Goal: Task Accomplishment & Management: Complete application form

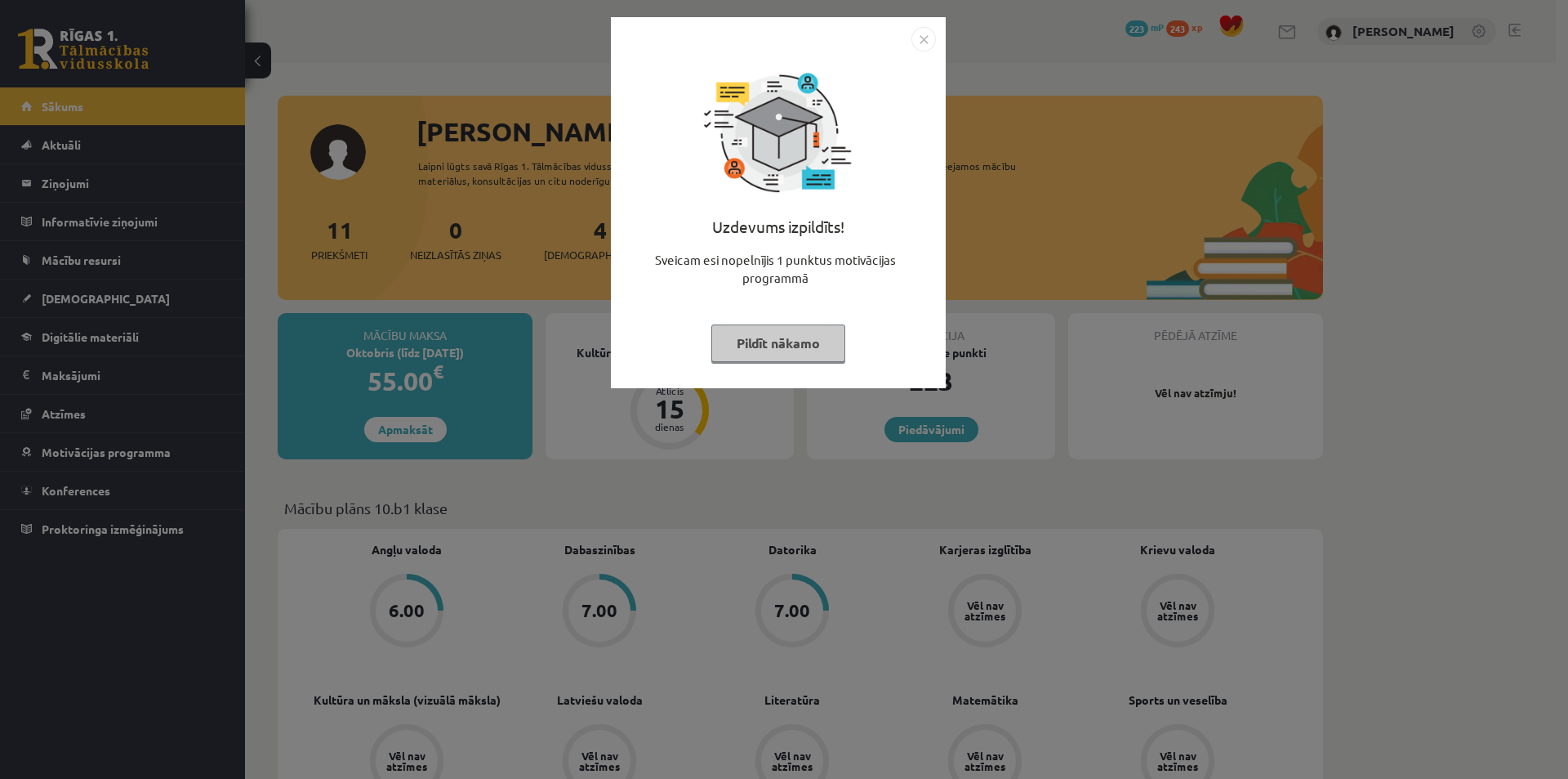
click at [783, 345] on button "Pildīt nākamo" at bounding box center [779, 344] width 134 height 38
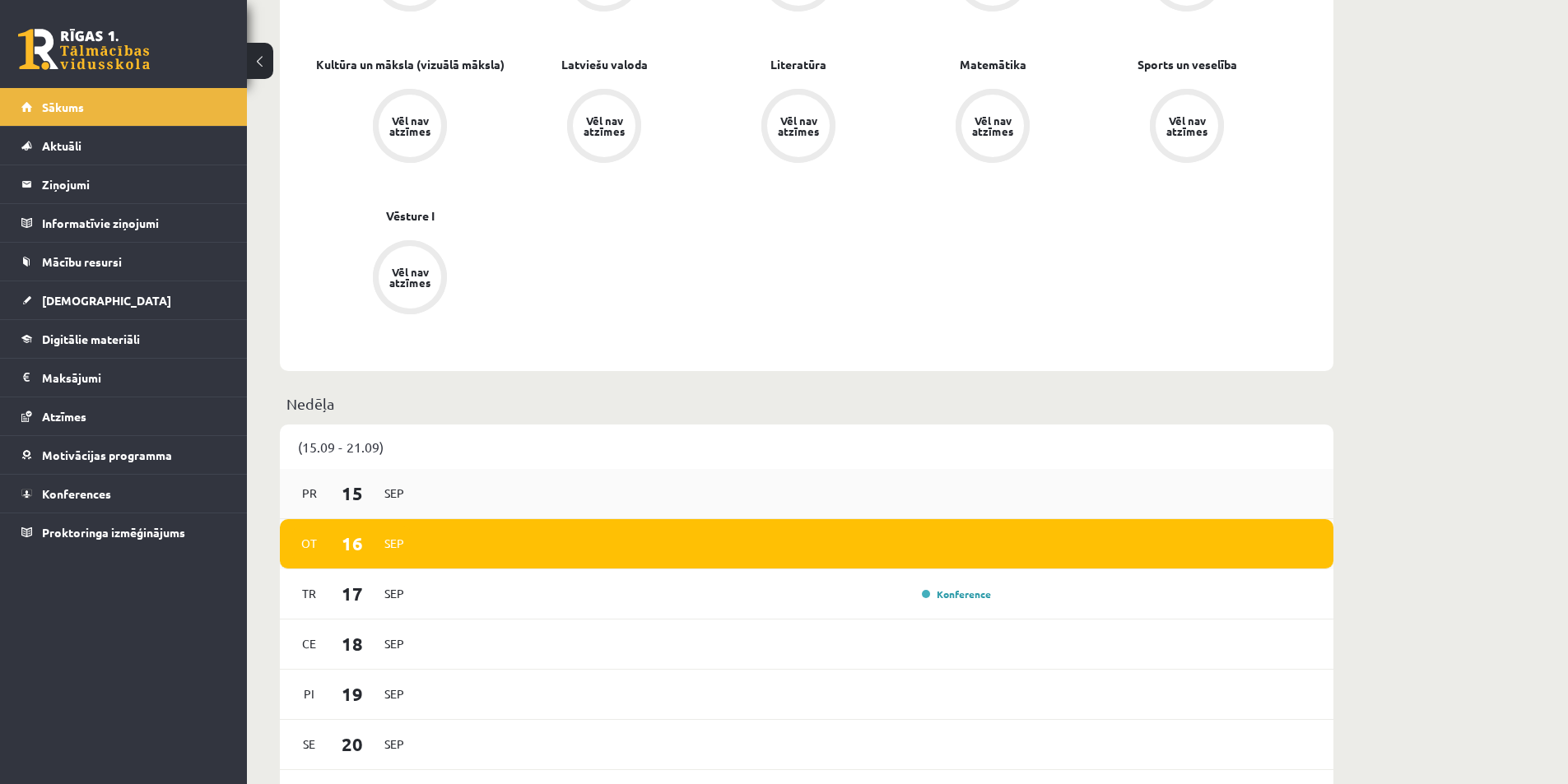
scroll to position [823, 0]
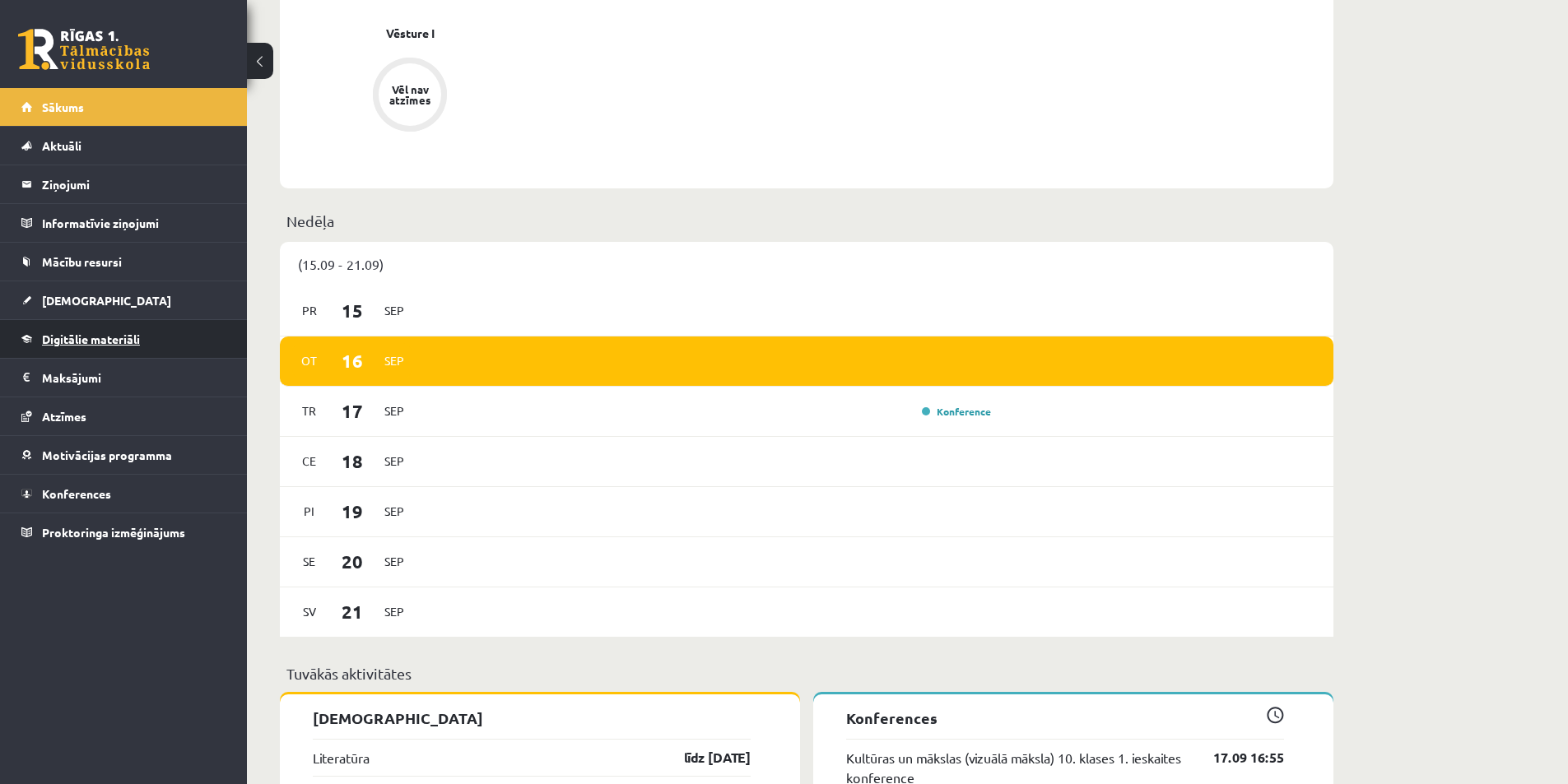
click at [118, 338] on span "Digitālie materiāli" at bounding box center [90, 339] width 98 height 15
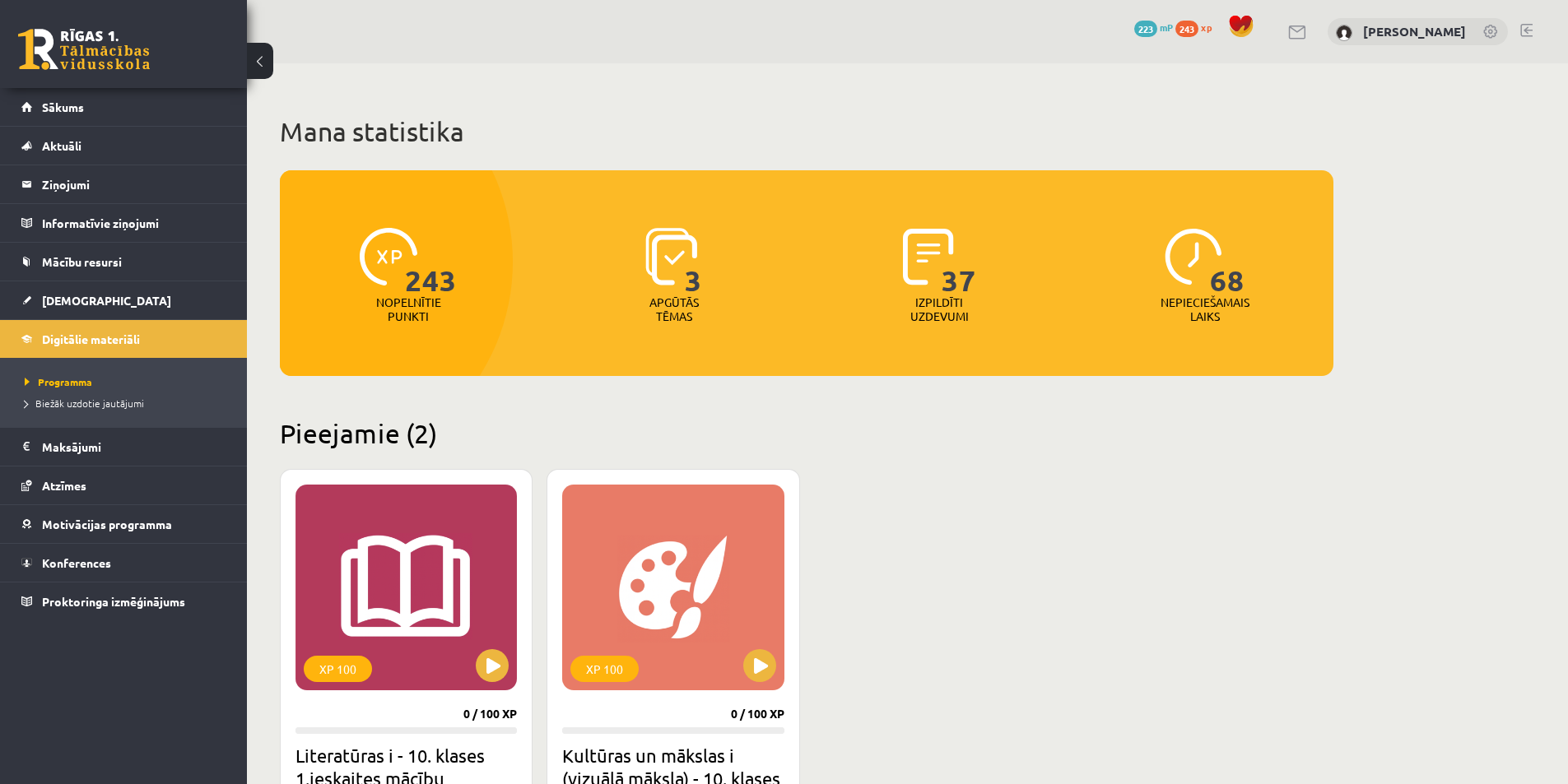
scroll to position [246, 0]
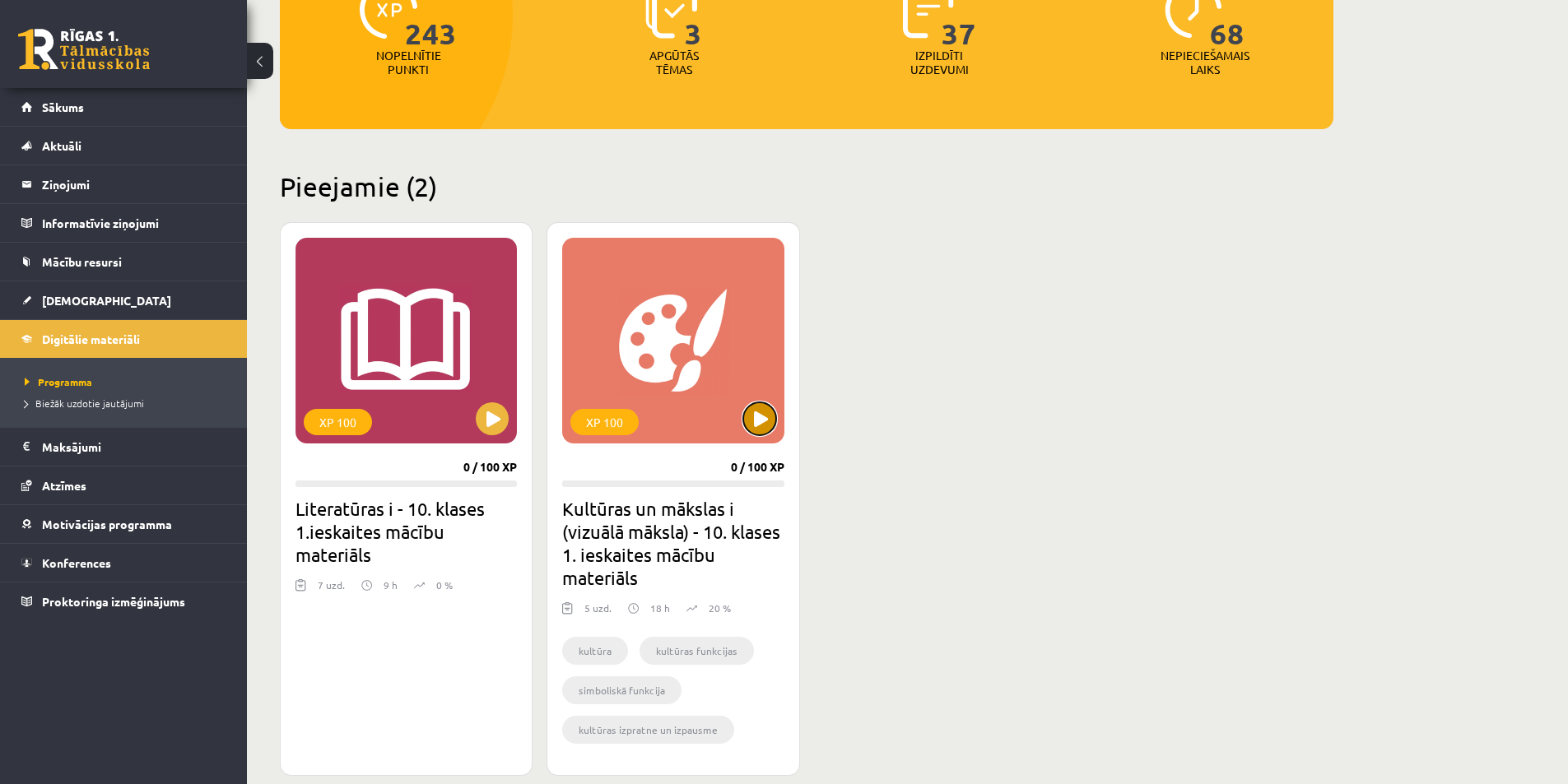
click at [764, 413] on button at bounding box center [760, 418] width 33 height 33
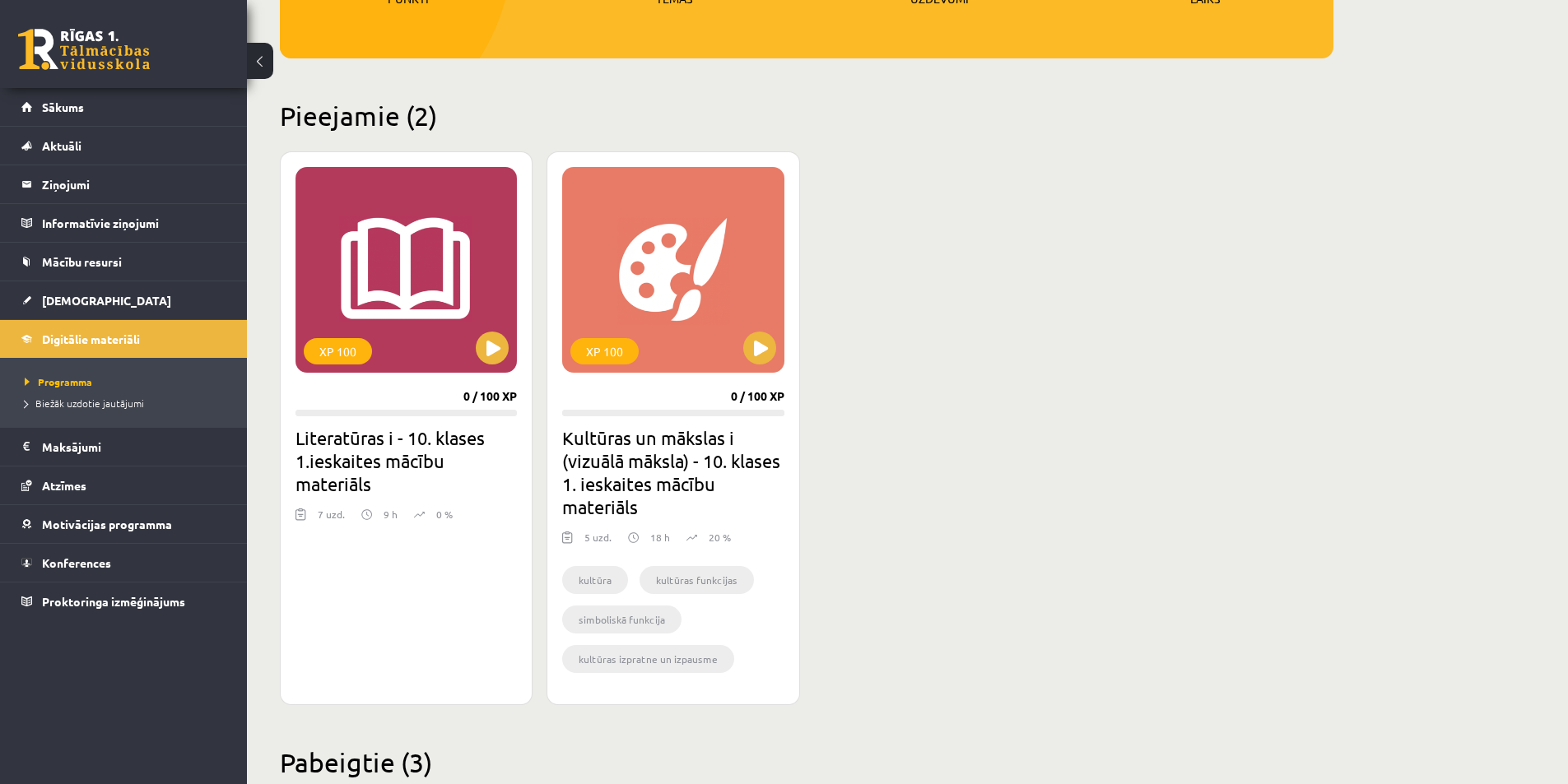
scroll to position [494, 0]
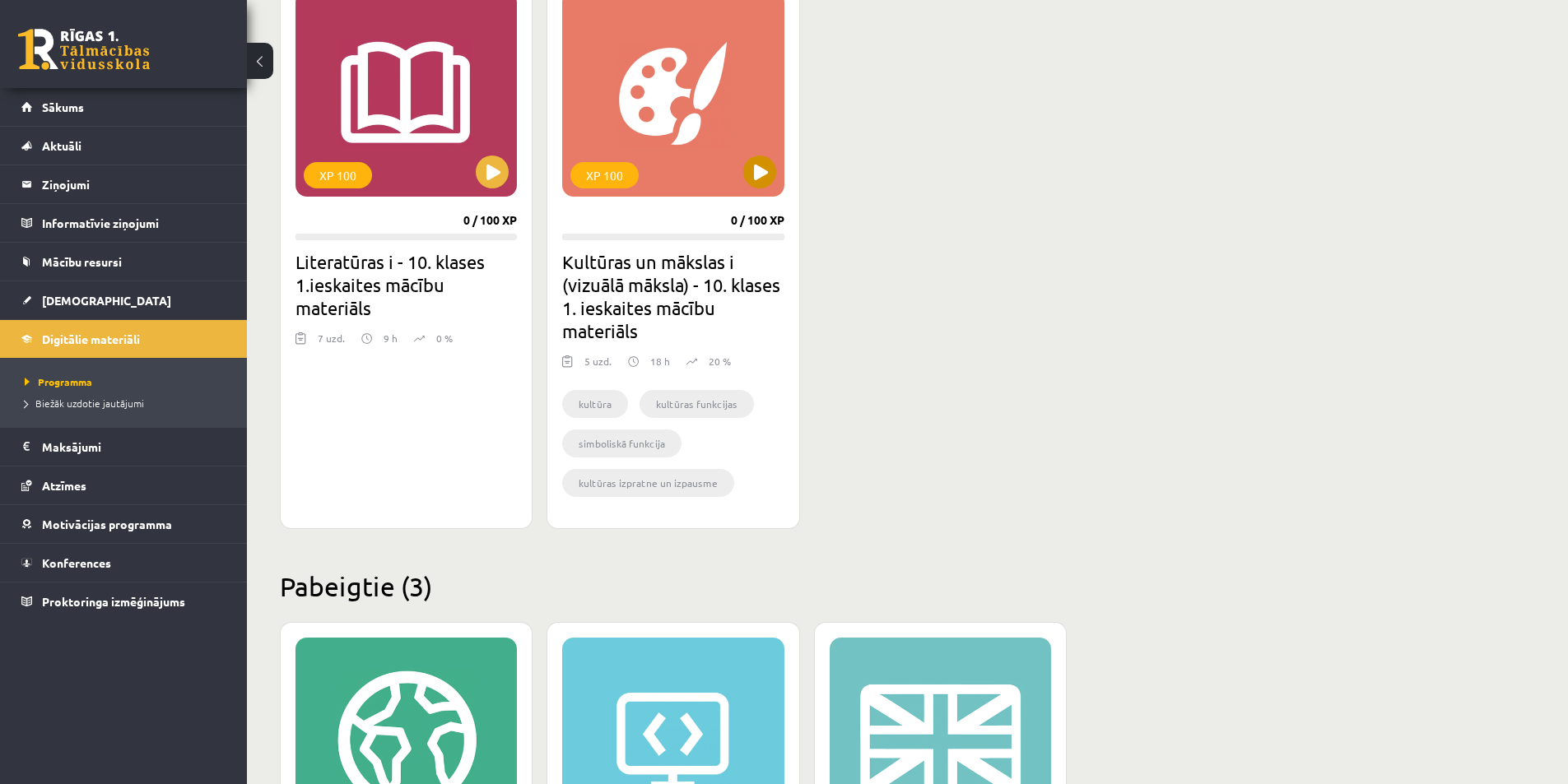
click at [777, 170] on div "XP 100" at bounding box center [672, 93] width 222 height 206
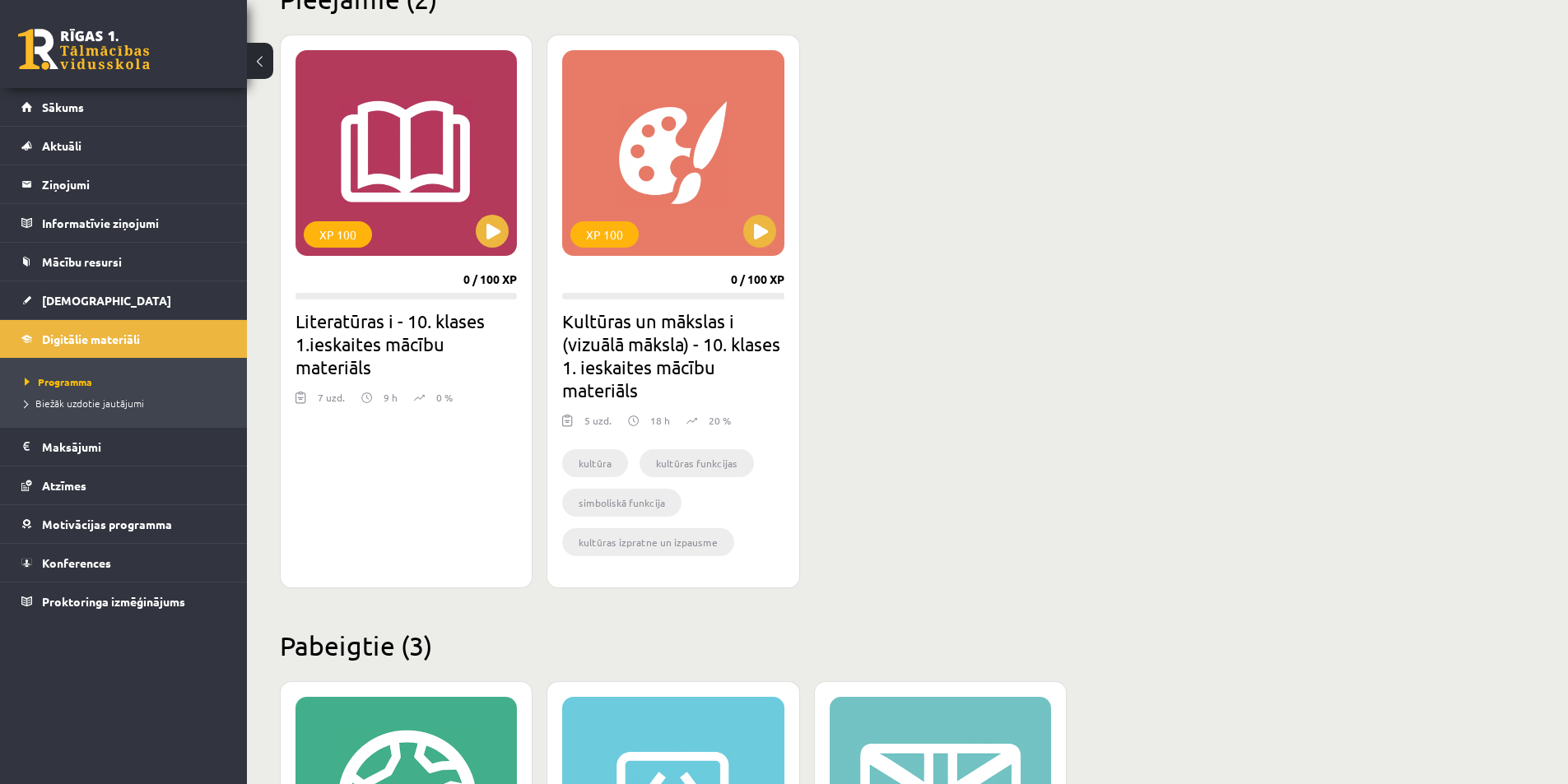
scroll to position [319, 0]
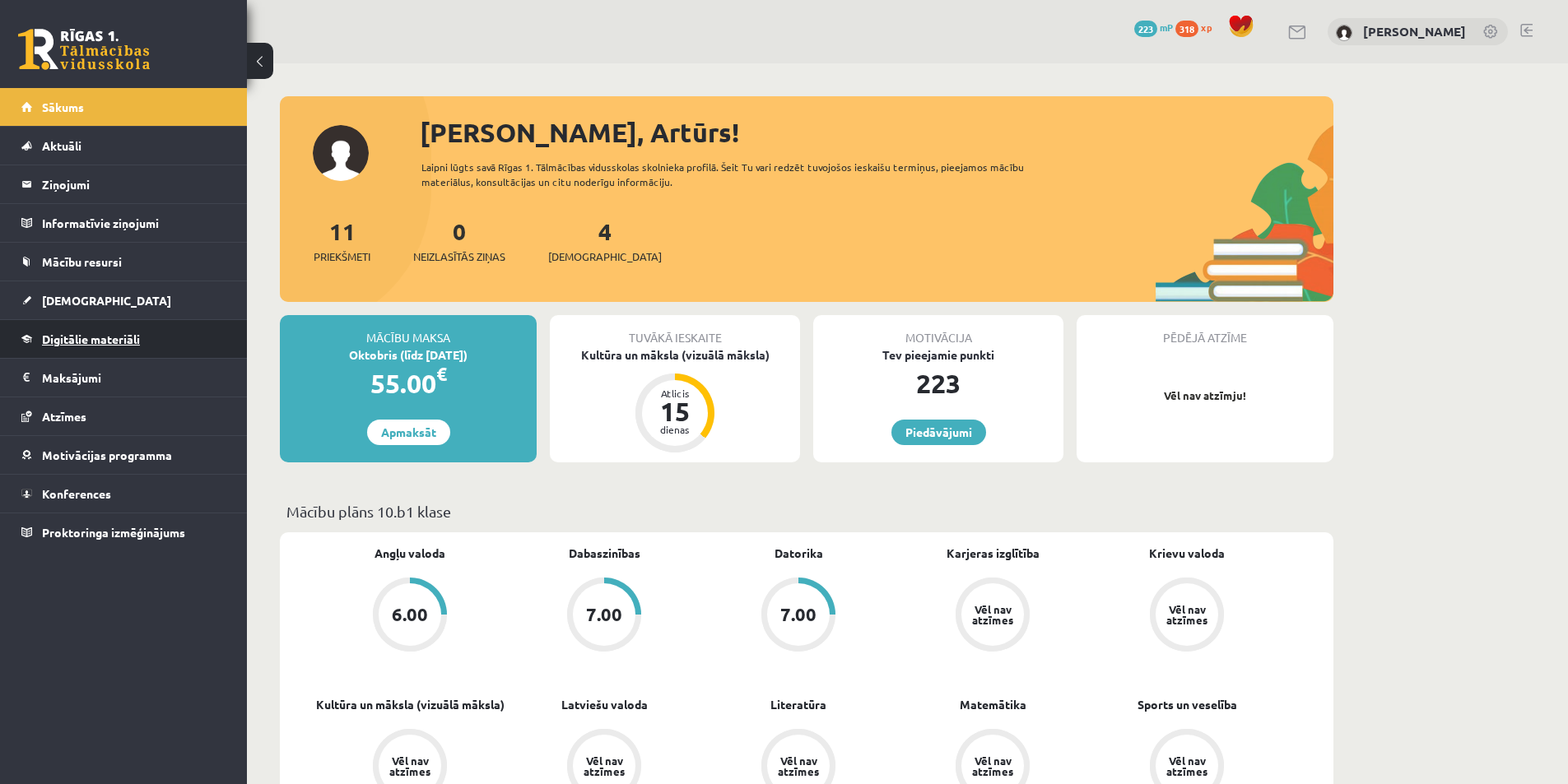
click at [78, 339] on span "Digitālie materiāli" at bounding box center [90, 339] width 98 height 15
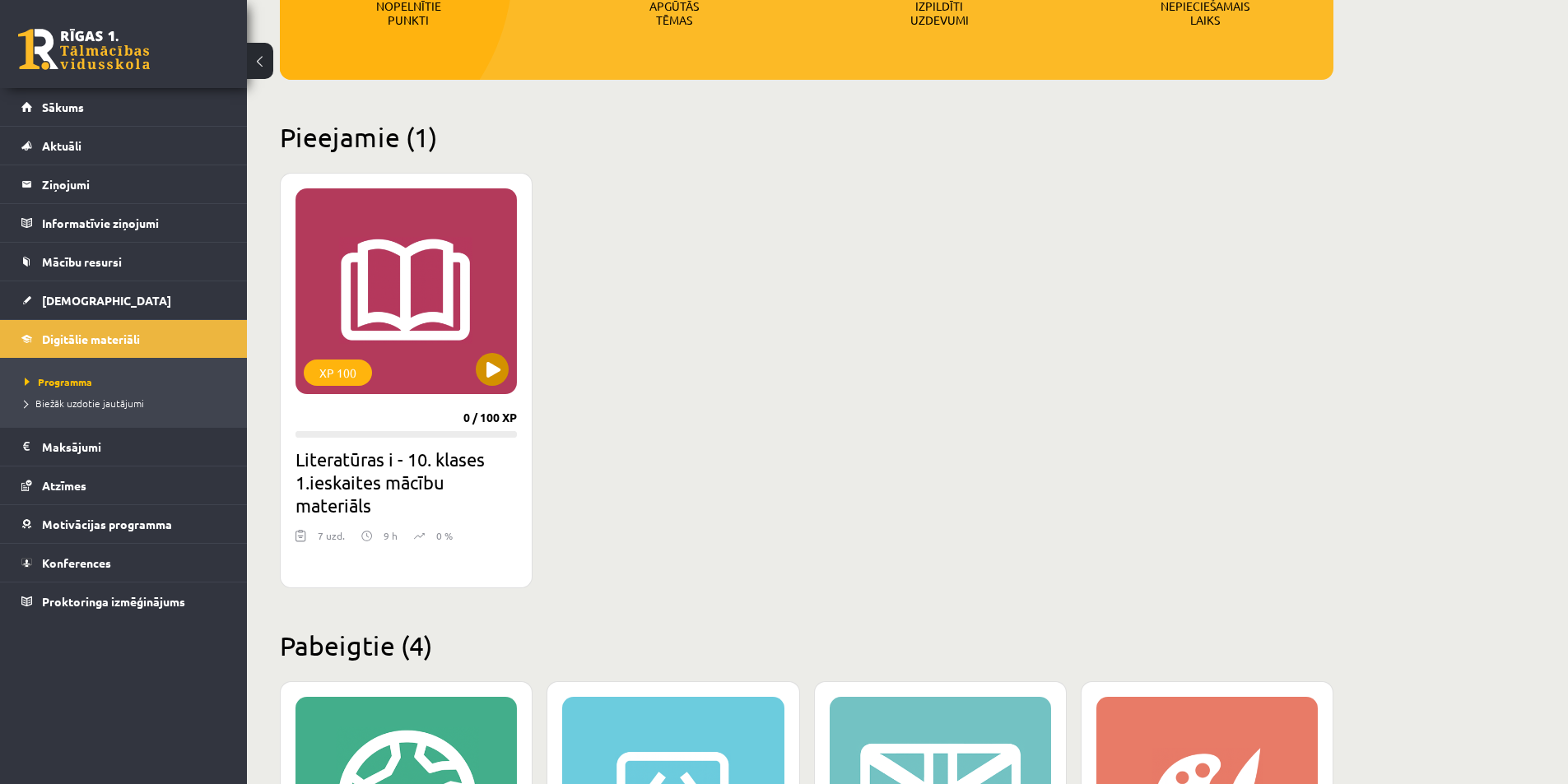
scroll to position [286, 0]
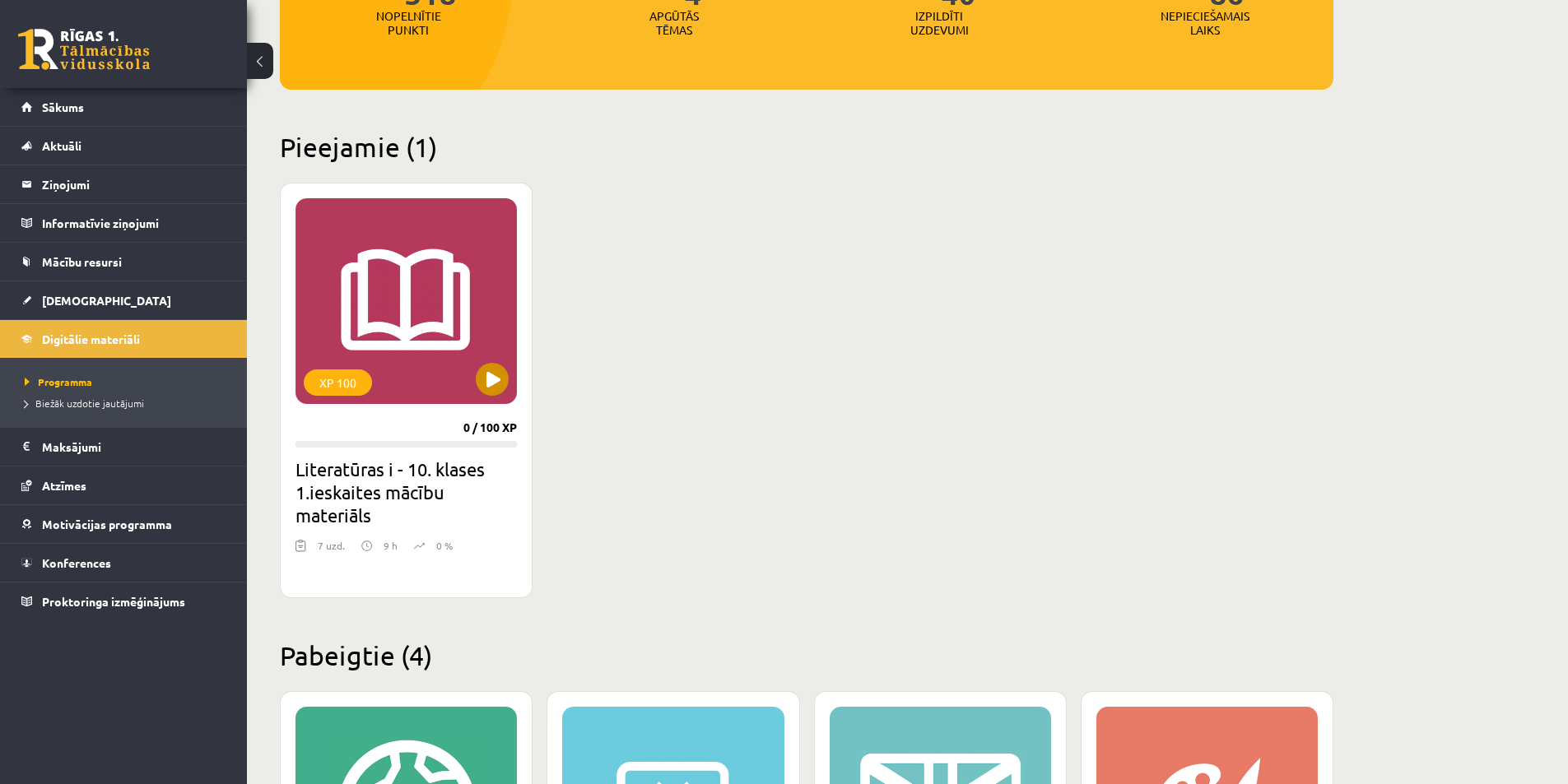
click at [457, 382] on div "XP 100" at bounding box center [406, 300] width 222 height 206
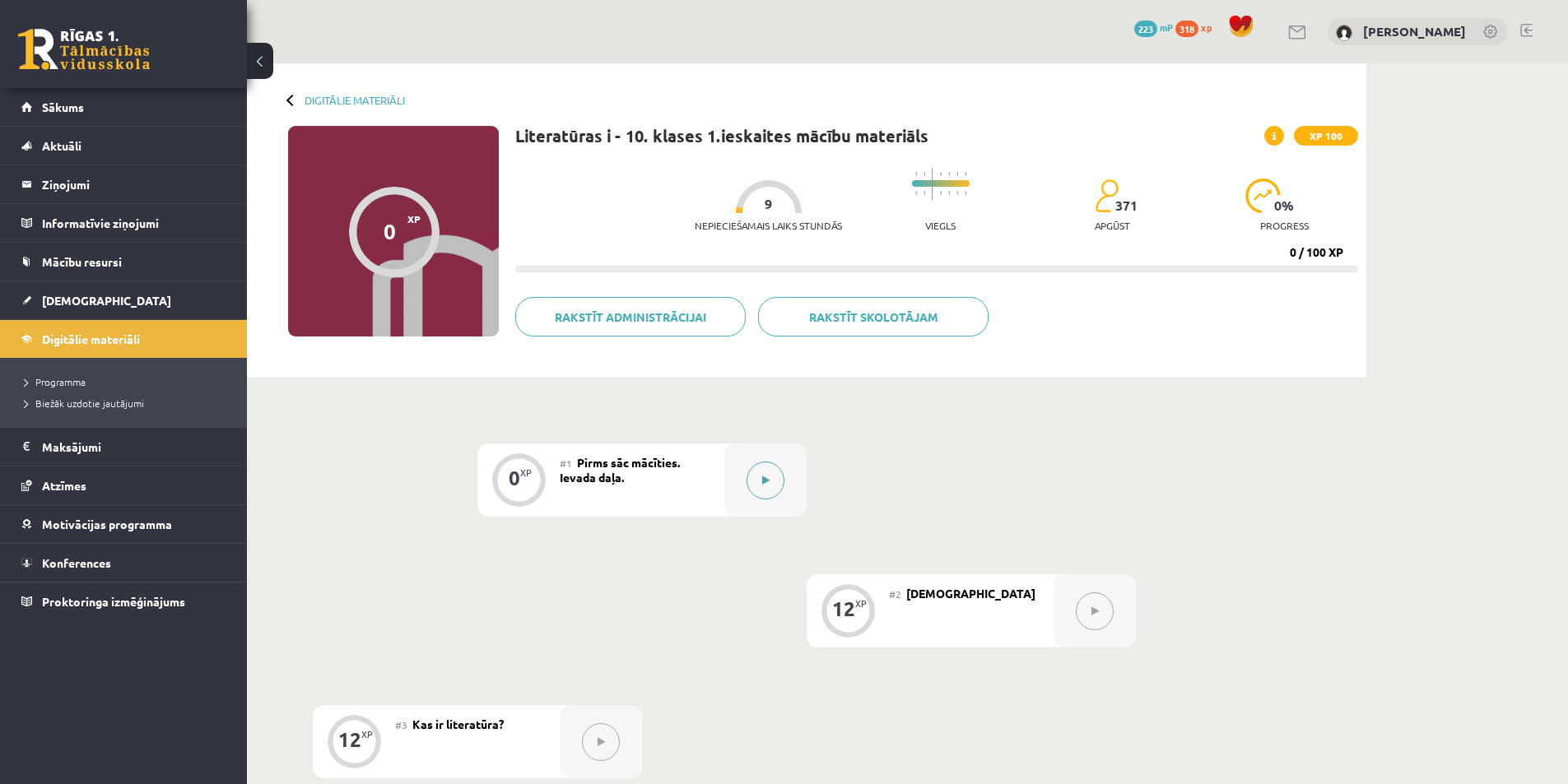
click at [774, 480] on button at bounding box center [766, 480] width 38 height 38
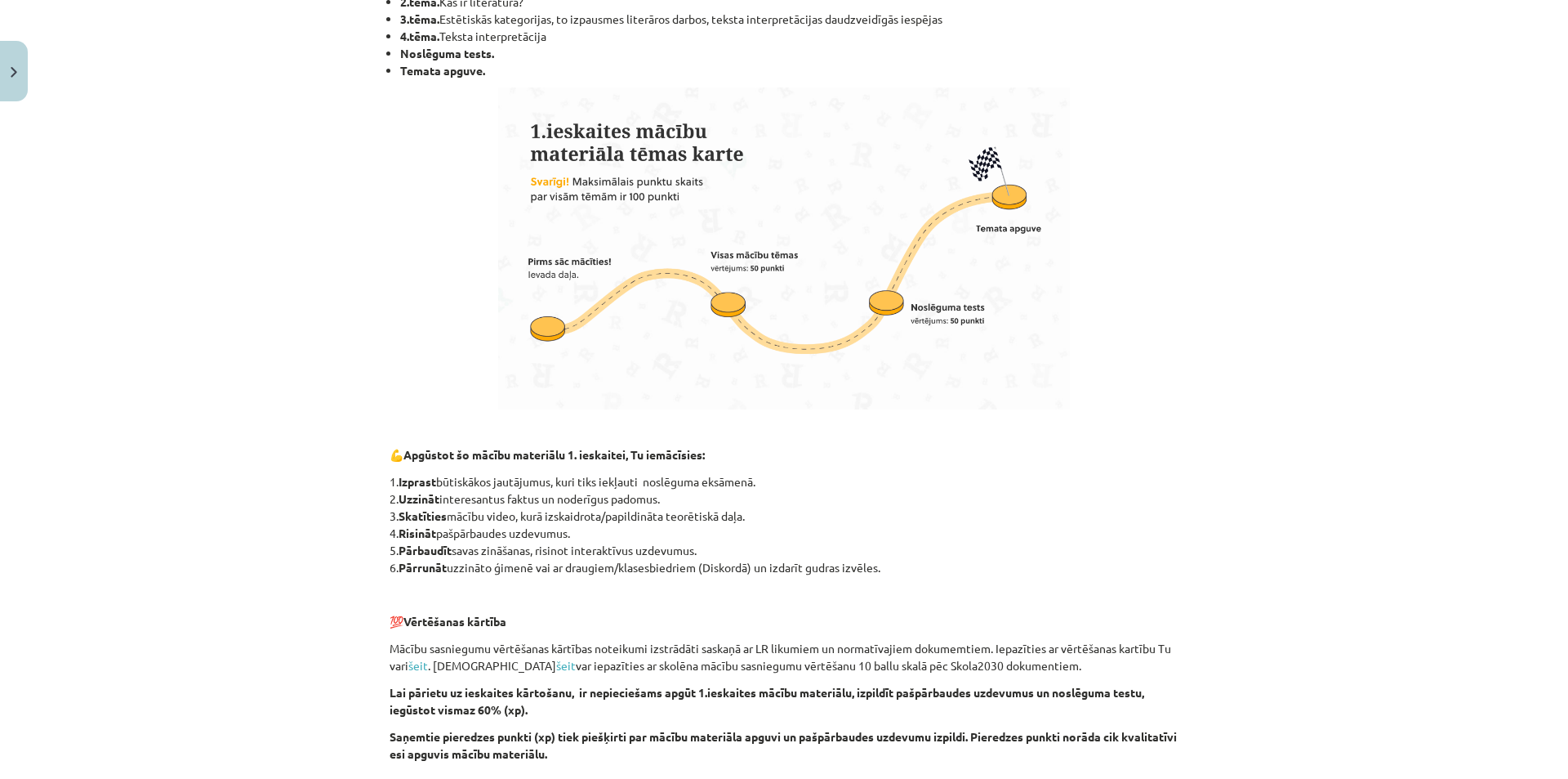
scroll to position [958, 0]
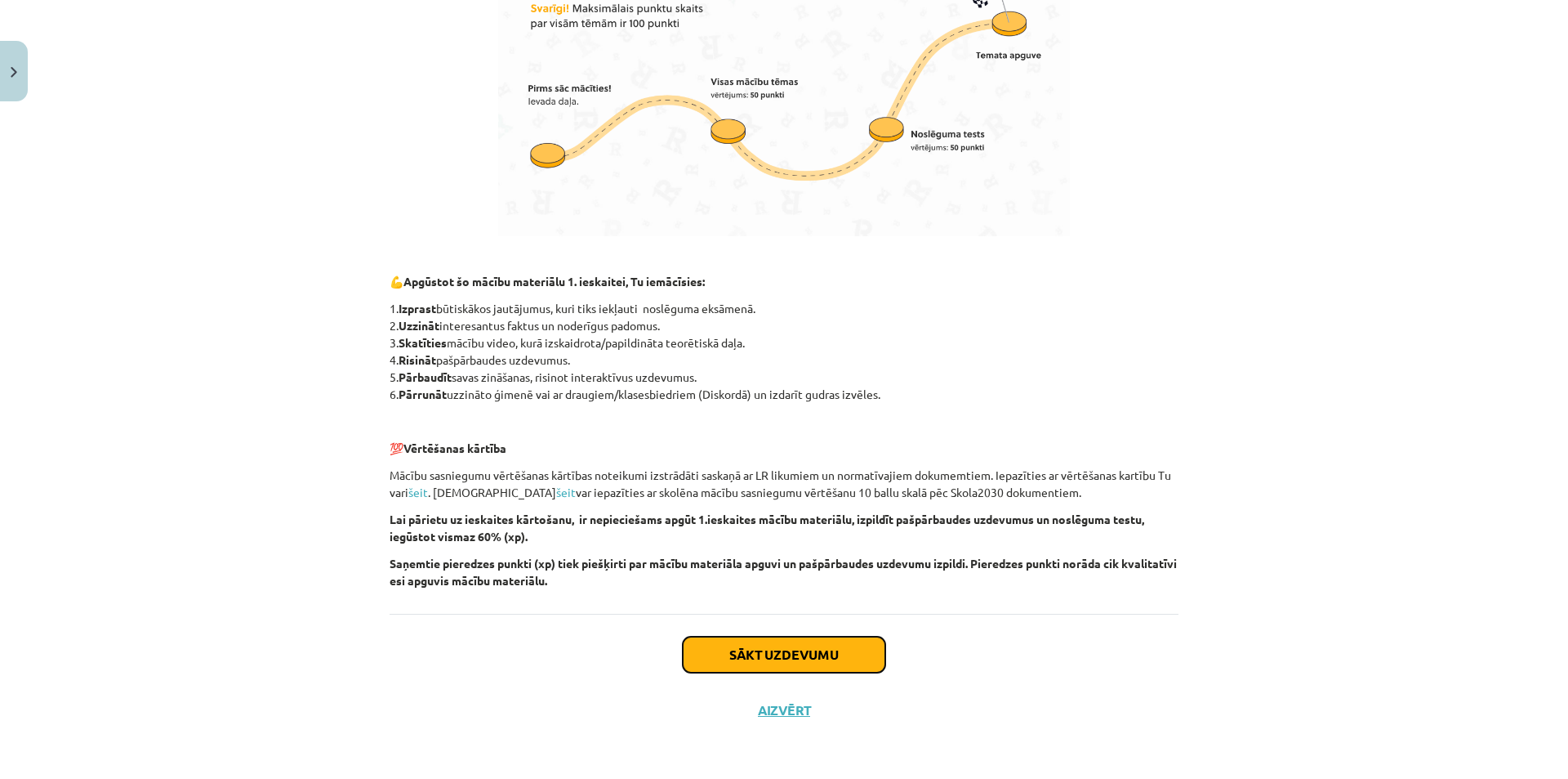
click at [794, 658] on button "Sākt uzdevumu" at bounding box center [784, 655] width 202 height 36
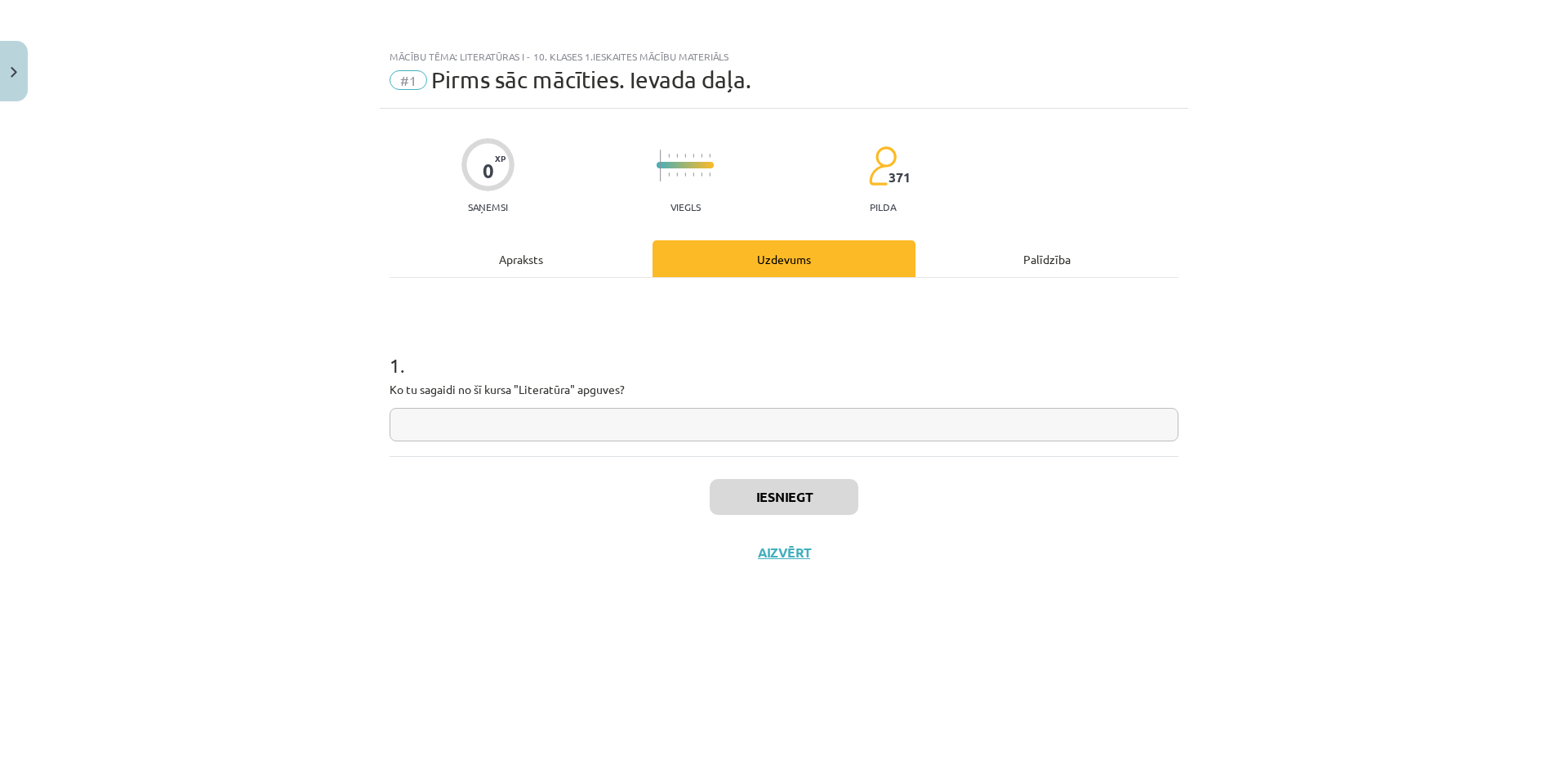
scroll to position [0, 0]
click at [558, 252] on div "Apraksts" at bounding box center [521, 258] width 263 height 37
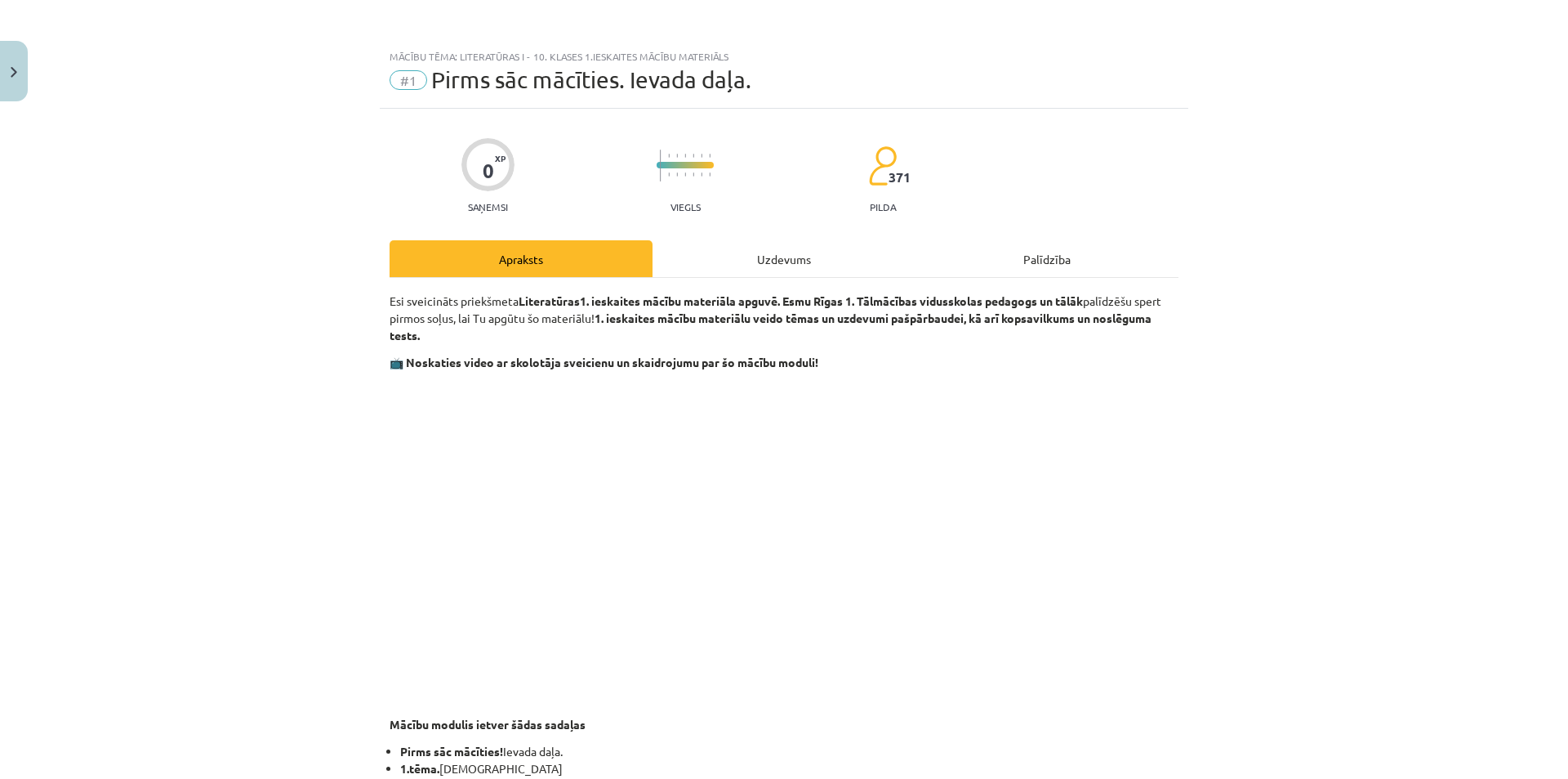
click at [750, 259] on div "Uzdevums" at bounding box center [784, 258] width 263 height 37
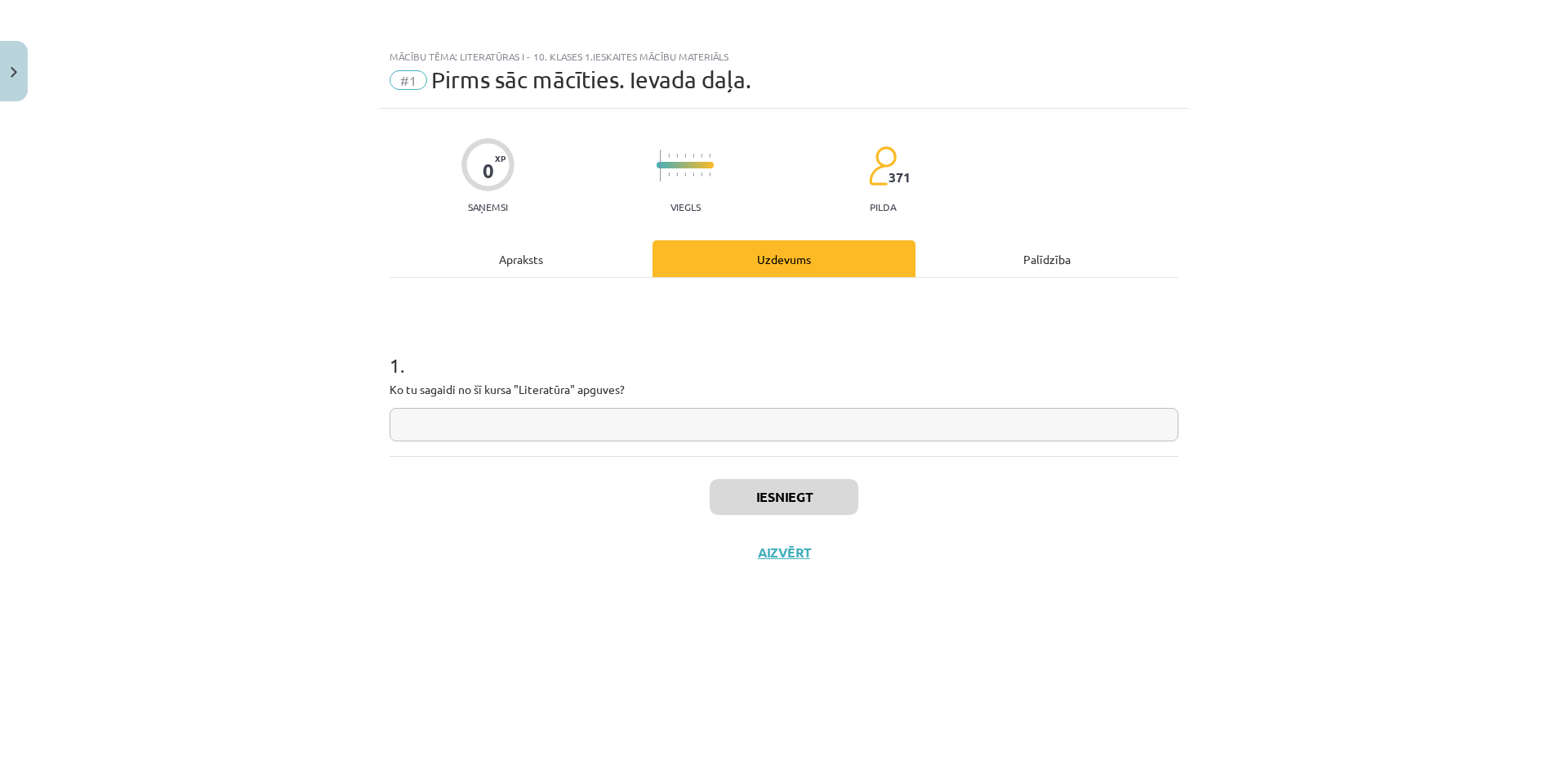
click at [620, 416] on input "text" at bounding box center [784, 425] width 789 height 34
type input "**********"
click at [581, 266] on div "Apraksts" at bounding box center [521, 258] width 263 height 37
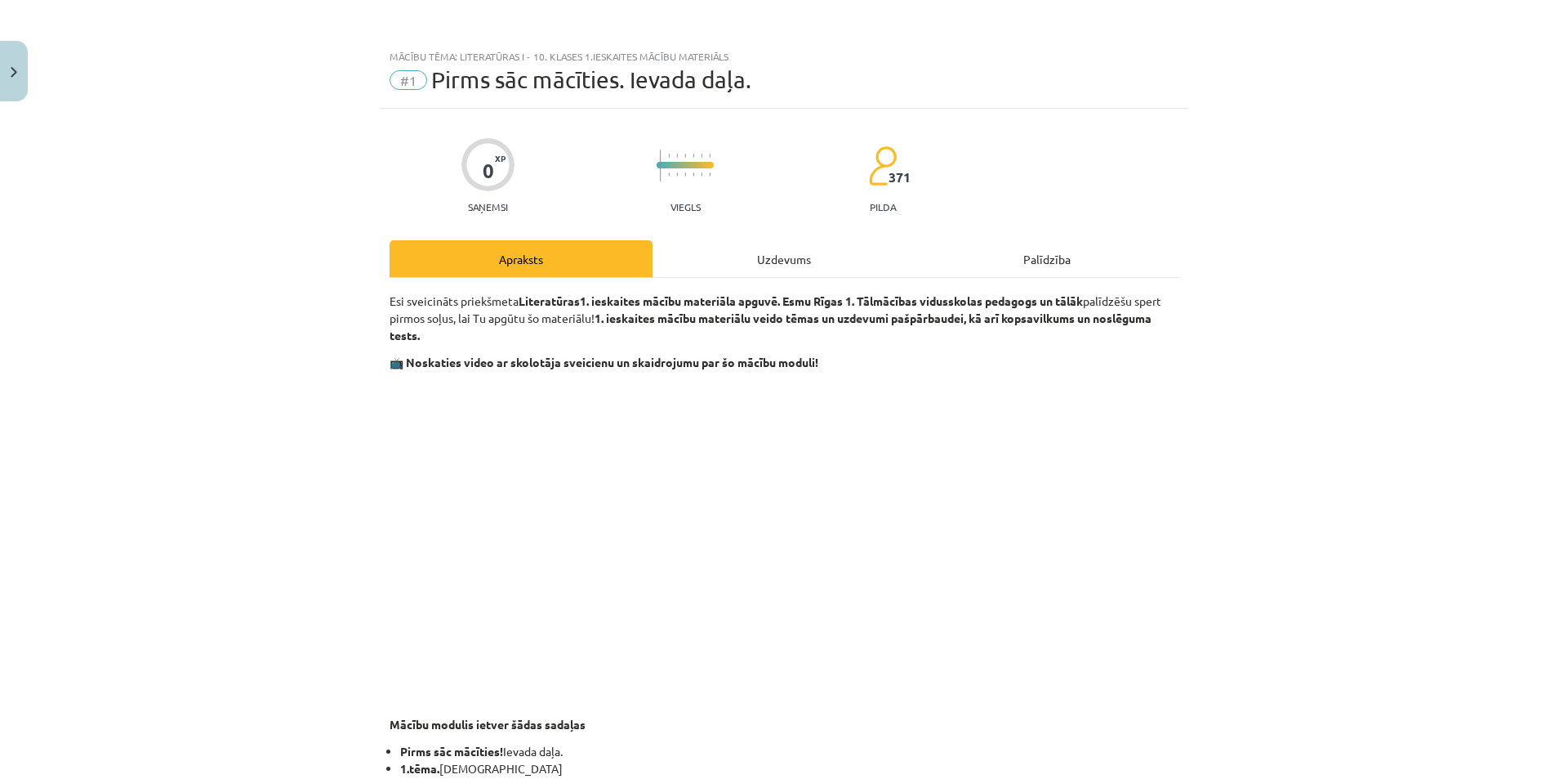
click at [723, 251] on div "Uzdevums" at bounding box center [784, 258] width 263 height 37
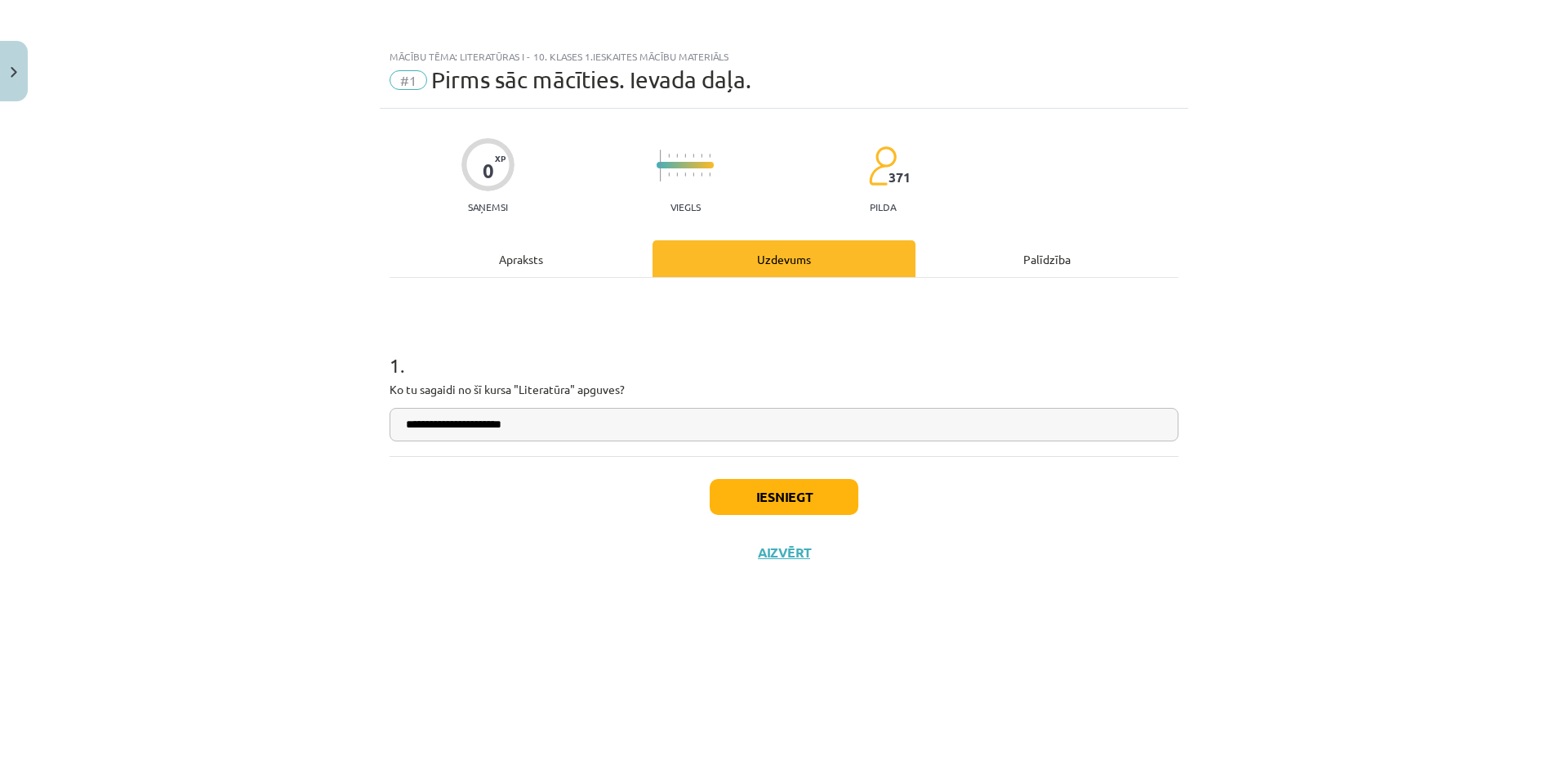
click at [565, 428] on input "**********" at bounding box center [784, 425] width 789 height 34
type input "**********"
click at [811, 497] on button "Iesniegt" at bounding box center [784, 497] width 149 height 36
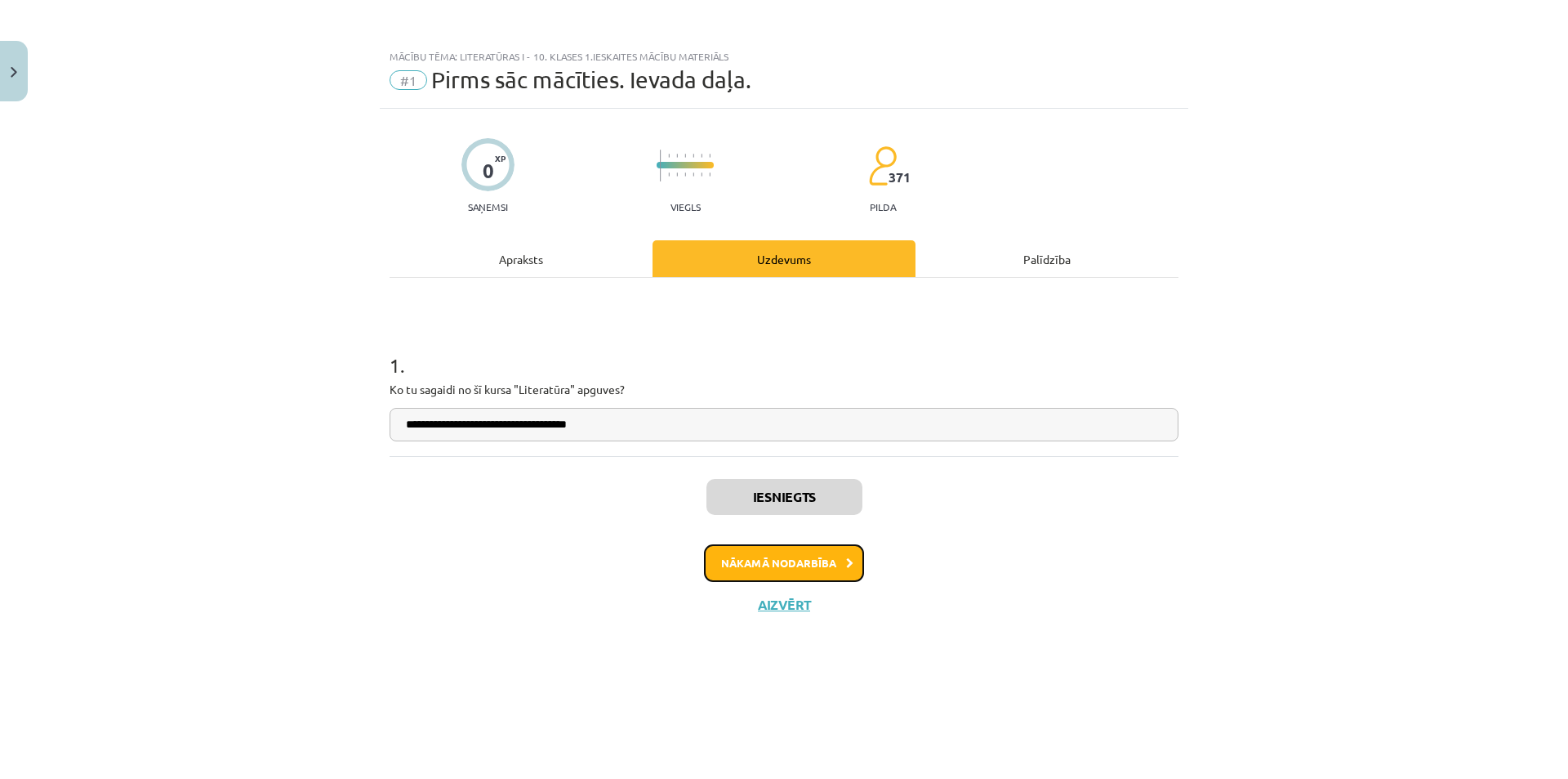
click at [818, 569] on button "Nākamā nodarbība" at bounding box center [784, 563] width 160 height 38
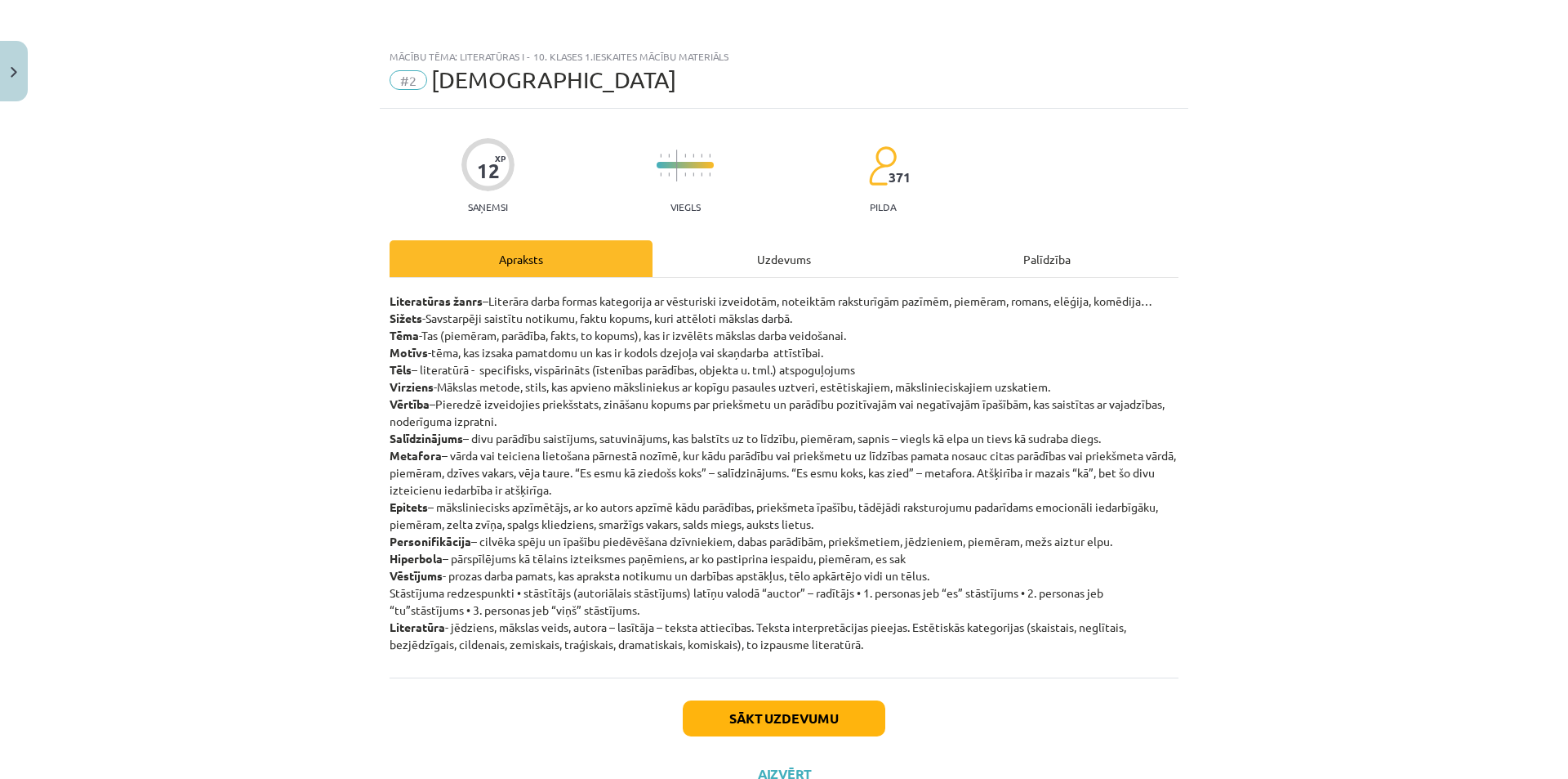
click at [795, 270] on div "Uzdevums" at bounding box center [784, 258] width 263 height 37
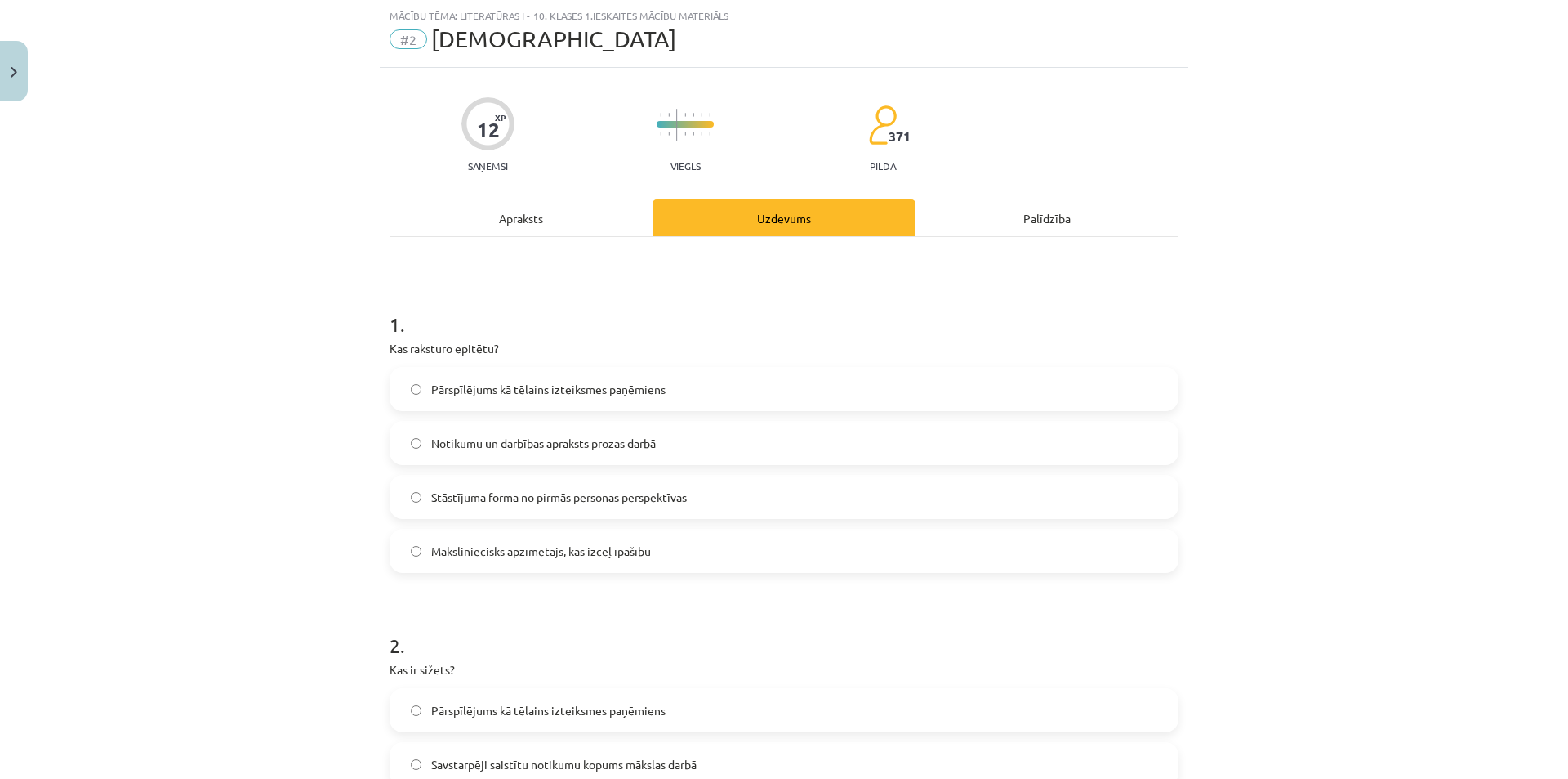
click at [576, 221] on div "Apraksts" at bounding box center [521, 217] width 263 height 37
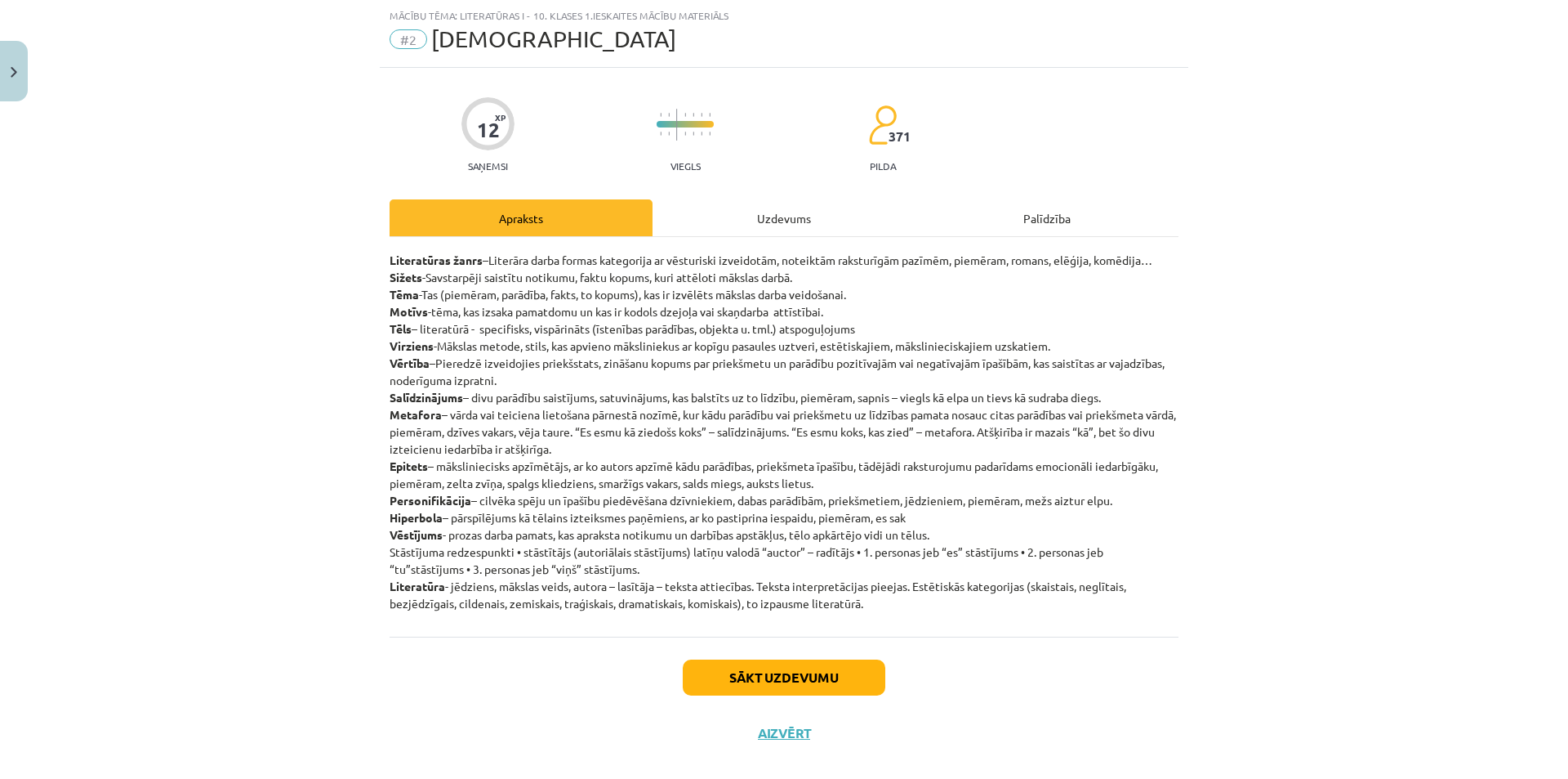
click at [760, 216] on div "Uzdevums" at bounding box center [784, 217] width 263 height 37
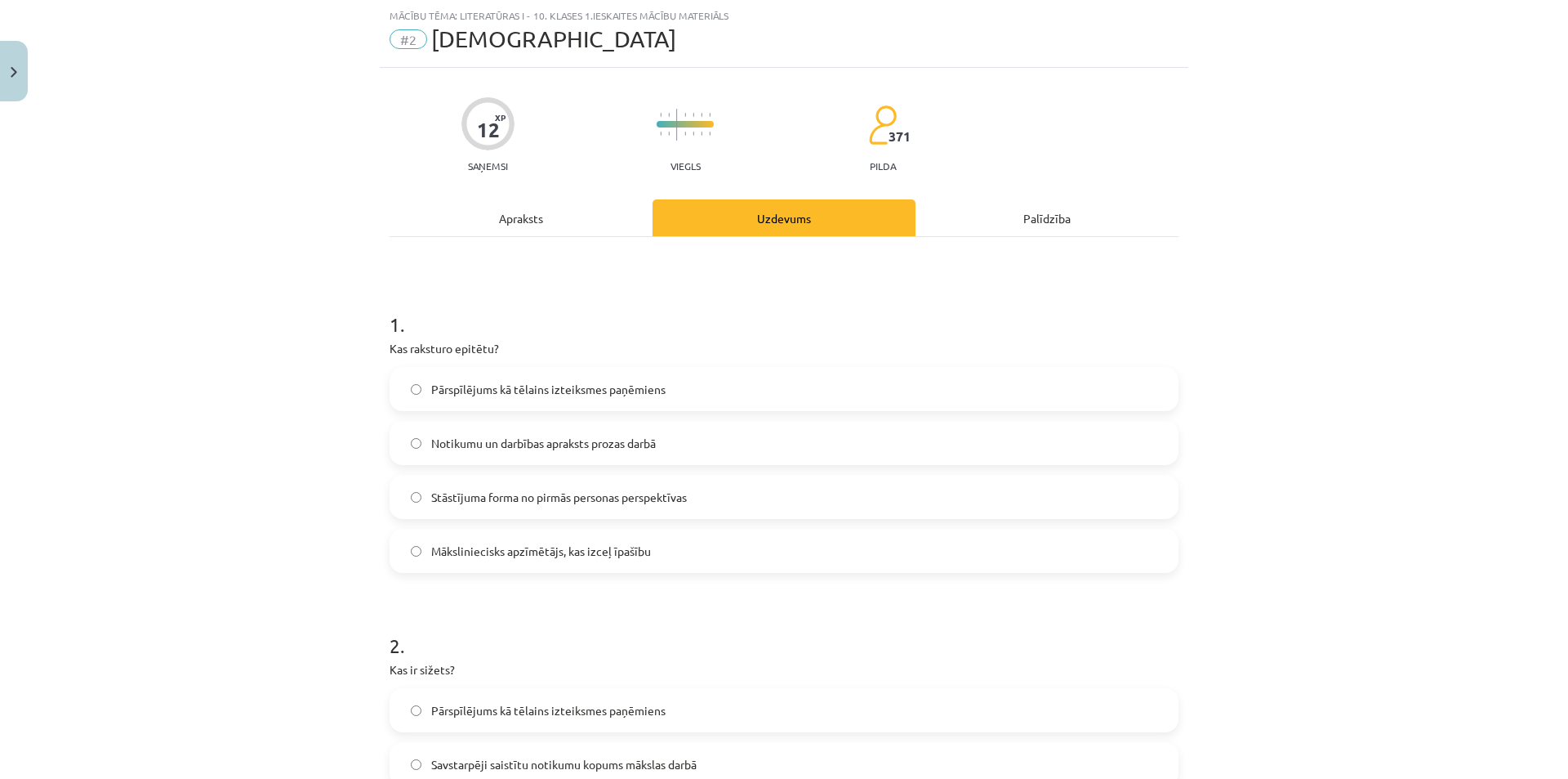
click at [686, 552] on label "Māksliniecisks apzīmētājs, kas izceļ īpašību" at bounding box center [784, 550] width 785 height 40
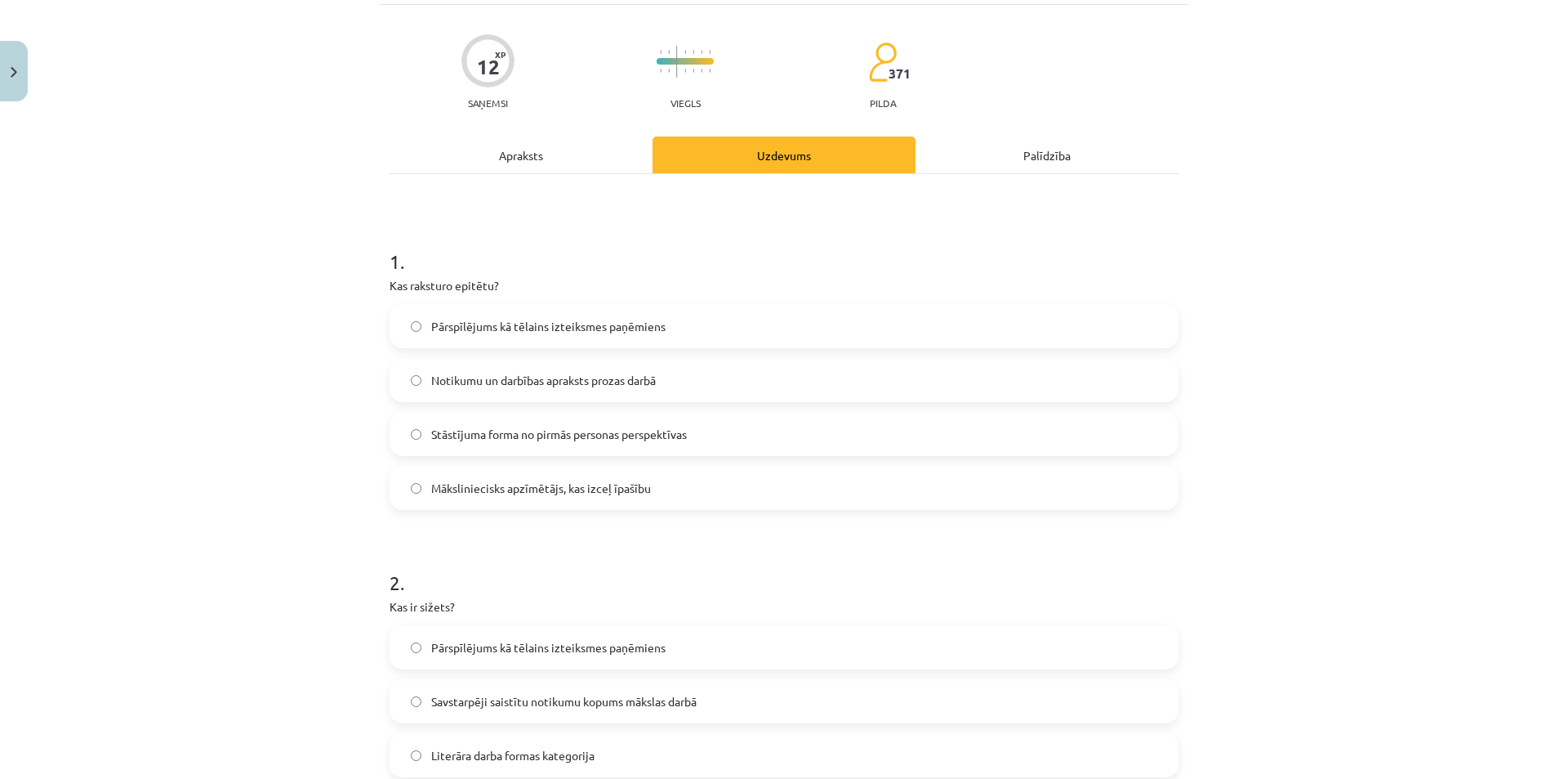
scroll to position [0, 0]
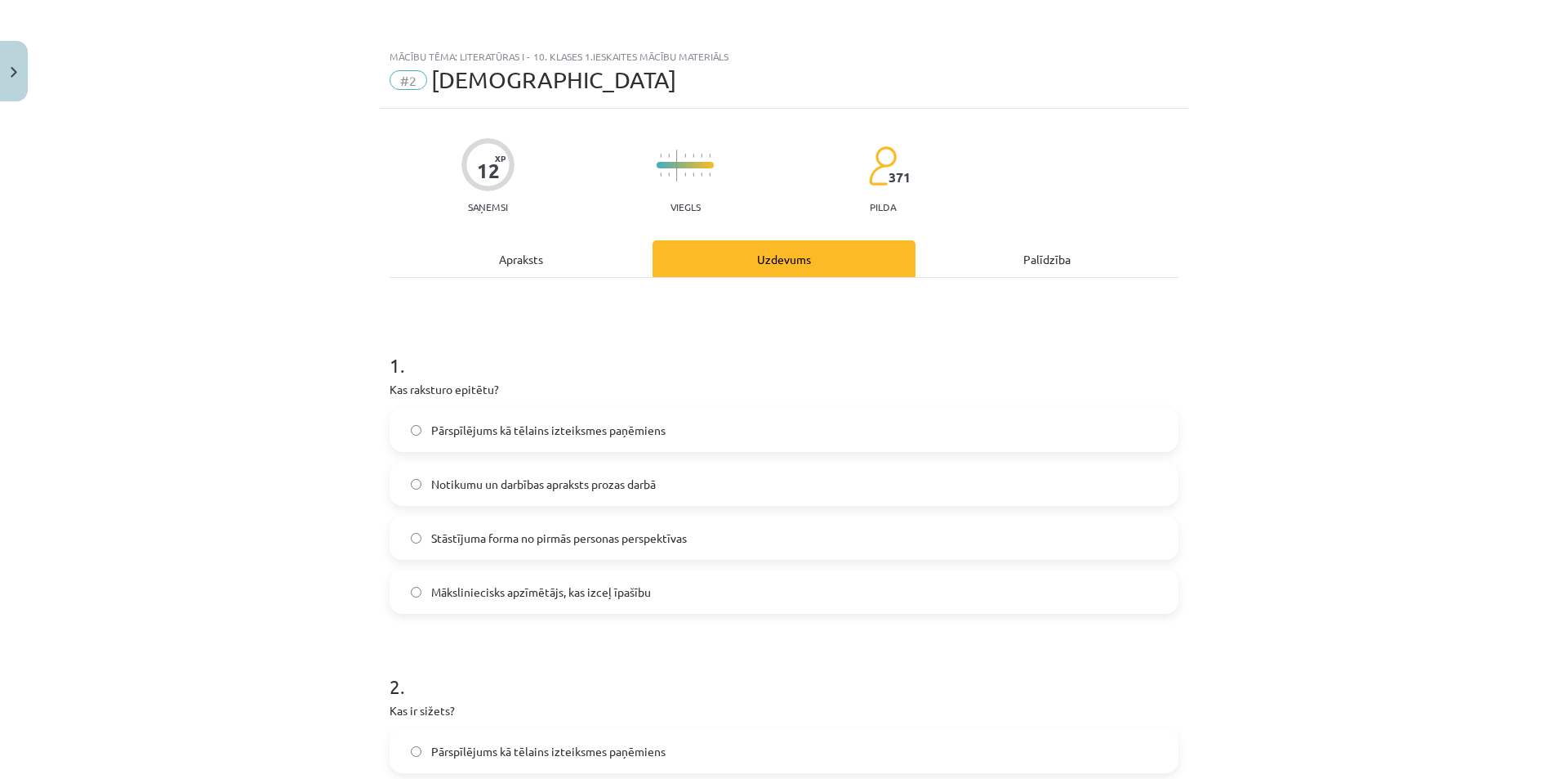
click at [542, 259] on div "Apraksts" at bounding box center [521, 258] width 263 height 37
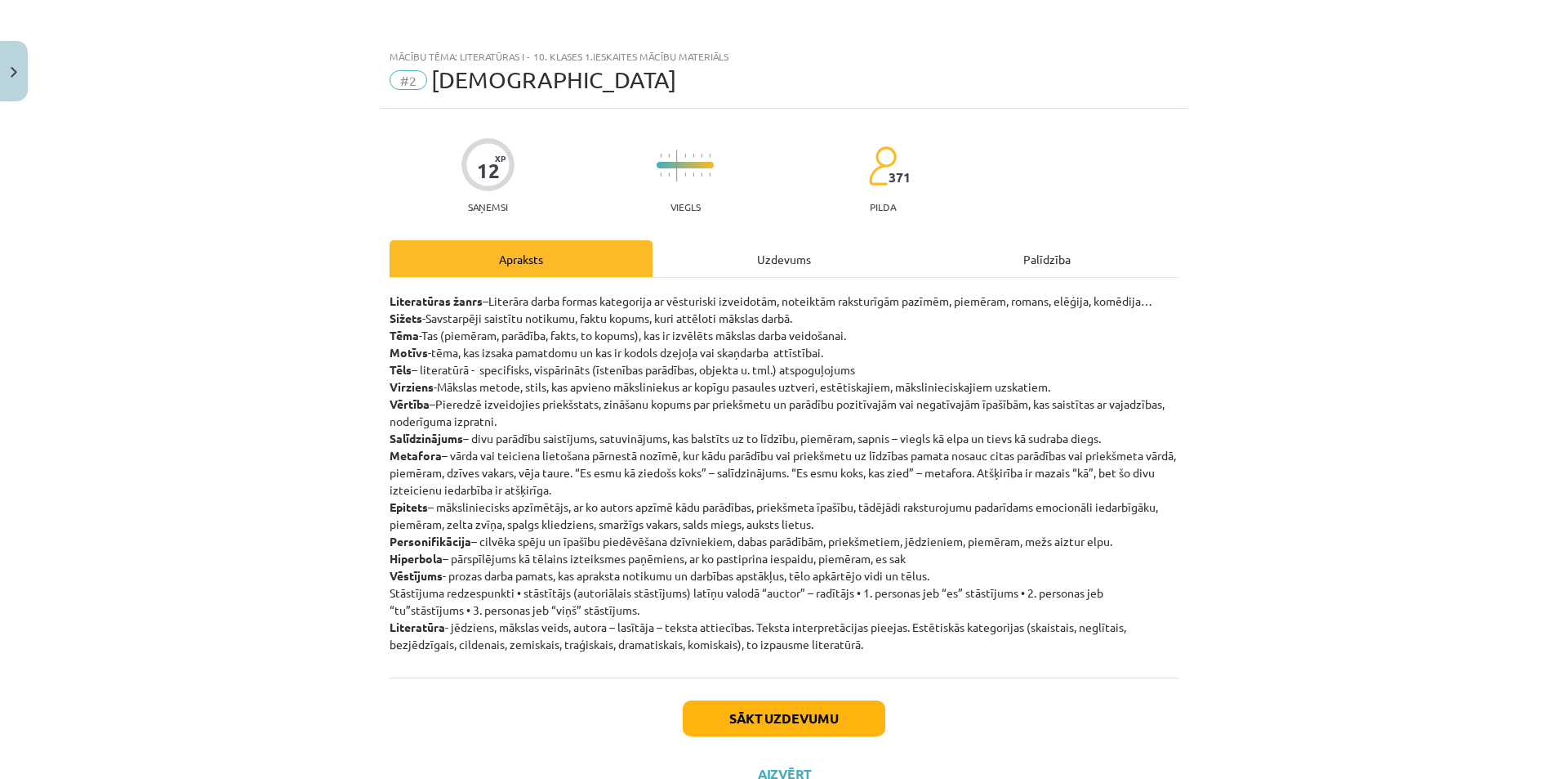
scroll to position [40, 0]
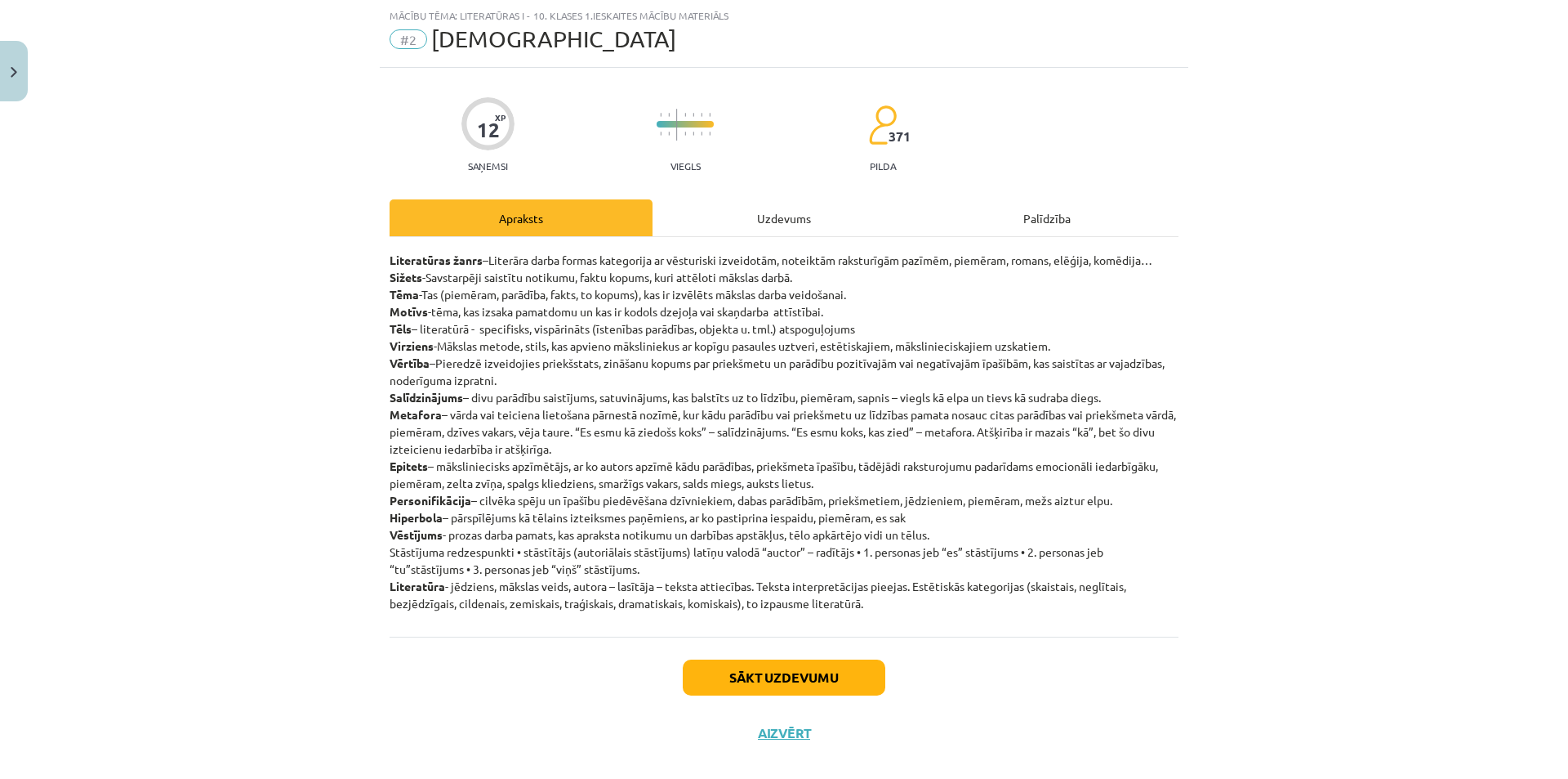
click at [782, 225] on div "Uzdevums" at bounding box center [784, 217] width 263 height 37
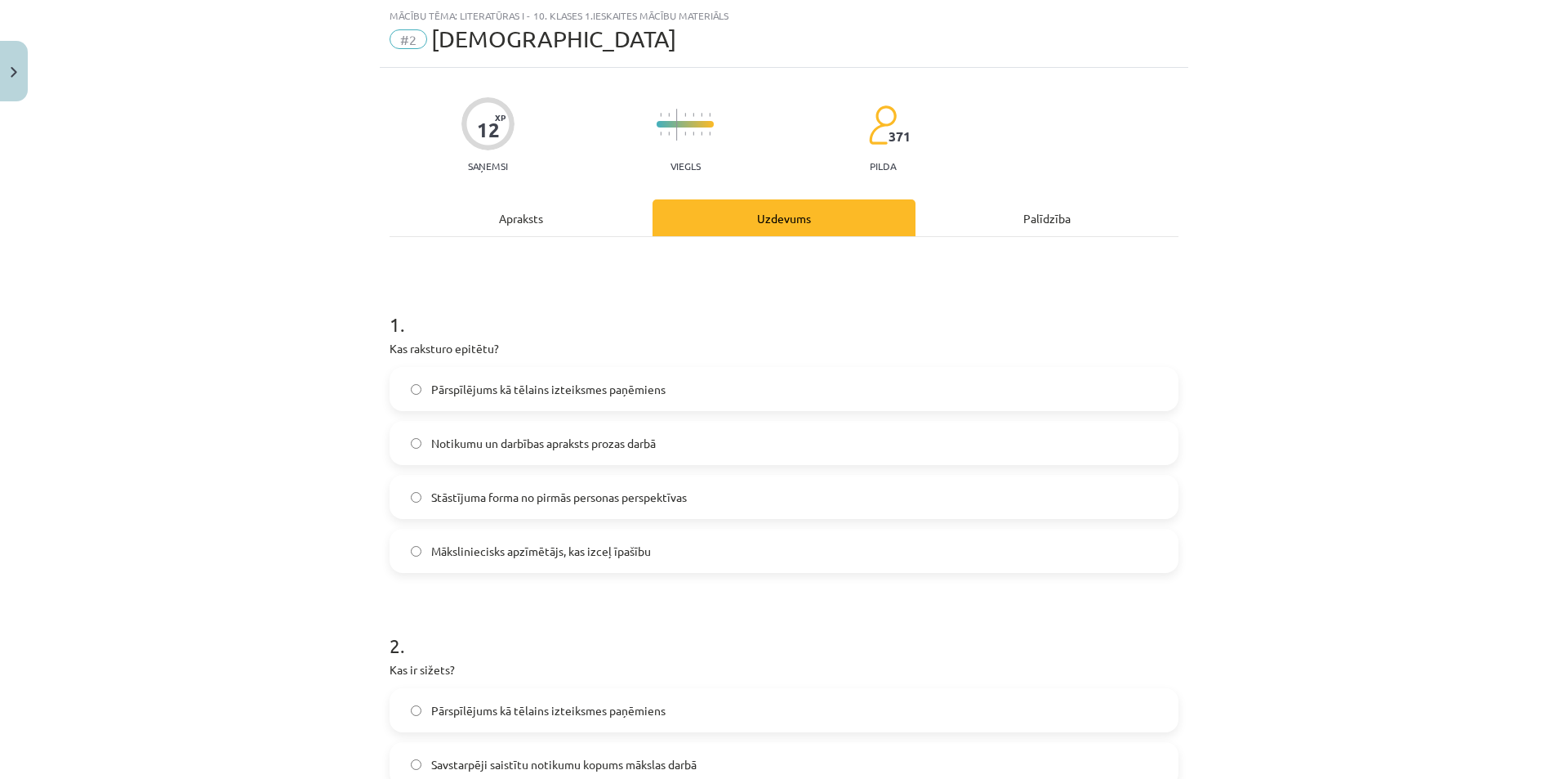
click at [527, 219] on div "Apraksts" at bounding box center [521, 217] width 263 height 37
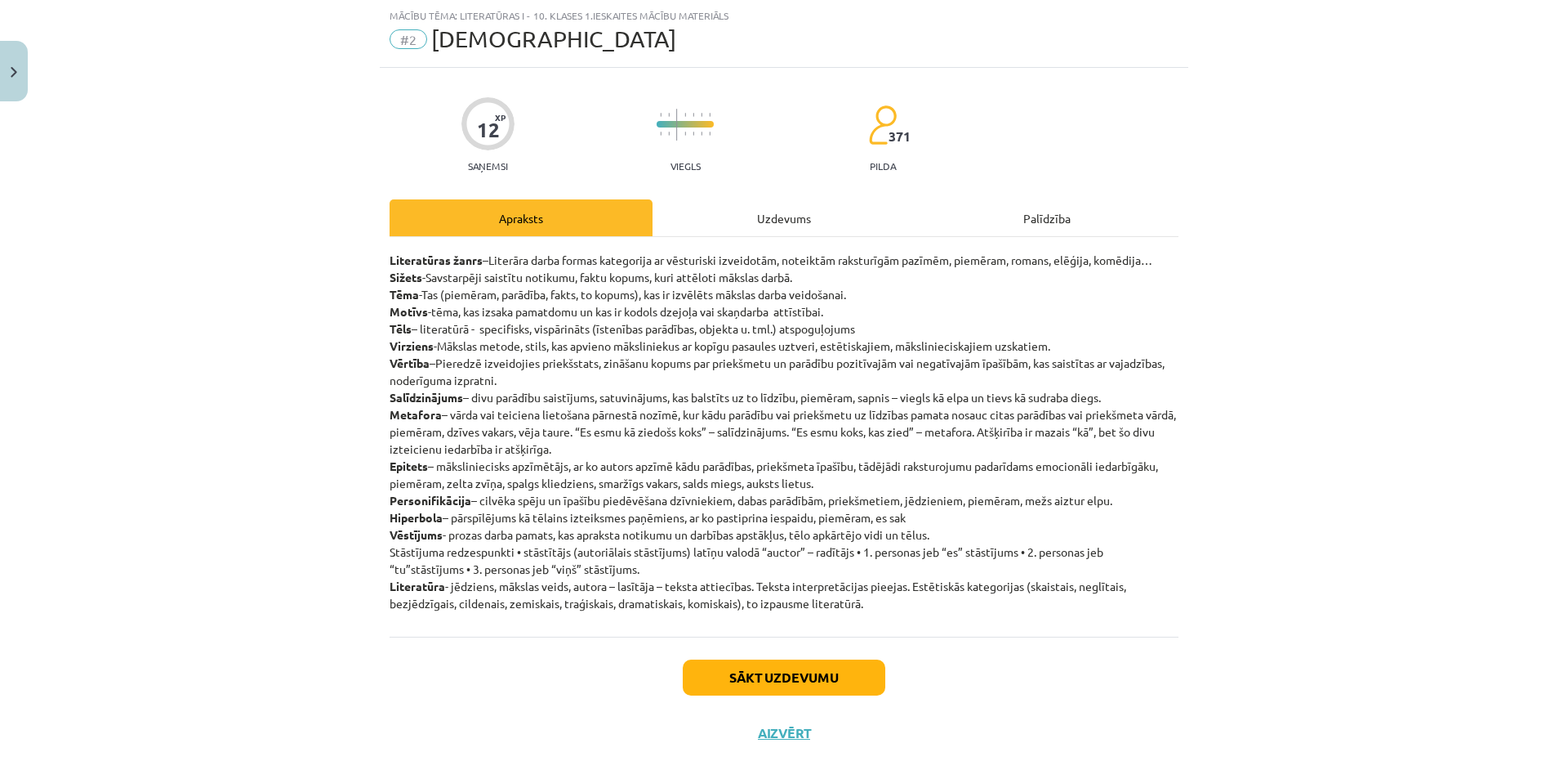
click at [777, 206] on div "Uzdevums" at bounding box center [784, 217] width 263 height 37
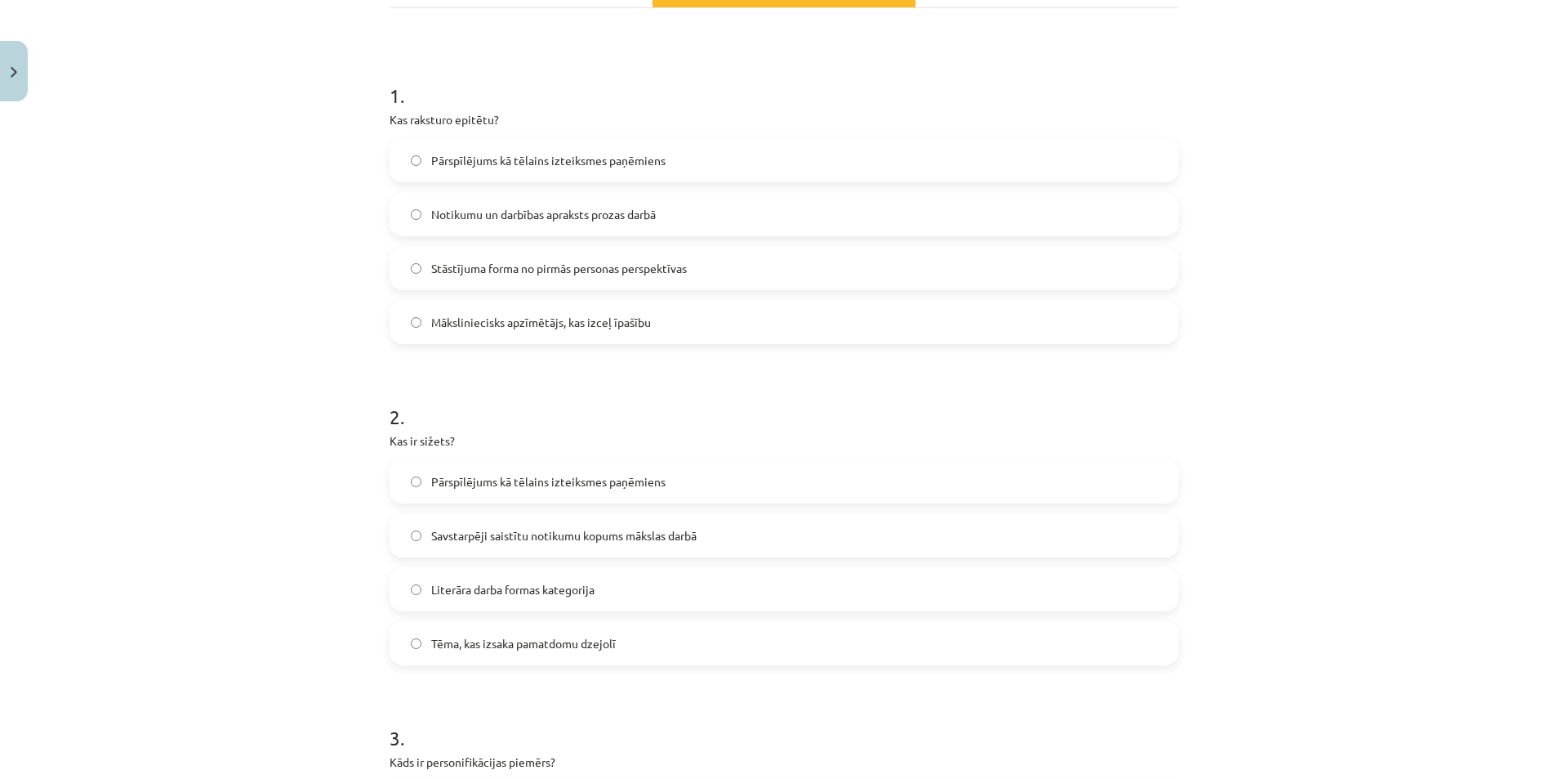
scroll to position [286, 0]
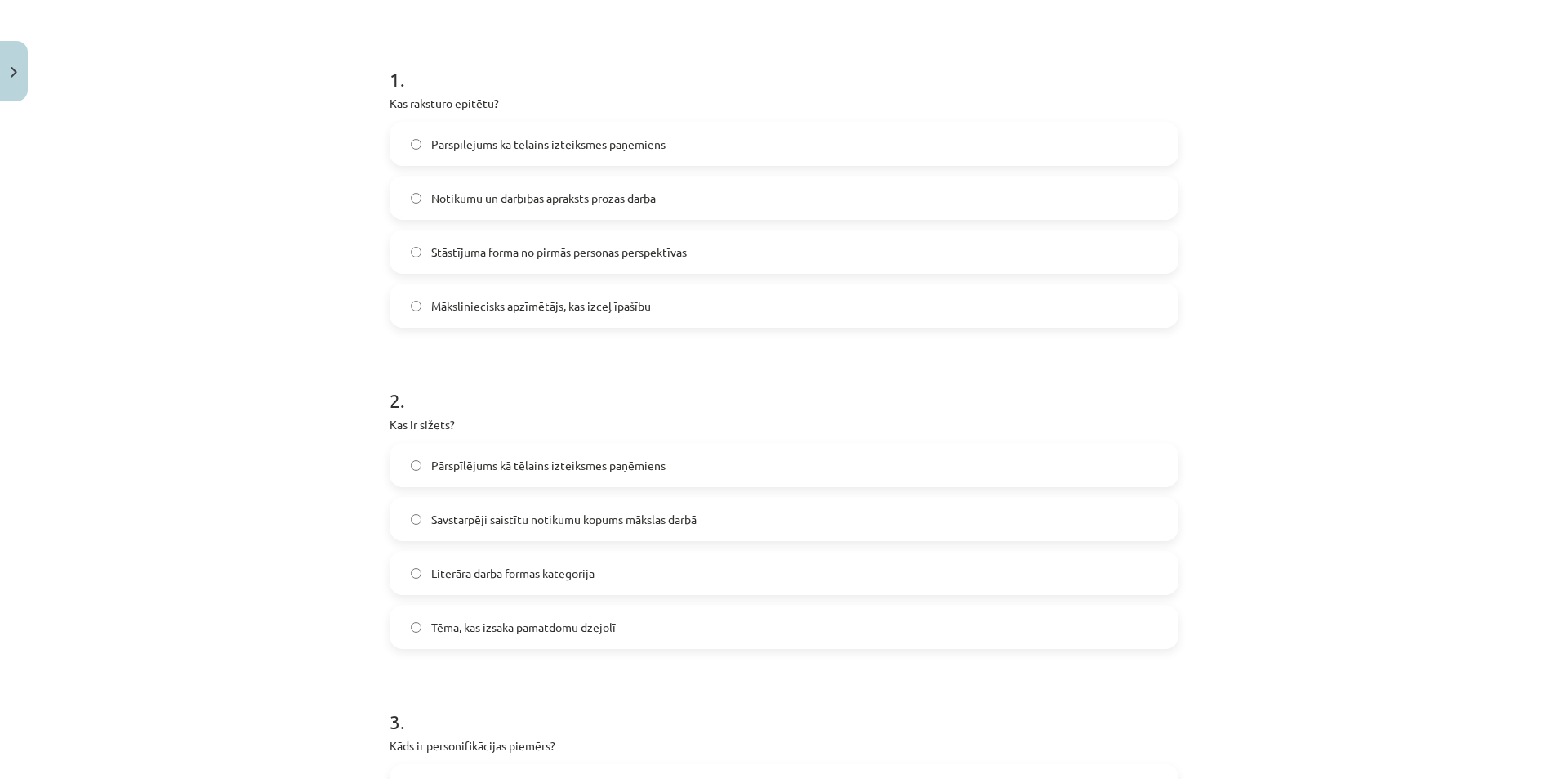
click at [588, 520] on span "Savstarpēji saistītu notikumu kopums mākslas darbā" at bounding box center [563, 518] width 265 height 17
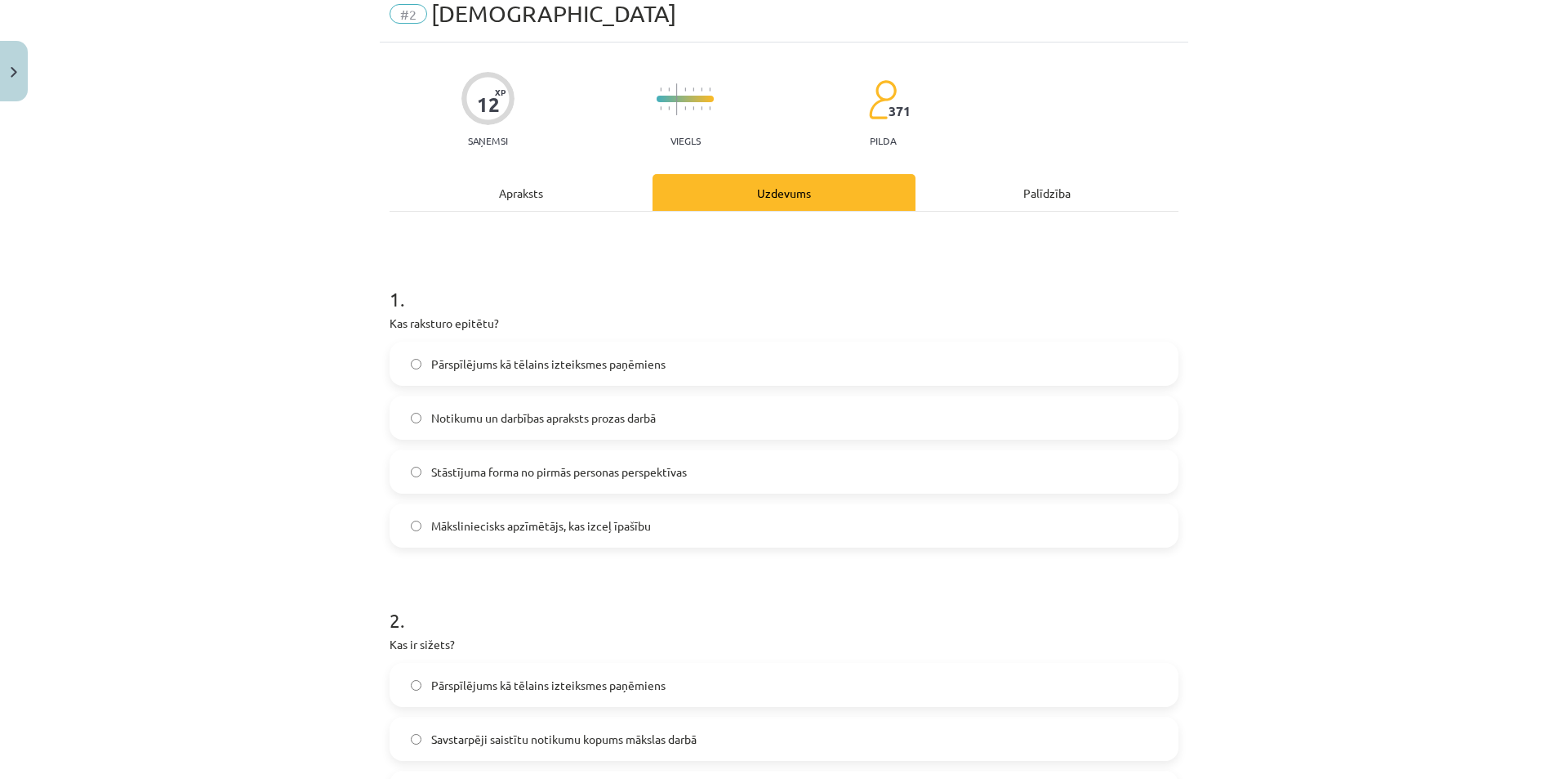
scroll to position [40, 0]
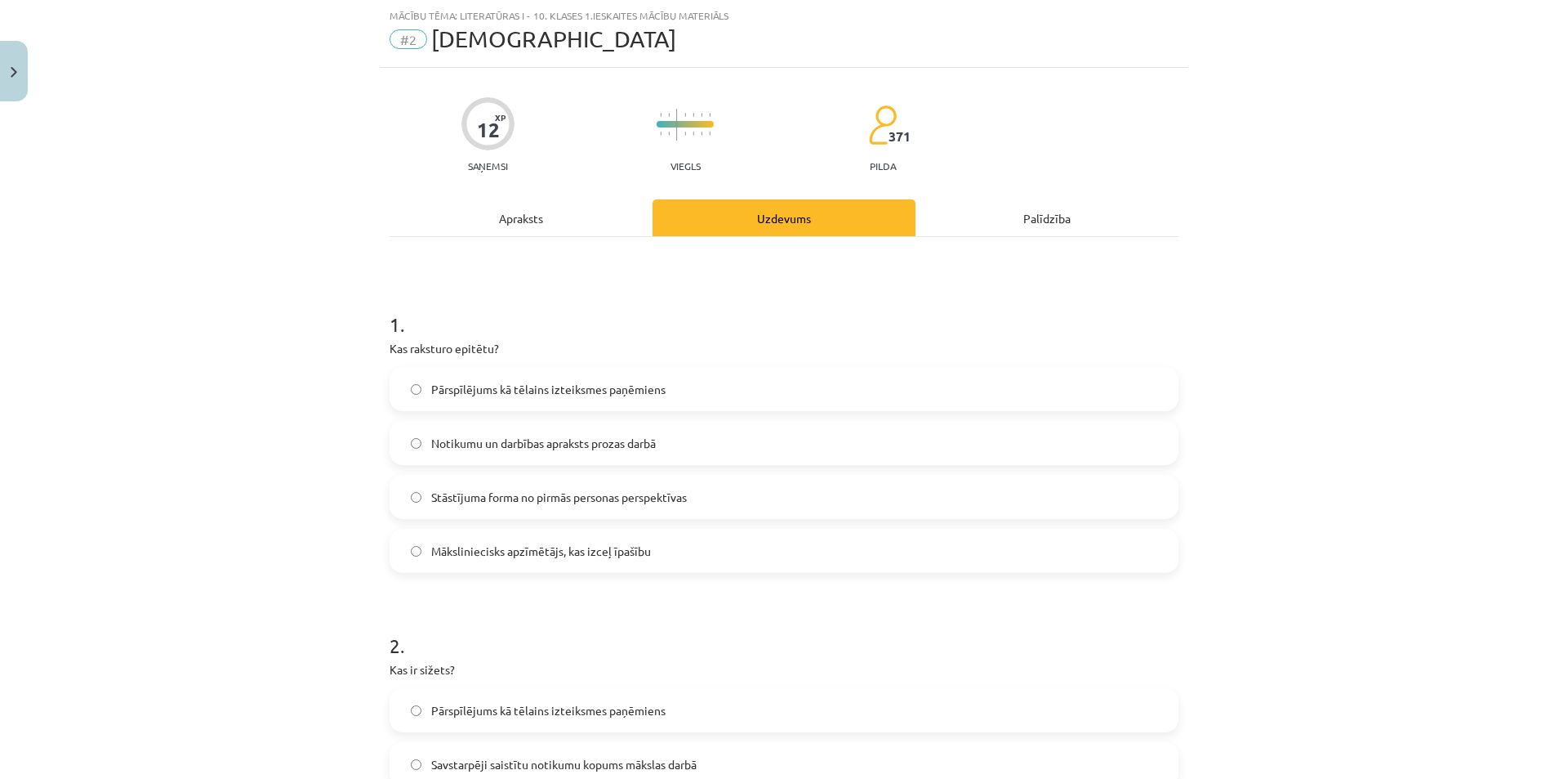
click at [537, 205] on div "Apraksts" at bounding box center [521, 217] width 263 height 37
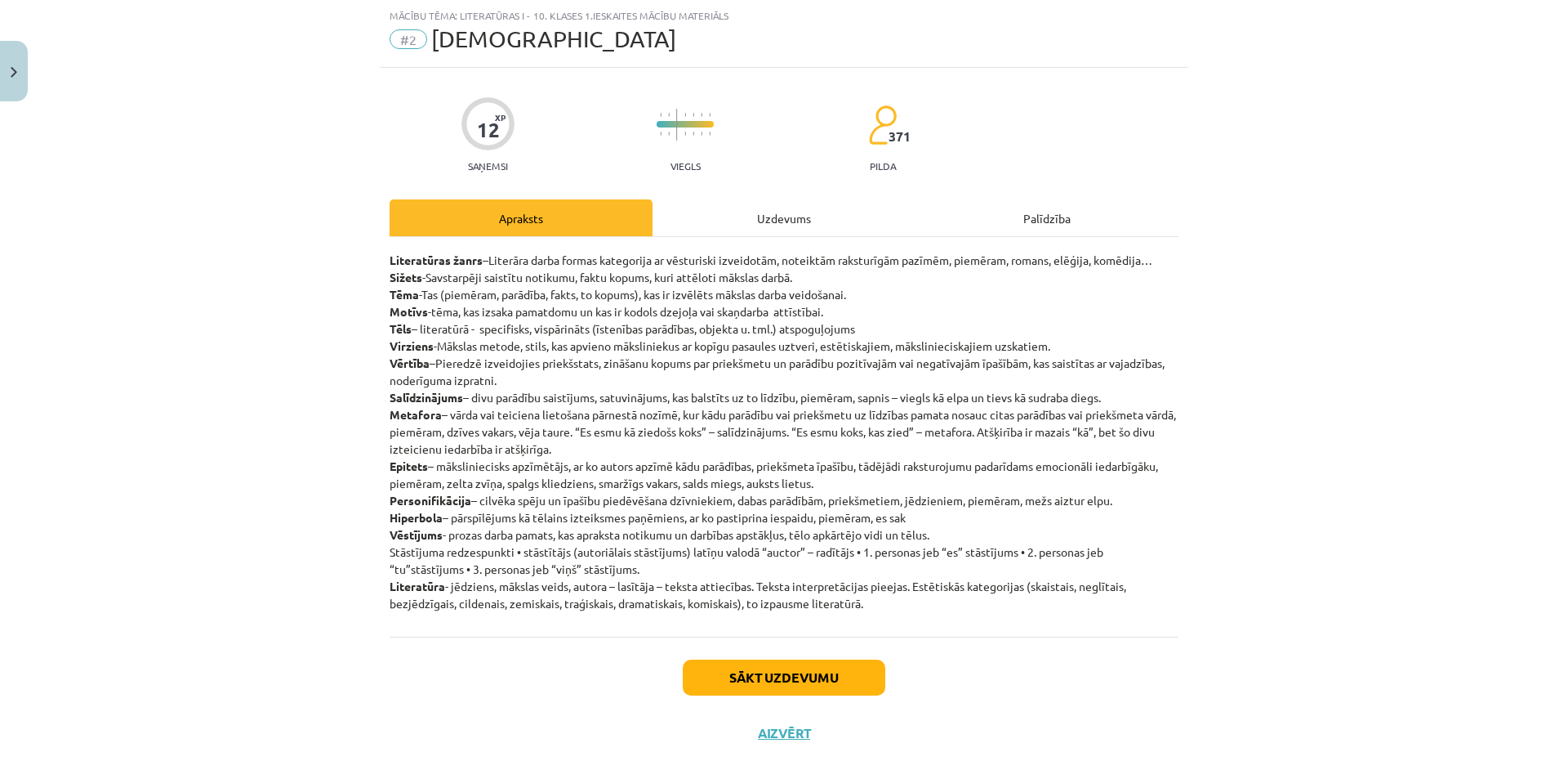
click at [724, 218] on div "Uzdevums" at bounding box center [784, 217] width 263 height 37
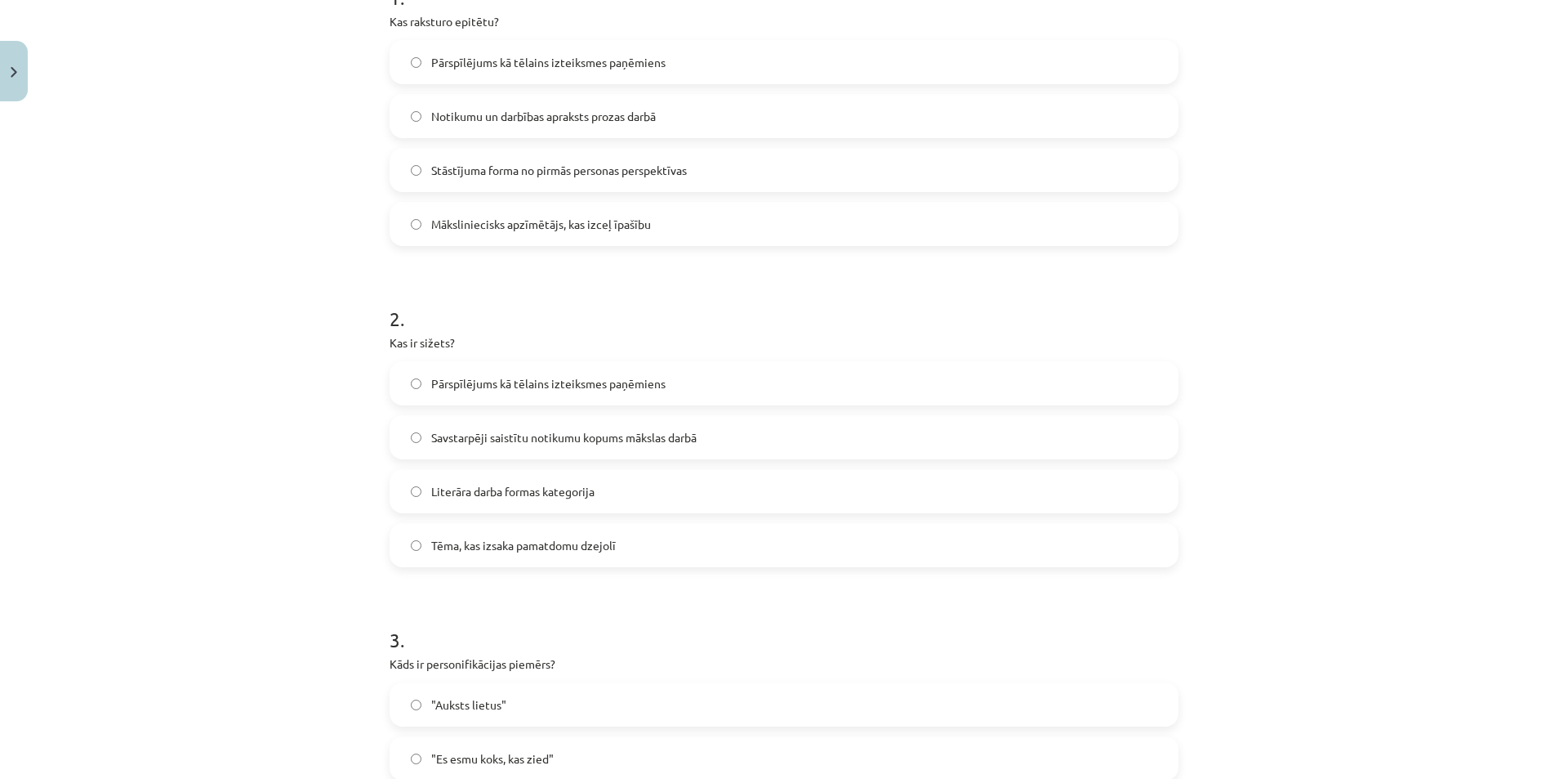
scroll to position [613, 0]
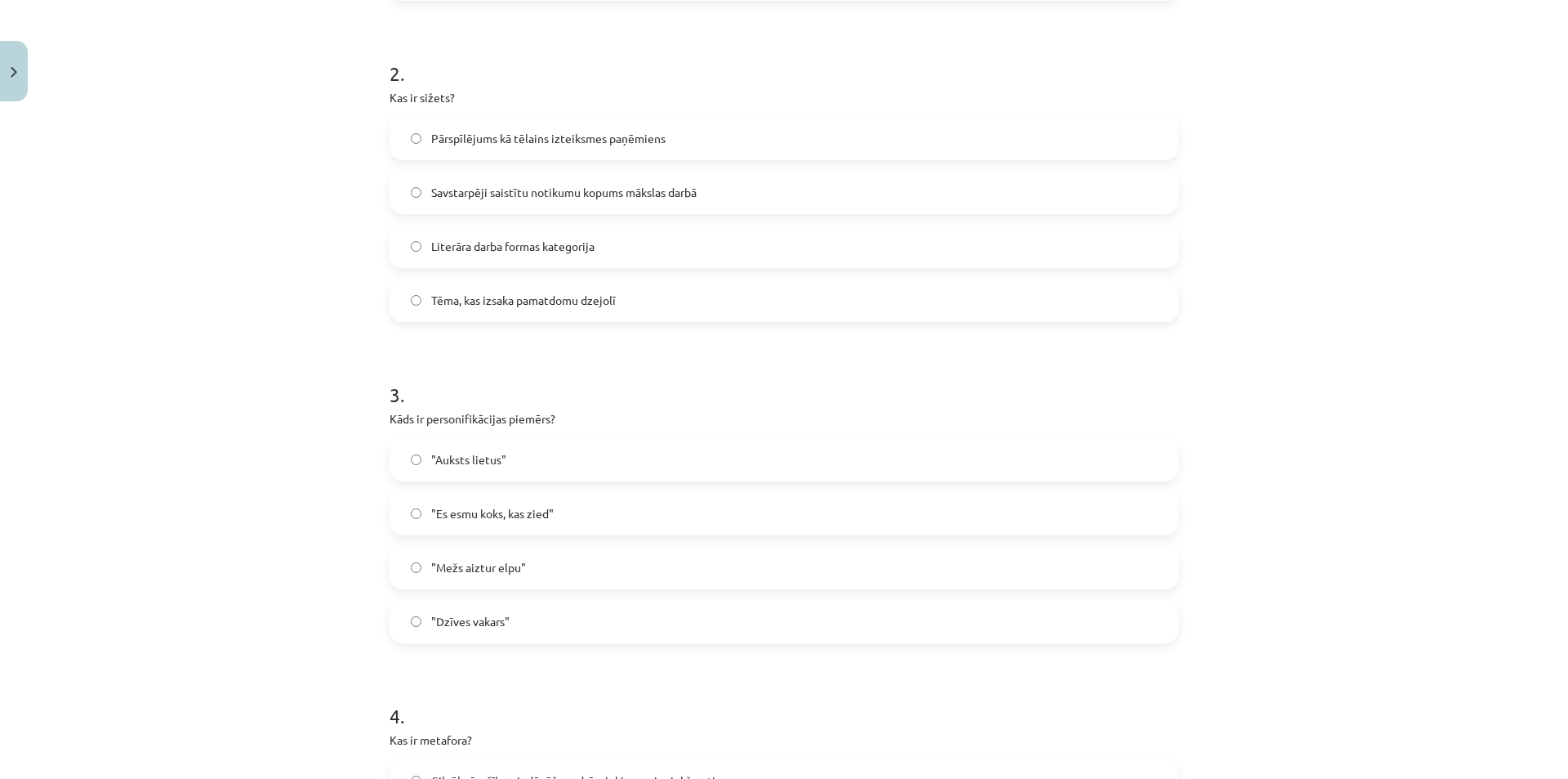
click at [570, 565] on label ""Mežs aiztur elpu"" at bounding box center [784, 567] width 785 height 40
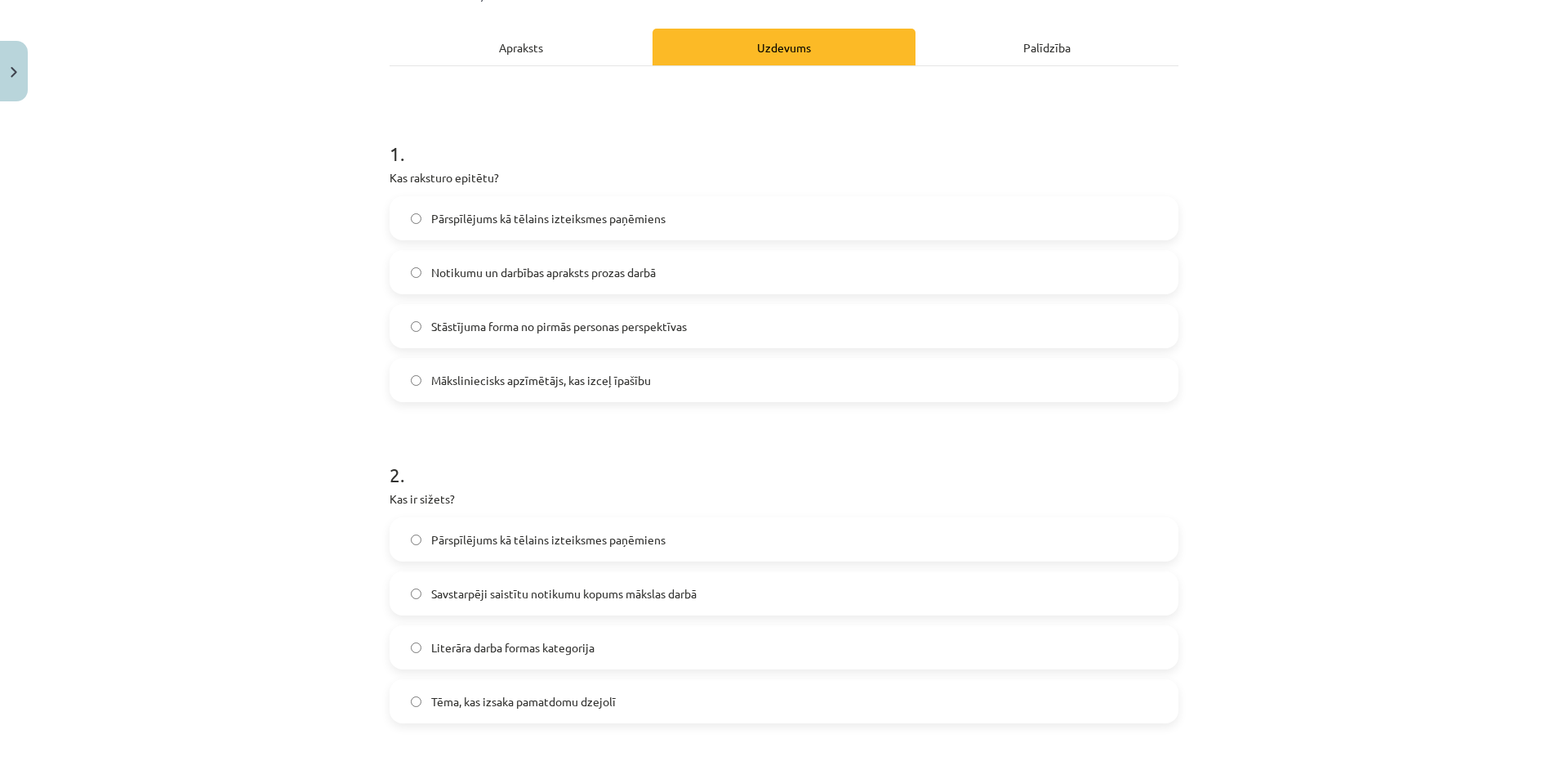
scroll to position [40, 0]
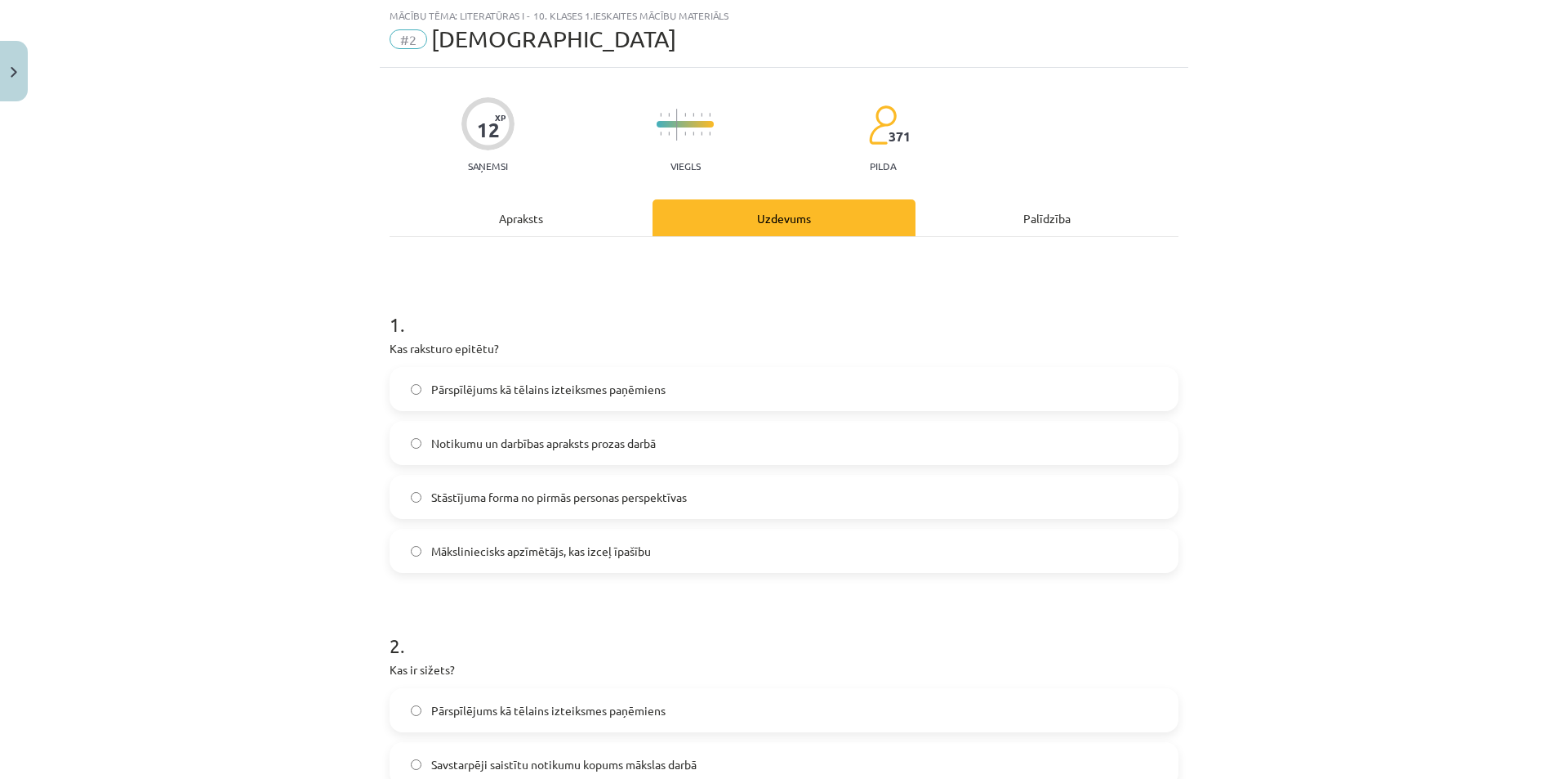
click at [520, 218] on div "Apraksts" at bounding box center [521, 217] width 263 height 37
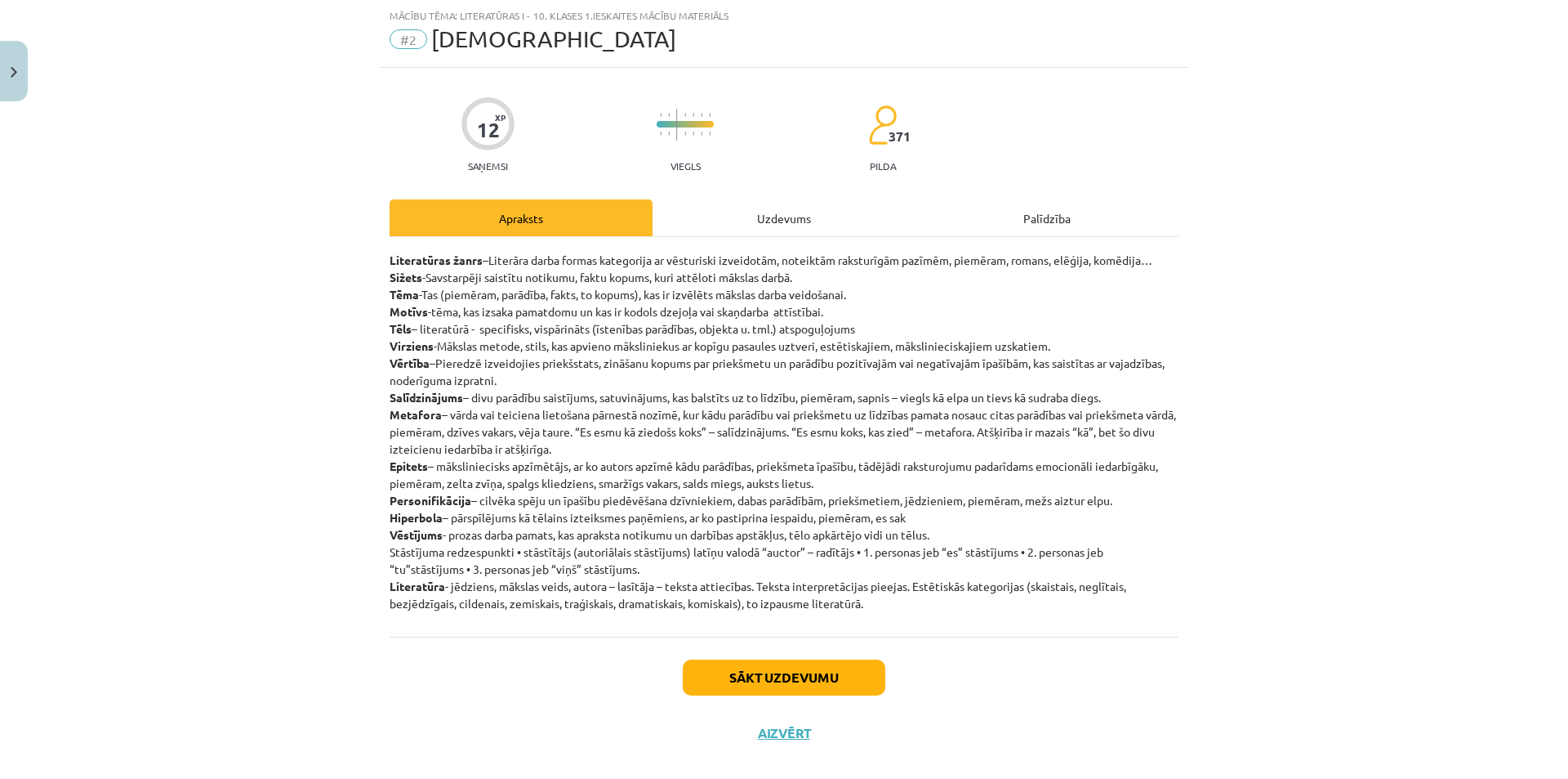
click at [785, 218] on div "Uzdevums" at bounding box center [784, 217] width 263 height 37
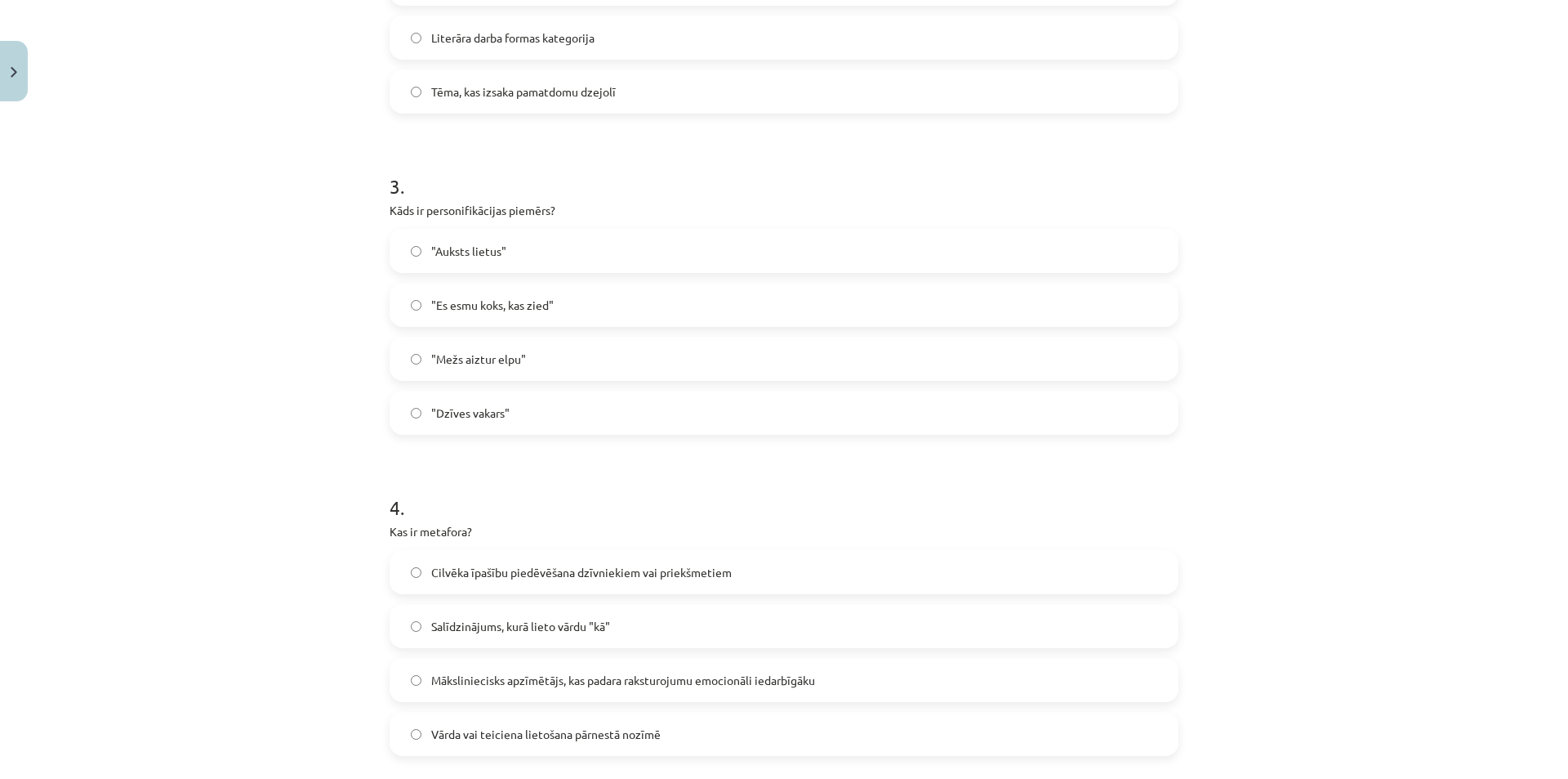
scroll to position [940, 0]
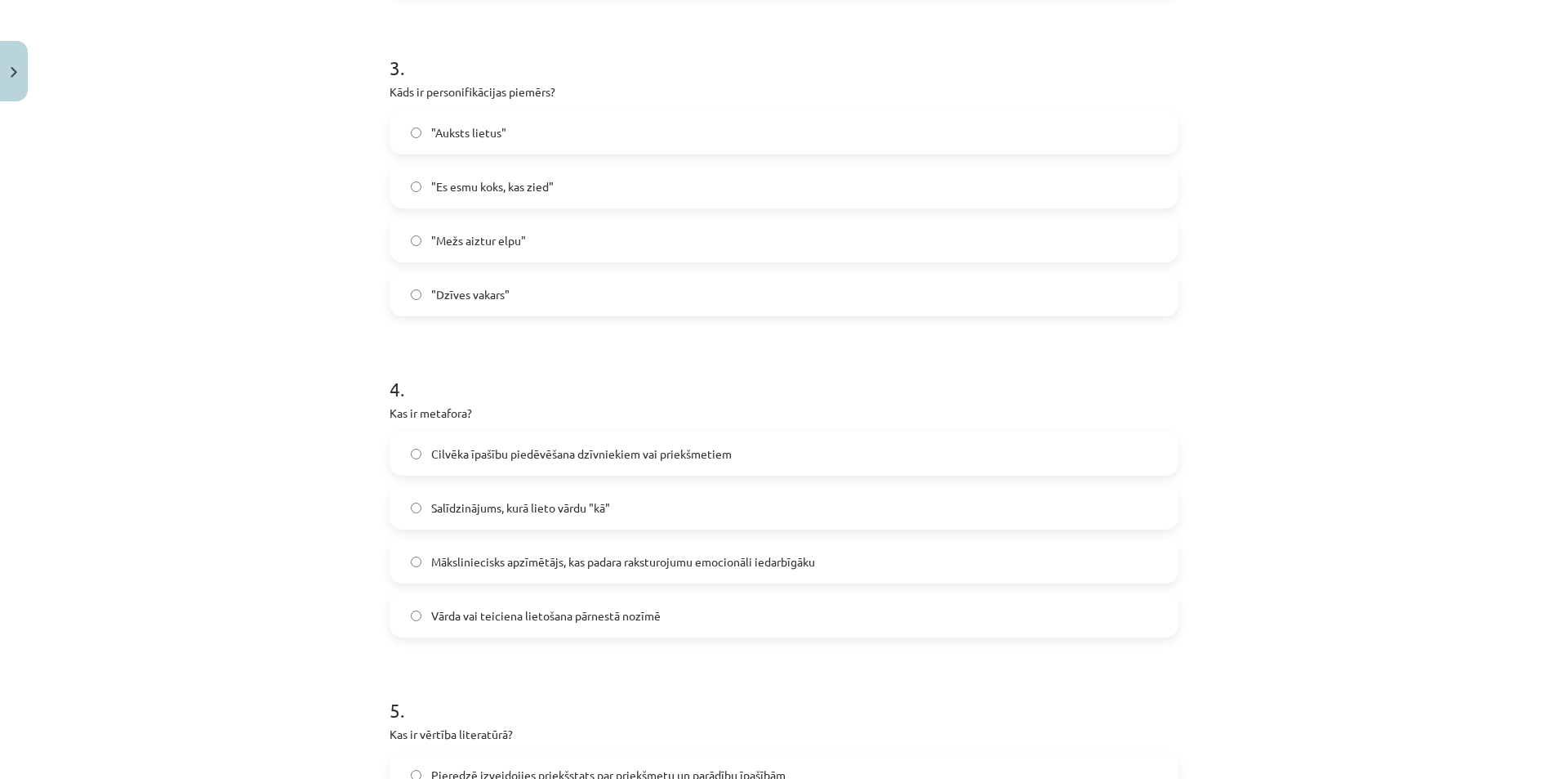
click at [560, 610] on span "Vārda vai teiciena lietošana pārnestā nozīmē" at bounding box center [546, 615] width 230 height 17
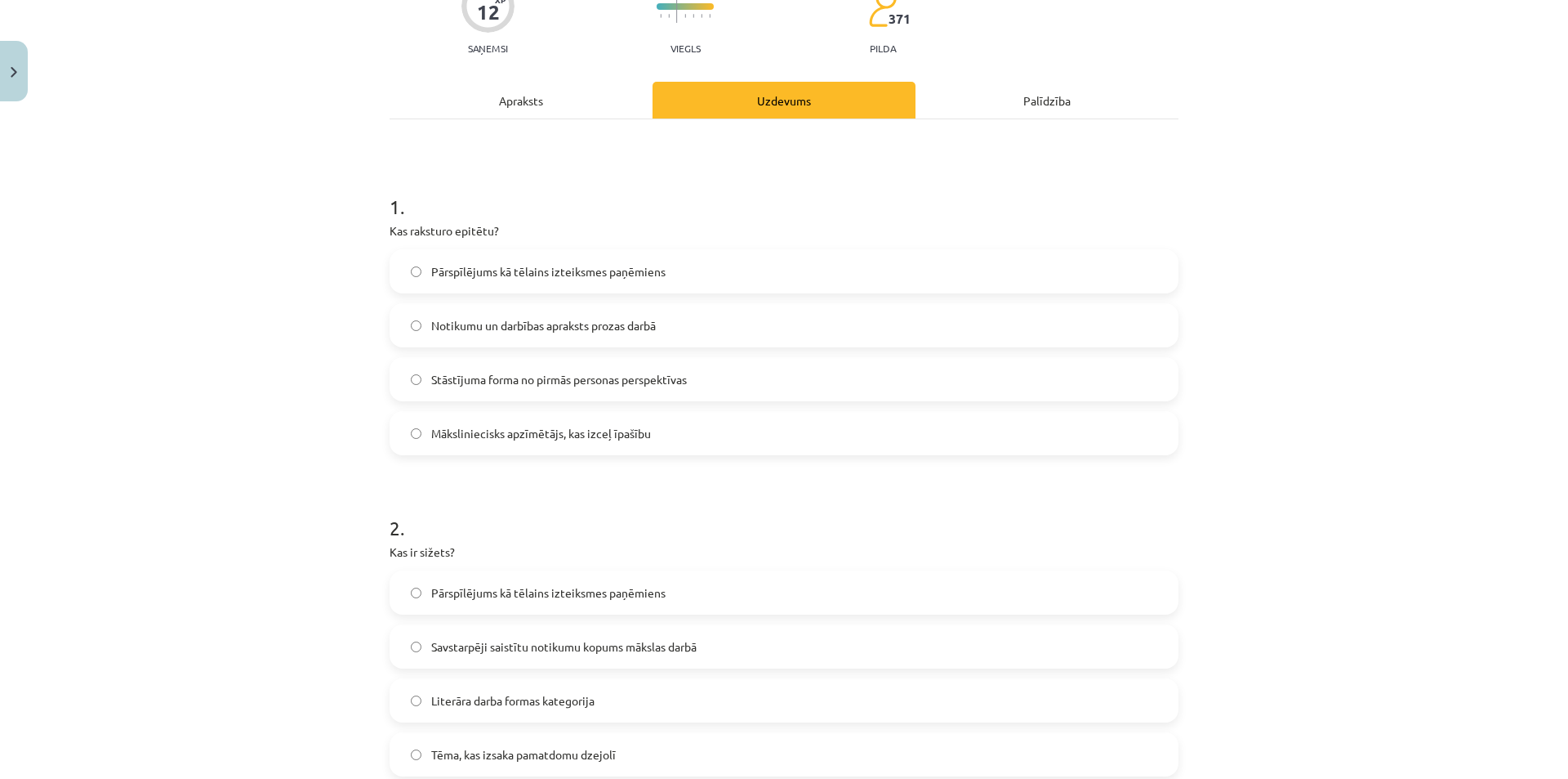
scroll to position [0, 0]
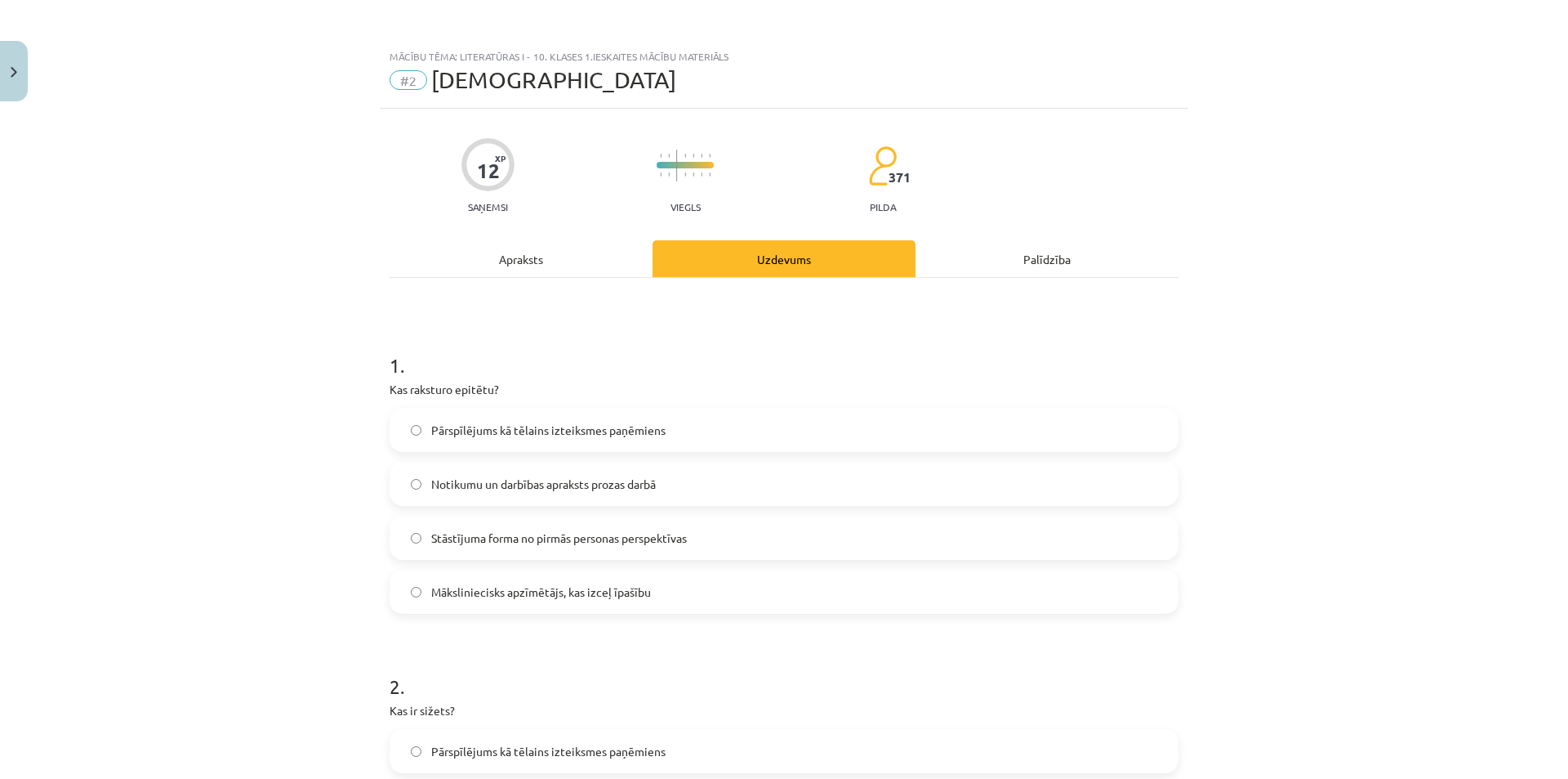
click at [537, 248] on div "Apraksts" at bounding box center [521, 258] width 263 height 37
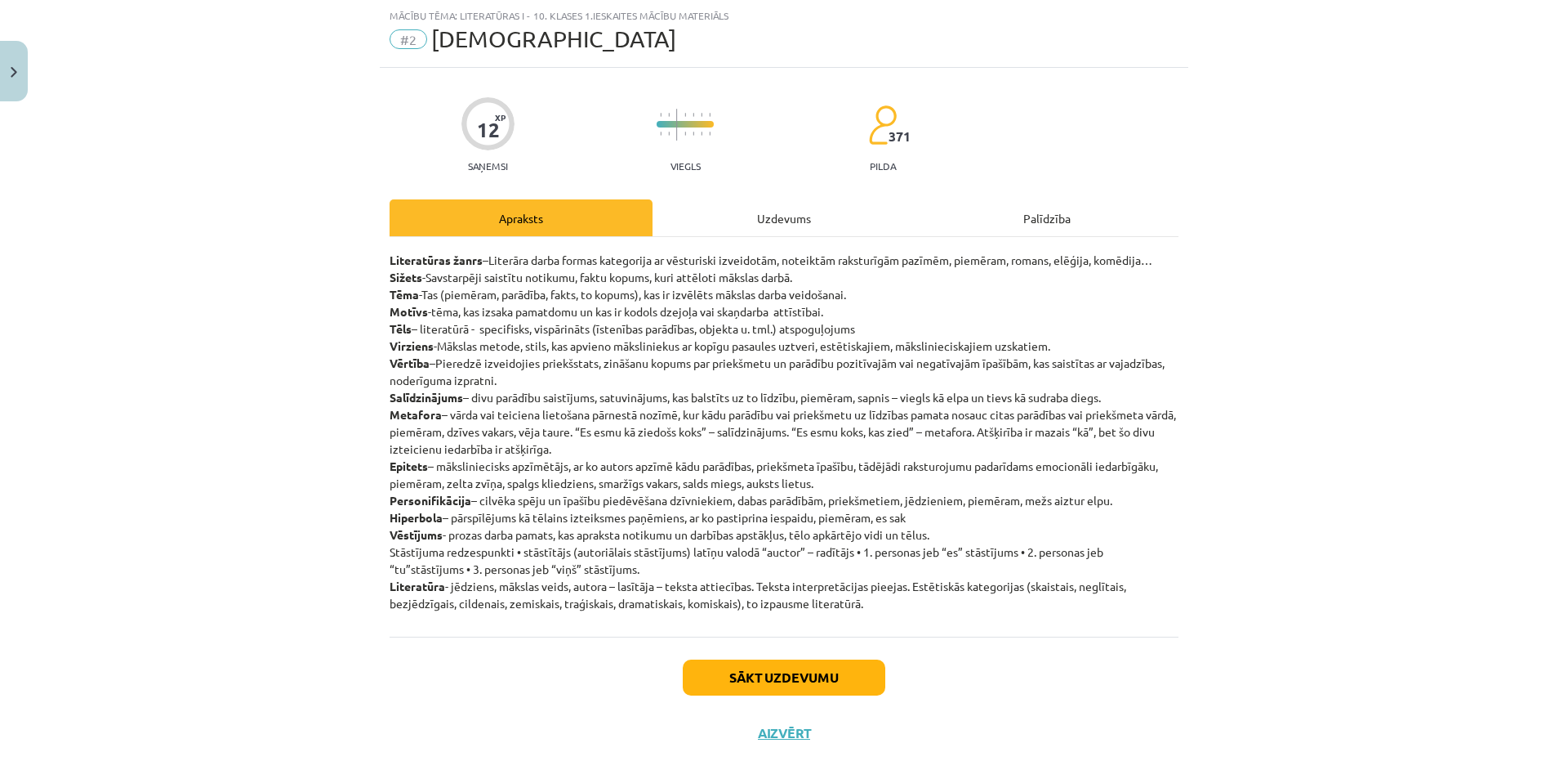
click at [723, 230] on div "Uzdevums" at bounding box center [784, 217] width 263 height 37
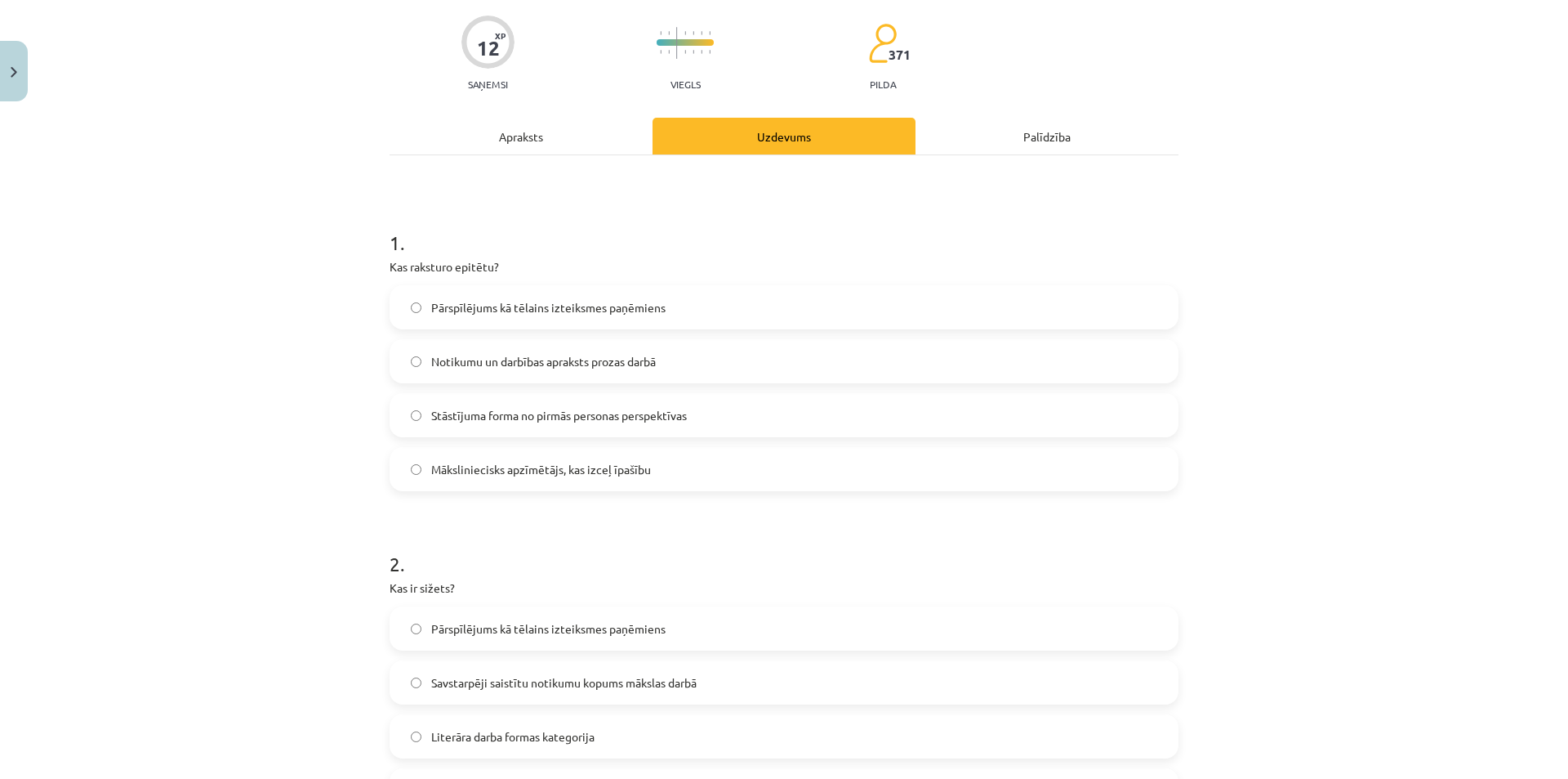
scroll to position [0, 0]
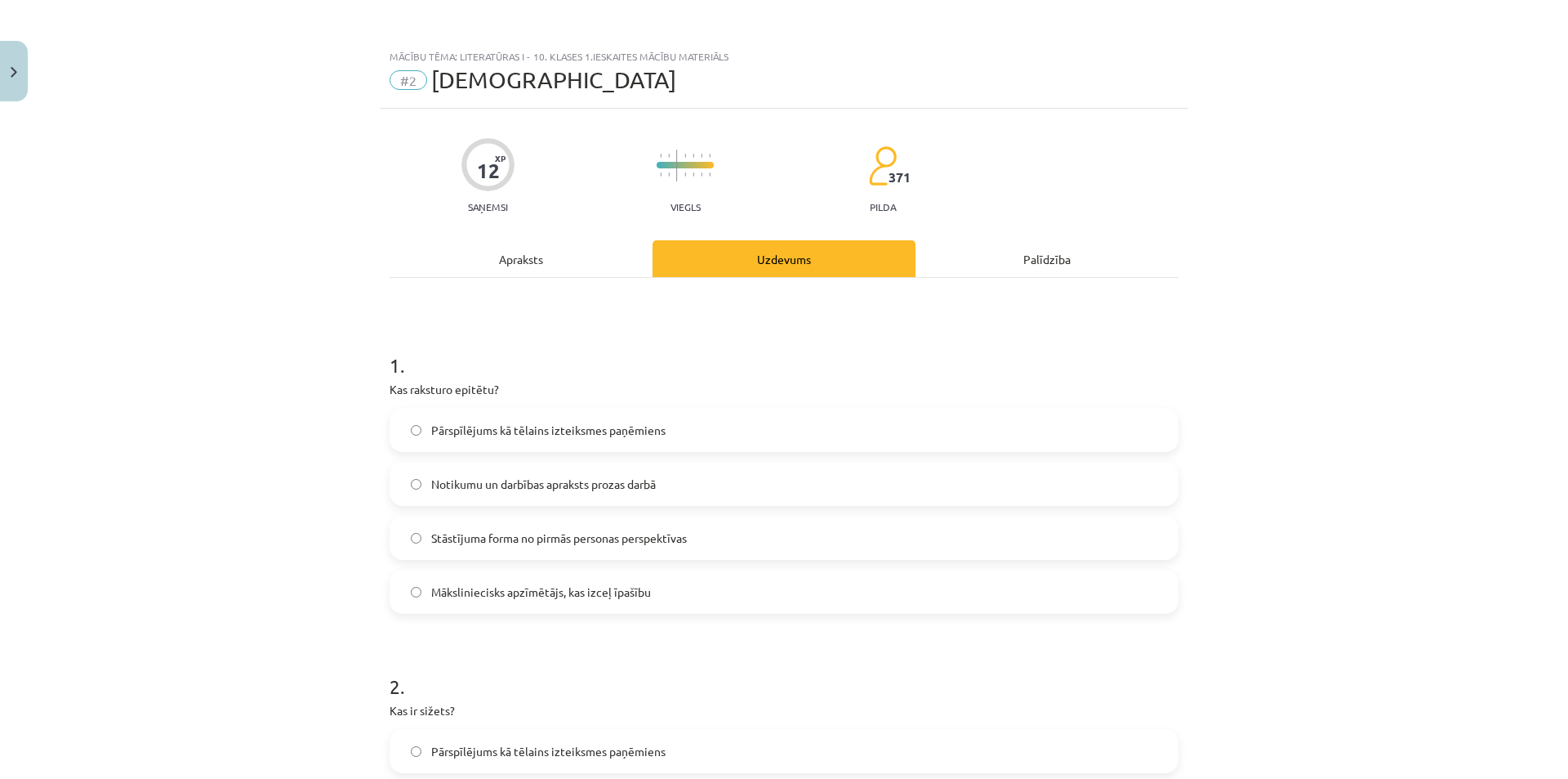
click at [504, 254] on div "Apraksts" at bounding box center [521, 258] width 263 height 37
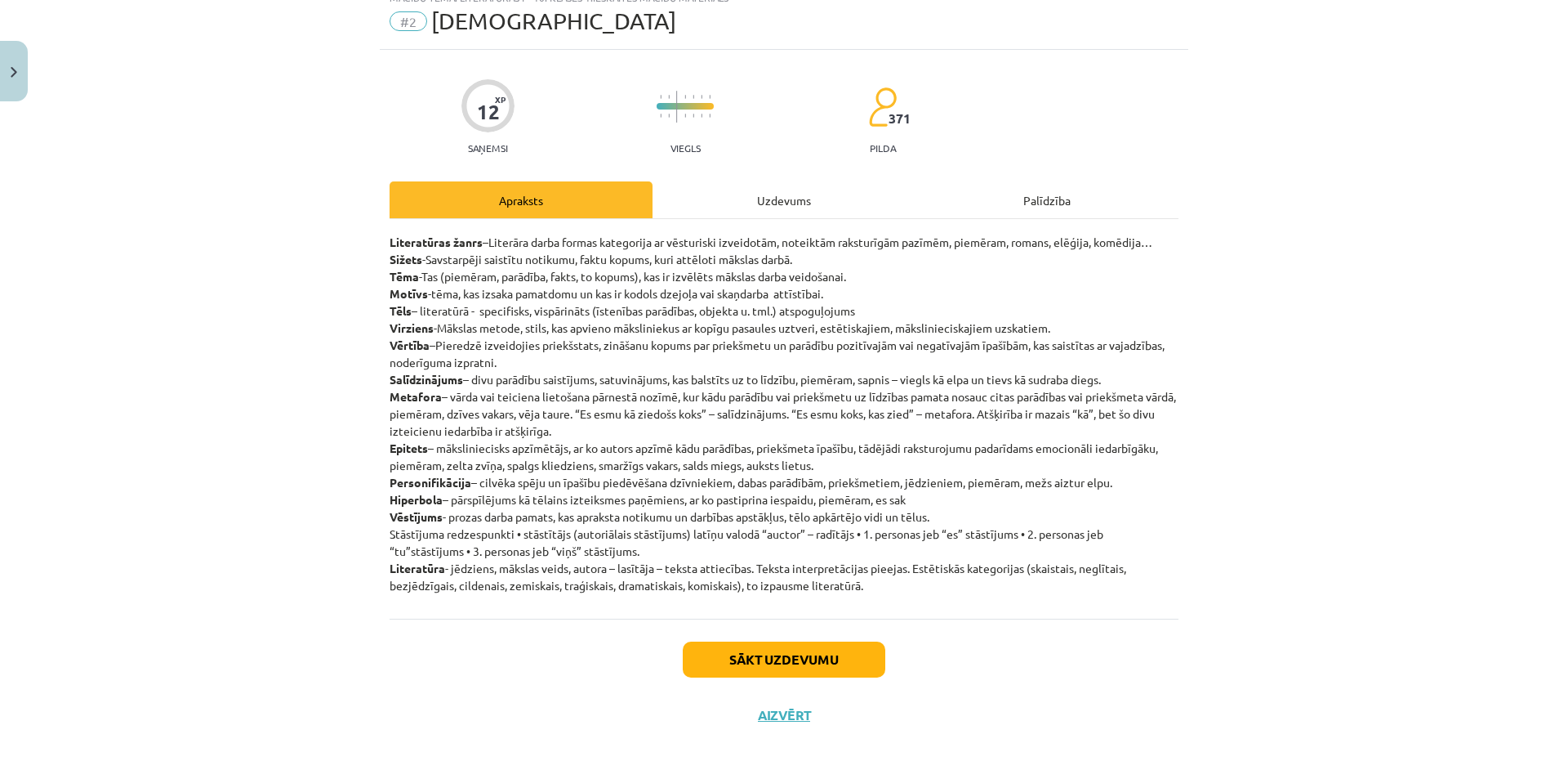
scroll to position [64, 0]
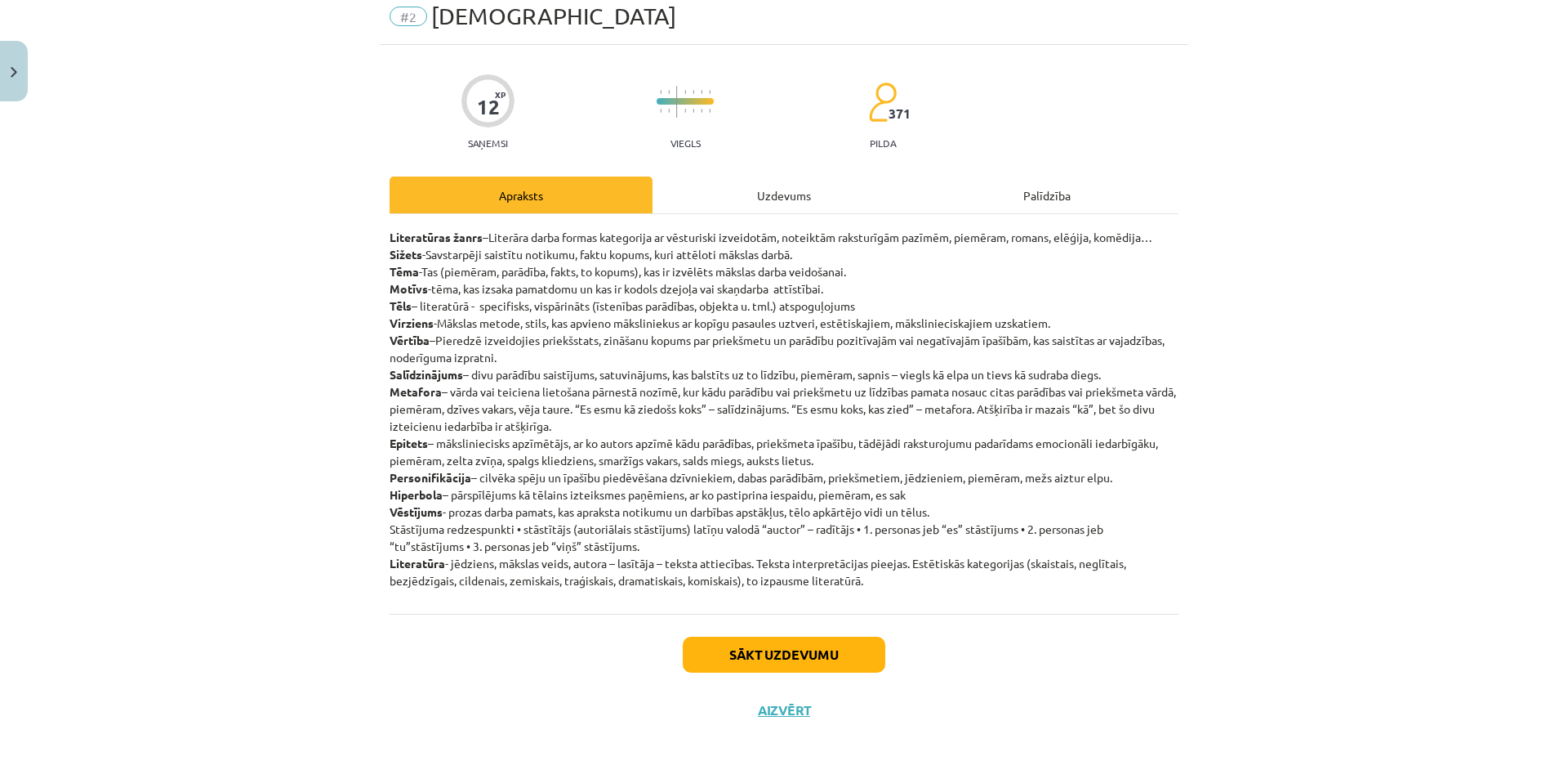
click at [753, 183] on div "Uzdevums" at bounding box center [784, 195] width 263 height 37
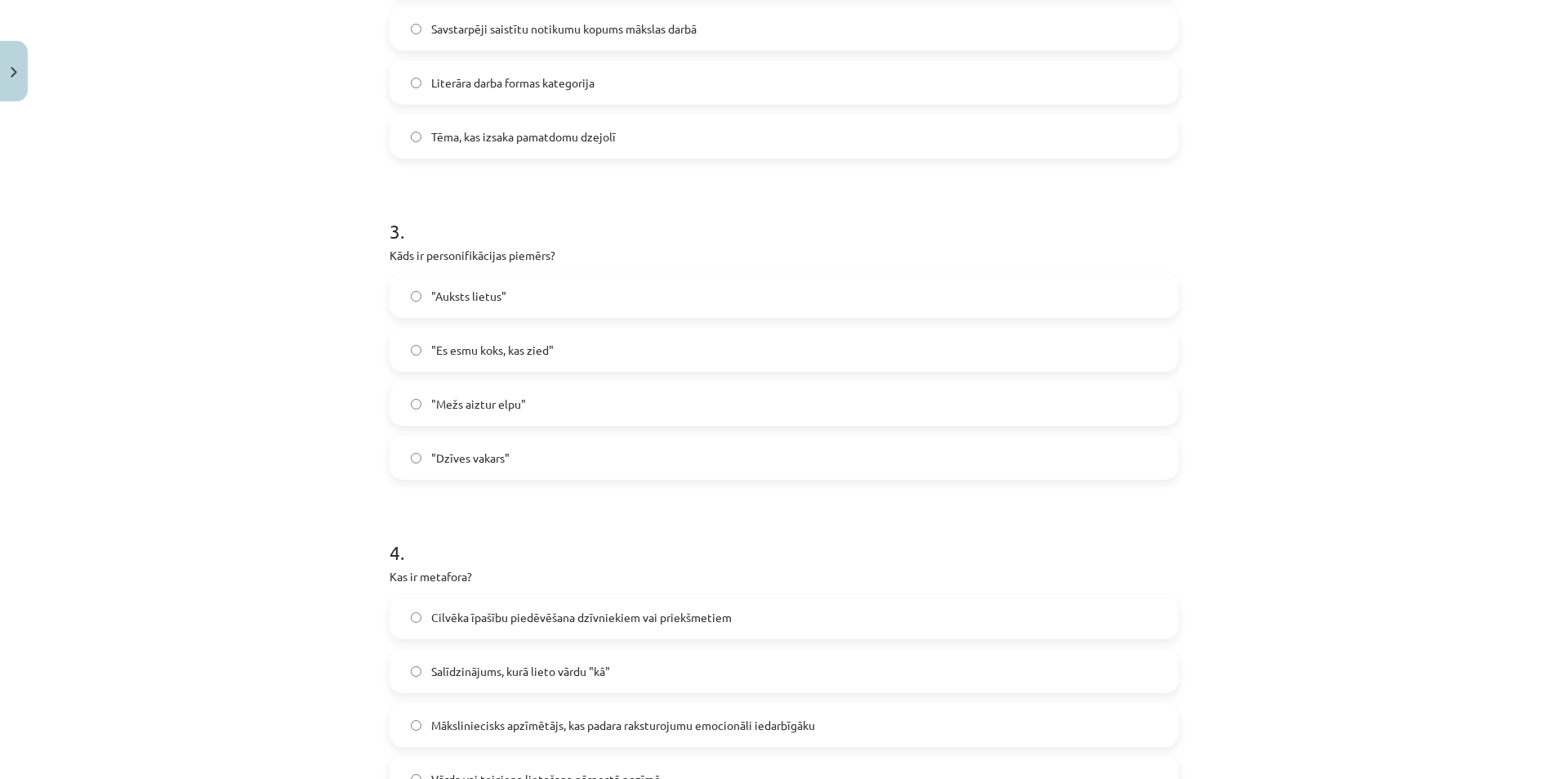
scroll to position [1309, 0]
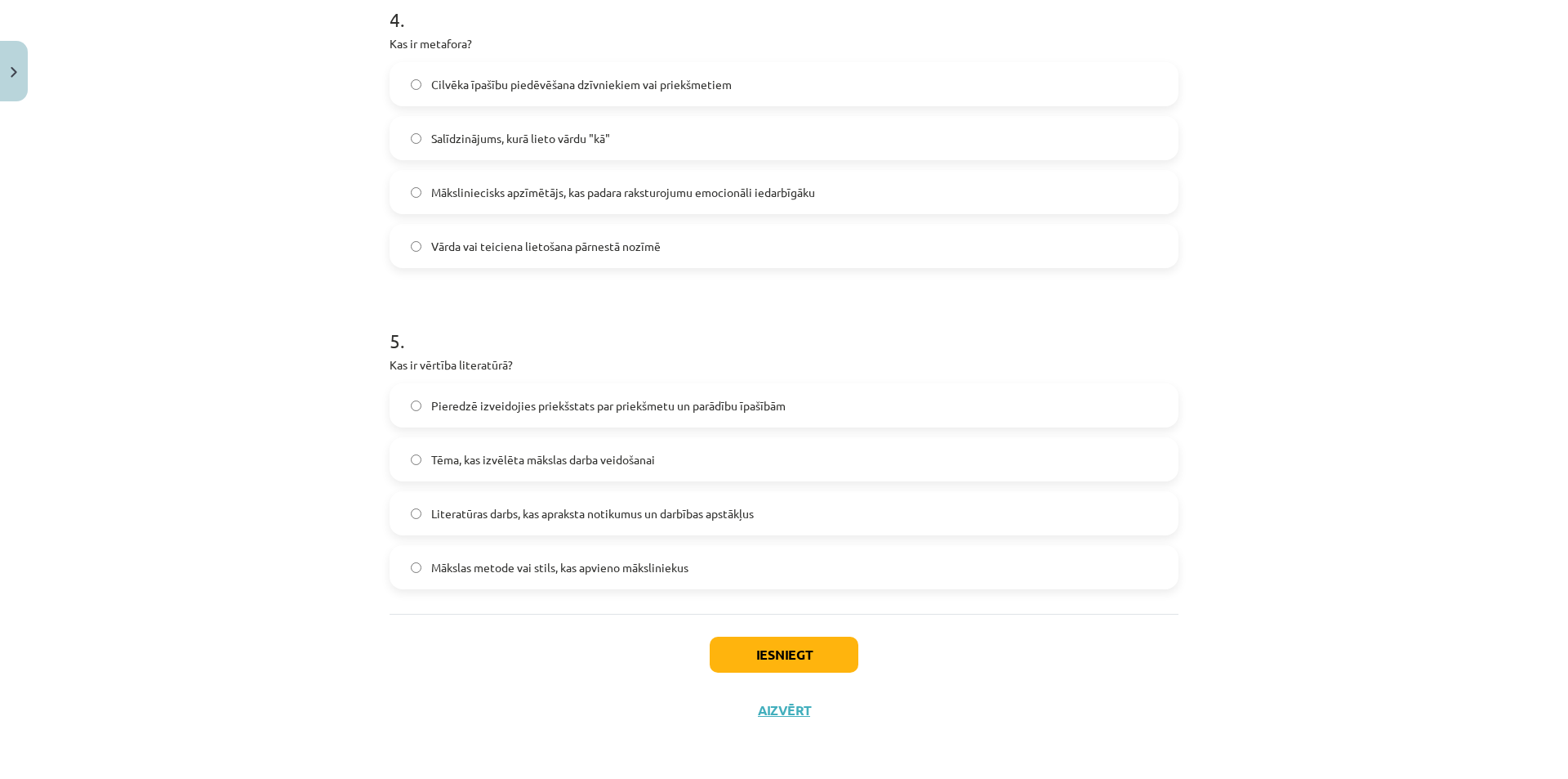
click at [690, 512] on span "Literatūras darbs, kas apraksta notikumus un darbības apstākļus" at bounding box center [592, 513] width 323 height 17
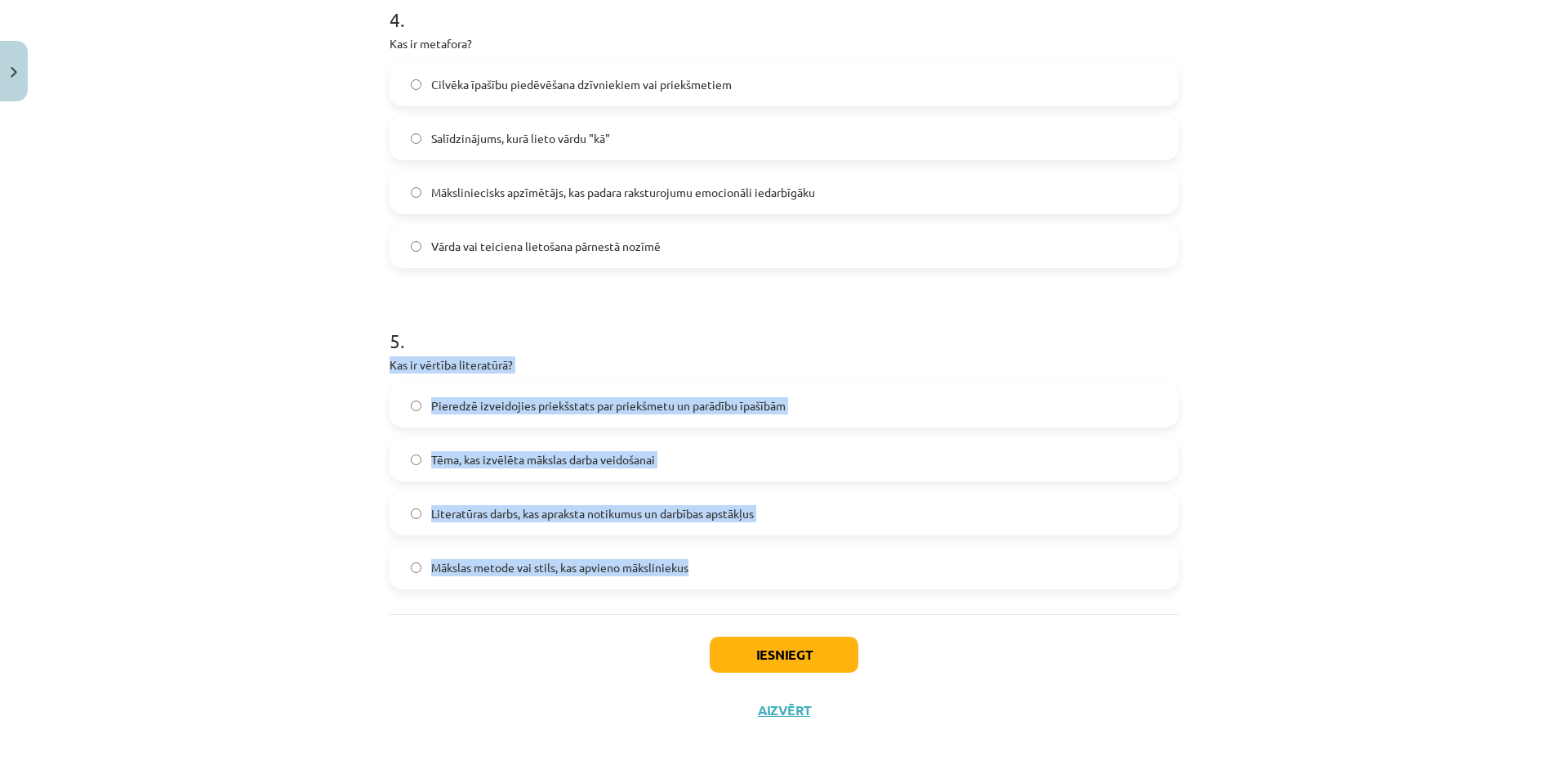
drag, startPoint x: 382, startPoint y: 363, endPoint x: 691, endPoint y: 570, distance: 371.9
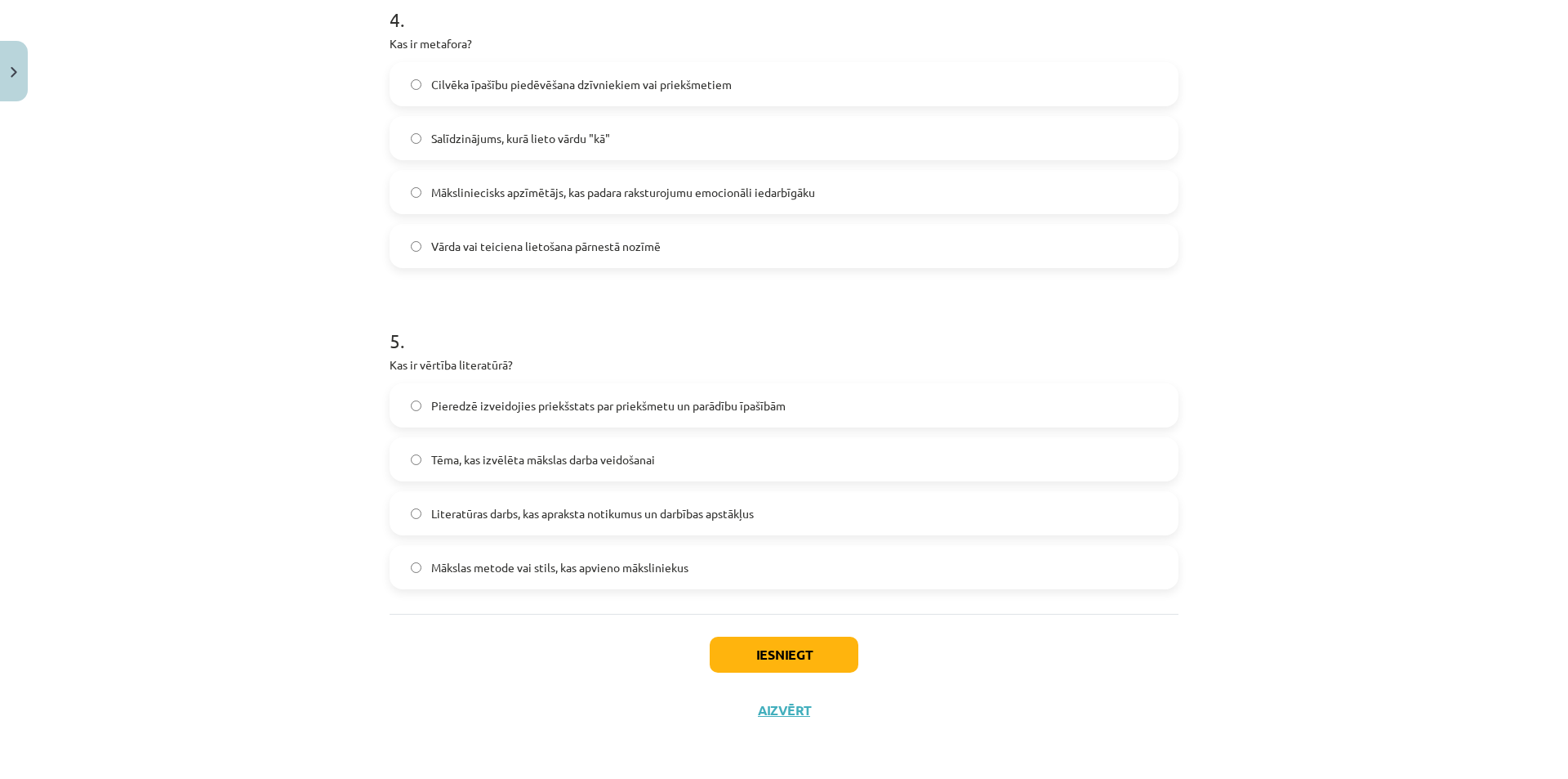
click at [524, 656] on div "Iesniegt Aizvērt" at bounding box center [784, 671] width 789 height 115
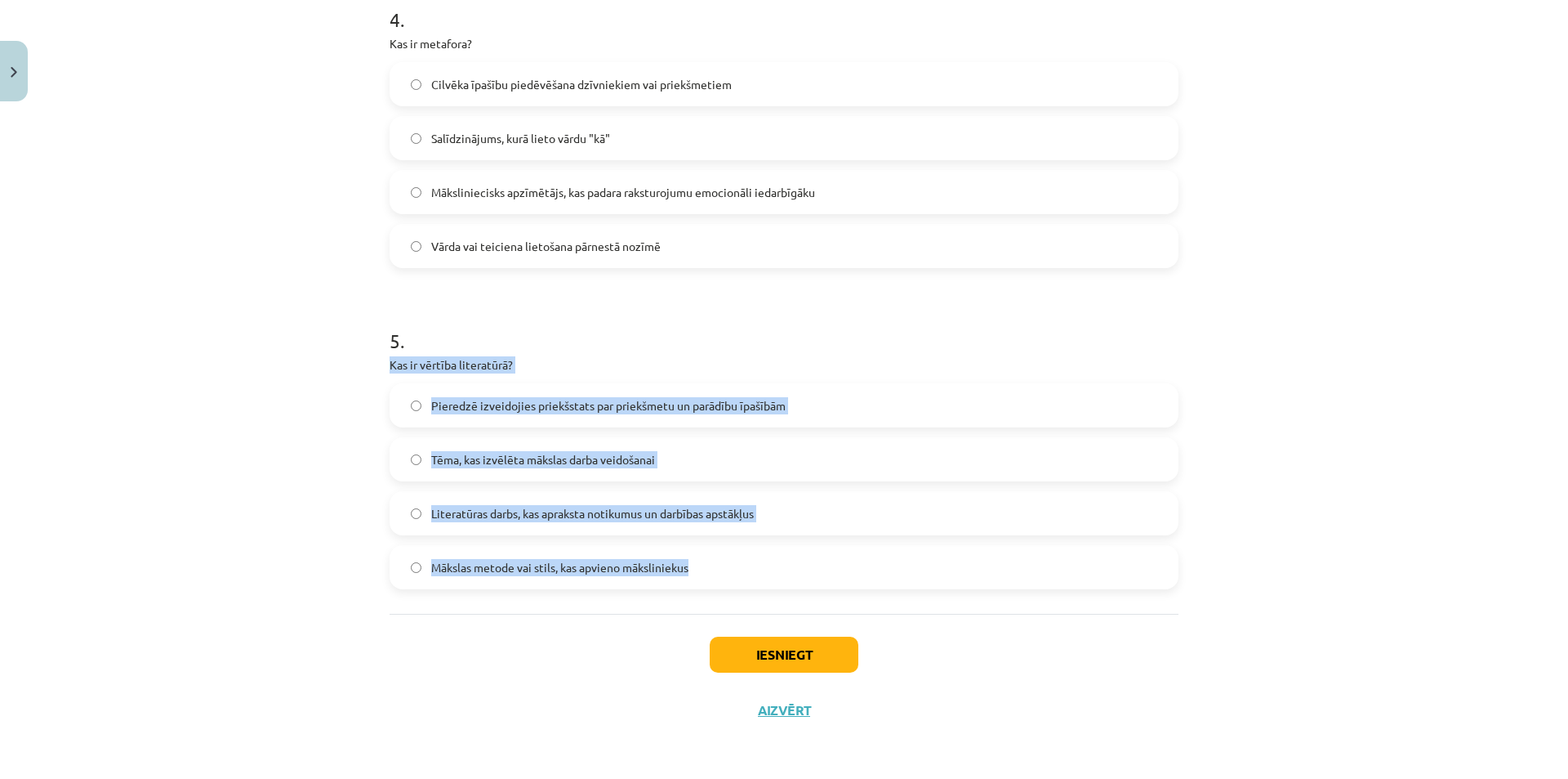
drag, startPoint x: 357, startPoint y: 363, endPoint x: 741, endPoint y: 566, distance: 434.4
click at [741, 566] on div "Mācību tēma: Literatūras i - 10. klases 1.ieskaites mācību materiāls #2 Jēdzien…" at bounding box center [784, 389] width 1568 height 779
copy div "Kas ir vērtība literatūrā? Pieredzē izveidojies priekšstats par priekšmetu un p…"
click at [1315, 582] on div "Mācību tēma: Literatūras i - 10. klases 1.ieskaites mācību materiāls #2 Jēdzien…" at bounding box center [784, 389] width 1568 height 779
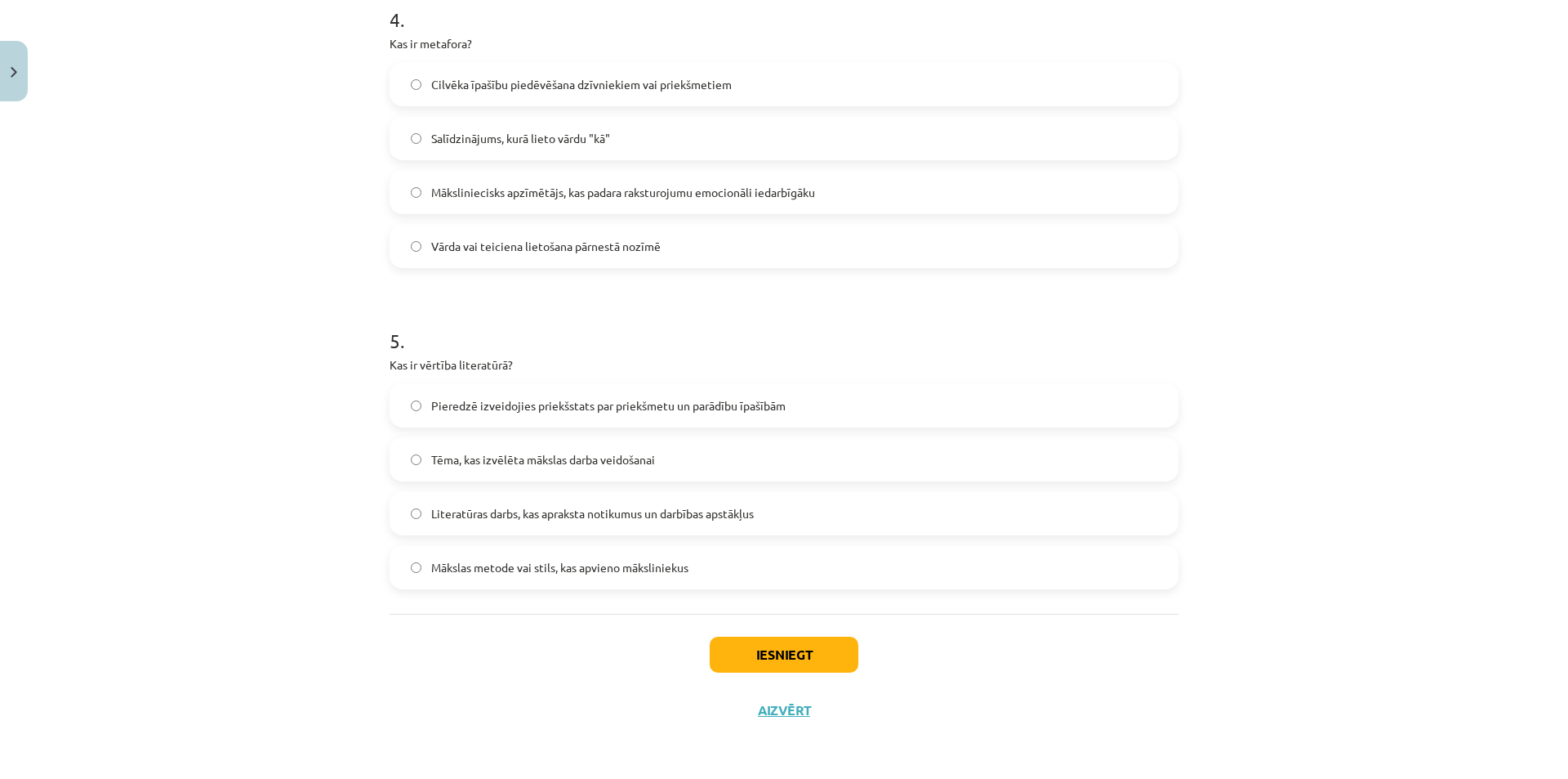
click at [690, 392] on label "Pieredzē izveidojies priekšstats par priekšmetu un parādību īpašībām" at bounding box center [784, 405] width 785 height 40
click at [750, 648] on button "Iesniegt" at bounding box center [784, 655] width 149 height 36
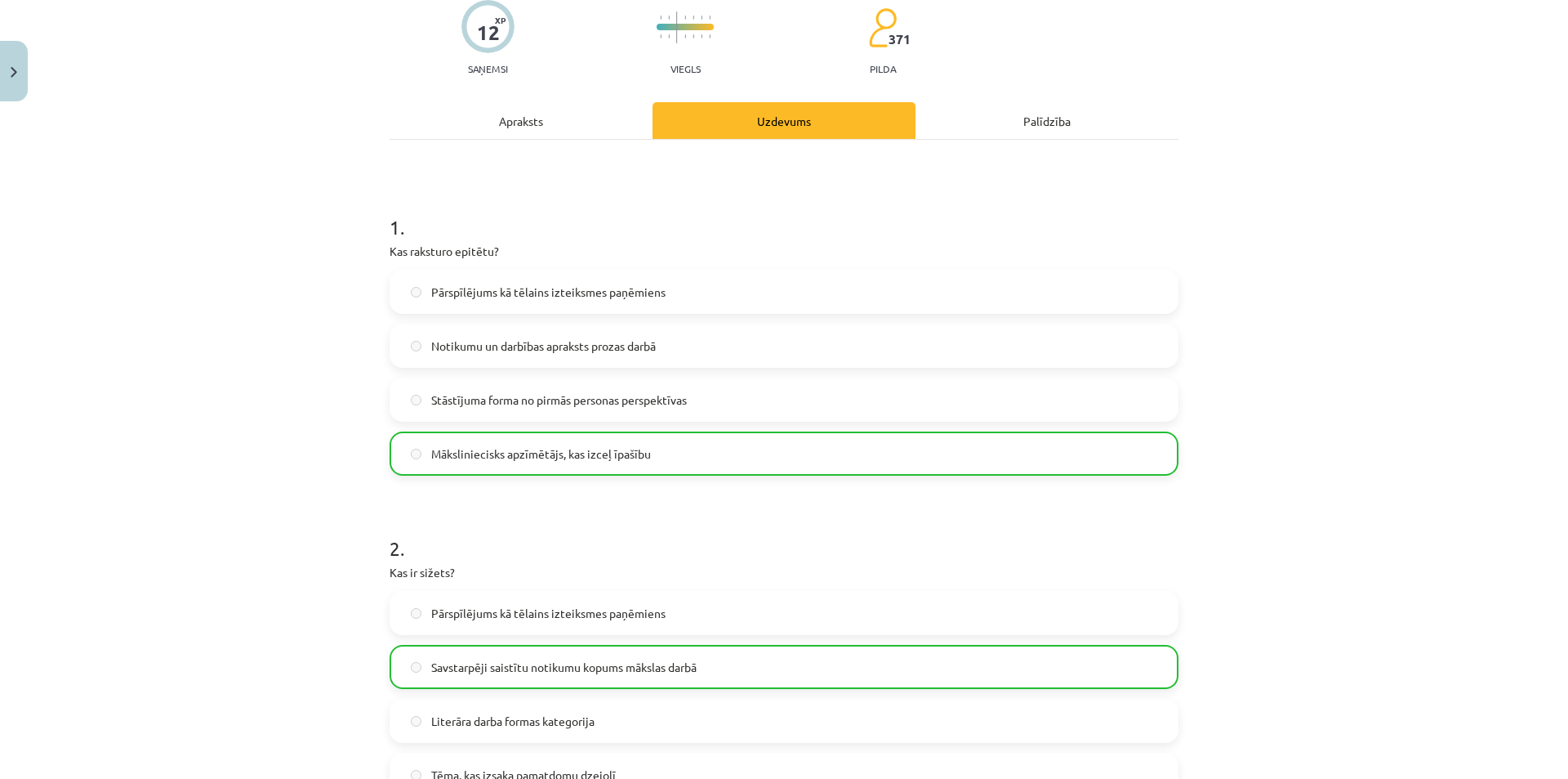
scroll to position [0, 0]
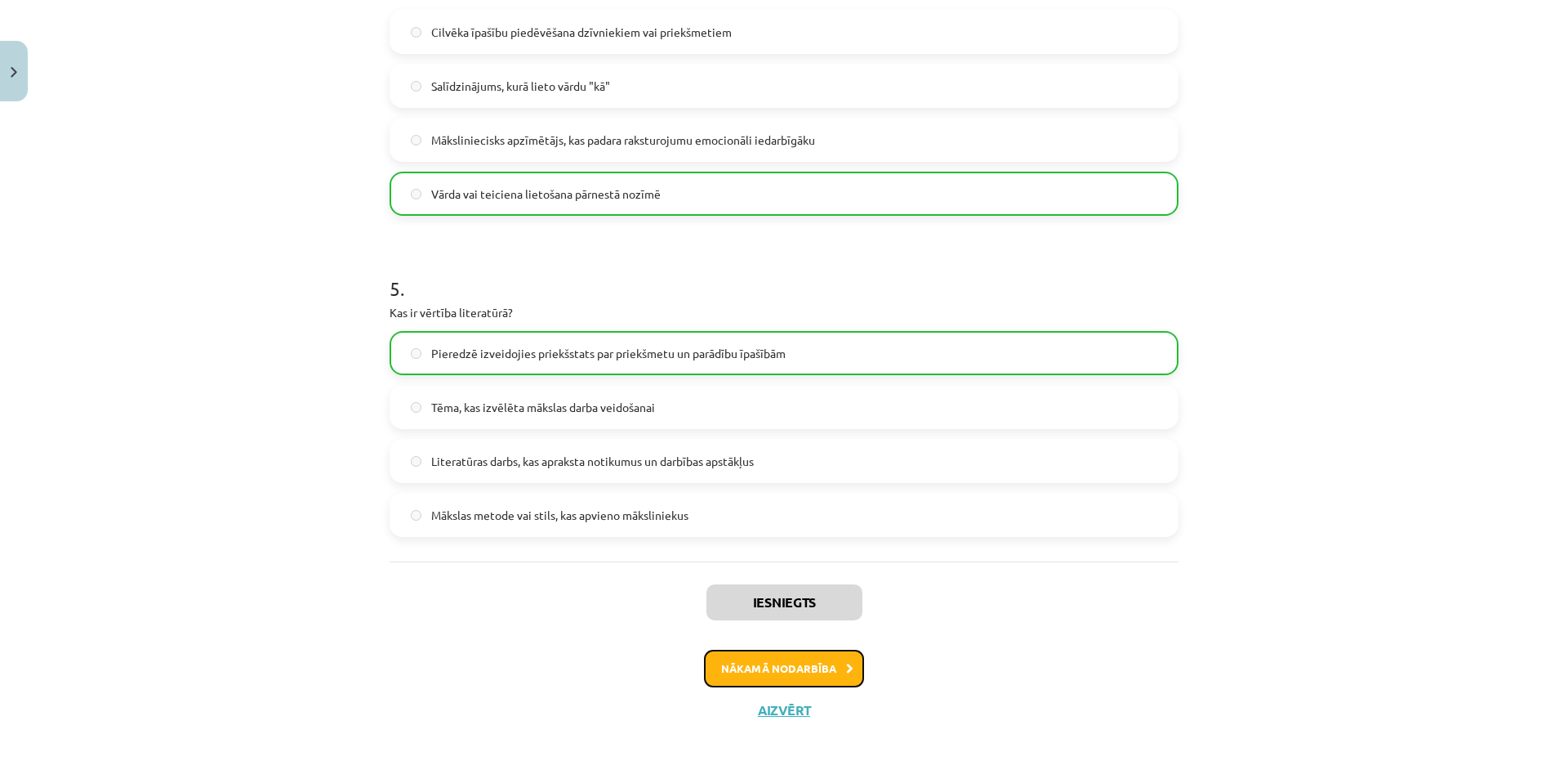
click at [768, 659] on button "Nākamā nodarbība" at bounding box center [784, 668] width 160 height 38
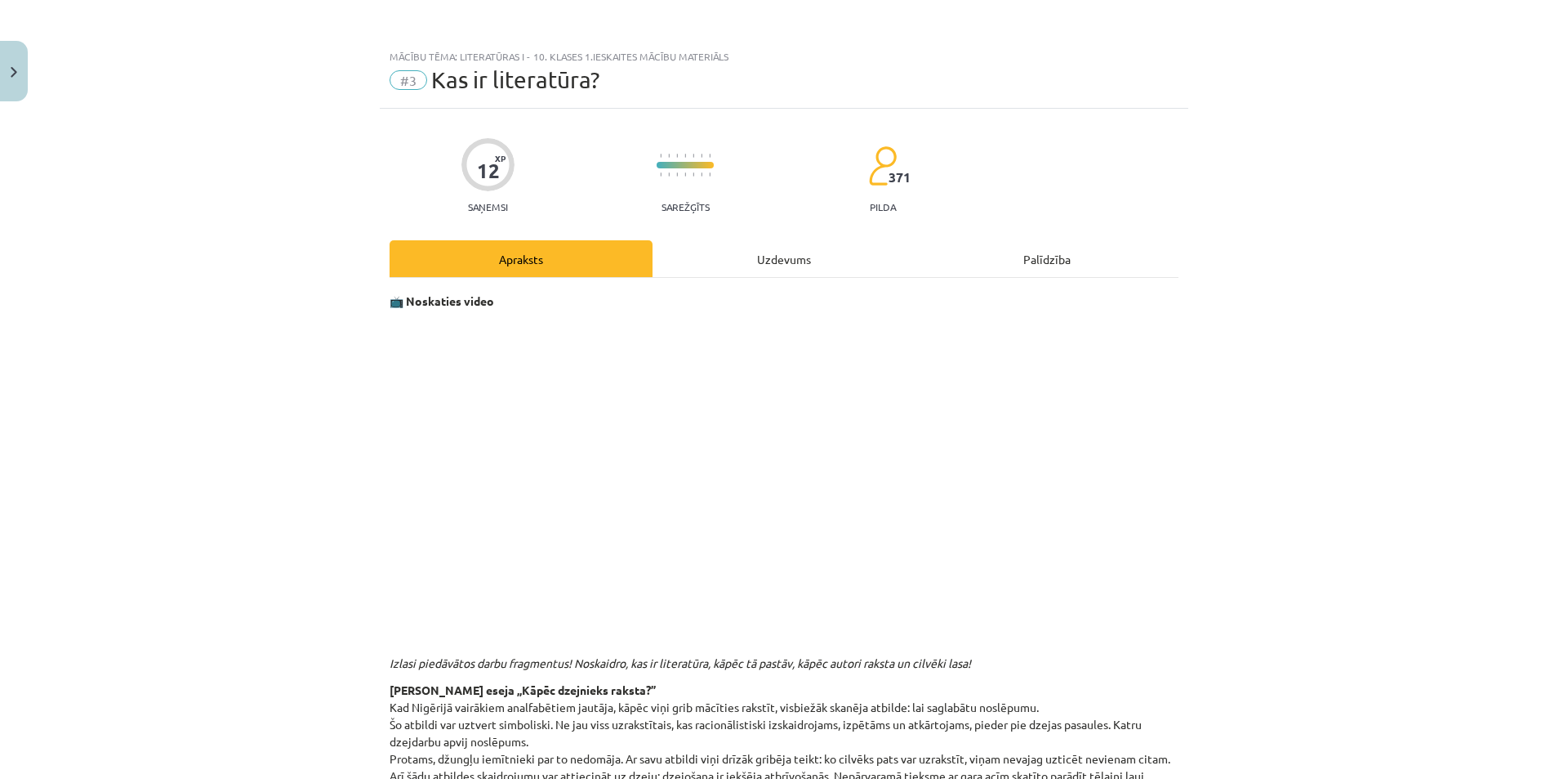
click at [782, 259] on div "Uzdevums" at bounding box center [784, 258] width 263 height 37
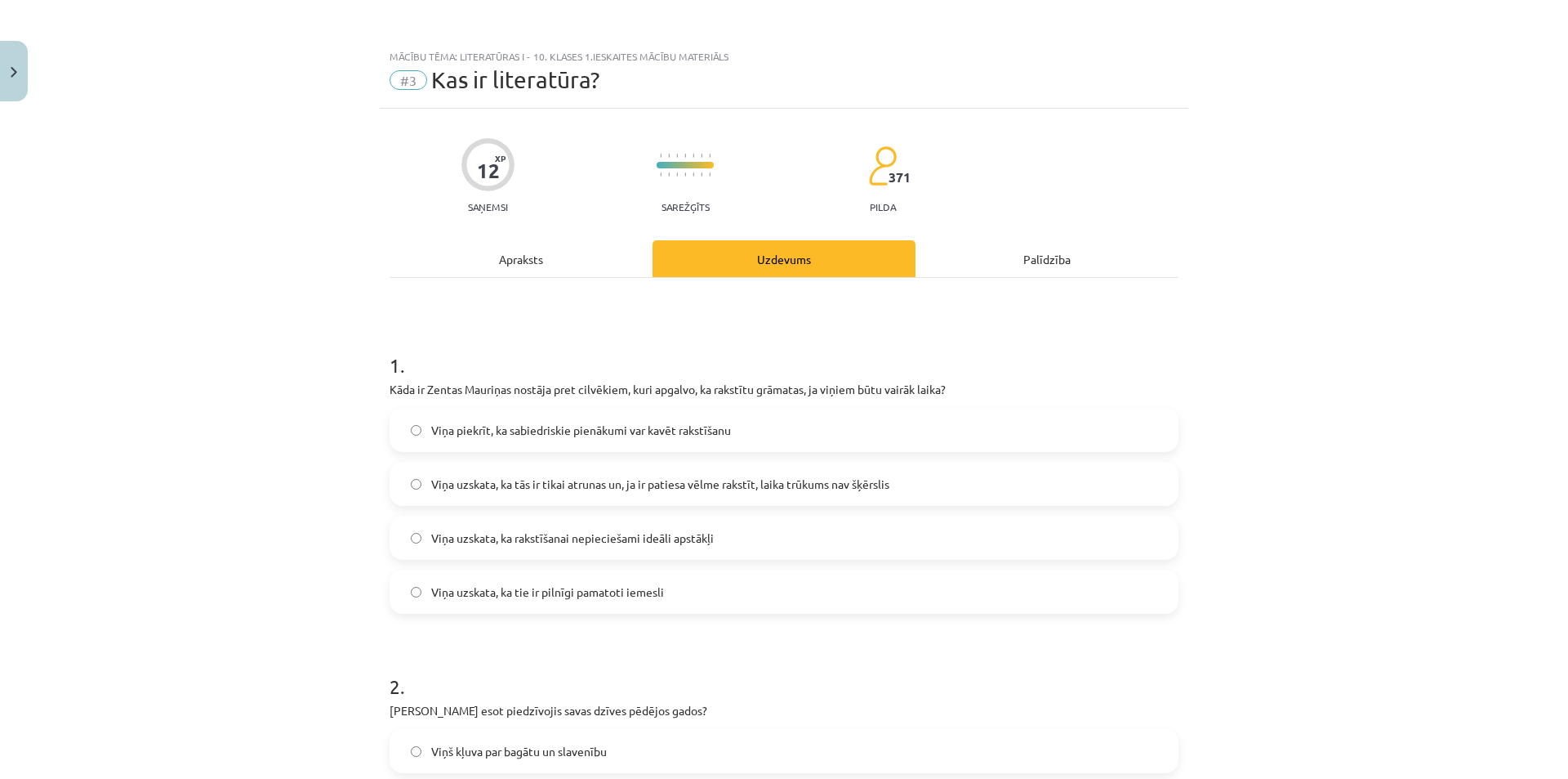
scroll to position [40, 0]
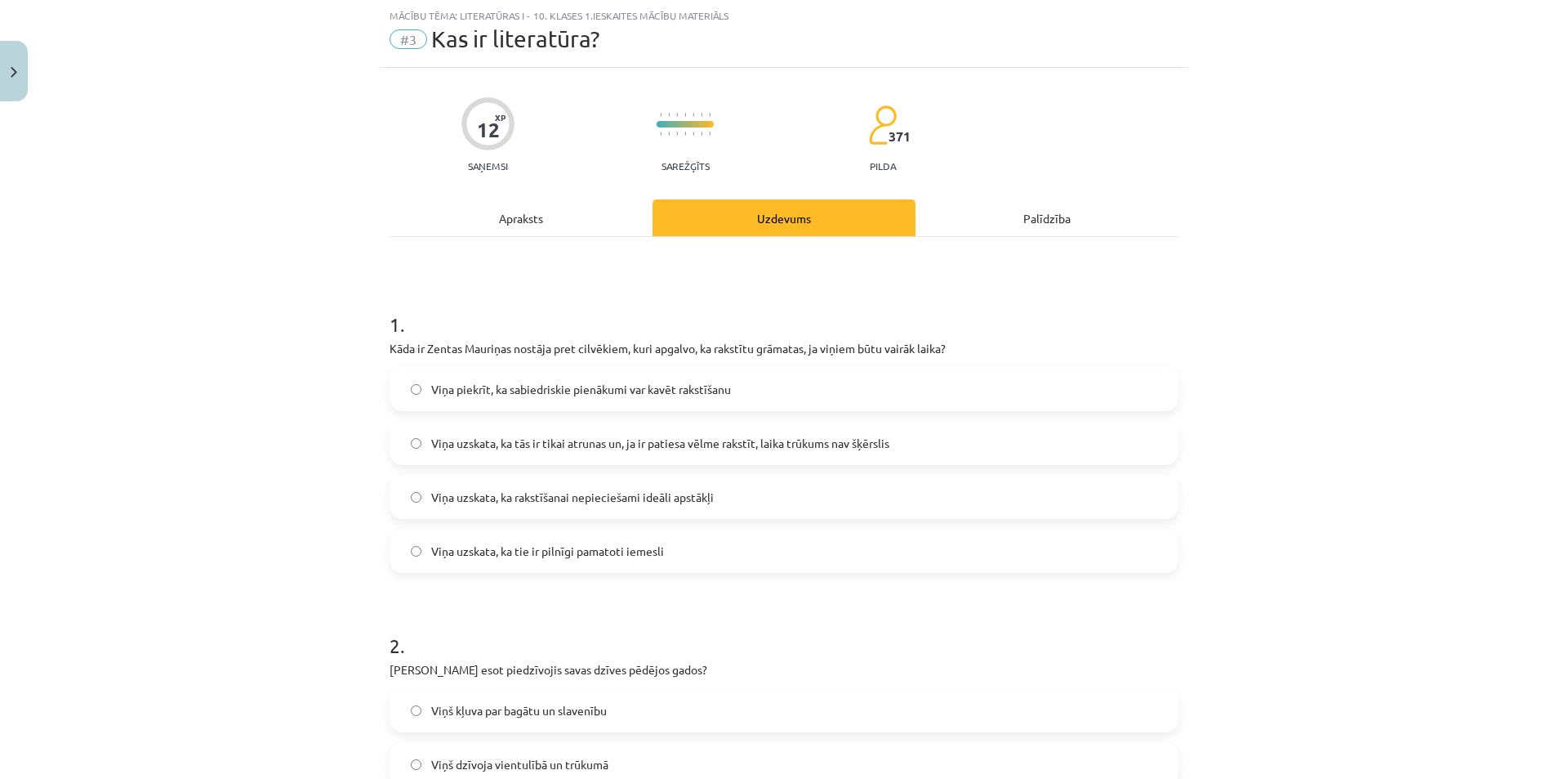
click at [495, 228] on div "Apraksts" at bounding box center [521, 217] width 263 height 37
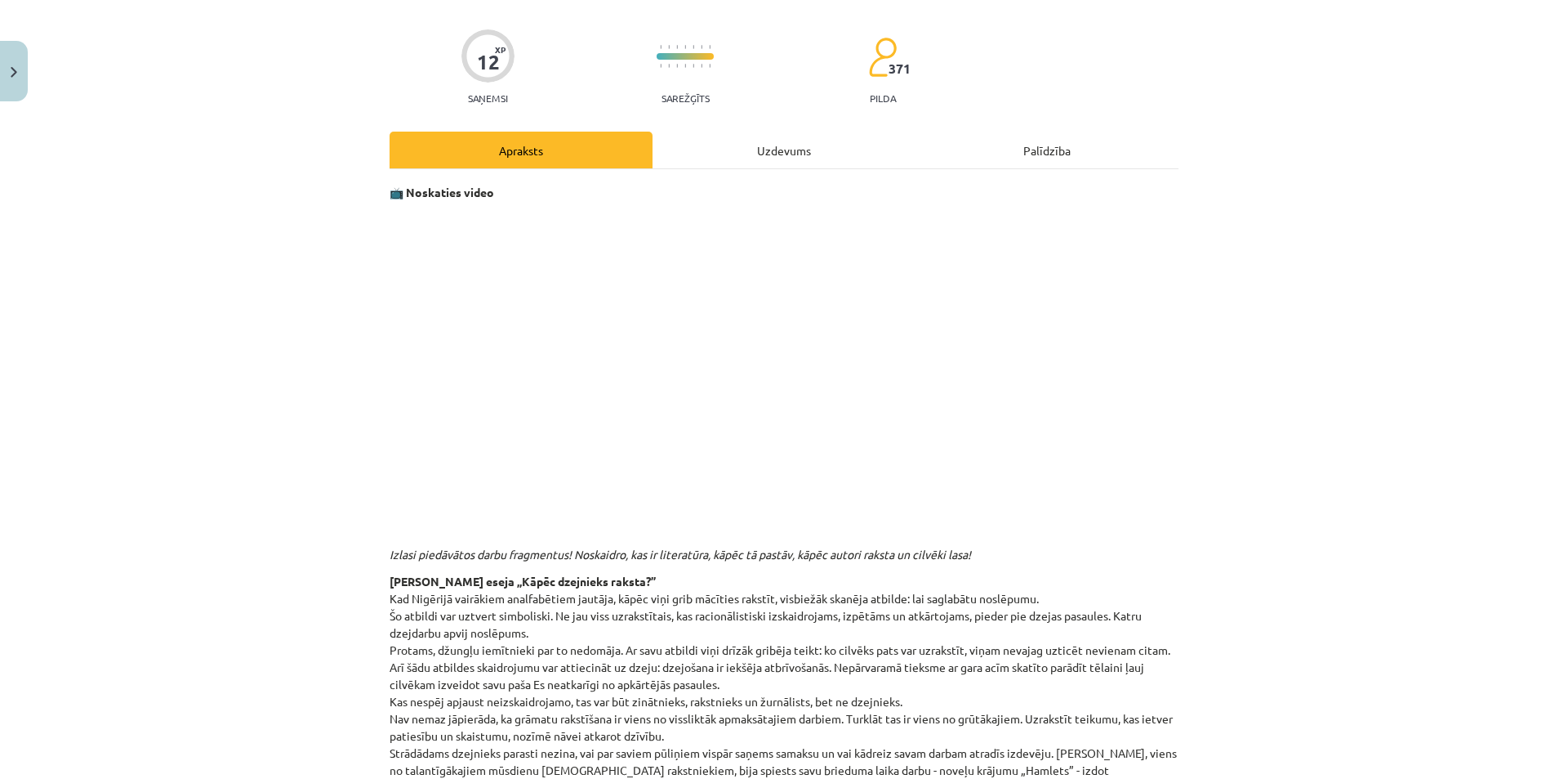
scroll to position [0, 0]
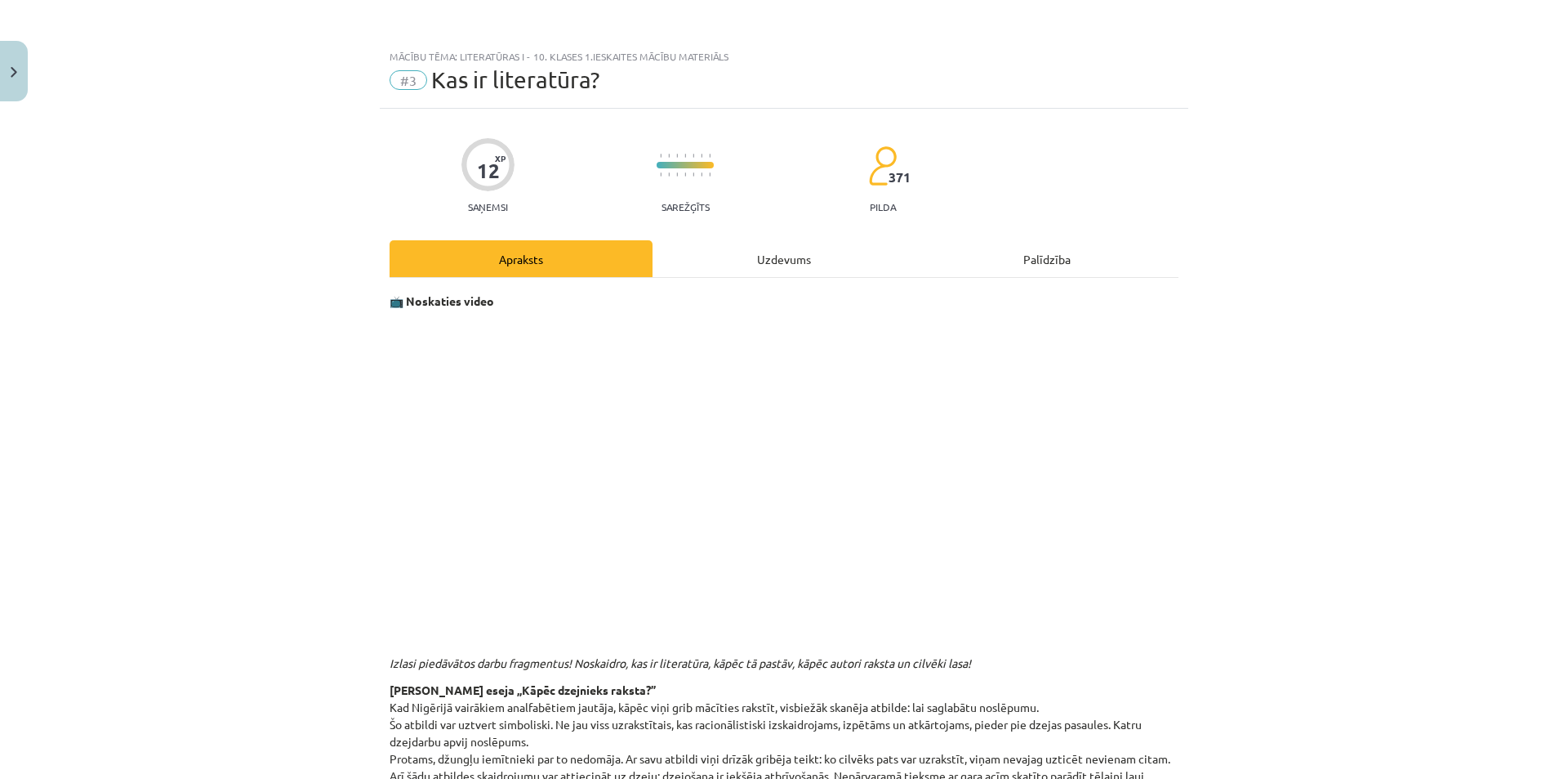
click at [790, 257] on div "Uzdevums" at bounding box center [784, 258] width 263 height 37
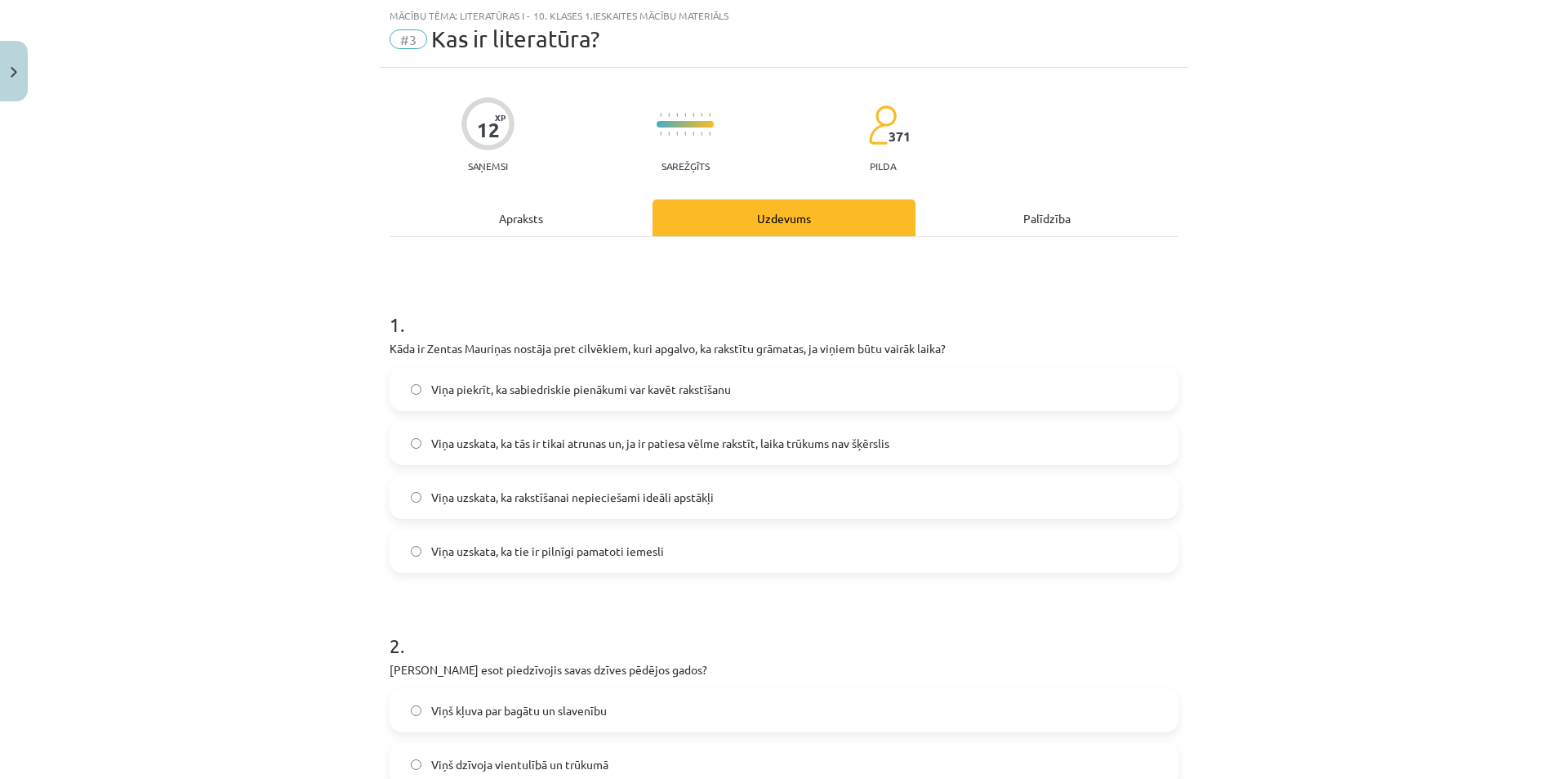
click at [516, 447] on span "Viņa uzskata, ka tās ir tikai atrunas un, ja ir patiesa vēlme rakstīt, laika tr…" at bounding box center [660, 442] width 458 height 17
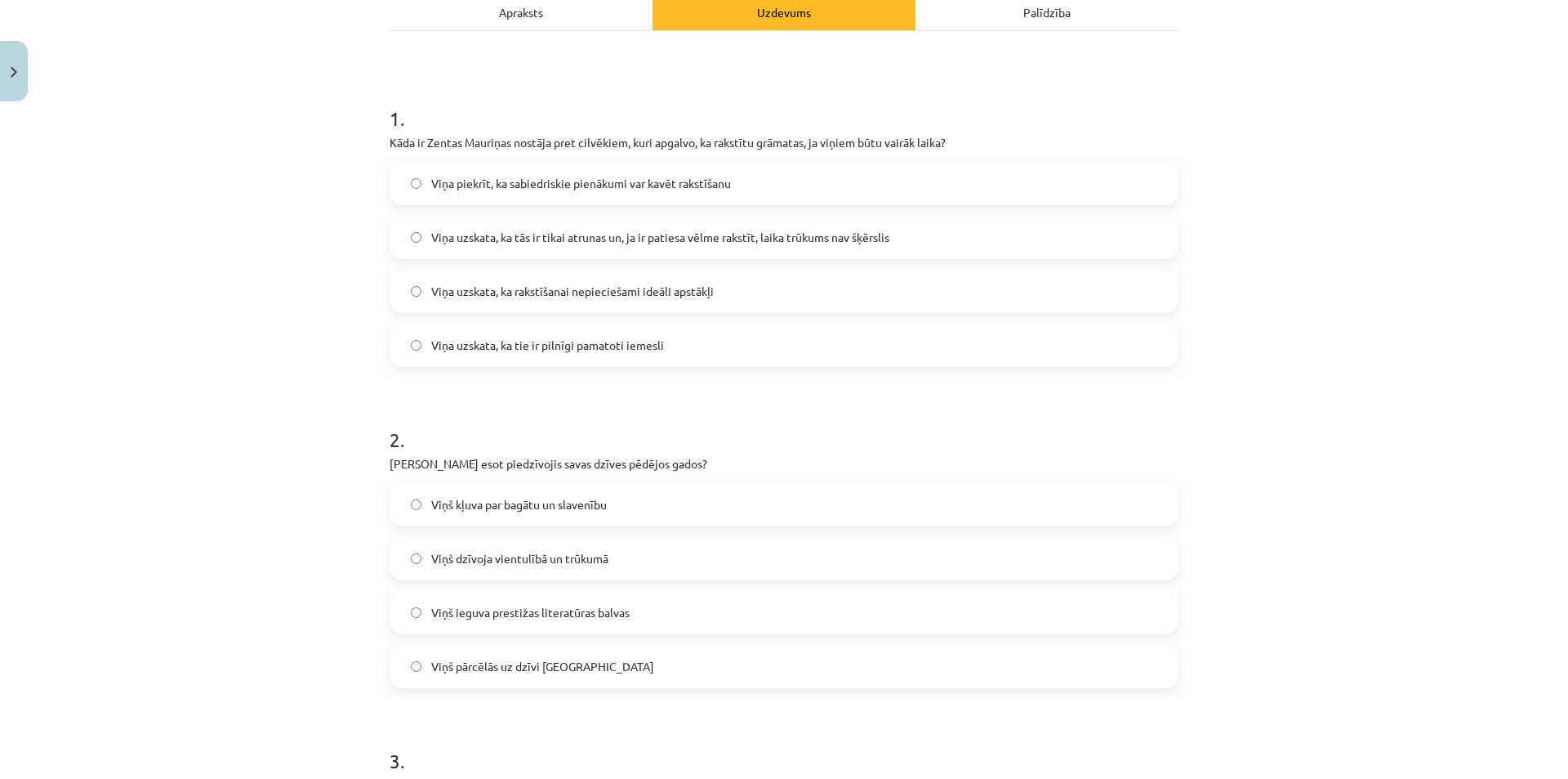
scroll to position [329, 0]
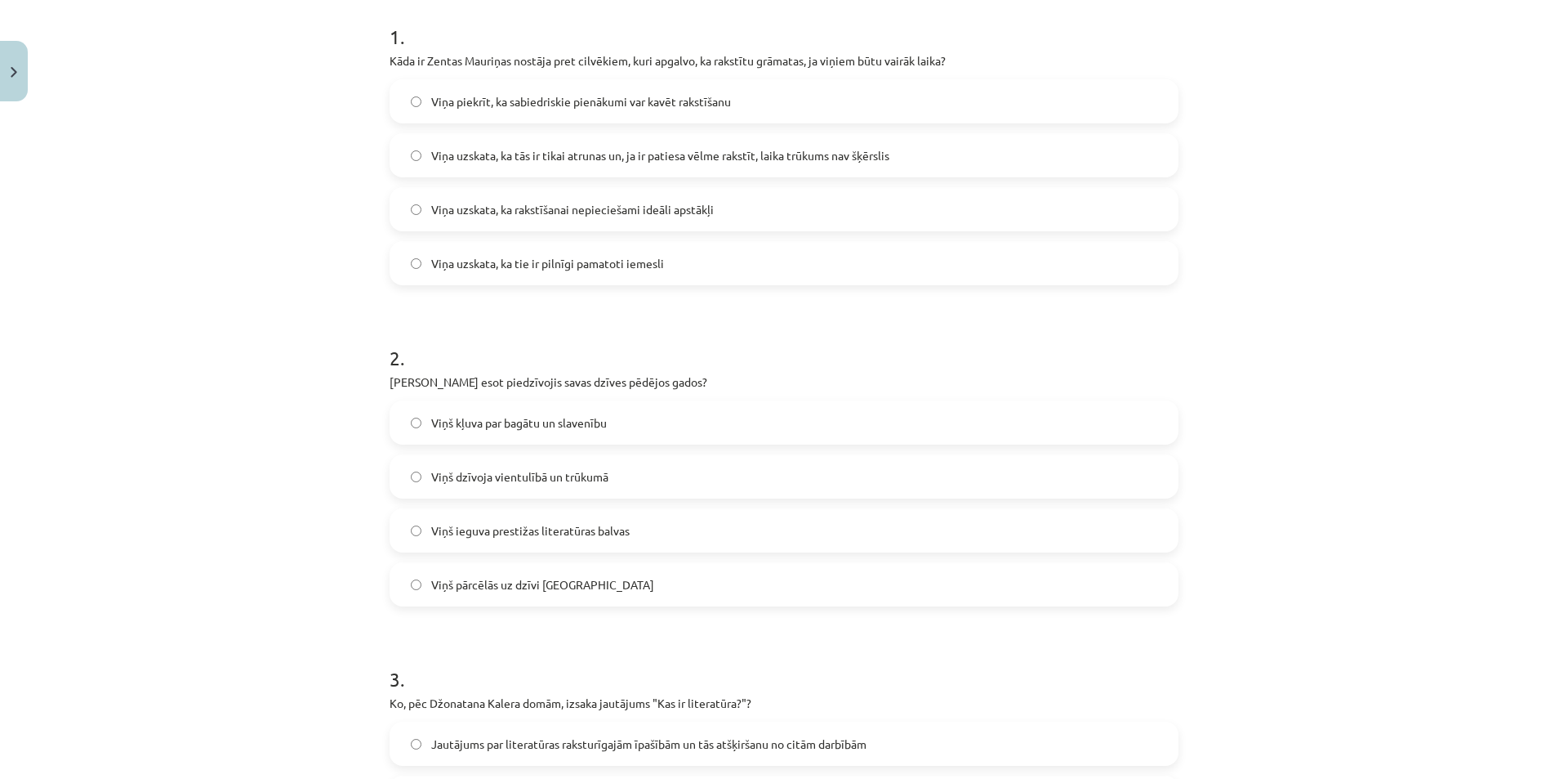
click at [407, 521] on label "Viņš ieguva prestižas literatūras balvas" at bounding box center [784, 530] width 785 height 40
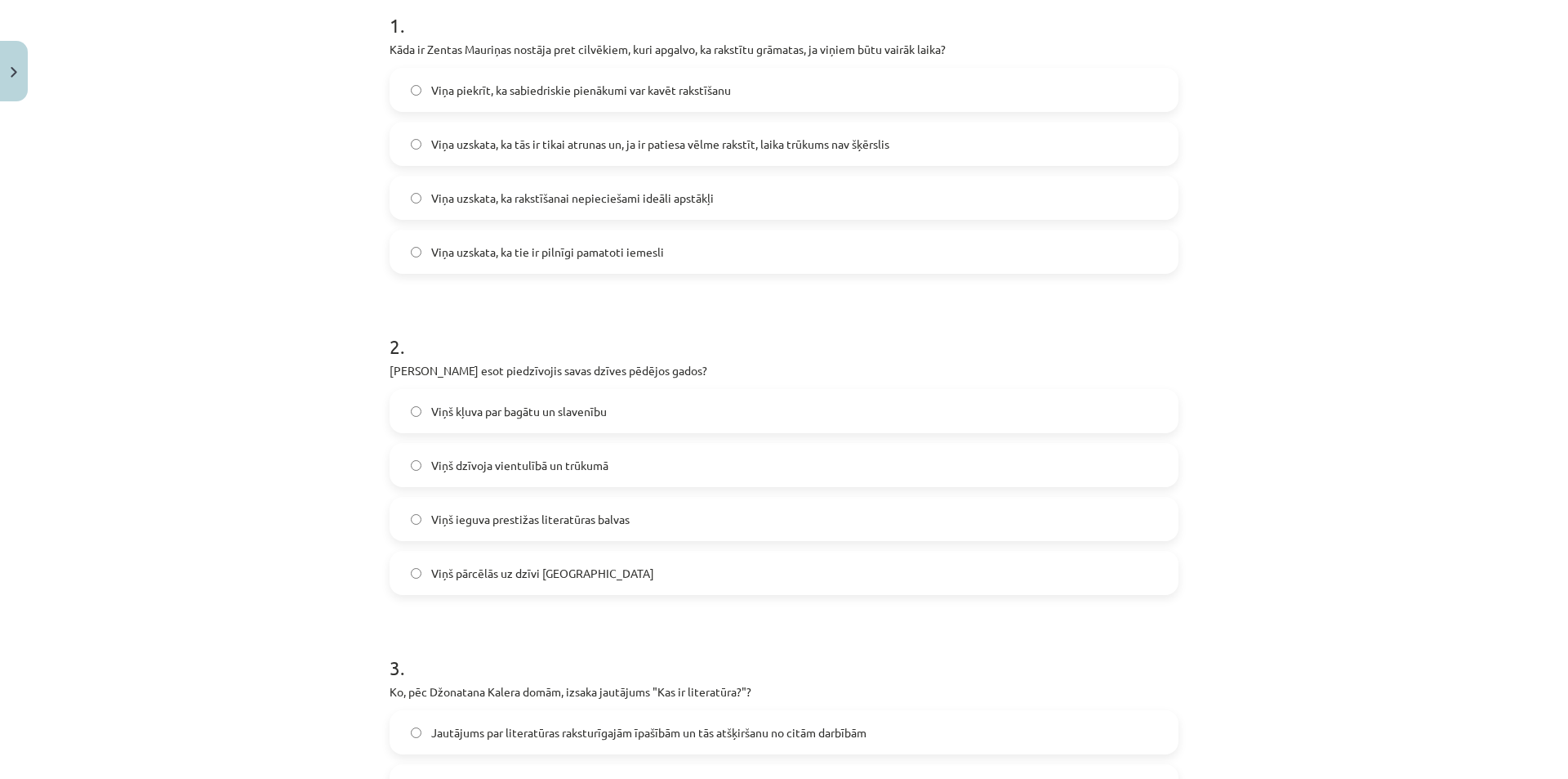
scroll to position [165, 0]
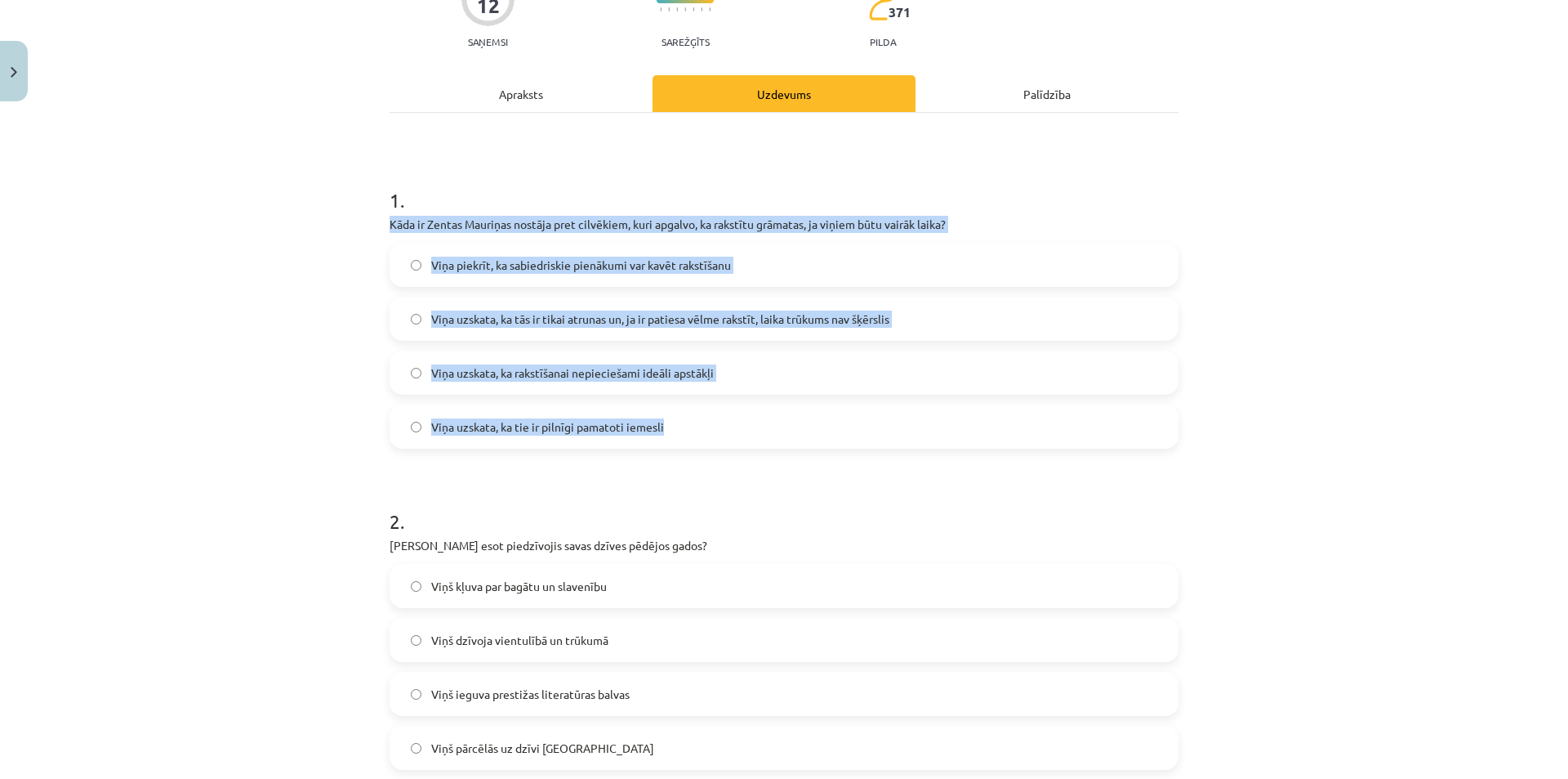
drag, startPoint x: 372, startPoint y: 226, endPoint x: 693, endPoint y: 417, distance: 373.5
click at [693, 417] on div "Mācību tēma: Literatūras i - 10. klases 1.ieskaites mācību materiāls #3 Kas ir …" at bounding box center [784, 389] width 1568 height 779
copy div "Kāda ir Zentas Mauriņas nostāja pret cilvēkiem, kuri apgalvo, ka rakstītu grāma…"
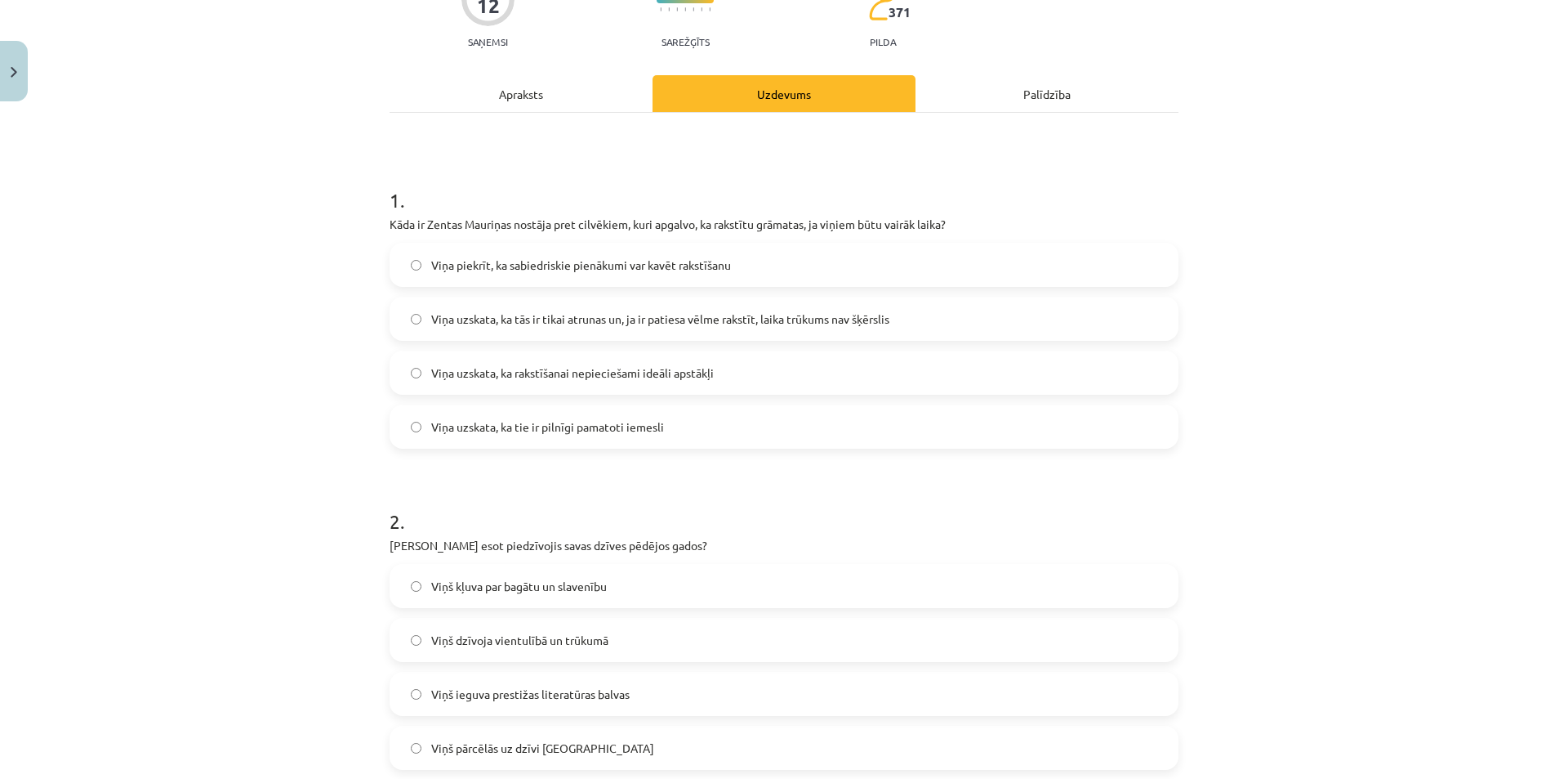
click at [1198, 482] on div "Mācību tēma: Literatūras i - 10. klases 1.ieskaites mācību materiāls #3 Kas ir …" at bounding box center [784, 389] width 1568 height 779
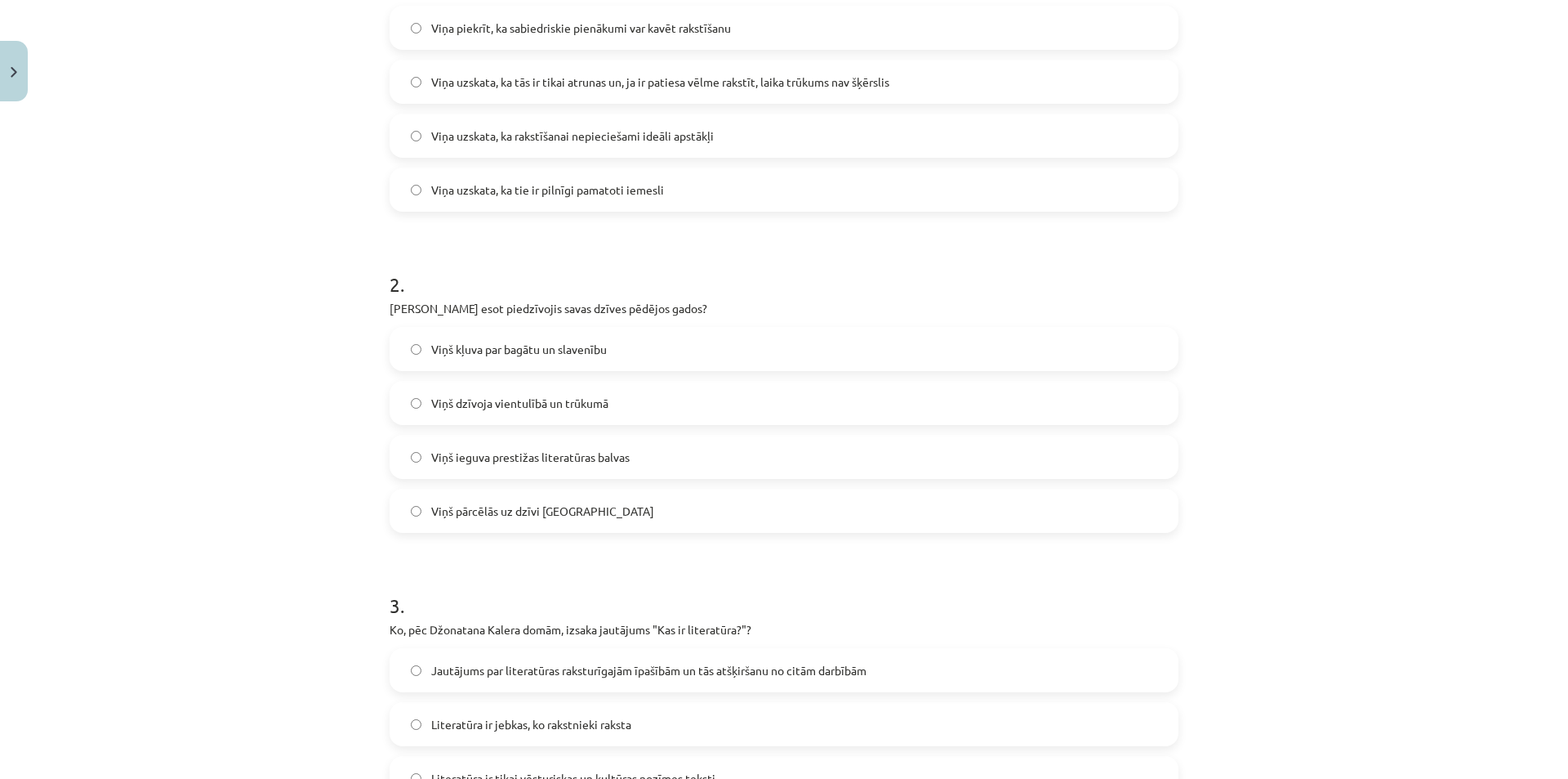
scroll to position [411, 0]
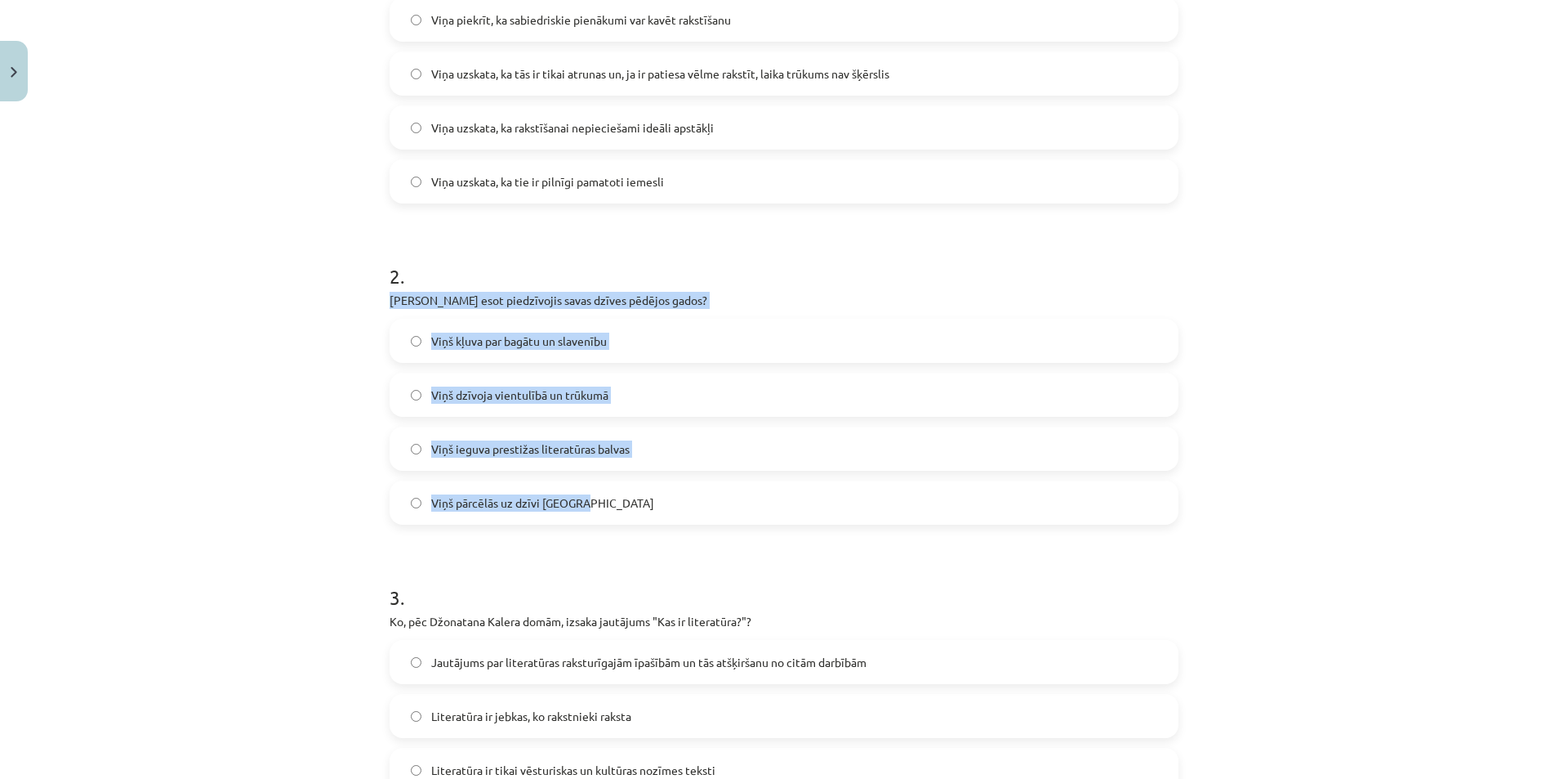
drag, startPoint x: 372, startPoint y: 300, endPoint x: 635, endPoint y: 514, distance: 339.1
click at [635, 514] on div "Mācību tēma: Literatūras i - 10. klases 1.ieskaites mācību materiāls #3 Kas ir …" at bounding box center [784, 389] width 1568 height 779
copy div "Ko Rainers Marija Rilke esot piedzīvojis savas dzīves pēdējos gados? Viņš kļuva…"
click at [1252, 405] on div "Mācību tēma: Literatūras i - 10. klases 1.ieskaites mācību materiāls #3 Kas ir …" at bounding box center [784, 389] width 1568 height 779
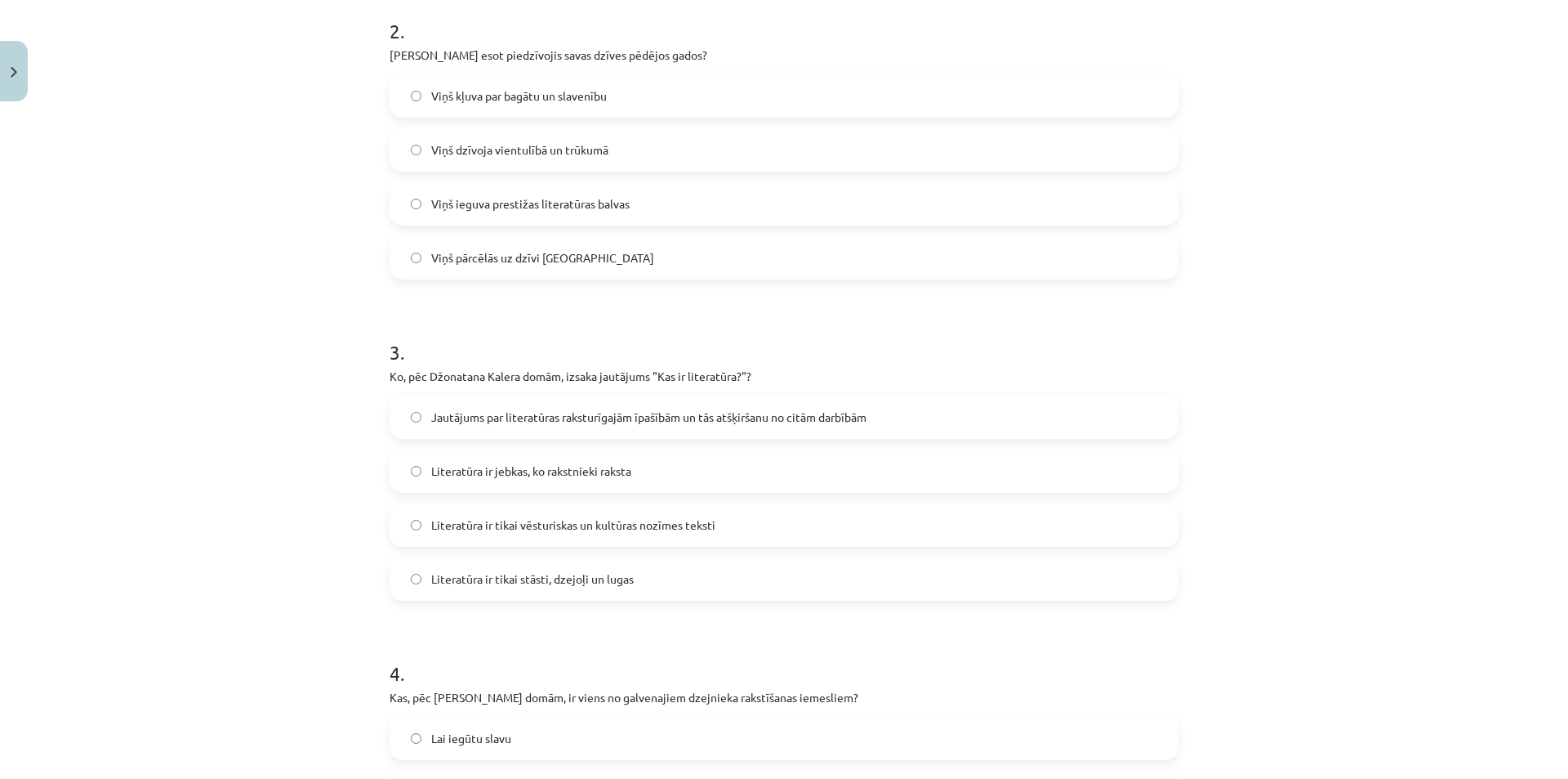
scroll to position [738, 0]
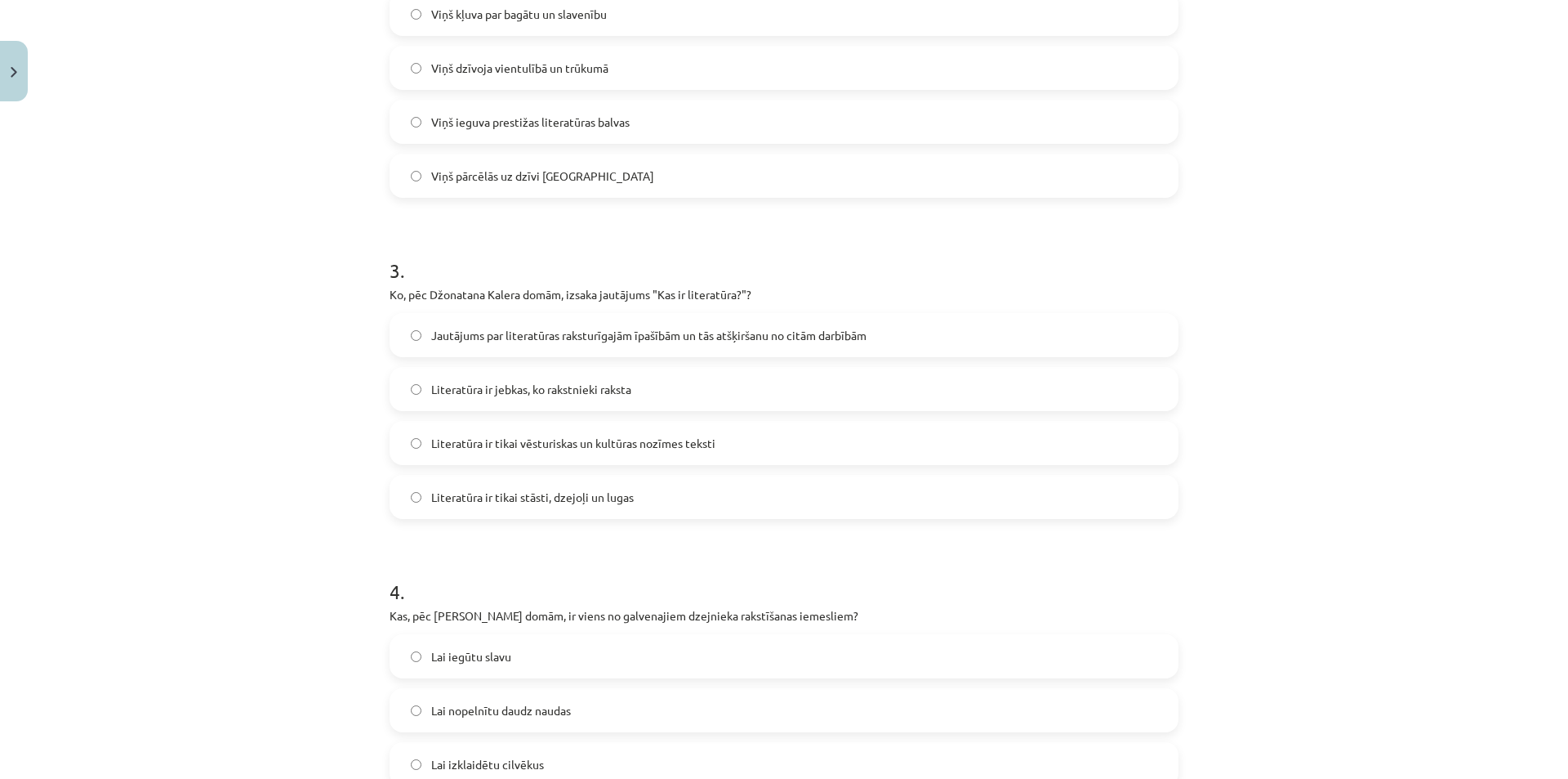
click at [657, 336] on span "Jautājums par literatūras raksturīgajām īpašībām un tās atšķiršanu no citām dar…" at bounding box center [648, 335] width 435 height 17
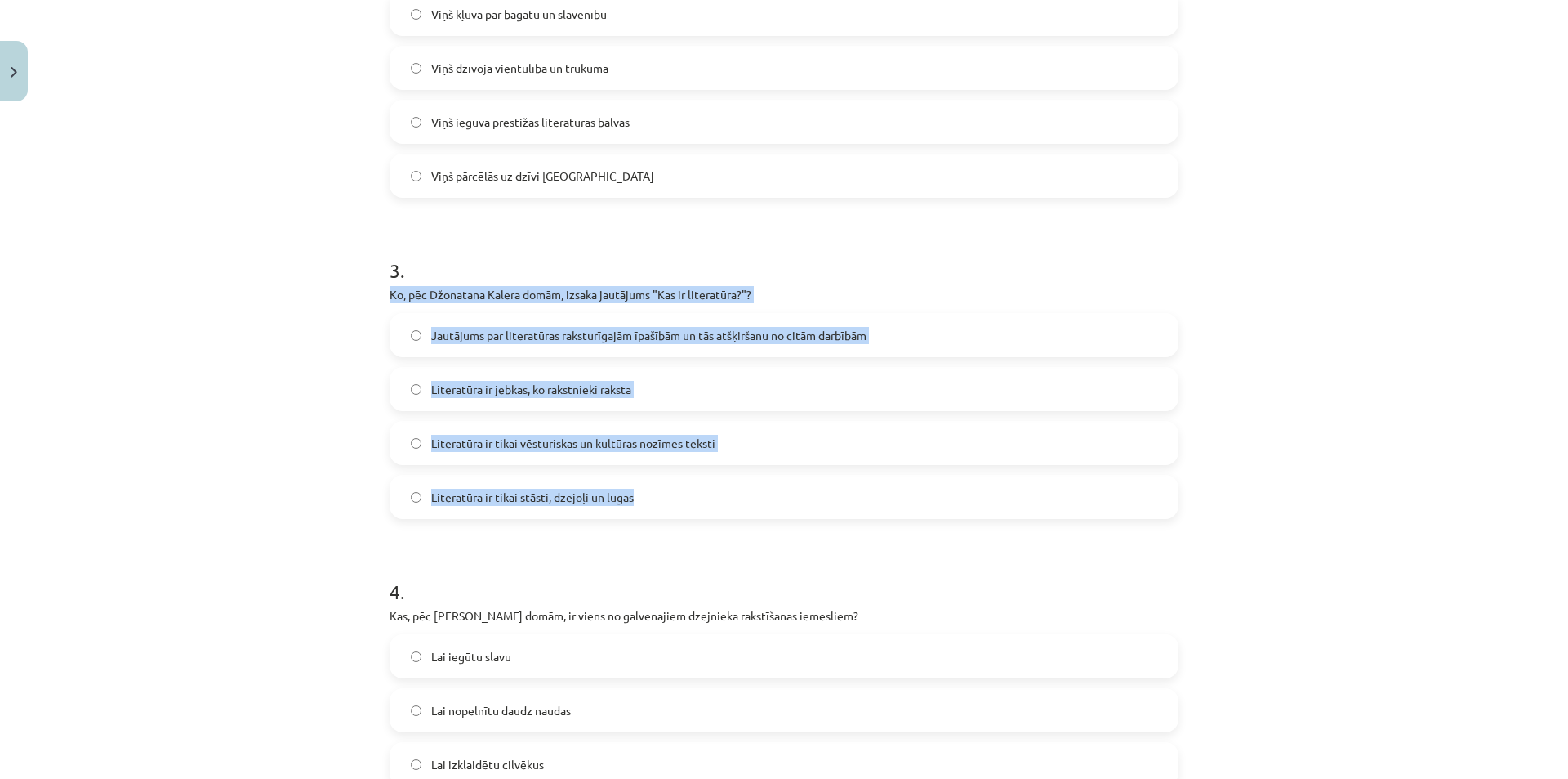
drag, startPoint x: 378, startPoint y: 298, endPoint x: 671, endPoint y: 516, distance: 365.2
click at [671, 516] on div "12 XP Saņemsi Sarežģīts 371 pilda Apraksts Uzdevums Palīdzība 1 . Kāda ir Zenta…" at bounding box center [784, 341] width 809 height 1939
copy div "Ko, pēc Džonatana Kalera domām, izsaka jautājums "Kas ir literatūra?"? Jautājum…"
click at [1307, 503] on div "Mācību tēma: Literatūras i - 10. klases 1.ieskaites mācību materiāls #3 Kas ir …" at bounding box center [784, 389] width 1568 height 779
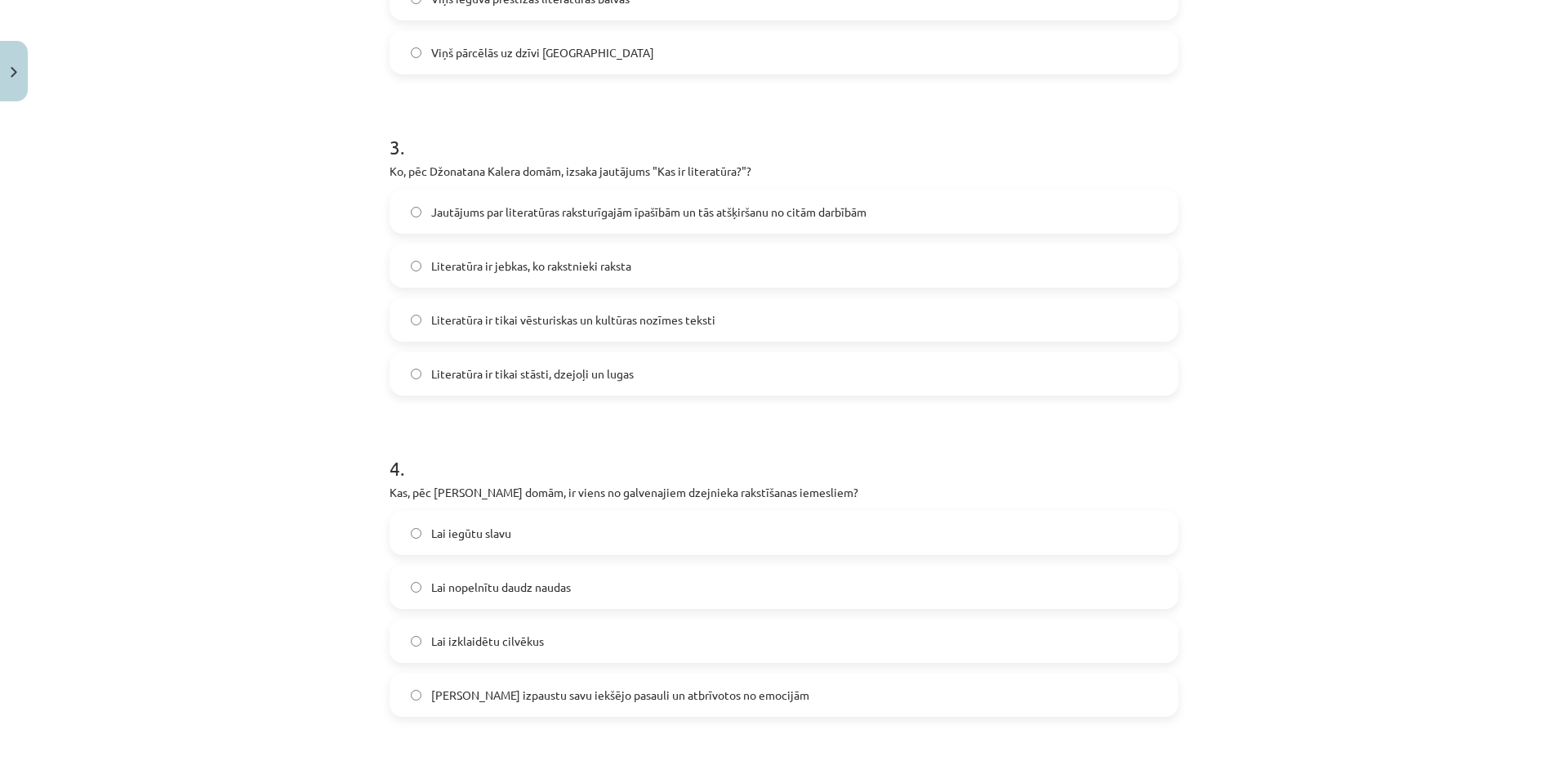
scroll to position [1064, 0]
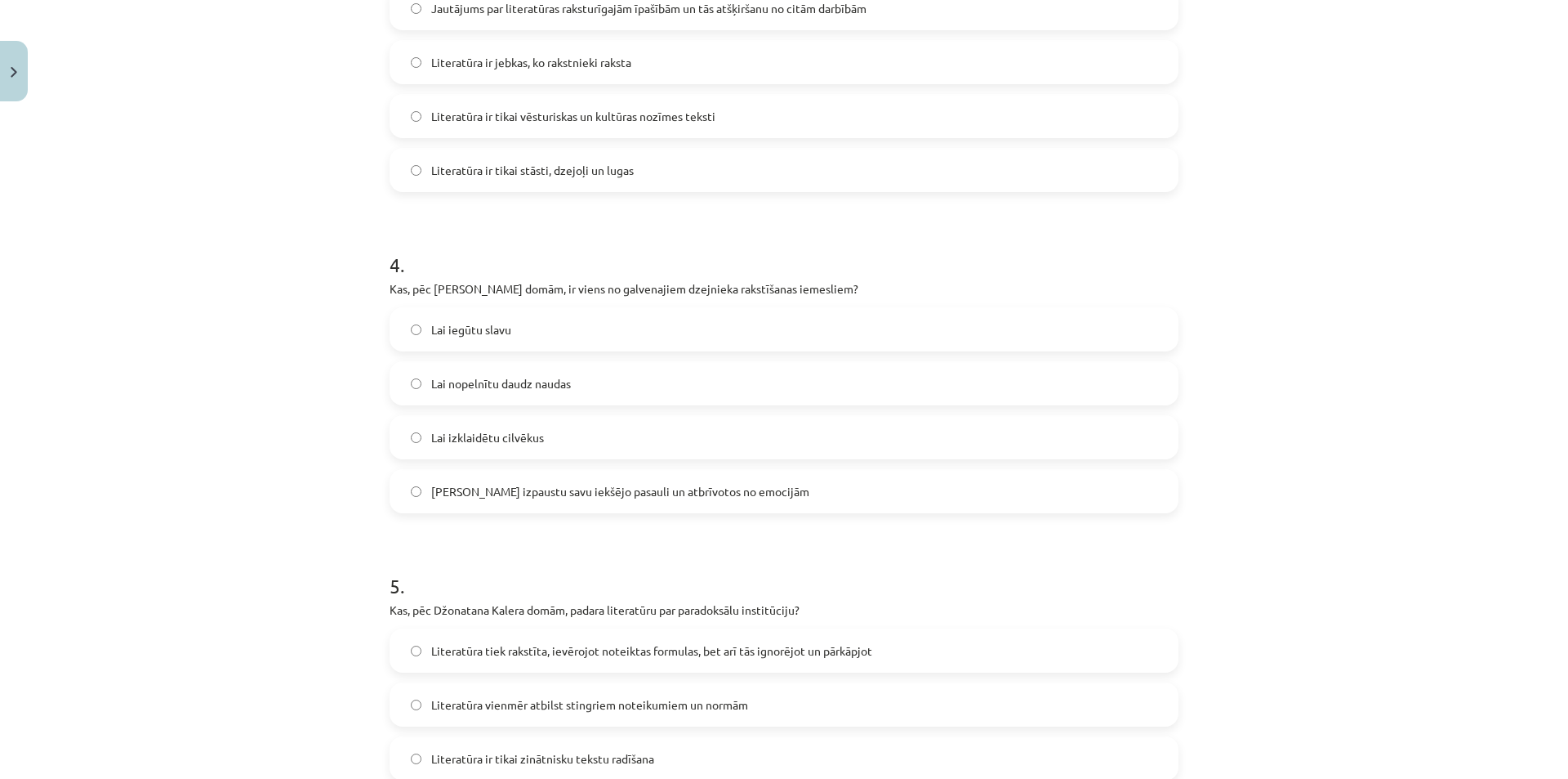
click at [648, 487] on span "Lai izpaustu savu iekšējo pasauli un atbrīvotos no emocijām" at bounding box center [620, 491] width 378 height 17
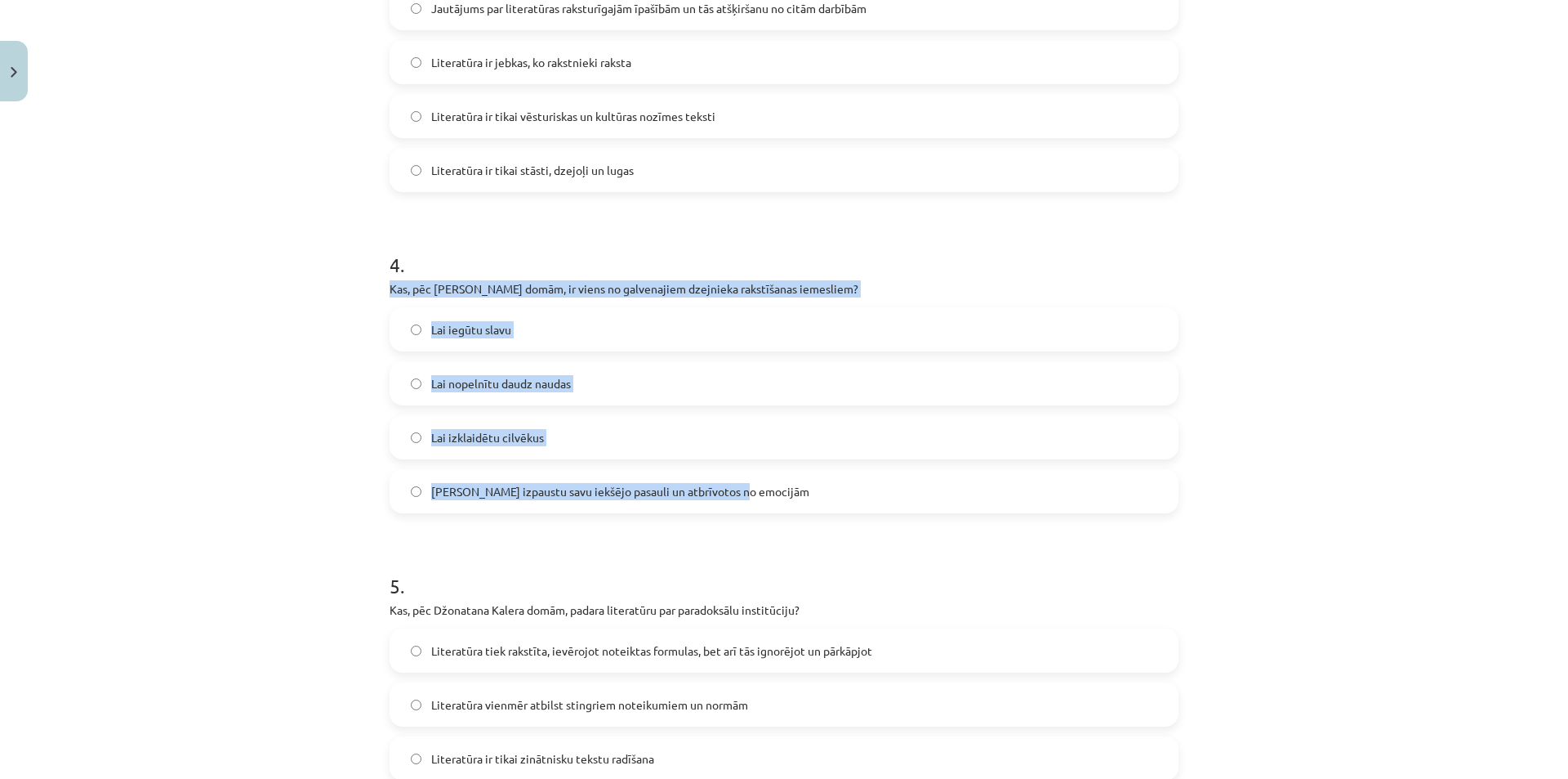
drag, startPoint x: 377, startPoint y: 288, endPoint x: 807, endPoint y: 499, distance: 479.0
click at [807, 499] on div "12 XP Saņemsi Sarežģīts 371 pilda Apraksts Uzdevums Palīdzība 1 . Kāda ir Zenta…" at bounding box center [784, 14] width 809 height 1939
copy div "Kas, pēc Zentas Mauriņas domām, ir viens no galvenajiem dzejnieka rakstīšanas i…"
drag, startPoint x: 1294, startPoint y: 503, endPoint x: 1257, endPoint y: 477, distance: 45.2
click at [1294, 503] on div "Mācību tēma: Literatūras i - 10. klases 1.ieskaites mācību materiāls #3 Kas ir …" at bounding box center [784, 389] width 1568 height 779
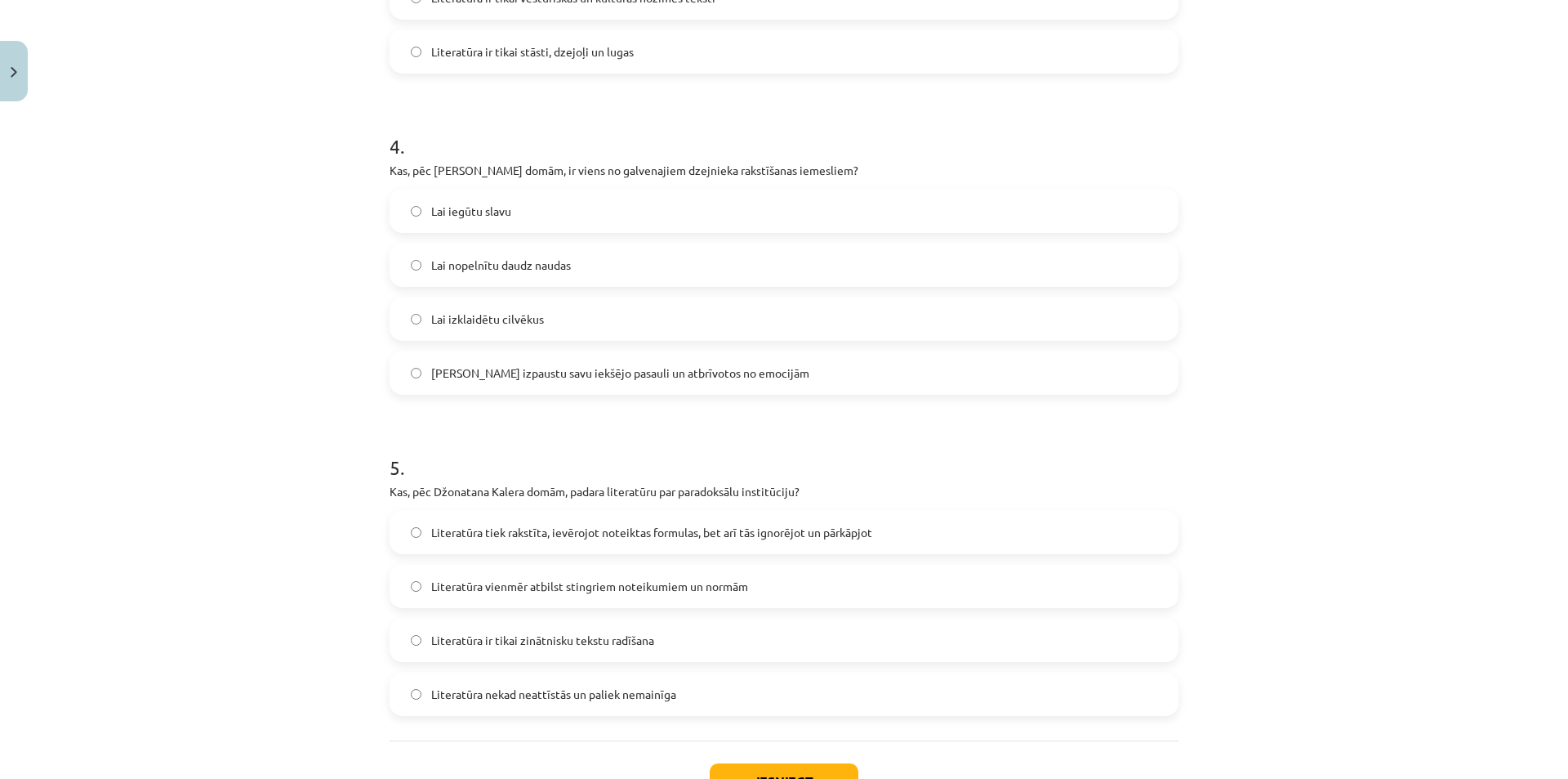
scroll to position [1309, 0]
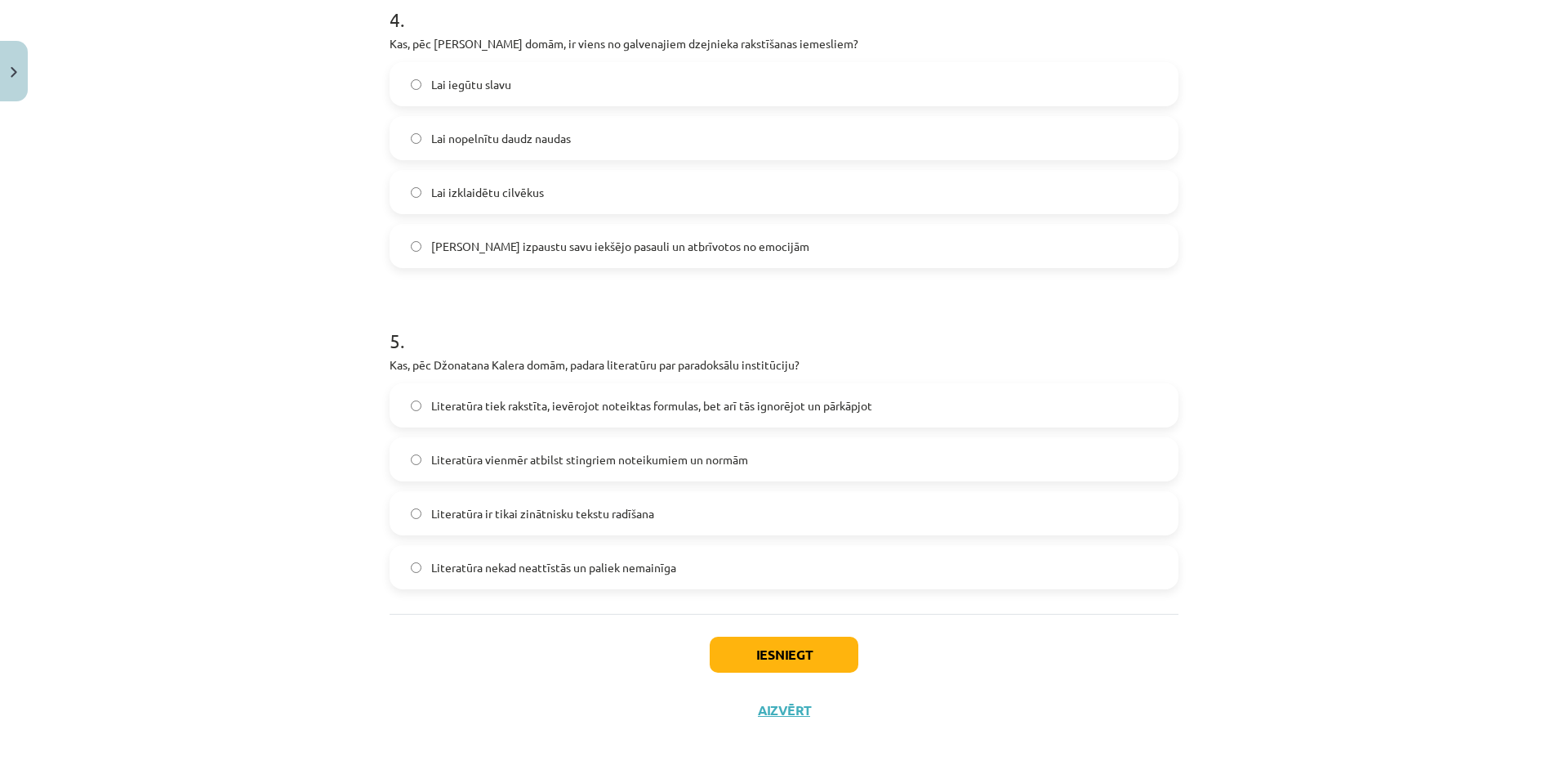
click at [613, 513] on span "Literatūra ir tikai zinātnisku tekstu radīšana" at bounding box center [543, 513] width 223 height 17
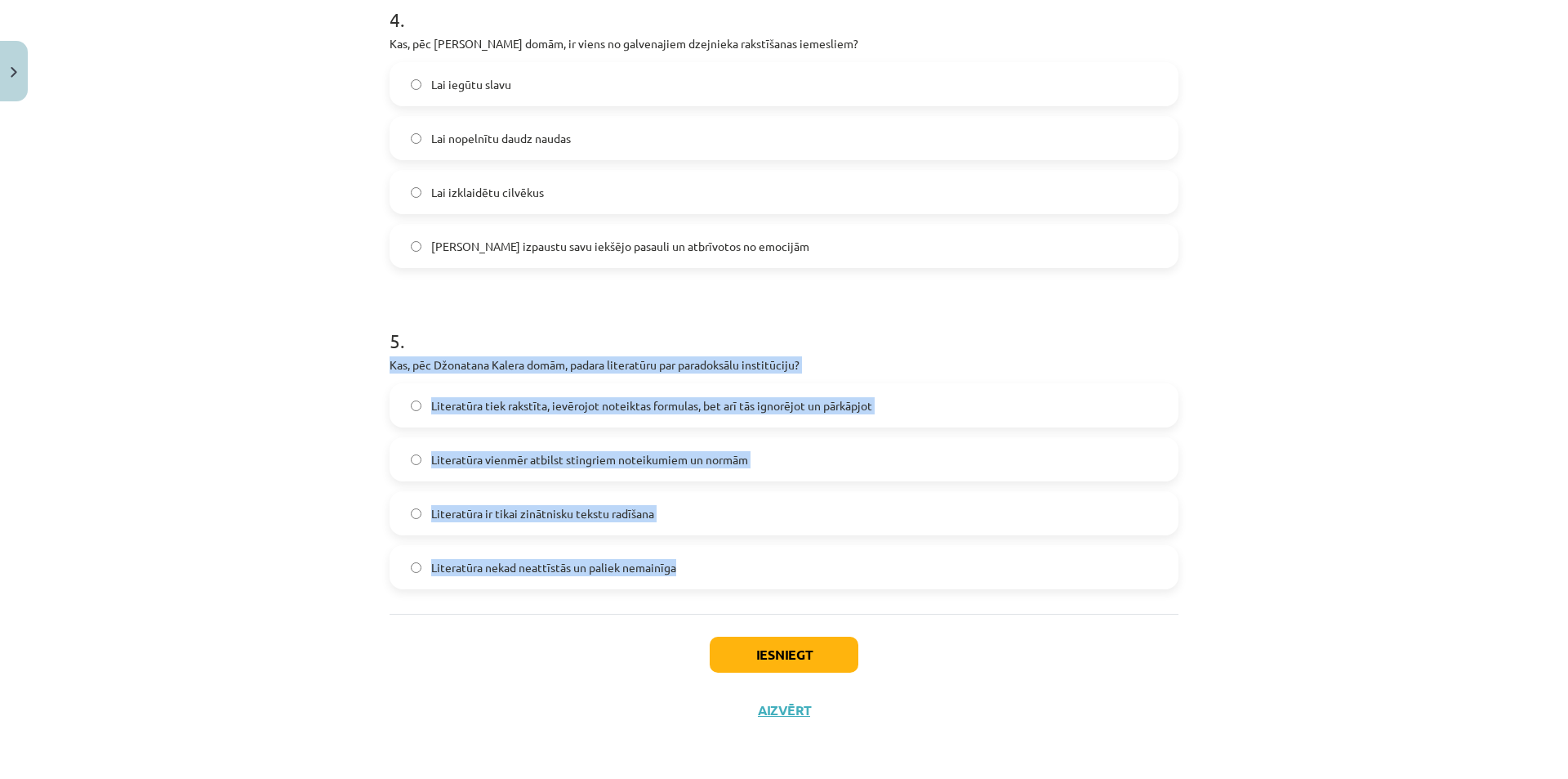
drag, startPoint x: 384, startPoint y: 361, endPoint x: 682, endPoint y: 588, distance: 374.6
click at [682, 588] on div "5 . Kas, pēc Džonatana Kalera domām, padara literatūru par paradoksālu institūc…" at bounding box center [784, 445] width 789 height 288
copy div "Kas, pēc Džonatana Kalera domām, padara literatūru par paradoksālu institūciju?…"
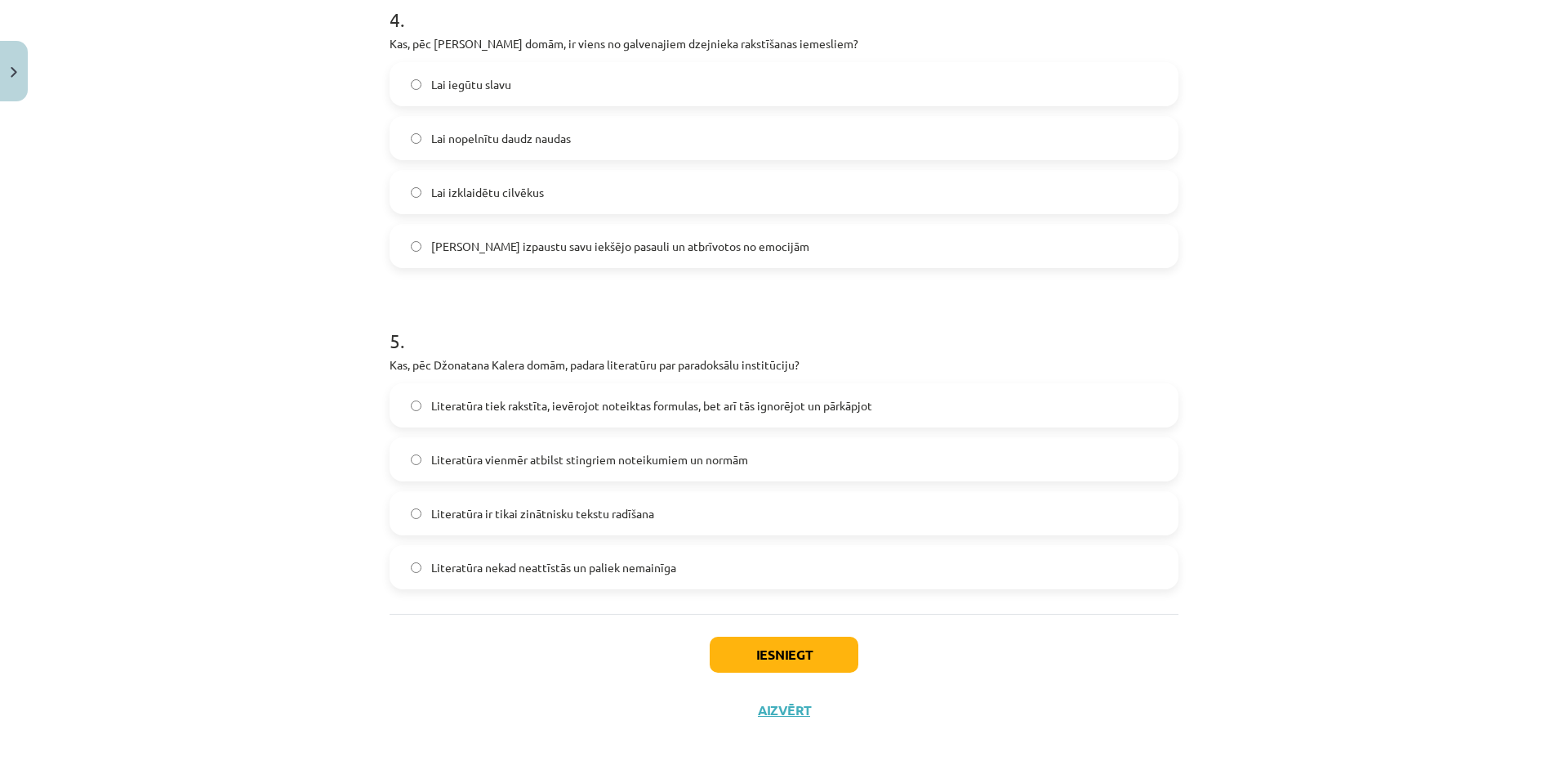
drag, startPoint x: 1272, startPoint y: 656, endPoint x: 1210, endPoint y: 654, distance: 62.0
click at [1271, 656] on div "Mācību tēma: Literatūras i - 10. klases 1.ieskaites mācību materiāls #3 Kas ir …" at bounding box center [784, 389] width 1568 height 779
click at [784, 665] on button "Iesniegt" at bounding box center [784, 655] width 149 height 36
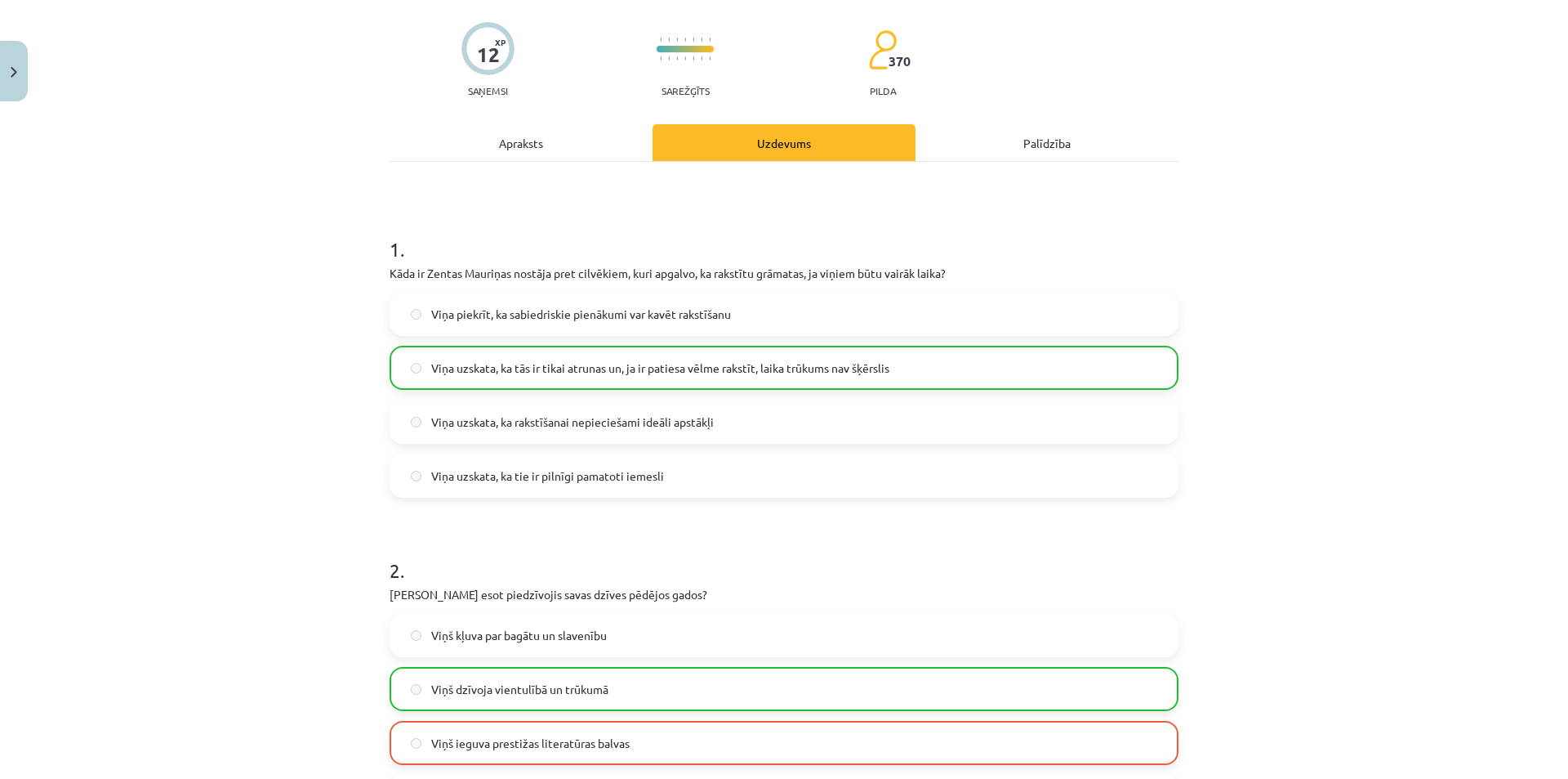
scroll to position [0, 0]
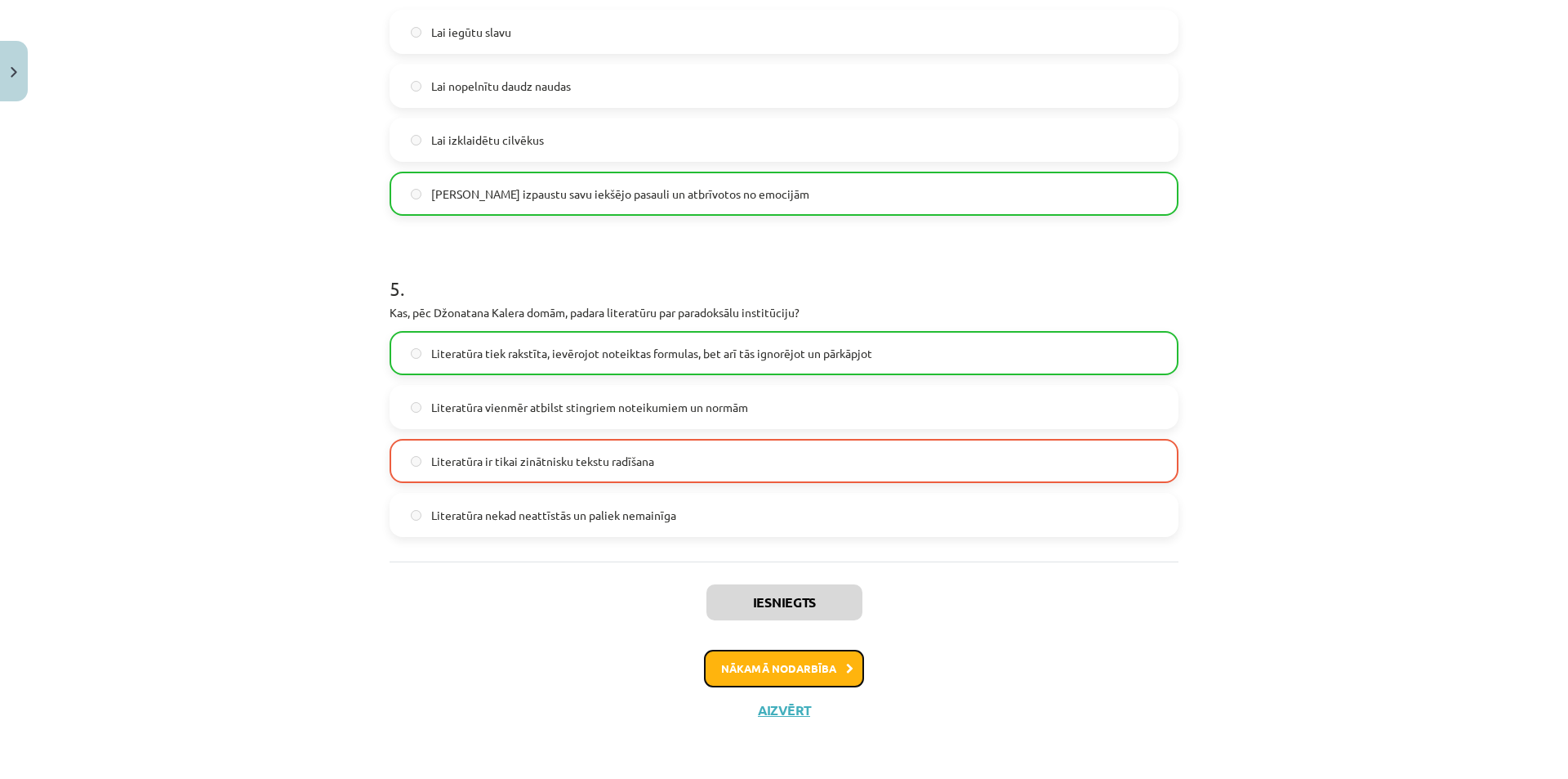
click at [809, 665] on button "Nākamā nodarbība" at bounding box center [784, 668] width 160 height 38
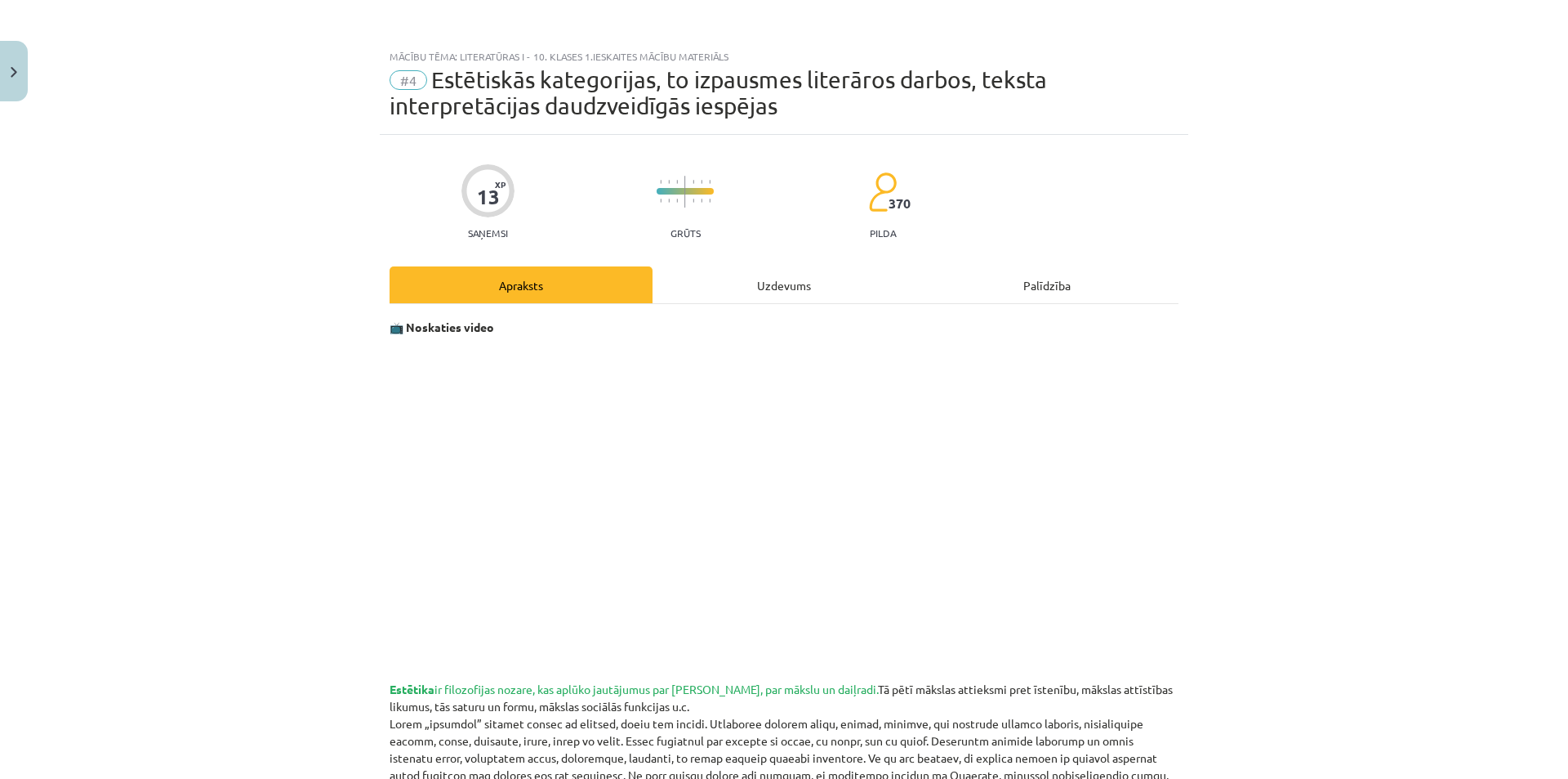
click at [763, 272] on div "Uzdevums" at bounding box center [784, 284] width 263 height 37
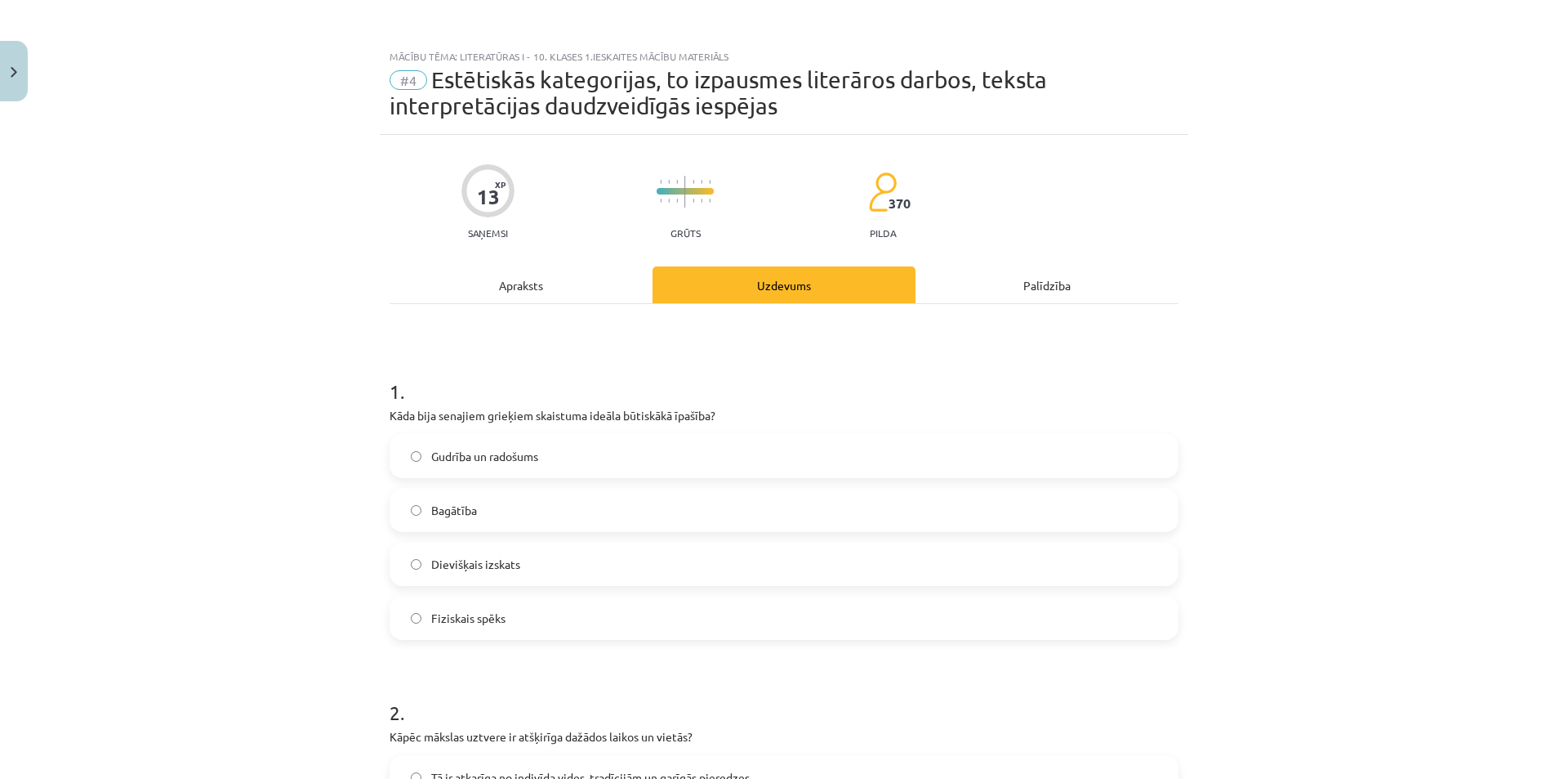
scroll to position [40, 0]
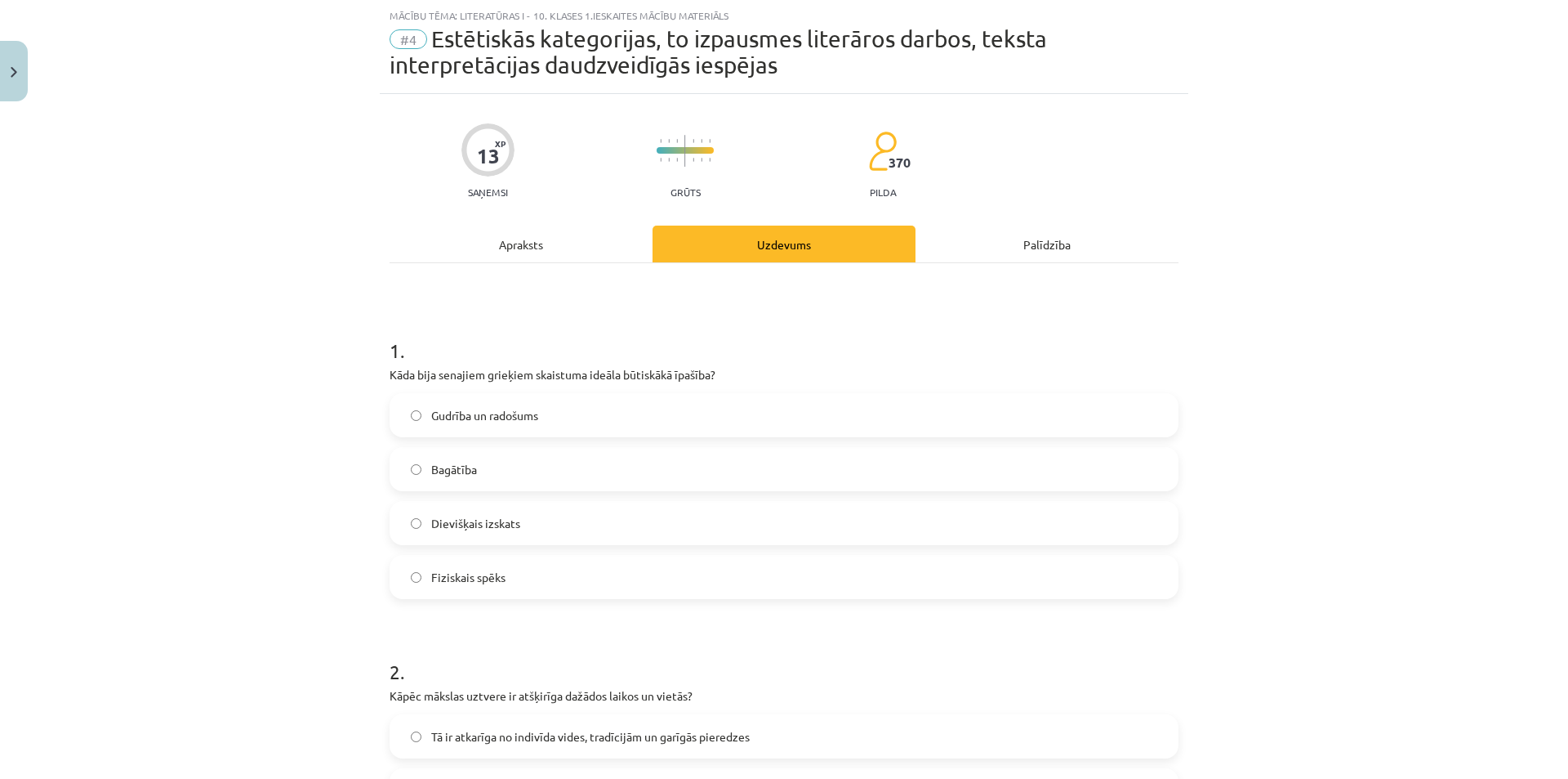
click at [554, 235] on div "Apraksts" at bounding box center [521, 243] width 263 height 37
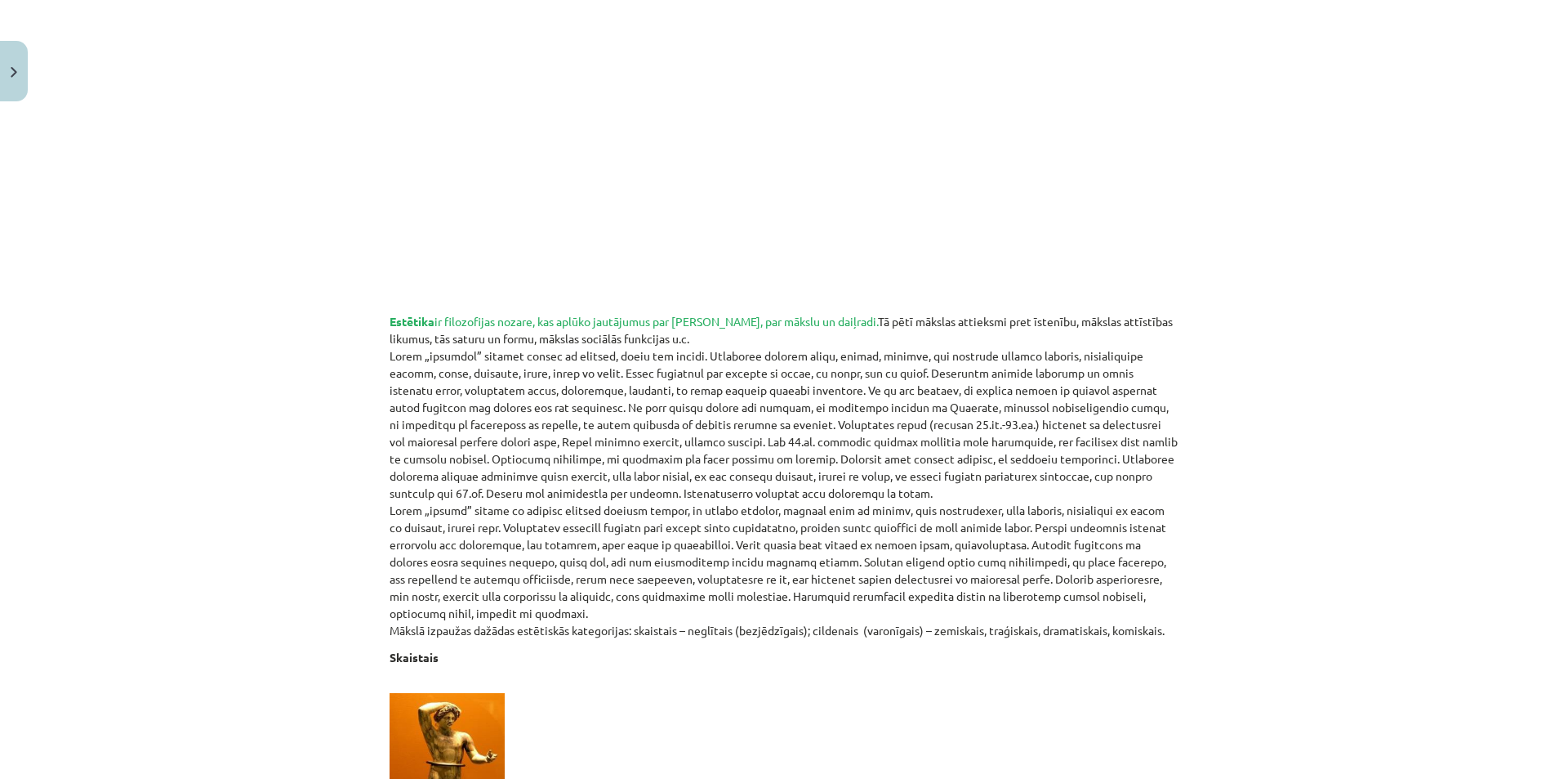
scroll to position [204, 0]
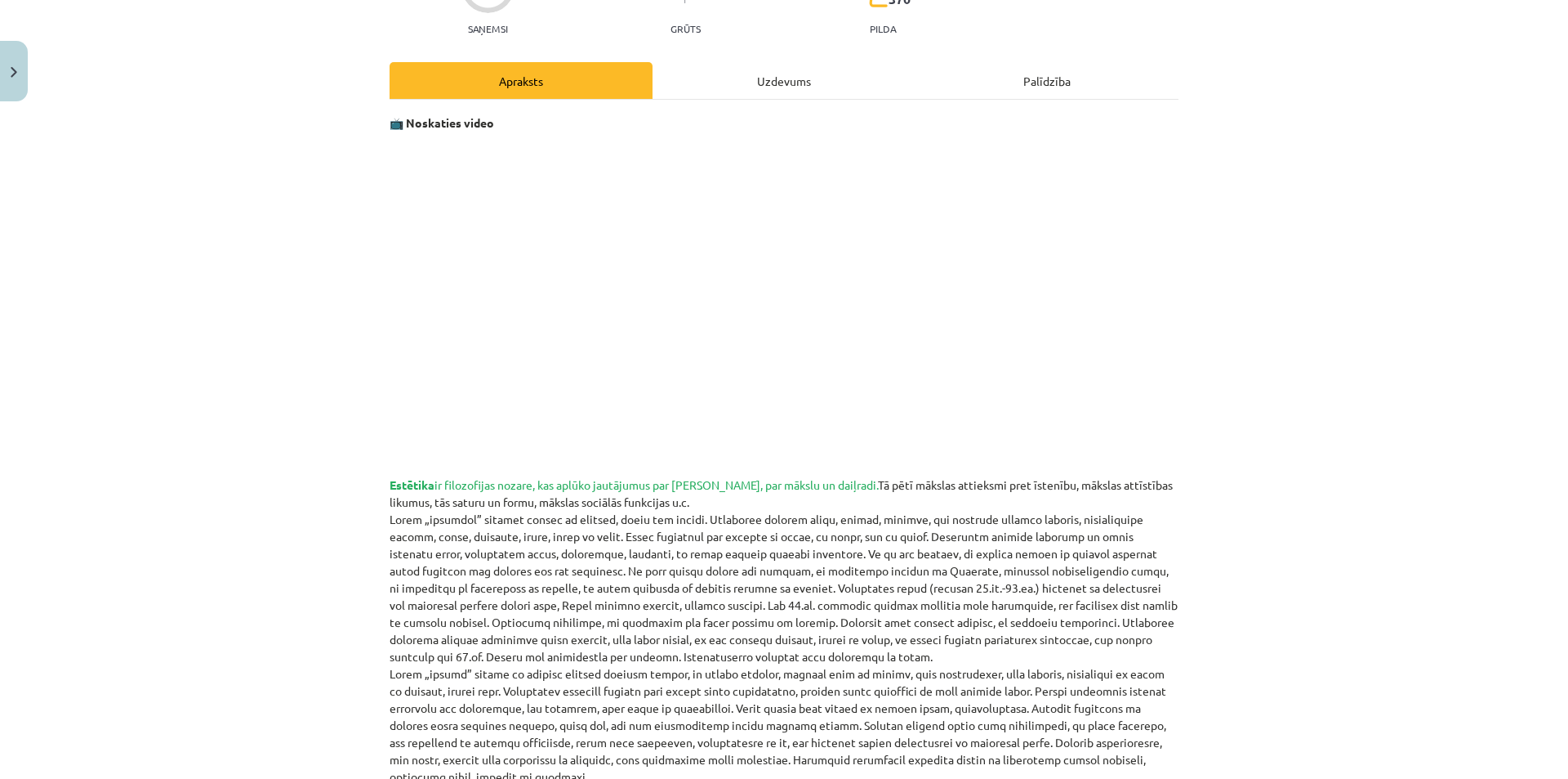
click at [823, 64] on div "Uzdevums" at bounding box center [784, 80] width 263 height 37
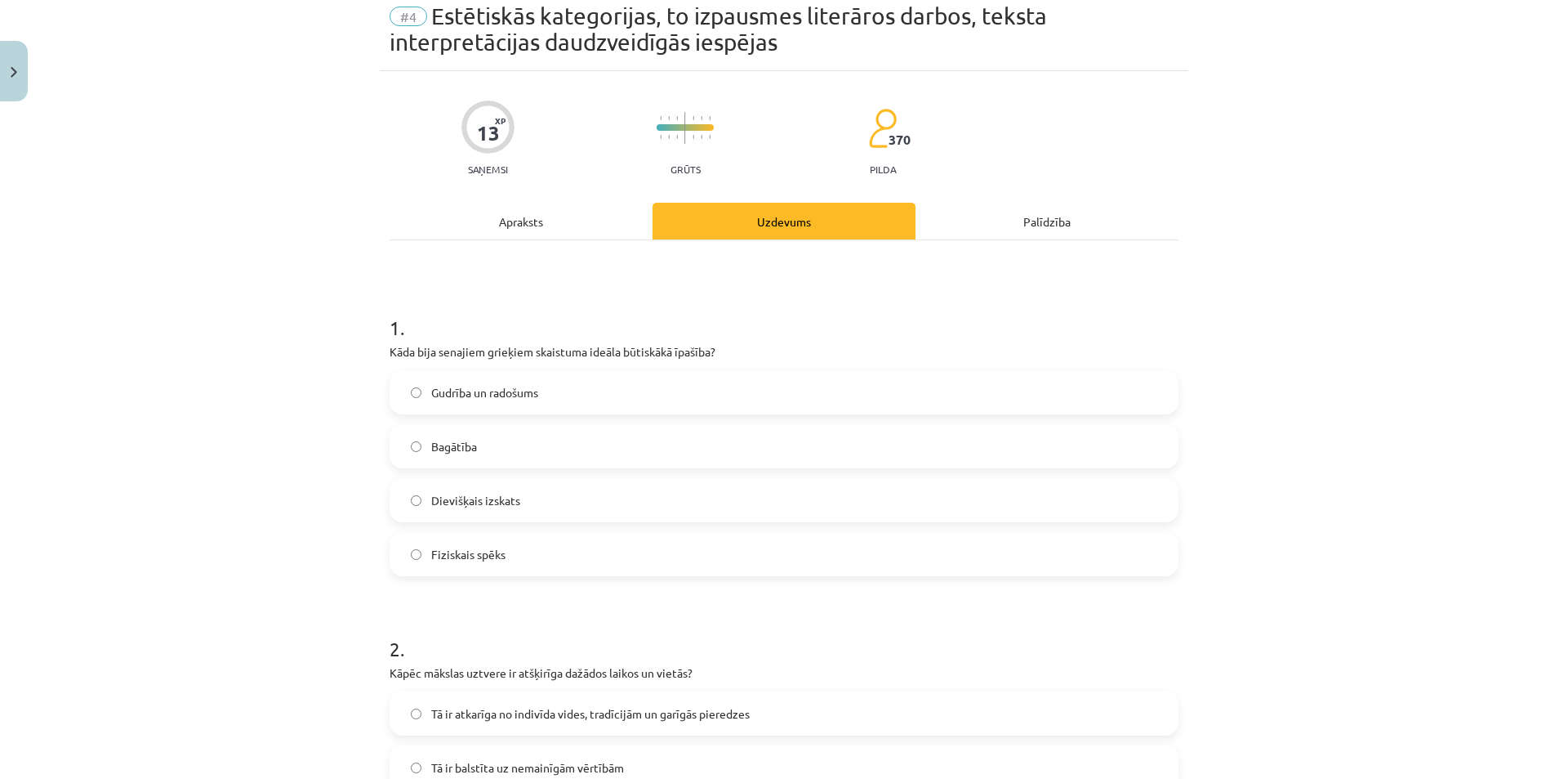
scroll to position [40, 0]
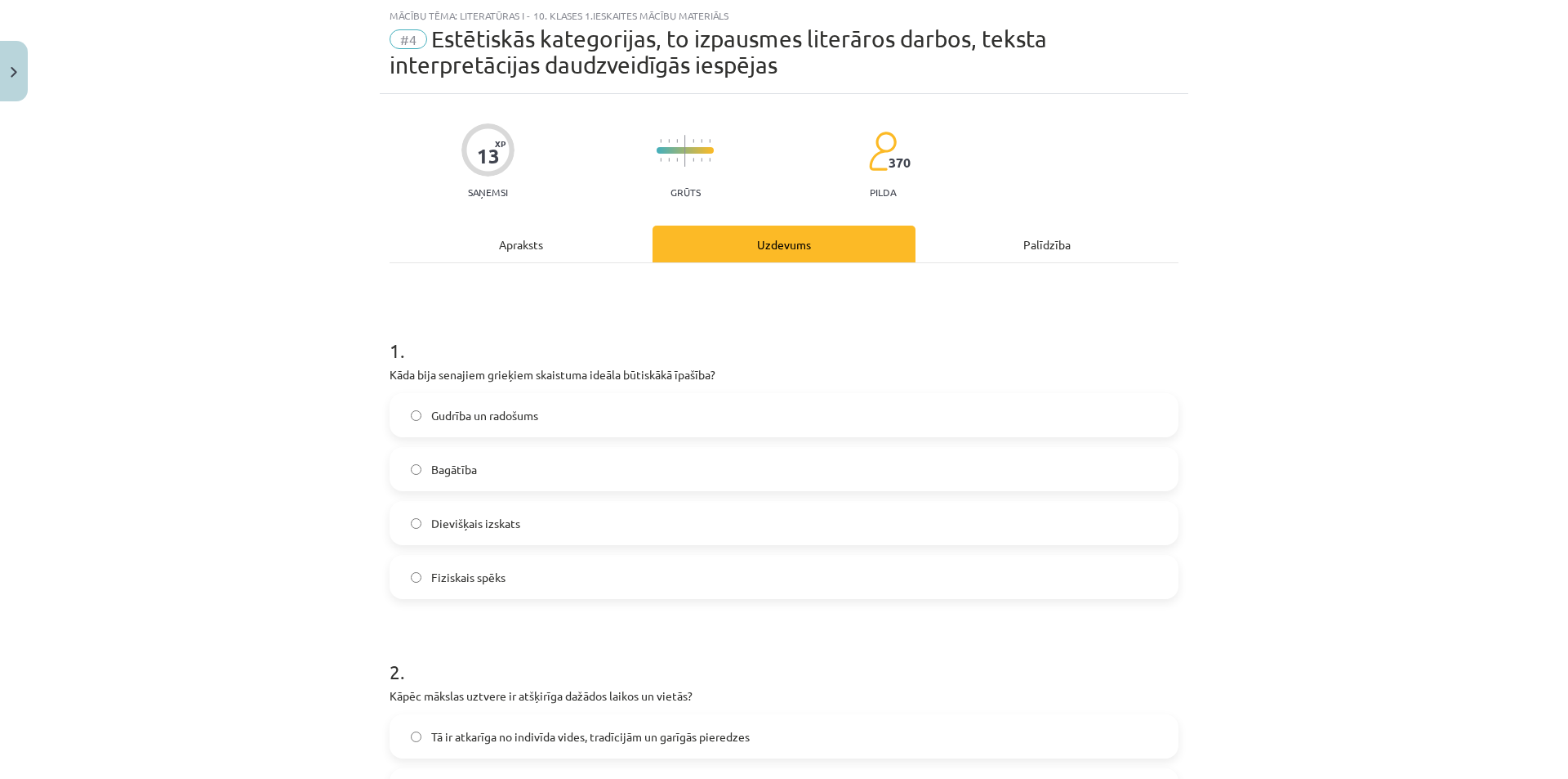
click at [538, 238] on div "Apraksts" at bounding box center [521, 243] width 263 height 37
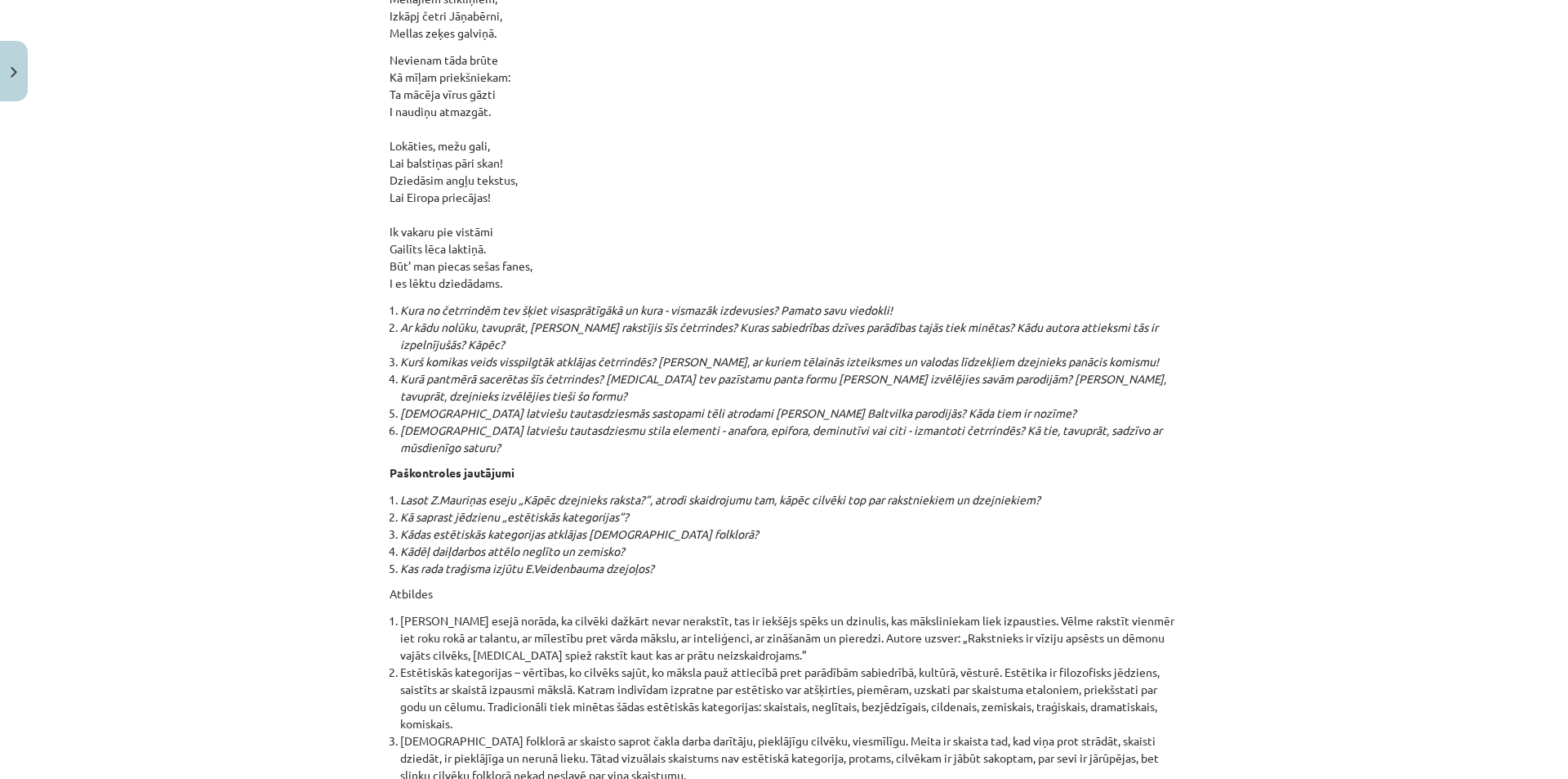
scroll to position [17326, 0]
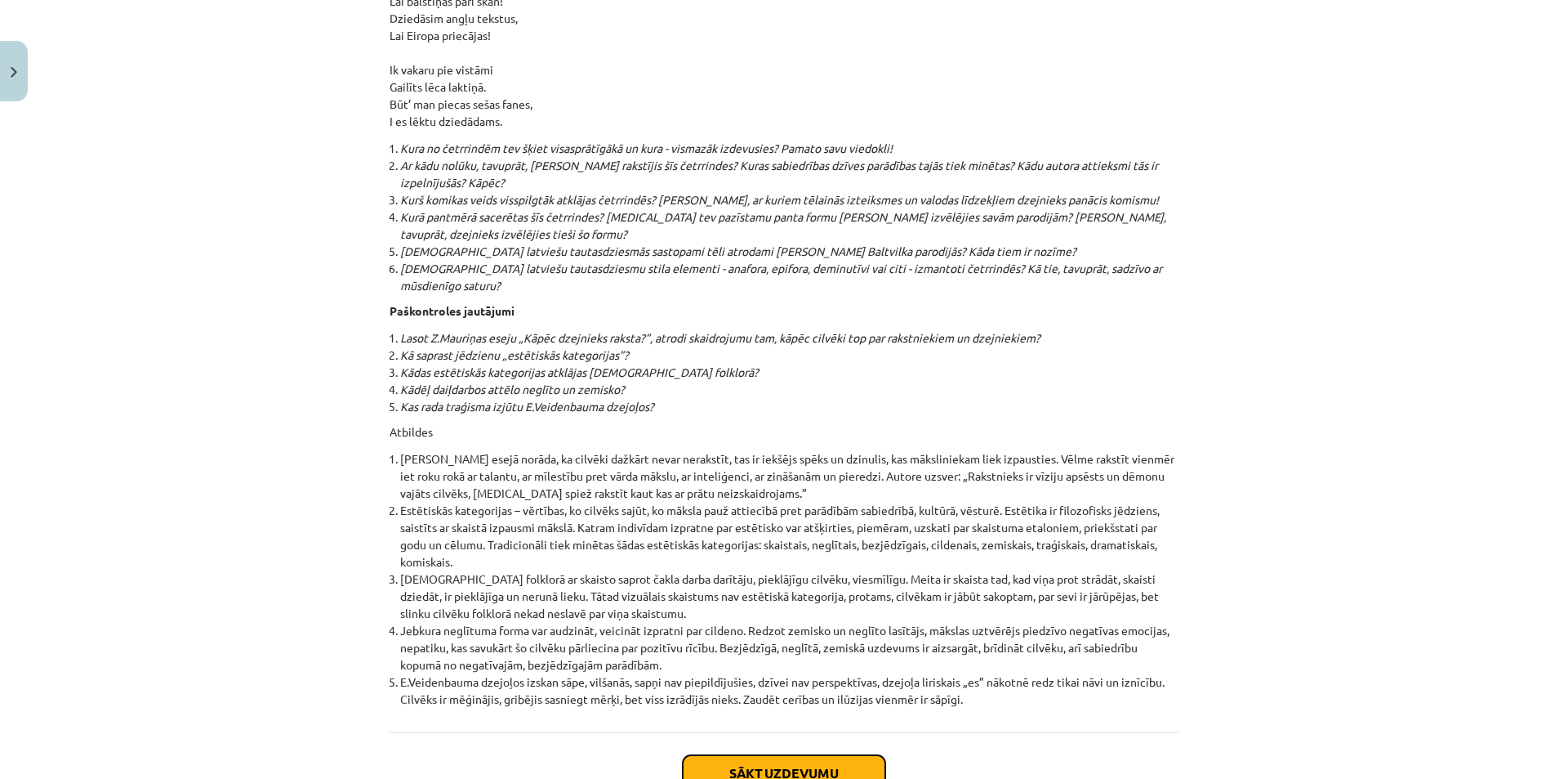
click at [836, 755] on button "Sākt uzdevumu" at bounding box center [784, 773] width 202 height 36
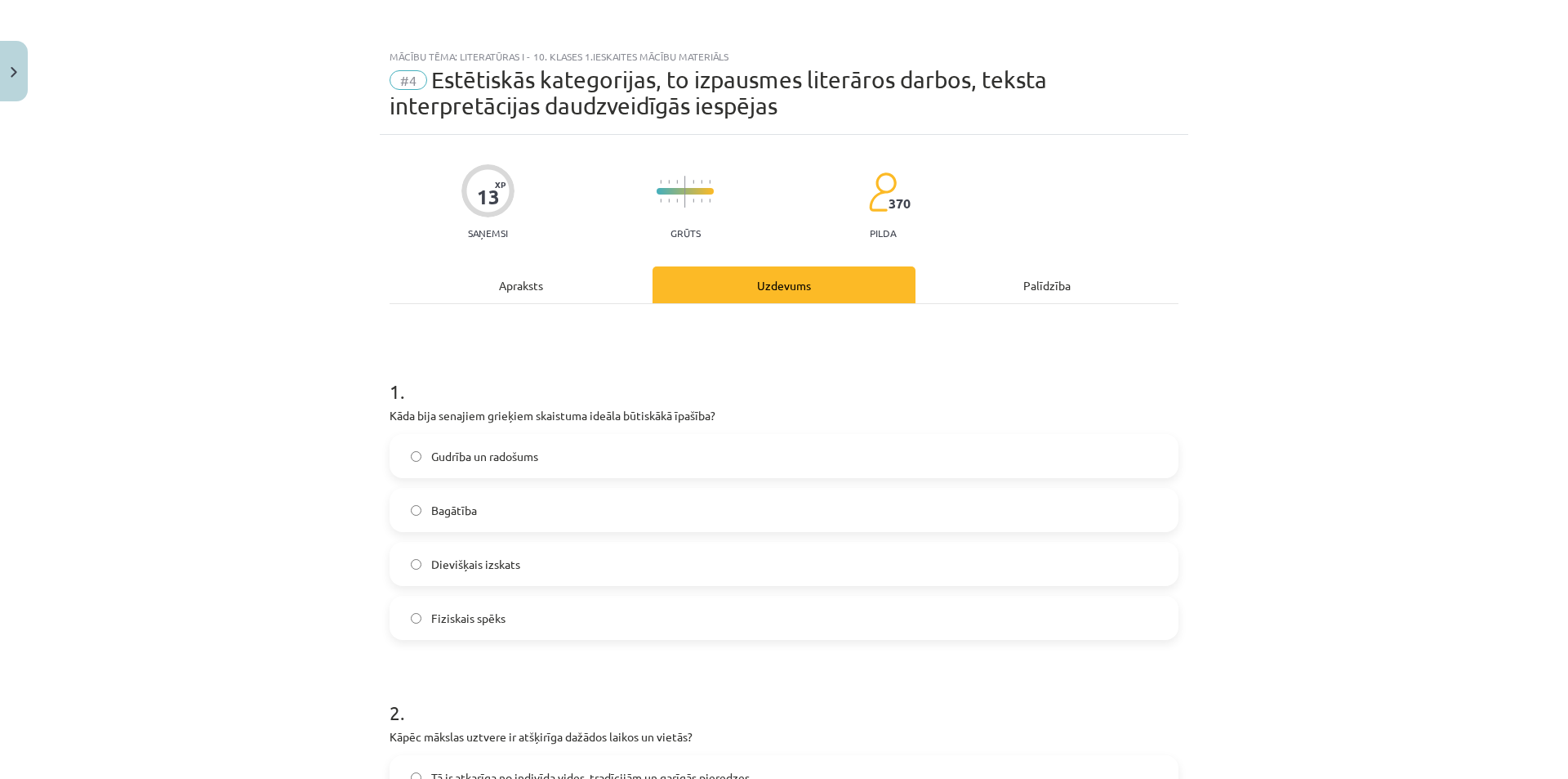
scroll to position [164, 0]
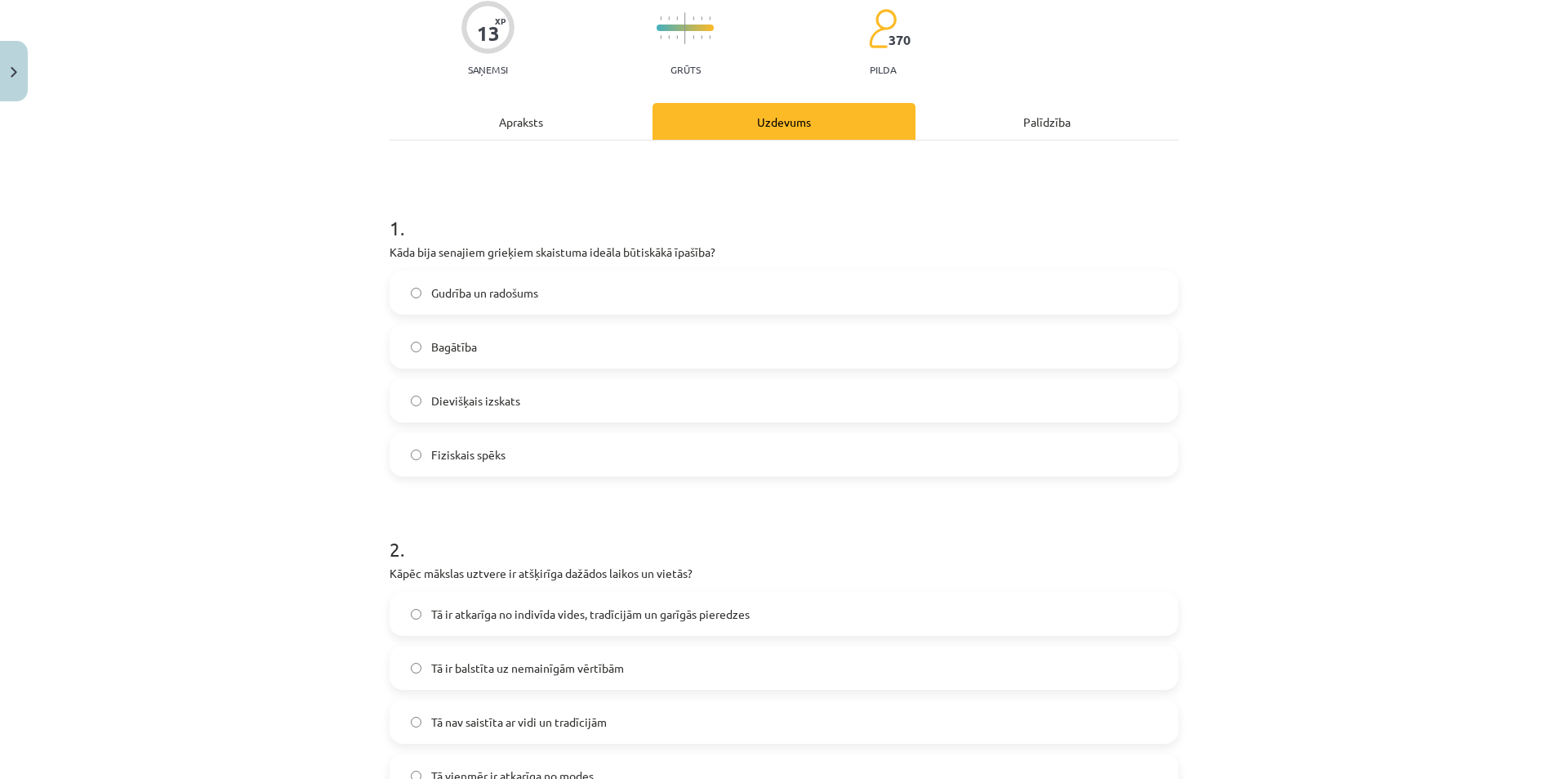
click at [415, 401] on label "Dievišķais izskats" at bounding box center [784, 400] width 785 height 40
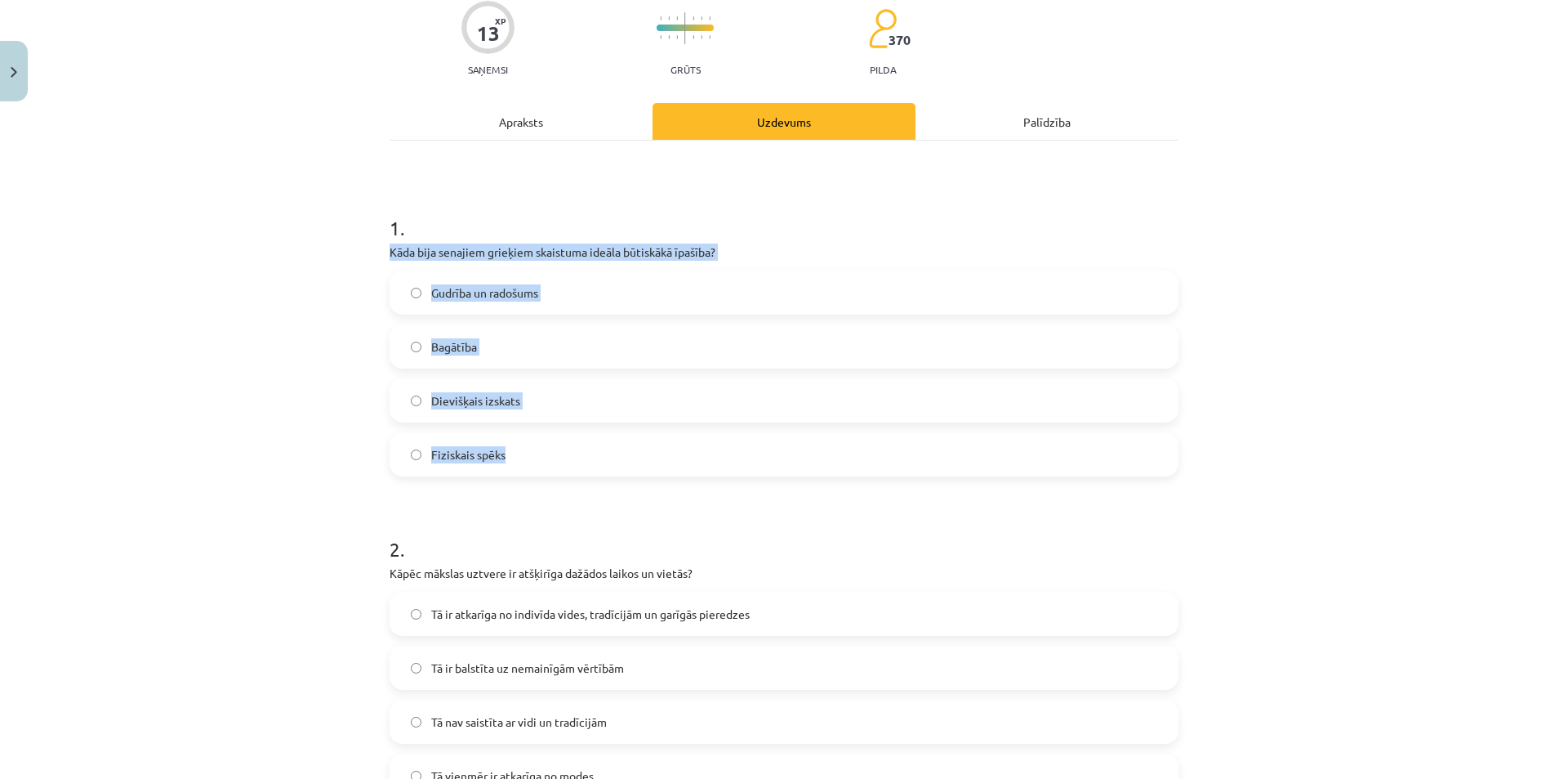
drag, startPoint x: 382, startPoint y: 253, endPoint x: 540, endPoint y: 471, distance: 269.2
copy div "Kāda bija senajiem grieķiem skaistuma ideāla būtiskākā īpašība? Gudrība un rado…"
click at [1369, 457] on div "Mācību tēma: Literatūras i - 10. klases 1.ieskaites mācību materiāls #4 Estētis…" at bounding box center [784, 389] width 1568 height 779
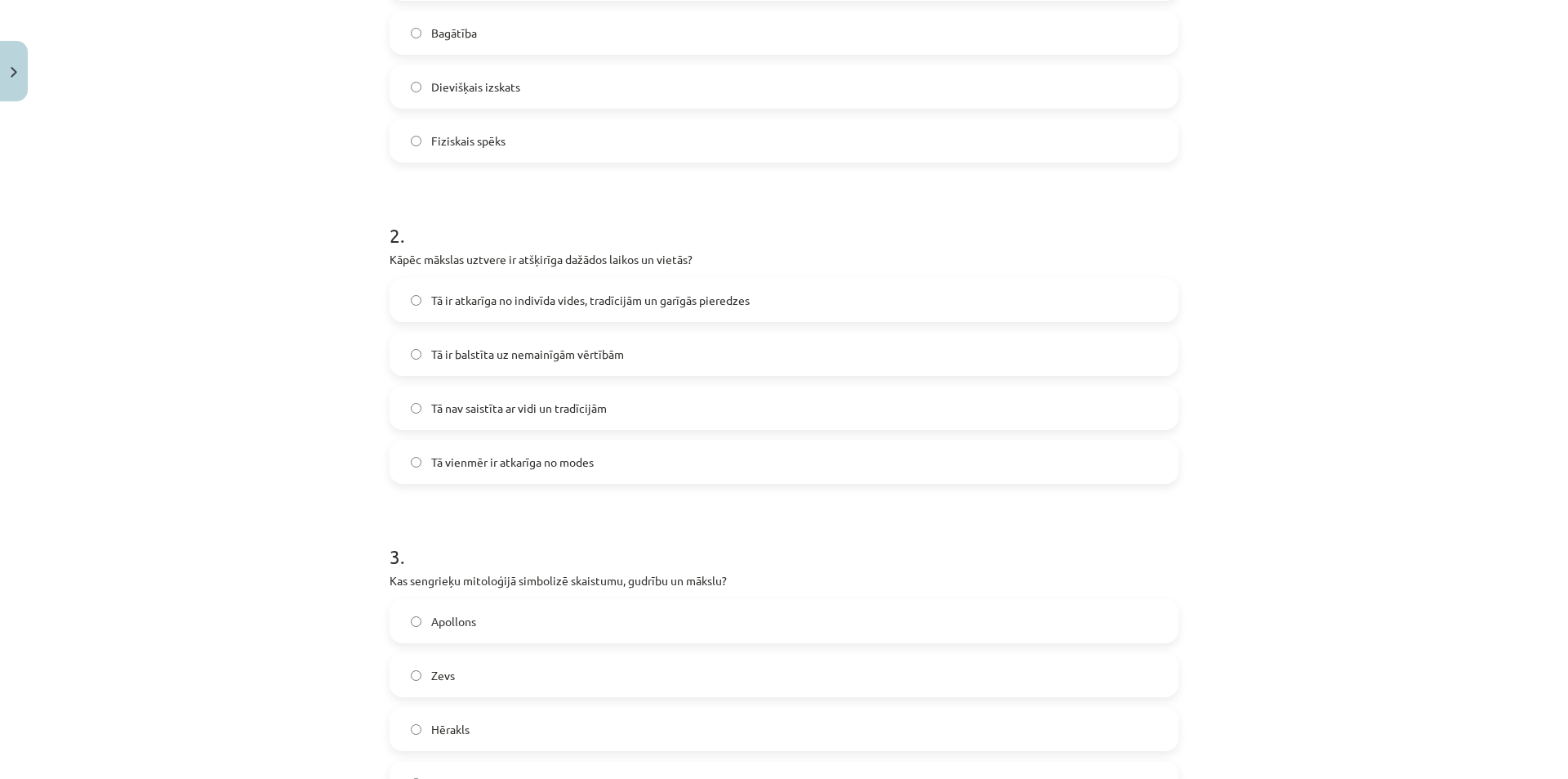
scroll to position [491, 0]
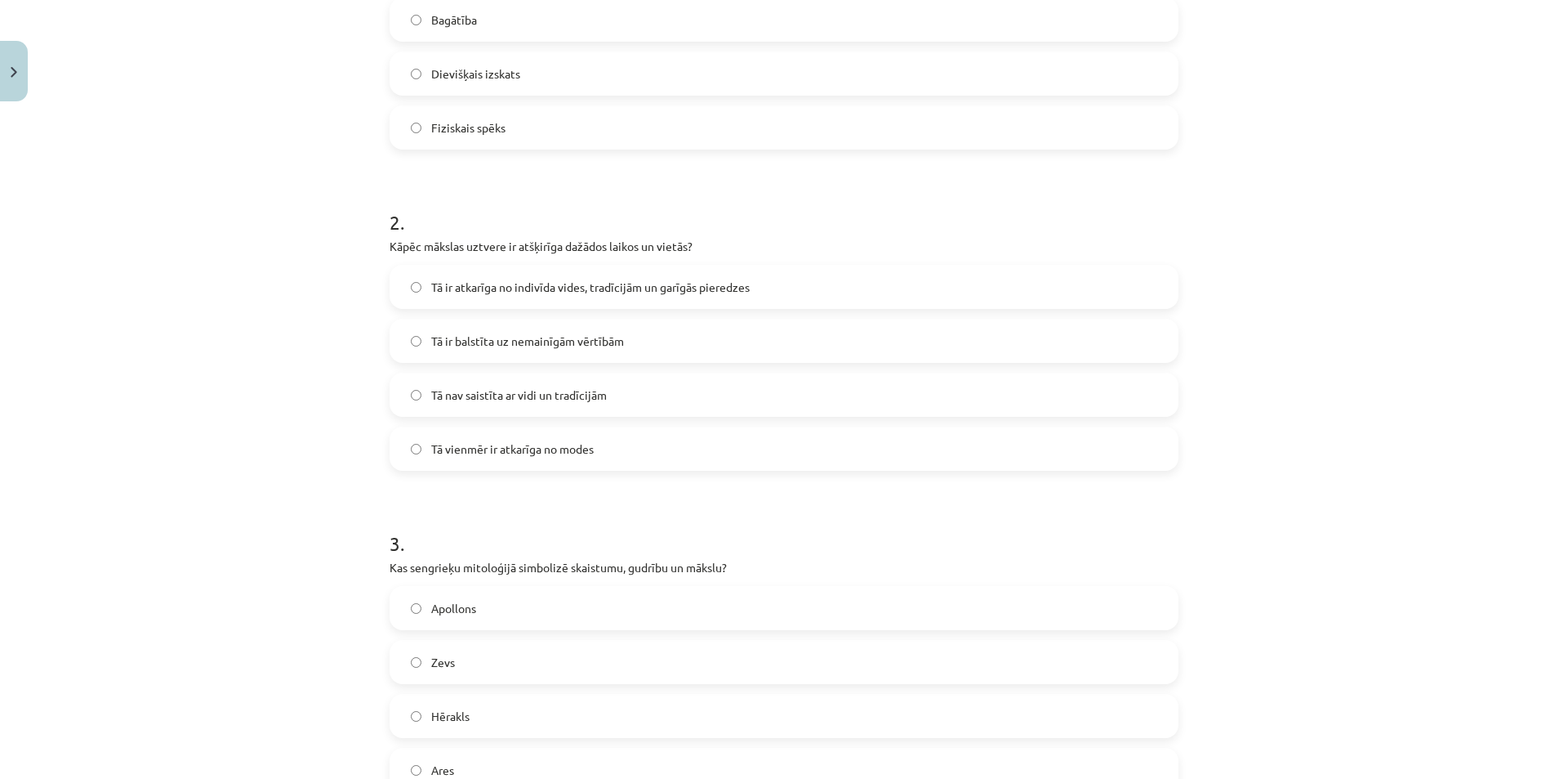
click at [562, 289] on span "Tā ir atkarīga no indivīda vides, tradīcijām un garīgās pieredzes" at bounding box center [590, 286] width 319 height 17
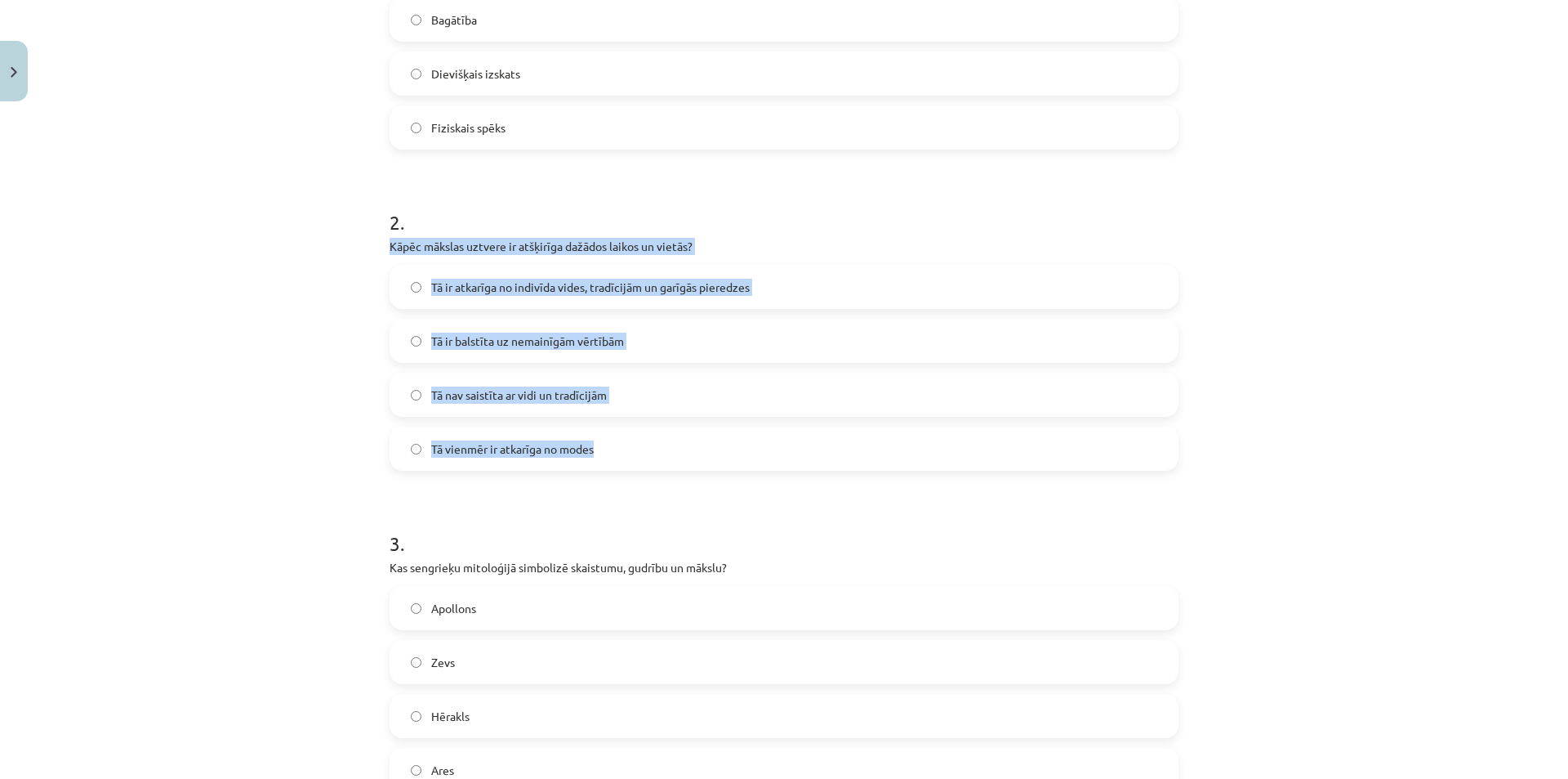
drag, startPoint x: 461, startPoint y: 286, endPoint x: 644, endPoint y: 441, distance: 239.8
click at [644, 441] on div "13 XP Saņemsi Grūts 370 pilda Apraksts Uzdevums Palīdzība 1 . Kāda bija senajie…" at bounding box center [784, 614] width 809 height 1939
copy div "Kāpēc mākslas uztvere ir atšķirīga dažādos laikos un vietās? Tā ir atkarīga no …"
click at [1203, 409] on div "Mācību tēma: Literatūras i - 10. klases 1.ieskaites mācību materiāls #4 Estētis…" at bounding box center [784, 389] width 1568 height 779
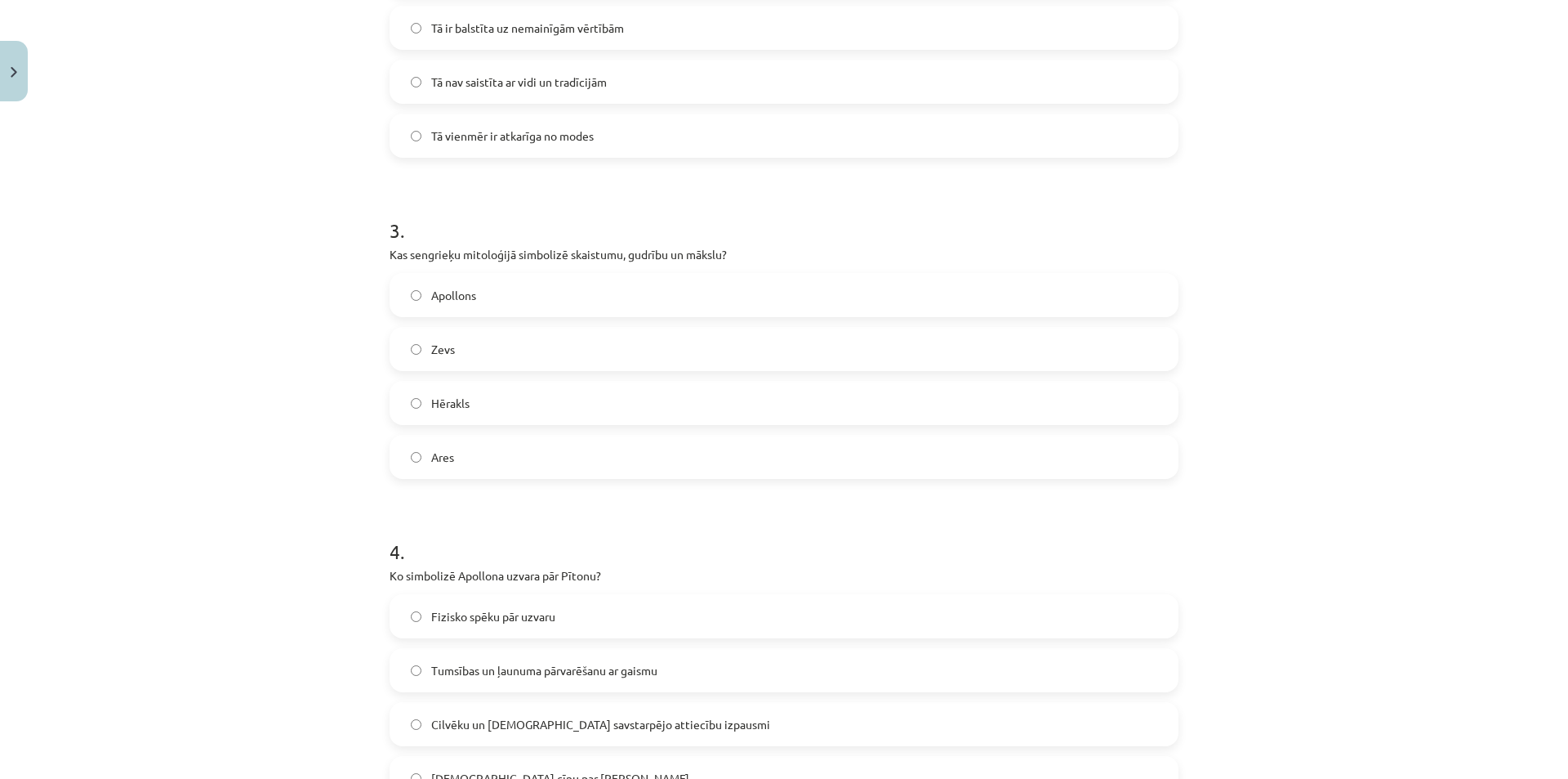
scroll to position [818, 0]
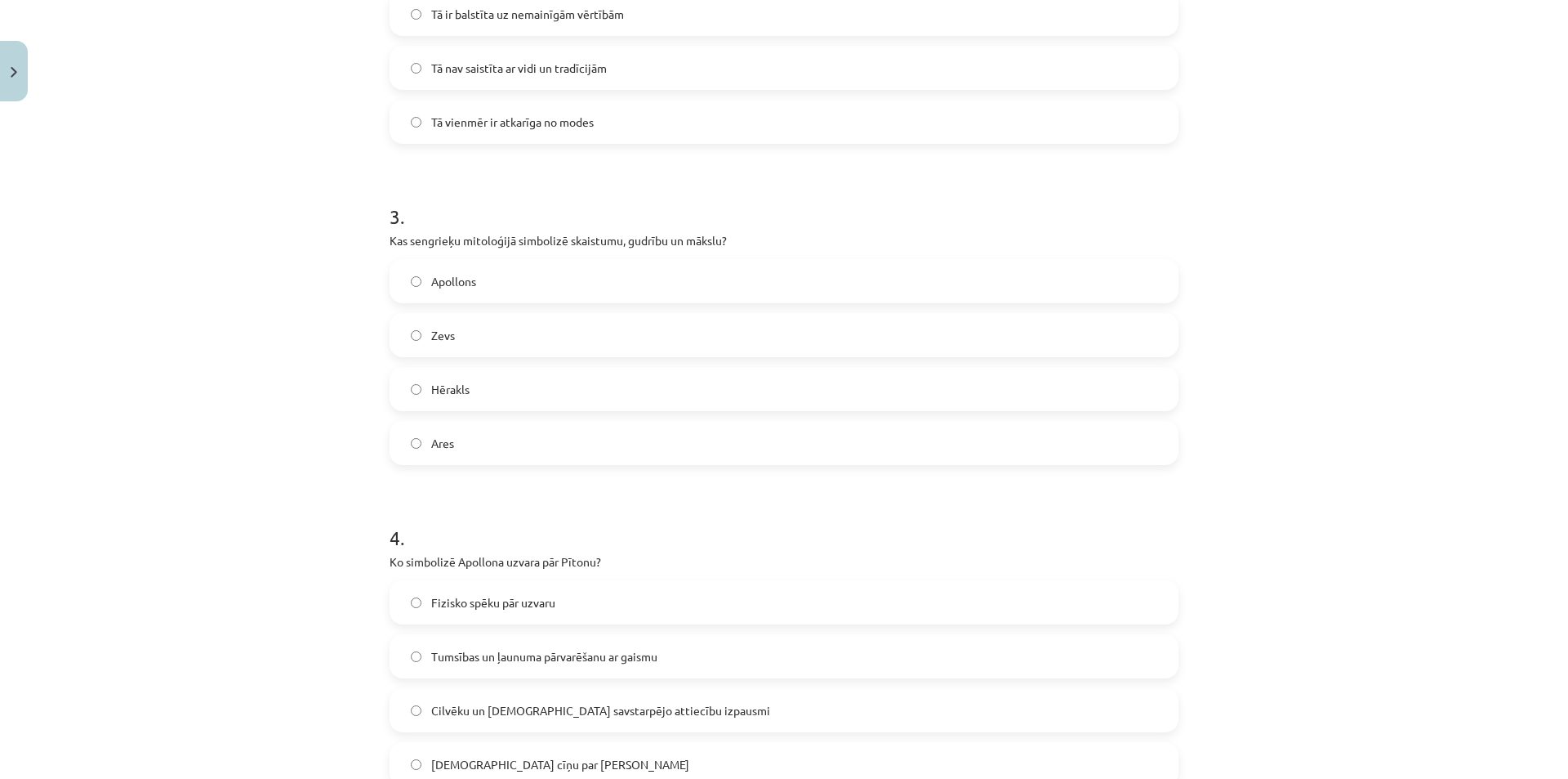
click at [470, 448] on label "Ares" at bounding box center [784, 442] width 785 height 40
drag, startPoint x: 387, startPoint y: 238, endPoint x: 533, endPoint y: 459, distance: 264.9
click at [533, 459] on div "3 . Kas sengrieķu mitoloģijā simbolizē skaistumu, gudrību un mākslu? Apollons Z…" at bounding box center [784, 321] width 789 height 288
copy div "Kas sengrieķu mitoloģijā simbolizē skaistumu, gudrību un mākslu? Apollons Zevs …"
click at [1458, 486] on div "Mācību tēma: Literatūras i - 10. klases 1.ieskaites mācību materiāls #4 Estētis…" at bounding box center [784, 389] width 1568 height 779
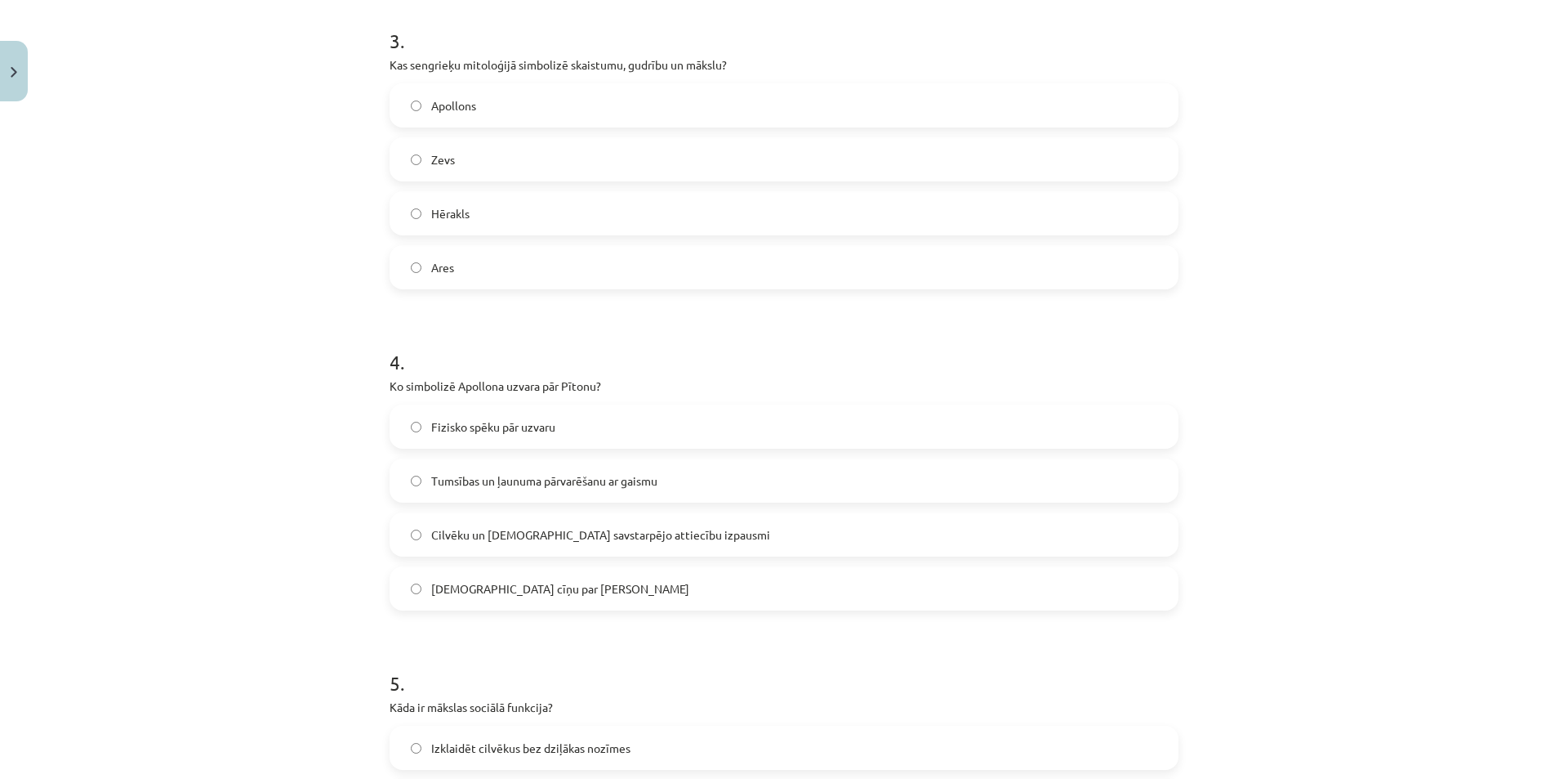
scroll to position [1062, 0]
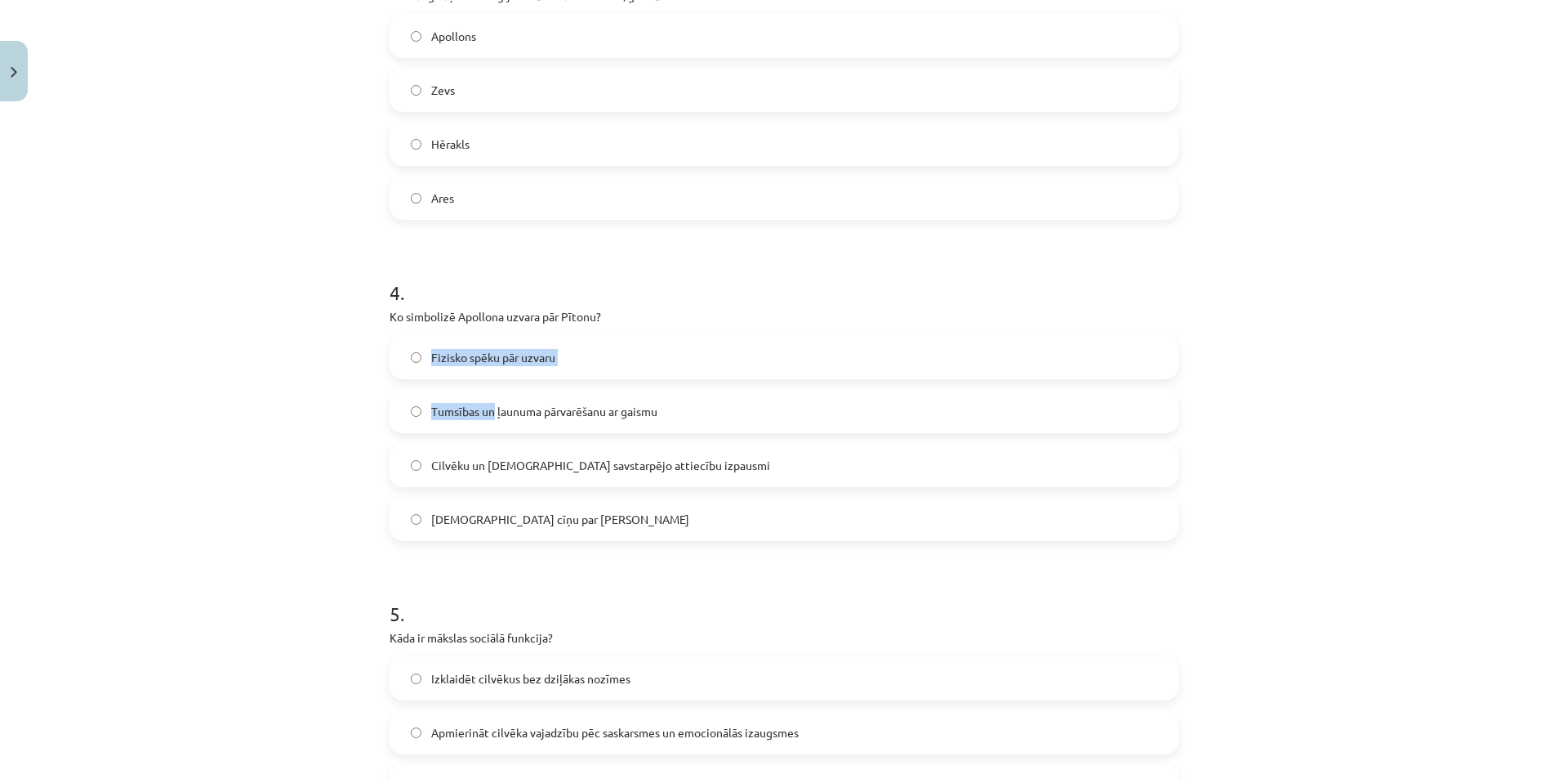
drag, startPoint x: 396, startPoint y: 326, endPoint x: 490, endPoint y: 397, distance: 117.8
click at [490, 397] on div "4 . Ko simbolizē Apollona uzvara pār Pītonu? Fizisko spēku pār uzvaru Tumsības …" at bounding box center [784, 397] width 789 height 288
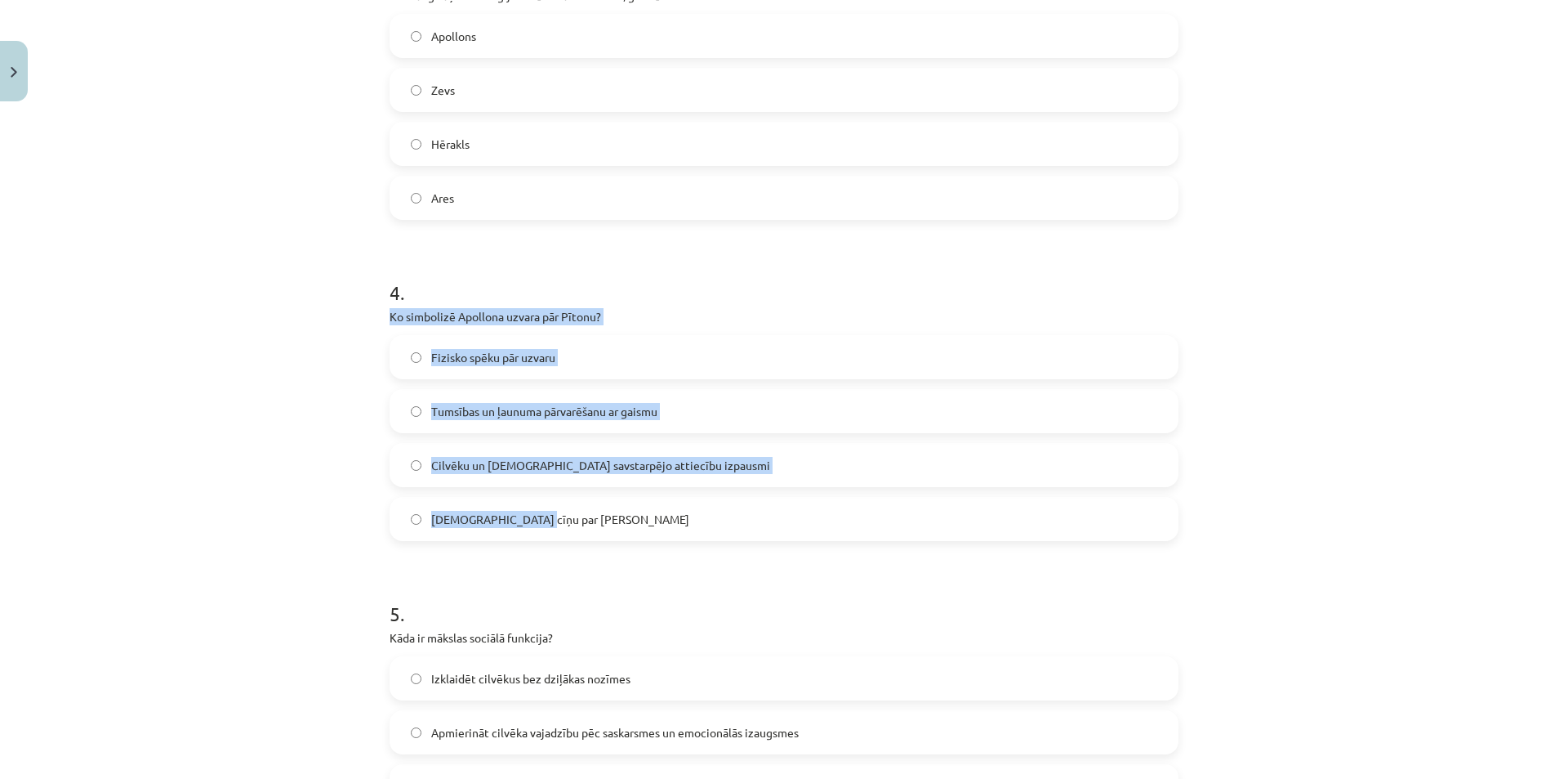
drag, startPoint x: 498, startPoint y: 394, endPoint x: 536, endPoint y: 527, distance: 138.3
click at [536, 527] on div "Mācību tēma: Literatūras i - 10. klases 1.ieskaites mācību materiāls #4 Estētis…" at bounding box center [784, 389] width 1568 height 779
copy div "Ko simbolizē Apollona uzvara pār Pītonu? Fizisko spēku pār uzvaru Tumsības un ļ…"
click at [738, 413] on label "Tumsības un ļaunuma pārvarēšanu ar gaismu" at bounding box center [784, 411] width 785 height 40
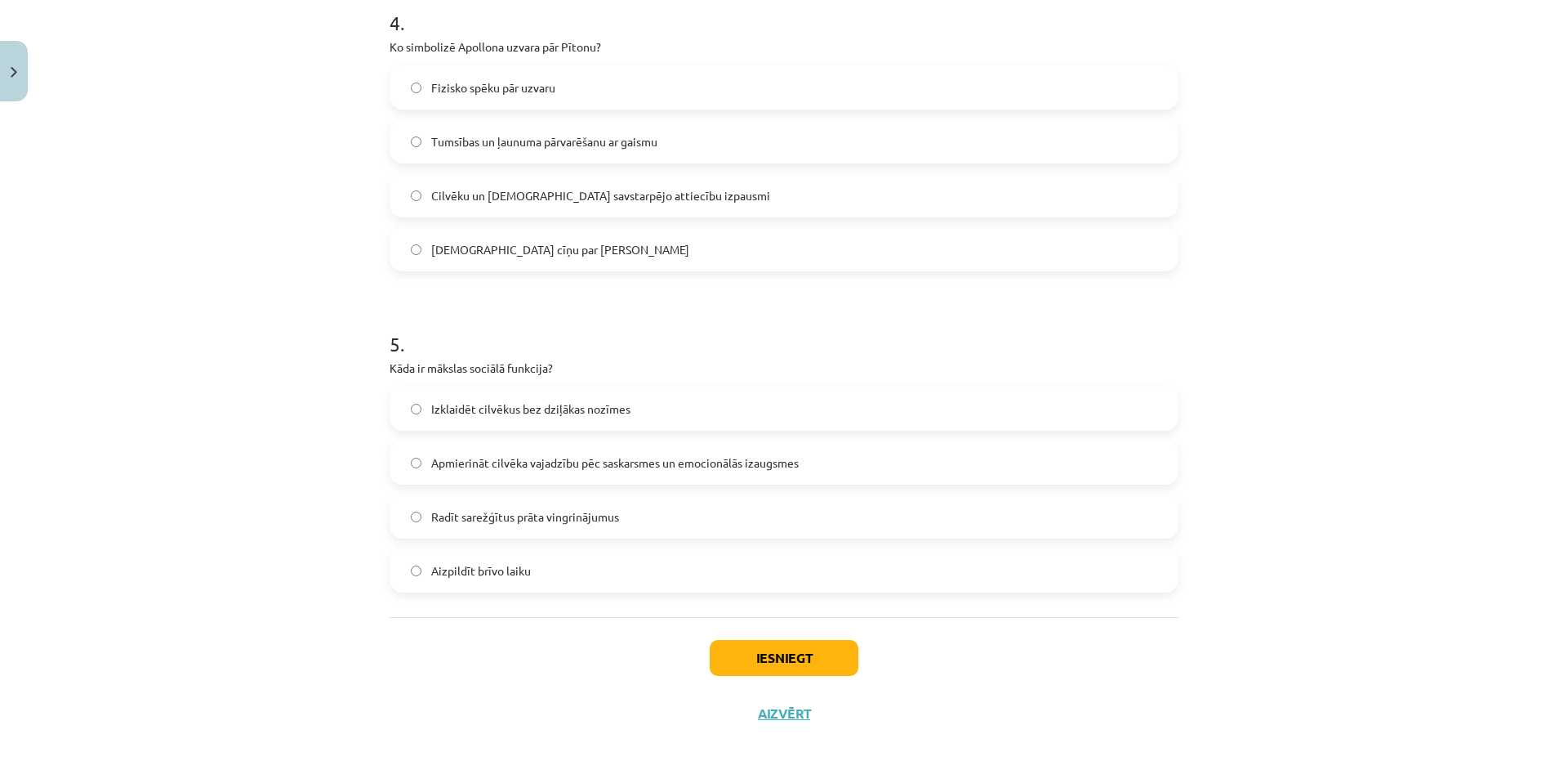
scroll to position [1336, 0]
click at [471, 572] on span "Aizpildīt brīvo laiku" at bounding box center [481, 567] width 100 height 17
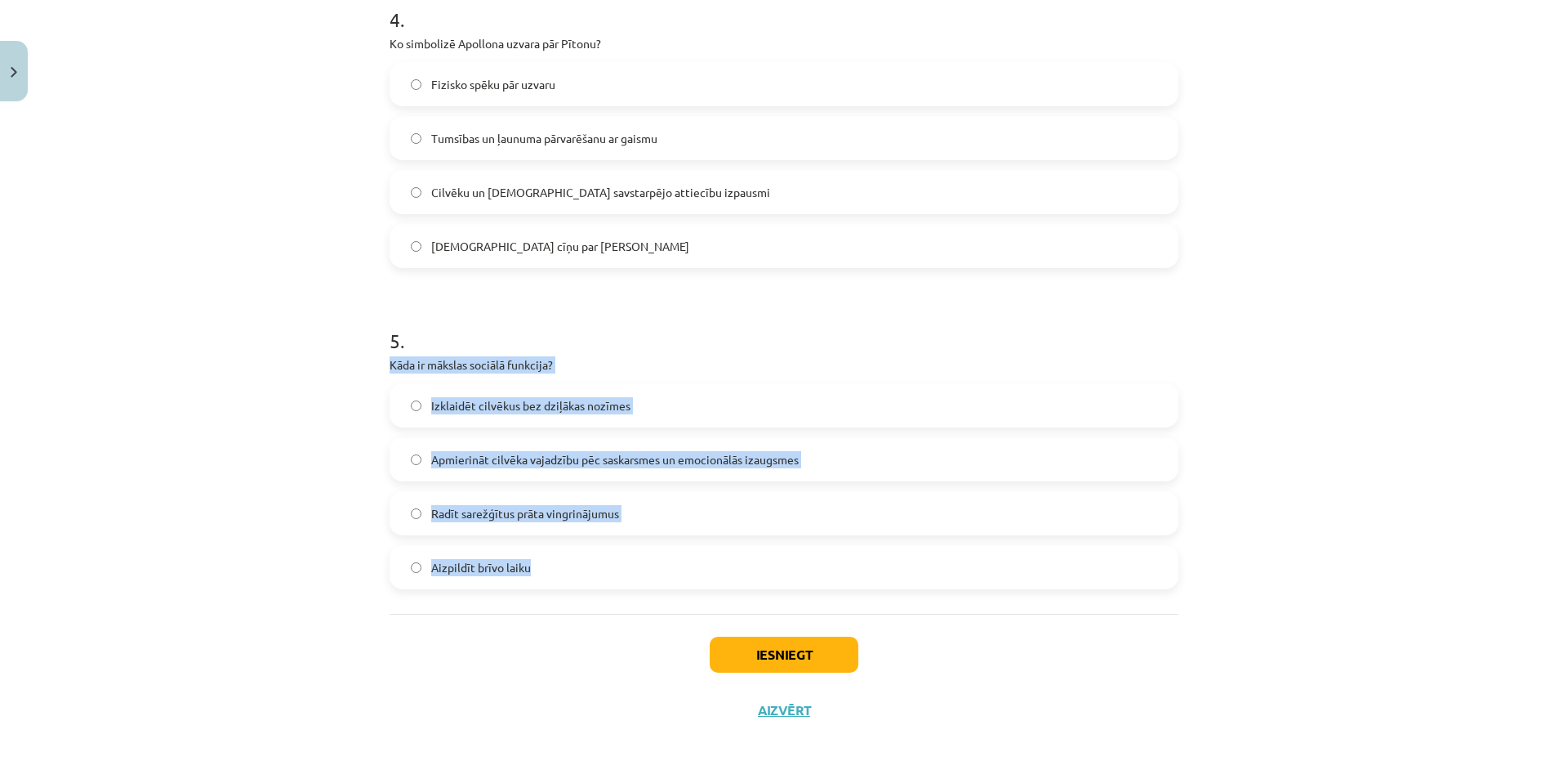
drag, startPoint x: 377, startPoint y: 363, endPoint x: 553, endPoint y: 577, distance: 277.1
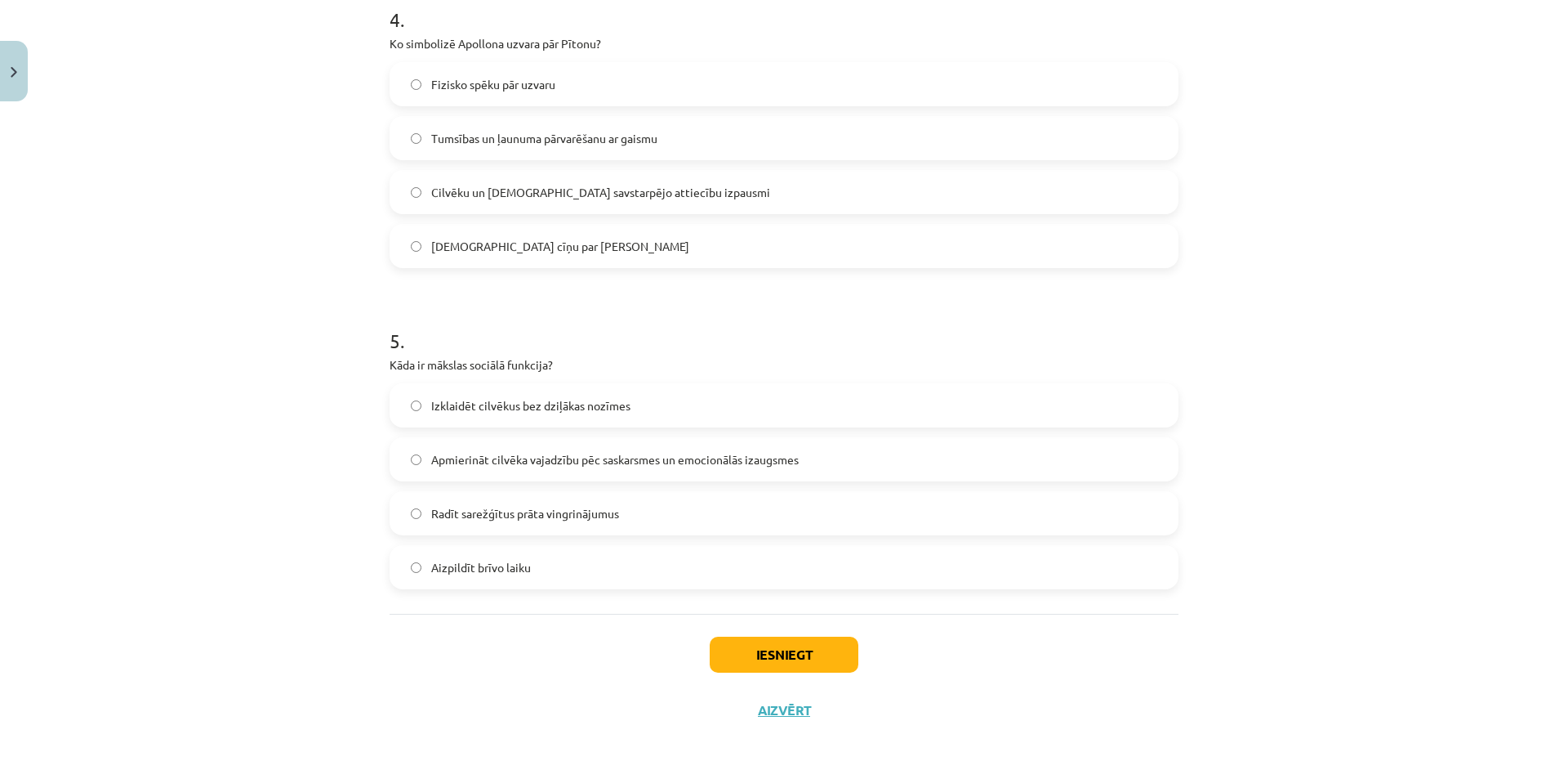
click at [1269, 668] on div "Mācību tēma: Literatūras i - 10. klases 1.ieskaites mācību materiāls #4 Estētis…" at bounding box center [784, 389] width 1568 height 779
click at [865, 662] on div "Iesniegt Aizvērt" at bounding box center [784, 671] width 789 height 115
click at [817, 662] on button "Iesniegt" at bounding box center [784, 655] width 149 height 36
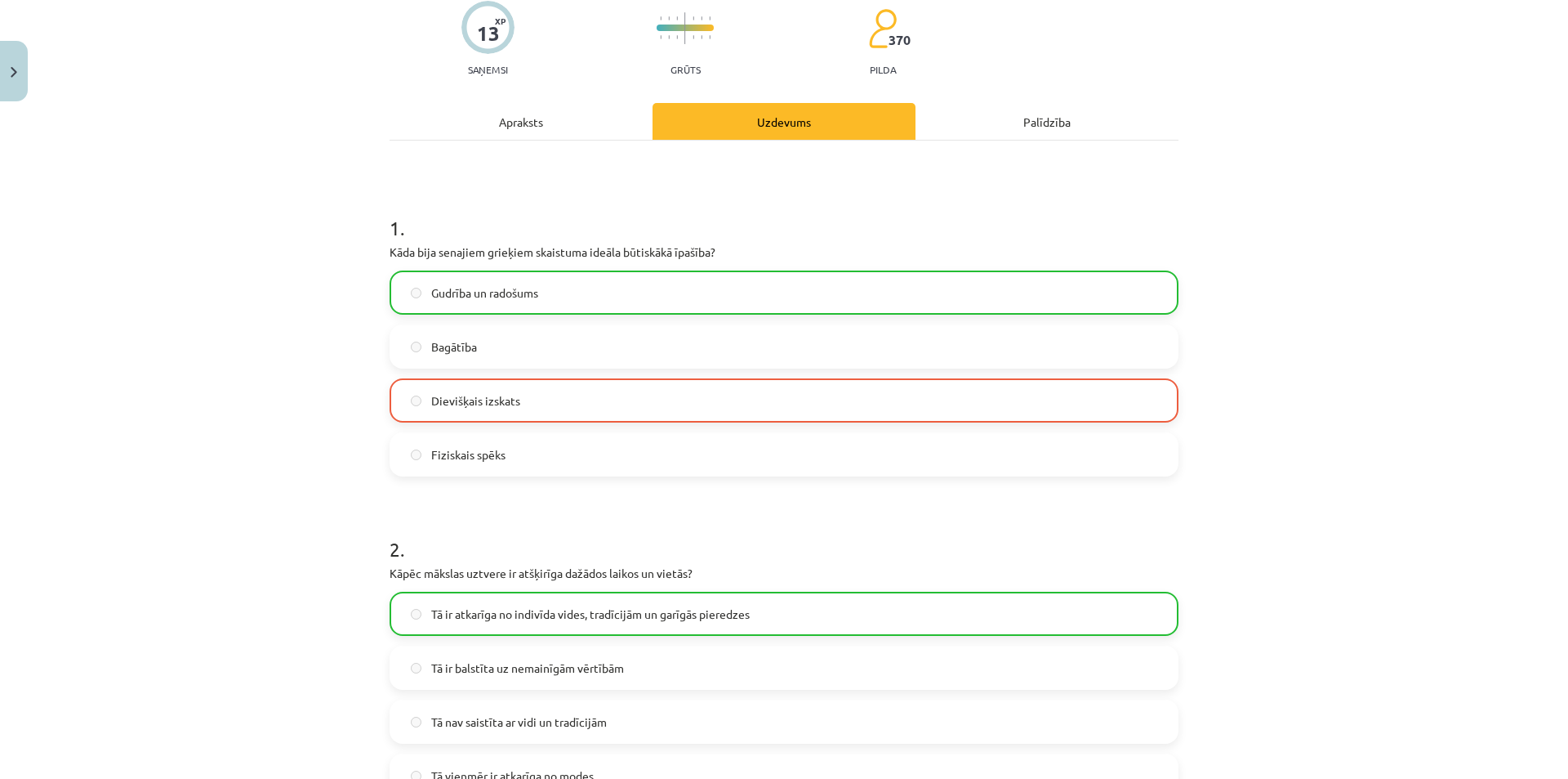
scroll to position [0, 0]
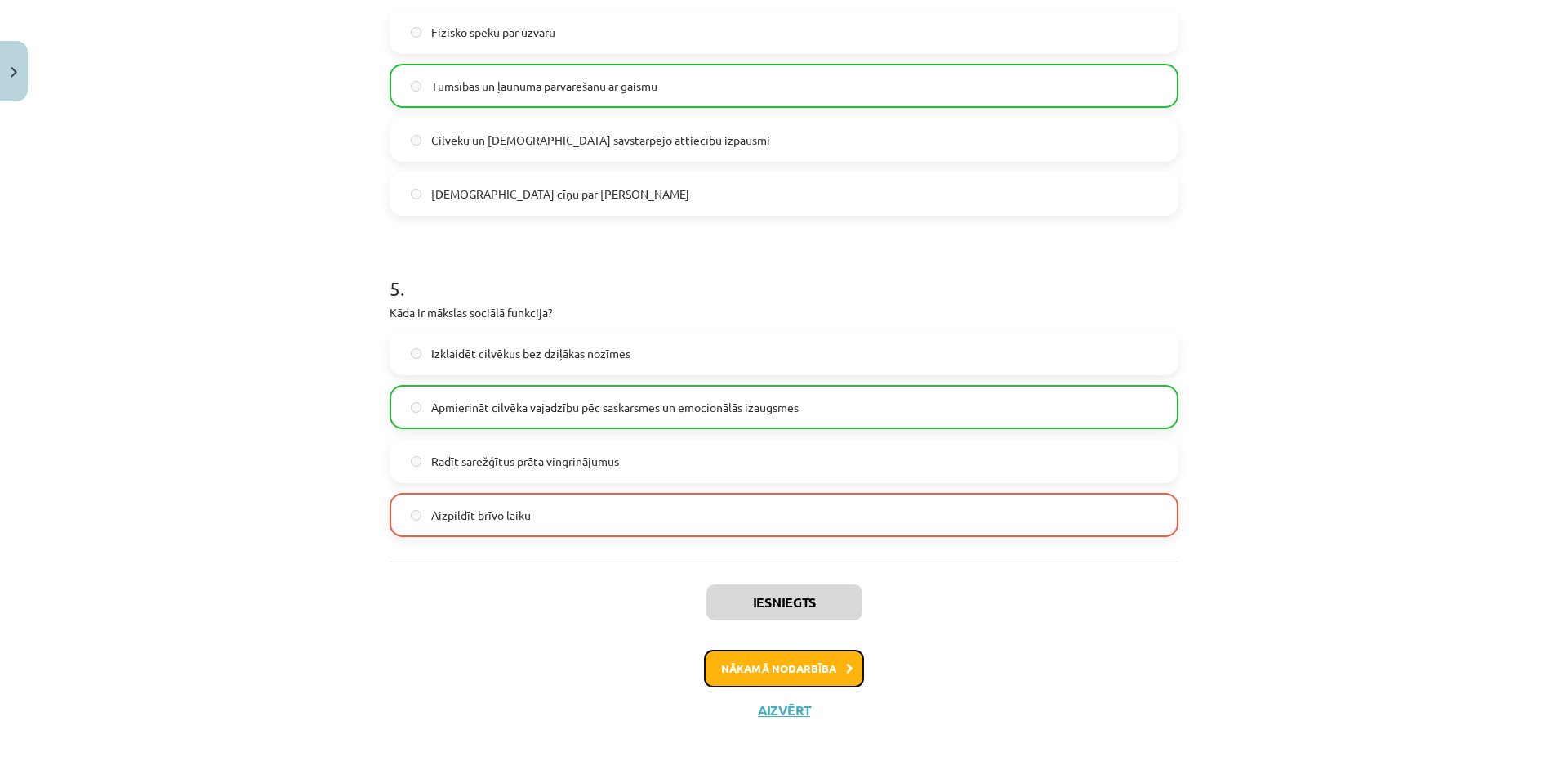
click at [793, 674] on button "Nākamā nodarbība" at bounding box center [784, 668] width 160 height 38
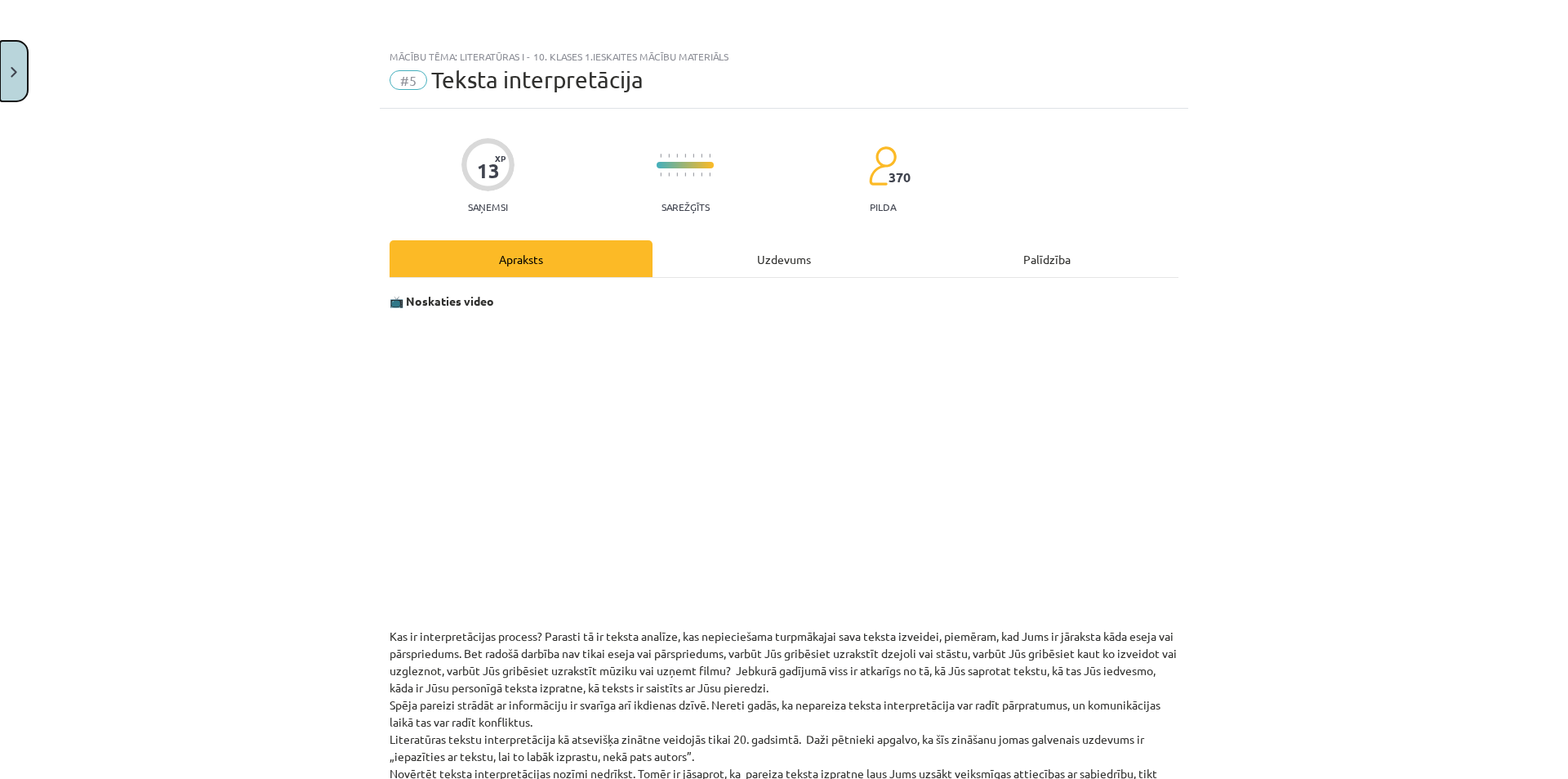
click at [1, 76] on button "Close" at bounding box center [14, 70] width 28 height 60
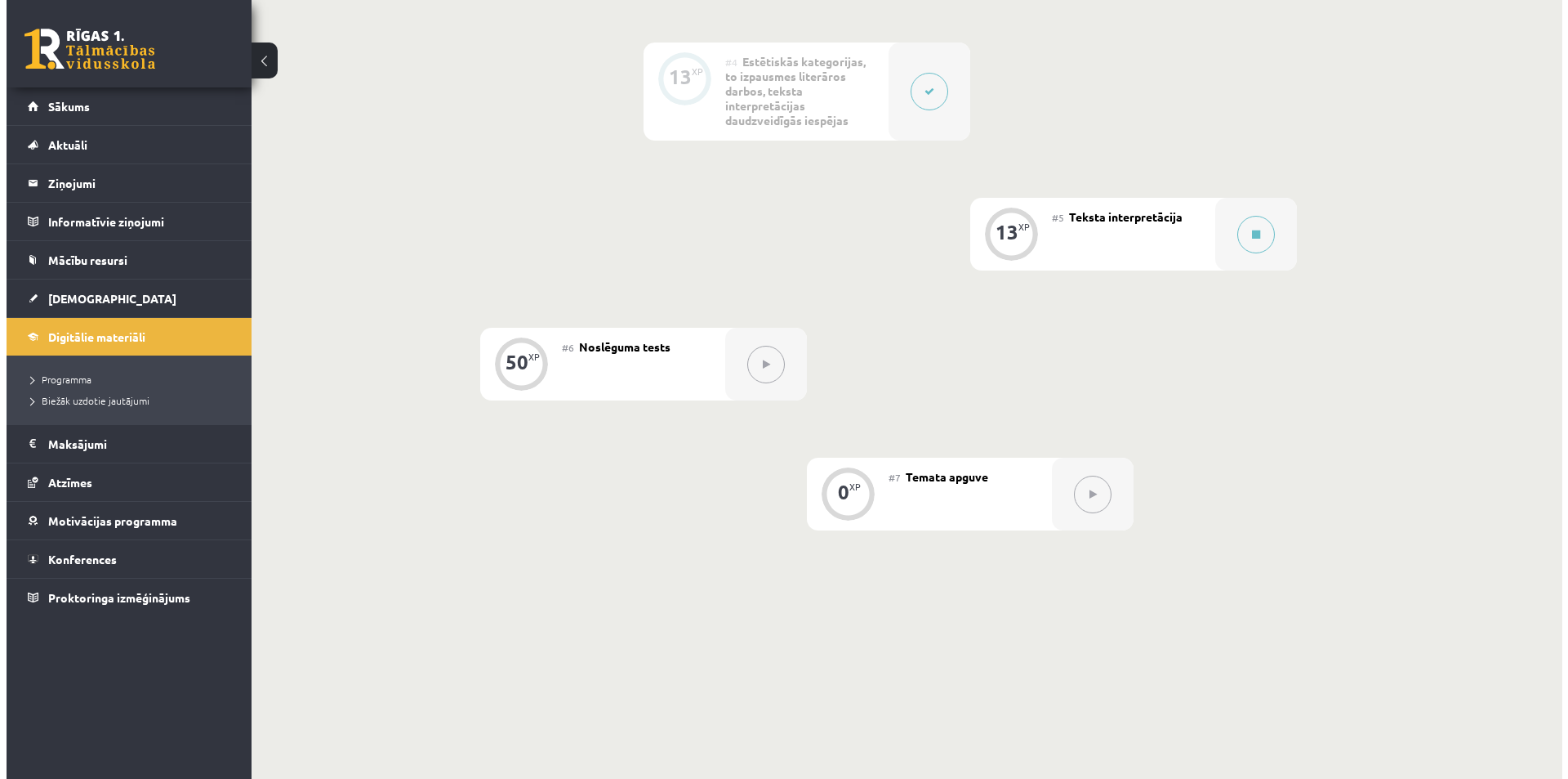
scroll to position [818, 0]
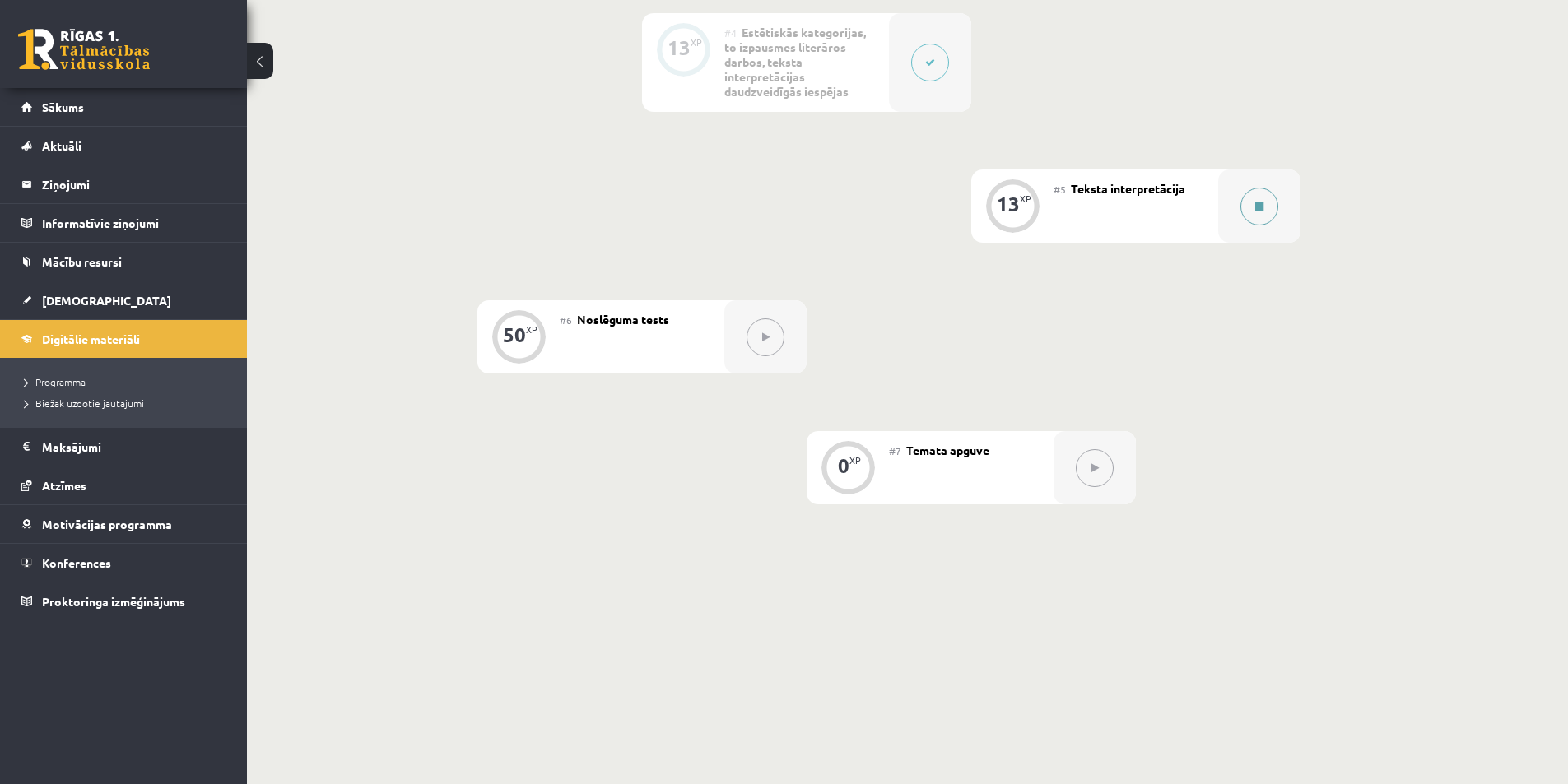
click at [1279, 219] on div at bounding box center [1259, 207] width 83 height 74
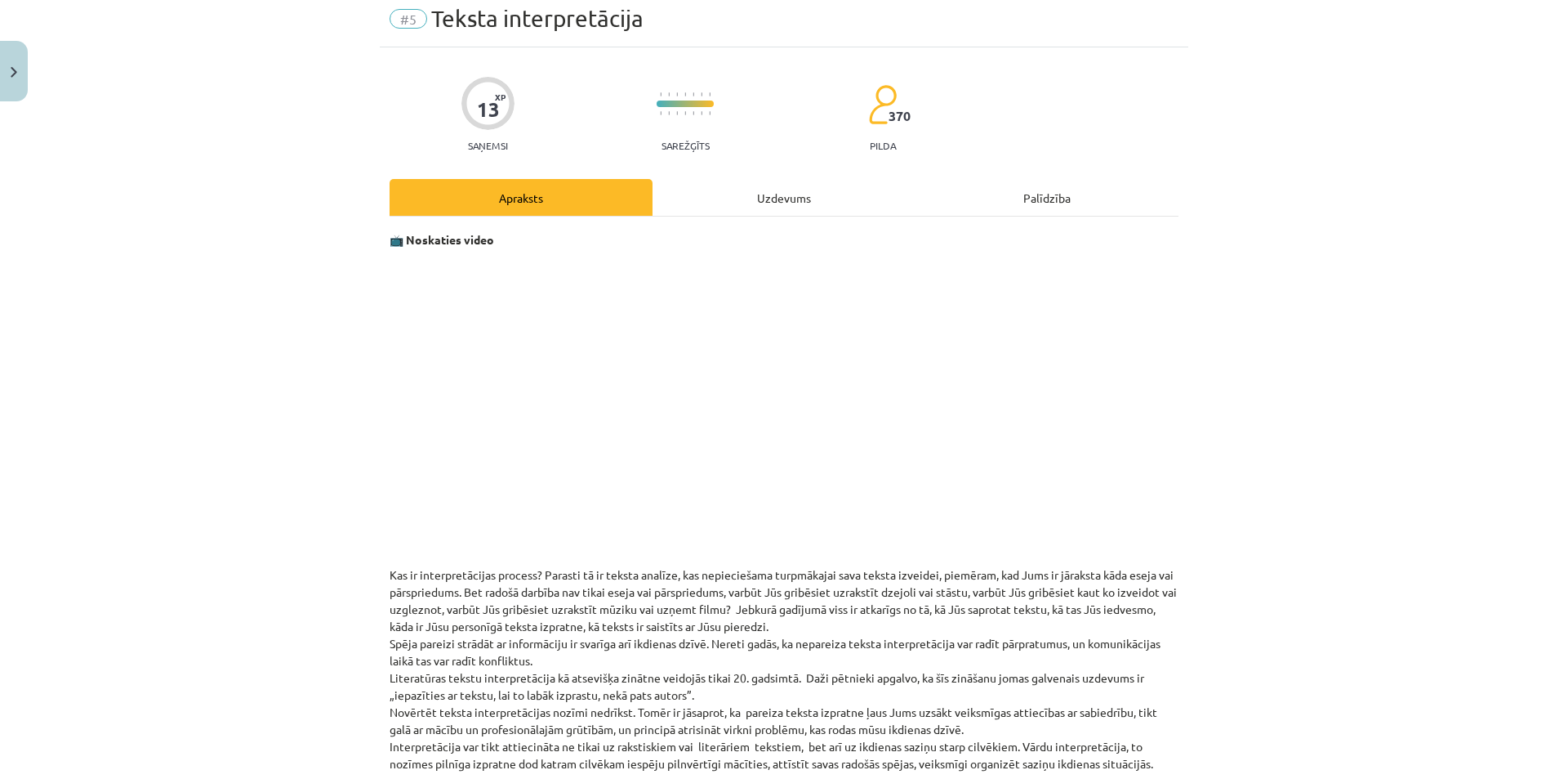
scroll to position [59, 0]
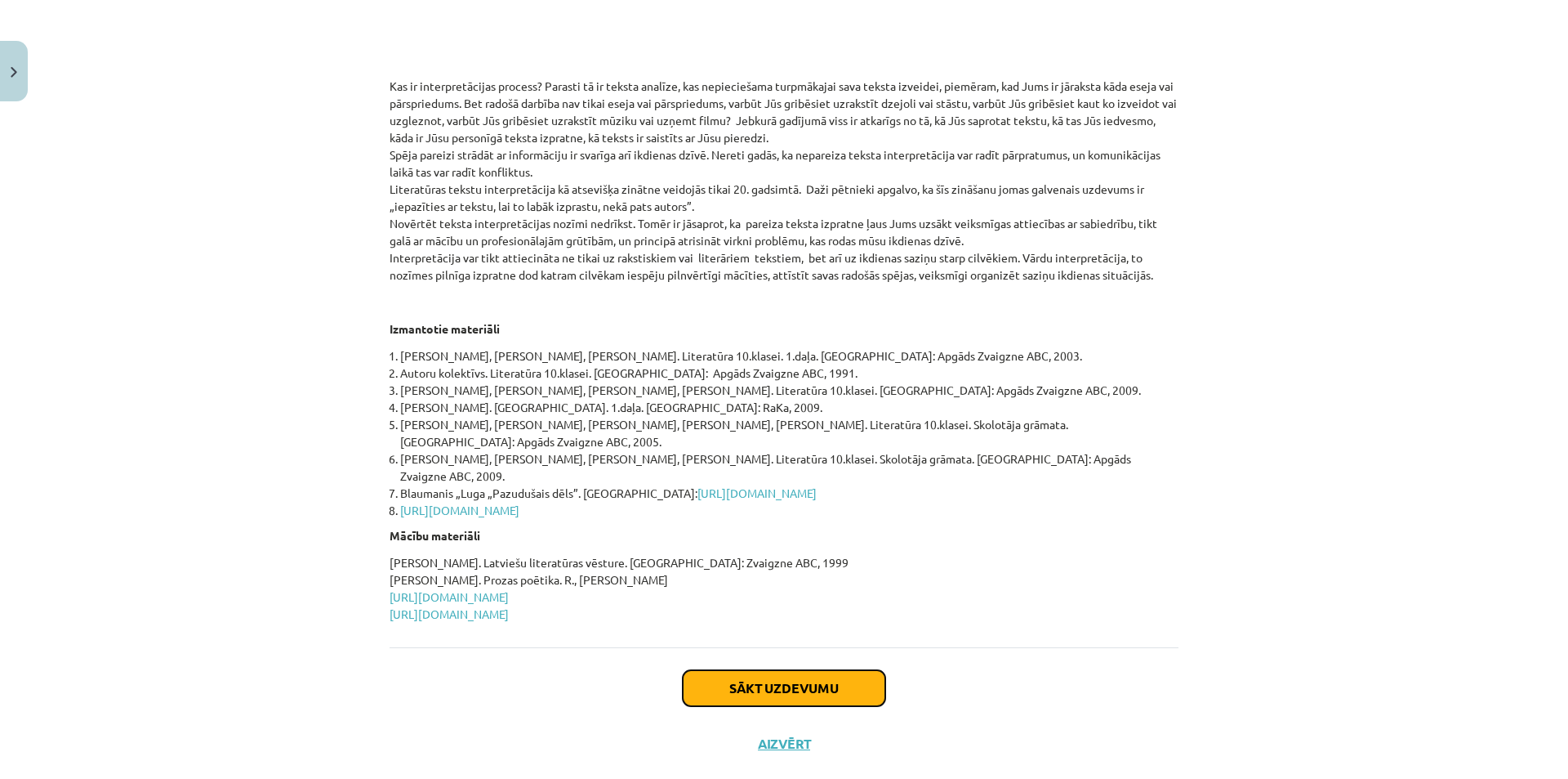
click at [842, 670] on button "Sākt uzdevumu" at bounding box center [784, 688] width 202 height 36
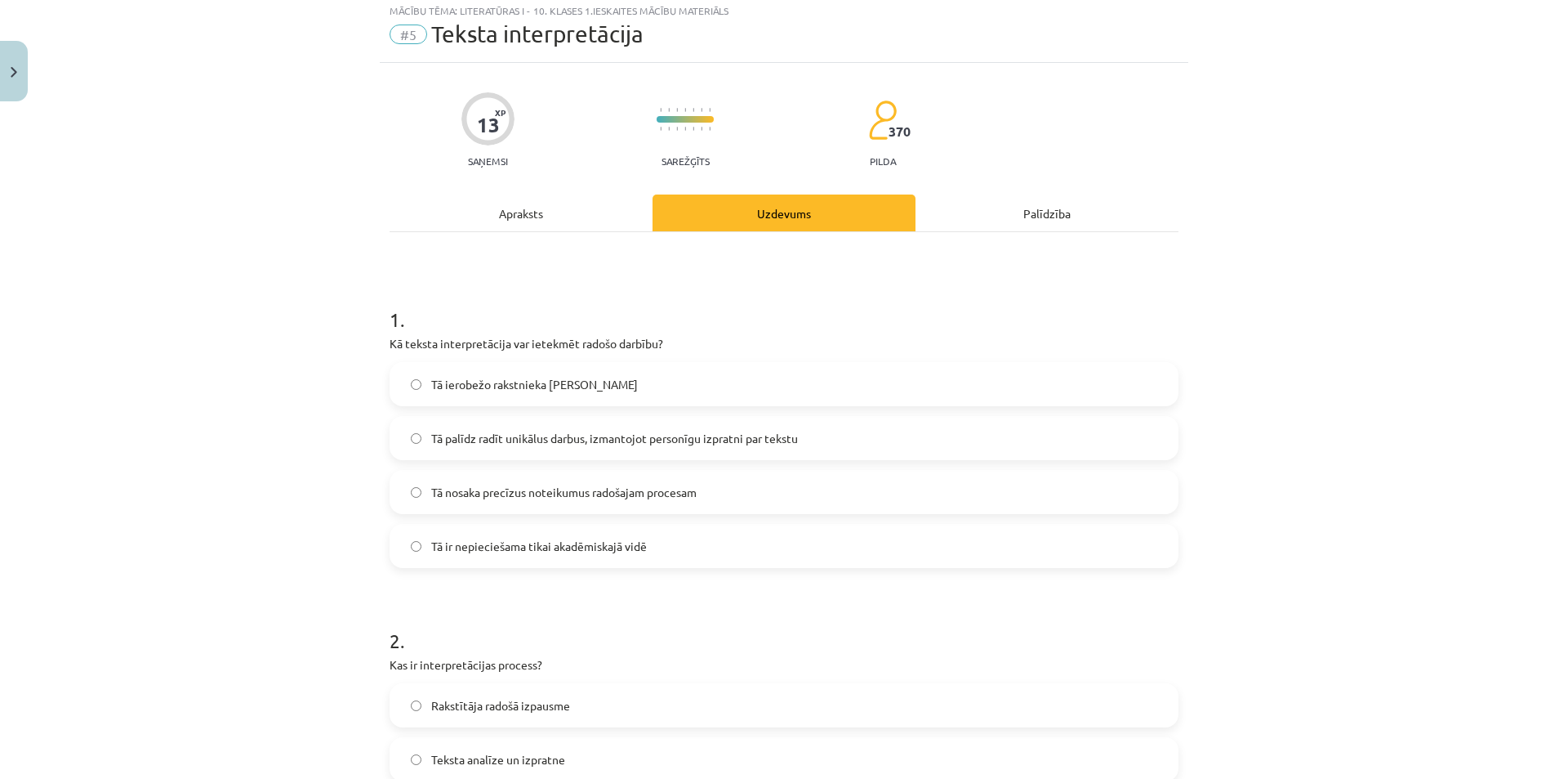
scroll to position [40, 0]
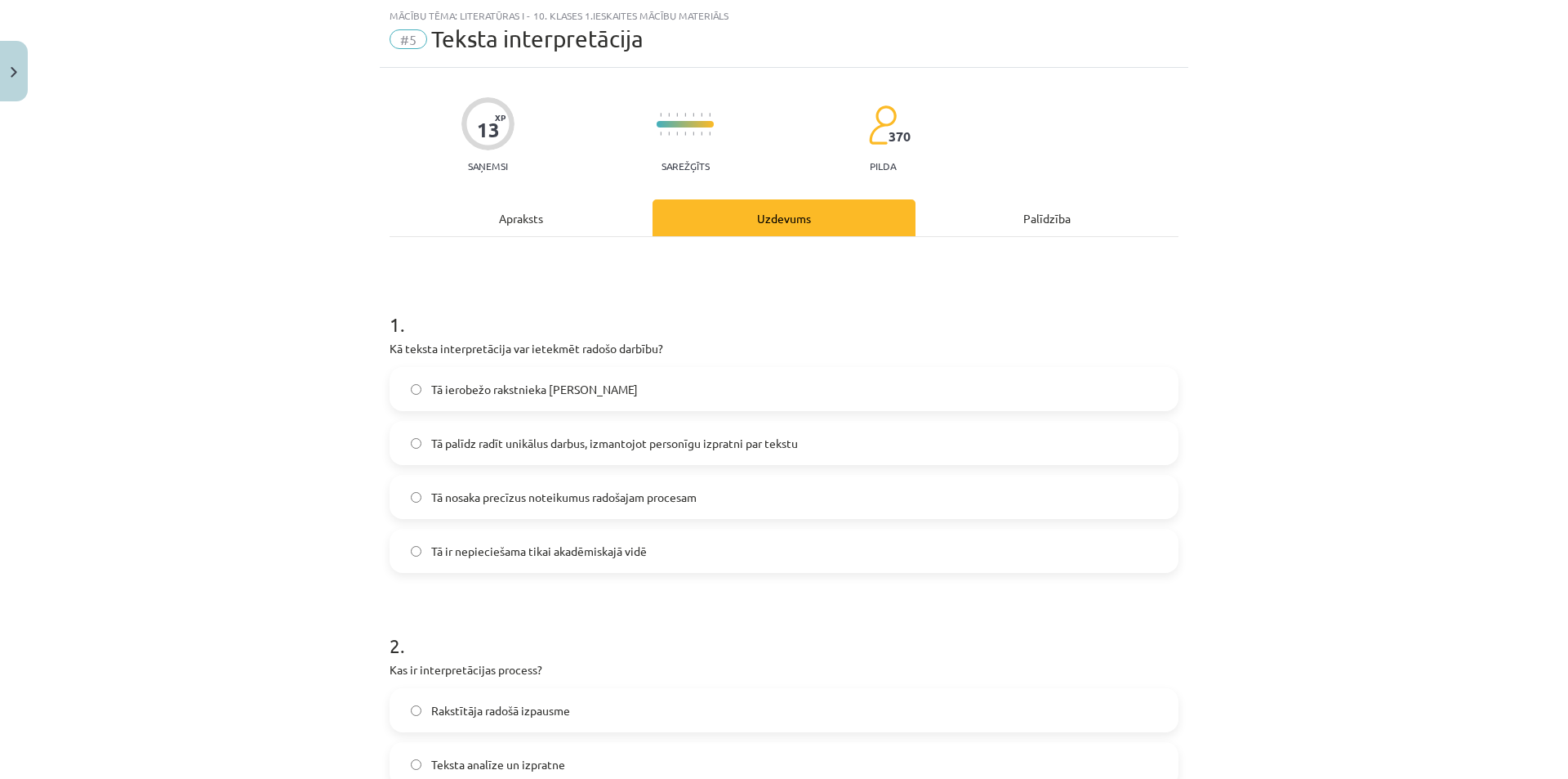
click at [464, 432] on label "Tā palīdz radīt unikālus darbus, izmantojot personīgu izpratni par tekstu" at bounding box center [784, 442] width 785 height 40
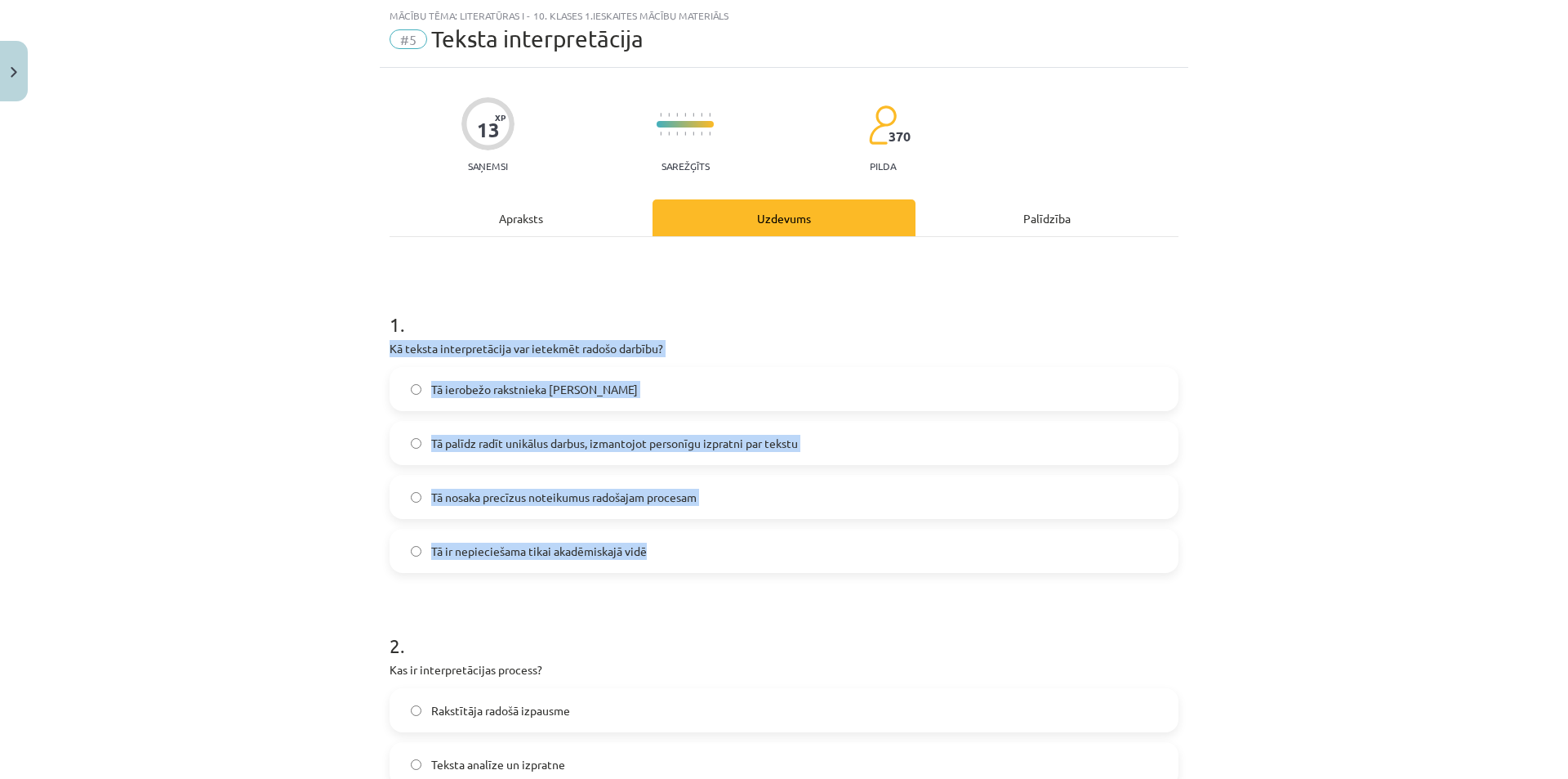
drag, startPoint x: 382, startPoint y: 345, endPoint x: 680, endPoint y: 561, distance: 368.0
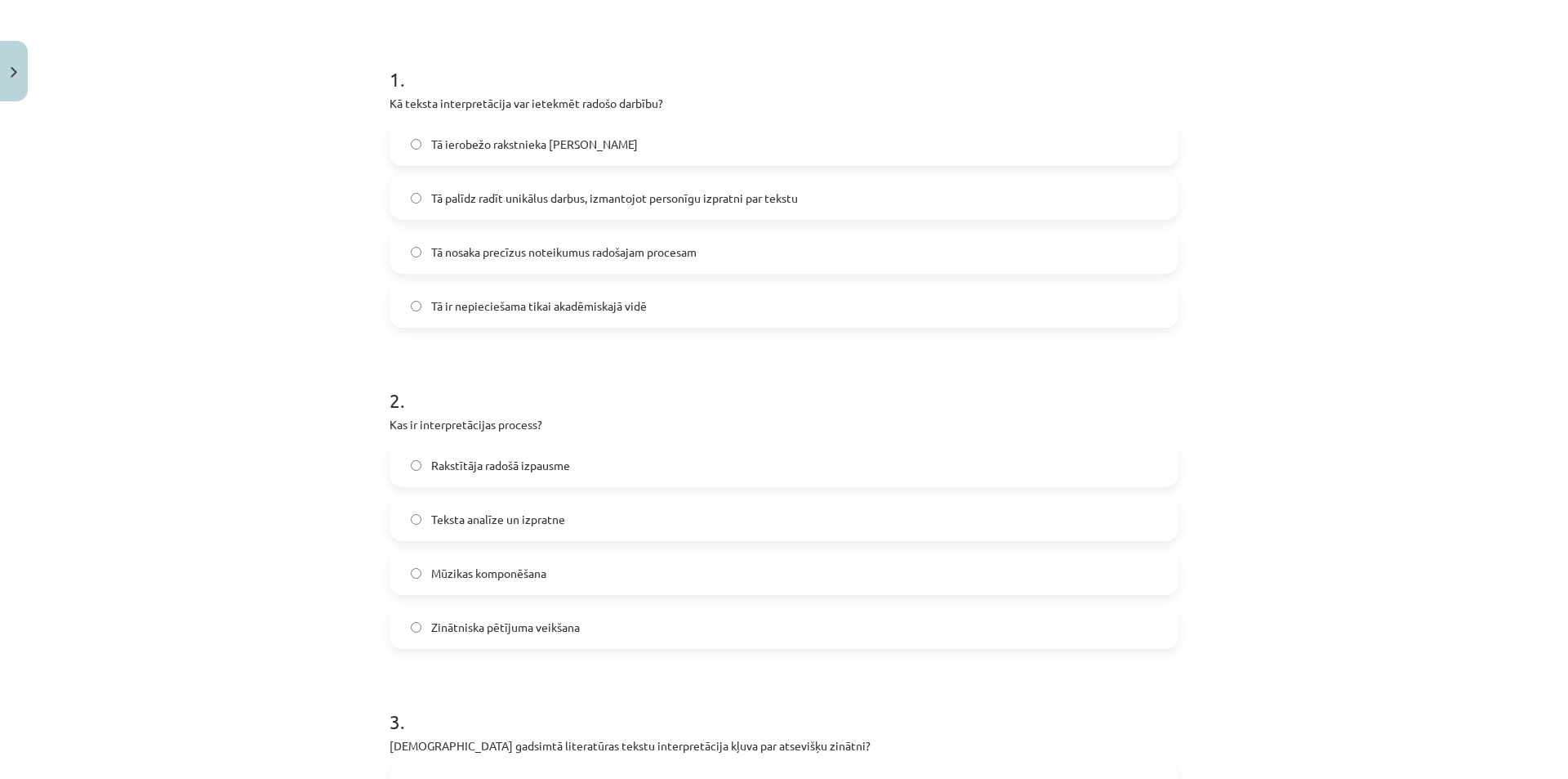
click at [1314, 421] on div "Mācību tēma: Literatūras i - 10. klases 1.ieskaites mācību materiāls #5 Teksta …" at bounding box center [784, 389] width 1568 height 779
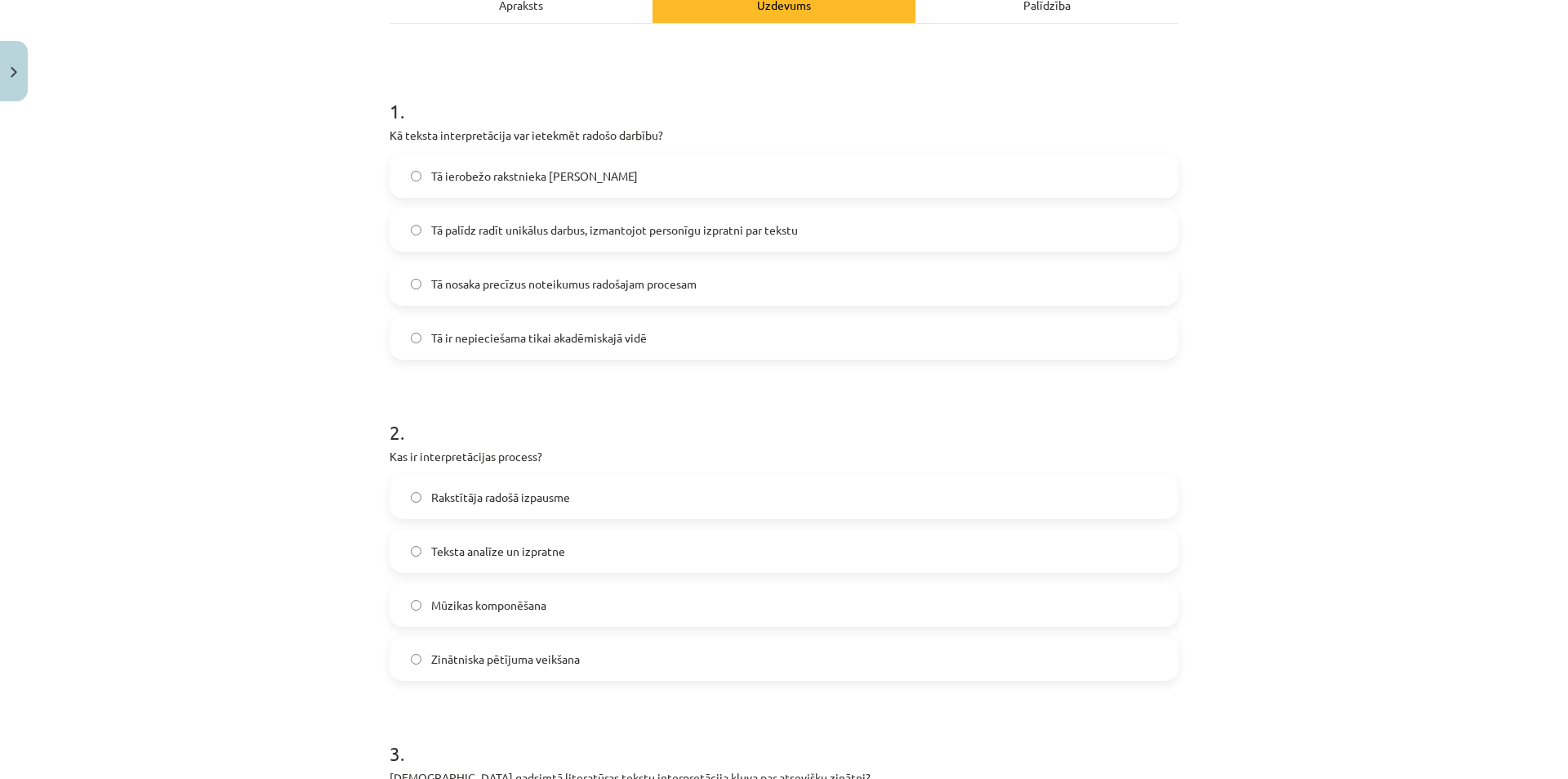
scroll to position [247, 0]
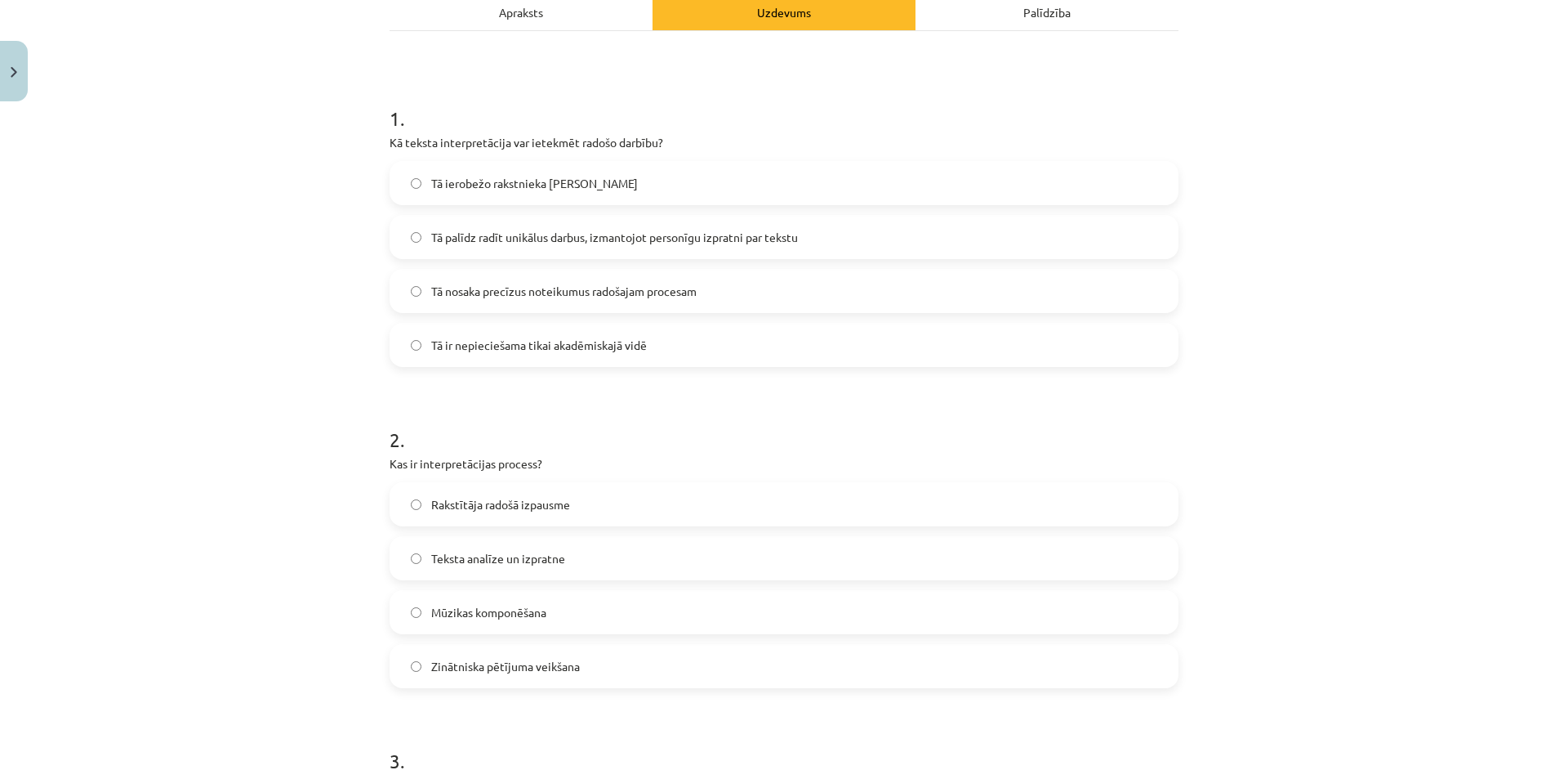
click at [547, 501] on span "Rakstītāja radošā izpausme" at bounding box center [500, 504] width 139 height 17
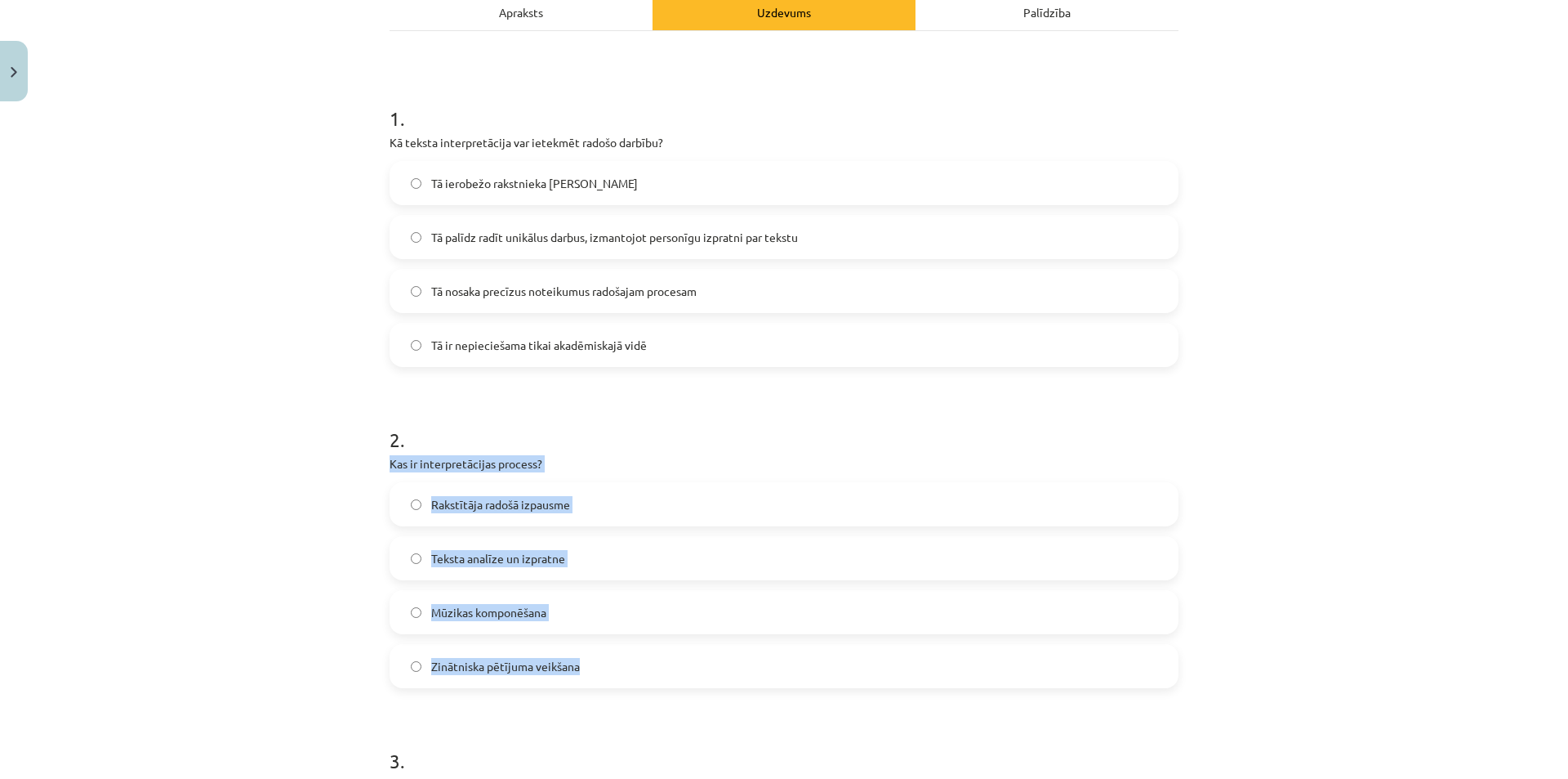
drag, startPoint x: 374, startPoint y: 466, endPoint x: 615, endPoint y: 656, distance: 306.9
click at [540, 558] on span "Teksta analīze un izpratne" at bounding box center [498, 558] width 134 height 17
drag, startPoint x: 423, startPoint y: 484, endPoint x: 588, endPoint y: 662, distance: 242.7
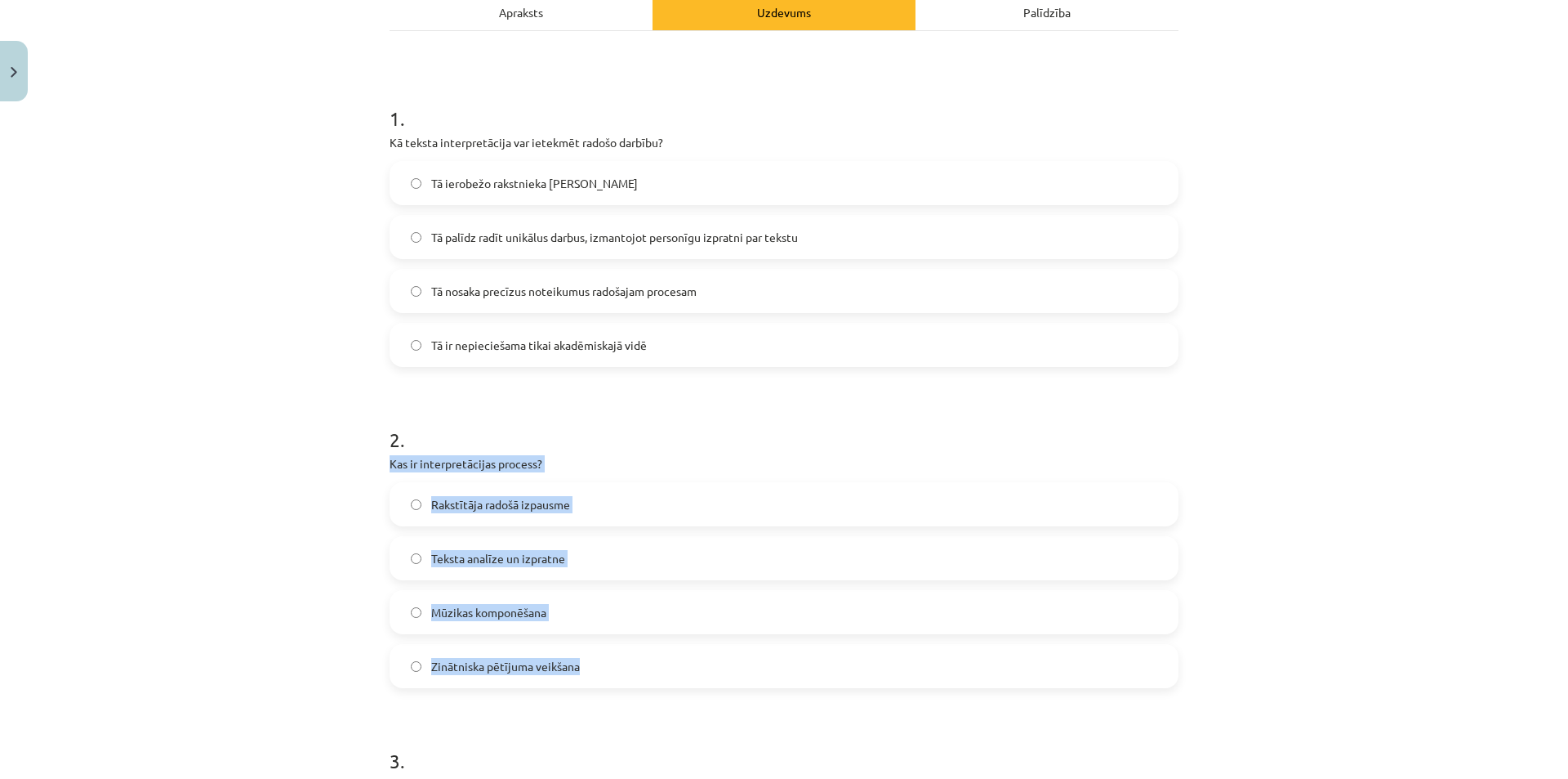
click at [1244, 582] on div "Mācību tēma: Literatūras i - 10. klases 1.ieskaites mācību materiāls #5 Teksta …" at bounding box center [784, 389] width 1568 height 779
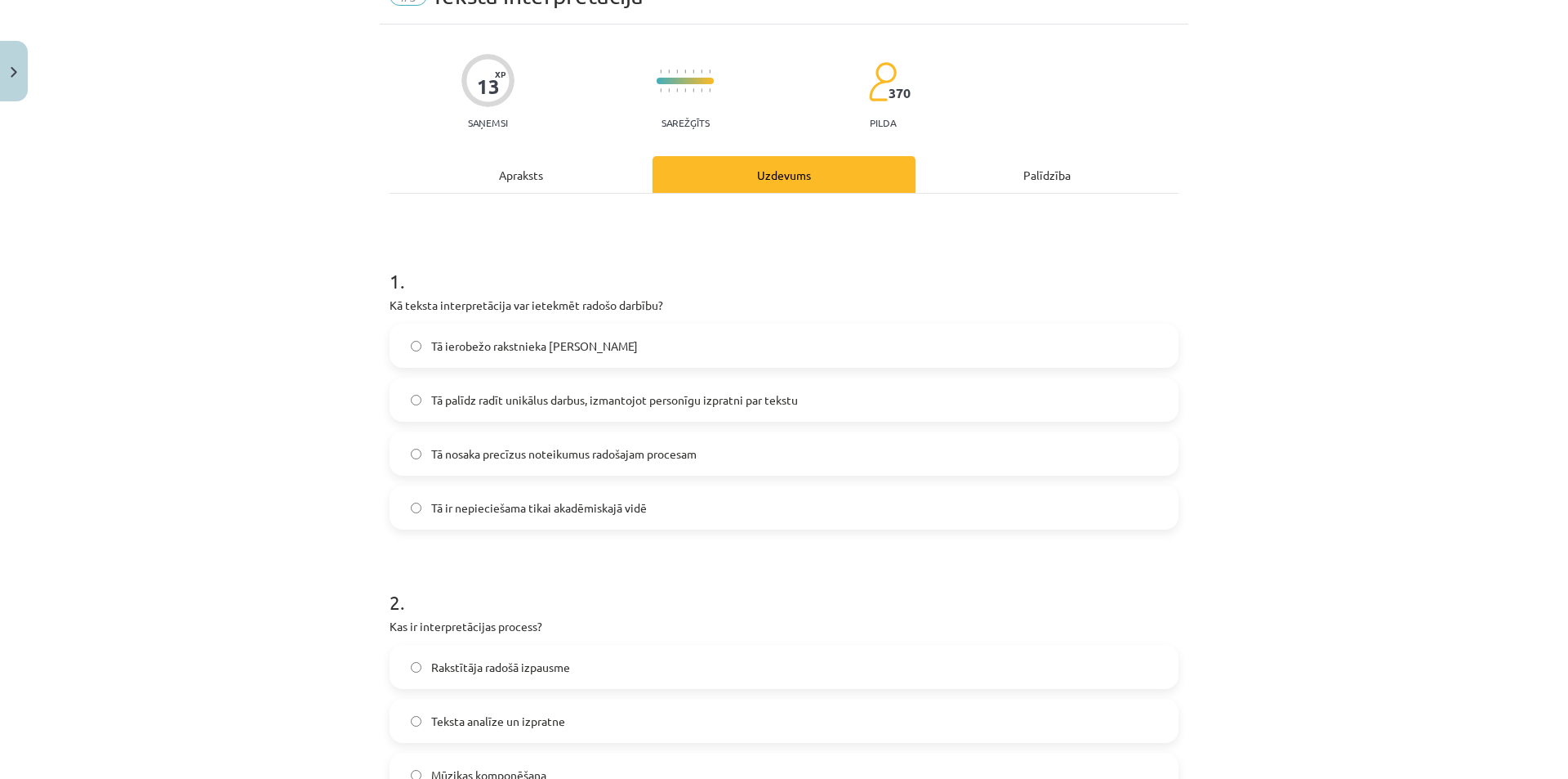
scroll to position [0, 0]
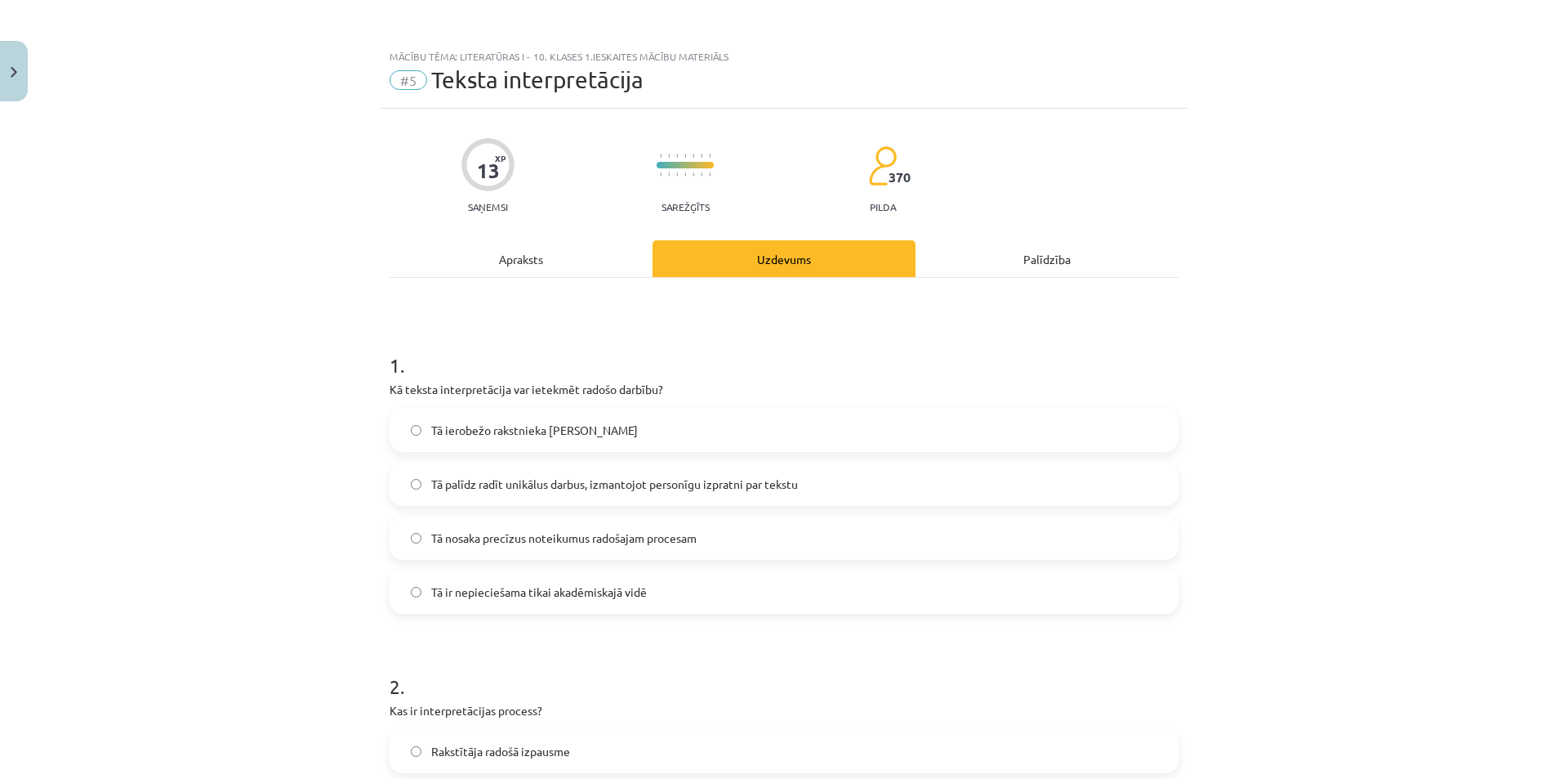
click at [543, 269] on div "Apraksts" at bounding box center [521, 258] width 263 height 37
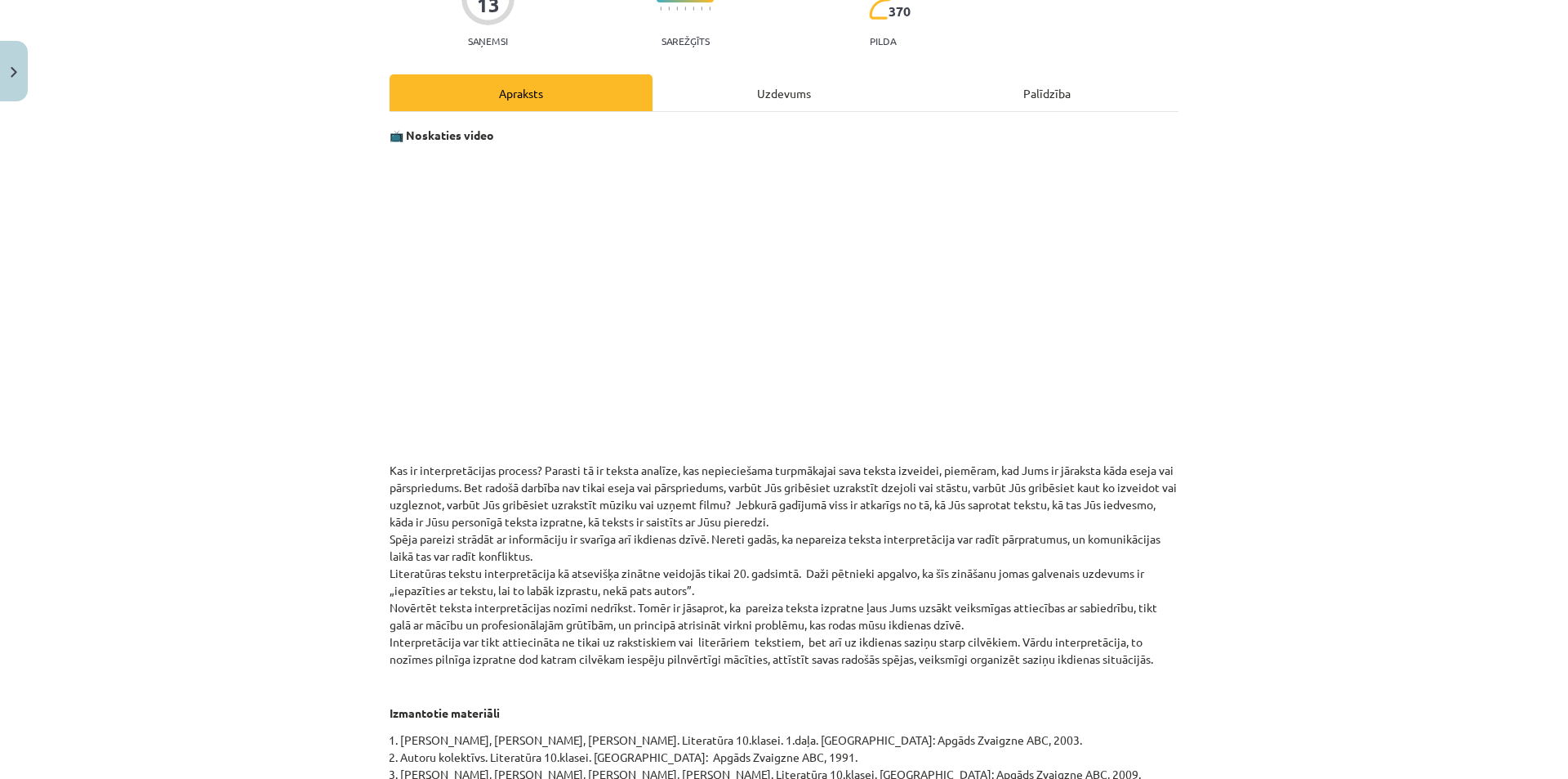
scroll to position [286, 0]
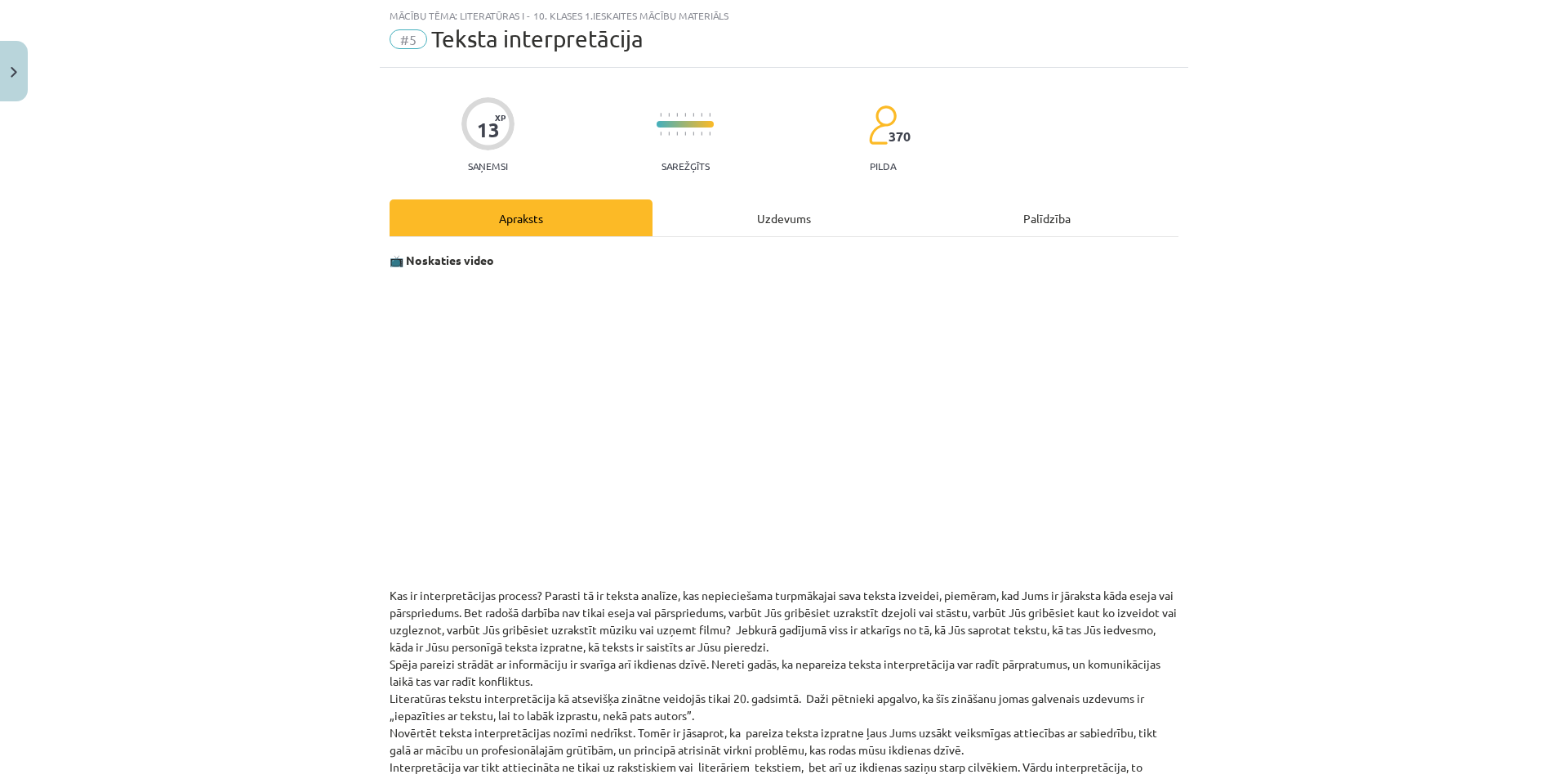
click at [743, 219] on div "Uzdevums" at bounding box center [784, 217] width 263 height 37
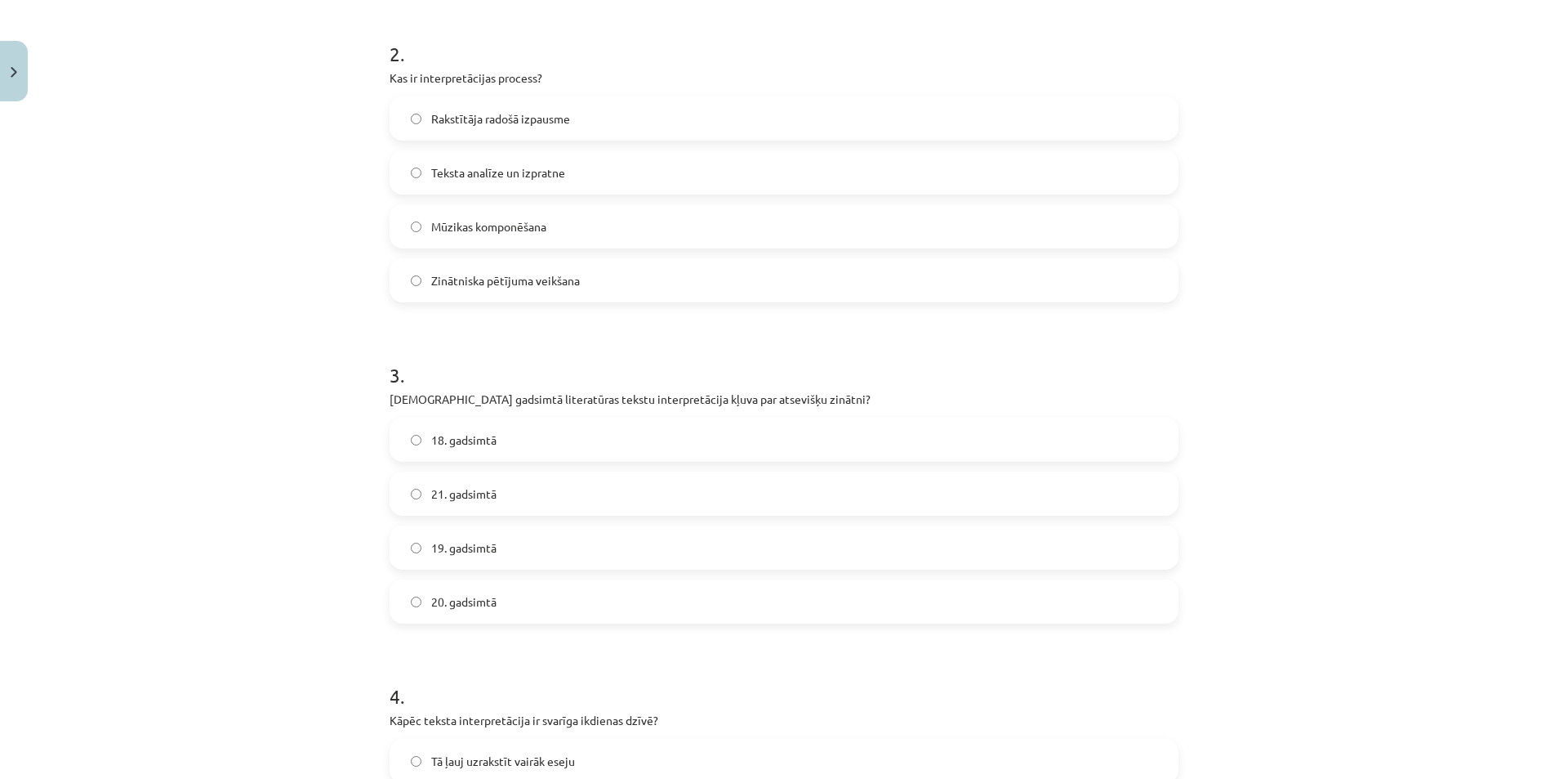
scroll to position [695, 0]
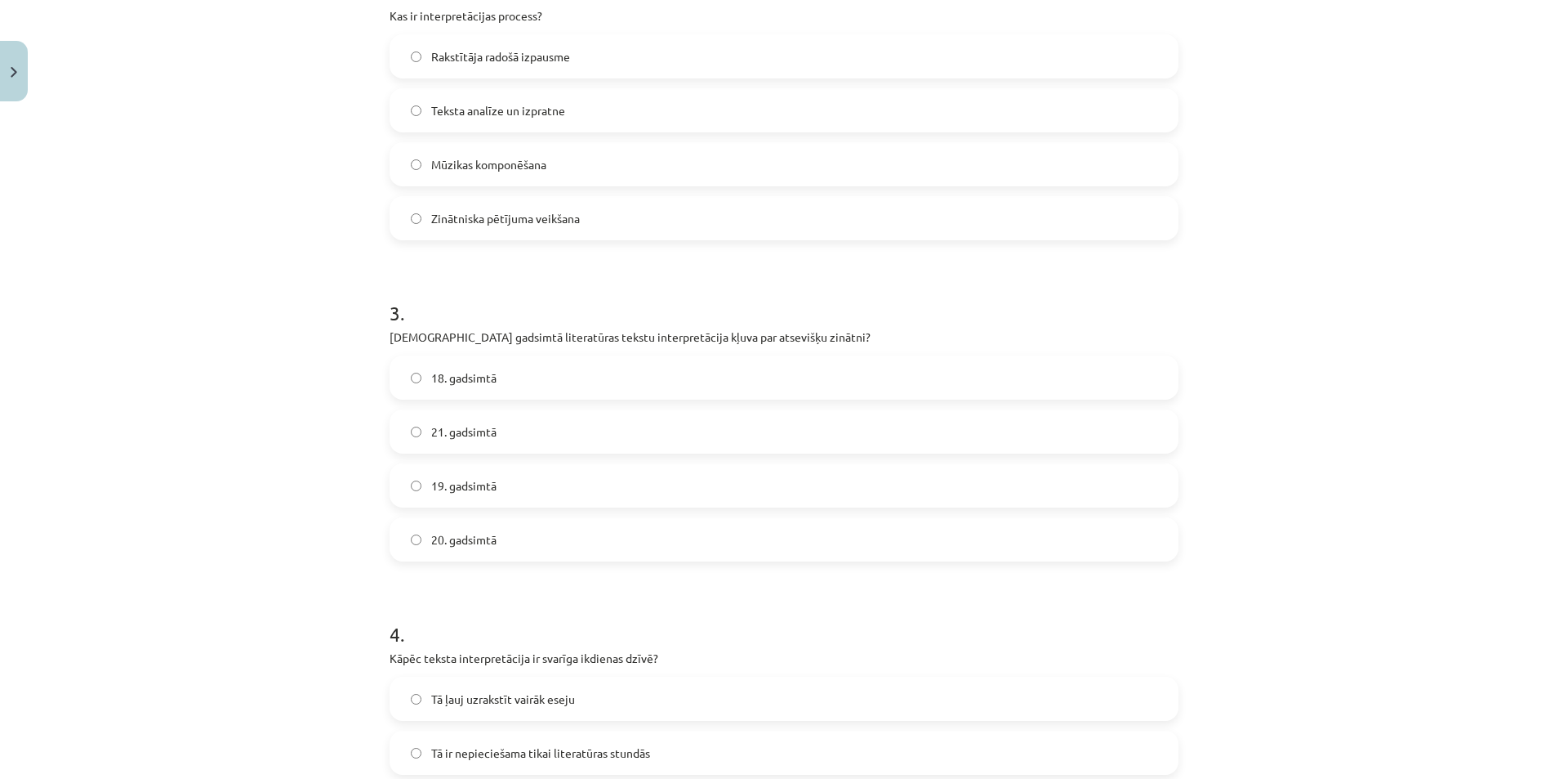
click at [471, 486] on span "19. gadsimtā" at bounding box center [464, 485] width 65 height 17
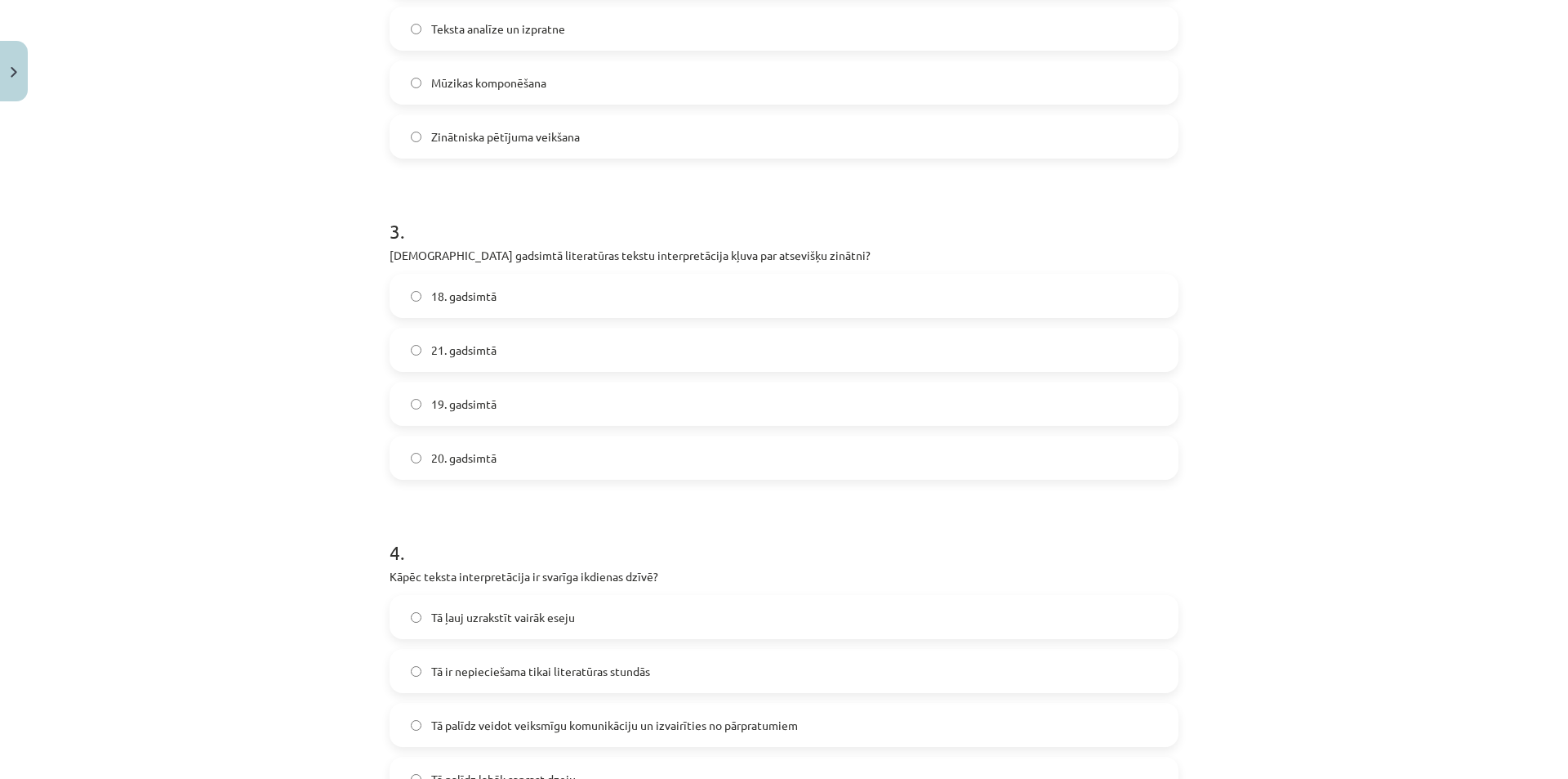
click at [490, 458] on span "20. gadsimtā" at bounding box center [464, 457] width 65 height 17
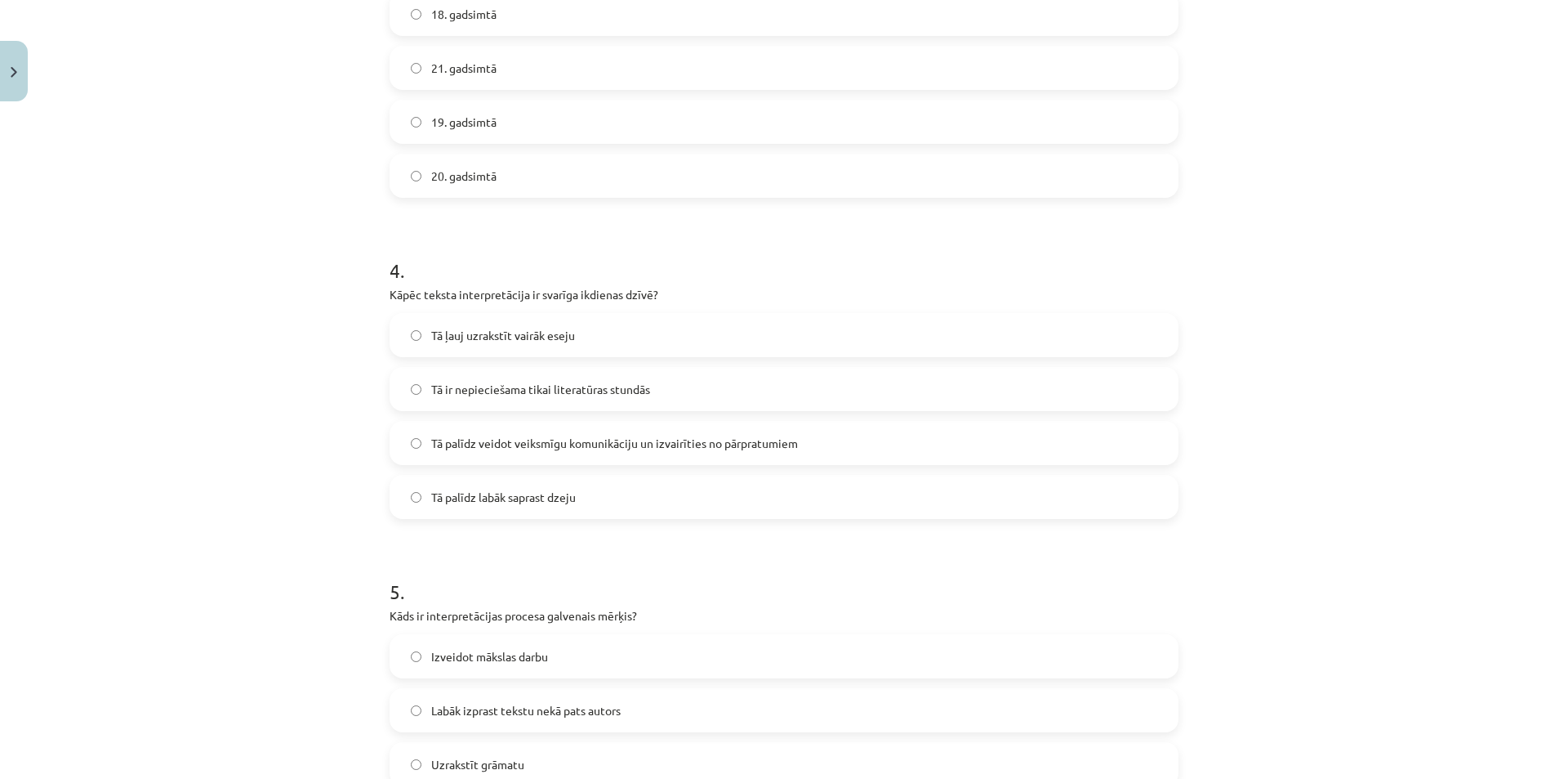
scroll to position [1104, 0]
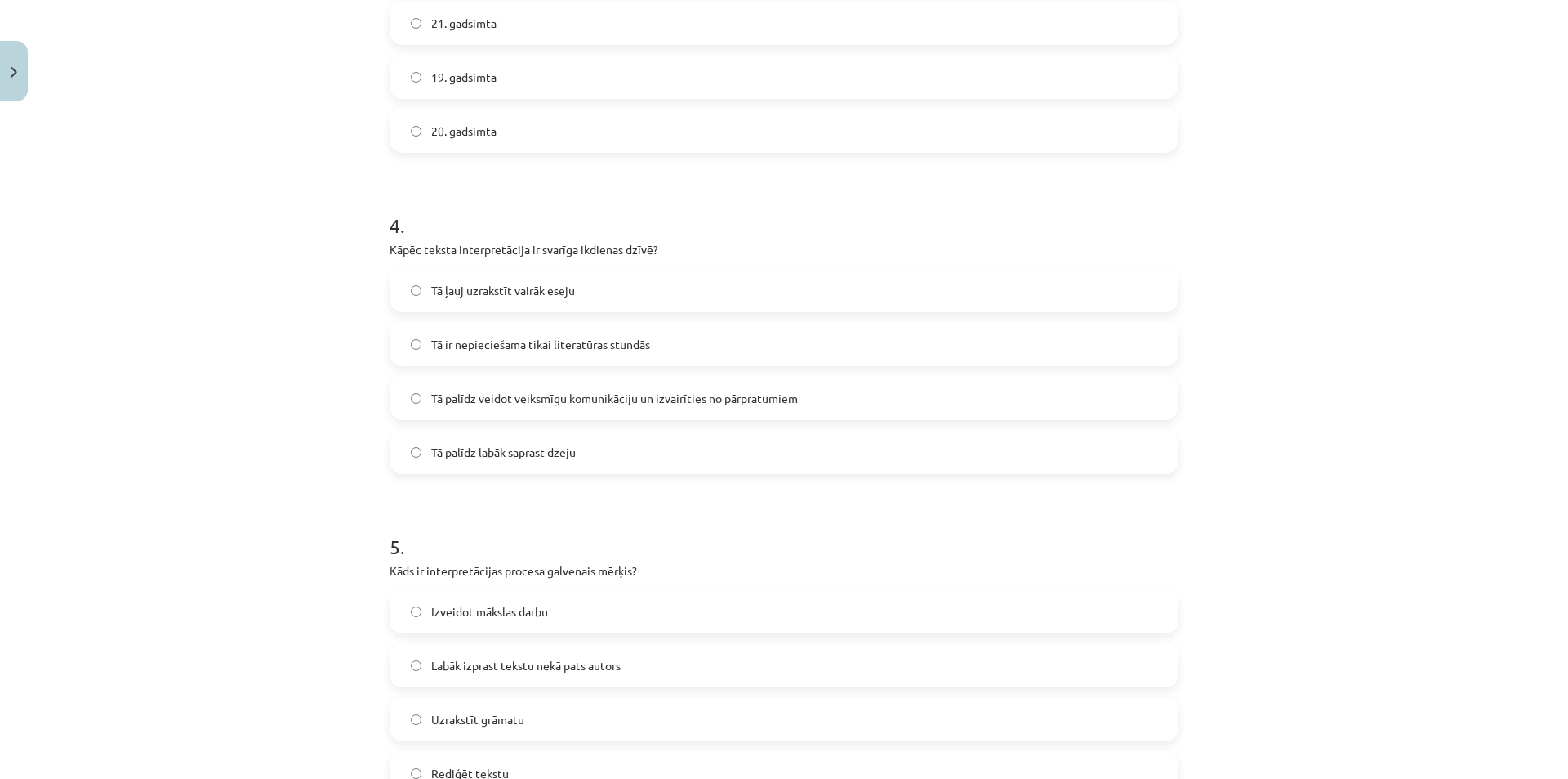
click at [511, 404] on span "Tā palīdz veidot veiksmīgu komunikāciju un izvairīties no pārpratumiem" at bounding box center [615, 398] width 367 height 17
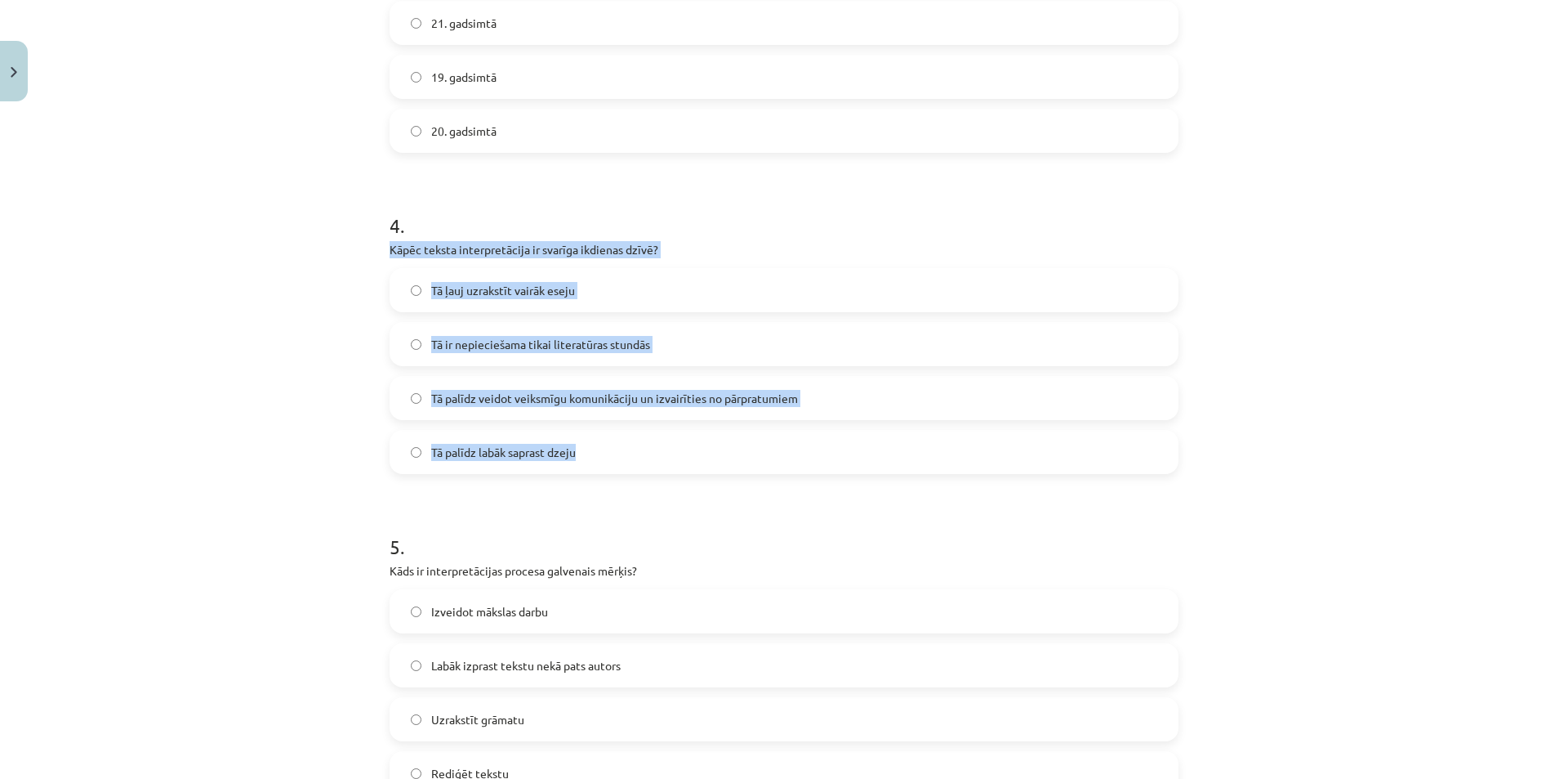
drag, startPoint x: 383, startPoint y: 248, endPoint x: 658, endPoint y: 438, distance: 334.3
click at [658, 438] on div "4 . Kāpēc teksta interpretācija ir svarīga ikdienas dzīvē? Tā ļauj uzrakstīt va…" at bounding box center [784, 330] width 789 height 288
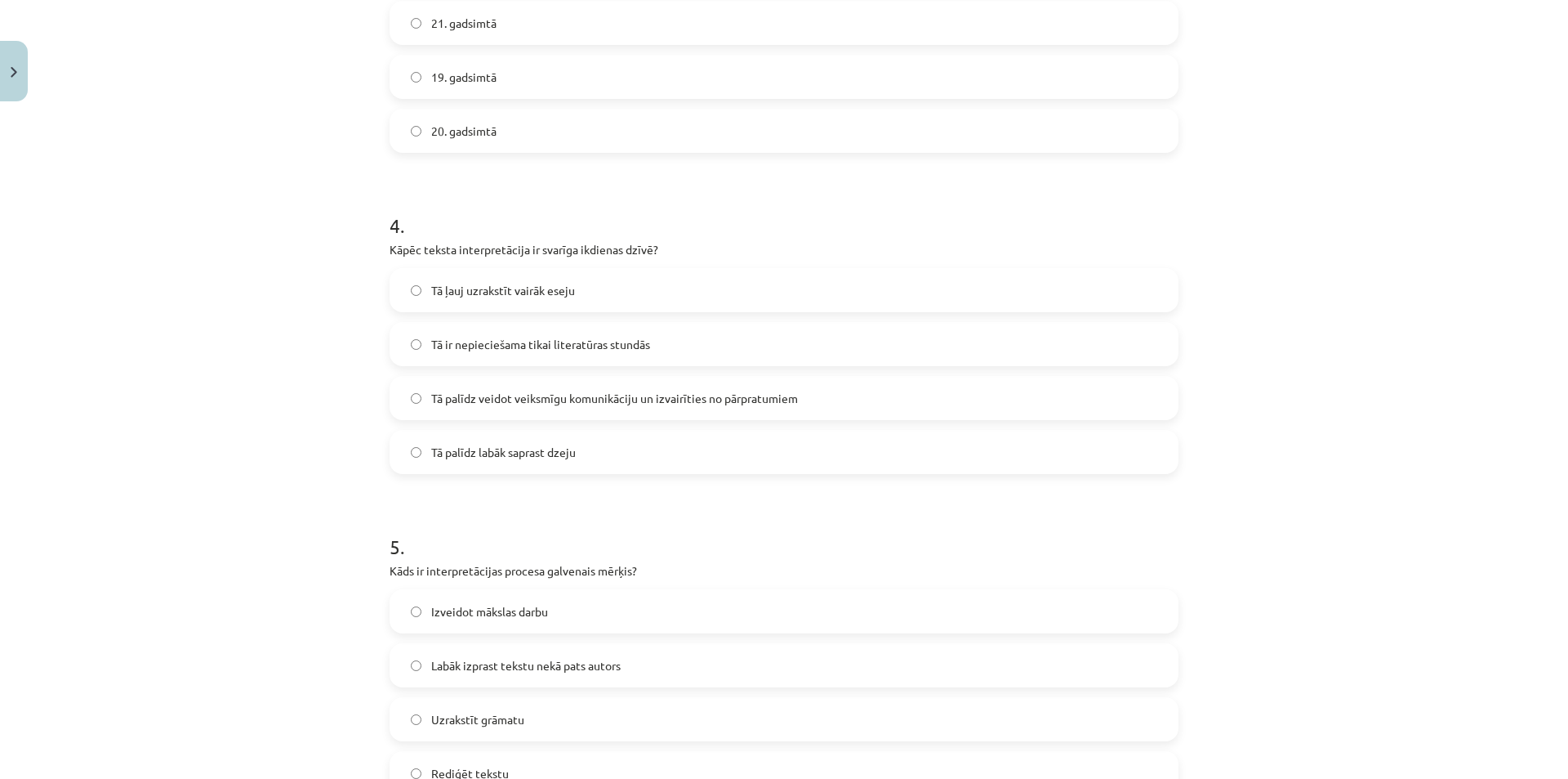
click at [1303, 566] on div "Mācību tēma: Literatūras i - 10. klases 1.ieskaites mācību materiāls #5 Teksta …" at bounding box center [784, 389] width 1568 height 779
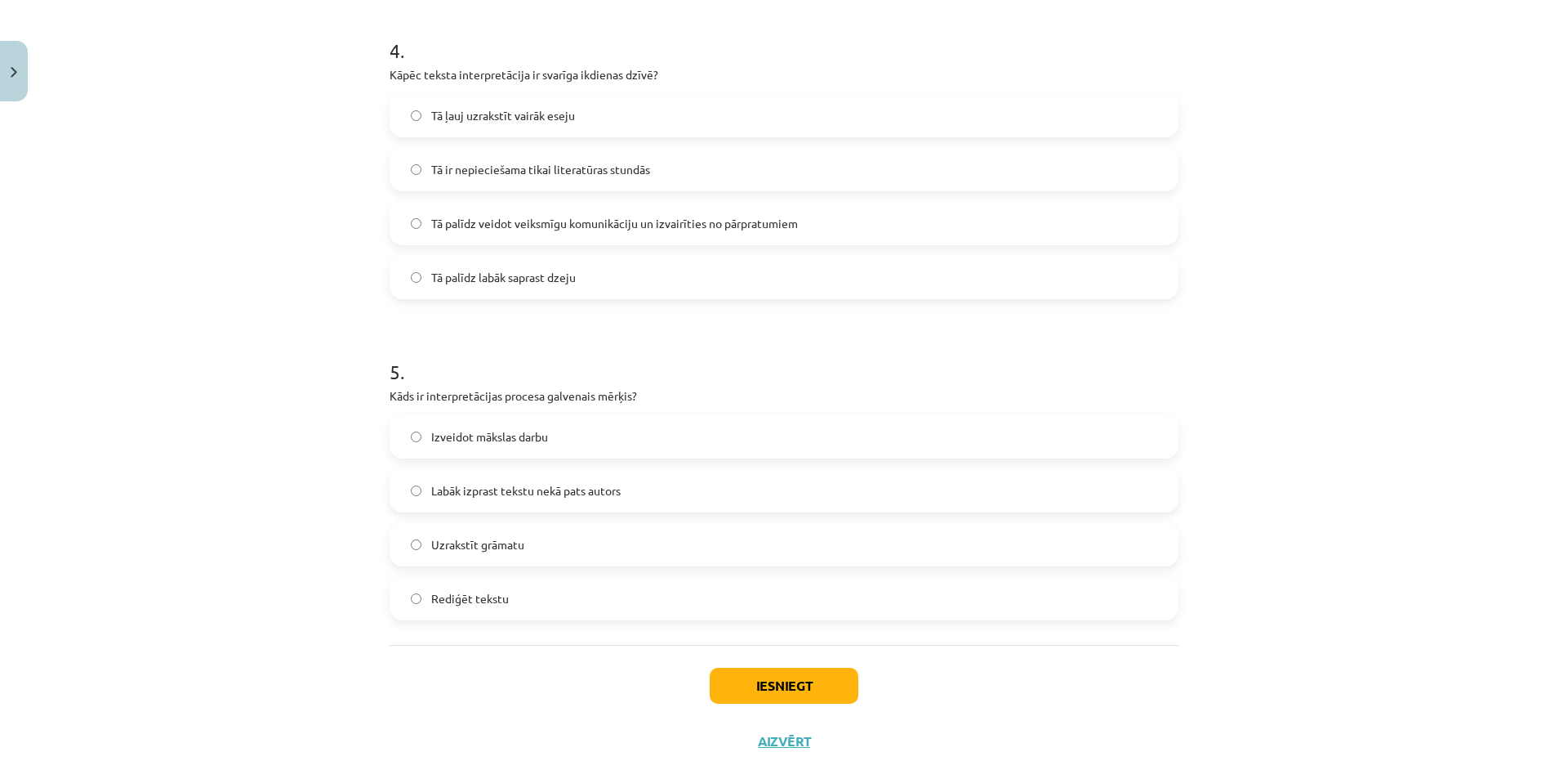
scroll to position [1309, 0]
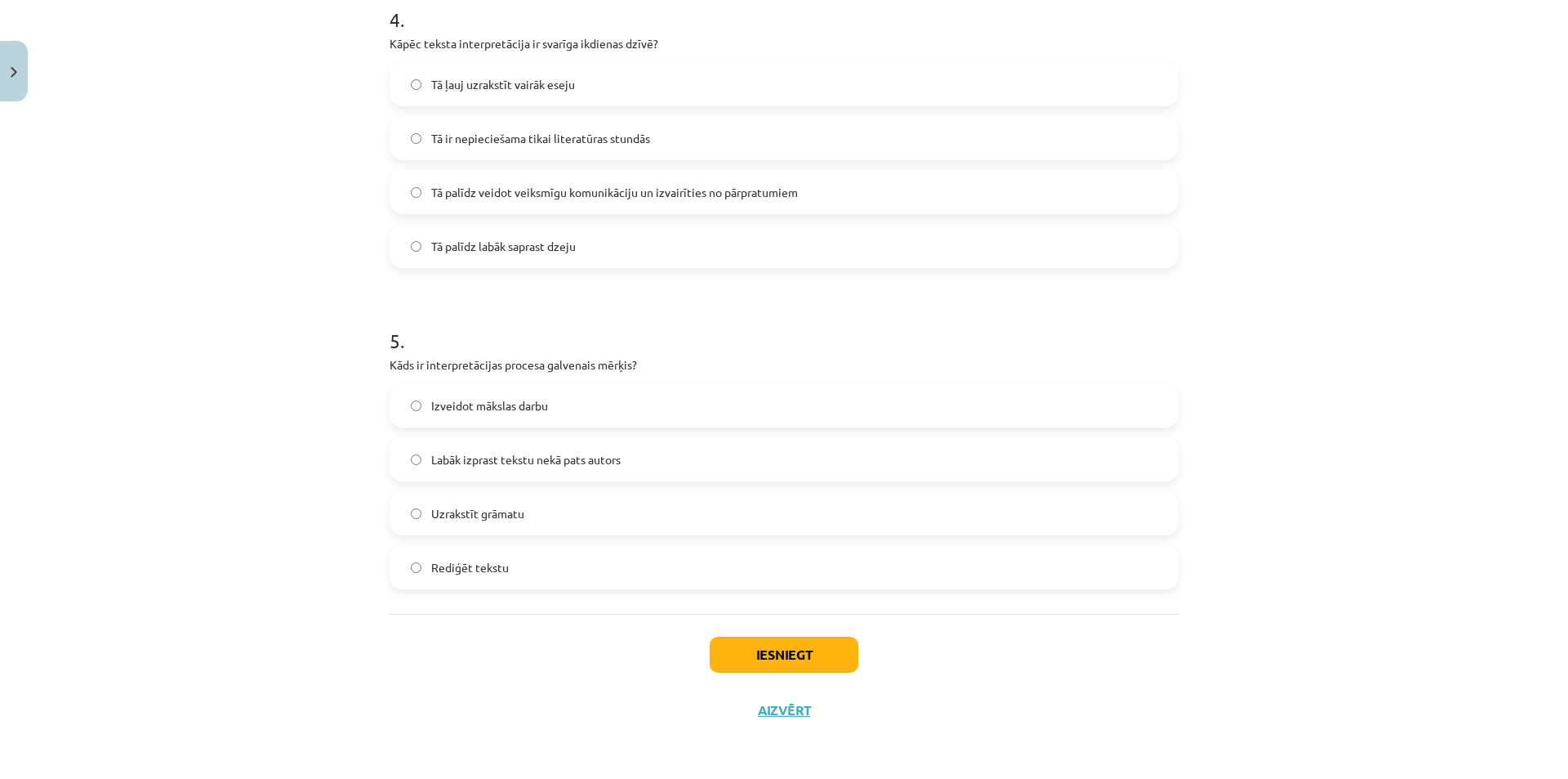
click at [474, 457] on span "Labāk izprast tekstu nekā pats autors" at bounding box center [526, 459] width 189 height 17
click at [832, 660] on button "Iesniegt" at bounding box center [784, 655] width 149 height 36
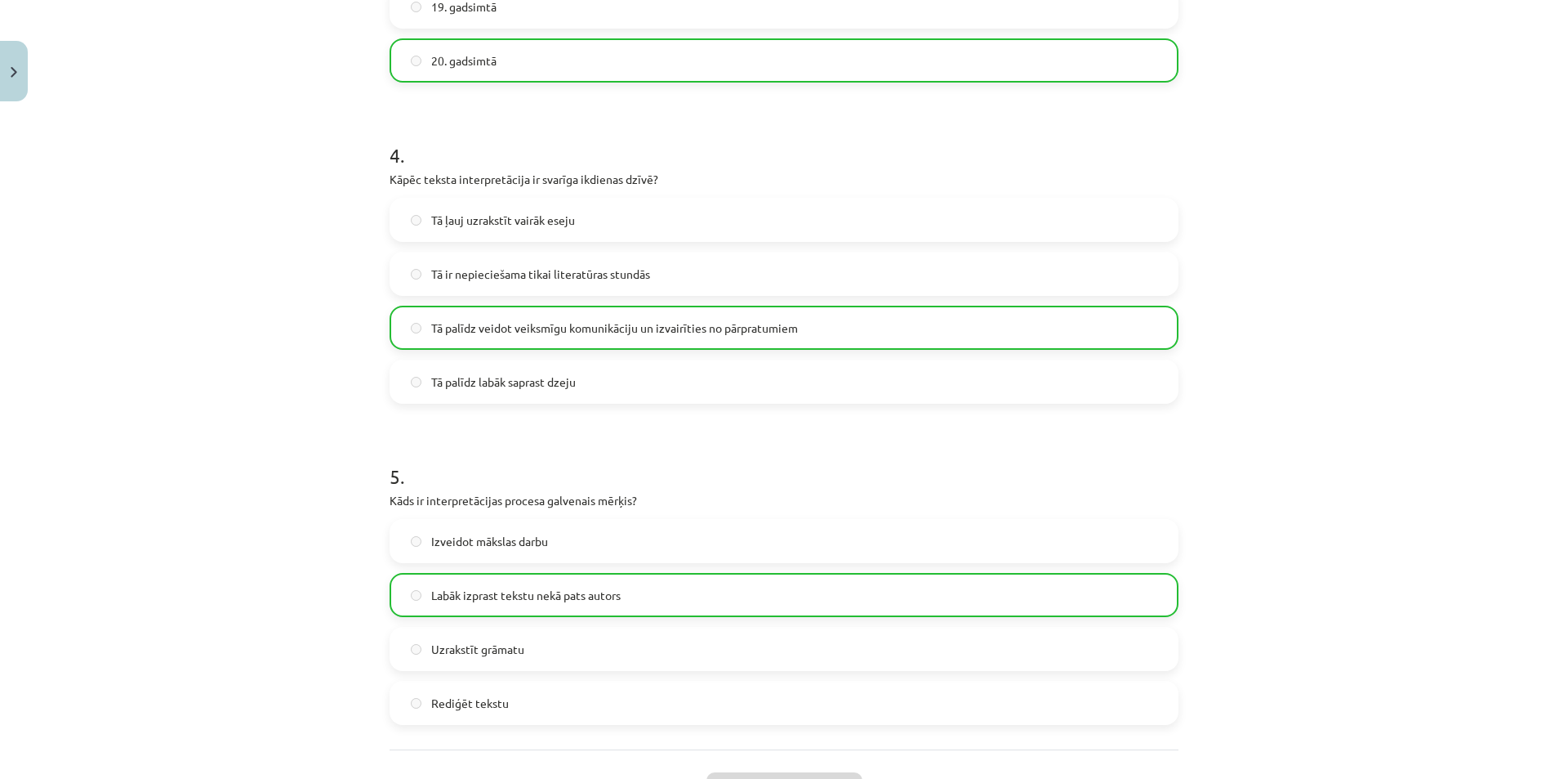
scroll to position [1362, 0]
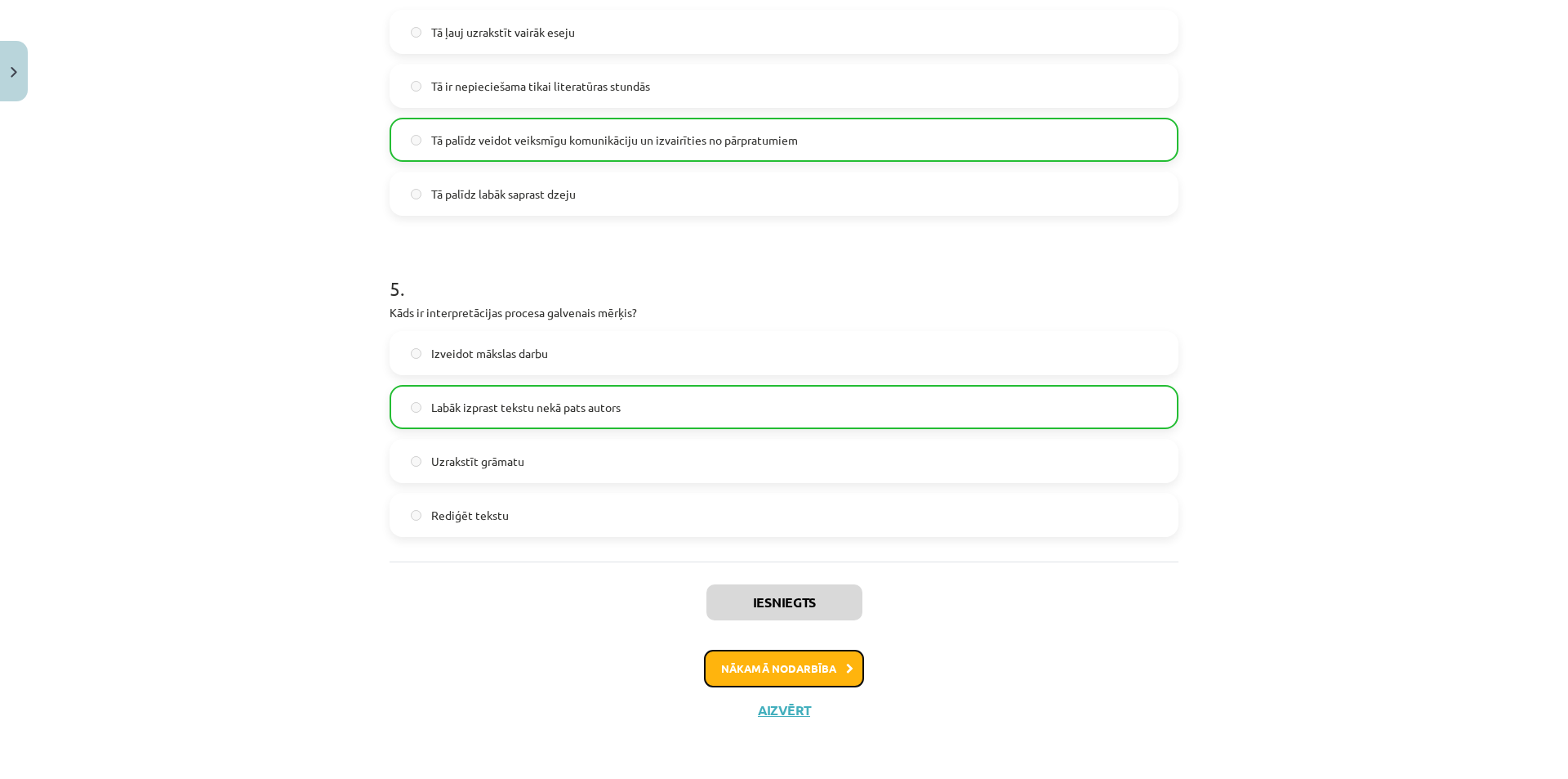
click at [815, 662] on button "Nākamā nodarbība" at bounding box center [784, 668] width 160 height 38
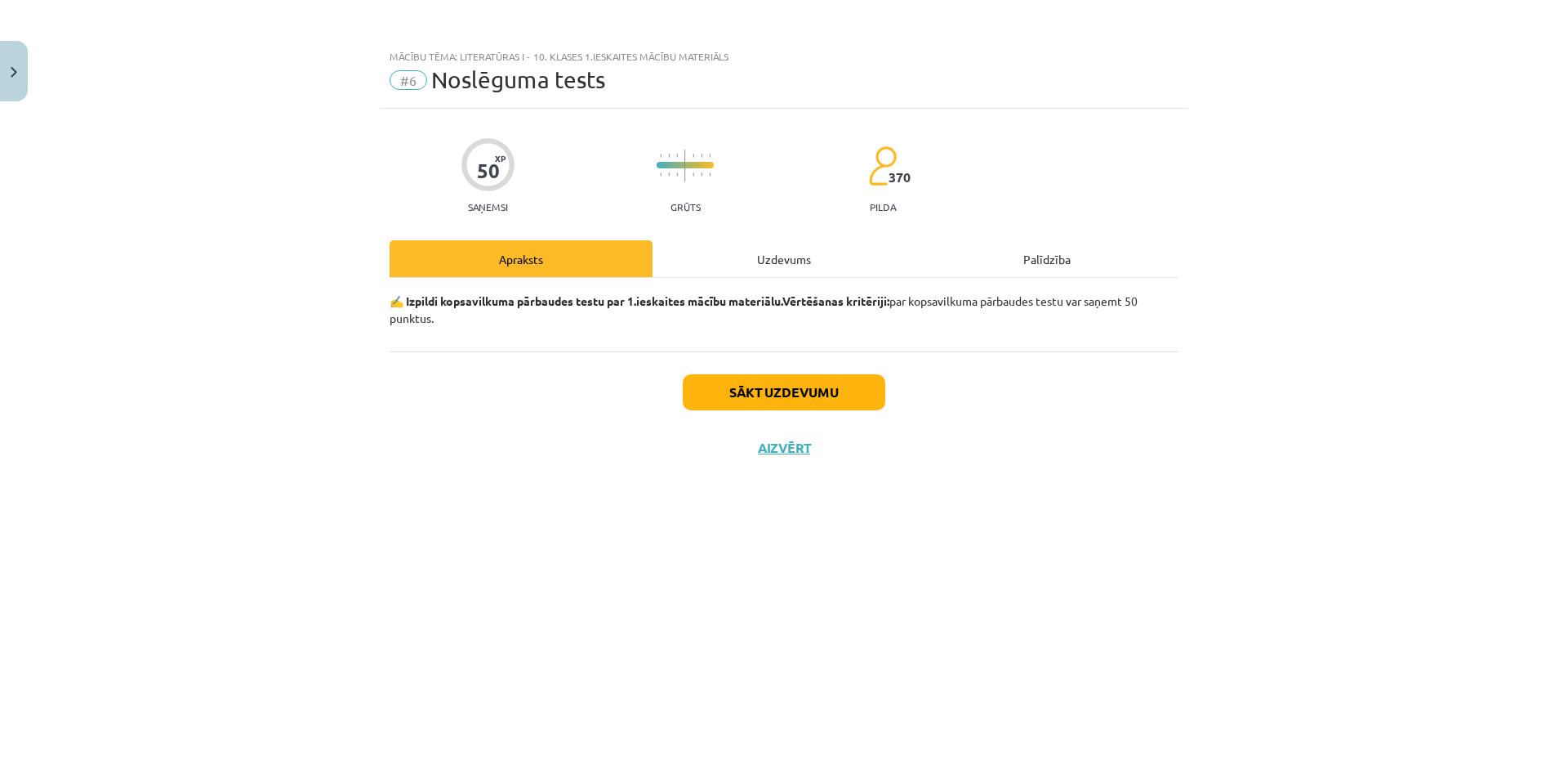
scroll to position [0, 0]
click at [796, 392] on button "Sākt uzdevumu" at bounding box center [784, 392] width 202 height 36
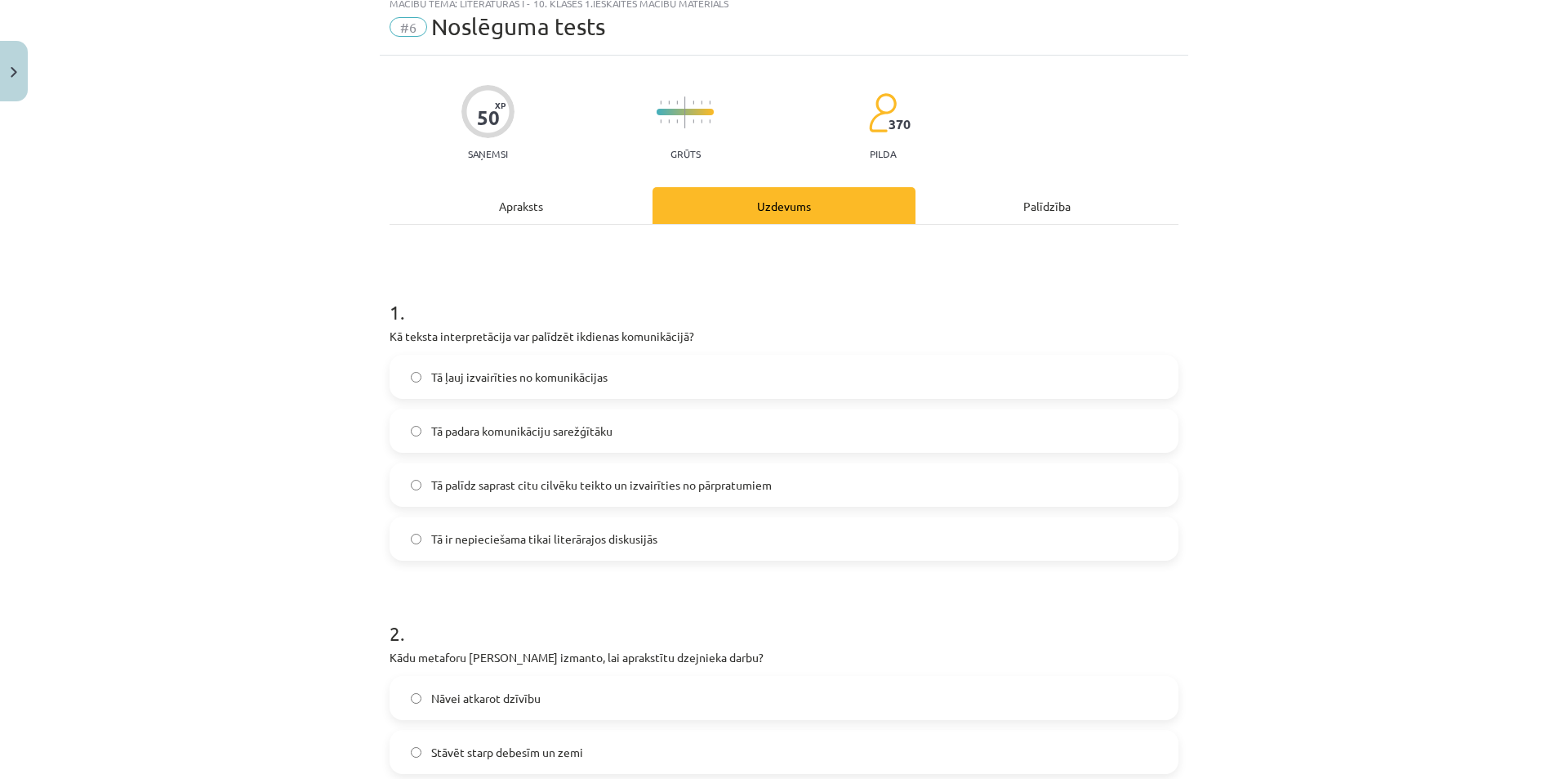
scroll to position [82, 0]
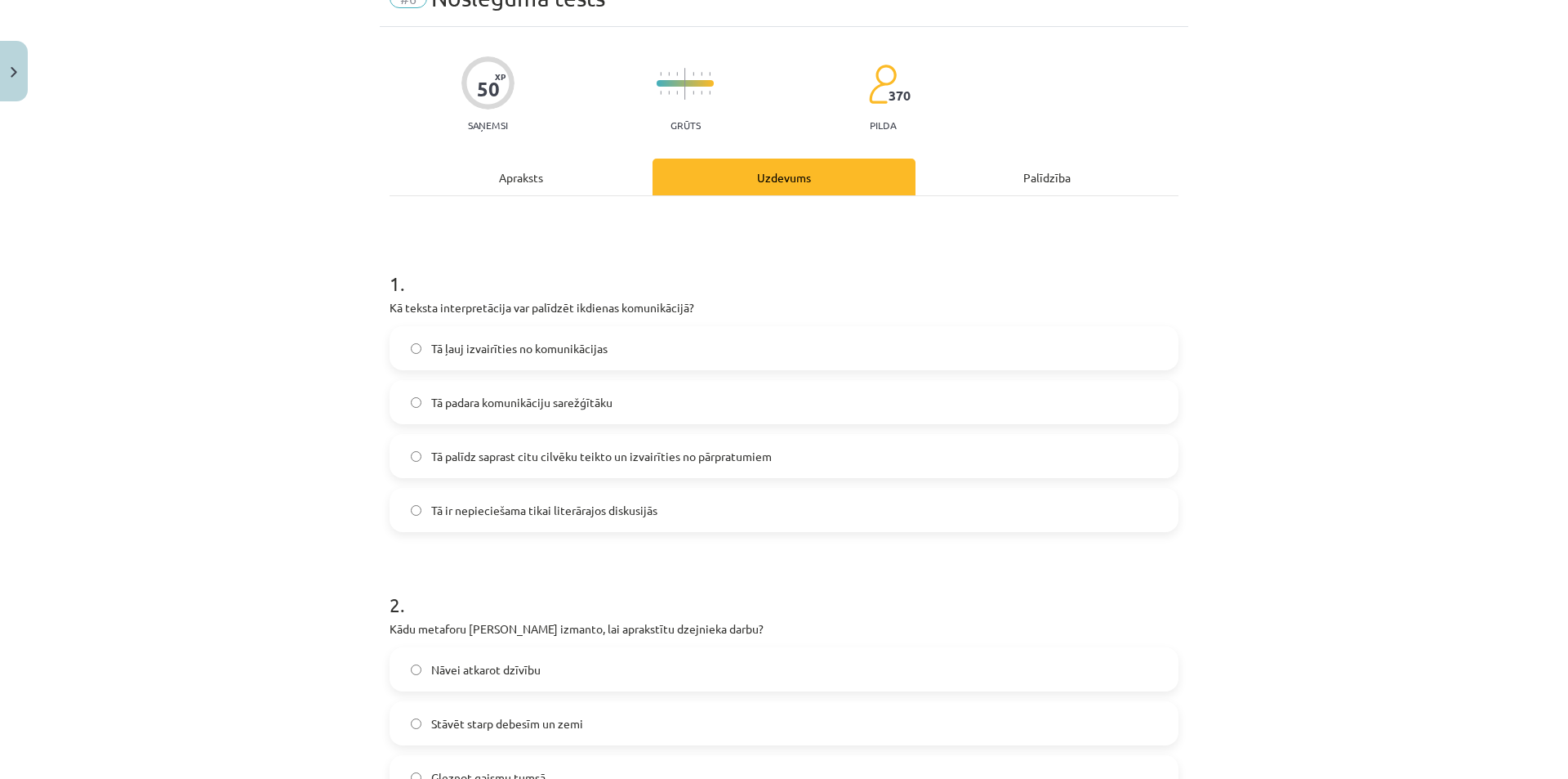
click at [738, 463] on span "Tā palīdz saprast citu cilvēku teikto un izvairīties no pārpratumiem" at bounding box center [601, 456] width 340 height 17
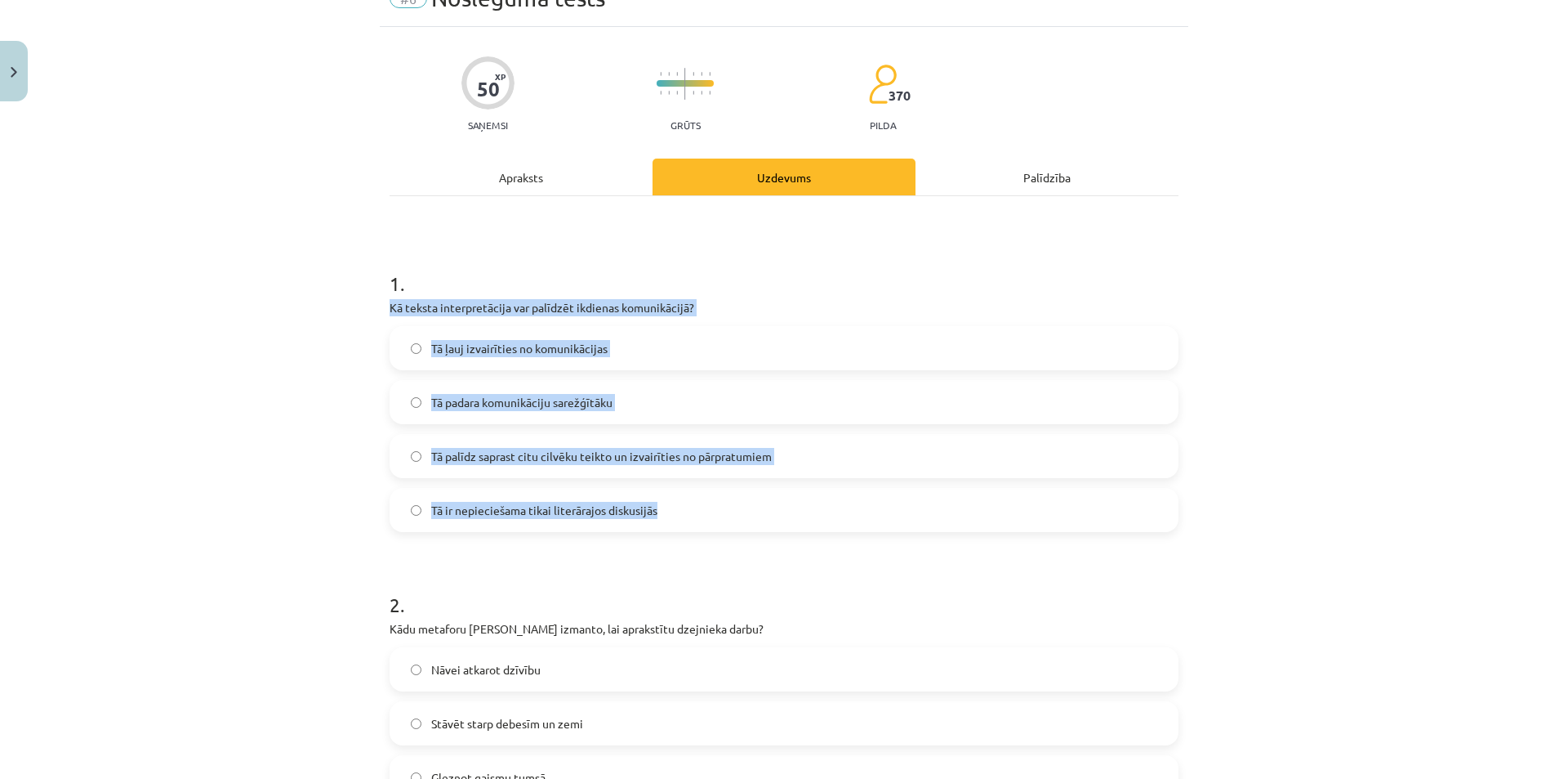
drag, startPoint x: 368, startPoint y: 303, endPoint x: 673, endPoint y: 515, distance: 371.4
click at [681, 519] on div "Mācību tēma: Literatūras i - 10. klases 1.ieskaites mācību materiāls #6 Noslēgu…" at bounding box center [784, 389] width 1568 height 779
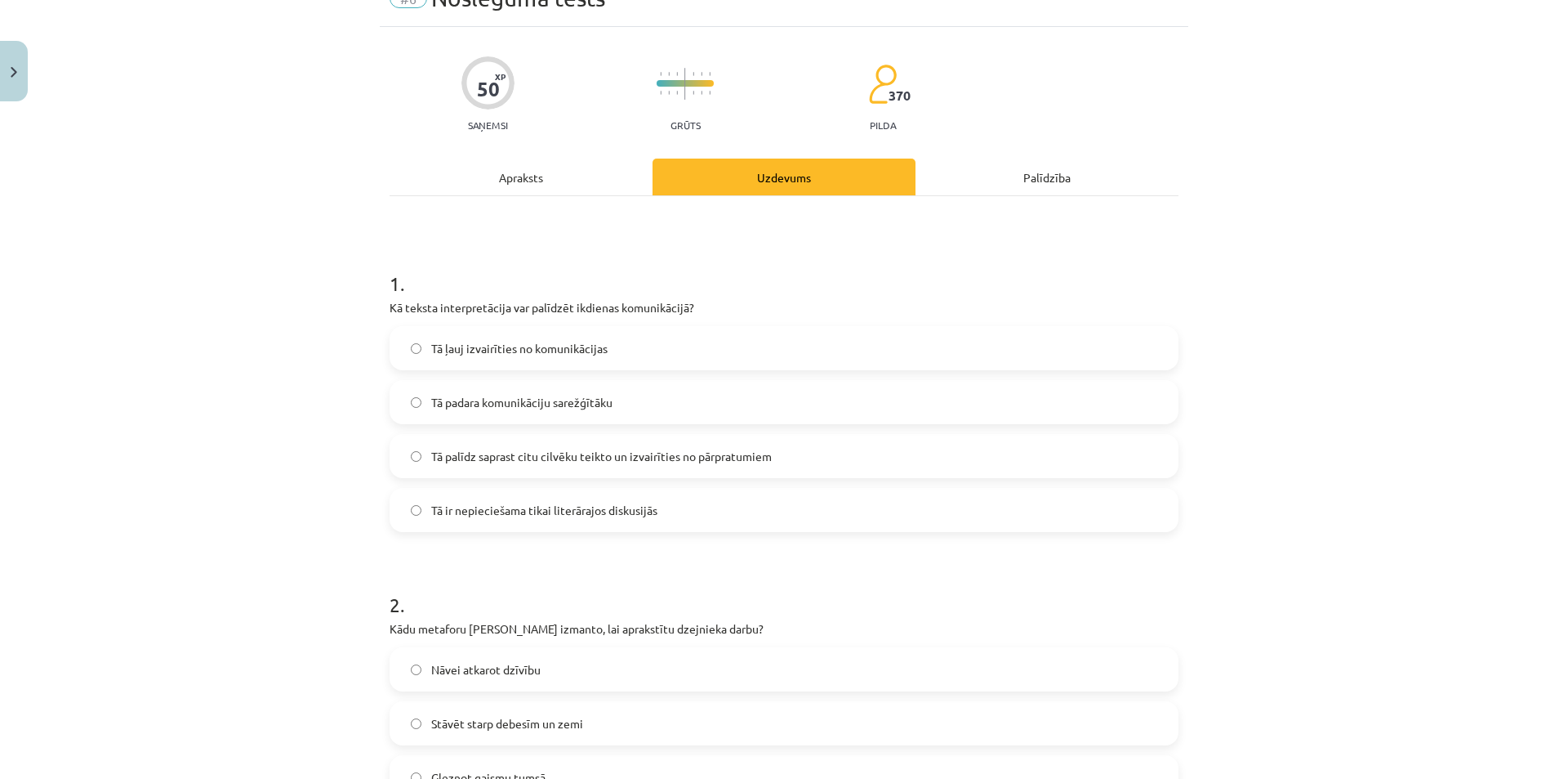
click at [1406, 548] on div "Mācību tēma: Literatūras i - 10. klases 1.ieskaites mācību materiāls #6 Noslēgu…" at bounding box center [784, 389] width 1568 height 779
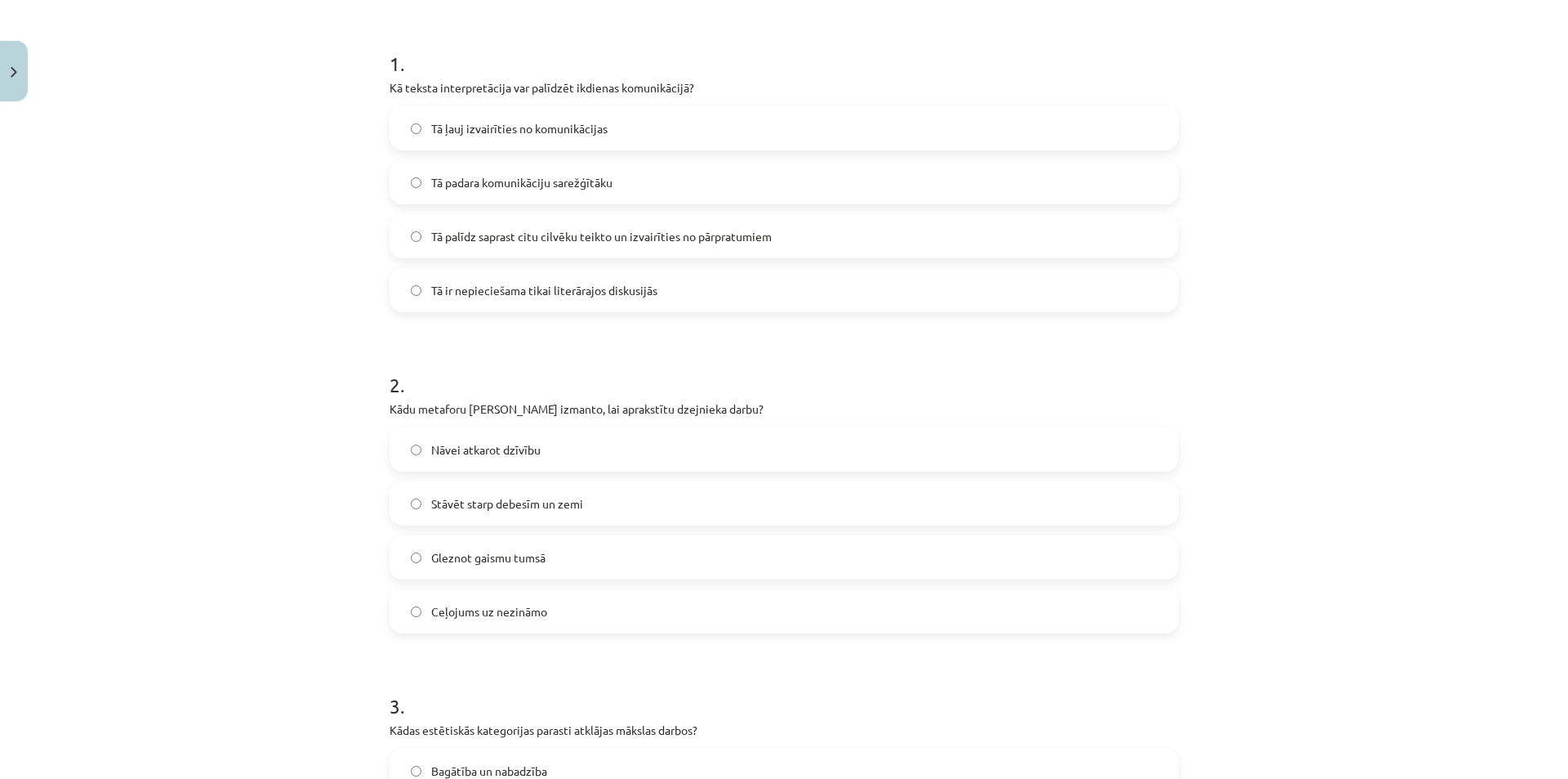
scroll to position [327, 0]
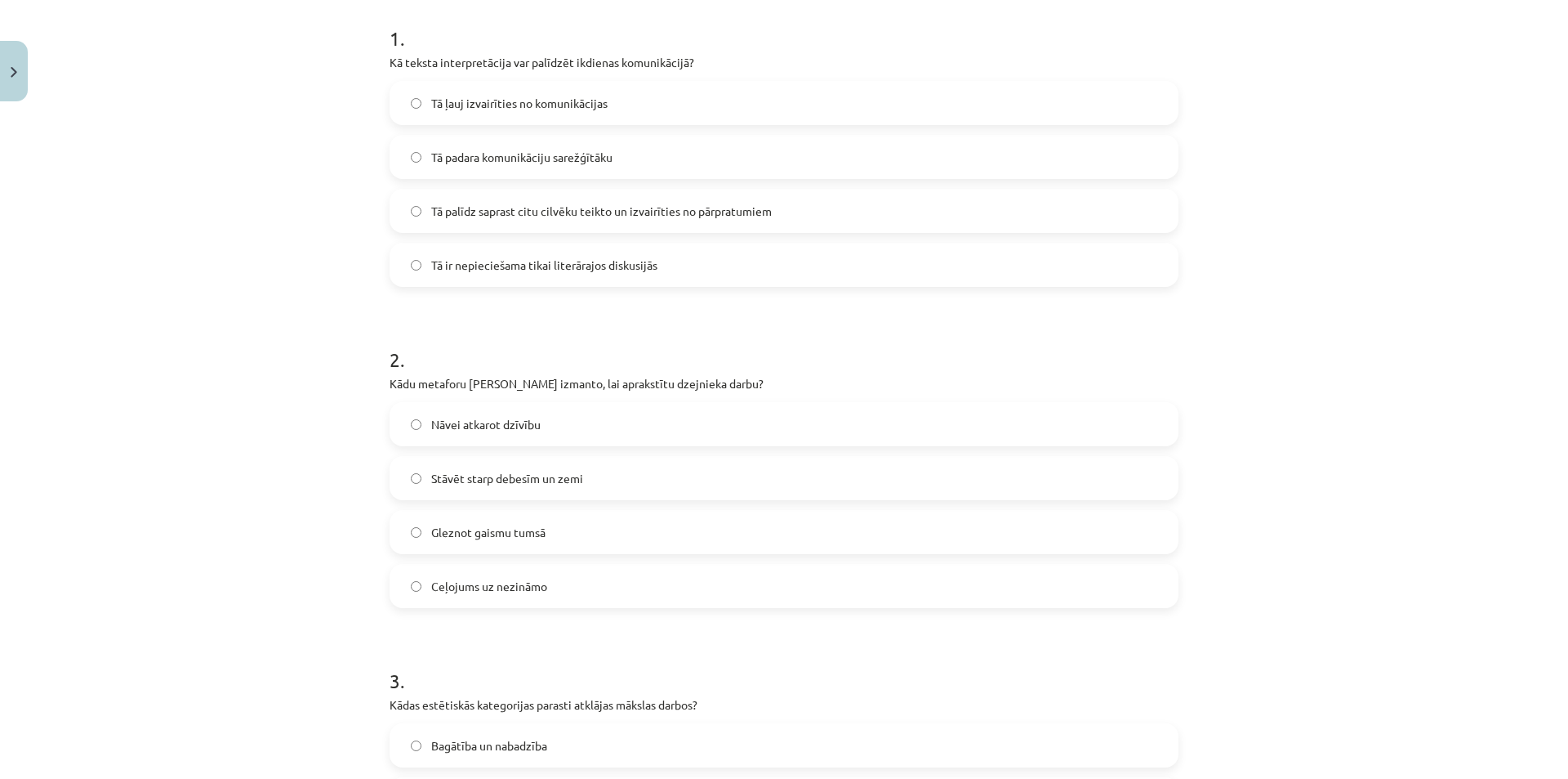
click at [494, 587] on span "Ceļojums uz nezināmo" at bounding box center [489, 585] width 116 height 17
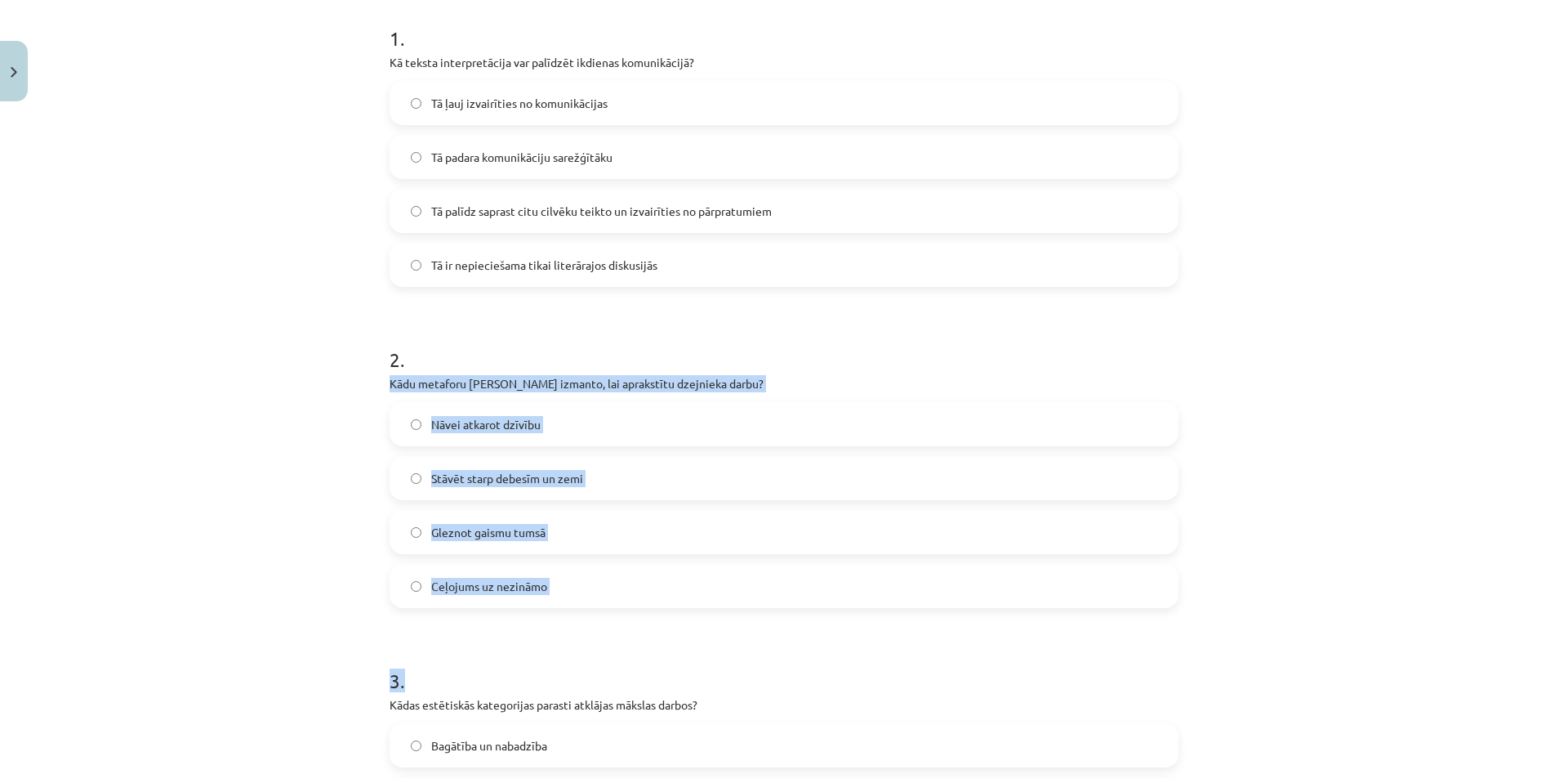
drag, startPoint x: 381, startPoint y: 382, endPoint x: 594, endPoint y: 610, distance: 312.0
click at [261, 521] on div "Mācību tēma: Literatūras i - 10. klases 1.ieskaites mācību materiāls #6 Noslēgu…" at bounding box center [784, 389] width 1568 height 779
click at [1300, 591] on div "Mācību tēma: Literatūras i - 10. klases 1.ieskaites mācību materiāls #6 Noslēgu…" at bounding box center [784, 389] width 1568 height 779
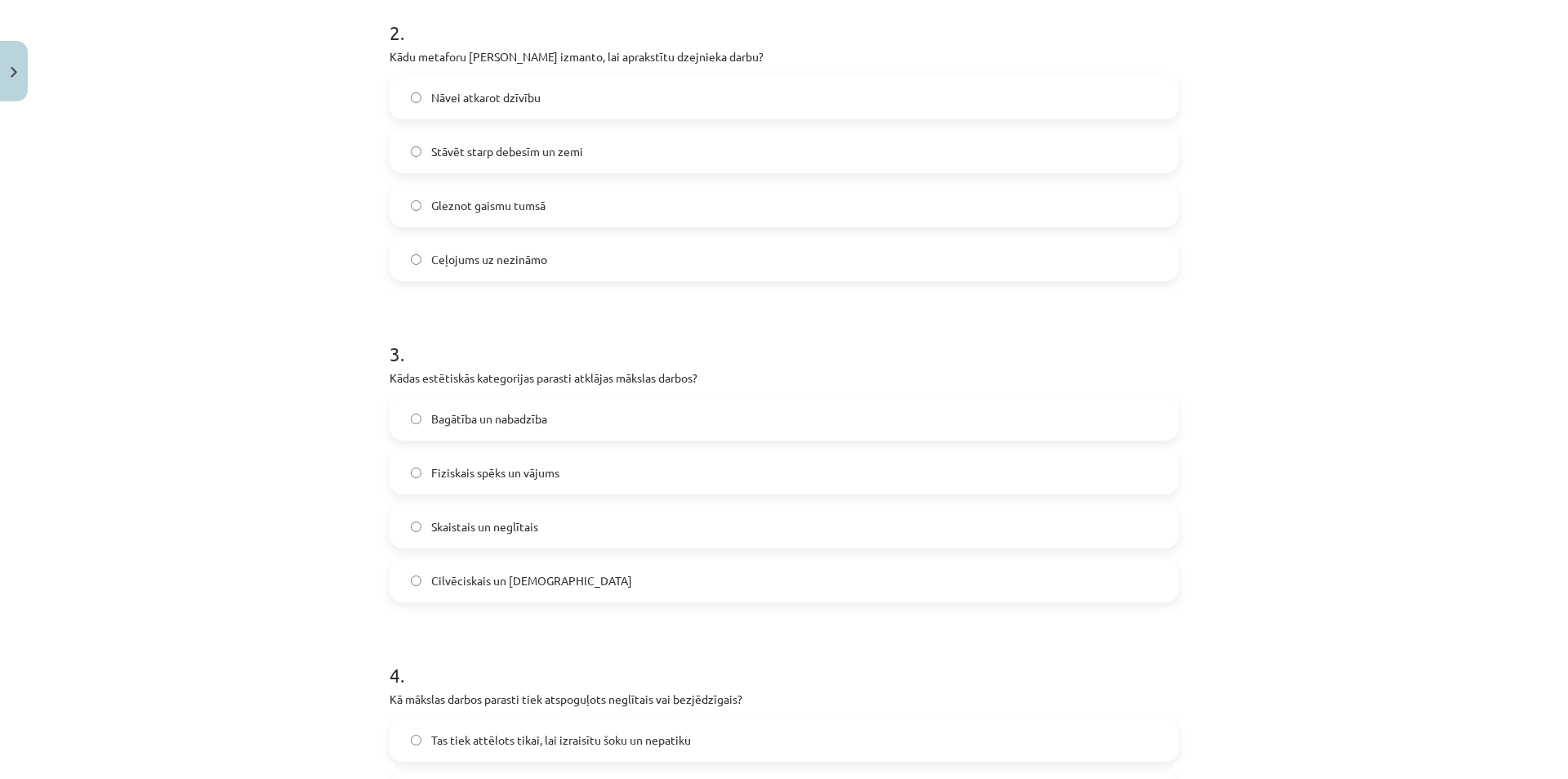
scroll to position [736, 0]
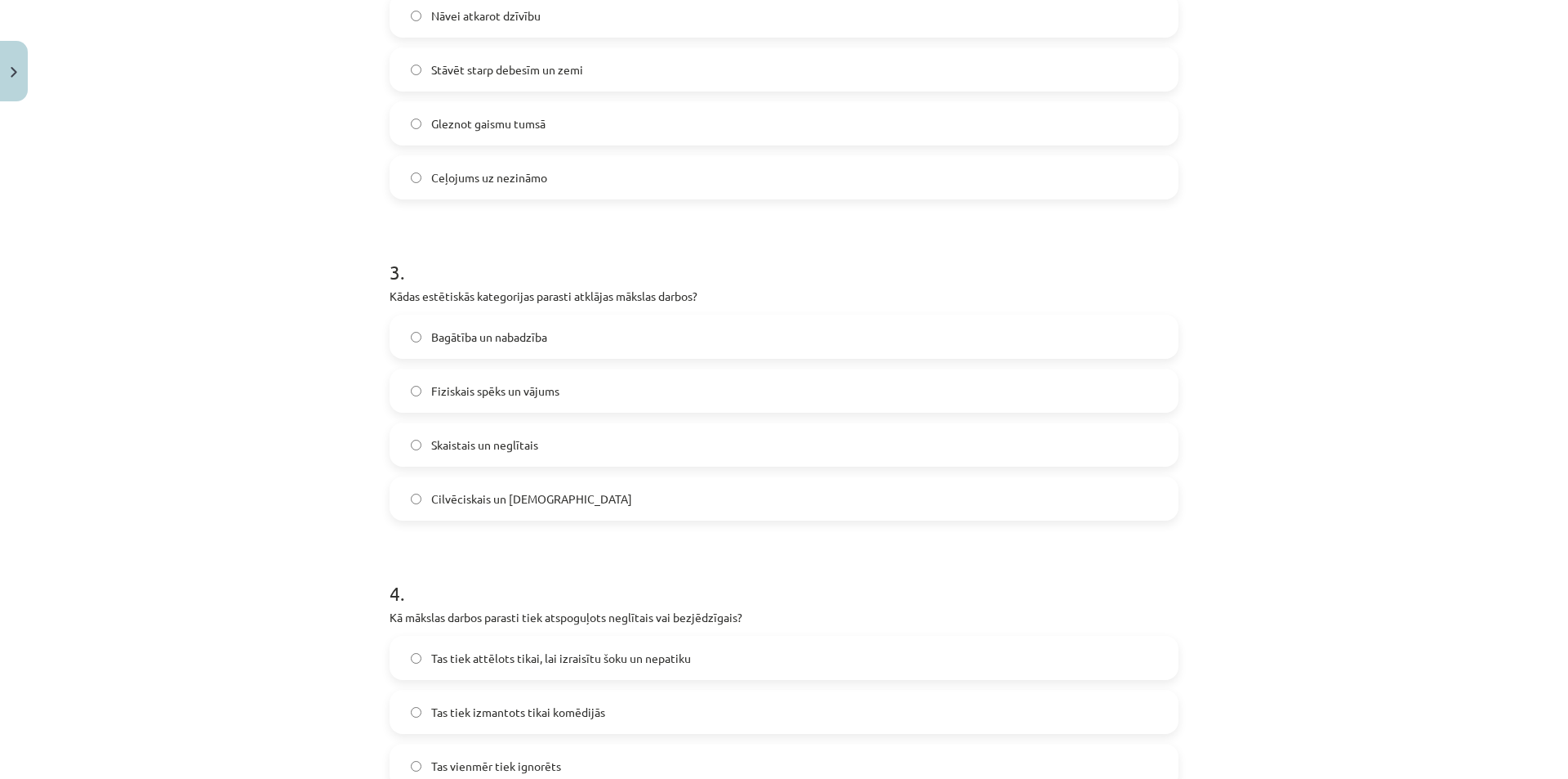
click at [500, 499] on span "Cilvēciskais un dievišķais" at bounding box center [532, 499] width 201 height 17
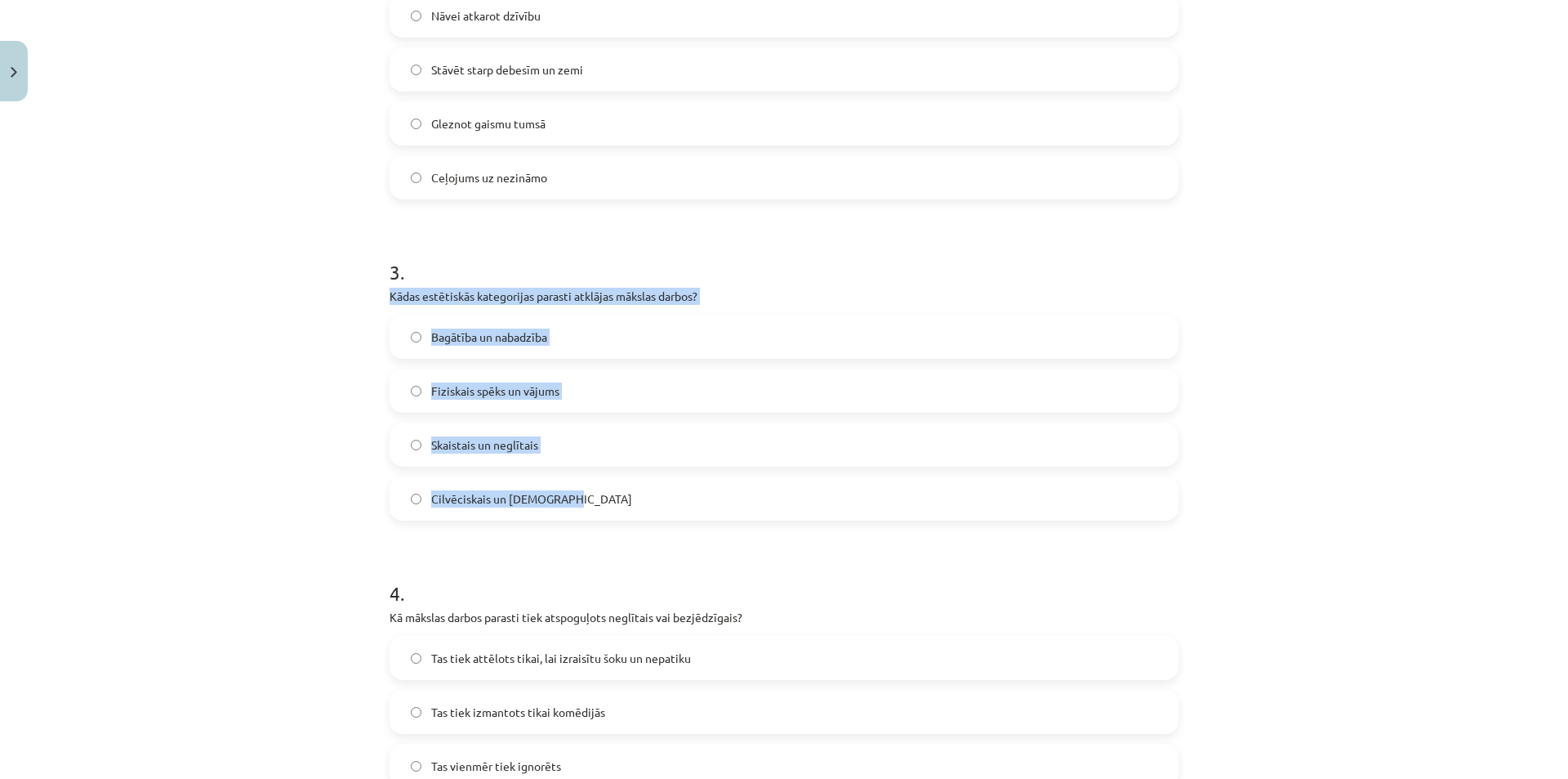
drag, startPoint x: 378, startPoint y: 296, endPoint x: 589, endPoint y: 496, distance: 290.7
click at [1262, 494] on div "Mācību tēma: Literatūras i - 10. klases 1.ieskaites mācību materiāls #6 Noslēgu…" at bounding box center [784, 389] width 1568 height 779
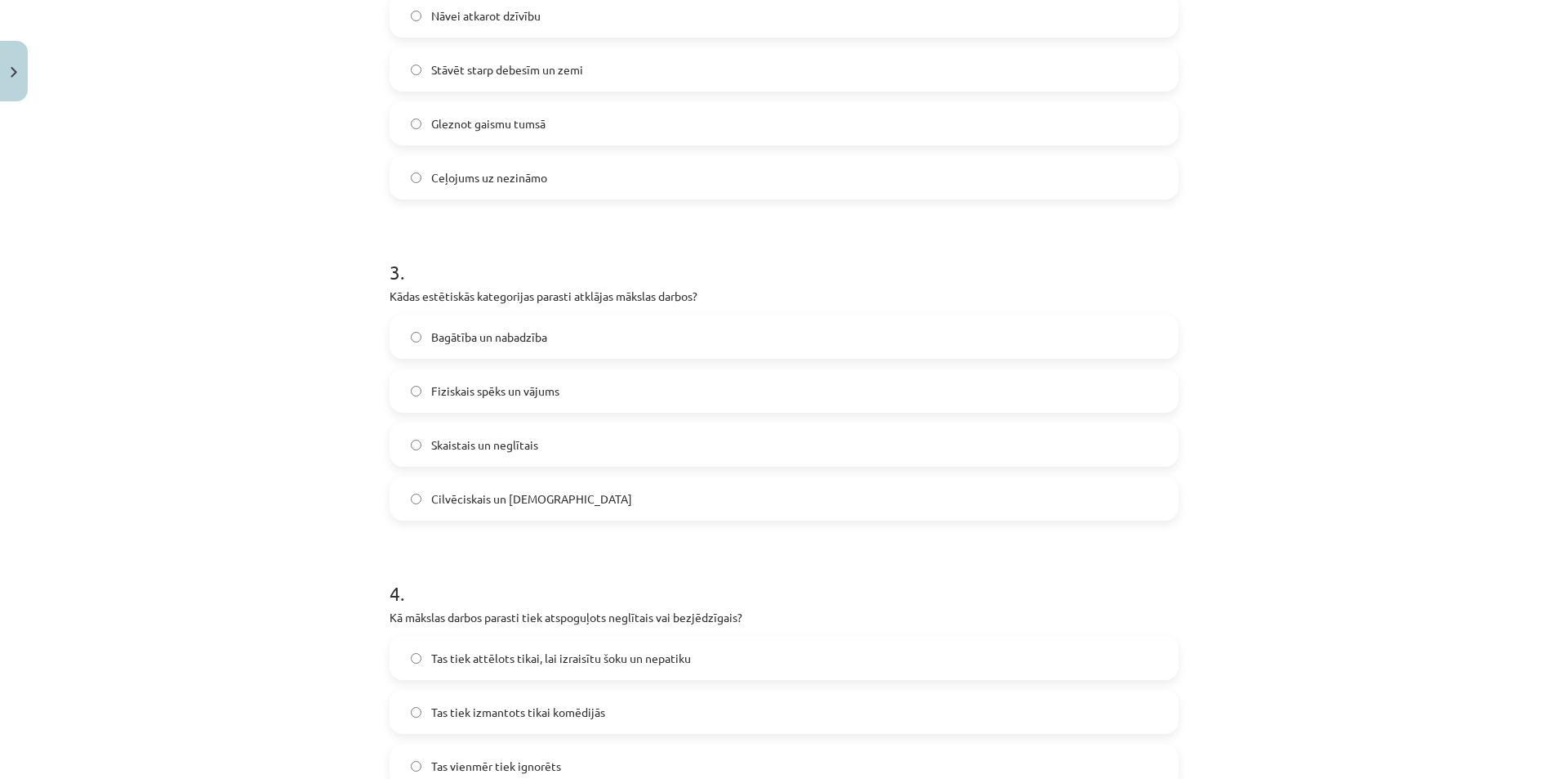
click at [515, 447] on span "Skaistais un neglītais" at bounding box center [485, 444] width 107 height 17
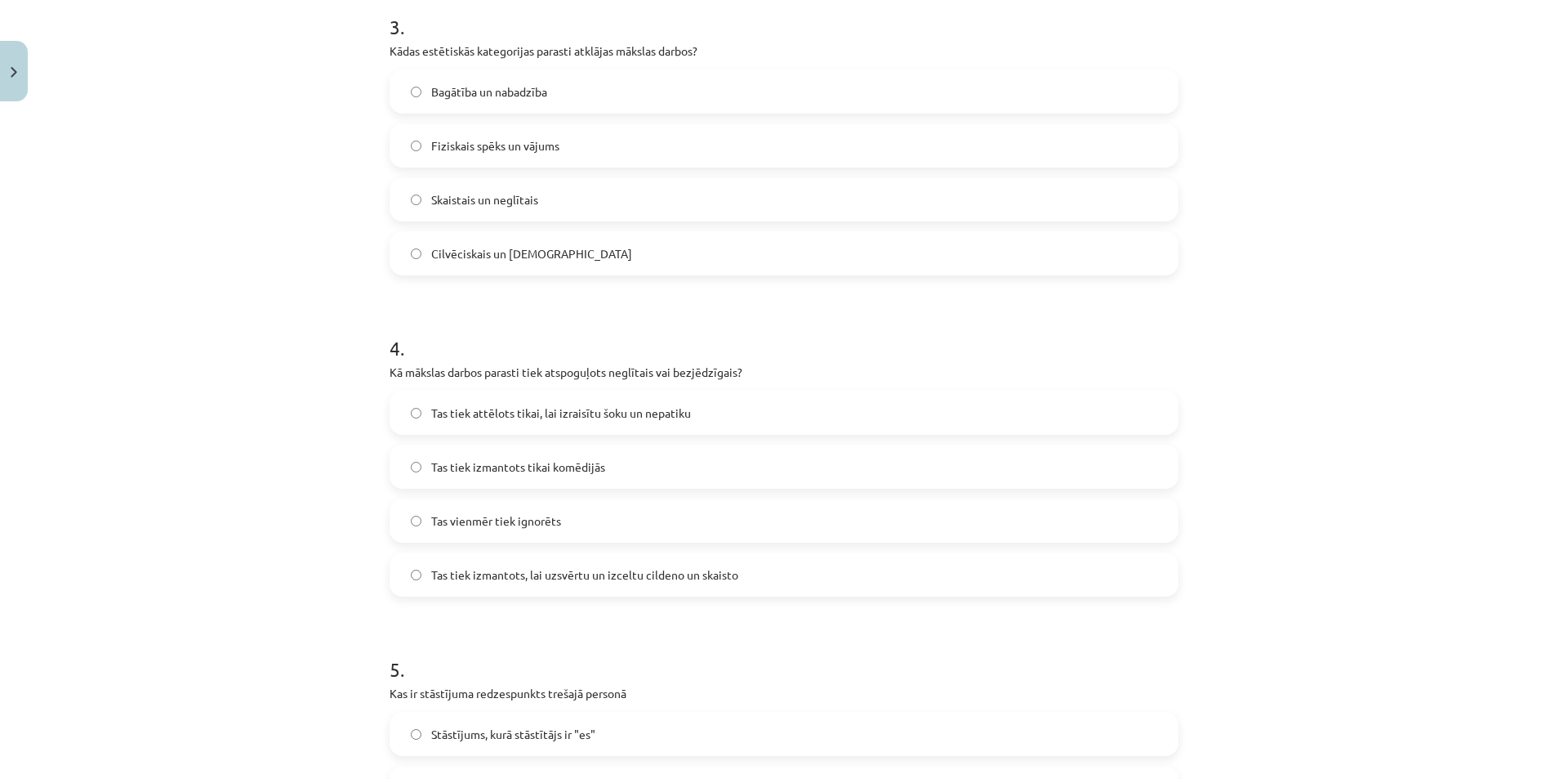
scroll to position [1062, 0]
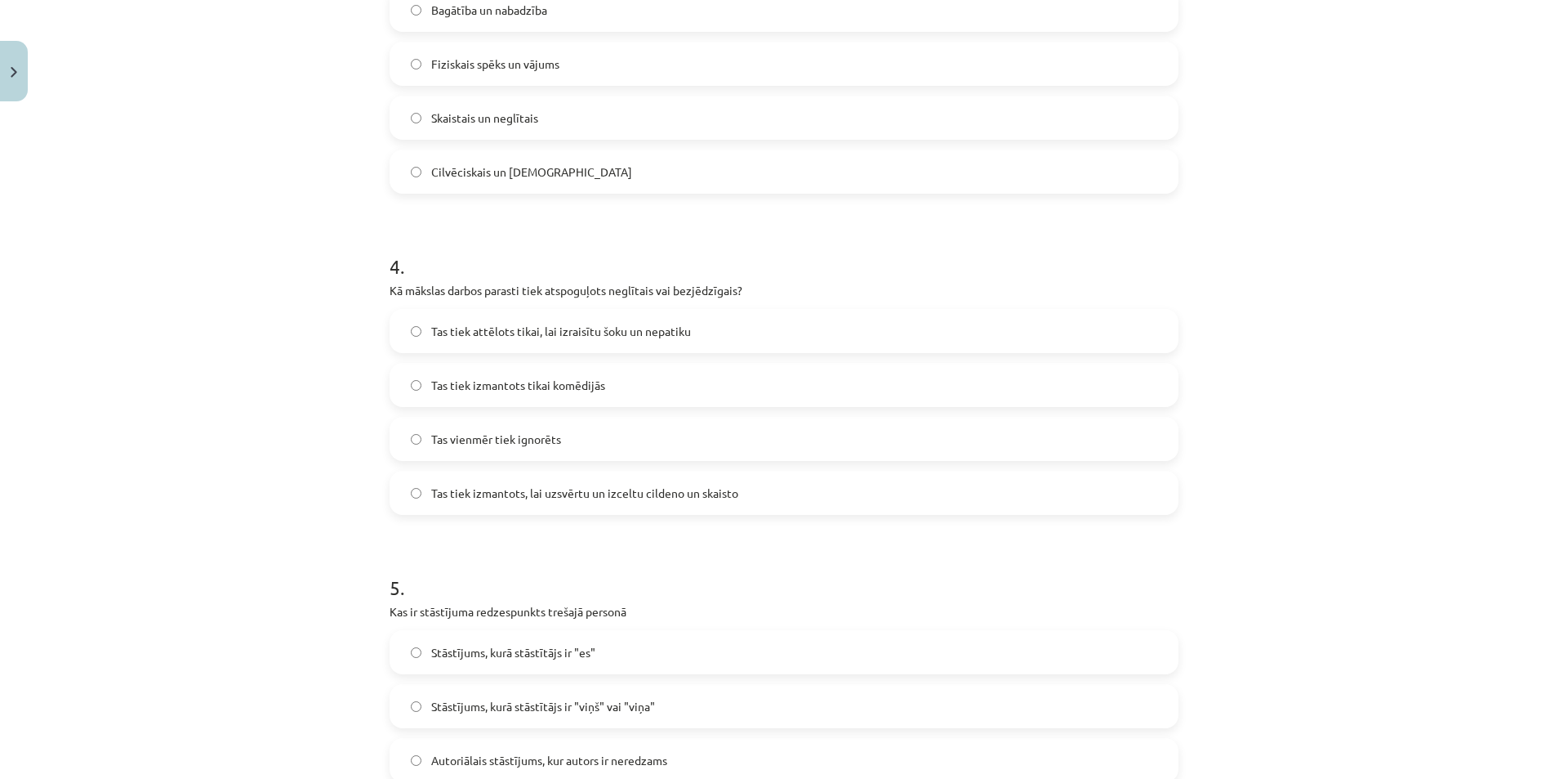
click at [558, 336] on span "Tas tiek attēlots tikai, lai izraisītu šoku un nepatiku" at bounding box center [560, 331] width 260 height 17
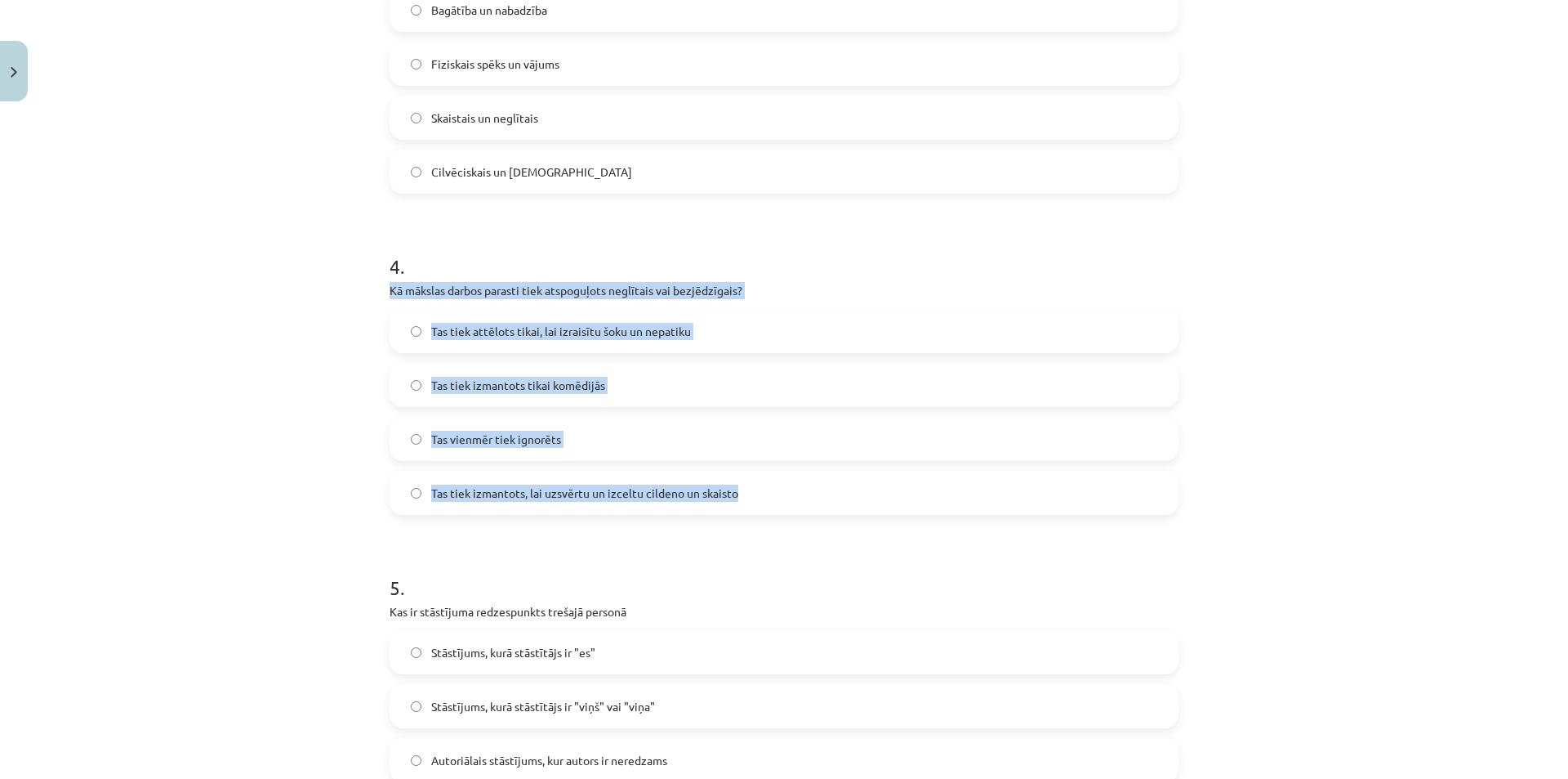
drag, startPoint x: 378, startPoint y: 289, endPoint x: 767, endPoint y: 497, distance: 441.1
click at [767, 497] on div "Mācību tēma: Literatūras i - 10. klases 1.ieskaites mācību materiāls #6 Noslēgu…" at bounding box center [784, 389] width 1568 height 779
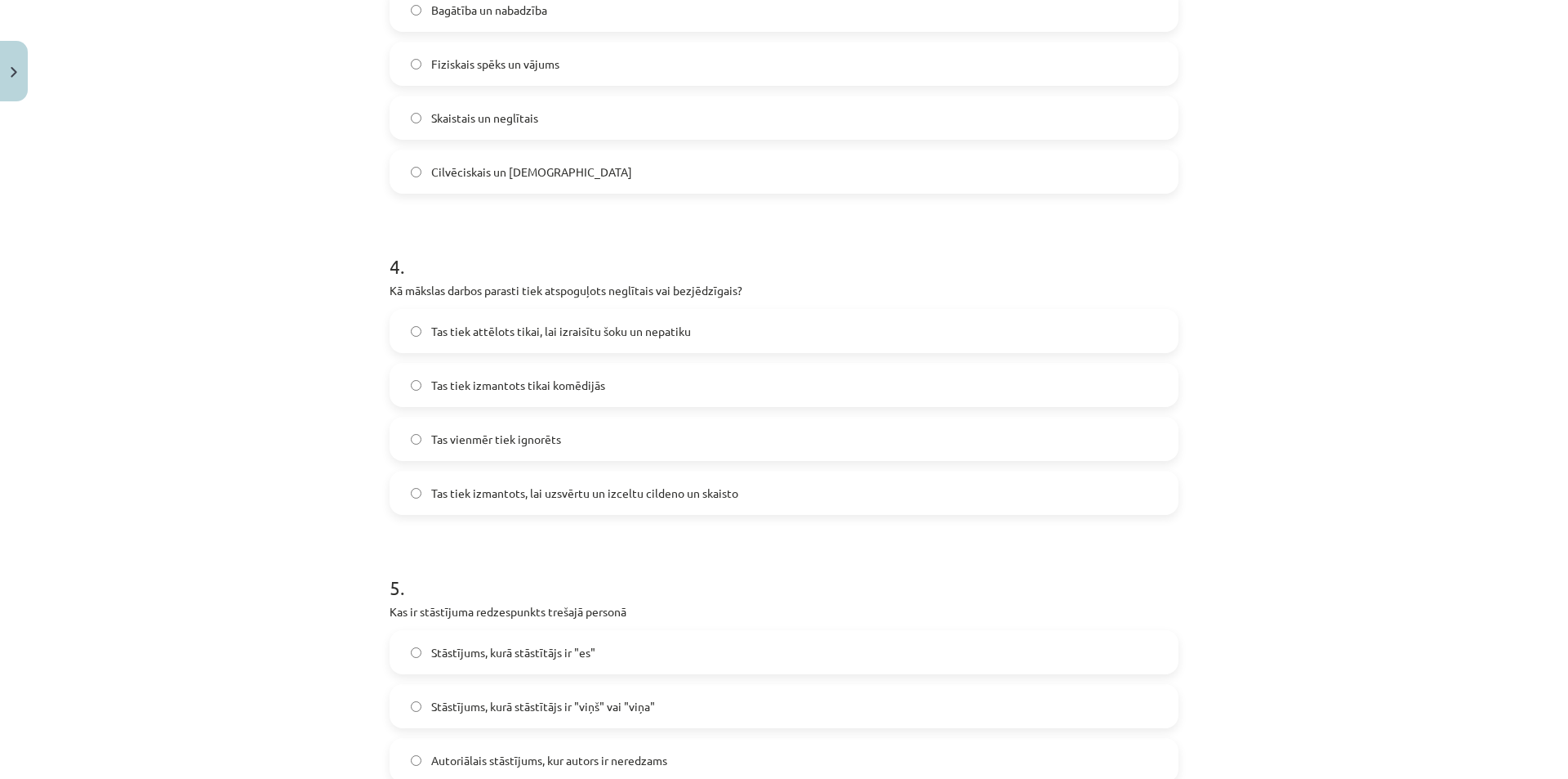
click at [1281, 521] on div "Mācību tēma: Literatūras i - 10. klases 1.ieskaites mācību materiāls #6 Noslēgu…" at bounding box center [784, 389] width 1568 height 779
click at [706, 505] on label "Tas tiek izmantots, lai uzsvērtu un izceltu cildeno un skaisto" at bounding box center [784, 492] width 785 height 40
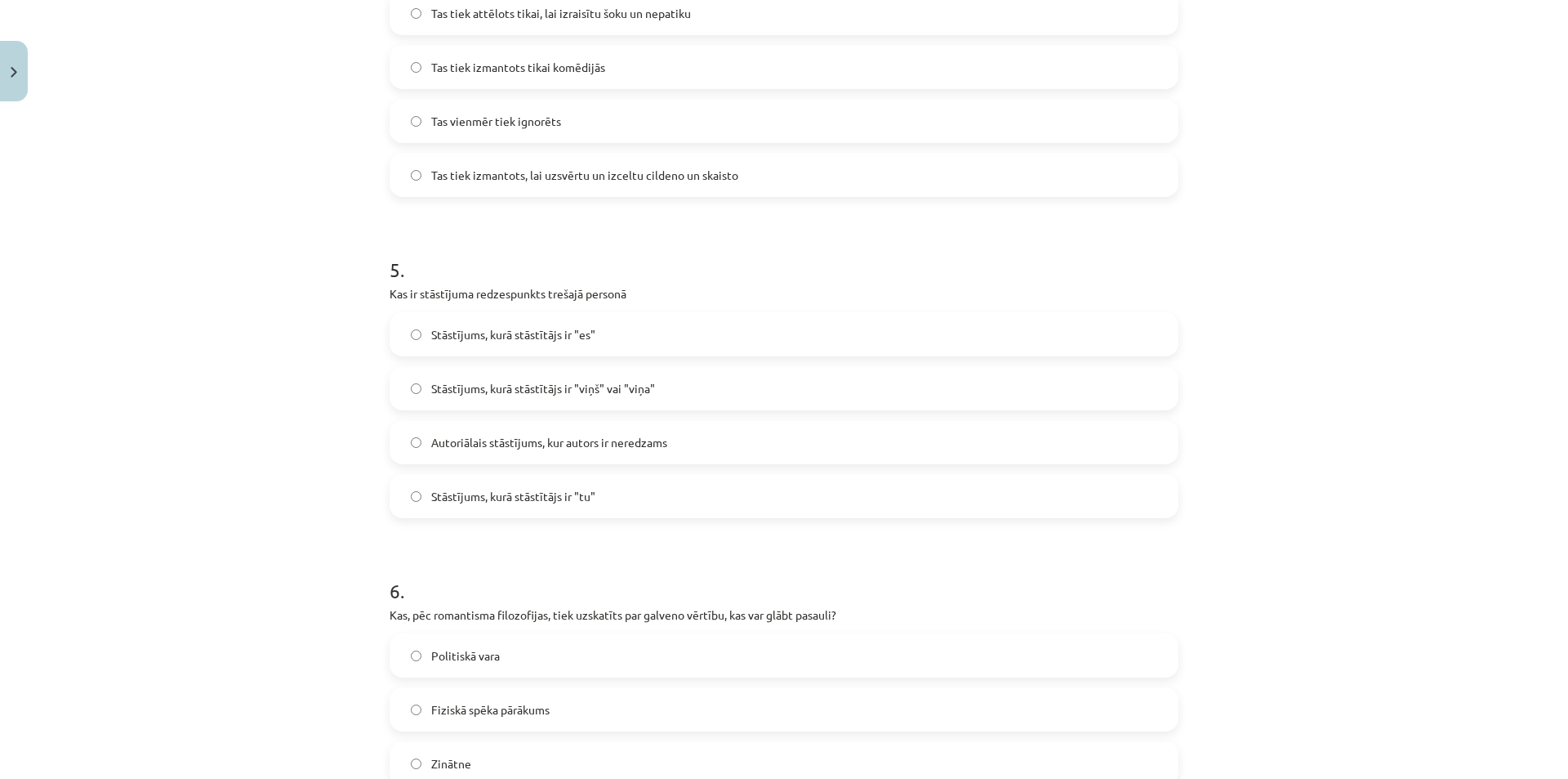
scroll to position [1389, 0]
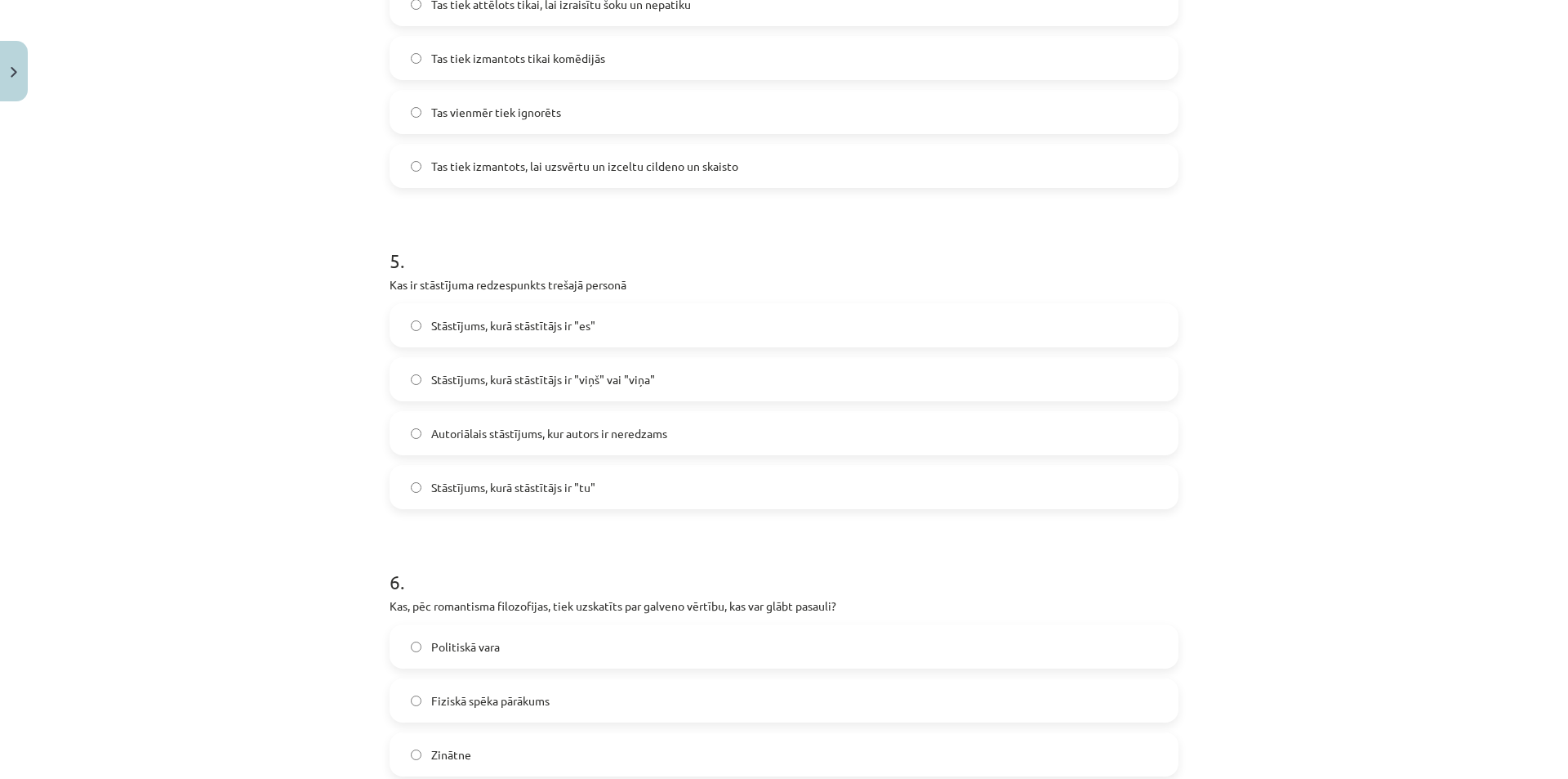
click at [545, 372] on span "Stāstījums, kurā stāstītājs ir "viņš" vai "viņa"" at bounding box center [543, 379] width 224 height 17
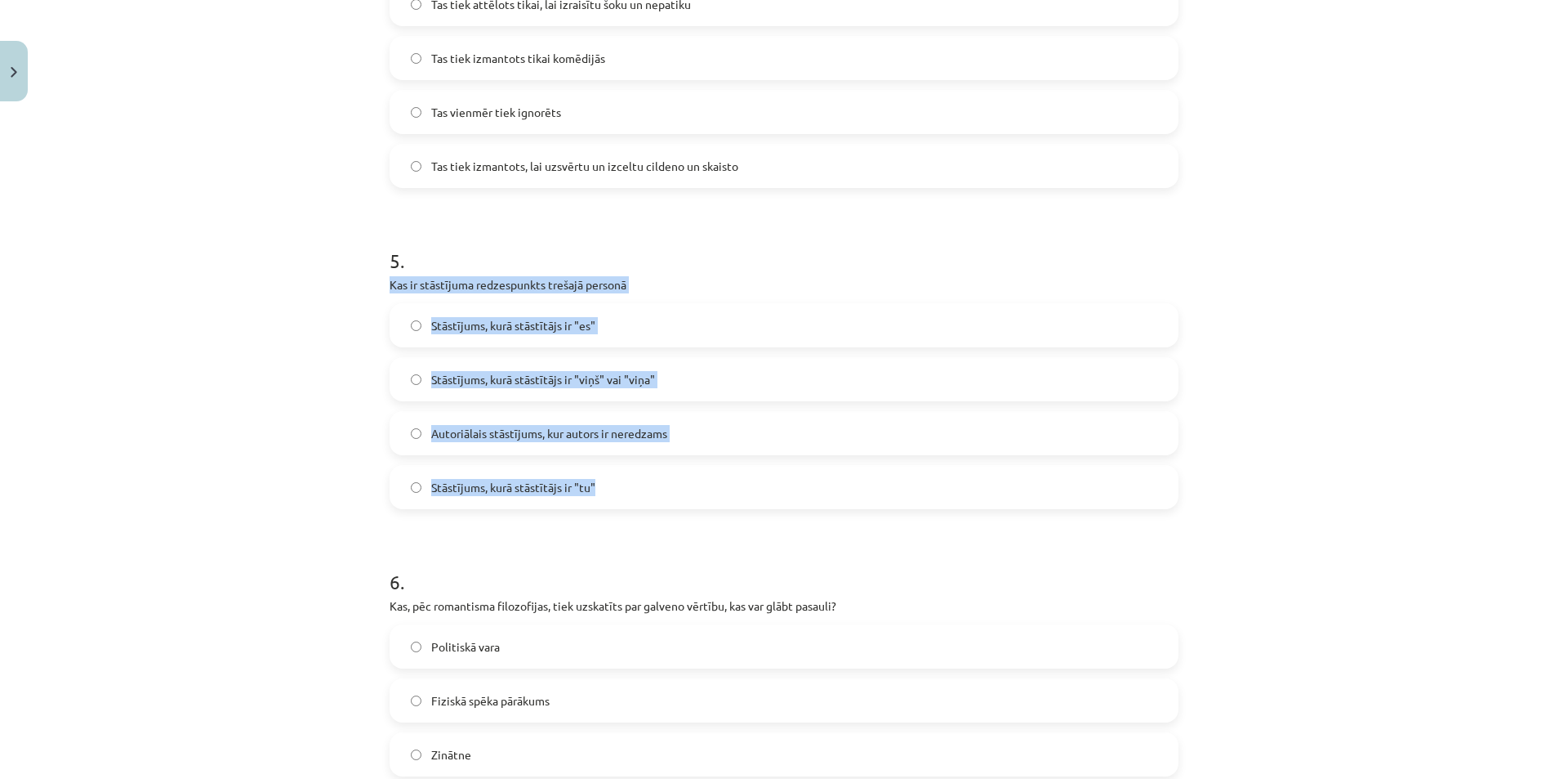
drag, startPoint x: 376, startPoint y: 277, endPoint x: 637, endPoint y: 489, distance: 336.3
click at [636, 491] on div "50 XP Saņemsi Grūts 370 pilda Apraksts Uzdevums Palīdzība 1 . Kā teksta interpr…" at bounding box center [784, 492] width 809 height 3544
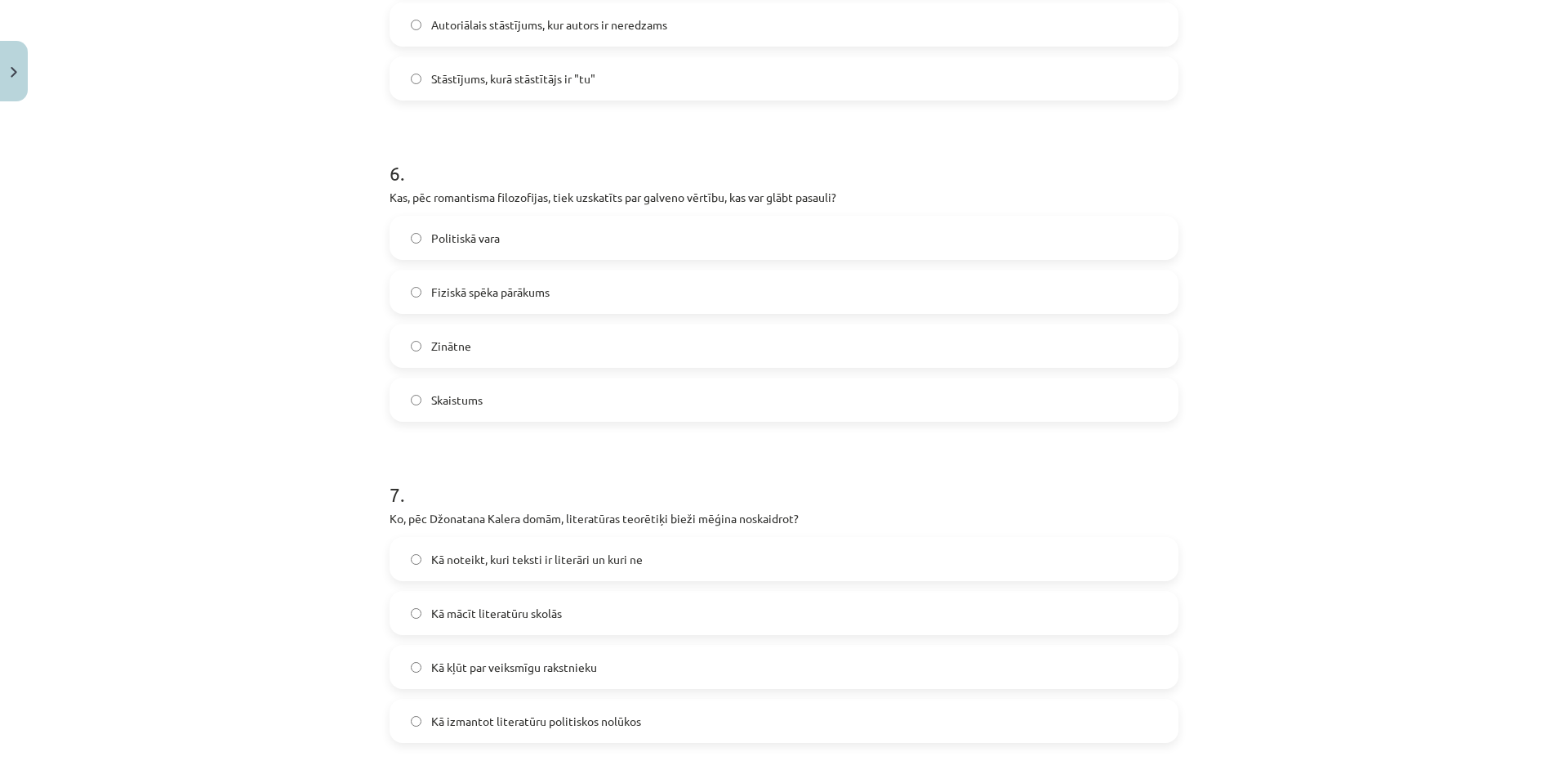
click at [1343, 413] on div "Mācību tēma: Literatūras i - 10. klases 1.ieskaites mācību materiāls #6 Noslēgu…" at bounding box center [784, 389] width 1568 height 779
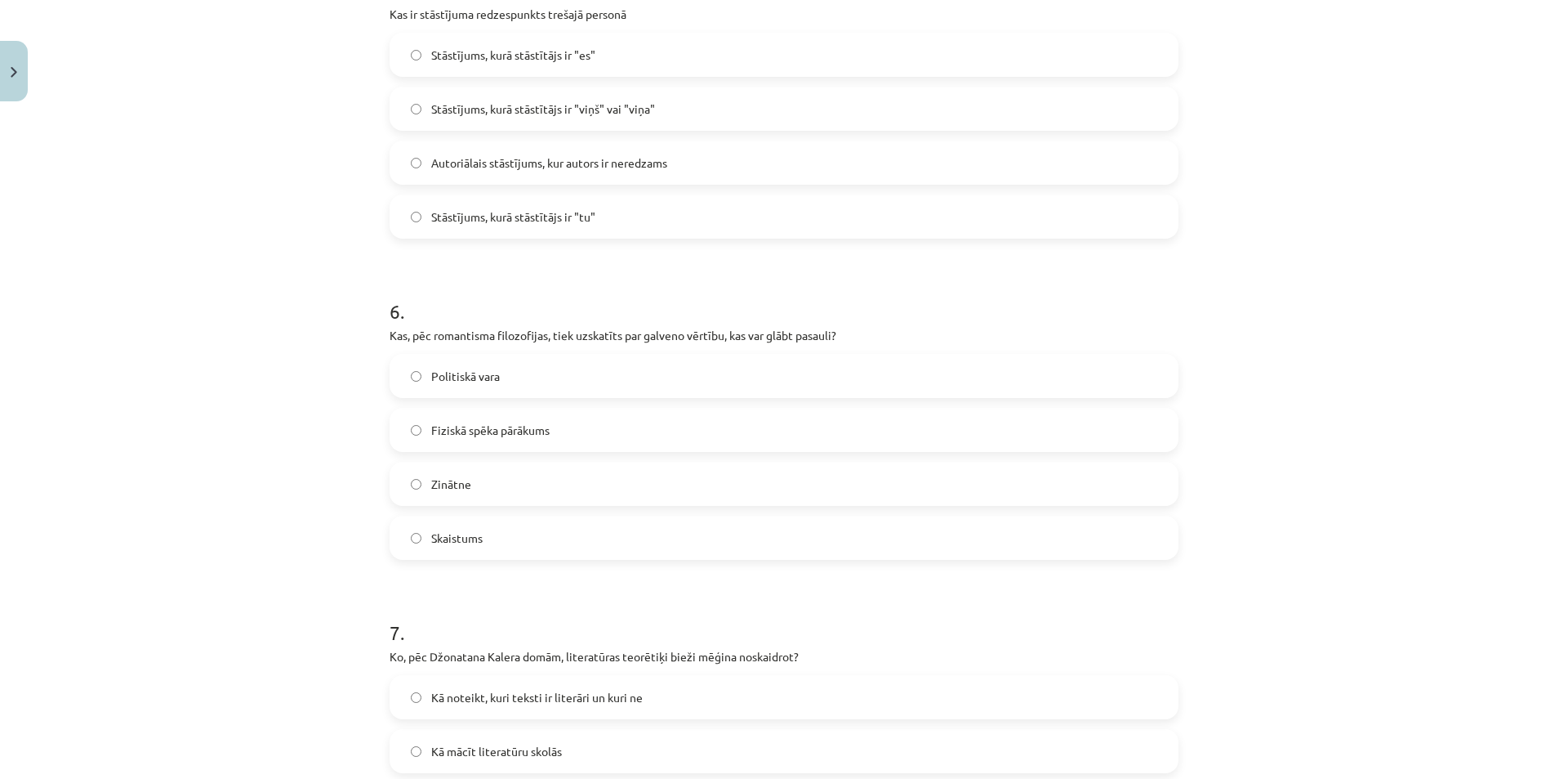
scroll to position [1689, 0]
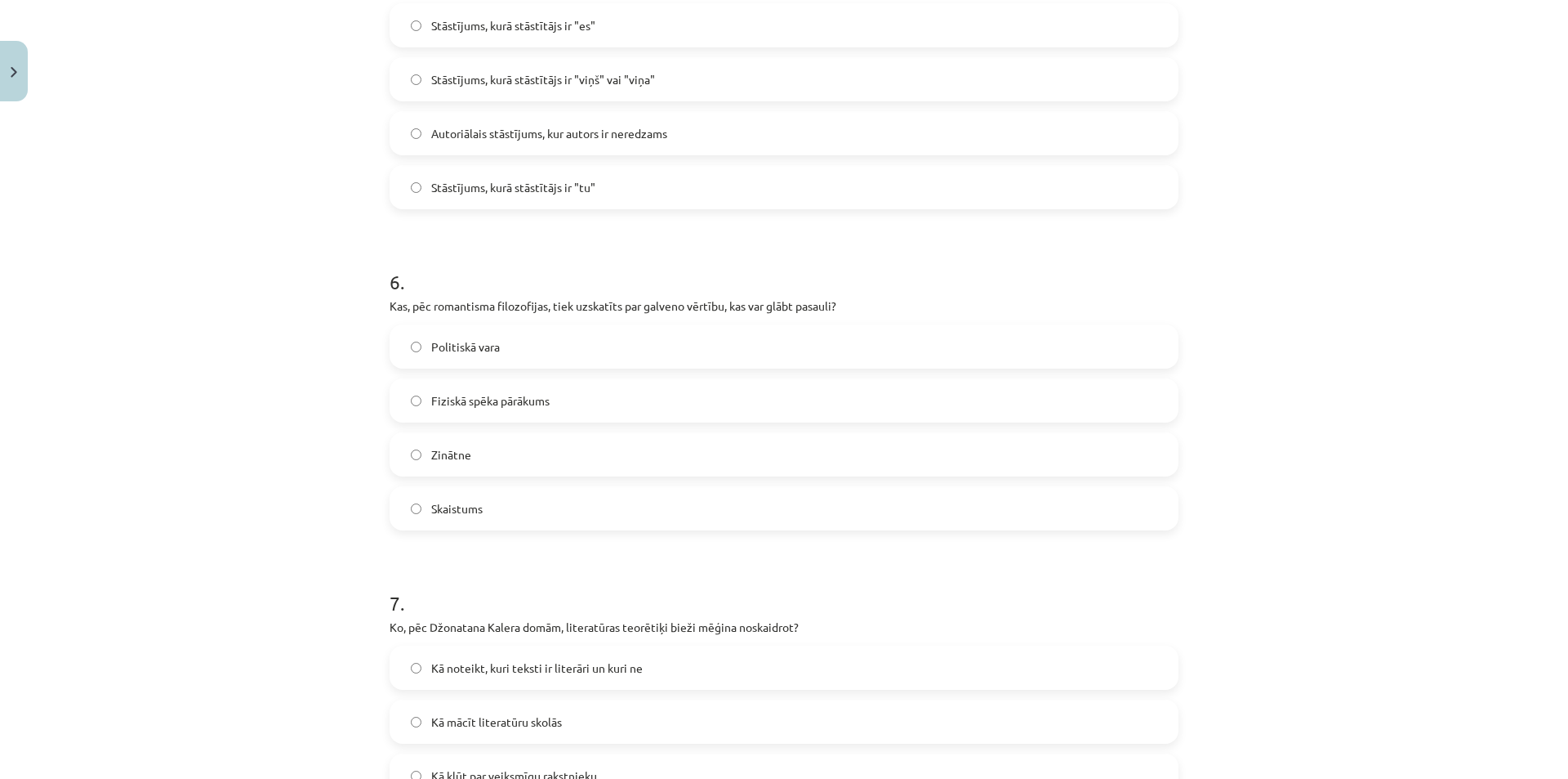
click at [480, 517] on label "Skaistums" at bounding box center [784, 507] width 785 height 40
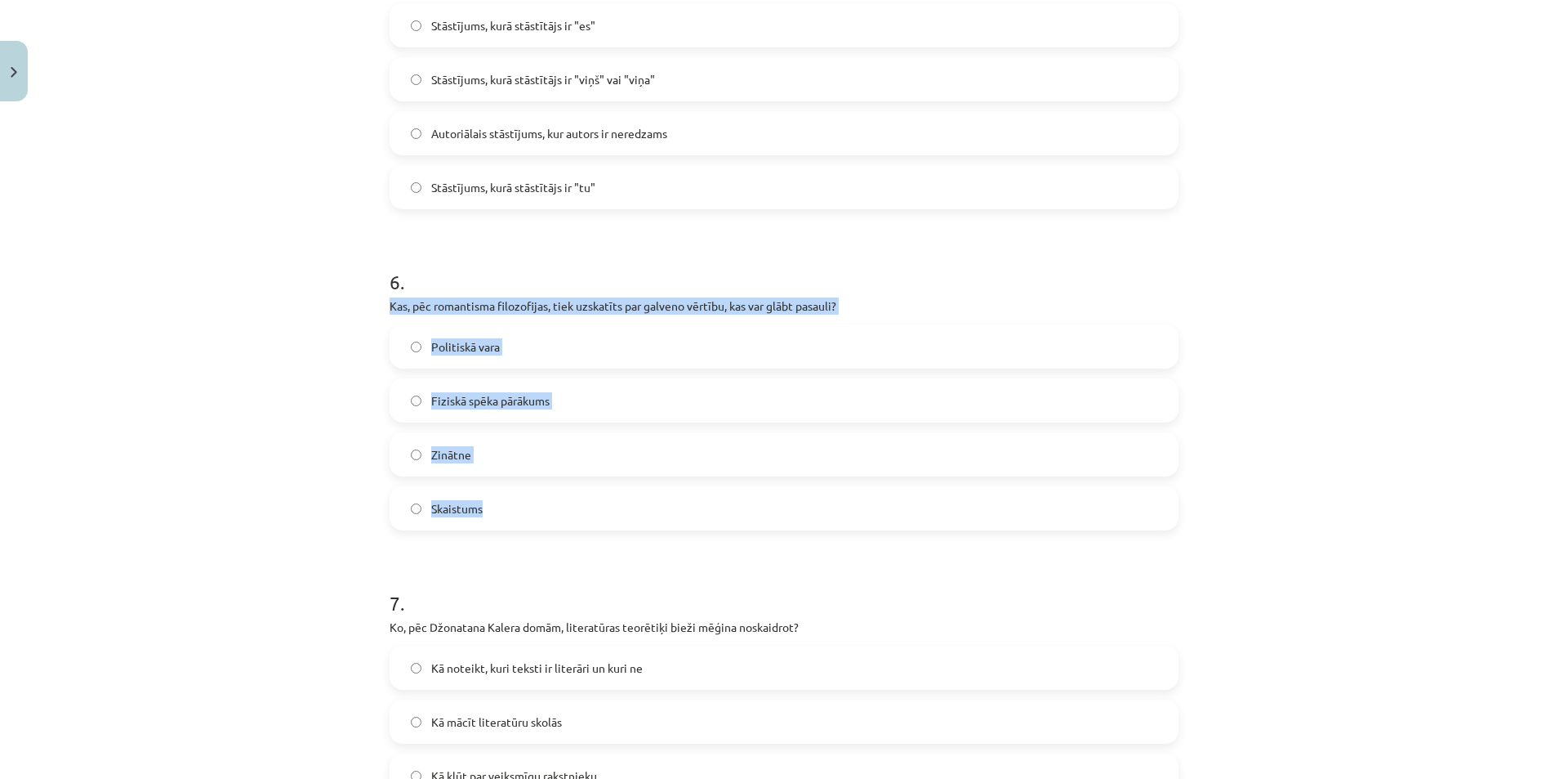
drag, startPoint x: 374, startPoint y: 302, endPoint x: 527, endPoint y: 523, distance: 268.8
click at [527, 523] on div "50 XP Saņemsi Grūts 370 pilda Apraksts Uzdevums Palīdzība 1 . Kā teksta interpr…" at bounding box center [784, 192] width 809 height 3544
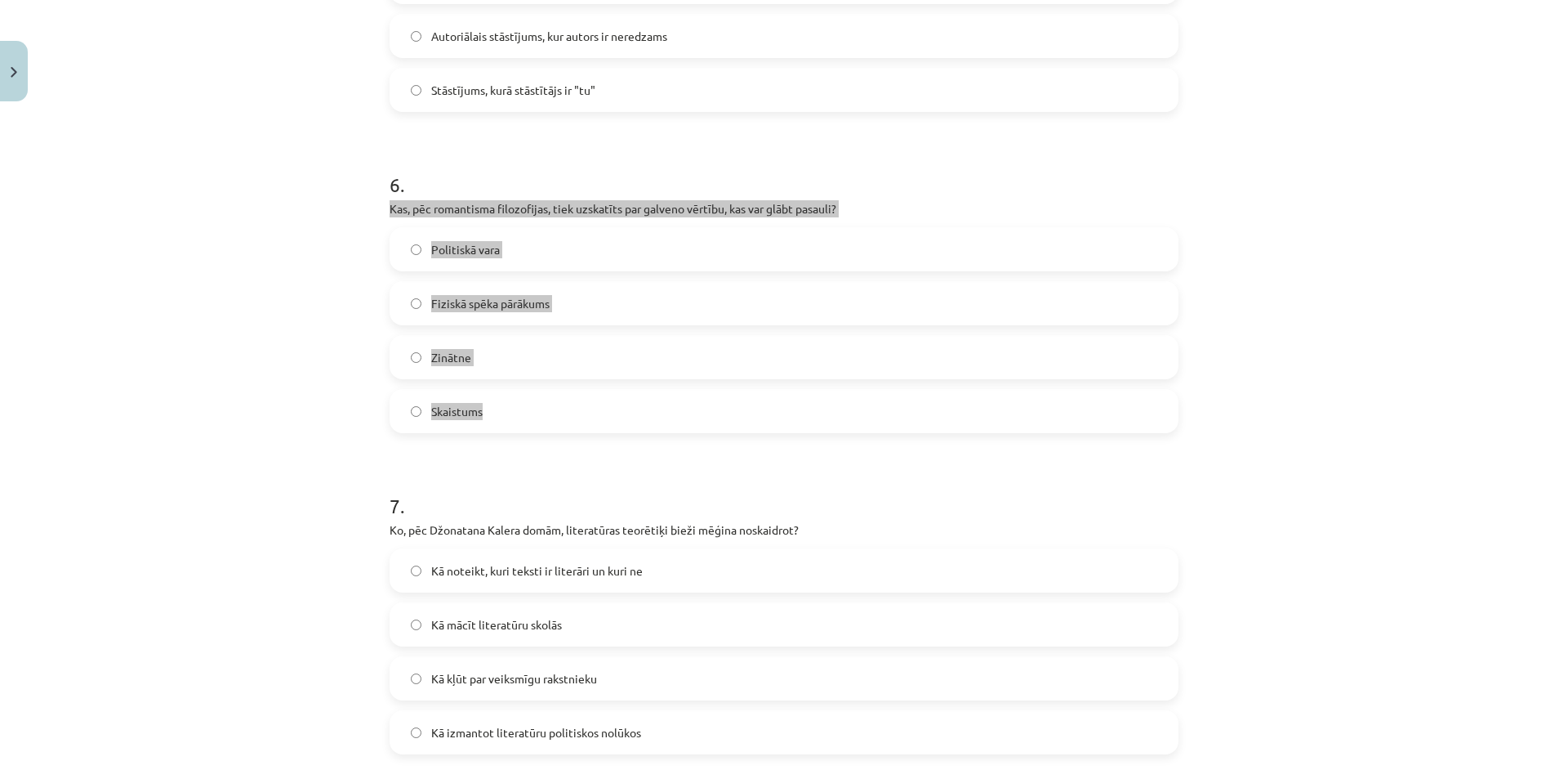
scroll to position [2016, 0]
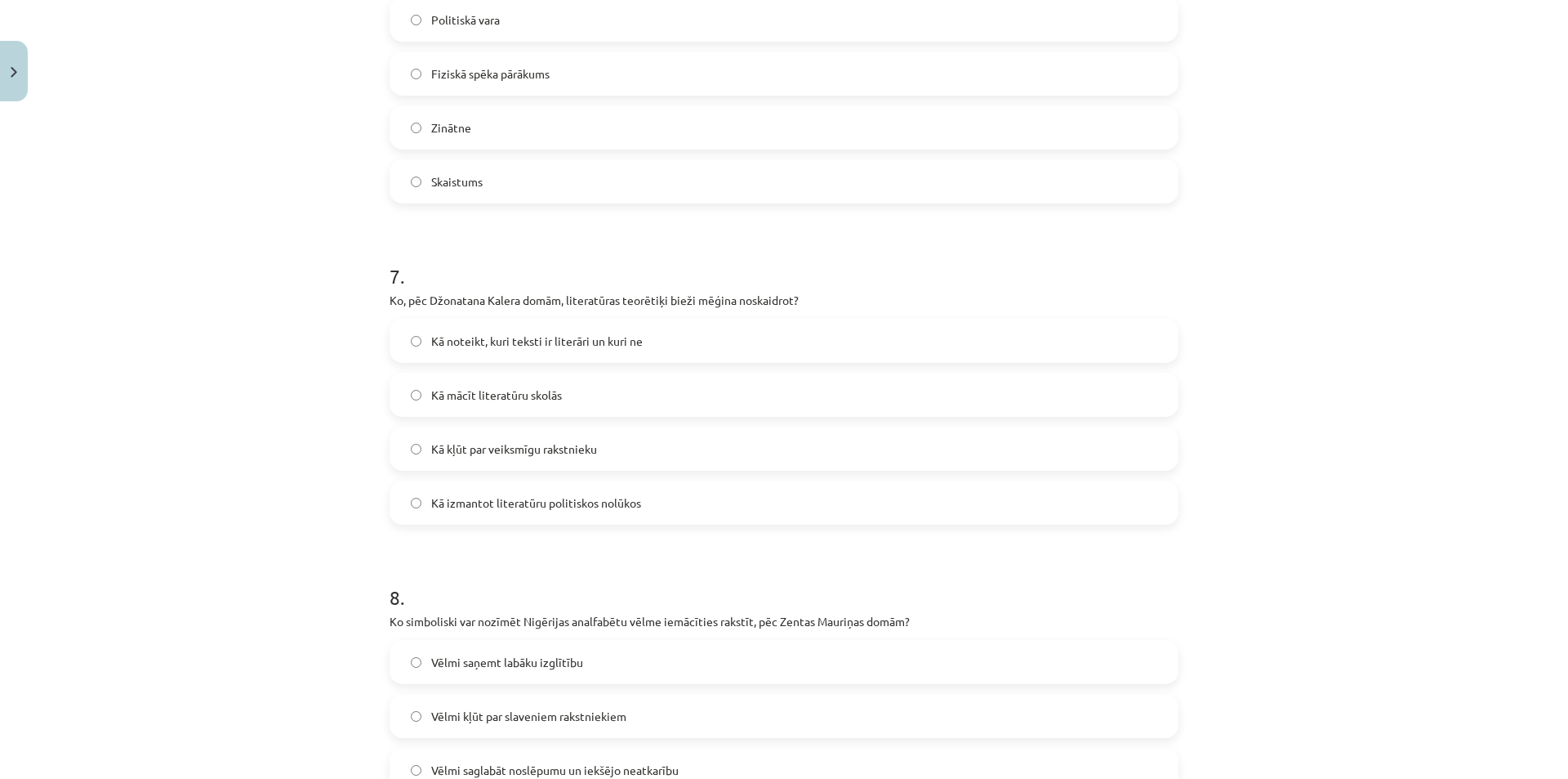
click at [1303, 413] on div "Mācību tēma: Literatūras i - 10. klases 1.ieskaites mācību materiāls #6 Noslēgu…" at bounding box center [784, 389] width 1568 height 779
click at [608, 342] on span "Kā noteikt, kuri teksti ir literāri un kuri ne" at bounding box center [537, 341] width 211 height 17
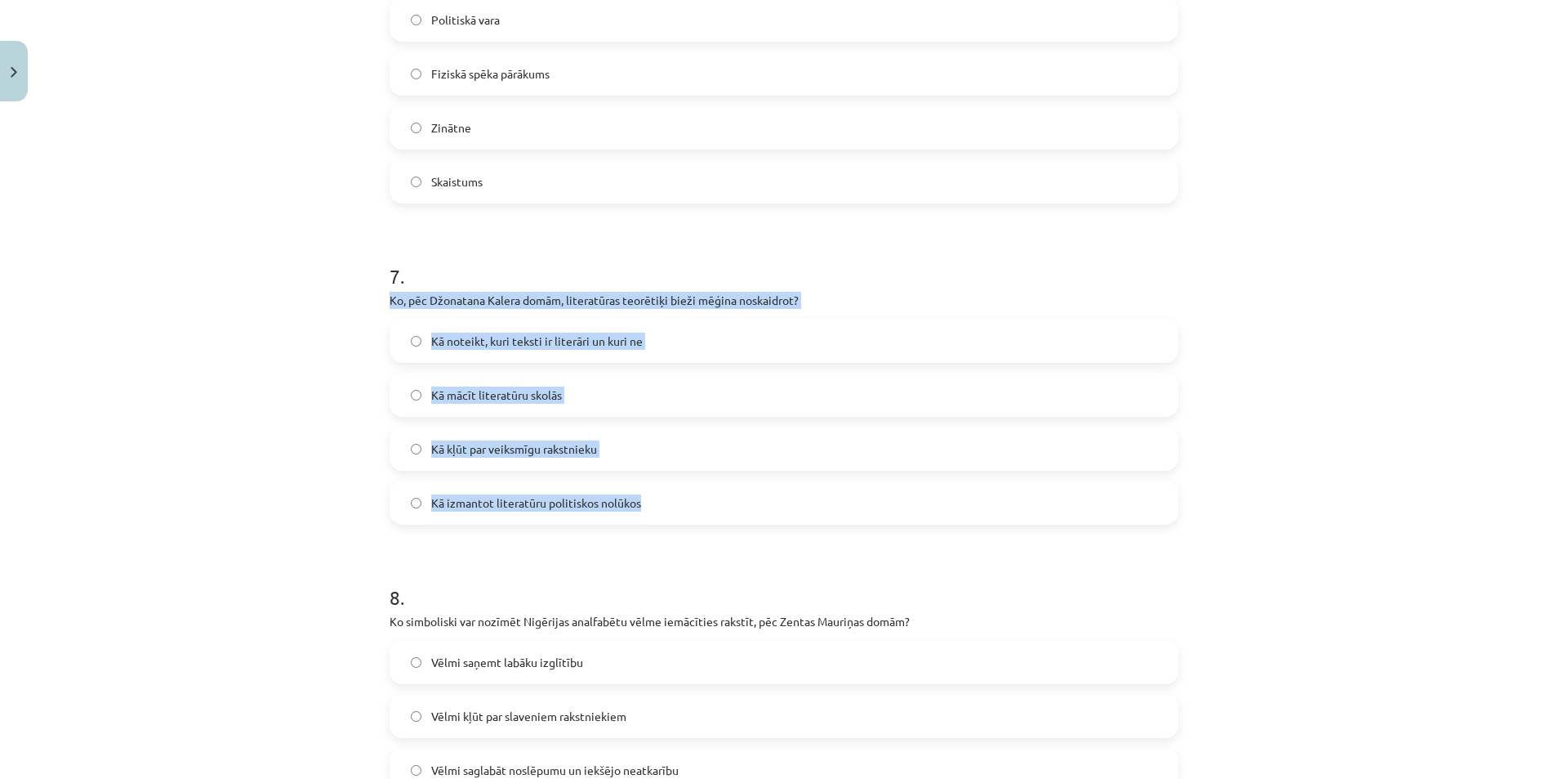
drag, startPoint x: 382, startPoint y: 300, endPoint x: 641, endPoint y: 500, distance: 327.2
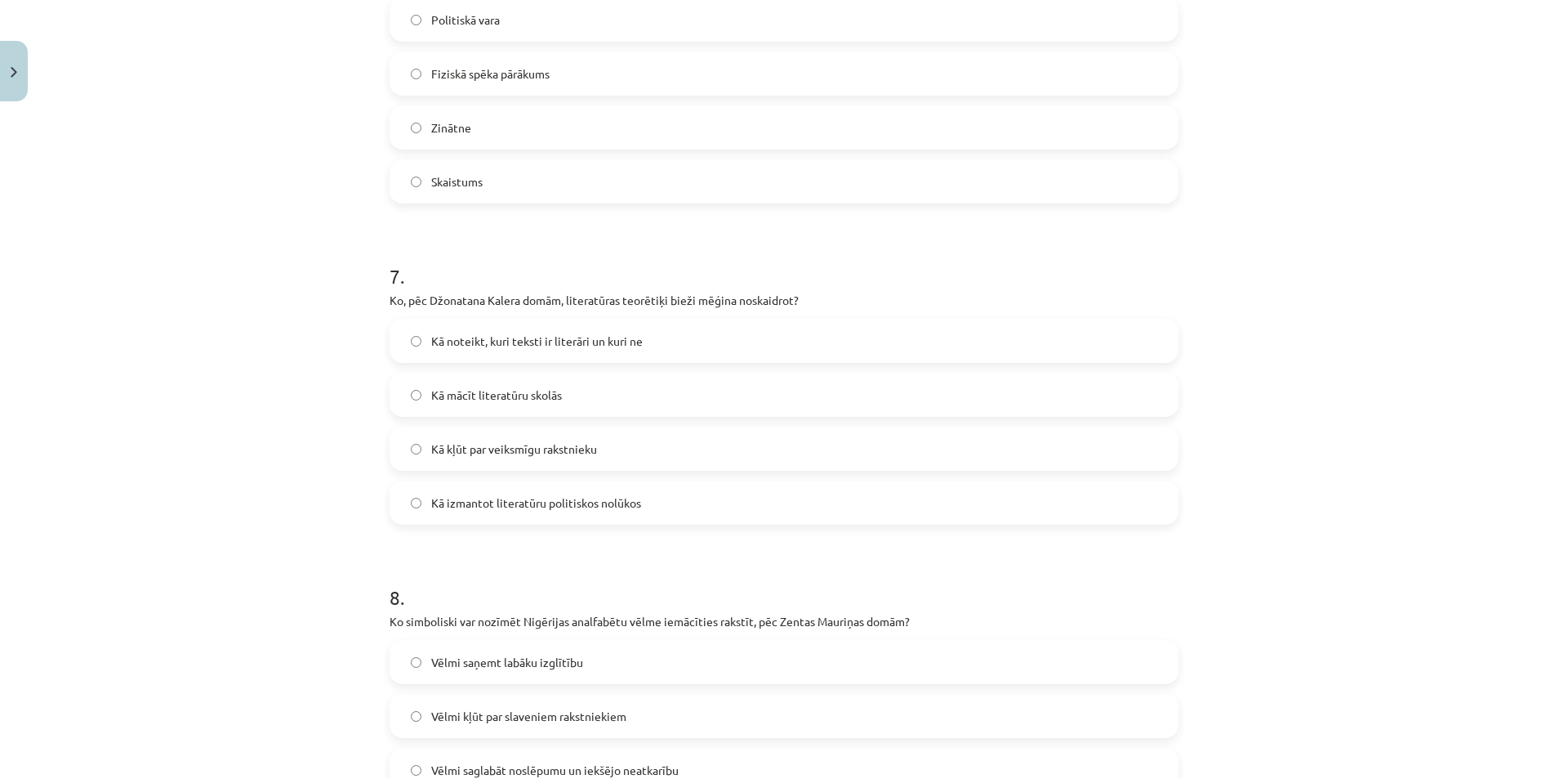
click at [1254, 531] on div "Mācību tēma: Literatūras i - 10. klases 1.ieskaites mācību materiāls #6 Noslēgu…" at bounding box center [784, 389] width 1568 height 779
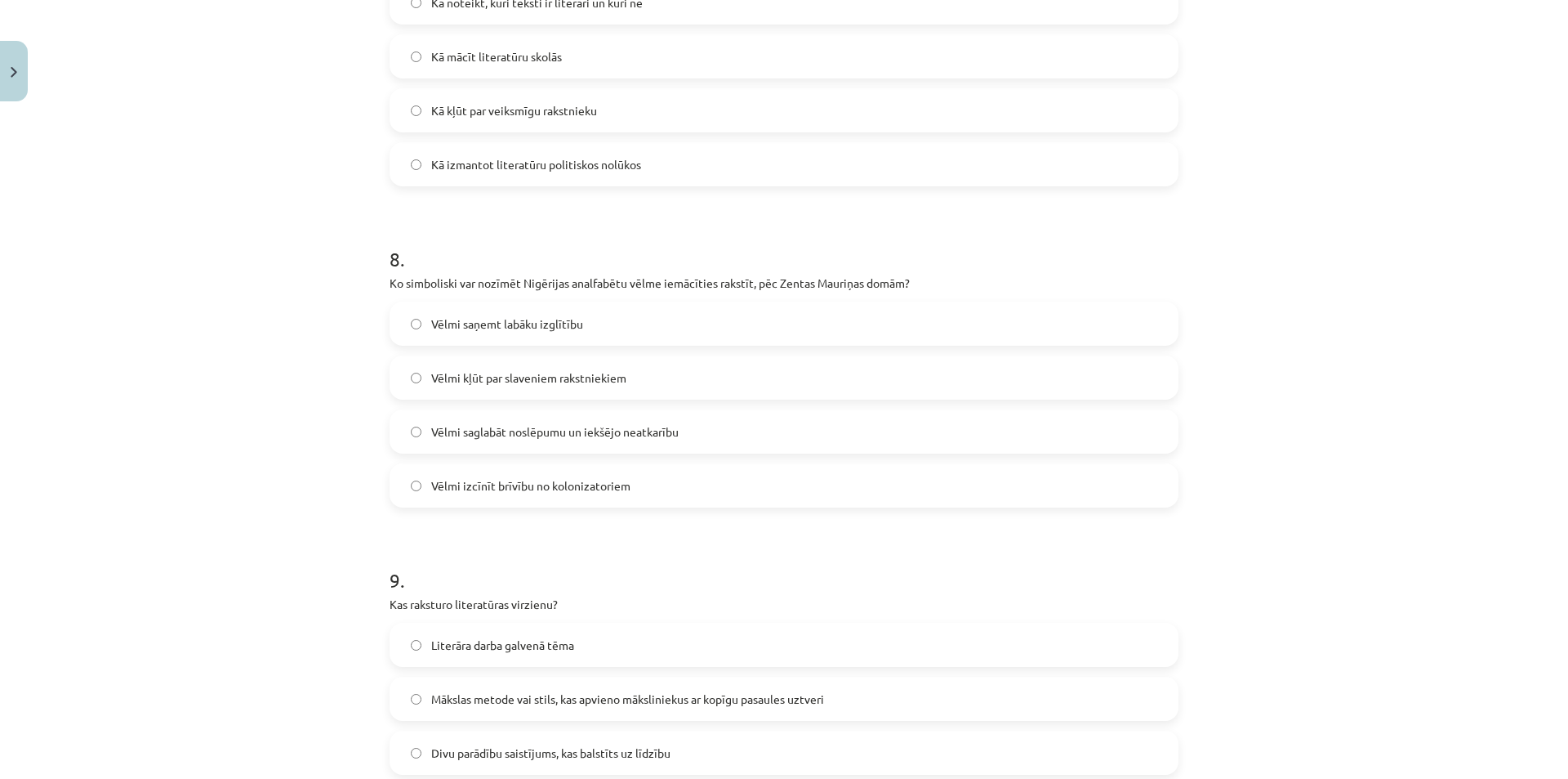
scroll to position [2262, 0]
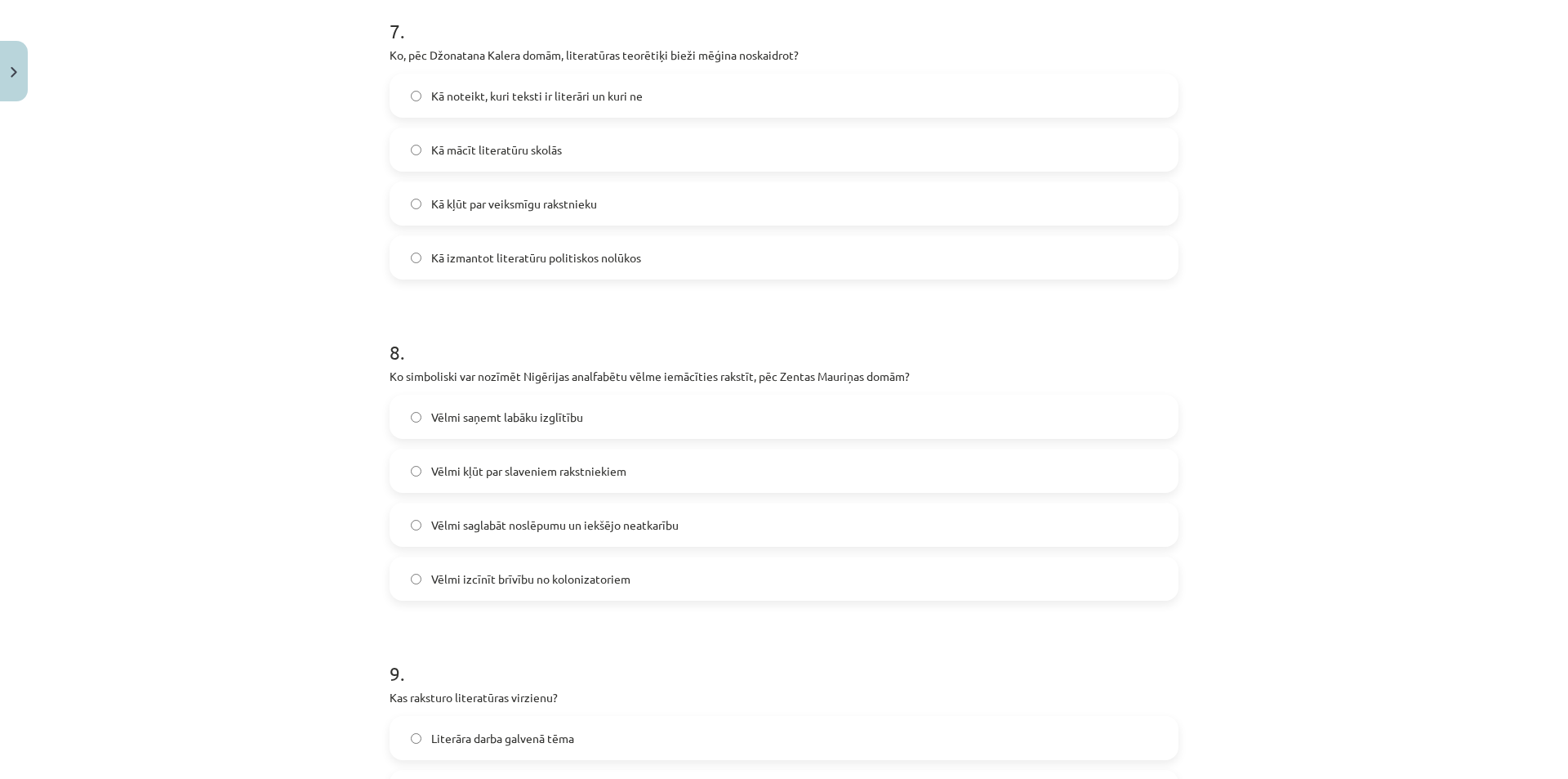
click at [510, 480] on label "Vēlmi kļūt par slaveniem rakstniekiem" at bounding box center [784, 470] width 785 height 40
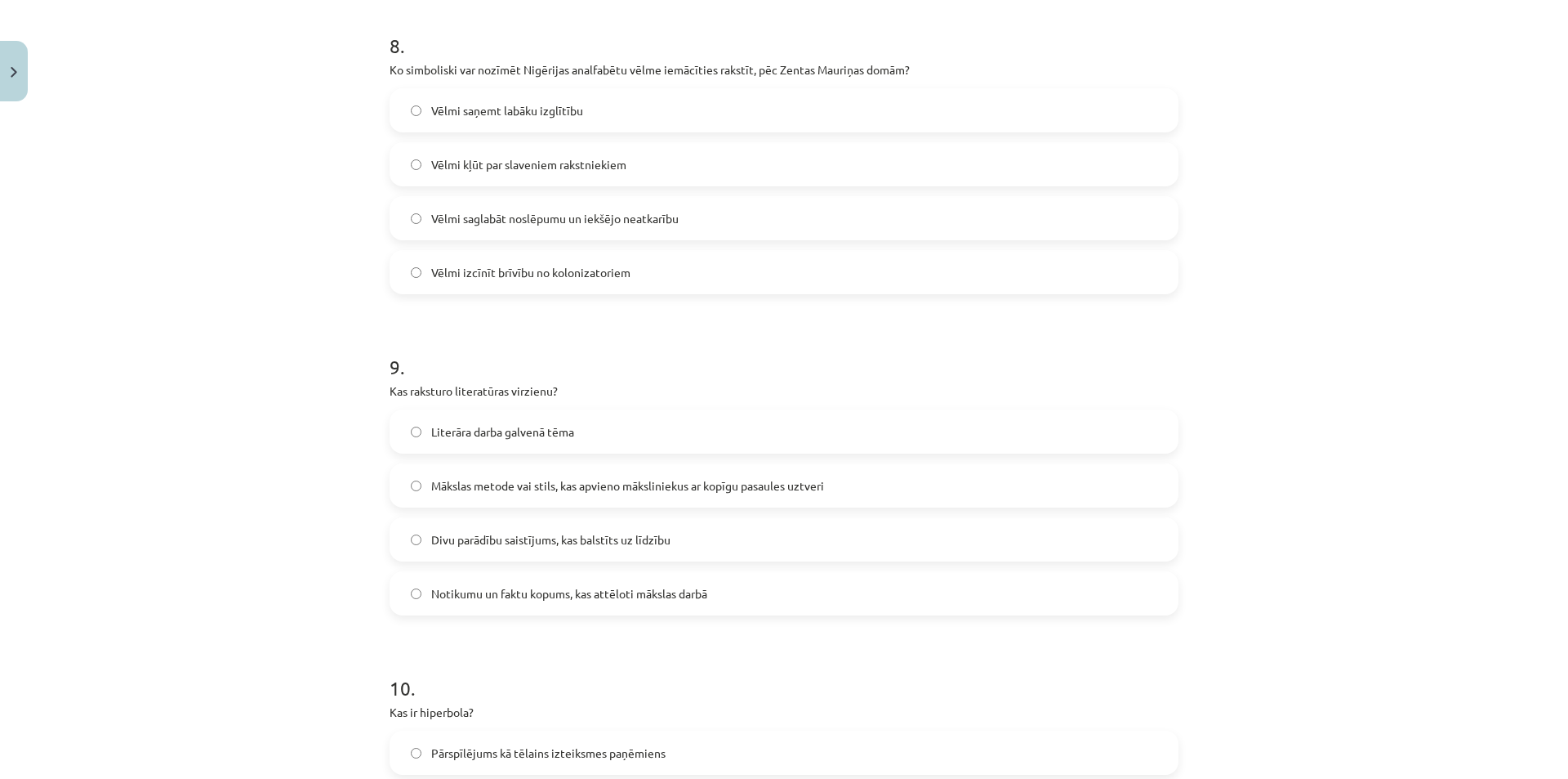
scroll to position [2589, 0]
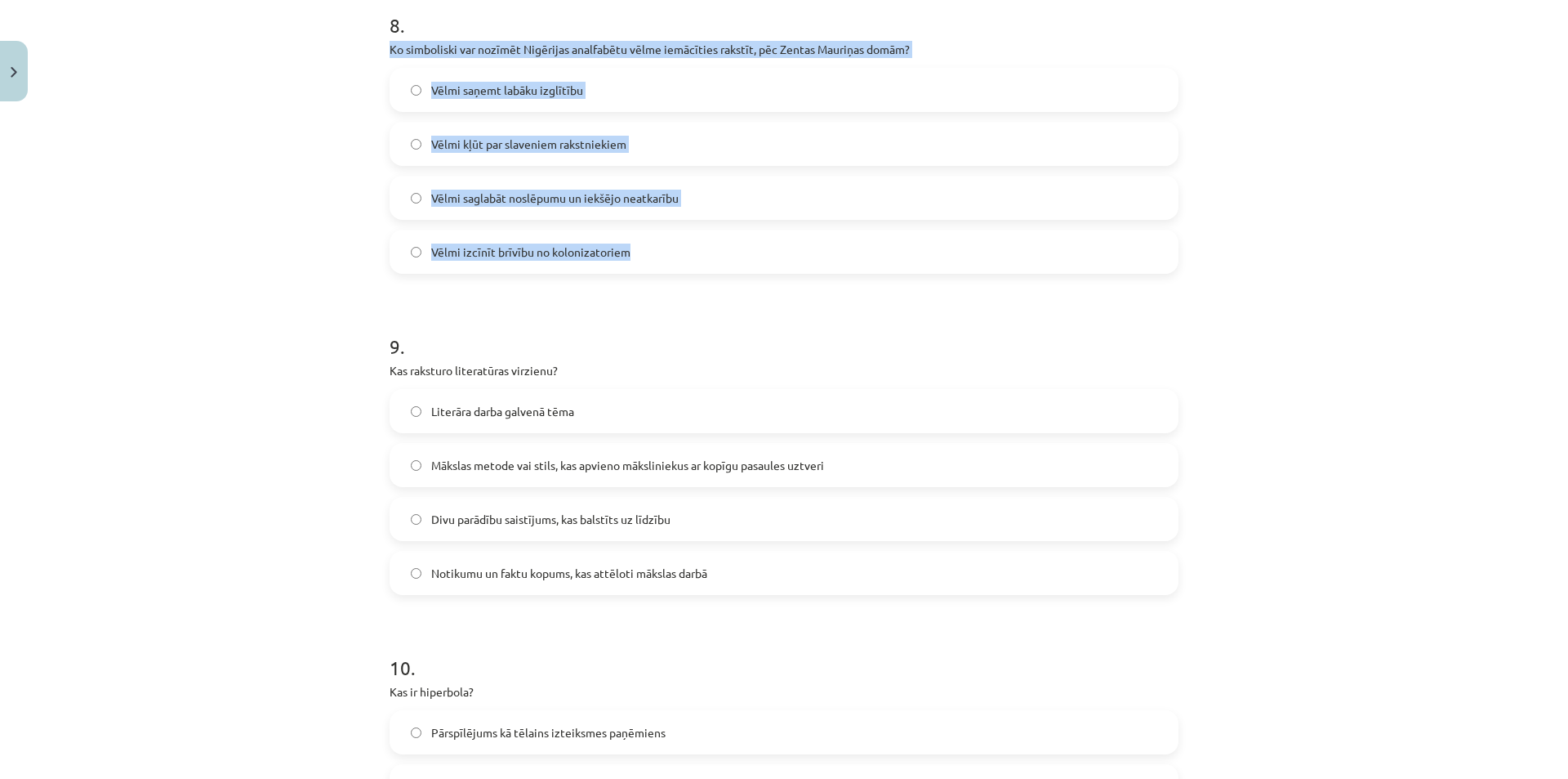
drag, startPoint x: 377, startPoint y: 48, endPoint x: 632, endPoint y: 259, distance: 331.0
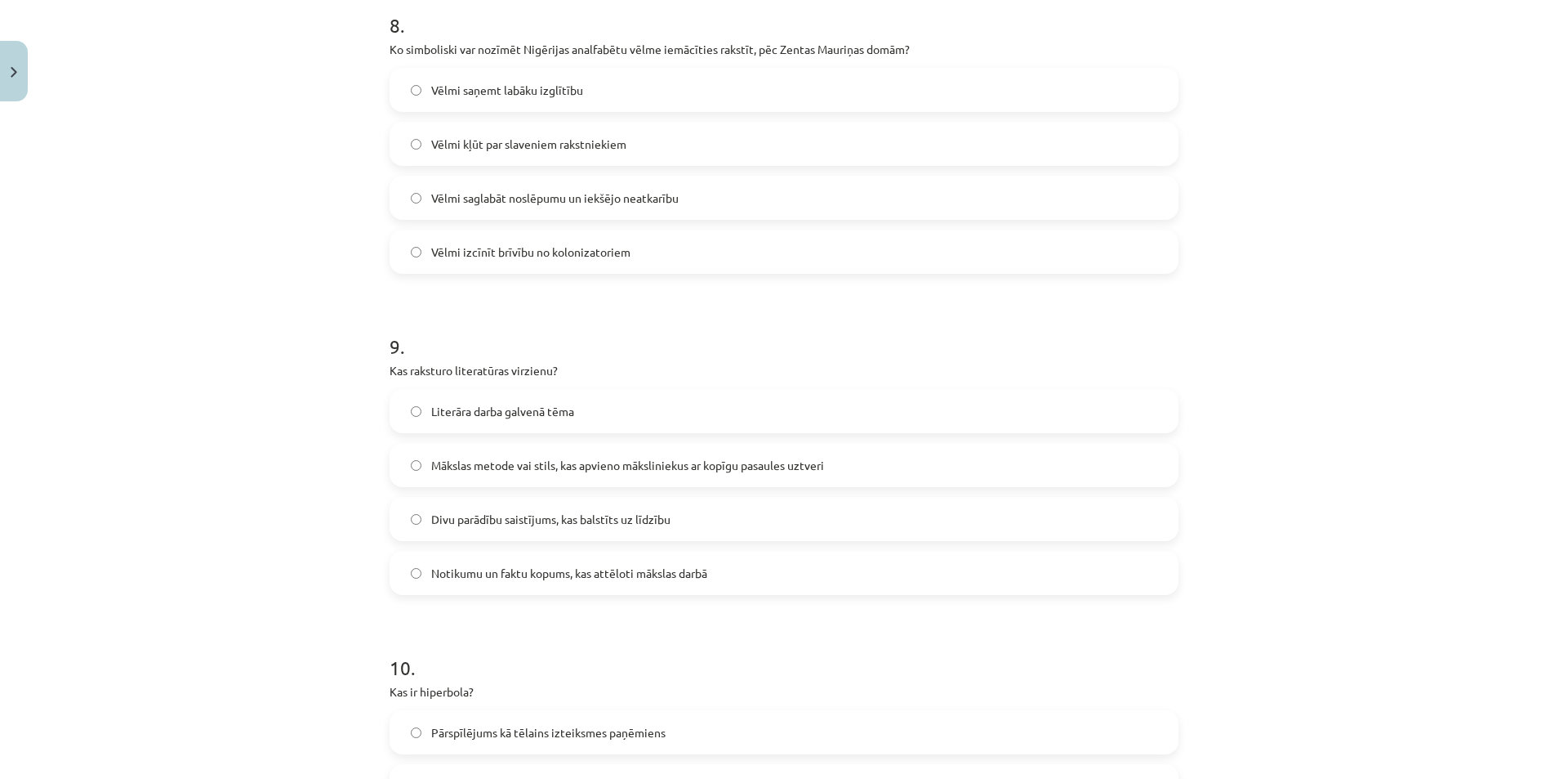
click at [1208, 398] on div "Mācību tēma: Literatūras i - 10. klases 1.ieskaites mācību materiāls #6 Noslēgu…" at bounding box center [784, 389] width 1568 height 779
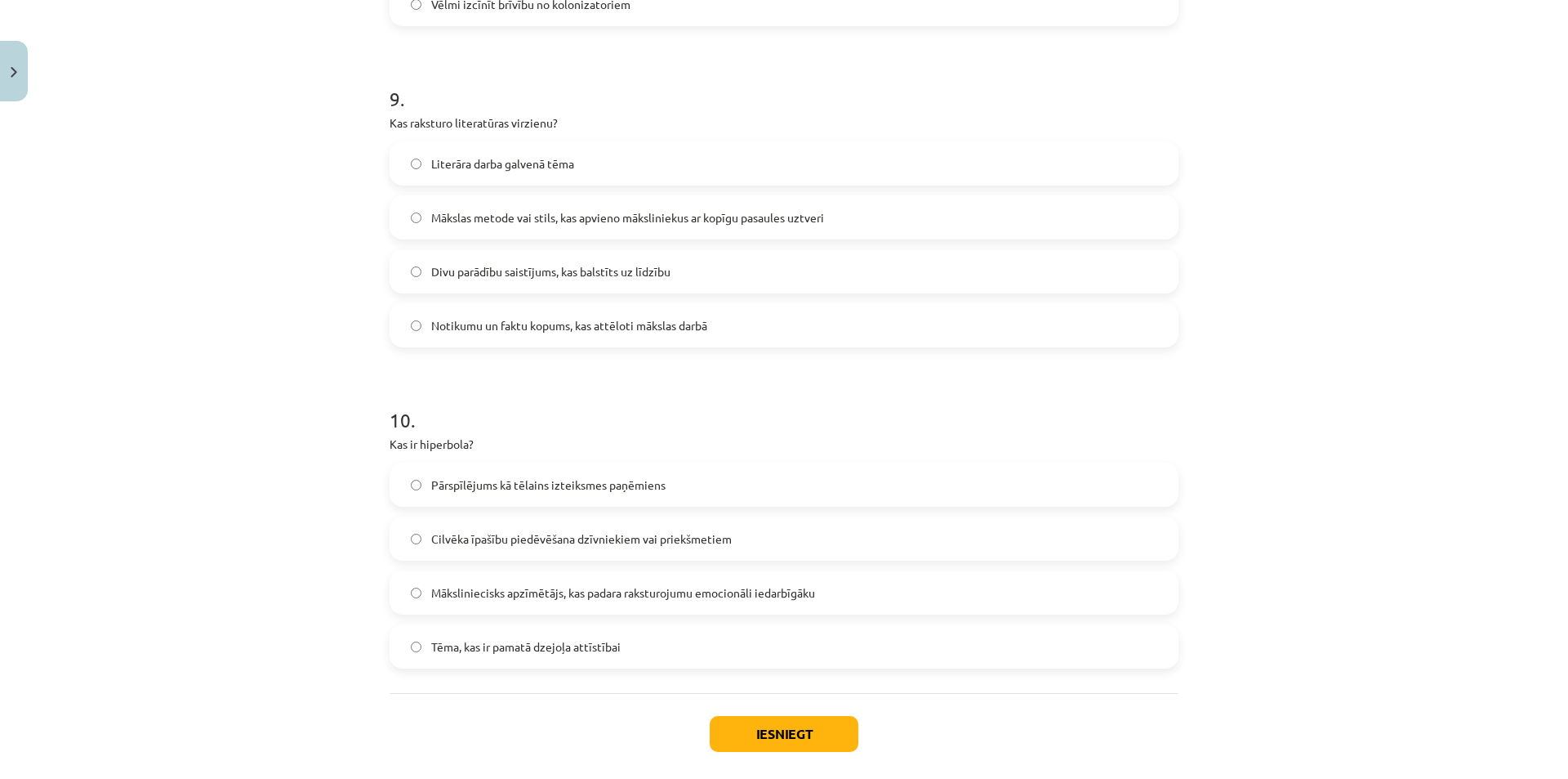
scroll to position [2916, 0]
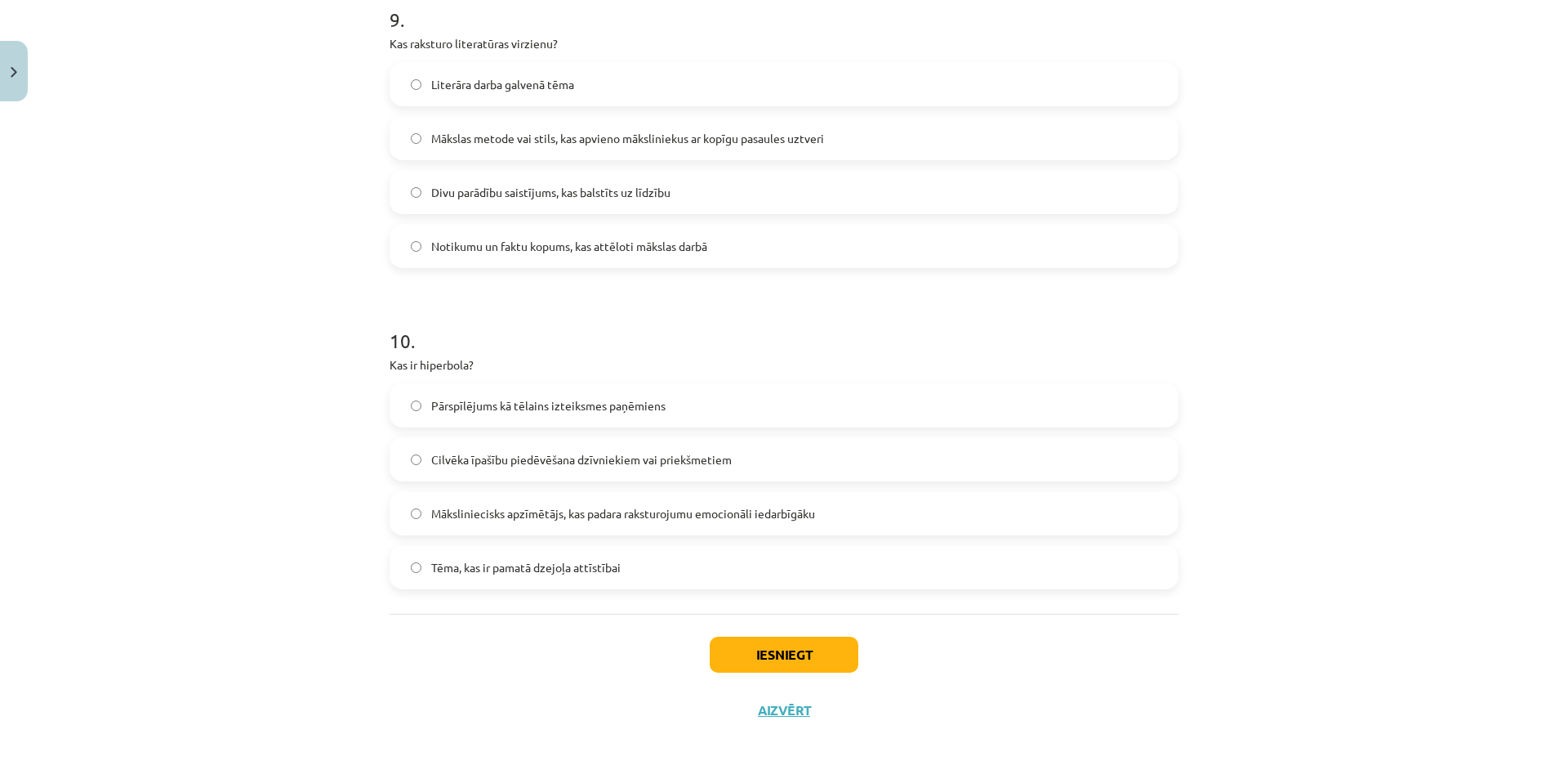
click at [637, 418] on label "Pārspīlējums kā tēlains izteiksmes paņēmiens" at bounding box center [784, 405] width 785 height 40
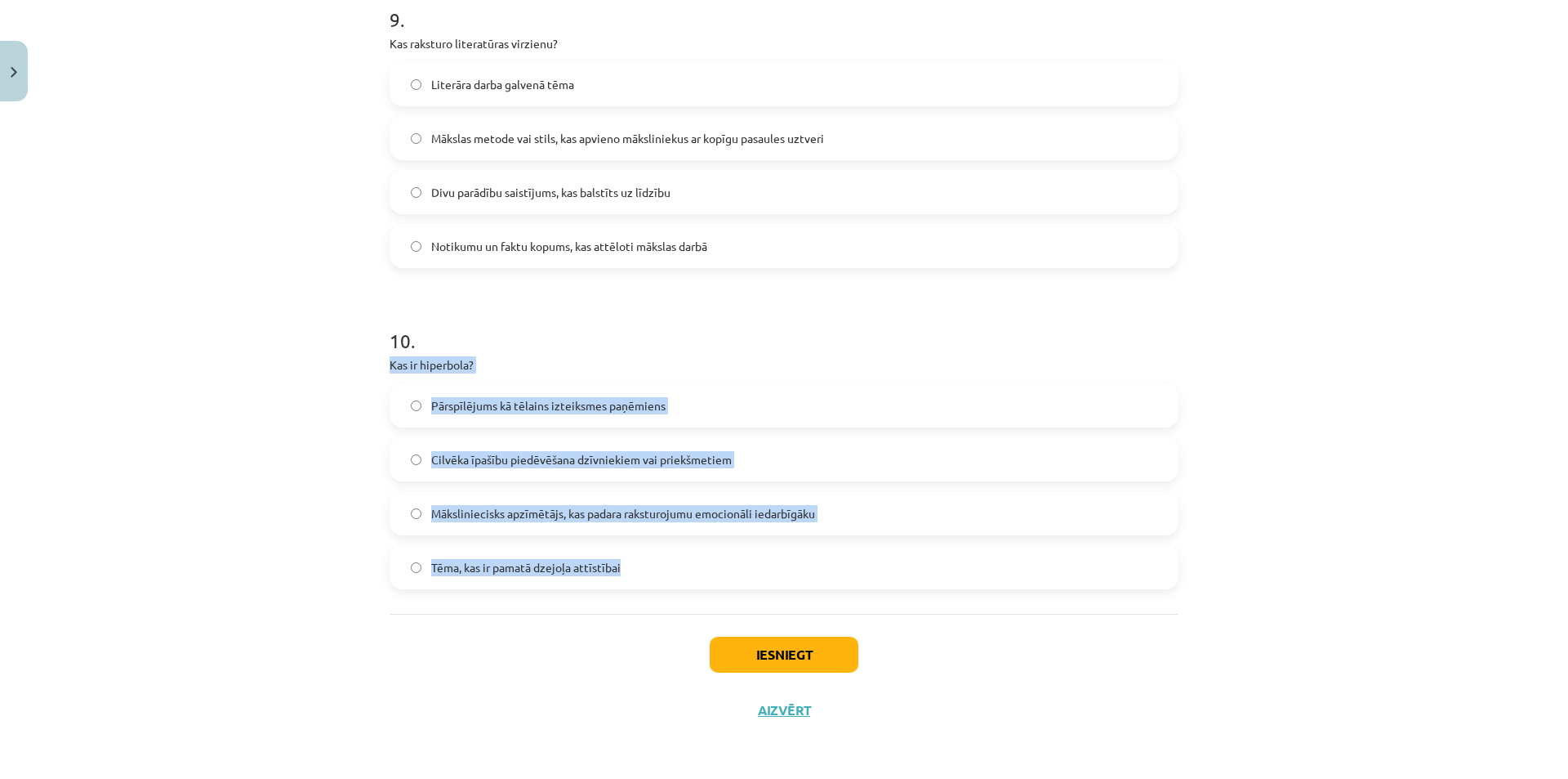
drag, startPoint x: 394, startPoint y: 365, endPoint x: 627, endPoint y: 563, distance: 305.8
click at [1323, 479] on div "Mācību tēma: Literatūras i - 10. klases 1.ieskaites mācību materiāls #6 Noslēgu…" at bounding box center [784, 389] width 1568 height 779
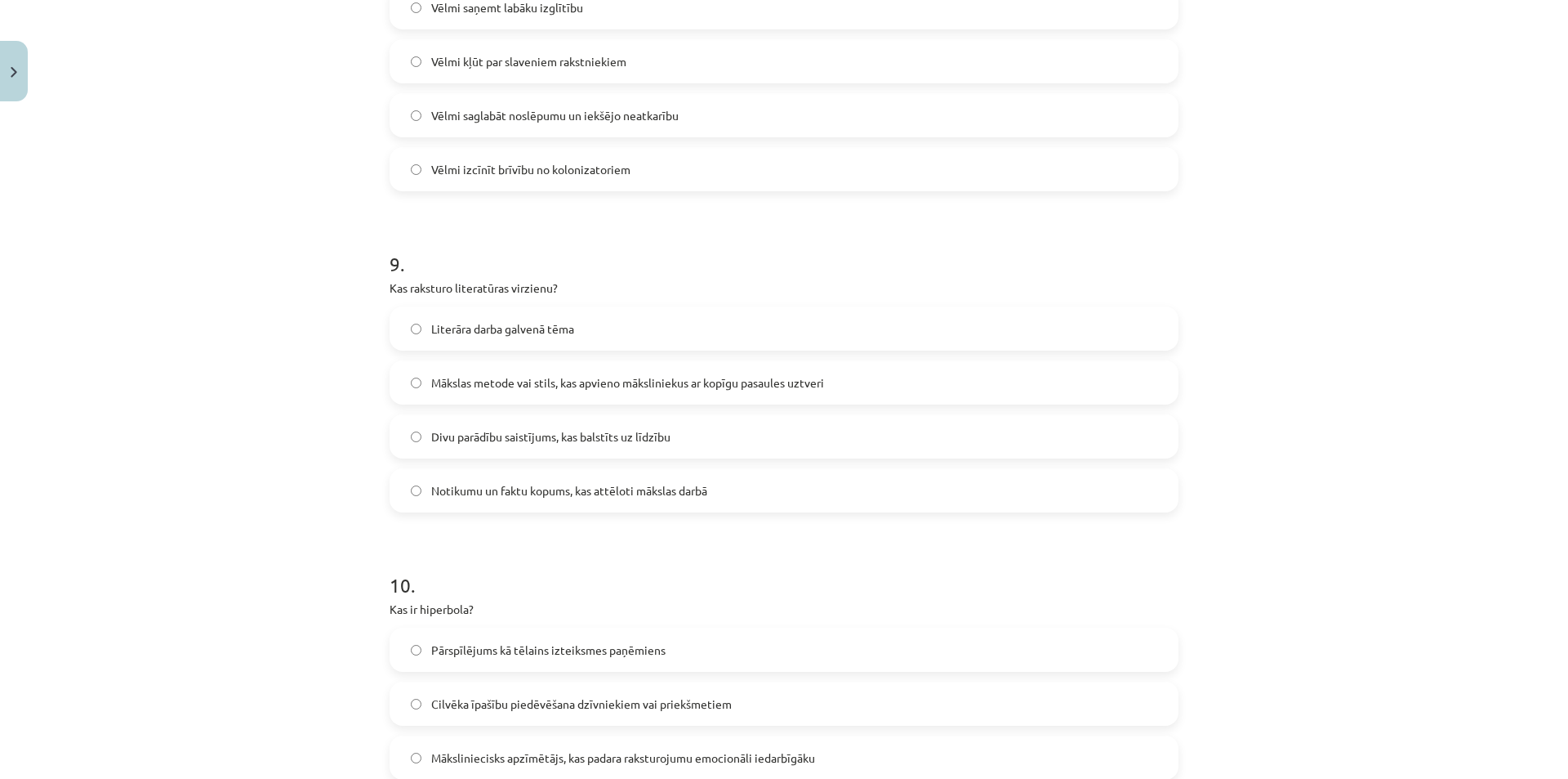
scroll to position [2670, 0]
click at [633, 441] on span "Divu parādību saistījums, kas balstīts uz līdzību" at bounding box center [551, 437] width 240 height 17
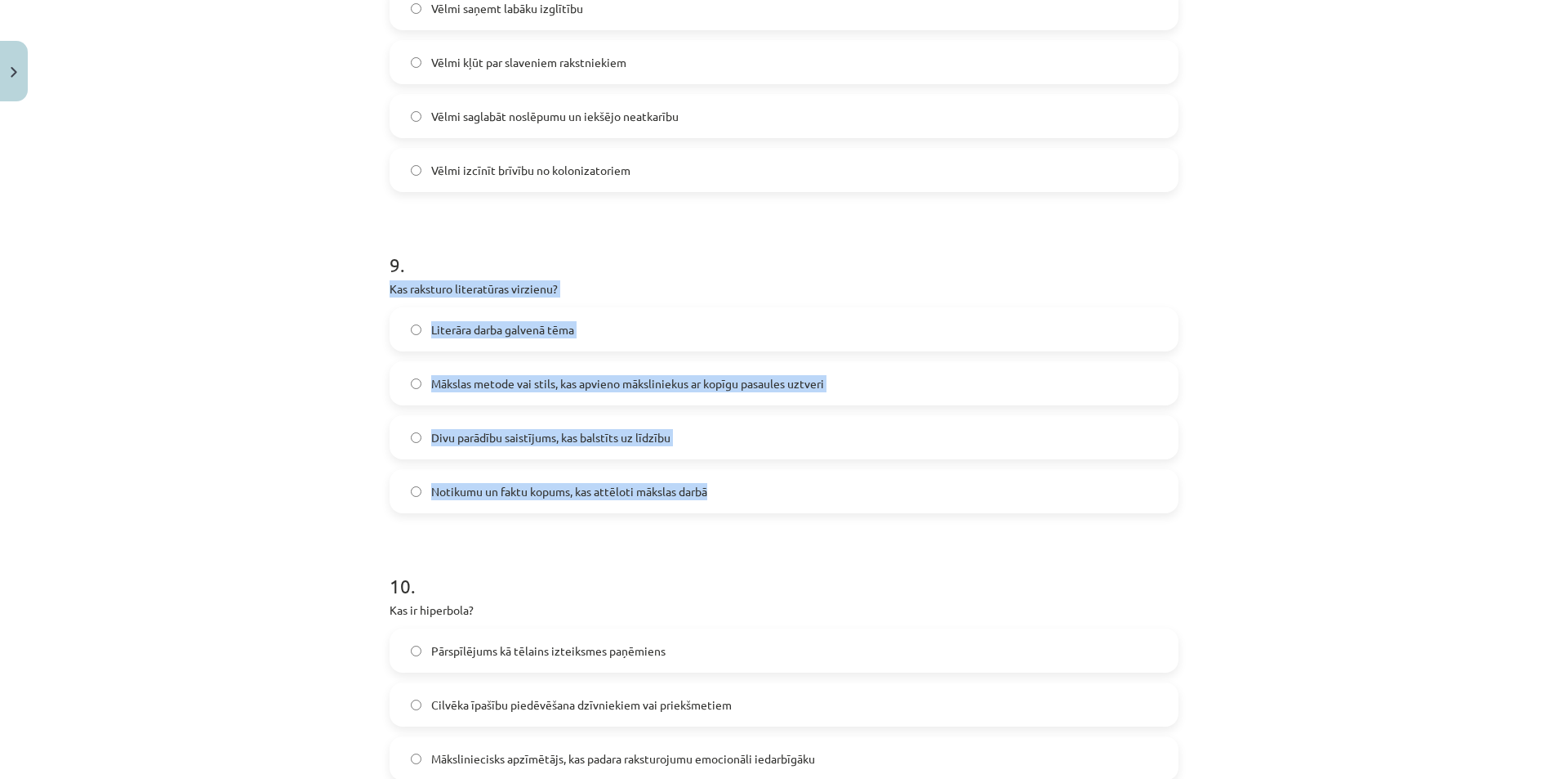
drag, startPoint x: 419, startPoint y: 297, endPoint x: 729, endPoint y: 494, distance: 367.3
click at [1393, 472] on div "Mācību tēma: Literatūras i - 10. klases 1.ieskaites mācību materiāls #6 Noslēgu…" at bounding box center [784, 389] width 1568 height 779
click at [1416, 439] on div "Mācību tēma: Literatūras i - 10. klases 1.ieskaites mācību materiāls #6 Noslēgu…" at bounding box center [784, 389] width 1568 height 779
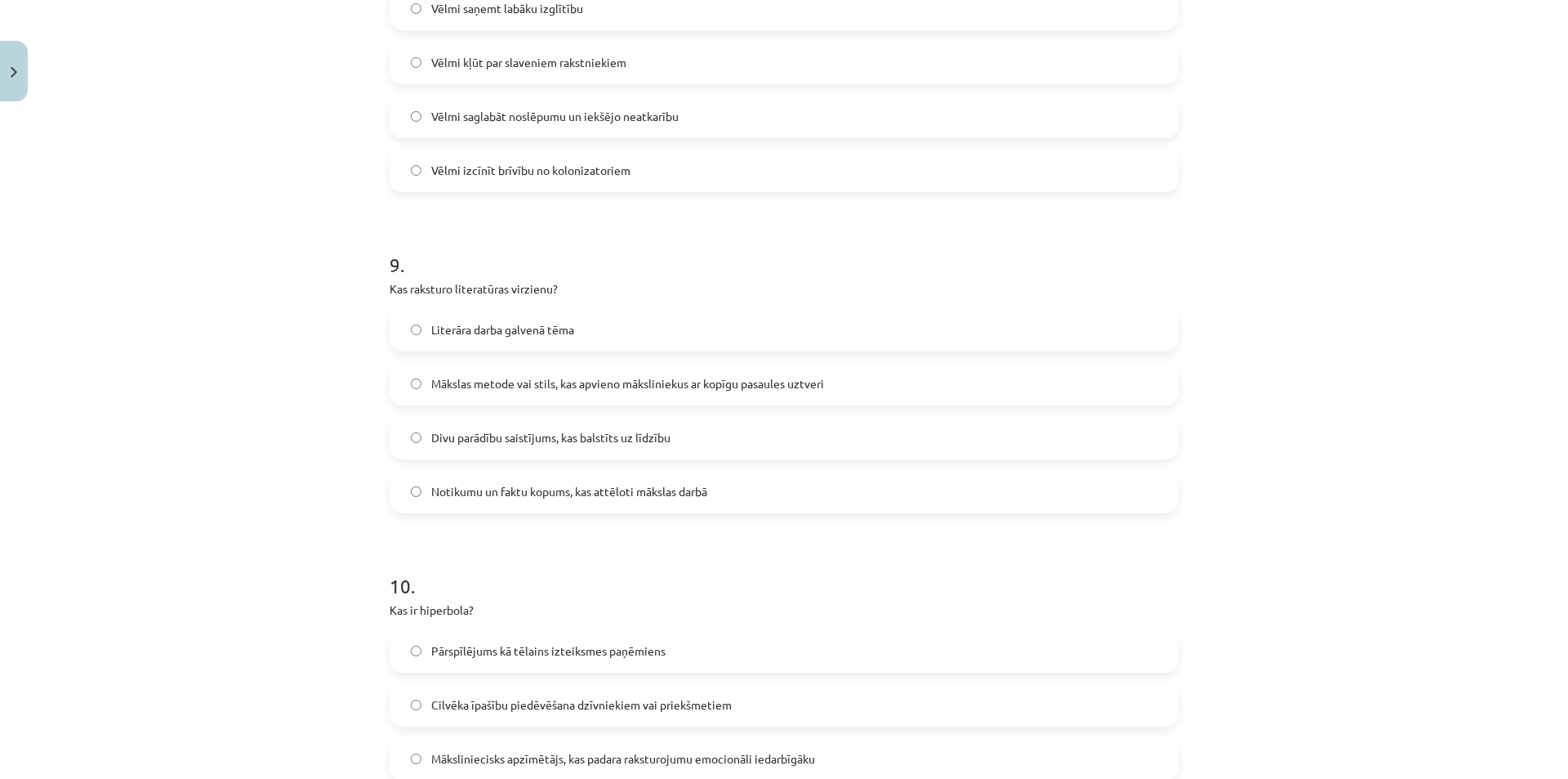
click at [721, 367] on label "Mākslas metode vai stils, kas apvieno māksliniekus ar kopīgu pasaules uztveri" at bounding box center [784, 383] width 785 height 40
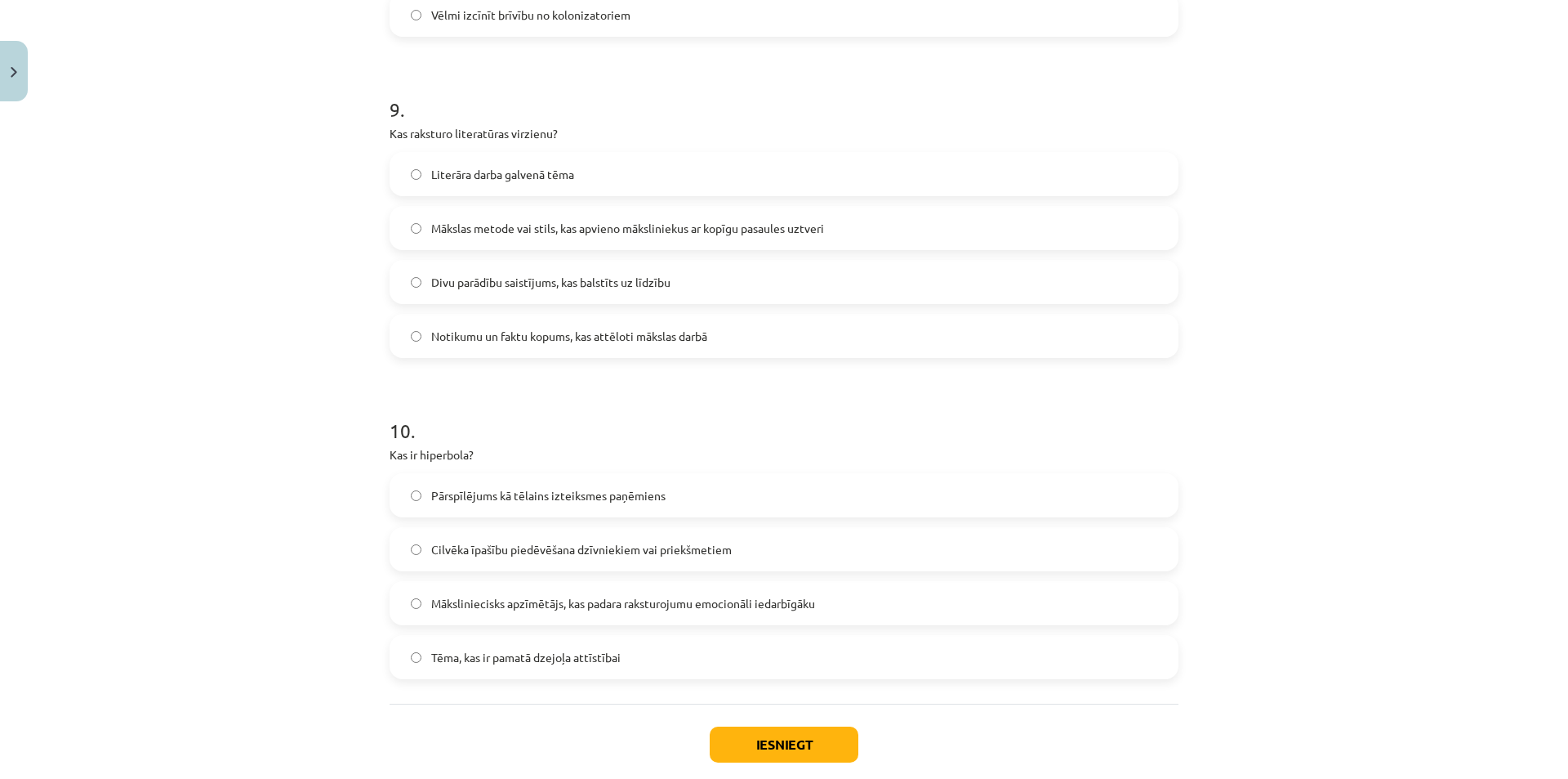
scroll to position [2916, 0]
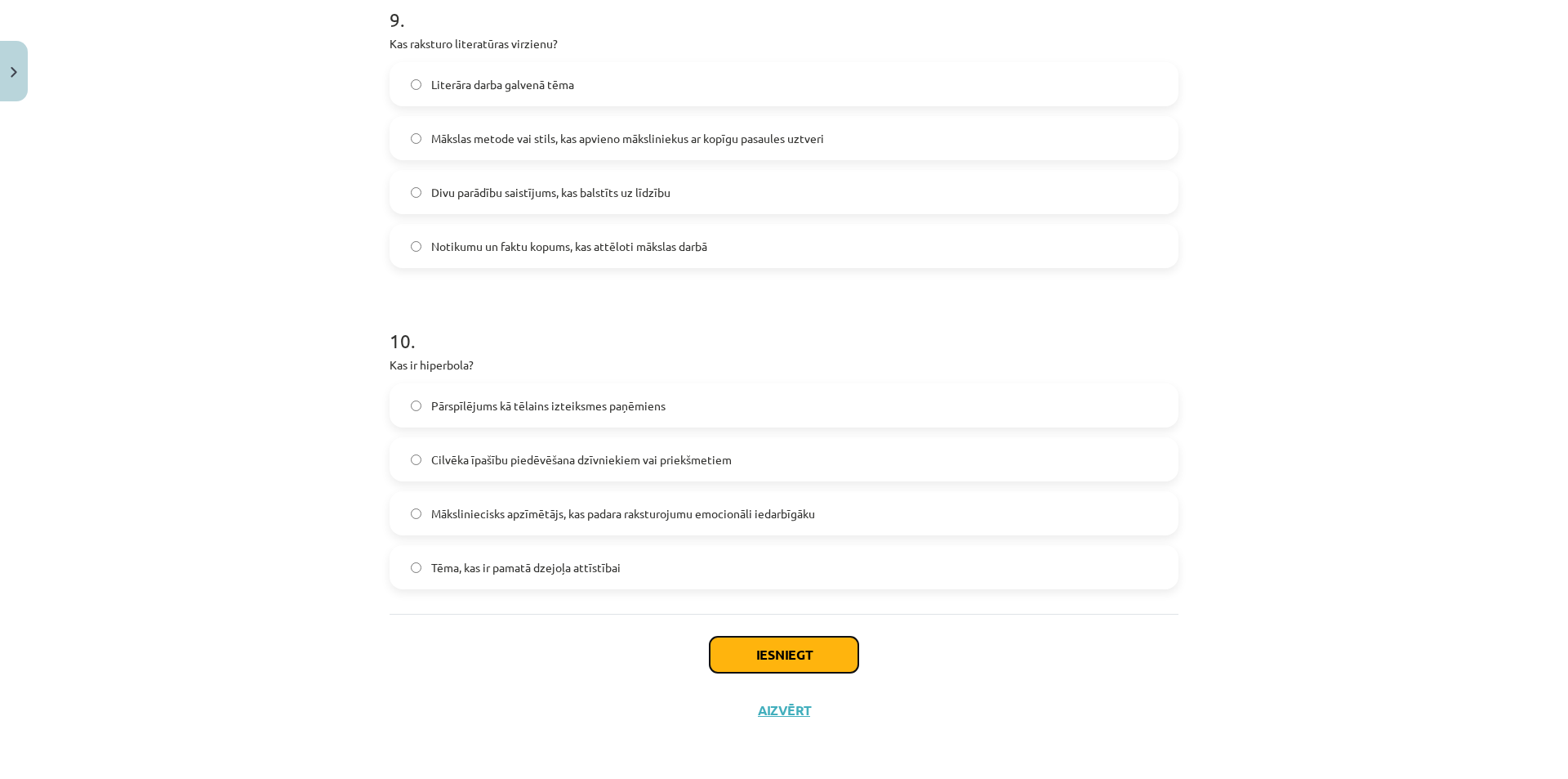
click at [830, 663] on button "Iesniegt" at bounding box center [784, 655] width 149 height 36
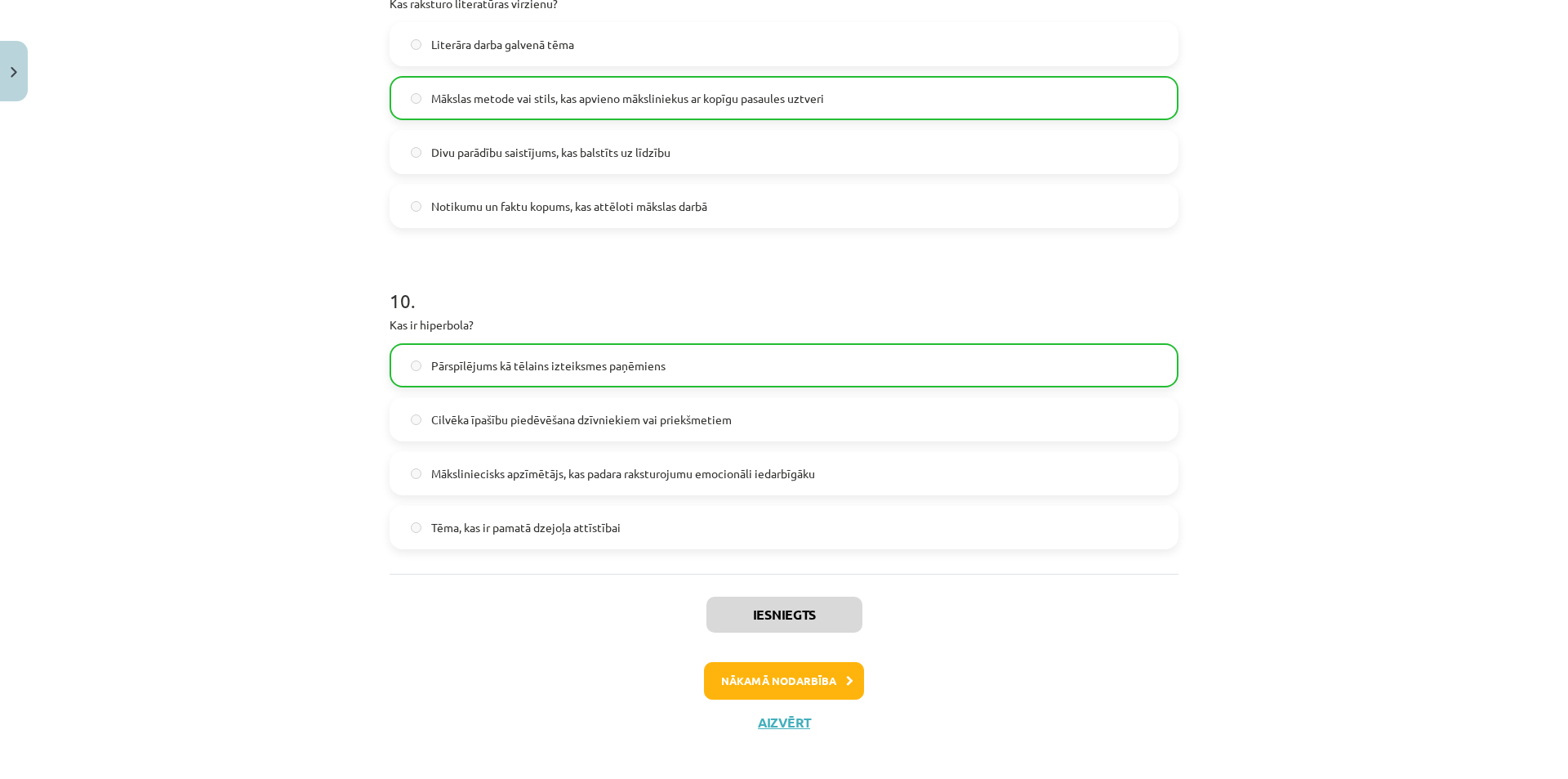
scroll to position [2968, 0]
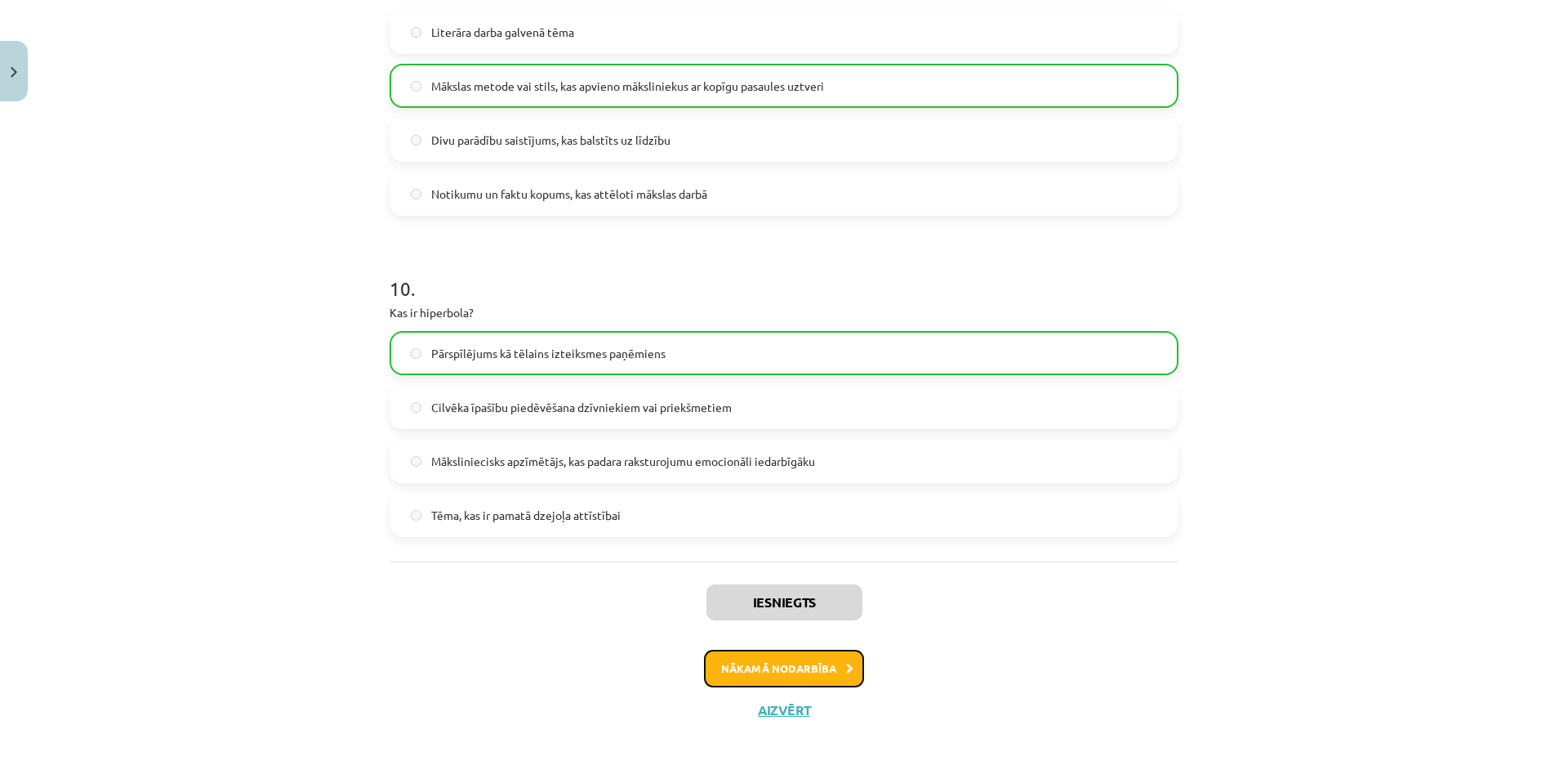
click at [776, 666] on button "Nākamā nodarbība" at bounding box center [784, 668] width 160 height 38
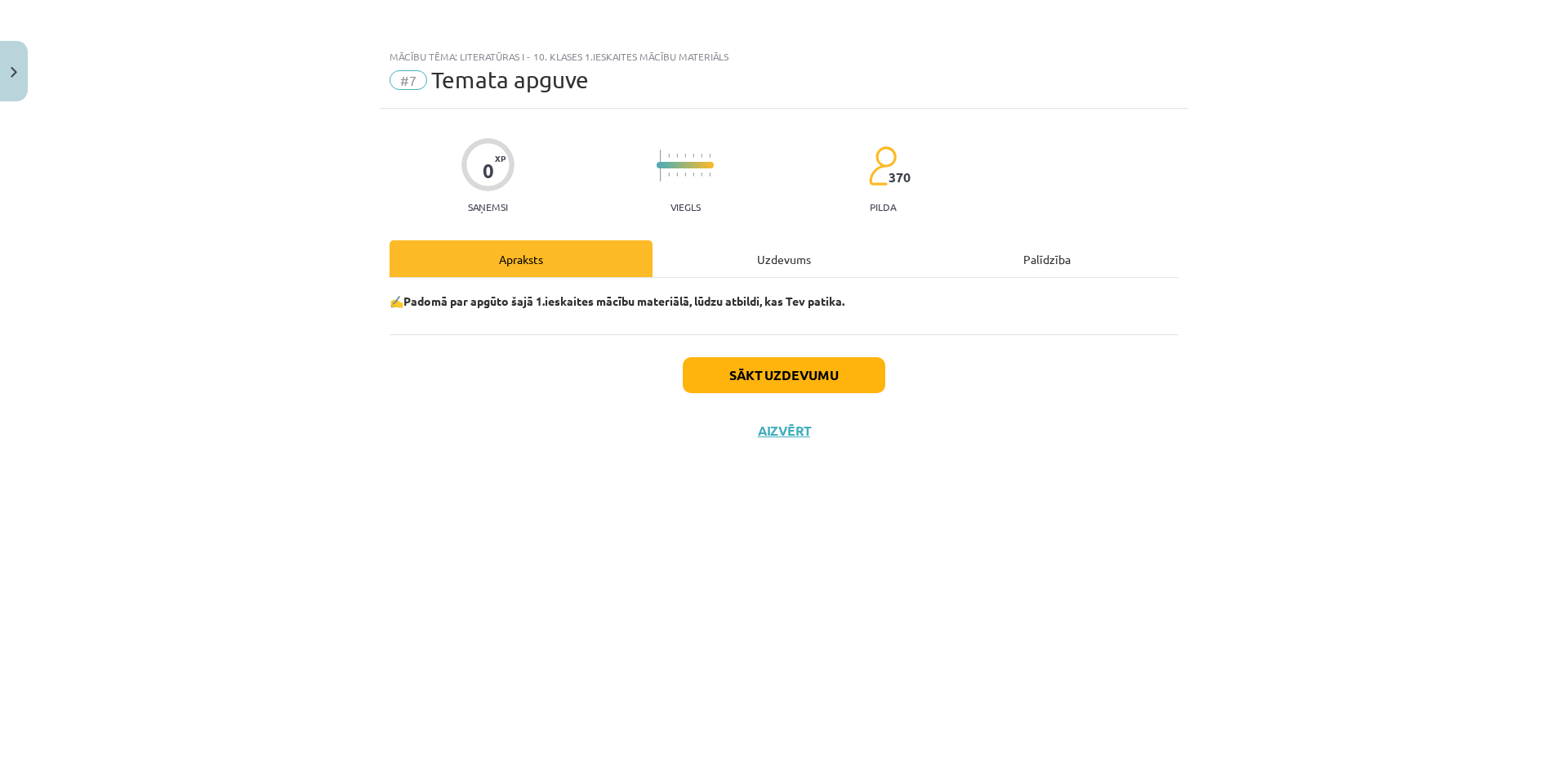
scroll to position [0, 0]
click at [836, 372] on button "Sākt uzdevumu" at bounding box center [784, 375] width 202 height 36
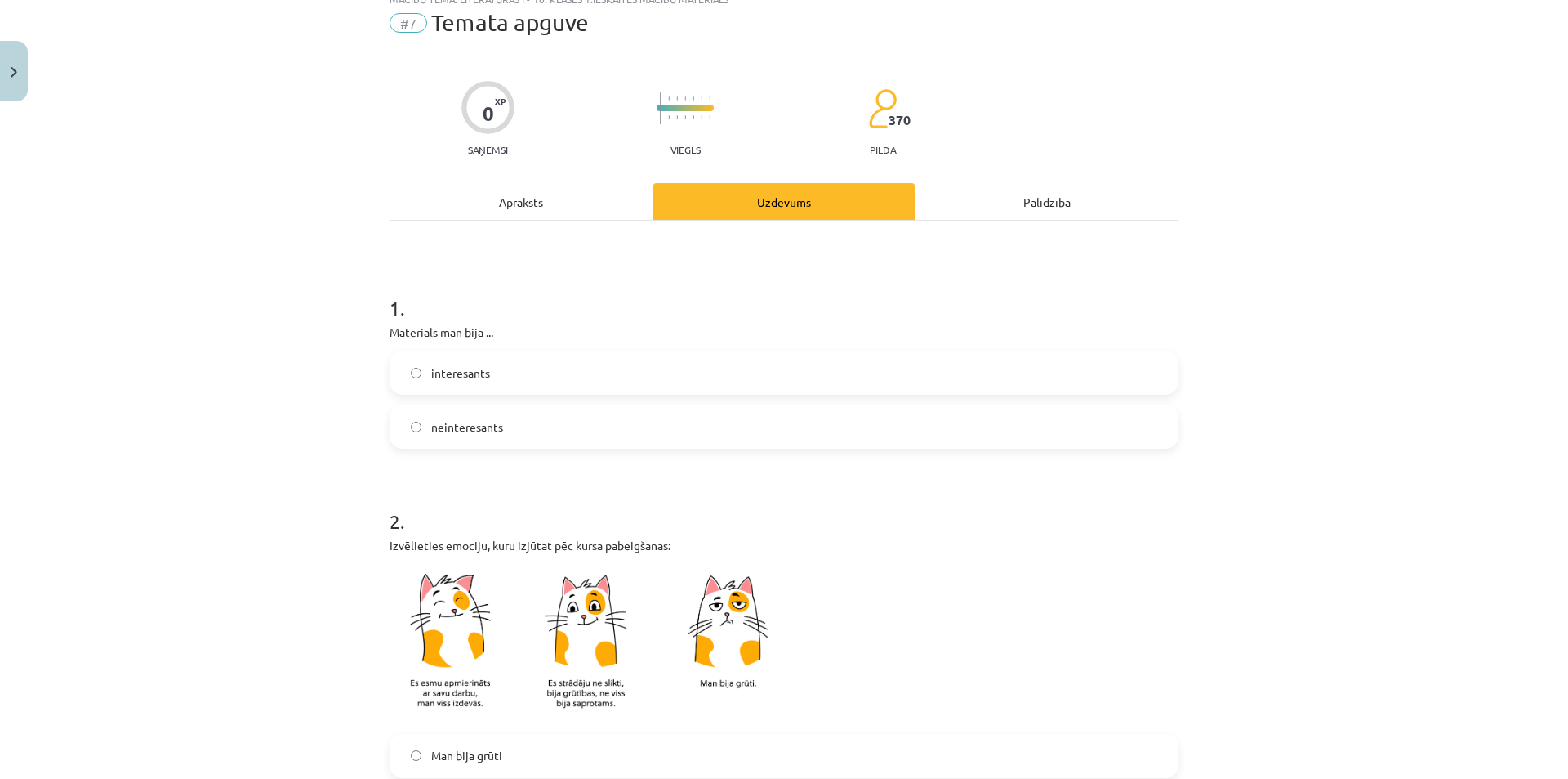
scroll to position [82, 0]
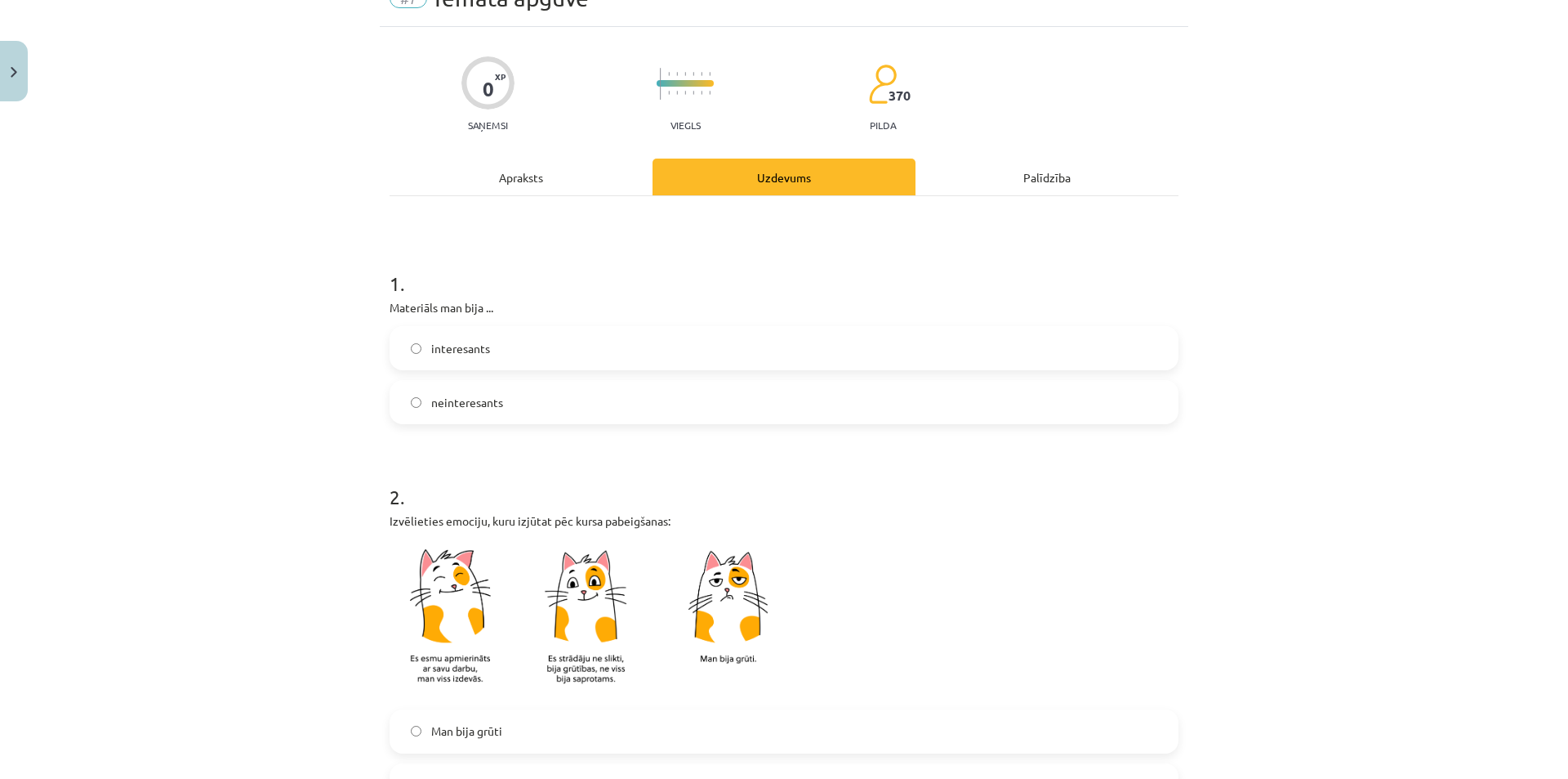
click at [540, 351] on label "interesants" at bounding box center [784, 348] width 785 height 40
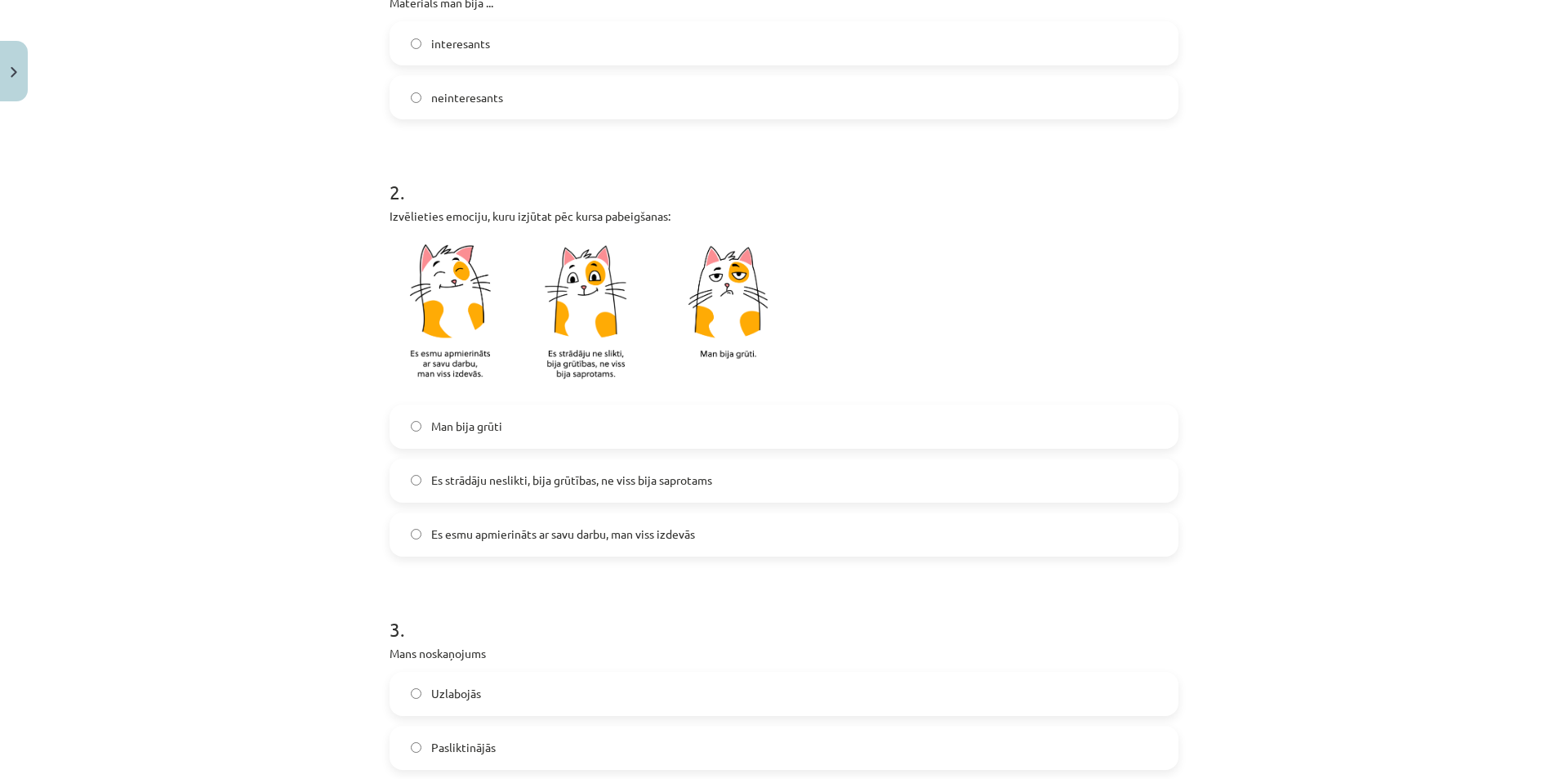
scroll to position [409, 0]
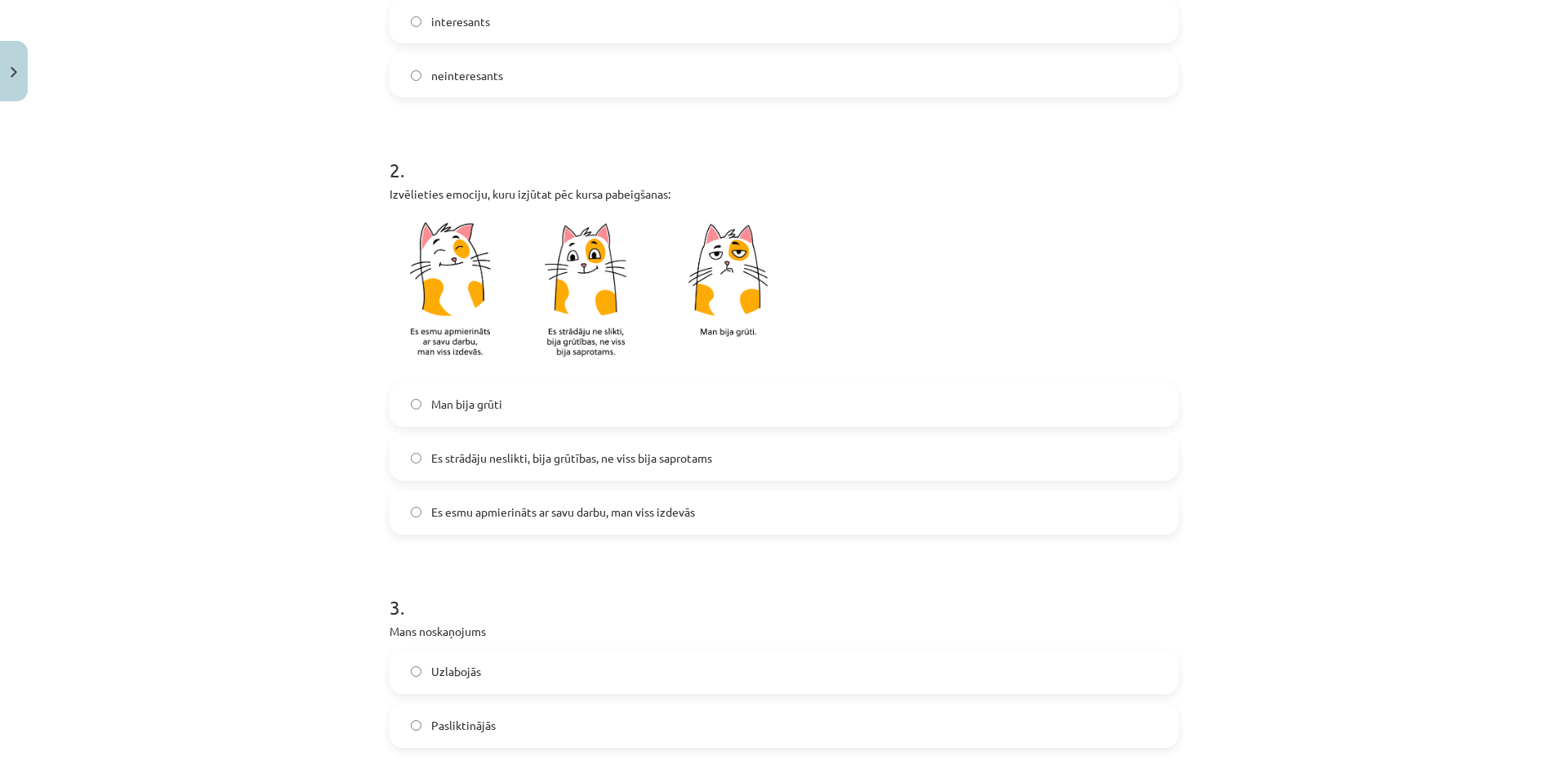
click at [509, 458] on span "Es strādāju neslikti, bija grūtības, ne viss bija saprotams" at bounding box center [571, 457] width 281 height 17
click at [594, 450] on span "Es strādāju neslikti, bija grūtības, ne viss bija saprotams" at bounding box center [571, 457] width 281 height 17
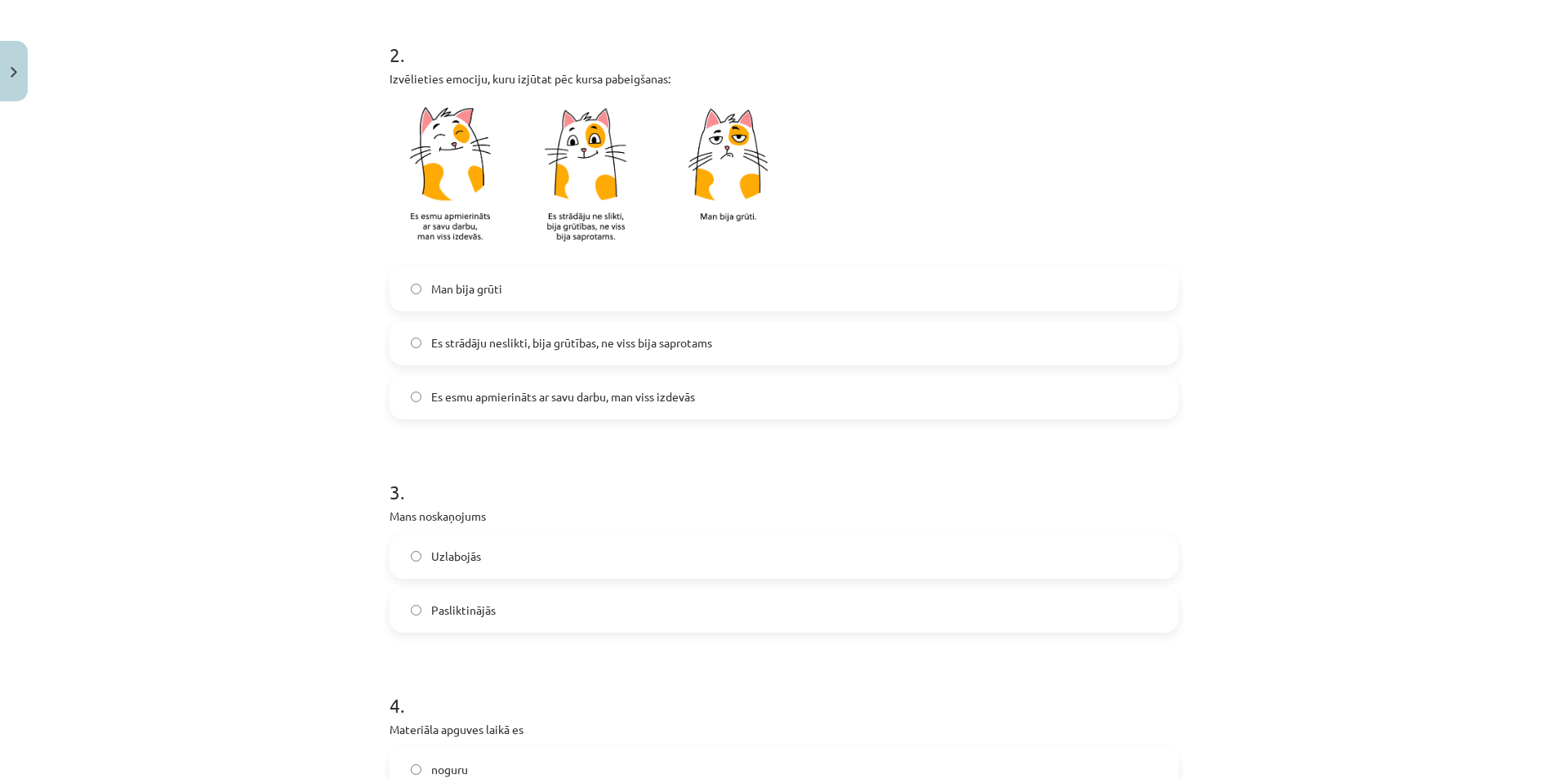
scroll to position [654, 0]
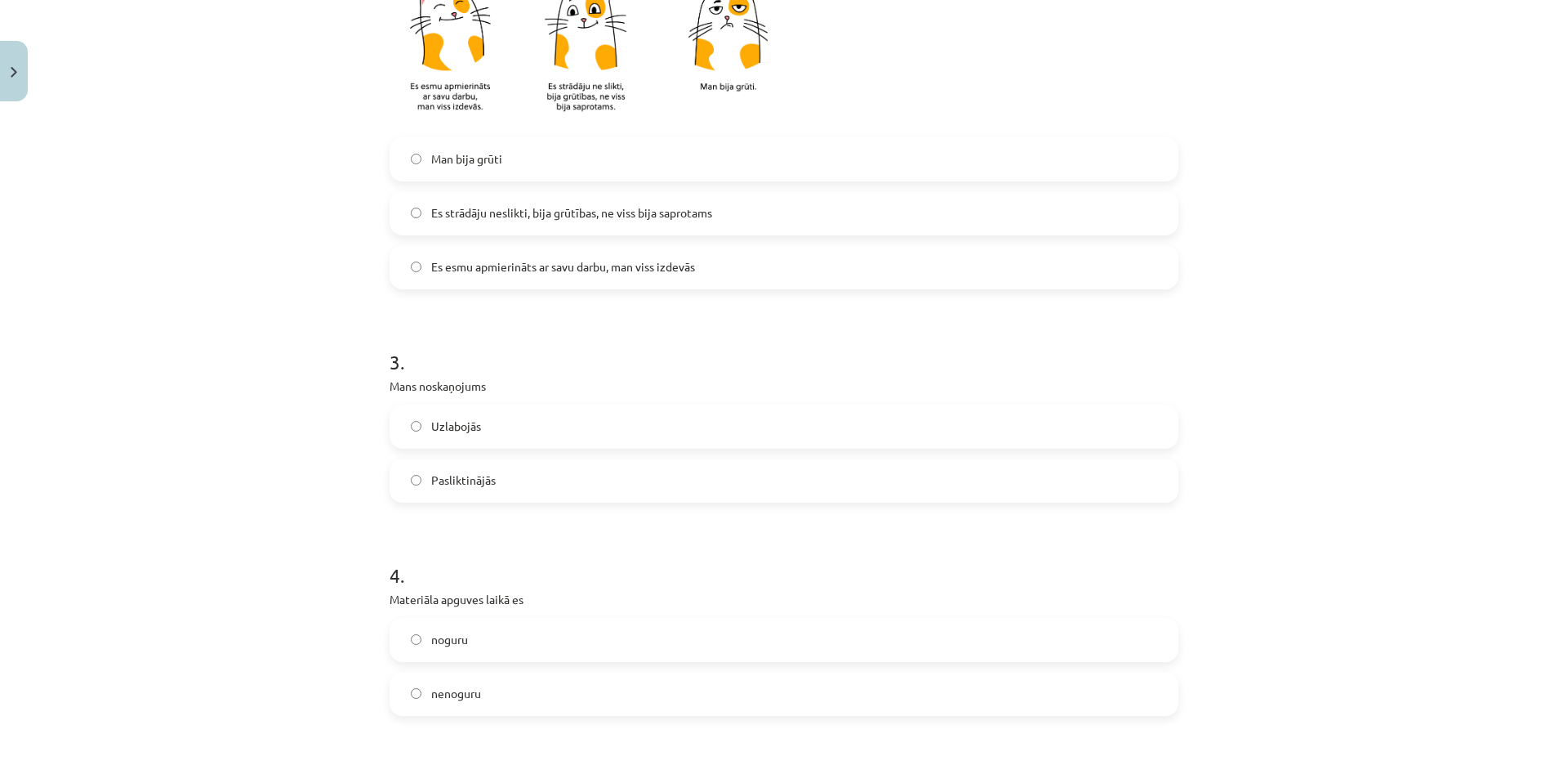
click at [500, 428] on label "Uzlabojās" at bounding box center [784, 426] width 785 height 40
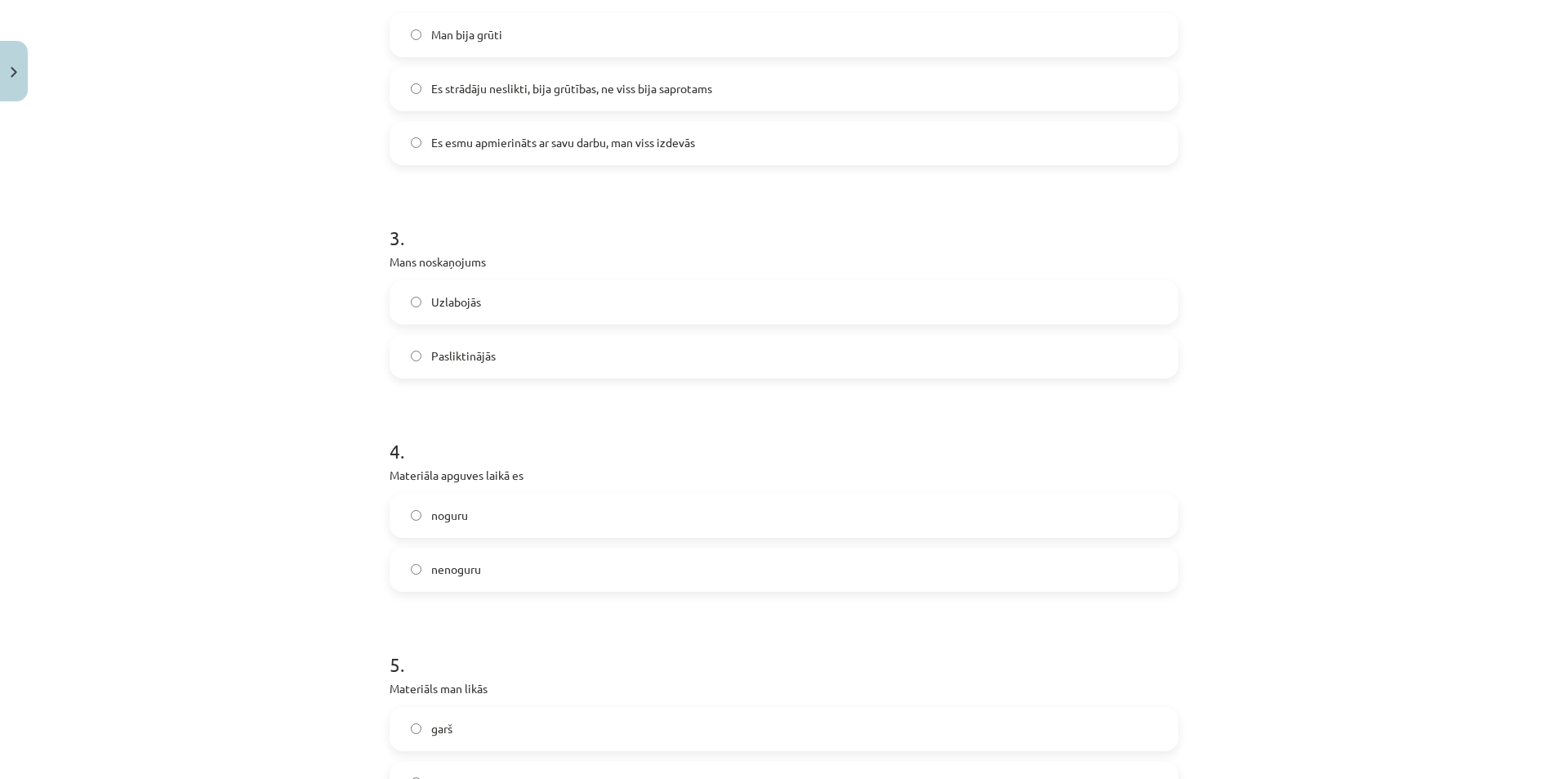
scroll to position [980, 0]
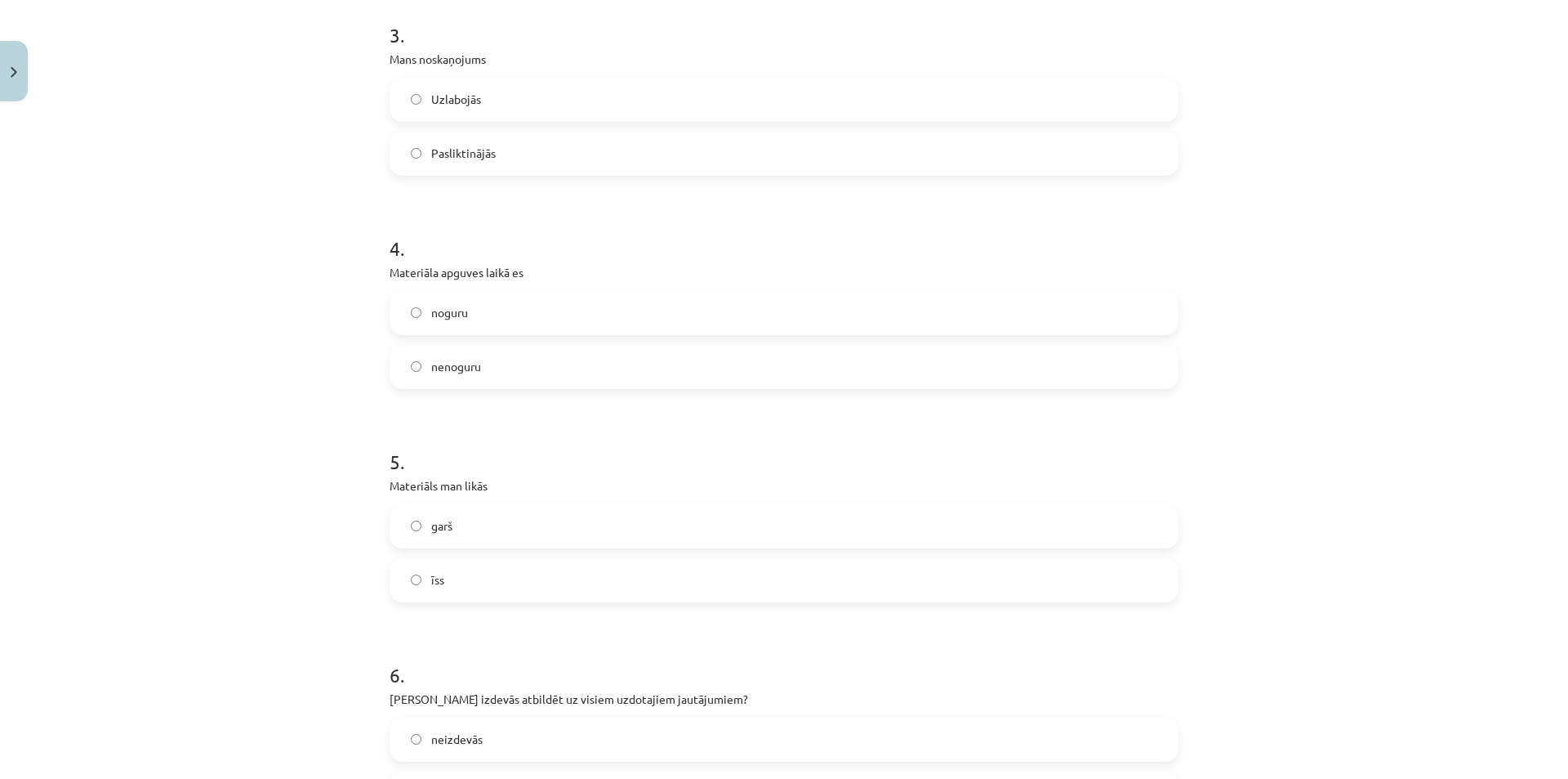
click at [477, 358] on label "nenoguru" at bounding box center [784, 366] width 785 height 40
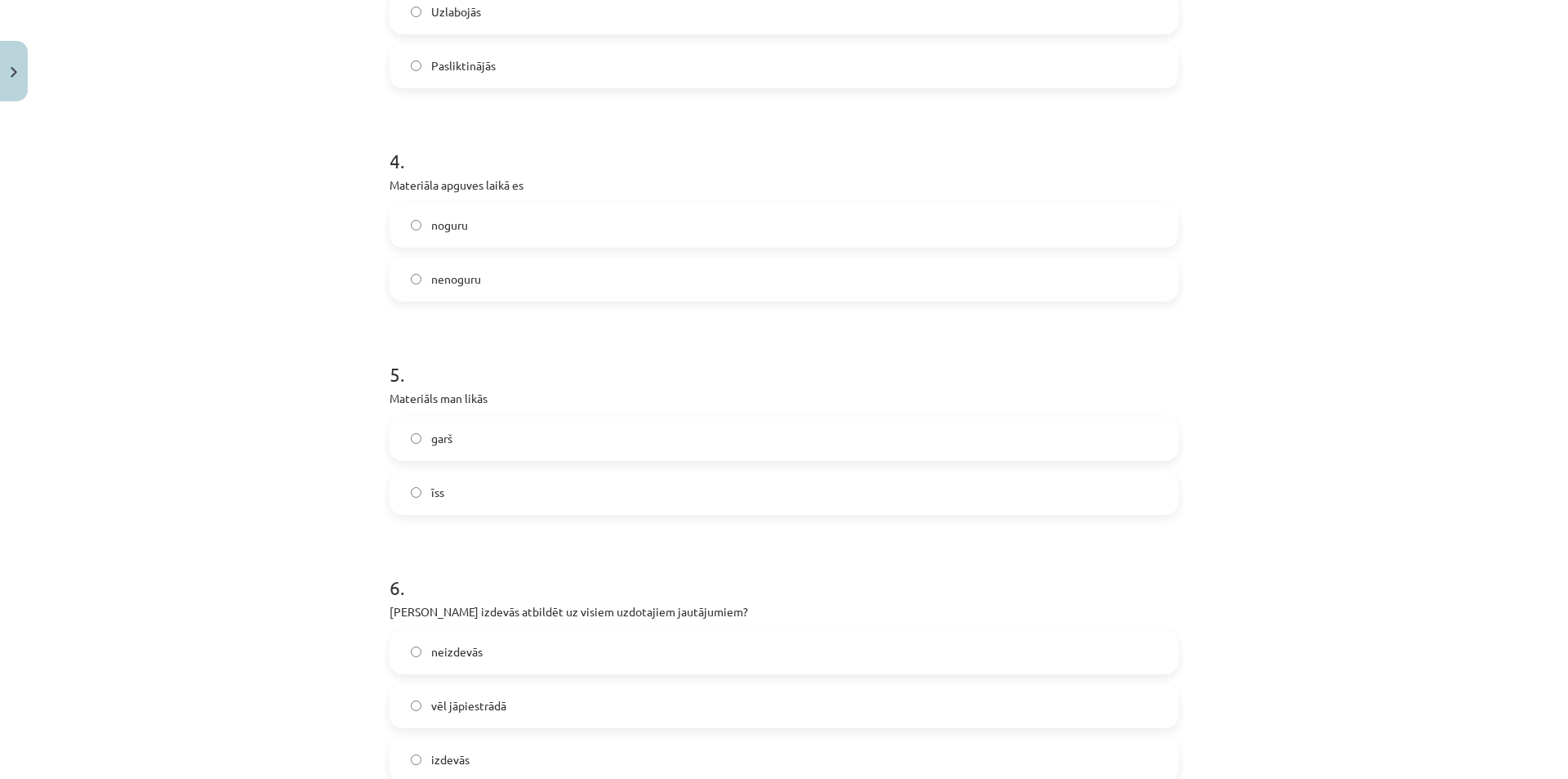
scroll to position [1226, 0]
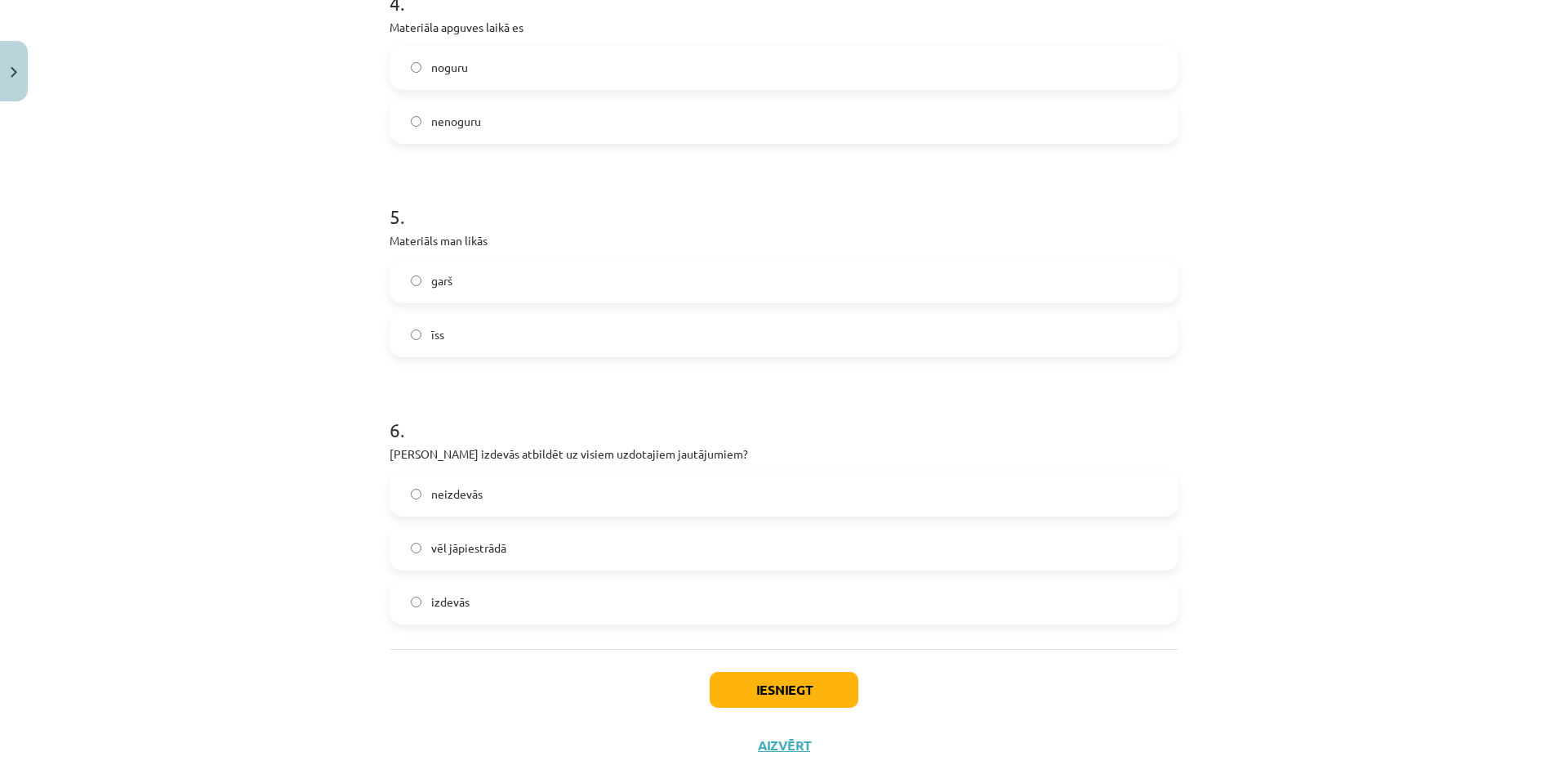
click at [448, 333] on label "īss" at bounding box center [784, 335] width 785 height 40
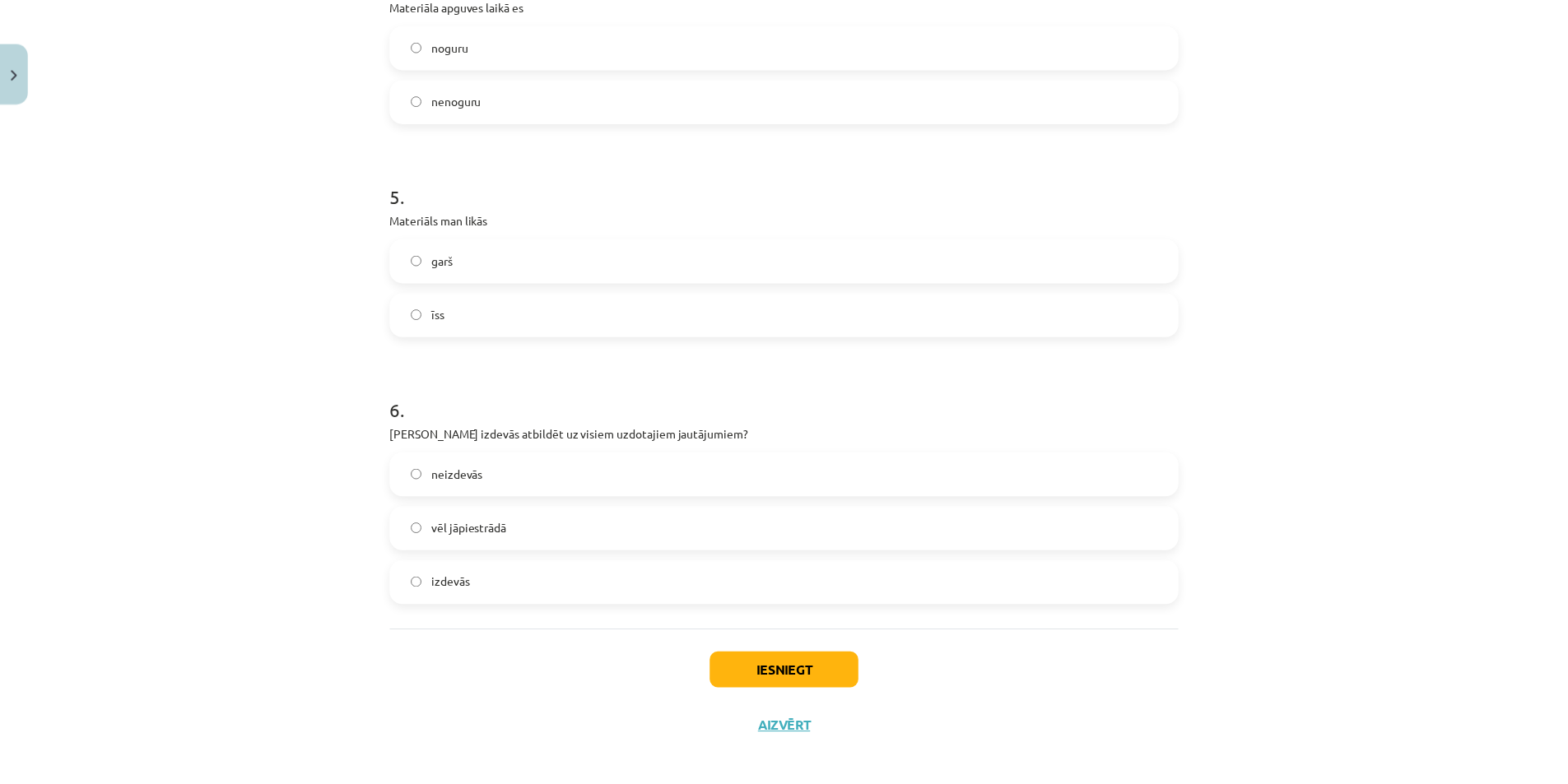
scroll to position [1269, 0]
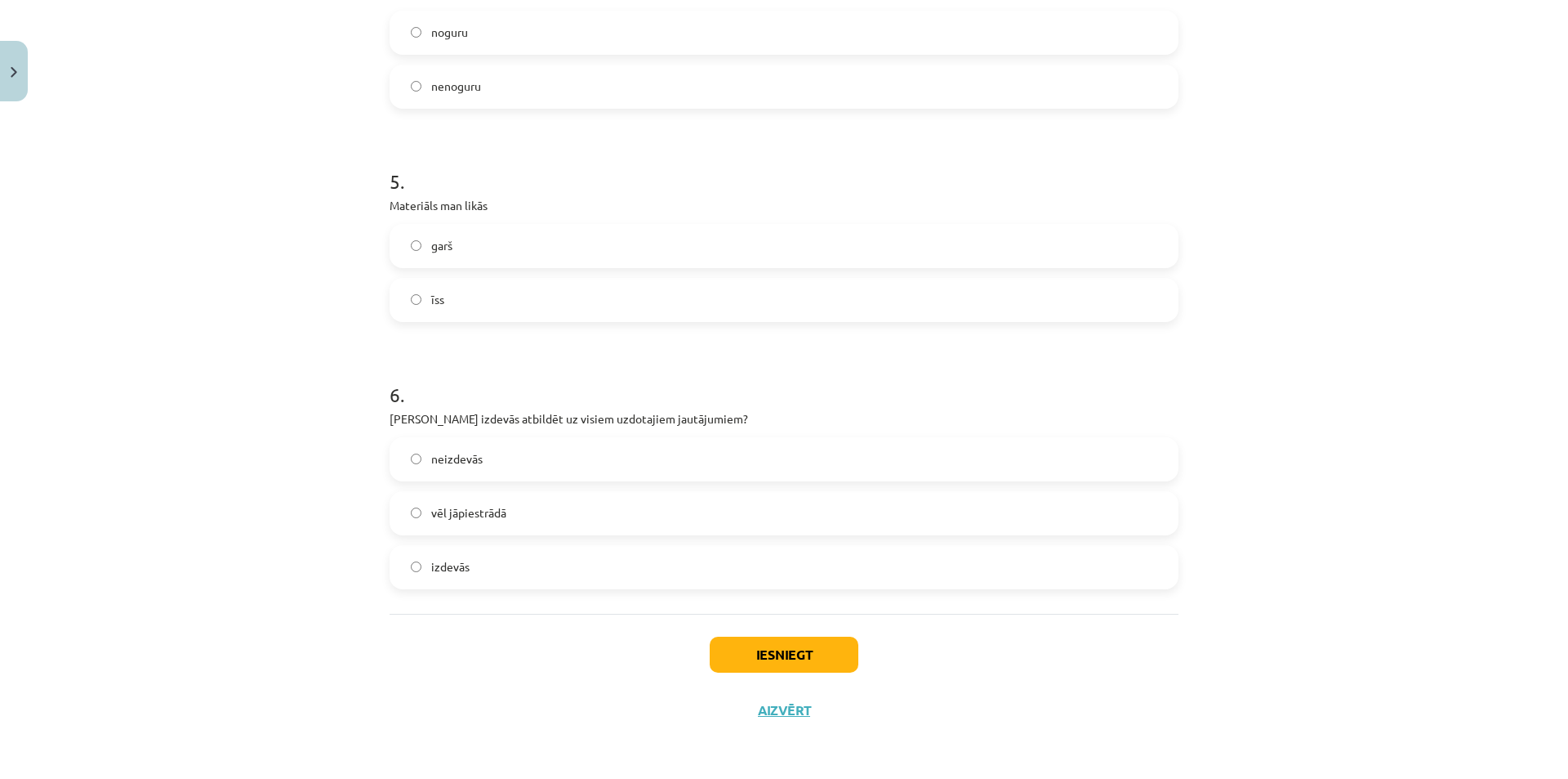
click at [487, 516] on span "vēl jāpiestrādā" at bounding box center [469, 512] width 75 height 17
click at [799, 656] on button "Iesniegt" at bounding box center [784, 655] width 149 height 36
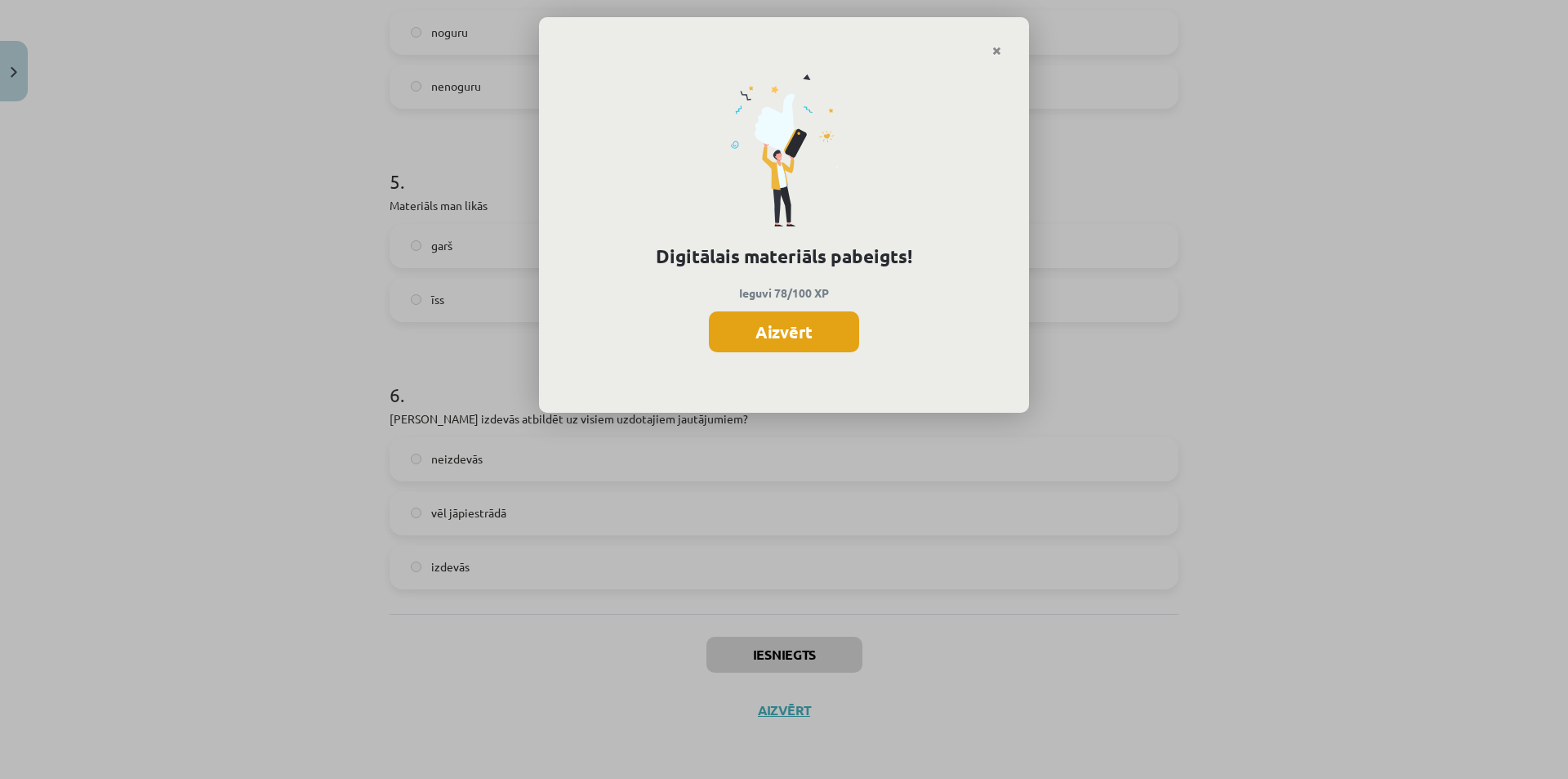
click at [820, 341] on button "Aizvērt" at bounding box center [784, 331] width 150 height 40
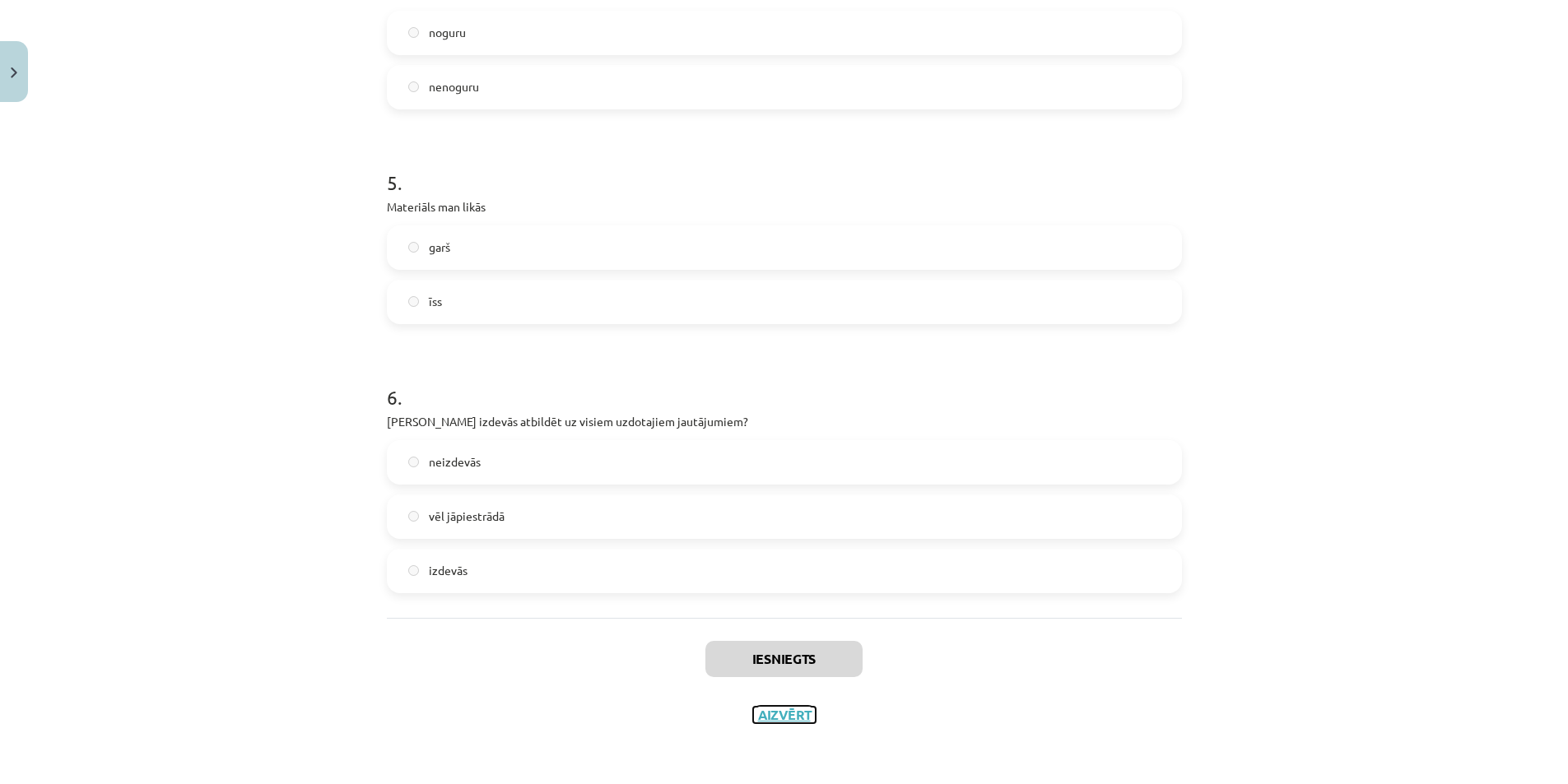
click at [792, 707] on button "Aizvērt" at bounding box center [784, 714] width 63 height 17
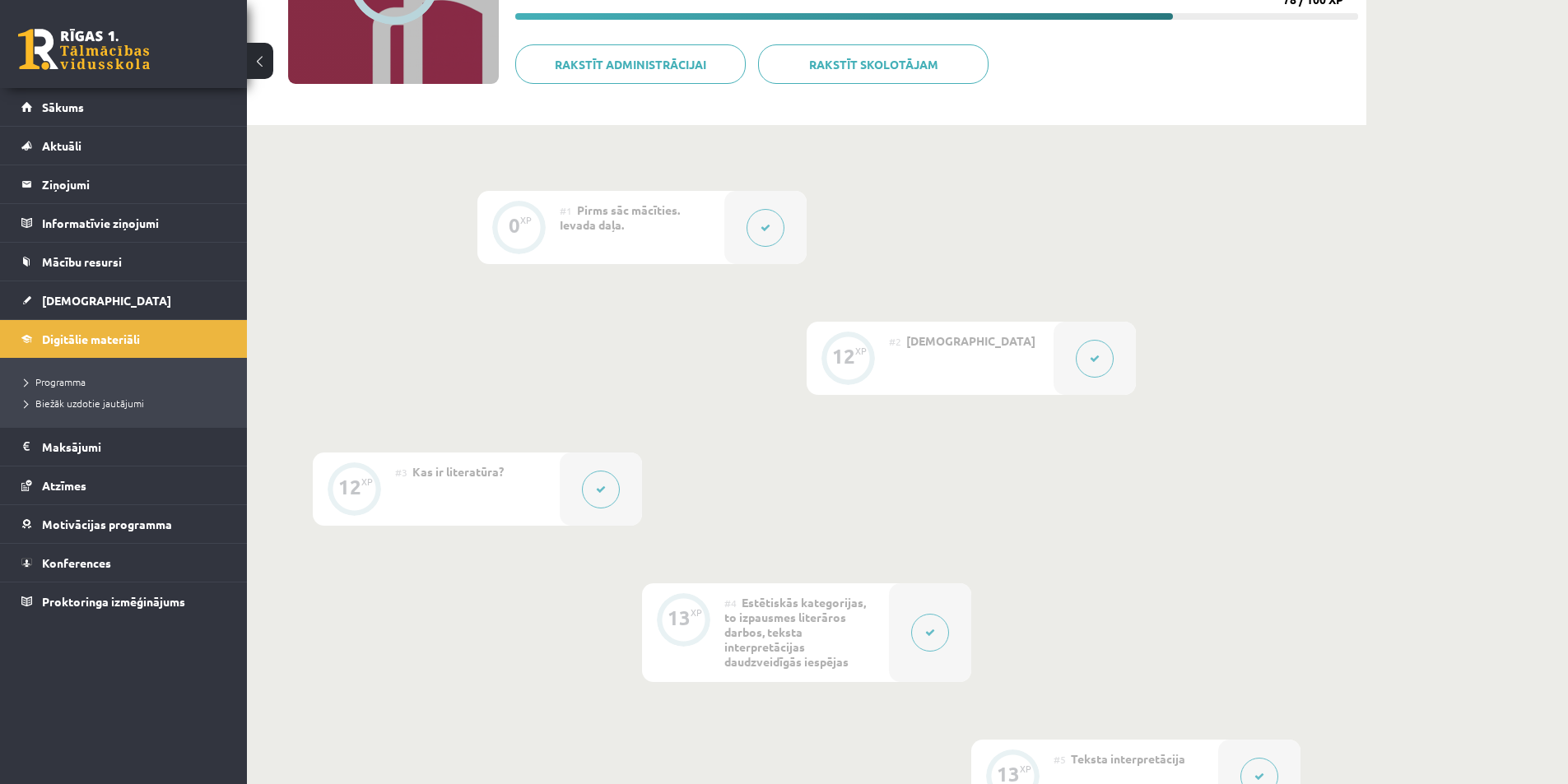
scroll to position [0, 0]
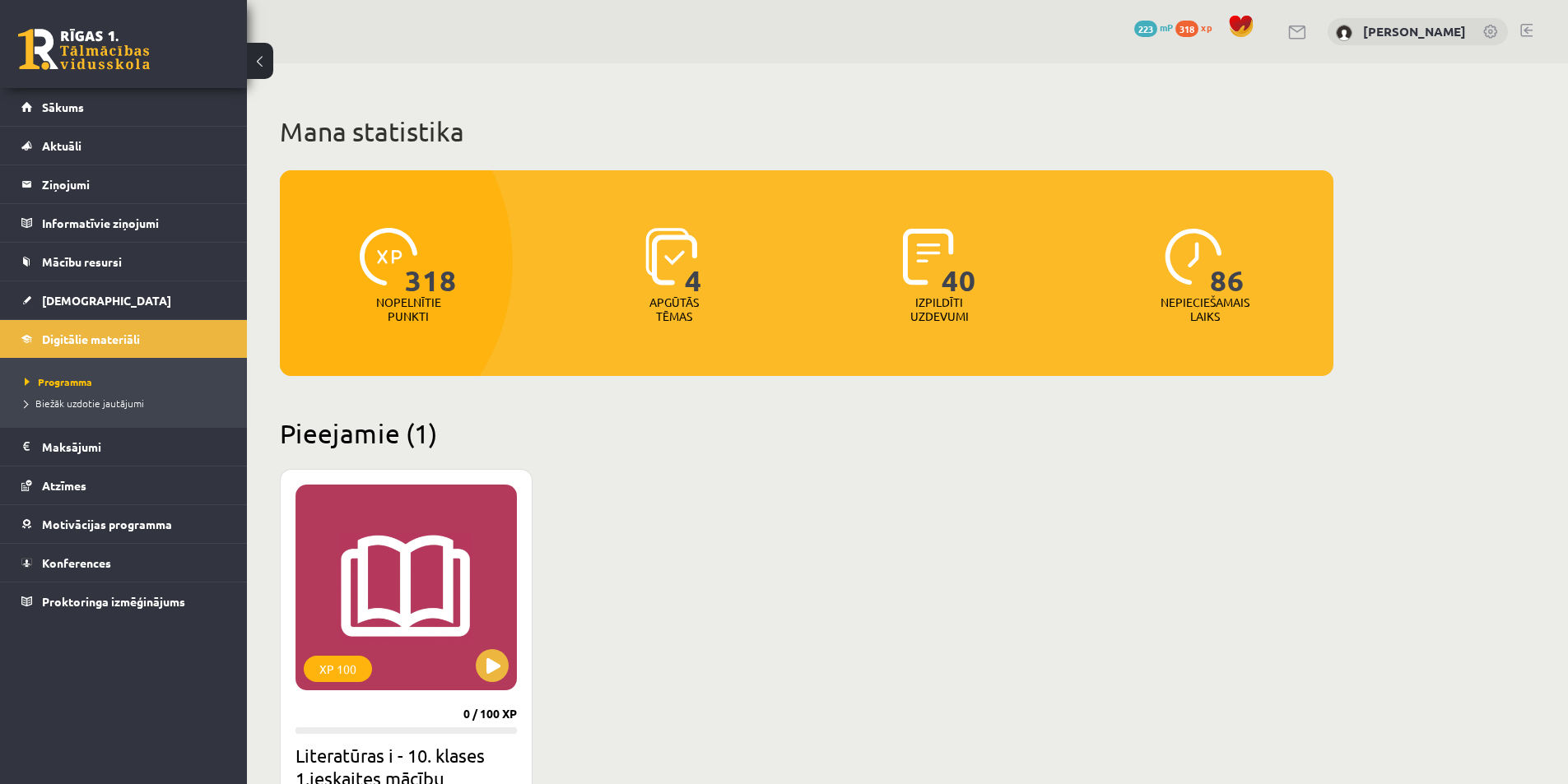
scroll to position [286, 0]
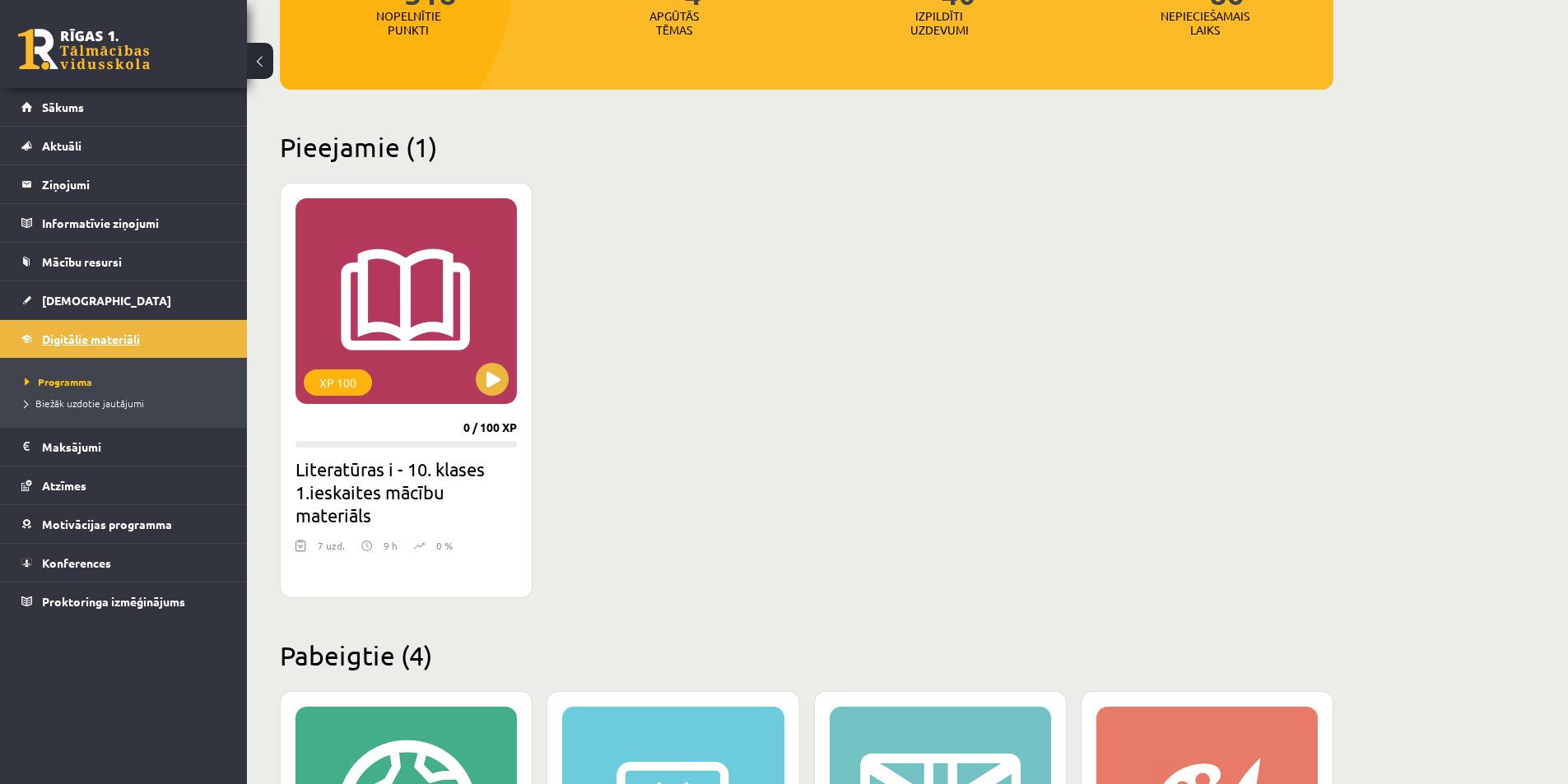
click at [108, 347] on link "Digitālie materiāli" at bounding box center [124, 339] width 205 height 38
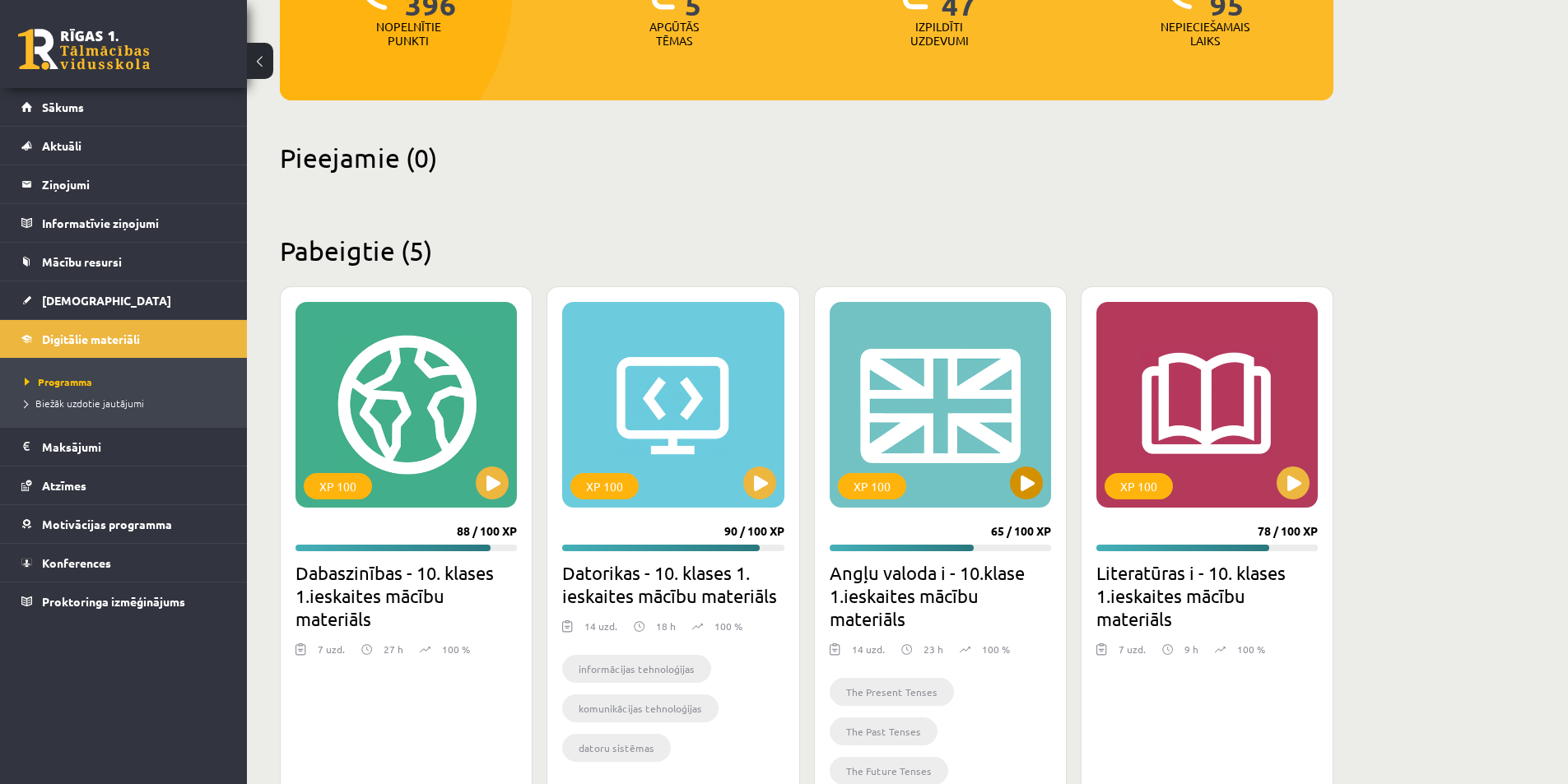
scroll to position [246, 0]
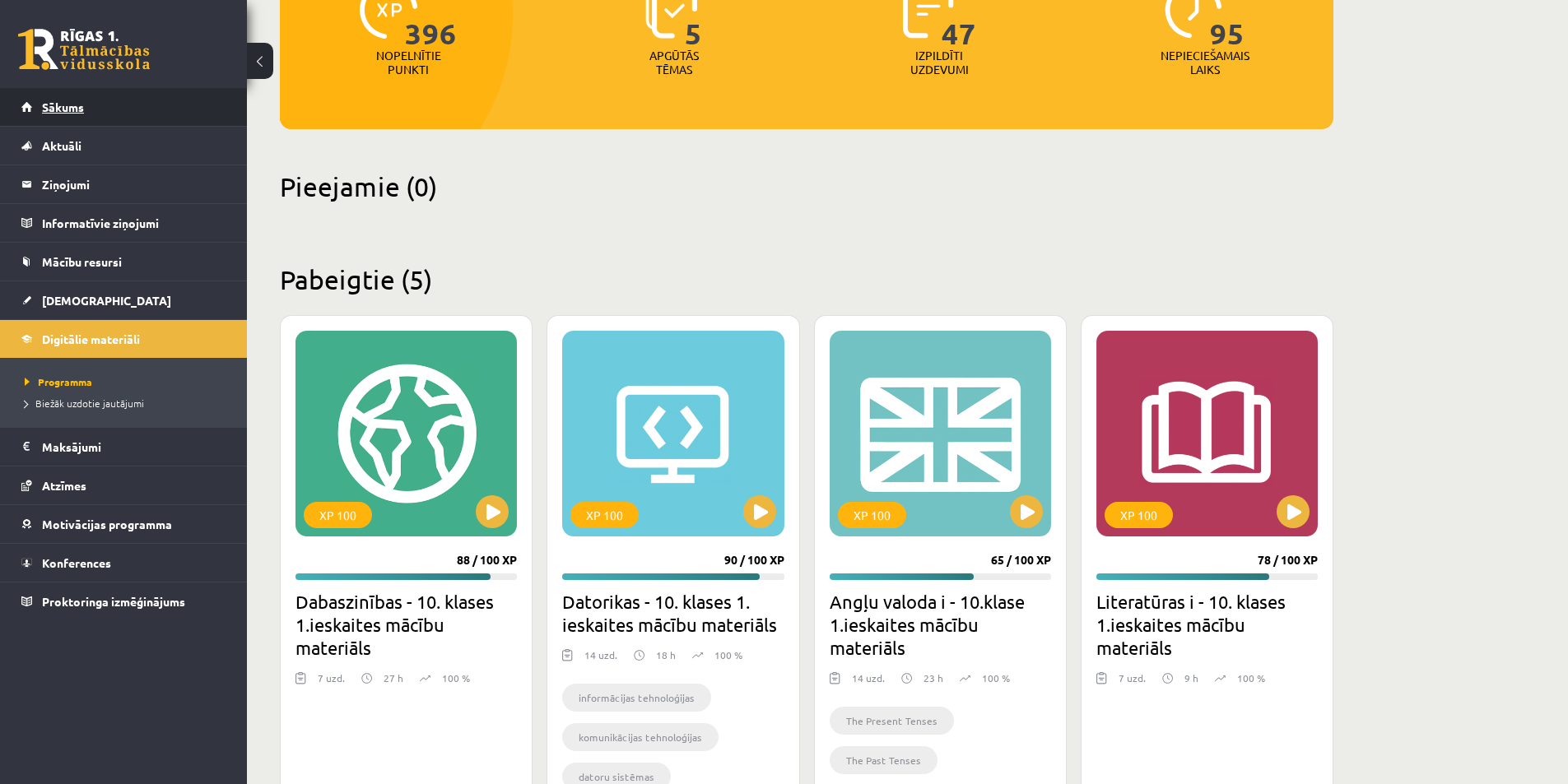
click at [67, 98] on link "Sākums" at bounding box center [124, 107] width 205 height 38
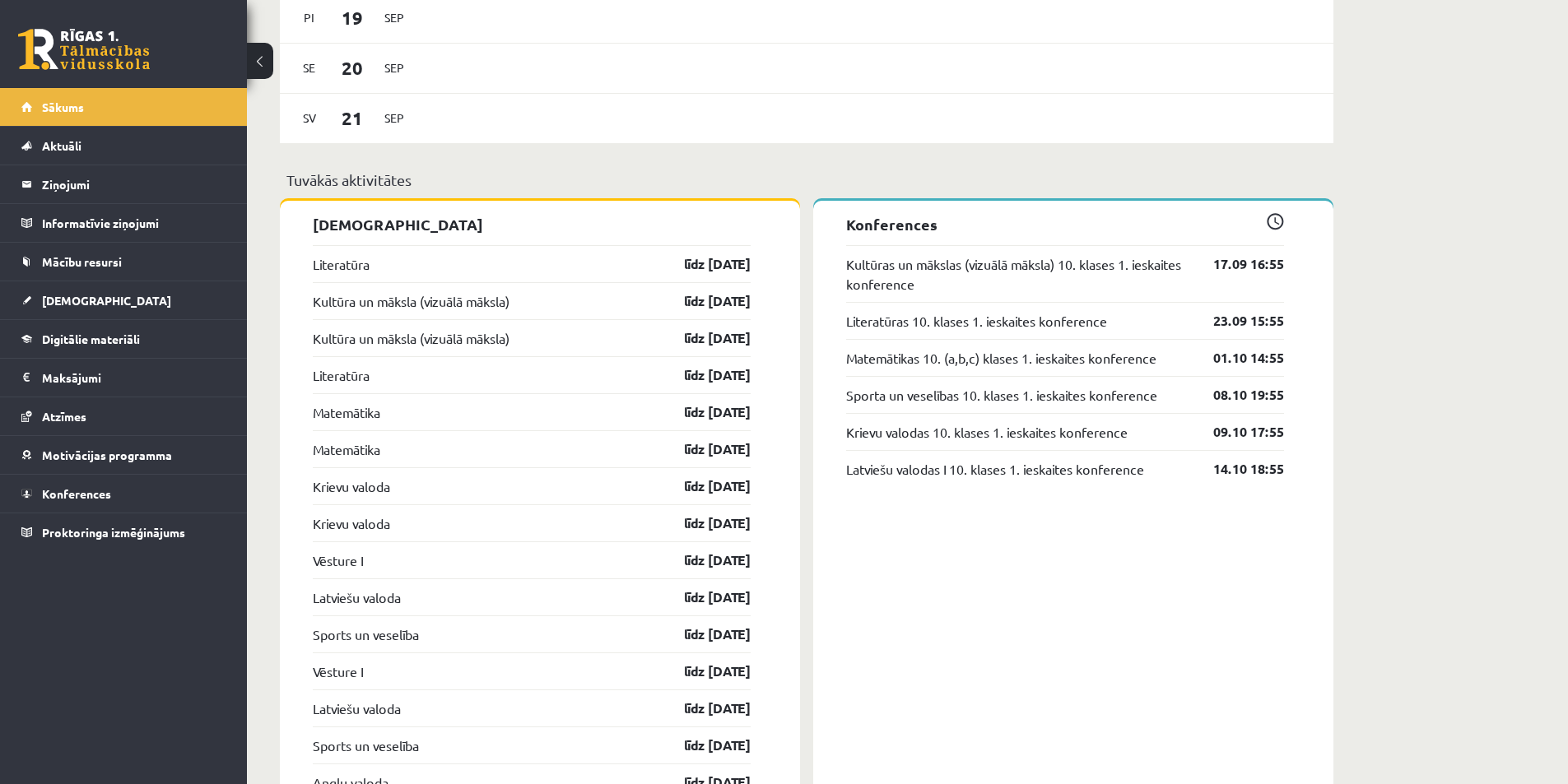
scroll to position [905, 0]
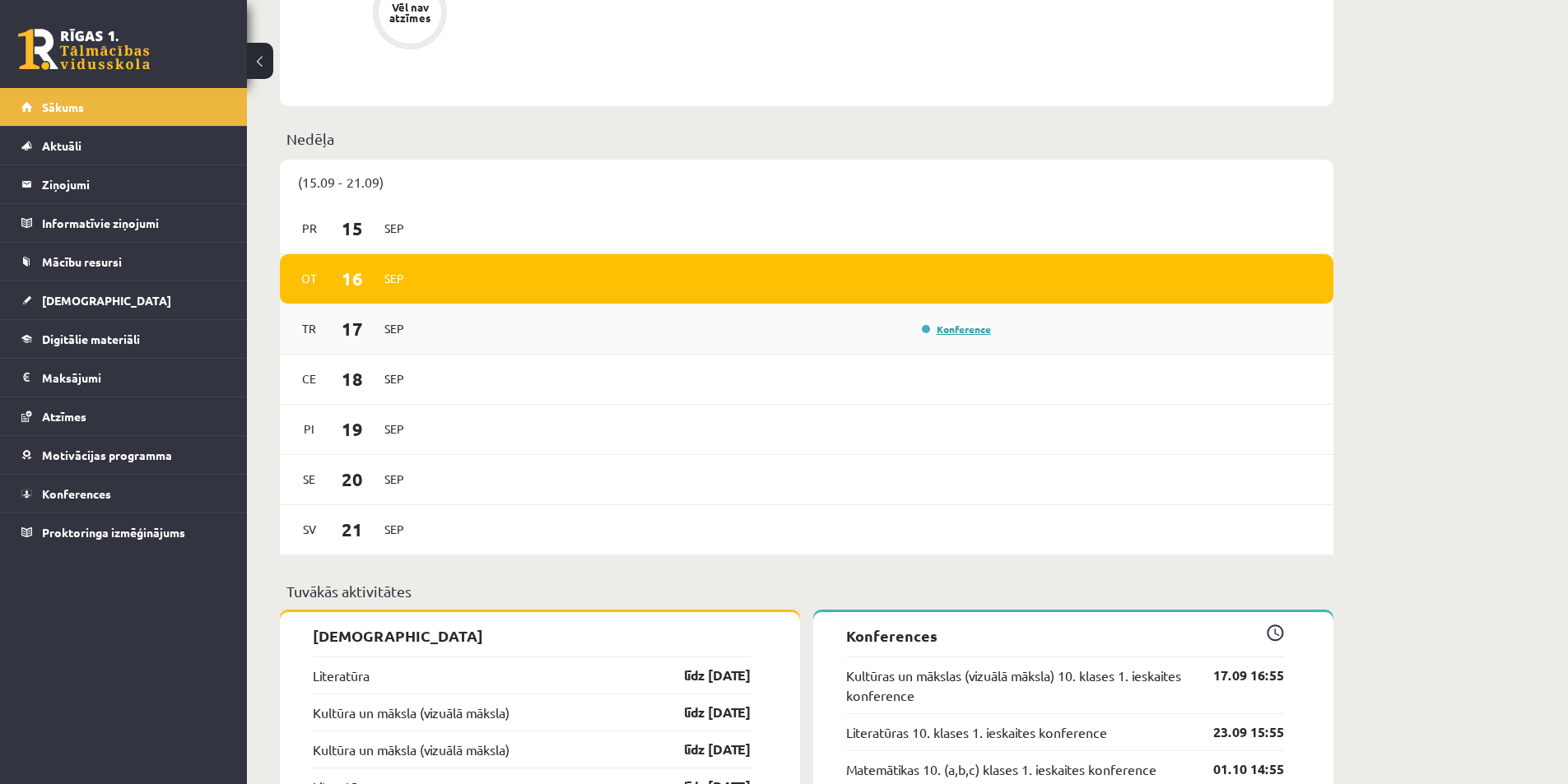
click at [977, 332] on link "Konference" at bounding box center [957, 328] width 70 height 13
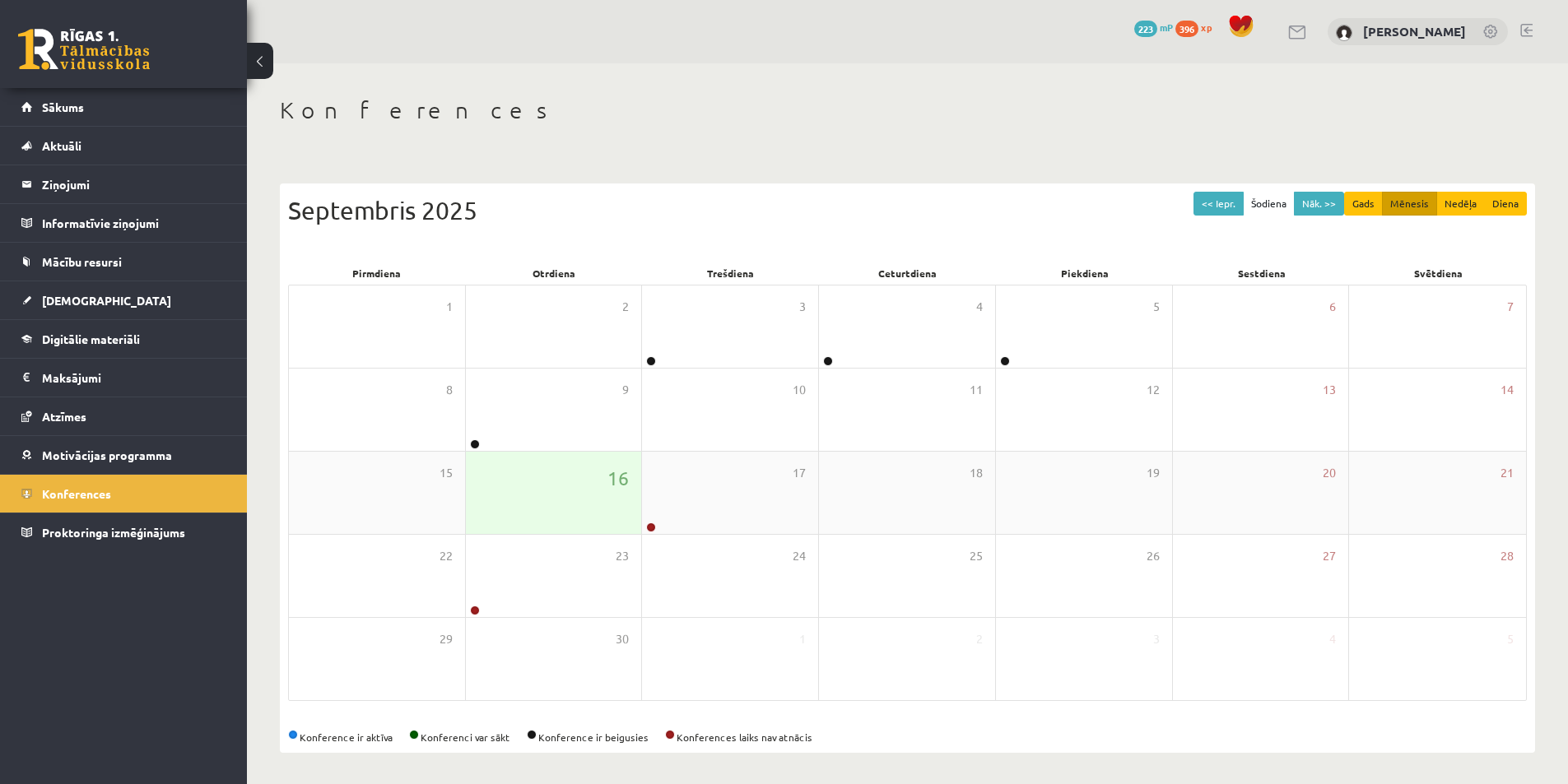
click at [556, 495] on div "16" at bounding box center [554, 492] width 176 height 82
click at [708, 504] on div "17" at bounding box center [730, 492] width 176 height 82
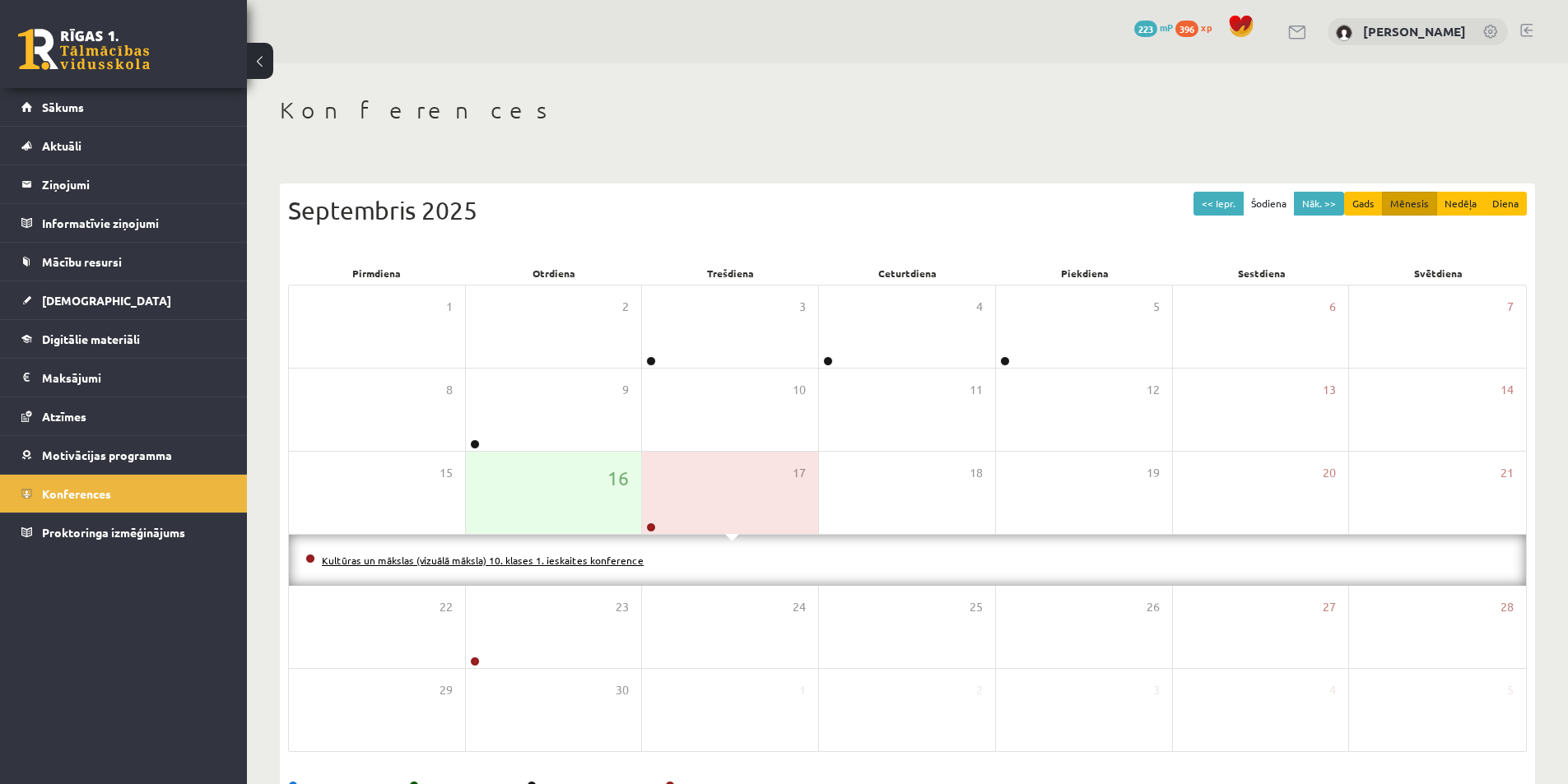
click at [614, 559] on link "Kultūras un mākslas (vizuālā māksla) 10. klases 1. ieskaites konference" at bounding box center [483, 559] width 322 height 13
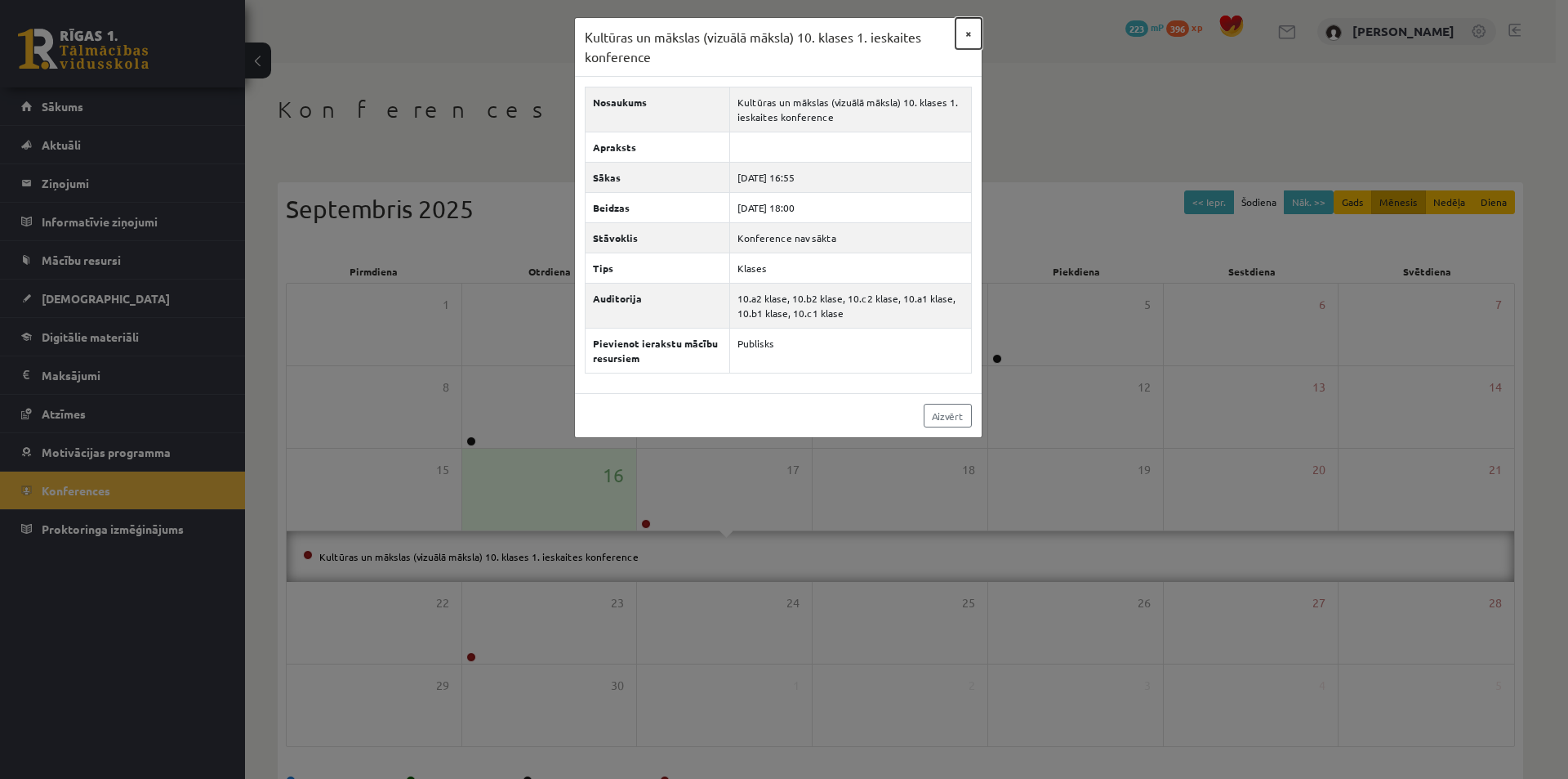
click at [975, 39] on button "×" at bounding box center [969, 33] width 26 height 31
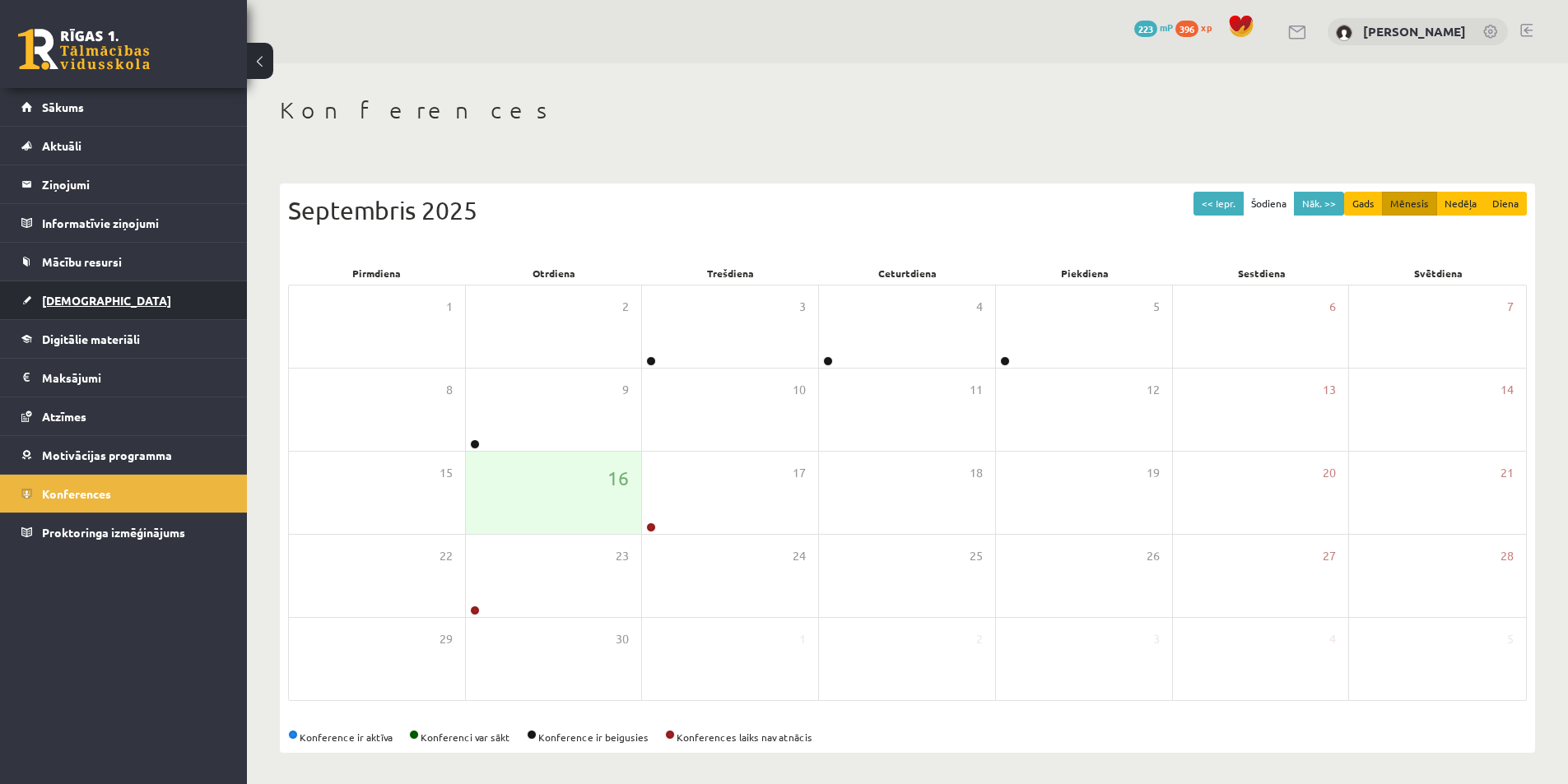
click at [76, 299] on span "[DEMOGRAPHIC_DATA]" at bounding box center [106, 300] width 129 height 15
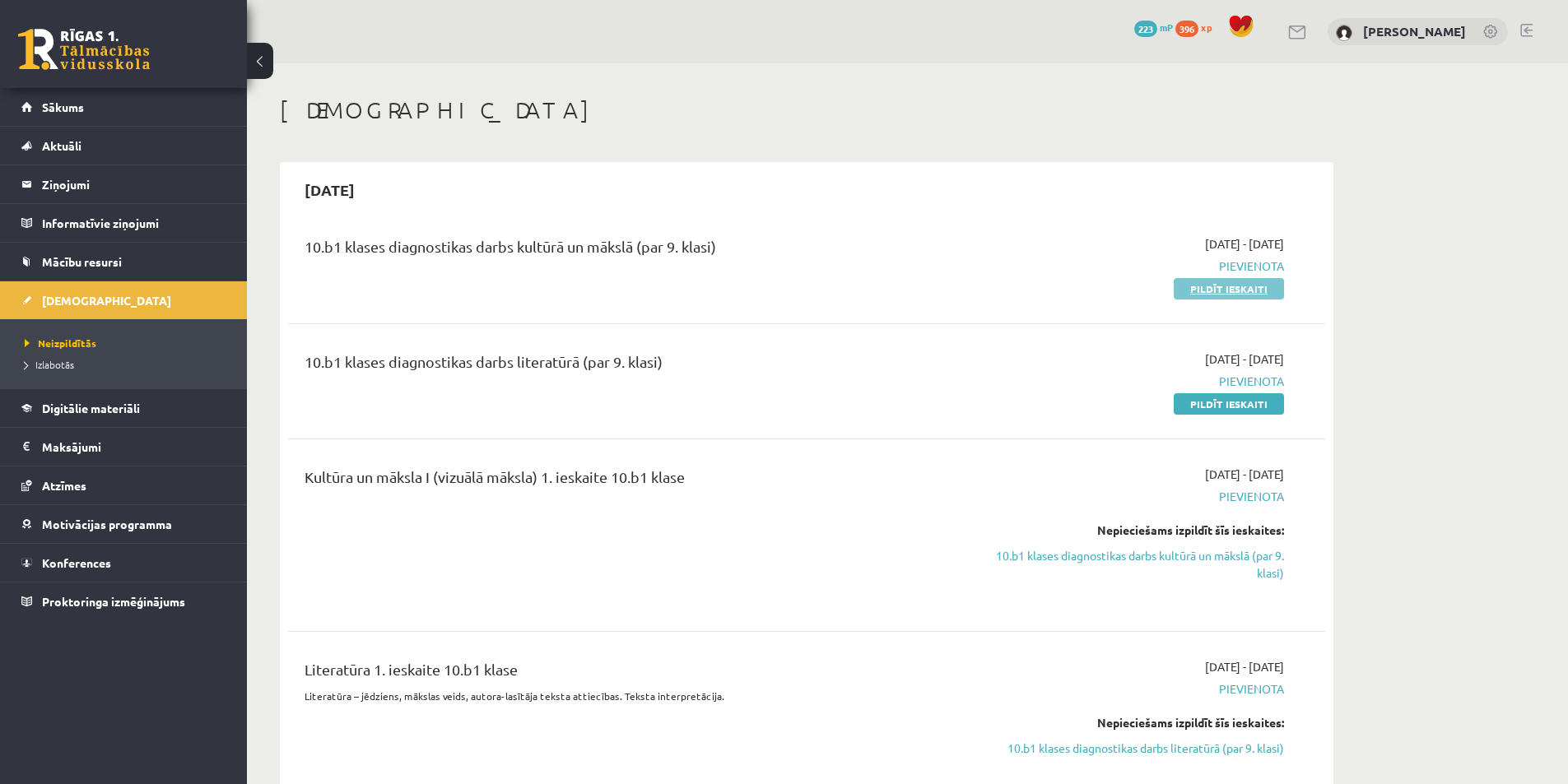
click at [1226, 288] on link "Pildīt ieskaiti" at bounding box center [1228, 289] width 110 height 22
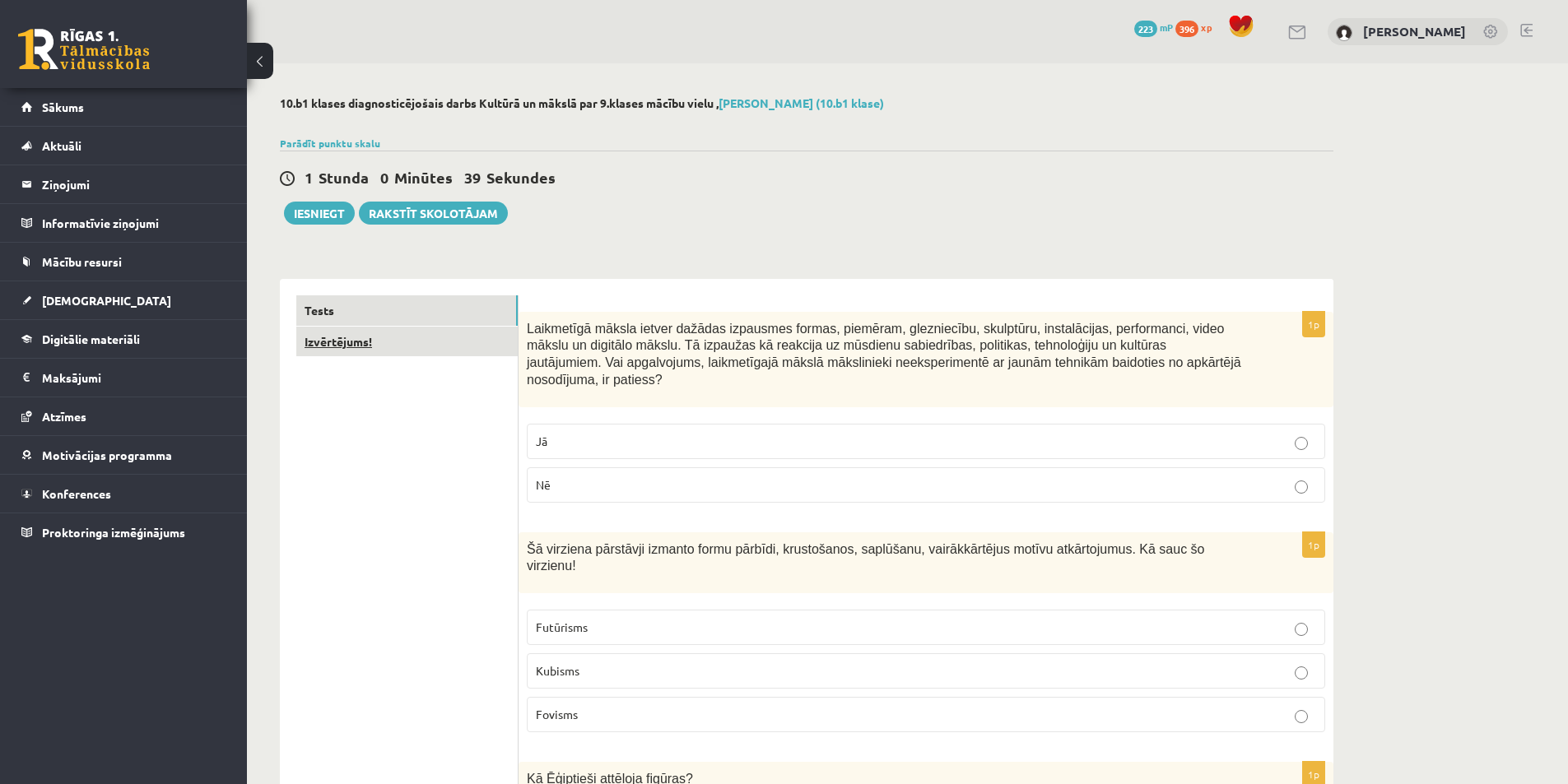
click at [362, 346] on link "Izvērtējums!" at bounding box center [407, 342] width 222 height 31
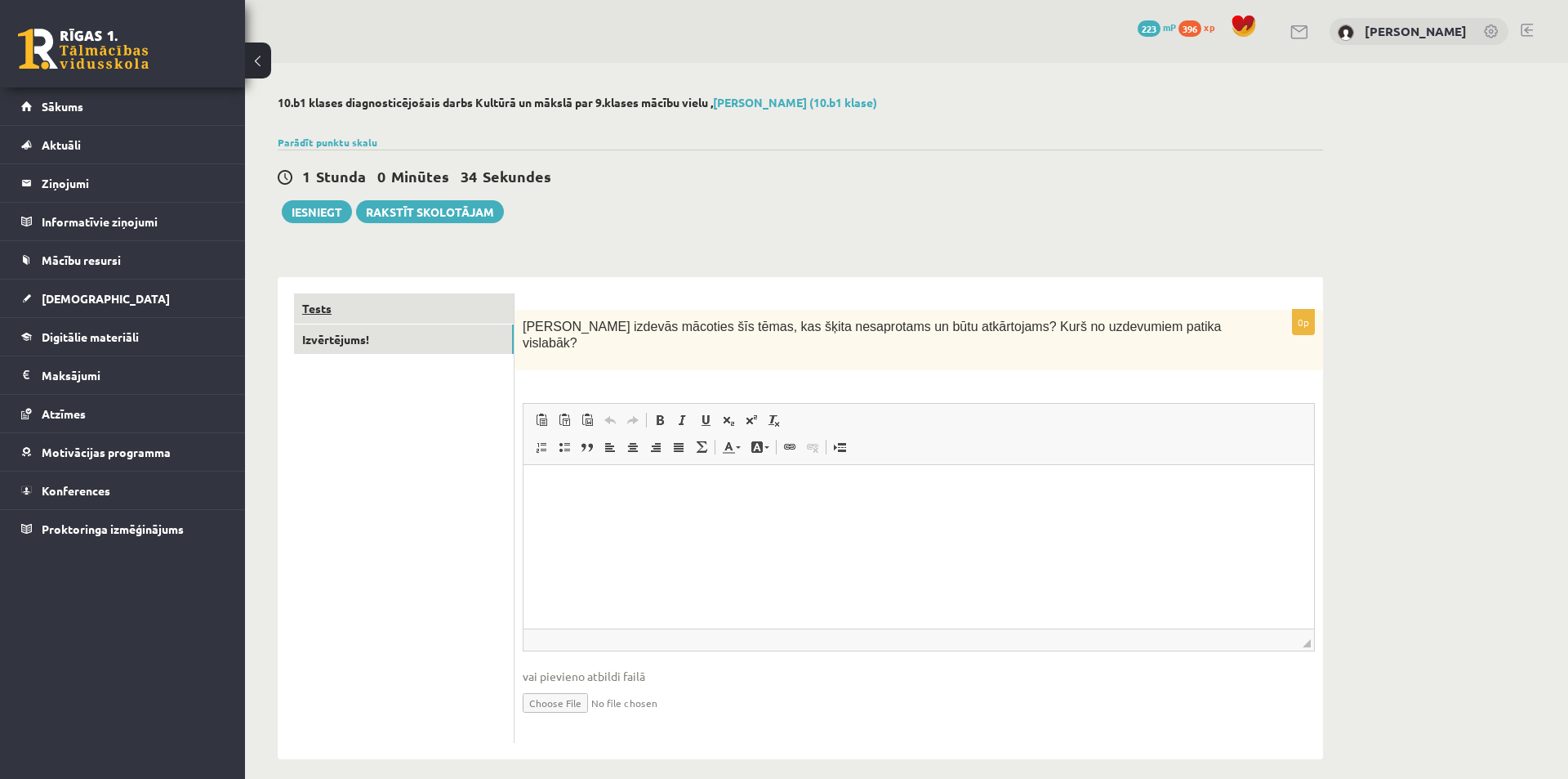
click at [318, 312] on link "Tests" at bounding box center [404, 308] width 220 height 31
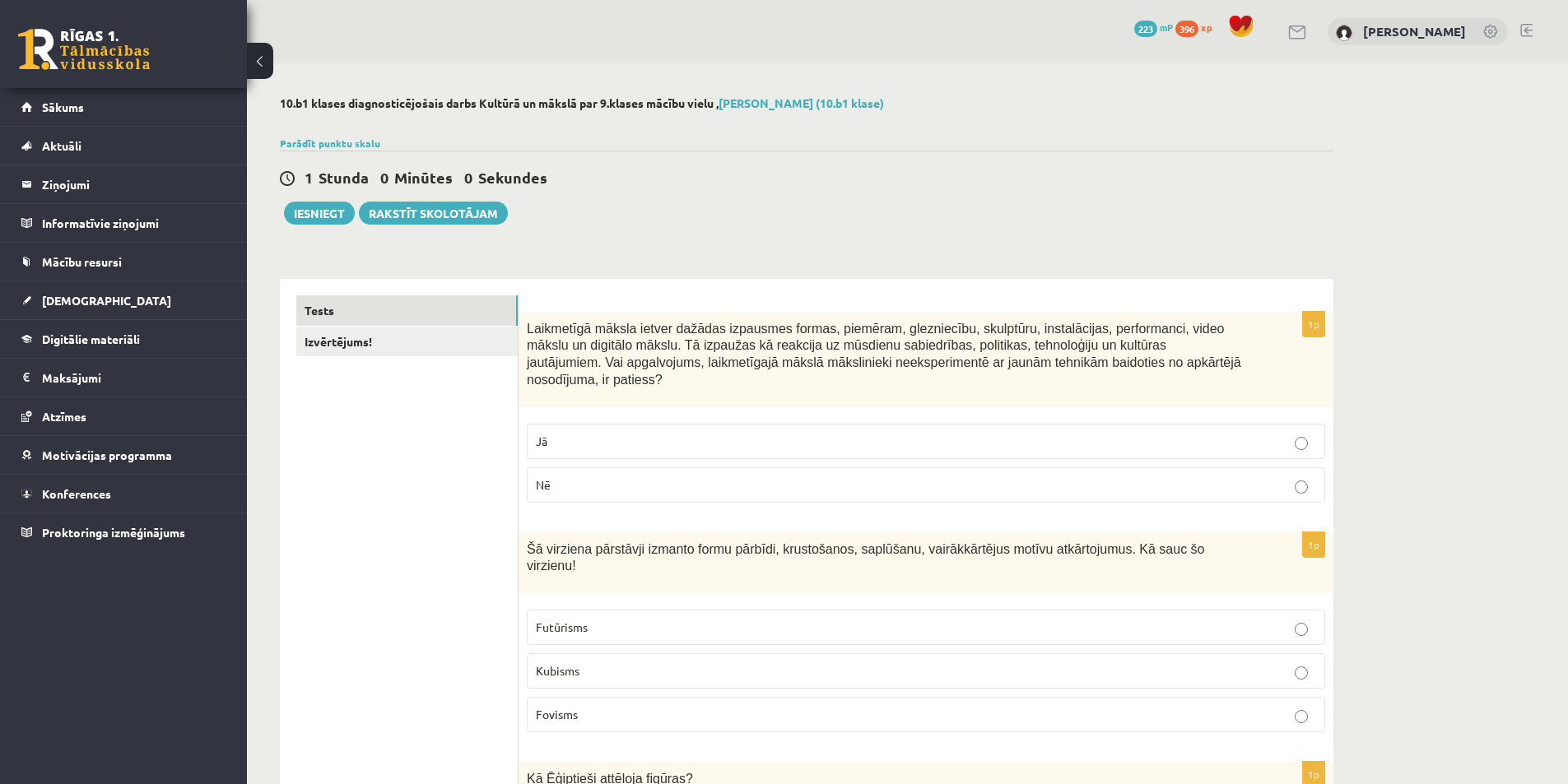
click at [557, 423] on label "Jā" at bounding box center [926, 441] width 798 height 36
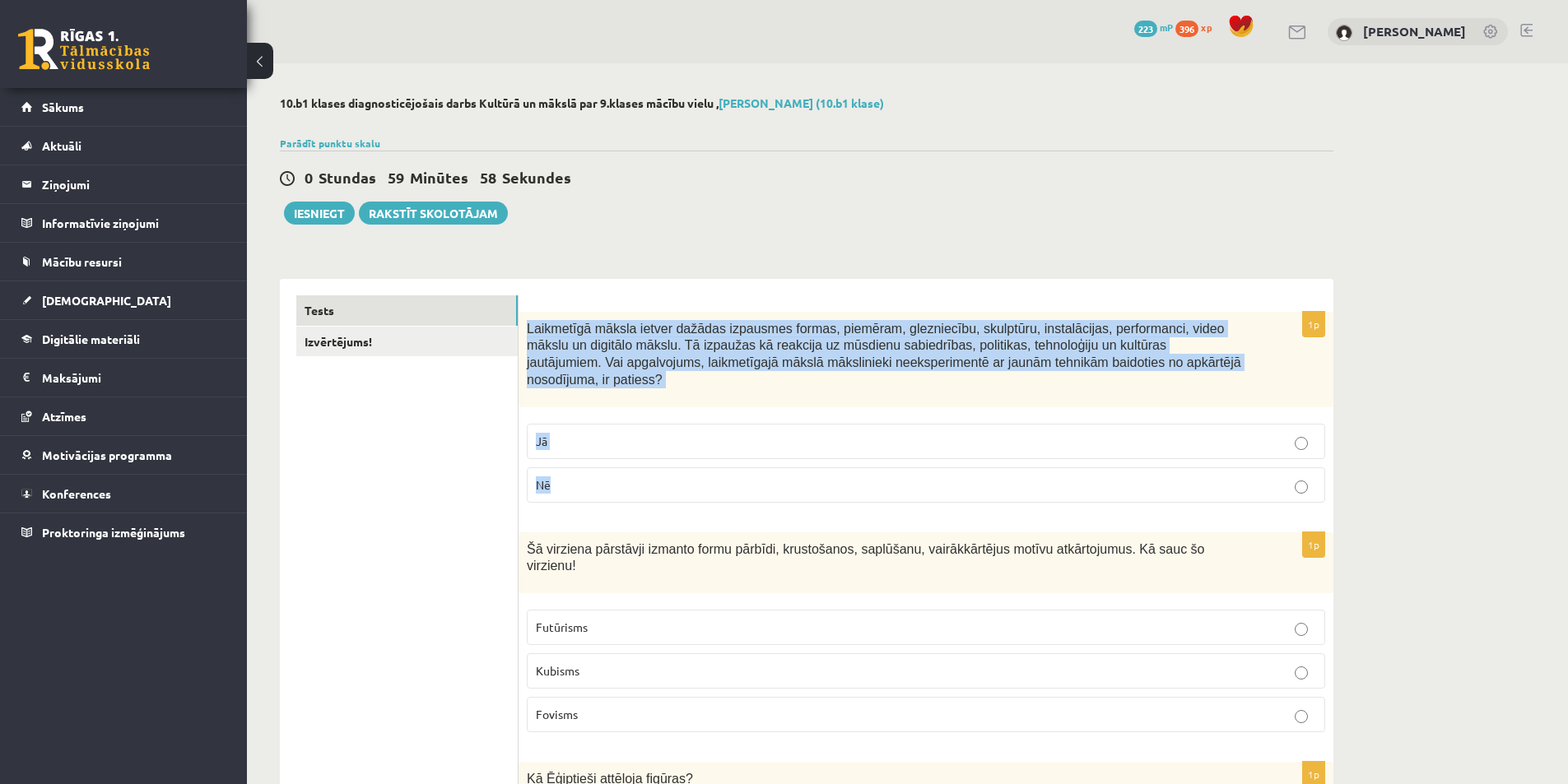
drag, startPoint x: 526, startPoint y: 330, endPoint x: 603, endPoint y: 462, distance: 152.8
click at [603, 462] on div "1p Laikmetīgā māksla ietver dažādas izpausmes formas, piemēram, glezniecību, sk…" at bounding box center [927, 413] width 815 height 204
copy div "Laikmetīgā māksla ietver dažādas izpausmes formas, piemēram, glezniecību, skulp…"
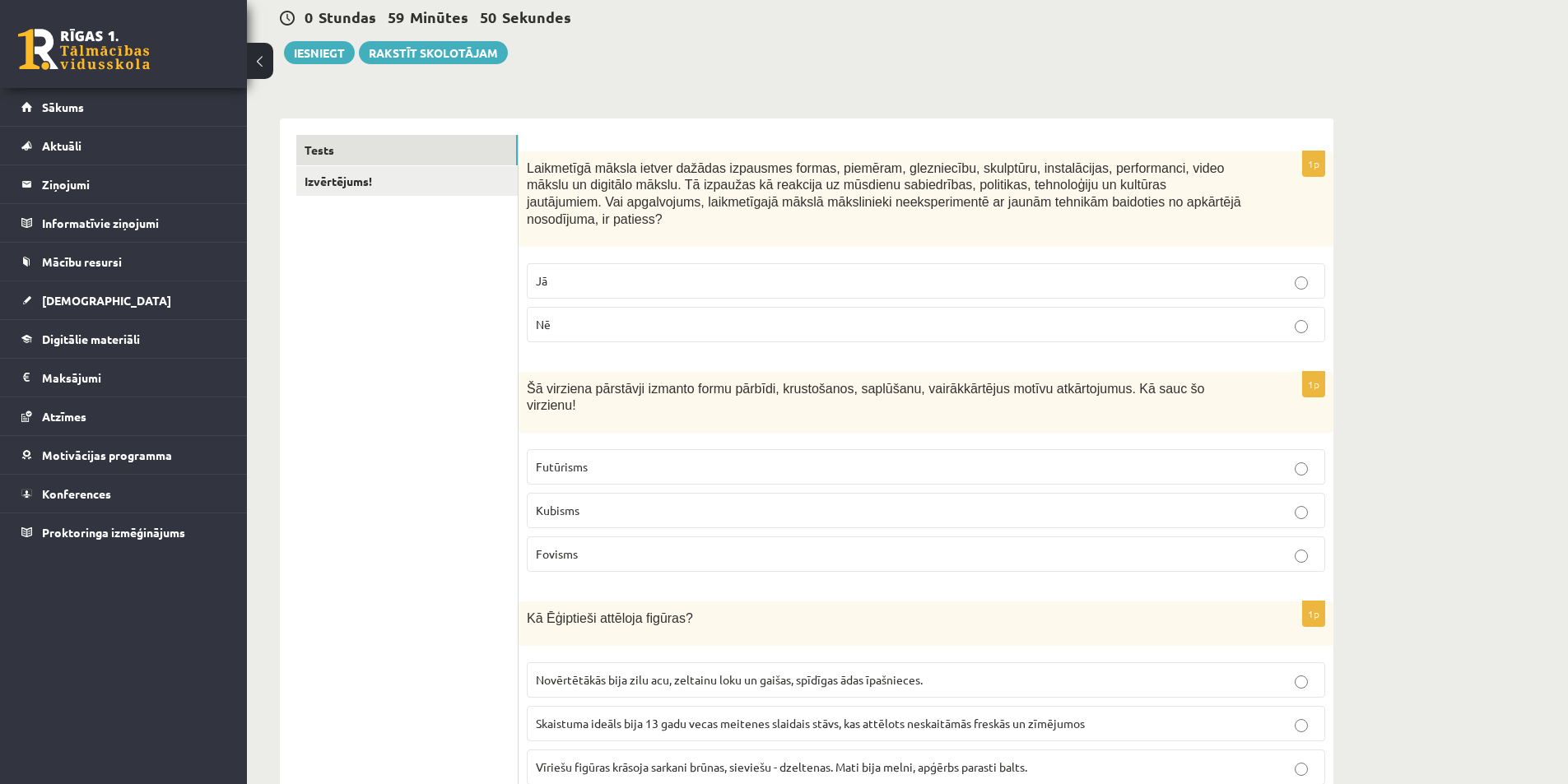
scroll to position [165, 0]
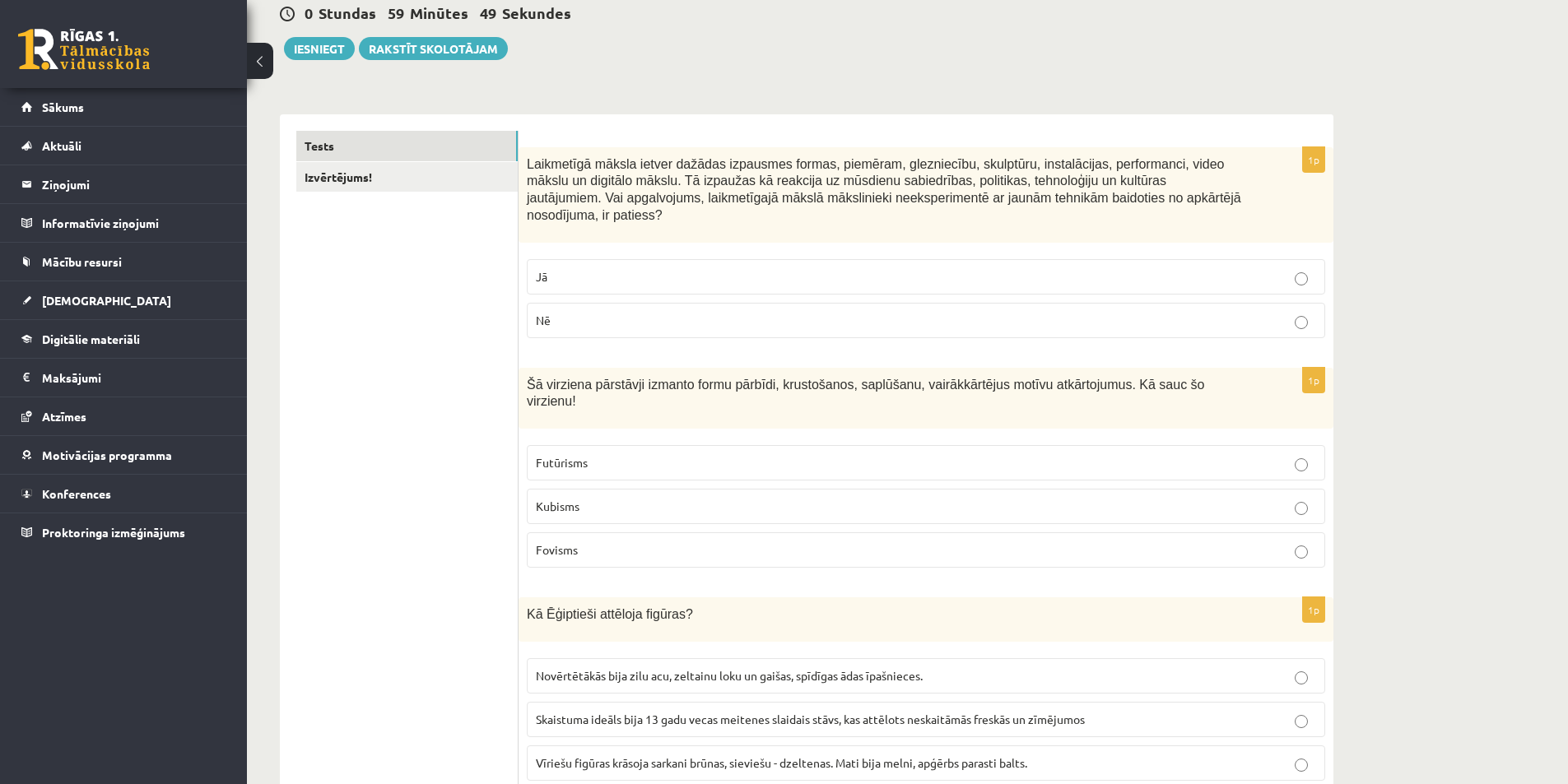
click at [1293, 312] on p "Nē" at bounding box center [926, 320] width 781 height 17
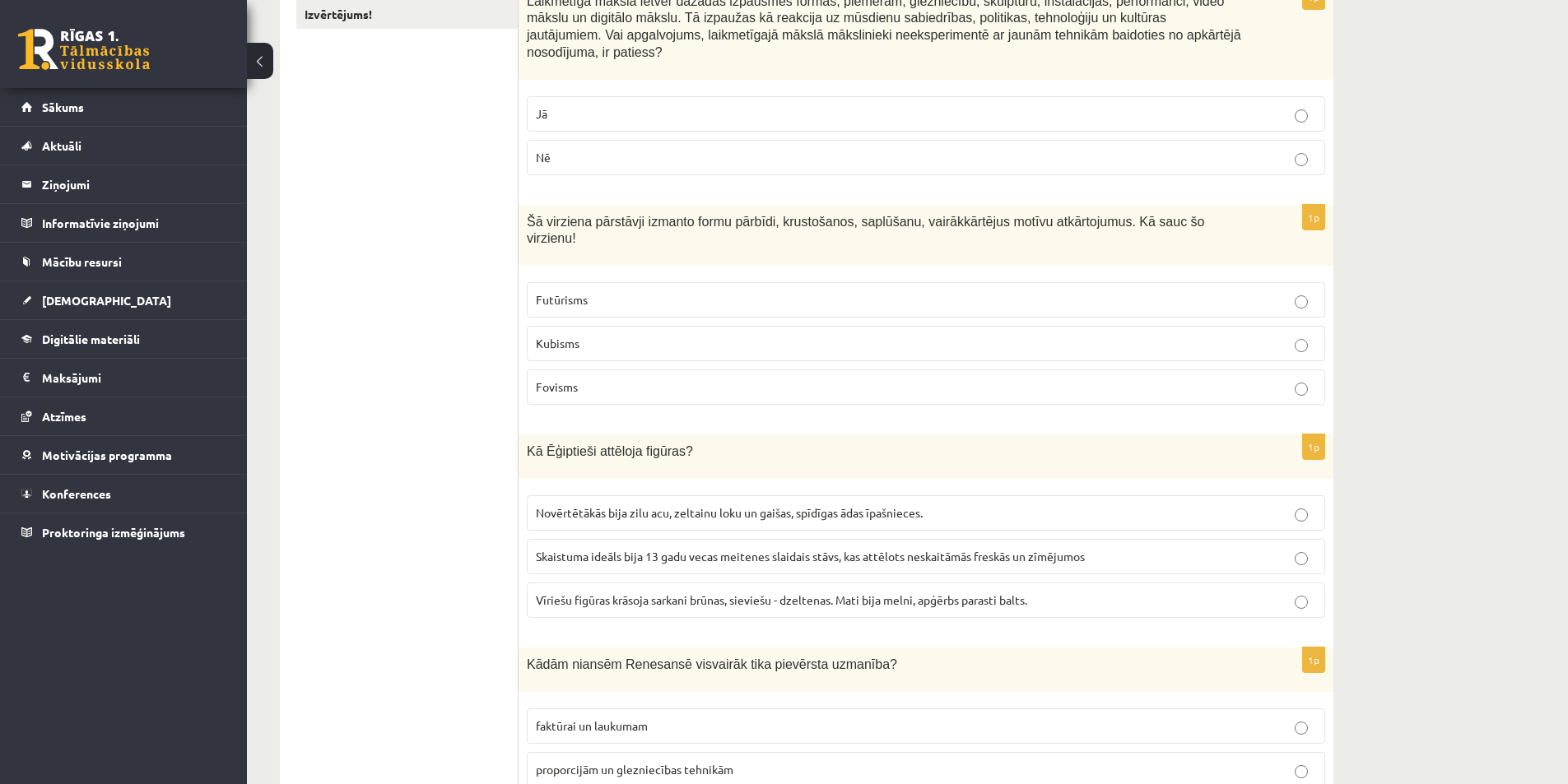
scroll to position [329, 0]
click at [585, 333] on p "Kubisms" at bounding box center [926, 341] width 781 height 17
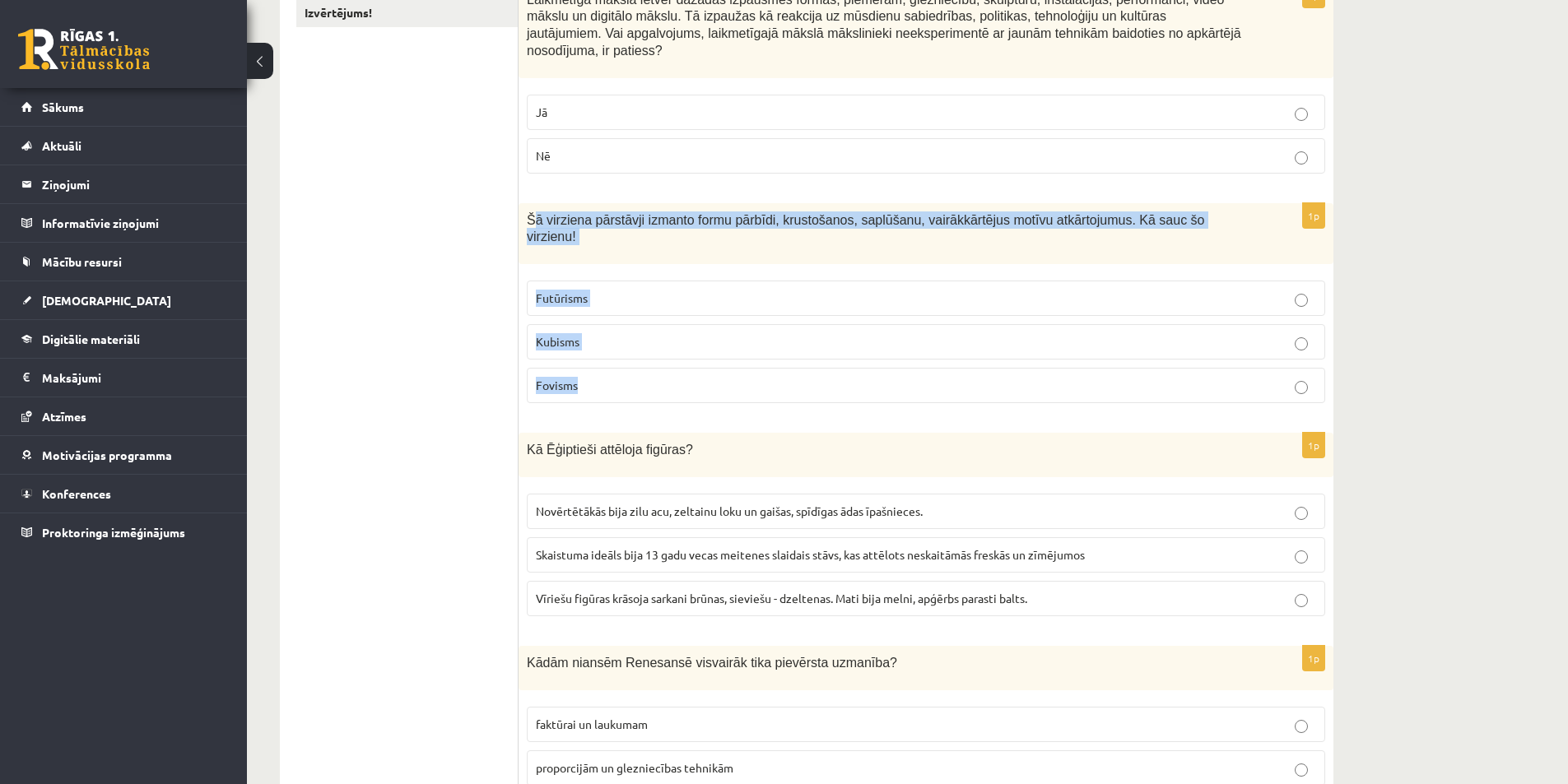
drag, startPoint x: 534, startPoint y: 203, endPoint x: 852, endPoint y: 356, distance: 352.9
click at [852, 356] on div "1p Šā virziena pārstāvji izmanto formu pārbīdi, krustošanos, saplūšanu, vairākk…" at bounding box center [927, 309] width 815 height 214
copy div "ā virziena pārstāvji izmanto formu pārbīdi, krustošanos, saplūšanu, vairākkārtē…"
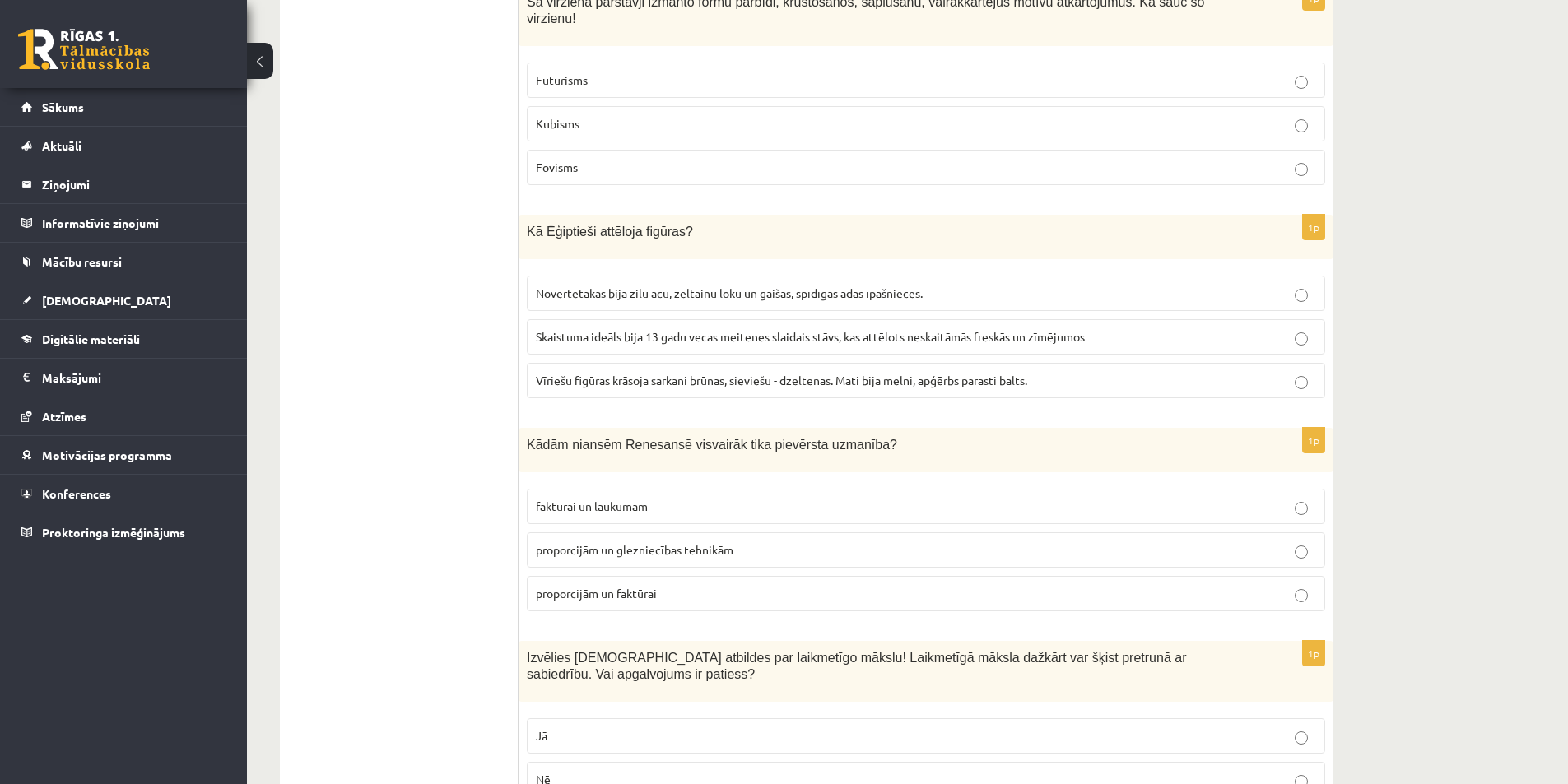
scroll to position [575, 0]
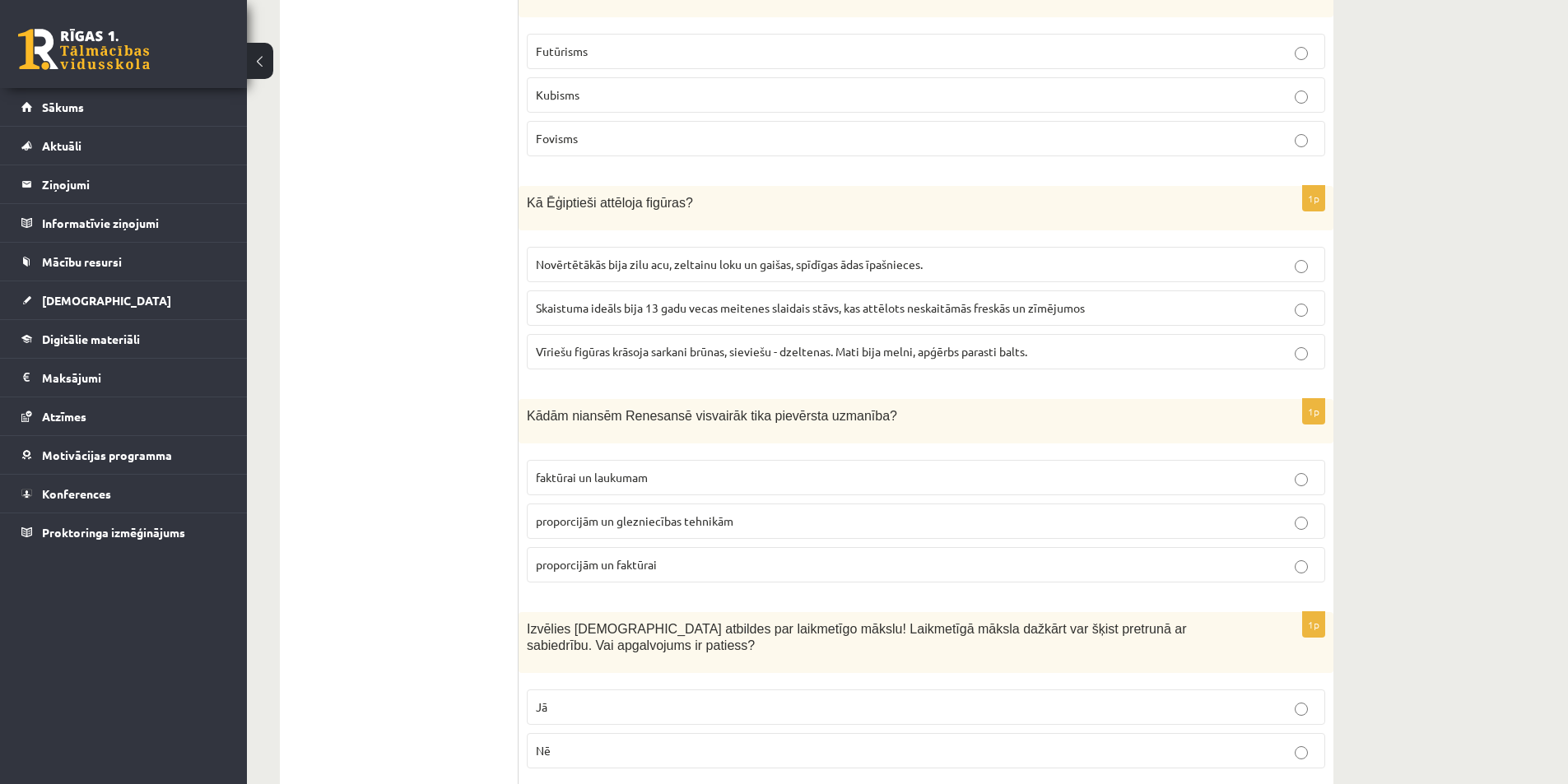
click at [926, 344] on span "Vīriešu figūras krāsoja sarkani brūnas, sieviešu - dzeltenas. Mati bija melni, …" at bounding box center [782, 351] width 491 height 15
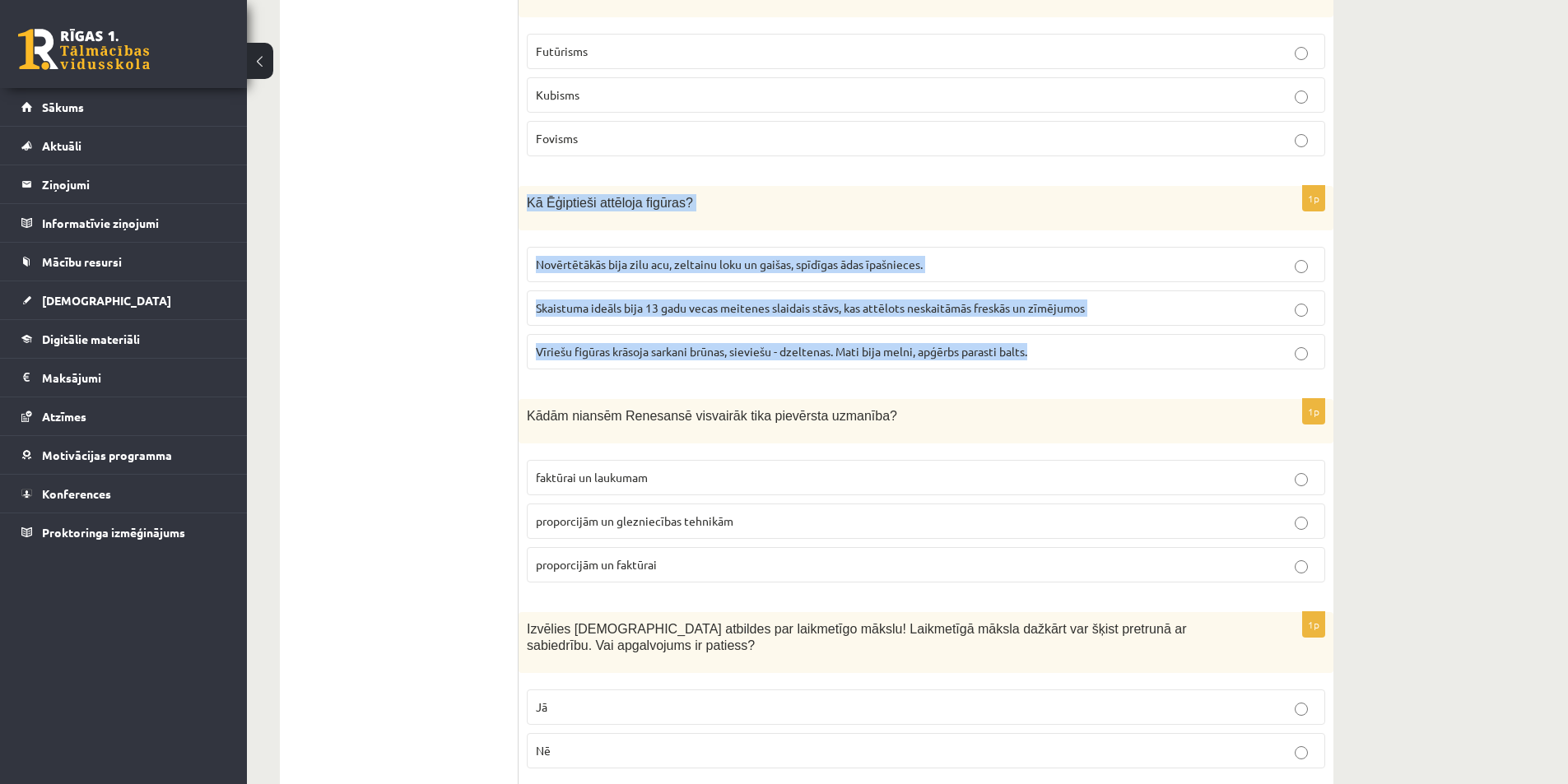
drag, startPoint x: 537, startPoint y: 170, endPoint x: 1051, endPoint y: 327, distance: 537.4
click at [1051, 327] on div "1p Kā Ēģiptieši attēloja figūras? Novērtētākās bija zilu acu, zeltainu loku un …" at bounding box center [927, 284] width 815 height 197
copy div "Kā Ēģiptieši attēloja figūras? Novērtētākās bija zilu acu, zeltainu loku un gai…"
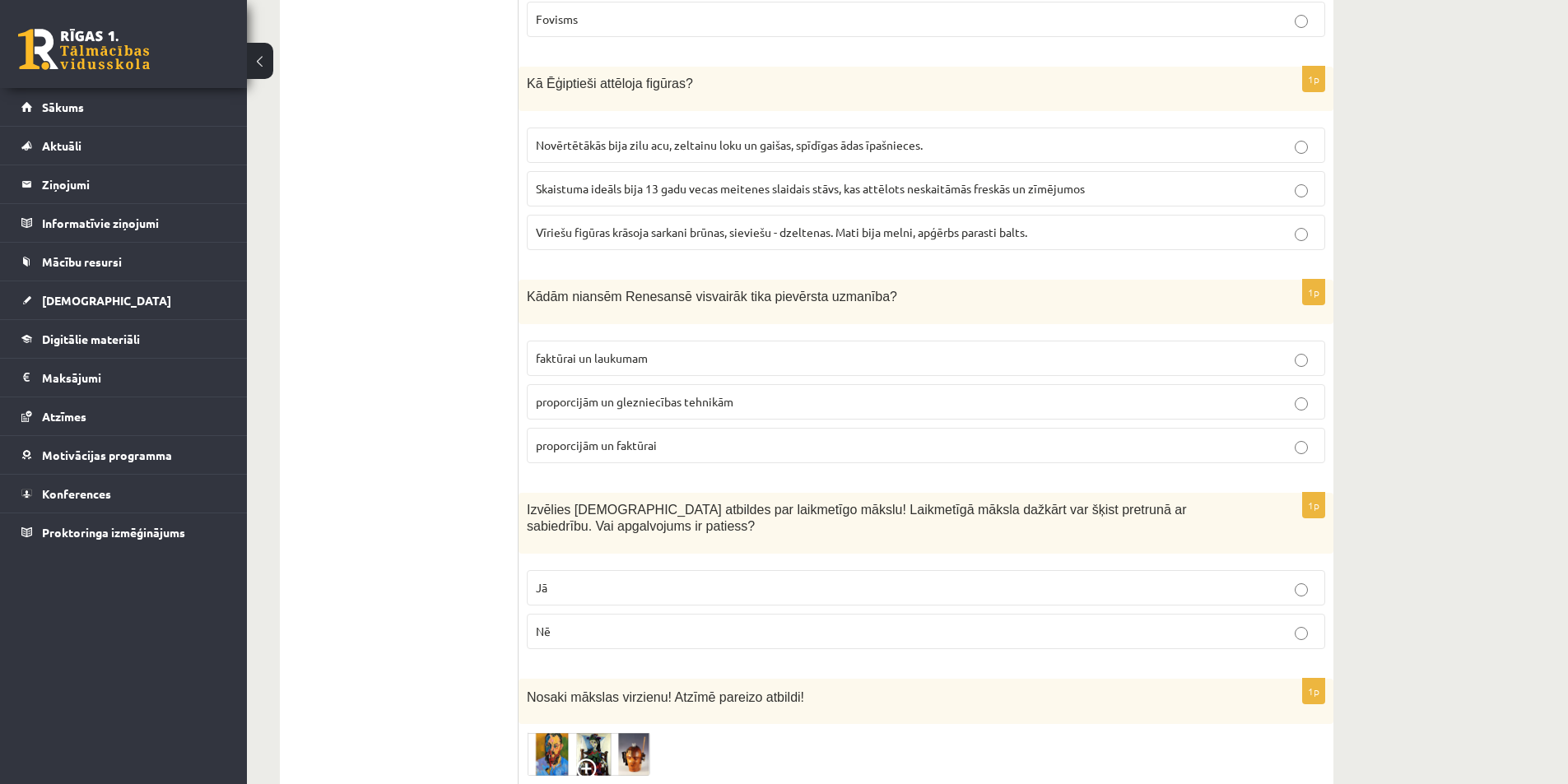
scroll to position [658, 0]
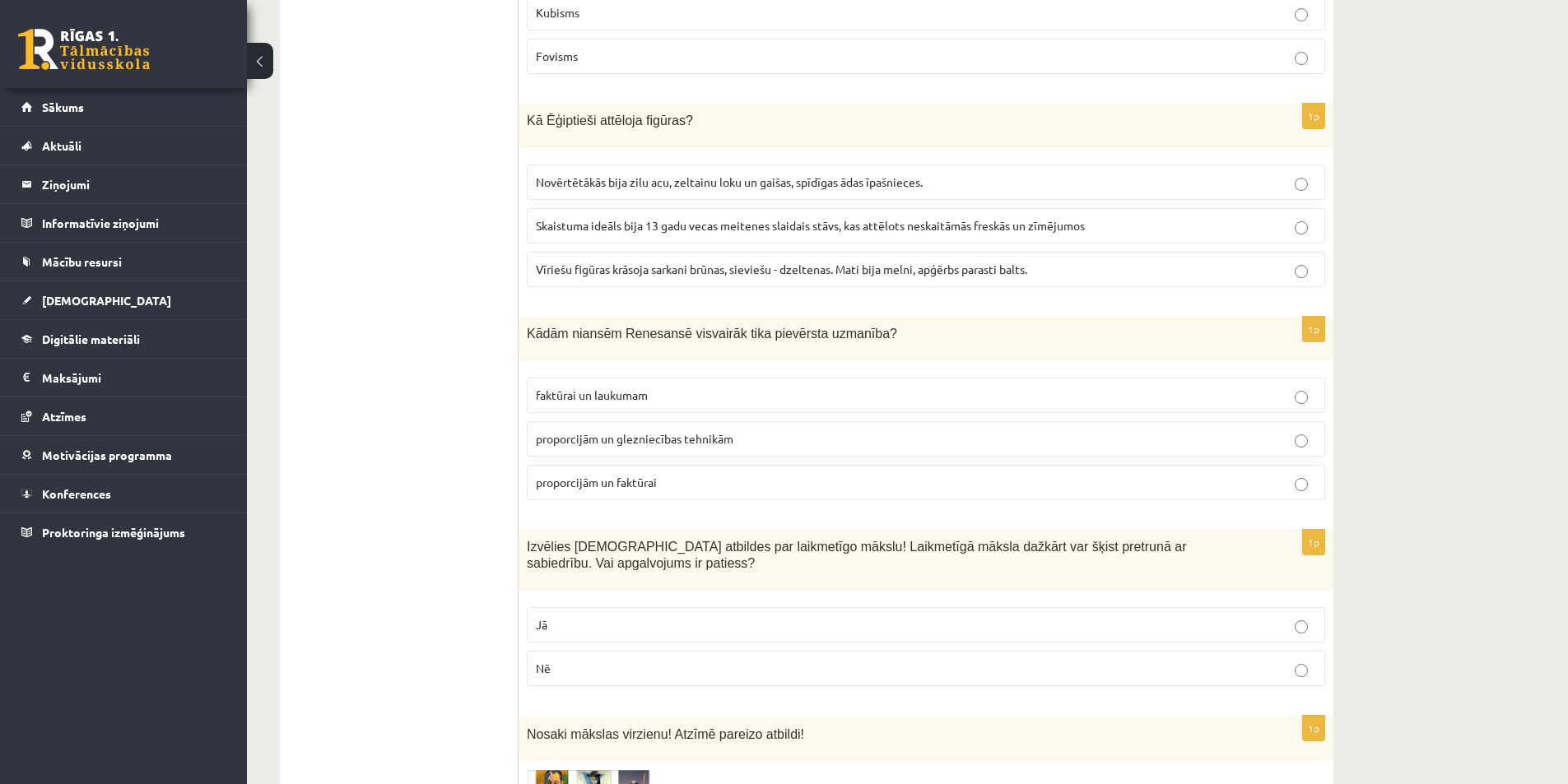
click at [567, 431] on span "proporcijām un glezniecības tehnikām" at bounding box center [634, 438] width 198 height 15
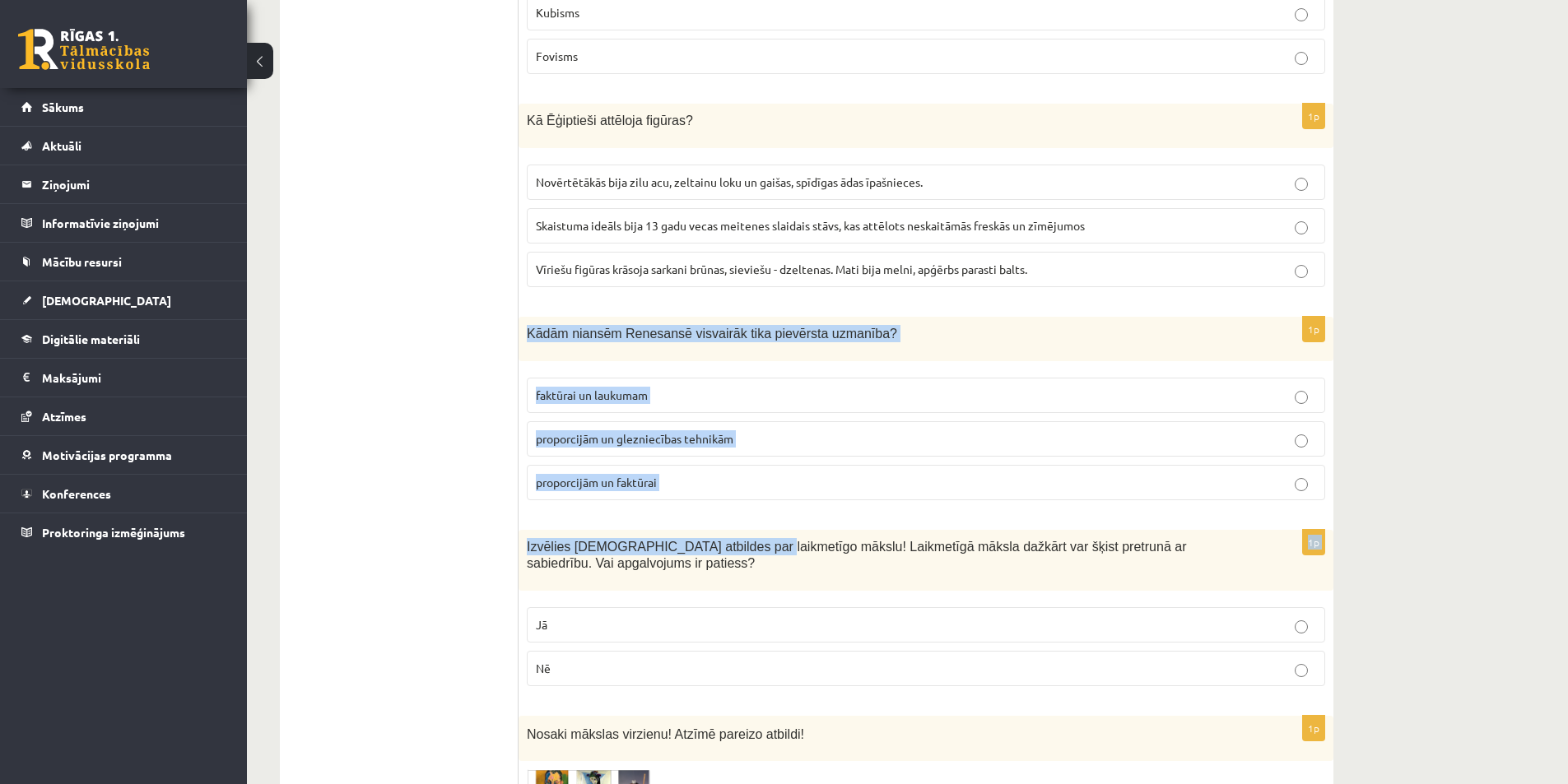
drag, startPoint x: 524, startPoint y: 296, endPoint x: 736, endPoint y: 480, distance: 280.7
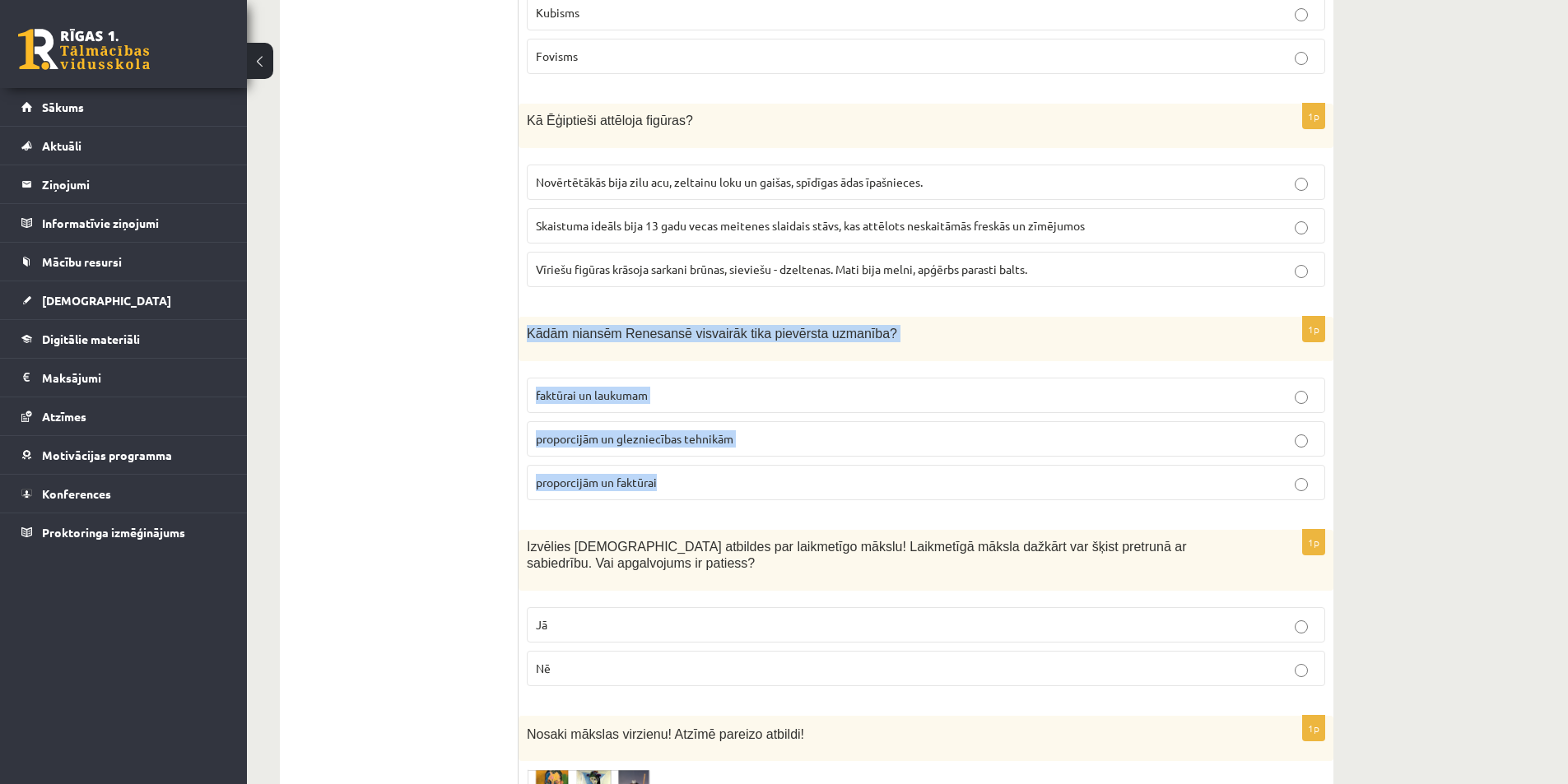
drag, startPoint x: 528, startPoint y: 295, endPoint x: 708, endPoint y: 463, distance: 246.2
click at [708, 463] on div "1p Kādām niansēm Renesansē visvairāk tika pievērsta uzmanība? faktūrai un lauku…" at bounding box center [927, 415] width 815 height 197
copy div "Kādām niansēm Renesansē visvairāk tika pievērsta uzmanība? faktūrai un laukumam…"
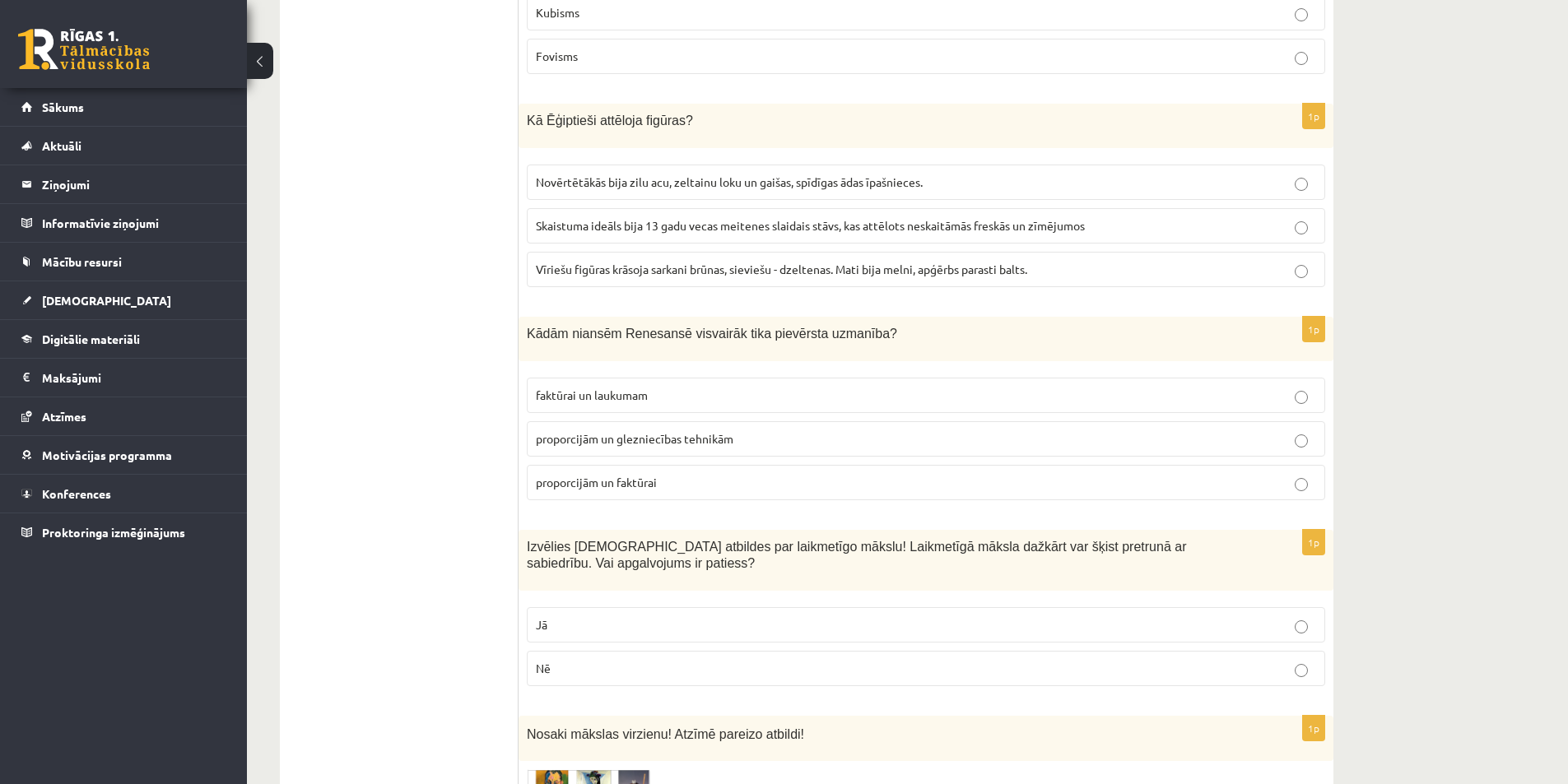
click at [1312, 529] on p "1p" at bounding box center [1313, 542] width 23 height 26
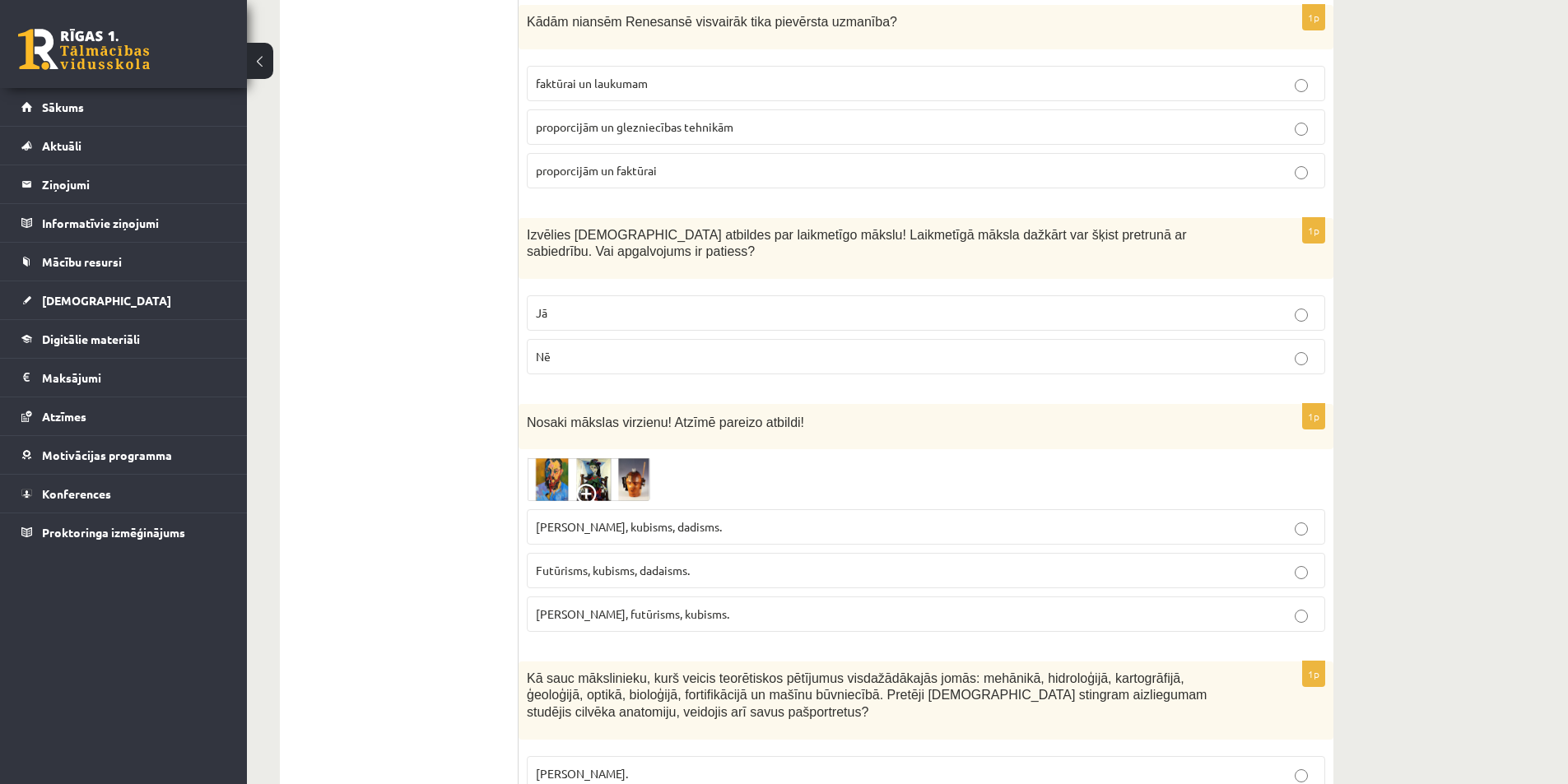
scroll to position [987, 0]
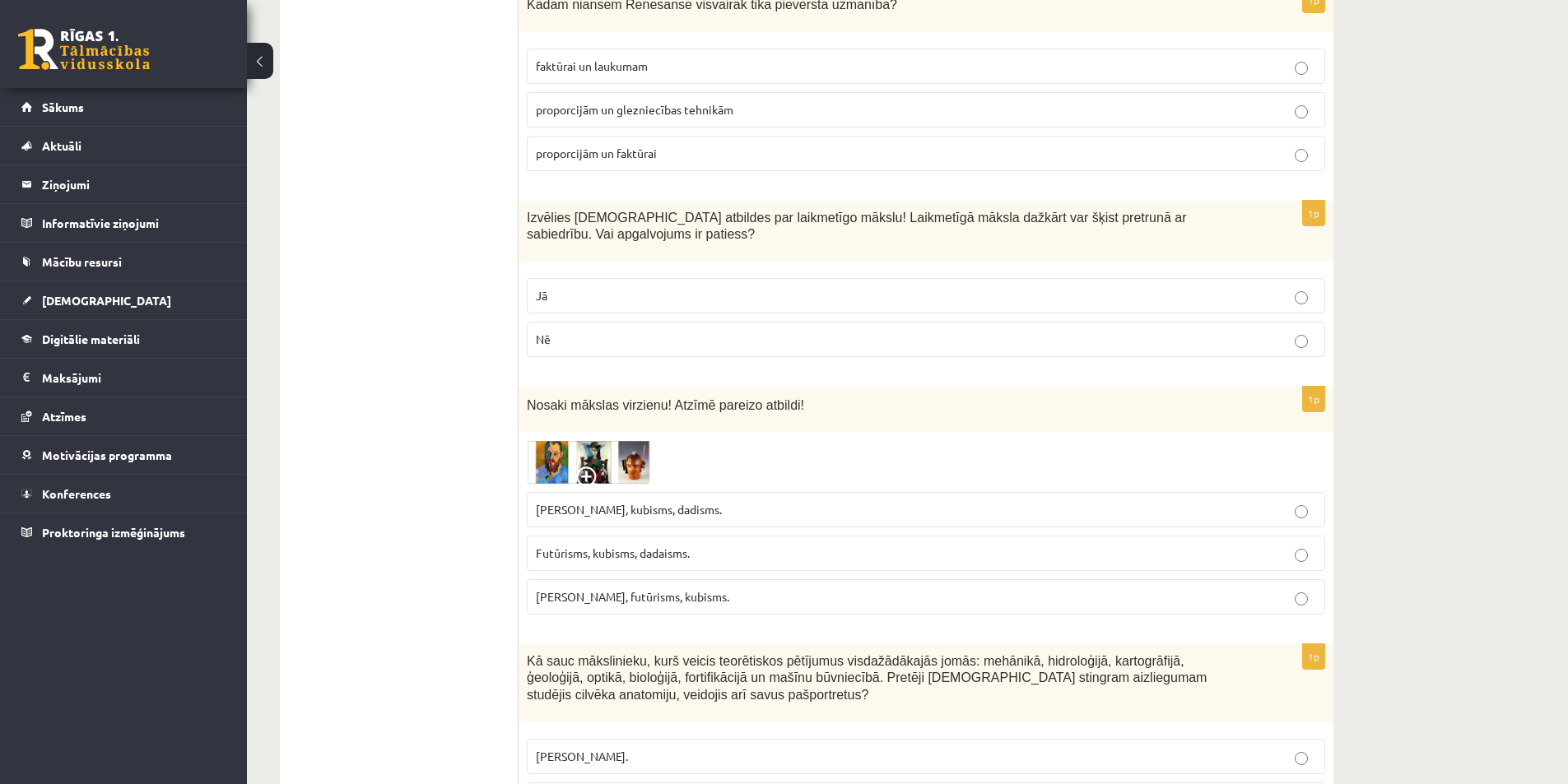
click at [630, 278] on label "Jā" at bounding box center [926, 296] width 798 height 36
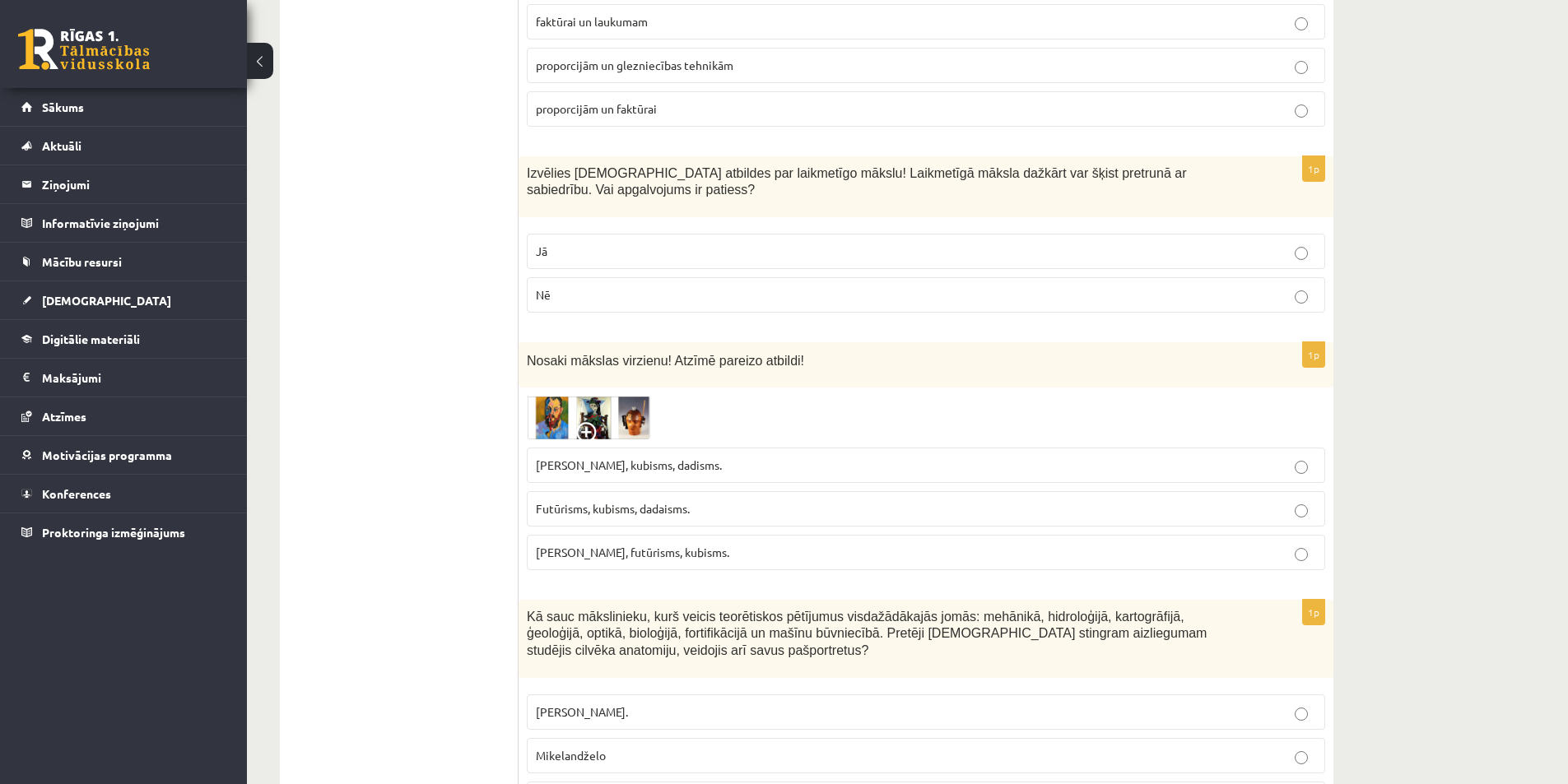
scroll to position [1152, 0]
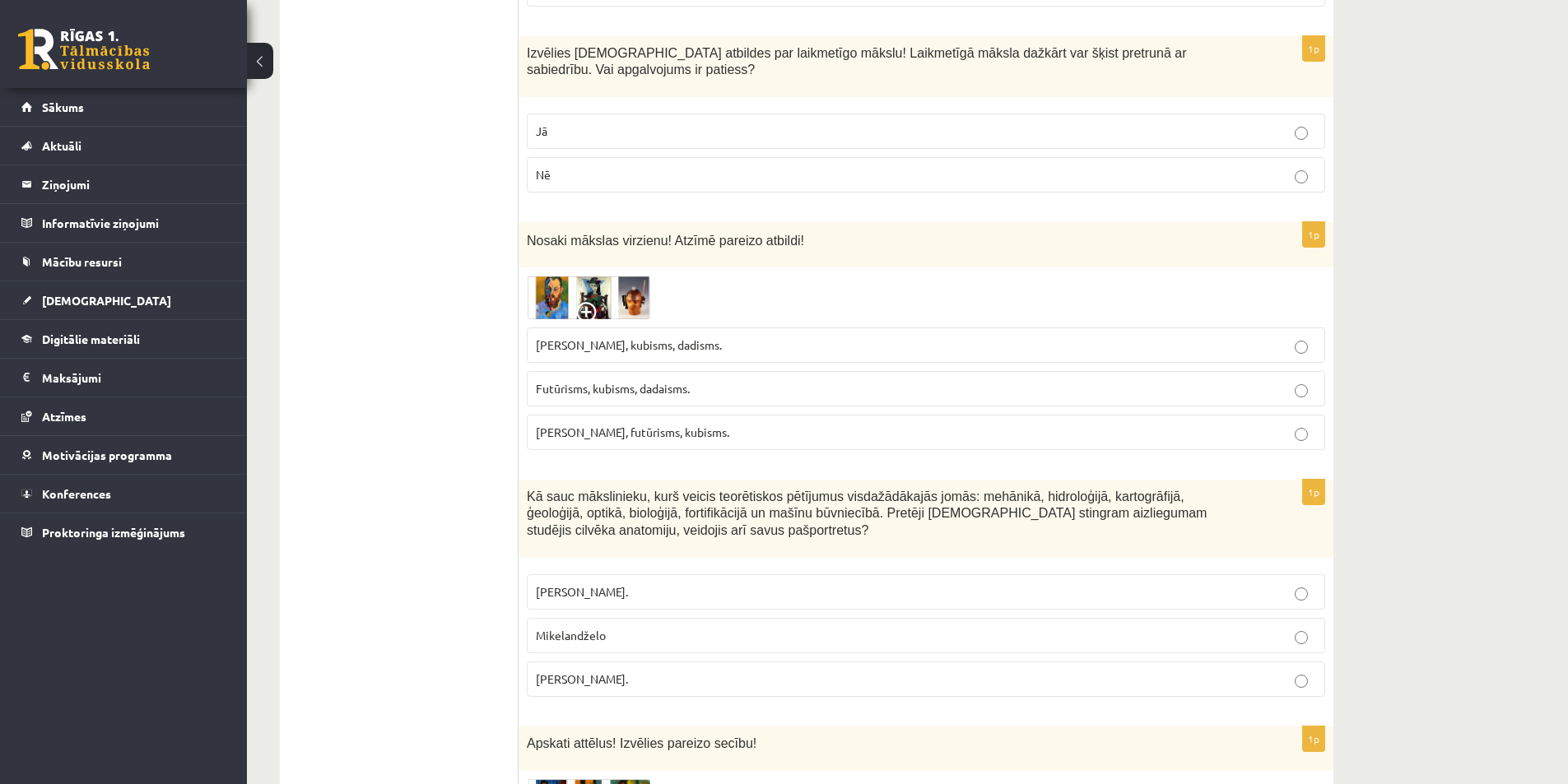
click at [619, 279] on img at bounding box center [589, 297] width 123 height 44
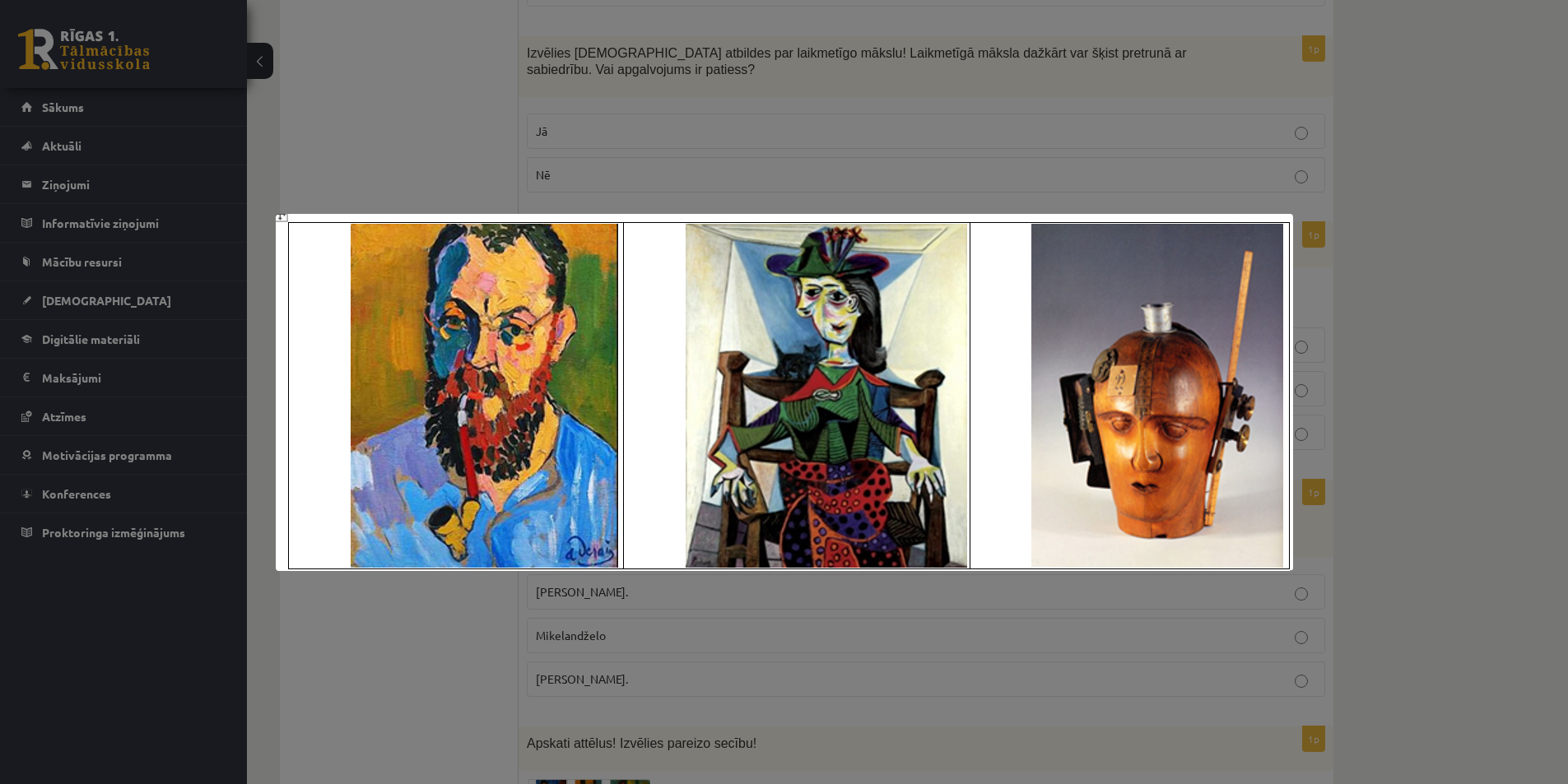
click at [1417, 352] on div at bounding box center [784, 392] width 1568 height 784
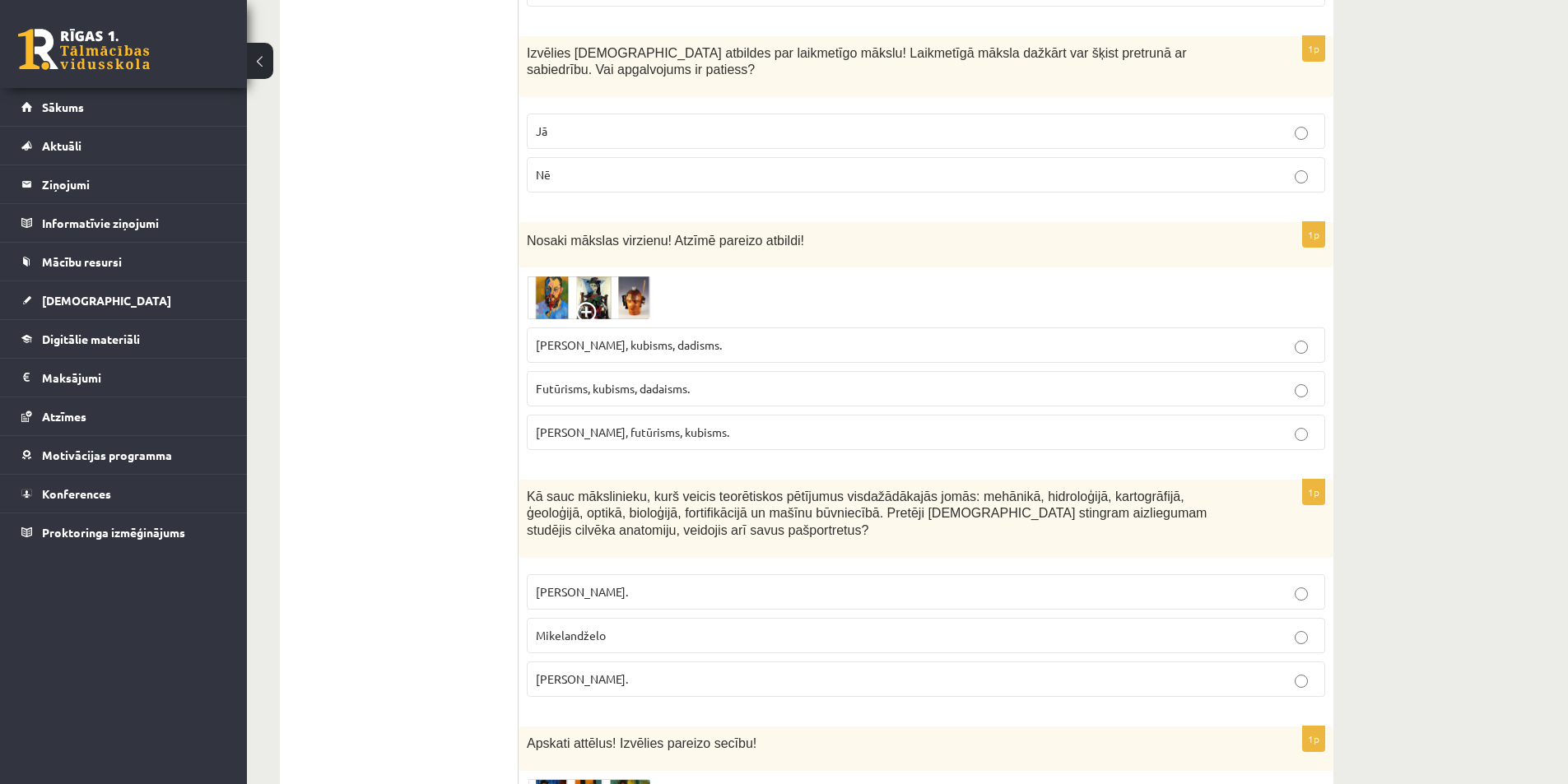
click at [572, 275] on img at bounding box center [589, 297] width 123 height 44
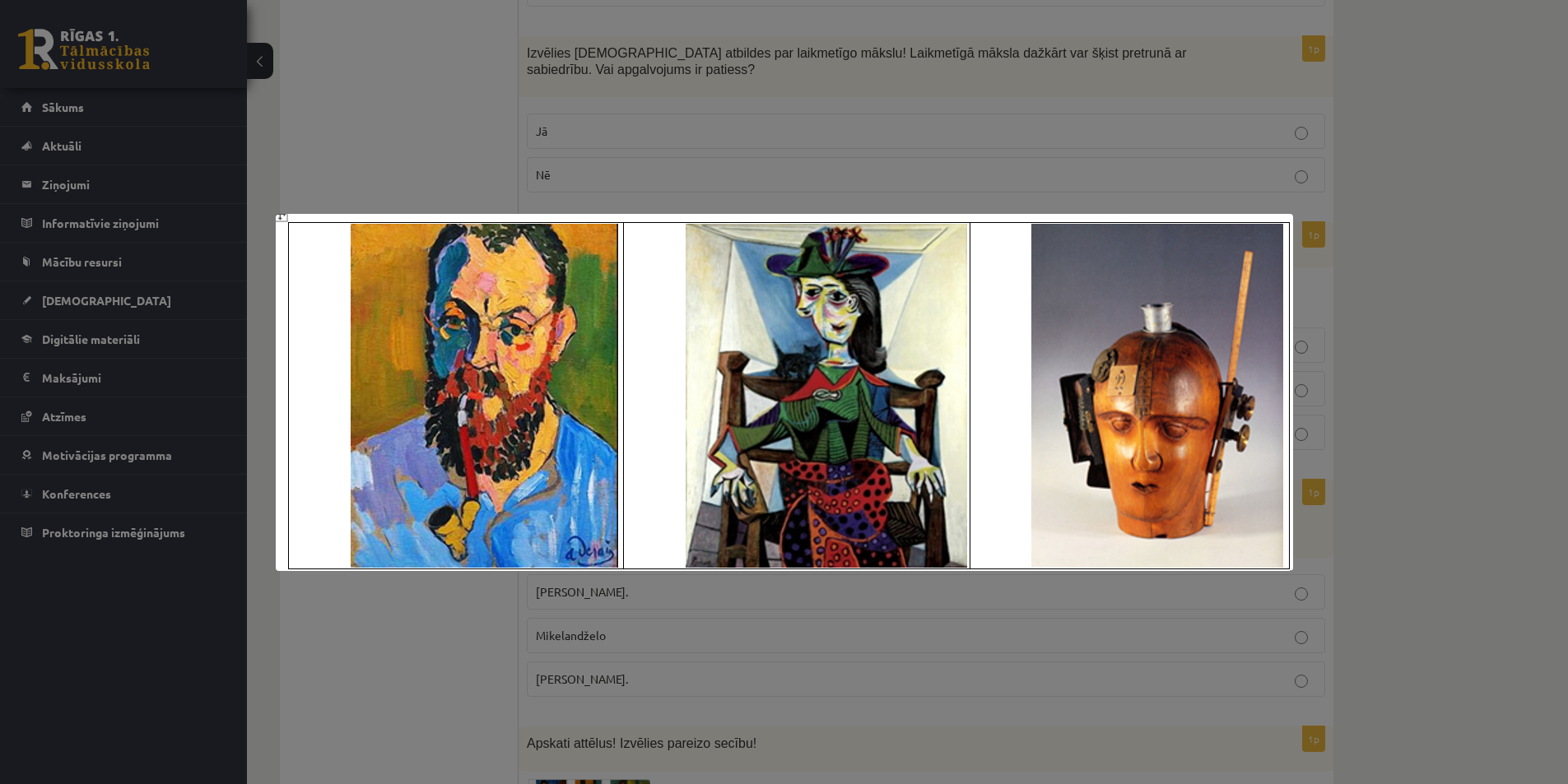
click at [1409, 432] on div at bounding box center [784, 392] width 1568 height 784
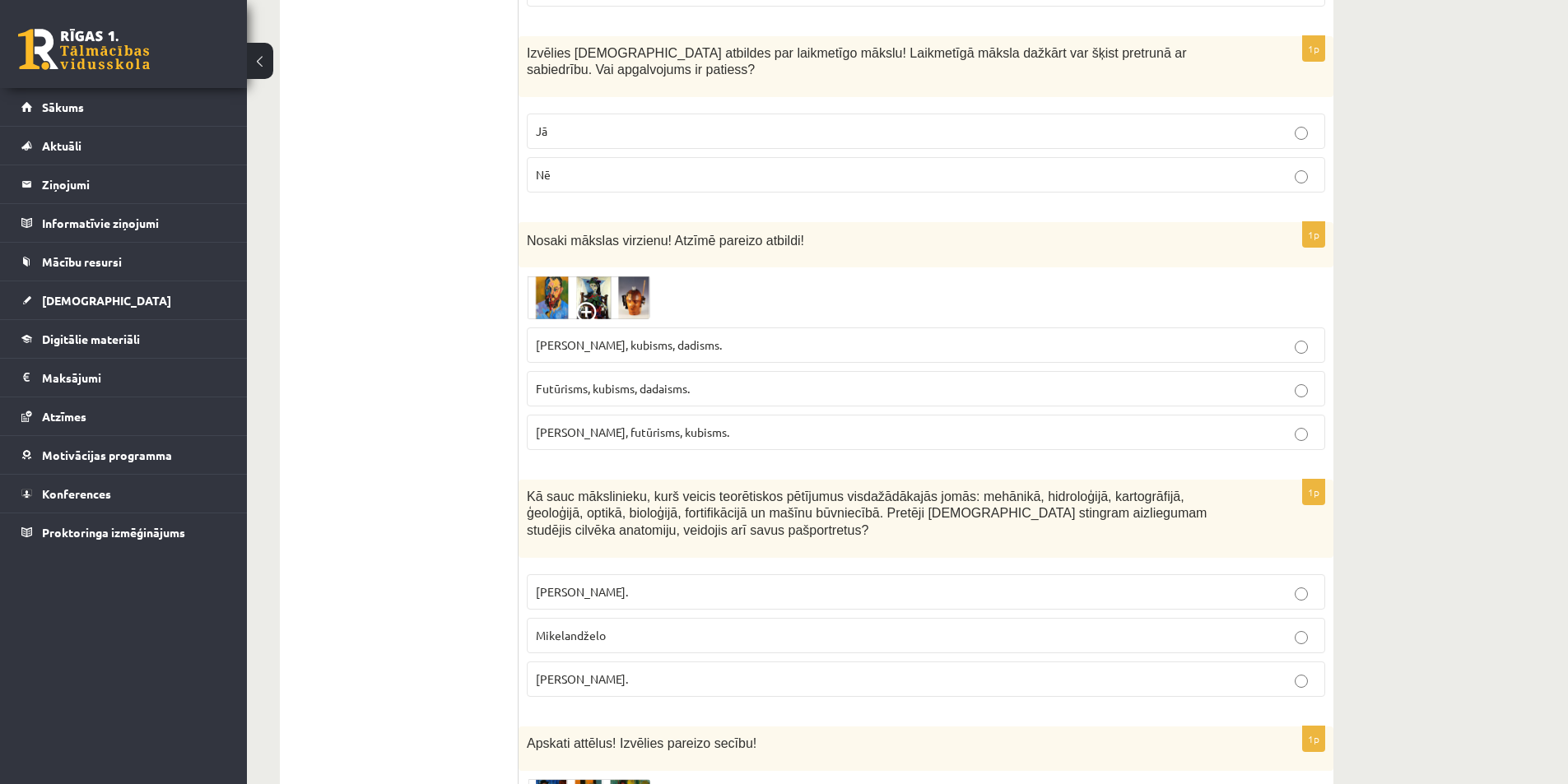
click at [618, 275] on img at bounding box center [589, 297] width 123 height 44
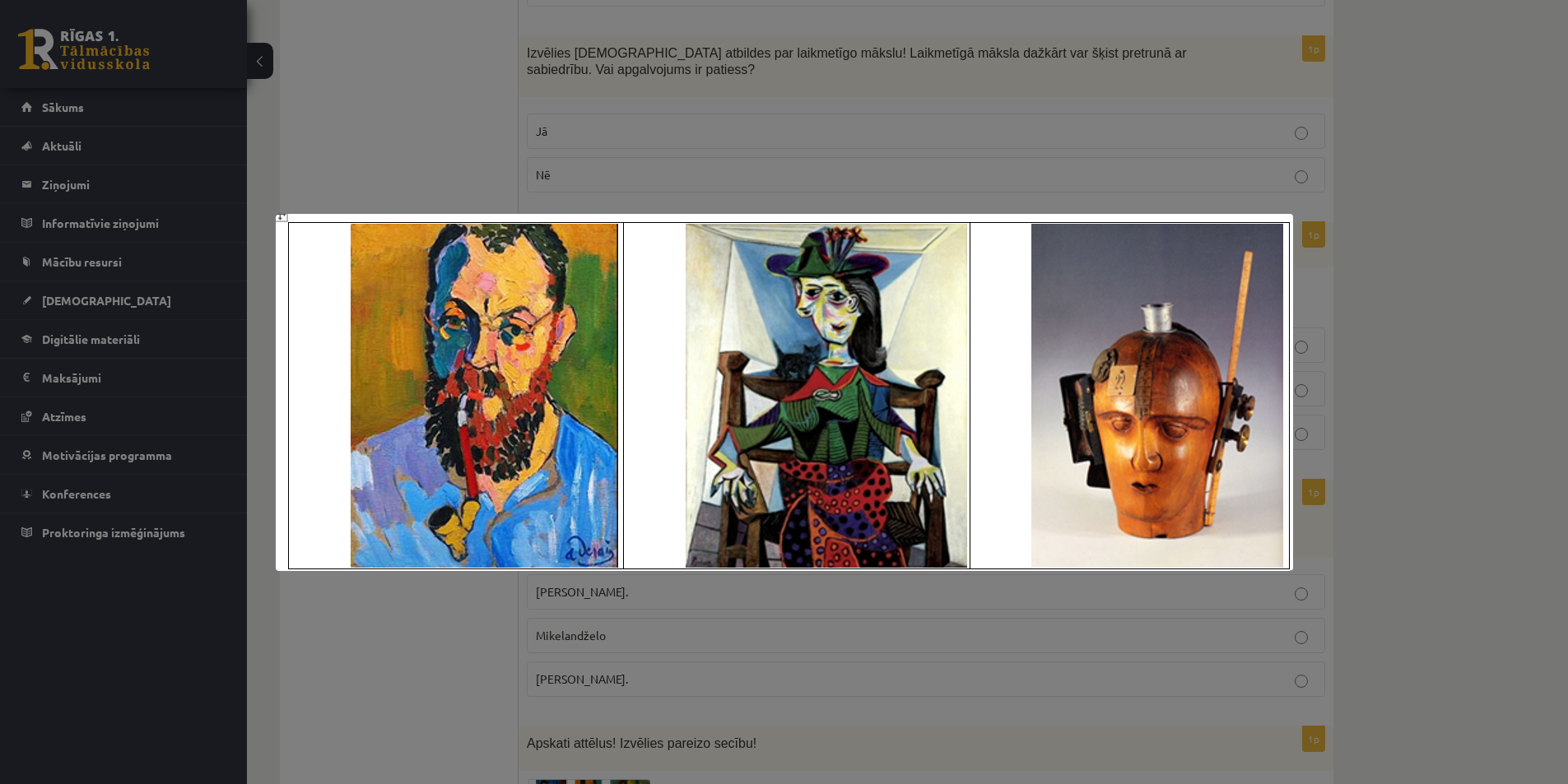
click at [1390, 456] on div at bounding box center [784, 392] width 1568 height 784
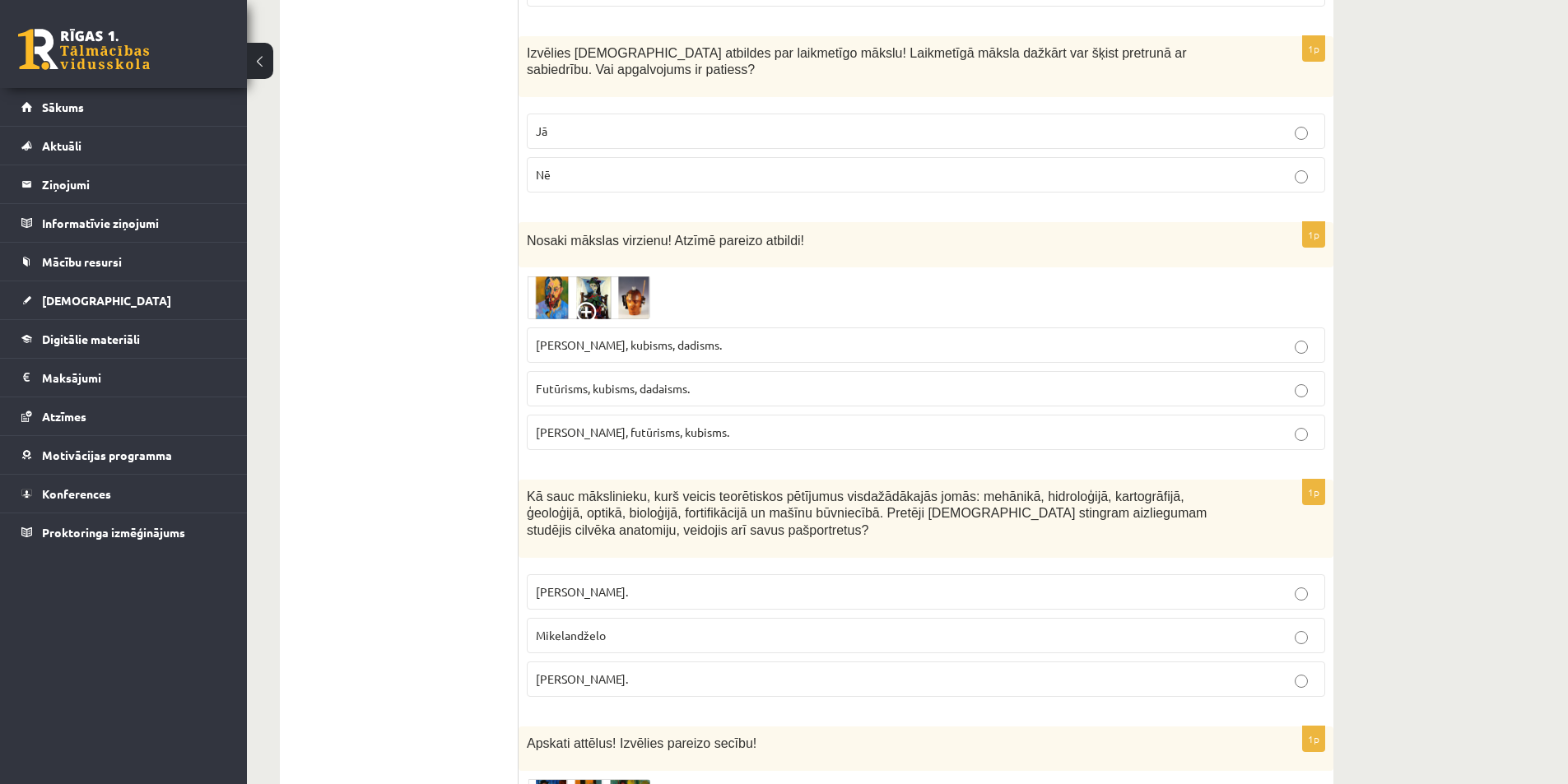
click at [640, 275] on img at bounding box center [589, 297] width 123 height 44
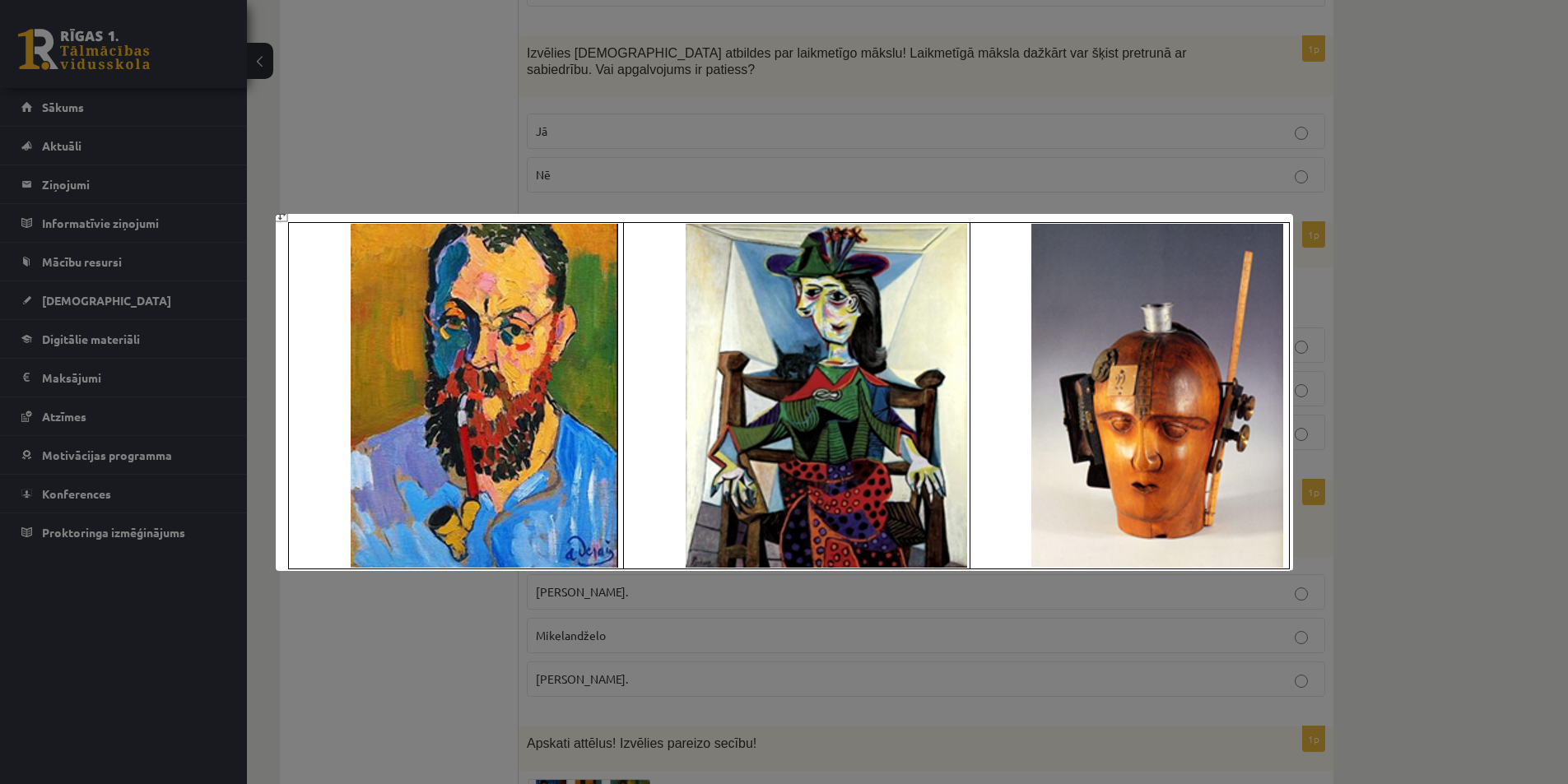
click at [1398, 499] on div at bounding box center [784, 392] width 1568 height 784
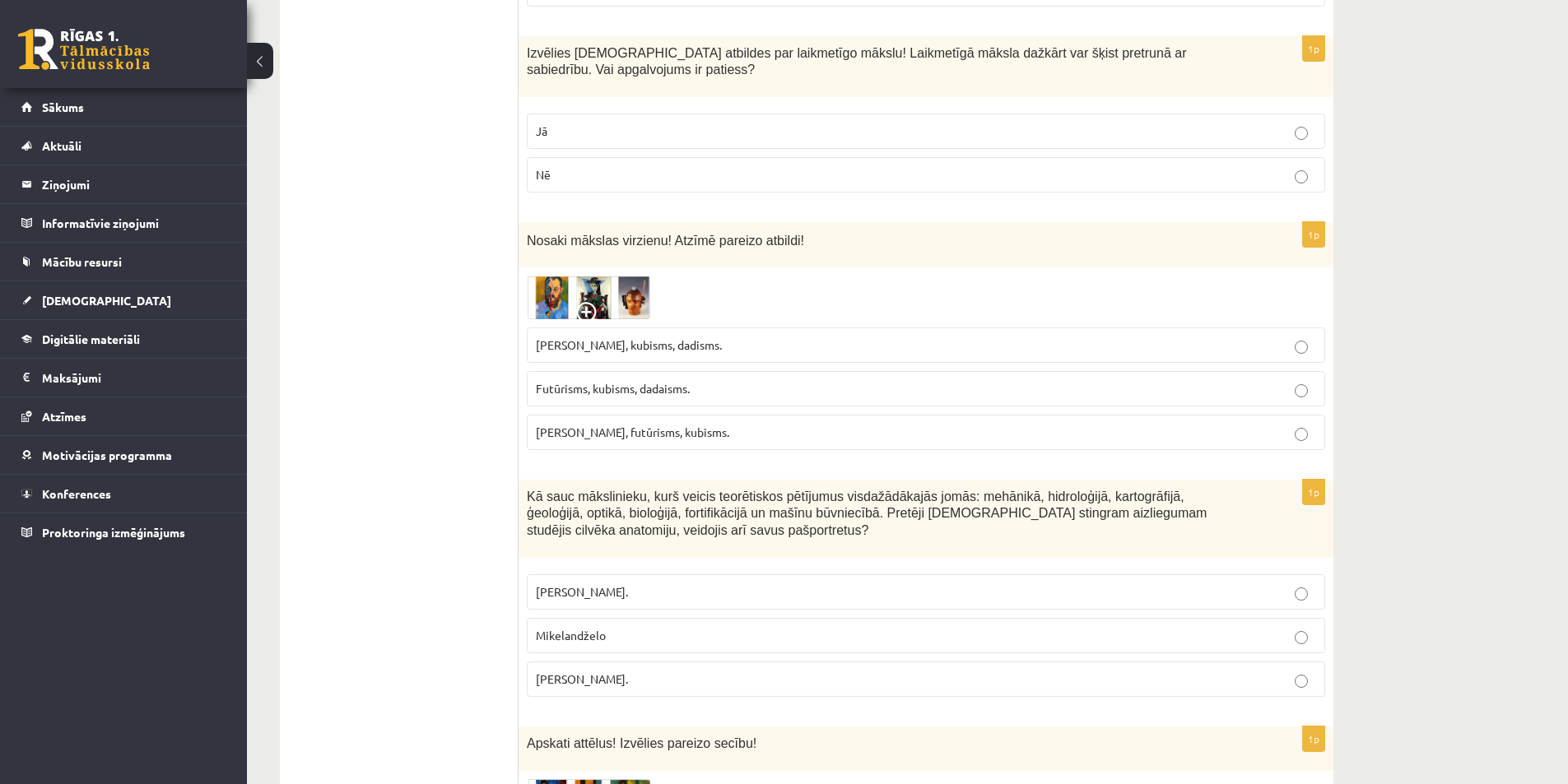
click at [594, 381] on span "Futūrisms, kubisms, dadaisms." at bounding box center [612, 388] width 154 height 15
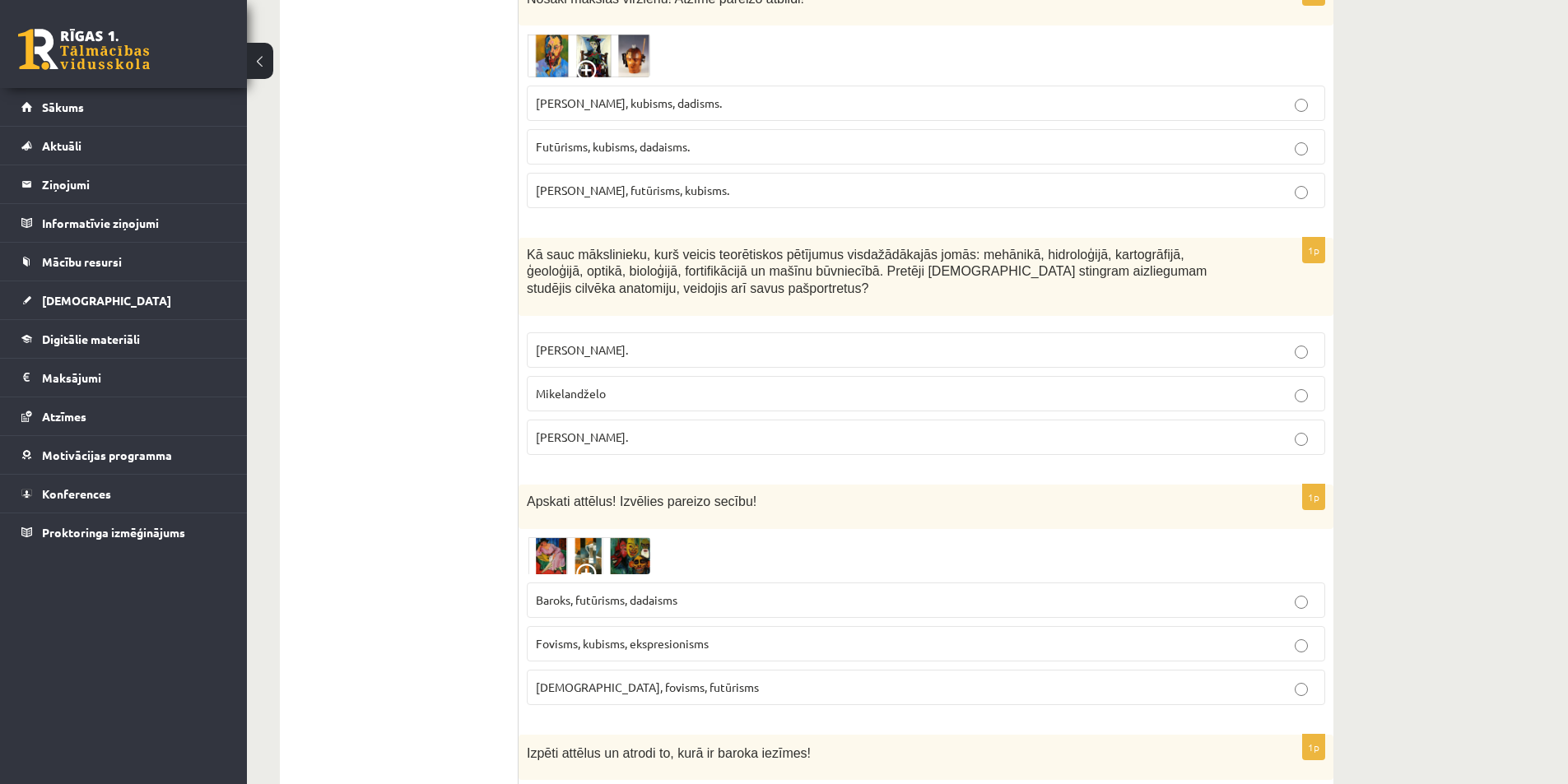
scroll to position [1316, 0]
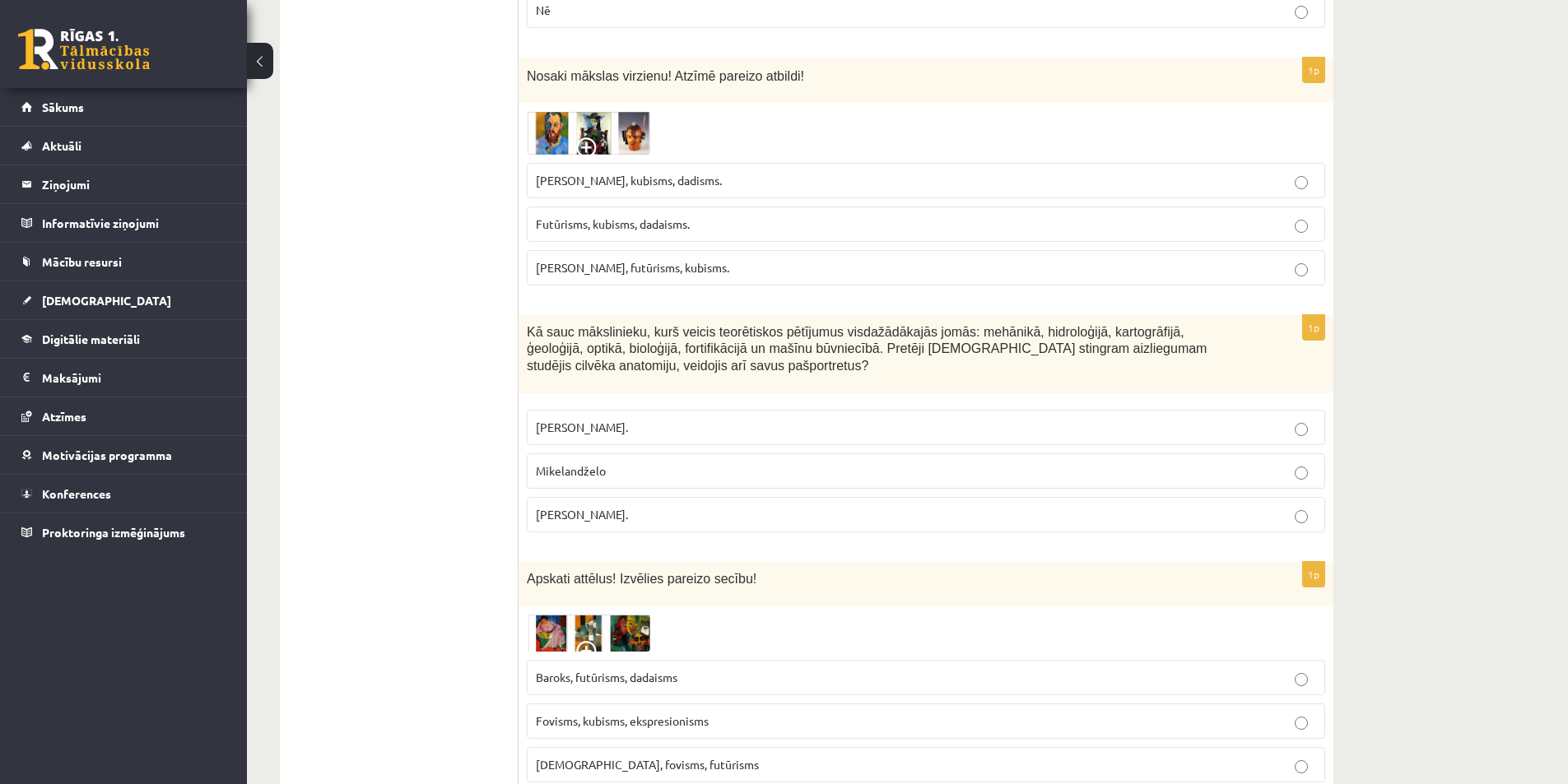
click at [610, 507] on span "Leonardo da Vinči." at bounding box center [582, 514] width 92 height 15
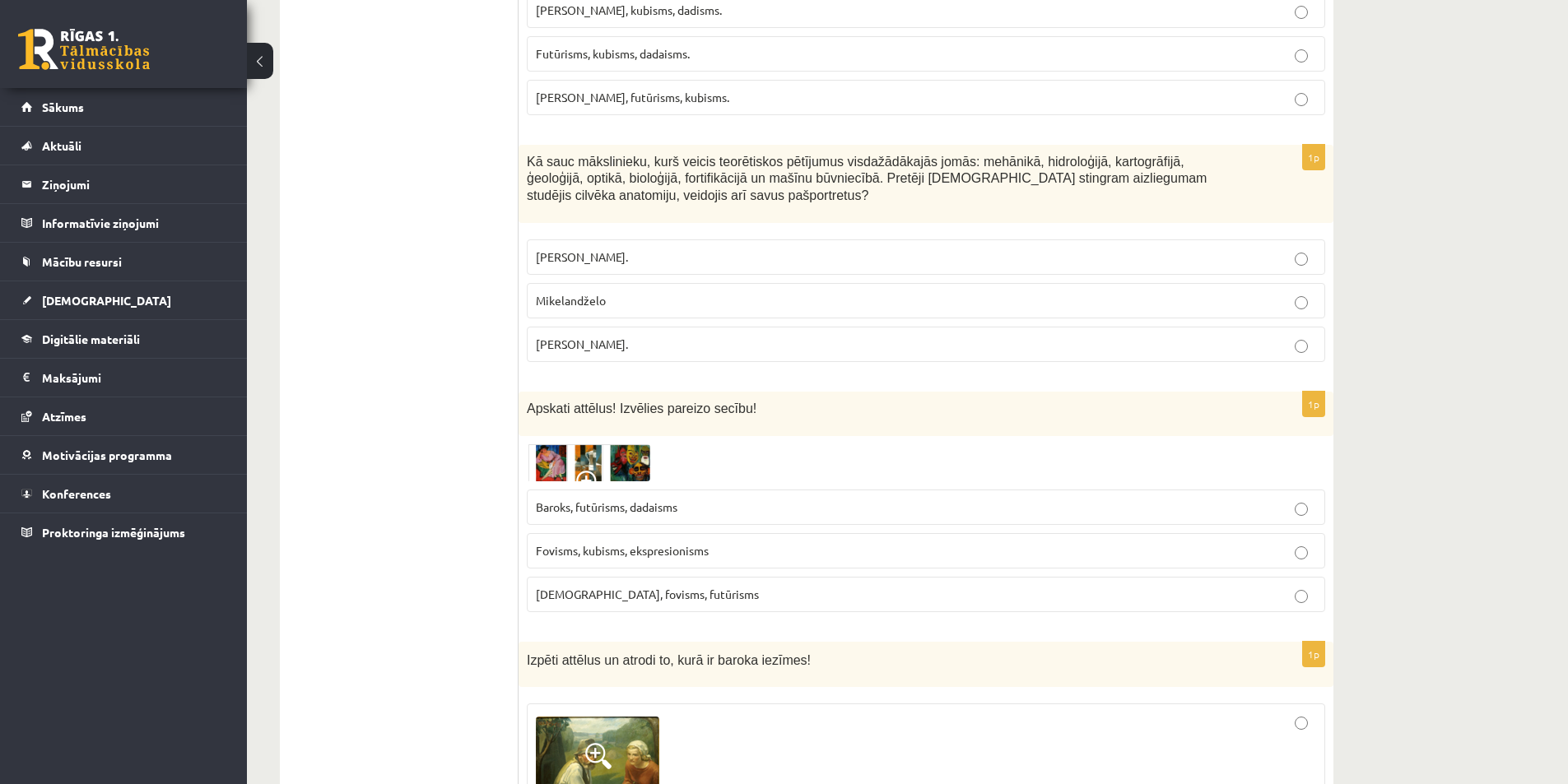
scroll to position [1563, 0]
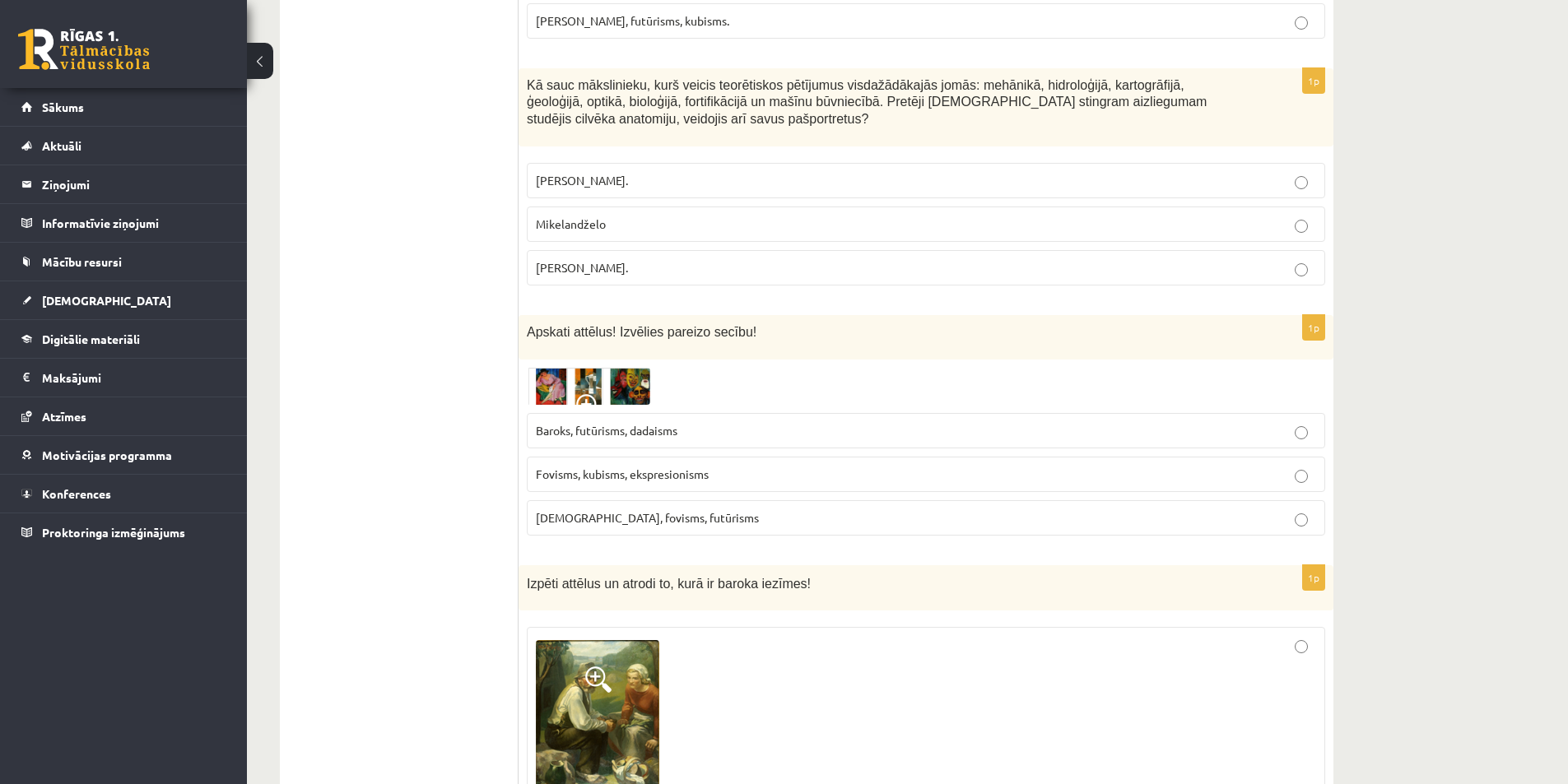
drag, startPoint x: 530, startPoint y: 44, endPoint x: 676, endPoint y: 227, distance: 234.1
click at [676, 227] on div "1p Kā sauc mākslinieku, kurš veicis teorētiskos pētījumus visdažādākajās jomās:…" at bounding box center [927, 184] width 815 height 231
copy div "Kā sauc mākslinieku, kurš veicis teorētiskos pētījumus visdažādākajās jomās: me…"
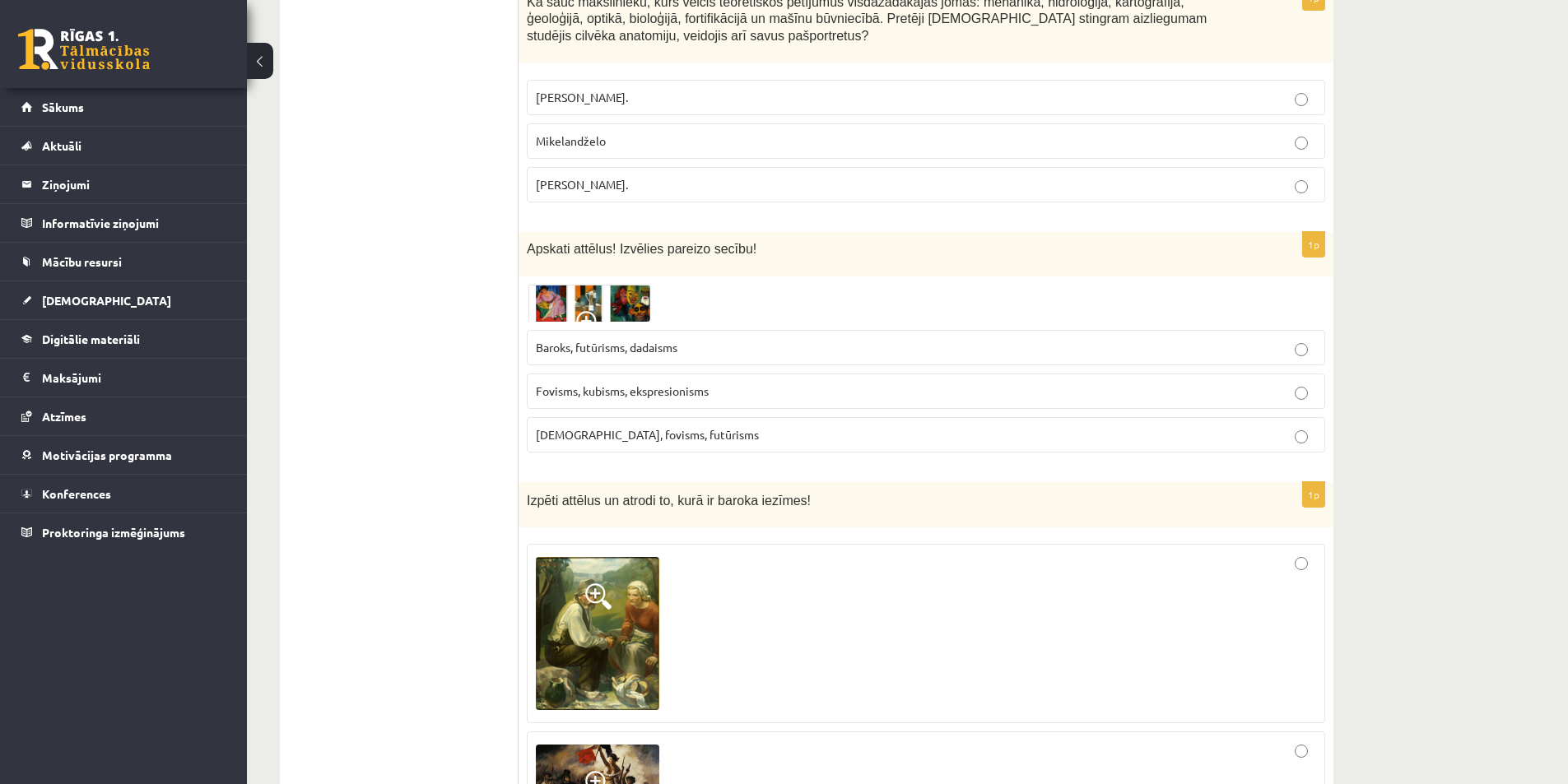
scroll to position [1646, 0]
click at [593, 285] on img at bounding box center [589, 304] width 123 height 38
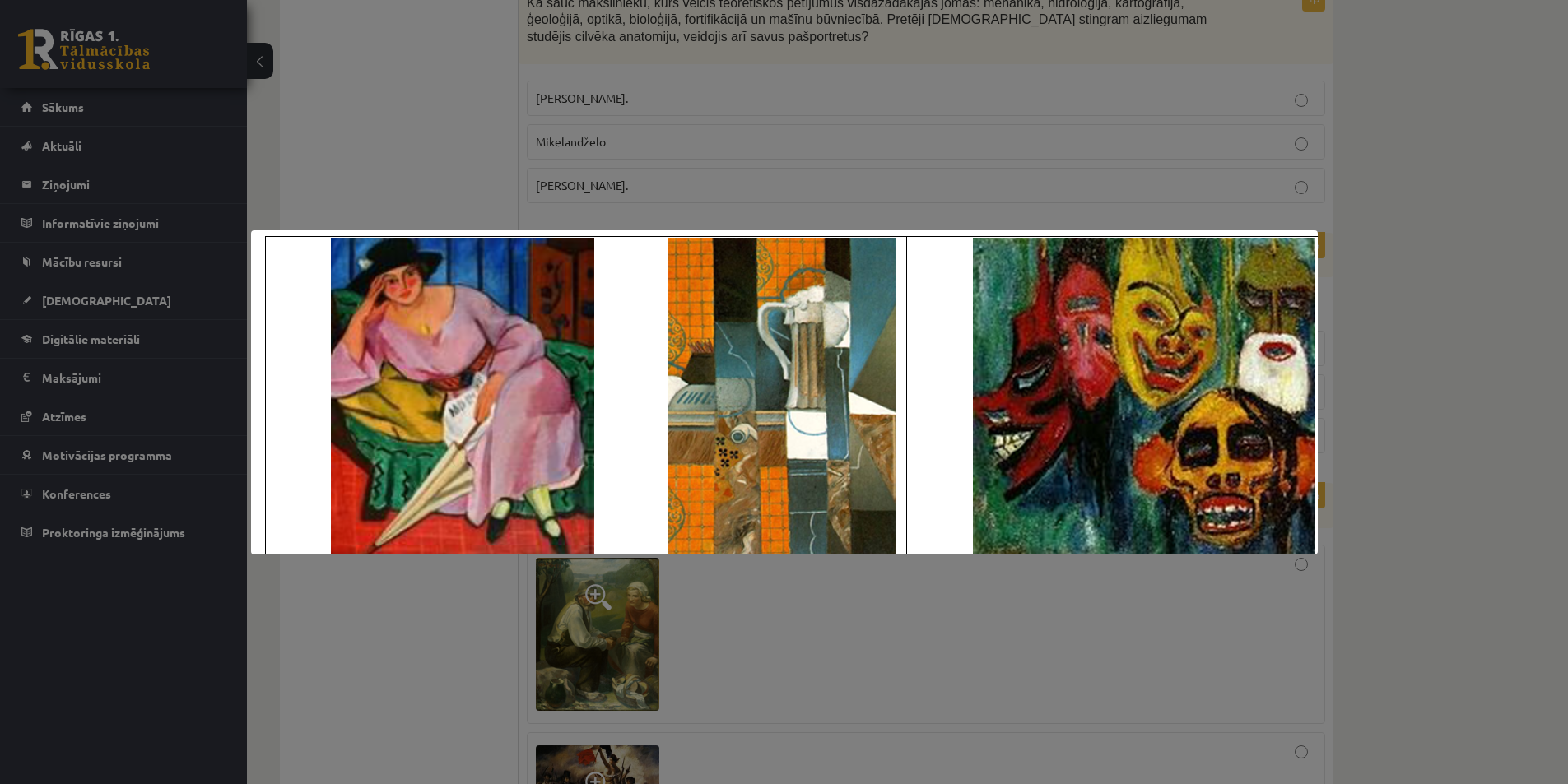
click at [1408, 418] on div at bounding box center [784, 392] width 1568 height 784
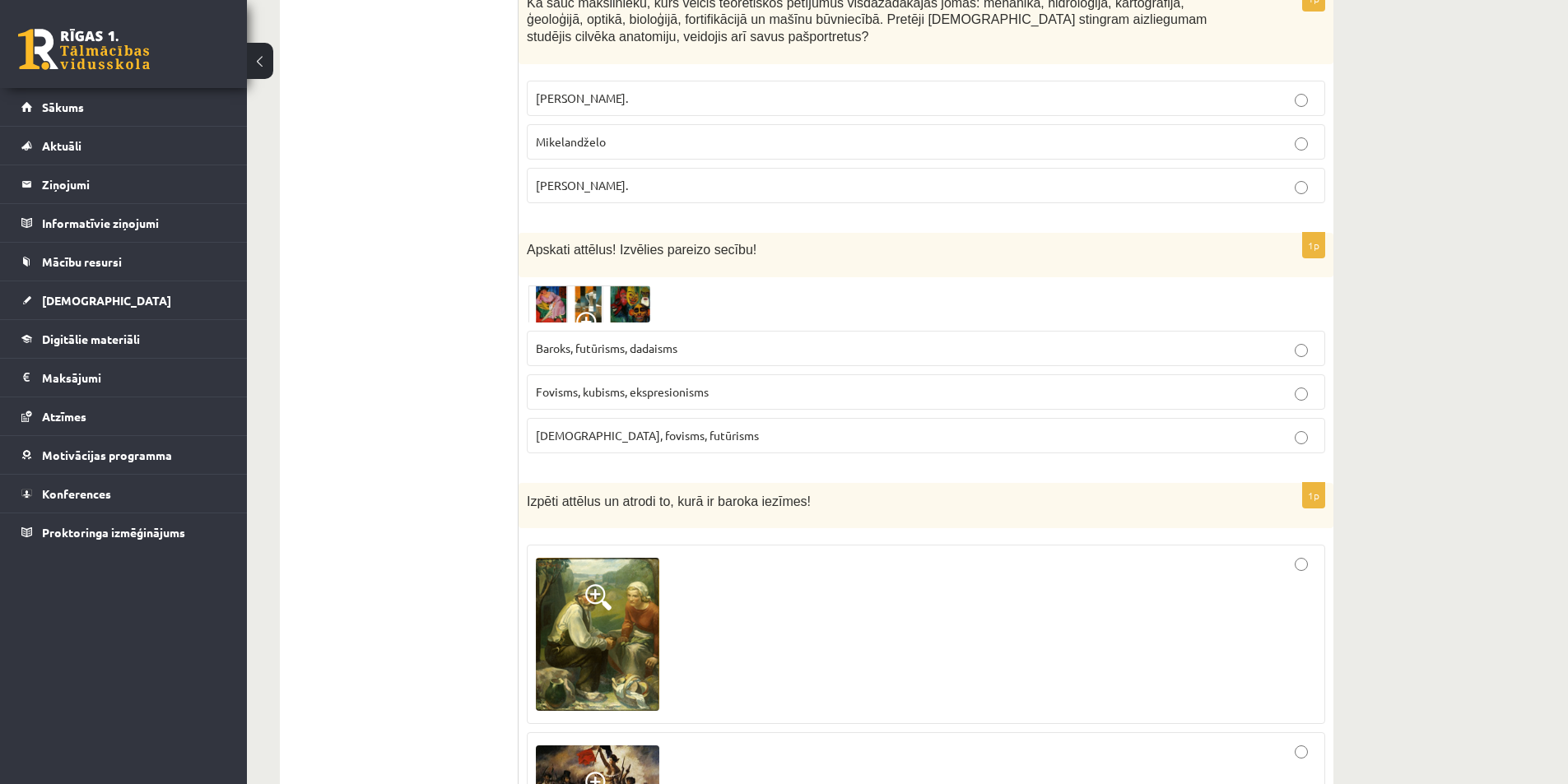
click at [599, 285] on img at bounding box center [589, 304] width 123 height 38
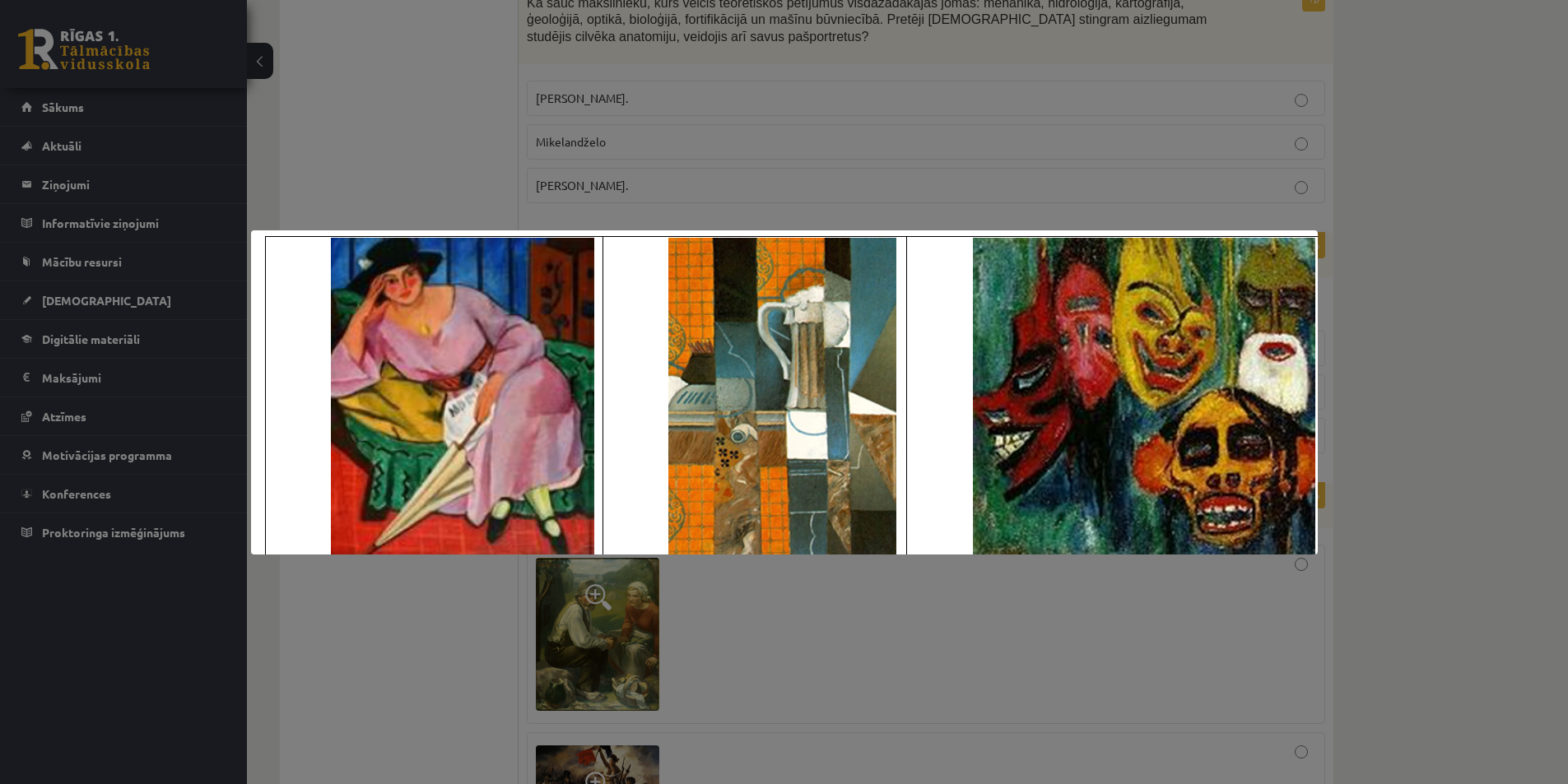
click at [1418, 601] on div at bounding box center [784, 392] width 1568 height 784
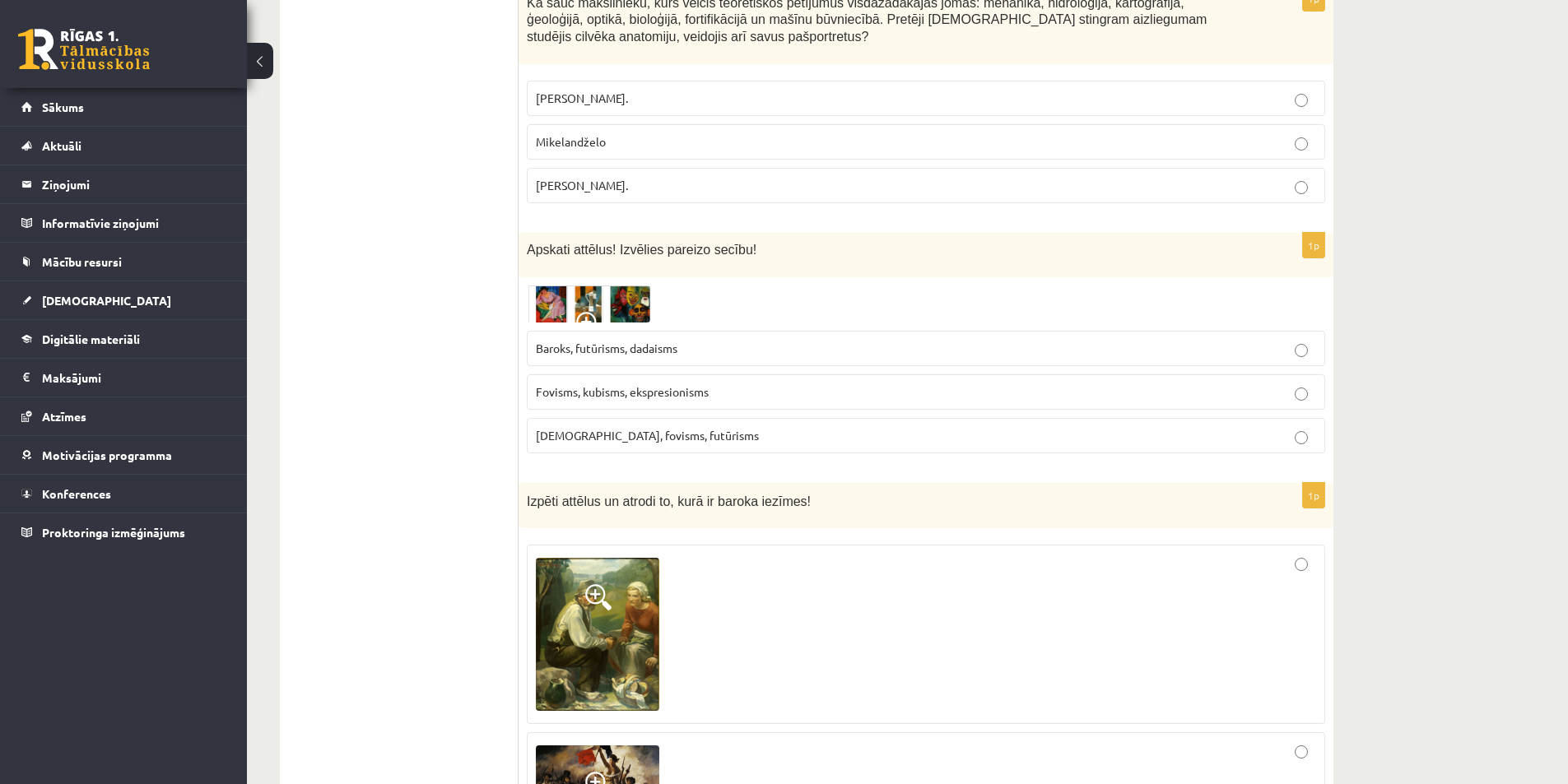
click at [672, 375] on label "Fovisms, kubisms, ekspresionisms" at bounding box center [926, 392] width 798 height 36
click at [593, 285] on img at bounding box center [589, 304] width 123 height 38
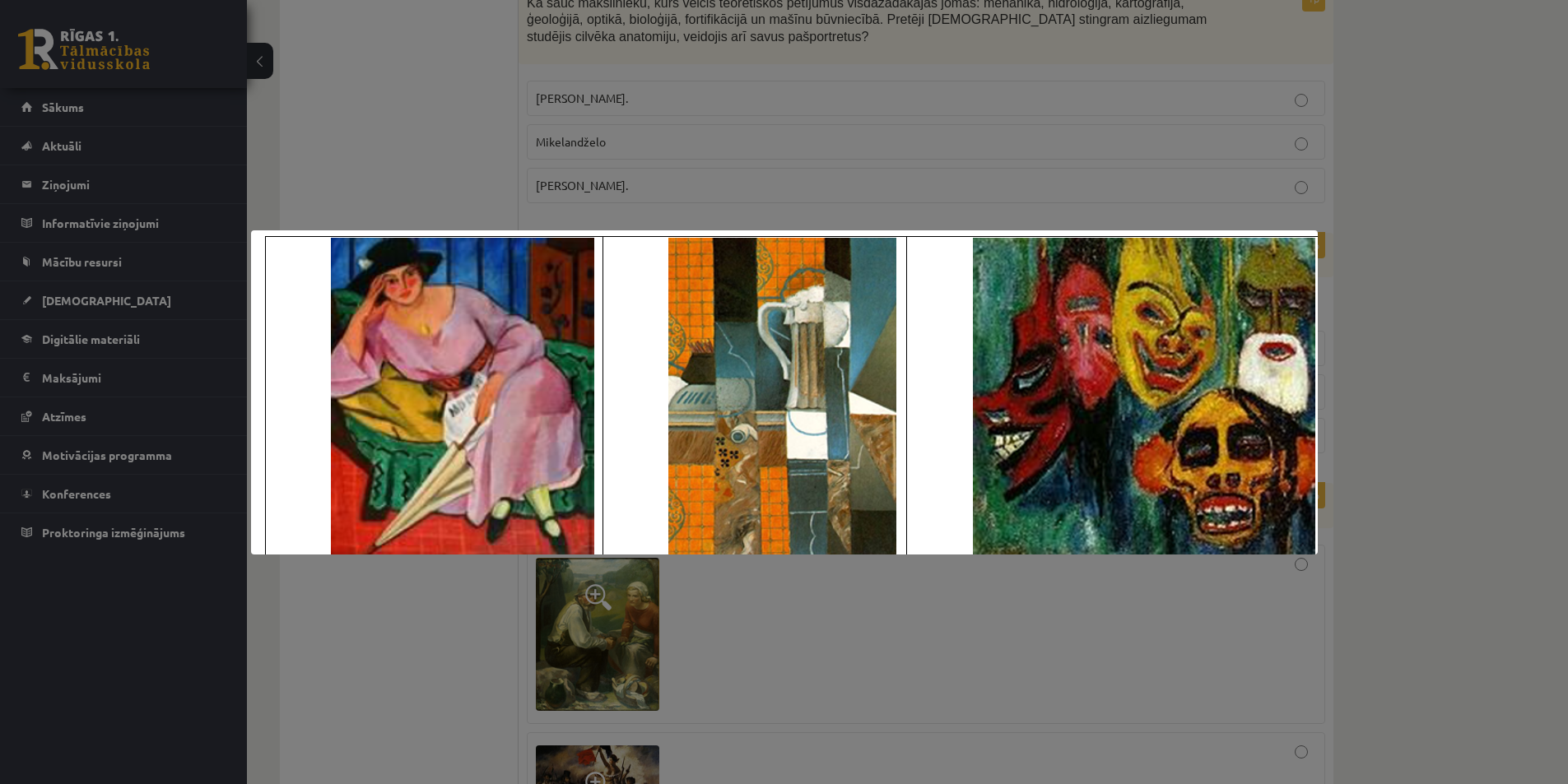
click at [1348, 544] on div at bounding box center [784, 392] width 1568 height 784
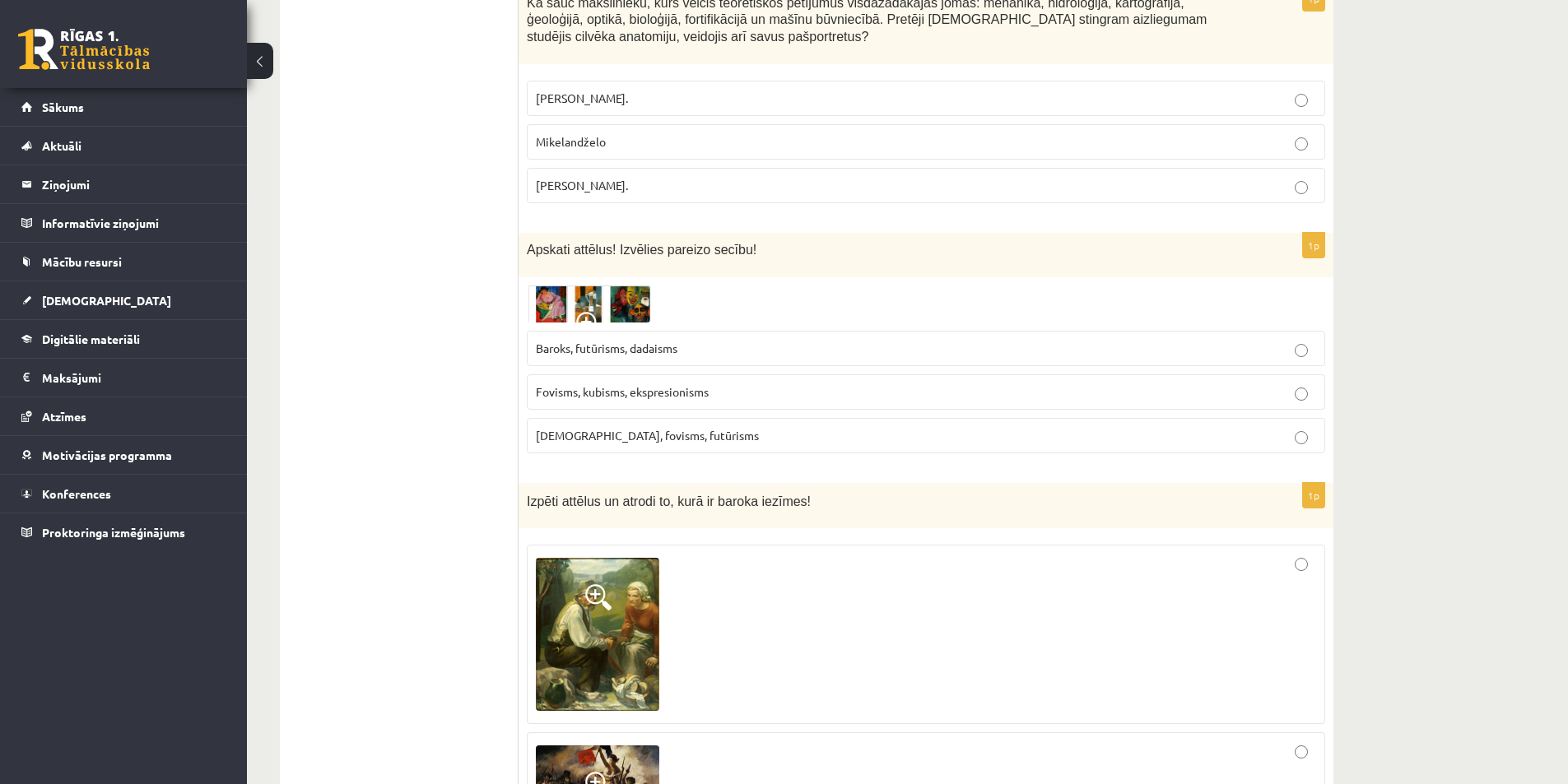
click at [612, 285] on img at bounding box center [589, 304] width 123 height 38
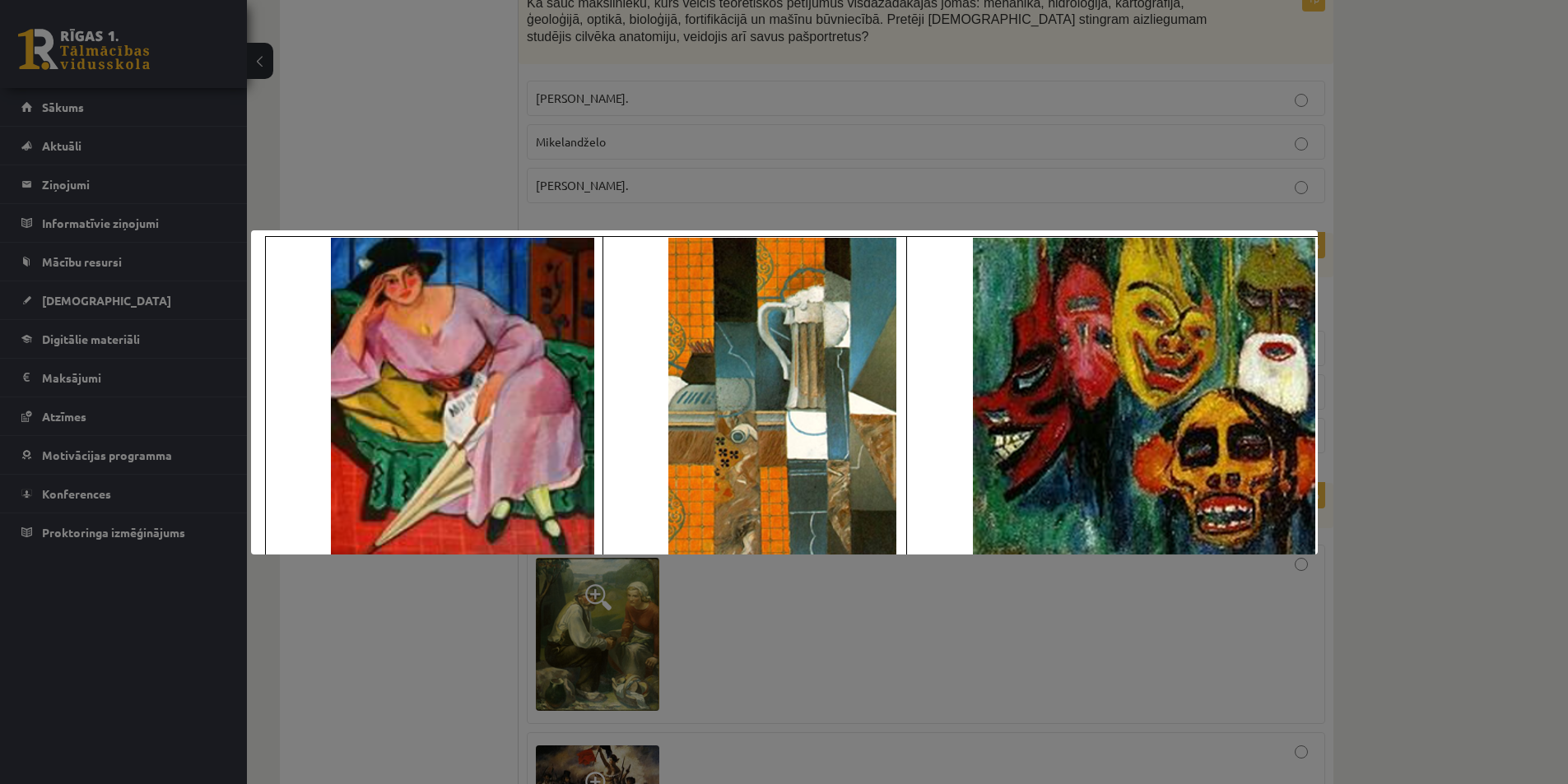
click at [1393, 566] on div at bounding box center [784, 392] width 1568 height 784
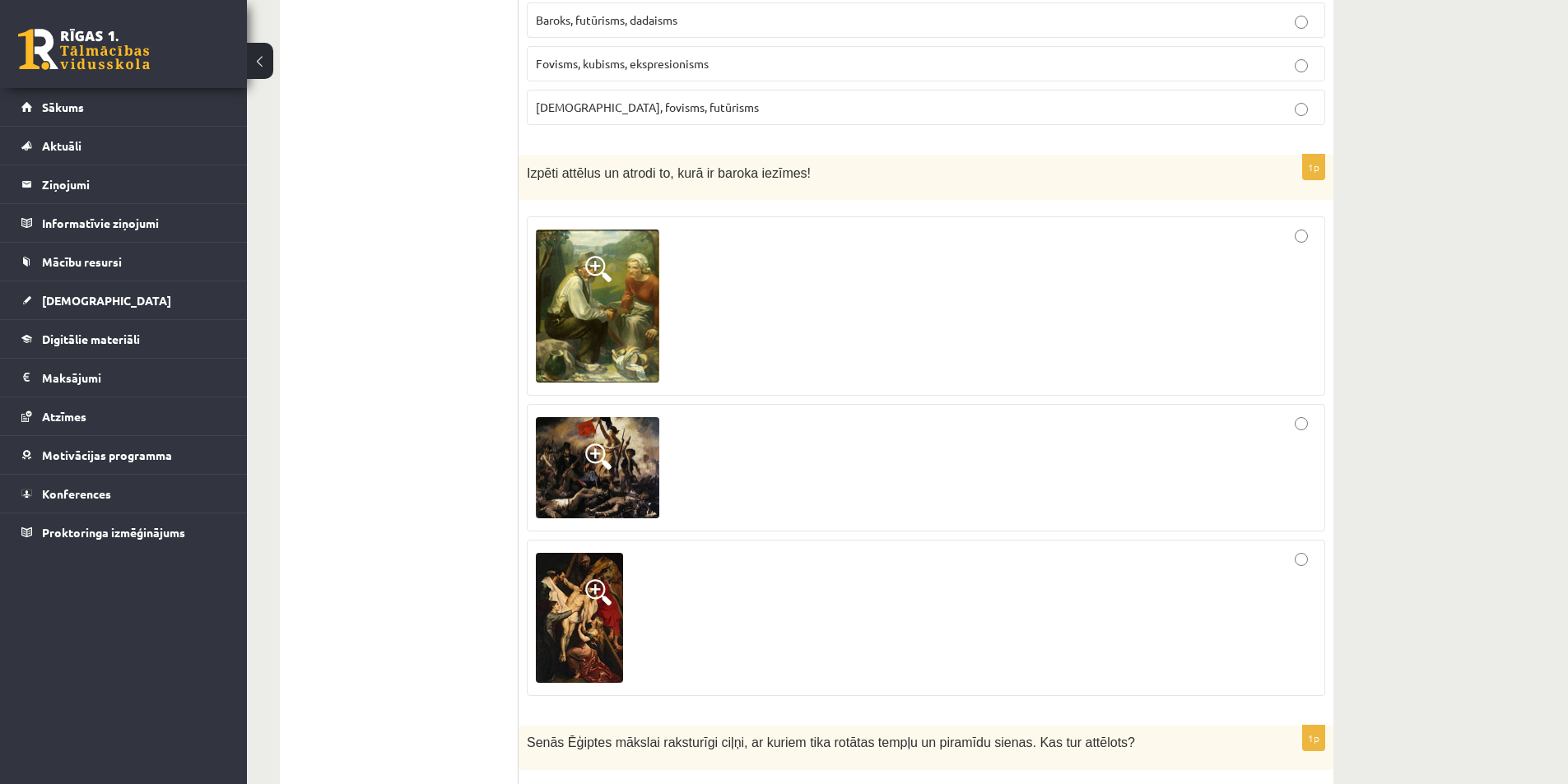
scroll to position [1974, 0]
click at [603, 256] on img at bounding box center [598, 305] width 123 height 153
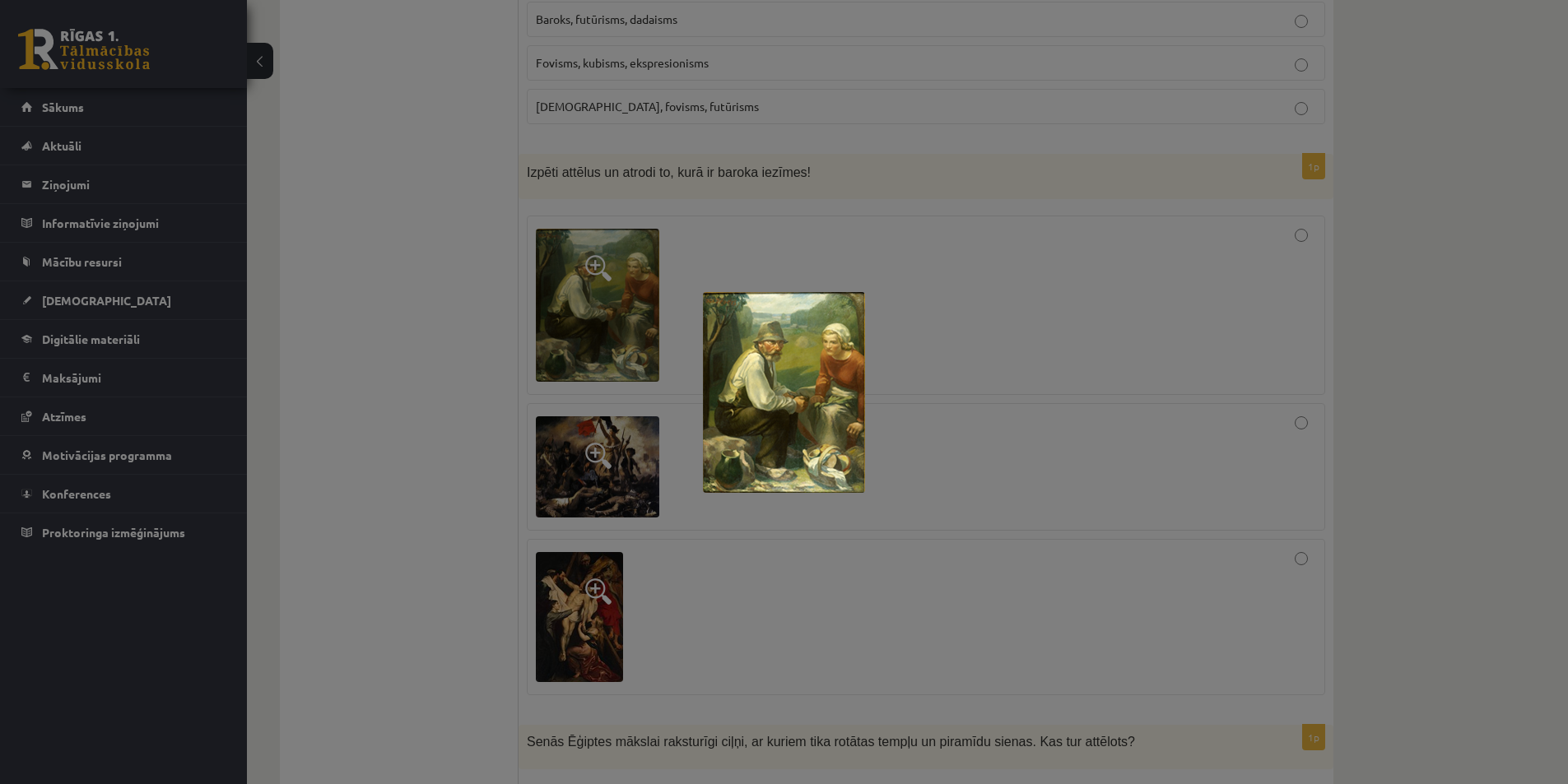
click at [443, 383] on div at bounding box center [784, 392] width 1568 height 784
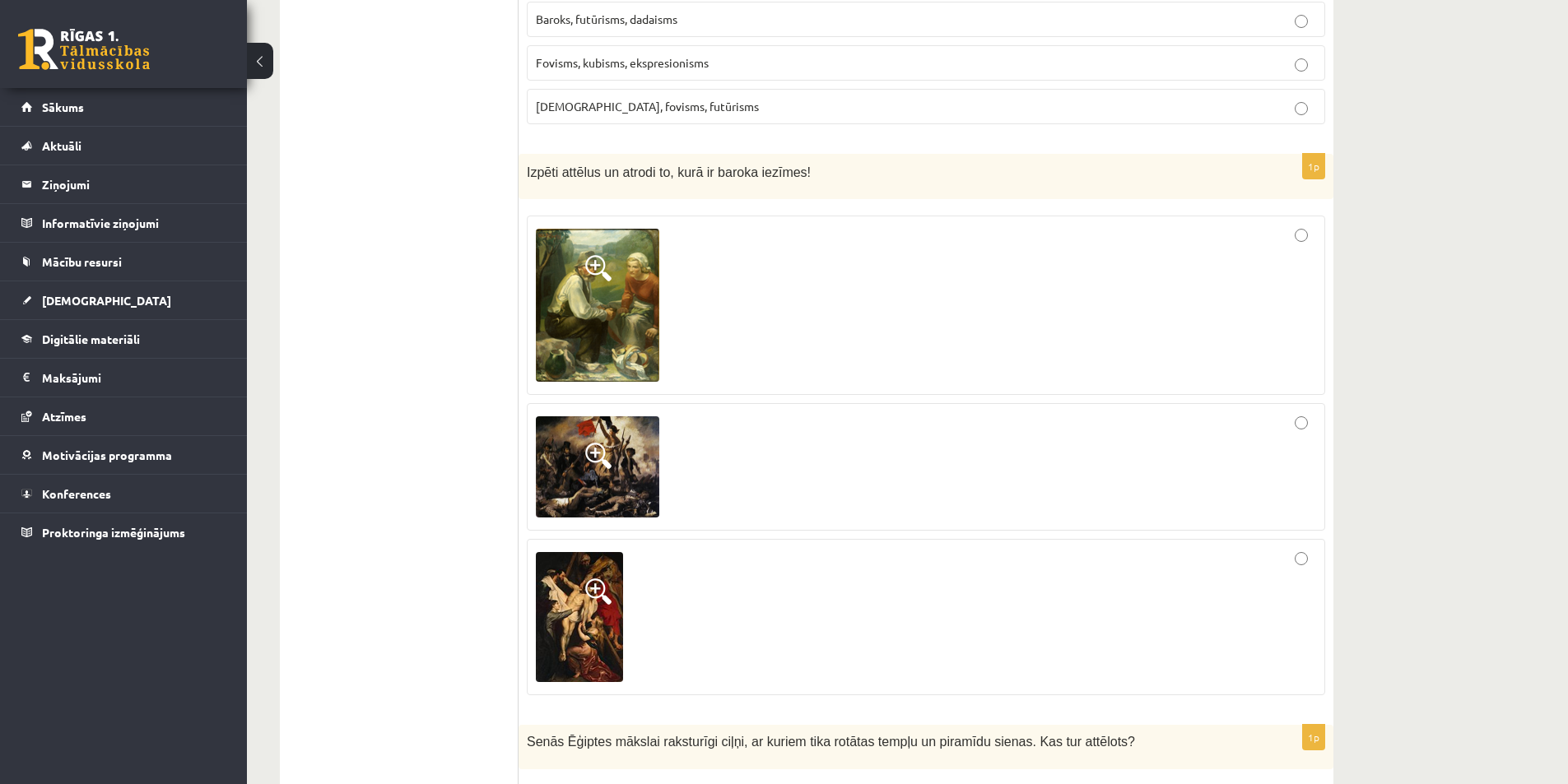
click at [615, 416] on img at bounding box center [598, 467] width 123 height 102
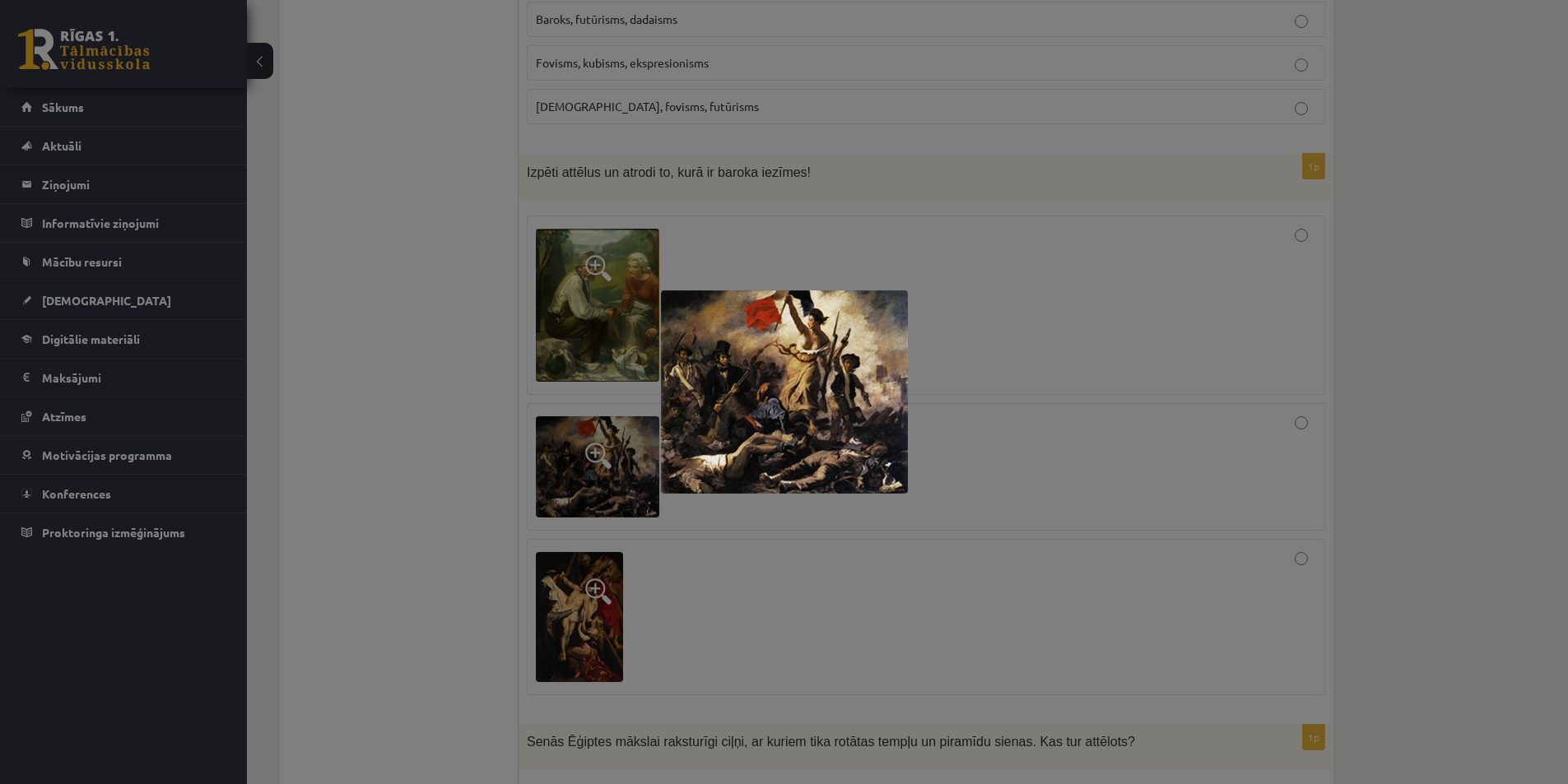
click at [497, 483] on div at bounding box center [784, 392] width 1568 height 784
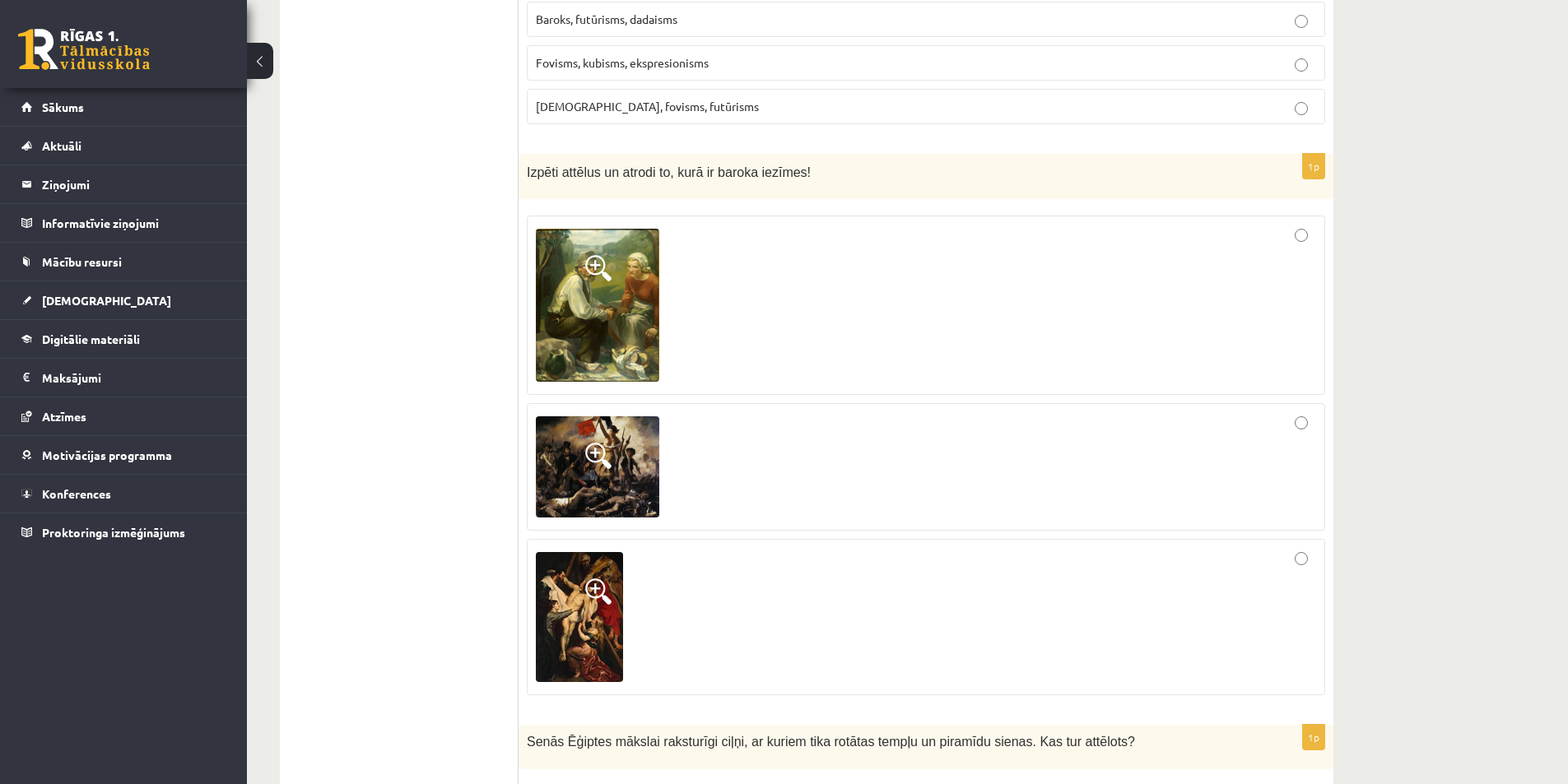
click at [599, 582] on img at bounding box center [580, 616] width 87 height 130
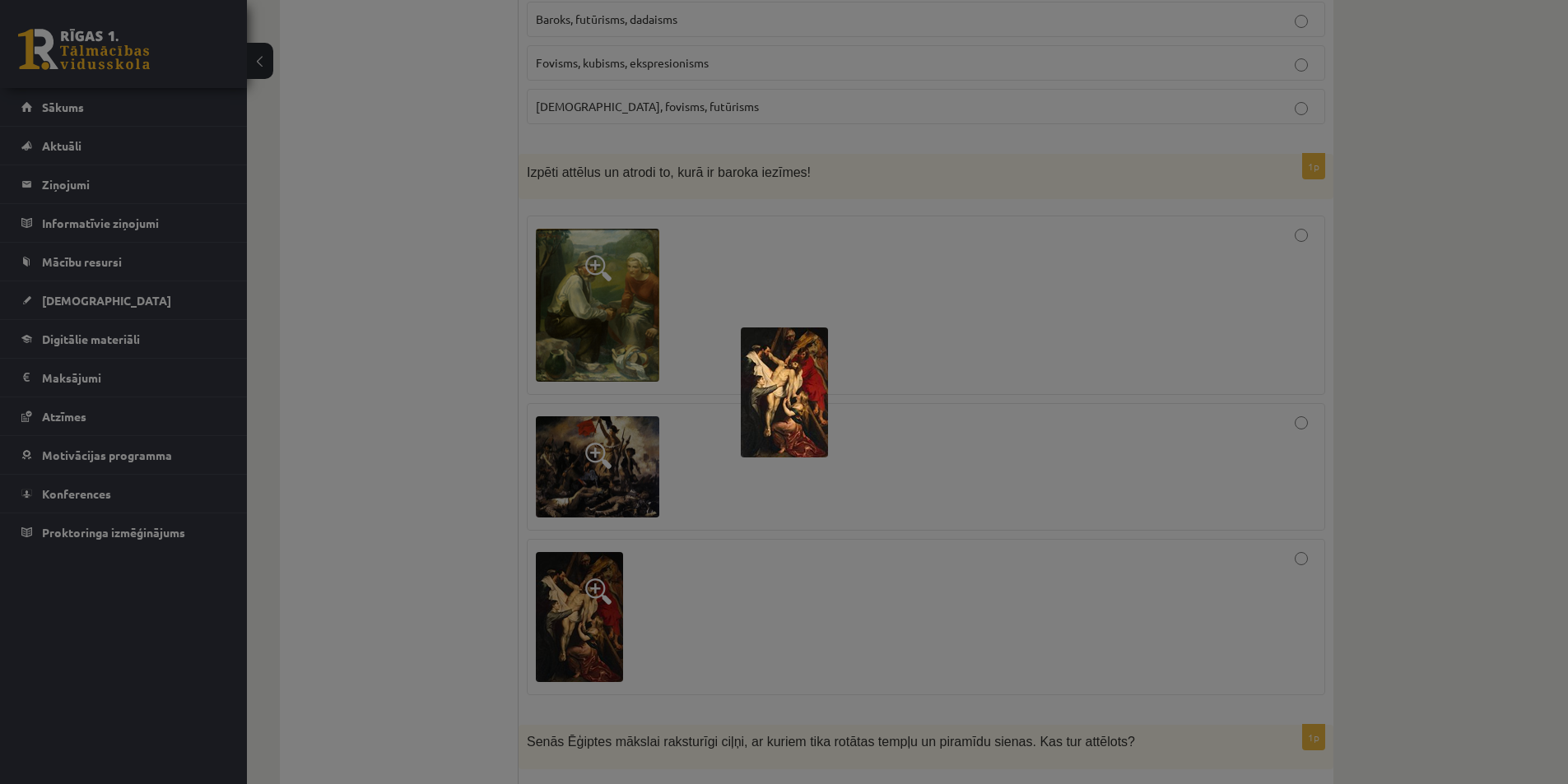
click at [471, 554] on div at bounding box center [784, 392] width 1568 height 784
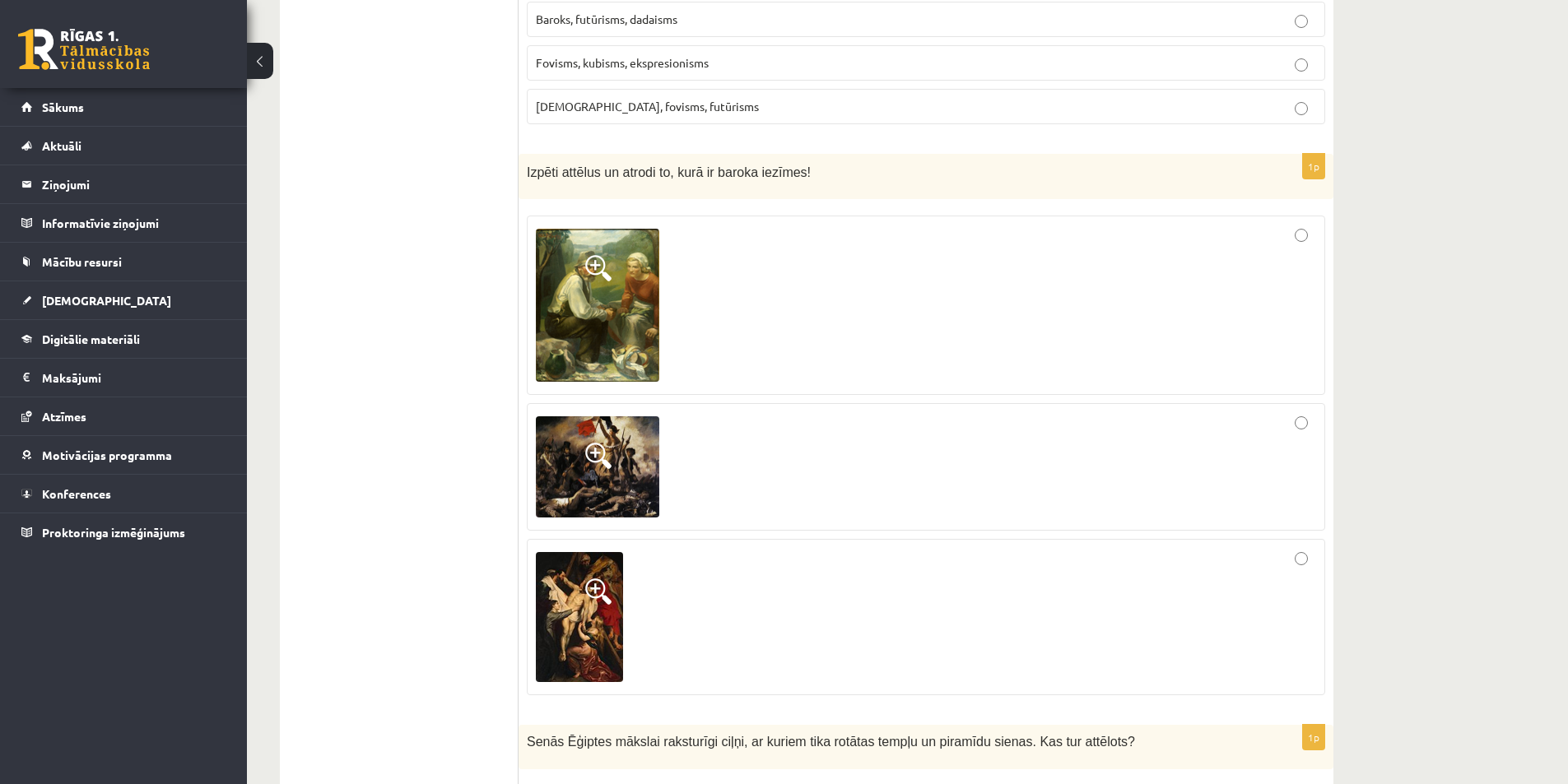
click at [1189, 567] on div at bounding box center [926, 616] width 781 height 138
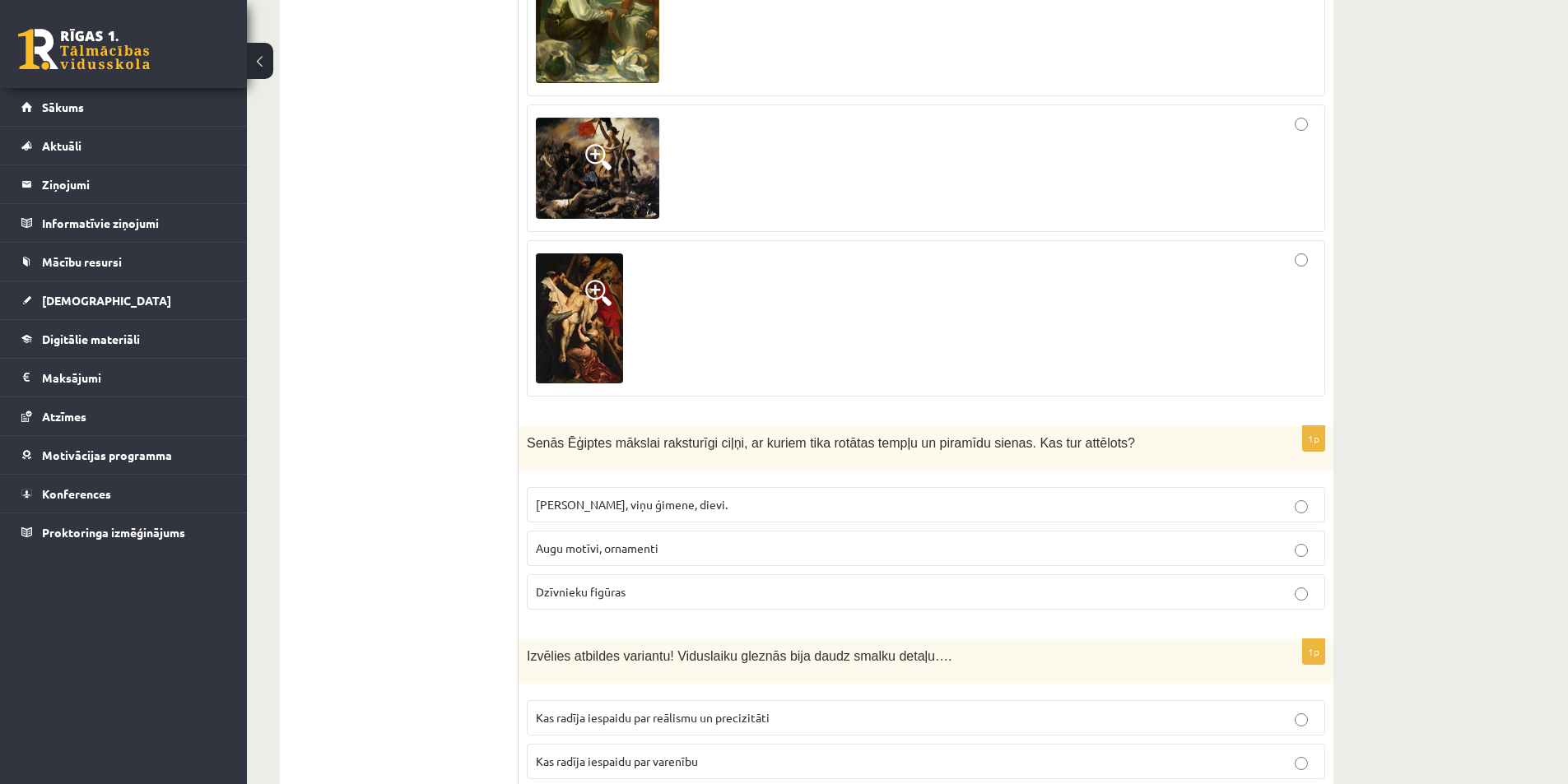
scroll to position [2324, 0]
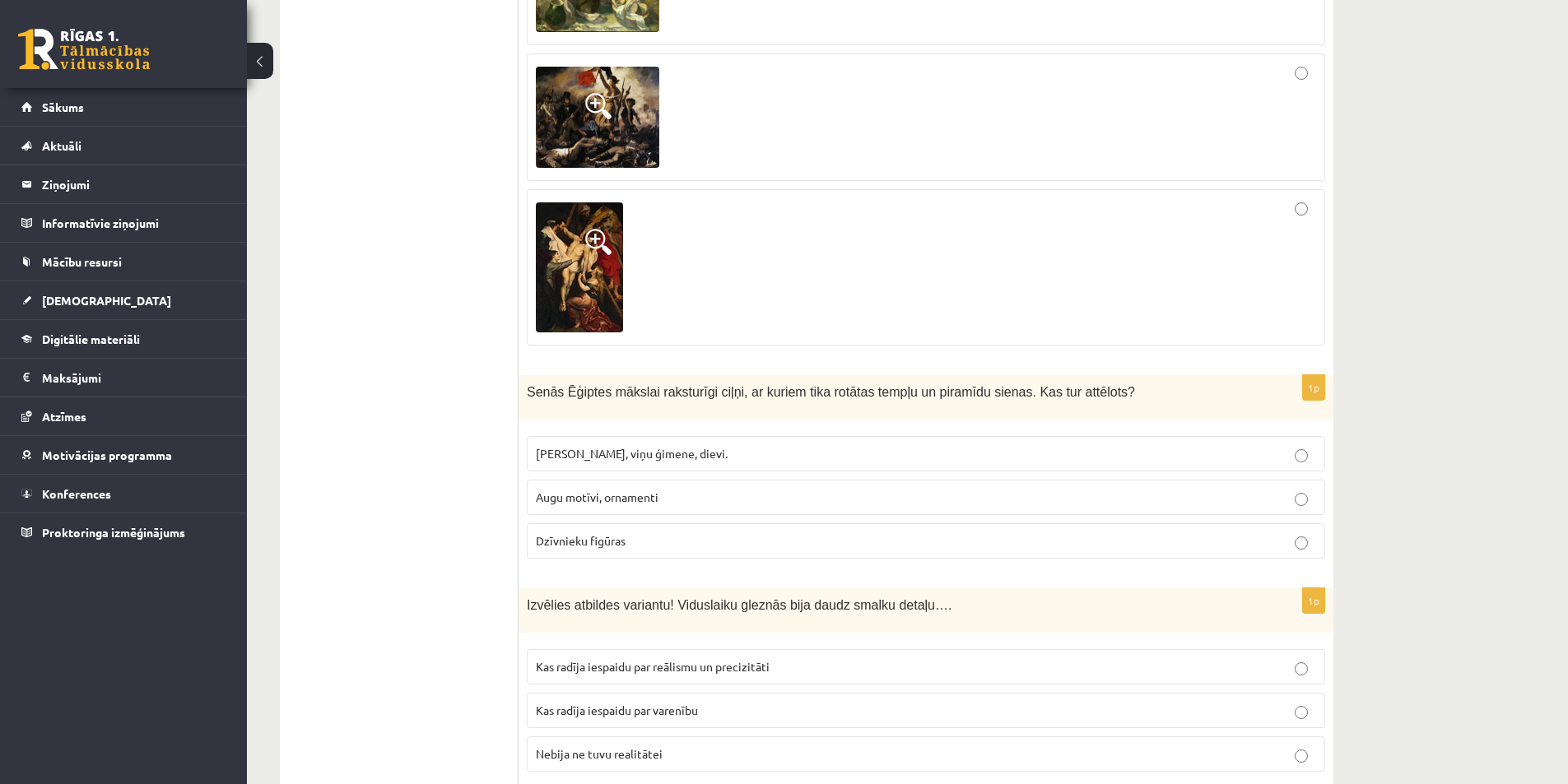
click at [691, 445] on p "Faraoni, viņu ģimene, dievi." at bounding box center [926, 453] width 781 height 17
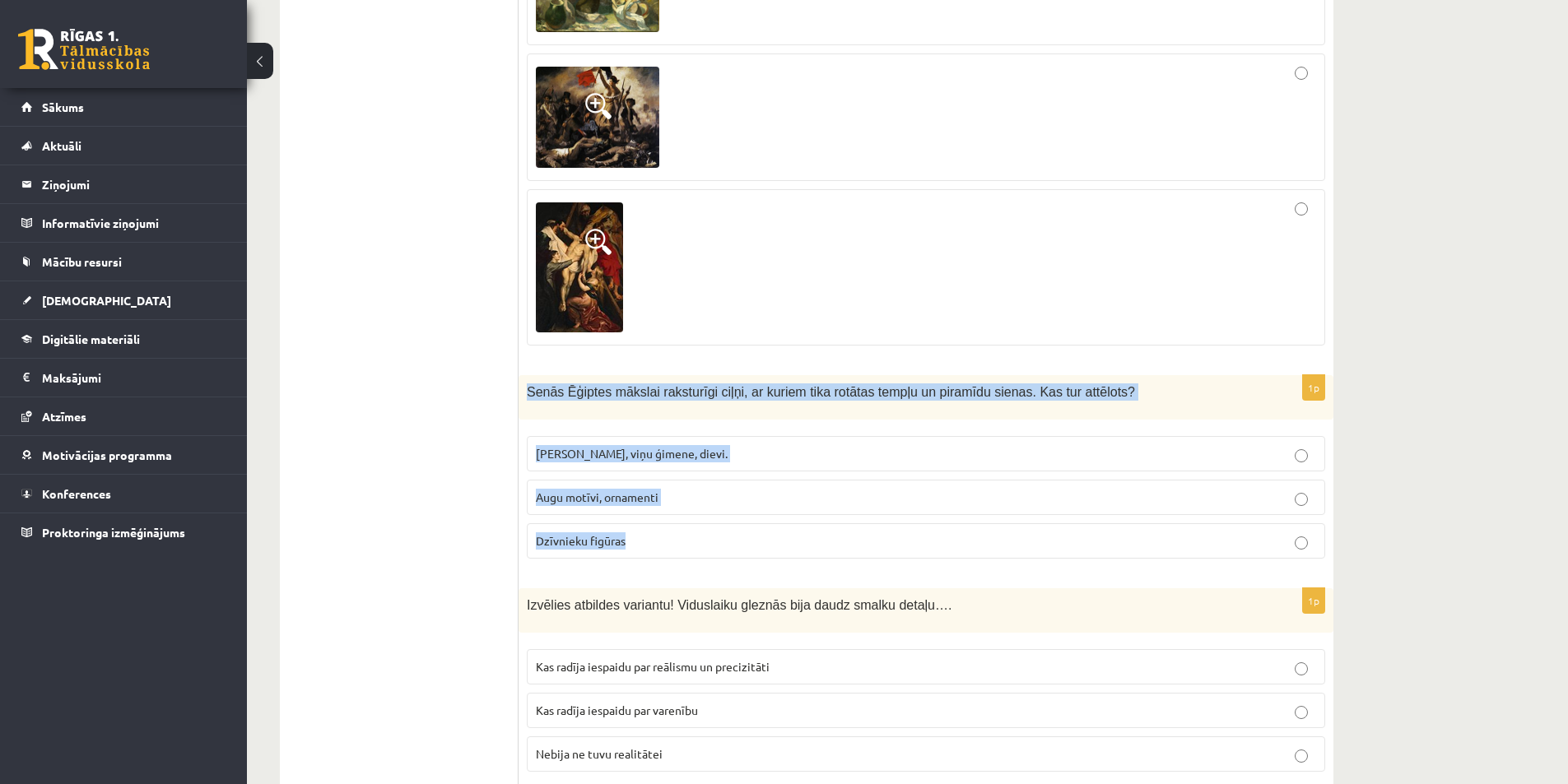
drag, startPoint x: 533, startPoint y: 361, endPoint x: 664, endPoint y: 508, distance: 196.9
click at [664, 507] on div "1p Senās Ēģiptes mākslai raksturīgi ciļņi, ar kuriem tika rotātas tempļu un pir…" at bounding box center [927, 473] width 815 height 197
copy div "Senās Ēģiptes mākslai raksturīgi ciļņi, ar kuriem tika rotātas tempļu un piramī…"
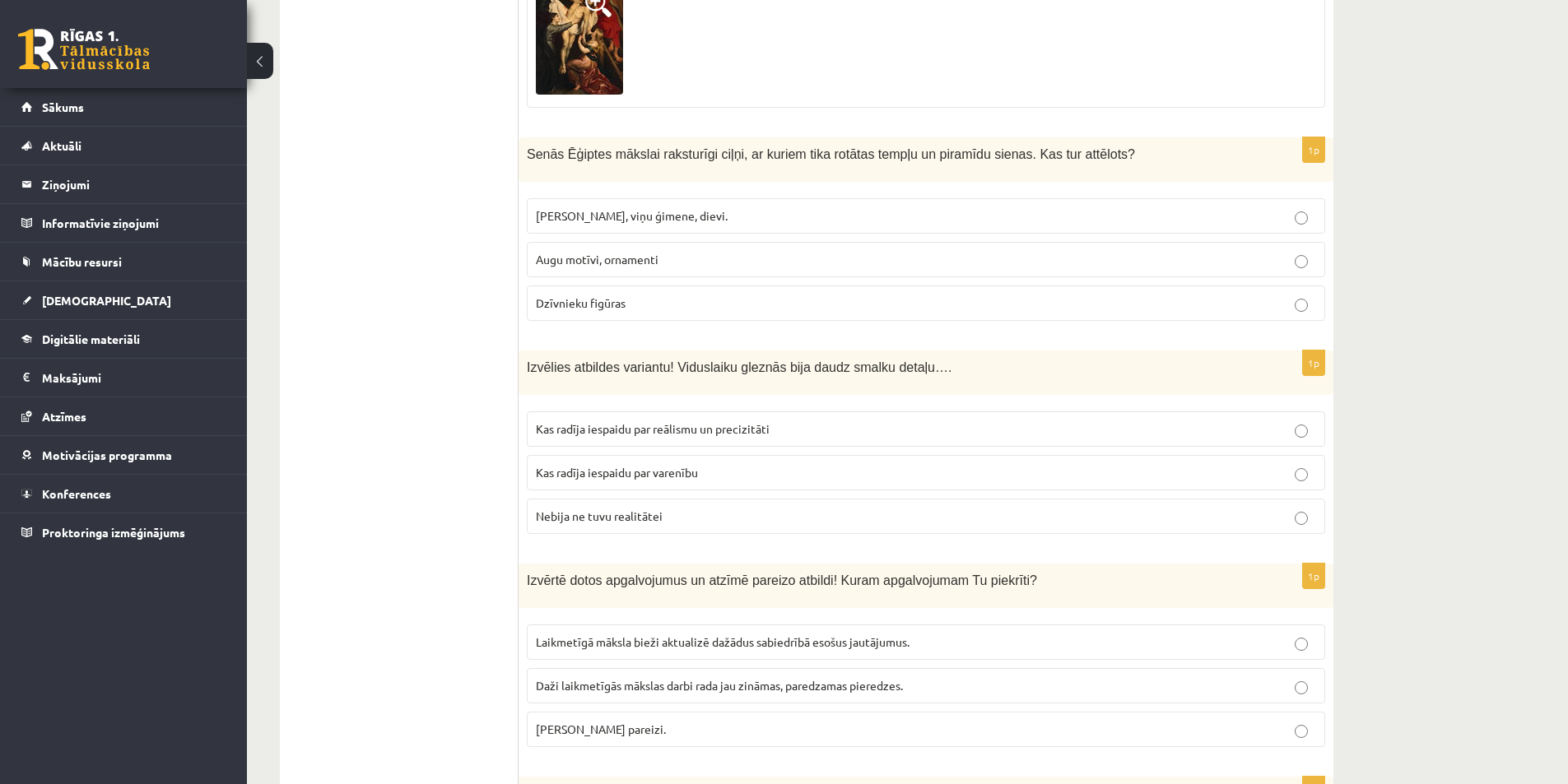
scroll to position [2571, 0]
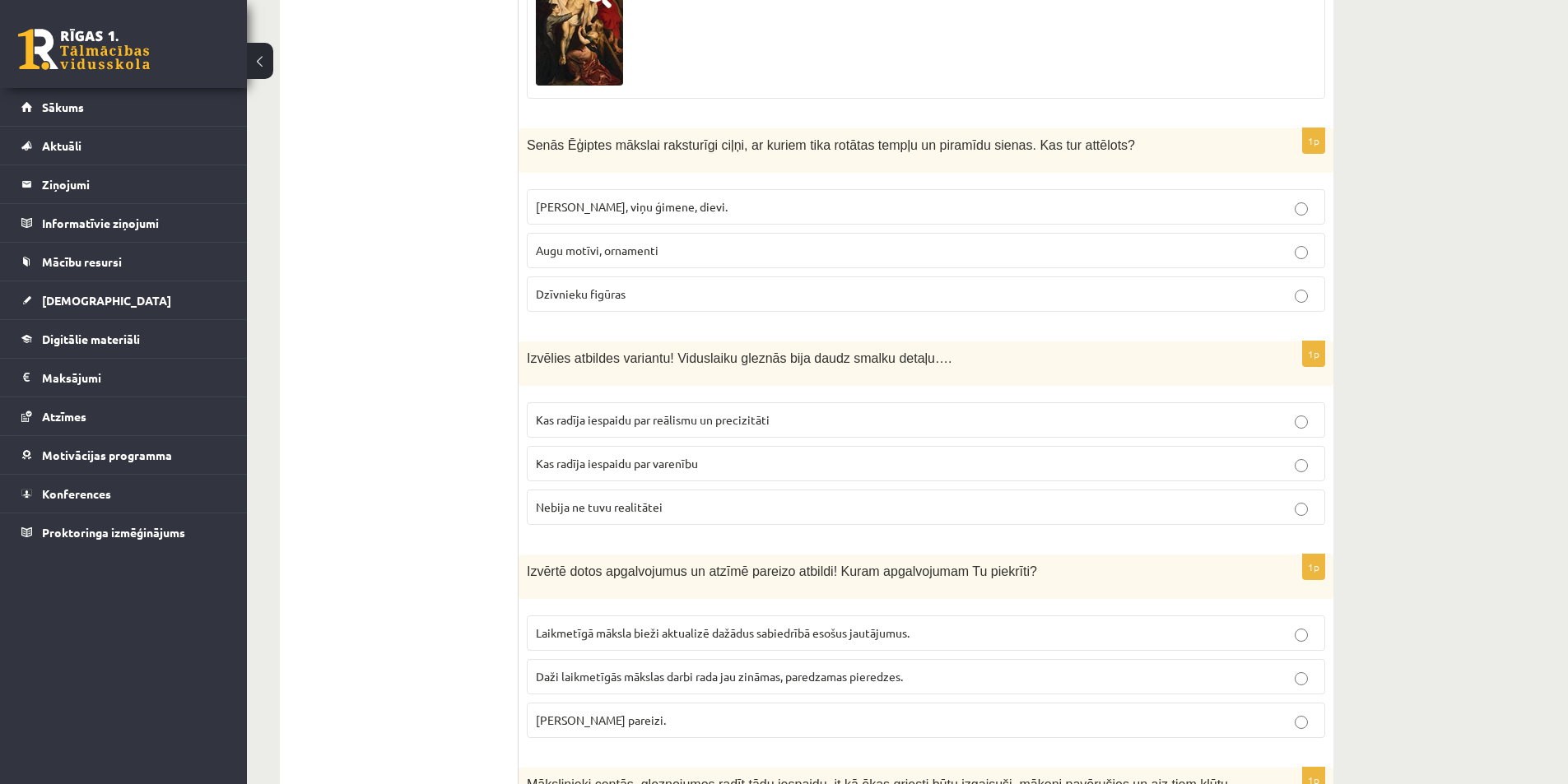
click at [581, 499] on span "Nebija ne tuvu realitātei" at bounding box center [599, 506] width 126 height 15
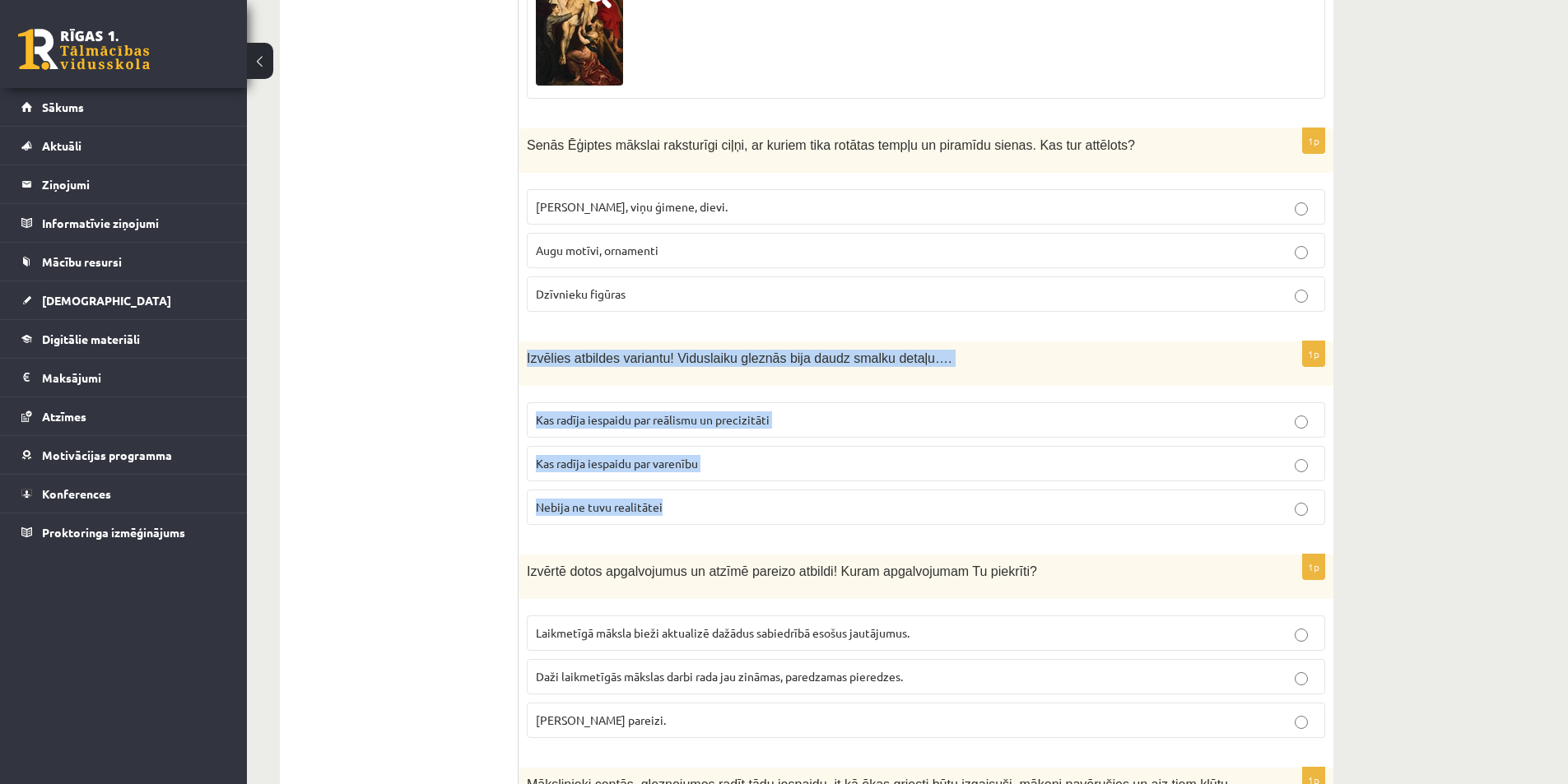
drag, startPoint x: 527, startPoint y: 326, endPoint x: 683, endPoint y: 474, distance: 215.0
click at [683, 474] on div "1p Izvēlies atbildes variantu! Viduslaiku gleznās bija daudz smalku detaļu…. Ka…" at bounding box center [927, 440] width 815 height 197
copy div "Izvēlies atbildes variantu! Viduslaiku gleznās bija daudz smalku detaļu…. Kas r…"
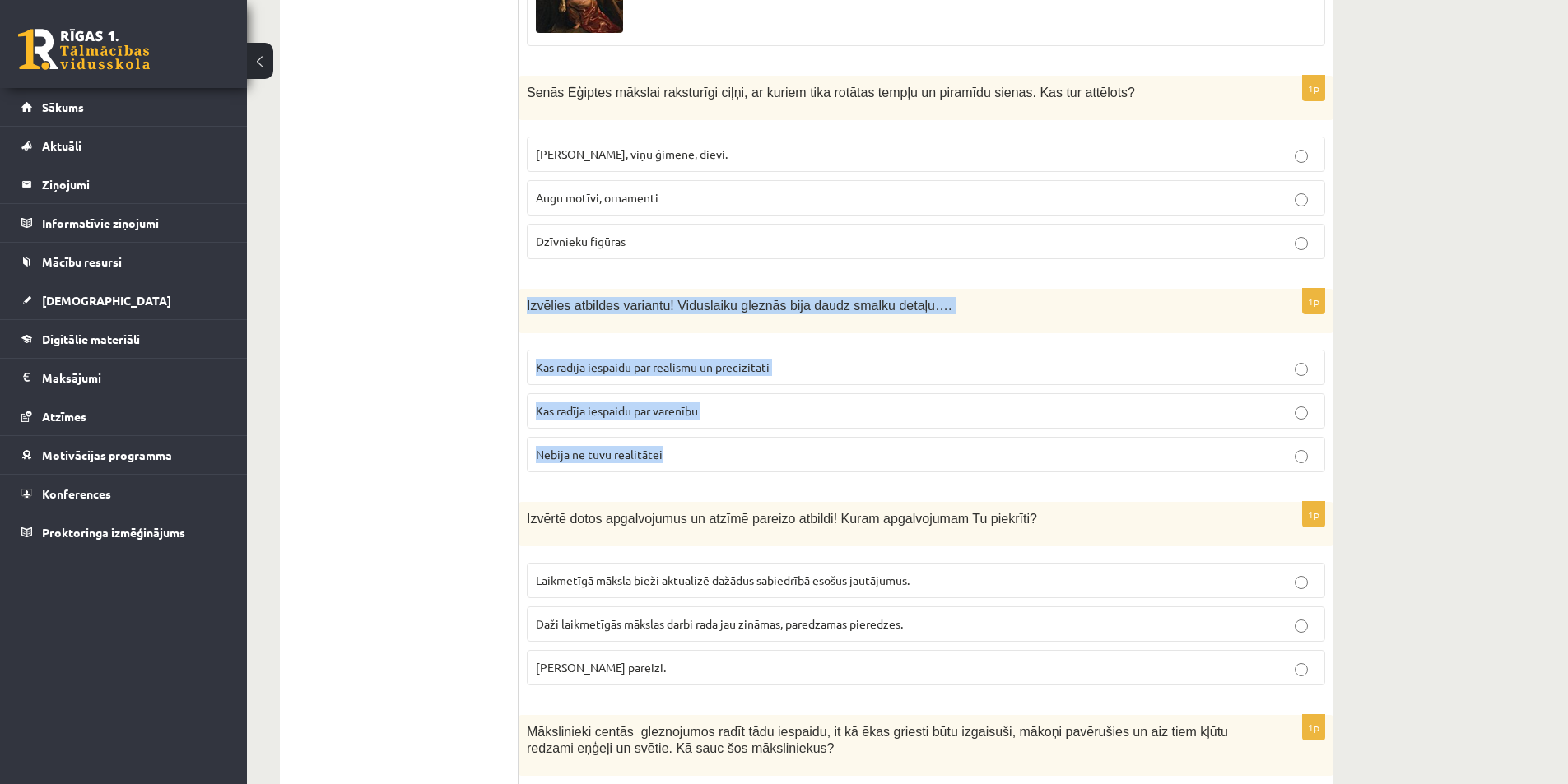
scroll to position [2653, 0]
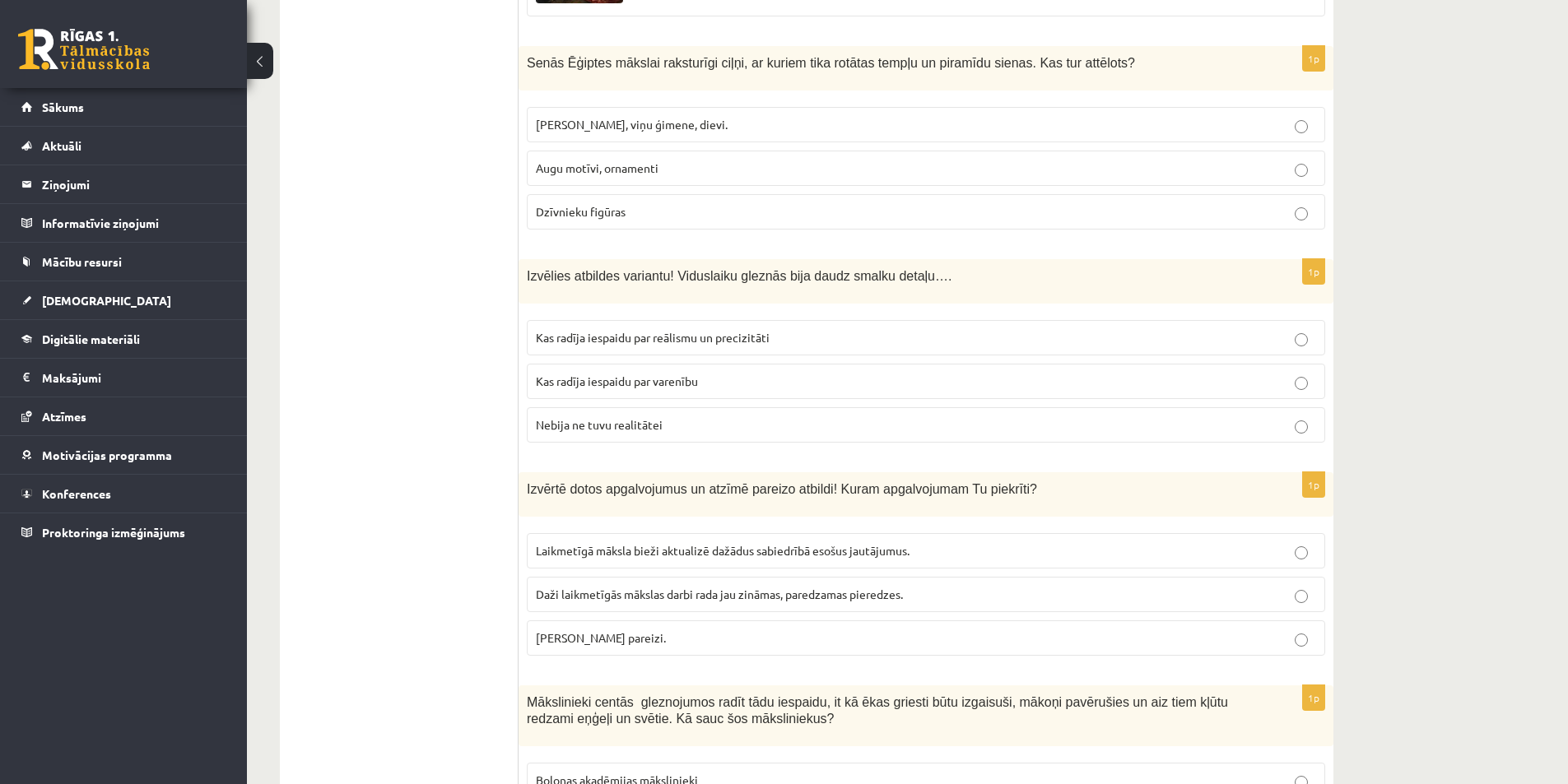
click at [1030, 320] on label "Kas radīja iespaidu par reālismu un precizitāti" at bounding box center [926, 338] width 798 height 36
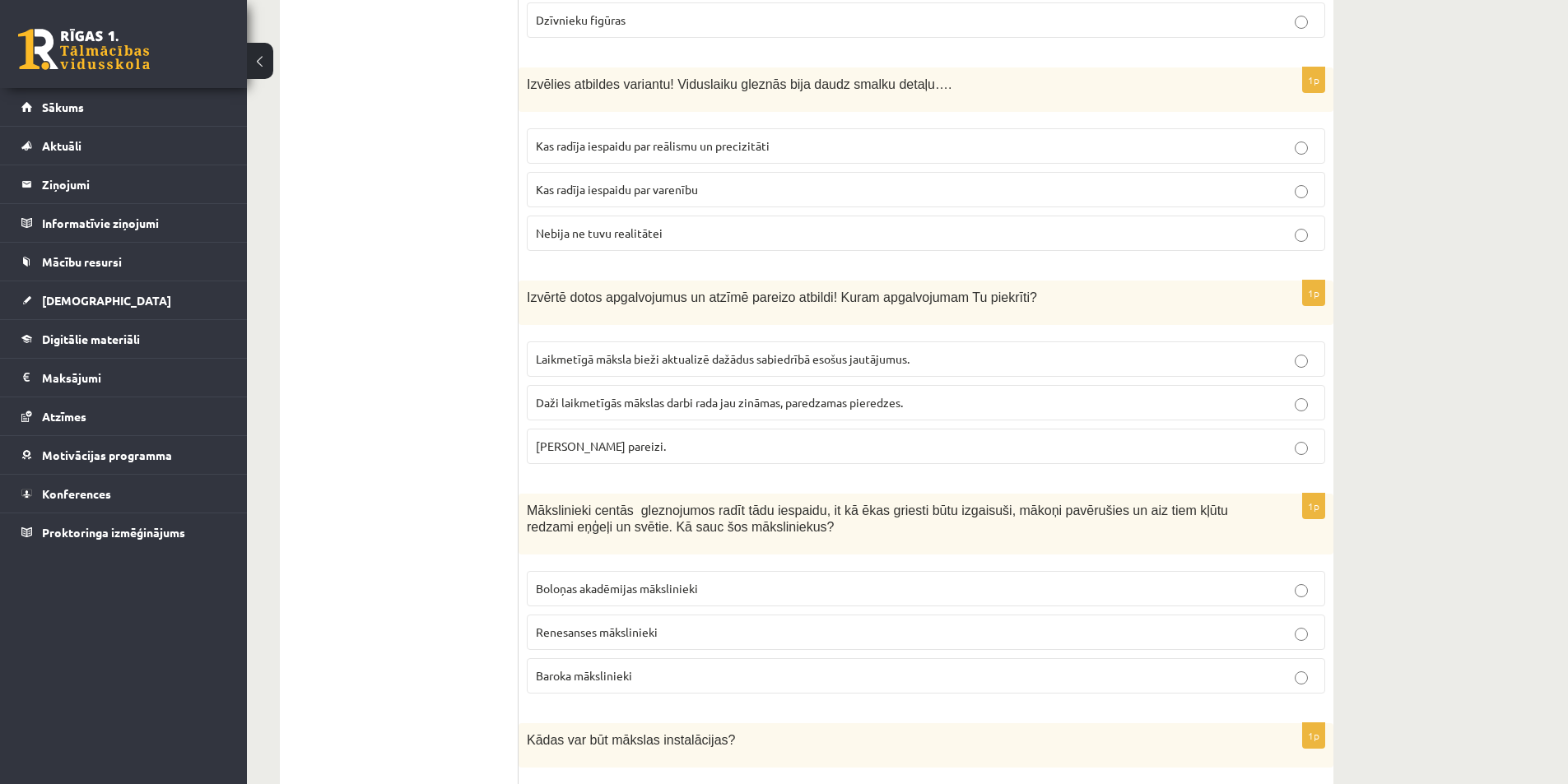
scroll to position [2817, 0]
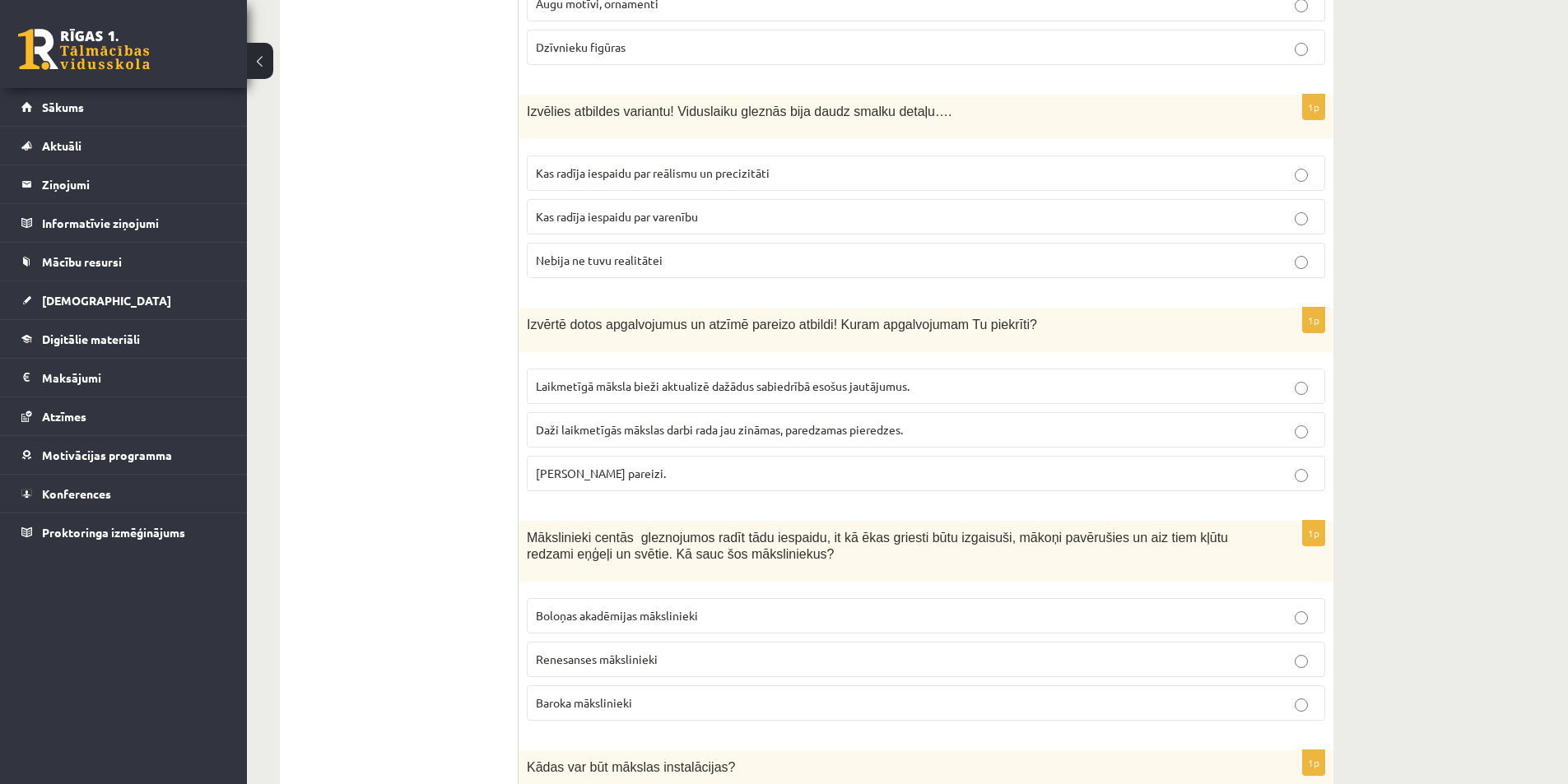
click at [605, 412] on label "Daži laikmetīgās mākslas darbi rada jau zināmas, paredzamas pieredzes." at bounding box center [926, 430] width 798 height 36
drag, startPoint x: 534, startPoint y: 294, endPoint x: 700, endPoint y: 430, distance: 214.6
click at [700, 430] on div "1p Izvērtē dotos apgalvojumus un atzīmē pareizo atbildi! Kuram apgalvojumam Tu …" at bounding box center [927, 406] width 815 height 197
copy div "Izvērtē dotos apgalvojumus un atzīmē pareizo atbildi! Kuram apgalvojumam Tu pie…"
click at [907, 456] on label "Abi apgalvojumi pareizi." at bounding box center [926, 474] width 798 height 36
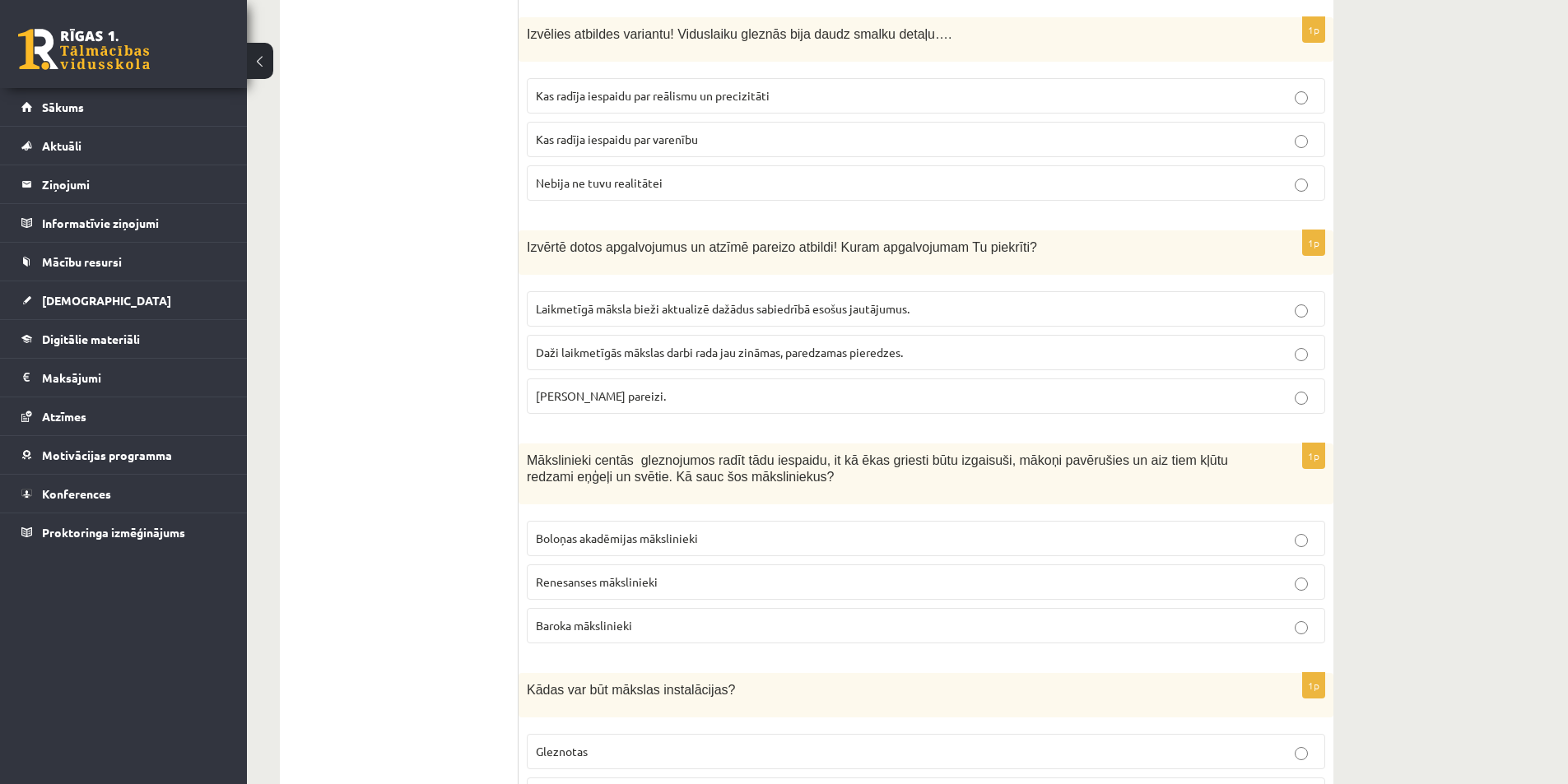
scroll to position [2982, 0]
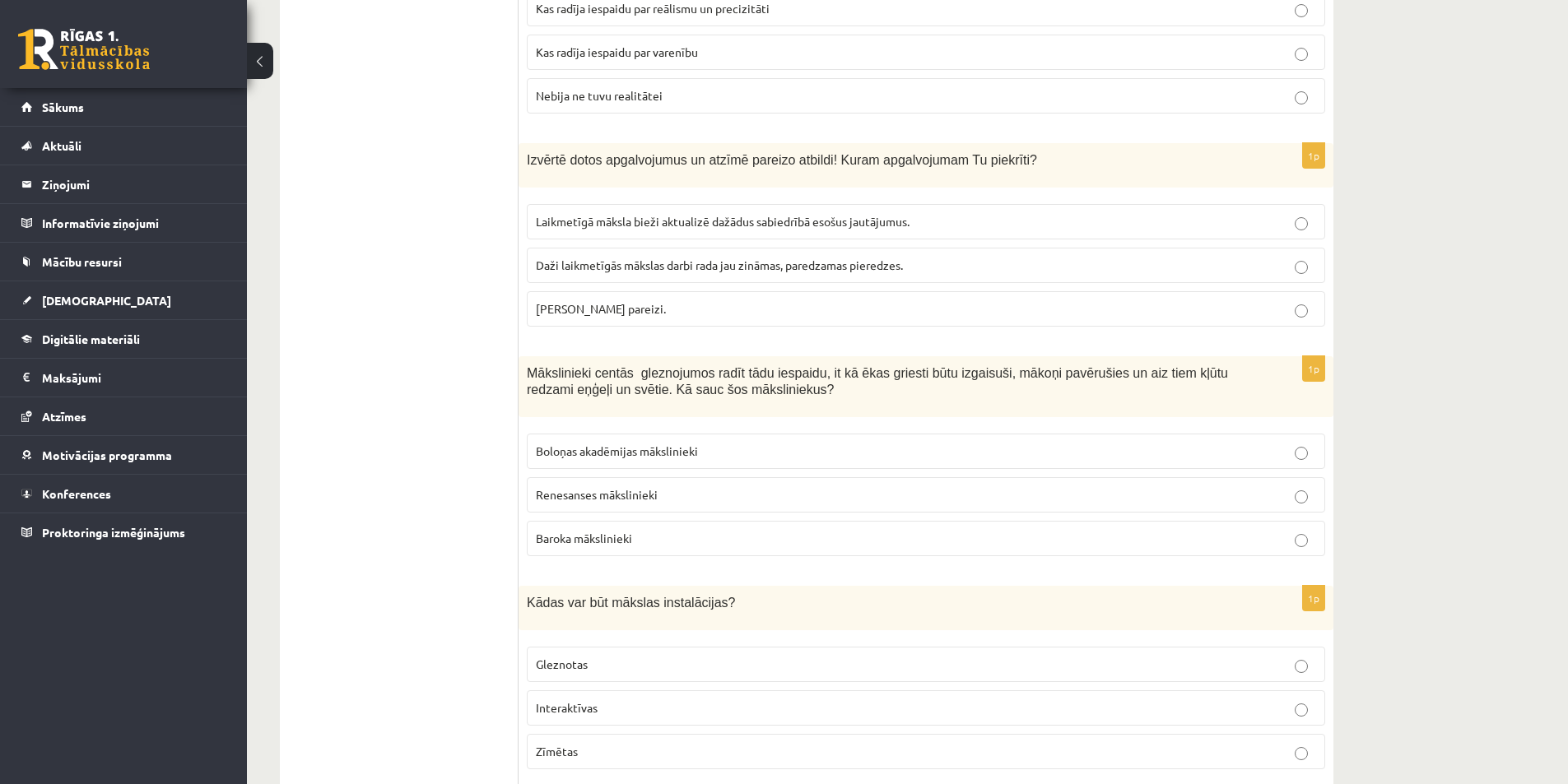
click at [626, 443] on span "Boloņas akadēmijas mākslinieki" at bounding box center [616, 450] width 162 height 15
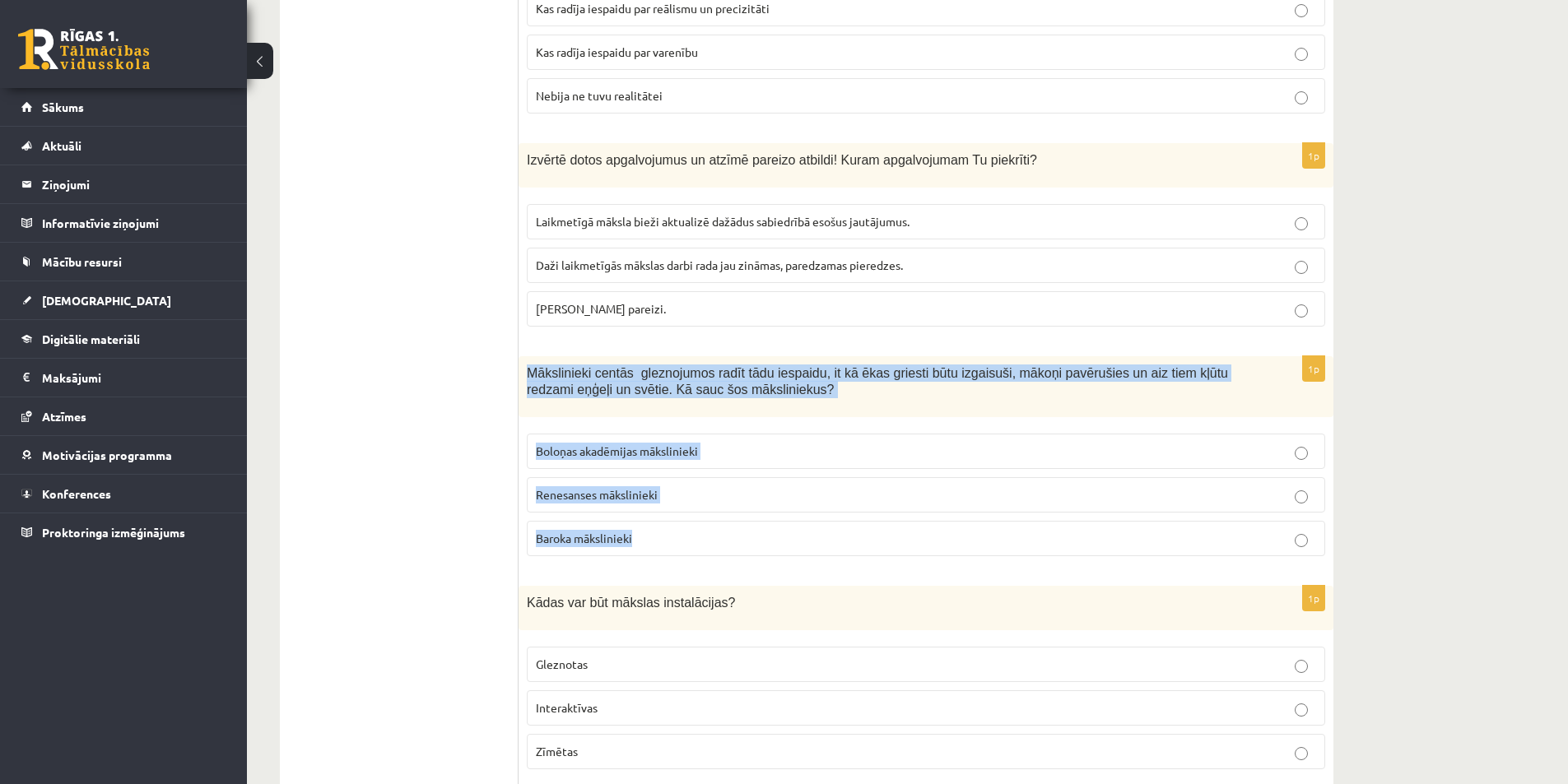
drag, startPoint x: 524, startPoint y: 327, endPoint x: 697, endPoint y: 496, distance: 241.8
click at [697, 496] on div "1p Mākslinieki centās gleznojumos radīt tādu iespaidu, it kā ēkas griesti būtu …" at bounding box center [927, 462] width 815 height 214
copy div "Mākslinieki centās gleznojumos radīt tādu iespaidu, it kā ēkas griesti būtu izg…"
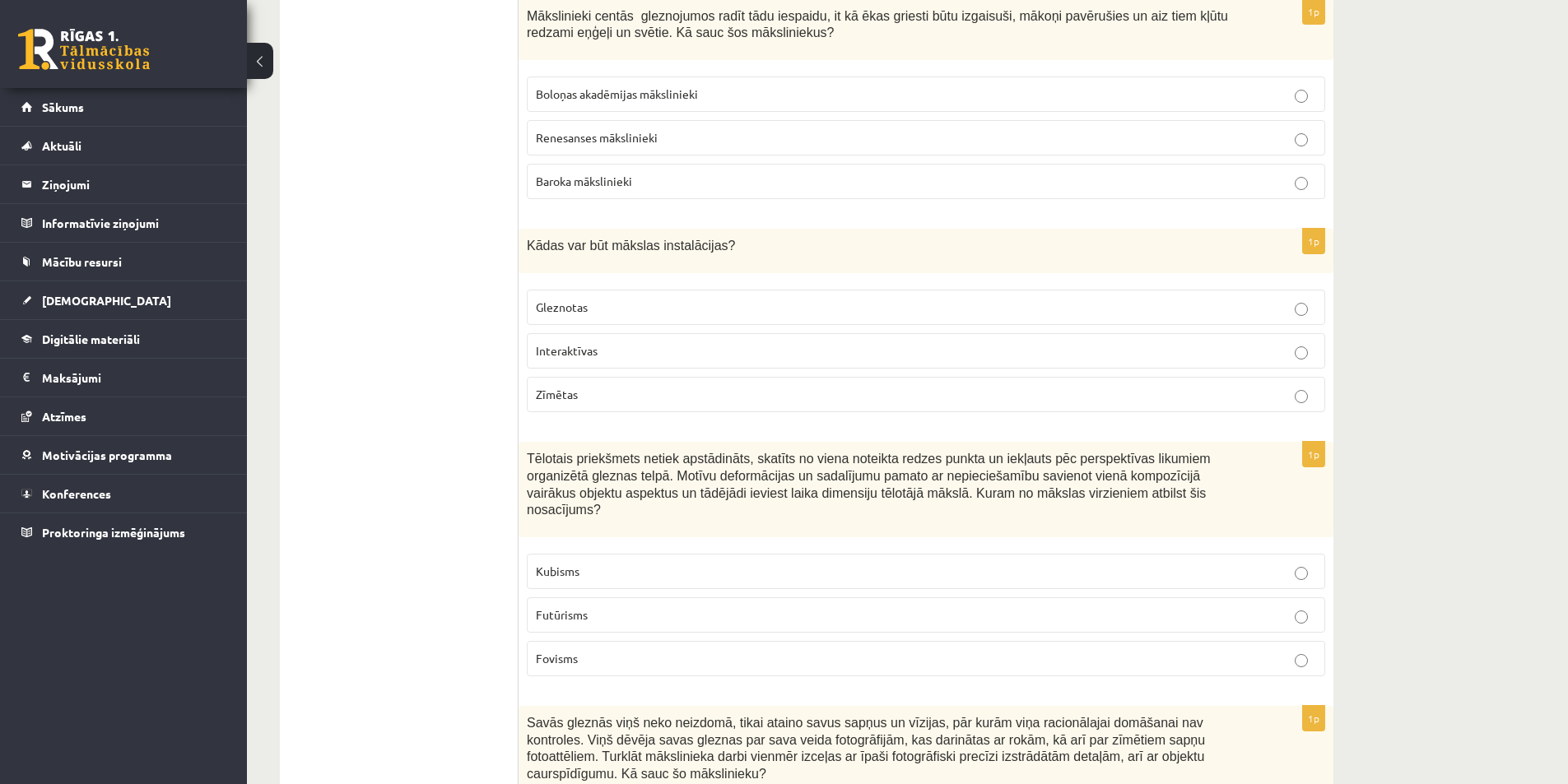
scroll to position [3311, 0]
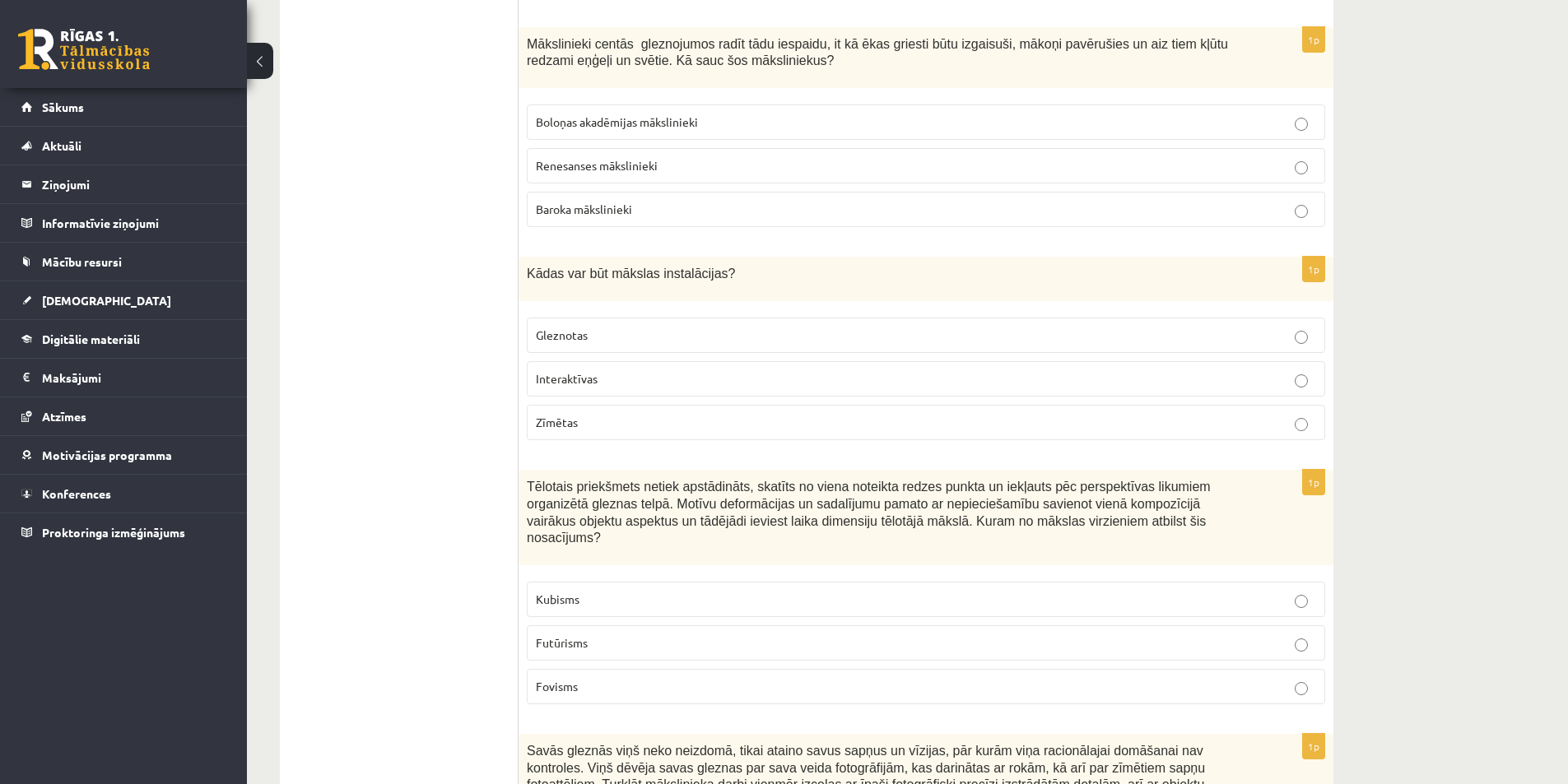
click at [571, 371] on span "Interaktīvas" at bounding box center [567, 378] width 62 height 15
click at [526, 256] on div "Kādas var būt mākslas instalācijas?" at bounding box center [927, 278] width 815 height 45
click at [556, 327] on span "Gleznotas" at bounding box center [562, 334] width 52 height 15
drag, startPoint x: 591, startPoint y: 318, endPoint x: 616, endPoint y: 383, distance: 69.6
click at [616, 383] on div "1p Kādas var būt mākslas instalācijas? Gleznotas Interaktīvas Zīmētas" at bounding box center [927, 355] width 815 height 197
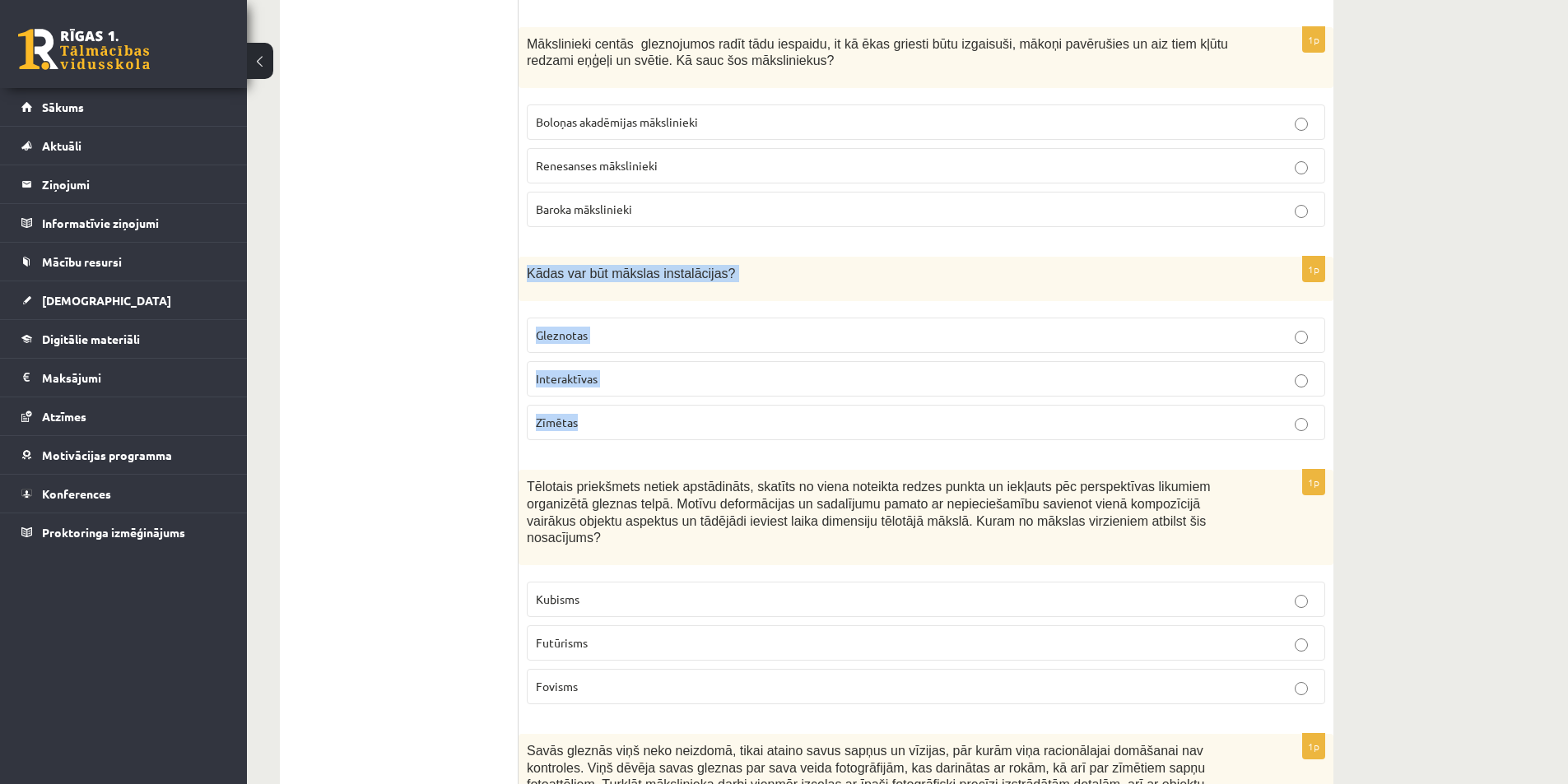
copy div "Kādas var būt mākslas instalācijas? Gleznotas Interaktīvas Zīmētas"
click at [1412, 398] on div "10.b1 klases diagnosticējošais darbs Kultūrā un mākslā par 9.klases mācību viel…" at bounding box center [907, 751] width 1321 height 7997
click at [1294, 361] on label "Interaktīvas" at bounding box center [926, 379] width 798 height 36
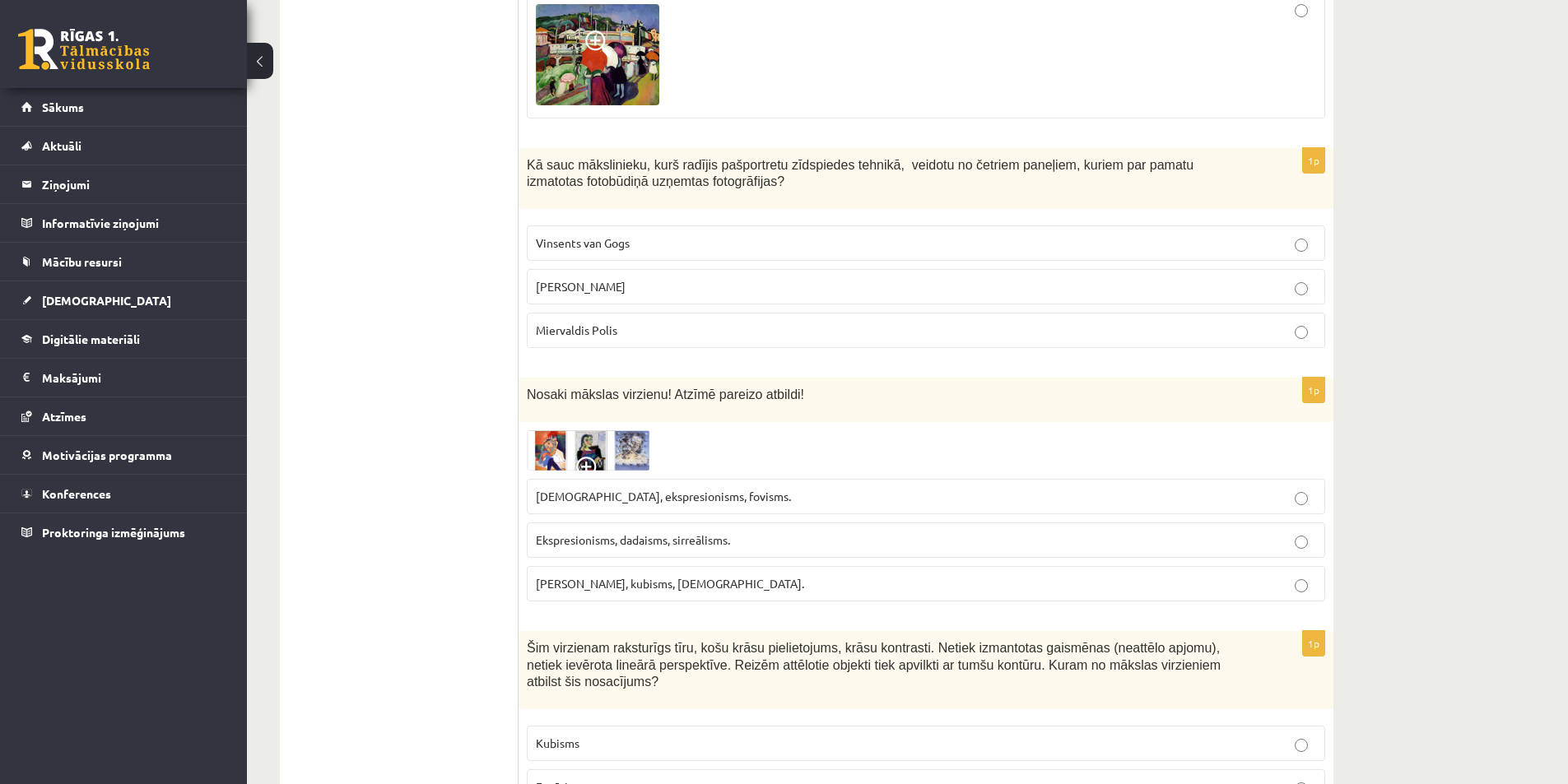
scroll to position [7177, 0]
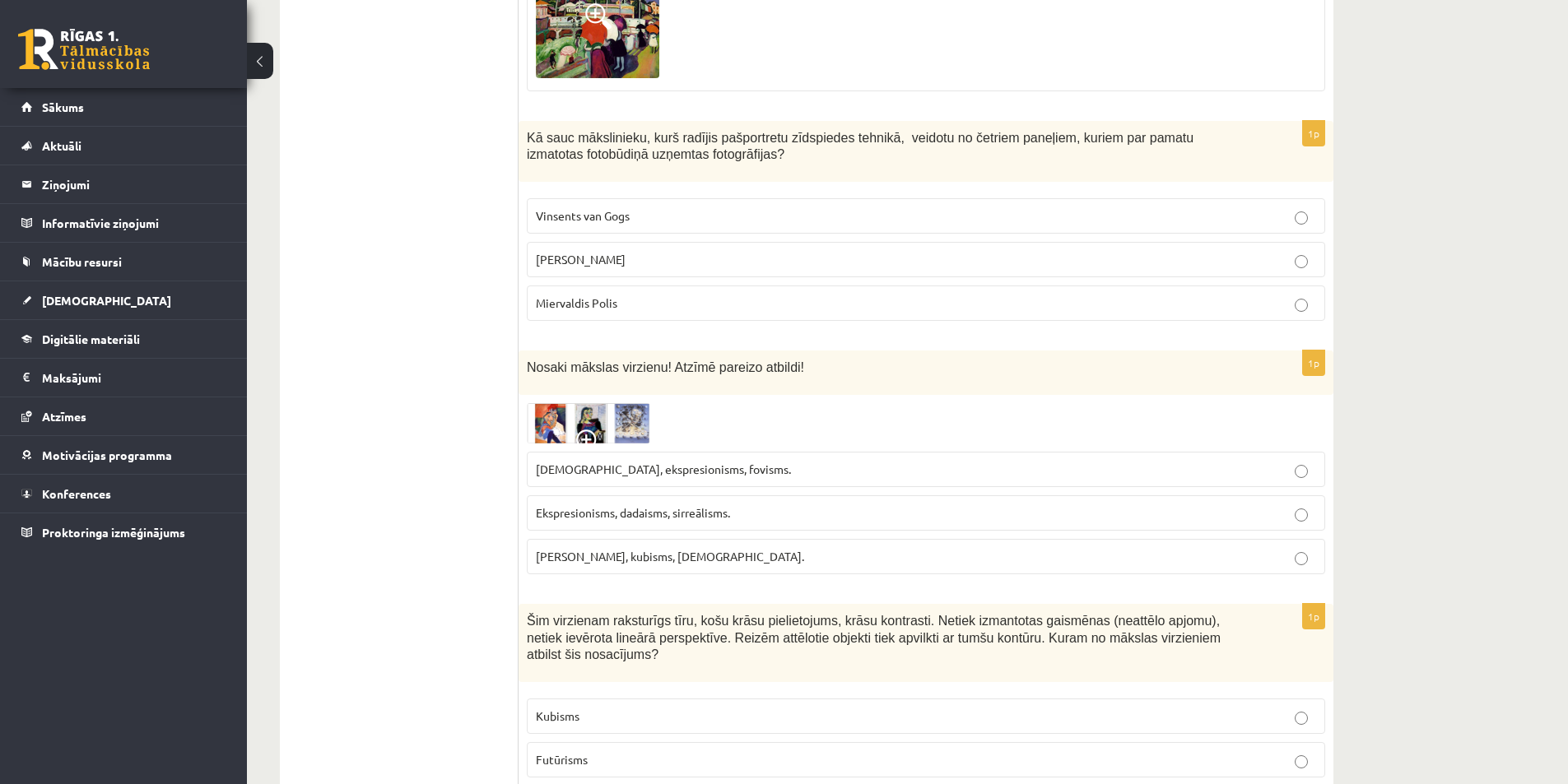
click at [595, 707] on p "Kubisms" at bounding box center [926, 715] width 781 height 17
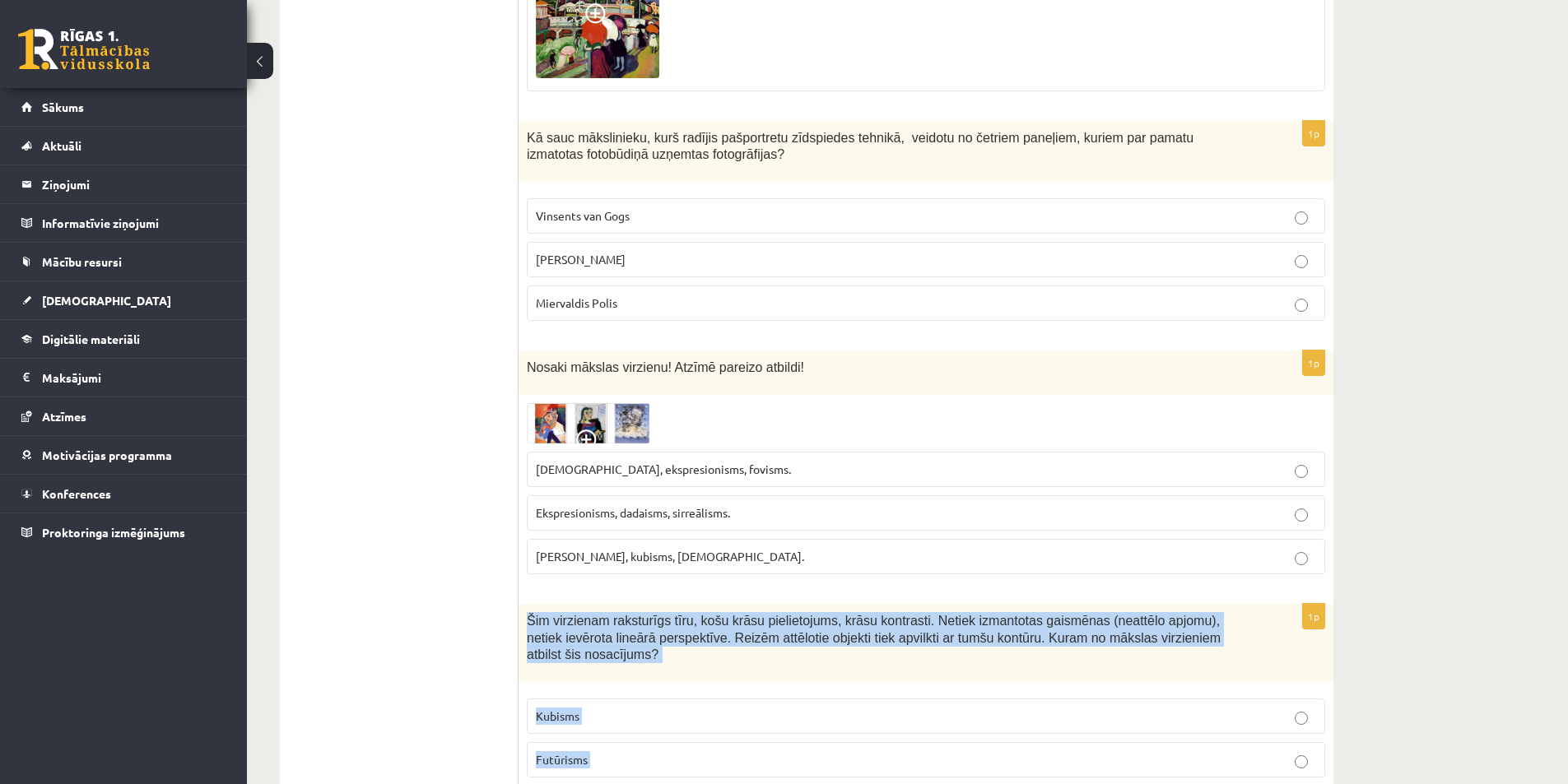
drag, startPoint x: 524, startPoint y: 537, endPoint x: 605, endPoint y: 714, distance: 194.7
click at [605, 714] on div "1p Šim virzienam raksturīgs tīru, košu krāsu pielietojums, krāsu kontrasti. Net…" at bounding box center [927, 719] width 815 height 231
click at [662, 751] on p "Futūrisms" at bounding box center [926, 759] width 781 height 17
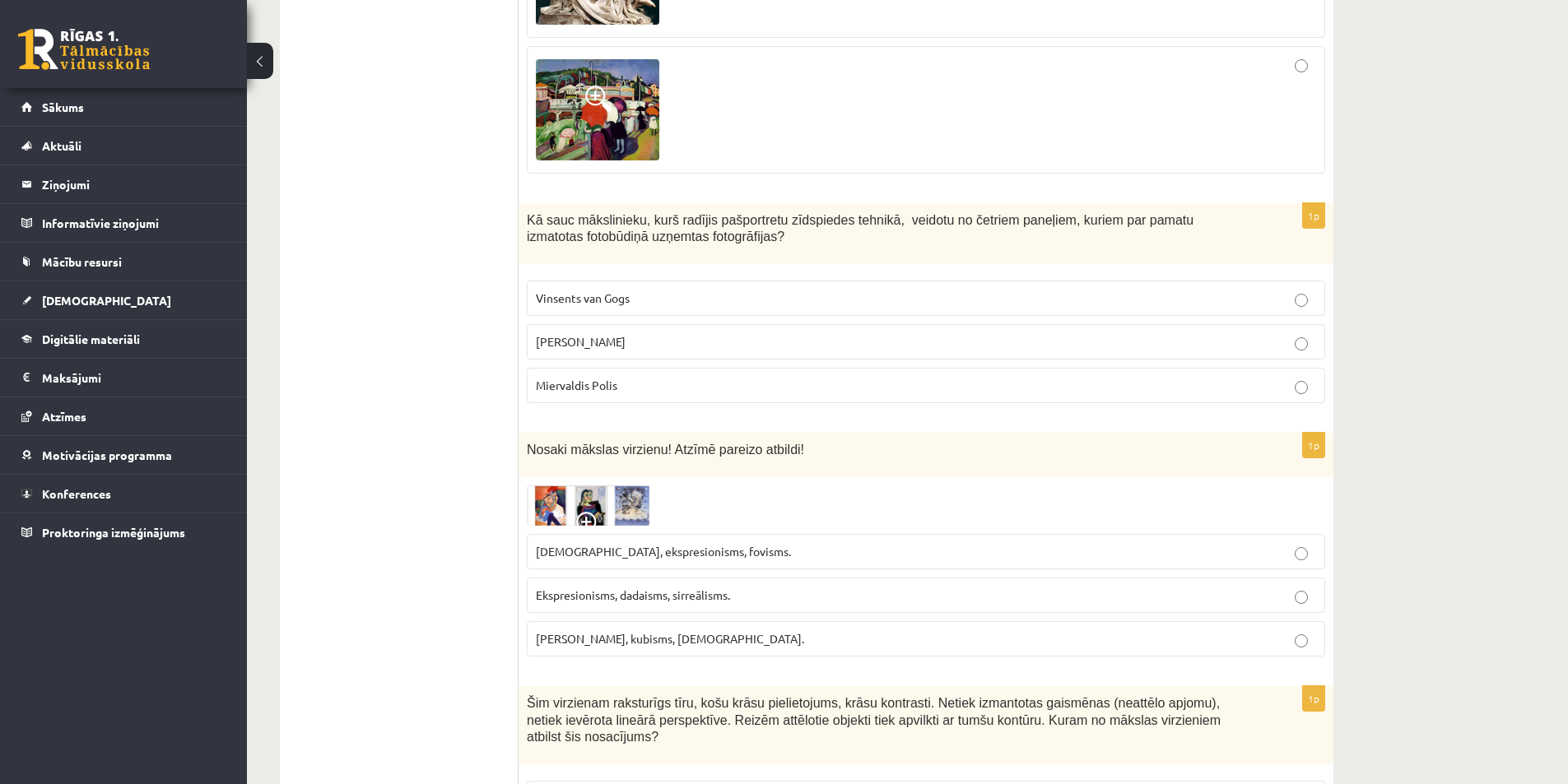
click at [633, 485] on img at bounding box center [589, 505] width 123 height 41
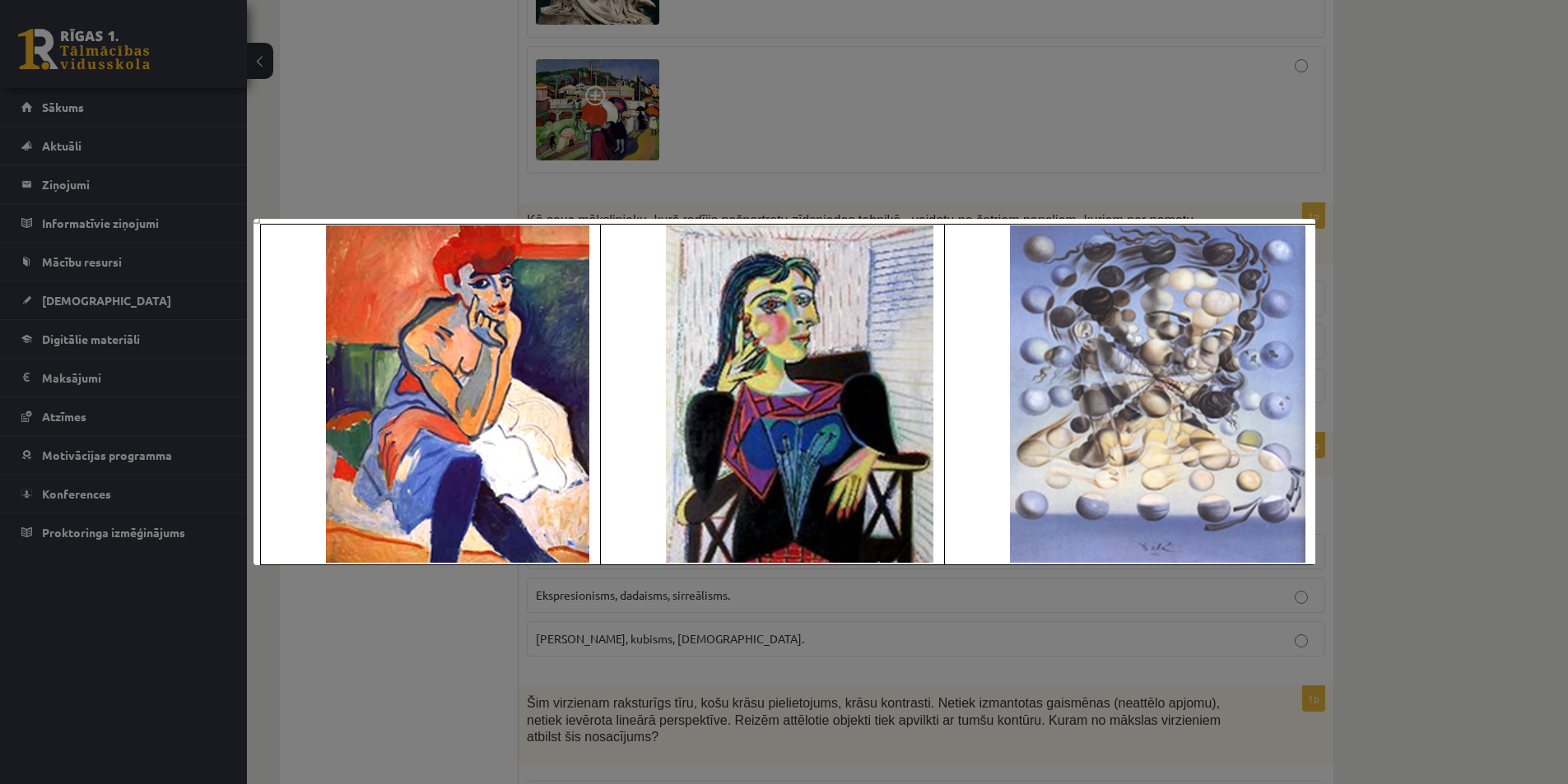
click at [1413, 592] on div at bounding box center [784, 392] width 1568 height 784
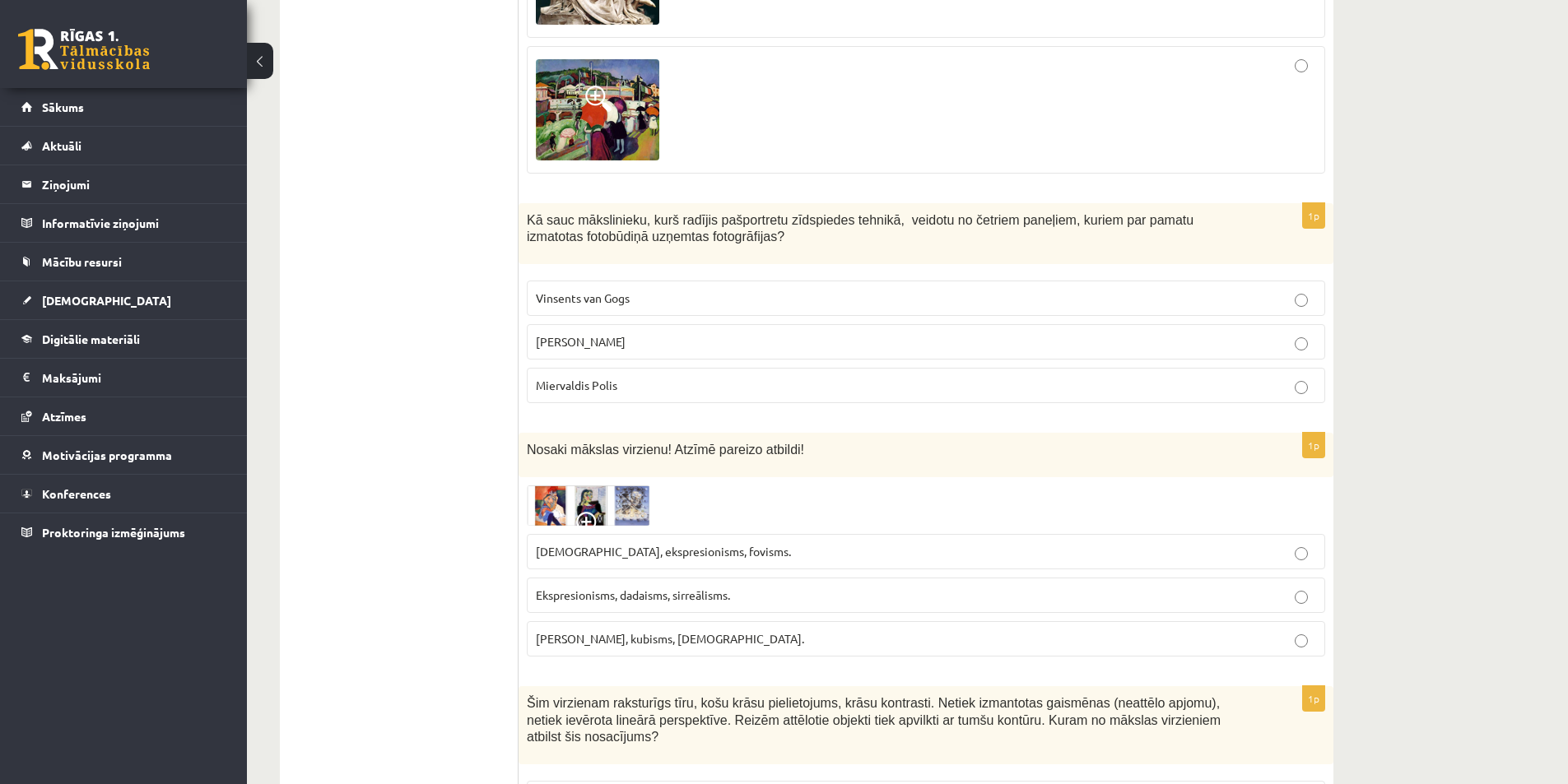
click at [623, 485] on img at bounding box center [589, 505] width 123 height 41
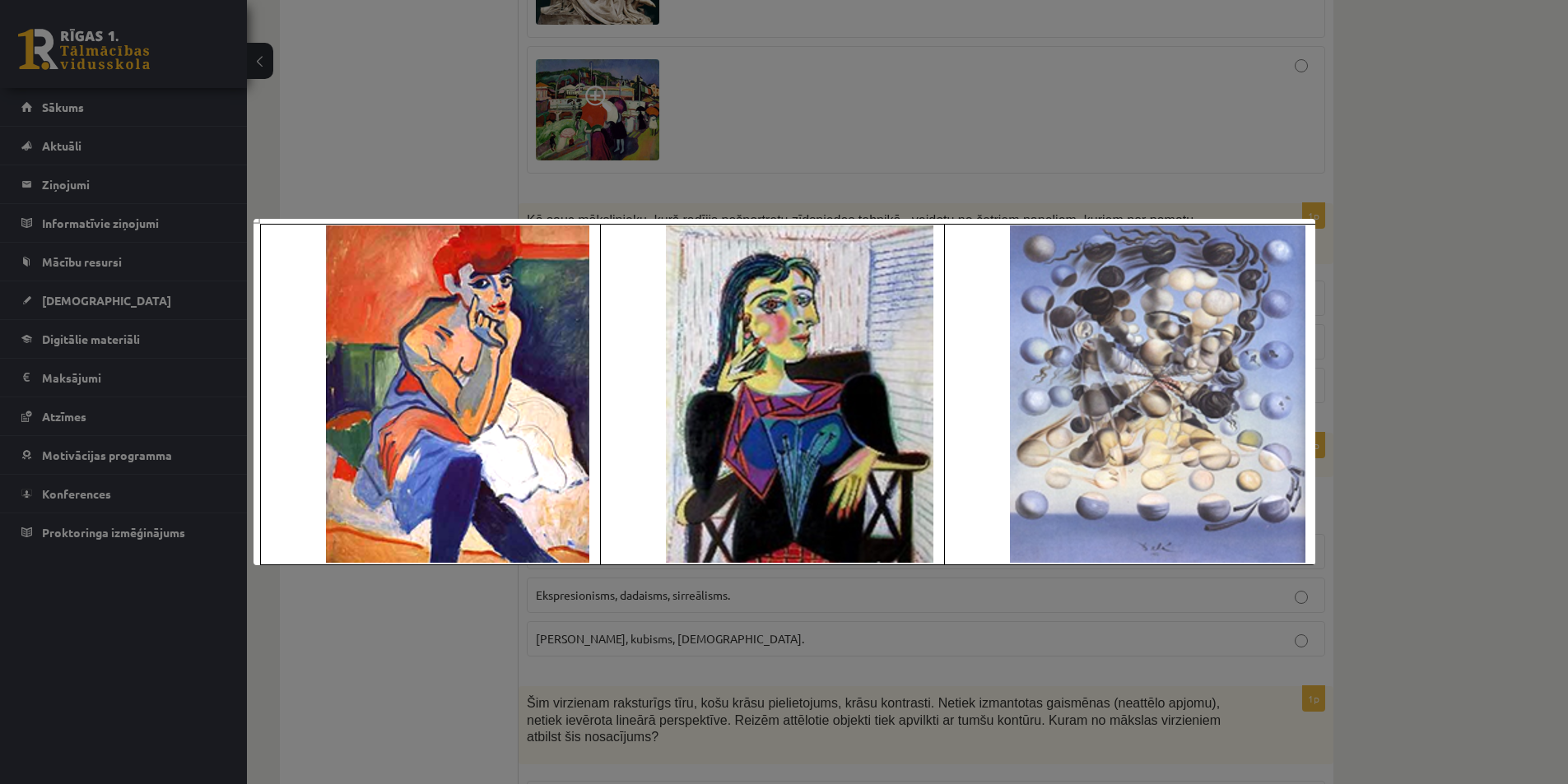
click at [771, 643] on div at bounding box center [784, 392] width 1568 height 784
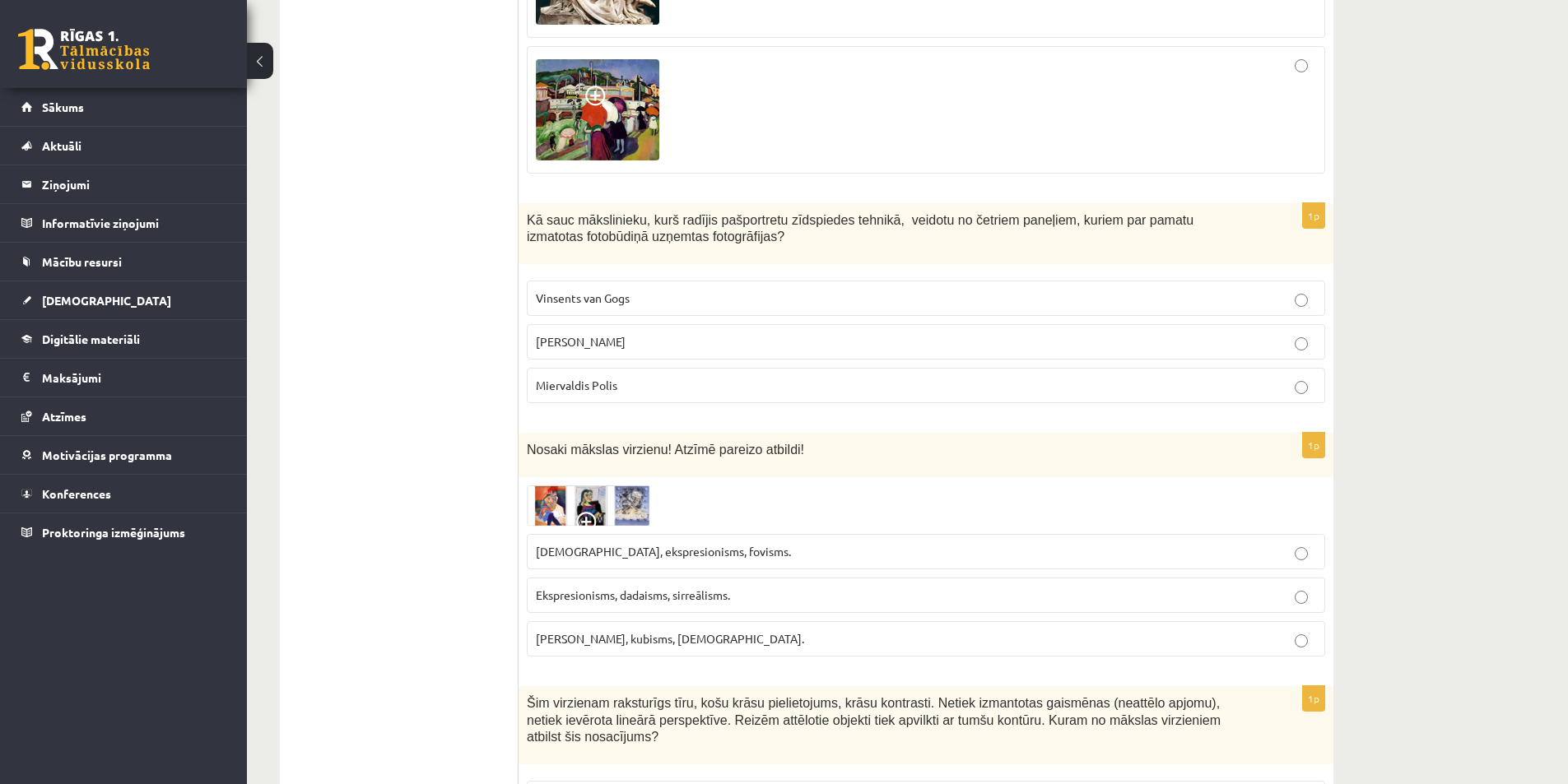
click at [591, 485] on img at bounding box center [589, 505] width 123 height 41
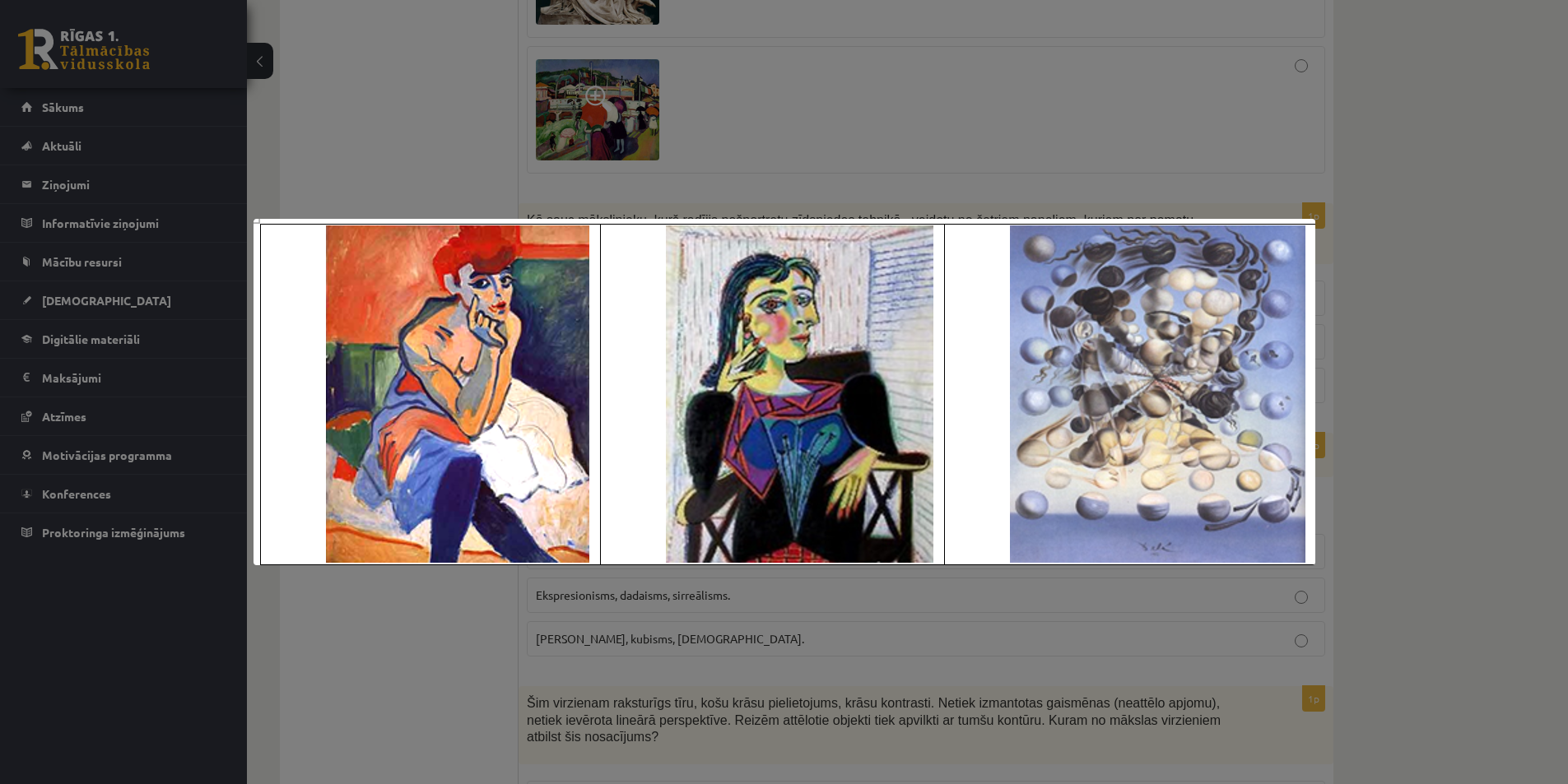
click at [633, 657] on div at bounding box center [784, 392] width 1568 height 784
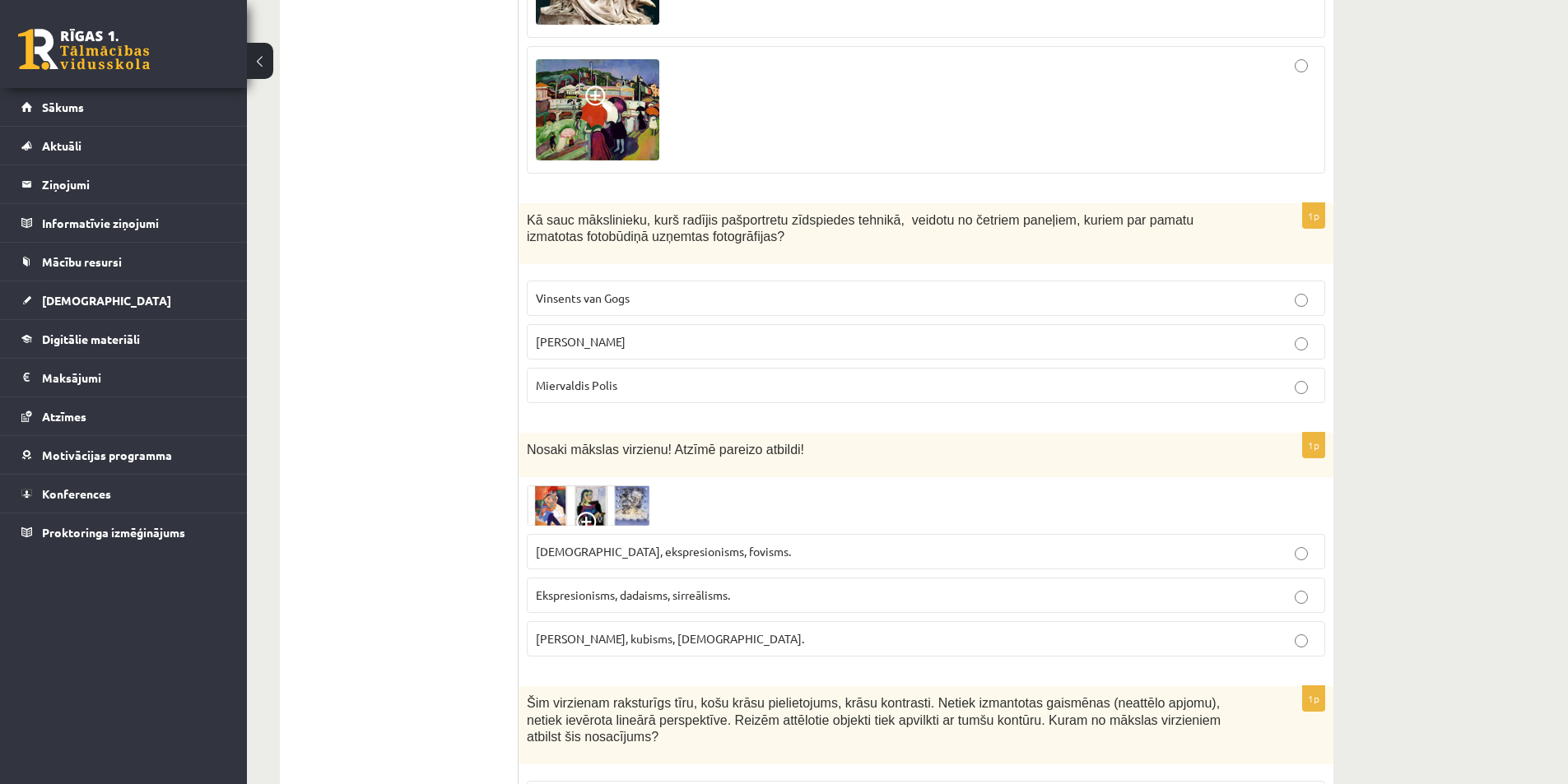
click at [659, 587] on span "Ekspresionisms, dadaisms, sirreālisms." at bounding box center [632, 594] width 194 height 15
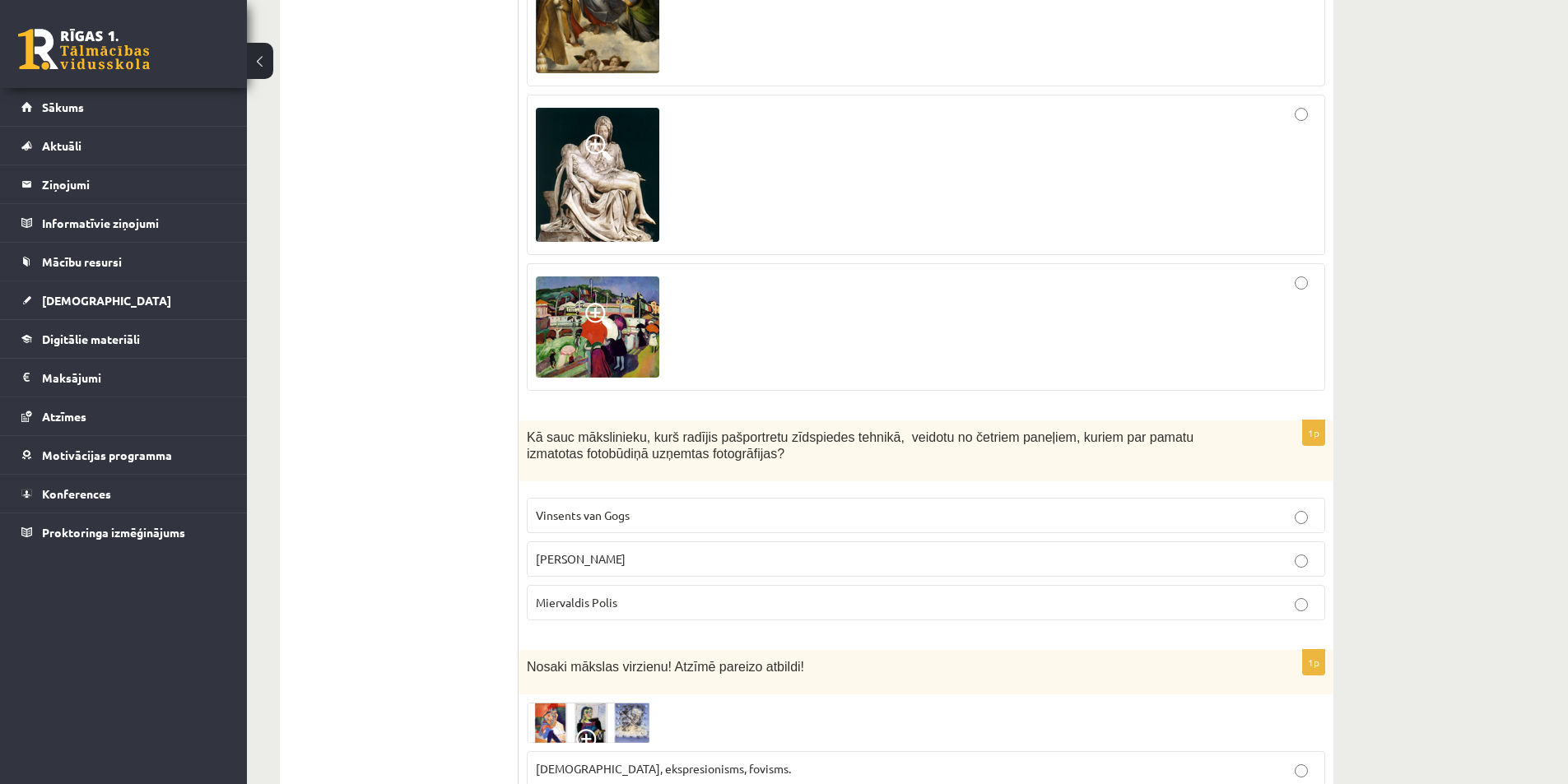
scroll to position [6847, 0]
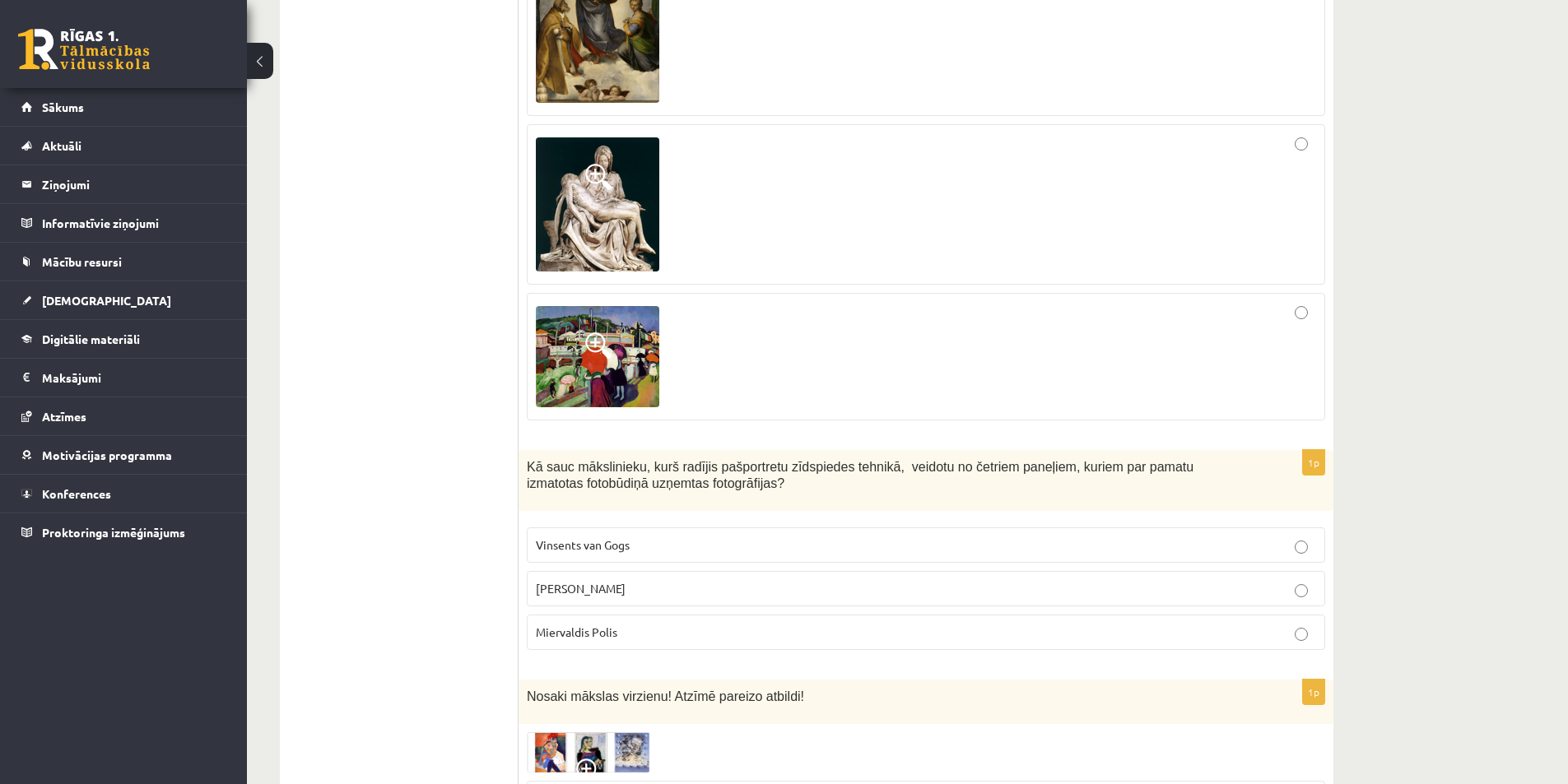
click at [608, 624] on span "Miervaldis Polis" at bounding box center [577, 631] width 82 height 15
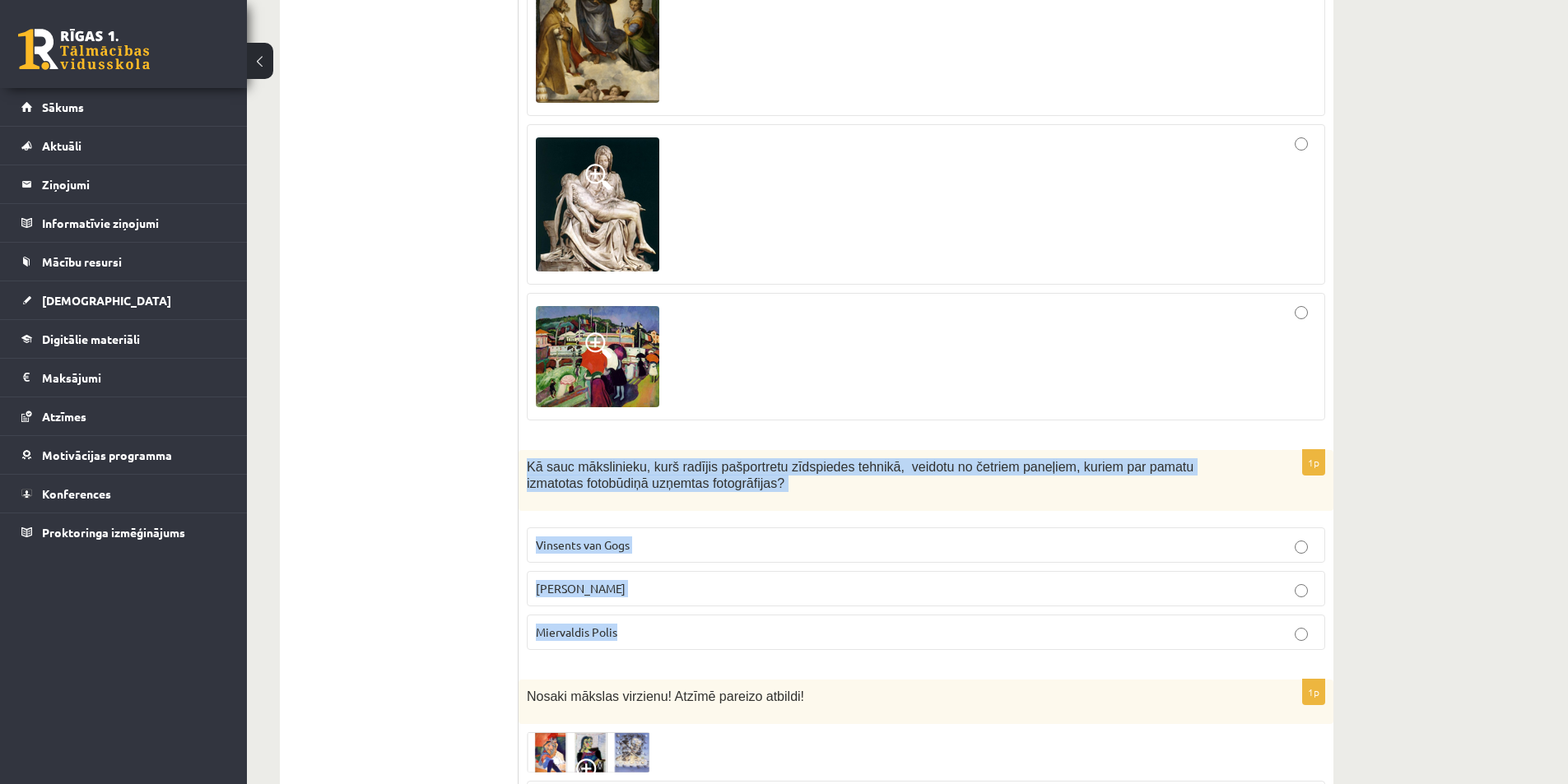
drag, startPoint x: 548, startPoint y: 402, endPoint x: 660, endPoint y: 547, distance: 183.2
click at [660, 547] on div "1p Kā sauc mākslinieku, kurš radījis pašportretu zīdspiedes tehnikā, veidotu no…" at bounding box center [927, 556] width 815 height 214
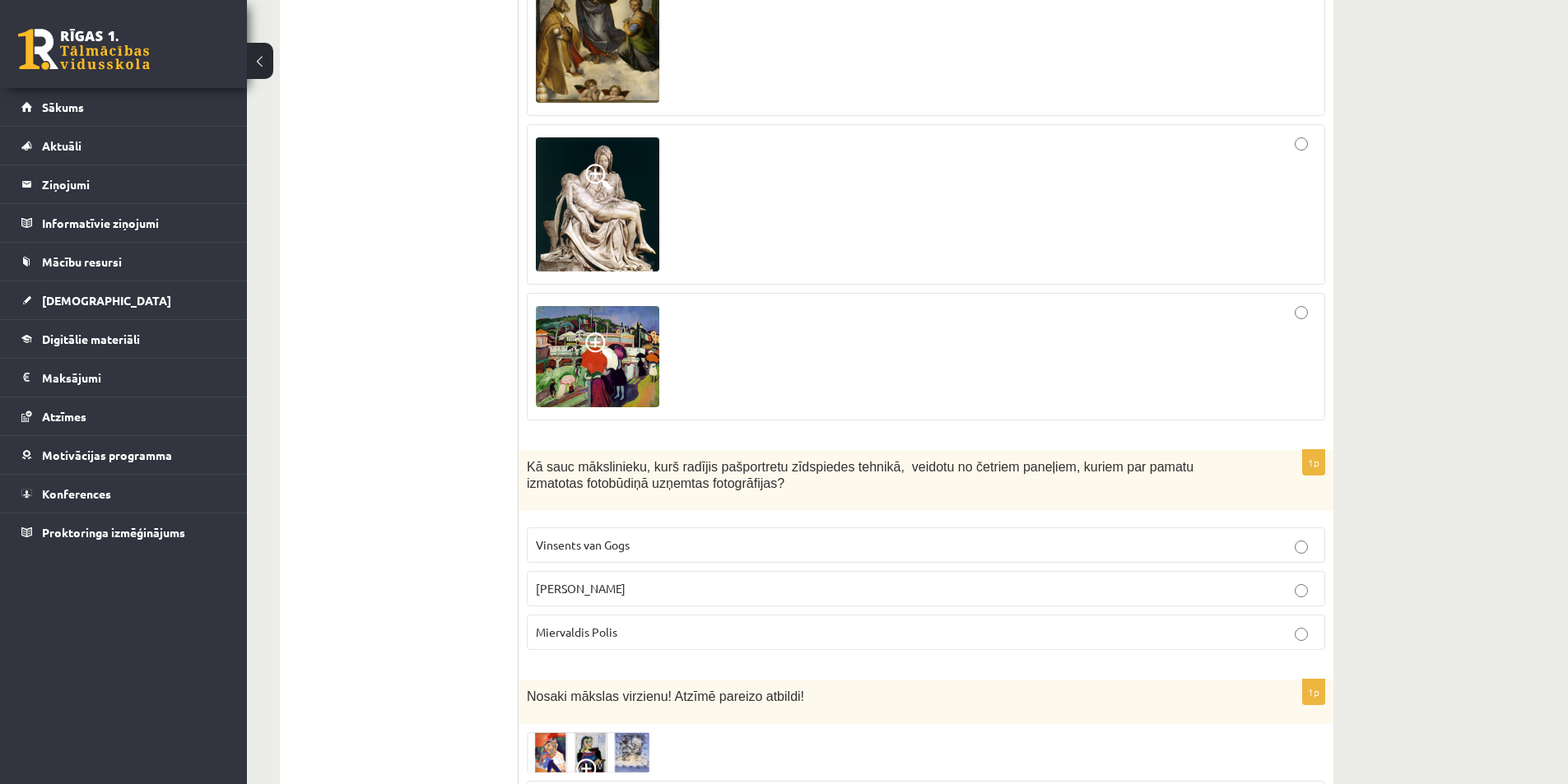
click at [630, 580] on p "Endijs Vorhols" at bounding box center [926, 588] width 781 height 17
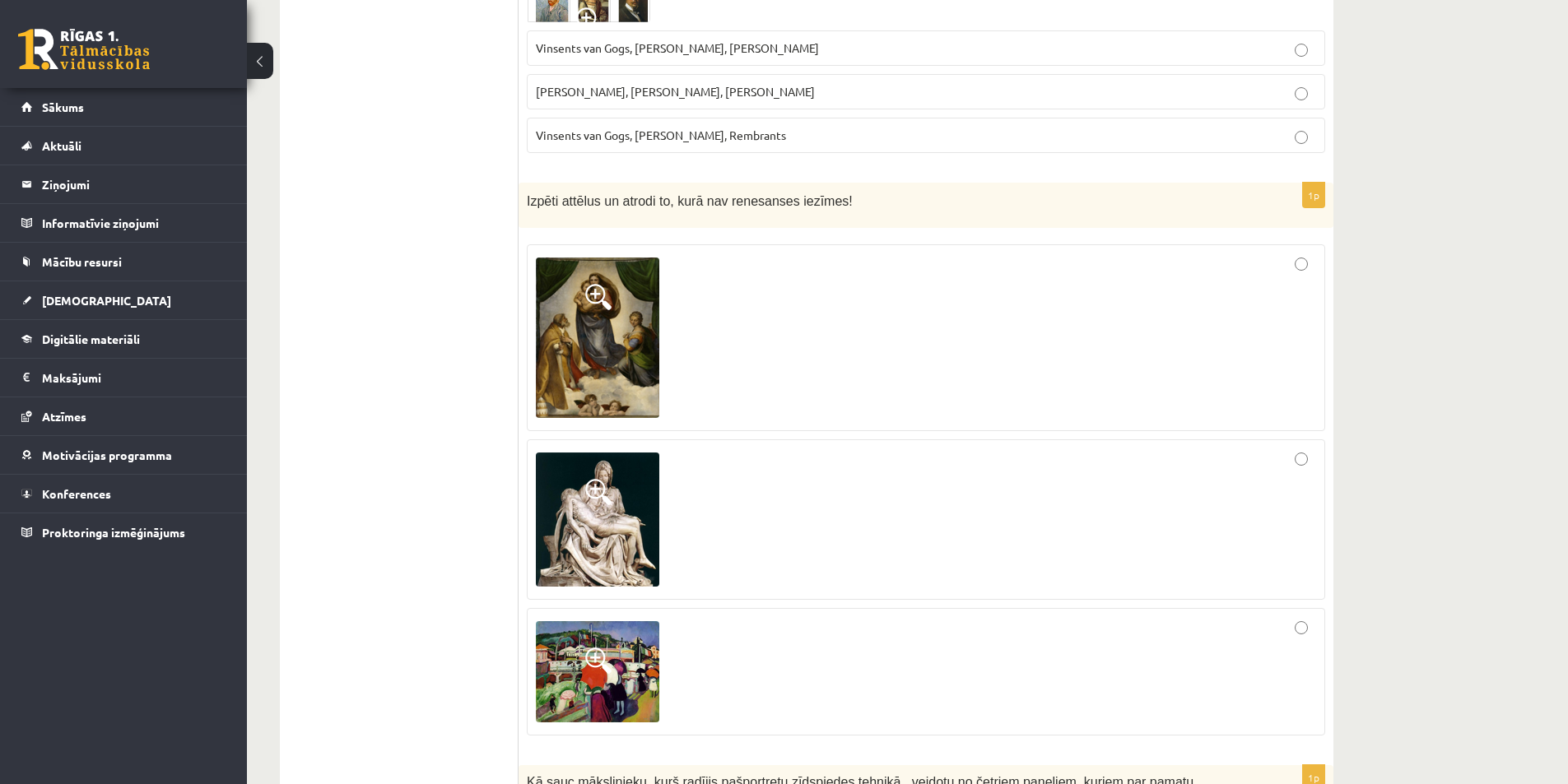
scroll to position [6518, 0]
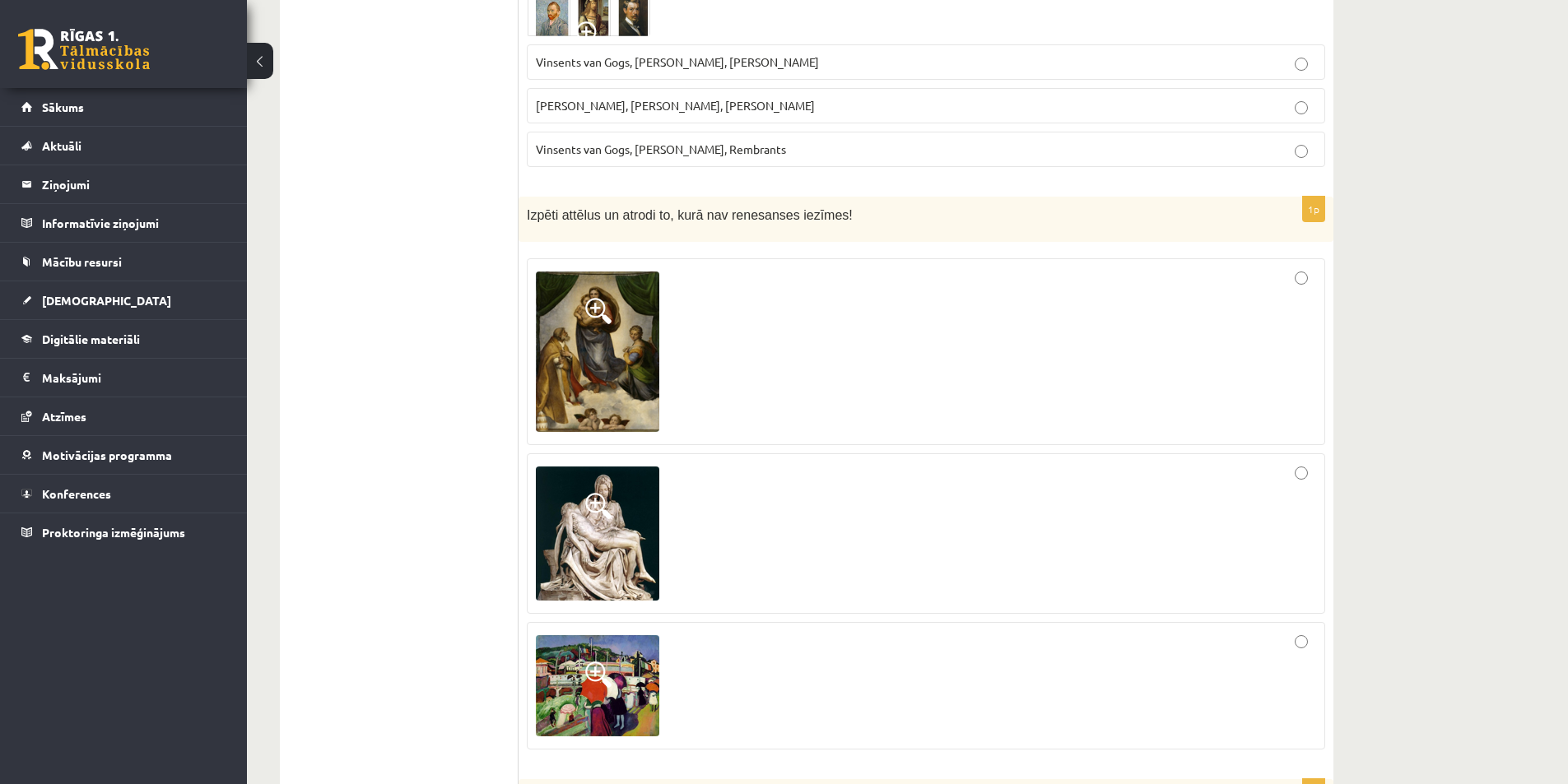
click at [596, 271] on img at bounding box center [598, 351] width 123 height 160
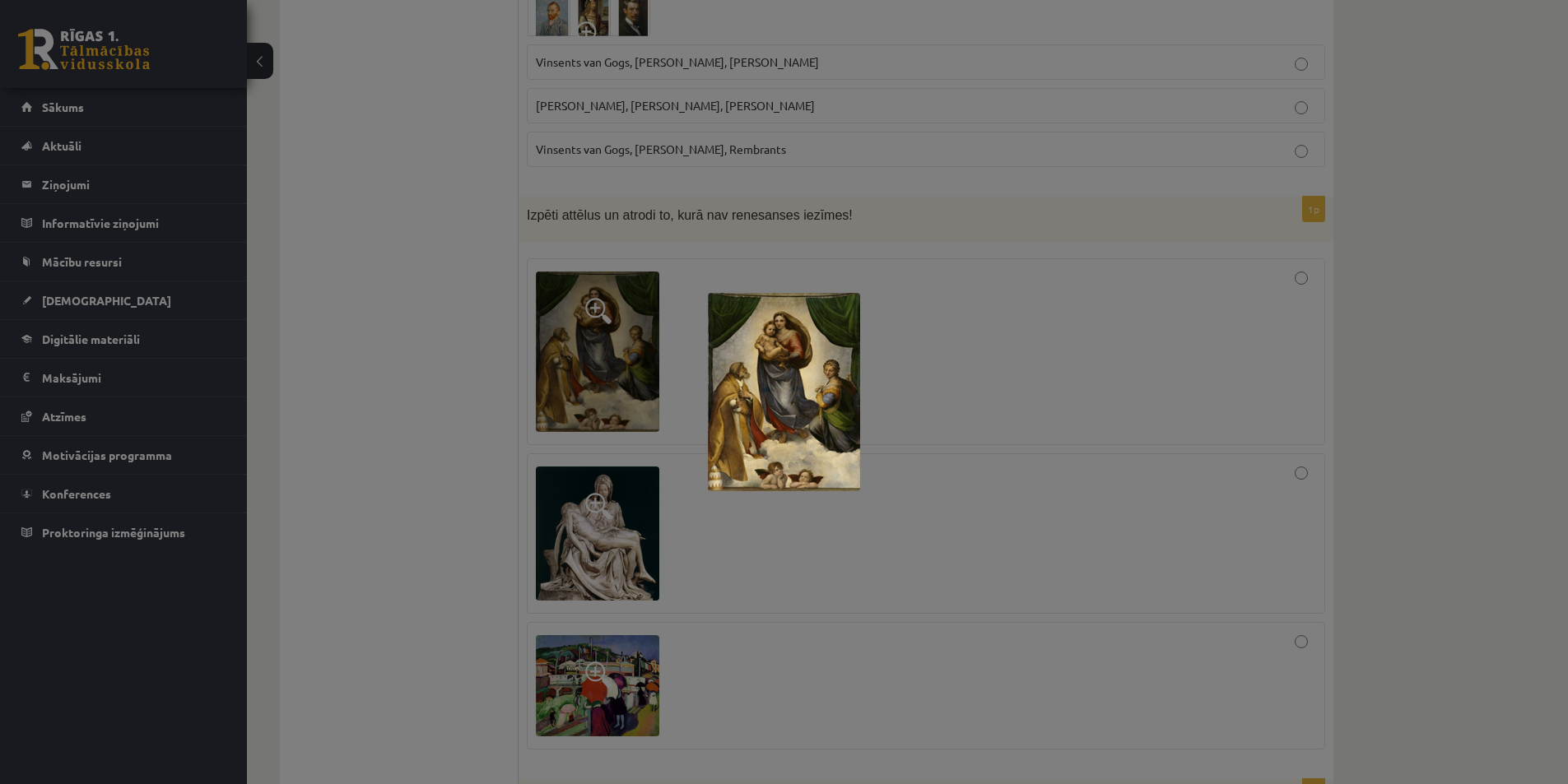
click at [543, 437] on div at bounding box center [784, 392] width 1568 height 784
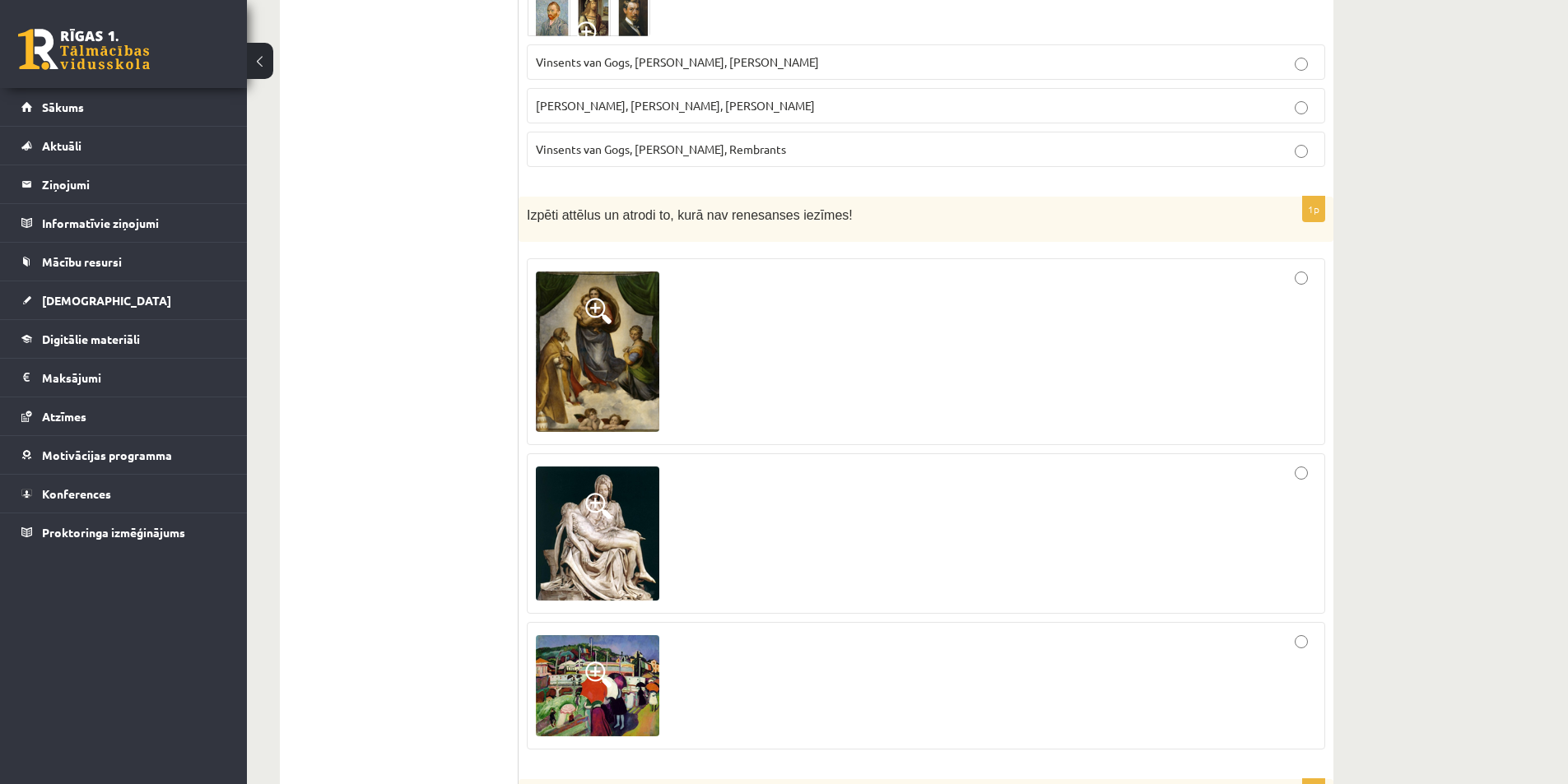
click at [628, 466] on img at bounding box center [598, 533] width 123 height 134
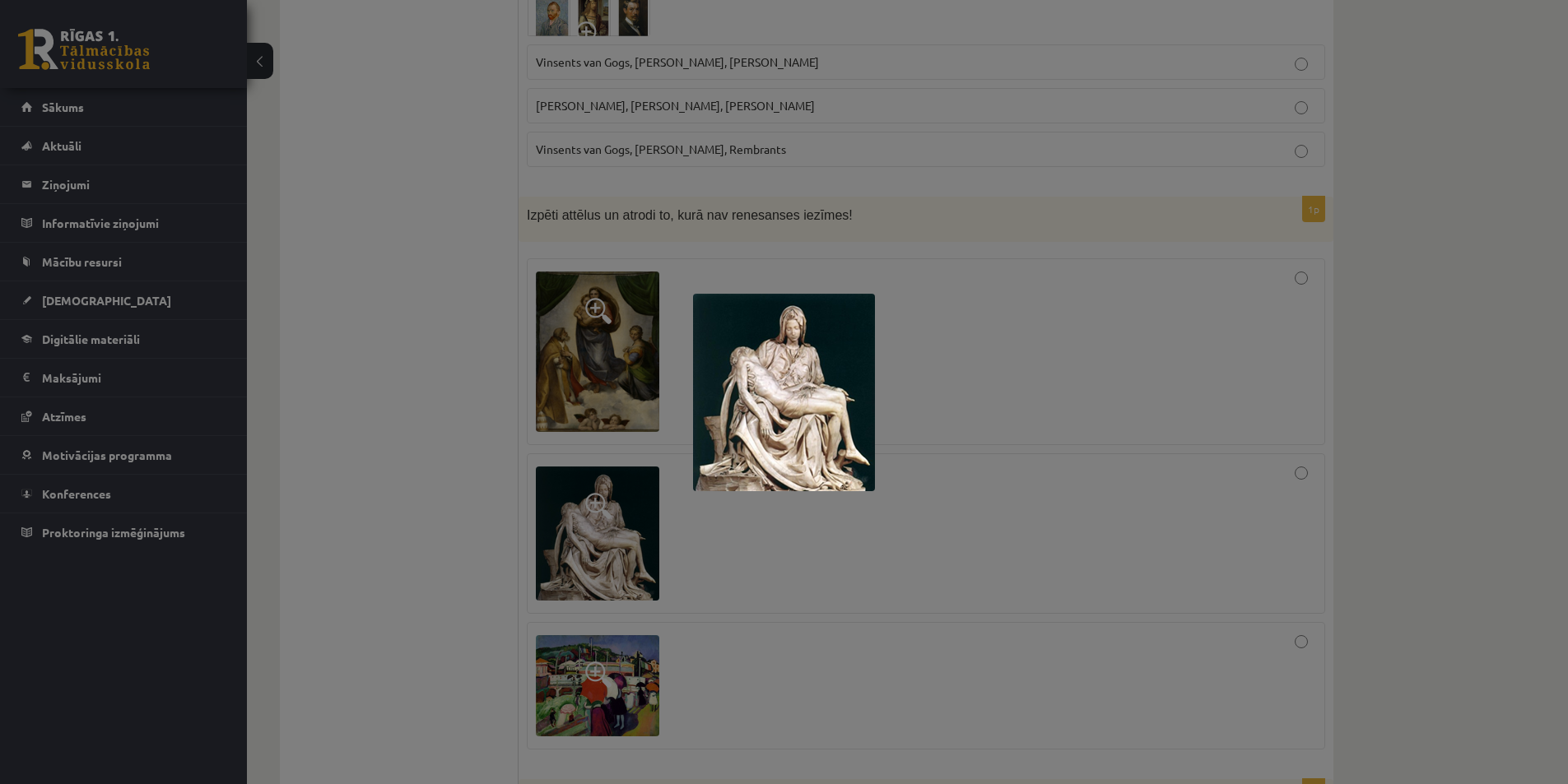
click at [493, 461] on div at bounding box center [784, 392] width 1568 height 784
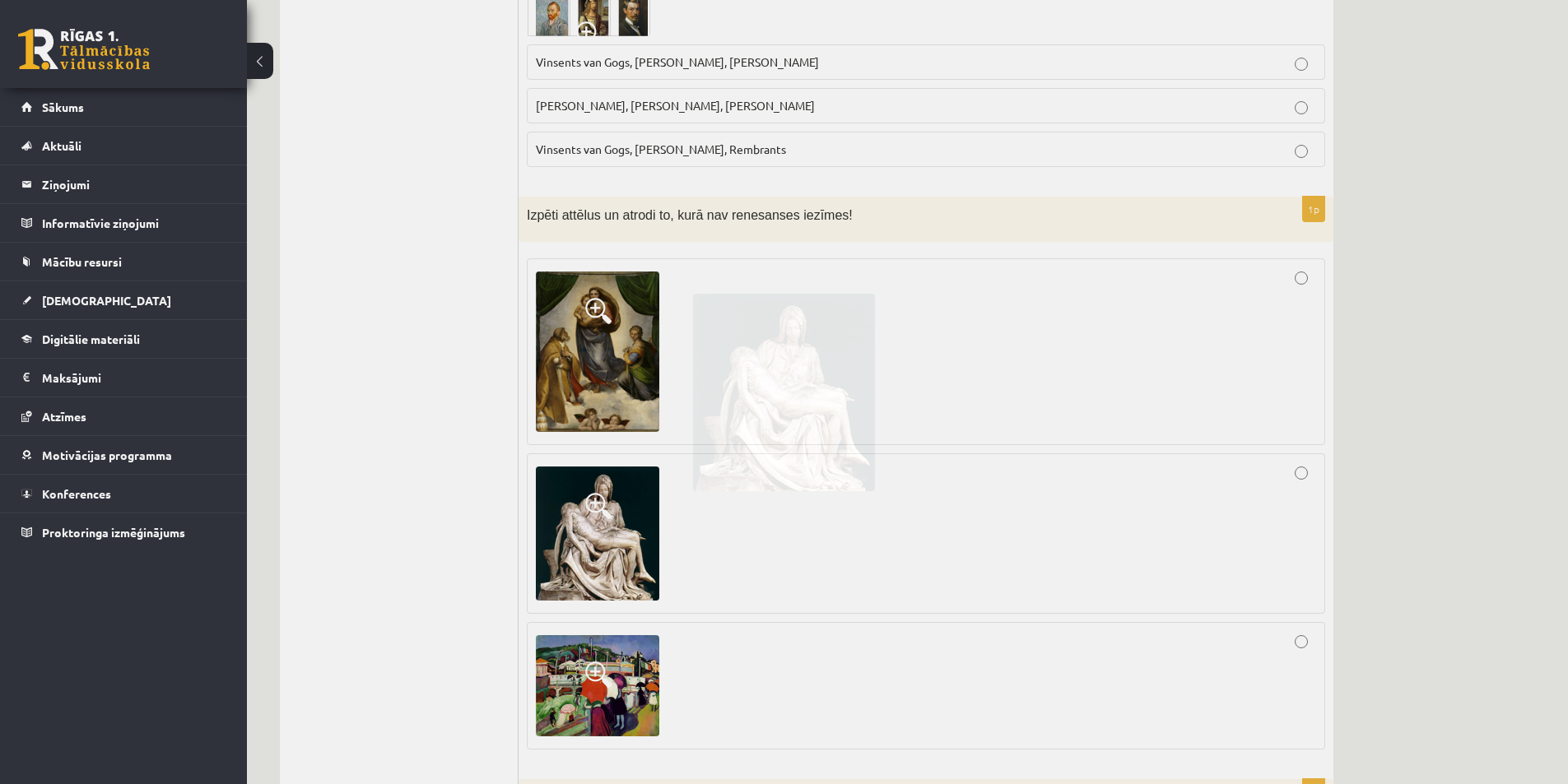
click at [606, 662] on span at bounding box center [599, 675] width 26 height 26
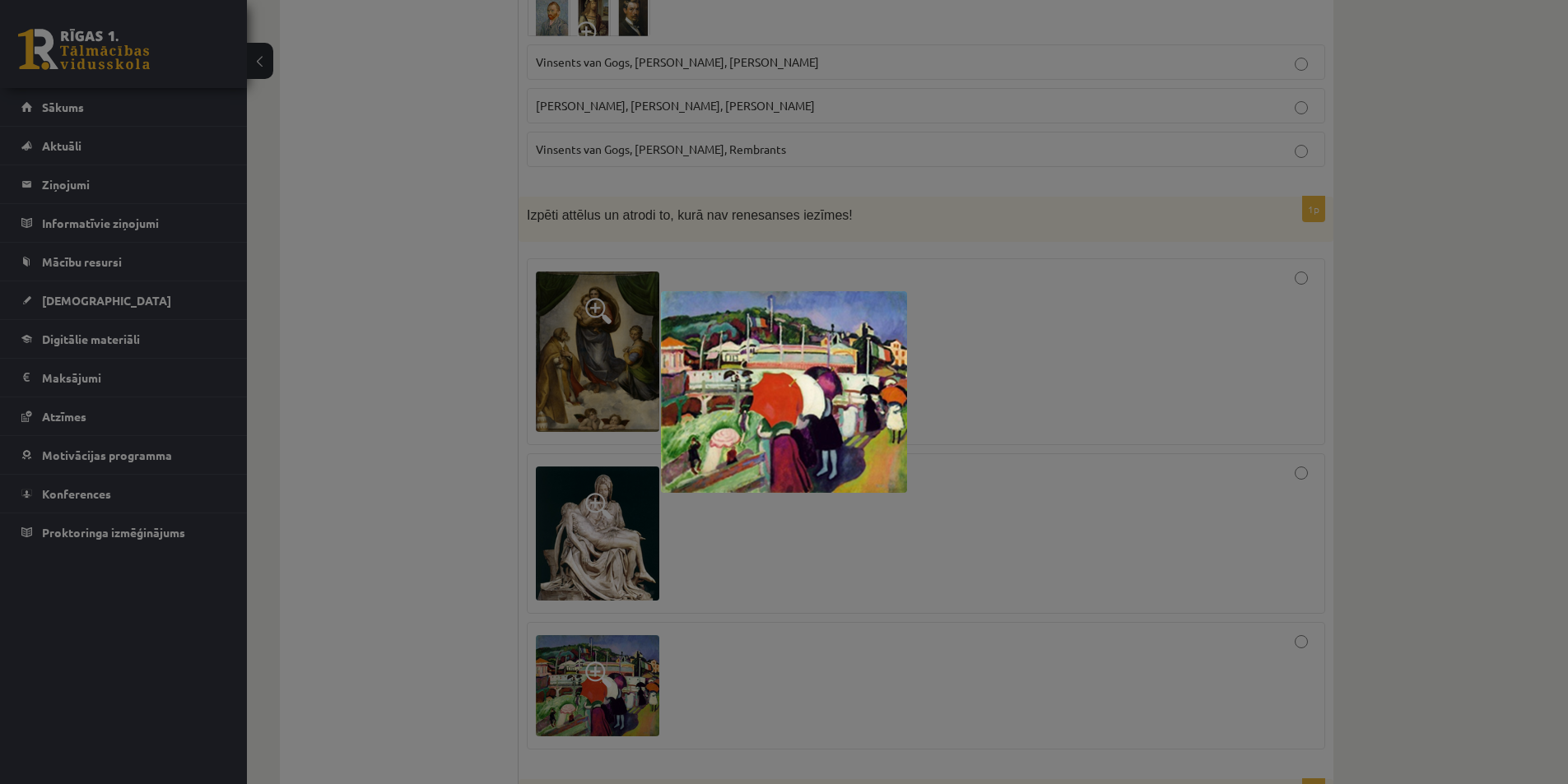
click at [482, 465] on div at bounding box center [784, 392] width 1568 height 784
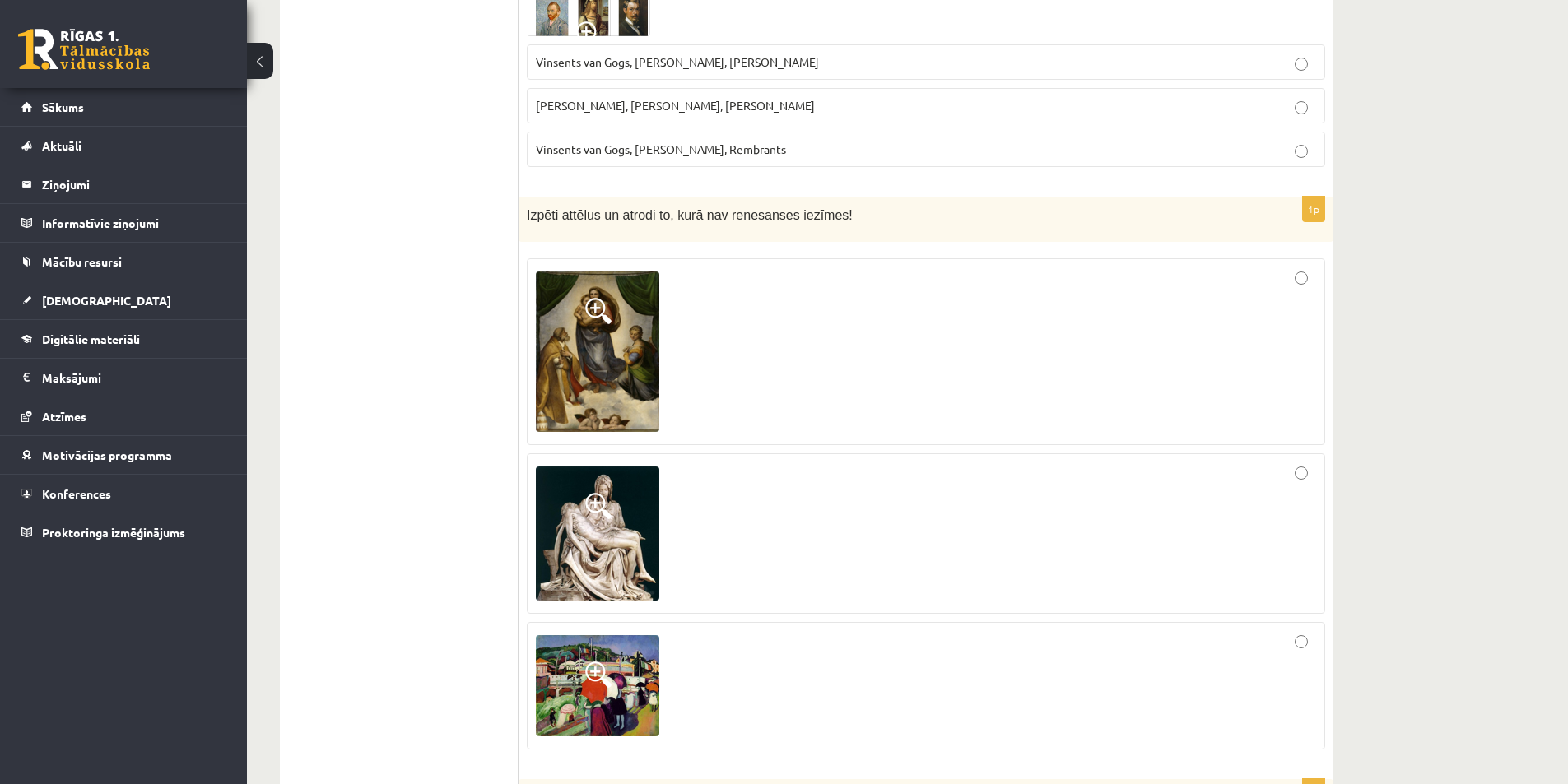
click at [1291, 631] on div at bounding box center [926, 686] width 781 height 109
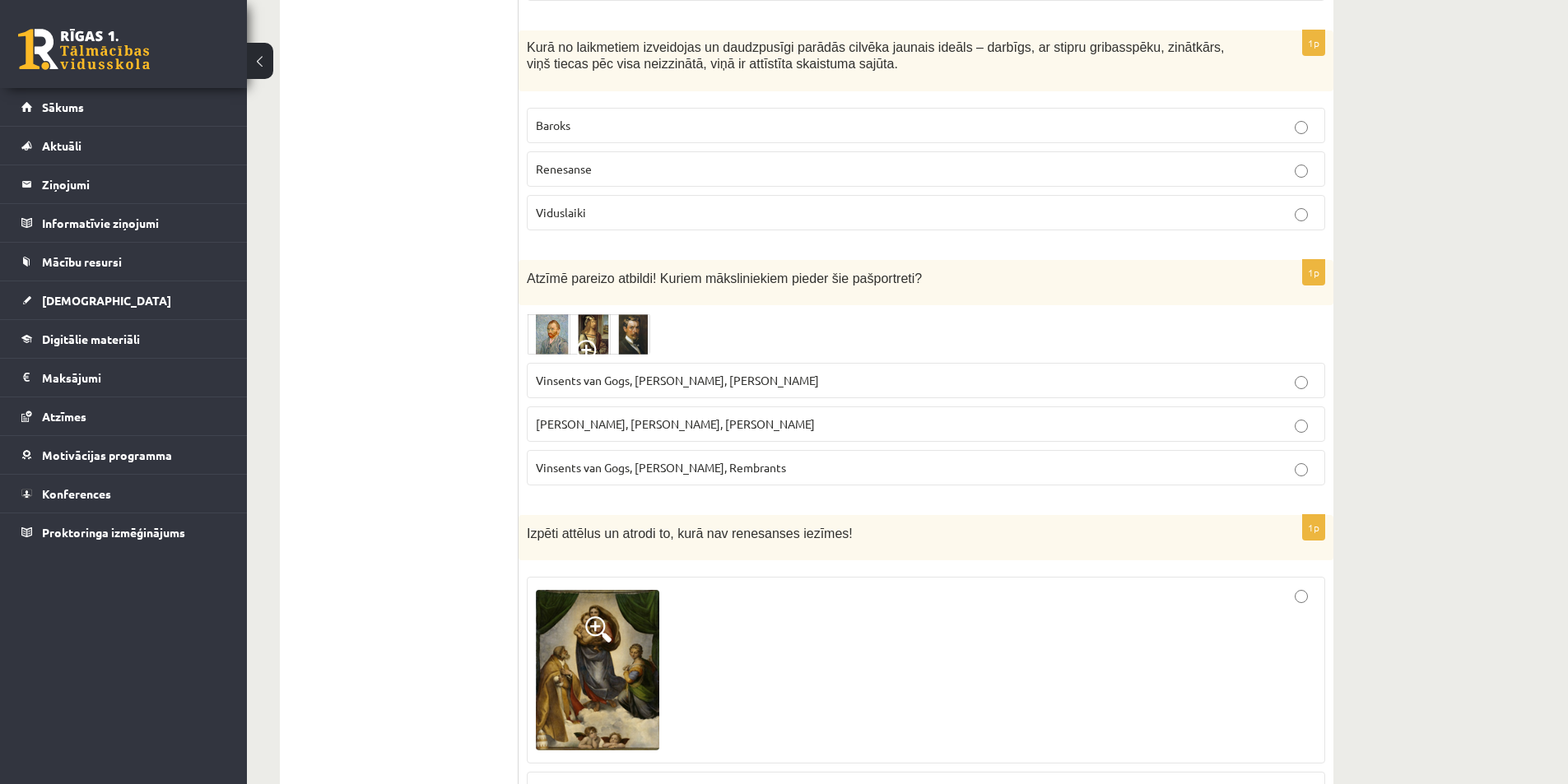
scroll to position [6107, 0]
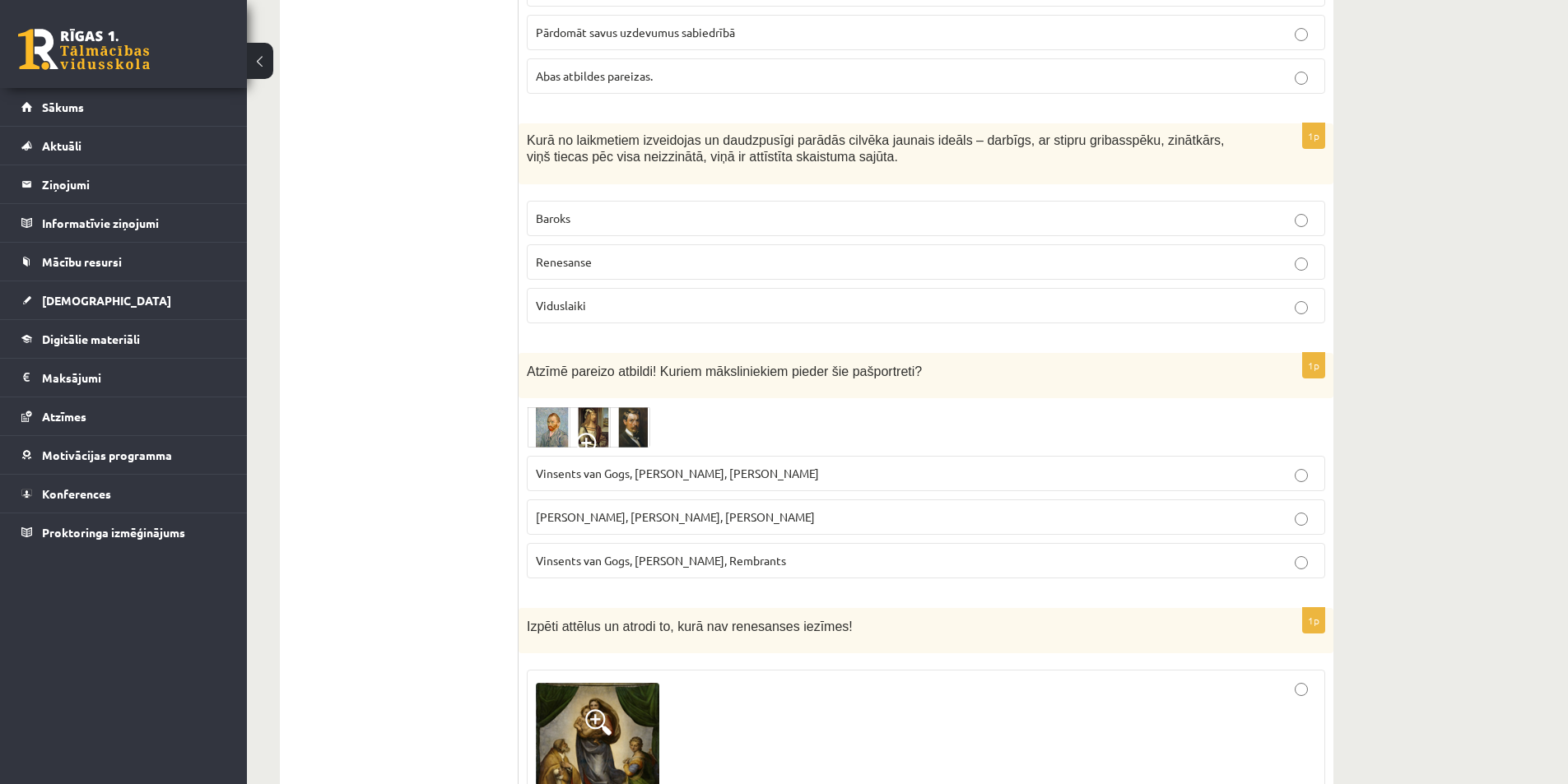
click at [624, 406] on img at bounding box center [589, 426] width 123 height 41
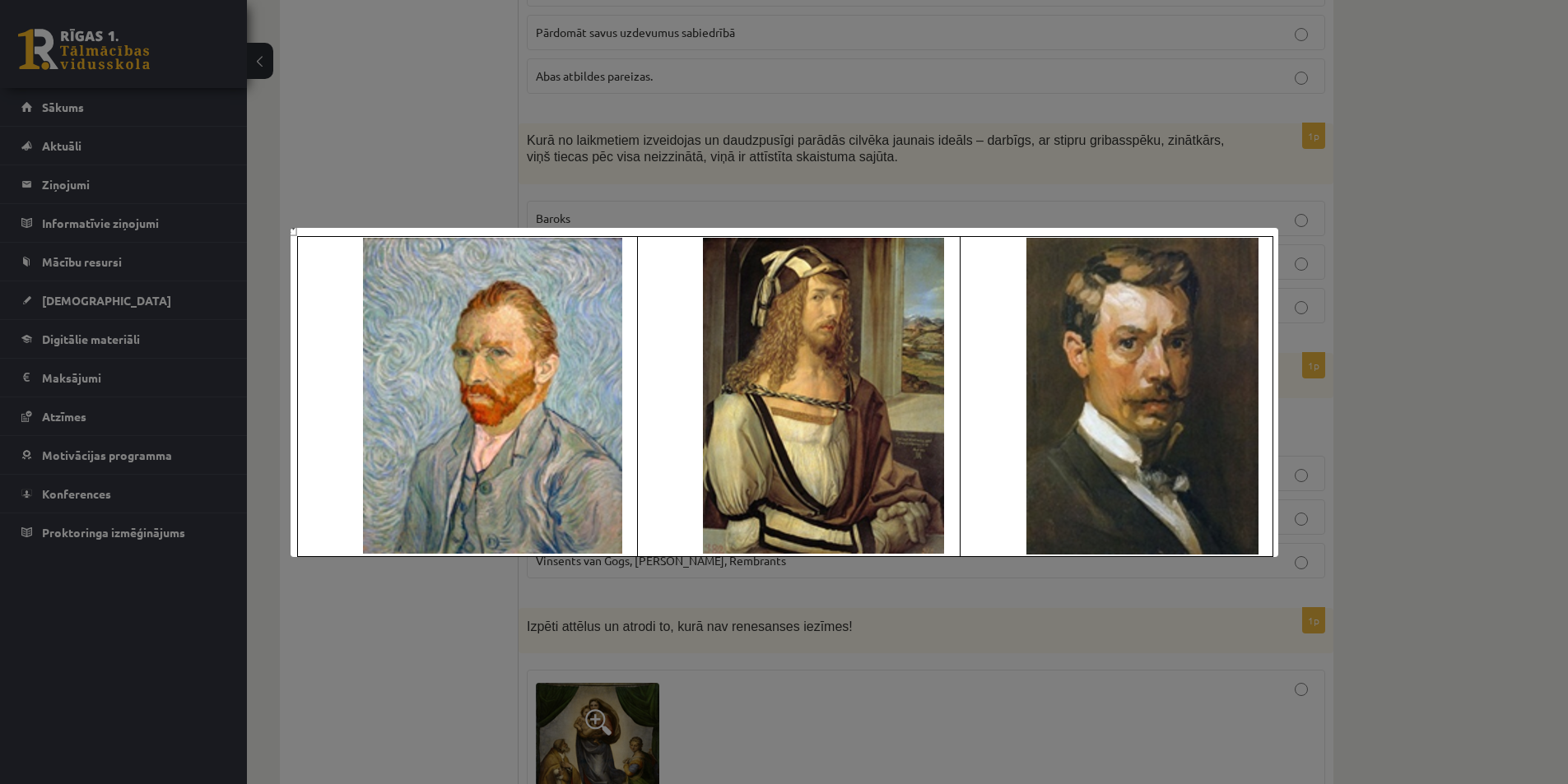
click at [455, 683] on div at bounding box center [784, 392] width 1568 height 784
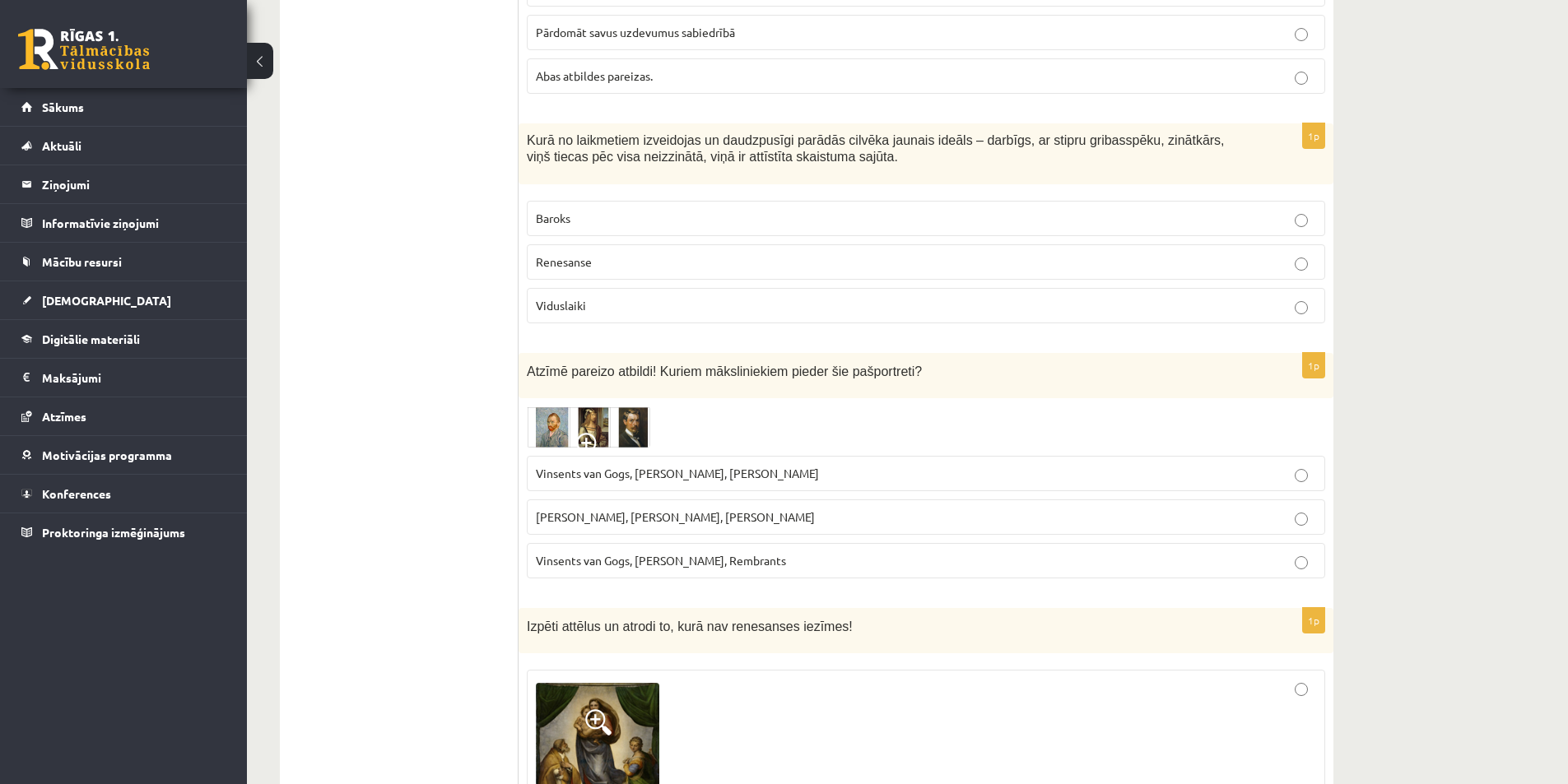
click at [592, 432] on span at bounding box center [589, 445] width 26 height 26
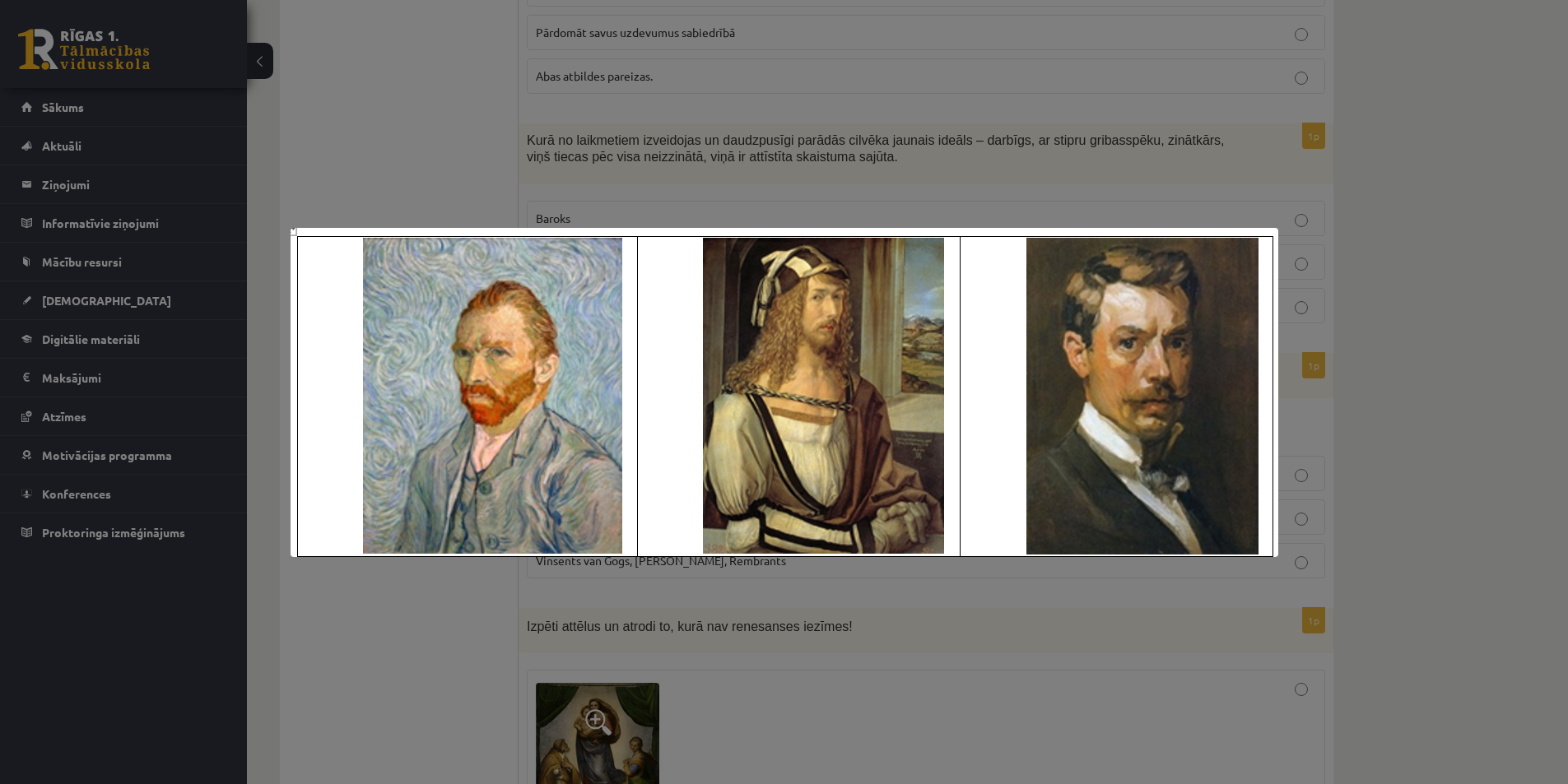
click at [461, 700] on div at bounding box center [784, 392] width 1568 height 784
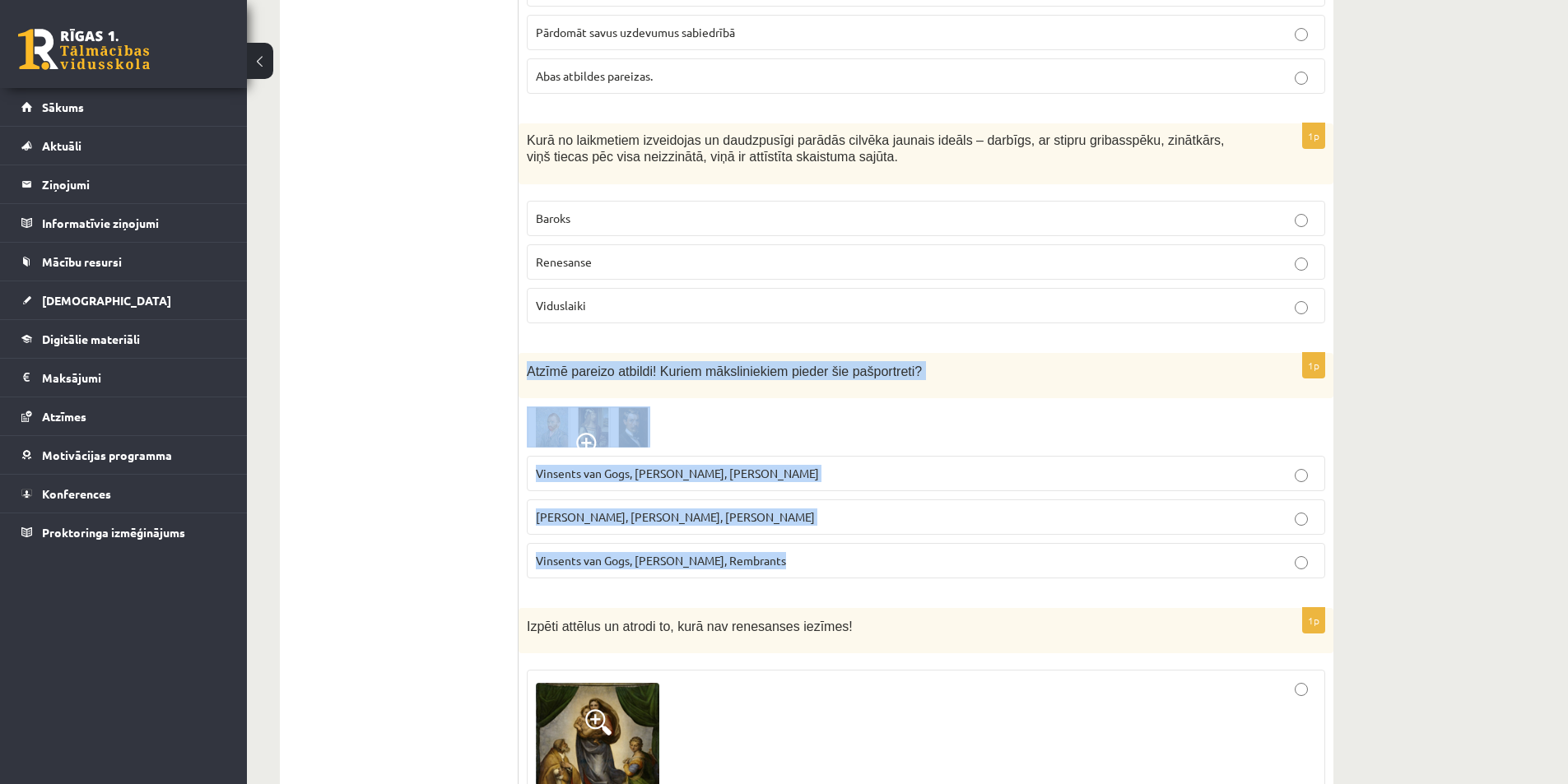
drag, startPoint x: 523, startPoint y: 284, endPoint x: 775, endPoint y: 471, distance: 313.8
click at [775, 471] on div "1p Atzīmē pareizo atbildi! Kuriem māksliniekiem pieder šie pašportreti? Vinsent…" at bounding box center [927, 472] width 815 height 238
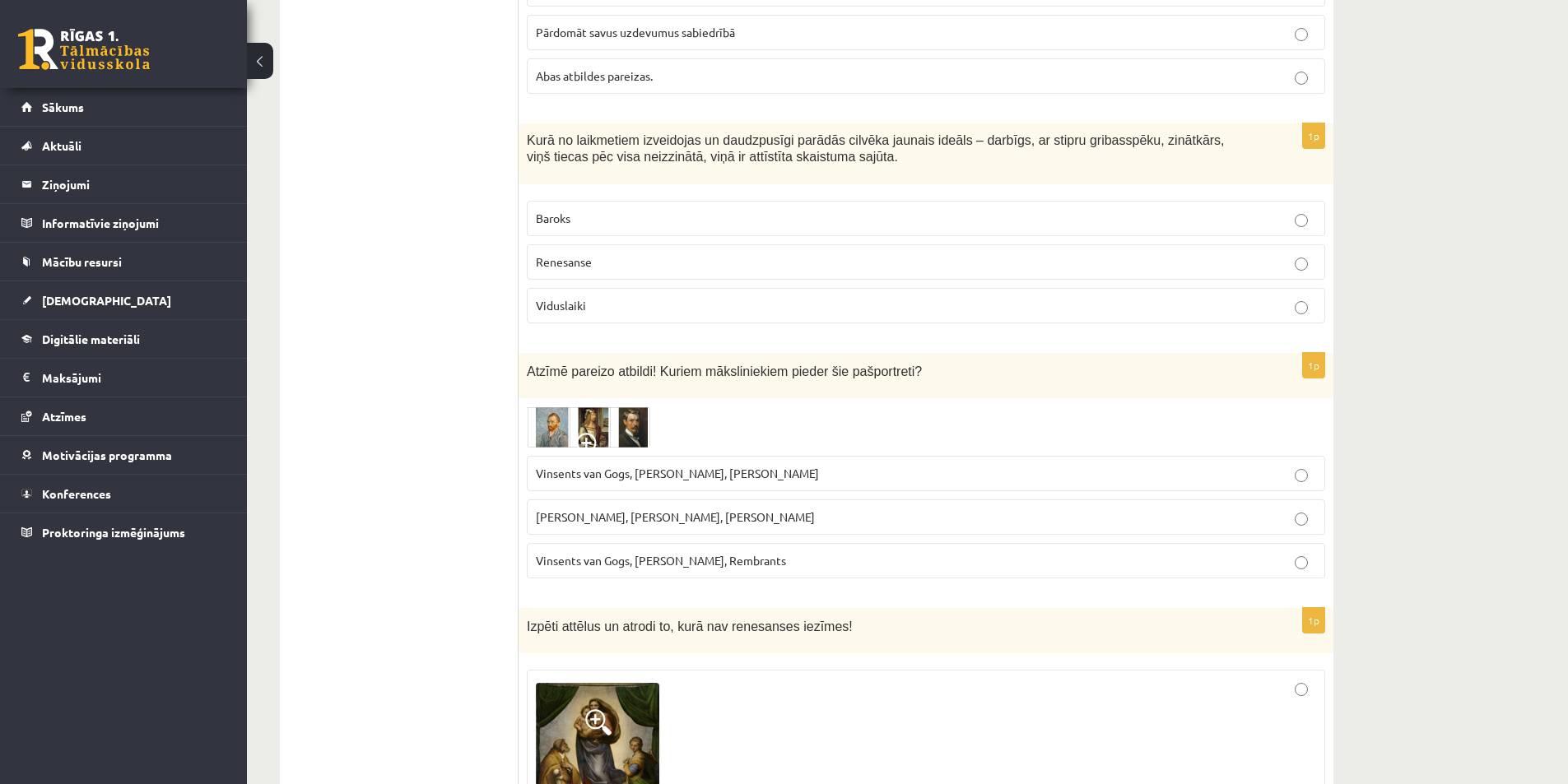
click at [702, 552] on span "Vinsents van Gogs, Kārlis Padegs, Rembrants" at bounding box center [661, 559] width 251 height 15
click at [538, 365] on span "Atzīmē pareizo atbildi! Kuriem māksliniekiem pieder šie pašportreti?" at bounding box center [724, 372] width 395 height 14
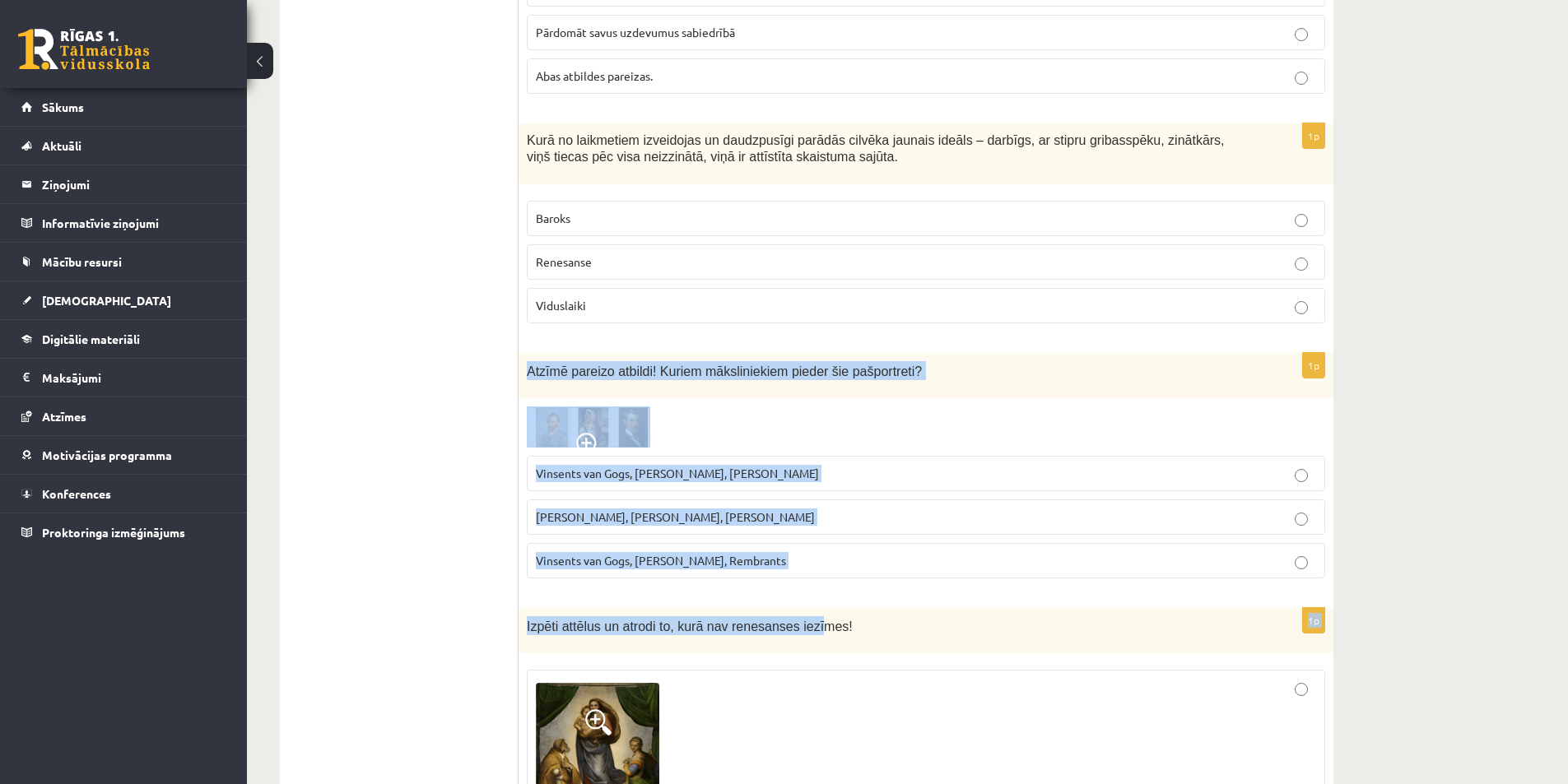
drag, startPoint x: 524, startPoint y: 282, endPoint x: 794, endPoint y: 509, distance: 352.7
click at [610, 552] on span "Vinsents van Gogs, Kārlis Padegs, Rembrants" at bounding box center [661, 559] width 251 height 15
drag, startPoint x: 553, startPoint y: 303, endPoint x: 781, endPoint y: 487, distance: 293.0
click at [781, 489] on div "1p Atzīmē pareizo atbildi! Kuriem māksliniekiem pieder šie pašportreti? Vinsent…" at bounding box center [927, 472] width 815 height 238
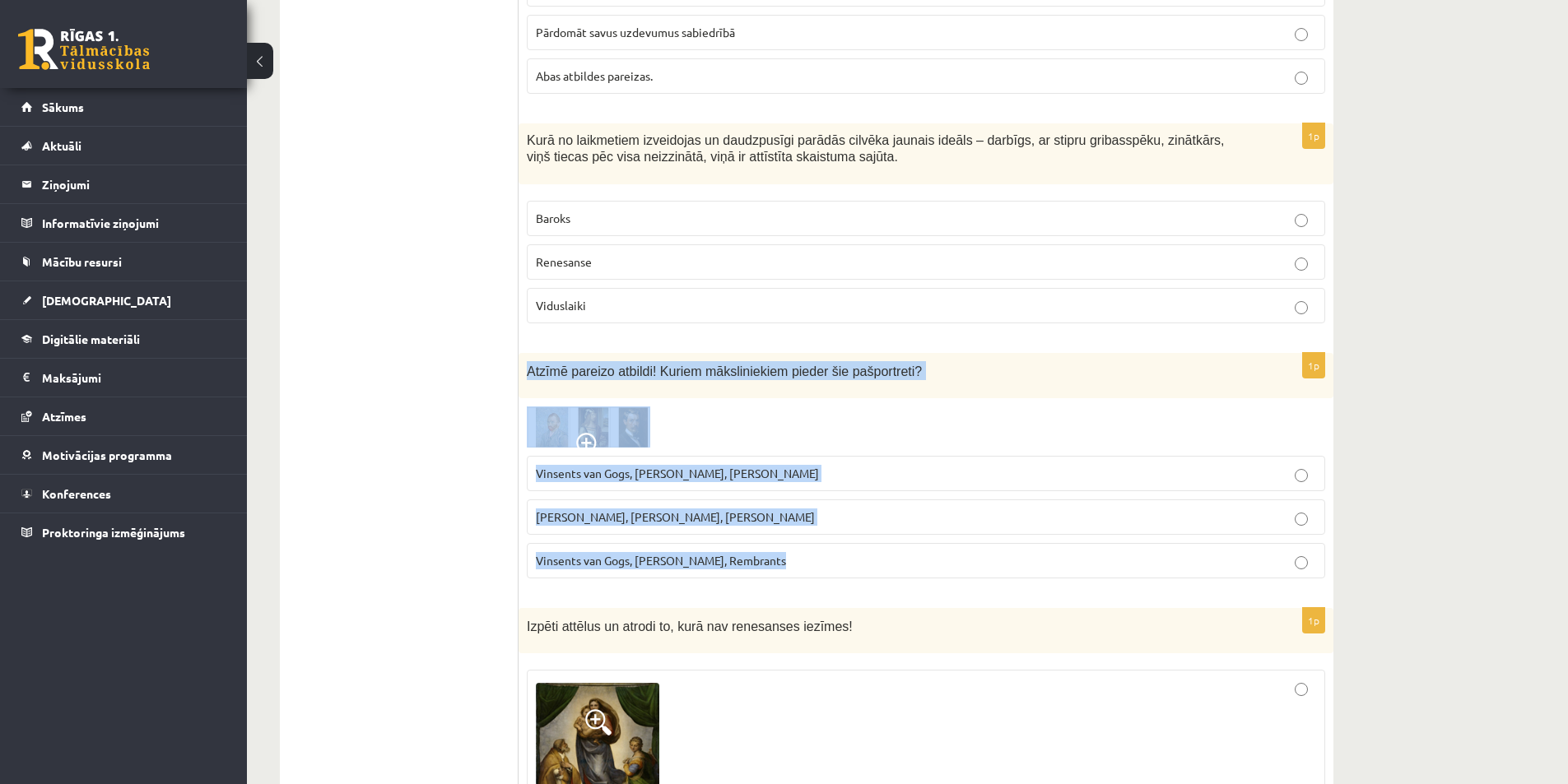
click at [764, 406] on div at bounding box center [926, 426] width 798 height 41
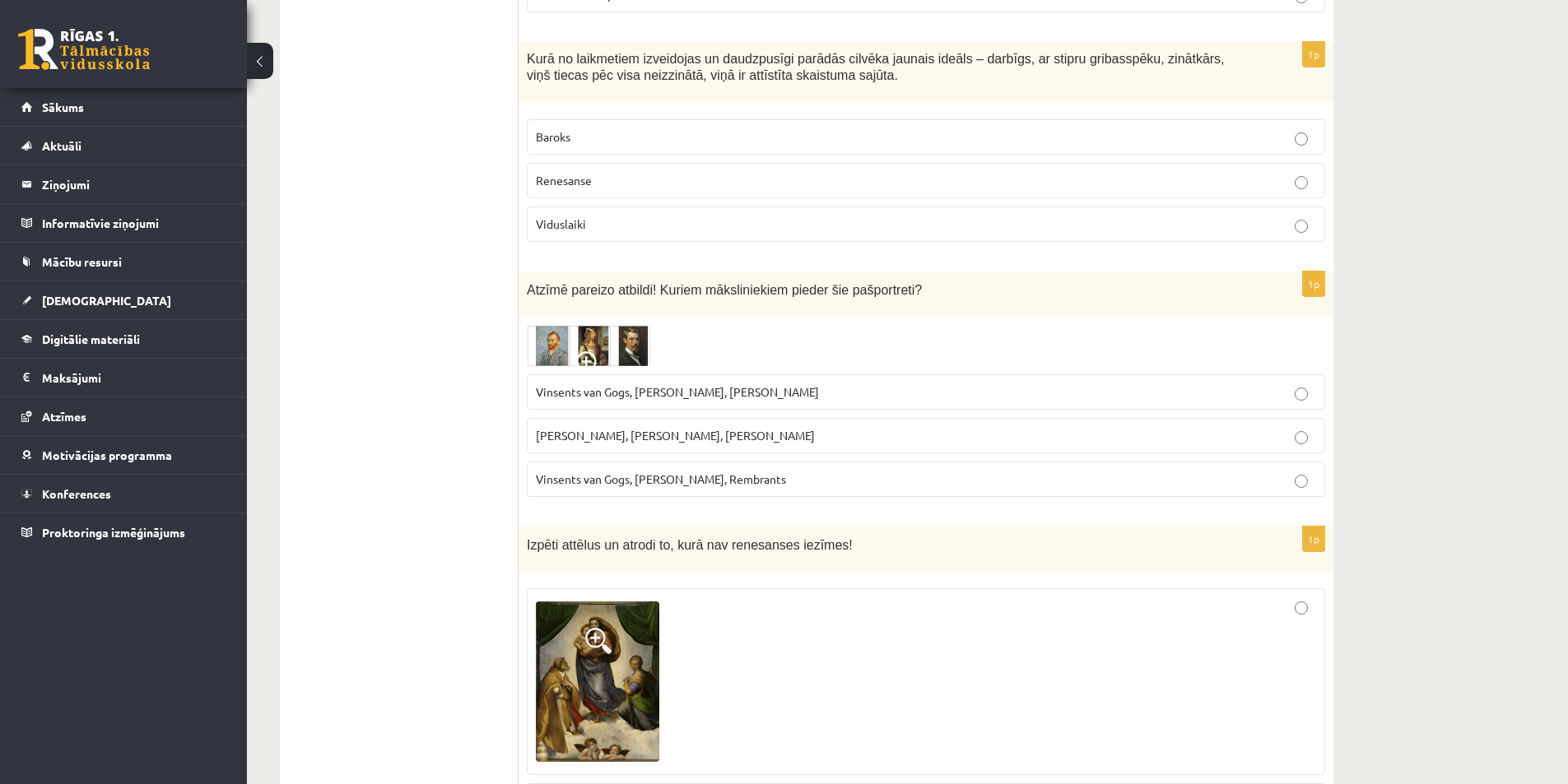
scroll to position [6169, 0]
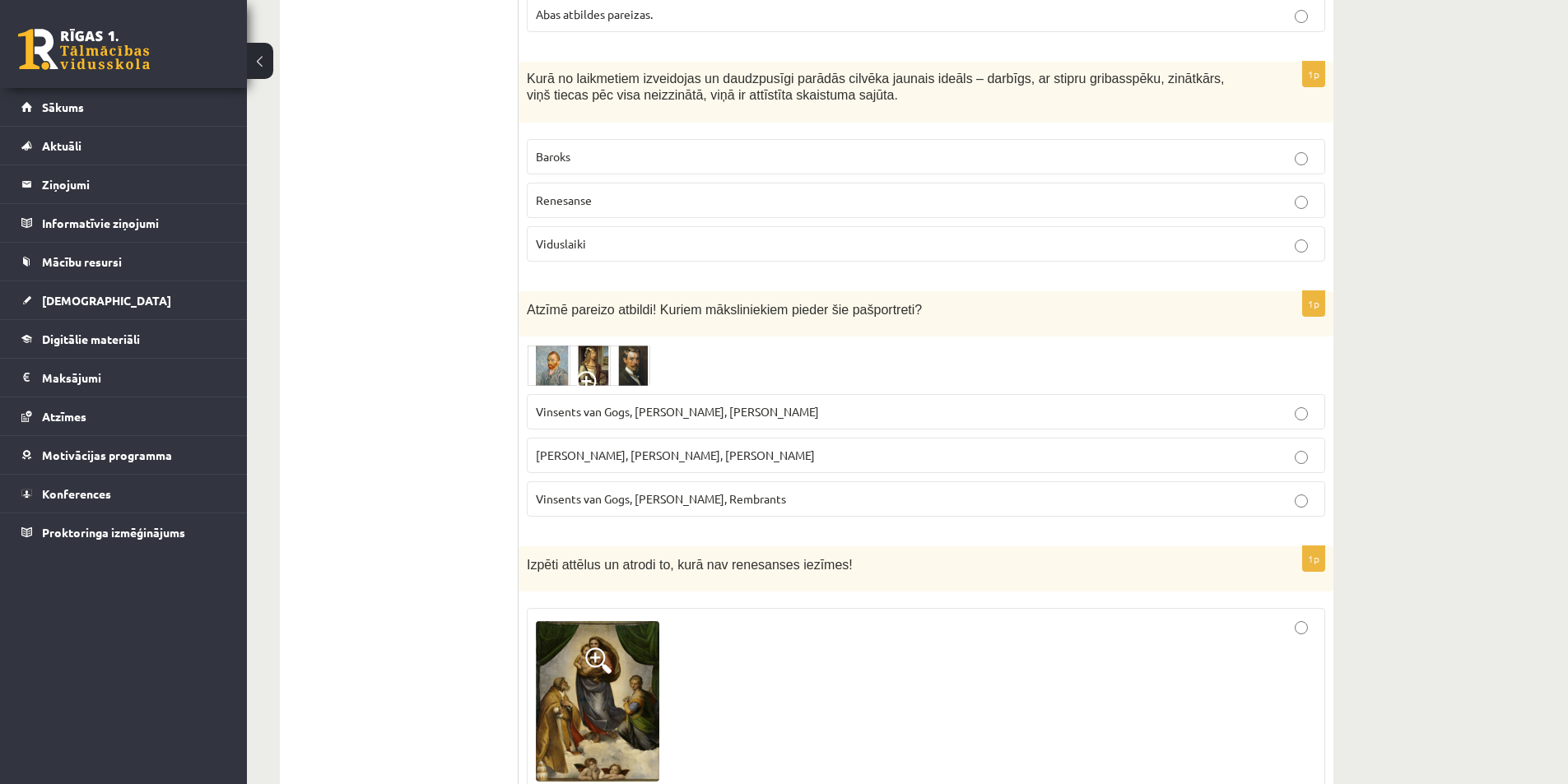
click at [1053, 403] on p "Vinsents van Gogs, Albrehts Dīrers, Janis Rozentāls" at bounding box center [926, 411] width 781 height 17
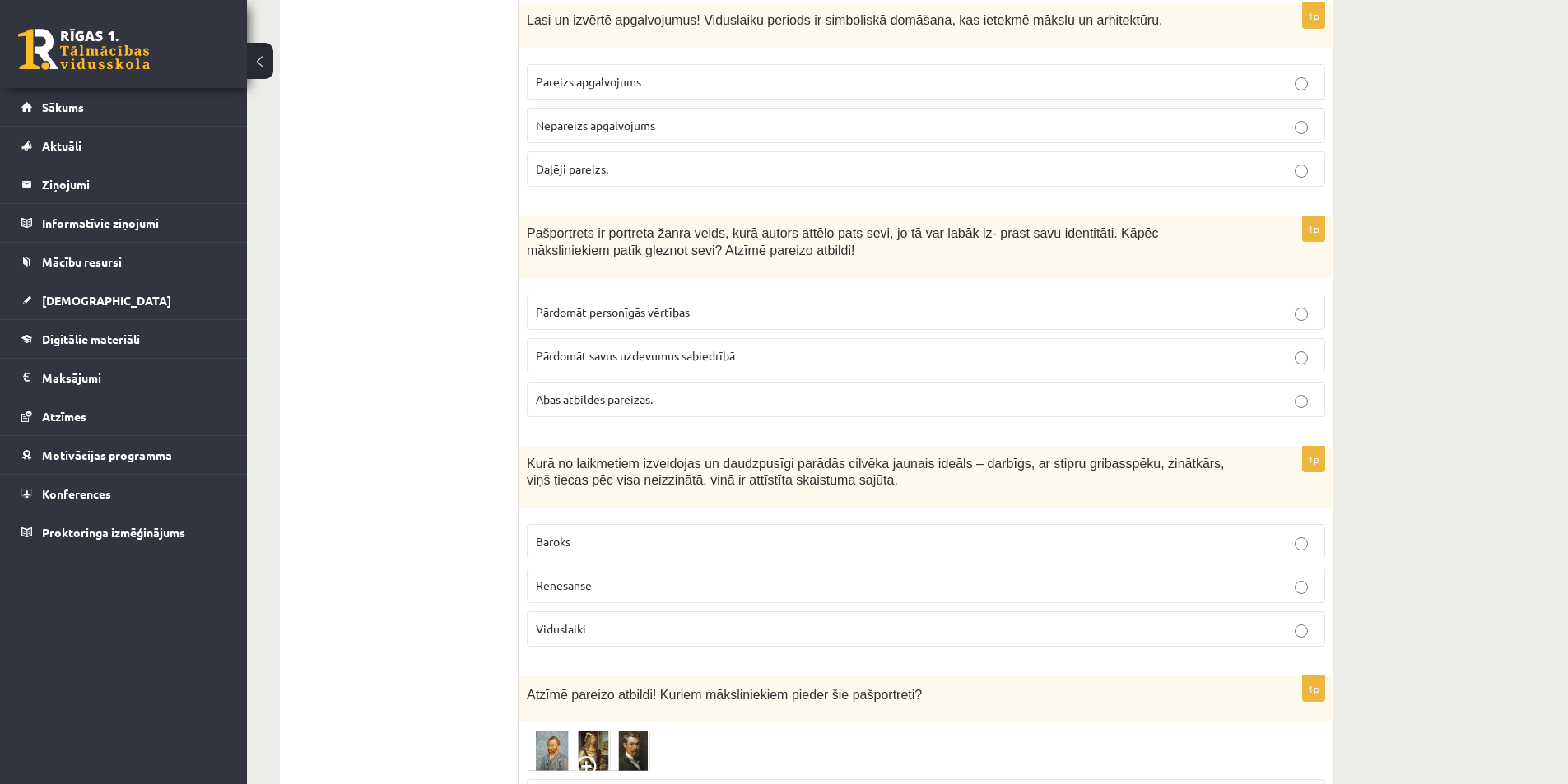
scroll to position [5758, 0]
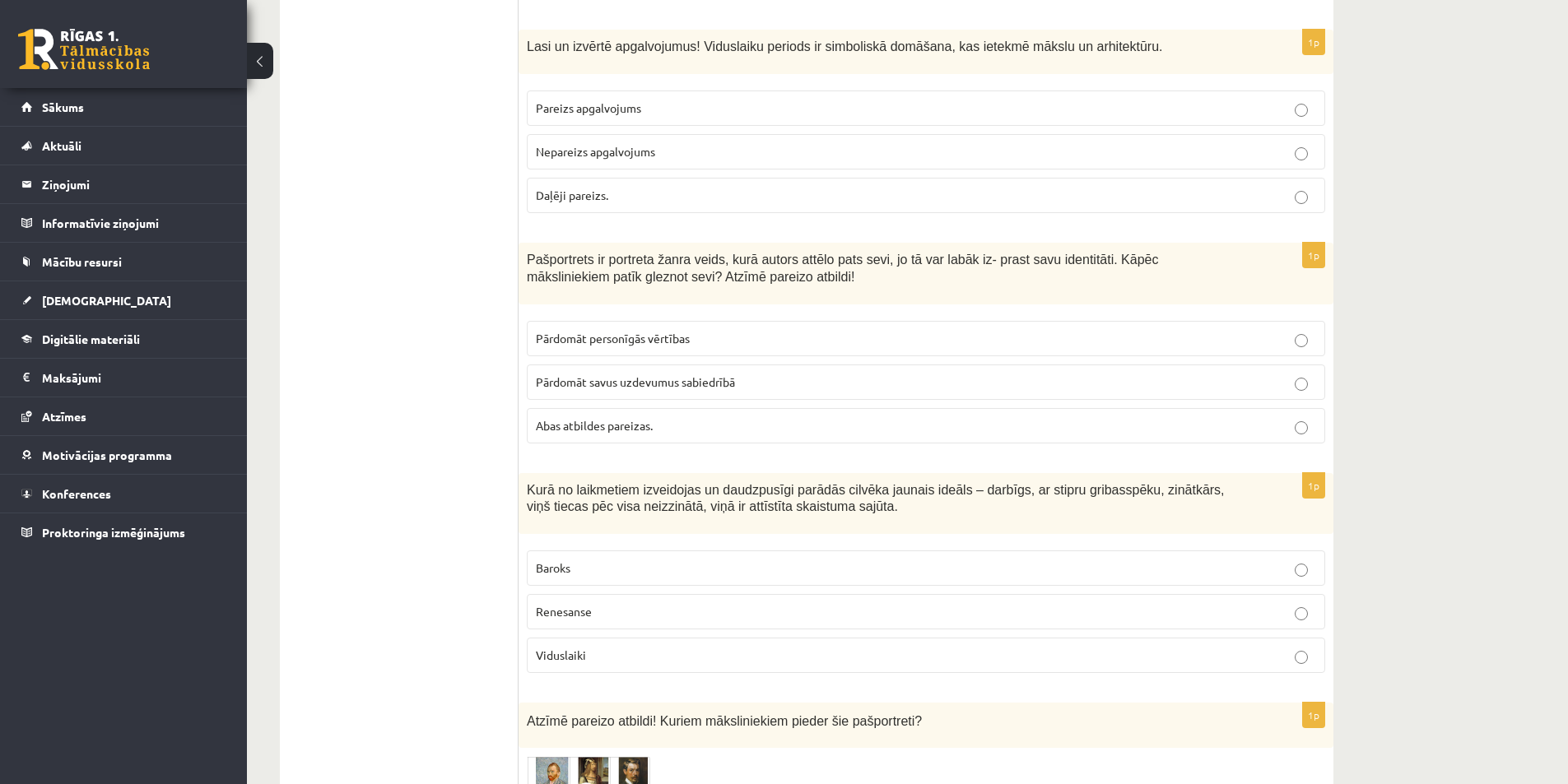
click at [591, 603] on p "Renesanse" at bounding box center [926, 611] width 781 height 17
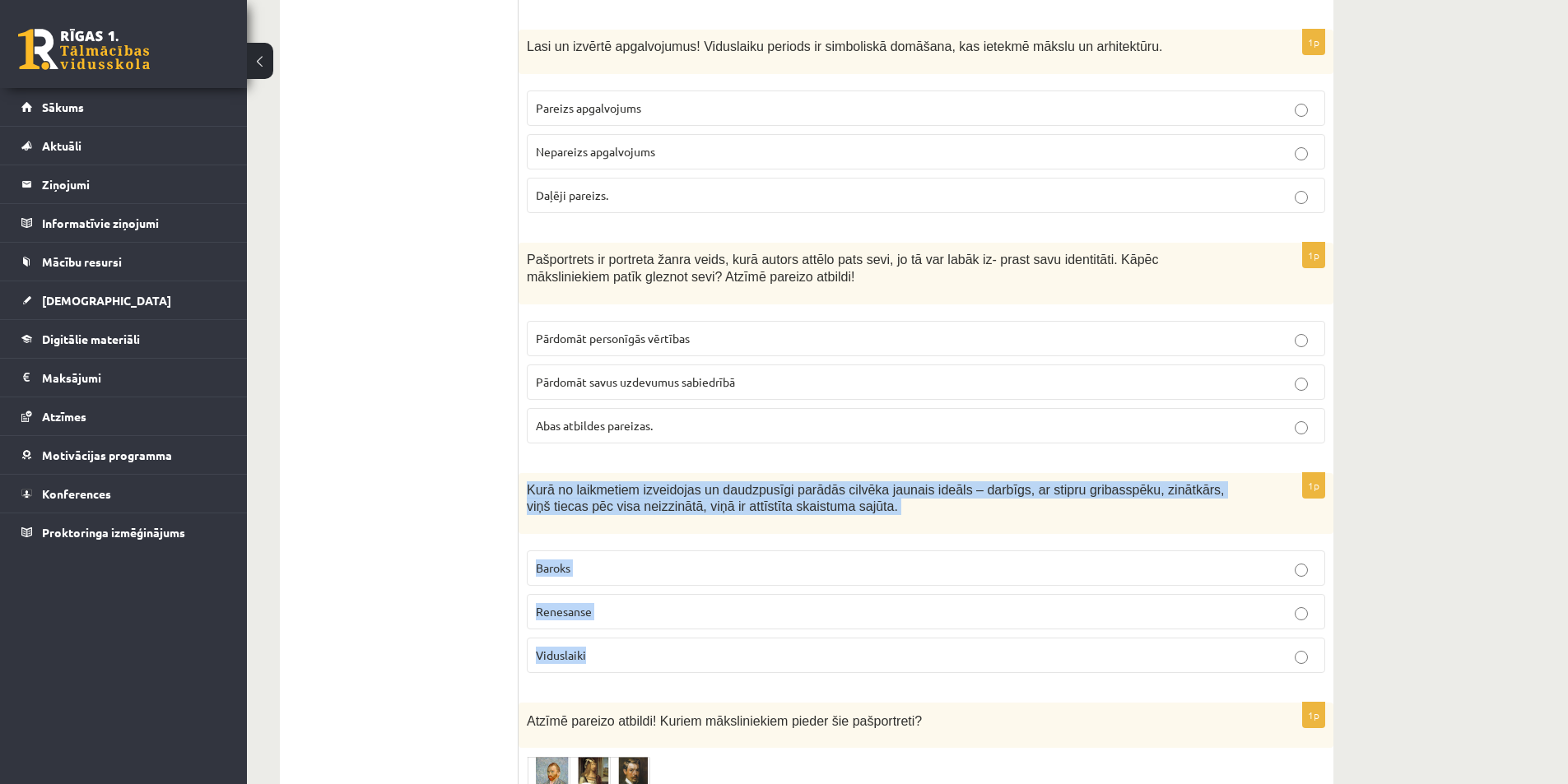
drag, startPoint x: 524, startPoint y: 398, endPoint x: 617, endPoint y: 556, distance: 183.3
click at [617, 556] on div "1p Kurā no laikmetiem izveidojas un daudzpusīgi parādās cilvēka jaunais ideāls …" at bounding box center [927, 579] width 815 height 214
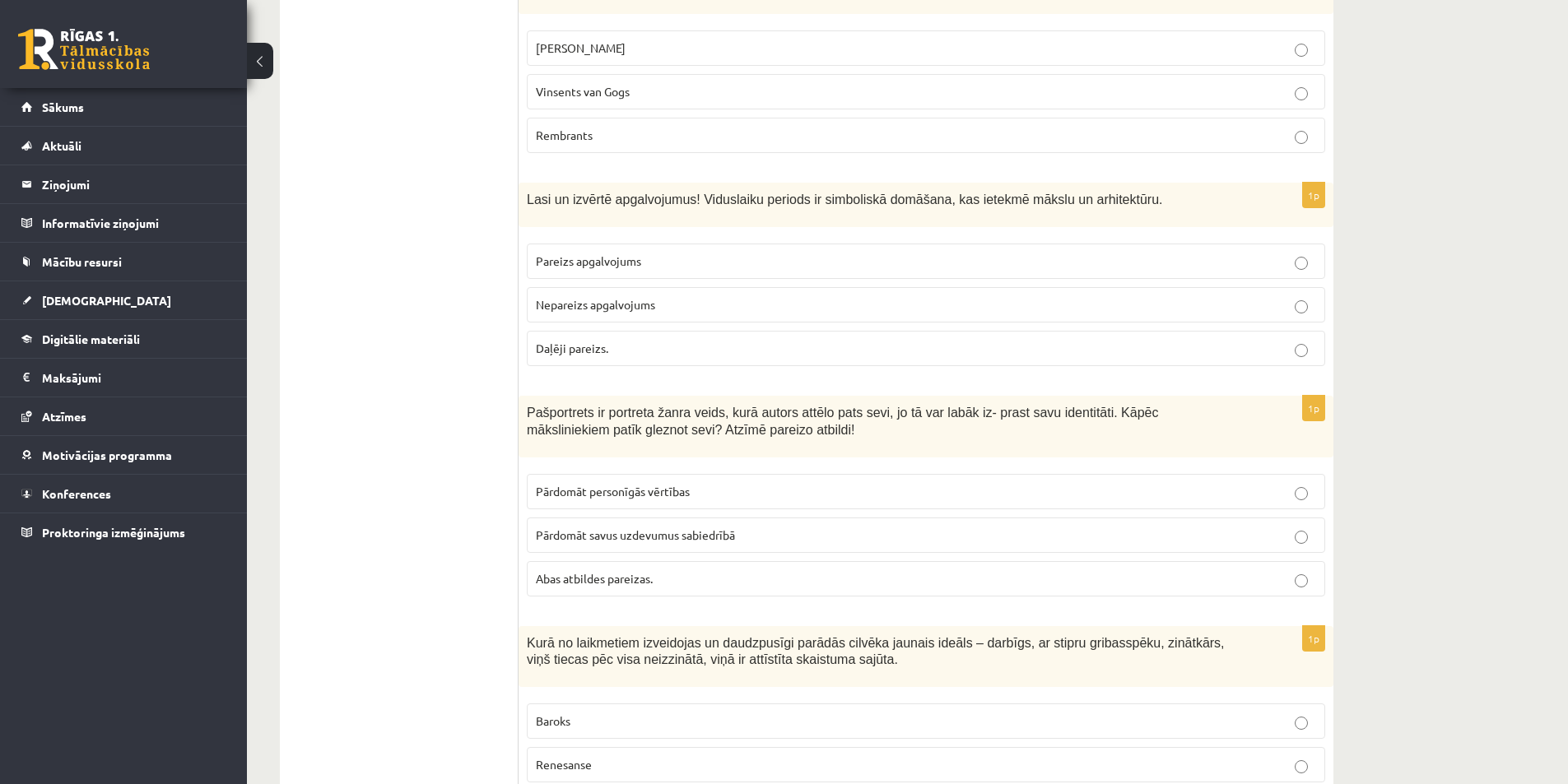
scroll to position [5593, 0]
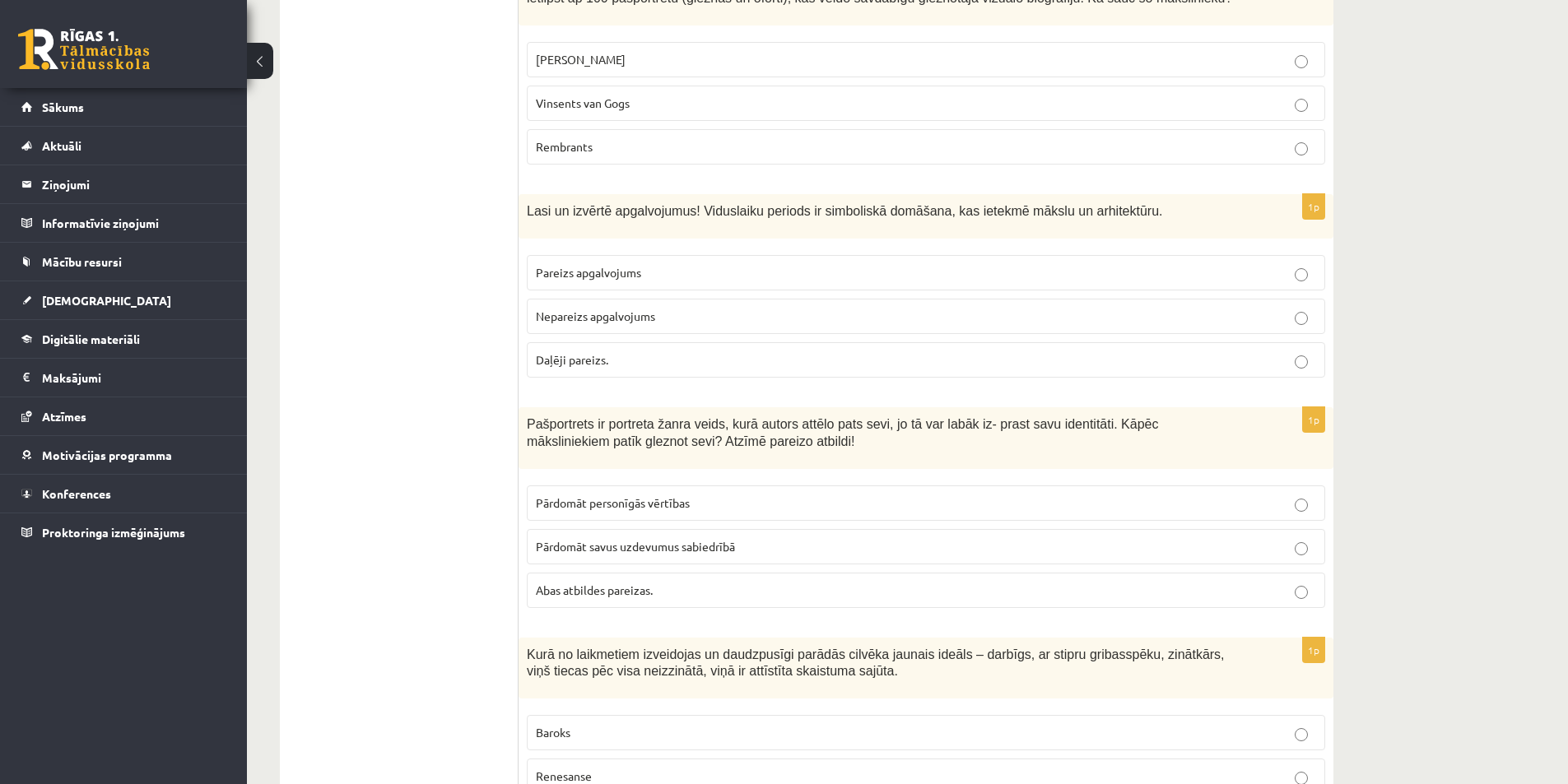
drag, startPoint x: 597, startPoint y: 417, endPoint x: 578, endPoint y: 382, distance: 39.8
click at [597, 495] on span "Pārdomāt personīgās vērtības" at bounding box center [612, 502] width 154 height 15
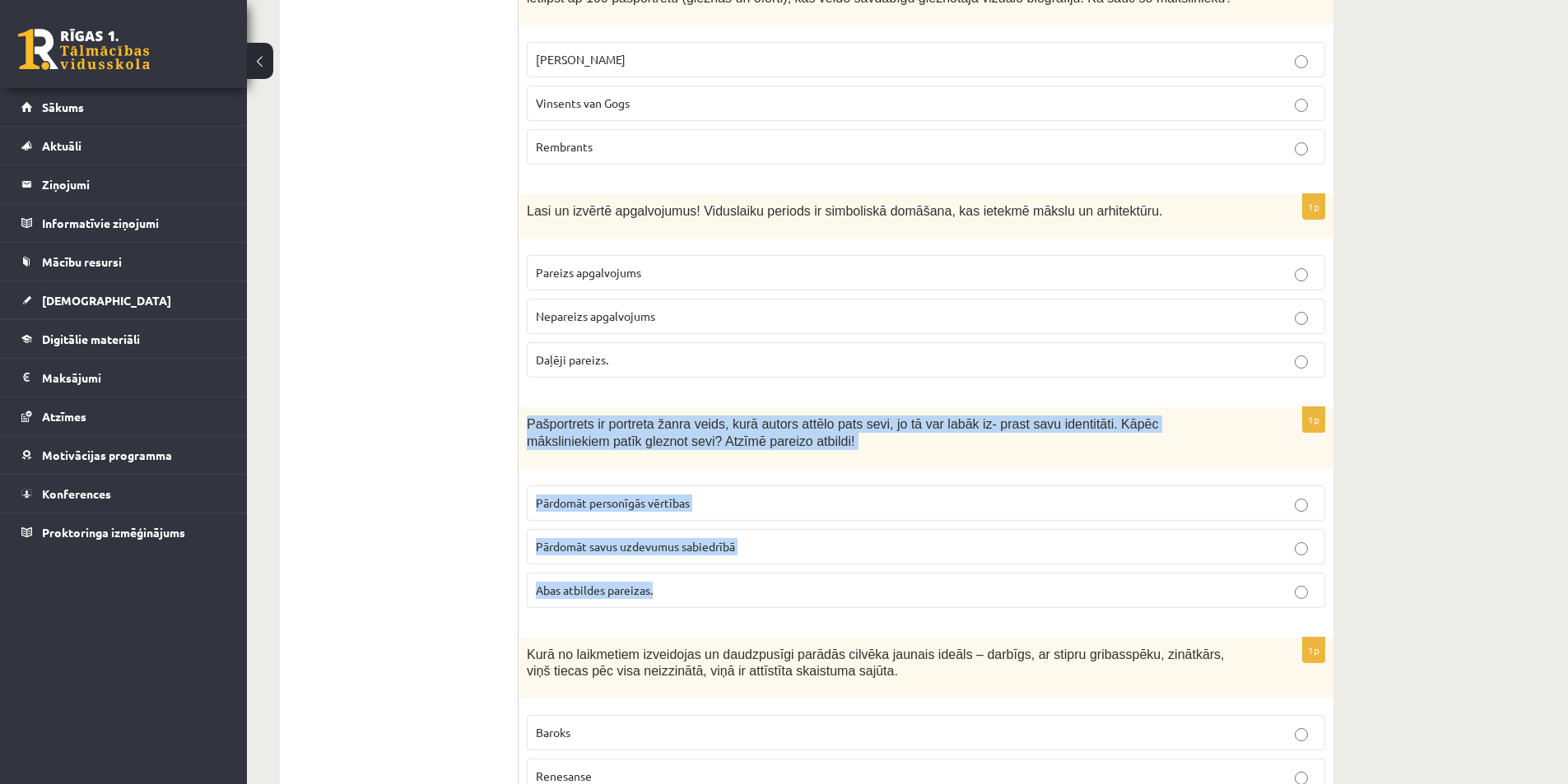
drag, startPoint x: 519, startPoint y: 332, endPoint x: 699, endPoint y: 522, distance: 261.7
click at [699, 522] on div "1p Pašportrets ir portreta žanra veids, kurā autors attēlo pats sevi, jo tā var…" at bounding box center [927, 514] width 815 height 214
drag, startPoint x: 1422, startPoint y: 471, endPoint x: 1413, endPoint y: 467, distance: 9.8
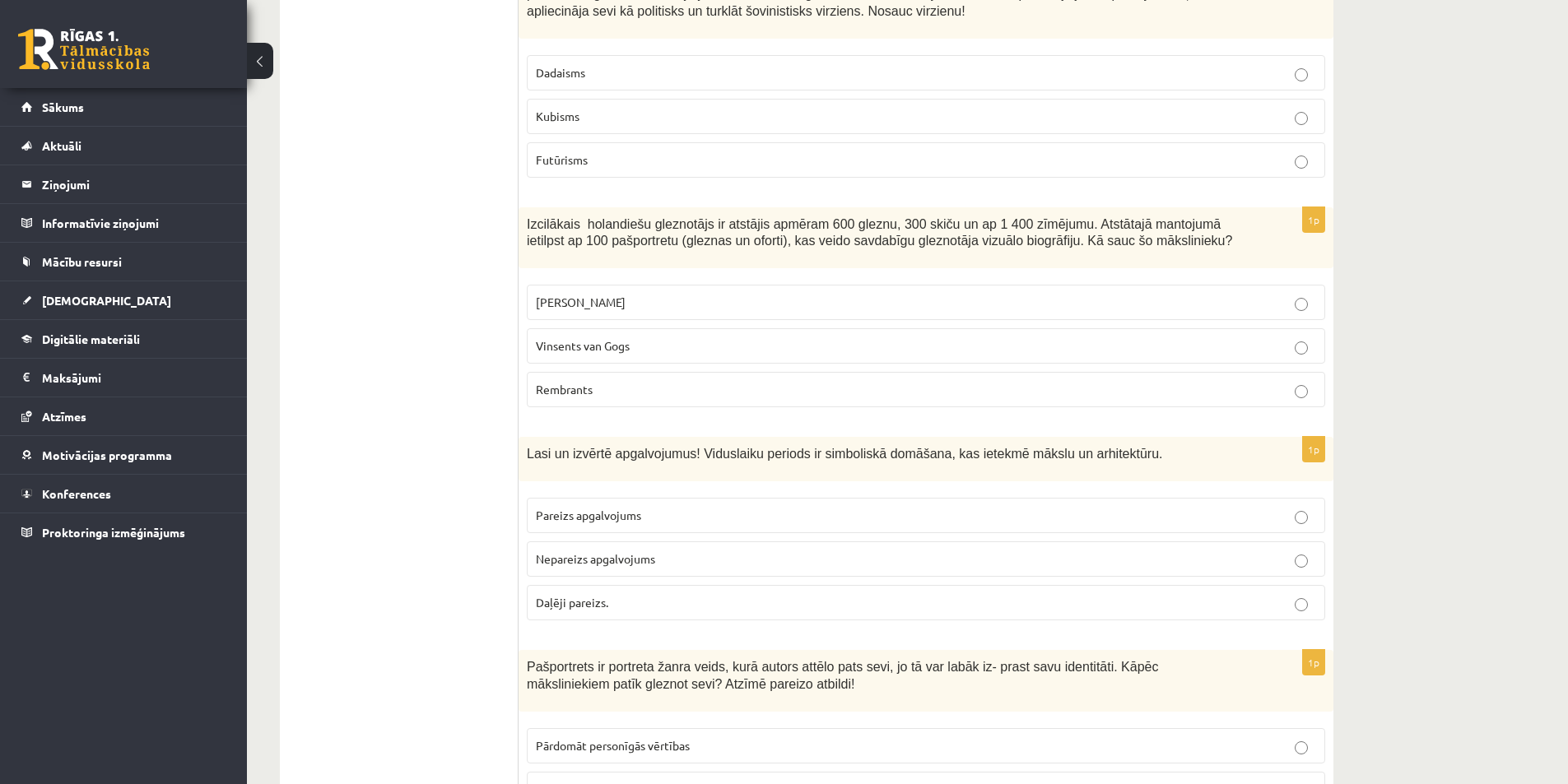
scroll to position [5347, 0]
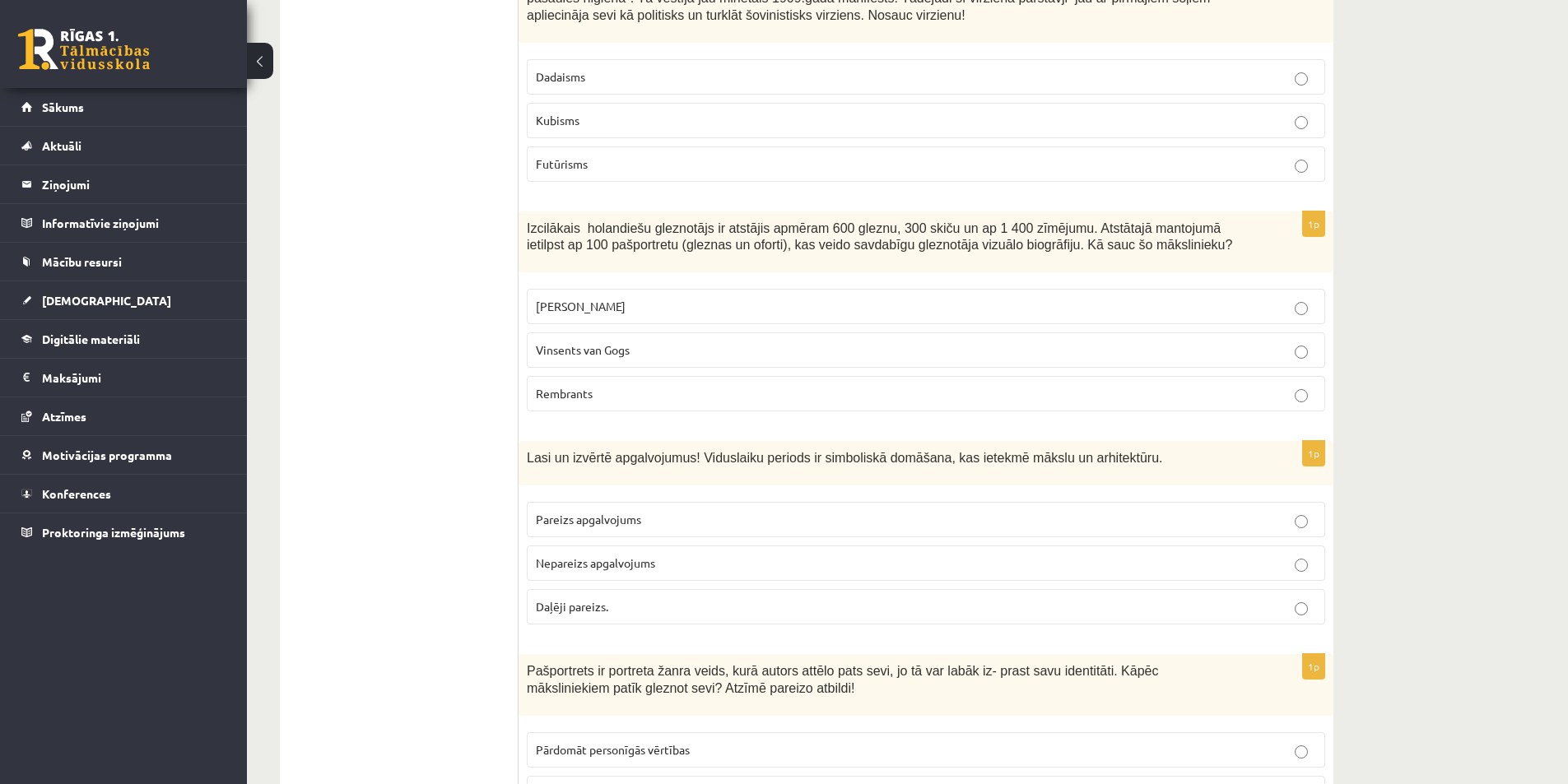
click at [614, 546] on label "Nepareizs apgalvojums" at bounding box center [926, 563] width 798 height 36
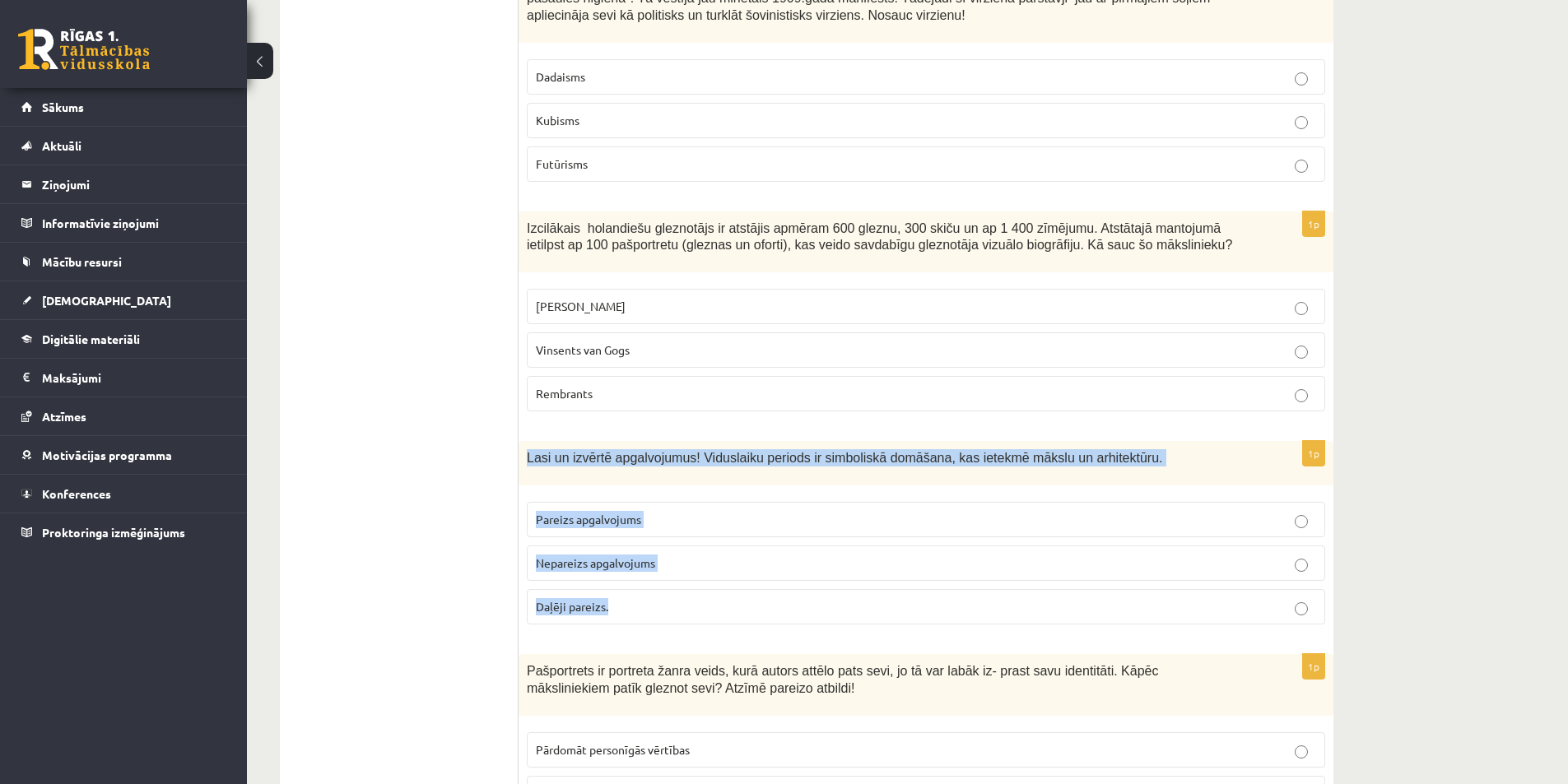
drag, startPoint x: 524, startPoint y: 374, endPoint x: 638, endPoint y: 527, distance: 190.8
click at [638, 527] on div "1p Lasi un izvērtē apgalvojumus! Viduslaiku periods ir simboliskā domāšana, kas…" at bounding box center [927, 540] width 815 height 197
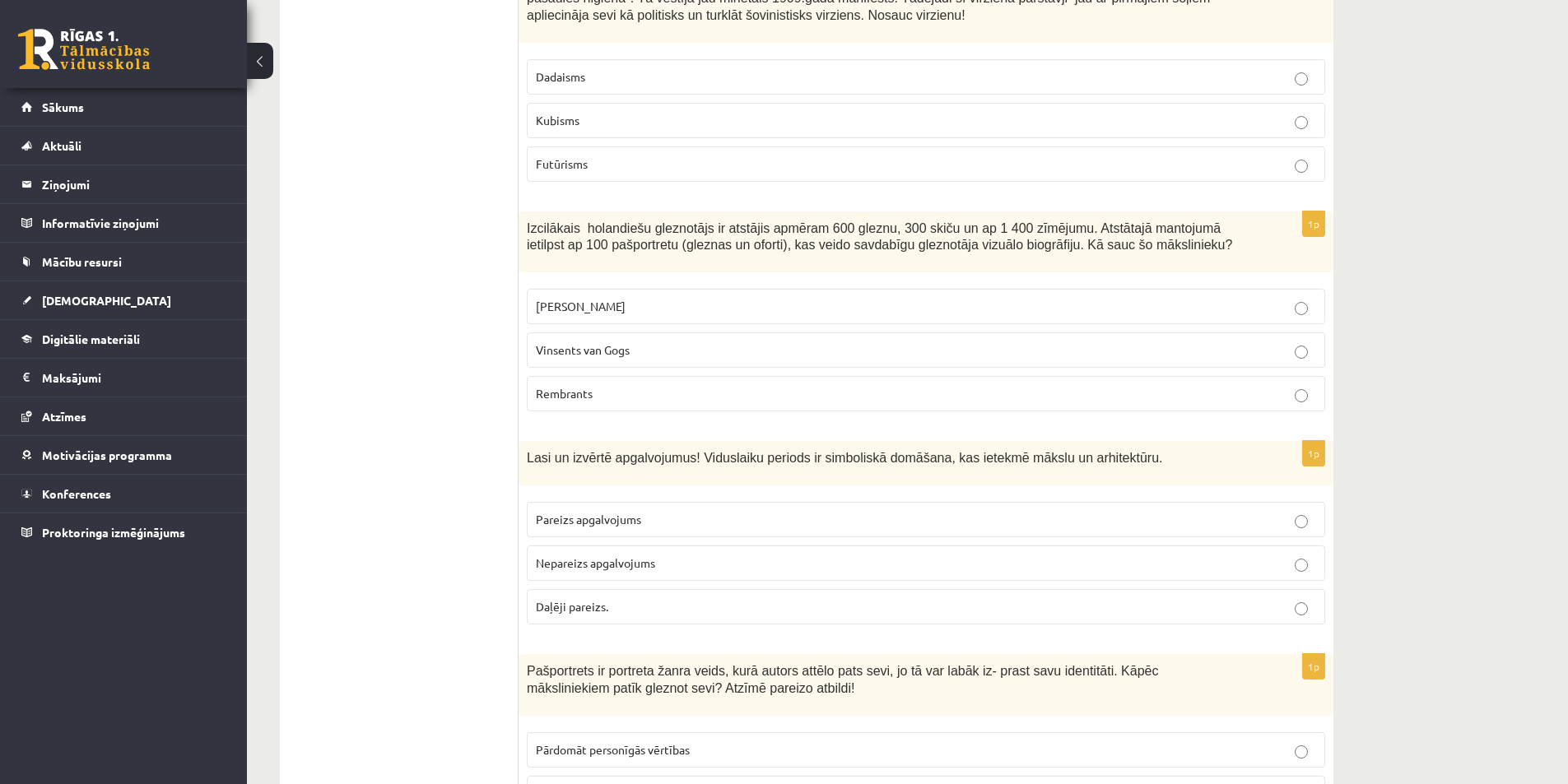
click at [1314, 511] on p "Pareizs apgalvojums" at bounding box center [926, 519] width 781 height 17
click at [1311, 554] on p "Nepareizs apgalvojums" at bounding box center [926, 562] width 781 height 17
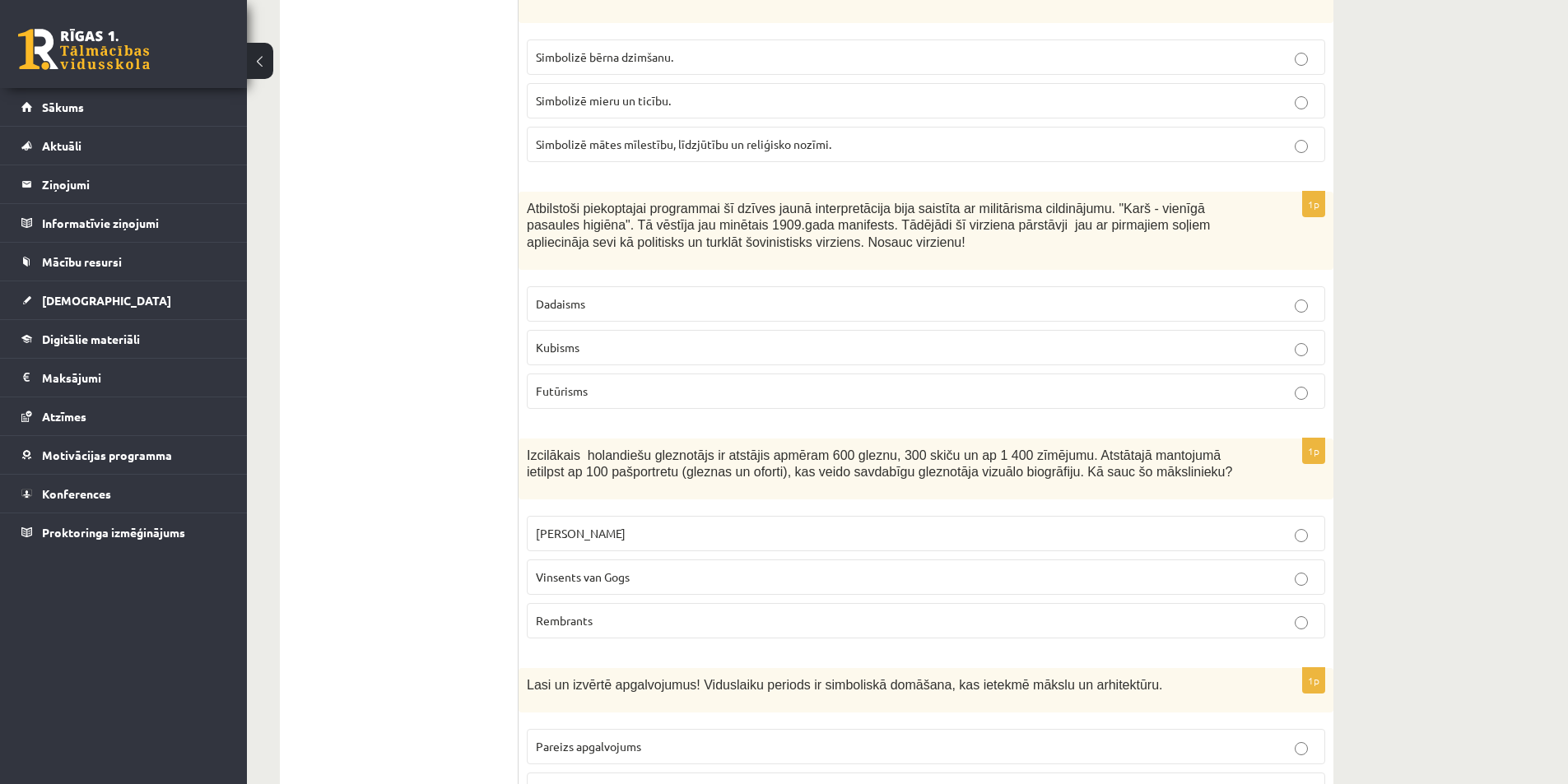
scroll to position [5099, 0]
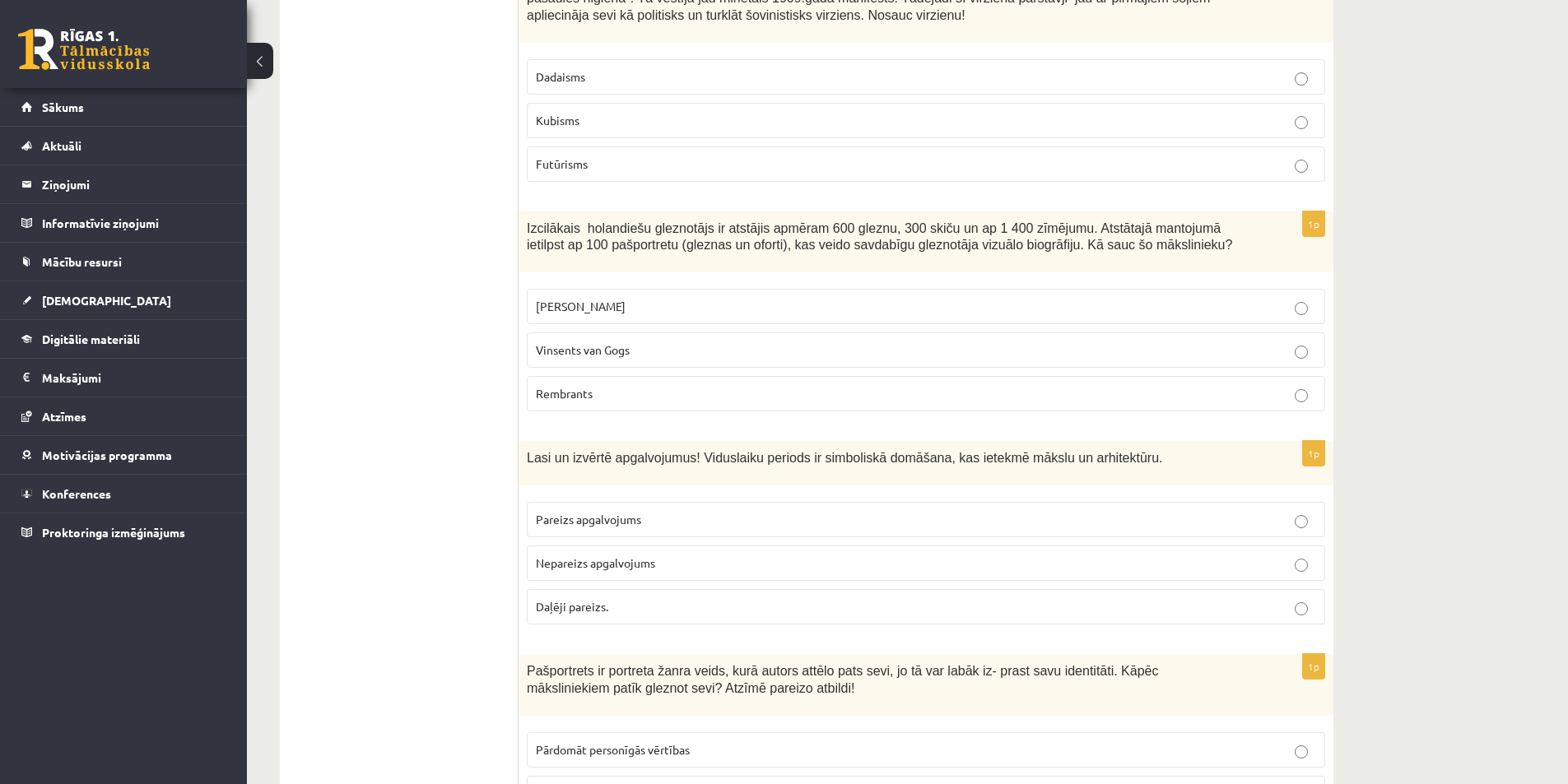
click at [1293, 502] on label "Pareizs apgalvojums" at bounding box center [926, 520] width 798 height 36
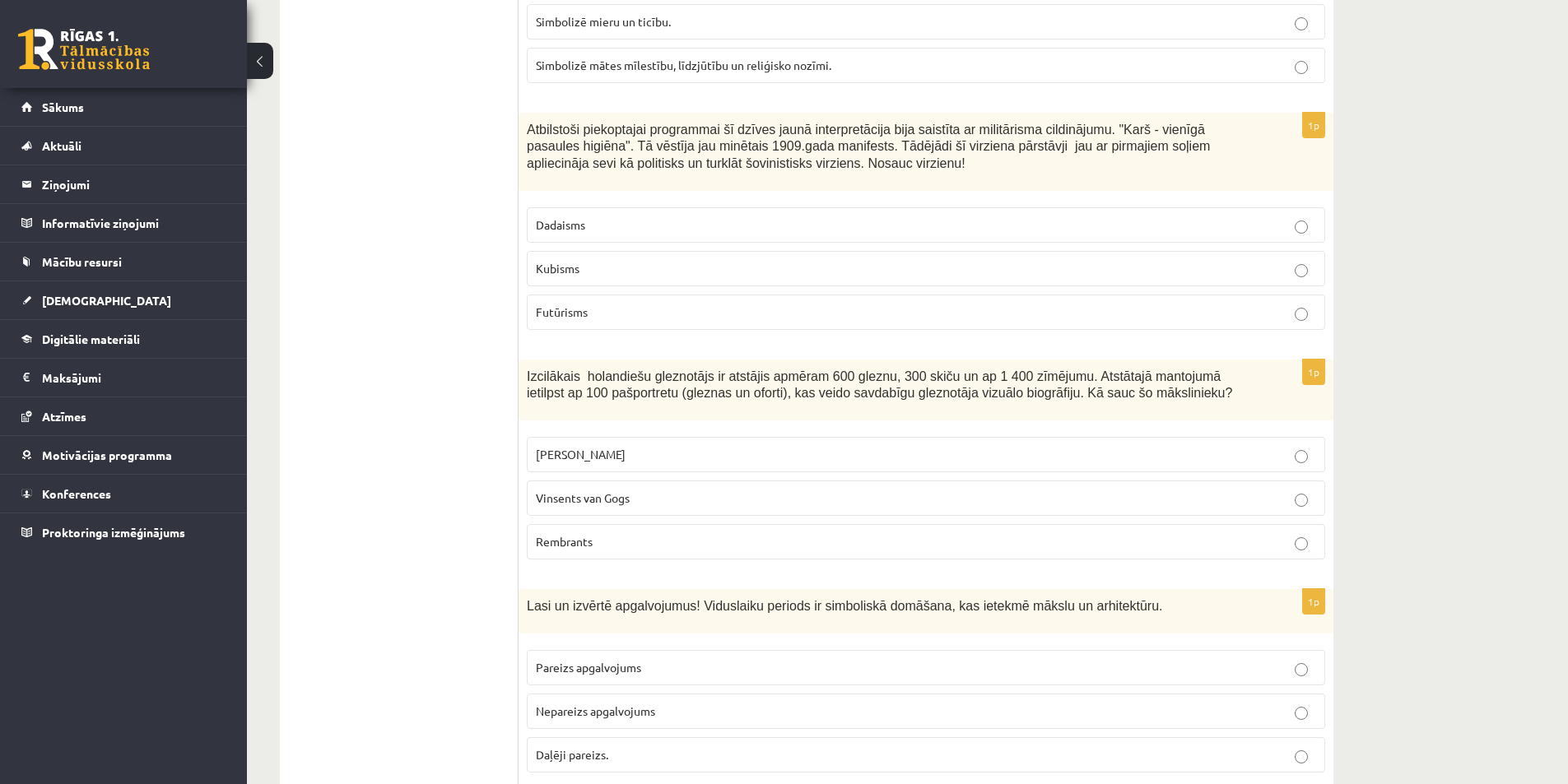
scroll to position [5182, 0]
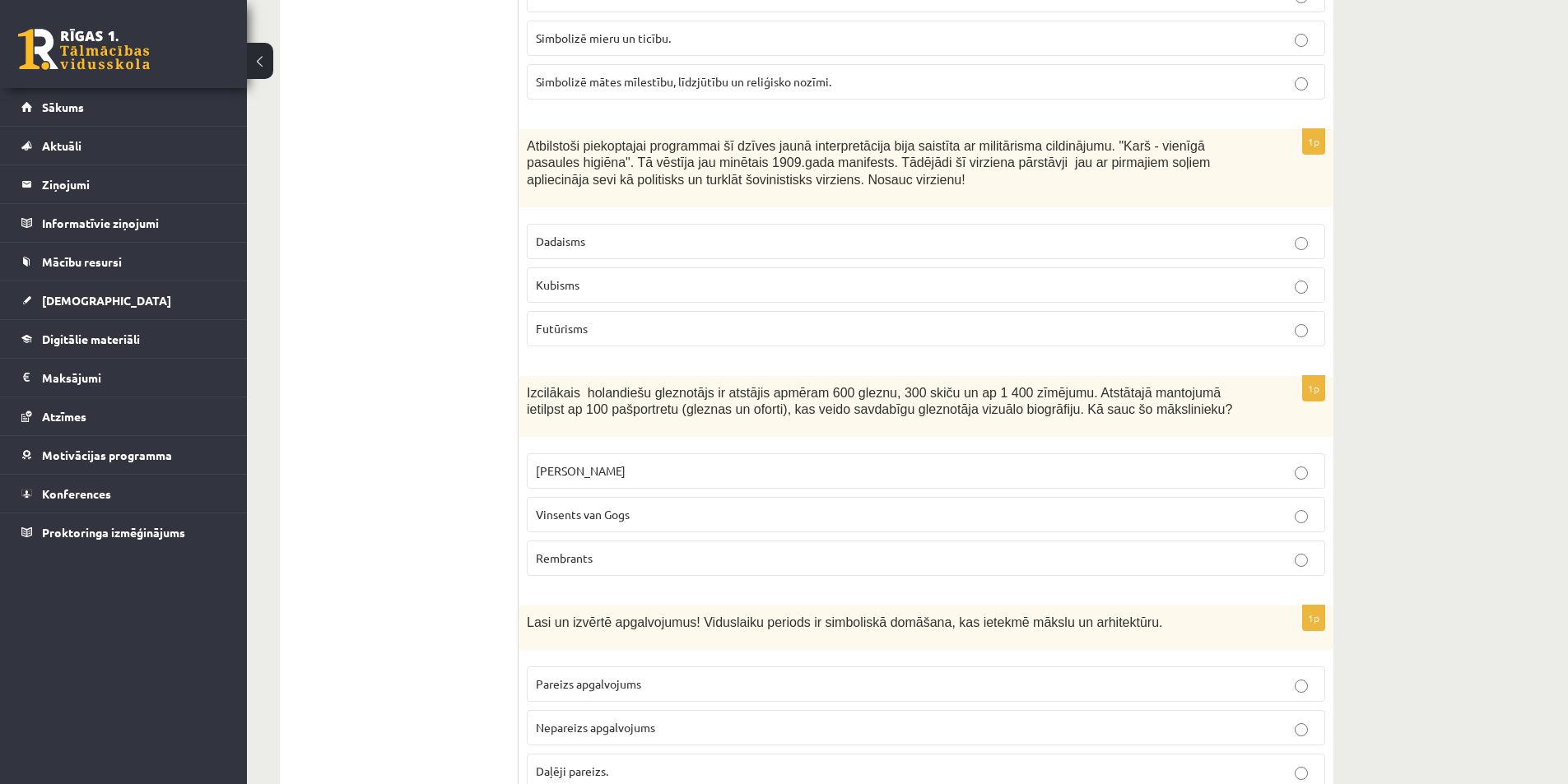
click at [586, 550] on span "Rembrants" at bounding box center [564, 557] width 57 height 15
click at [531, 386] on span "Izcilākais holandiešu gleznotājs ir atstājis apmēram 600 gleznu, 300 skiču un a…" at bounding box center [879, 400] width 705 height 31
click at [530, 386] on span "Izcilākais holandiešu gleznotājs ir atstājis apmēram 600 gleznu, 300 skiču un a…" at bounding box center [879, 400] width 705 height 31
click at [527, 386] on span "Izcilākais holandiešu gleznotājs ir atstājis apmēram 600 gleznu, 300 skiču un a…" at bounding box center [879, 400] width 705 height 31
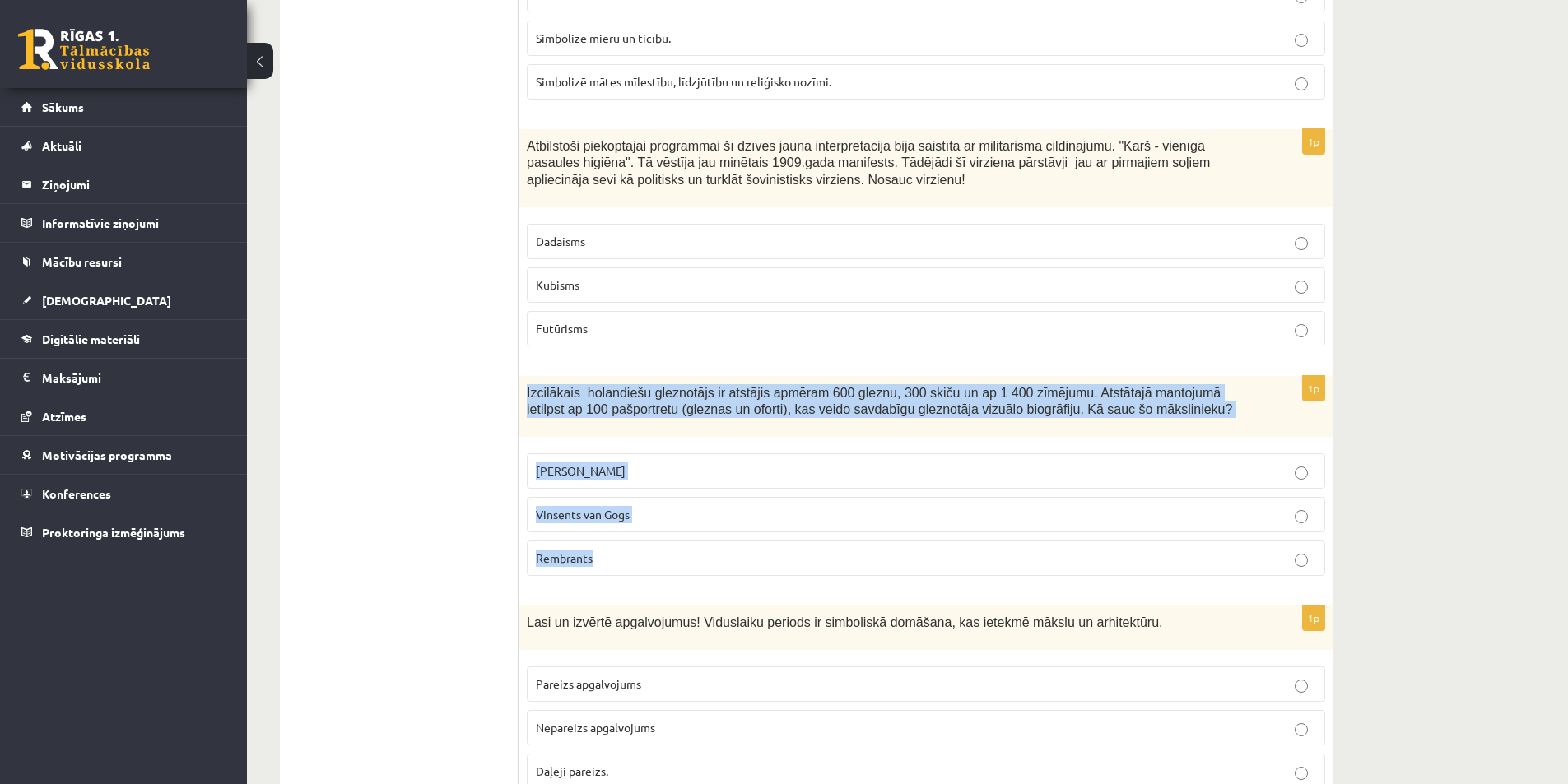
drag, startPoint x: 526, startPoint y: 303, endPoint x: 660, endPoint y: 488, distance: 228.4
click at [660, 488] on div "1p Izcilākais holandiešu gleznotājs ir atstājis apmēram 600 gleznu, 300 skiču u…" at bounding box center [927, 482] width 815 height 214
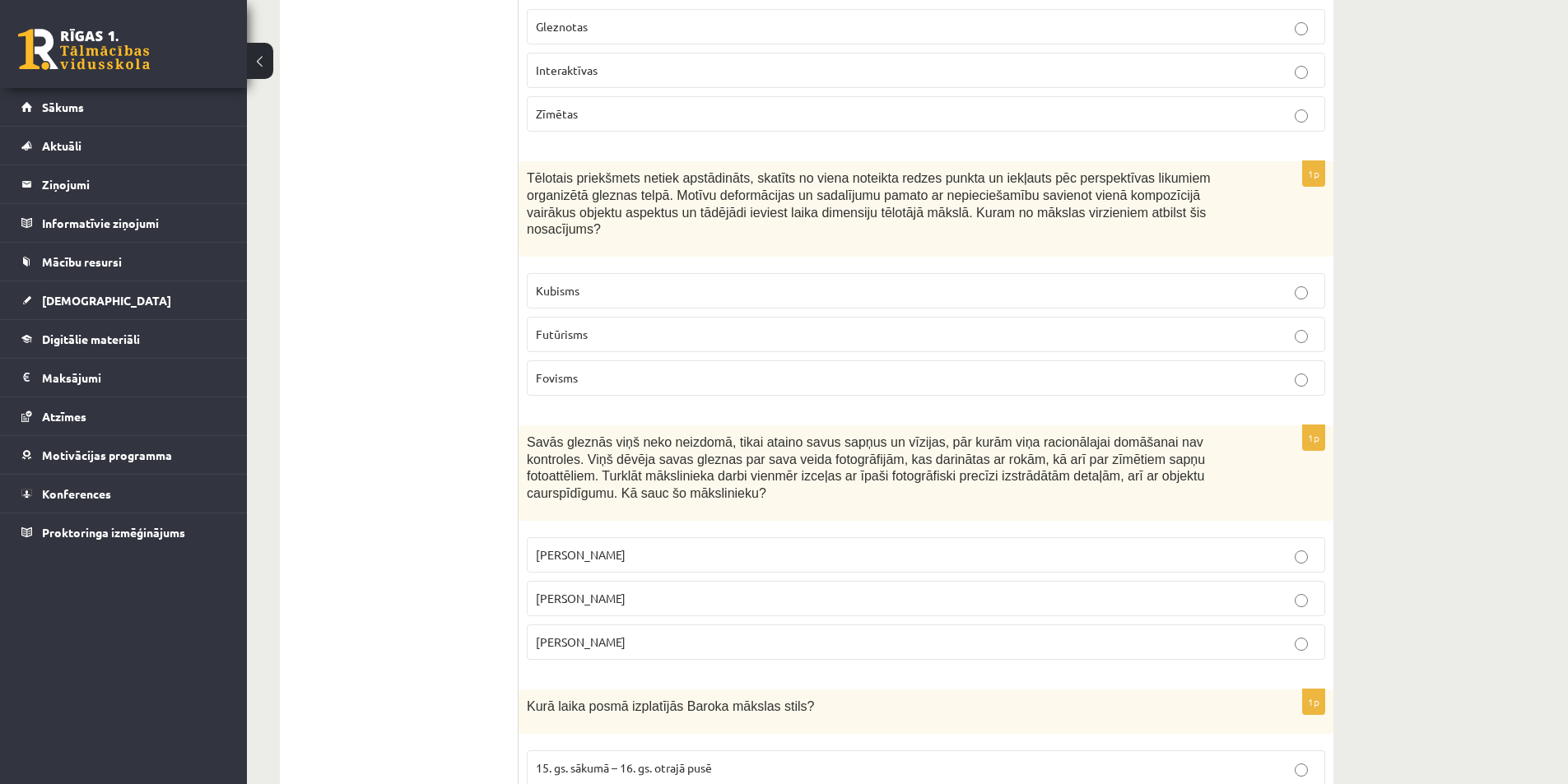
scroll to position [3537, 0]
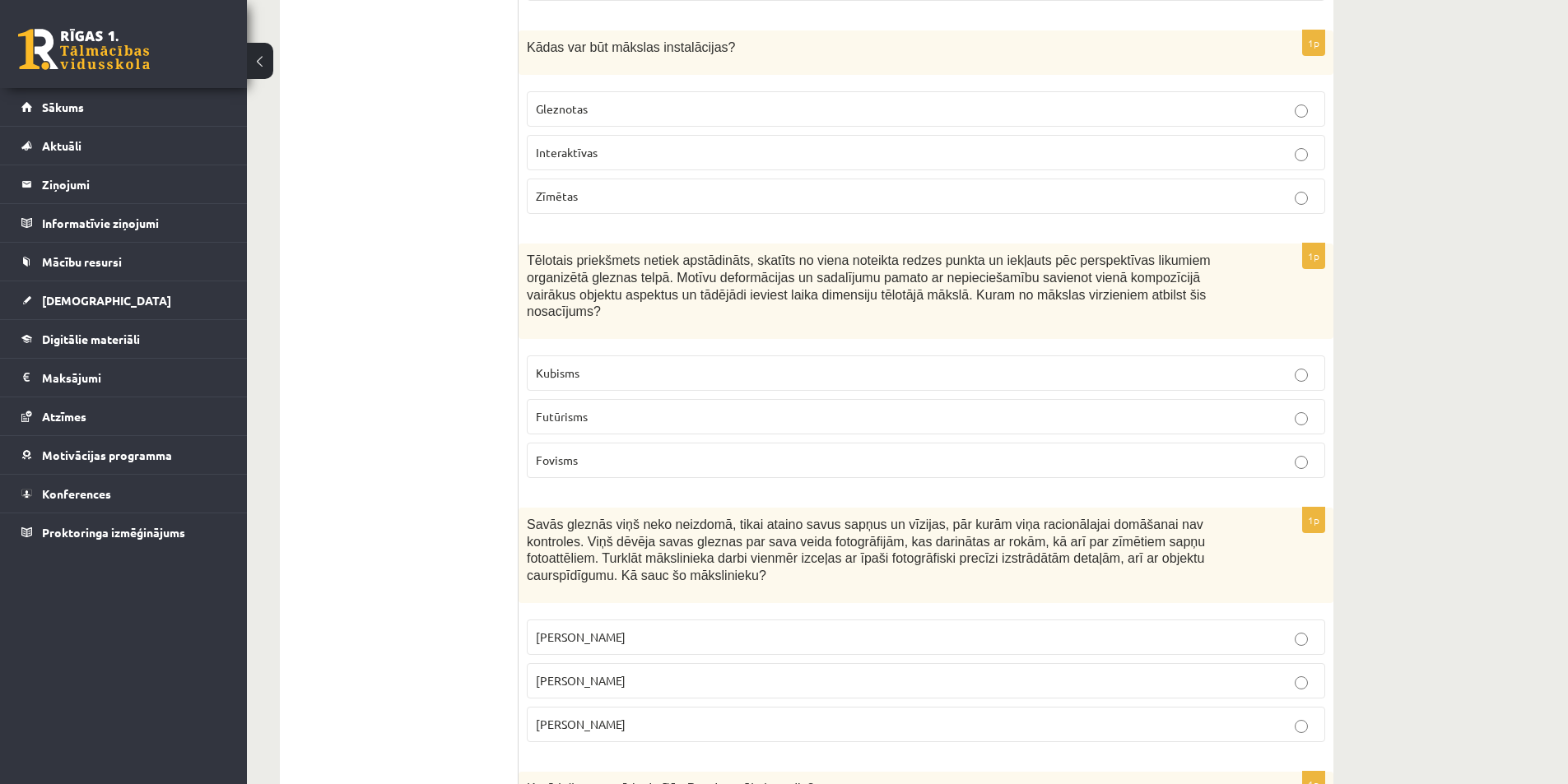
click at [557, 366] on span "Kubisms" at bounding box center [558, 373] width 44 height 15
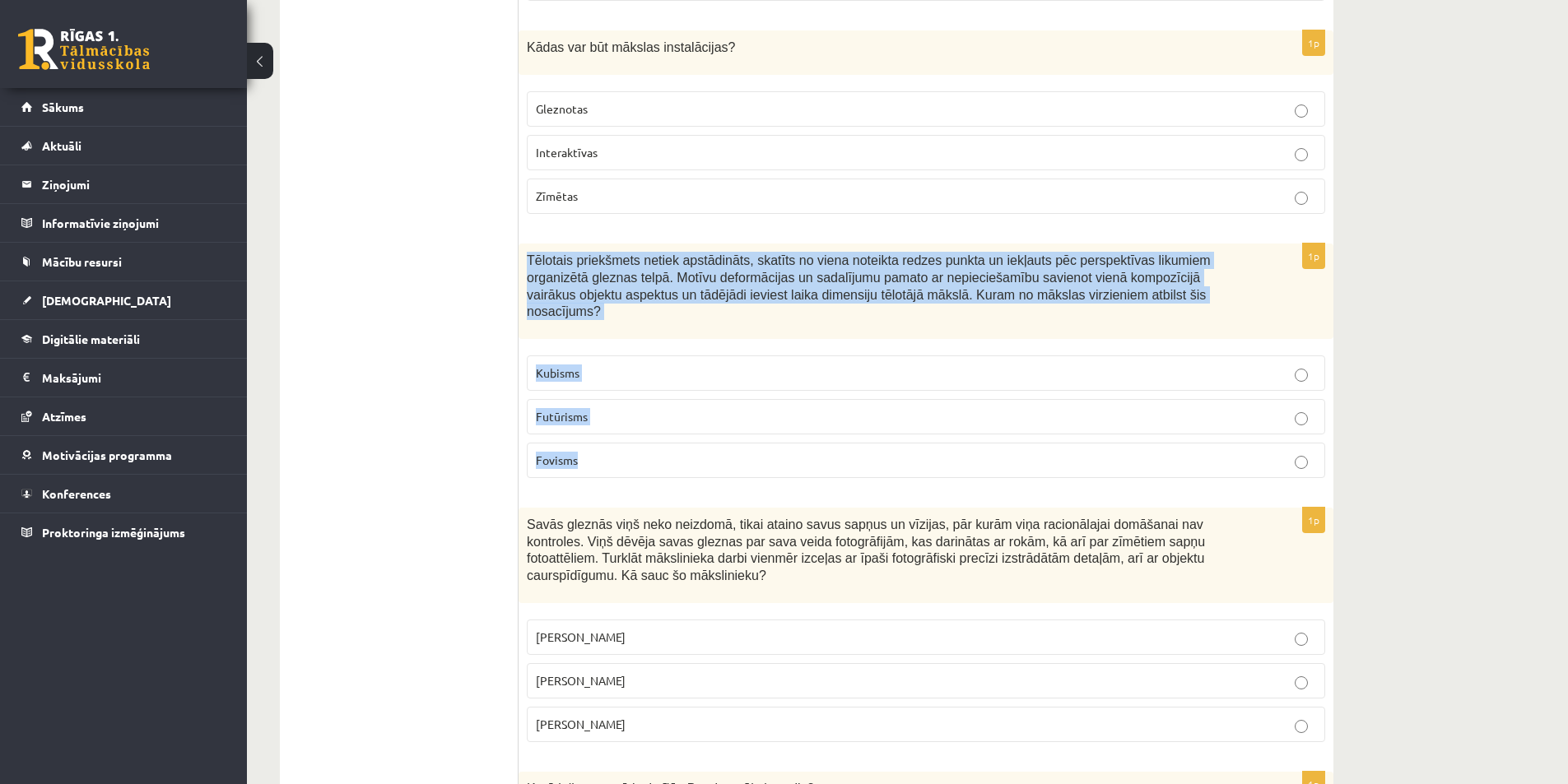
drag, startPoint x: 524, startPoint y: 227, endPoint x: 591, endPoint y: 411, distance: 195.8
click at [591, 411] on div "1p Tēlotais priekšmets netiek apstādināts, skatīts no viena noteikta redzes pun…" at bounding box center [927, 367] width 815 height 247
click at [643, 451] on p "Fovisms" at bounding box center [926, 459] width 781 height 17
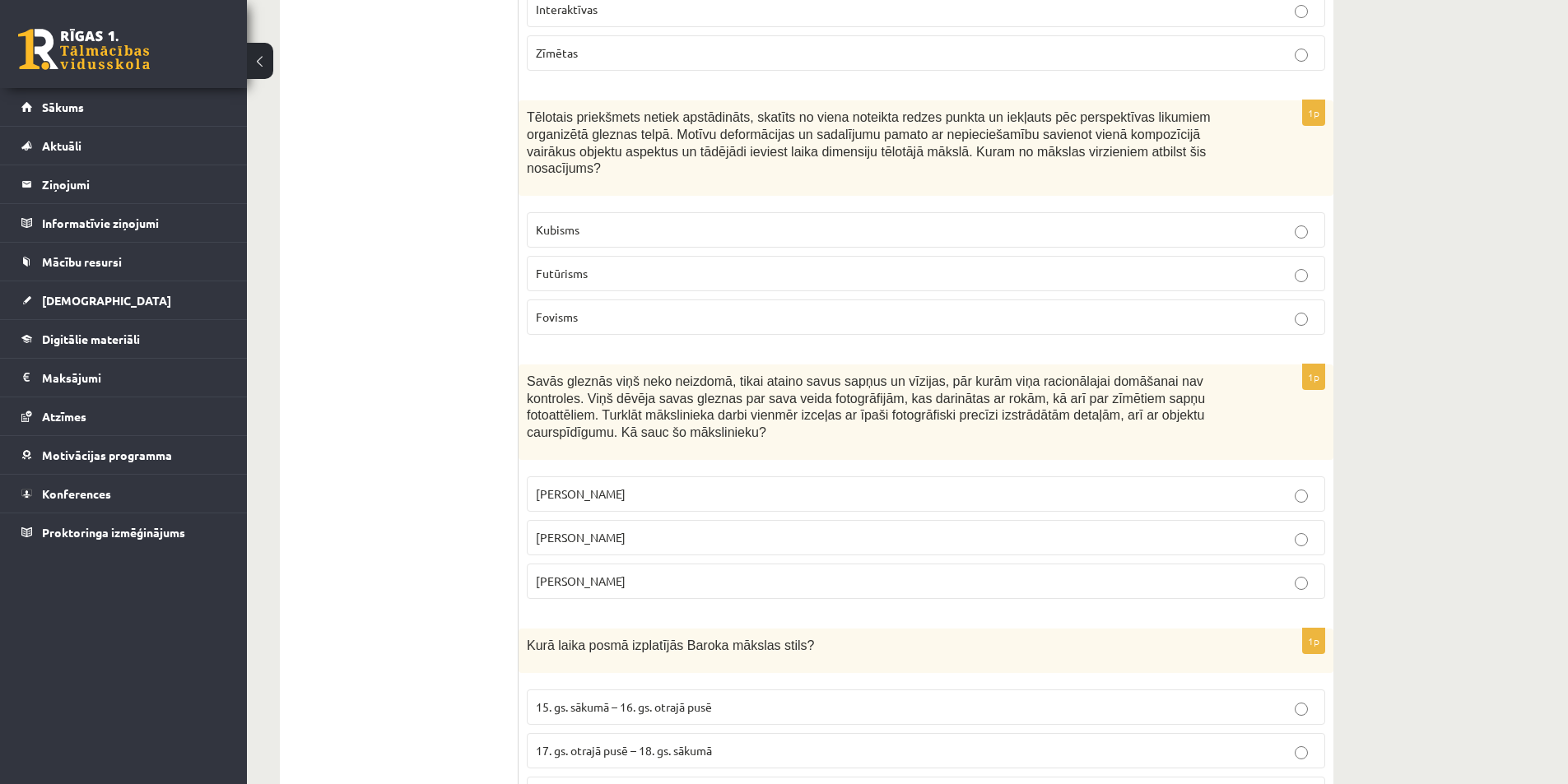
scroll to position [3701, 0]
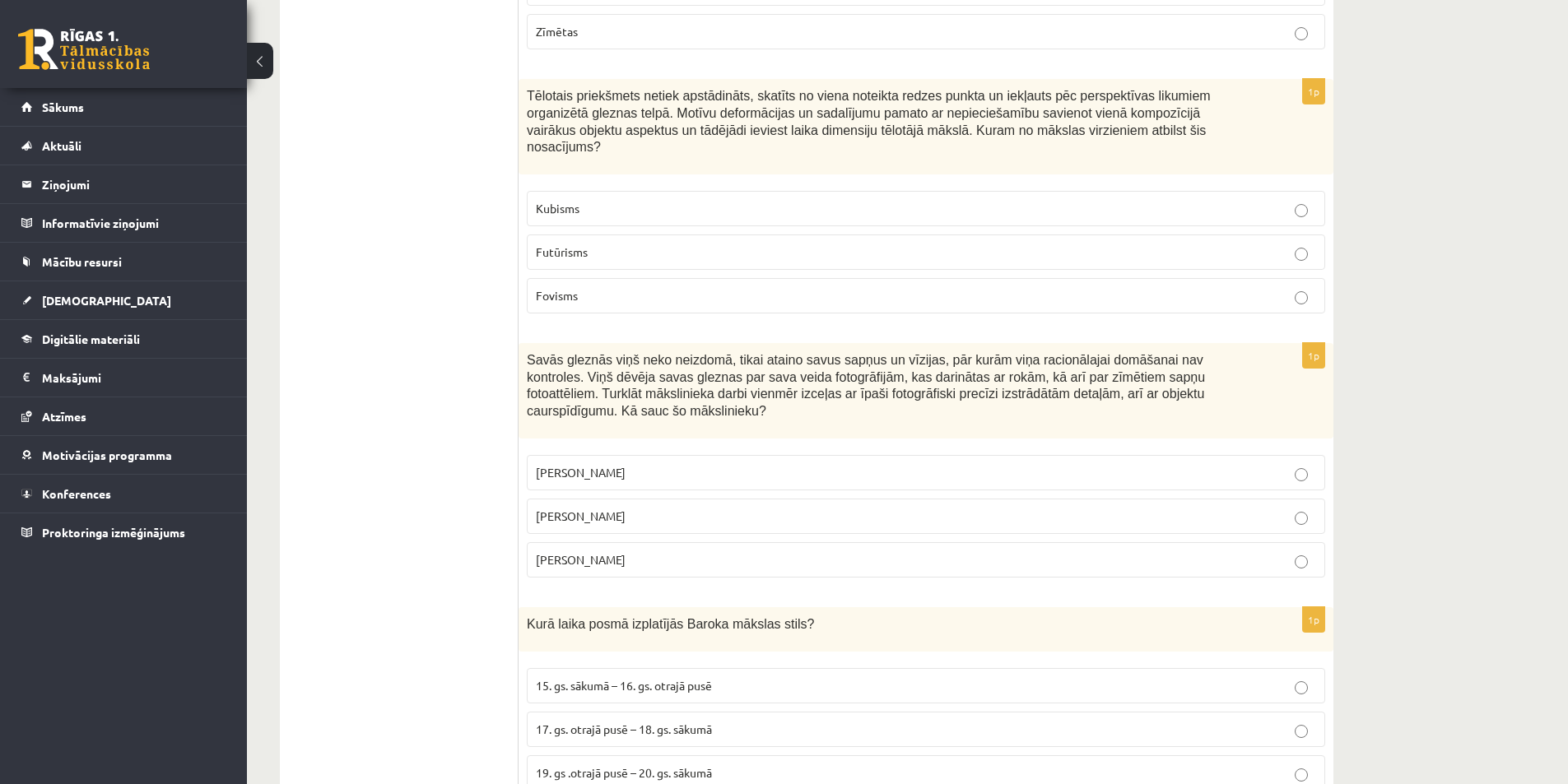
click at [570, 551] on span "Anrī Matiss" at bounding box center [581, 558] width 89 height 15
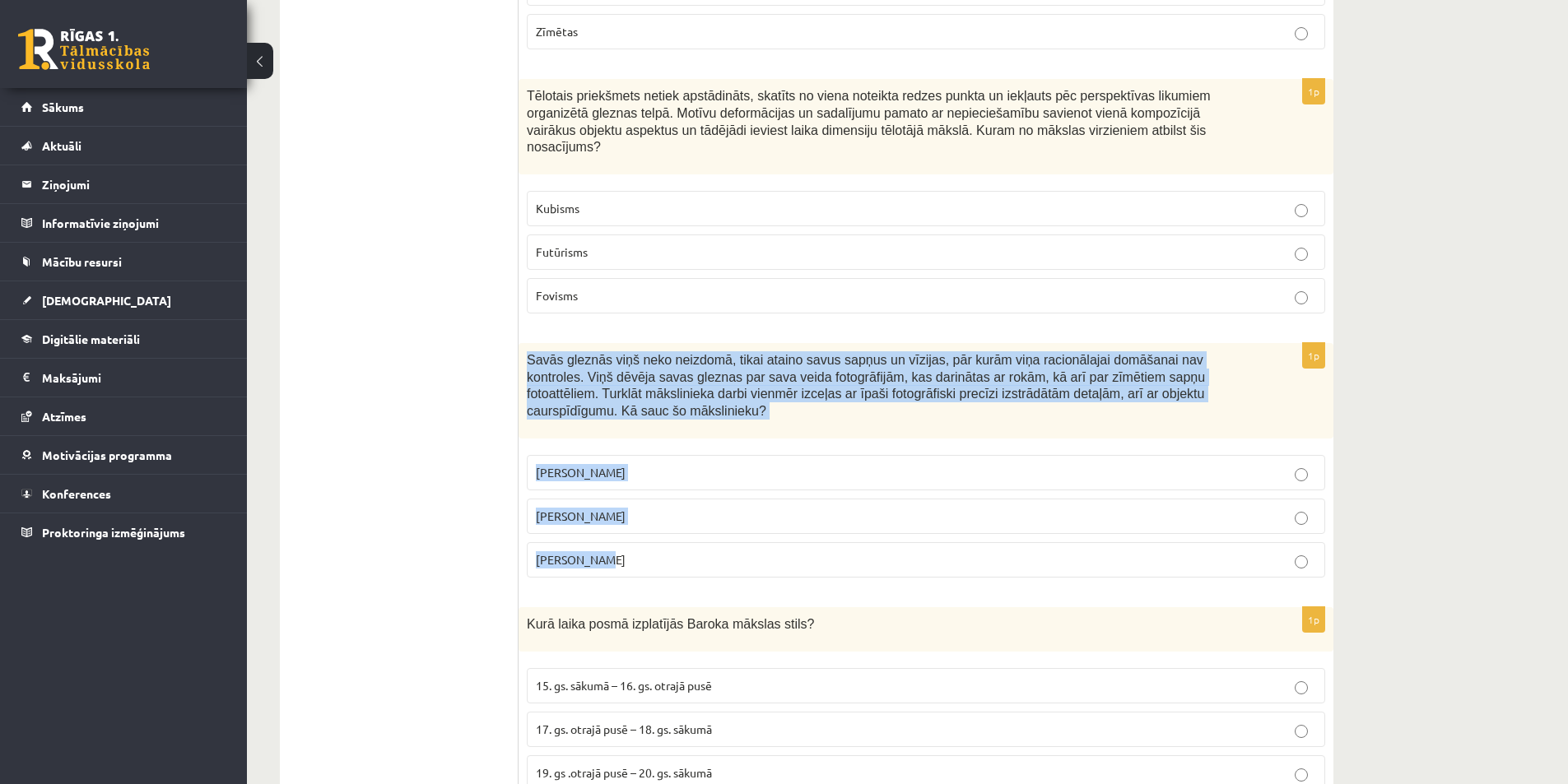
drag, startPoint x: 531, startPoint y: 303, endPoint x: 636, endPoint y: 481, distance: 206.7
click at [636, 481] on div "1p Savās gleznās viņš neko neizdomā, tikai ataino savus sapņus un vīzijas, pār …" at bounding box center [927, 466] width 815 height 247
click at [1410, 376] on div "10.b1 klases diagnosticējošais darbs Kultūrā un mākslā par 9.klases mācību viel…" at bounding box center [907, 361] width 1321 height 7997
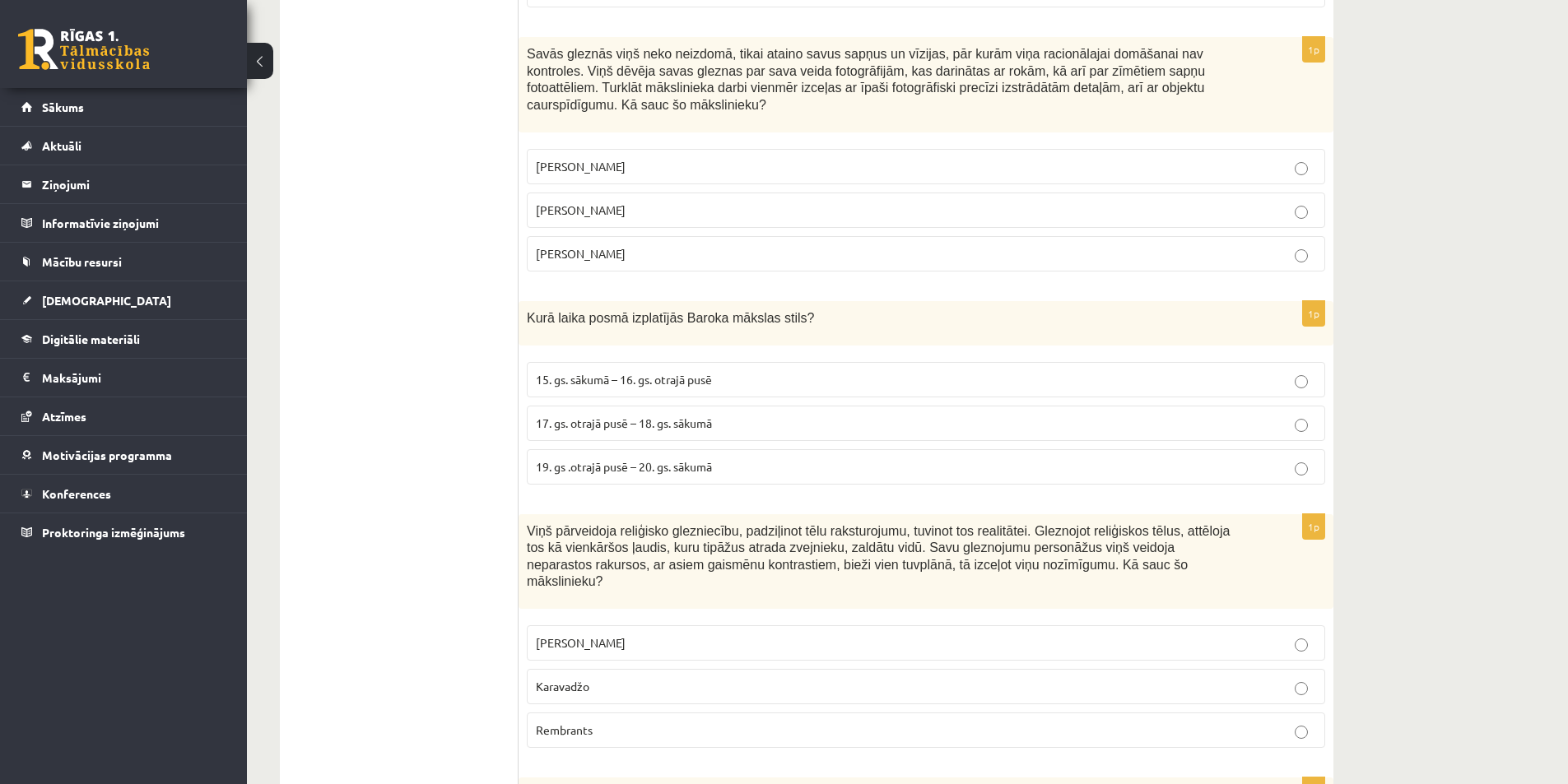
scroll to position [4030, 0]
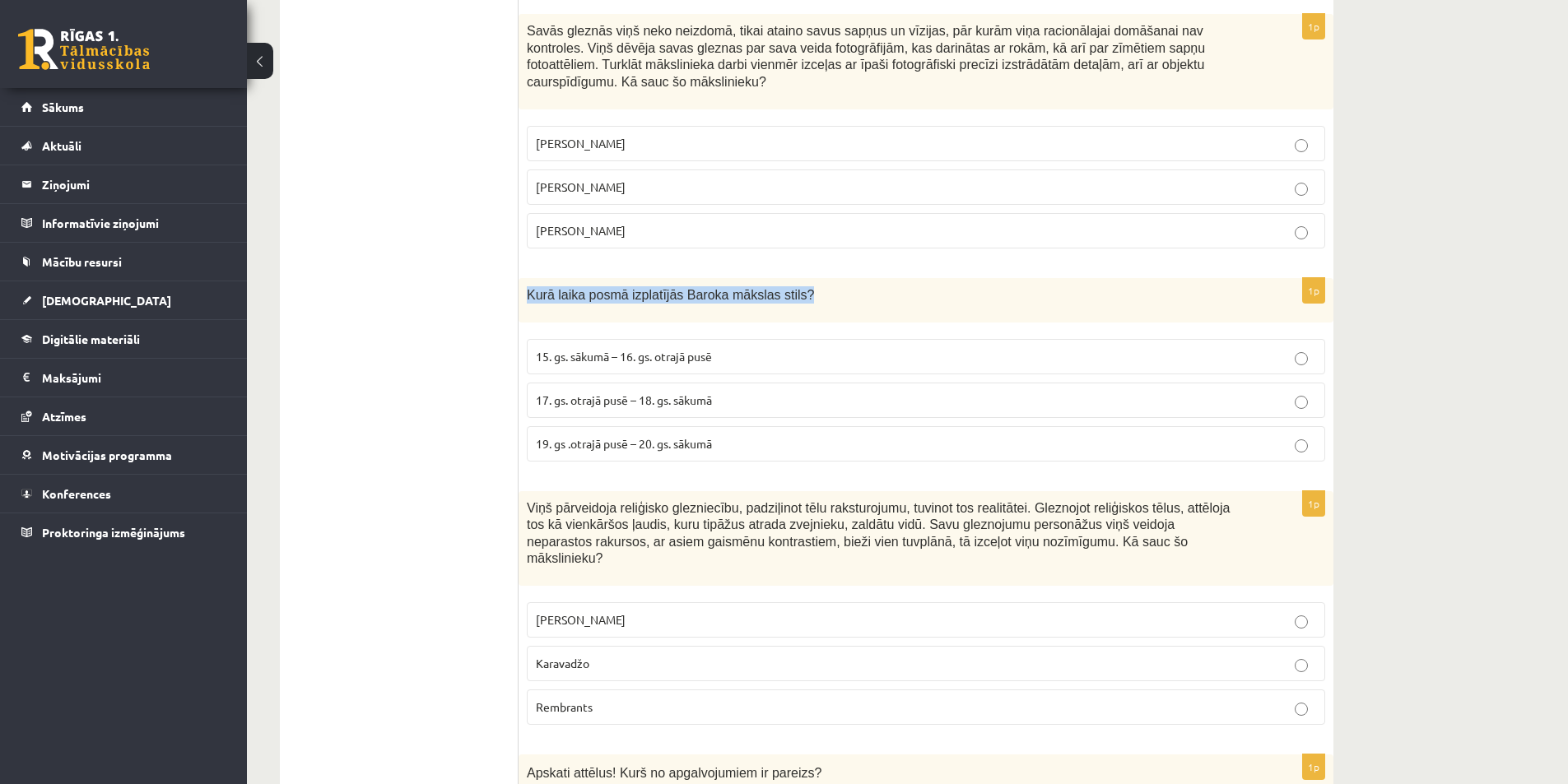
drag, startPoint x: 790, startPoint y: 233, endPoint x: 530, endPoint y: 232, distance: 260.0
click at [530, 286] on p "Kurā laika posmā izplatījās Baroka mākslas stils?" at bounding box center [885, 294] width 716 height 17
click at [836, 392] on p "17. gs. otrajā pusē – 18. gs. sākumā" at bounding box center [926, 399] width 781 height 17
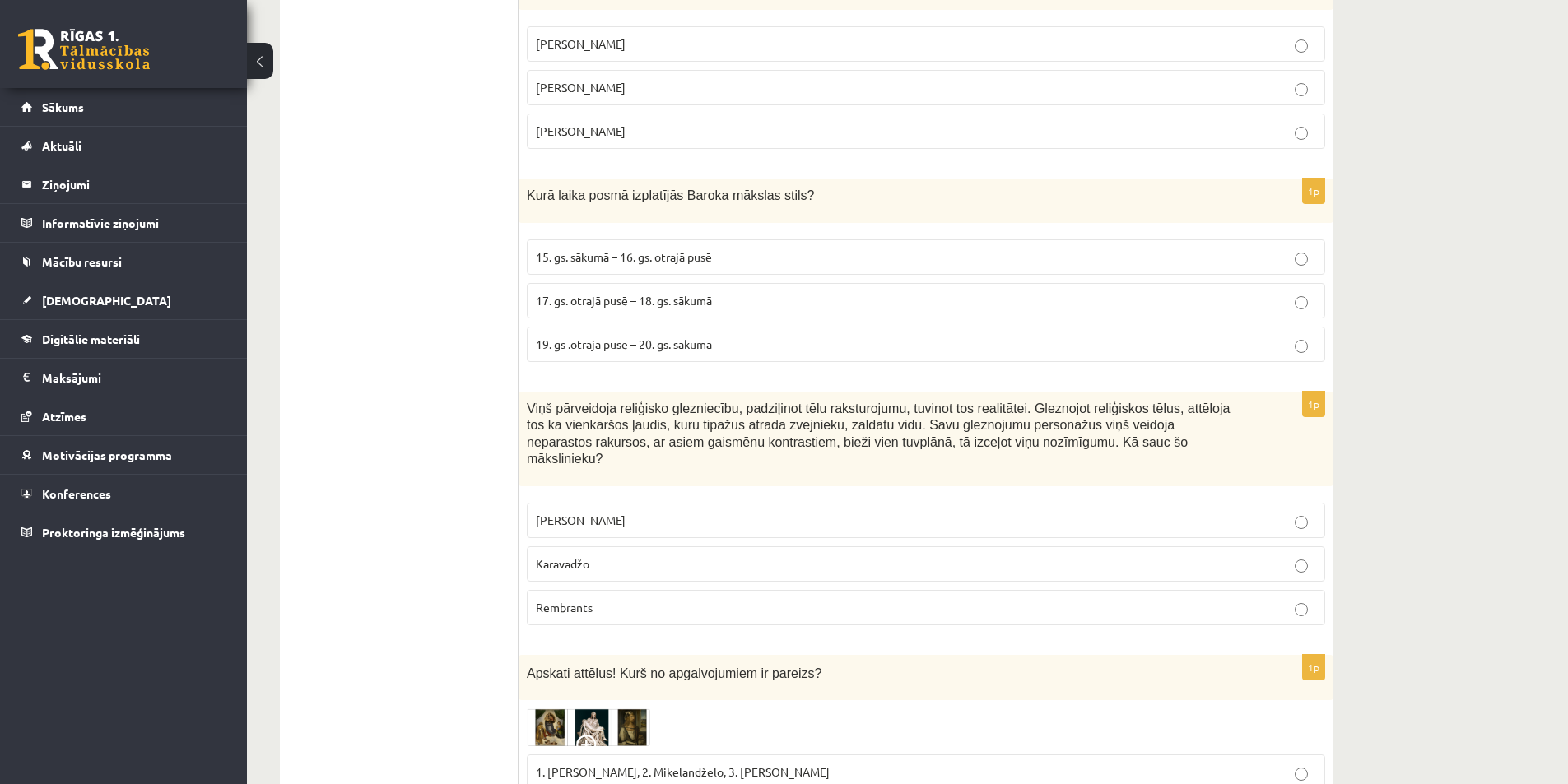
scroll to position [4278, 0]
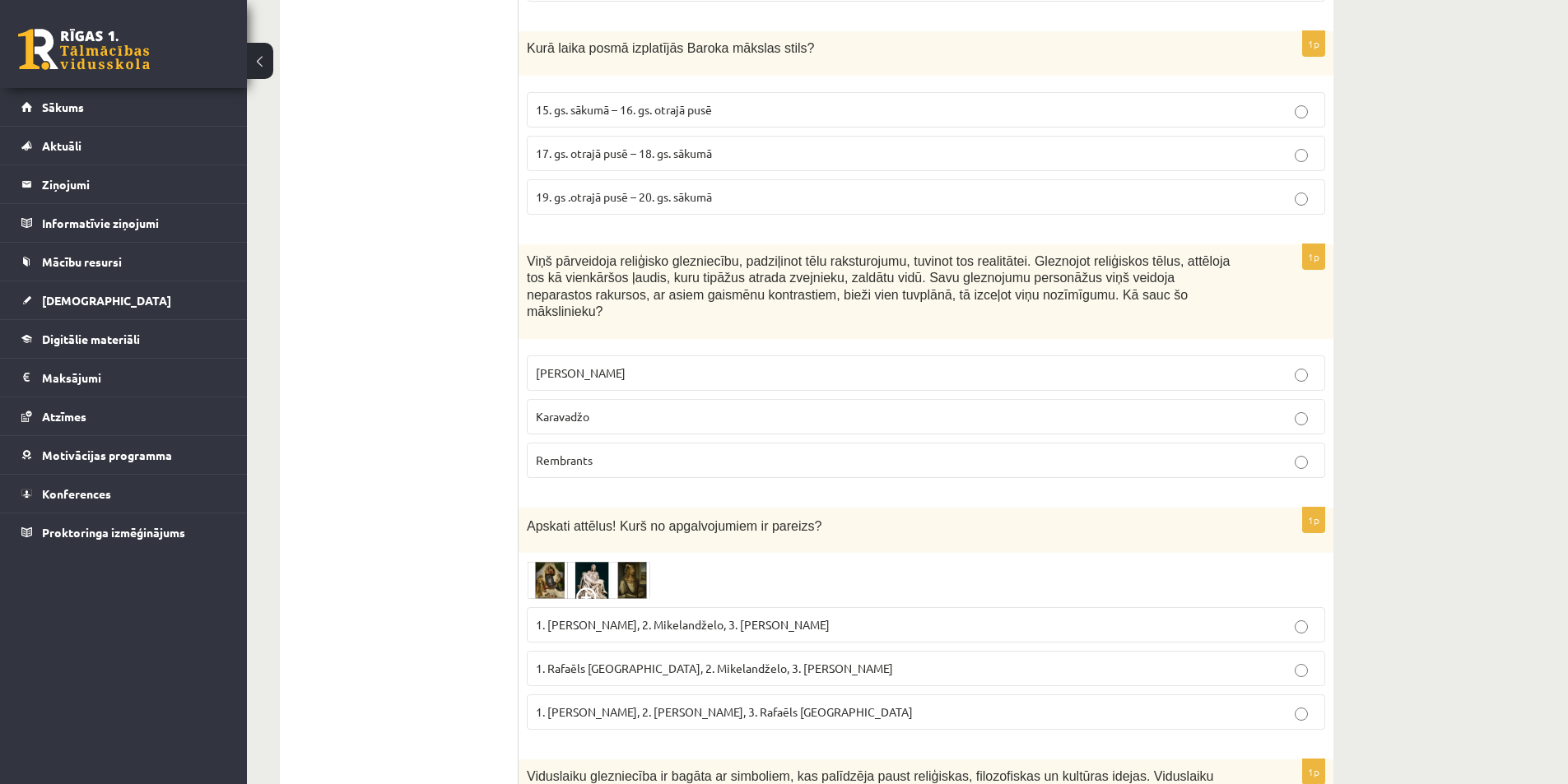
click at [617, 366] on span "Leonardo da Vinči" at bounding box center [581, 373] width 89 height 15
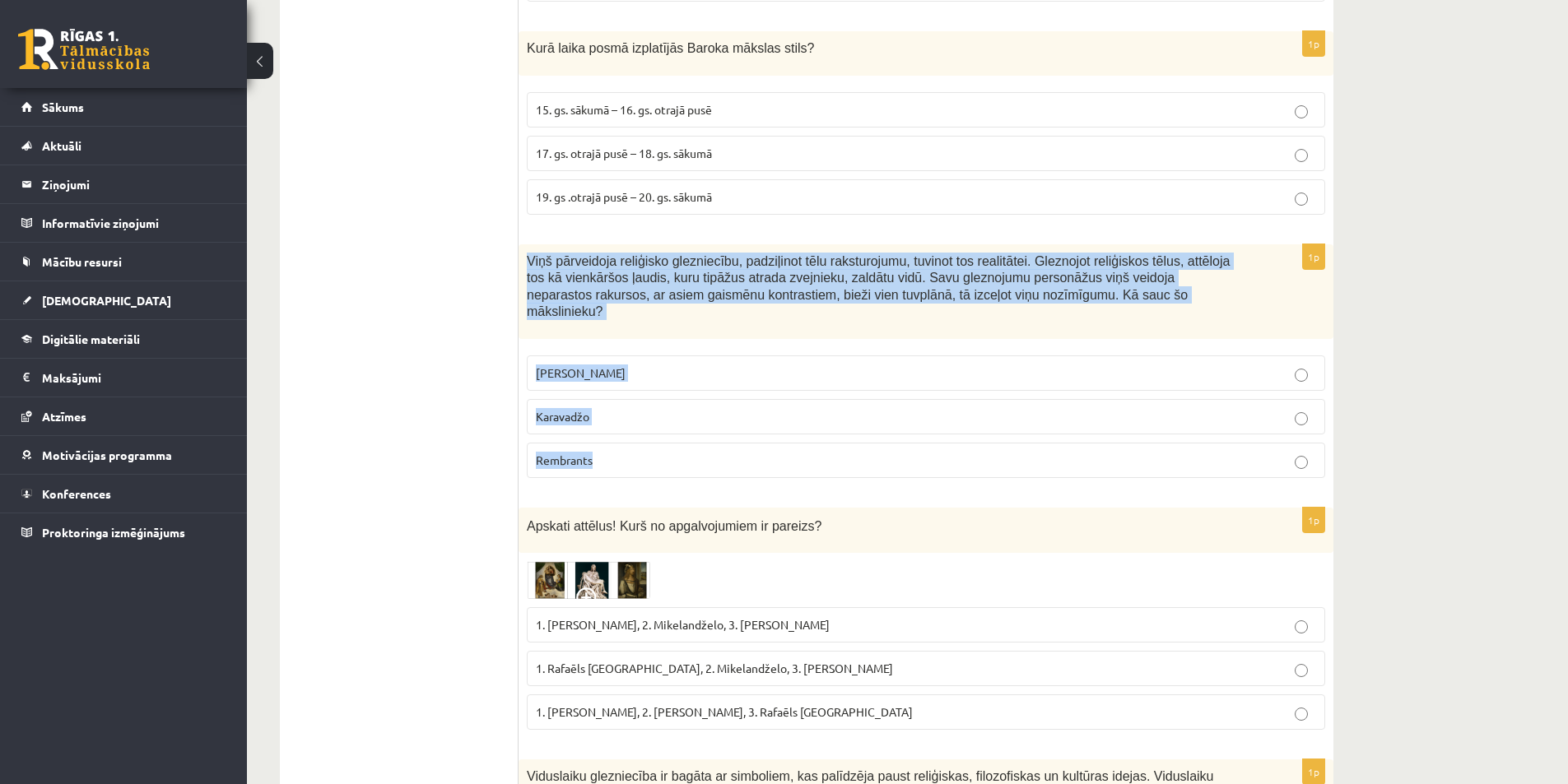
drag, startPoint x: 520, startPoint y: 191, endPoint x: 609, endPoint y: 388, distance: 216.2
click at [609, 388] on div "1p Viņš pārveidoja reliģisko glezniecību, padziļinot tēlu raksturojumu, tuvinot…" at bounding box center [927, 368] width 815 height 247
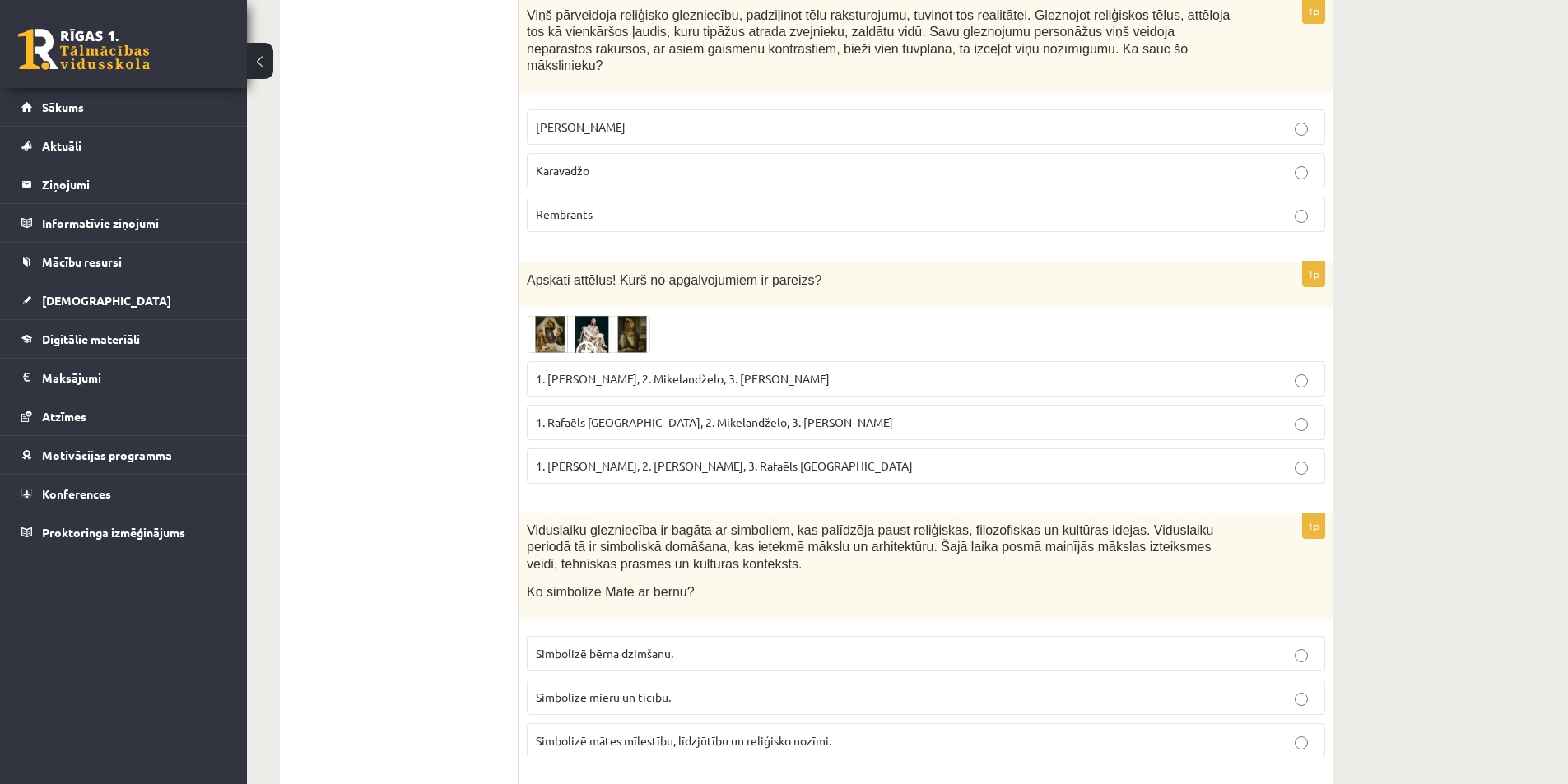
scroll to position [4524, 0]
click at [598, 260] on div "1p Apskati attēlus! Kurš no apgalvojumiem ir pareizs? 1. Leonardo da Vinči, 2. …" at bounding box center [927, 378] width 815 height 235
click at [600, 314] on img at bounding box center [589, 333] width 123 height 38
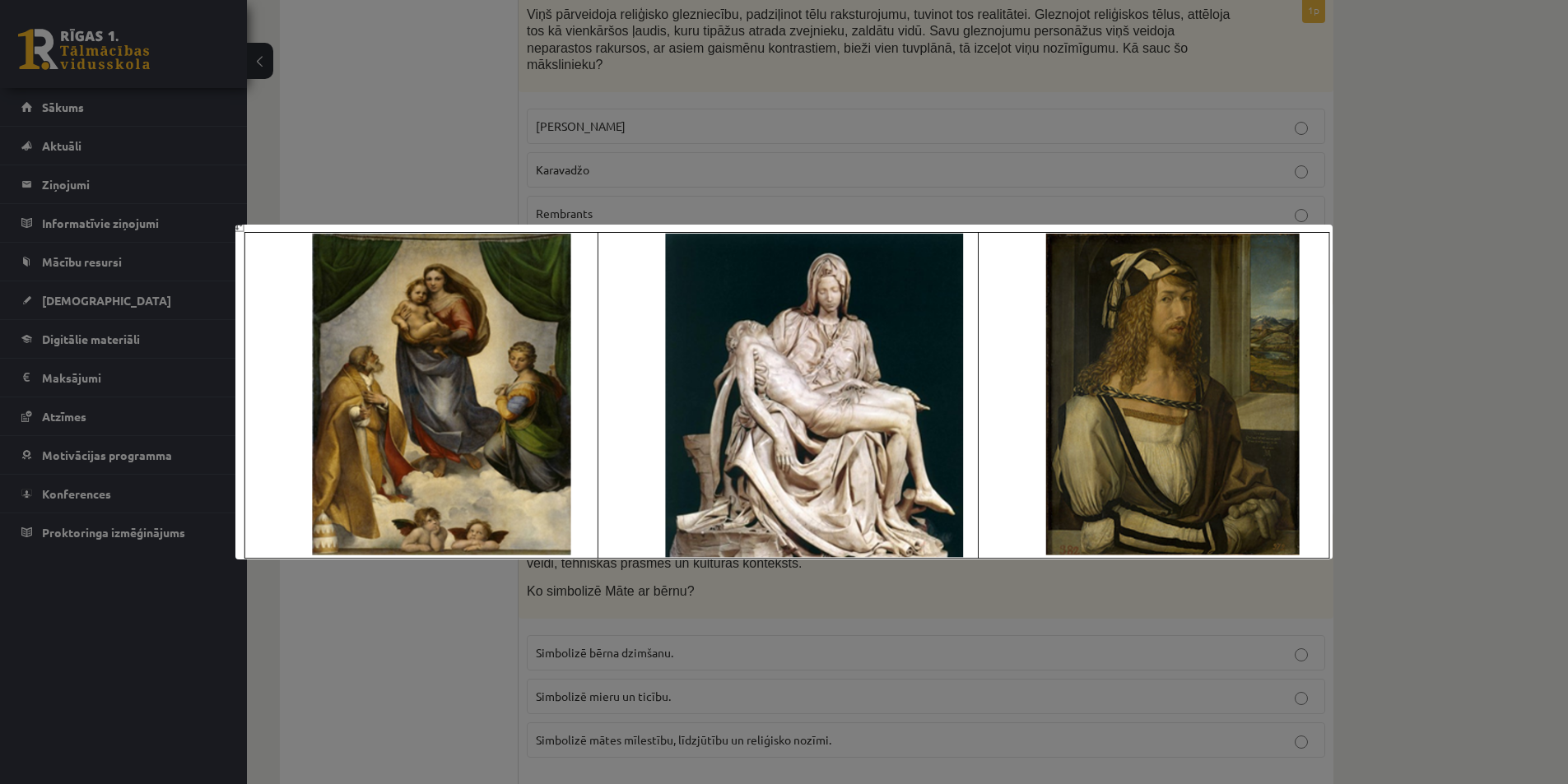
click at [877, 653] on div at bounding box center [784, 392] width 1568 height 784
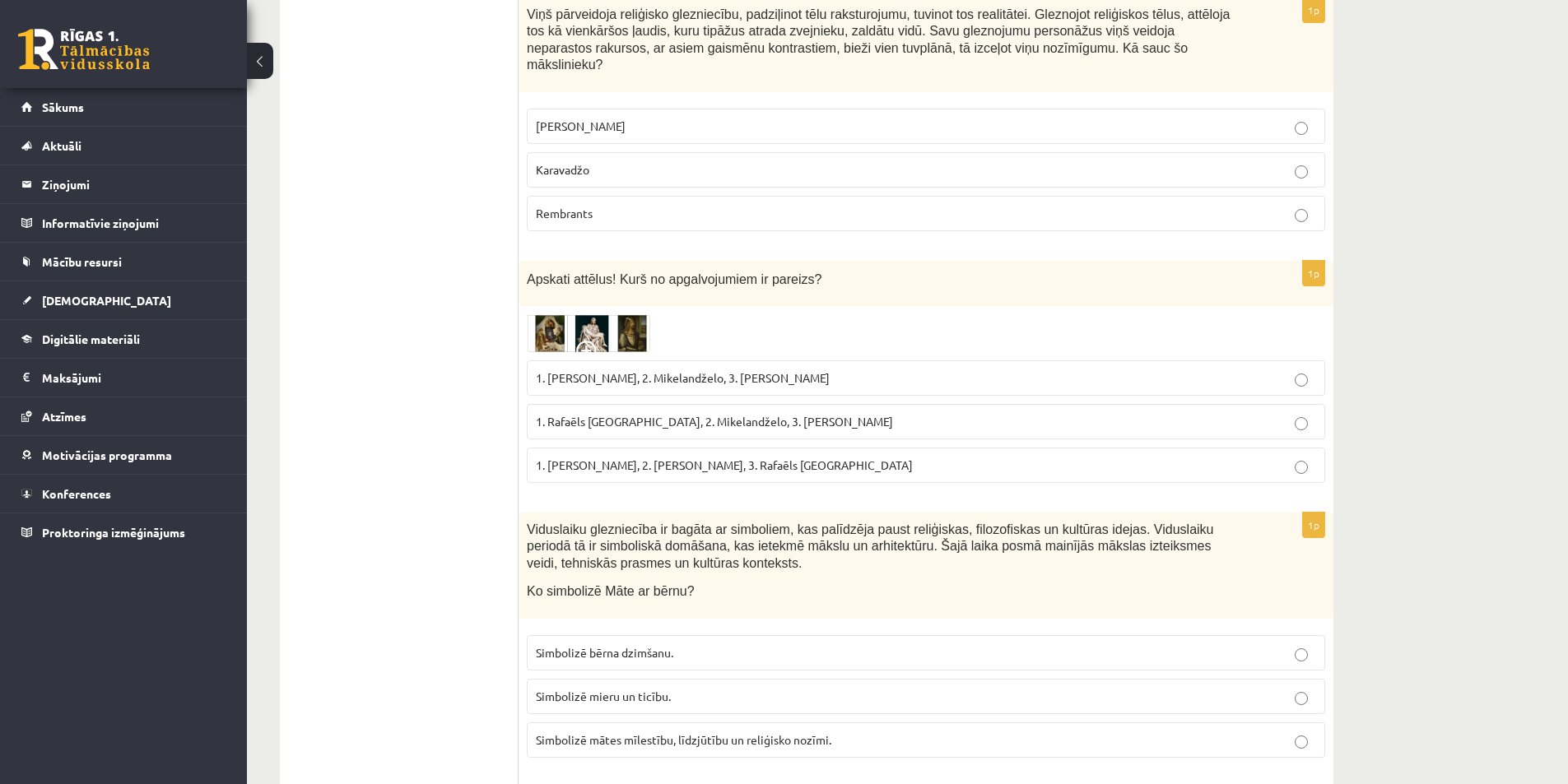
click at [596, 314] on img at bounding box center [589, 333] width 123 height 38
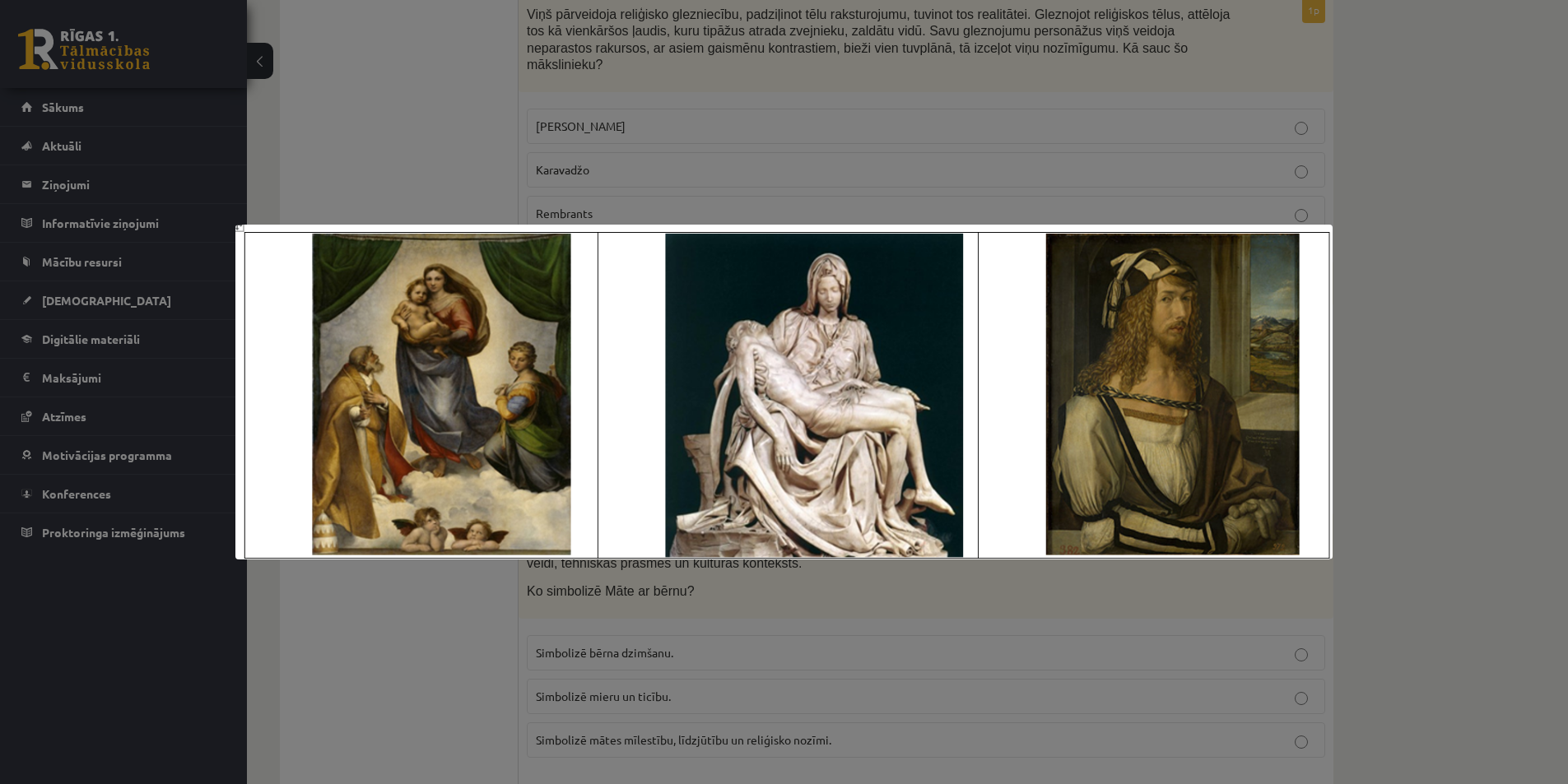
click at [1069, 666] on div at bounding box center [784, 392] width 1568 height 784
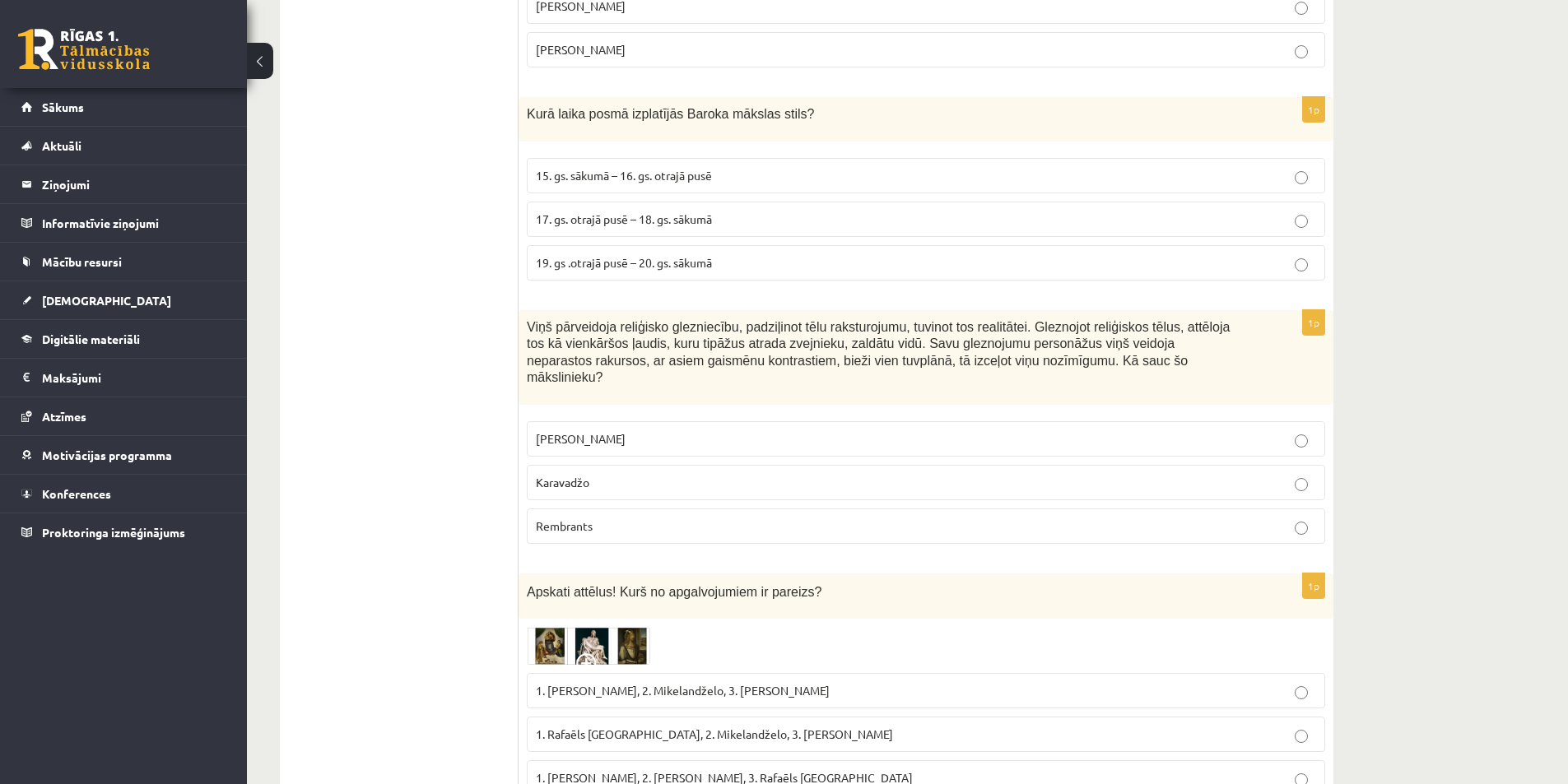
scroll to position [4463, 0]
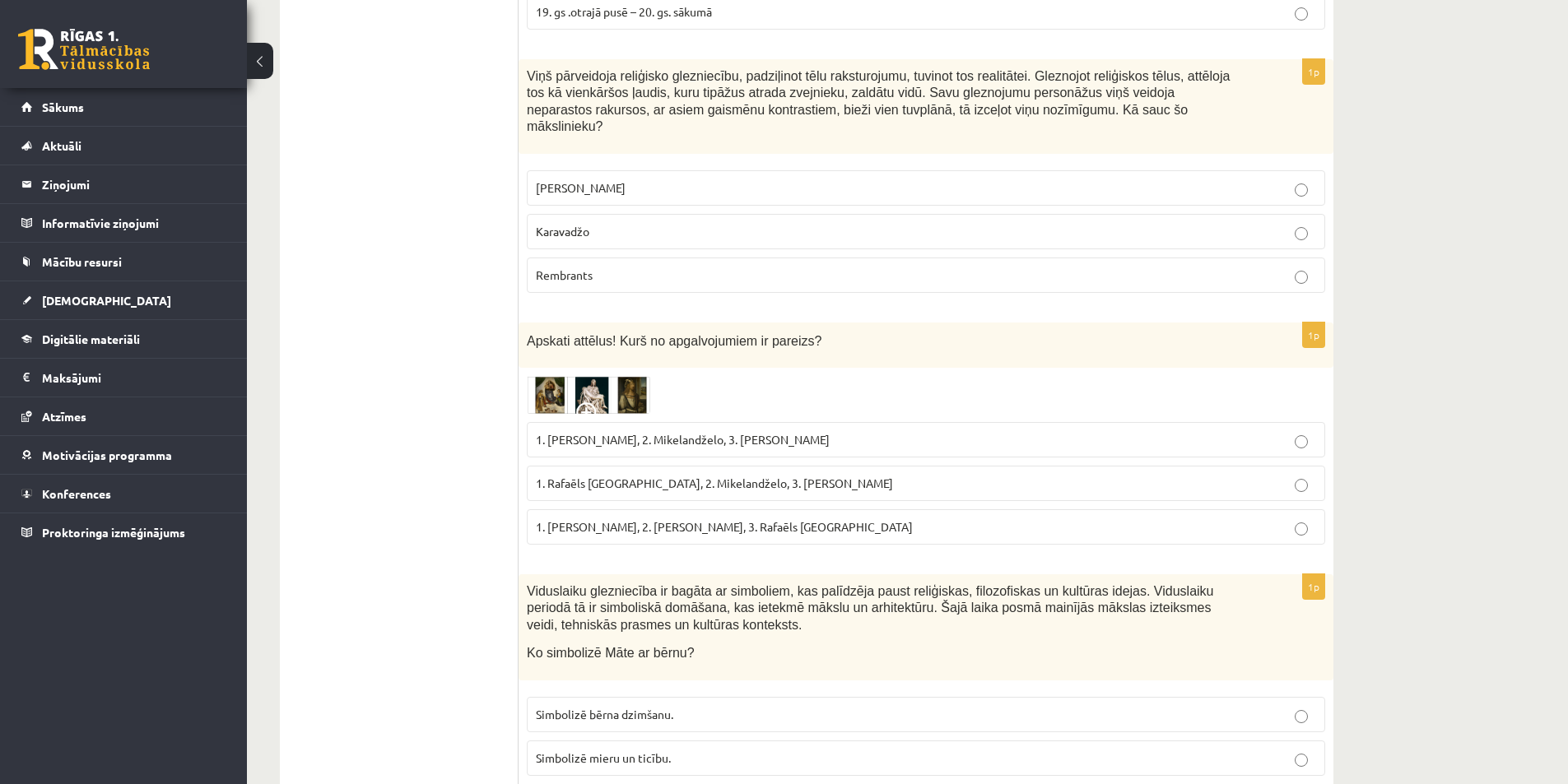
click at [637, 376] on img at bounding box center [589, 394] width 123 height 38
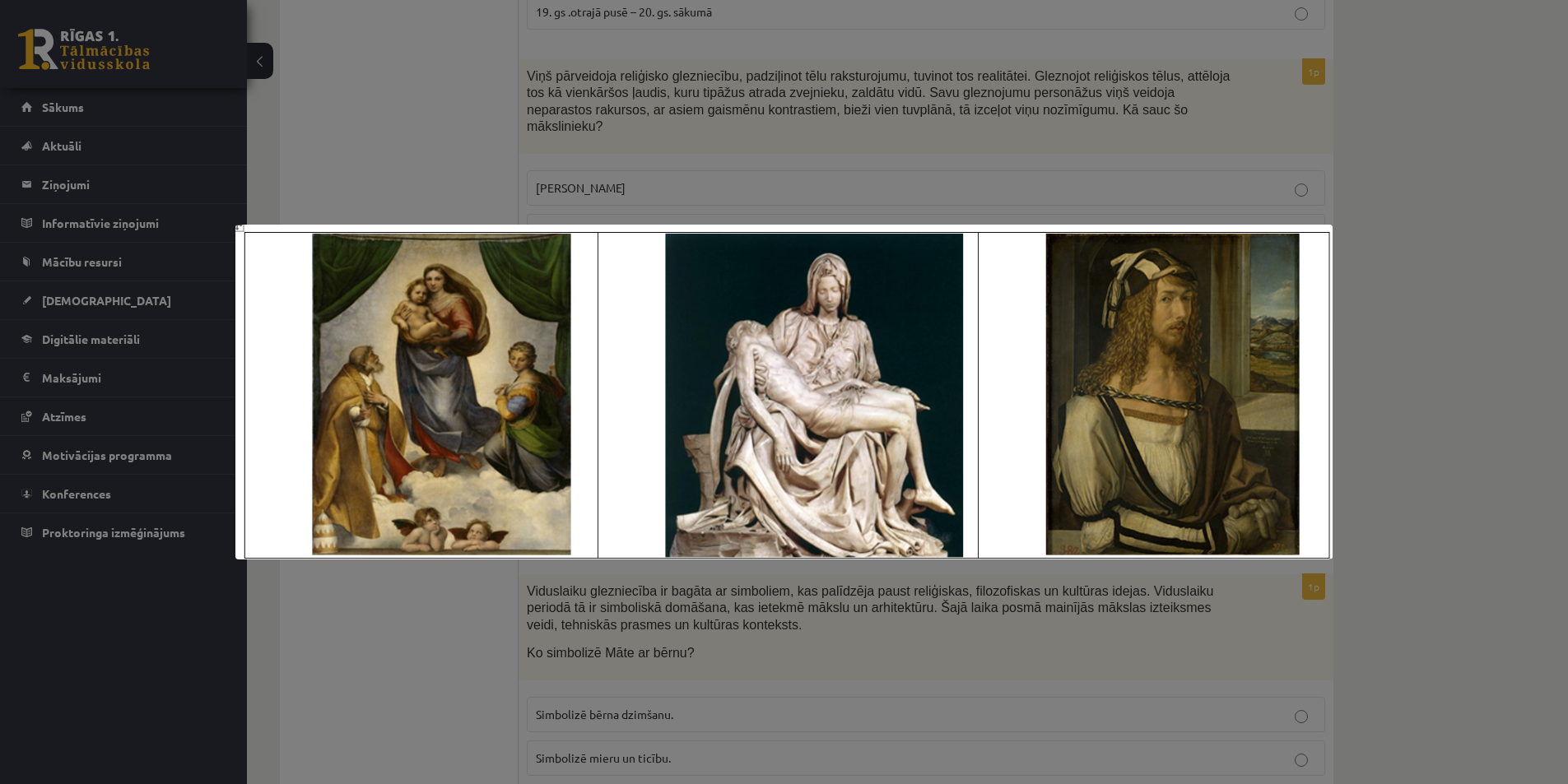
click at [695, 670] on div at bounding box center [784, 392] width 1568 height 784
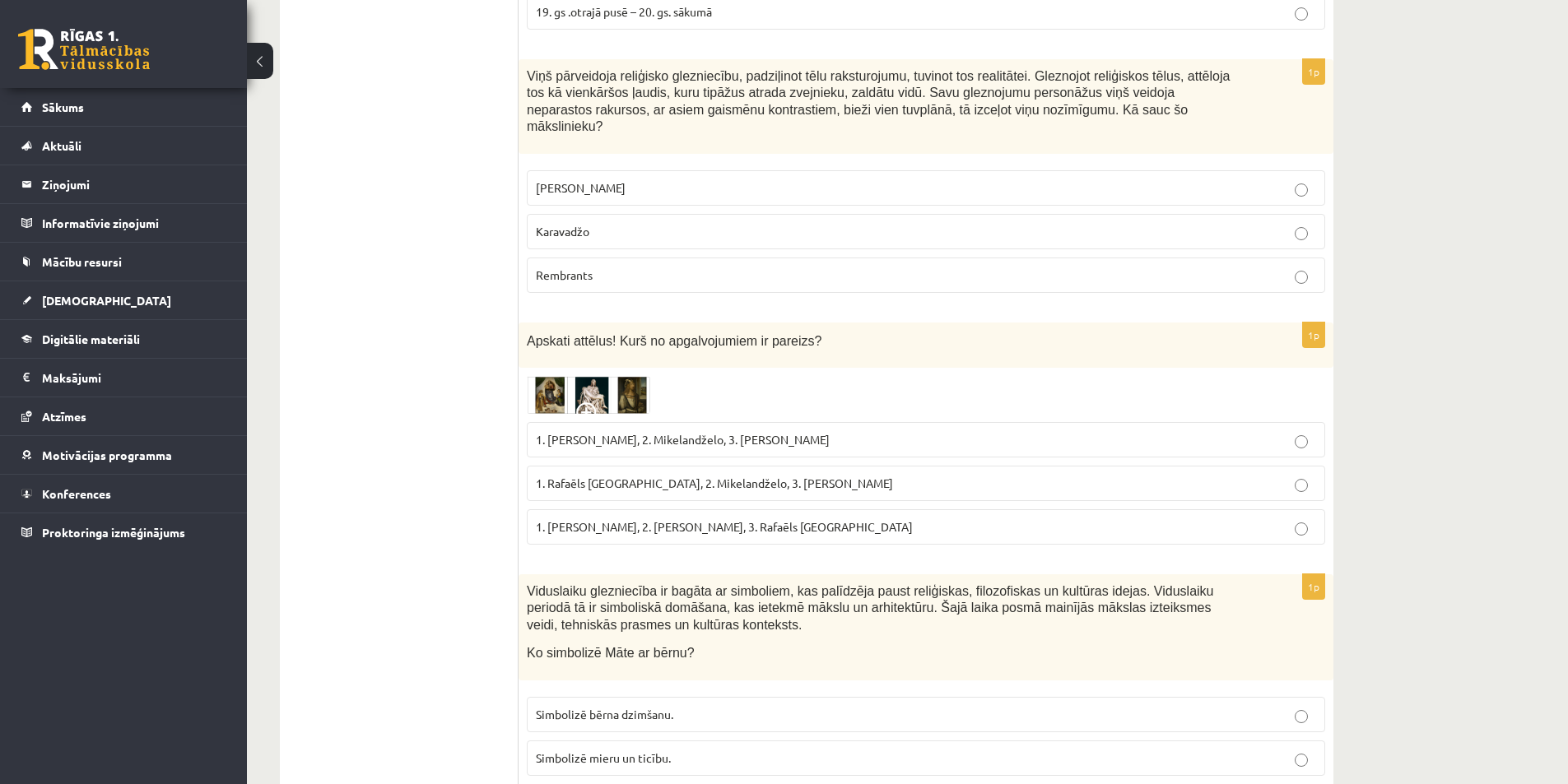
click at [803, 475] on span "1. Rafaēls Sancio da Urbīno, 2. Mikelandželo, 3. Albrehts Dīrers" at bounding box center [714, 482] width 357 height 15
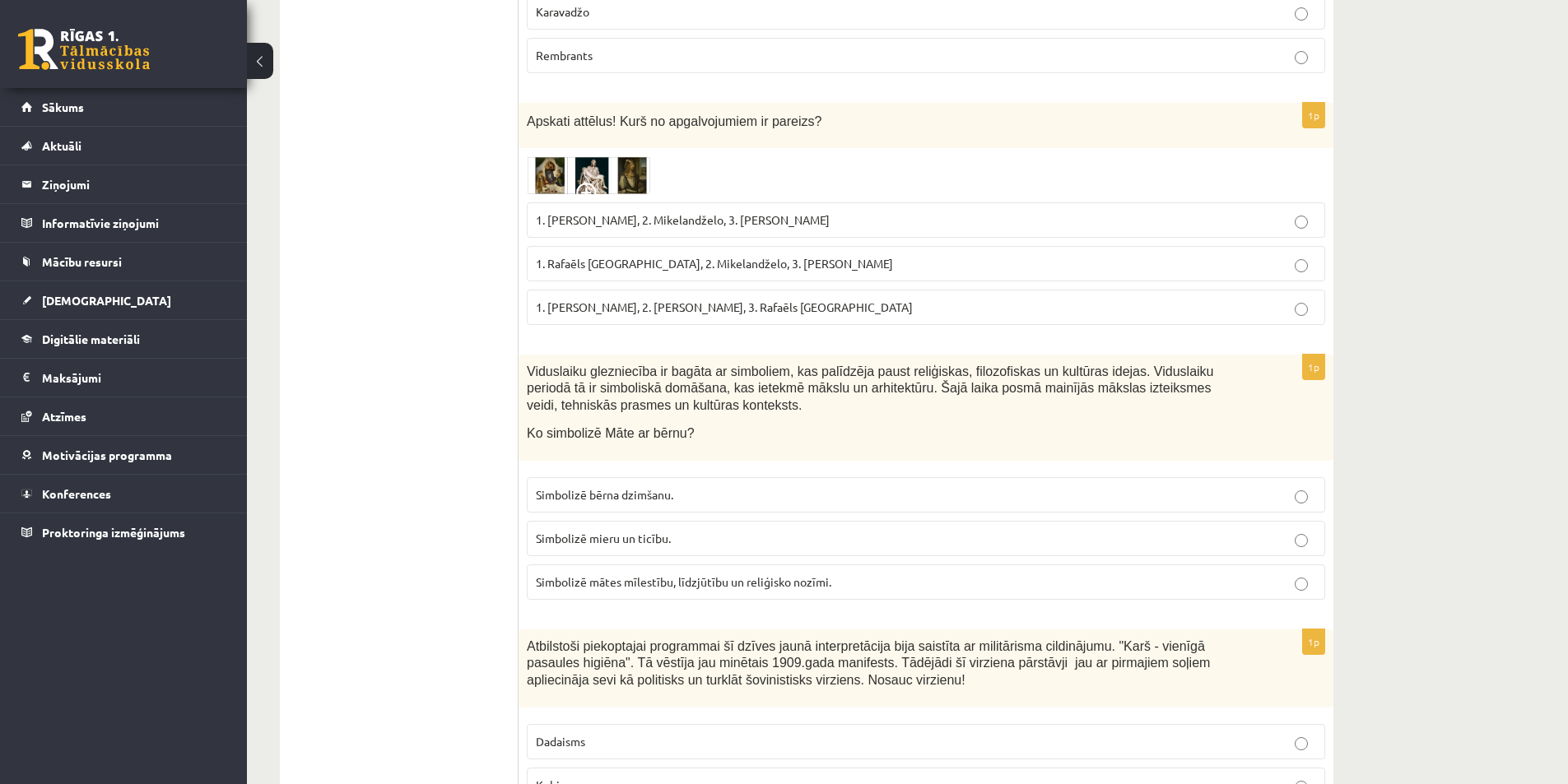
scroll to position [4709, 0]
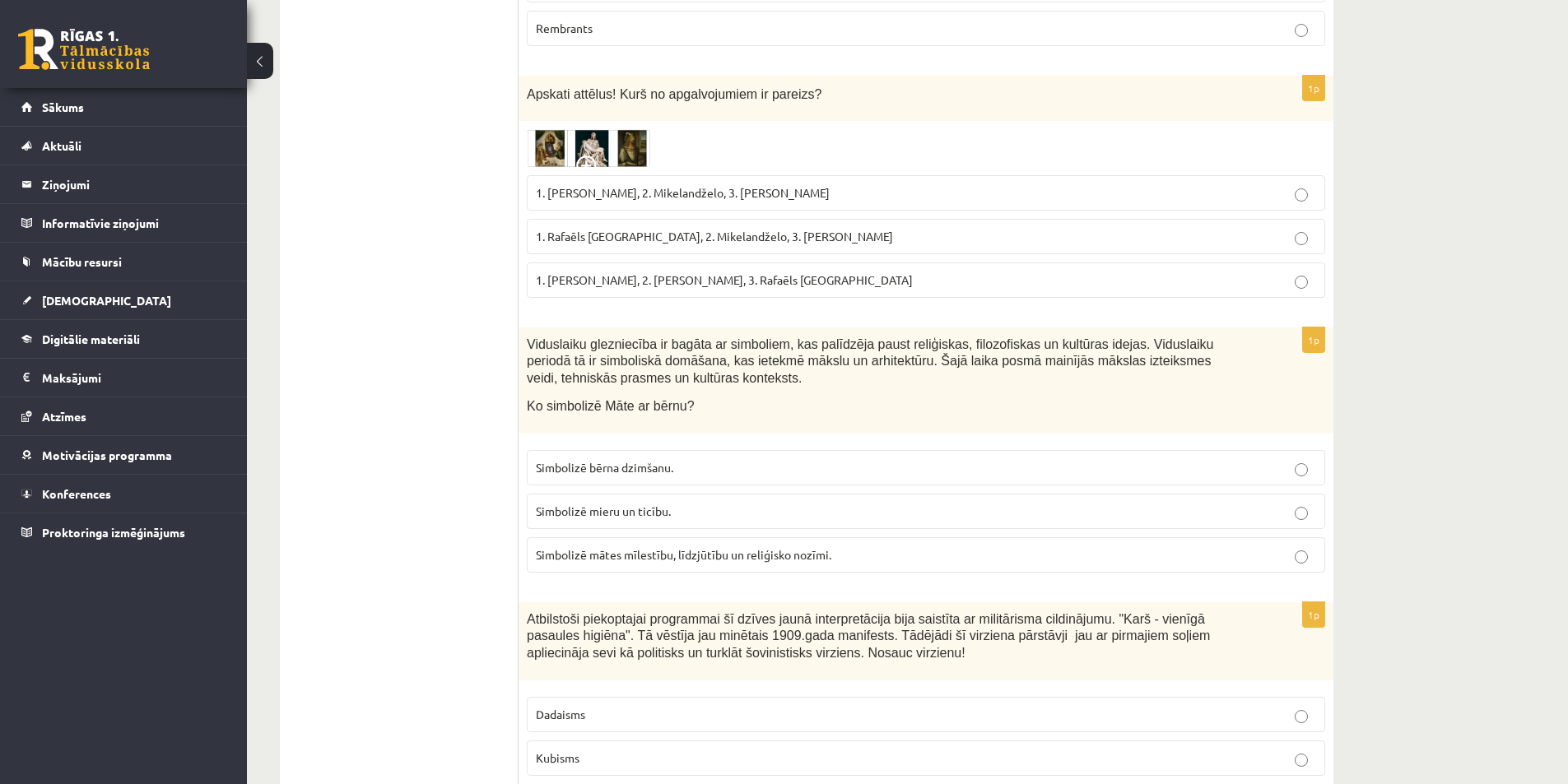
click at [695, 503] on p "Simbolizē mieru un ticību." at bounding box center [926, 511] width 781 height 17
click at [603, 547] on span "Simbolizē mātes mīlestību, līdzjūtību un reliģisko nozīmi." at bounding box center [683, 553] width 295 height 15
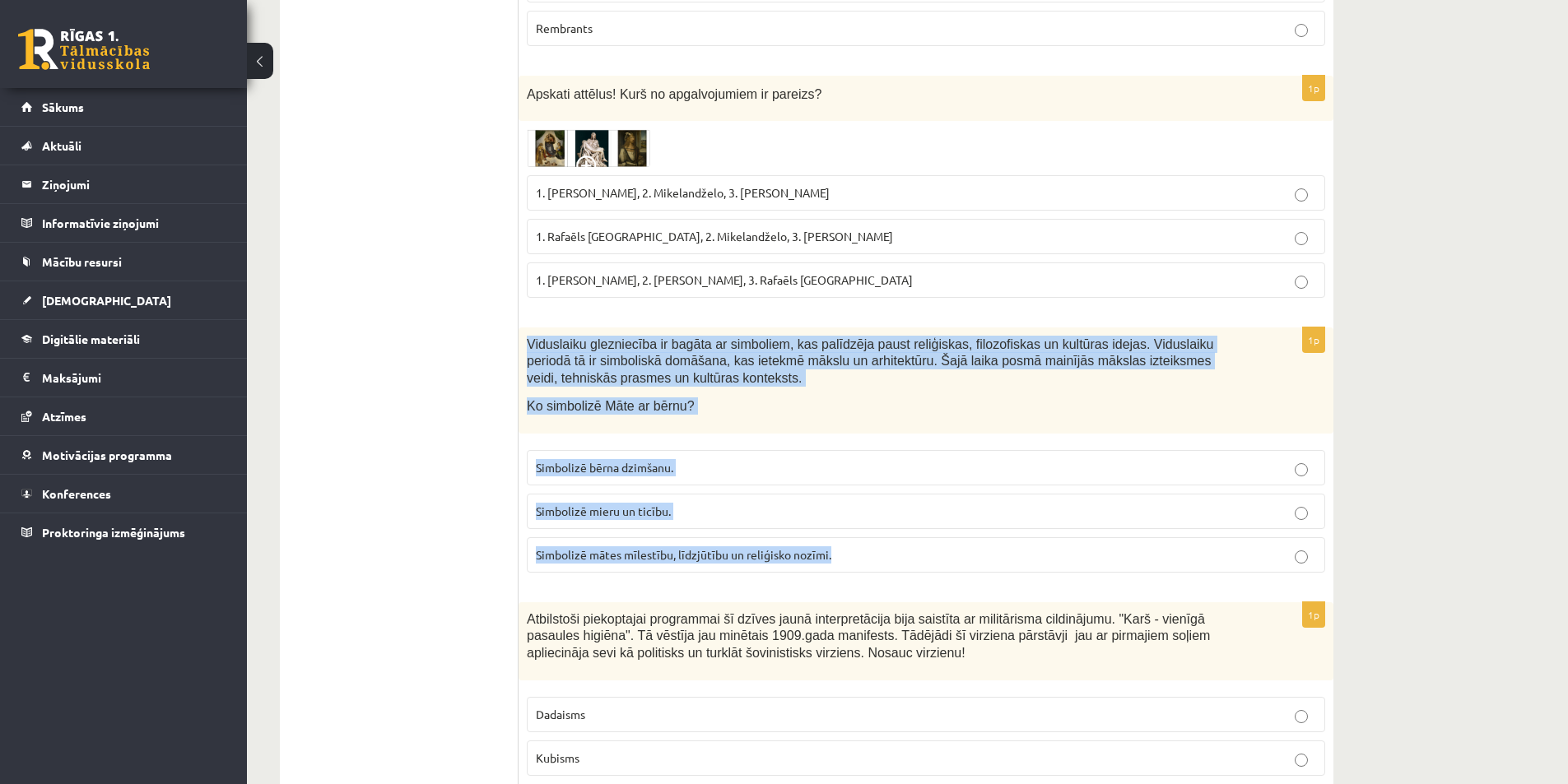
drag, startPoint x: 527, startPoint y: 254, endPoint x: 854, endPoint y: 469, distance: 391.3
click at [854, 469] on div "1p Viduslaiku glezniecība ir bagāta ar simboliem, kas palīdzēja paust reliģiska…" at bounding box center [927, 456] width 815 height 258
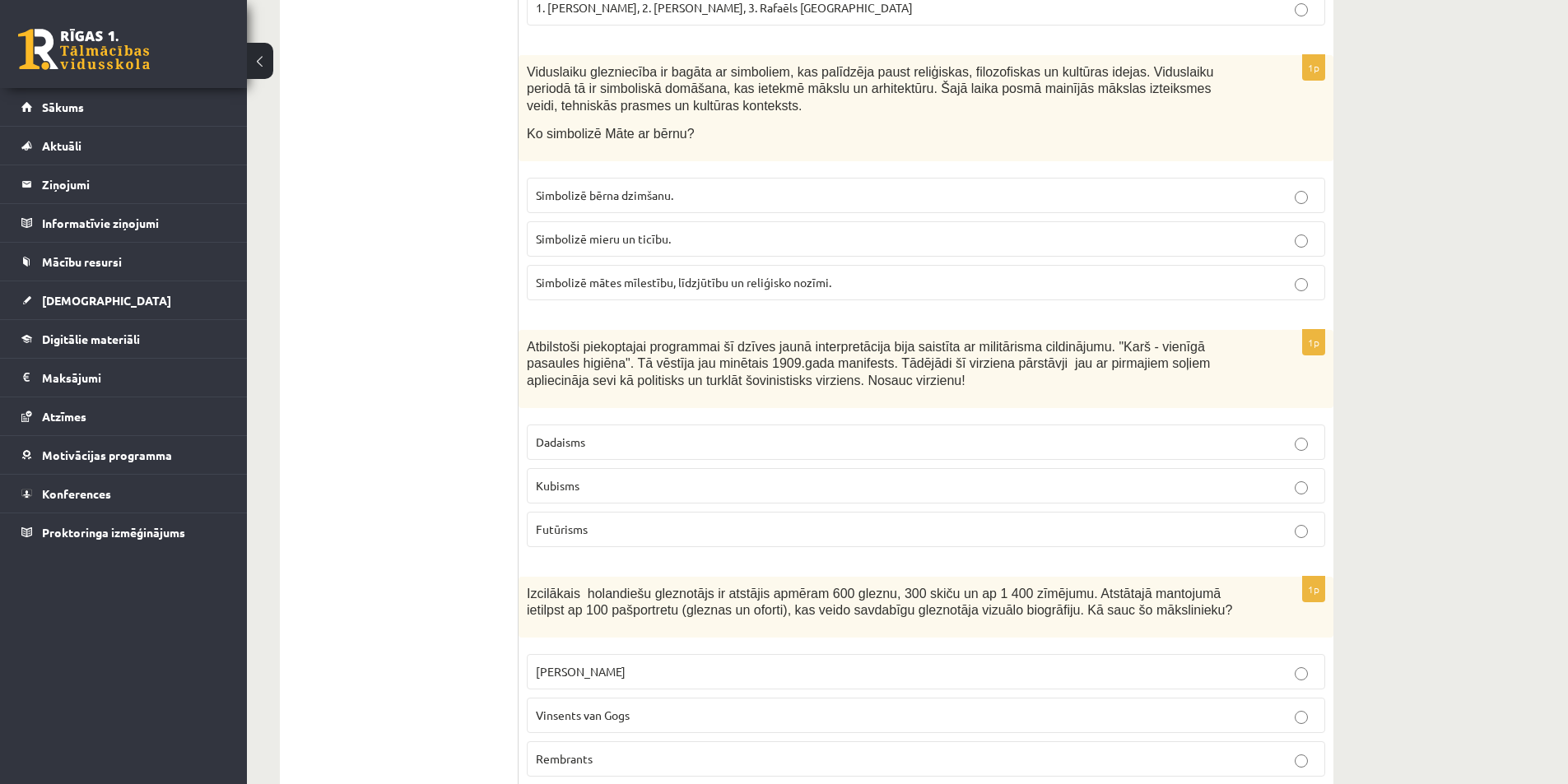
scroll to position [4955, 0]
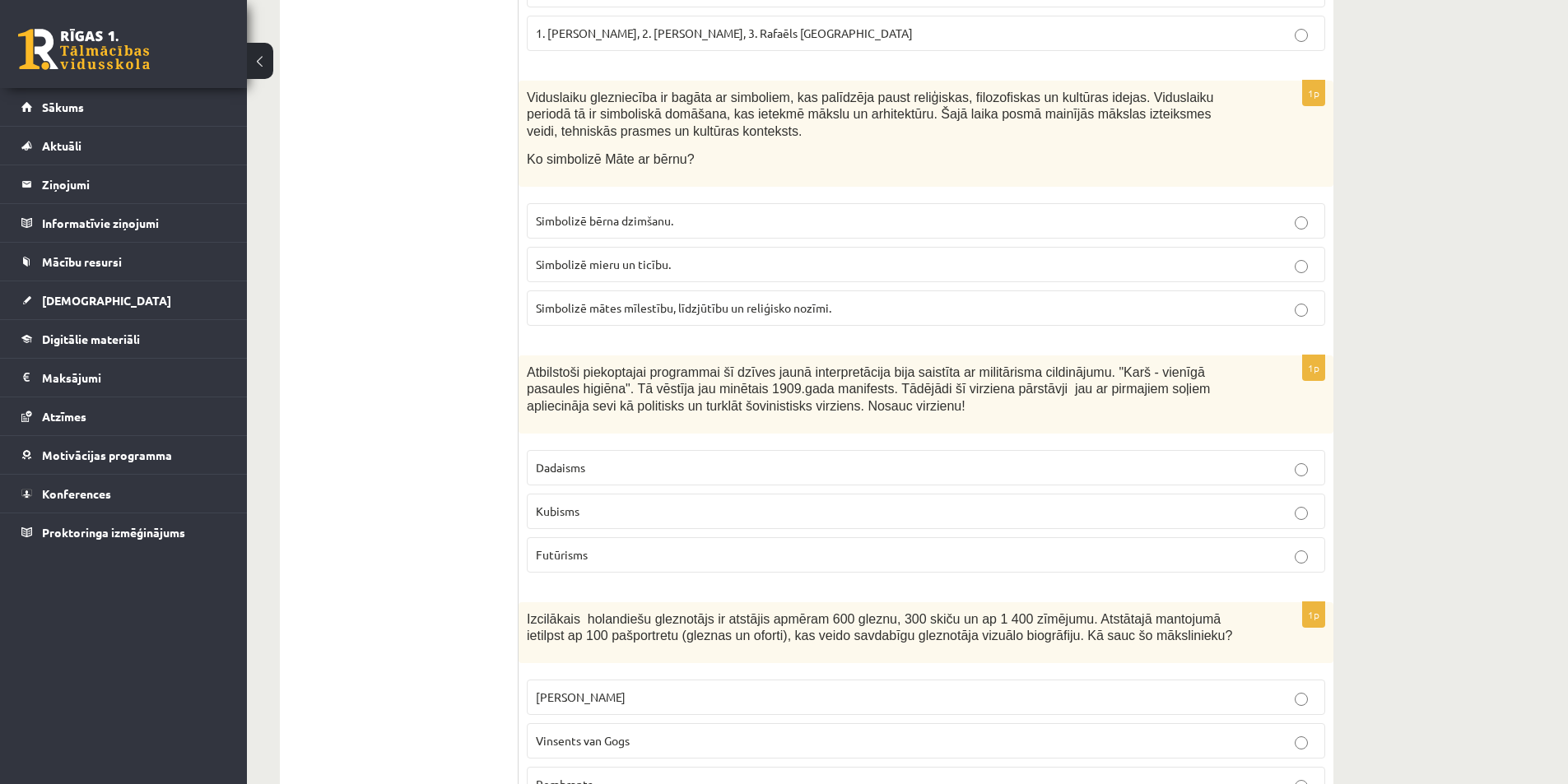
click at [605, 459] on p "Dadaisms" at bounding box center [926, 467] width 781 height 17
drag, startPoint x: 517, startPoint y: 279, endPoint x: 612, endPoint y: 470, distance: 213.3
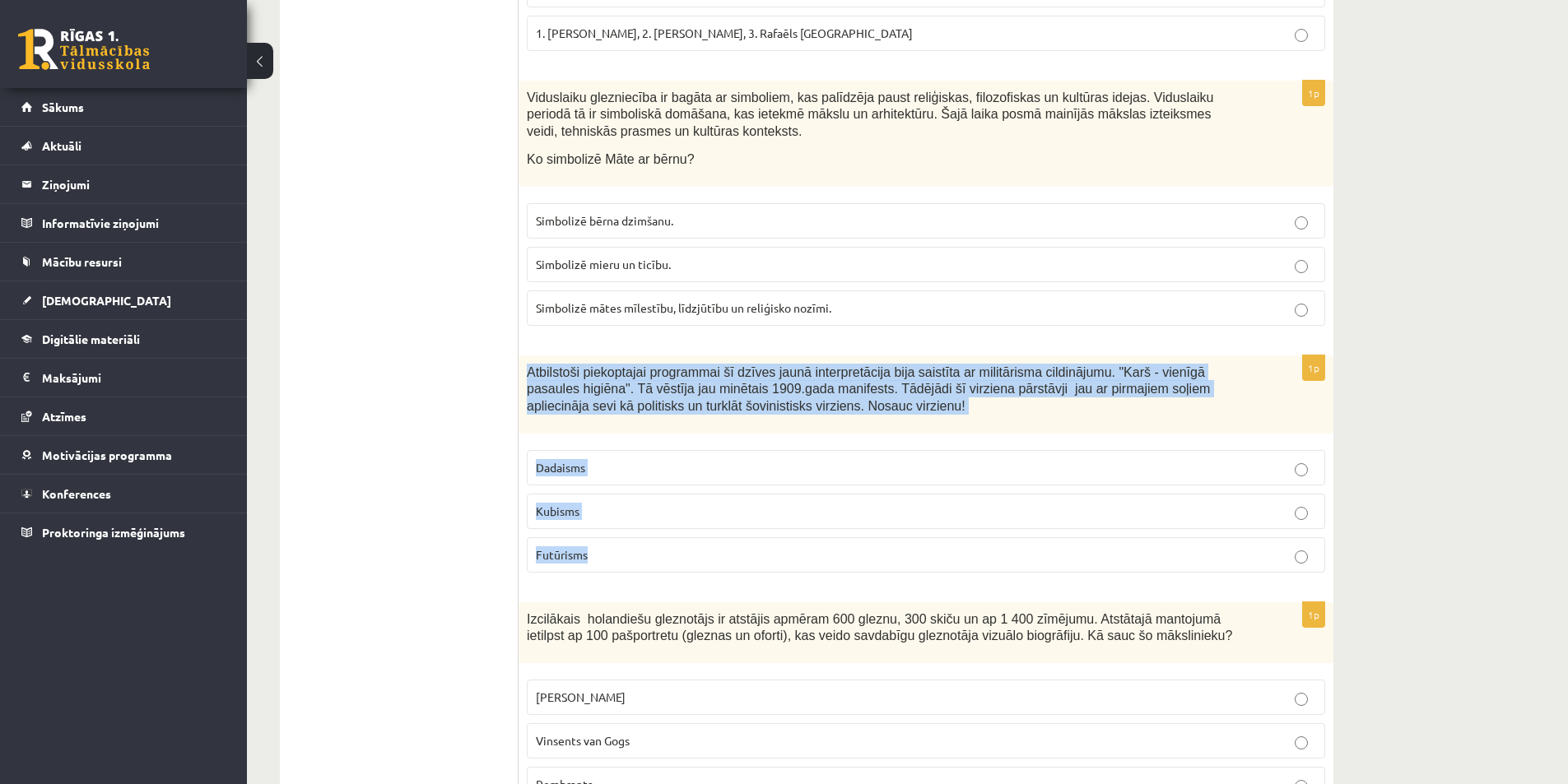
drag, startPoint x: 528, startPoint y: 285, endPoint x: 596, endPoint y: 477, distance: 203.7
click at [596, 477] on div "1p Atbilstoši piekoptajai programmai šī dzīves jaunā interpretācija bija saistī…" at bounding box center [927, 471] width 815 height 231
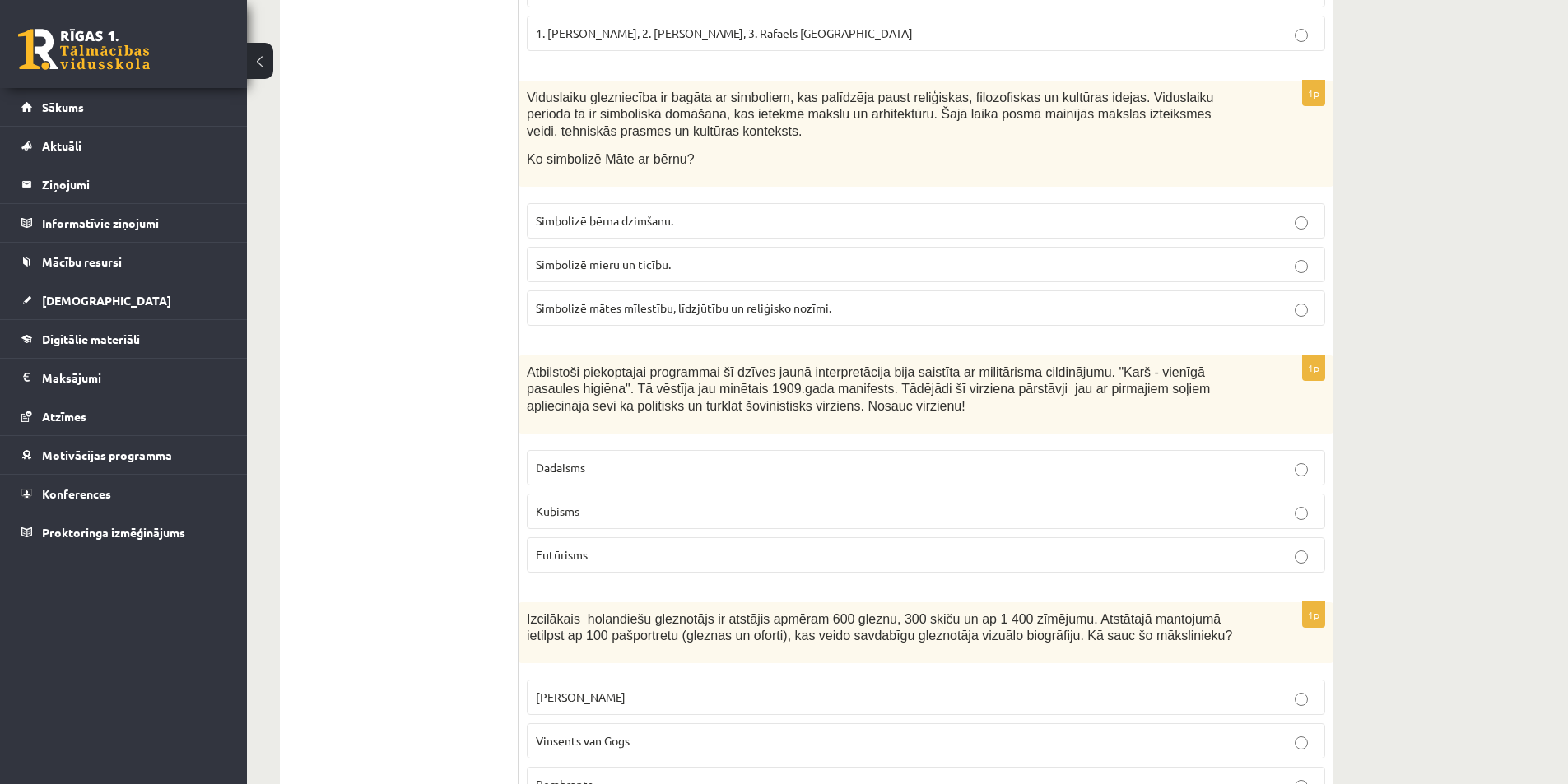
click at [1224, 491] on fieldset "Dadaisms Kubisms Futūrisms" at bounding box center [926, 510] width 798 height 136
click at [1298, 547] on p "Futūrisms" at bounding box center [926, 554] width 781 height 17
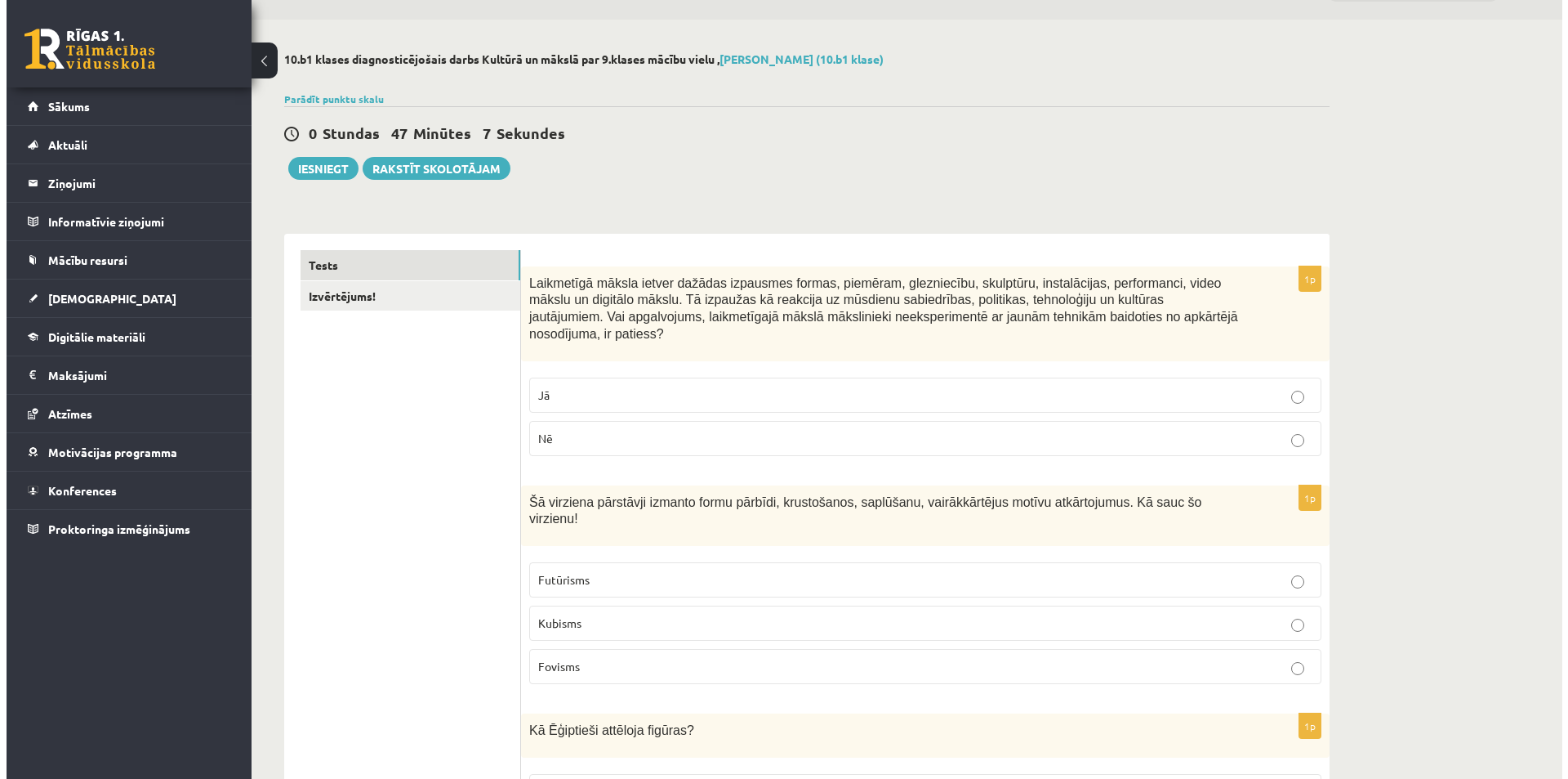
scroll to position [0, 0]
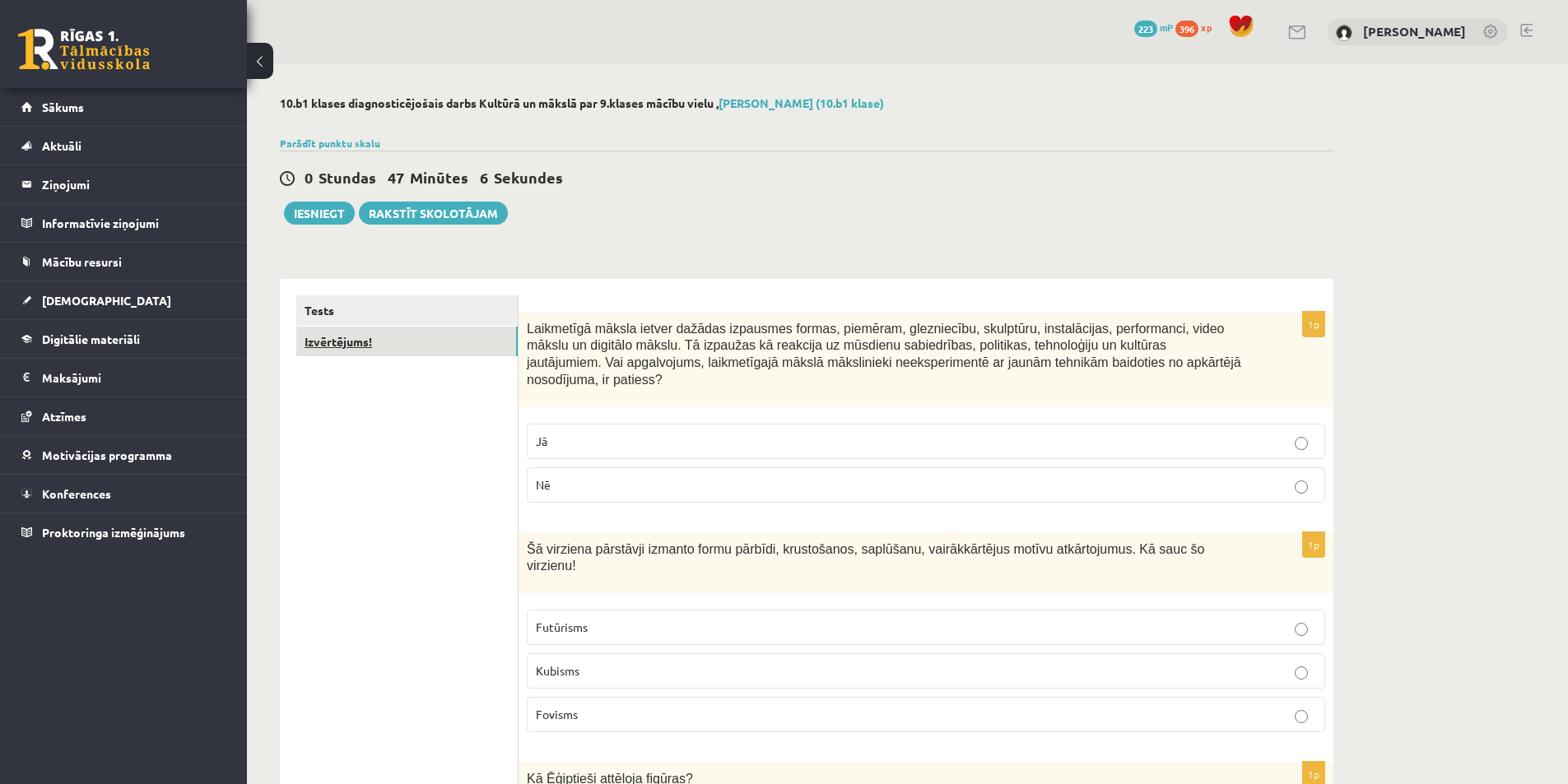
click at [436, 337] on link "Izvērtējums!" at bounding box center [407, 342] width 222 height 31
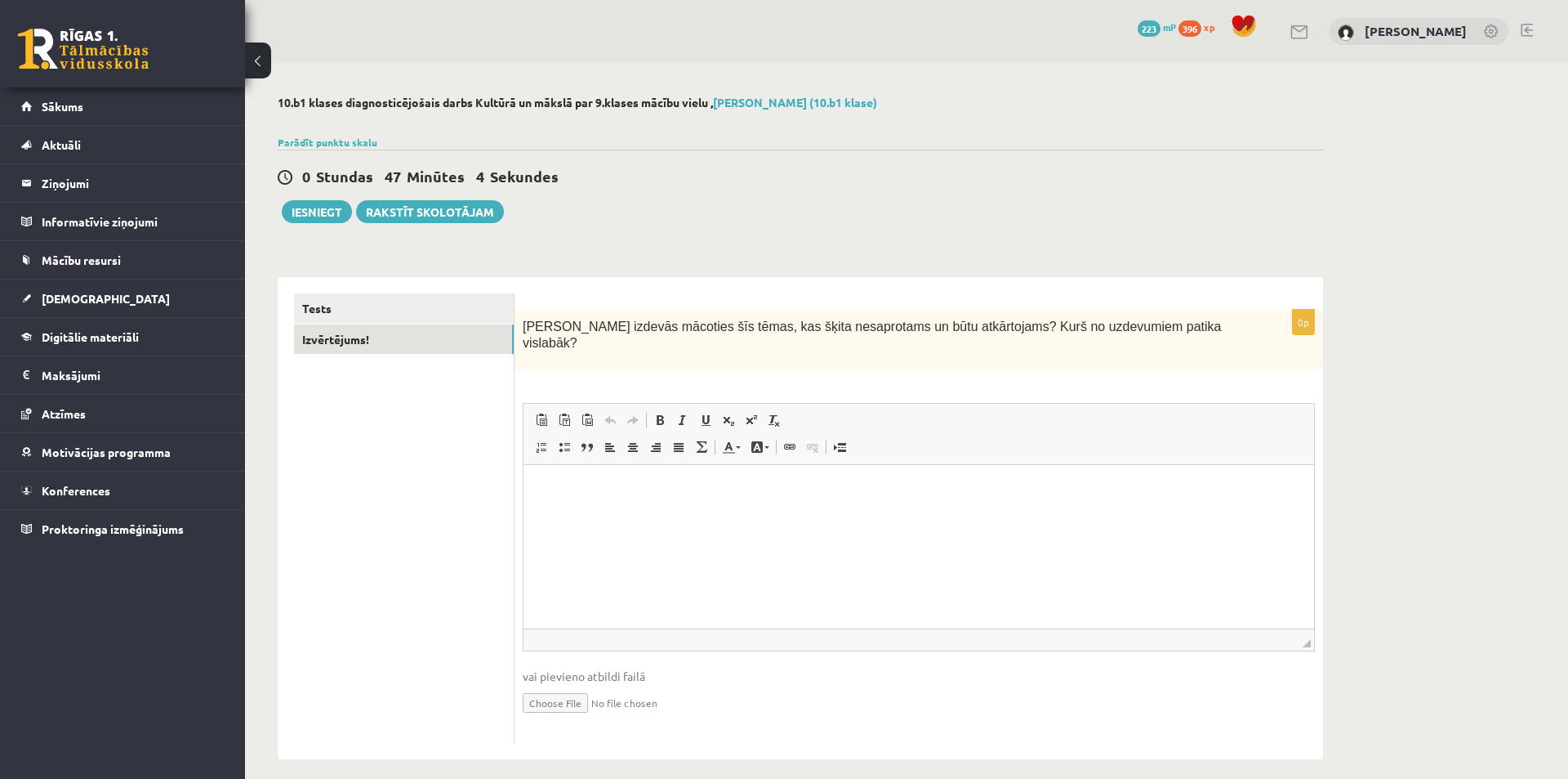
click at [788, 496] on p "Визуальный текстовый редактор, wiswyg-editor-user-answer-47024979036720" at bounding box center [919, 490] width 758 height 17
click at [305, 208] on button "Iesniegt" at bounding box center [317, 211] width 70 height 23
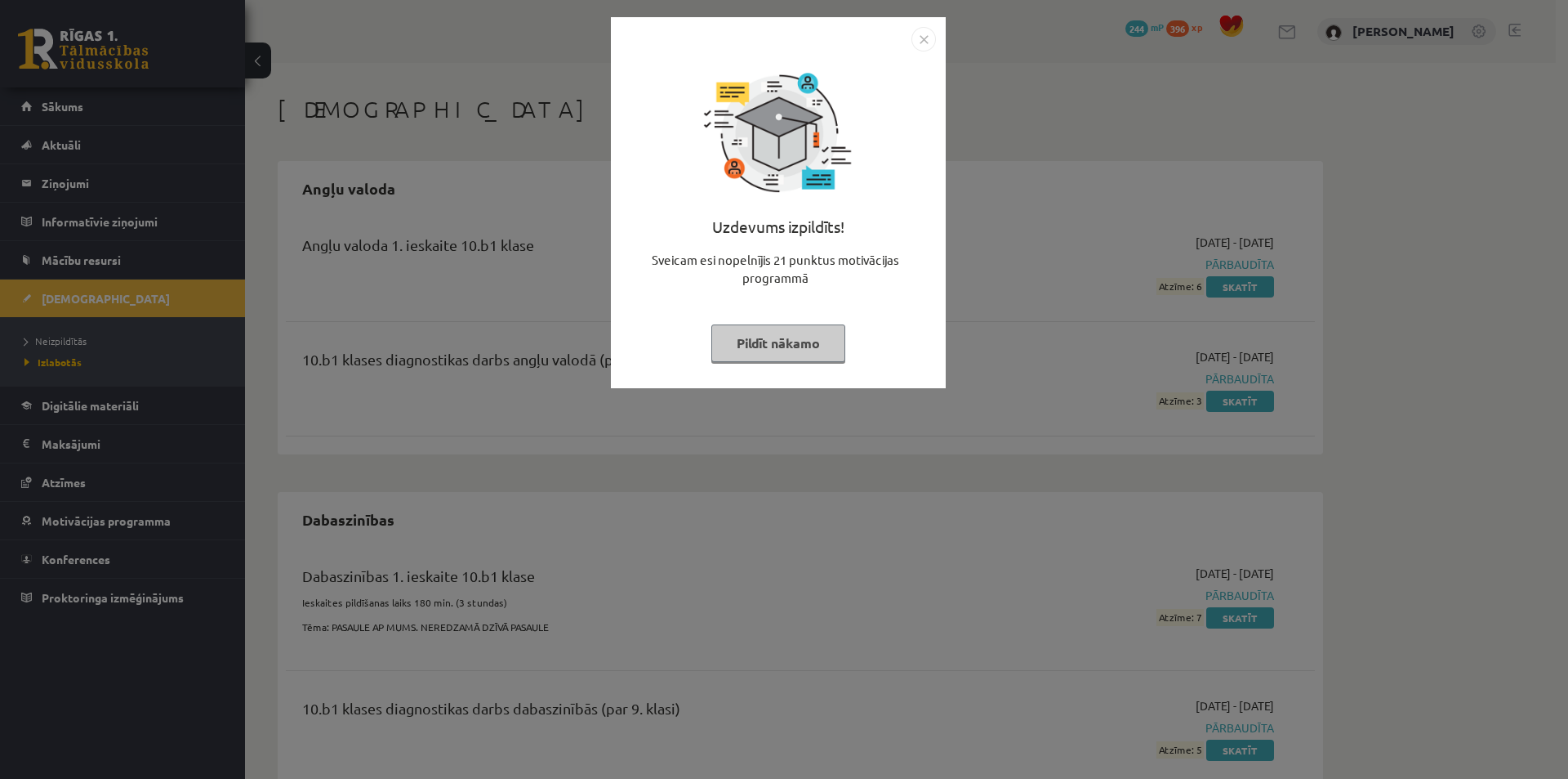
click at [798, 348] on button "Pildīt nākamo" at bounding box center [779, 344] width 134 height 38
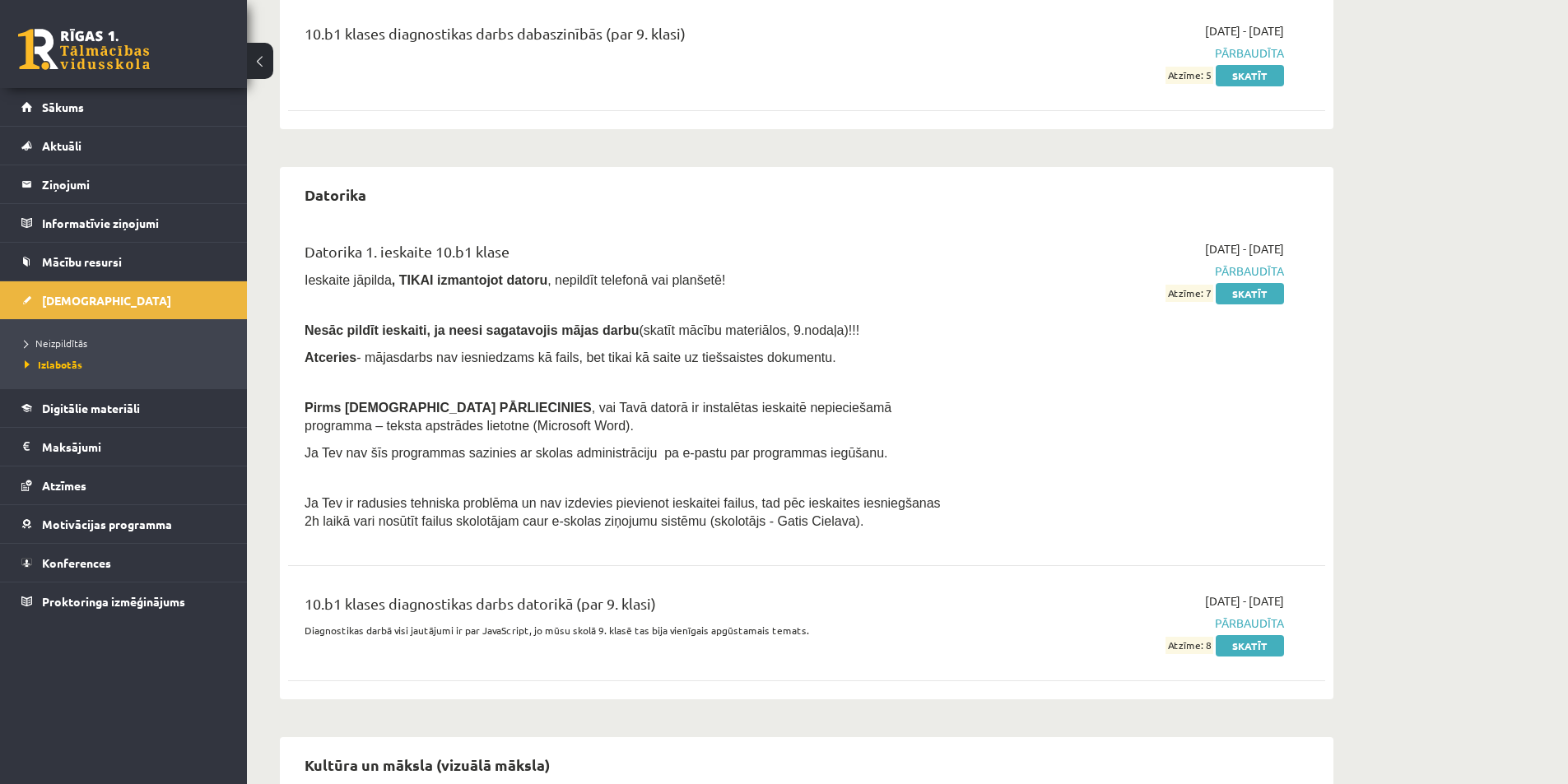
scroll to position [846, 0]
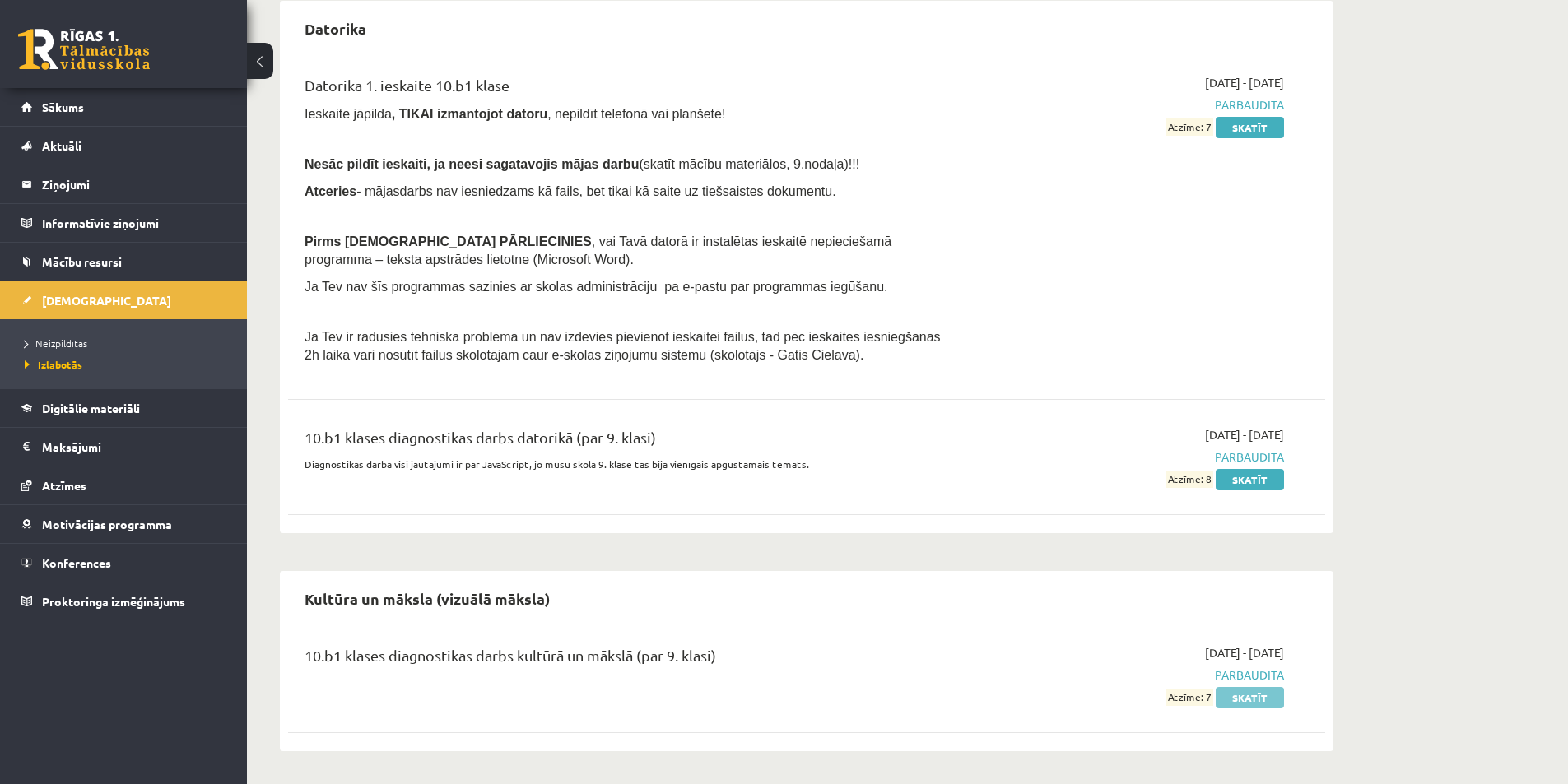
click at [1245, 695] on link "Skatīt" at bounding box center [1250, 698] width 69 height 22
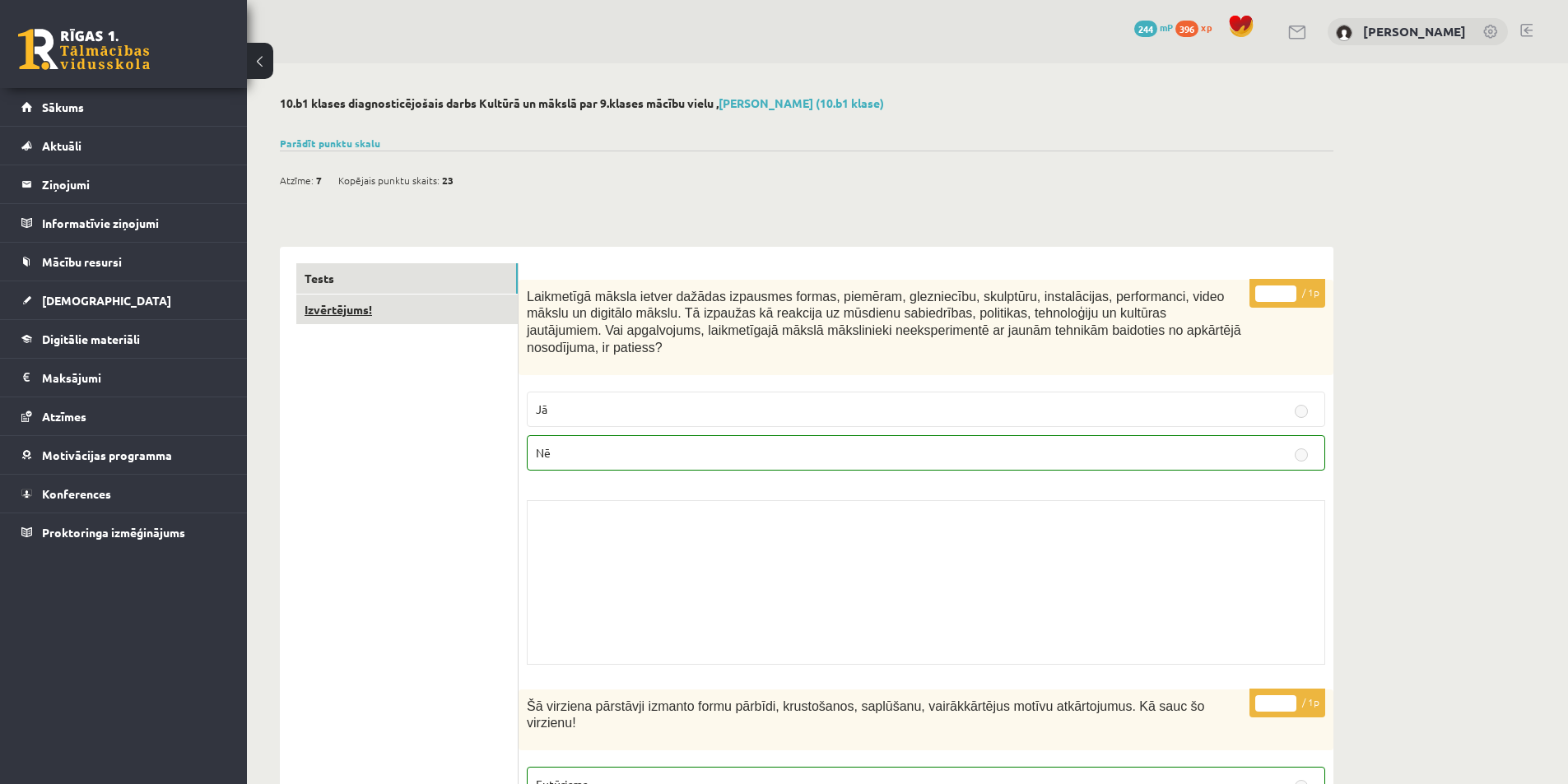
click at [359, 308] on link "Izvērtējums!" at bounding box center [407, 309] width 222 height 31
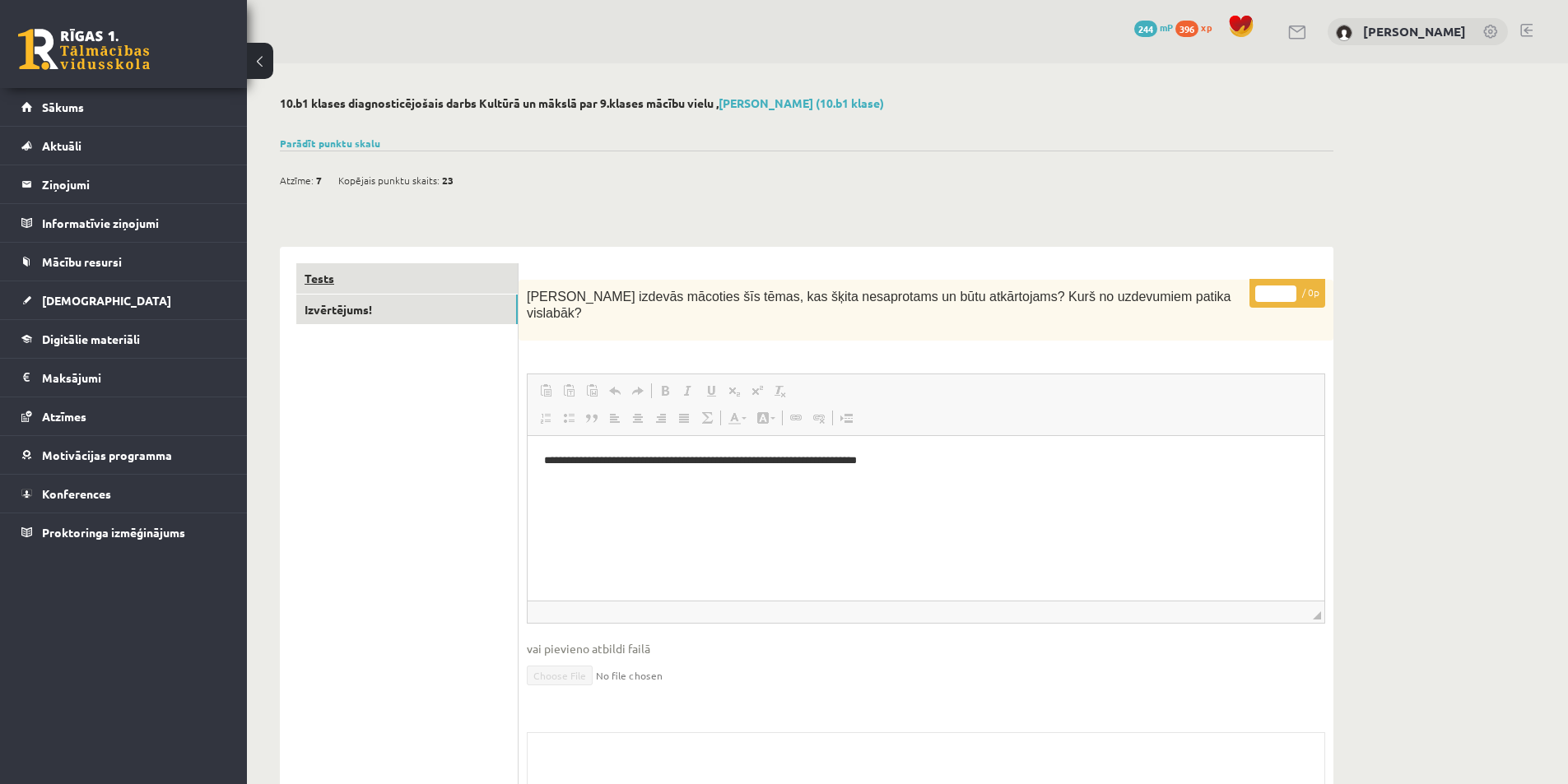
click at [355, 271] on link "Tests" at bounding box center [407, 278] width 222 height 31
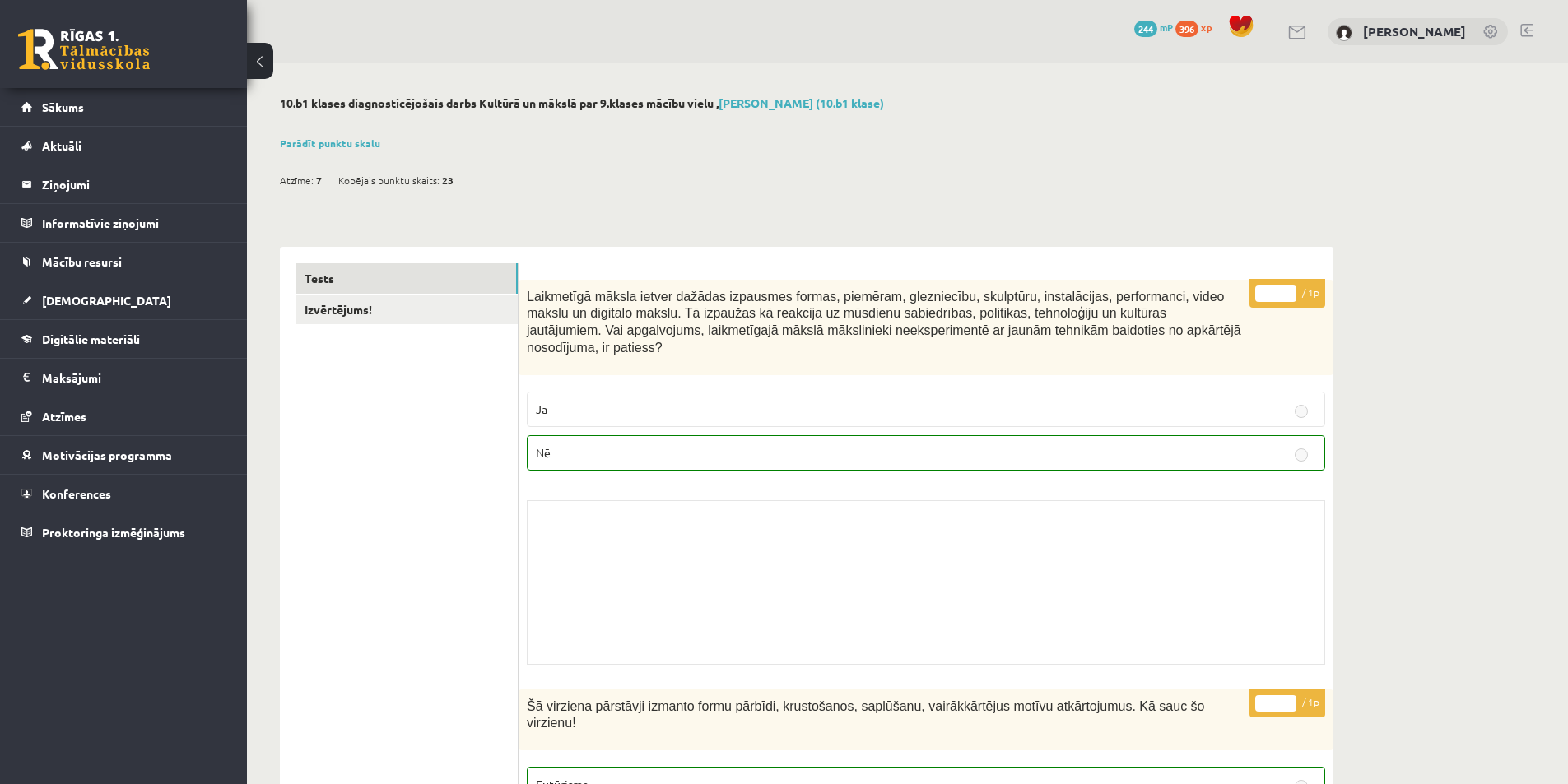
click at [365, 149] on div "Parādīt punktu skalu Atzīme No Līdz 1 0 5 2 6 8 3 9 11 4 12 14 5 15 17 6 18 20 …" at bounding box center [806, 143] width 1054 height 15
click at [361, 143] on link "Parādīt punktu skalu" at bounding box center [329, 142] width 100 height 13
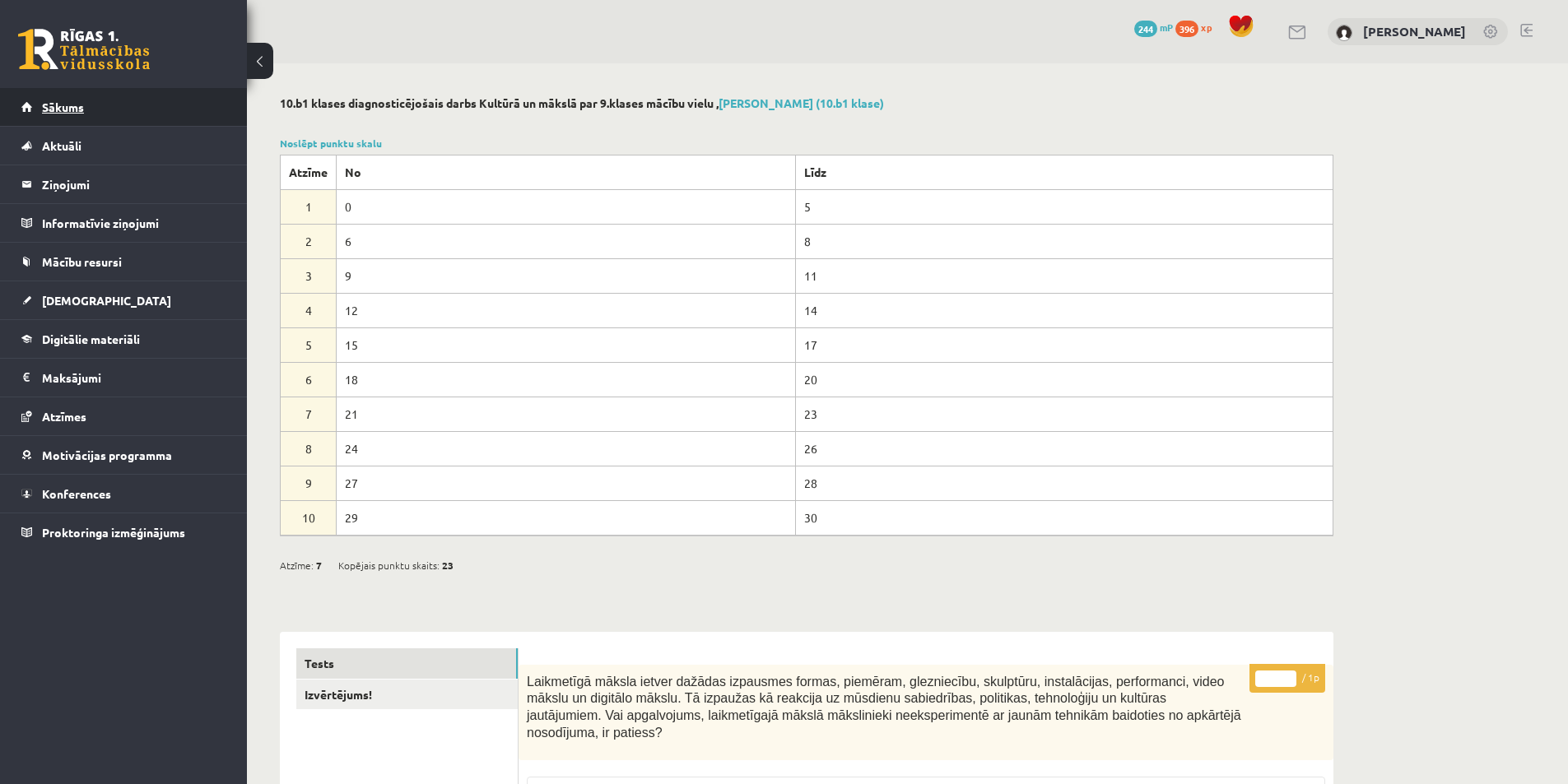
click at [109, 99] on link "Sākums" at bounding box center [124, 107] width 205 height 38
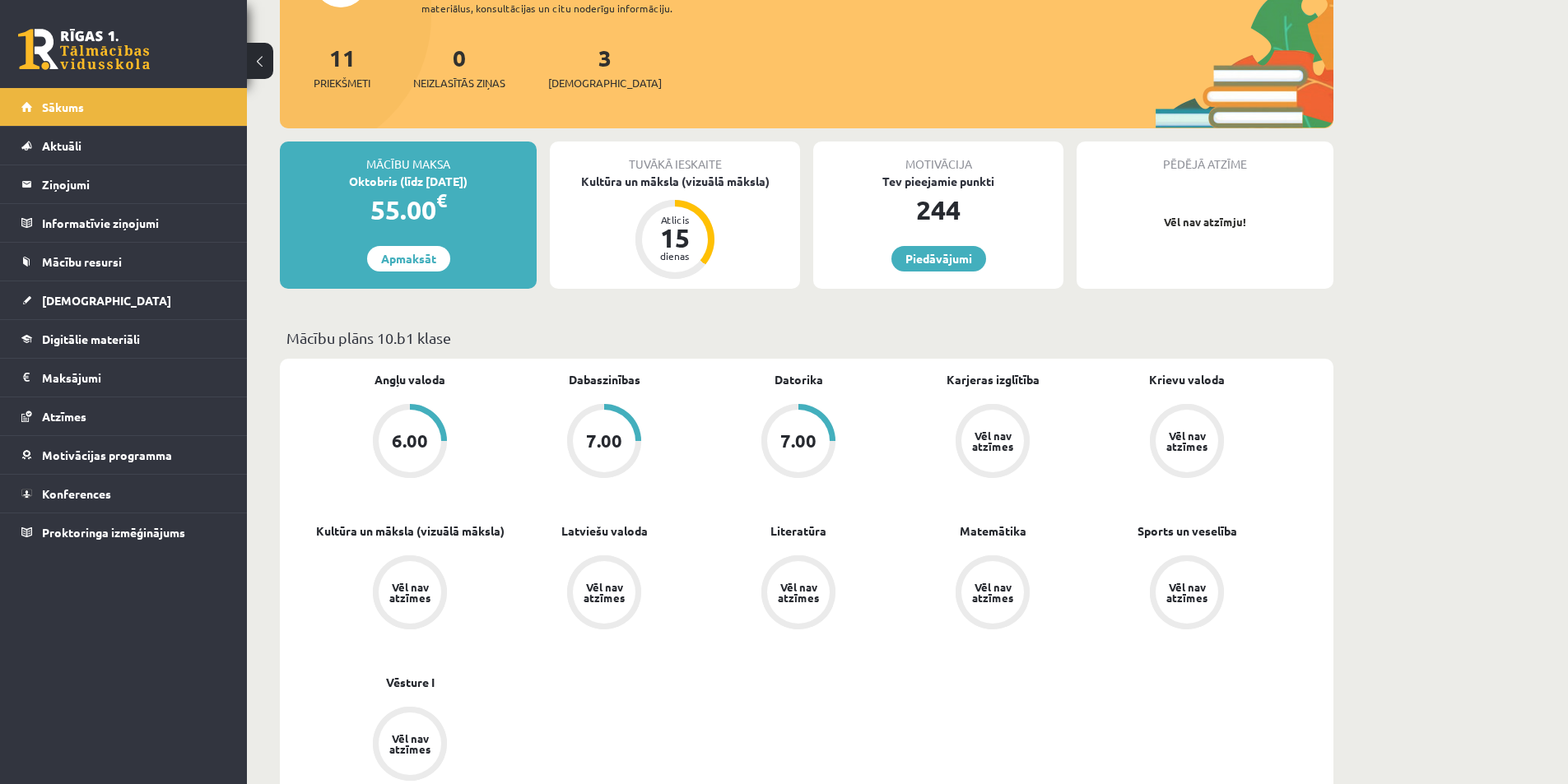
scroll to position [246, 0]
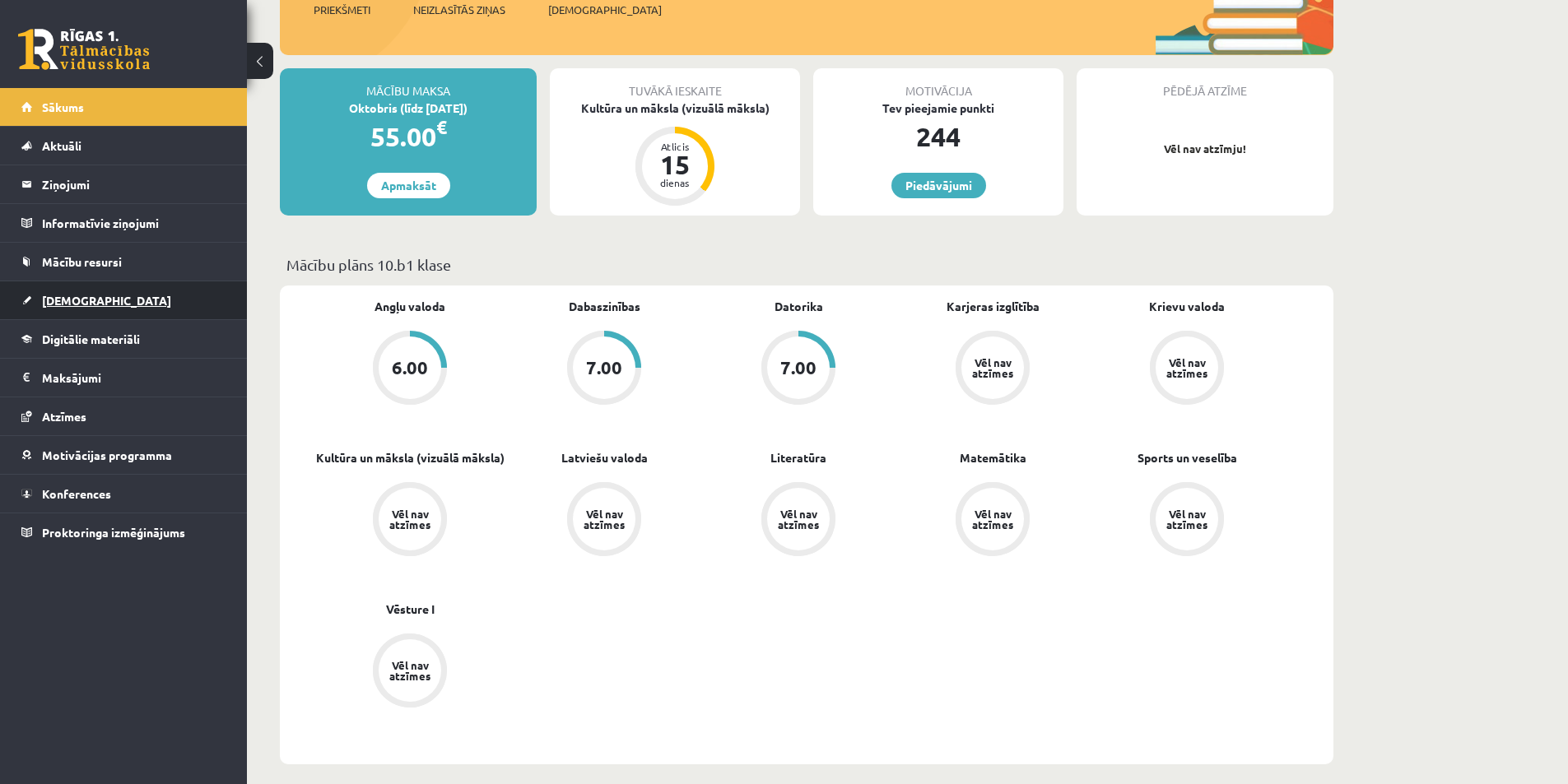
click at [80, 288] on link "[DEMOGRAPHIC_DATA]" at bounding box center [124, 300] width 205 height 38
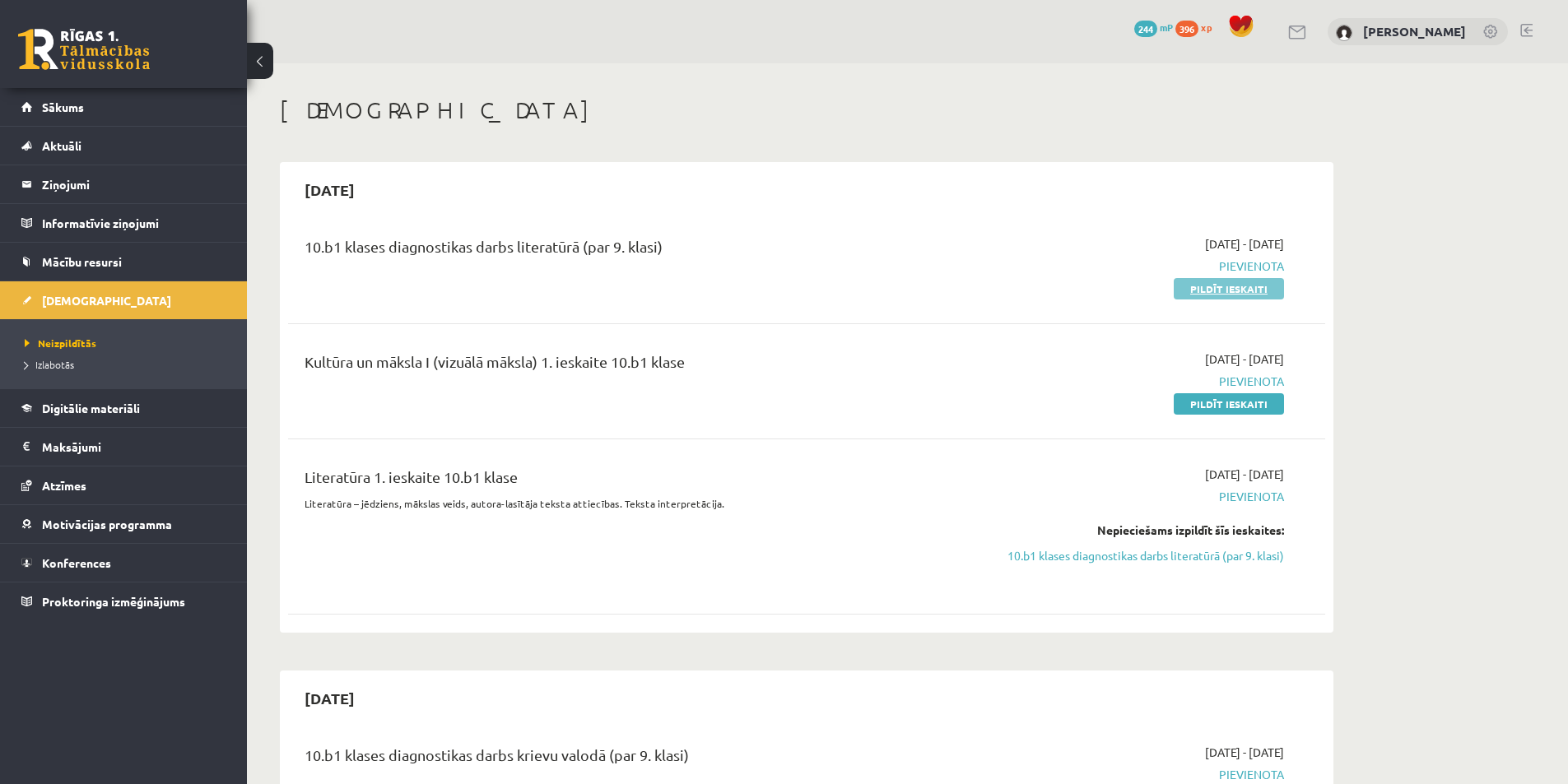
click at [1250, 289] on link "Pildīt ieskaiti" at bounding box center [1228, 289] width 110 height 22
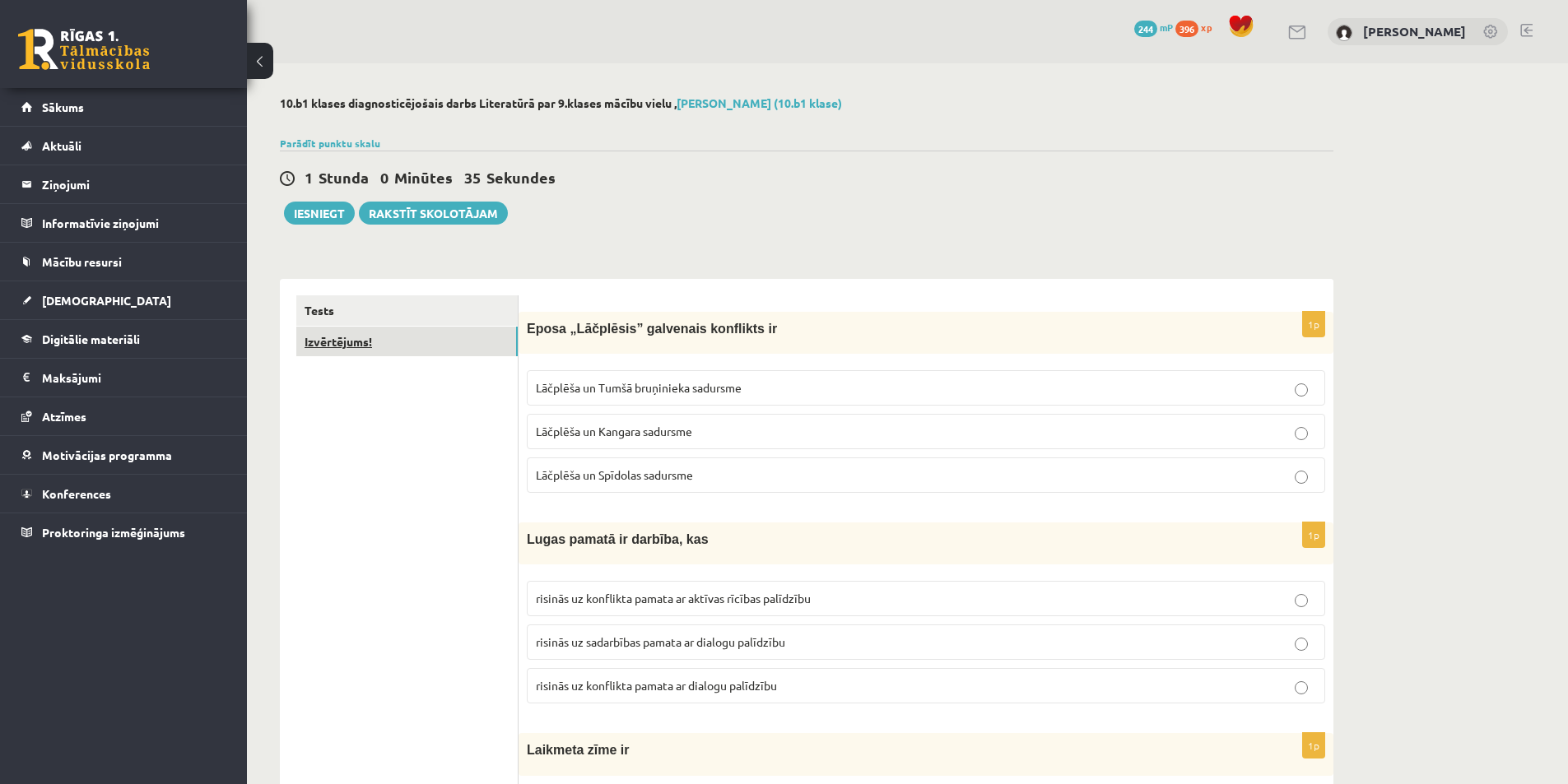
click at [358, 353] on link "Izvērtējums!" at bounding box center [407, 342] width 222 height 31
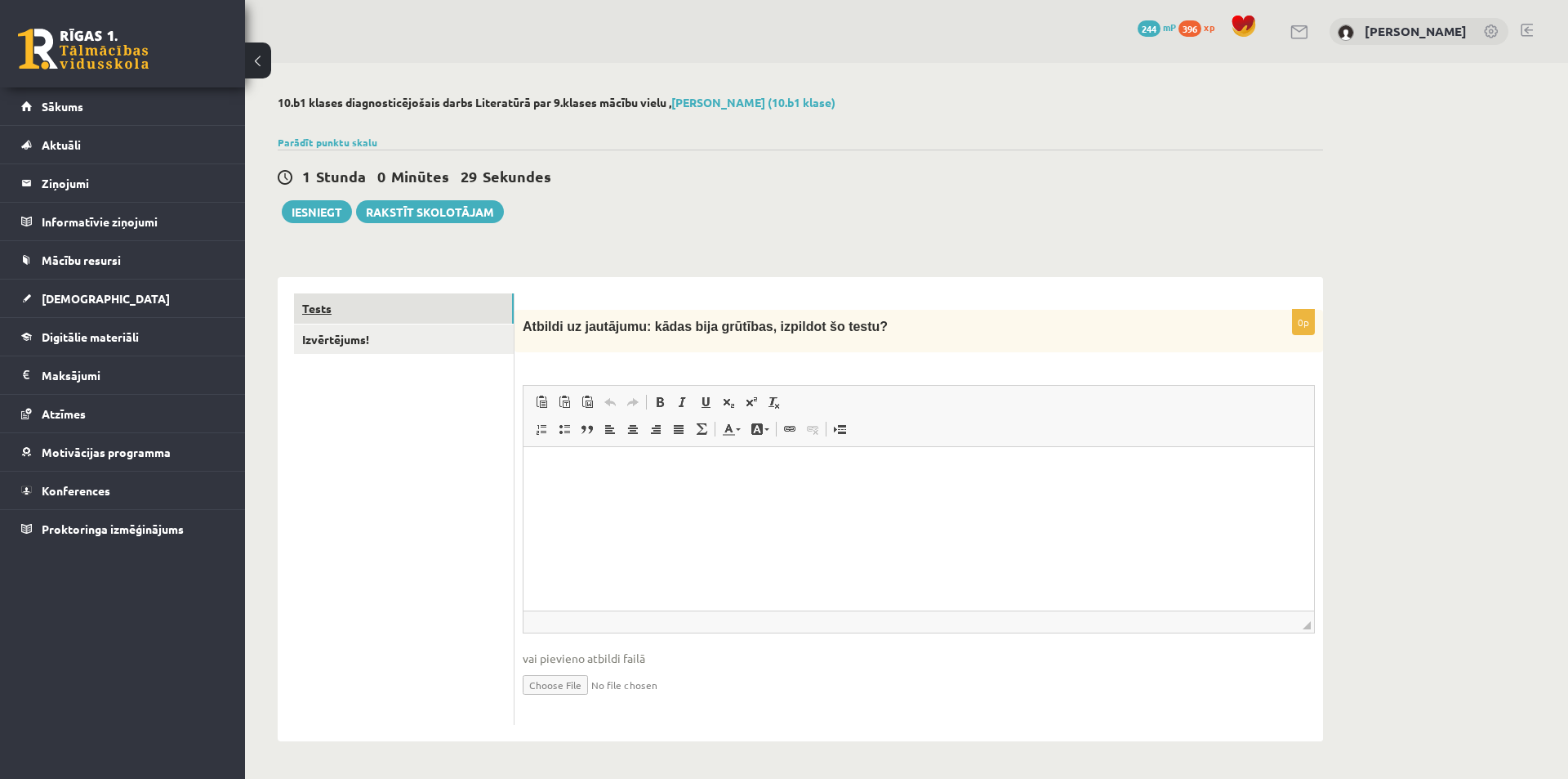
click at [352, 301] on link "Tests" at bounding box center [404, 308] width 220 height 31
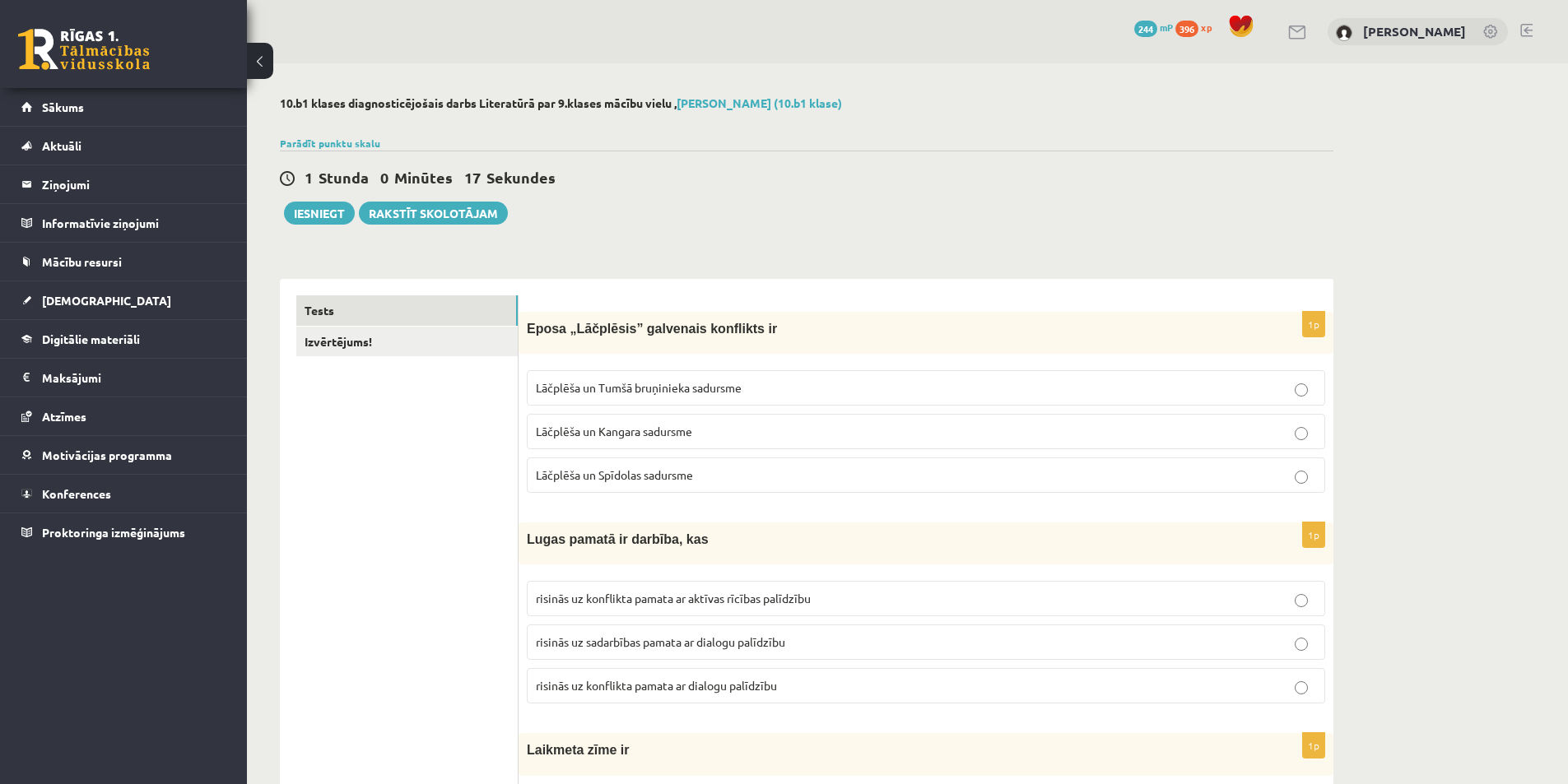
click at [593, 394] on span "Lāčplēša un Tumšā bruņinieka sadursme" at bounding box center [638, 387] width 206 height 15
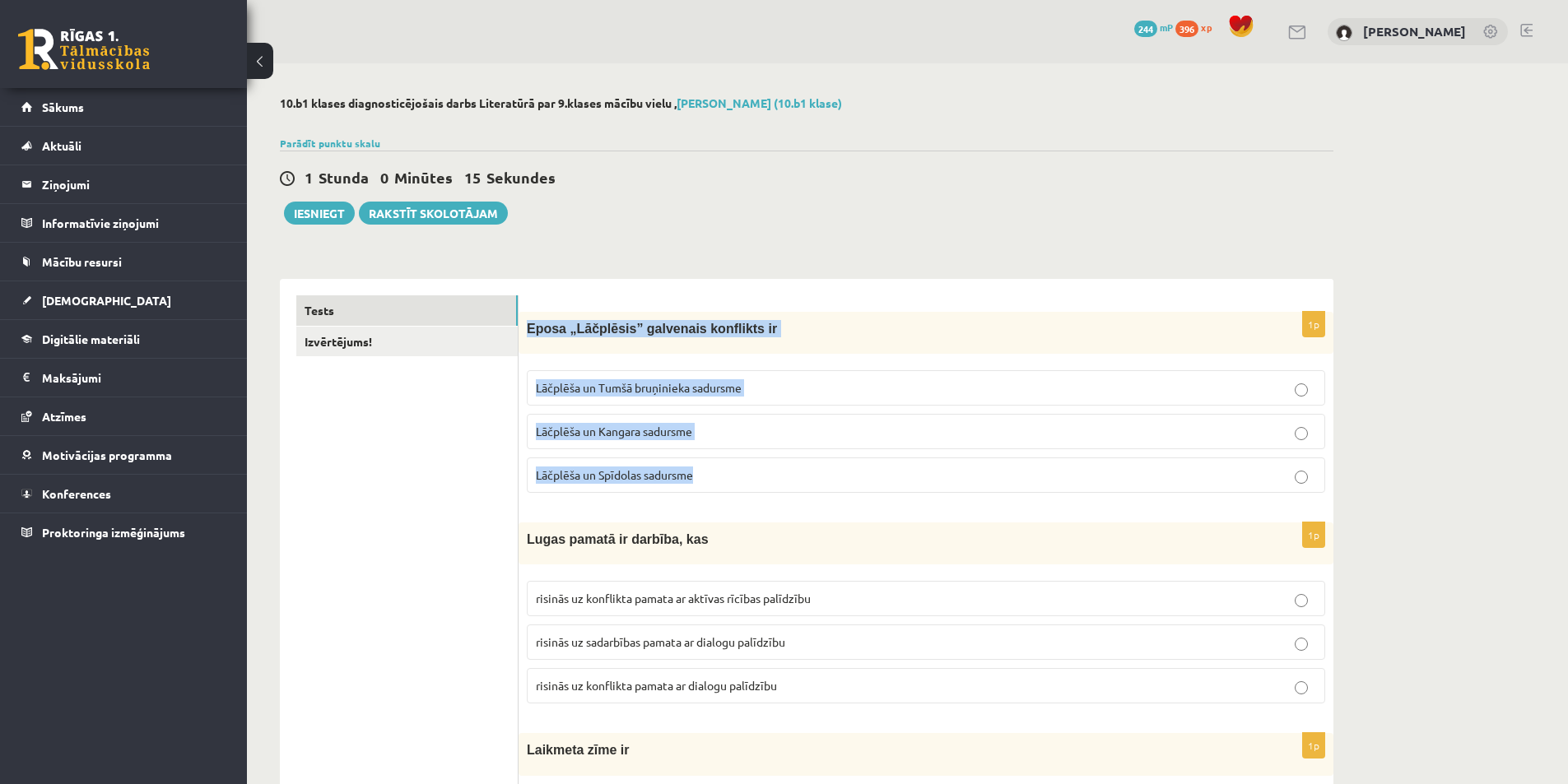
drag, startPoint x: 528, startPoint y: 327, endPoint x: 710, endPoint y: 484, distance: 240.4
click at [710, 484] on div "1p Eposa „Lāčplēsis” galvenais konflikts ir Lāčplēša un Tumšā bruņinieka sadurs…" at bounding box center [927, 408] width 815 height 194
copy div "Eposa „Lāčplēsis” galvenais konflikts ir [PERSON_NAME] un Tumšā bruņinieka sadu…"
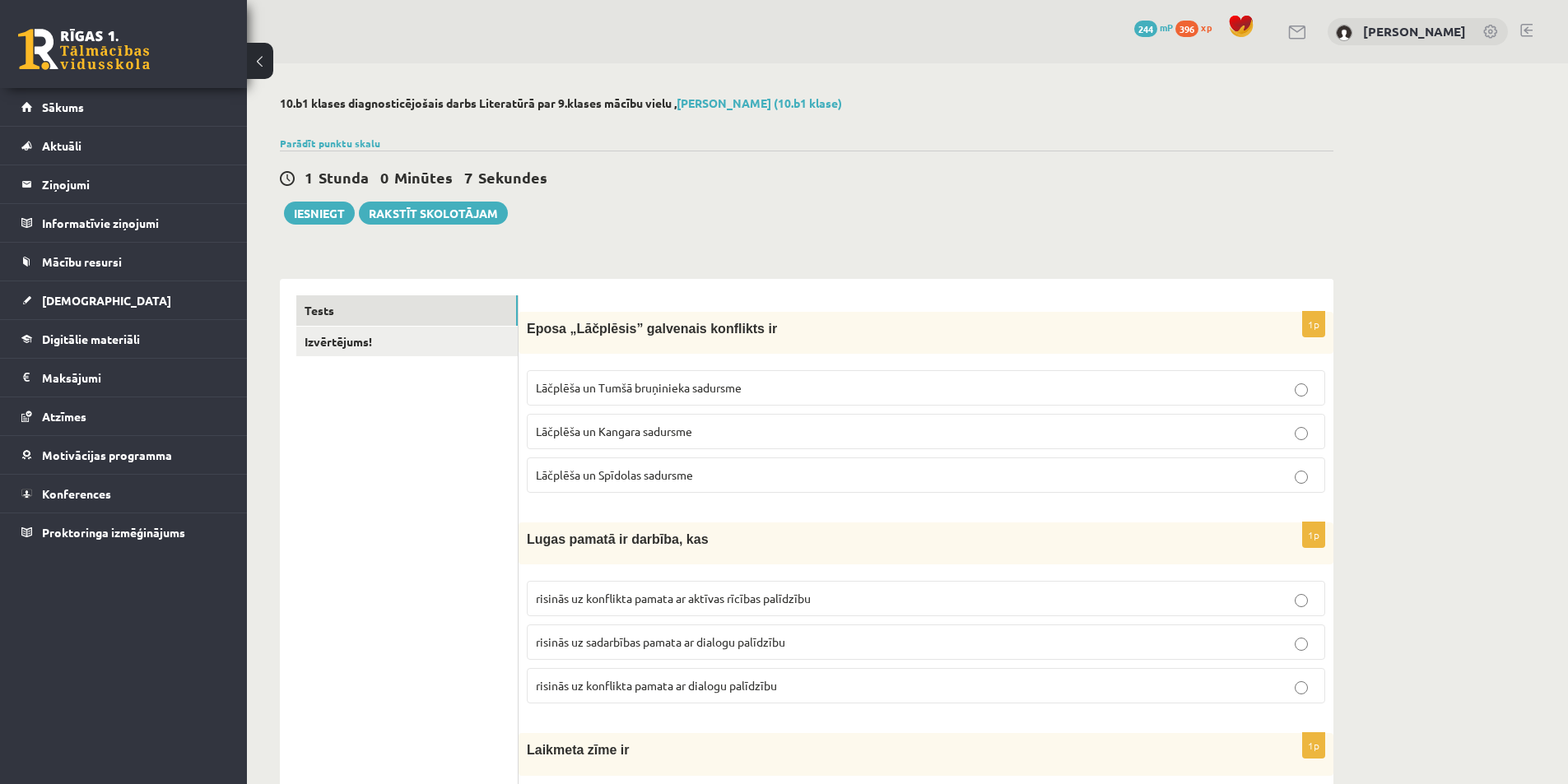
click at [1308, 440] on p "Lāčplēša un Kangara sadursme" at bounding box center [926, 430] width 781 height 17
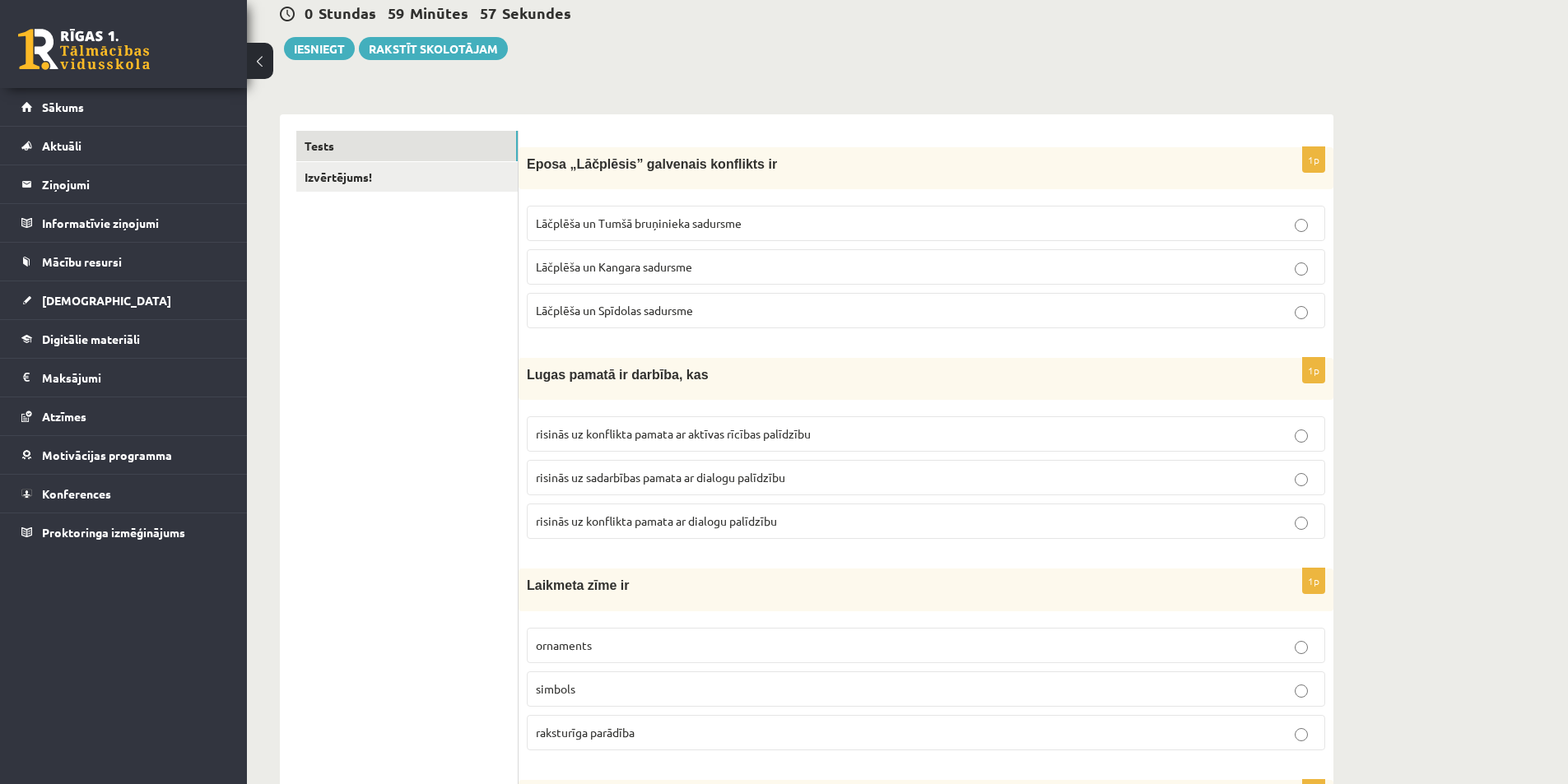
scroll to position [246, 0]
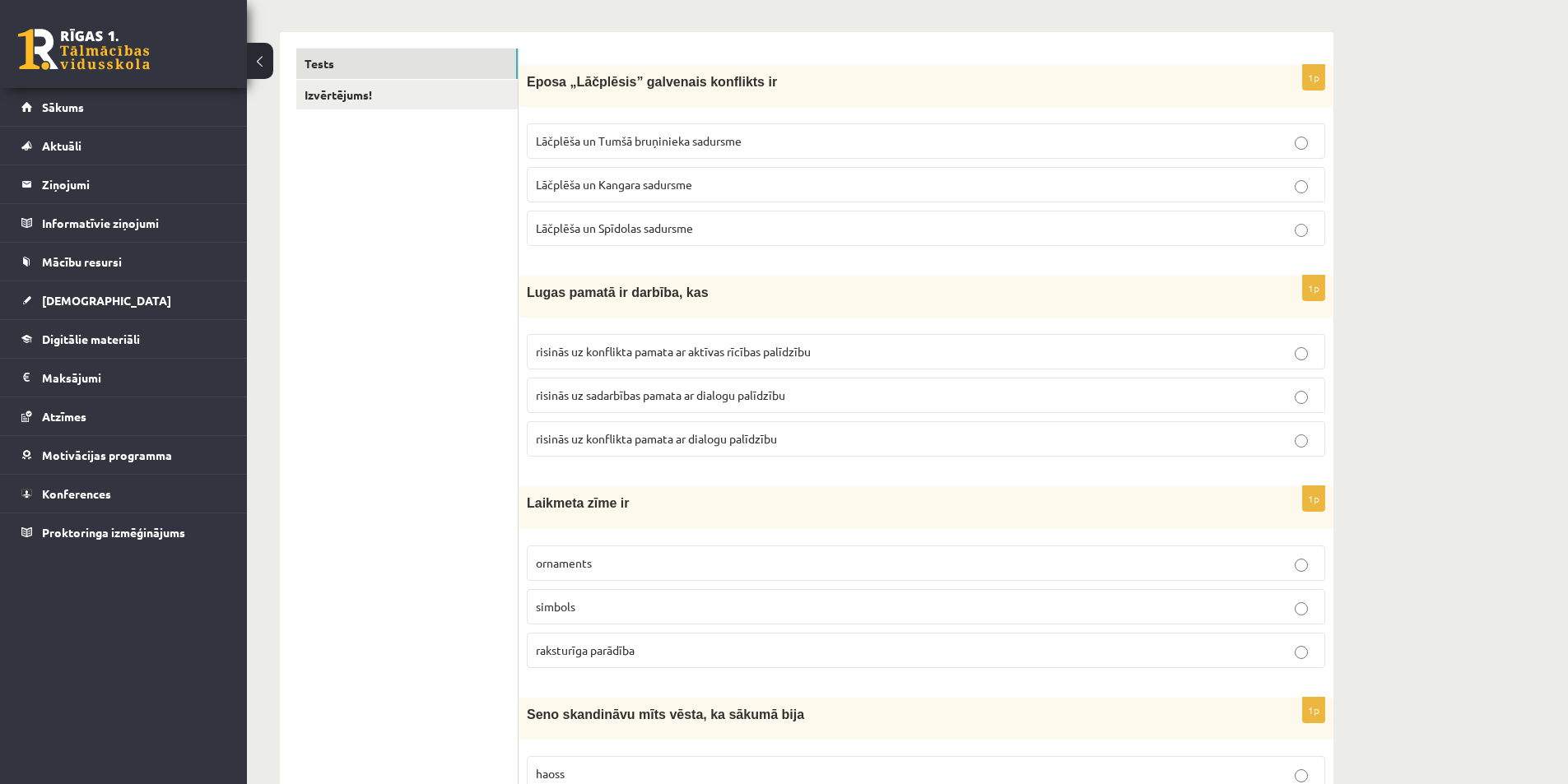
click at [618, 355] on span "risinās uz konflikta pamata ar aktīvas rīcības palīdzību" at bounding box center [673, 351] width 274 height 15
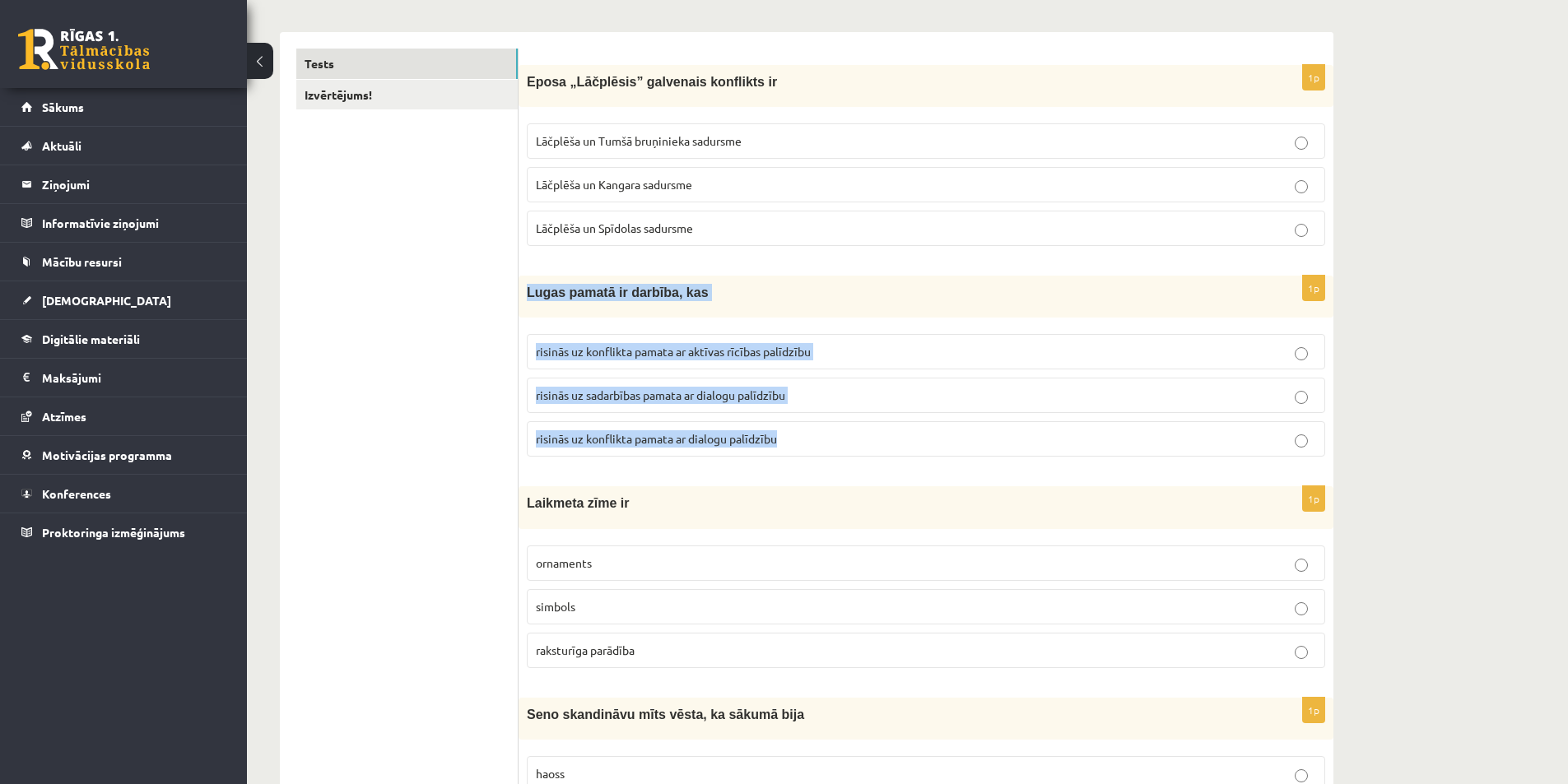
drag, startPoint x: 528, startPoint y: 292, endPoint x: 809, endPoint y: 436, distance: 315.7
click at [809, 436] on div "1p Lugas pamatā ir darbība, kas risinās uz konflikta pamata ar aktīvas rīcības …" at bounding box center [927, 372] width 815 height 194
copy div "Lugas pamatā ir darbība, kas risinās uz konflikta pamata ar aktīvas rīcības pal…"
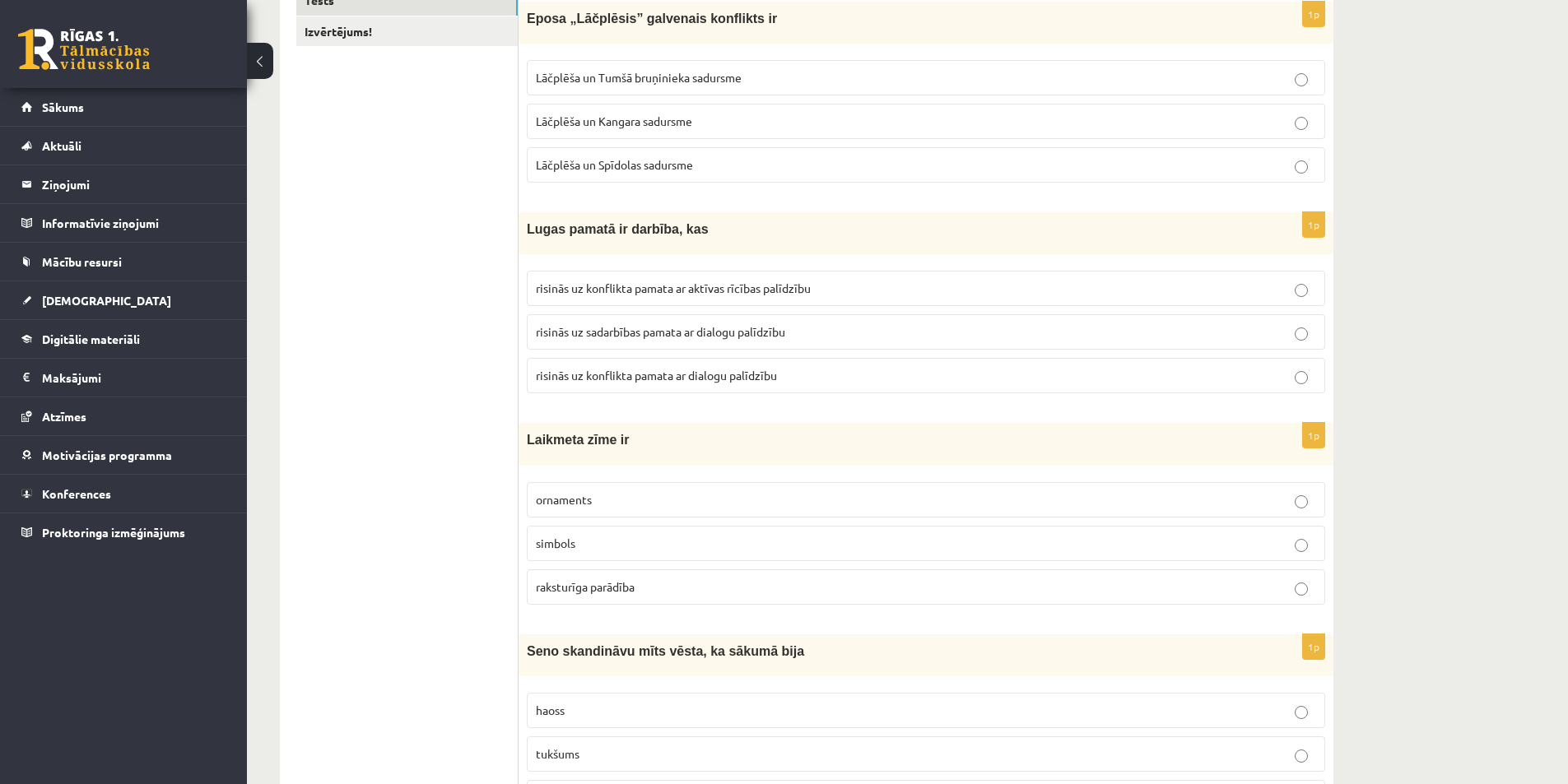
scroll to position [411, 0]
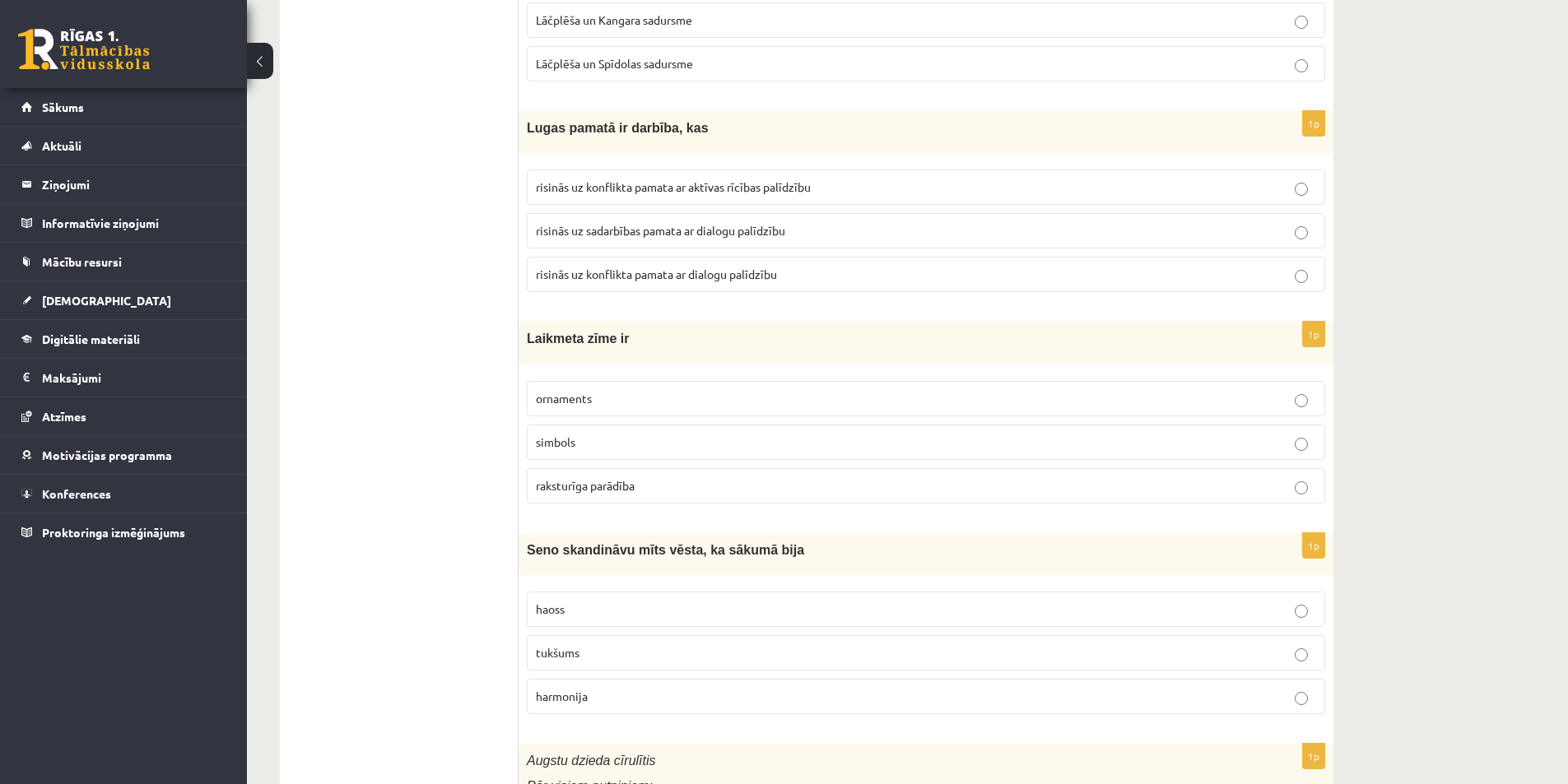
click at [643, 487] on p "raksturīga parādība" at bounding box center [926, 485] width 781 height 17
drag, startPoint x: 528, startPoint y: 341, endPoint x: 687, endPoint y: 488, distance: 216.5
click at [687, 488] on div "1p Laikmeta zīme ir ornaments simbols raksturīga parādība" at bounding box center [927, 418] width 815 height 194
copy div "Laikmeta zīme ir ornaments simbols raksturīga parādība"
click at [770, 434] on p "simbols" at bounding box center [926, 441] width 781 height 17
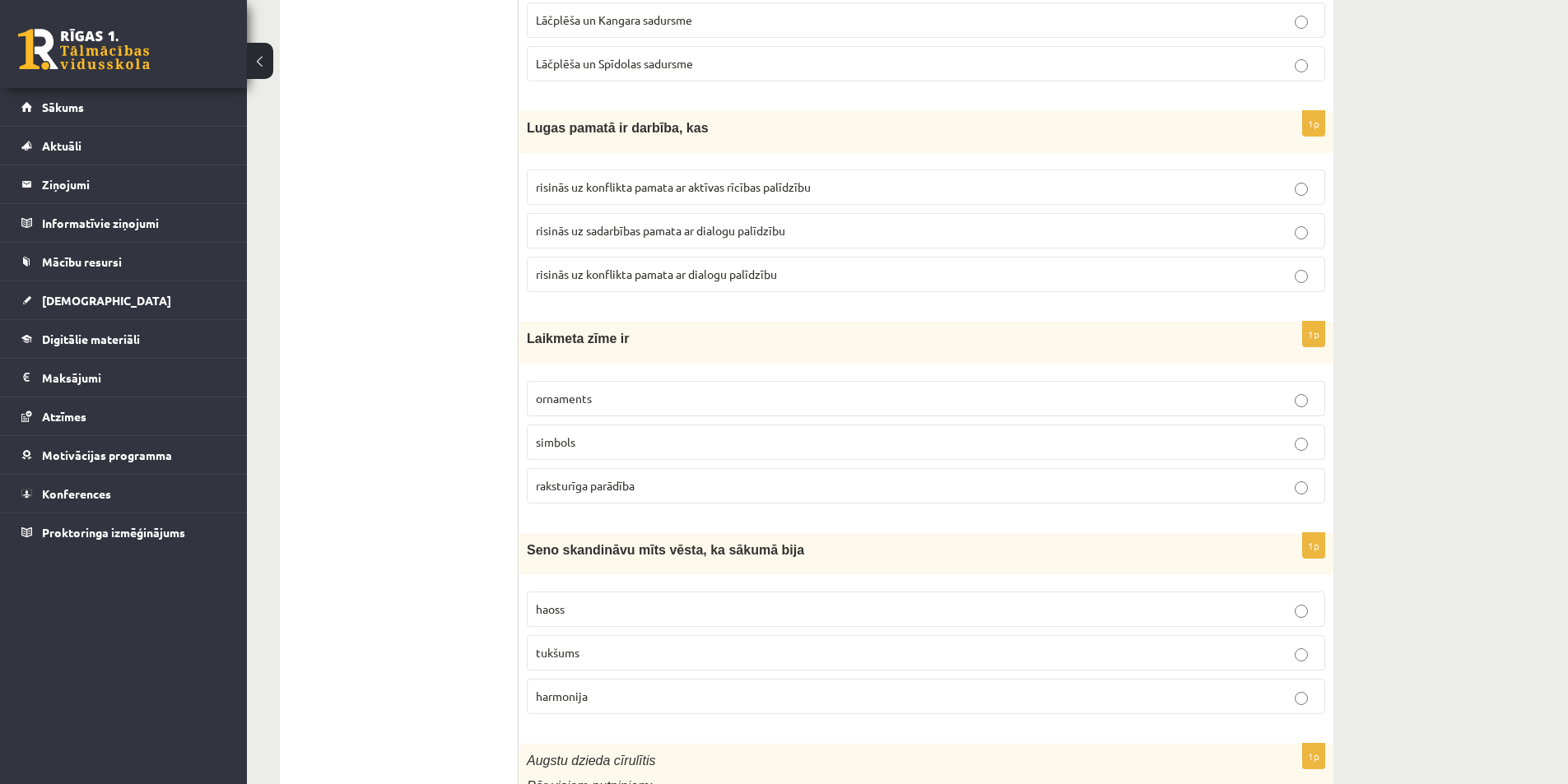
click at [1278, 491] on p "raksturīga parādība" at bounding box center [926, 485] width 781 height 17
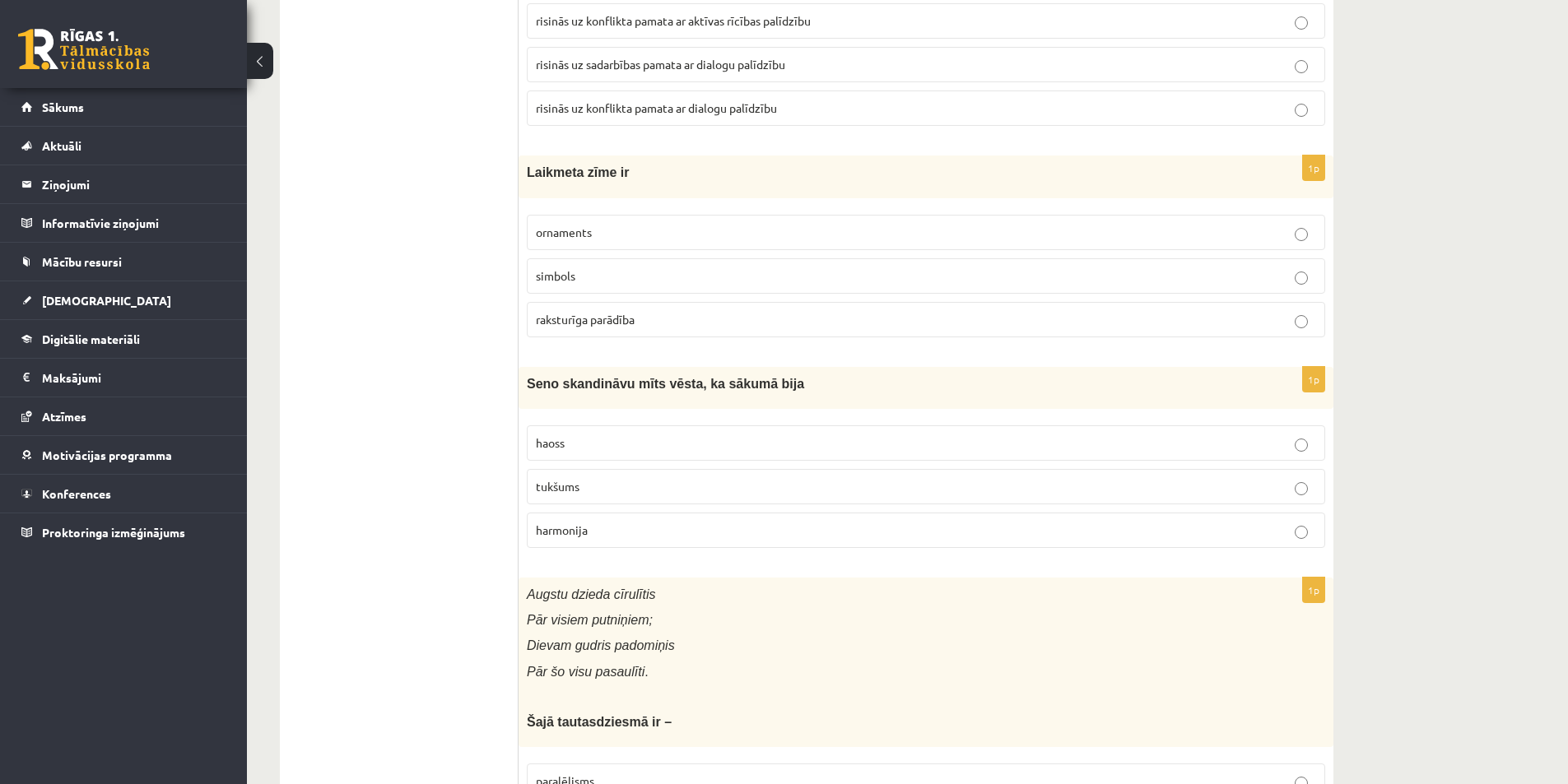
scroll to position [575, 0]
click at [577, 448] on p "haoss" at bounding box center [926, 444] width 781 height 17
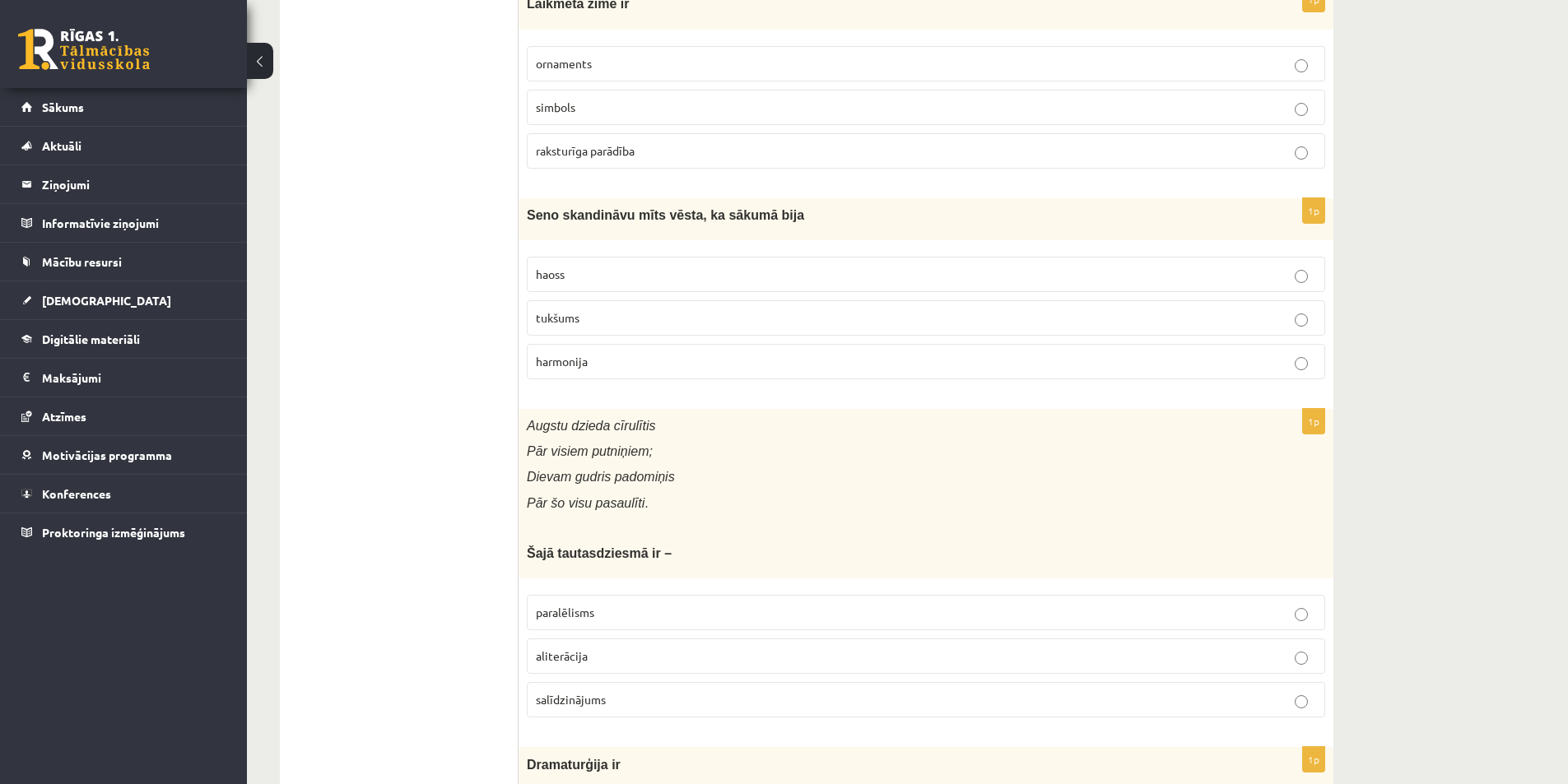
scroll to position [740, 0]
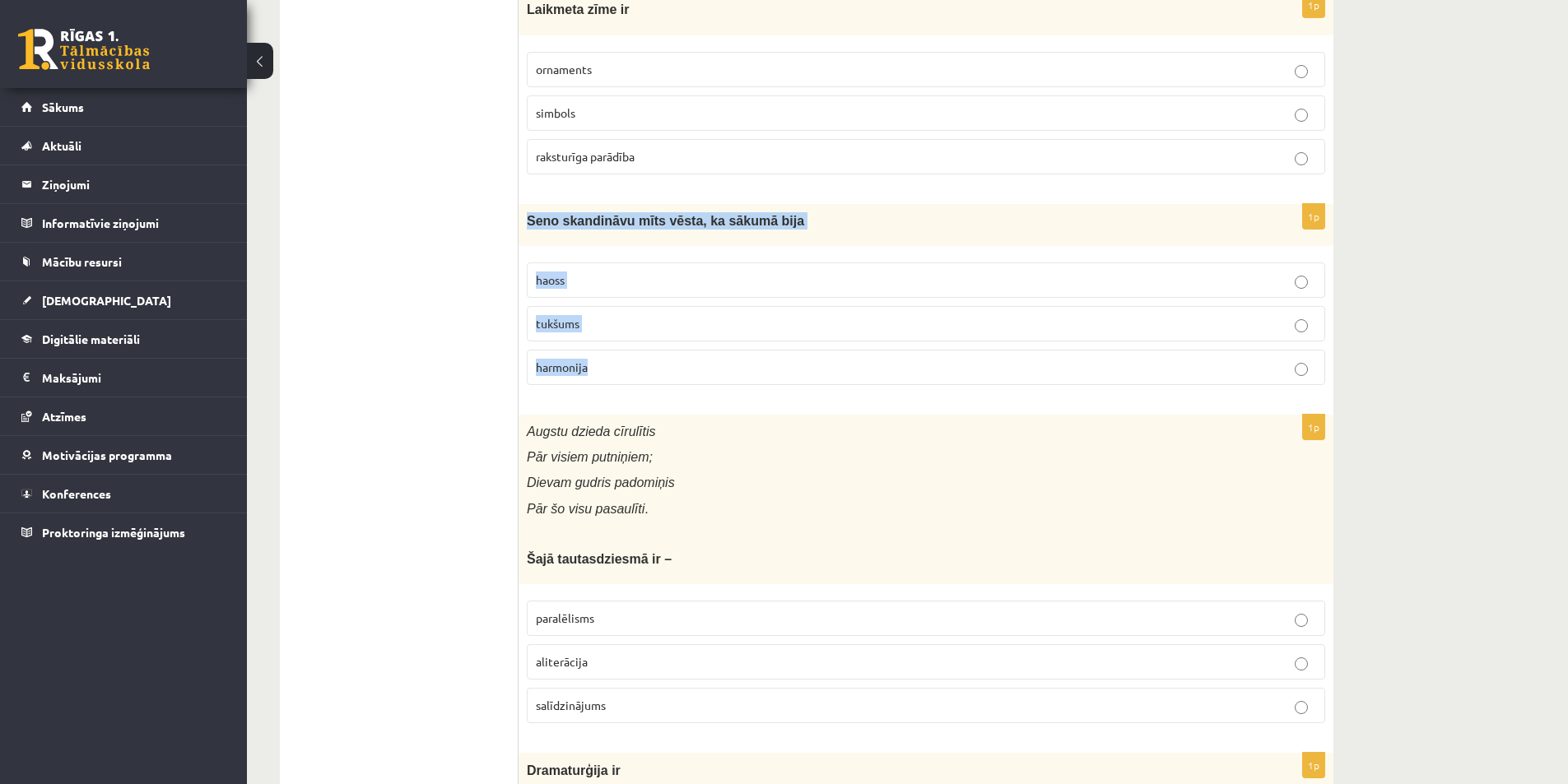
drag, startPoint x: 524, startPoint y: 221, endPoint x: 610, endPoint y: 356, distance: 160.1
click at [610, 356] on div "1p Seno skandināvu mīts vēsta, ka sākumā bija haoss [GEOGRAPHIC_DATA] harmonija" at bounding box center [927, 300] width 815 height 194
copy div "Seno skandināvu mīts vēsta, ka sākumā bija haoss tukšums harmonija"
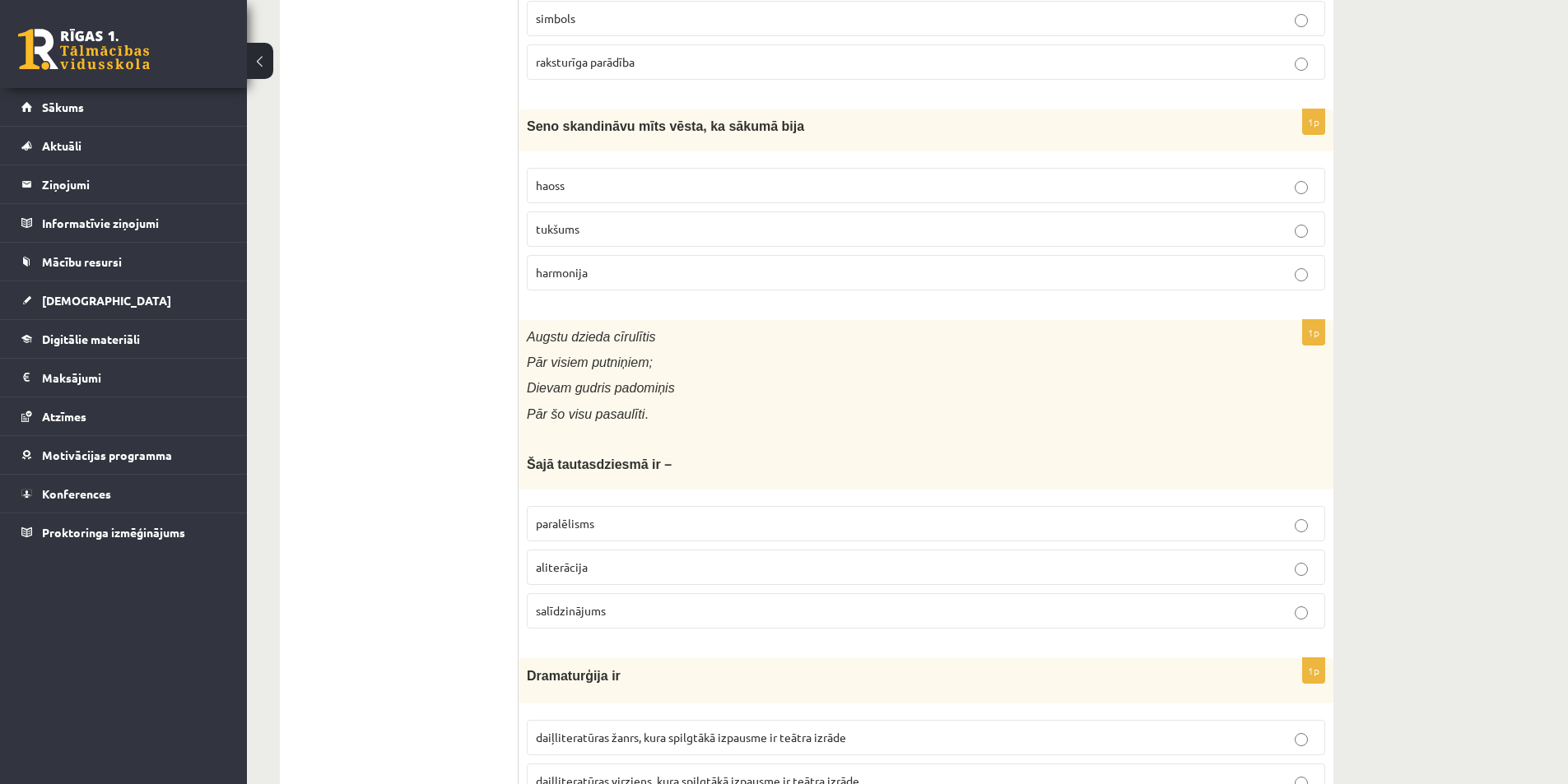
scroll to position [987, 0]
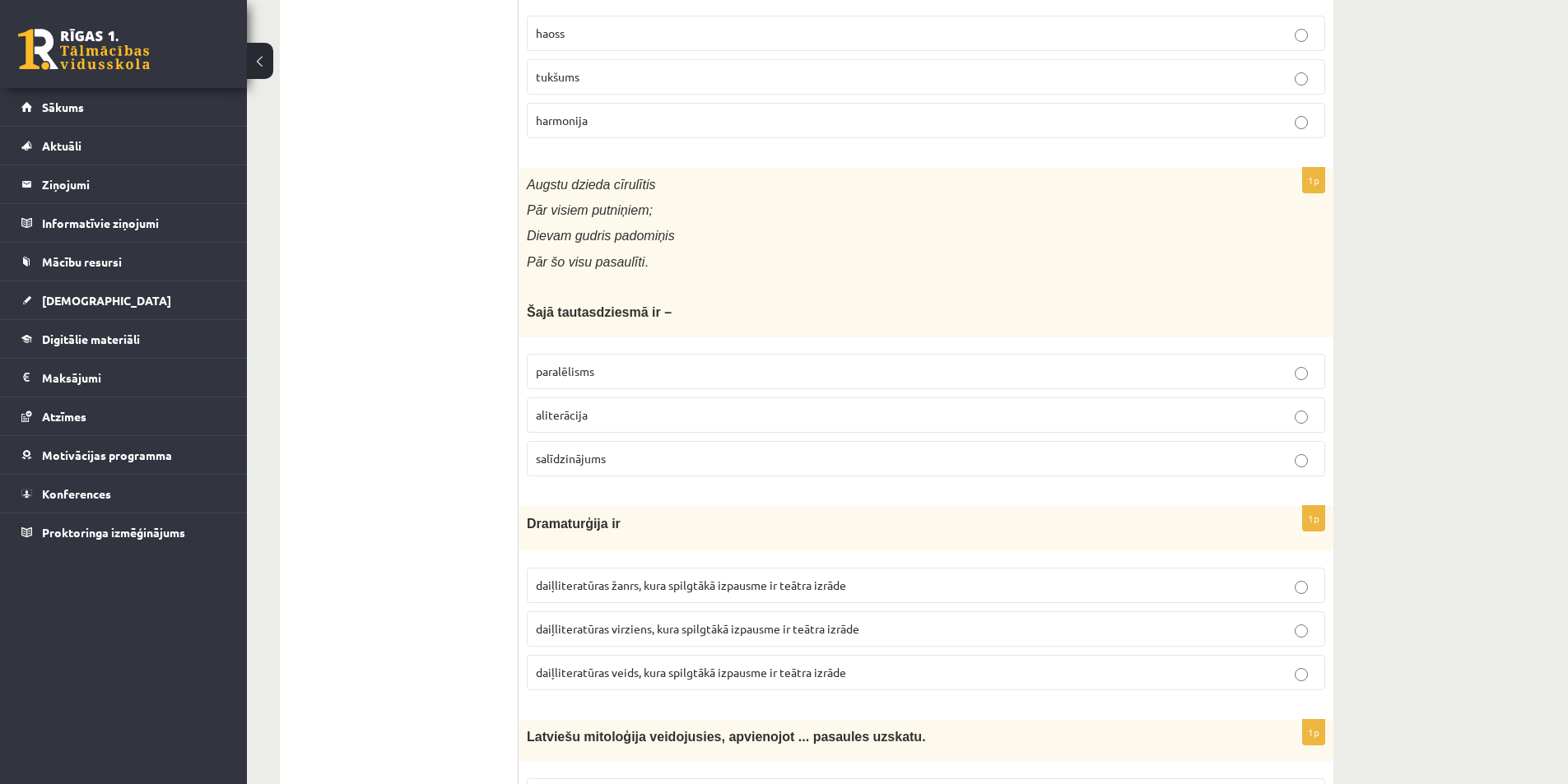
click at [617, 456] on p "salīdzinājums" at bounding box center [926, 458] width 781 height 17
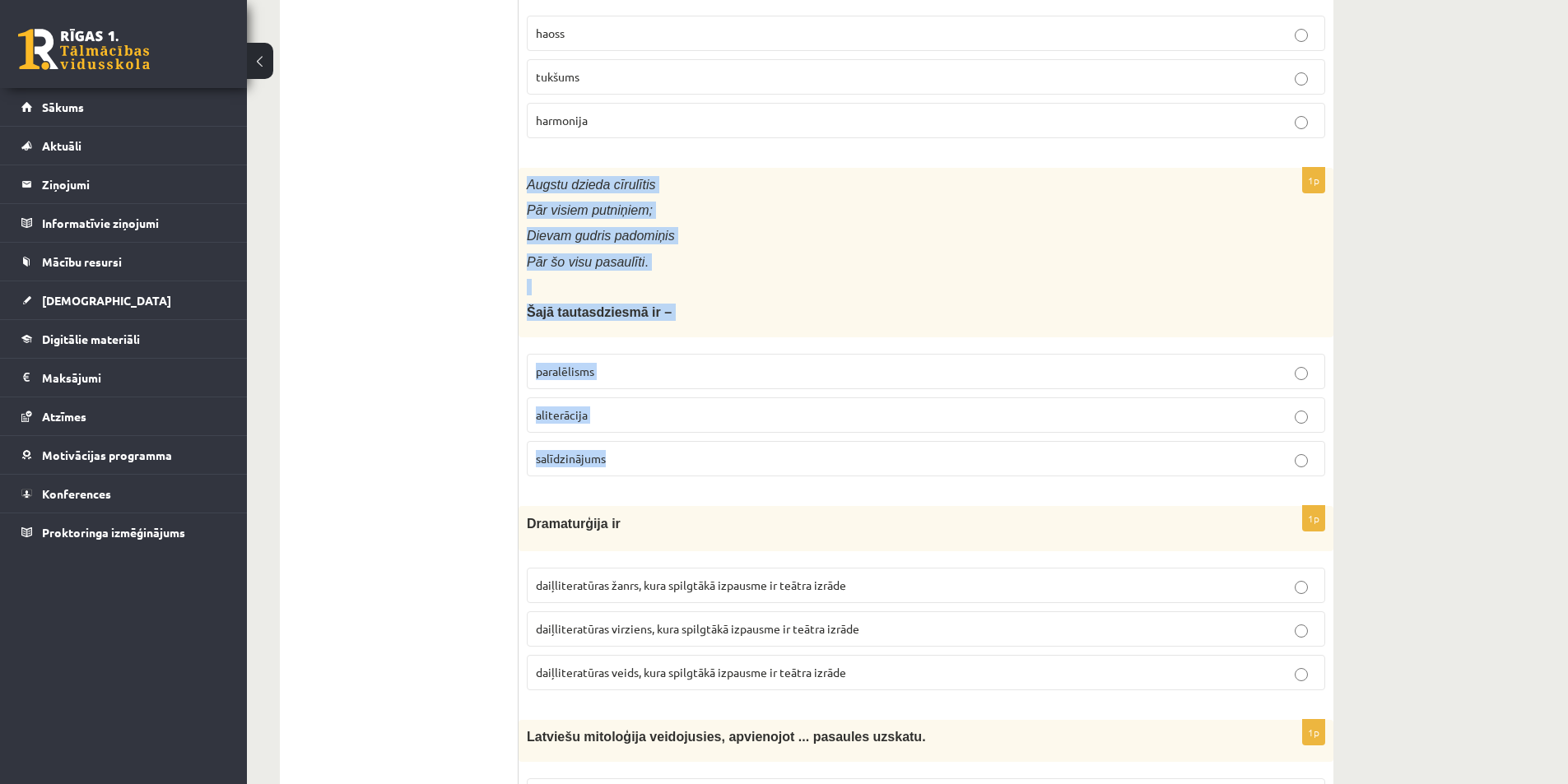
drag, startPoint x: 525, startPoint y: 188, endPoint x: 639, endPoint y: 457, distance: 292.2
click at [639, 457] on div "1p Augstu dzieda cīrulītis Pār visiem putniņiem; Dievam gudris padomiņis Pār šo…" at bounding box center [927, 329] width 815 height 322
copy div "Augstu dzieda cīrulītis Pār visiem putniņiem; Dievam gudris padomiņis Pār šo vi…"
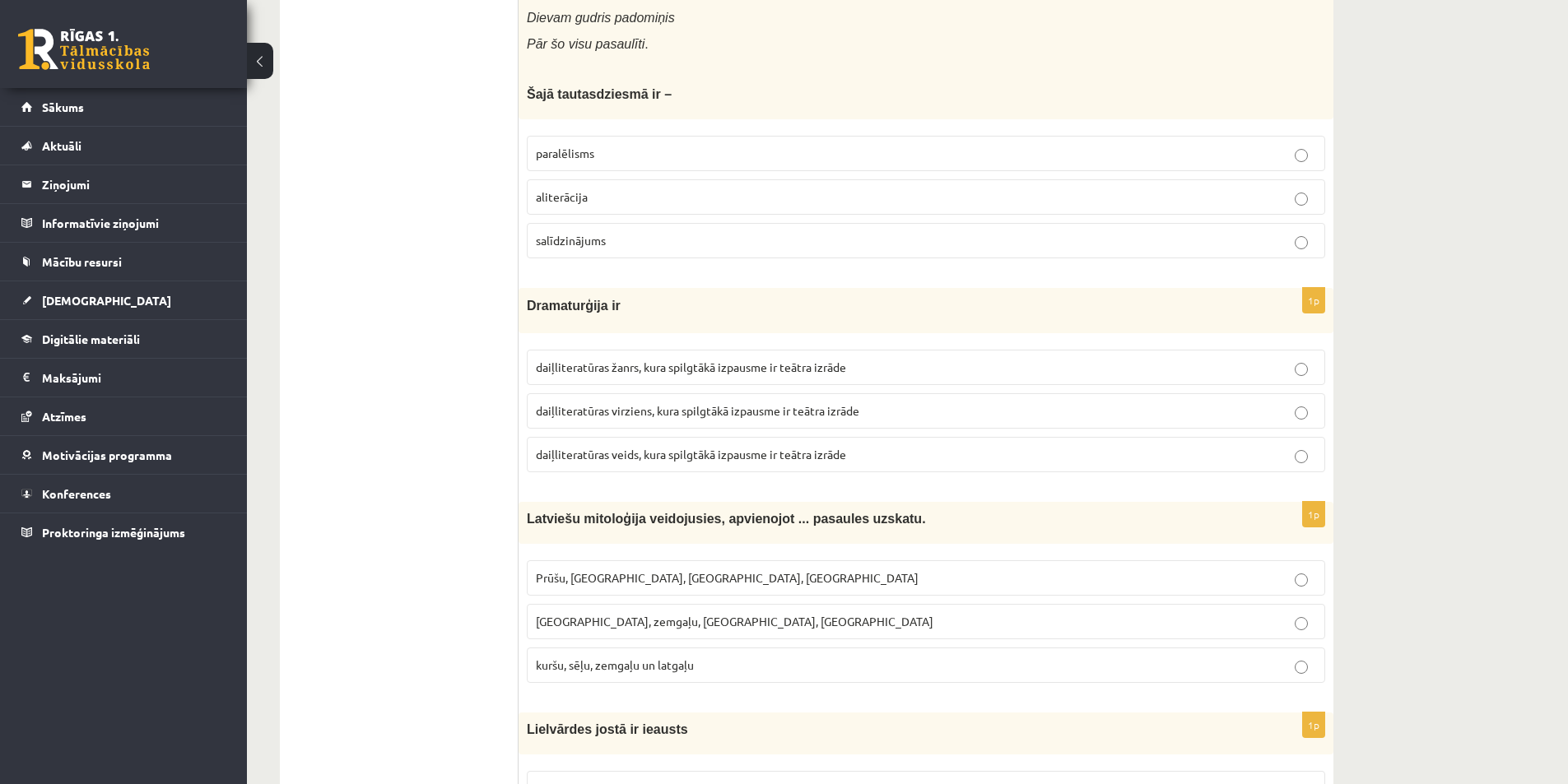
scroll to position [1234, 0]
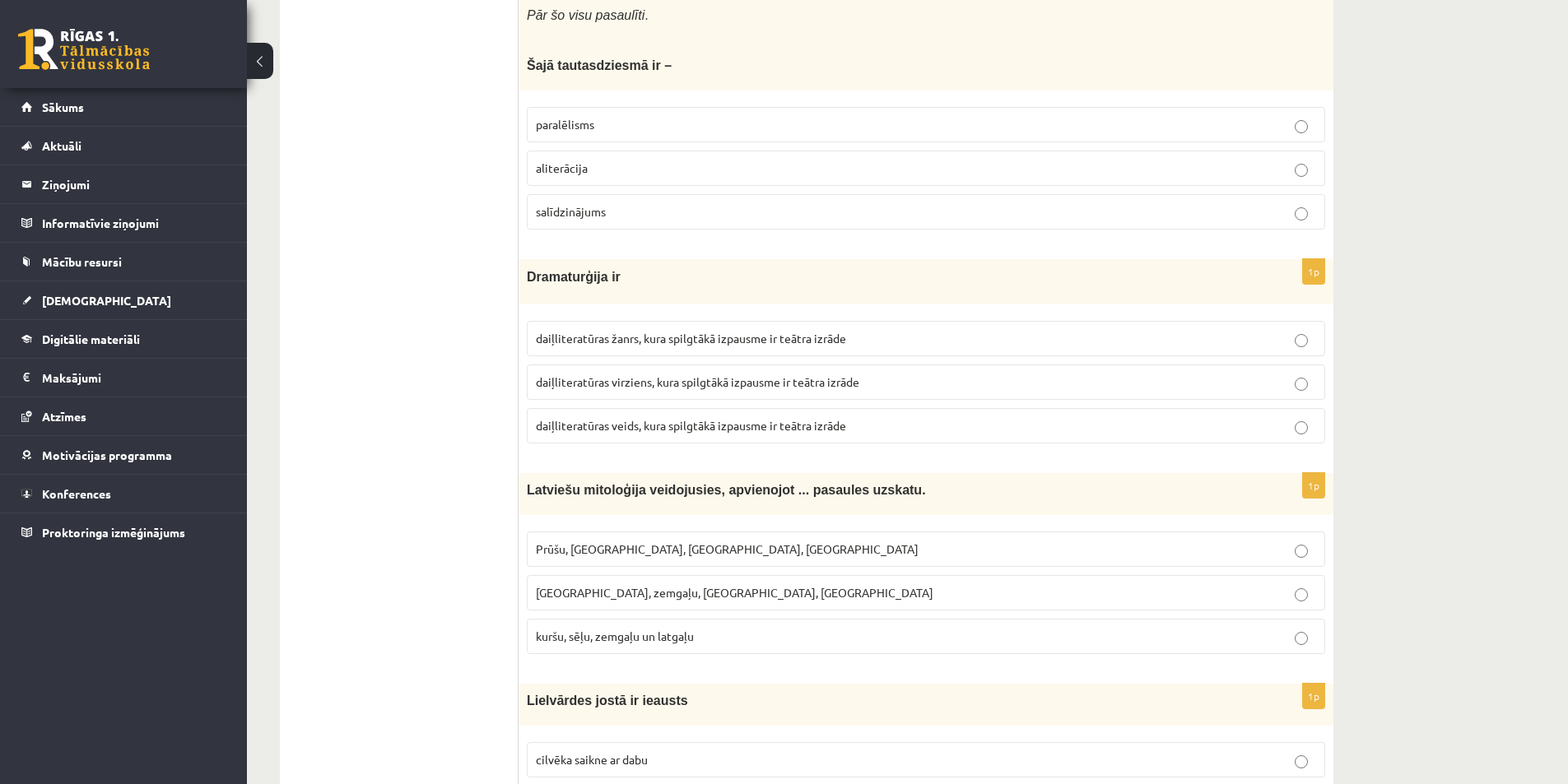
click at [709, 387] on span "daiļliteratūras virziens, kura spilgtākā izpausme ir teātra izrāde" at bounding box center [697, 382] width 323 height 15
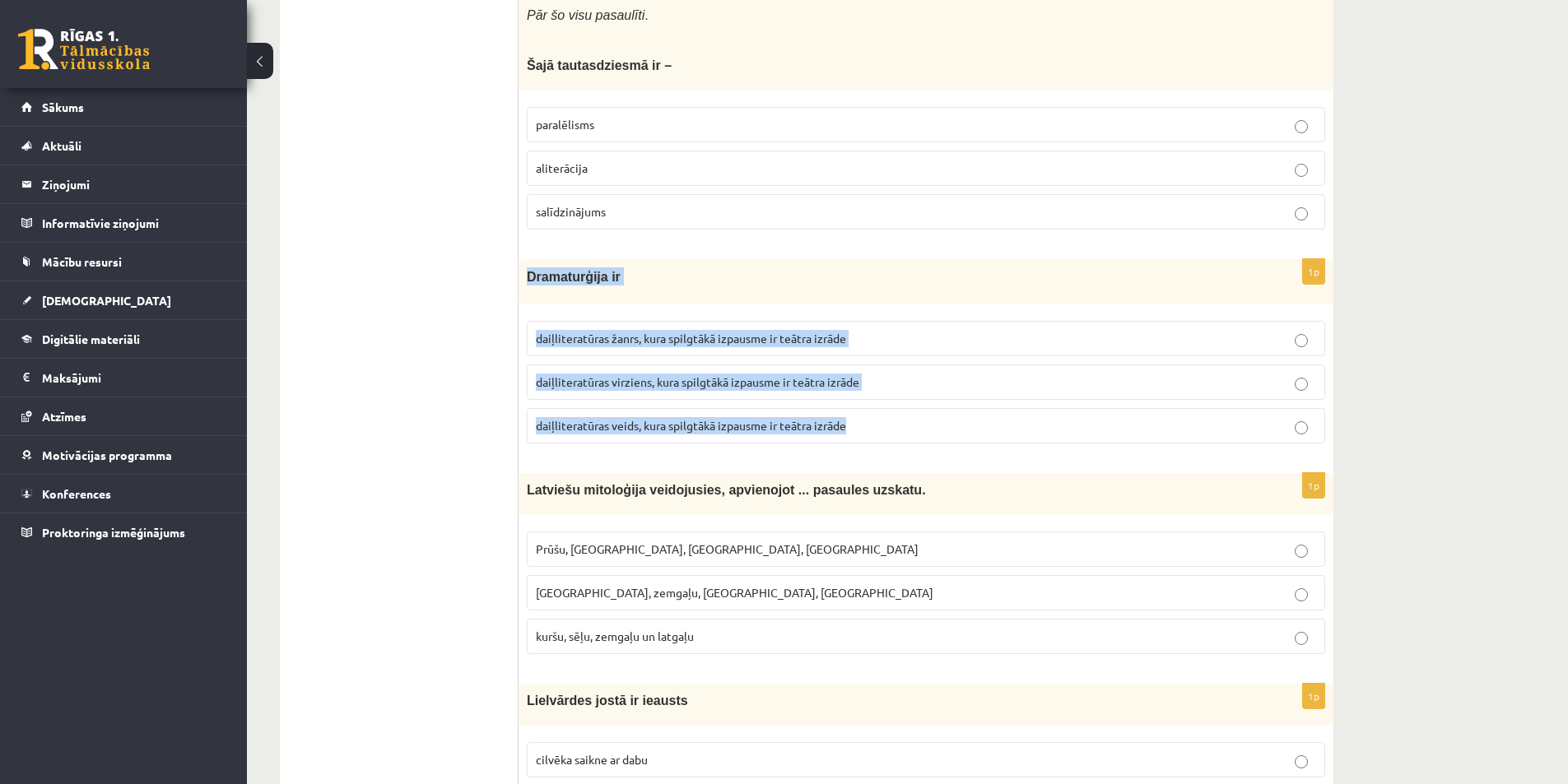
drag, startPoint x: 519, startPoint y: 274, endPoint x: 862, endPoint y: 428, distance: 376.0
click at [862, 428] on div "1p Dramaturģija ir daiļliteratūras žanrs, kura spilgtākā izpausme ir teātra izr…" at bounding box center [927, 358] width 815 height 197
copy div "Dramaturģija ir daiļliteratūras žanrs, kura spilgtākā izpausme ir teātra izrāde…"
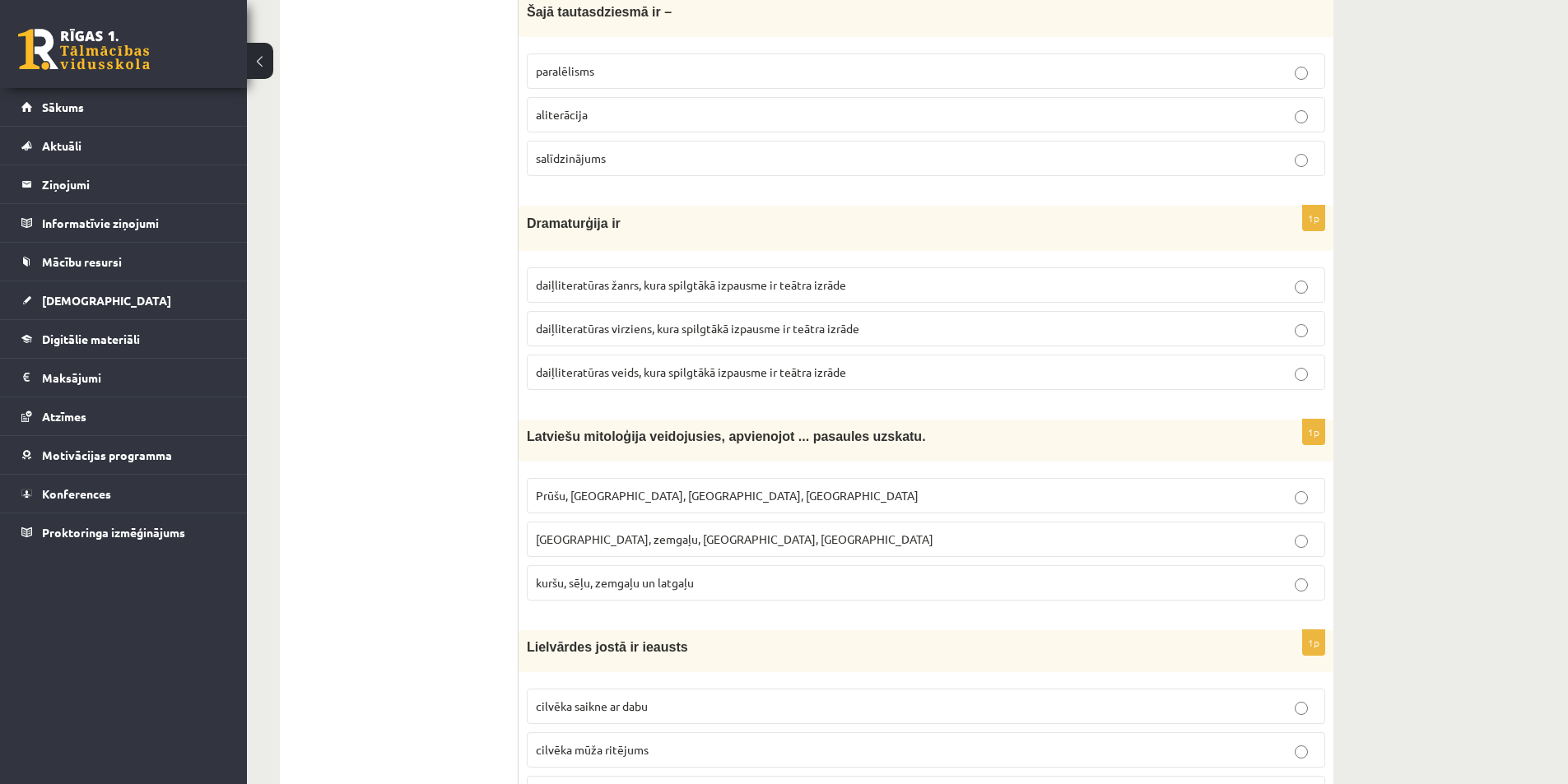
scroll to position [1398, 0]
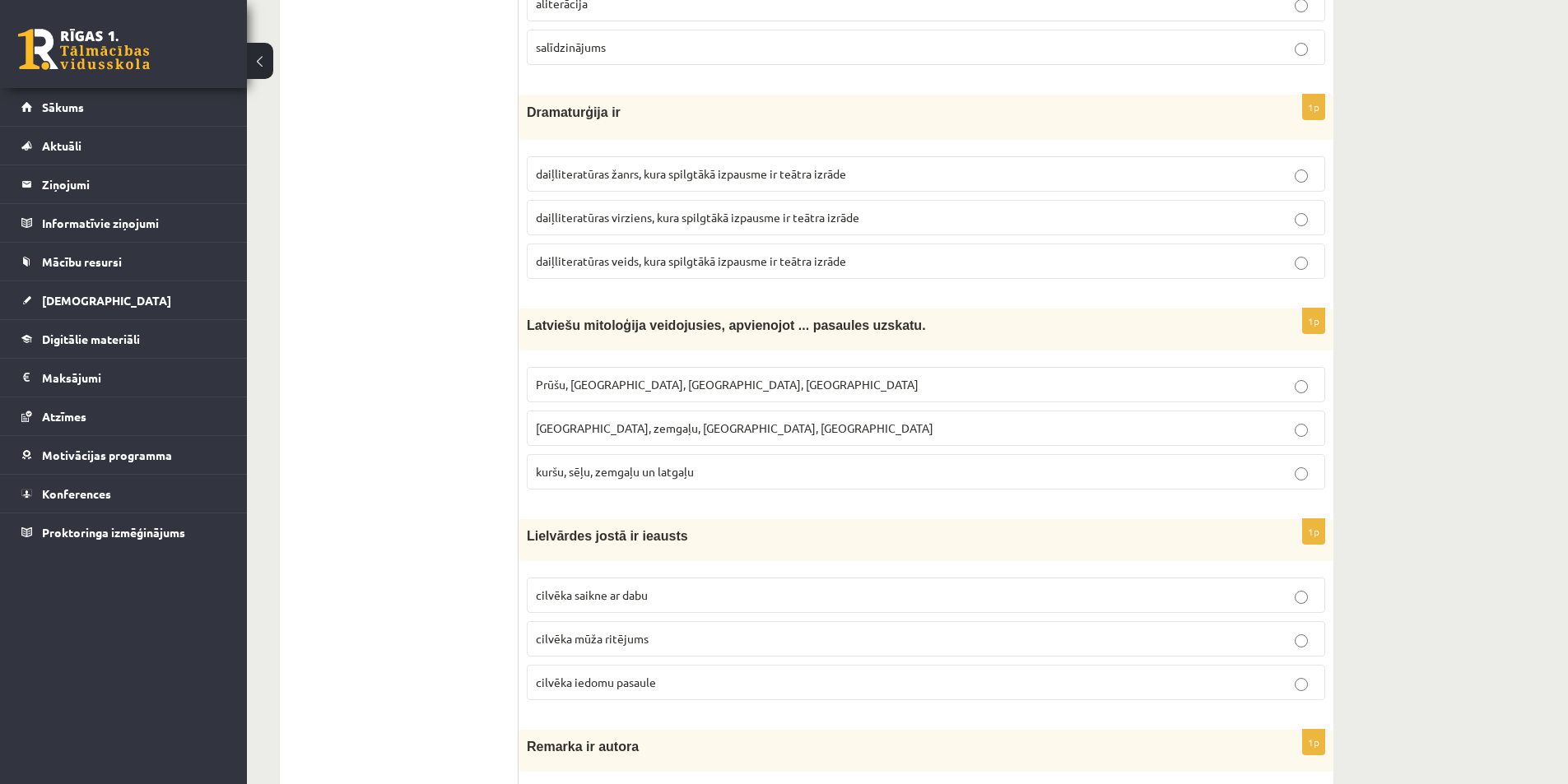
click at [636, 482] on label "kuršu, sēļu, zemgaļu un latgaļu" at bounding box center [926, 472] width 798 height 36
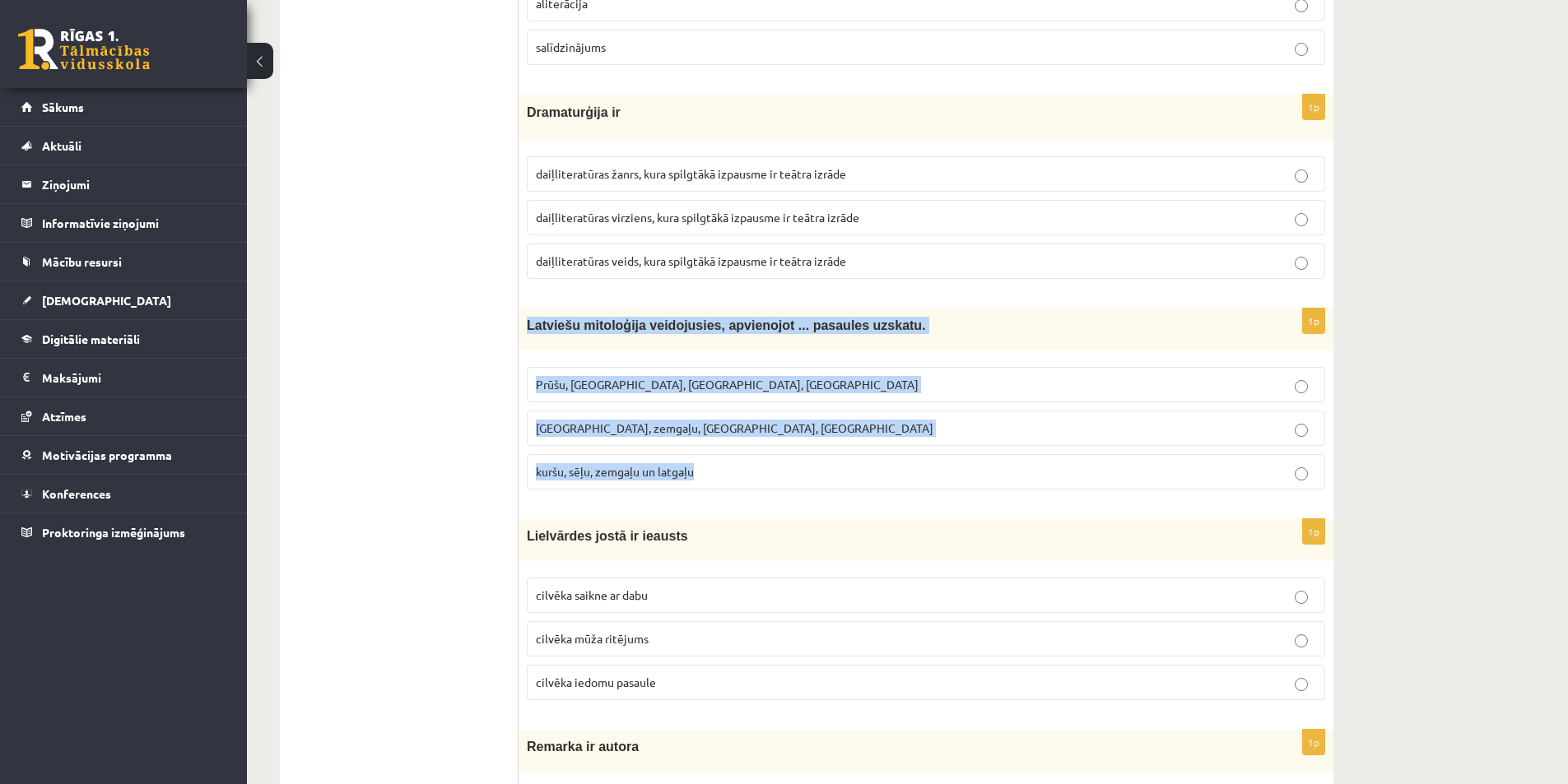
drag, startPoint x: 524, startPoint y: 324, endPoint x: 757, endPoint y: 471, distance: 275.5
click at [757, 471] on div "1p Latviešu mitoloģija veidojusies, apvienojot ... pasaules uzskatu. [GEOGRAPHI…" at bounding box center [927, 404] width 815 height 194
copy div "Latviešu mitoloģija veidojusies, apvienojot ... pasaules uzskatu. [GEOGRAPHIC_D…"
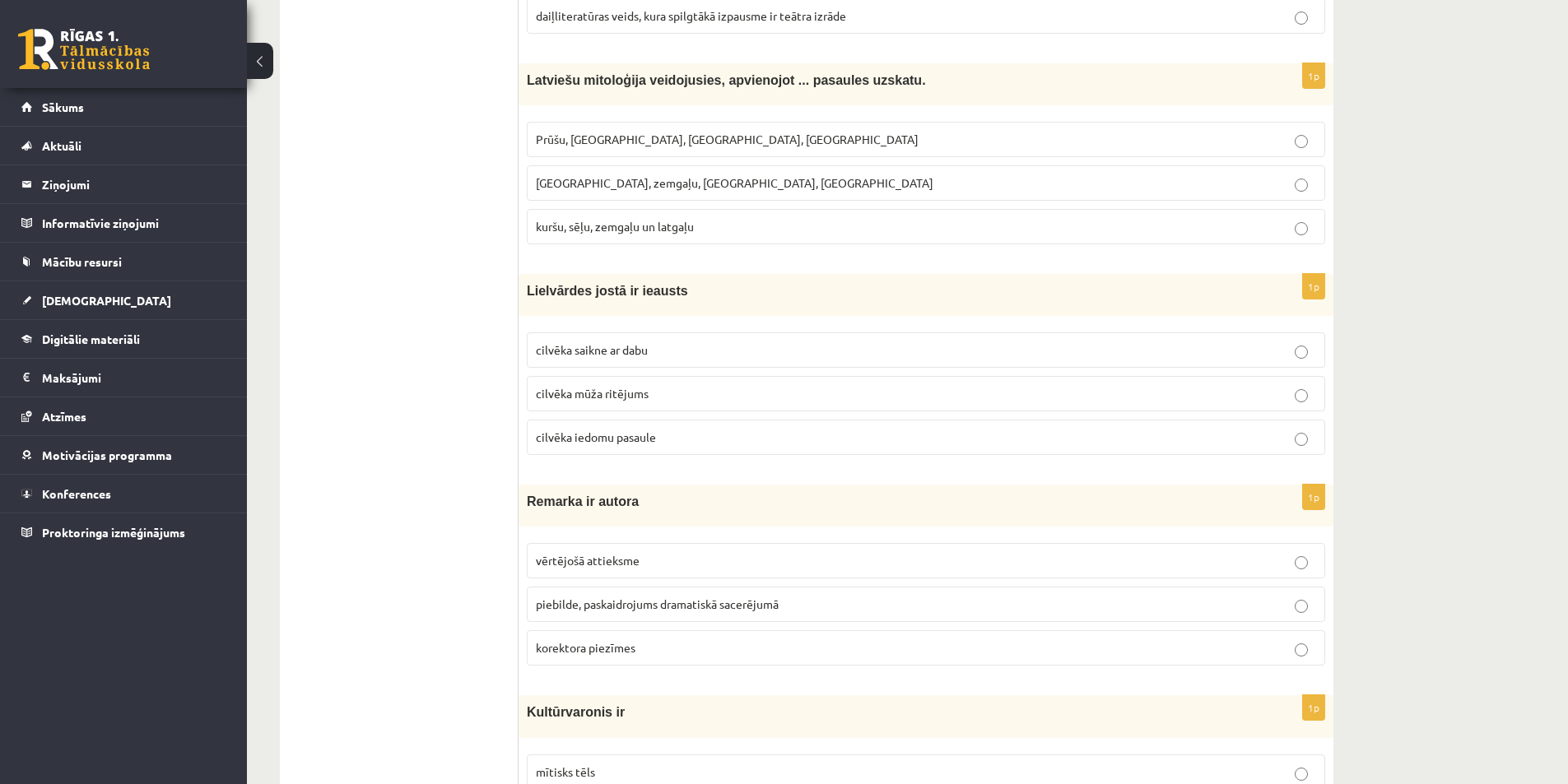
scroll to position [1646, 0]
click at [643, 344] on span "cilvēka saikne ar dabu" at bounding box center [592, 348] width 112 height 15
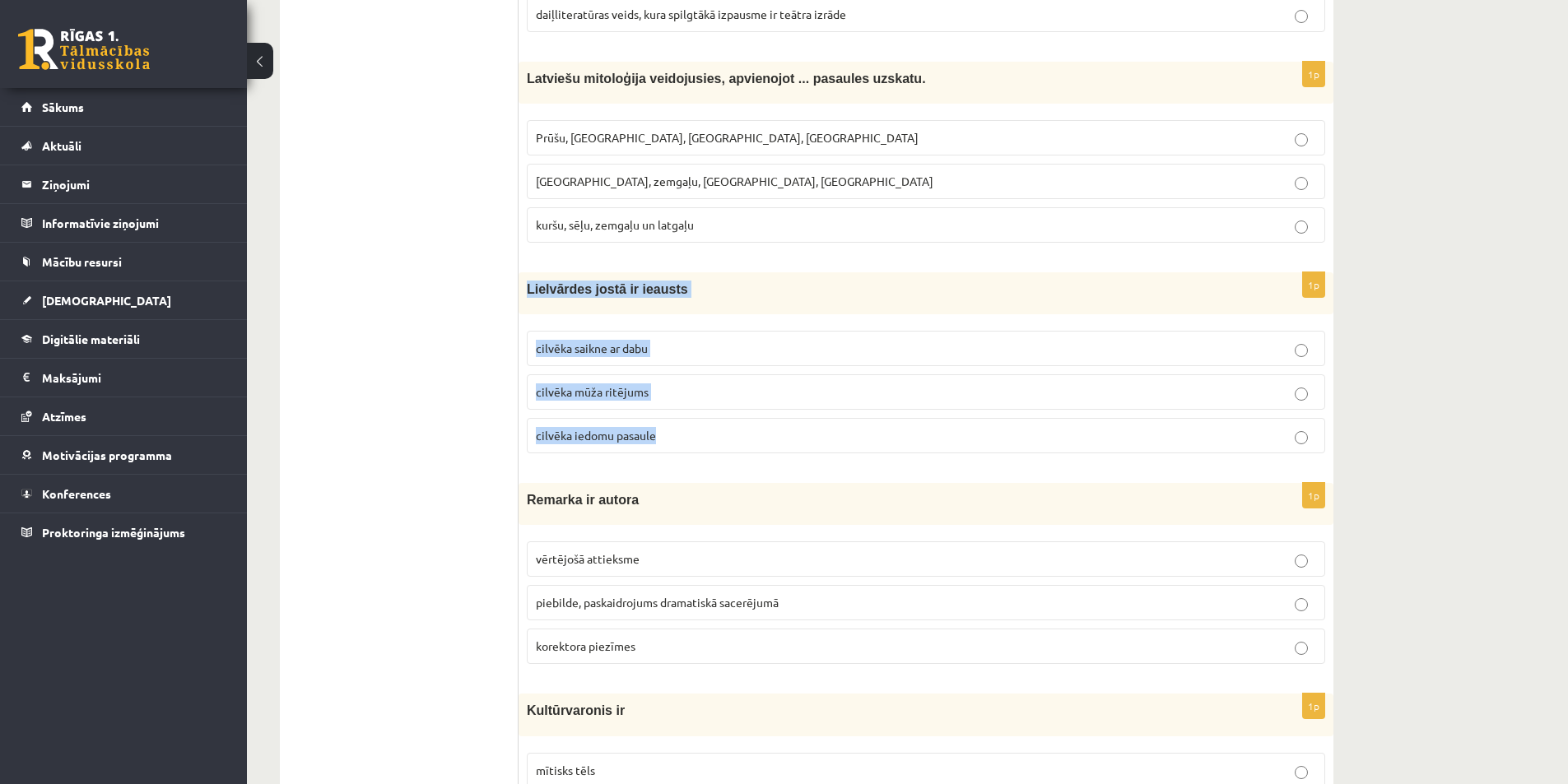
drag, startPoint x: 549, startPoint y: 303, endPoint x: 696, endPoint y: 443, distance: 203.0
click at [697, 443] on div "1p Lielvārdes jostā ir ieausts cilvēka saikne ar dabu cilvēka mūža ritējums cil…" at bounding box center [927, 369] width 815 height 194
copy div "Lielvārdes jostā ir ieausts cilvēka saikne ar dabu cilvēka mūža ritējums cilvēk…"
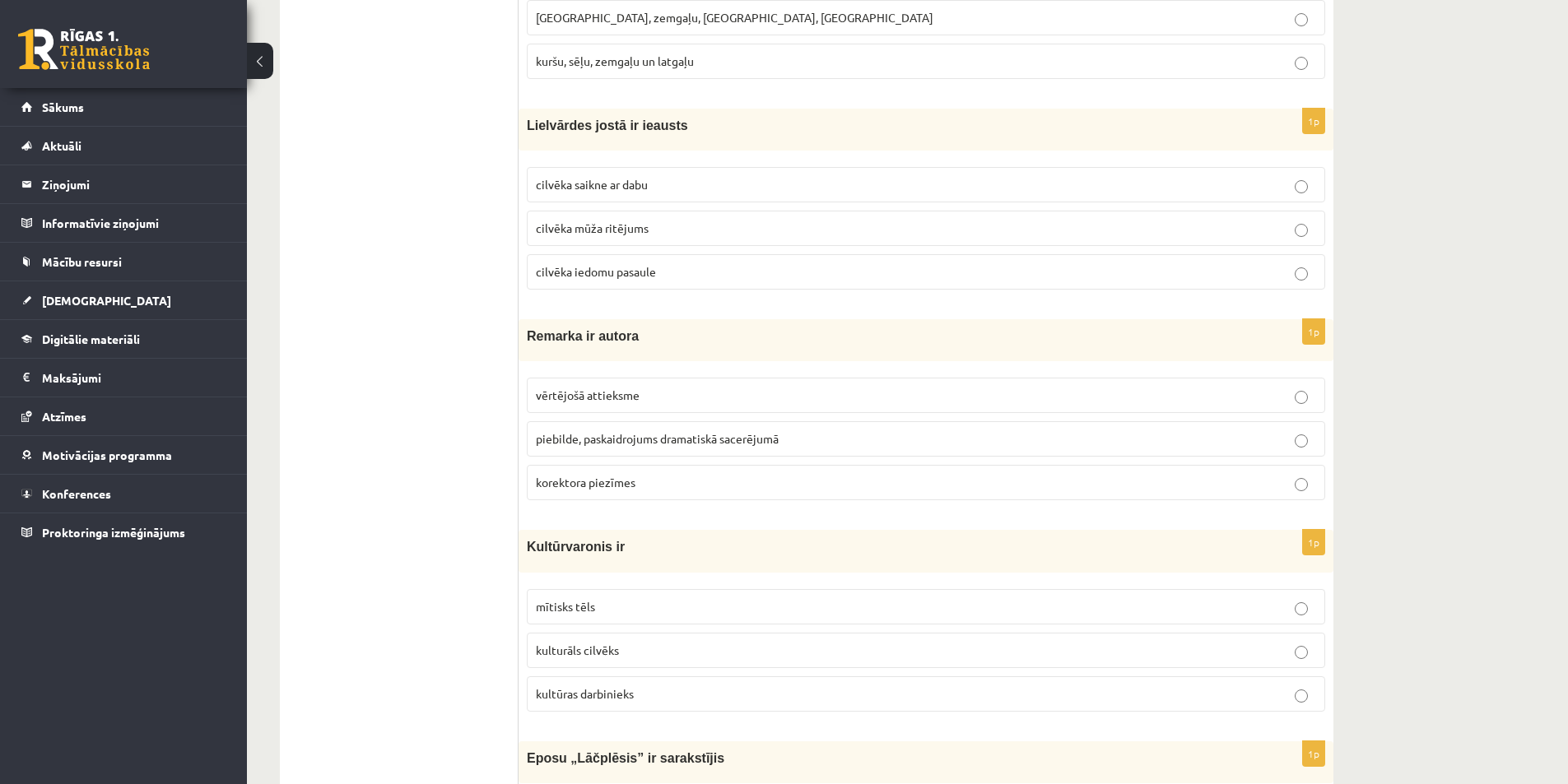
scroll to position [1809, 0]
click at [574, 442] on span "piebilde, paskaidrojums dramatiskā sacerējumā" at bounding box center [657, 437] width 243 height 15
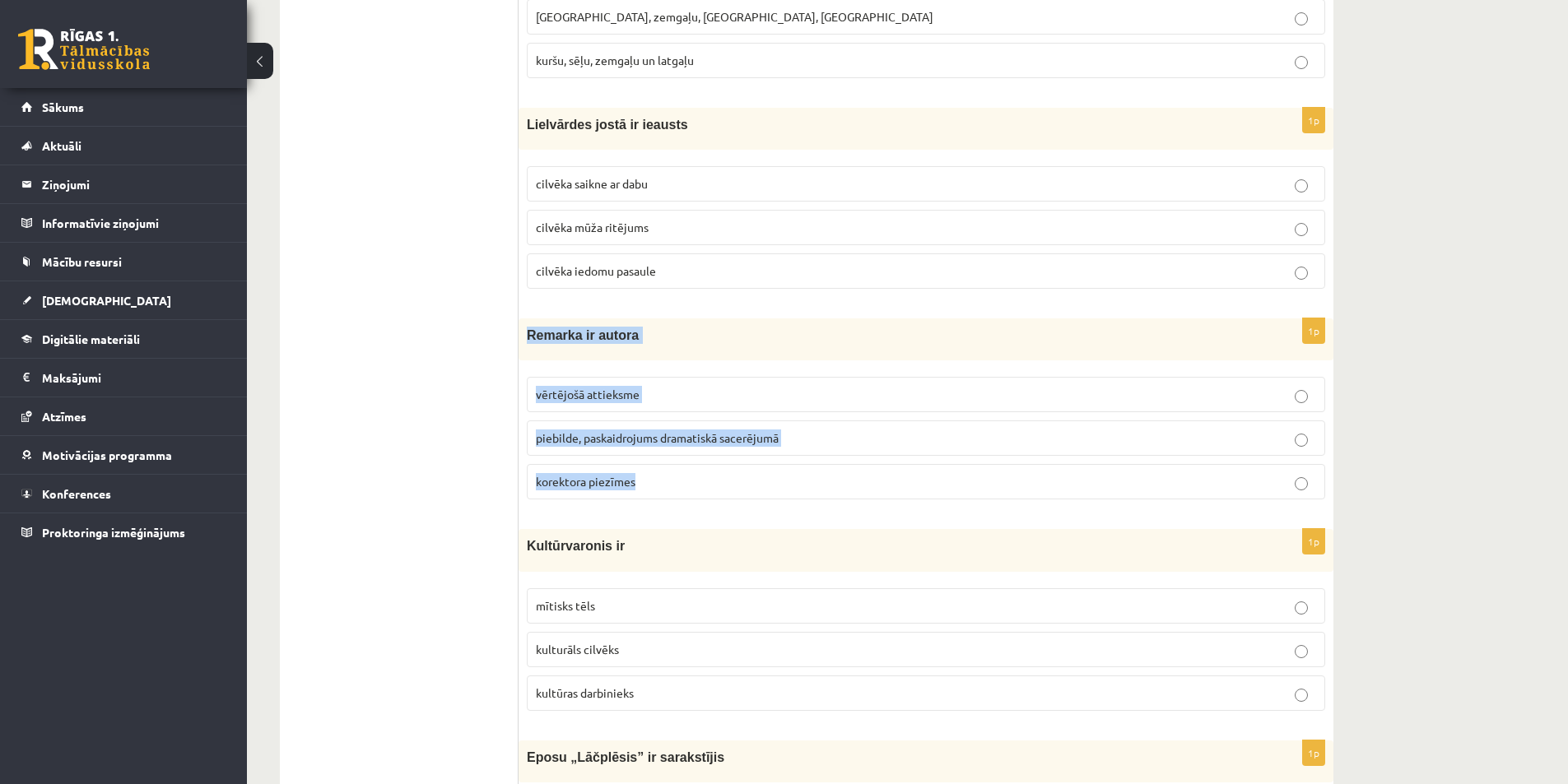
drag, startPoint x: 526, startPoint y: 335, endPoint x: 662, endPoint y: 489, distance: 205.5
click at [662, 489] on div "1p Remarka ir autora vērtējošā attieksme piebilde, paskaidrojums dramatiskā sac…" at bounding box center [927, 414] width 815 height 194
copy div "Remarka ir autora vērtējošā attieksme piebilde, paskaidrojums dramatiskā sacerē…"
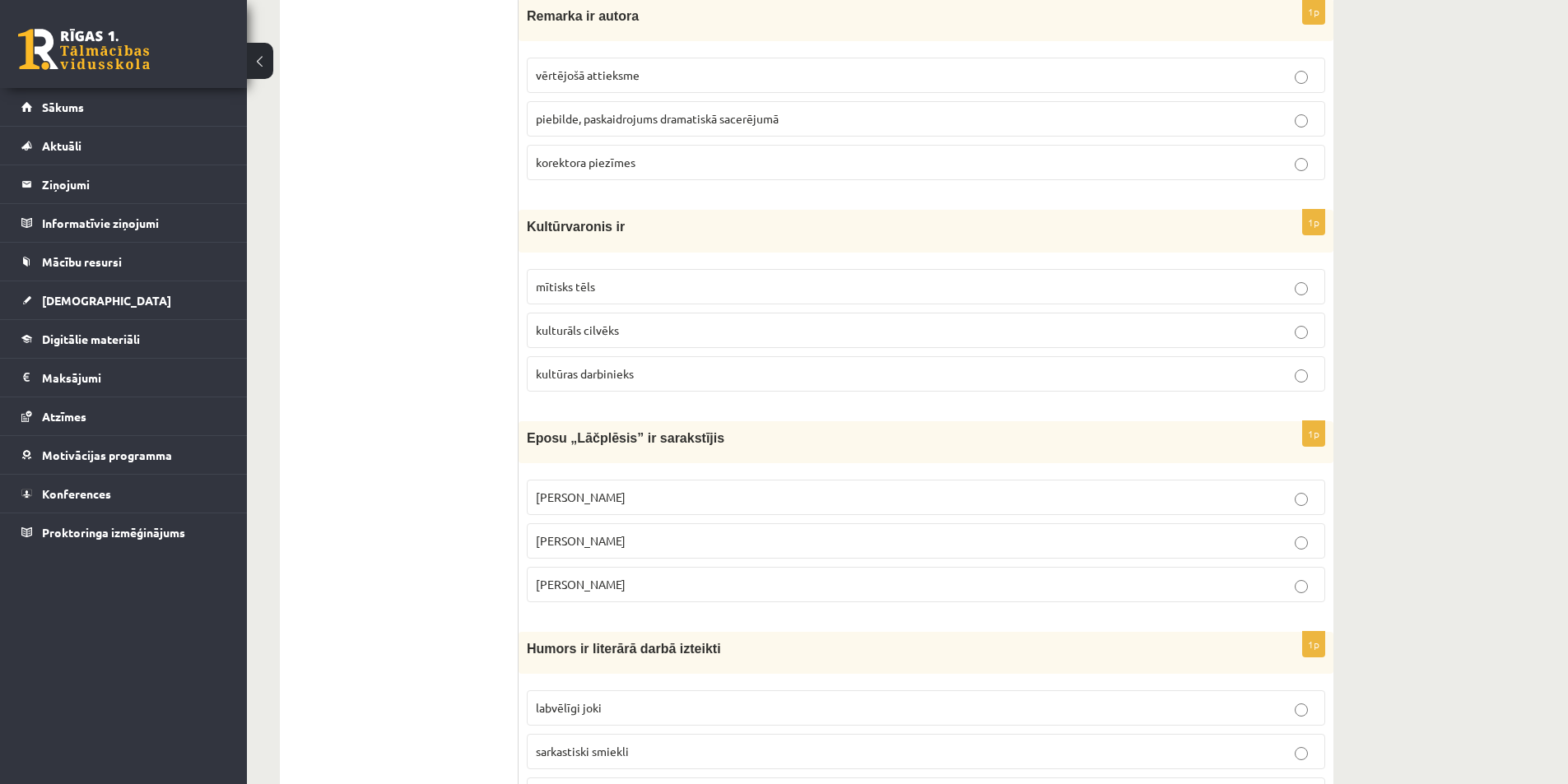
scroll to position [2138, 0]
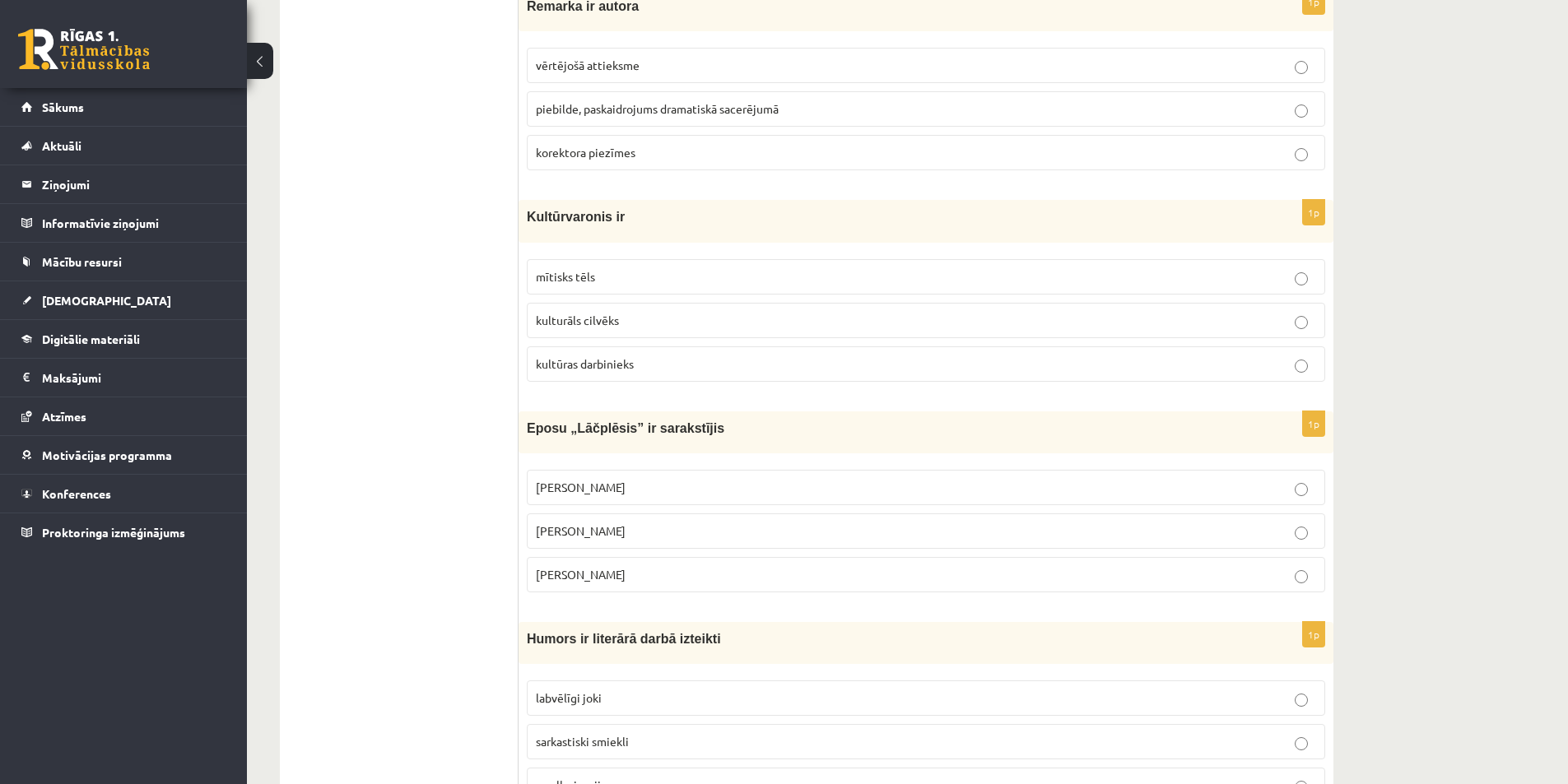
click at [569, 281] on span "mītisks tēls" at bounding box center [566, 276] width 60 height 15
drag, startPoint x: 525, startPoint y: 213, endPoint x: 670, endPoint y: 359, distance: 205.8
click at [670, 359] on div "1p Kultūrvaronis ir mītisks tēls kulturāls cilvēks kultūras darbinieks" at bounding box center [927, 296] width 815 height 194
copy div "Kultūrvaronis ir mītisks tēls kulturāls cilvēks kultūras darbinieks"
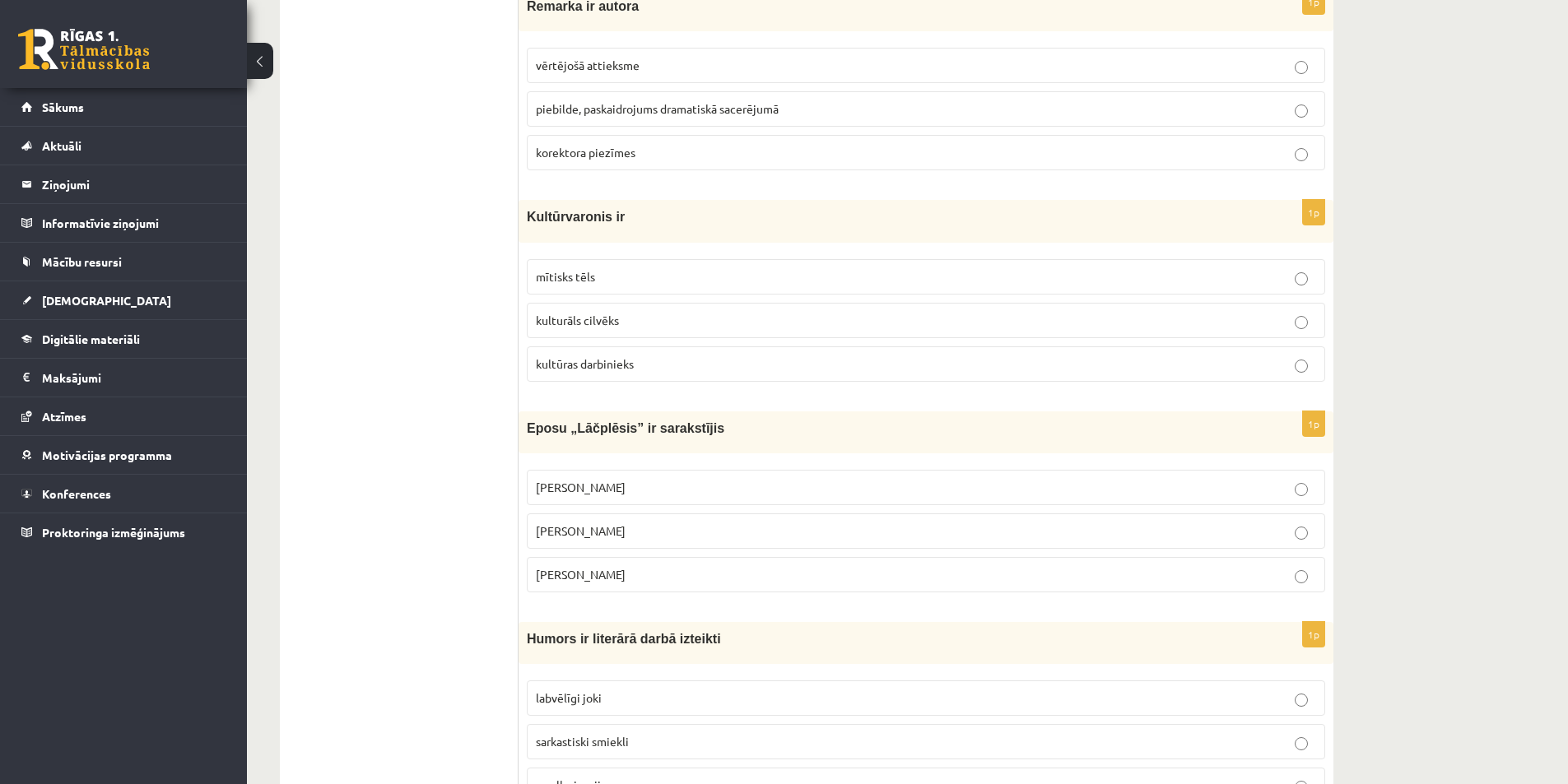
scroll to position [2221, 0]
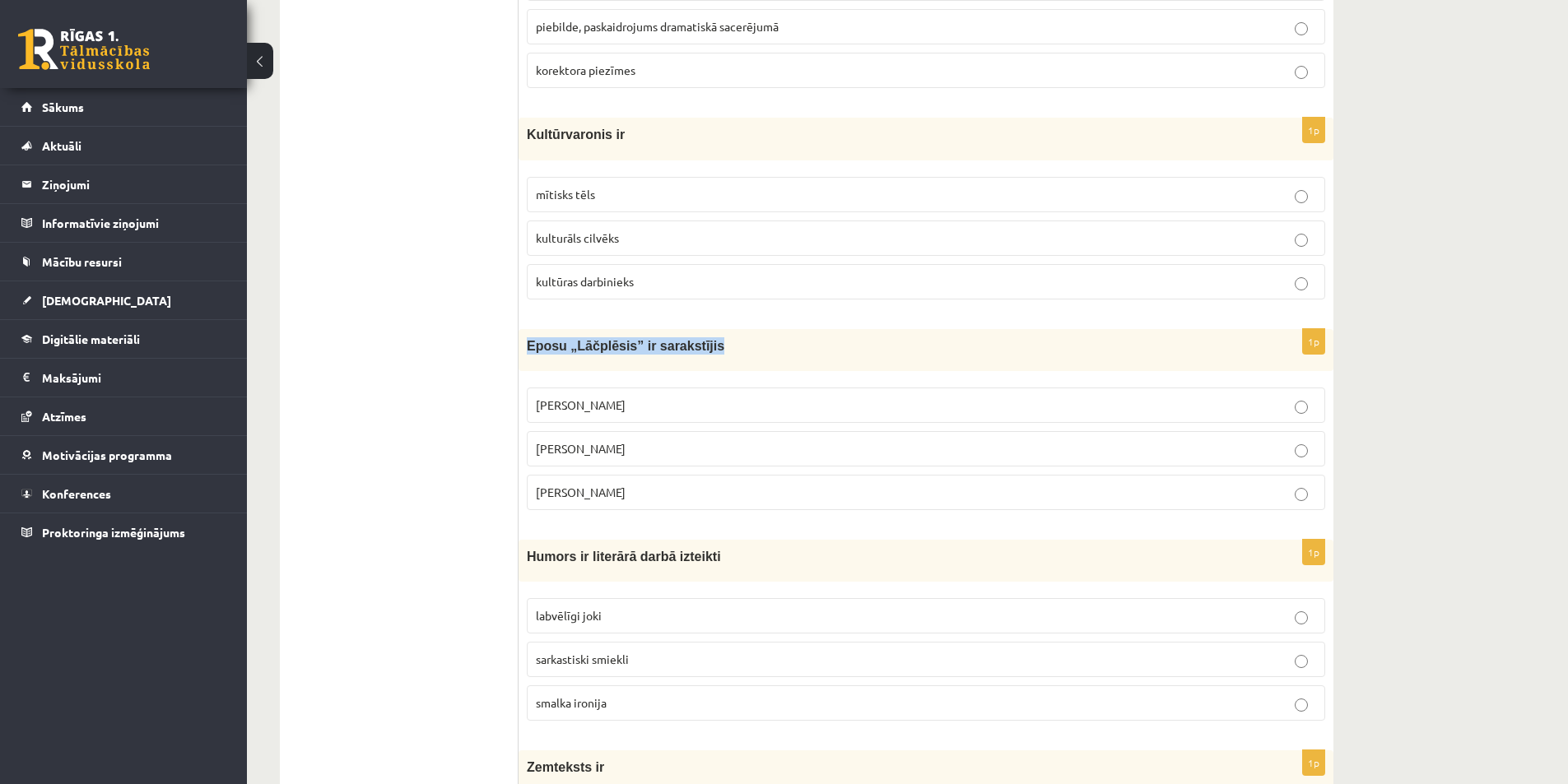
drag, startPoint x: 528, startPoint y: 339, endPoint x: 714, endPoint y: 354, distance: 186.6
click at [714, 354] on p "Eposu „Lāčplēsis” ir sarakstījis" at bounding box center [885, 345] width 716 height 17
click at [642, 397] on p "[PERSON_NAME]" at bounding box center [926, 404] width 781 height 17
click at [591, 445] on span "[PERSON_NAME]" at bounding box center [581, 448] width 89 height 15
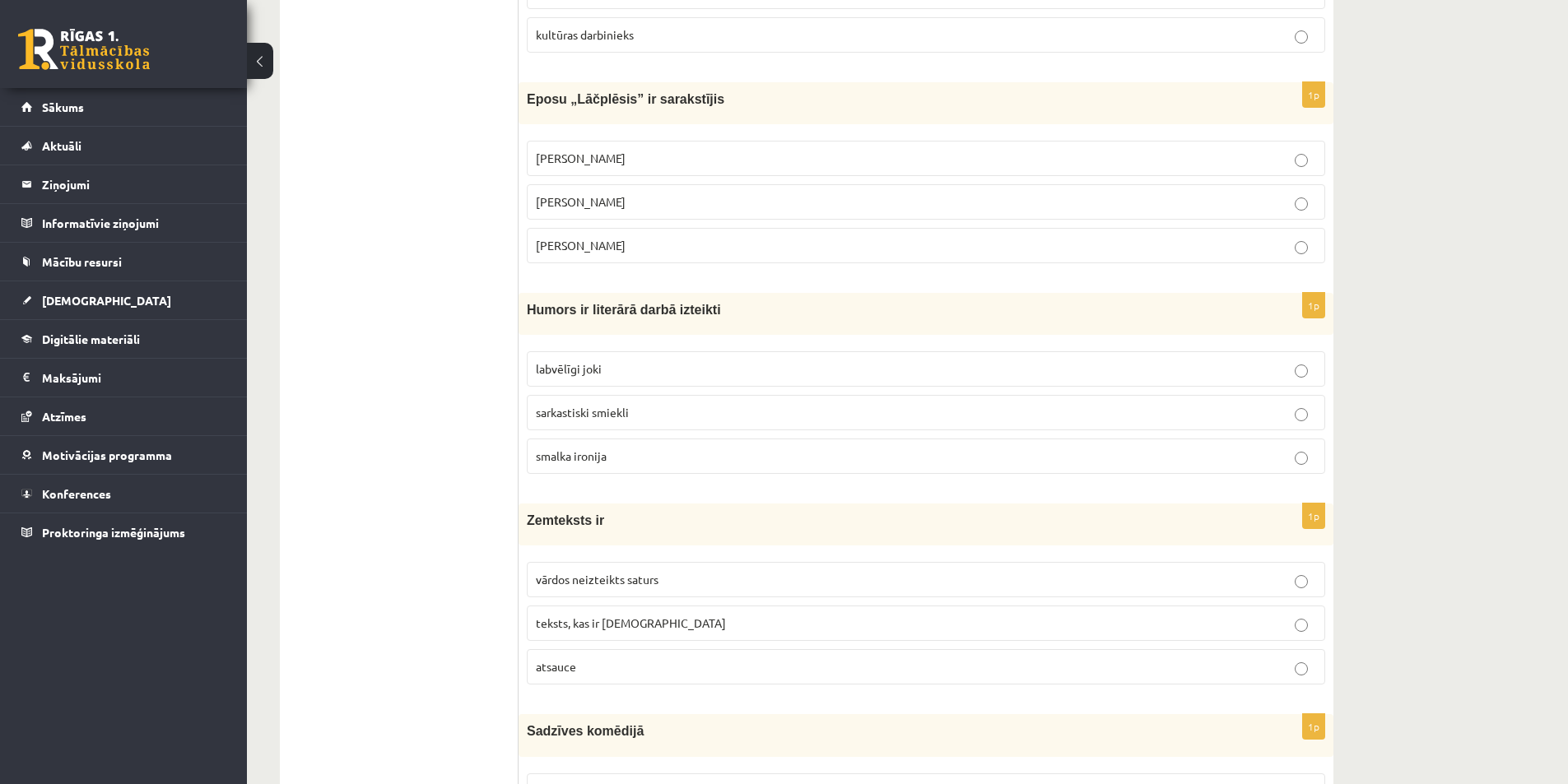
scroll to position [2550, 0]
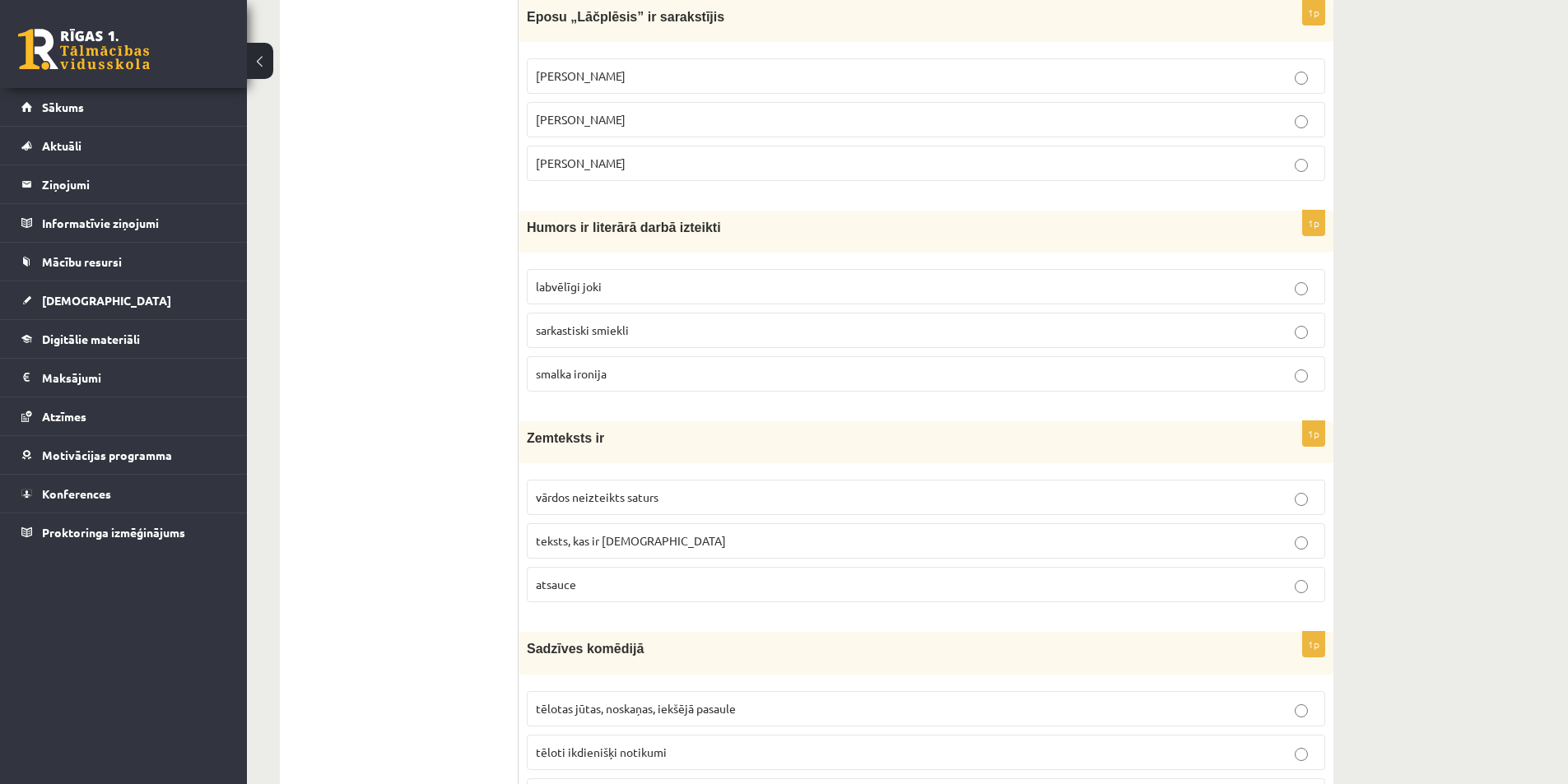
click at [618, 331] on span "sarkastiski smiekli" at bounding box center [583, 329] width 93 height 15
drag, startPoint x: 526, startPoint y: 228, endPoint x: 651, endPoint y: 366, distance: 186.2
click at [651, 366] on div "1p Humors ir literārā darbā izteikti labvēlīgi joki sarkastiski smiekli smalka …" at bounding box center [927, 307] width 815 height 194
drag, startPoint x: 1475, startPoint y: 404, endPoint x: 1466, endPoint y: 400, distance: 9.8
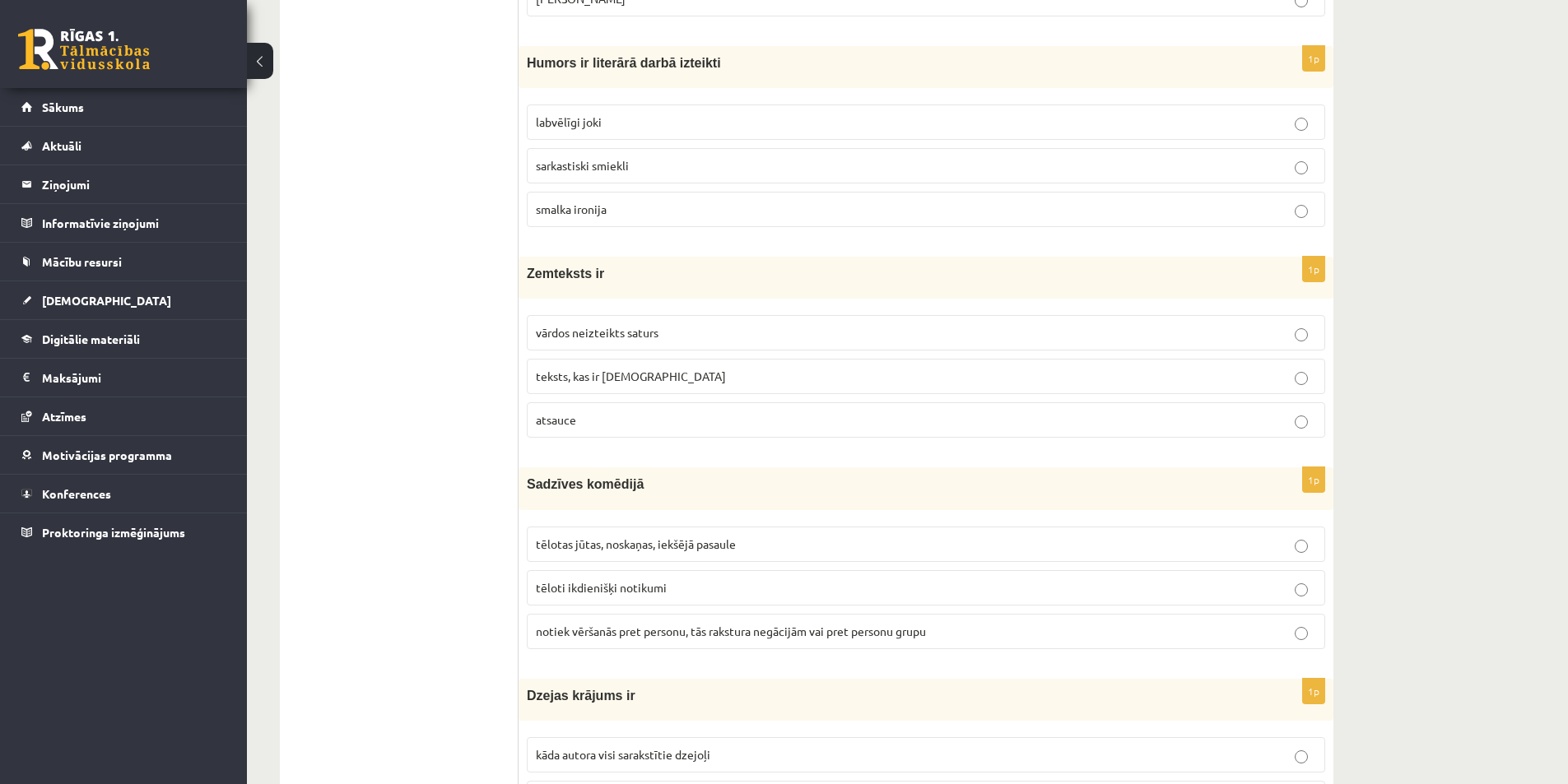
scroll to position [2797, 0]
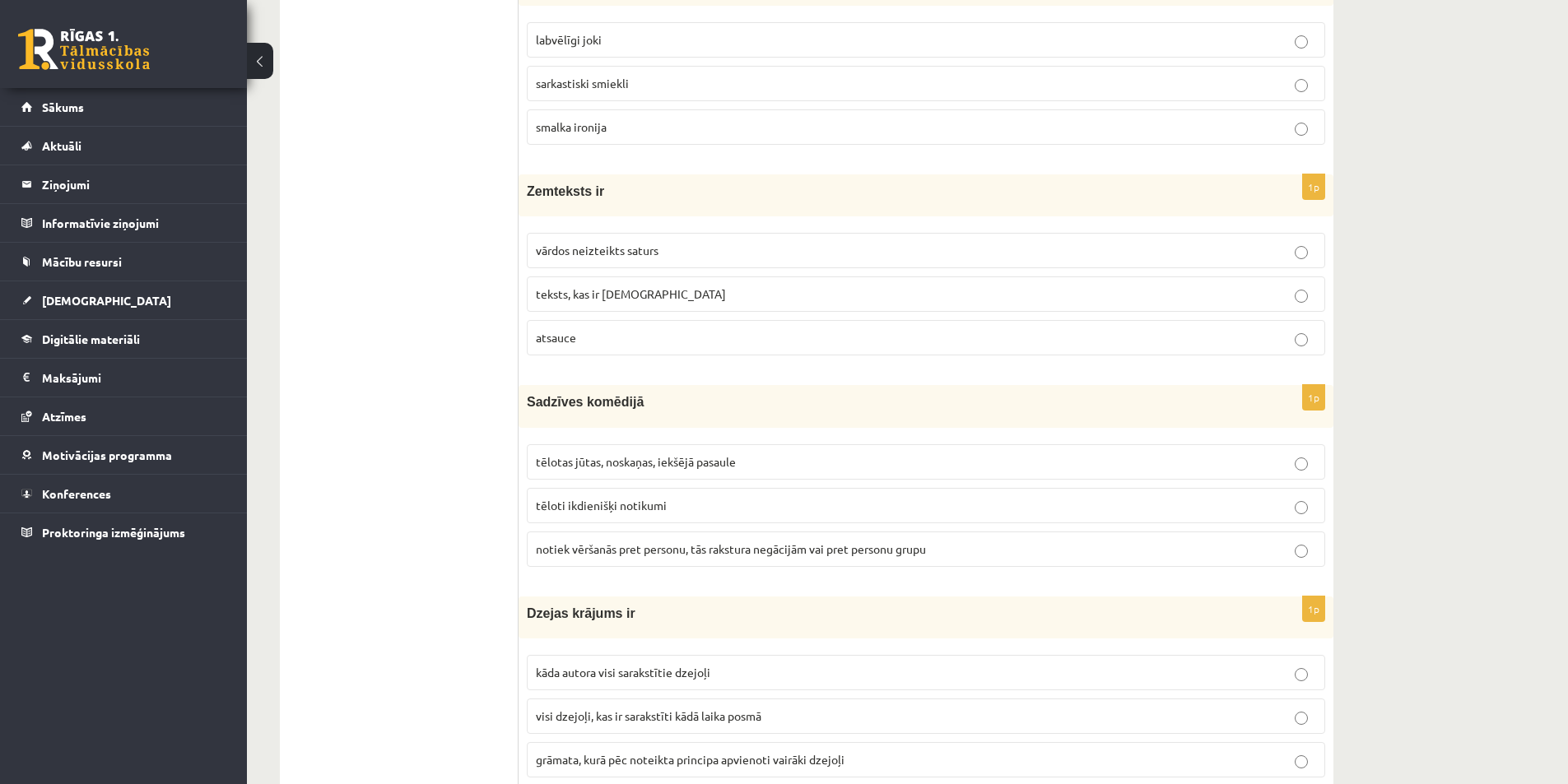
click at [552, 339] on span "atsauce" at bounding box center [556, 337] width 41 height 15
drag, startPoint x: 522, startPoint y: 188, endPoint x: 626, endPoint y: 330, distance: 176.0
click at [626, 330] on div "1p Zemteksts ir vārdos neizteikts saturs teksts, kas ir [DEMOGRAPHIC_DATA] [GEO…" at bounding box center [927, 270] width 815 height 194
click at [1411, 337] on div "10.b1 klases diagnosticējošais darbs Literatūrā par 9.klases mācību vielu , [PE…" at bounding box center [907, 738] width 1321 height 6944
click at [1148, 260] on label "vārdos neizteikts saturs" at bounding box center [926, 250] width 798 height 36
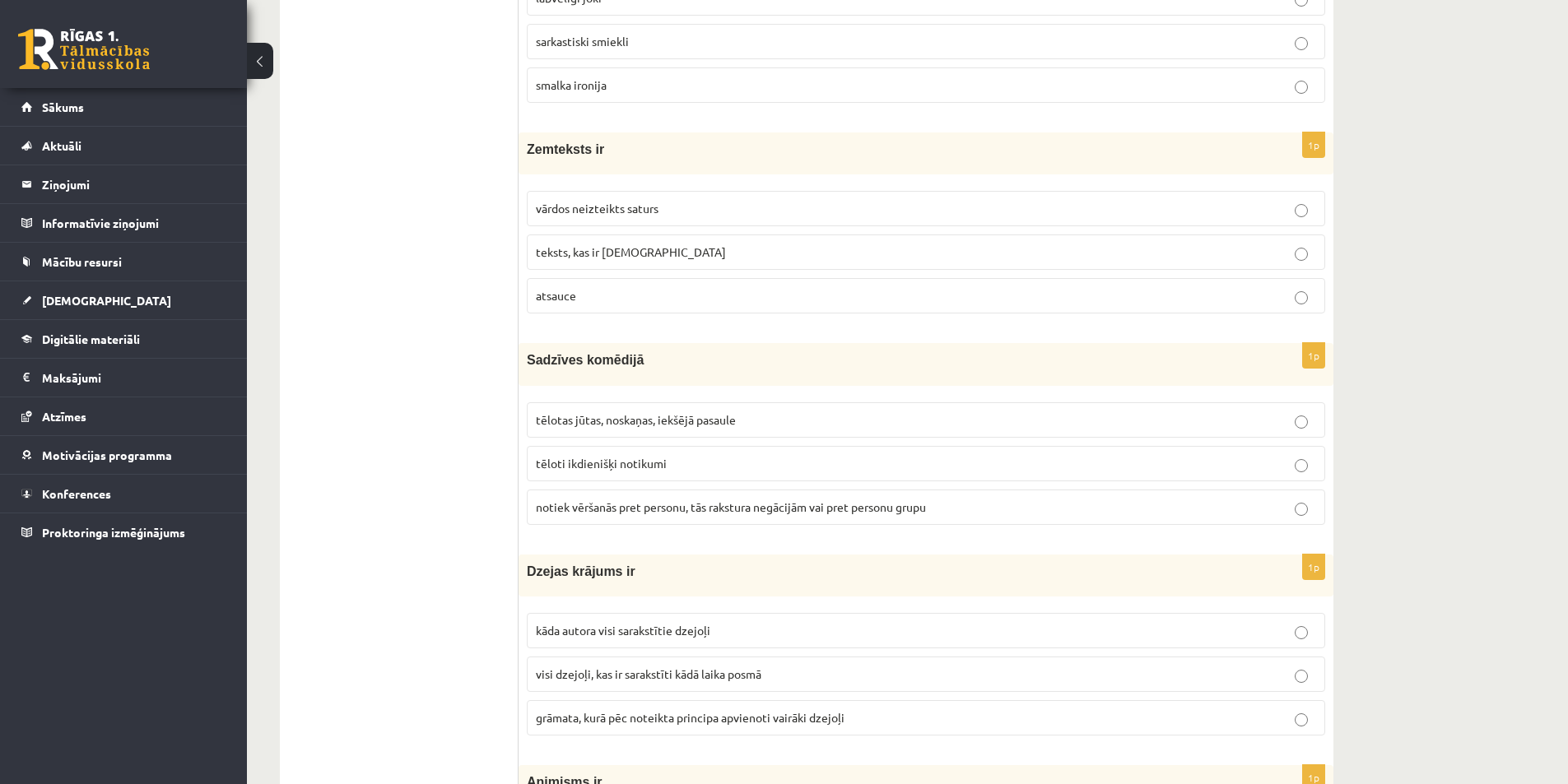
scroll to position [2961, 0]
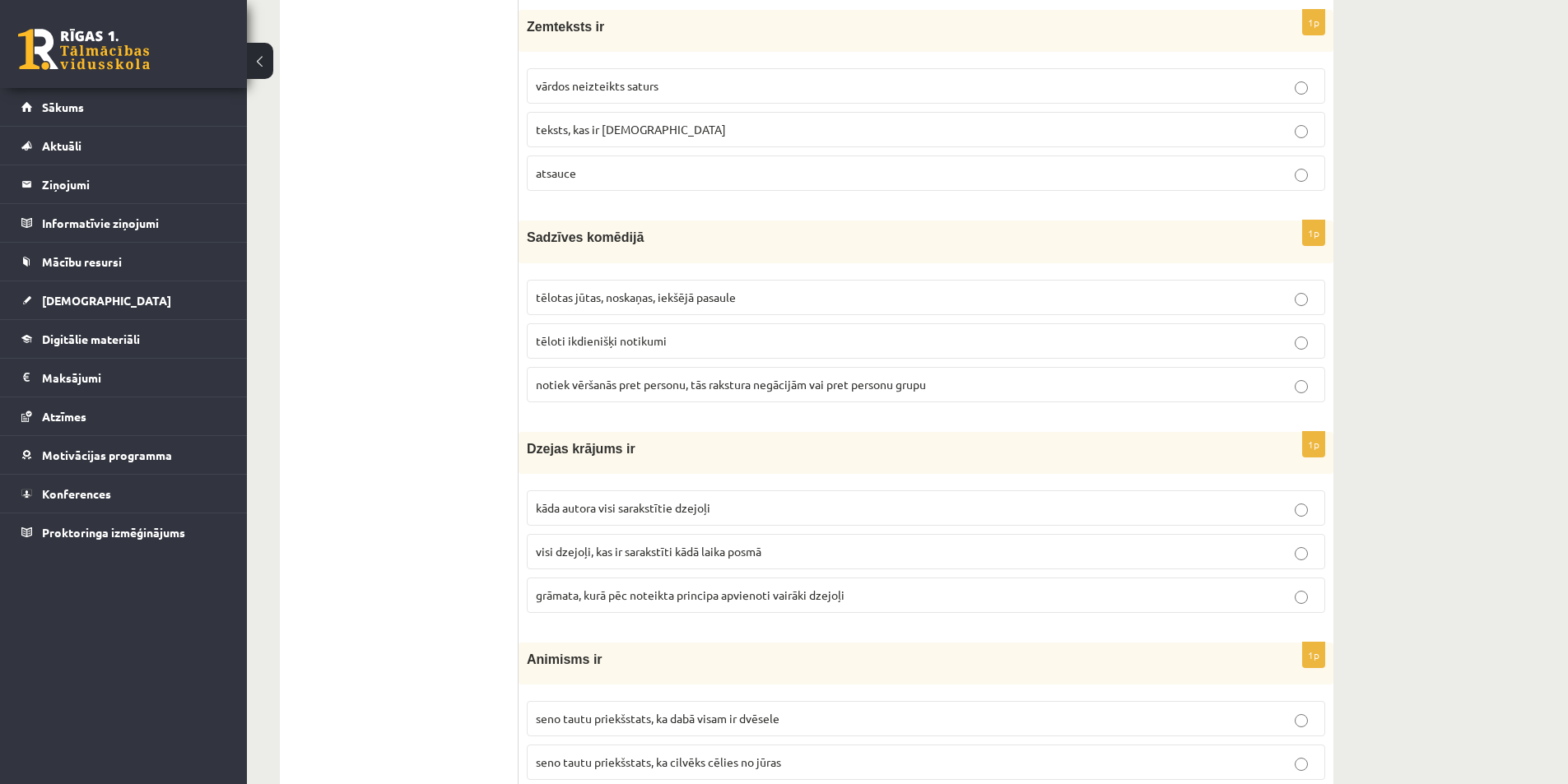
click at [583, 352] on label "tēloti ikdienišķi notikumi" at bounding box center [926, 341] width 798 height 36
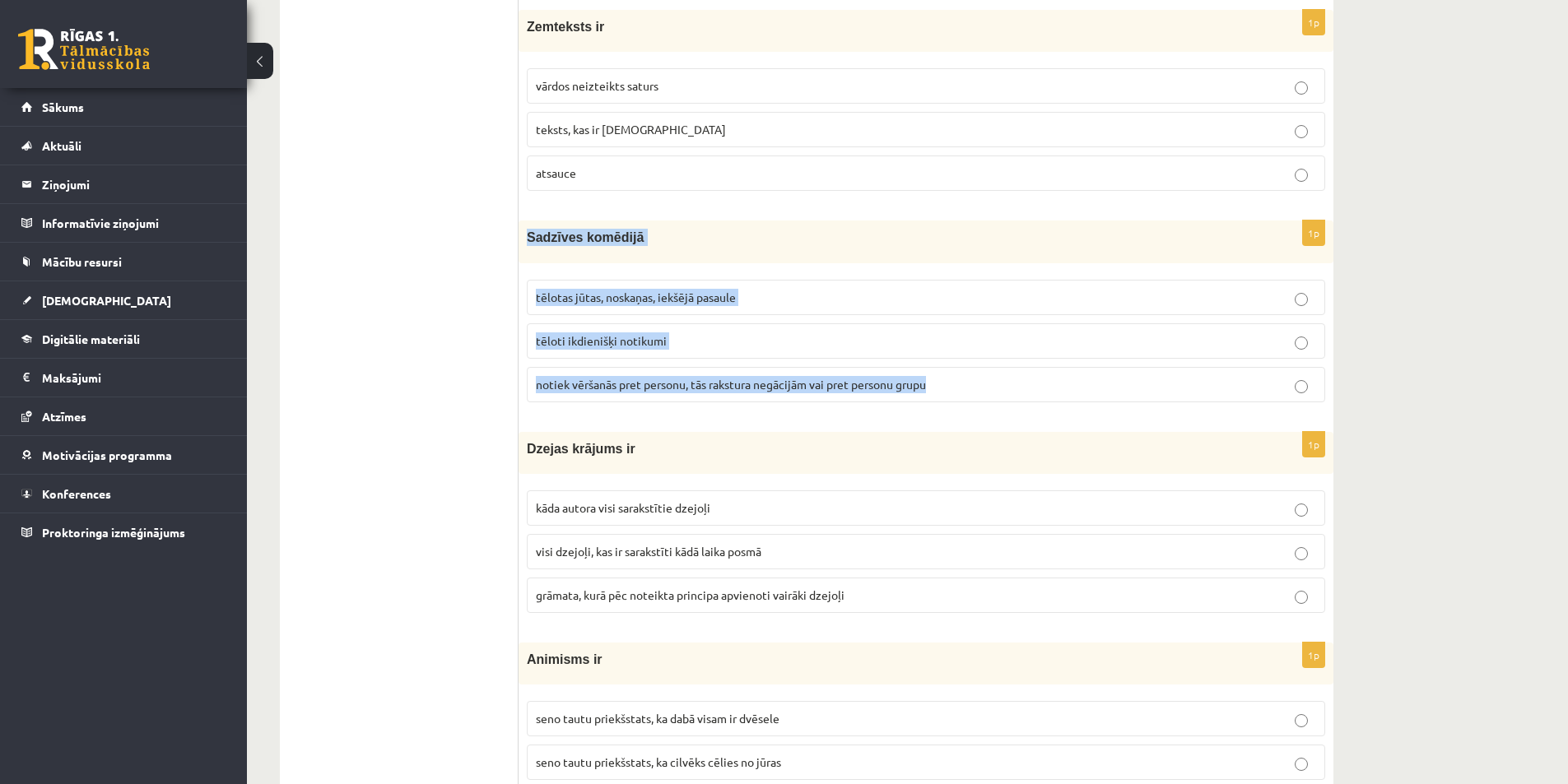
drag, startPoint x: 575, startPoint y: 267, endPoint x: 964, endPoint y: 398, distance: 410.5
click at [964, 398] on div "1p Sadzīves komēdijā tēlotas jūtas, noskaņas, iekšējā pasaule tēloti ikdienišķi…" at bounding box center [927, 317] width 815 height 194
click at [961, 385] on p "notiek vēršanās pret personu, tās rakstura negācijām vai pret personu grupu" at bounding box center [926, 384] width 781 height 17
drag, startPoint x: 615, startPoint y: 261, endPoint x: 950, endPoint y: 381, distance: 355.8
click at [950, 381] on div "1p Sadzīves komēdijā tēlotas jūtas, noskaņas, iekšējā pasaule tēloti ikdienišķi…" at bounding box center [927, 317] width 815 height 194
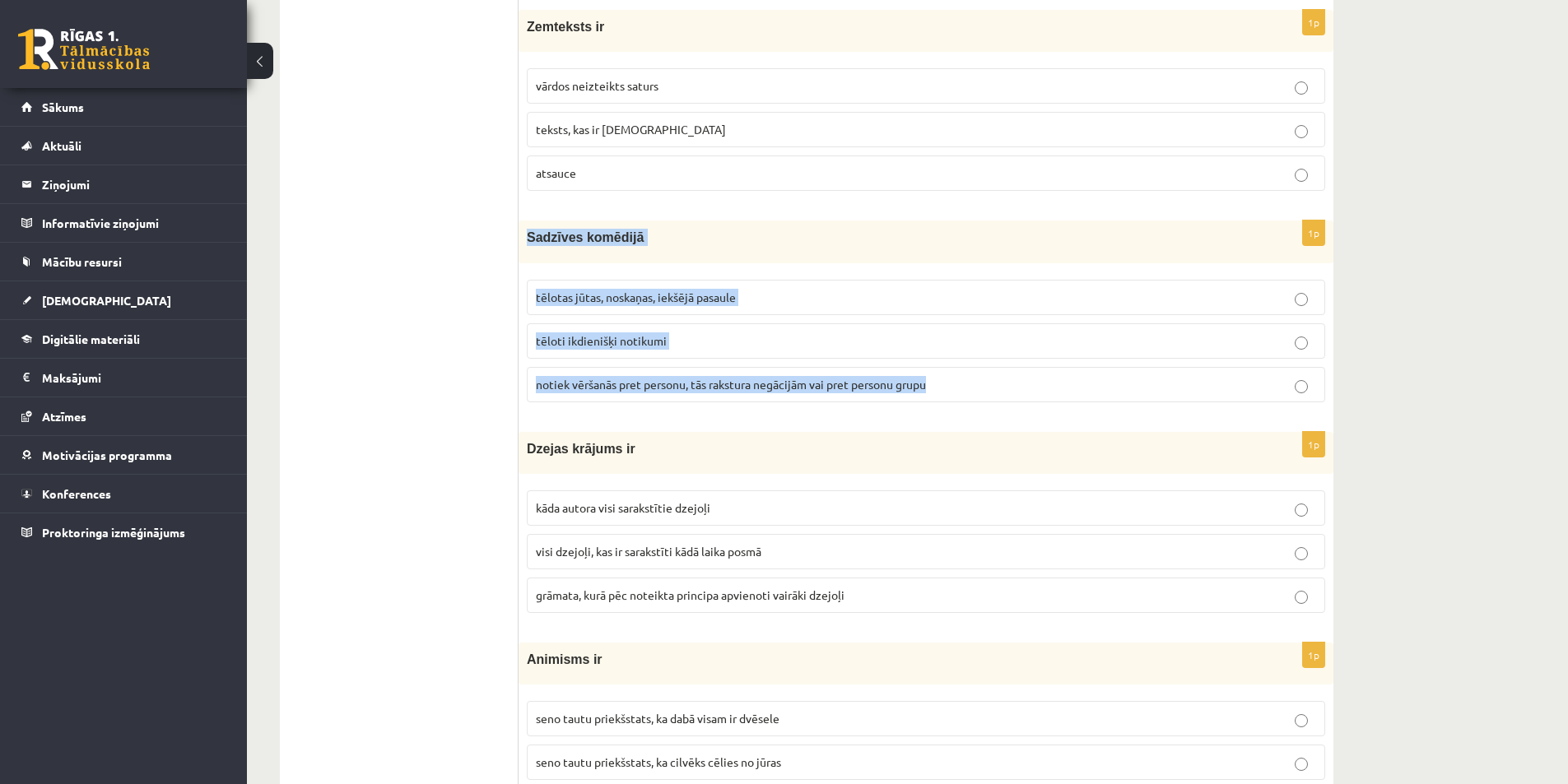
click at [731, 342] on p "tēloti ikdienišķi notikumi" at bounding box center [926, 340] width 781 height 17
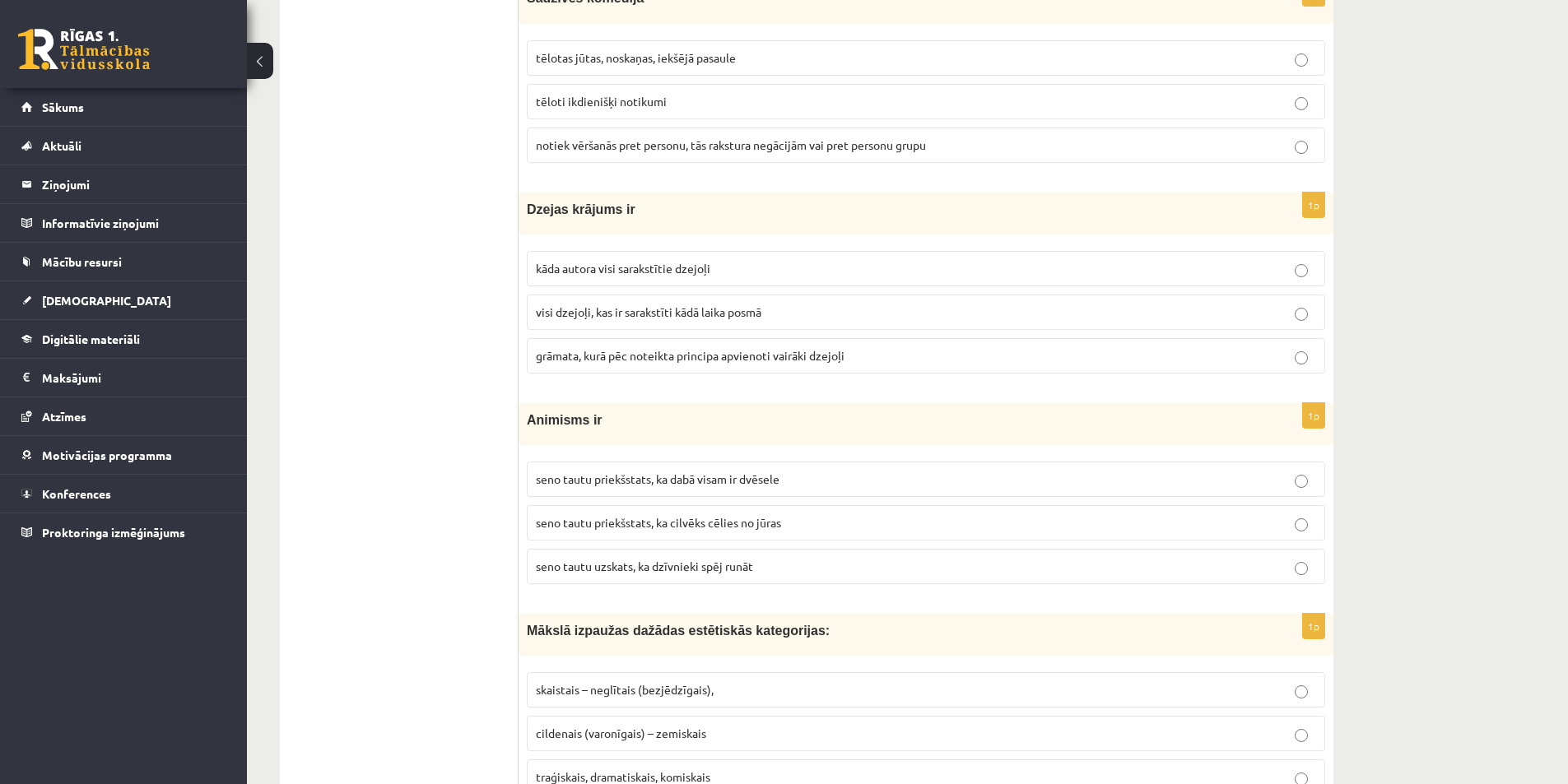
scroll to position [3208, 0]
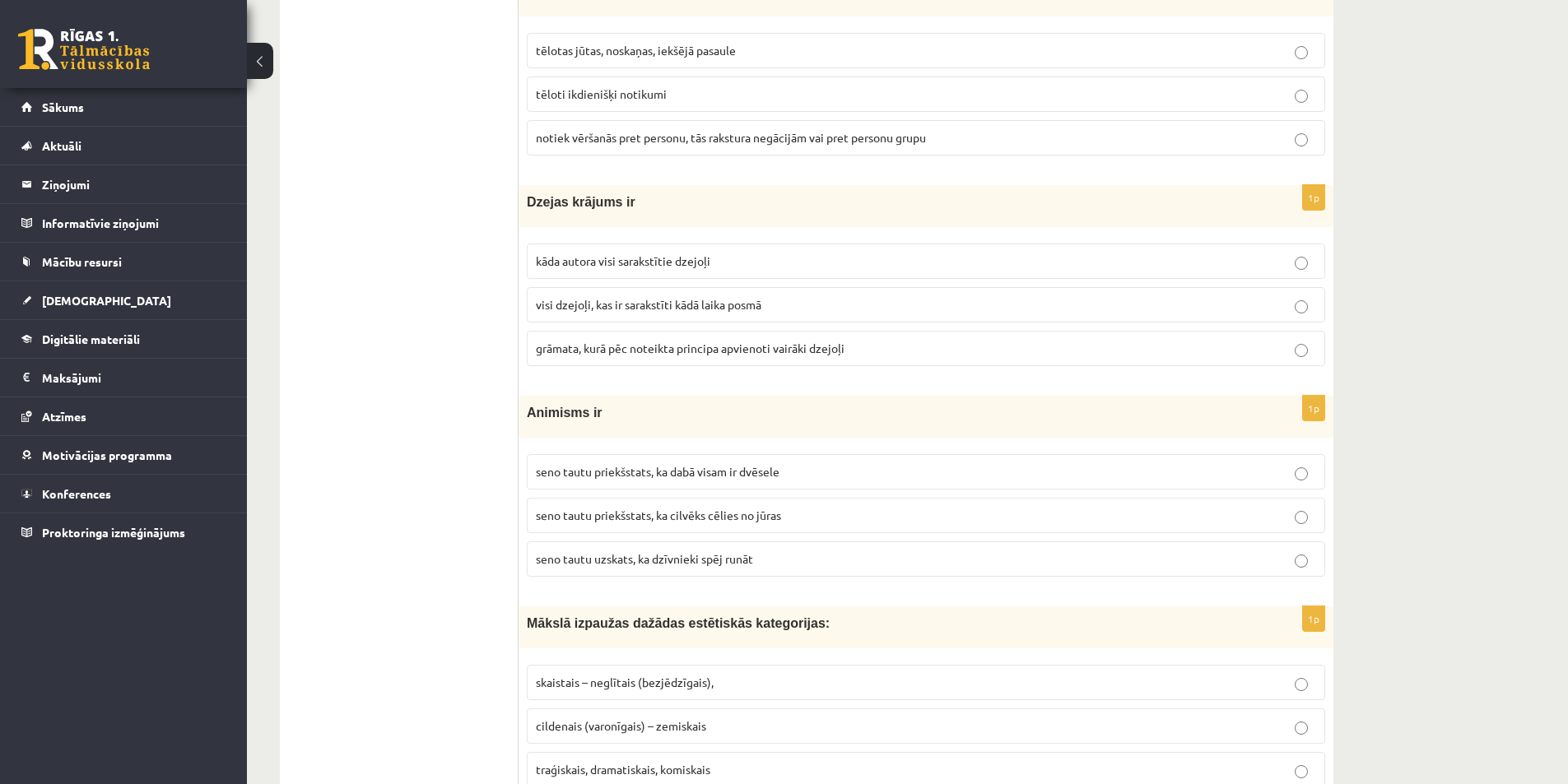
click at [660, 262] on span "kāda autora visi sarakstītie dzejoļi" at bounding box center [622, 260] width 174 height 15
drag, startPoint x: 517, startPoint y: 194, endPoint x: 850, endPoint y: 322, distance: 356.8
click at [850, 322] on div "**********" at bounding box center [806, 418] width 1054 height 6695
drag, startPoint x: 451, startPoint y: 342, endPoint x: 487, endPoint y: 272, distance: 78.7
click at [451, 341] on ul "Tests Izvērtējums!" at bounding box center [408, 418] width 223 height 6663
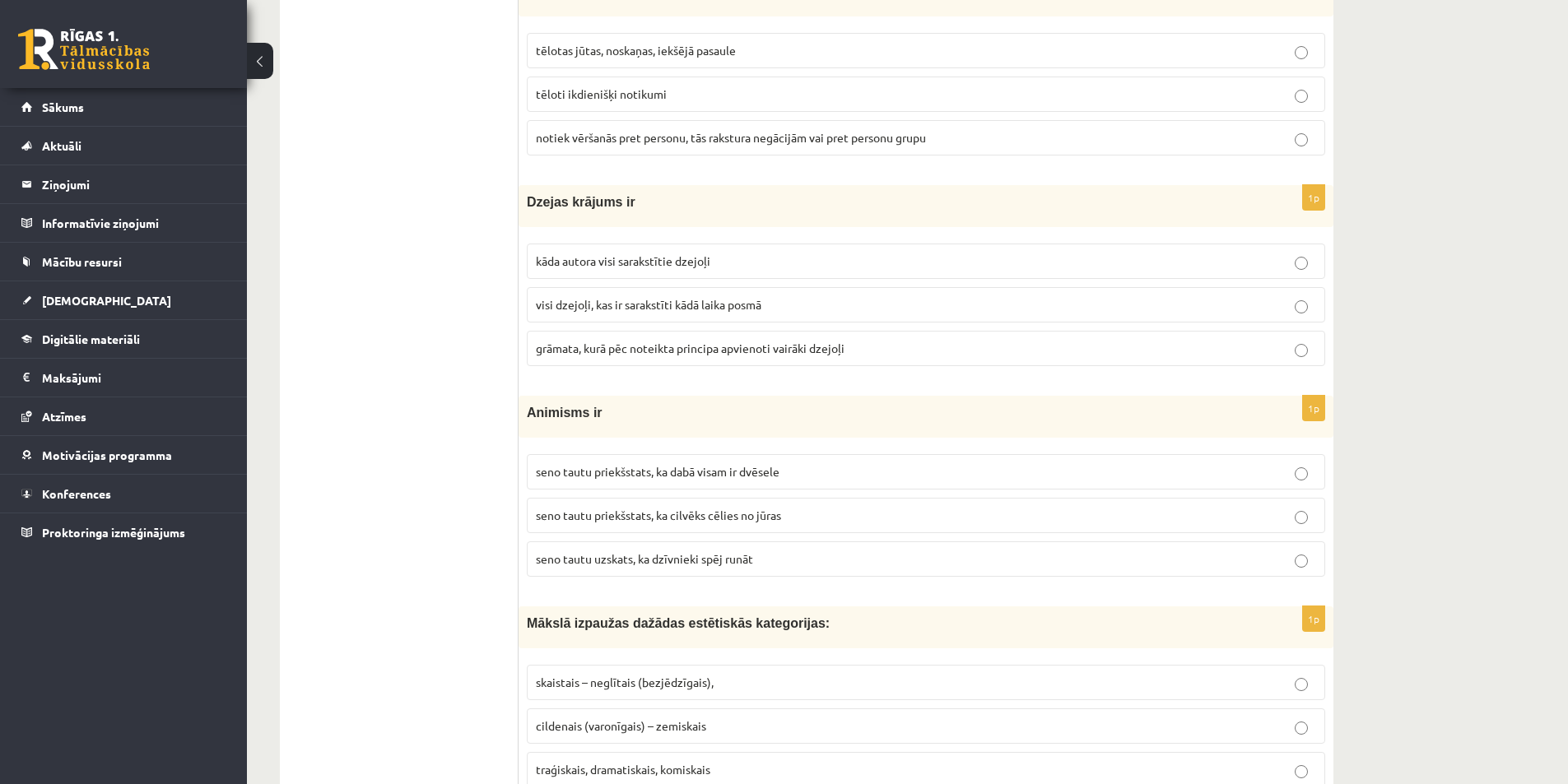
click at [560, 238] on fieldset "kāda autora visi sarakstītie dzejoļi visi dzejoļi, kas ir sarakstīti kādā laika…" at bounding box center [926, 303] width 798 height 136
drag, startPoint x: 546, startPoint y: 298, endPoint x: 547, endPoint y: 289, distance: 9.1
click at [547, 298] on span "visi dzejoļi, kas ir sarakstīti kādā laika posmā" at bounding box center [648, 304] width 226 height 15
click at [577, 253] on p "kāda autora visi sarakstītie dzejoļi" at bounding box center [926, 260] width 781 height 17
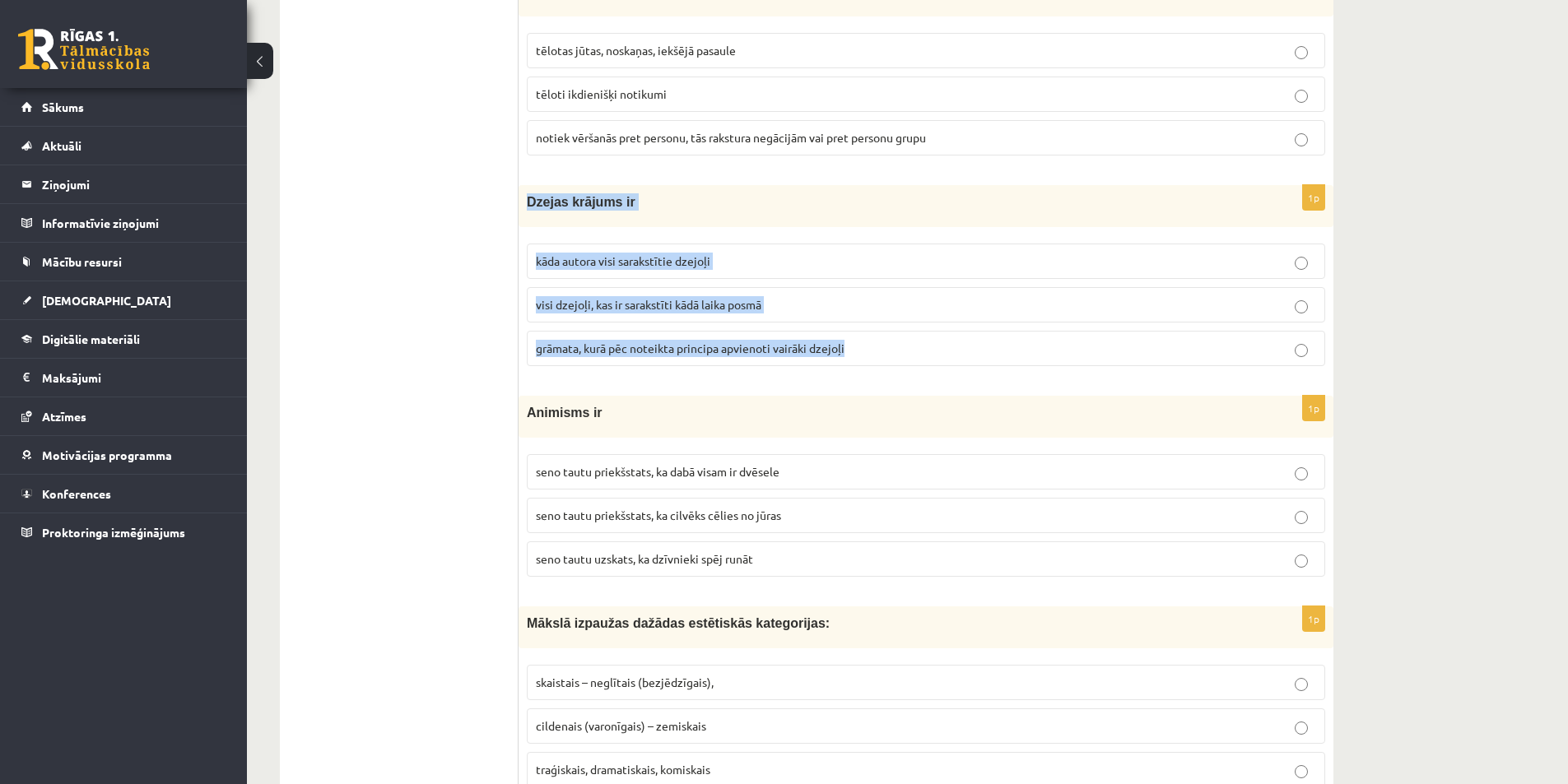
drag, startPoint x: 528, startPoint y: 206, endPoint x: 857, endPoint y: 349, distance: 358.7
click at [876, 359] on div "1p Dzejas krājums ir kāda autora visi sarakstītie dzejoļi visi dzejoļi, kas ir …" at bounding box center [927, 281] width 815 height 194
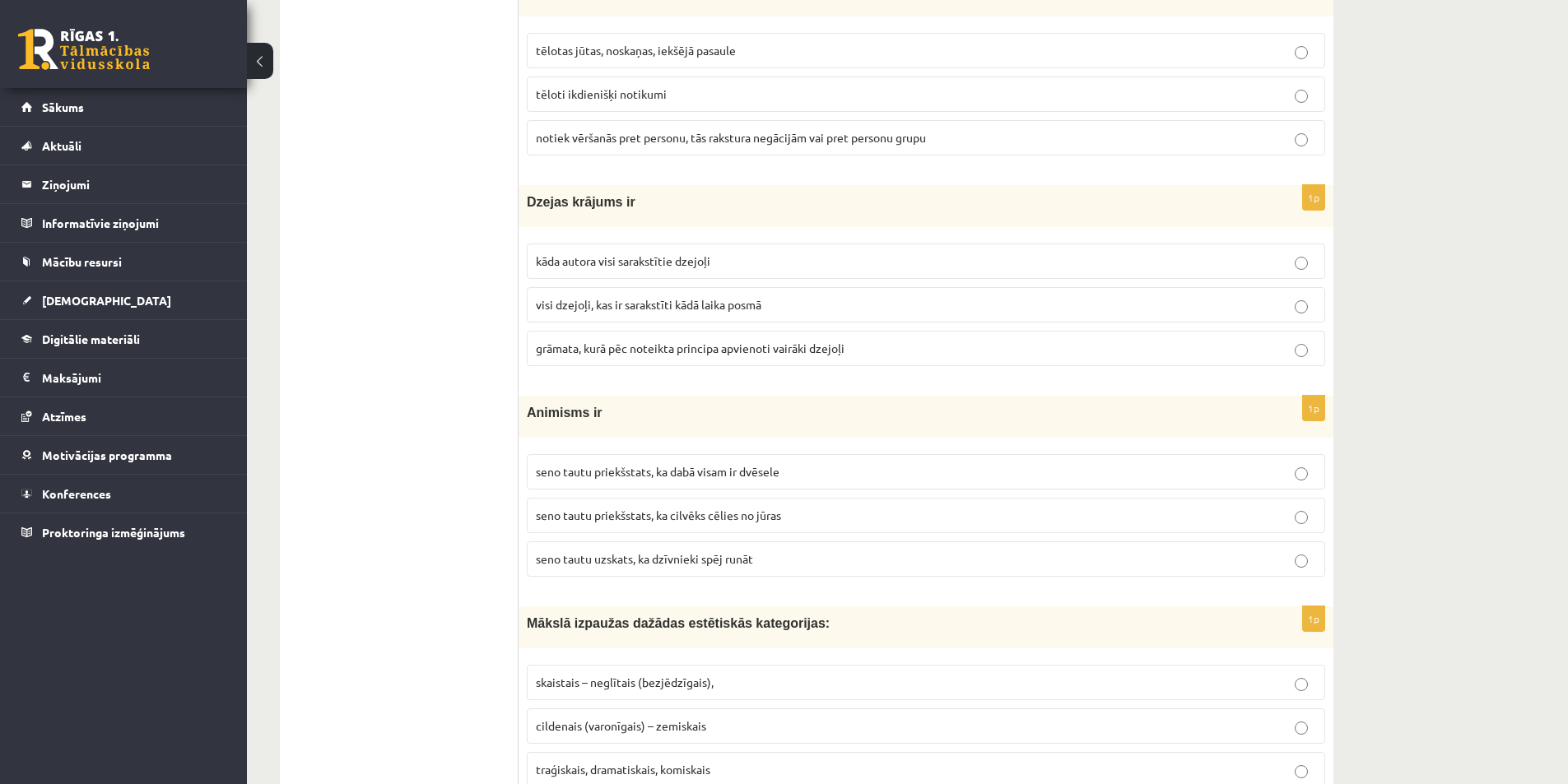
click at [1423, 524] on div "10.b1 klases diagnosticējošais darbs Literatūrā par 9.klases mācību vielu , [PE…" at bounding box center [907, 327] width 1321 height 6944
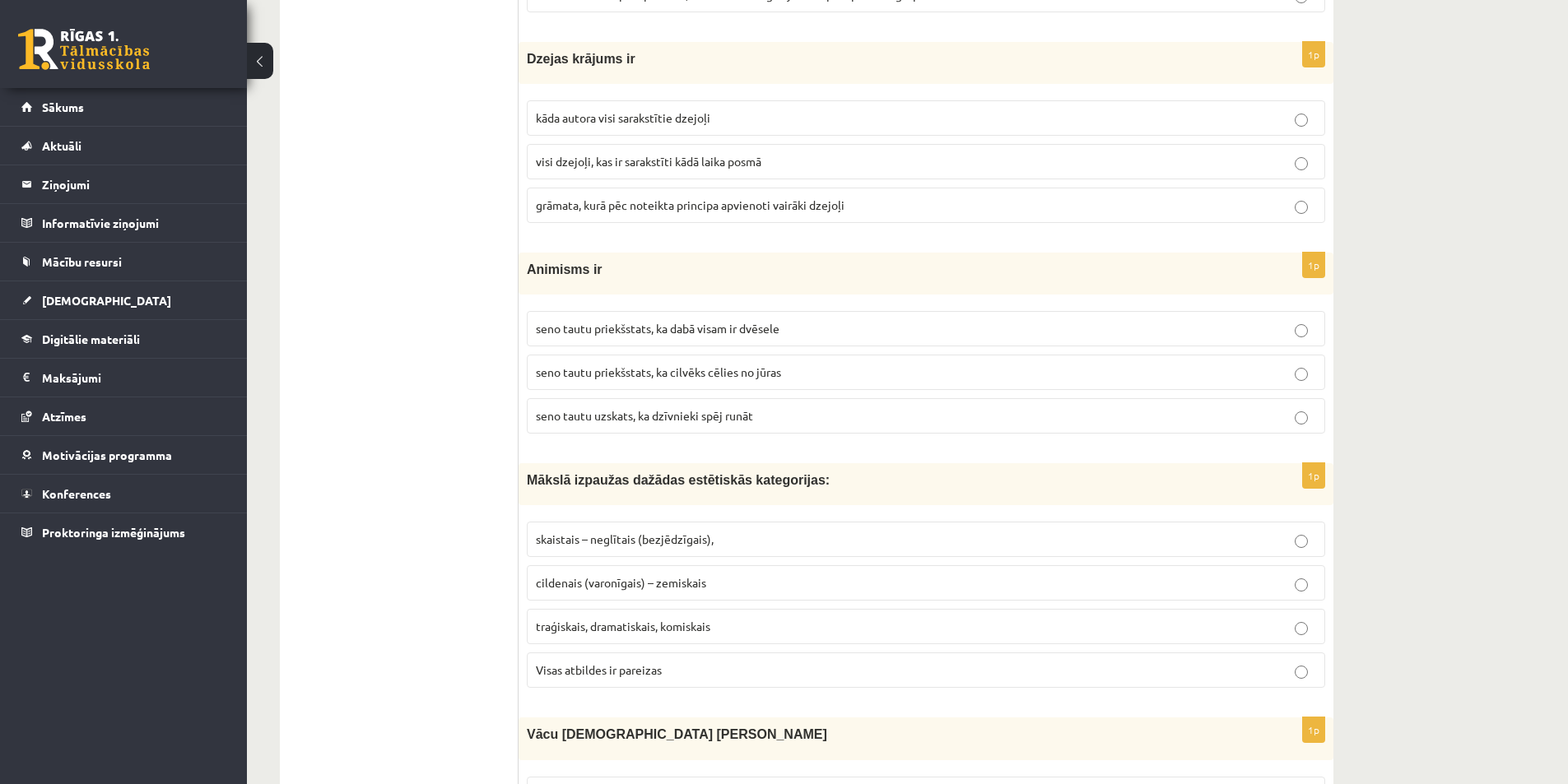
scroll to position [3372, 0]
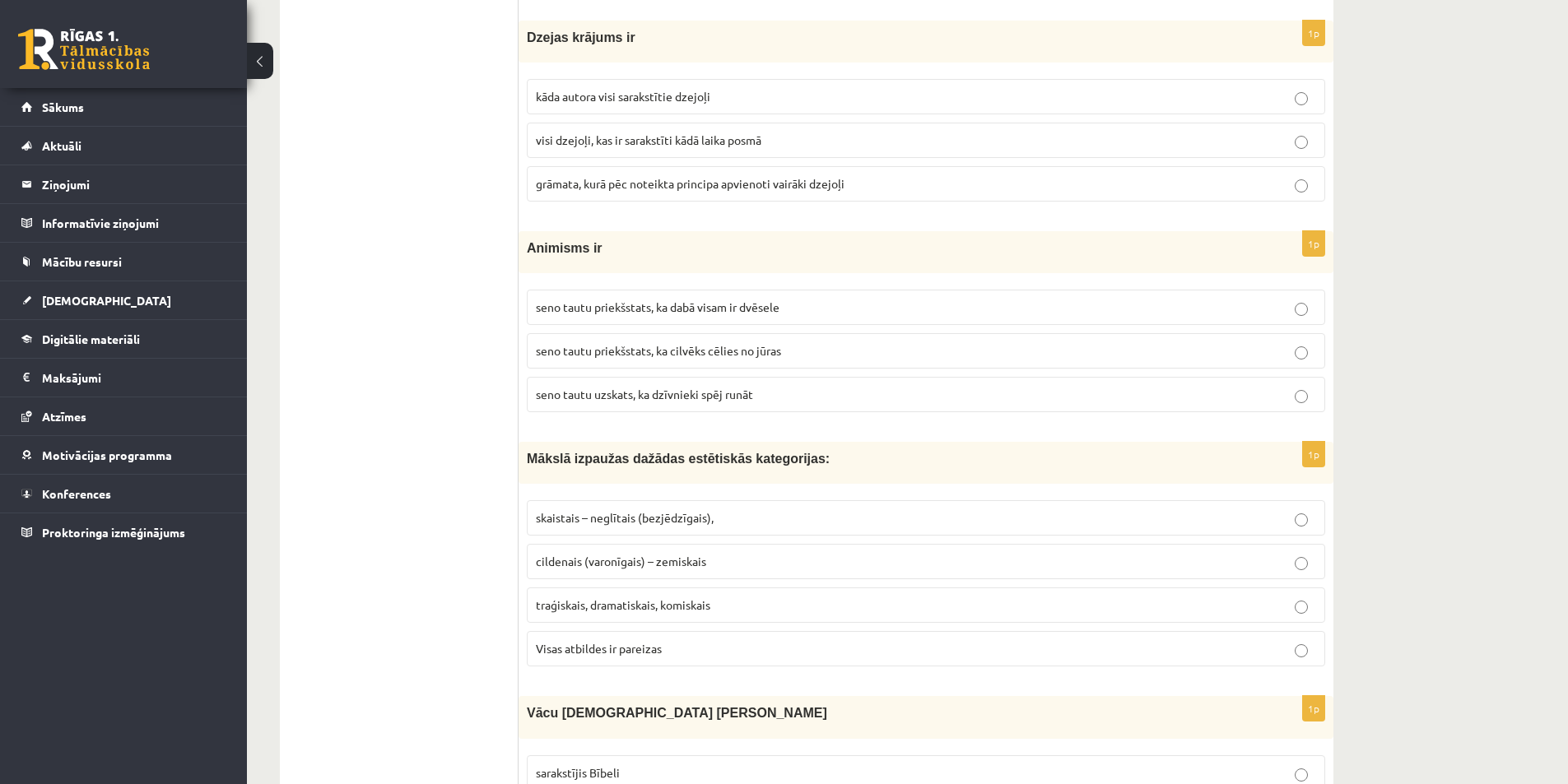
click at [696, 405] on label "seno tautu uzskats, ka dzīvnieki spēj runāt" at bounding box center [926, 394] width 798 height 36
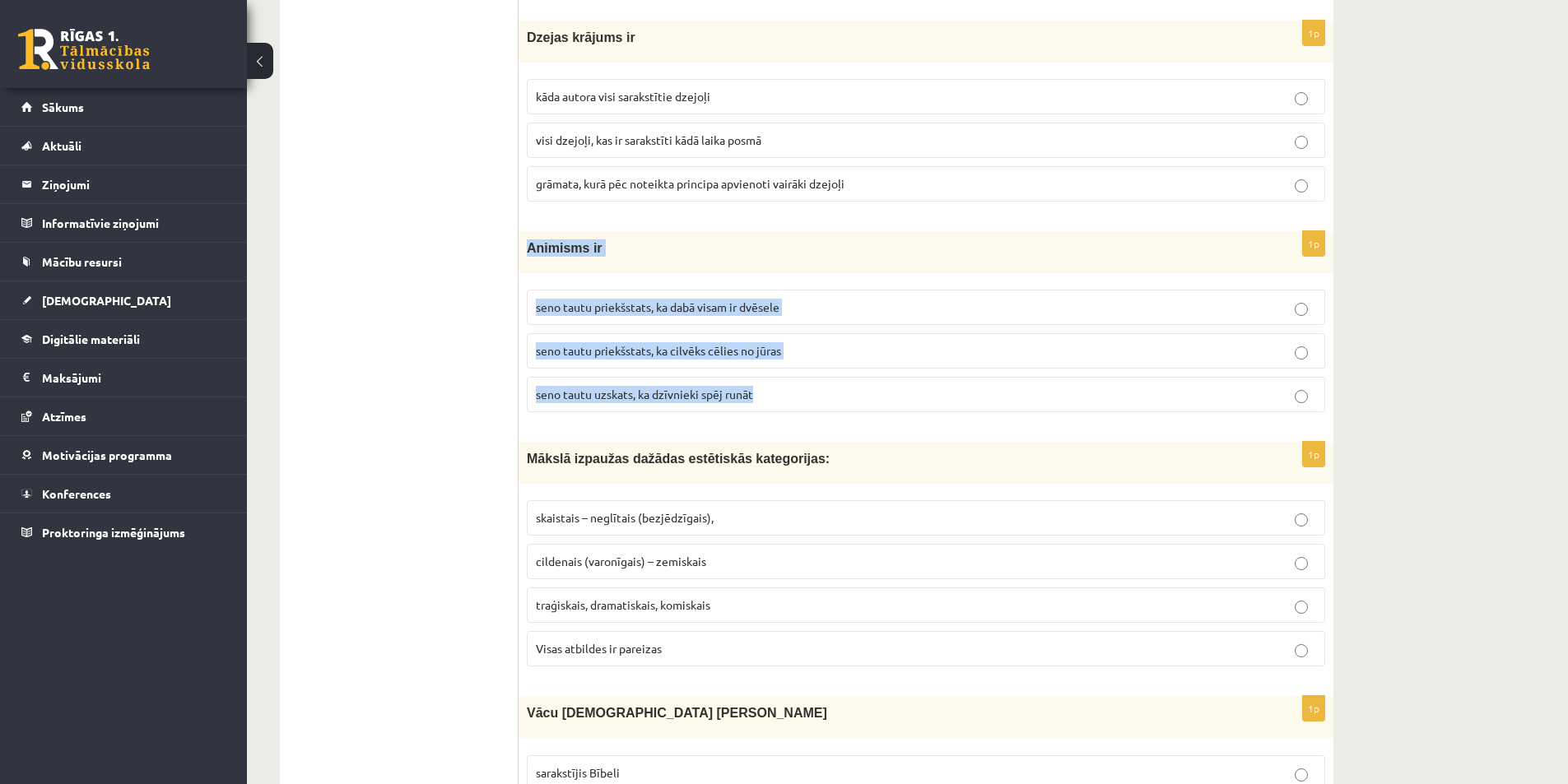
drag, startPoint x: 524, startPoint y: 244, endPoint x: 782, endPoint y: 409, distance: 306.2
click at [782, 409] on div "1p Animisms ir seno tautu priekšstats, ka dabā visam ir dvēsele seno tautu prie…" at bounding box center [927, 328] width 815 height 194
click at [820, 311] on p "seno tautu priekšstats, ka dabā visam ir dvēsele" at bounding box center [926, 306] width 781 height 17
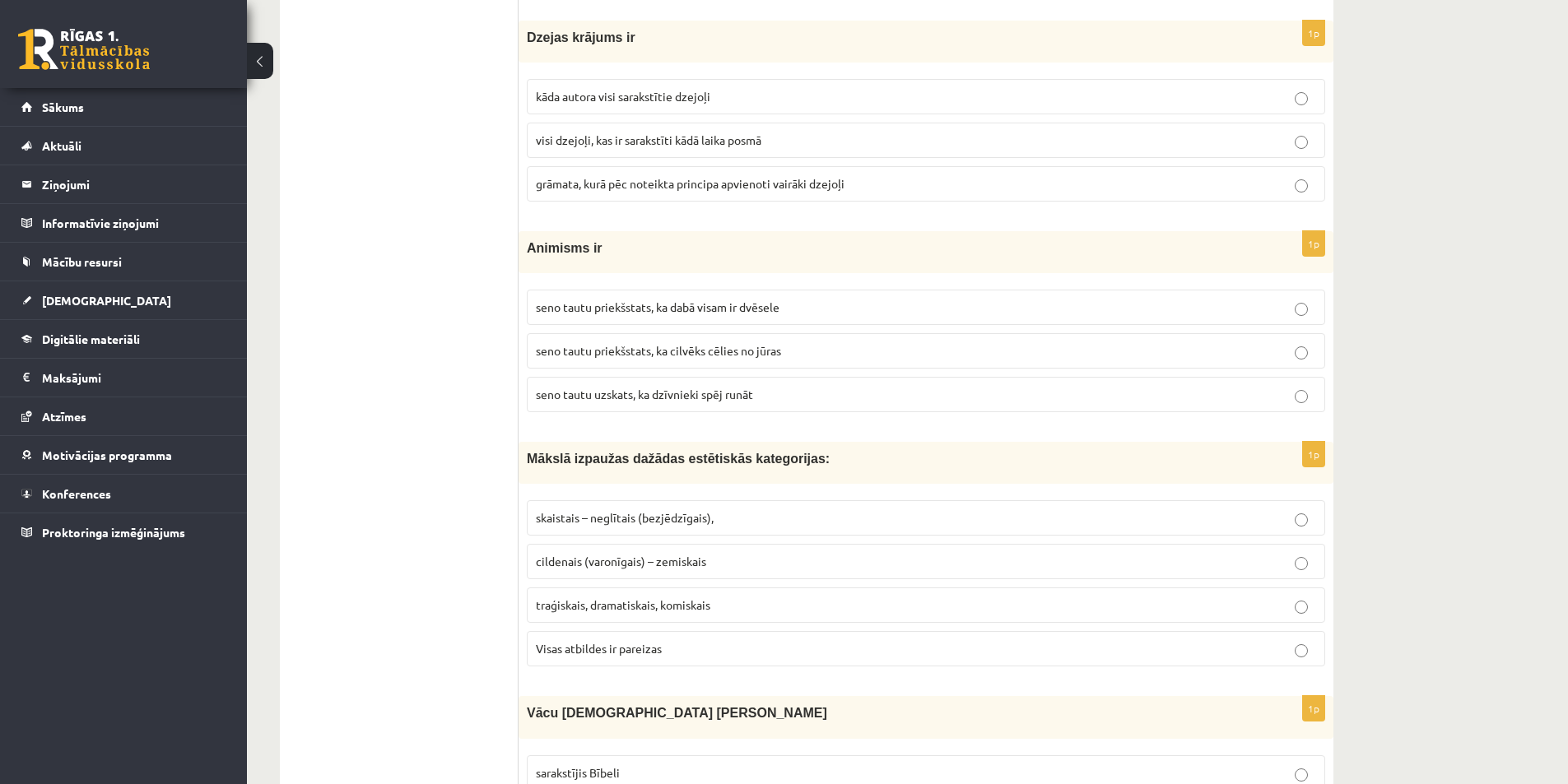
drag, startPoint x: 1428, startPoint y: 395, endPoint x: 1418, endPoint y: 383, distance: 15.6
click at [1428, 395] on div "10.b1 klases diagnosticējošais darbs Literatūrā par 9.klases mācību vielu , [PE…" at bounding box center [907, 163] width 1321 height 6944
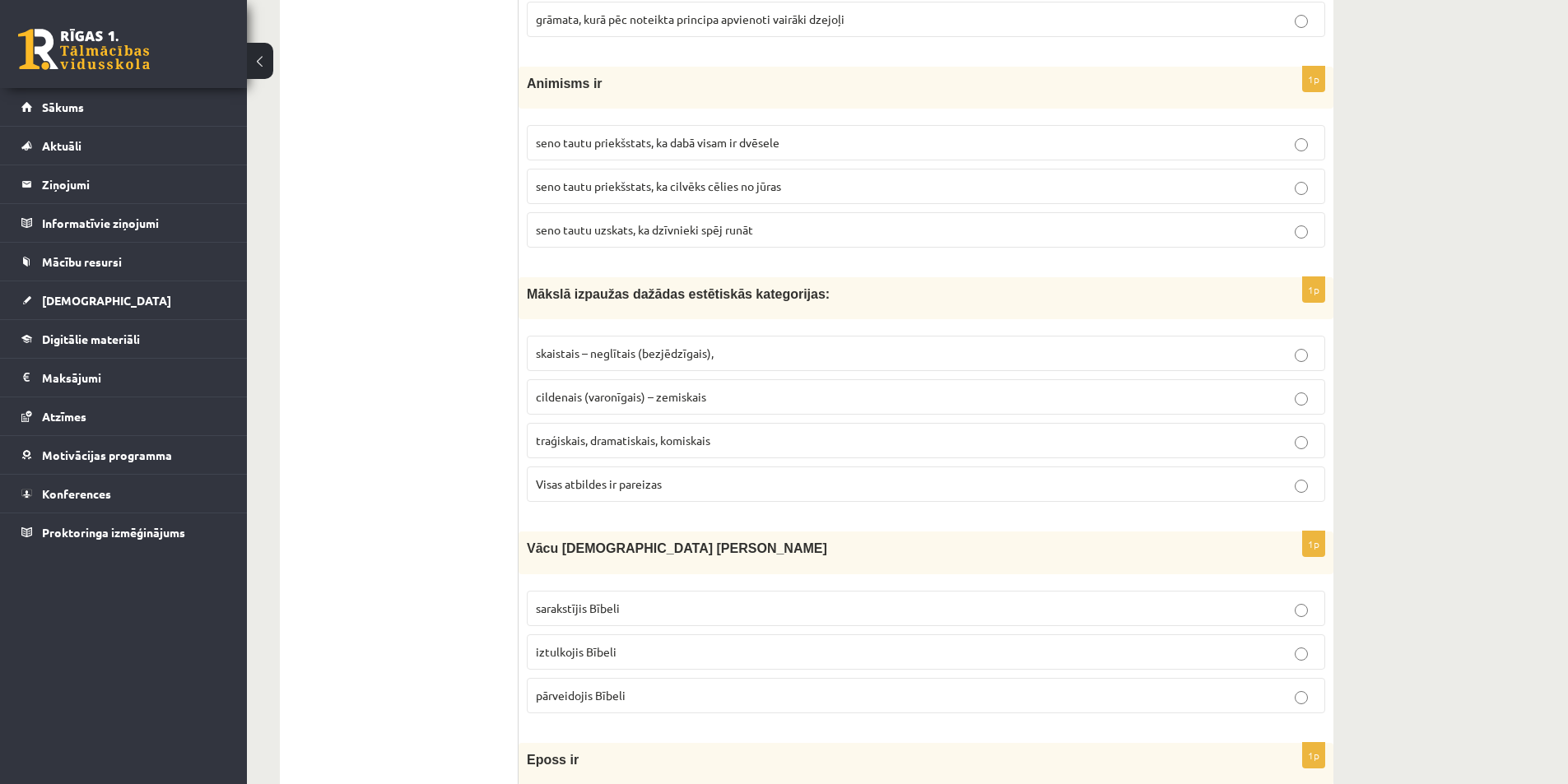
scroll to position [3619, 0]
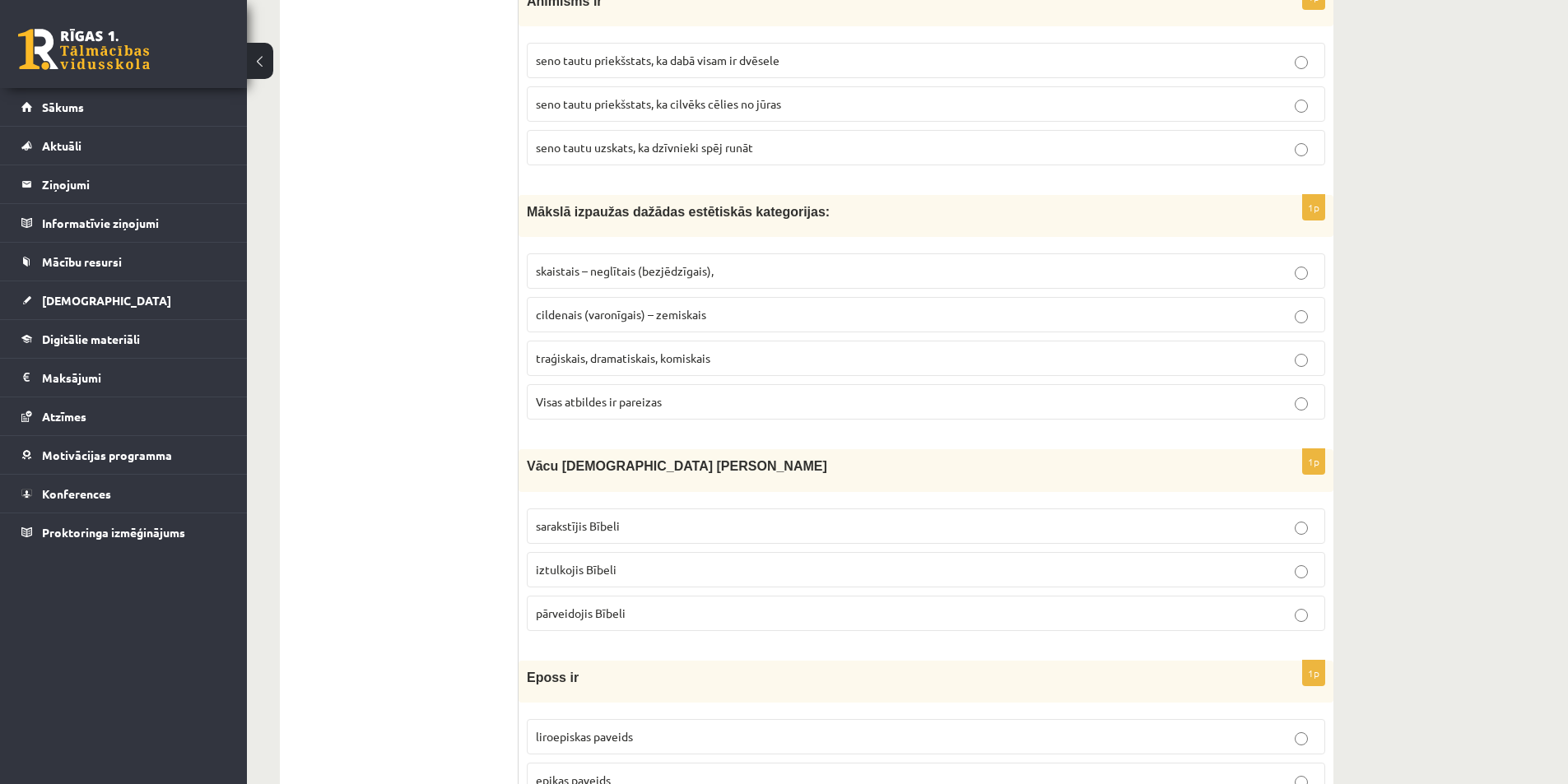
click at [664, 274] on span "skaistais – neglītais (bezjēdzīgais)," at bounding box center [624, 270] width 178 height 15
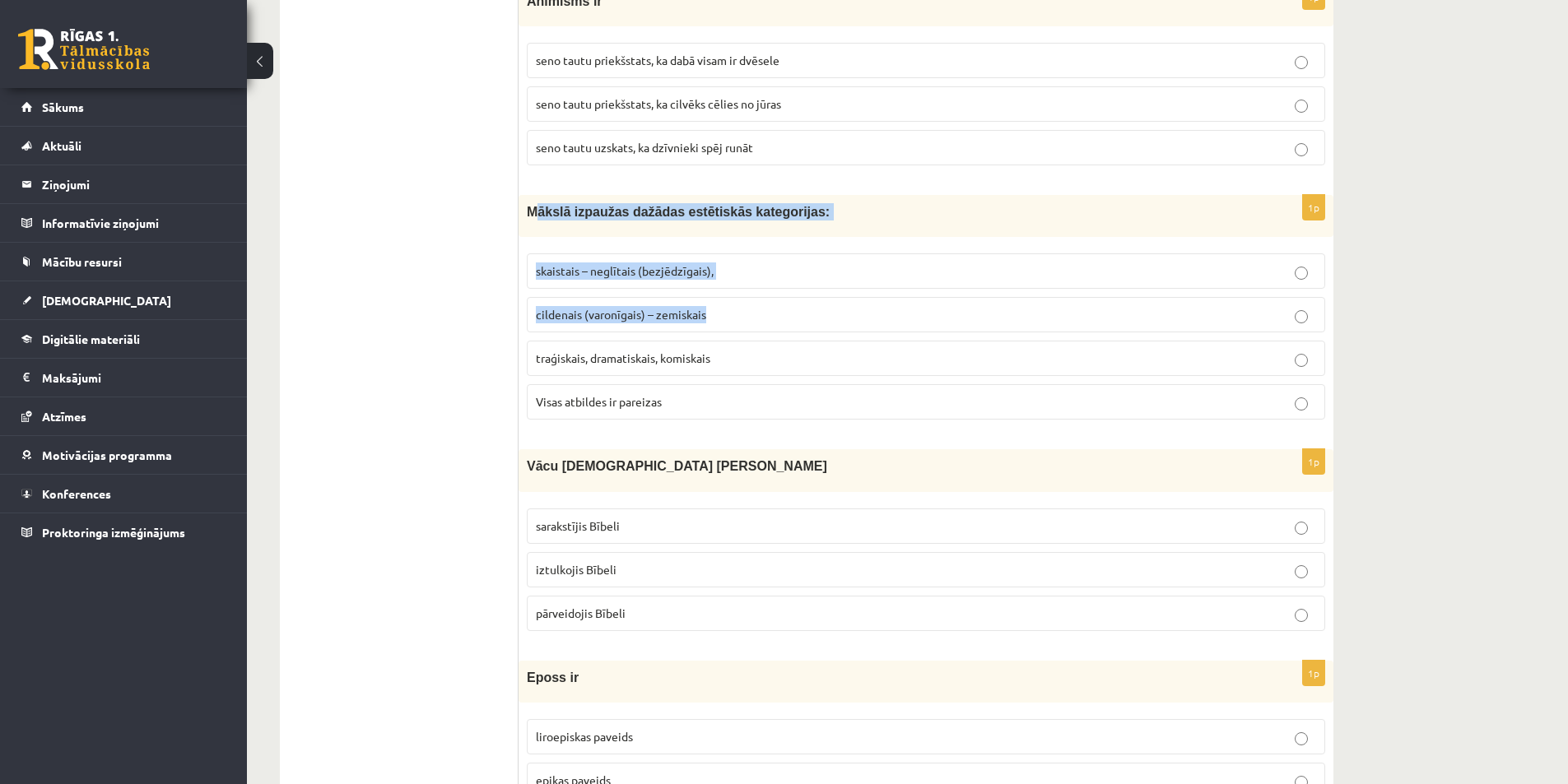
drag, startPoint x: 535, startPoint y: 212, endPoint x: 728, endPoint y: 299, distance: 211.7
click at [728, 299] on div "1p Mākslā izpaužas dažādas estētiskās kategorijas: skaistais – neglītais (bezjē…" at bounding box center [927, 313] width 815 height 237
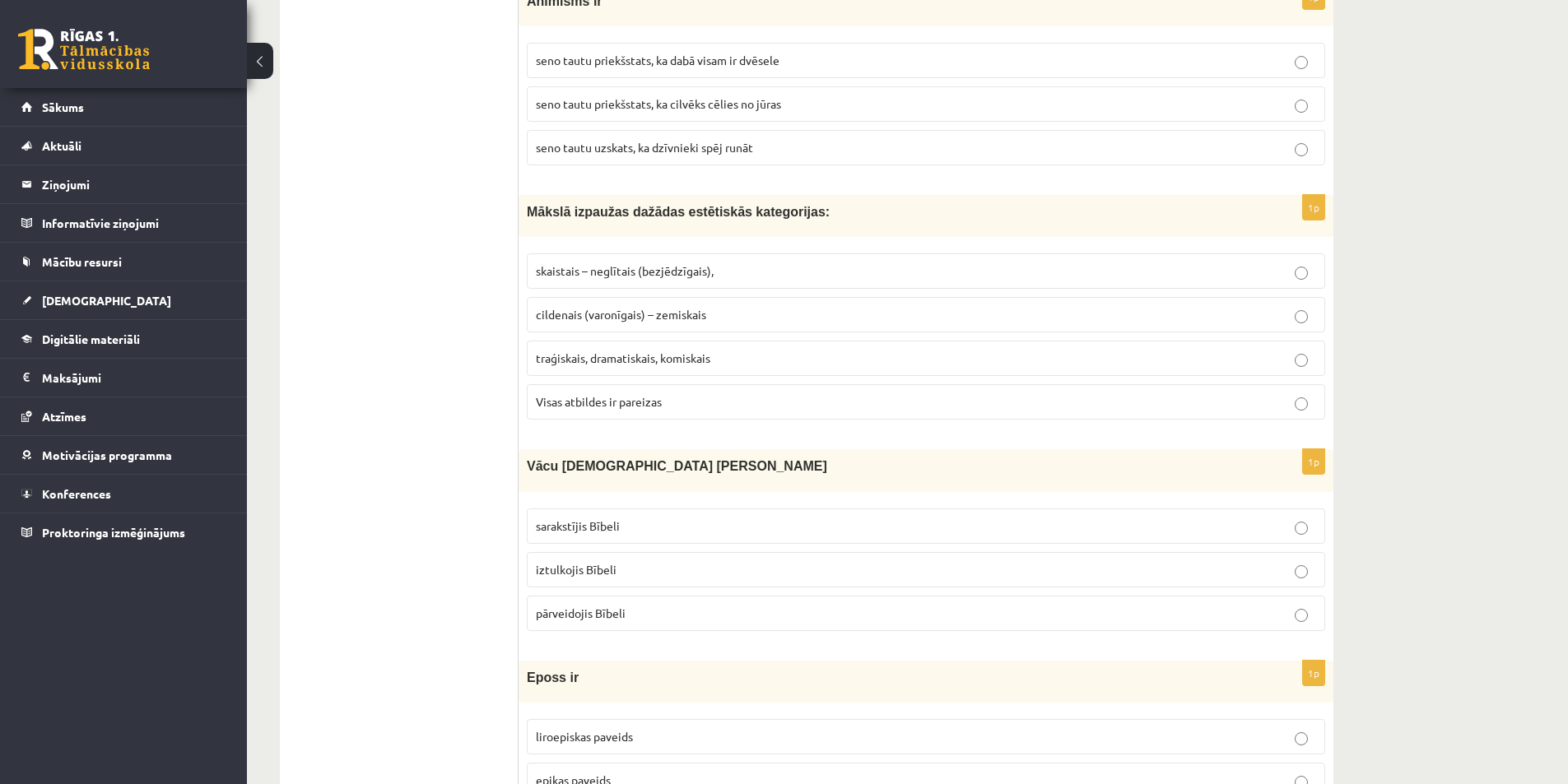
click at [438, 227] on ul "Tests Izvērtējums!" at bounding box center [408, 7] width 223 height 6663
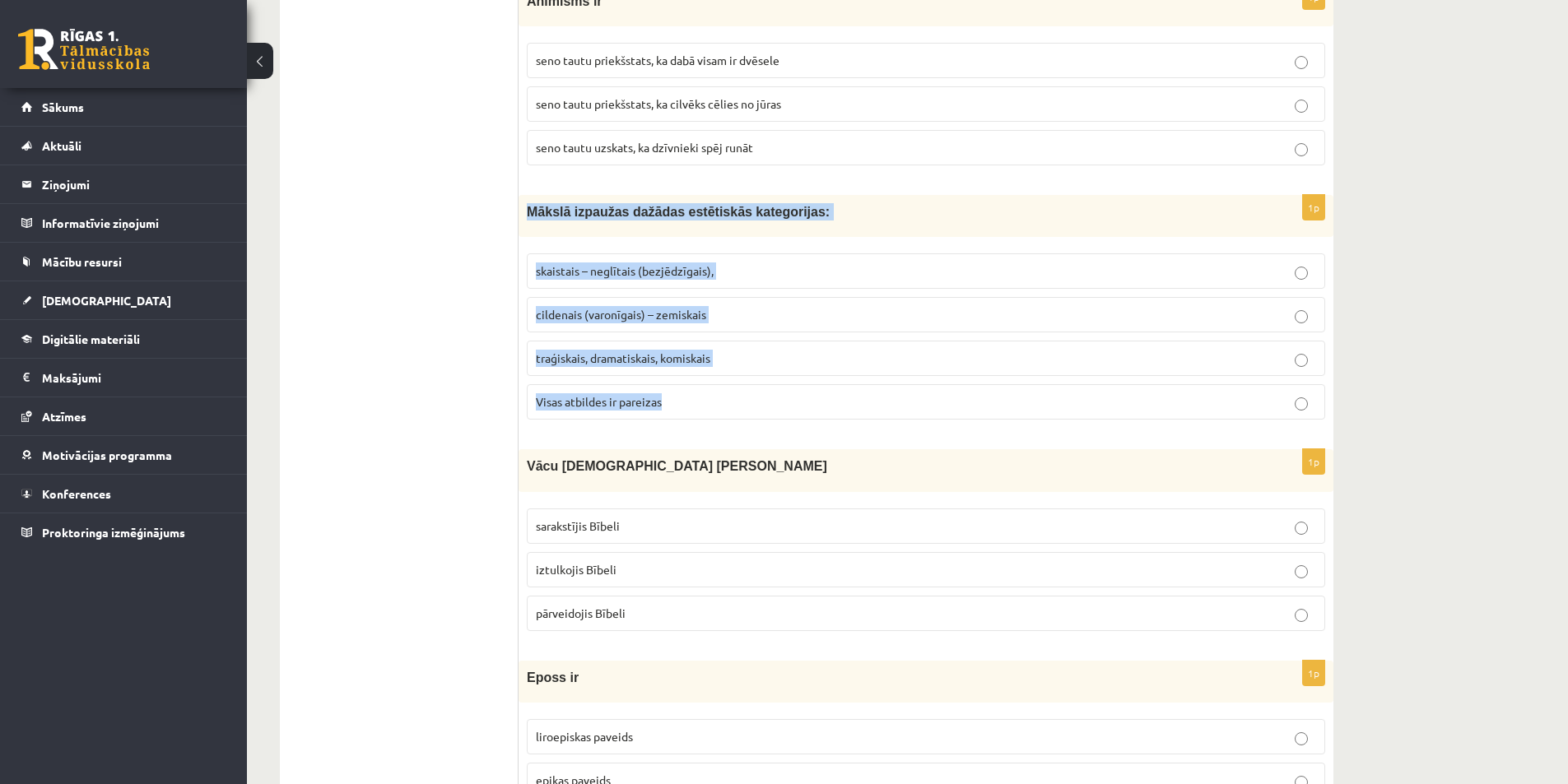
drag, startPoint x: 601, startPoint y: 272, endPoint x: 744, endPoint y: 398, distance: 190.6
click at [744, 398] on div "1p Mākslā izpaužas dažādas estētiskās kategorijas: skaistais – neglītais (bezjē…" at bounding box center [927, 313] width 815 height 237
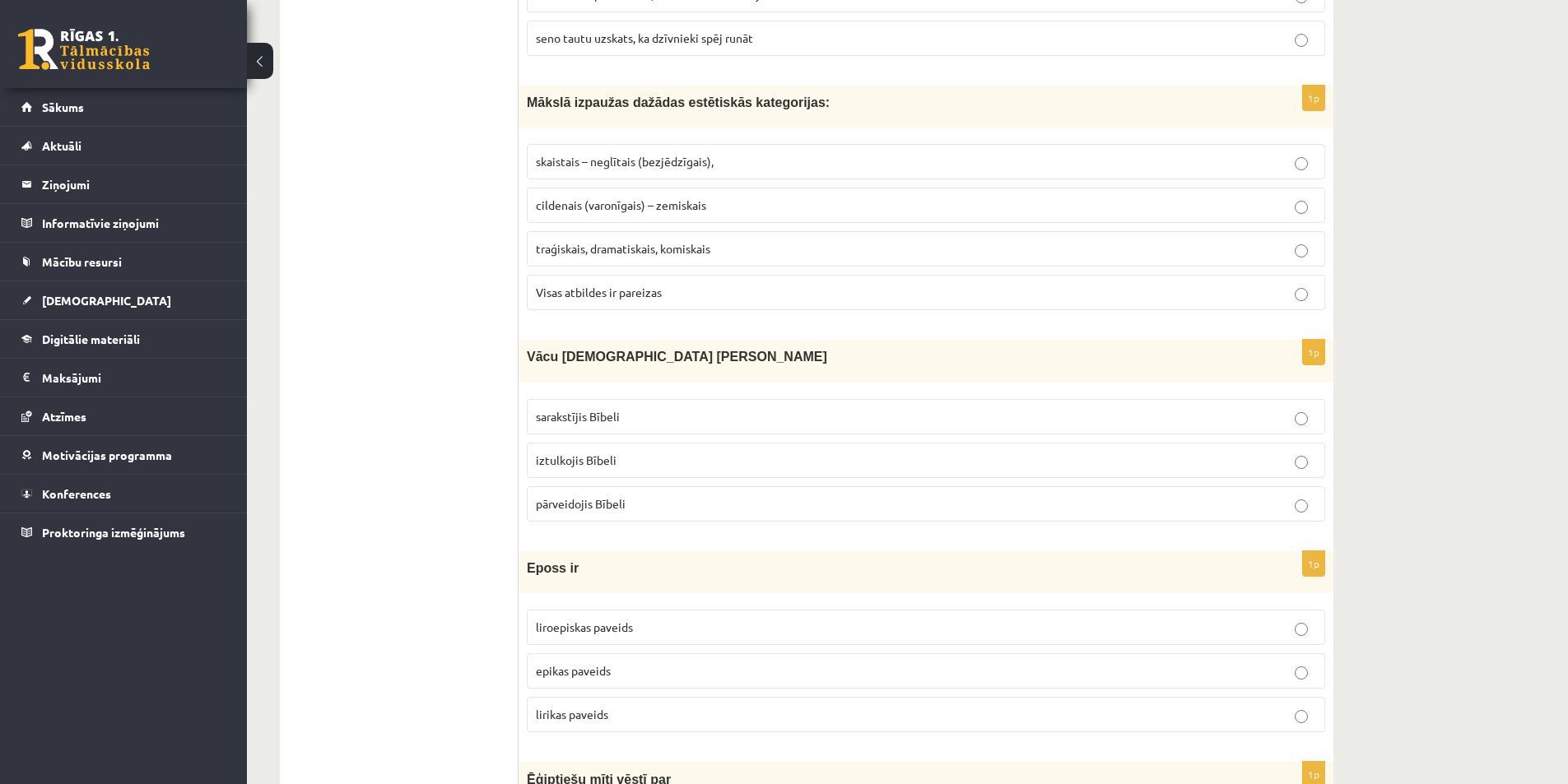
scroll to position [3784, 0]
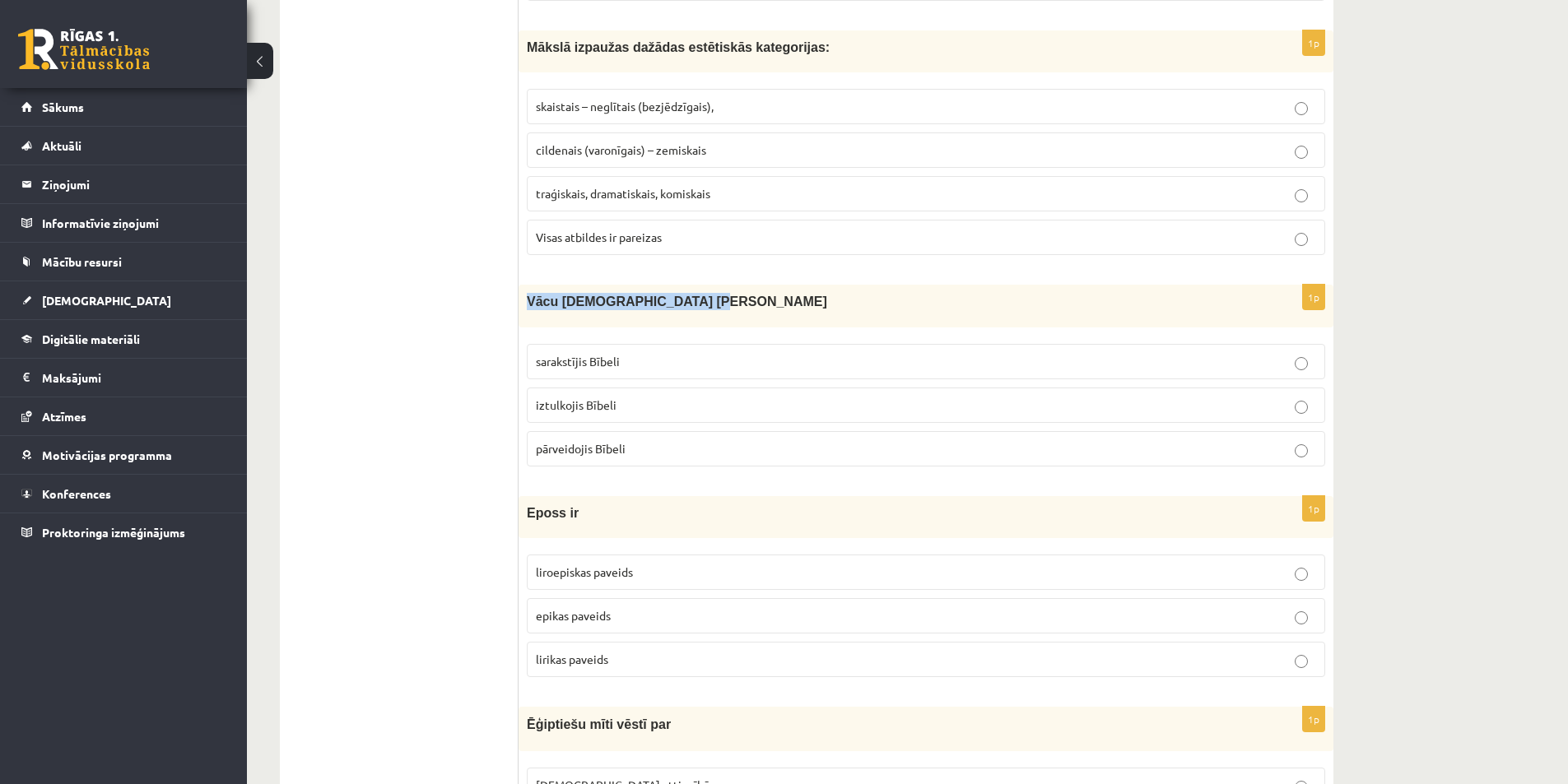
drag, startPoint x: 525, startPoint y: 305, endPoint x: 703, endPoint y: 302, distance: 178.0
click at [703, 302] on div "Vācu [DEMOGRAPHIC_DATA] [PERSON_NAME]" at bounding box center [927, 305] width 815 height 42
click at [637, 410] on p "iztulkojis Bībeli" at bounding box center [926, 404] width 781 height 17
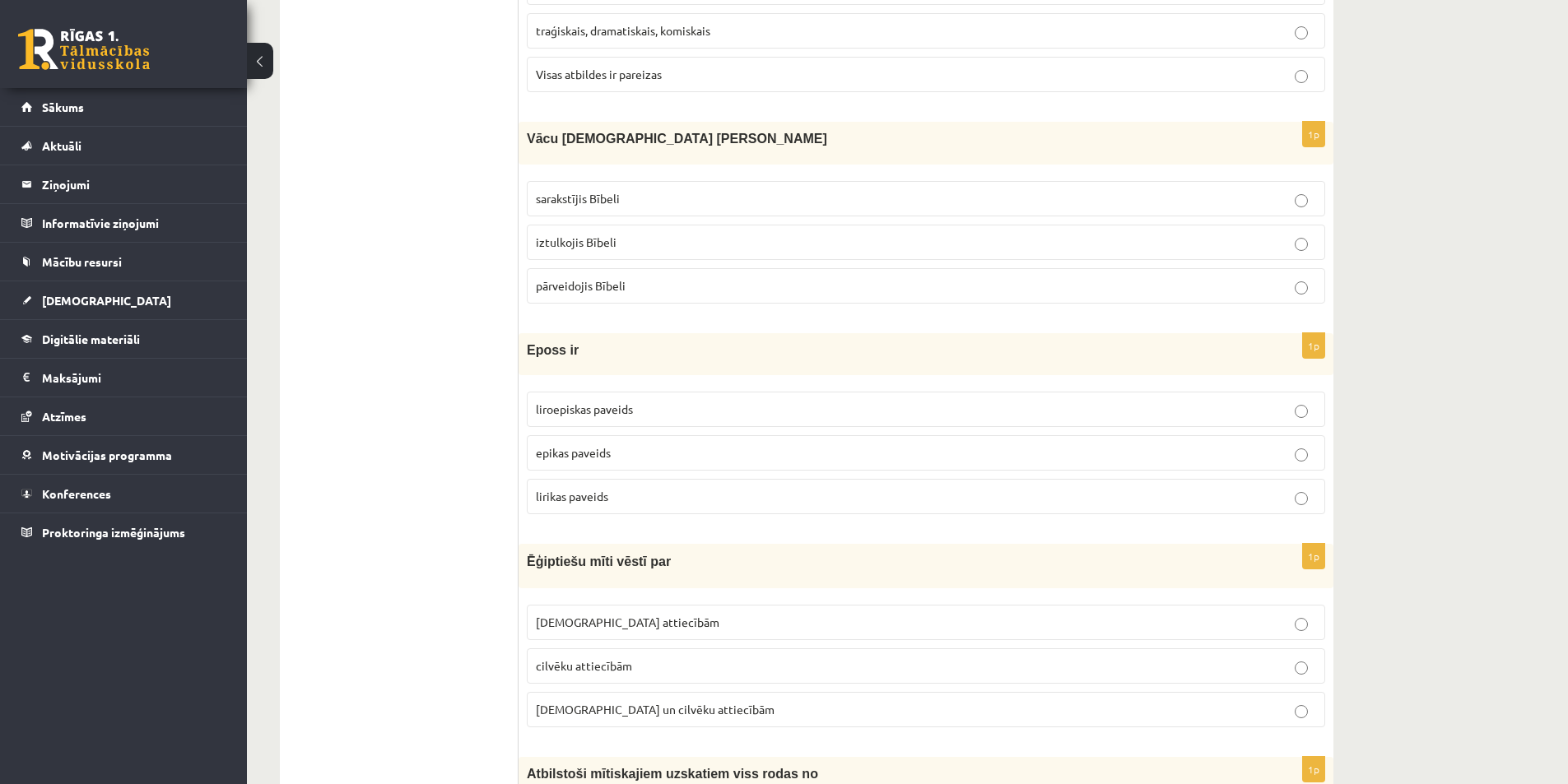
scroll to position [3948, 0]
drag, startPoint x: 602, startPoint y: 453, endPoint x: 590, endPoint y: 442, distance: 16.3
click at [602, 453] on span "epikas paveids" at bounding box center [573, 450] width 75 height 15
drag, startPoint x: 528, startPoint y: 348, endPoint x: 649, endPoint y: 486, distance: 183.5
click at [649, 486] on div "1p Eposs ir liroepiskas paveids epikas paveids lirikas paveids" at bounding box center [927, 428] width 815 height 194
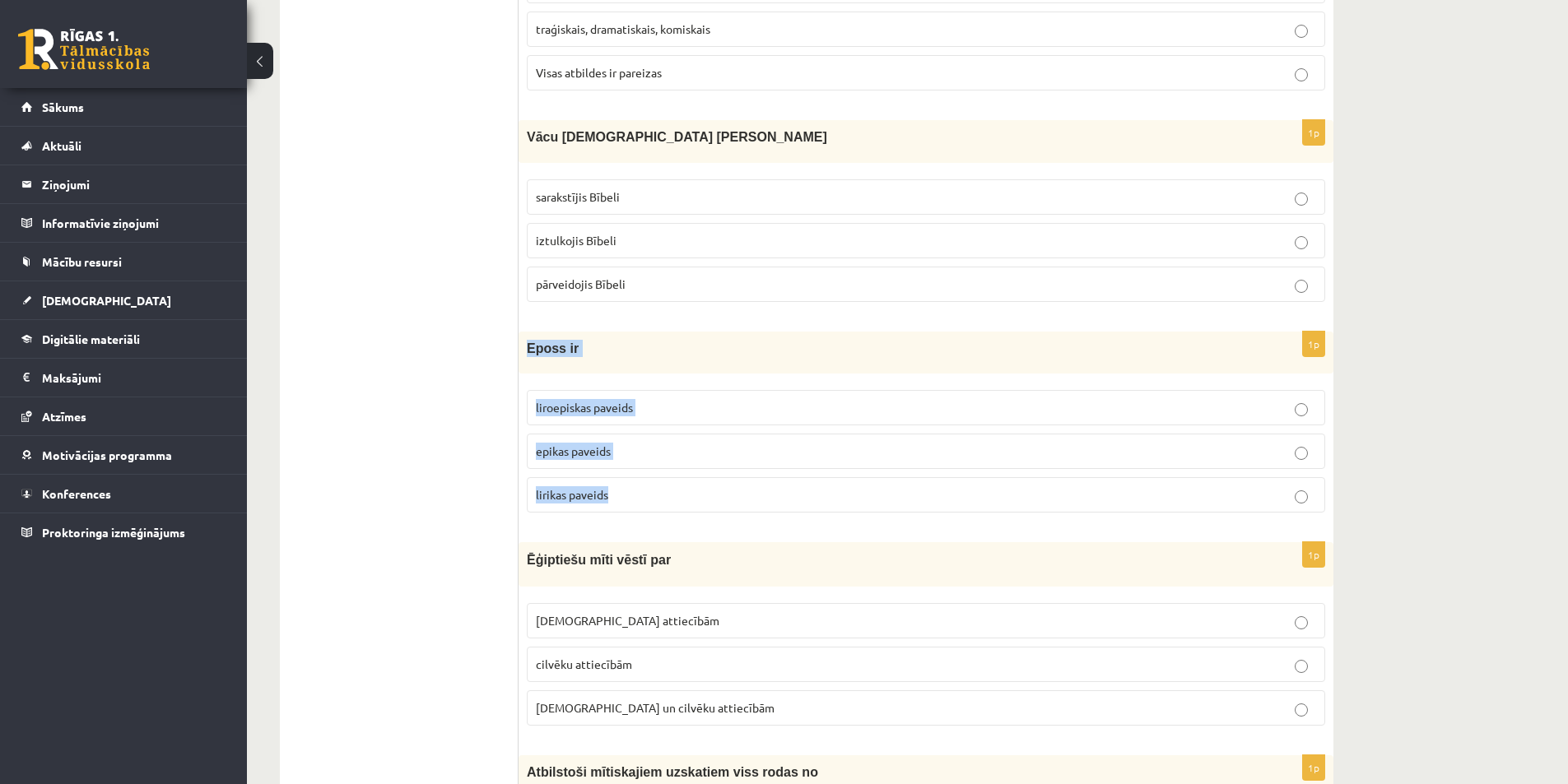
click at [633, 412] on span "liroepiskas paveids" at bounding box center [585, 406] width 97 height 15
click at [734, 446] on p "epikas paveids" at bounding box center [926, 450] width 781 height 17
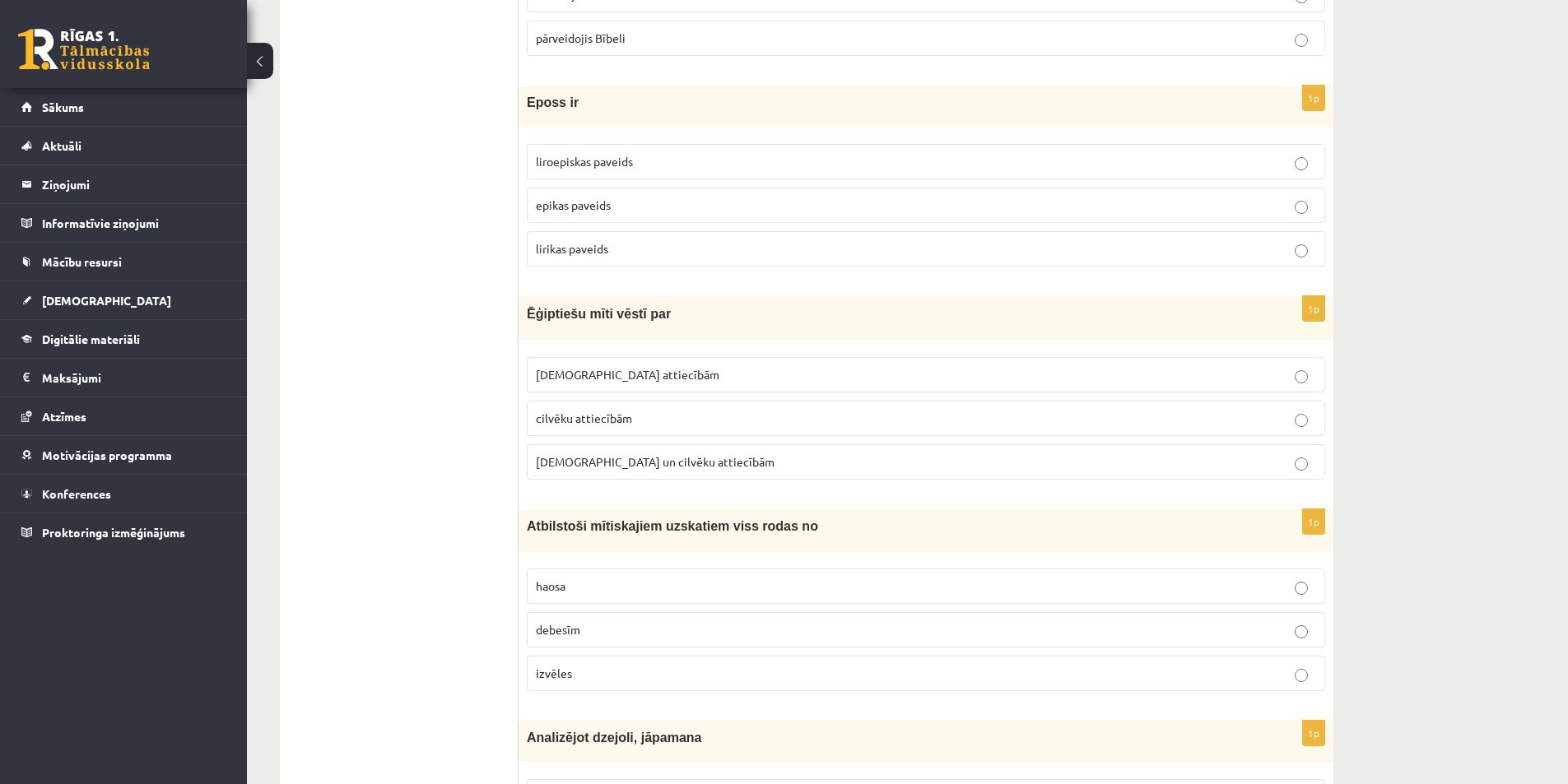
scroll to position [4278, 0]
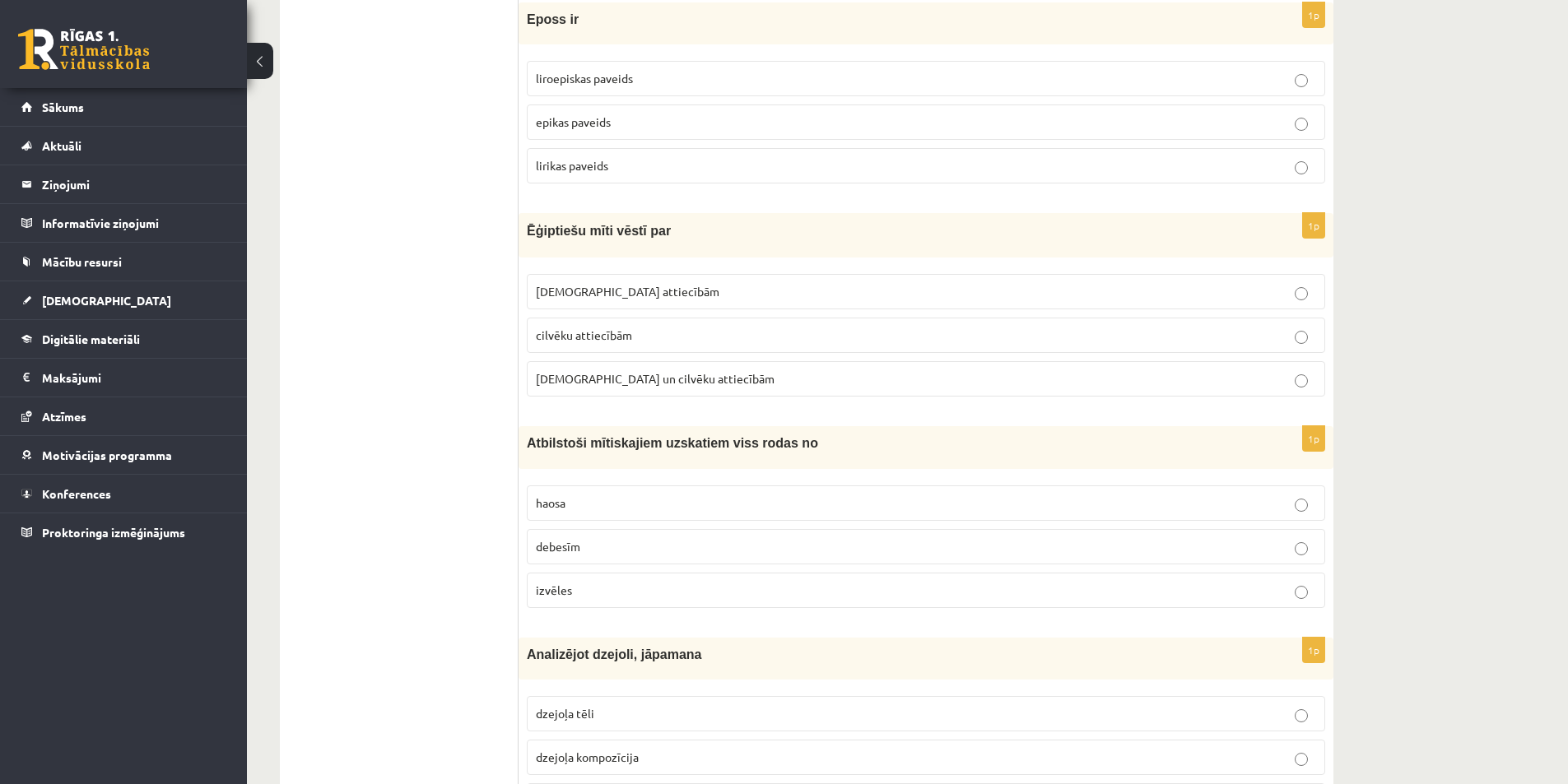
click at [600, 290] on span "Dievu attiecībām" at bounding box center [627, 291] width 184 height 15
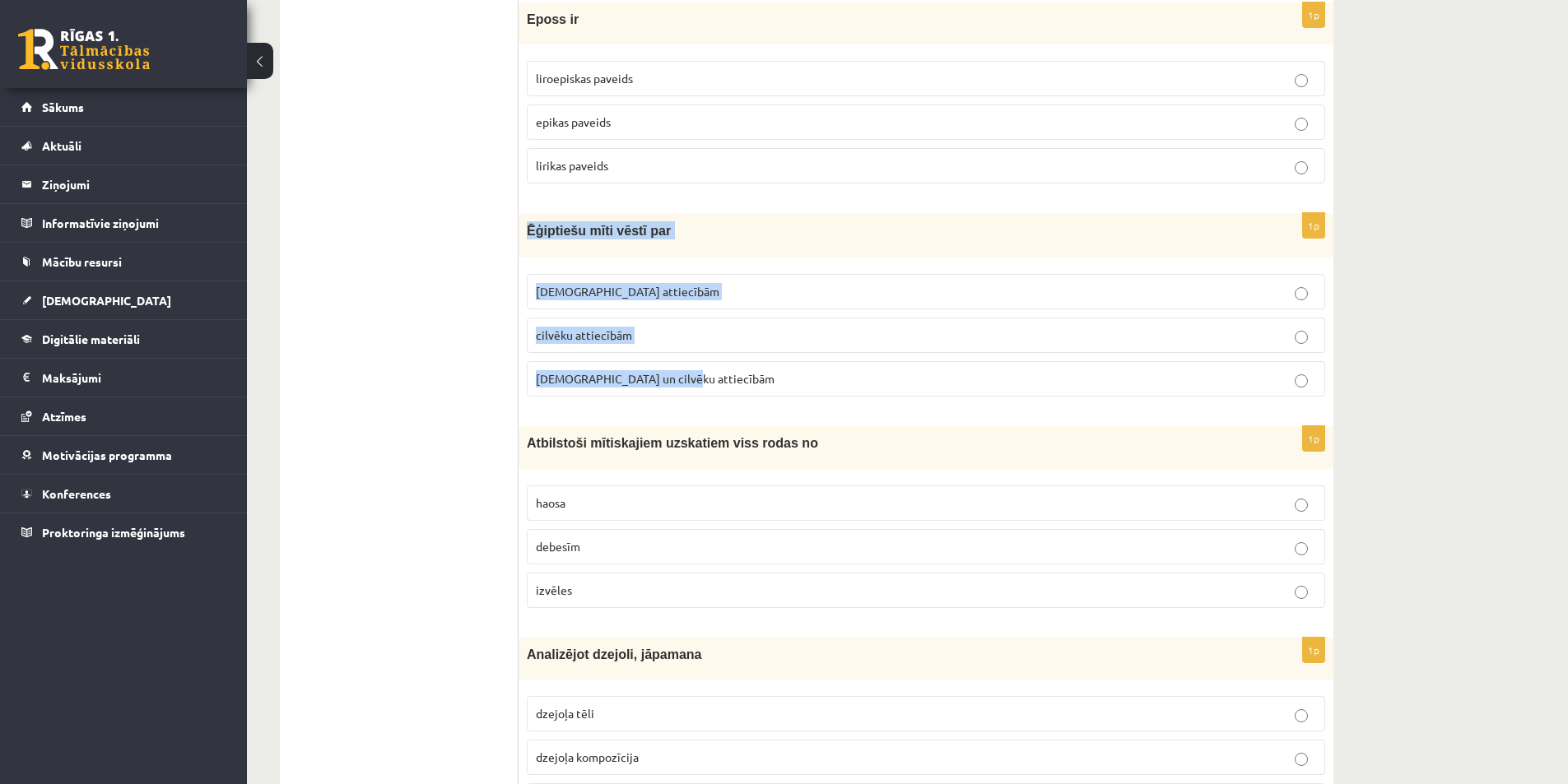
drag, startPoint x: 528, startPoint y: 229, endPoint x: 700, endPoint y: 368, distance: 221.1
click at [700, 368] on div "1p Ēģiptiešu mīti vēstī par Dievu attiecībām cilvēku attiecībām Dievu un cilvēk…" at bounding box center [927, 311] width 815 height 197
click at [739, 381] on p "Dievu un cilvēku attiecībām" at bounding box center [926, 379] width 781 height 17
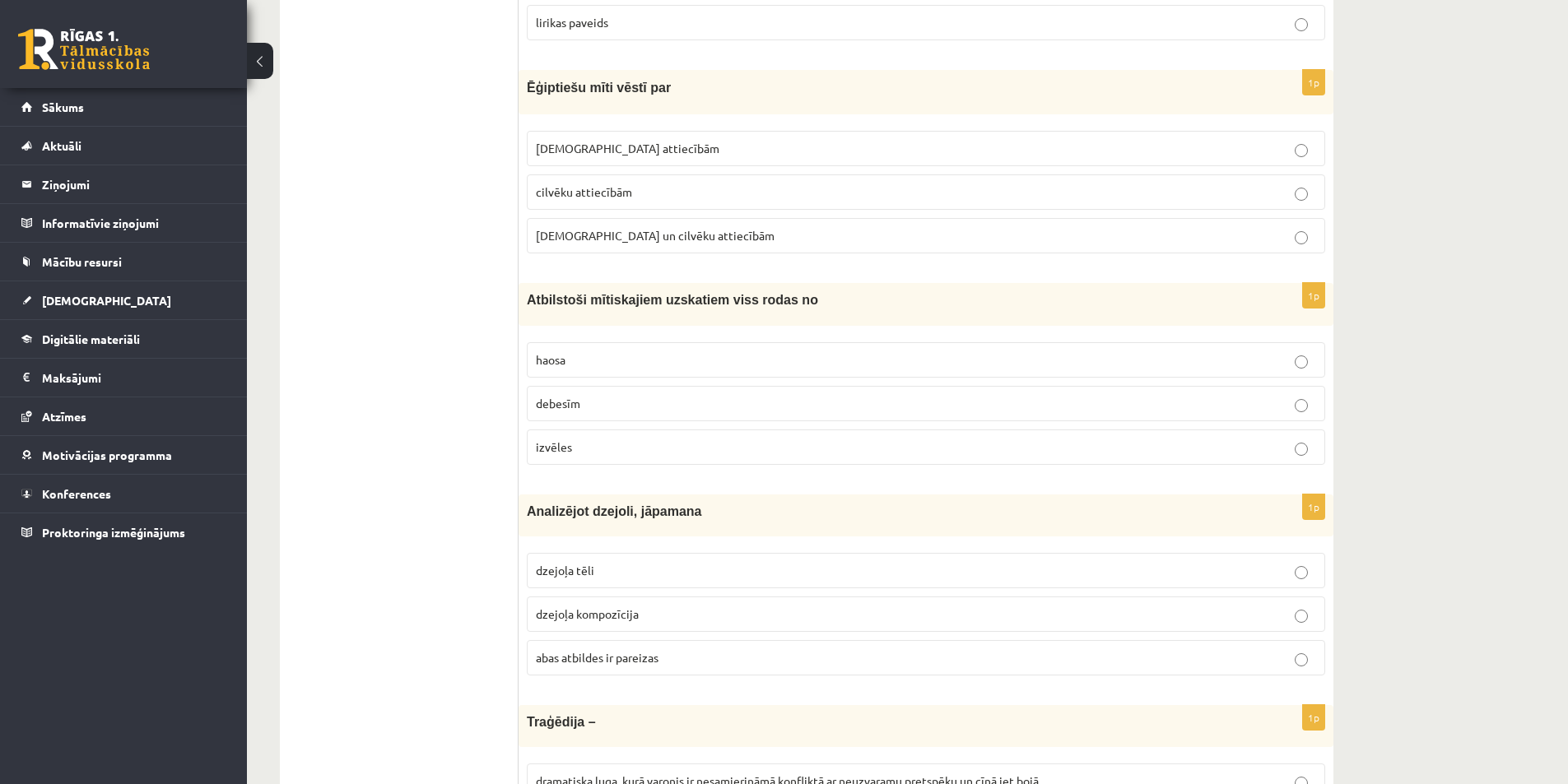
scroll to position [4442, 0]
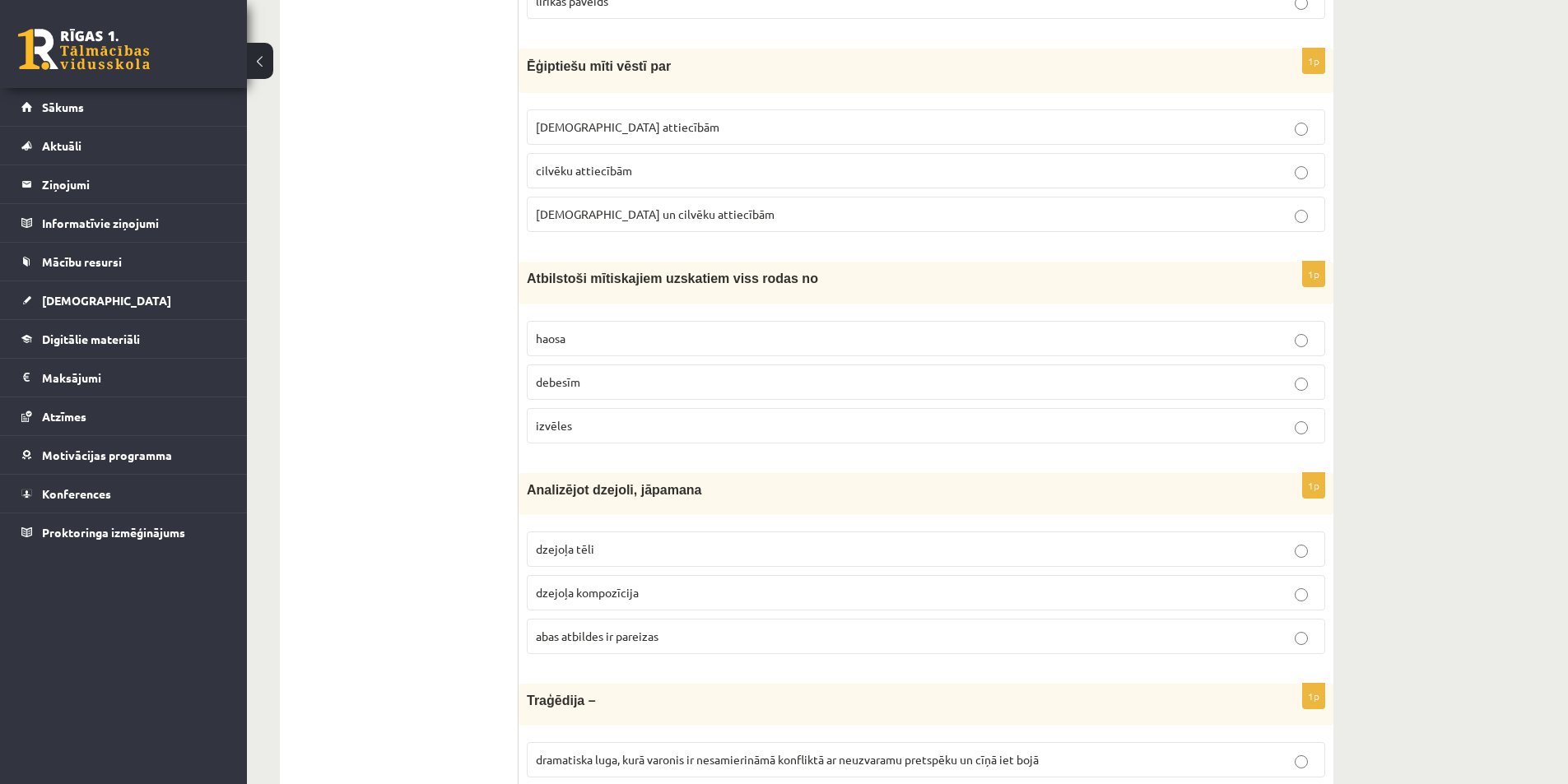
drag, startPoint x: 586, startPoint y: 342, endPoint x: 575, endPoint y: 332, distance: 14.9
click at [586, 342] on p "haosa" at bounding box center [926, 338] width 781 height 17
drag, startPoint x: 524, startPoint y: 283, endPoint x: 782, endPoint y: 404, distance: 285.0
click at [782, 404] on div "1p Atbilstoši mītiskajiem uzskatiem viss rodas no haosa debesīm izvēles" at bounding box center [927, 358] width 815 height 194
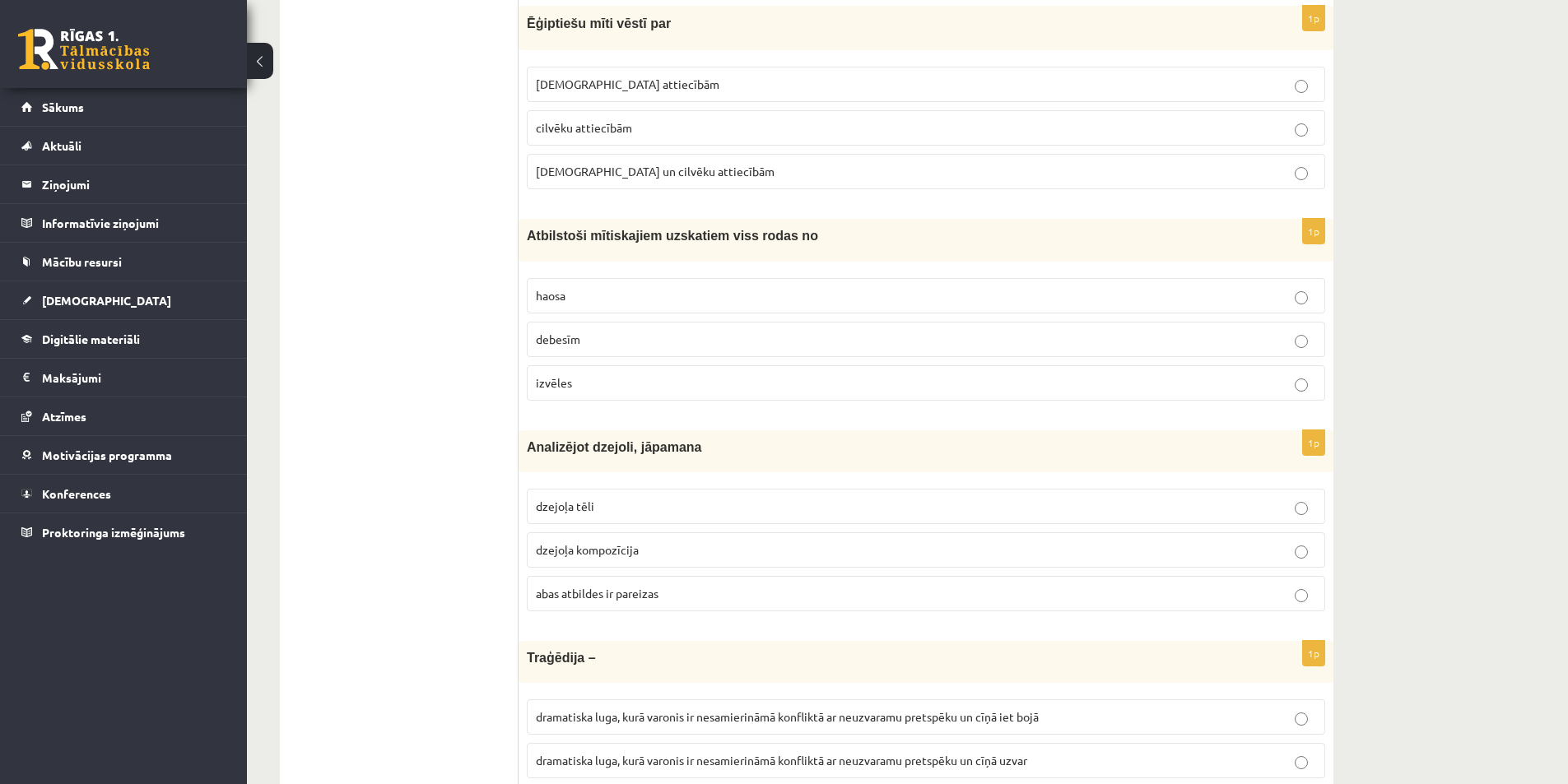
scroll to position [4580, 0]
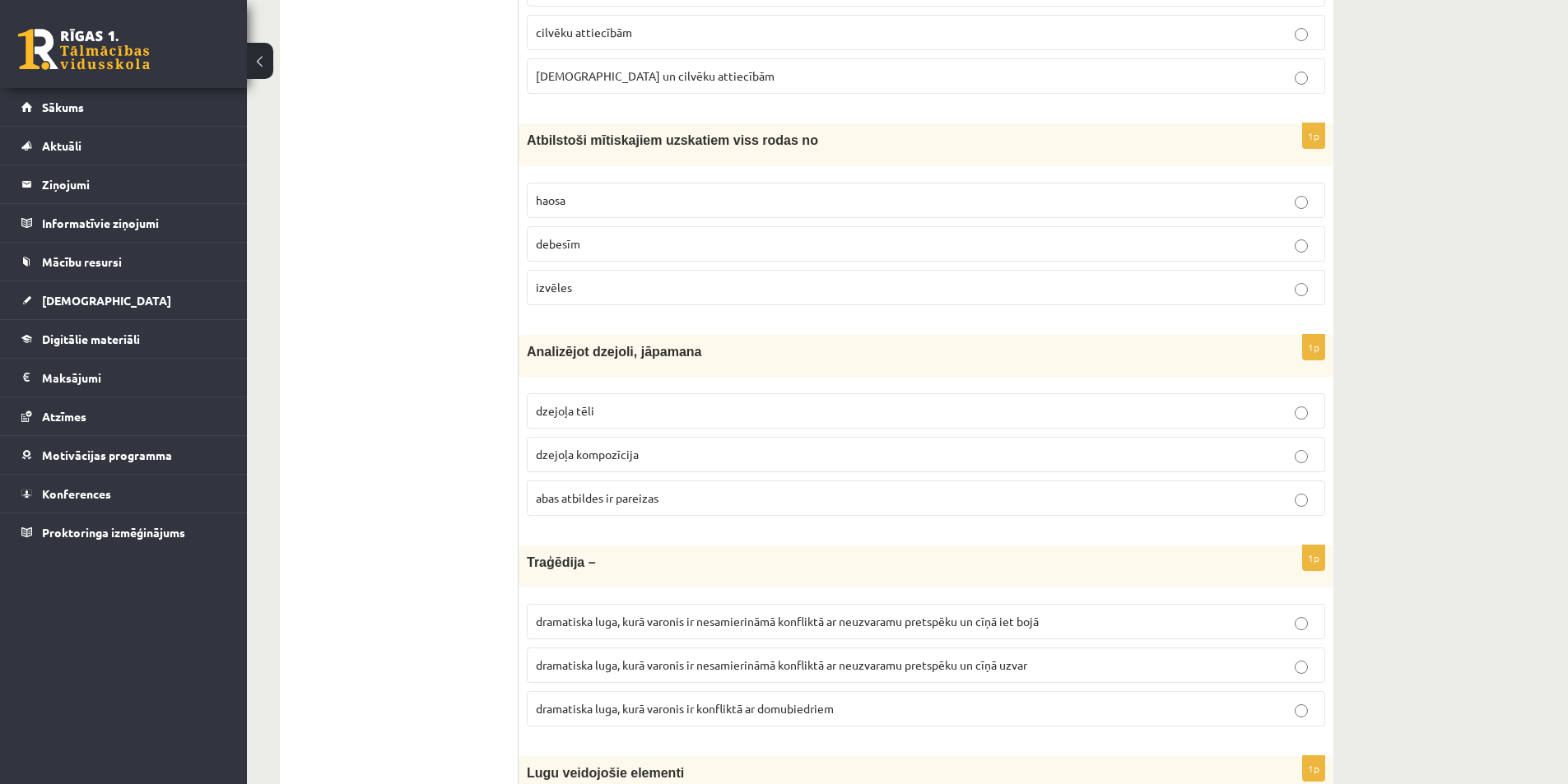
drag, startPoint x: 651, startPoint y: 500, endPoint x: 610, endPoint y: 443, distance: 70.2
click at [652, 500] on span "abas atbildes ir pareizas" at bounding box center [597, 497] width 122 height 15
drag, startPoint x: 523, startPoint y: 347, endPoint x: 696, endPoint y: 493, distance: 226.4
click at [696, 493] on div "1p Analizējot dzejoli, jāpamana dzejoļa tēli dzejoļa kompozīcija abas atbildes …" at bounding box center [927, 431] width 815 height 194
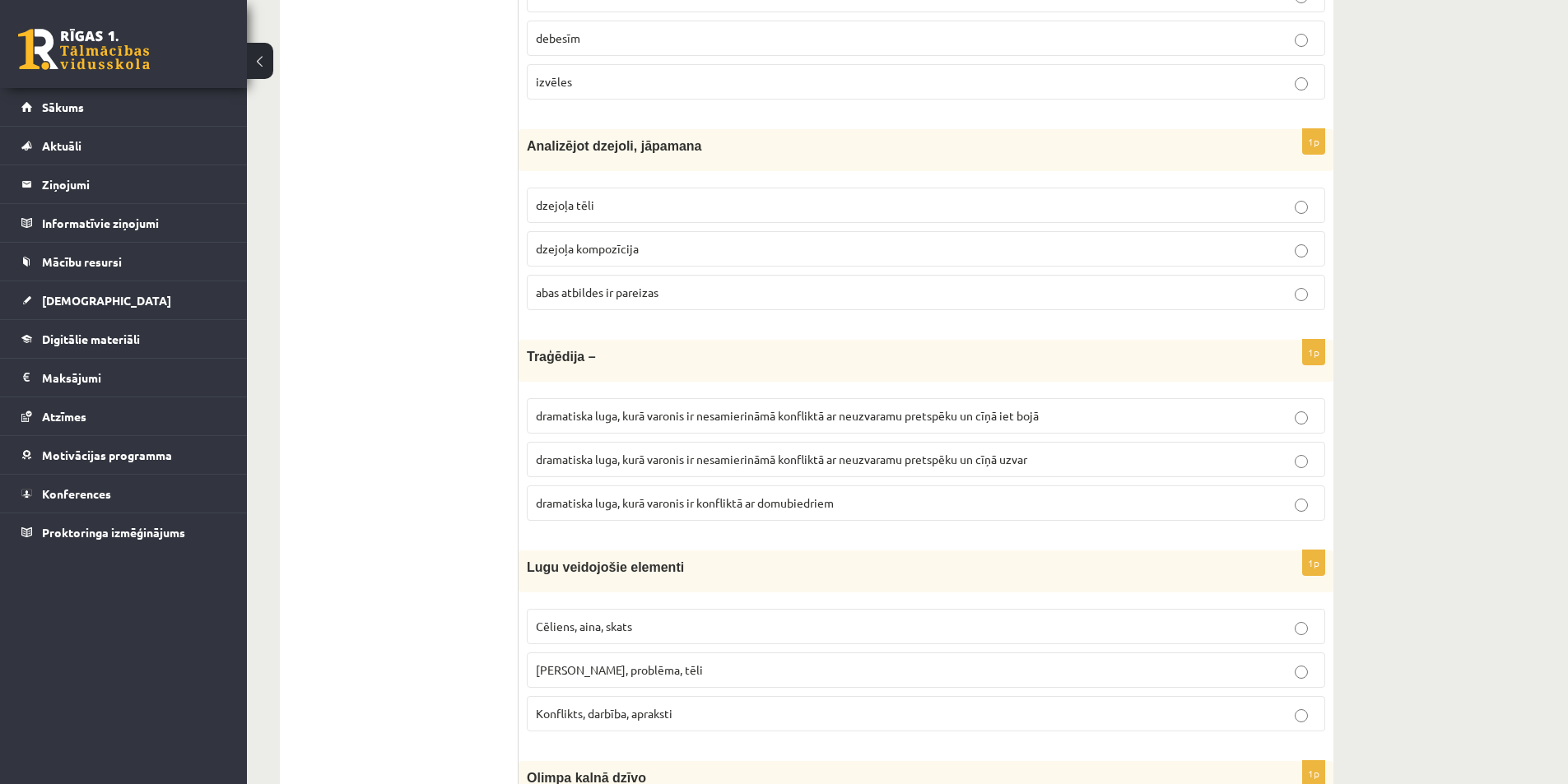
scroll to position [4909, 0]
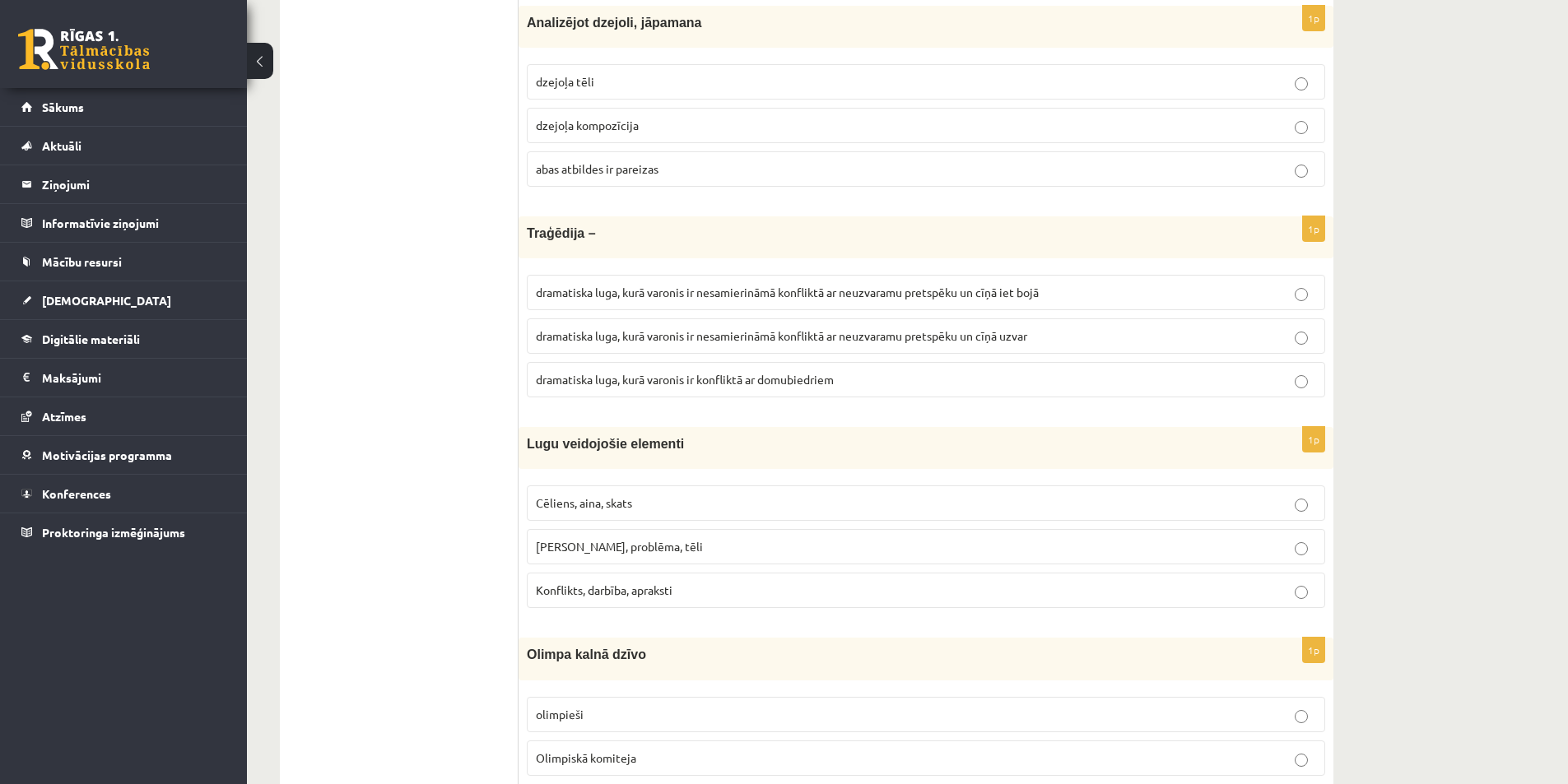
click at [928, 298] on span "dramatiska luga, kurā varonis ir nesamierināmā konfliktā ar neuzvaramu pretspēk…" at bounding box center [787, 291] width 503 height 15
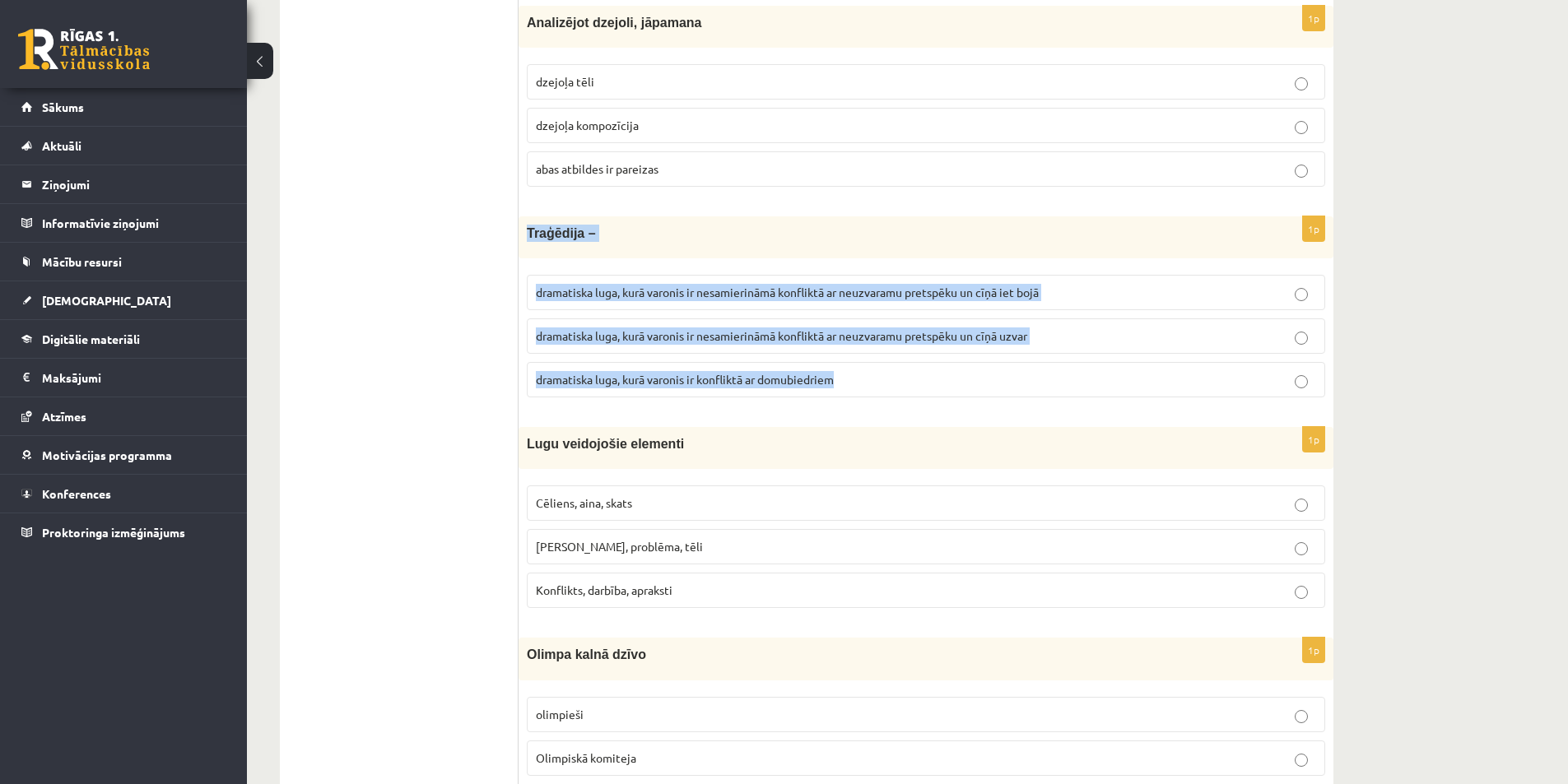
drag, startPoint x: 528, startPoint y: 240, endPoint x: 871, endPoint y: 377, distance: 369.3
click at [871, 377] on div "1p Traģēdija – dramatiska luga, kurā varonis ir nesamierināmā konfliktā ar neuz…" at bounding box center [927, 313] width 815 height 194
click at [938, 332] on span "dramatiska luga, kurā varonis ir nesamierināmā konfliktā ar neuzvaramu pretspēk…" at bounding box center [782, 335] width 491 height 15
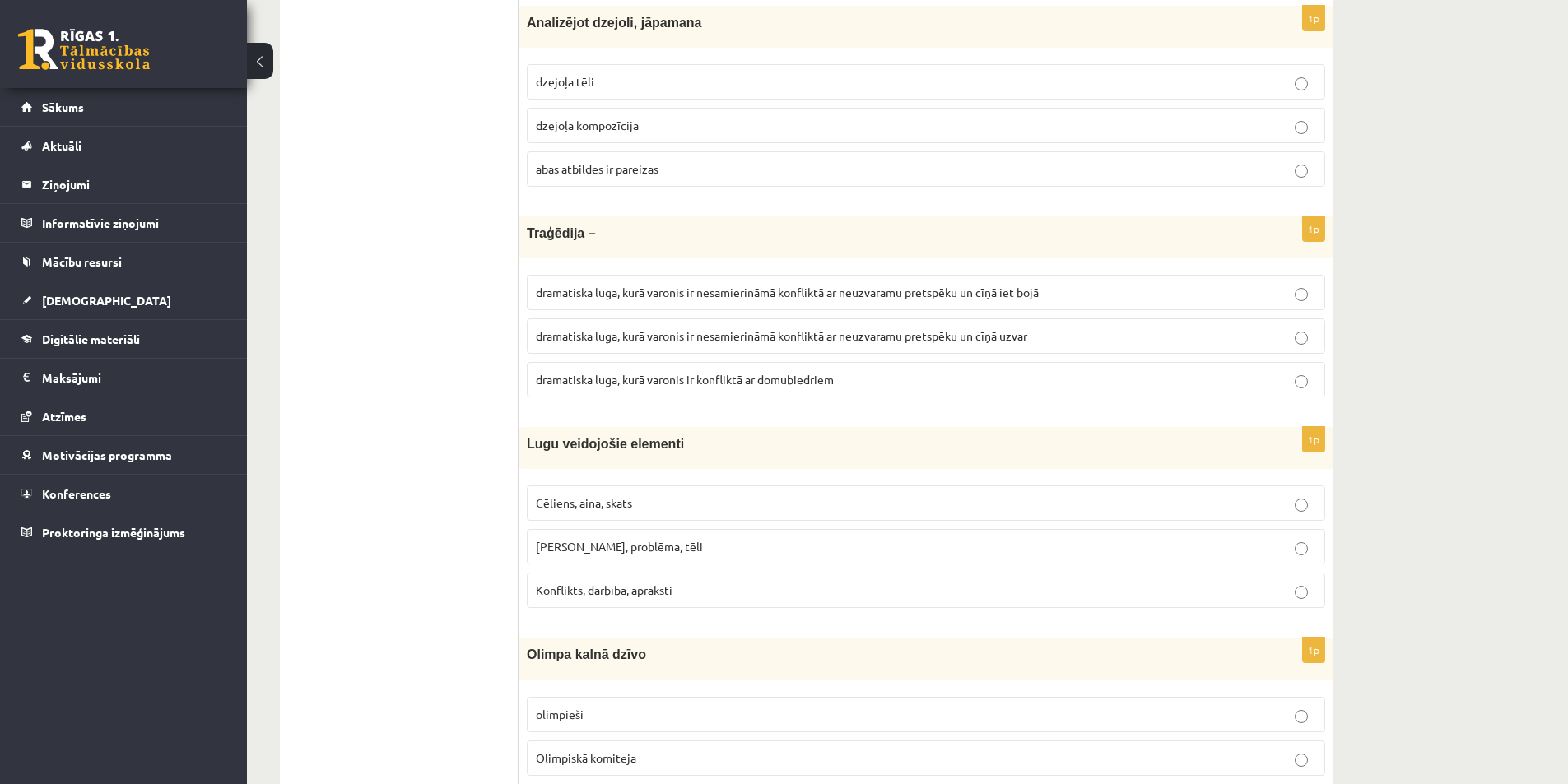
click at [1302, 303] on label "dramatiska luga, kurā varonis ir nesamierināmā konfliktā ar neuzvaramu pretspēk…" at bounding box center [926, 292] width 798 height 36
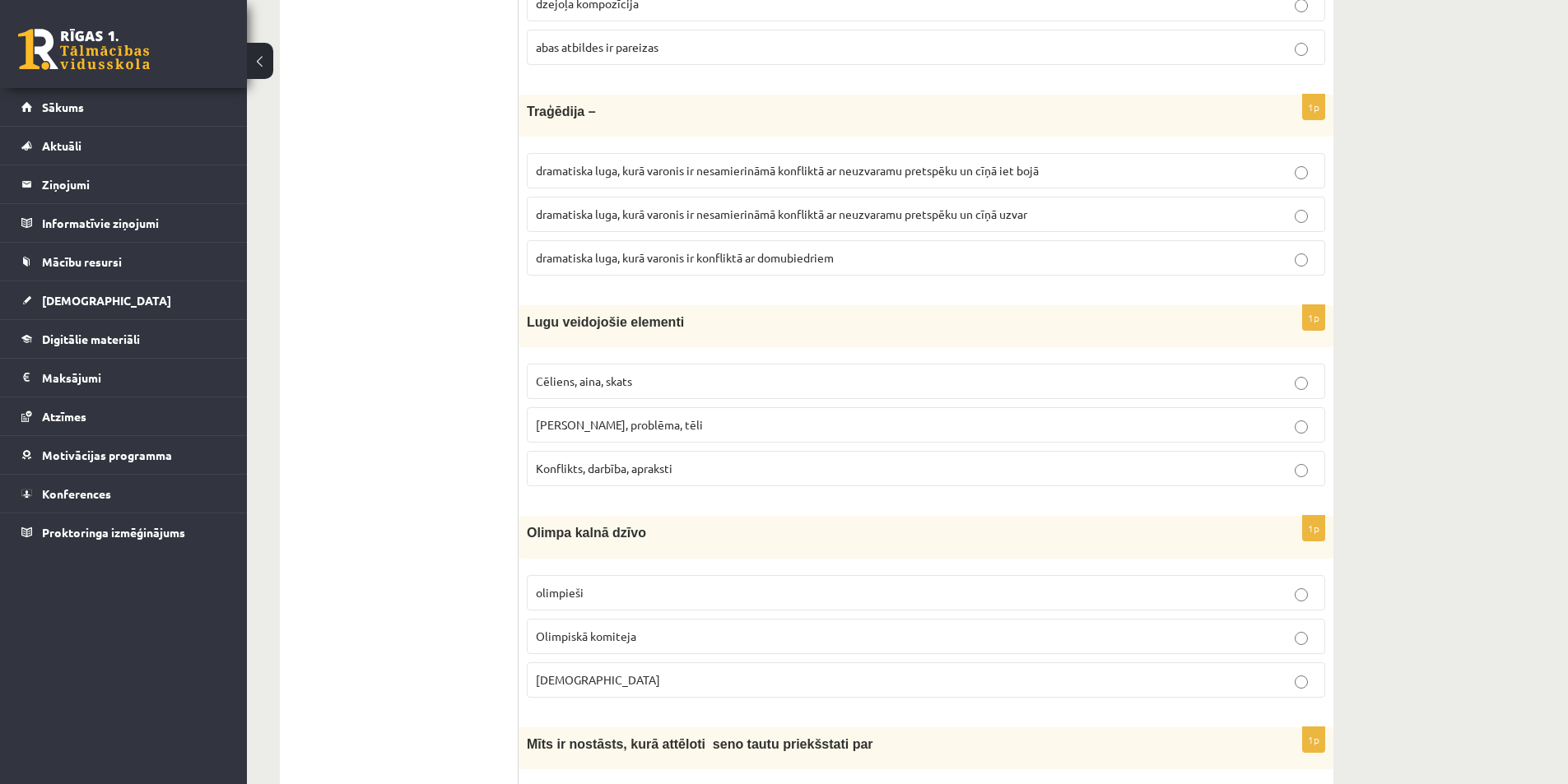
scroll to position [5074, 0]
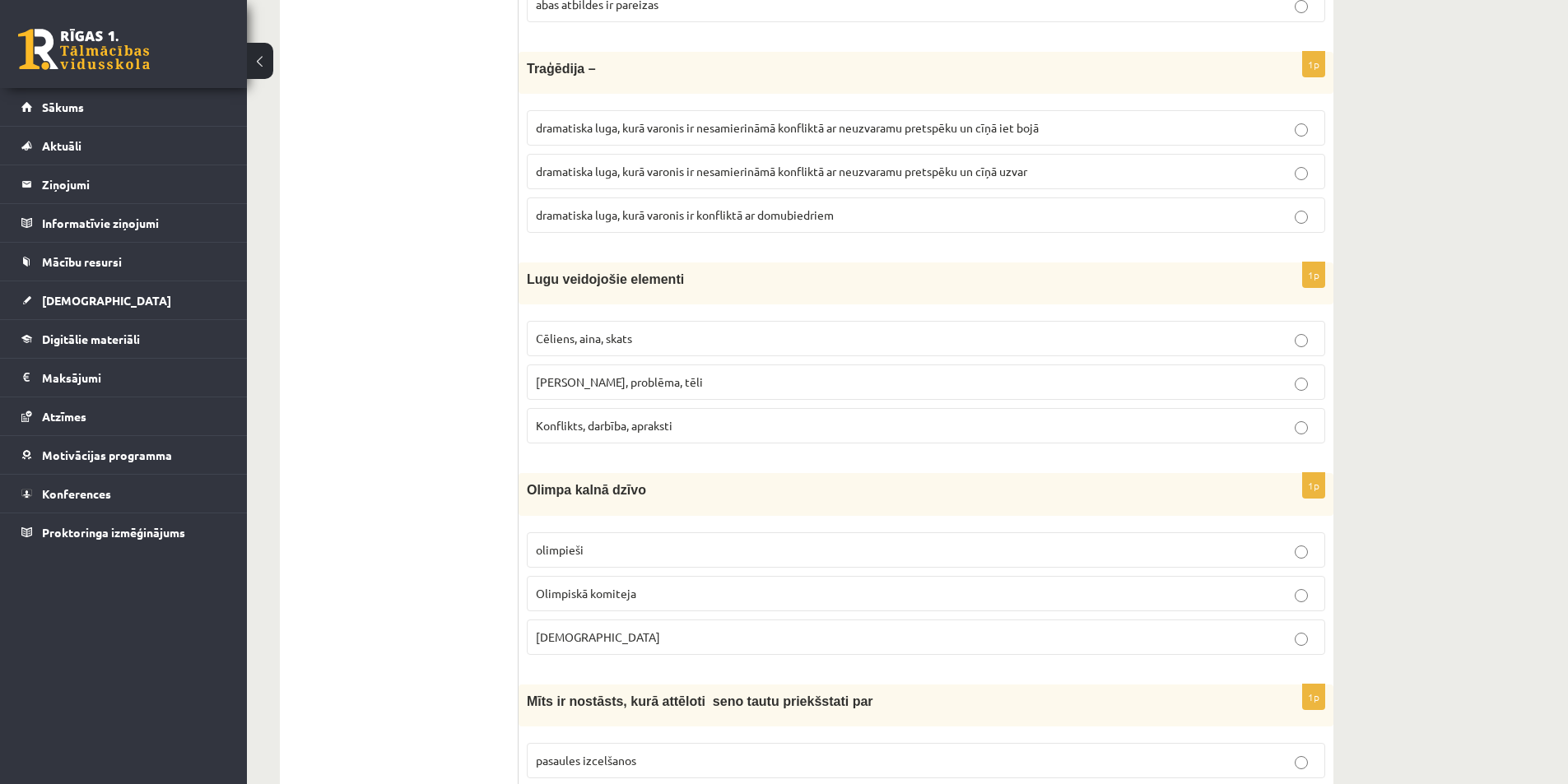
click at [653, 385] on p "Motīvs, problēma, tēli" at bounding box center [926, 382] width 781 height 17
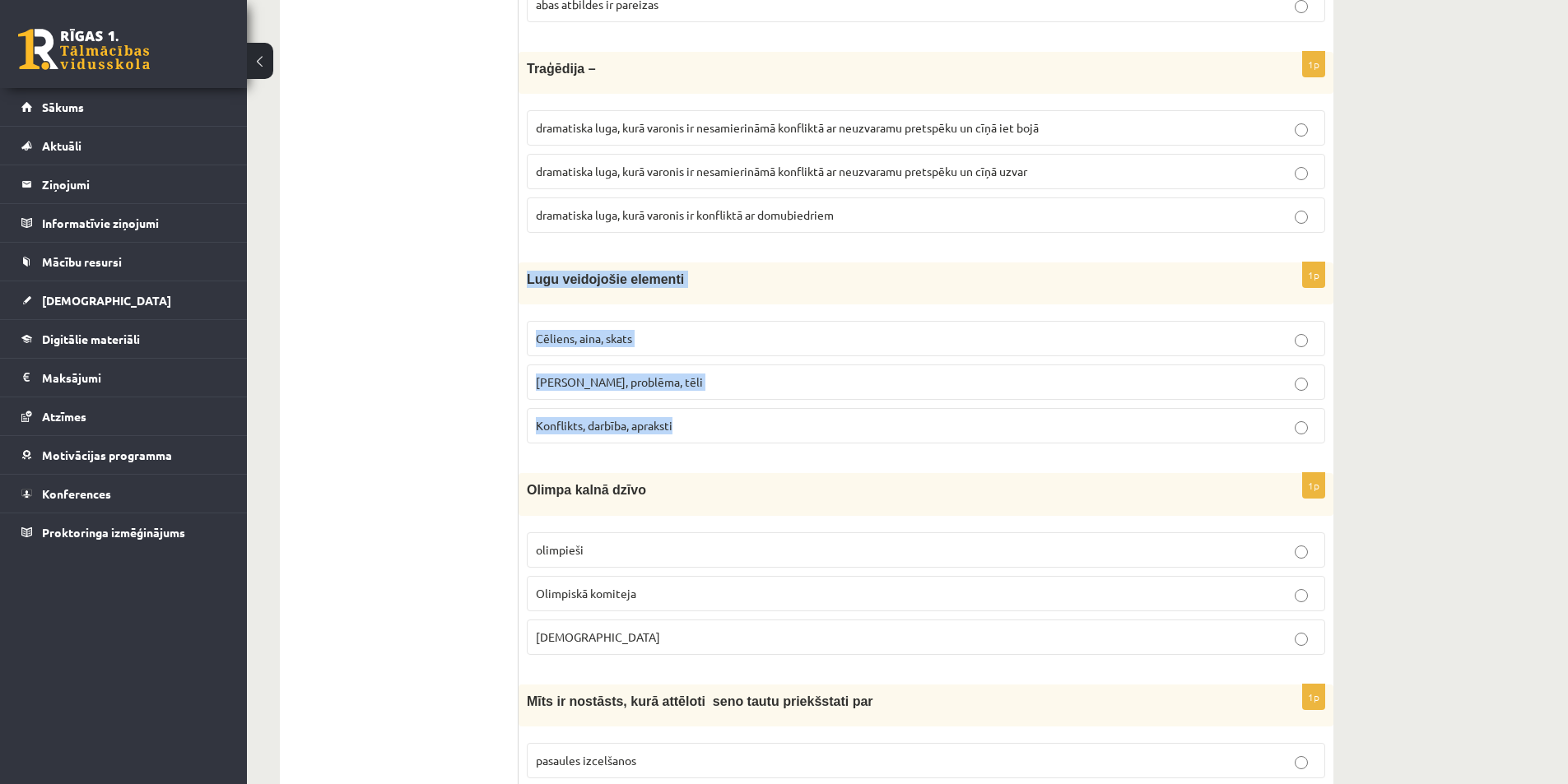
drag, startPoint x: 531, startPoint y: 281, endPoint x: 732, endPoint y: 427, distance: 248.4
click at [732, 427] on div "1p Lugu veidojošie elementi Cēliens, aina, skats Motīvs, problēma, tēli Konflik…" at bounding box center [927, 359] width 815 height 194
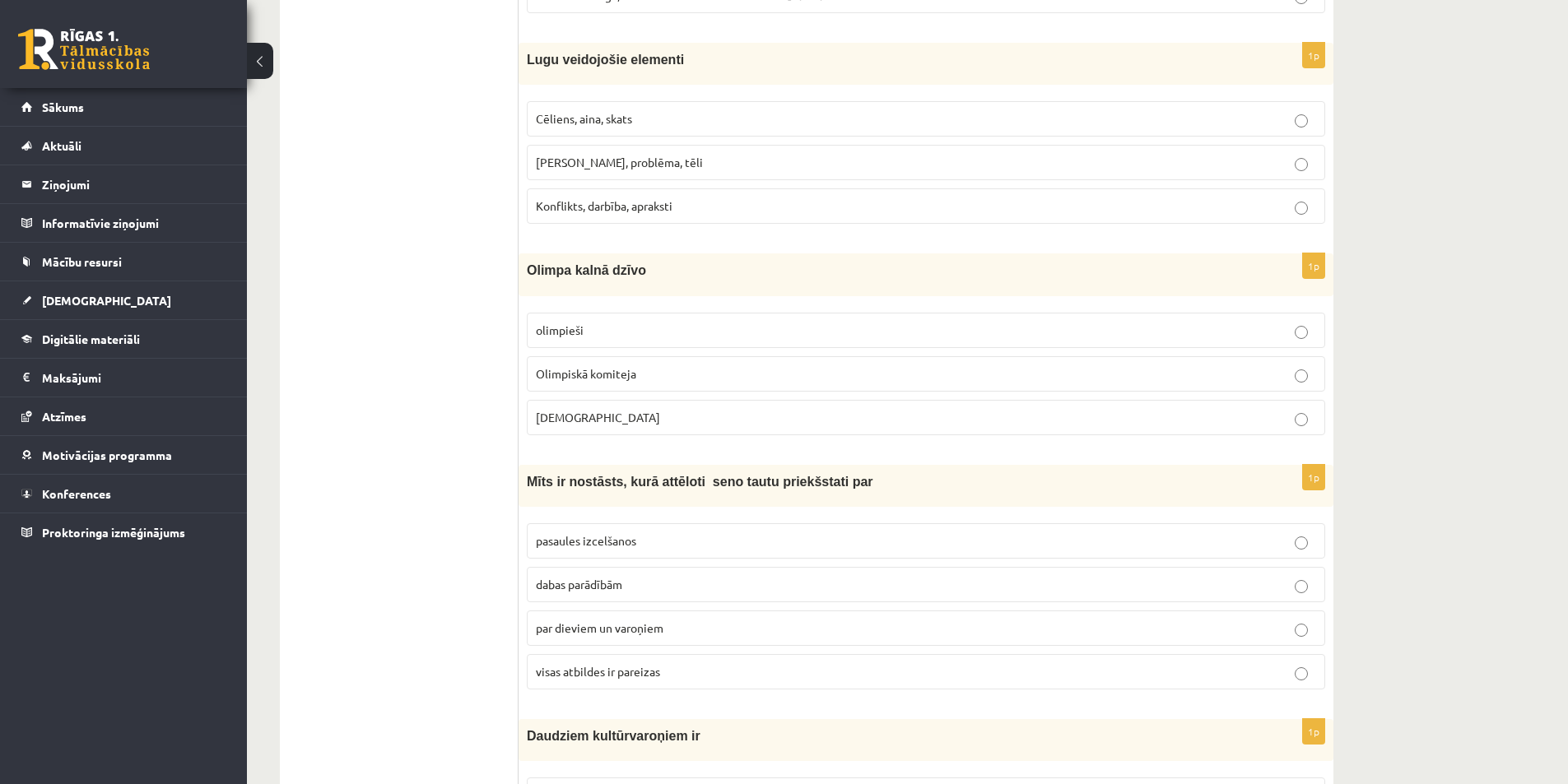
scroll to position [5320, 0]
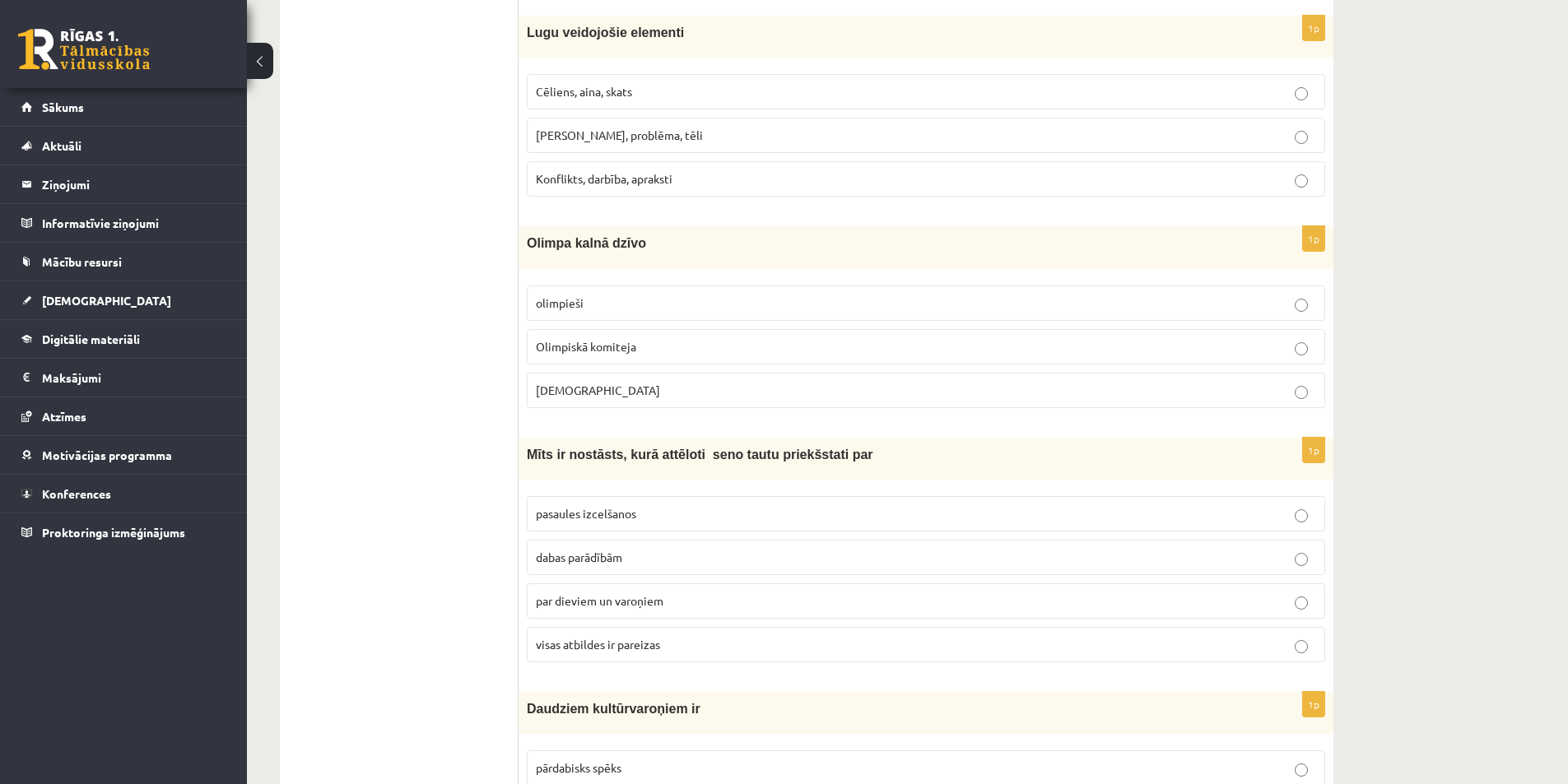
click at [612, 358] on label "Olimpiskā komiteja" at bounding box center [926, 347] width 798 height 36
drag, startPoint x: 567, startPoint y: 260, endPoint x: 612, endPoint y: 369, distance: 117.9
click at [610, 370] on div "1p Olimpa kalnā dzīvo olimpieši Olimpiskā komiteja Dievi" at bounding box center [927, 323] width 815 height 194
click at [1299, 313] on label "olimpieši" at bounding box center [926, 303] width 798 height 36
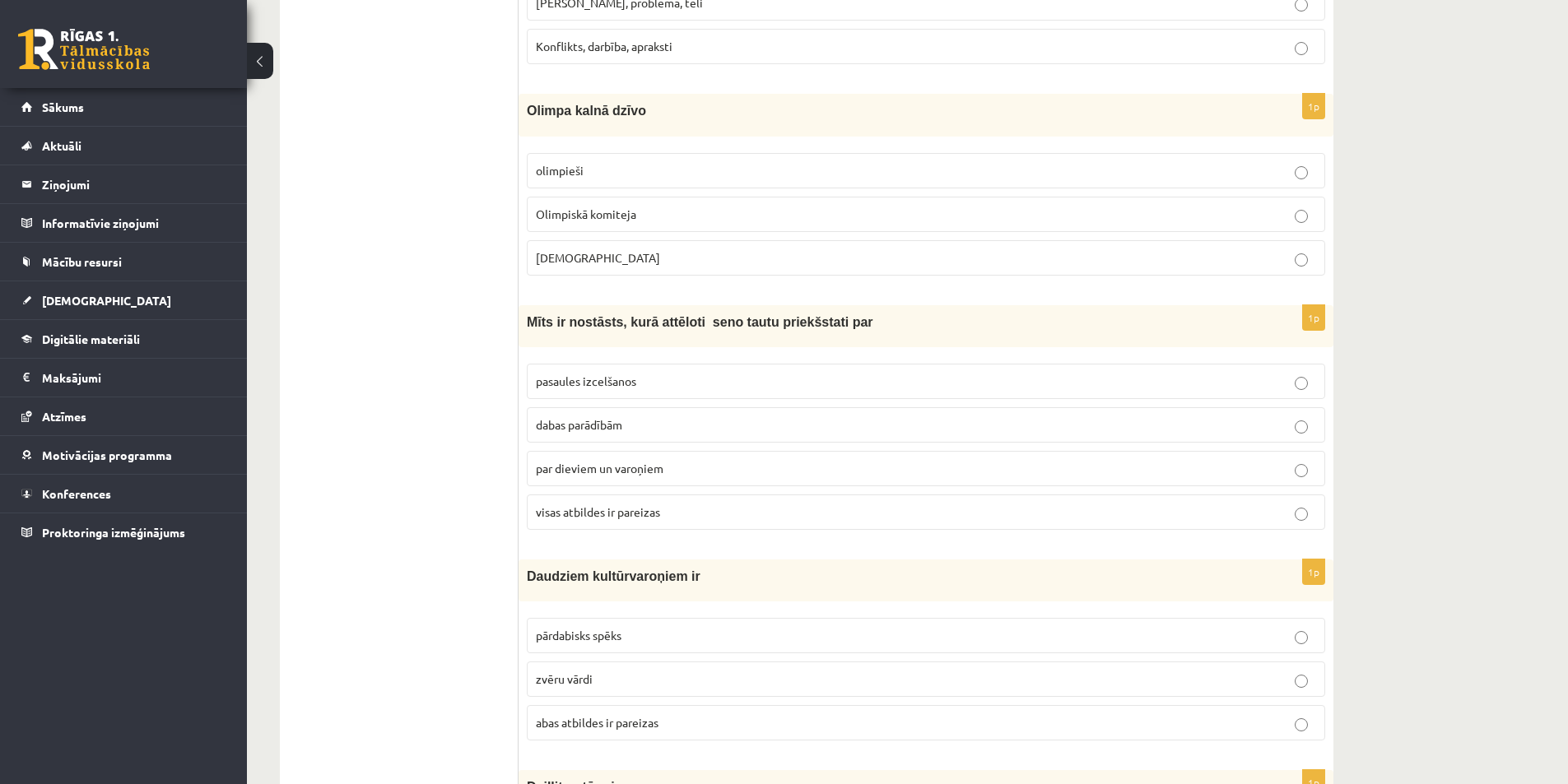
scroll to position [5485, 0]
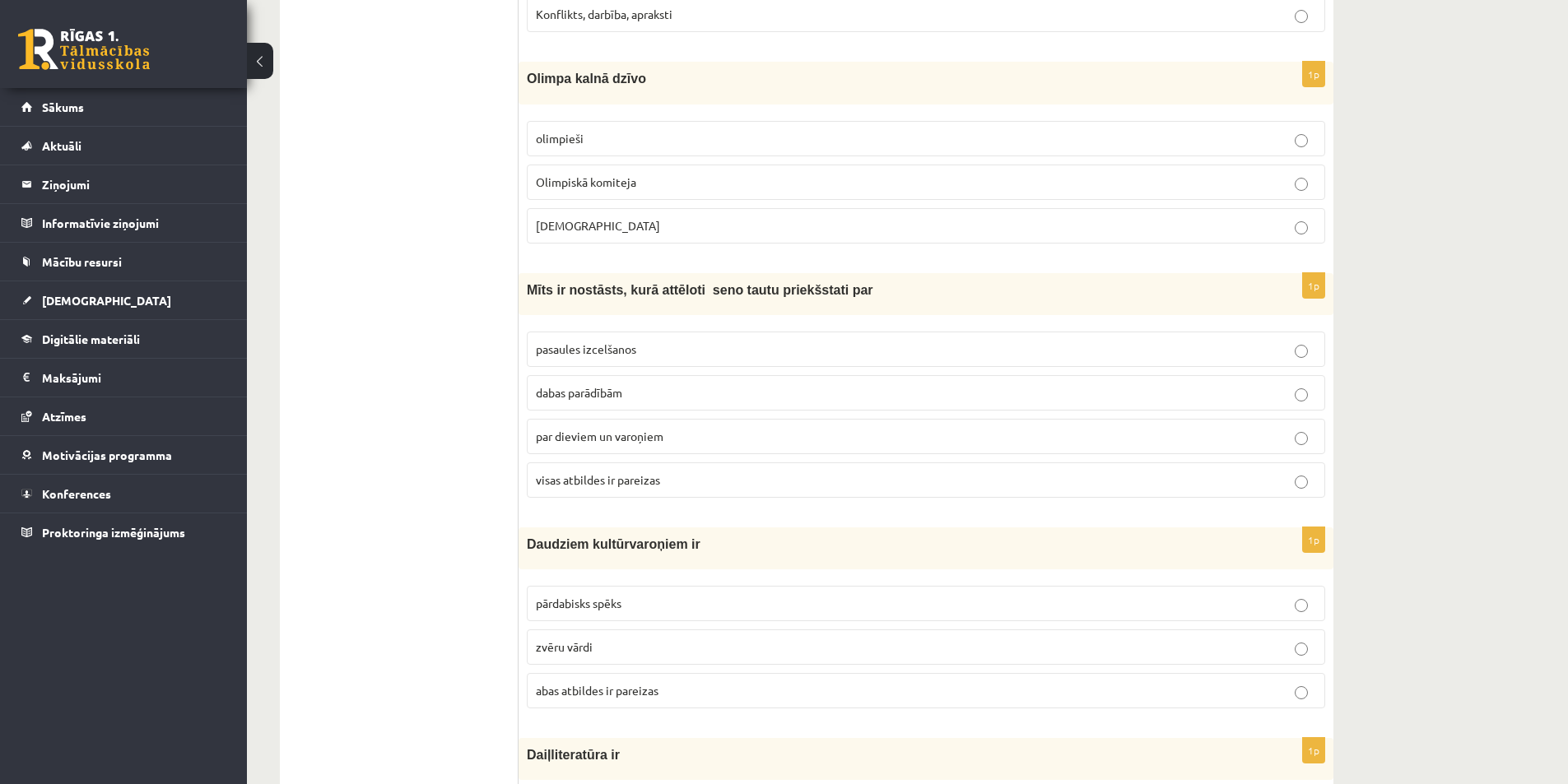
click at [607, 481] on span "visas atbildes ir pareizas" at bounding box center [598, 479] width 124 height 15
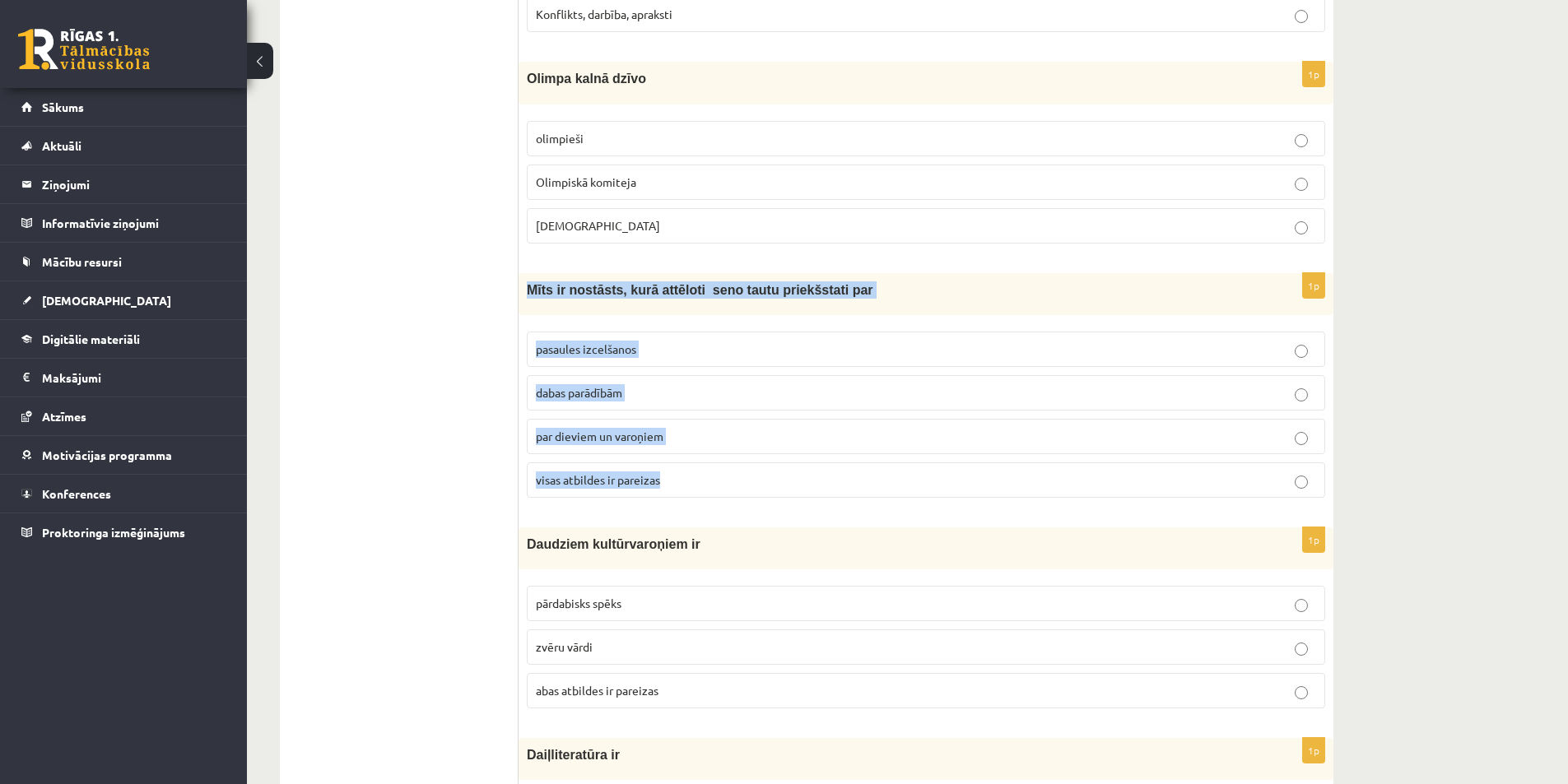
drag, startPoint x: 527, startPoint y: 290, endPoint x: 700, endPoint y: 469, distance: 248.9
click at [700, 469] on div "1p Mīts ir nostāsts, kurā attēloti seno tautu priekšstati par pasaules izcelšan…" at bounding box center [927, 392] width 815 height 237
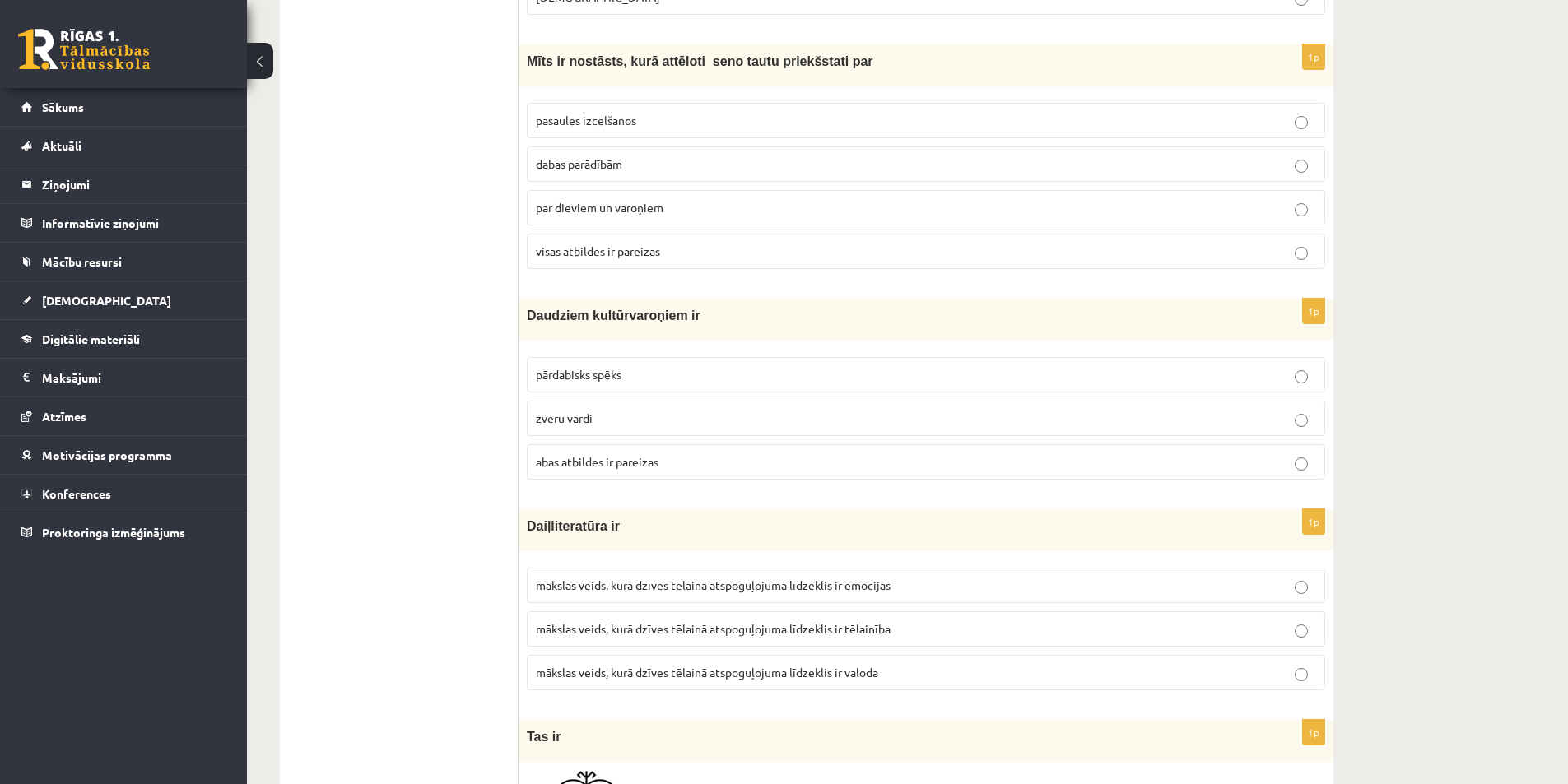
scroll to position [5731, 0]
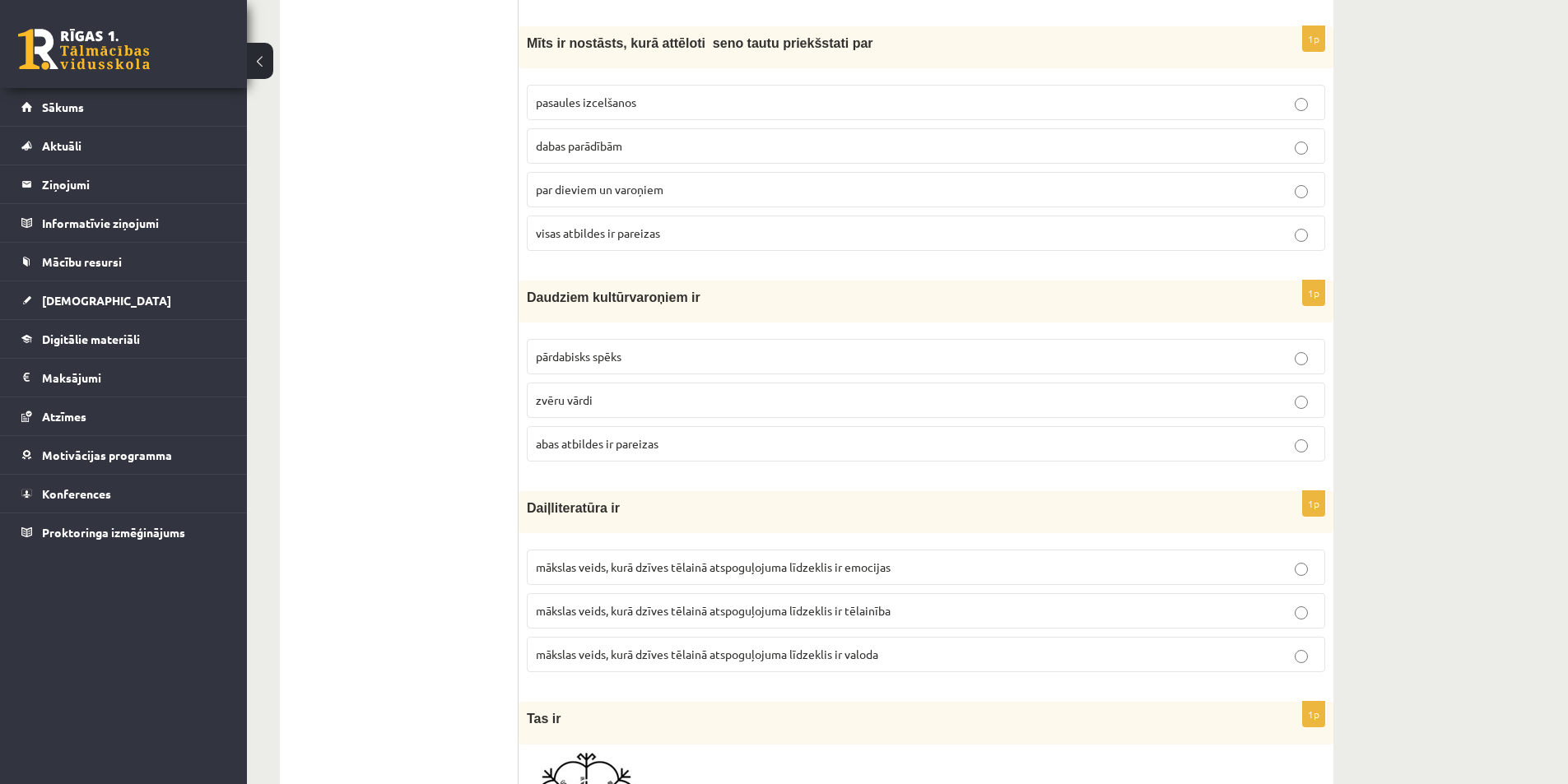
click at [611, 357] on span "pārdabisks spēks" at bounding box center [579, 356] width 86 height 15
drag, startPoint x: 530, startPoint y: 296, endPoint x: 723, endPoint y: 442, distance: 242.0
click at [723, 442] on div "1p Daudziem kultūrvaroņiem ir pārdabisks spēks zvēru vārdi abas atbildes ir par…" at bounding box center [927, 377] width 815 height 194
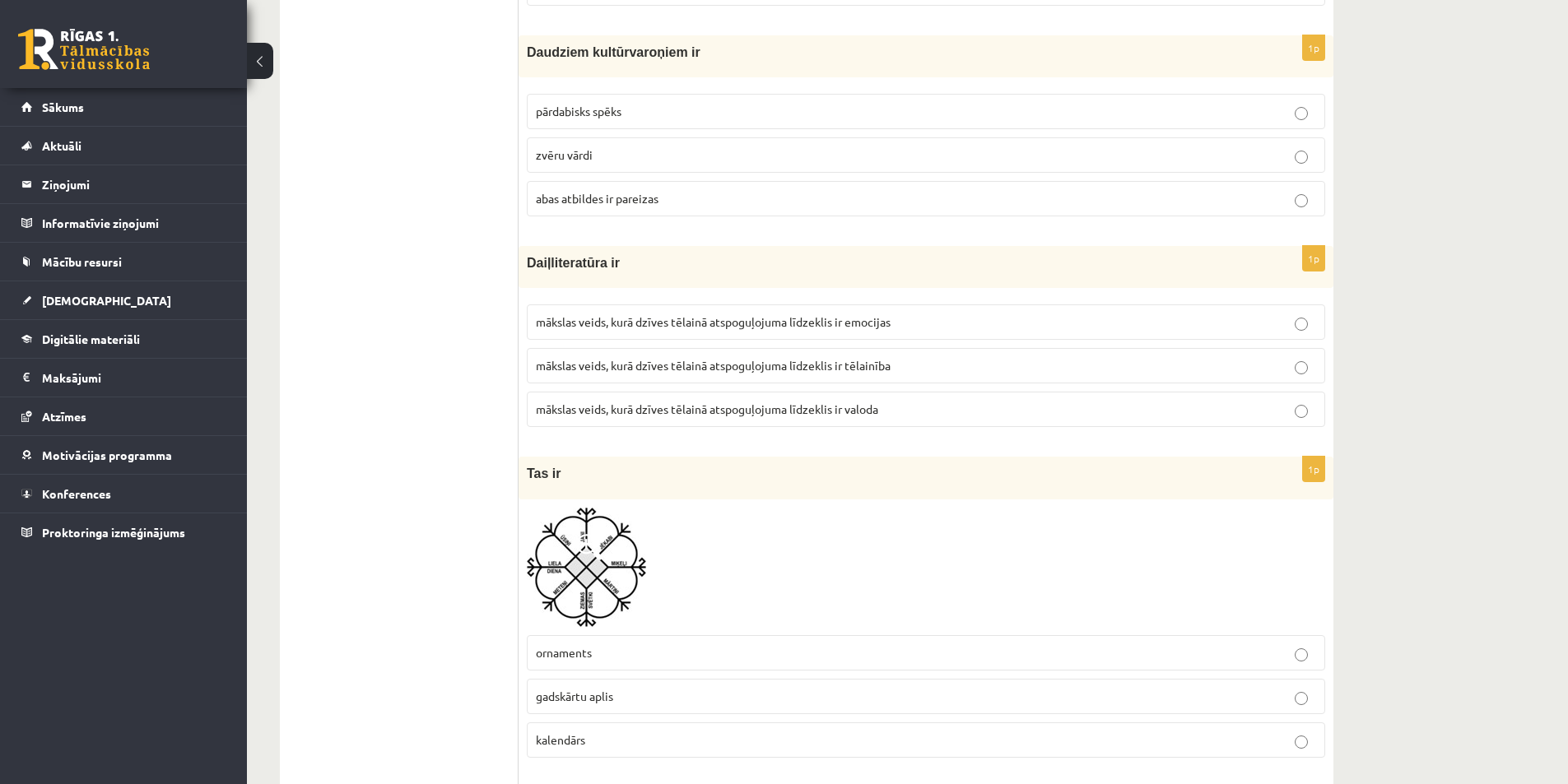
scroll to position [5978, 0]
click at [877, 369] on span "mākslas veids, kurā dzīves tēlainā atspoguļojuma līdzeklis ir tēlainība" at bounding box center [713, 363] width 355 height 15
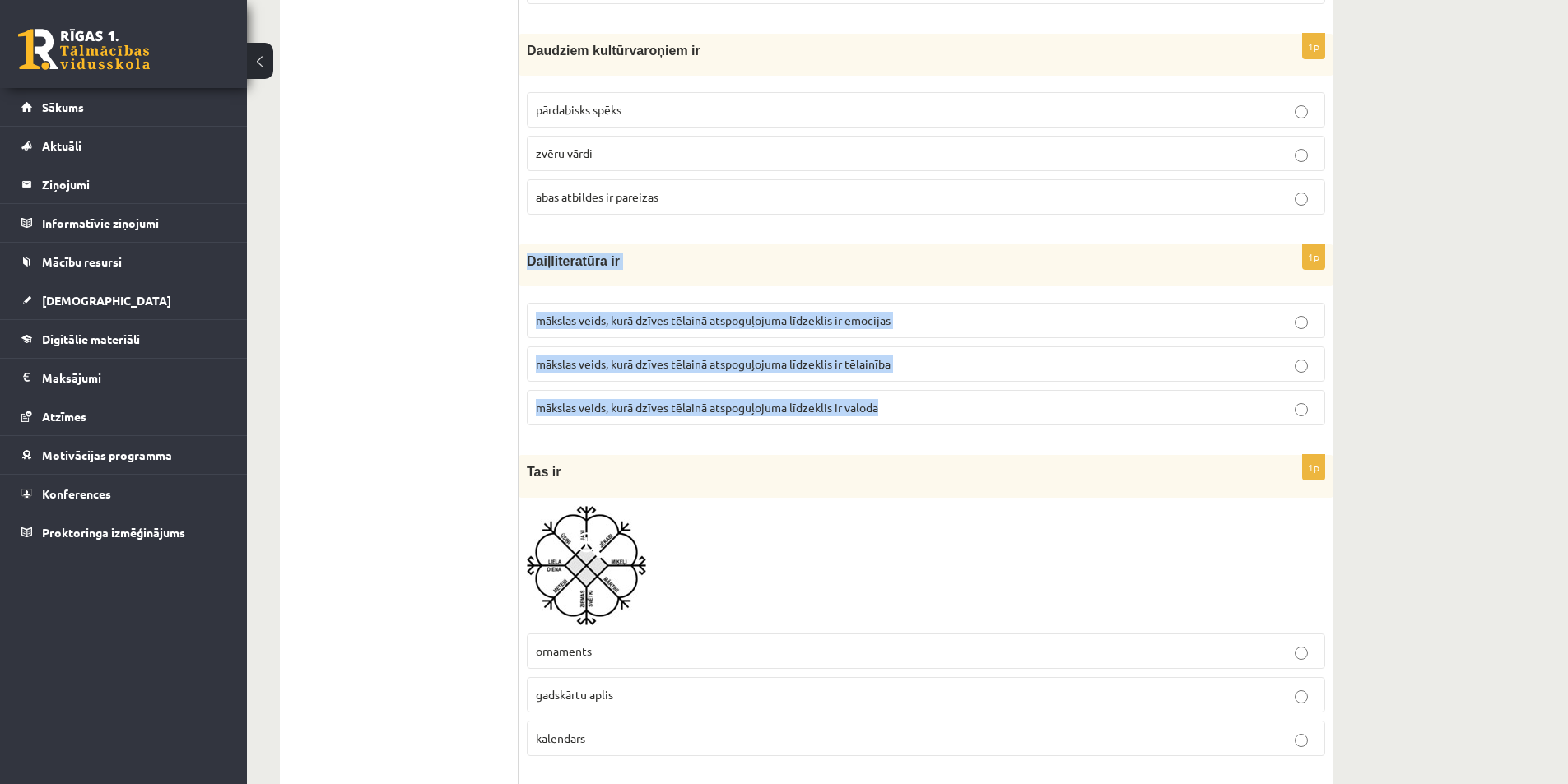
drag, startPoint x: 521, startPoint y: 256, endPoint x: 952, endPoint y: 411, distance: 458.0
click at [958, 414] on div "1p Daiļliteratūra ir mākslas veids, kurā dzīves tēlainā atspoguļojuma līdzeklis…" at bounding box center [927, 341] width 815 height 194
drag, startPoint x: 795, startPoint y: 408, endPoint x: 805, endPoint y: 414, distance: 11.7
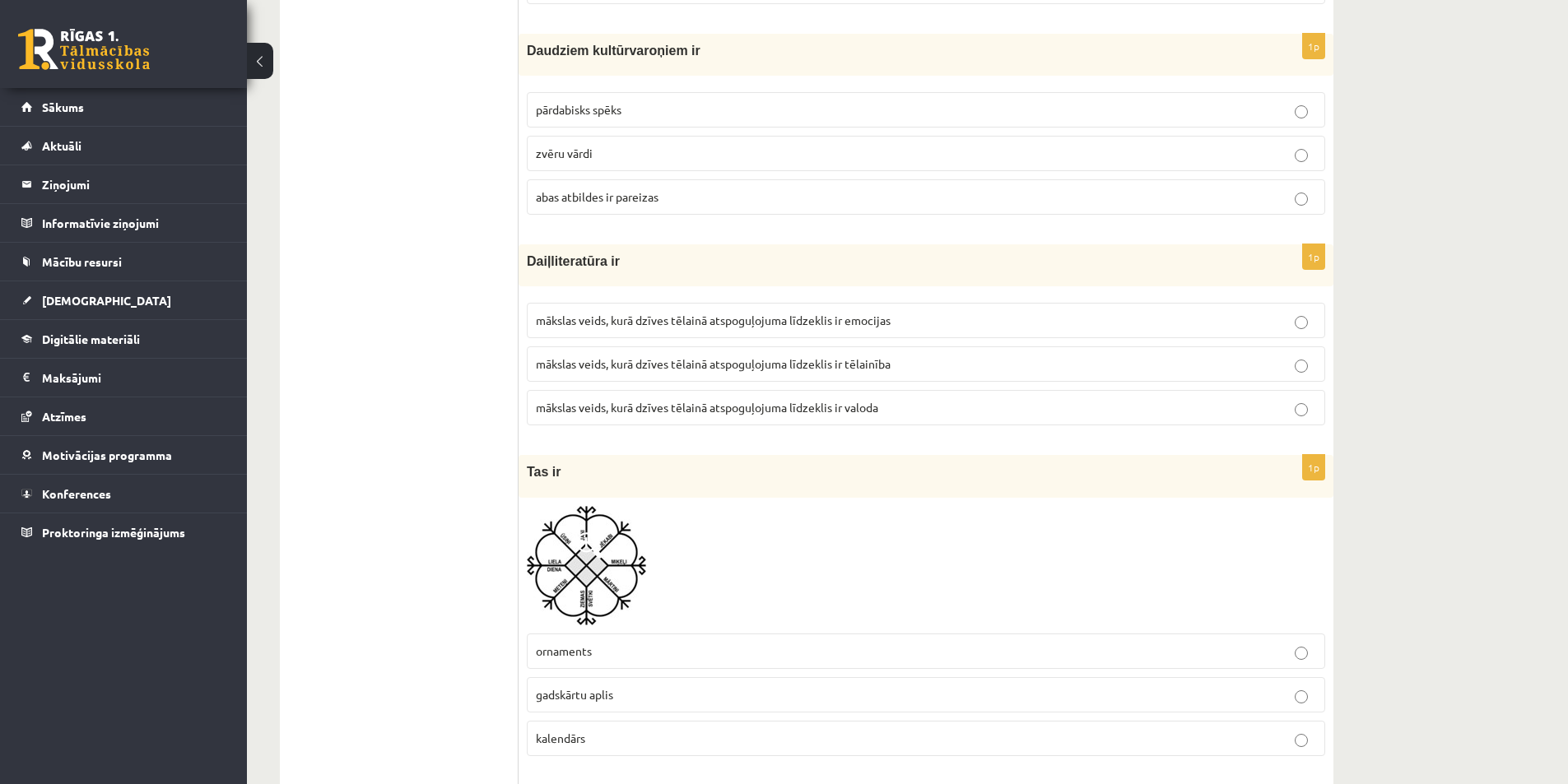
click at [1300, 419] on label "mākslas veids, kurā dzīves tēlainā atspoguļojuma līdzeklis ir valoda" at bounding box center [926, 407] width 798 height 36
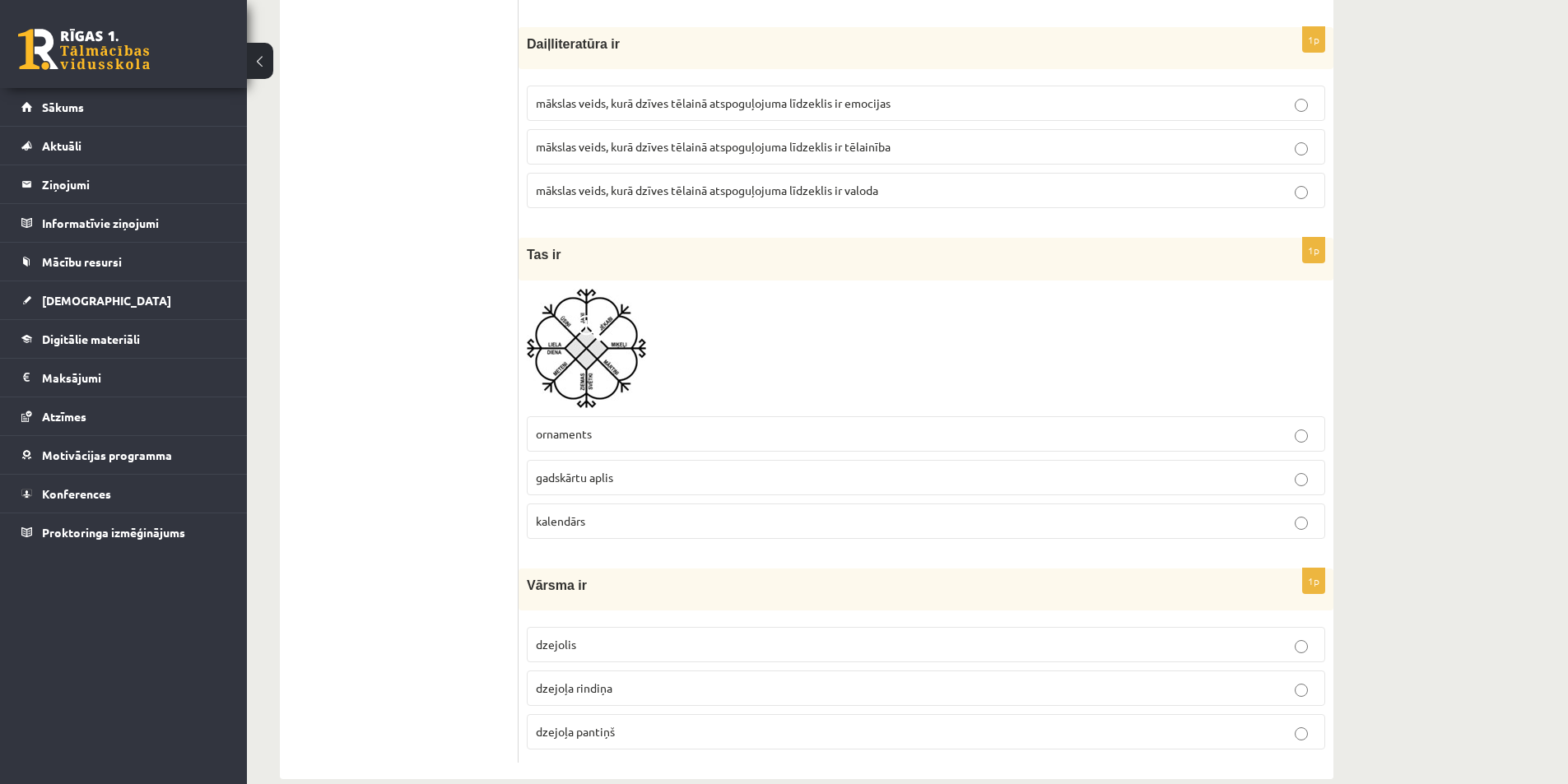
scroll to position [6225, 0]
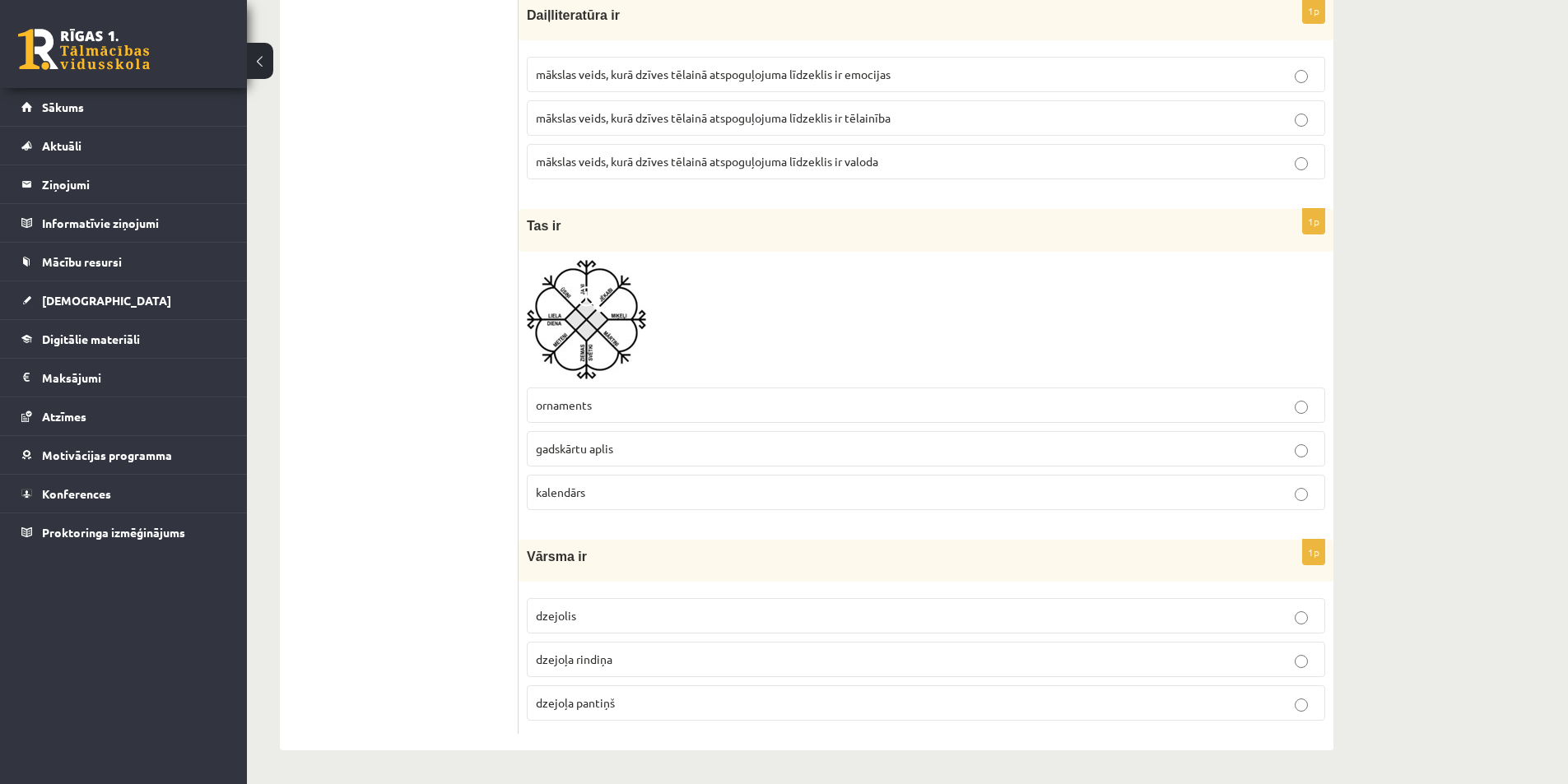
click at [654, 459] on label "gadskārtu aplis" at bounding box center [926, 449] width 798 height 36
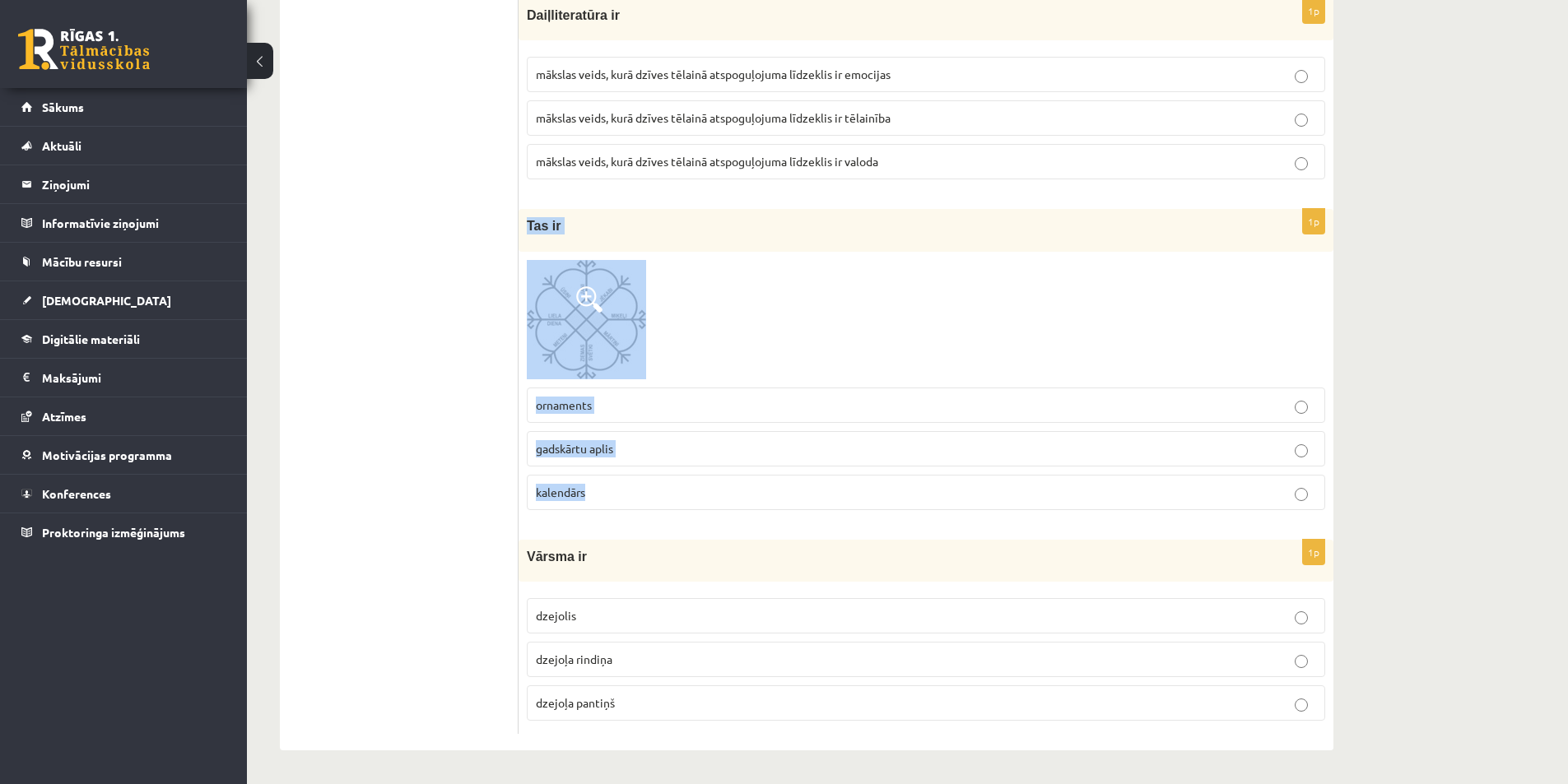
drag, startPoint x: 526, startPoint y: 221, endPoint x: 630, endPoint y: 424, distance: 228.1
click at [643, 501] on div "1p Tas ir ornaments gadskārtu aplis kalendārs" at bounding box center [927, 365] width 815 height 313
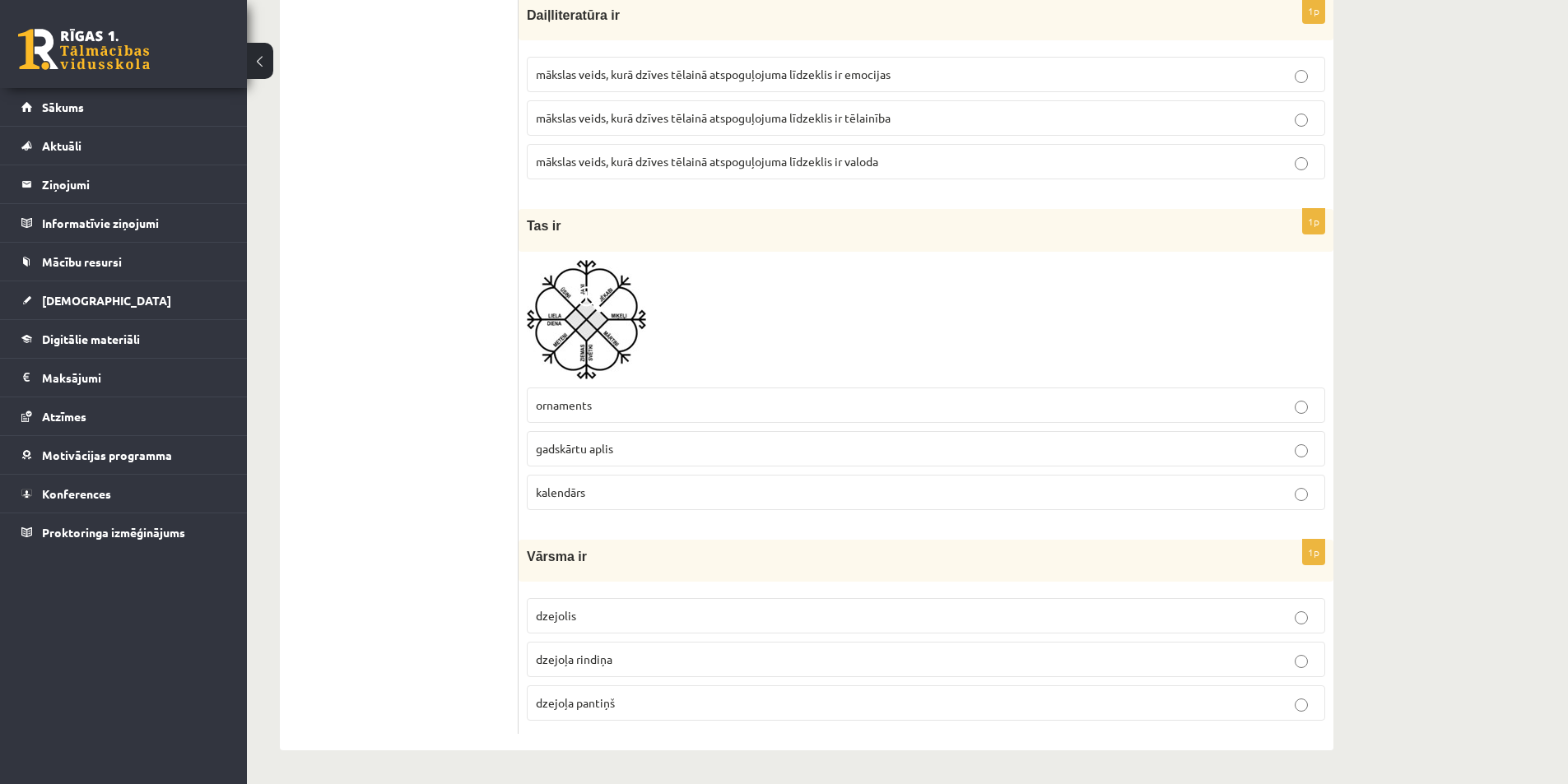
click at [595, 659] on span "dzejoļa rindiņa" at bounding box center [574, 659] width 77 height 15
drag, startPoint x: 541, startPoint y: 561, endPoint x: 657, endPoint y: 685, distance: 169.8
click at [657, 685] on div "1p Vārsma ir dzejolis dzejoļa rindiņa dzejoļa pantiņš" at bounding box center [927, 636] width 815 height 194
click at [627, 619] on p "dzejolis" at bounding box center [926, 615] width 781 height 17
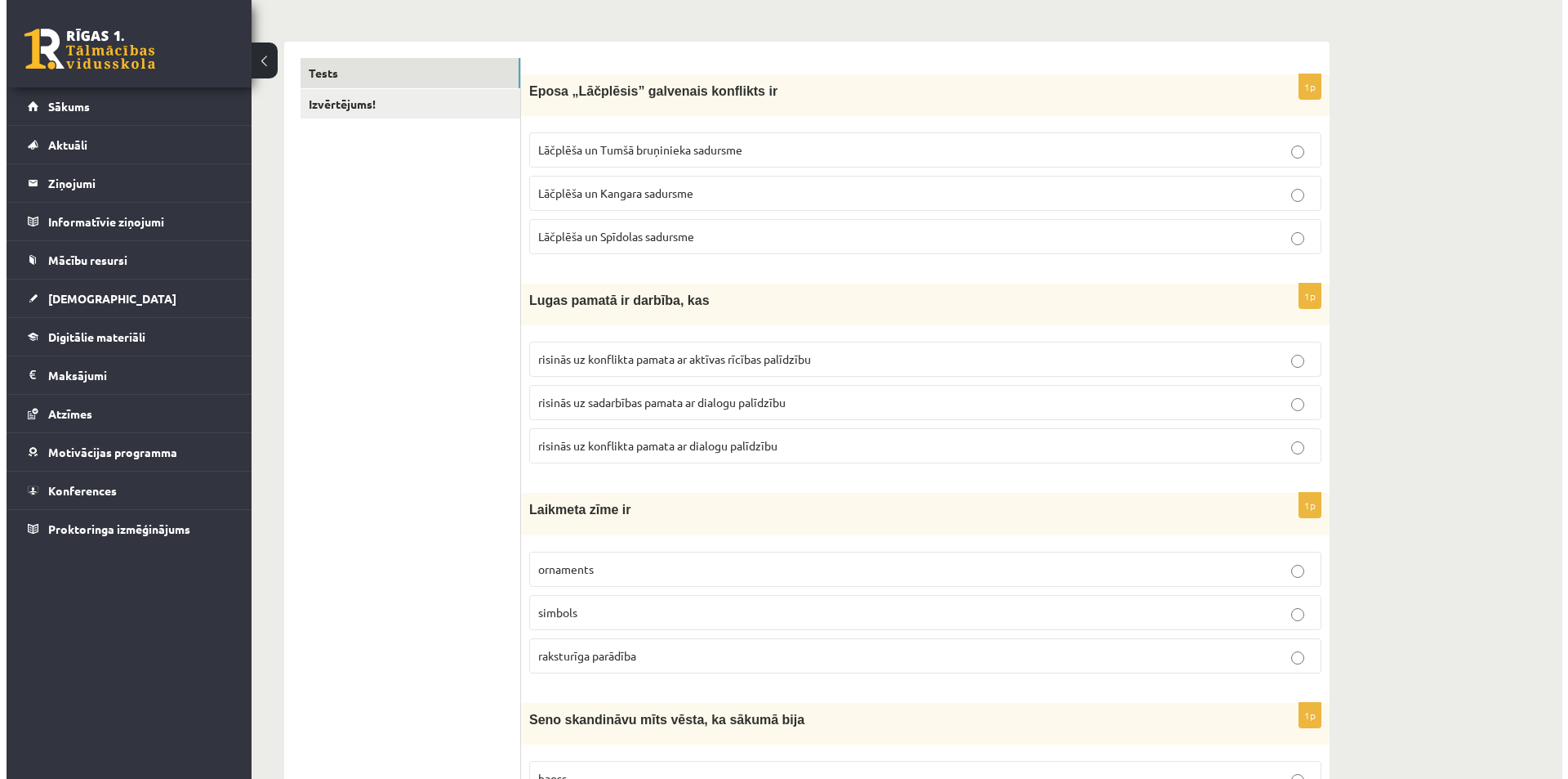
scroll to position [0, 0]
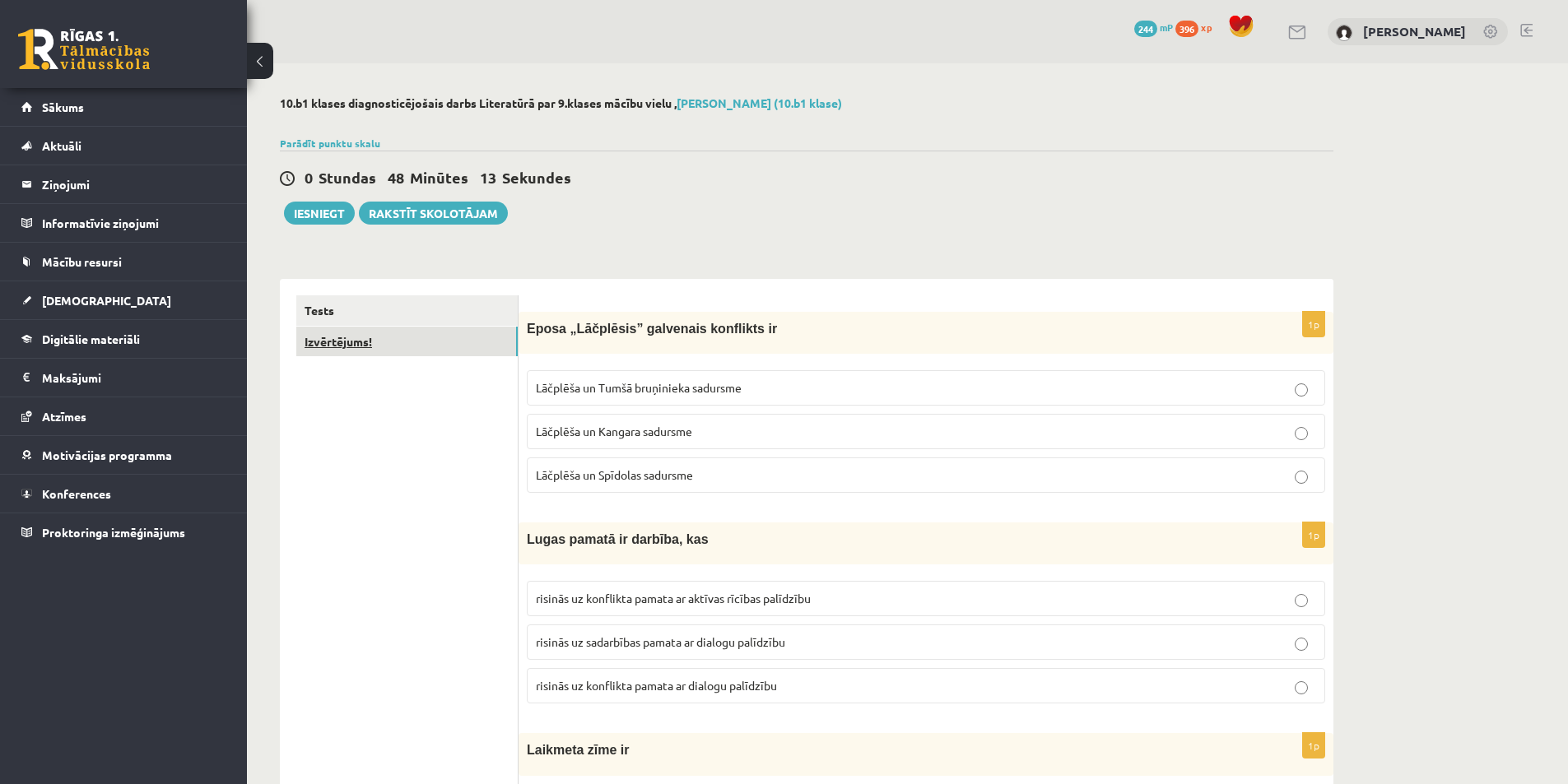
click at [335, 342] on link "Izvērtējums!" at bounding box center [407, 342] width 222 height 31
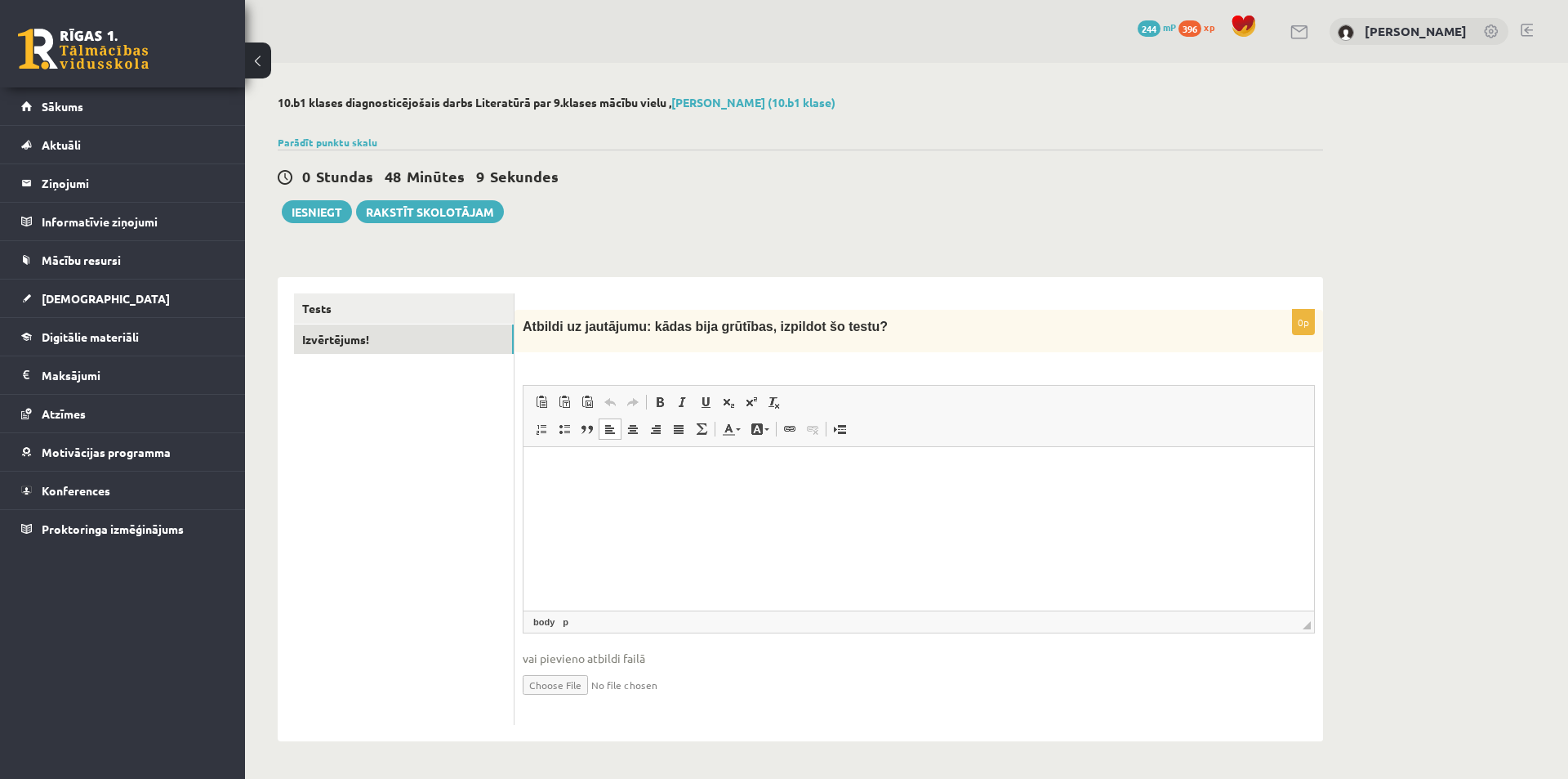
click at [682, 478] on p "Визуальный текстовый редактор, wiswyg-editor-user-answer-47024992933960" at bounding box center [919, 471] width 758 height 17
click at [379, 306] on link "Tests" at bounding box center [404, 308] width 220 height 31
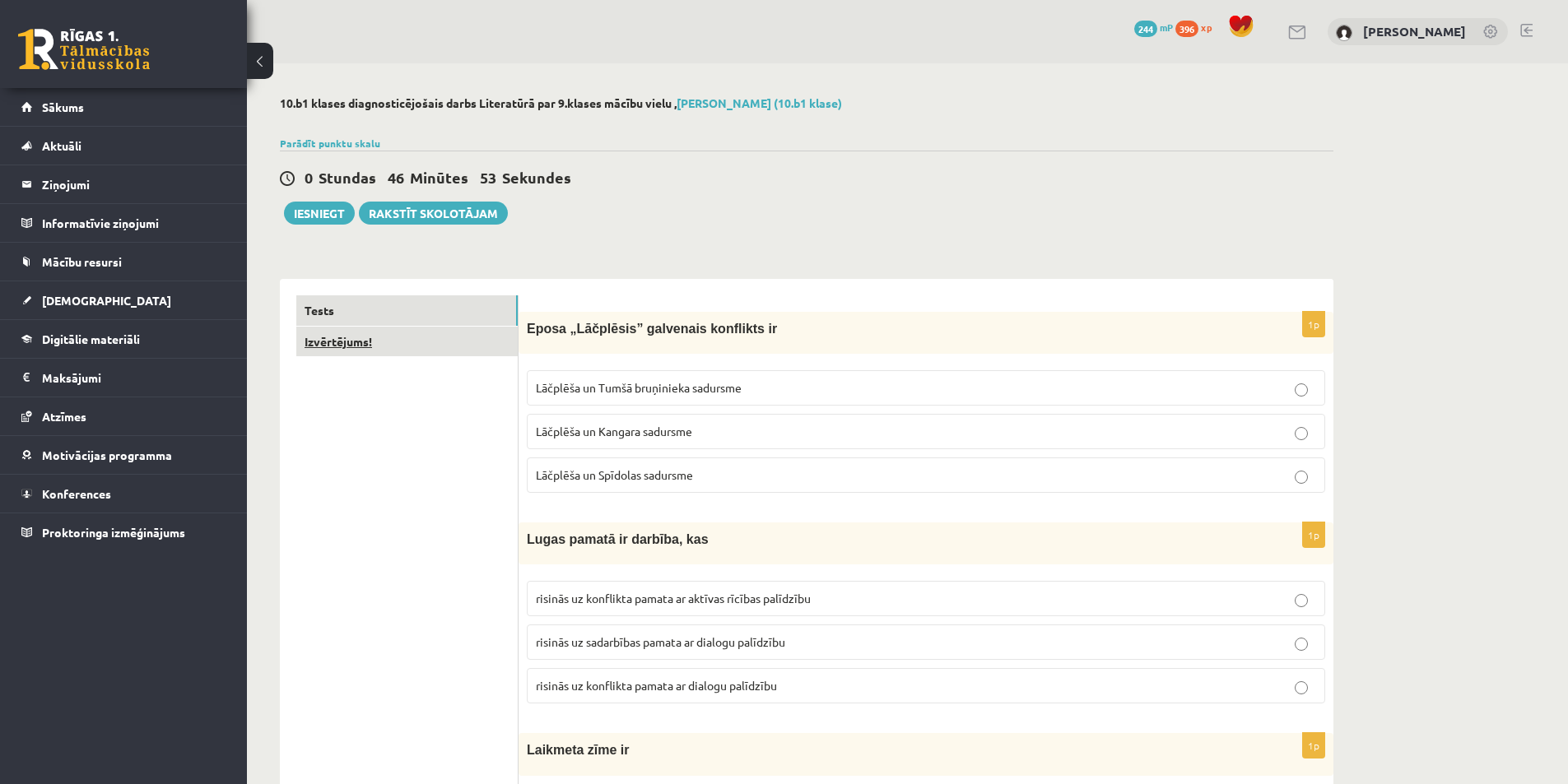
click at [463, 335] on link "Izvērtējums!" at bounding box center [407, 342] width 222 height 31
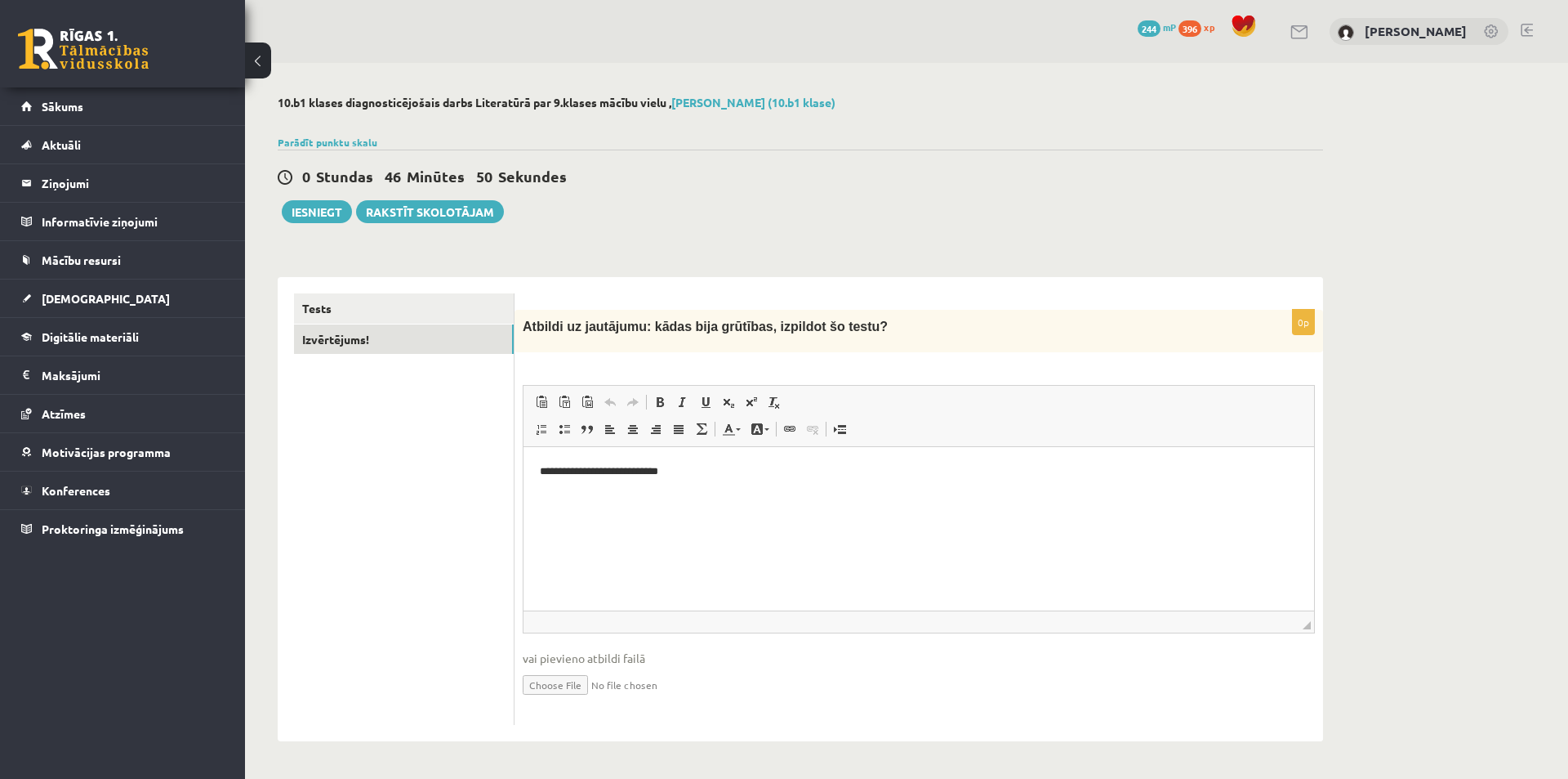
click at [746, 481] on html "**********" at bounding box center [919, 472] width 790 height 49
click at [401, 322] on link "Tests" at bounding box center [404, 308] width 220 height 31
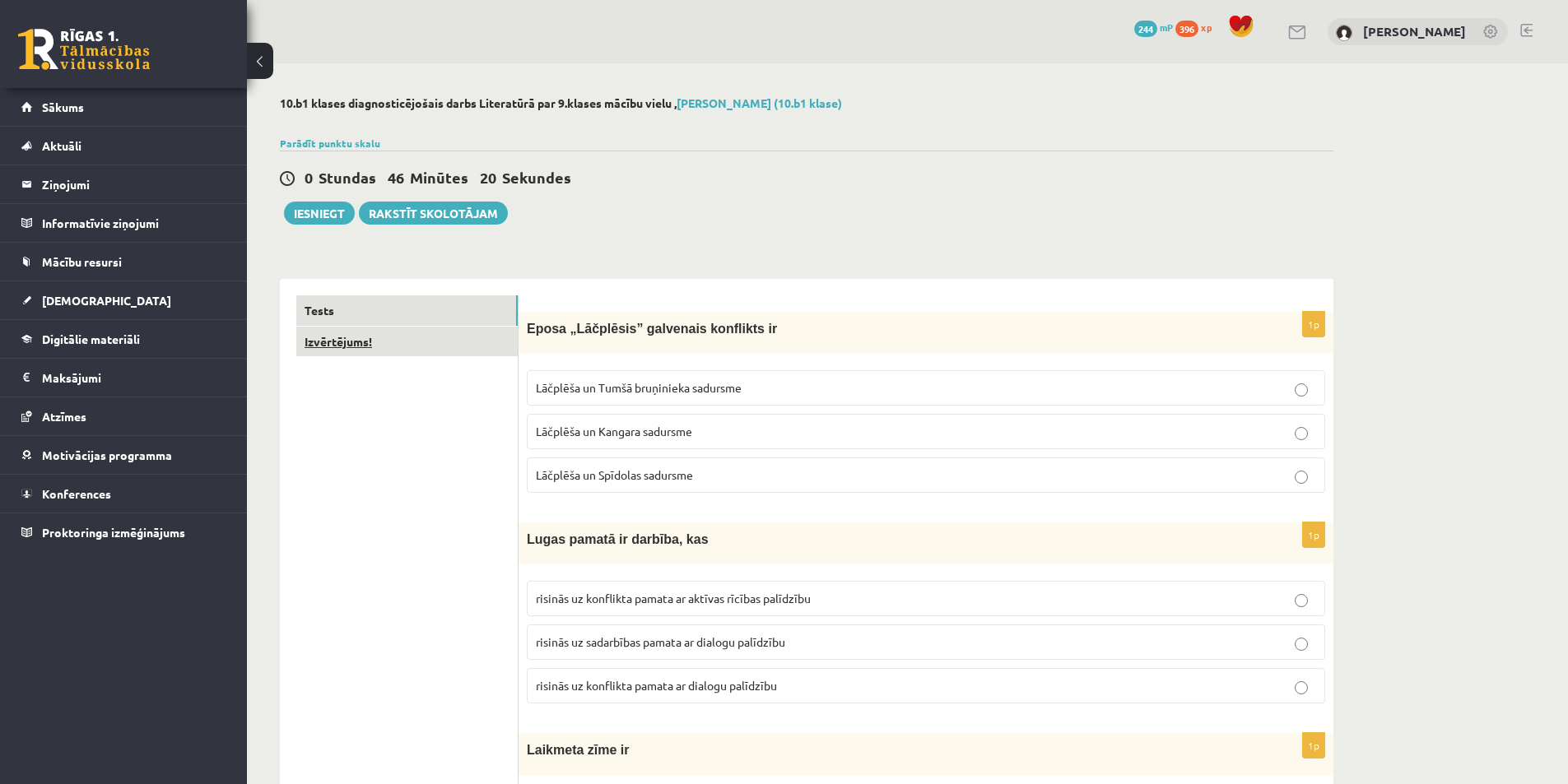
click at [412, 342] on link "Izvērtējums!" at bounding box center [407, 342] width 222 height 31
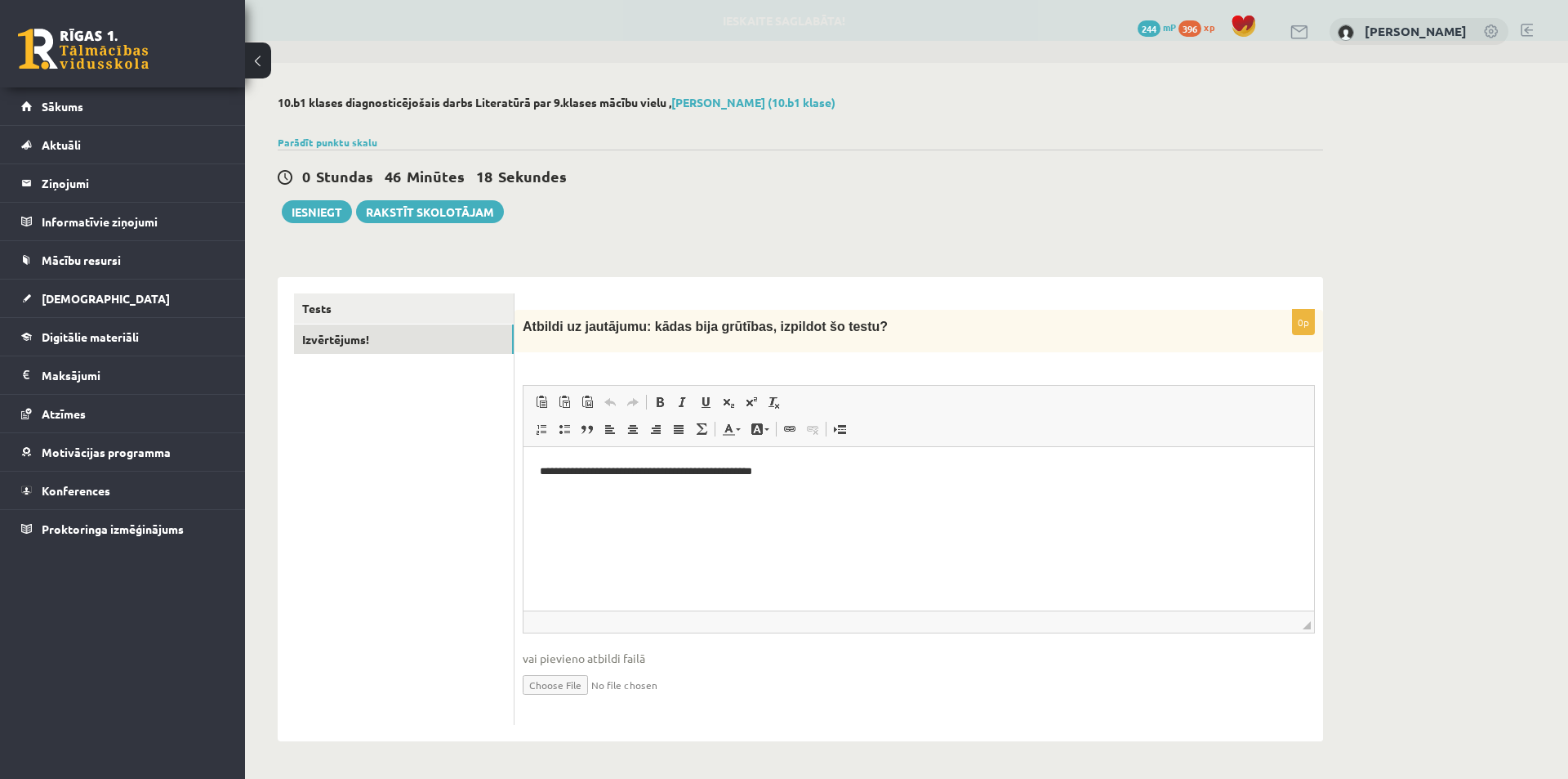
click at [896, 466] on p "**********" at bounding box center [919, 471] width 758 height 17
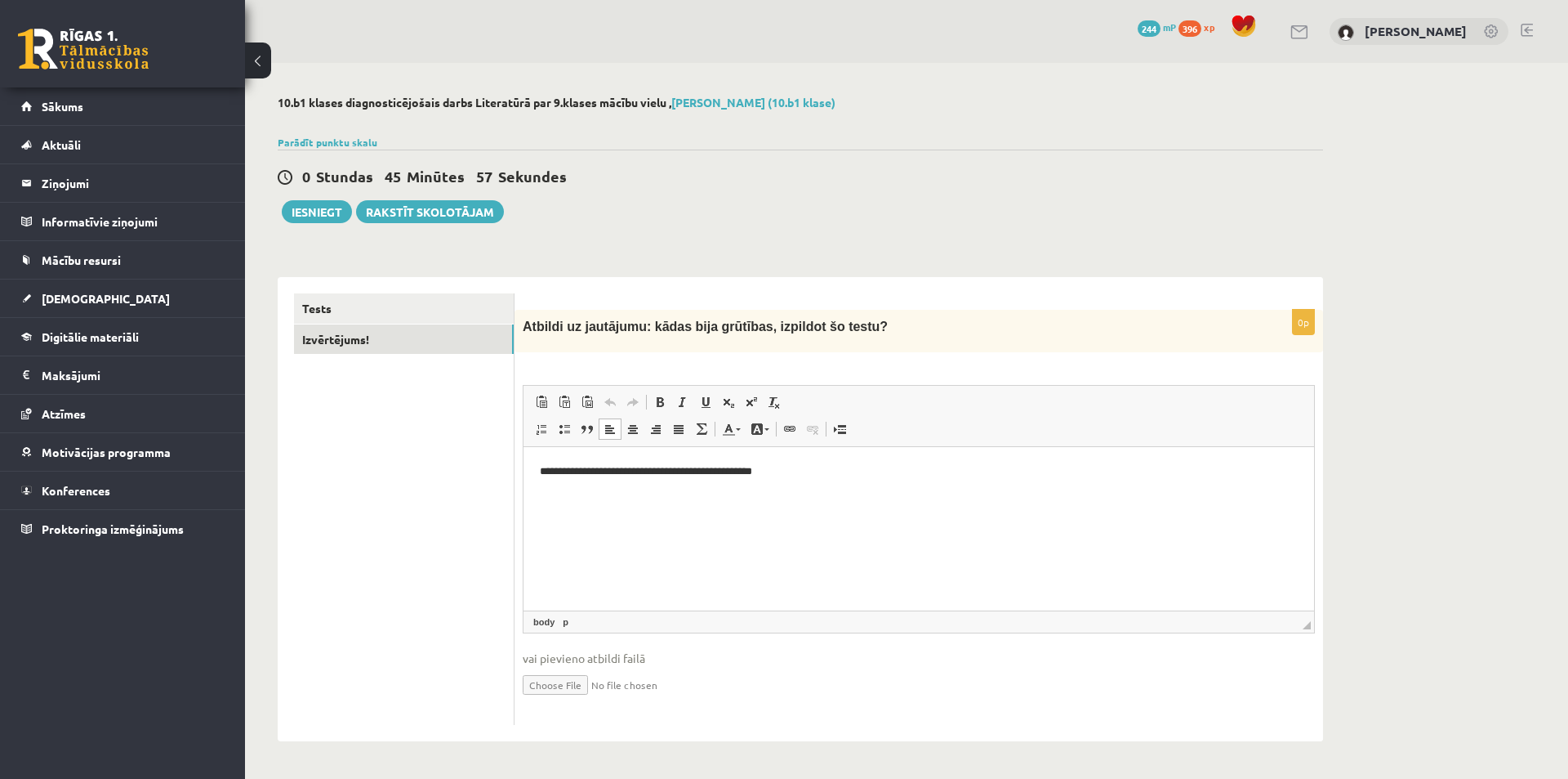
click at [808, 472] on p "**********" at bounding box center [919, 471] width 758 height 17
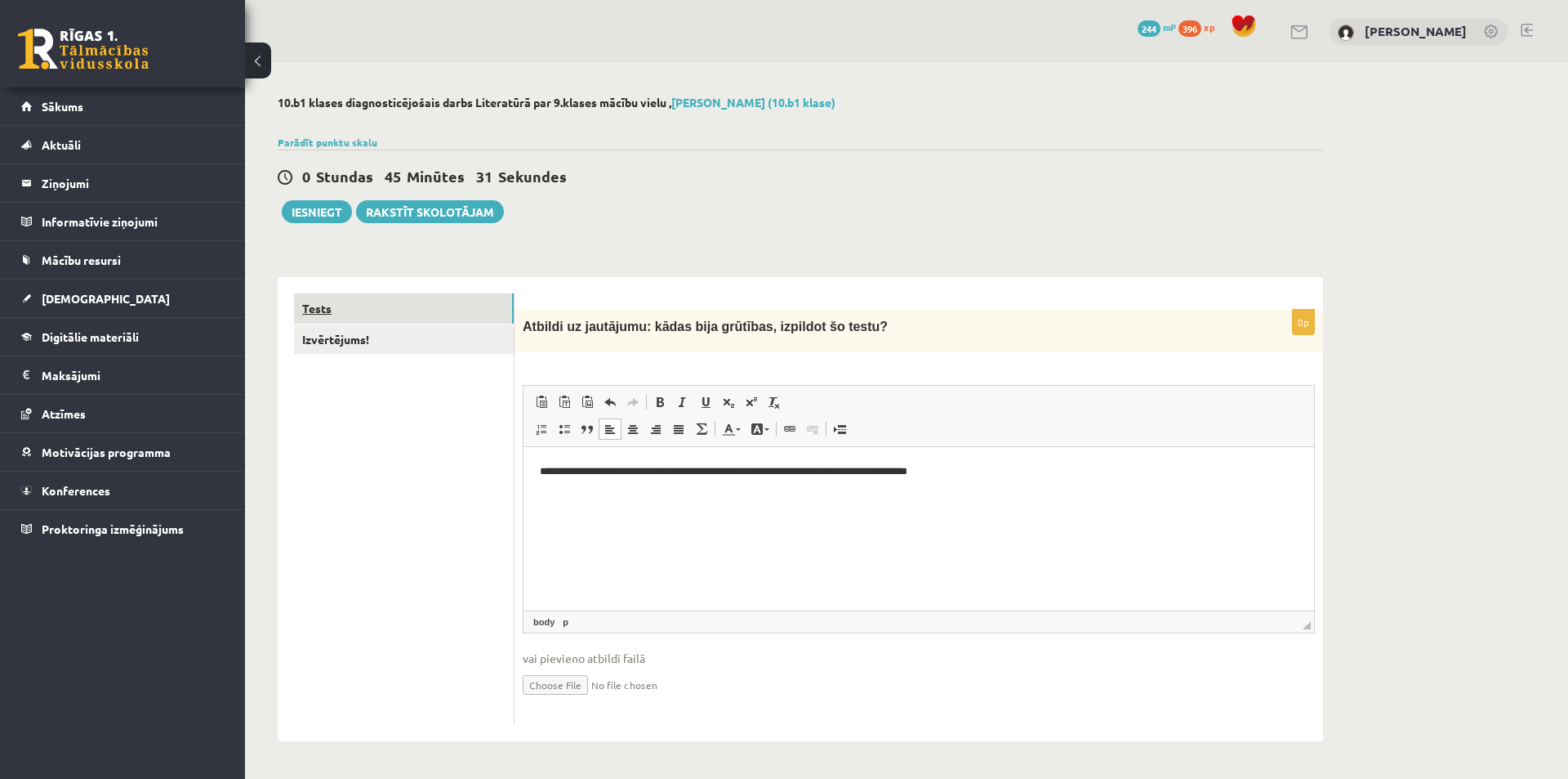
click at [337, 307] on link "Tests" at bounding box center [404, 308] width 220 height 31
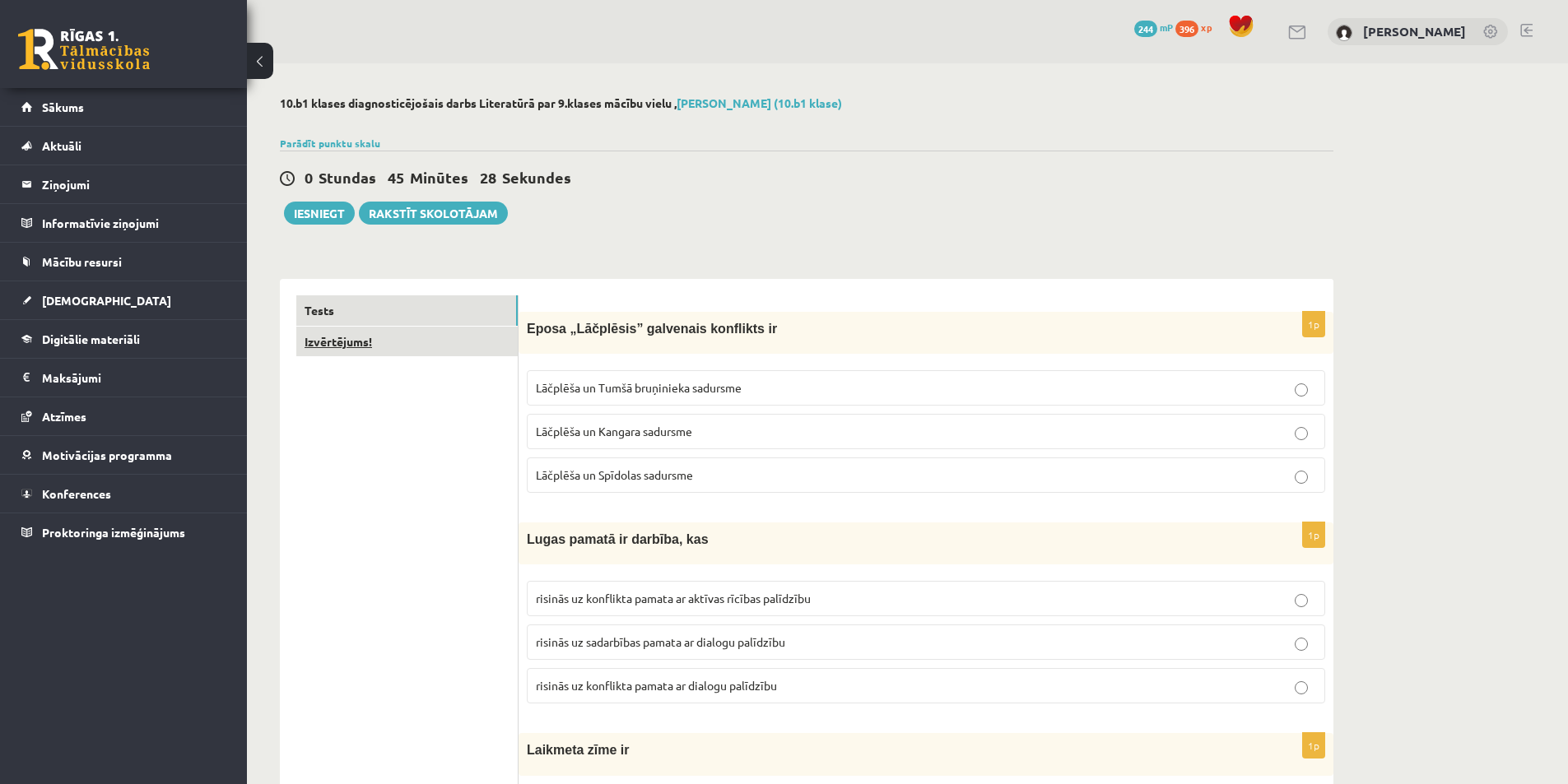
click at [382, 341] on link "Izvērtējums!" at bounding box center [407, 342] width 222 height 31
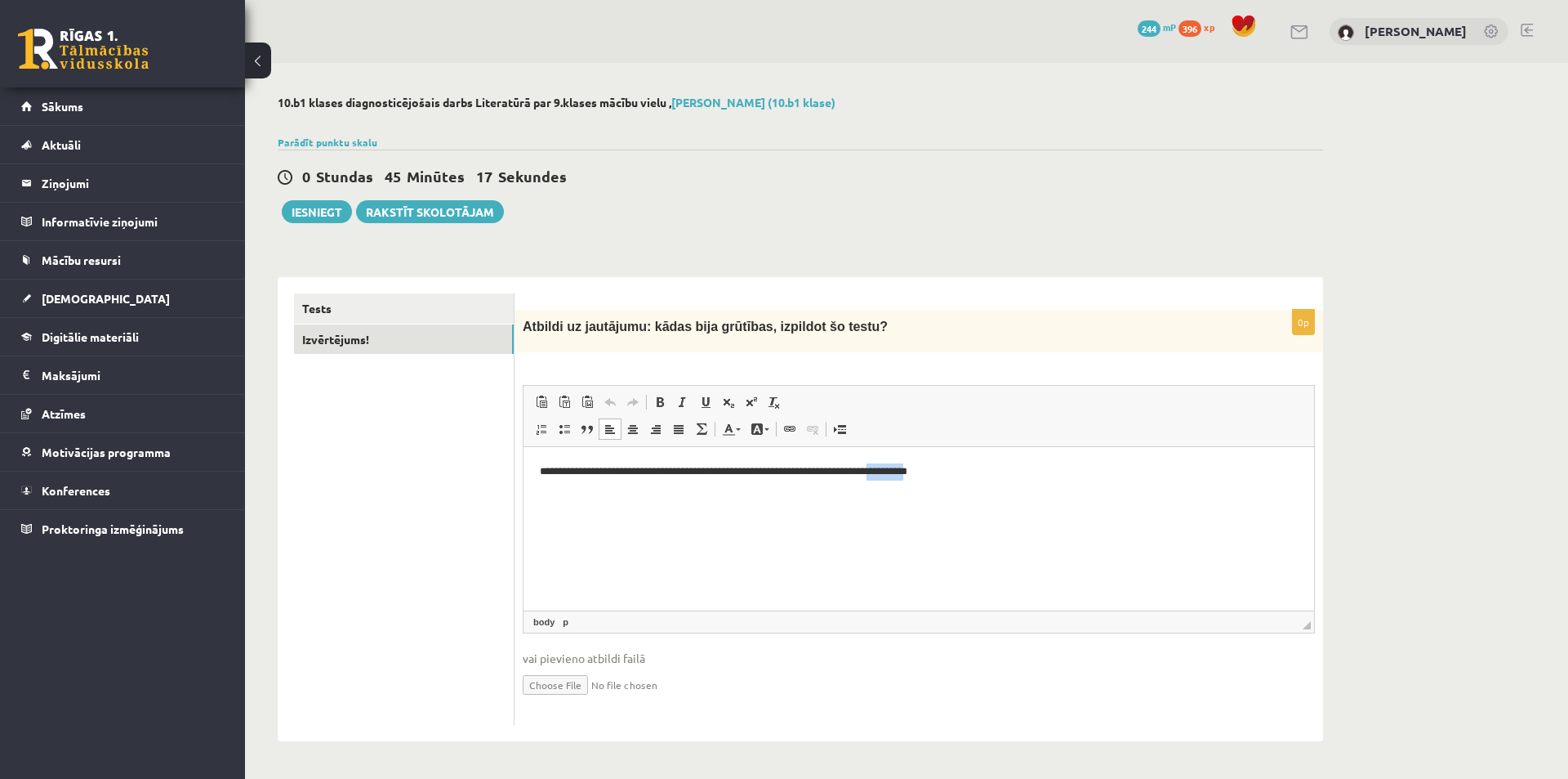
drag, startPoint x: 940, startPoint y: 473, endPoint x: 893, endPoint y: 475, distance: 47.0
click at [893, 475] on p "**********" at bounding box center [919, 471] width 758 height 17
click at [344, 310] on link "Tests" at bounding box center [404, 308] width 220 height 31
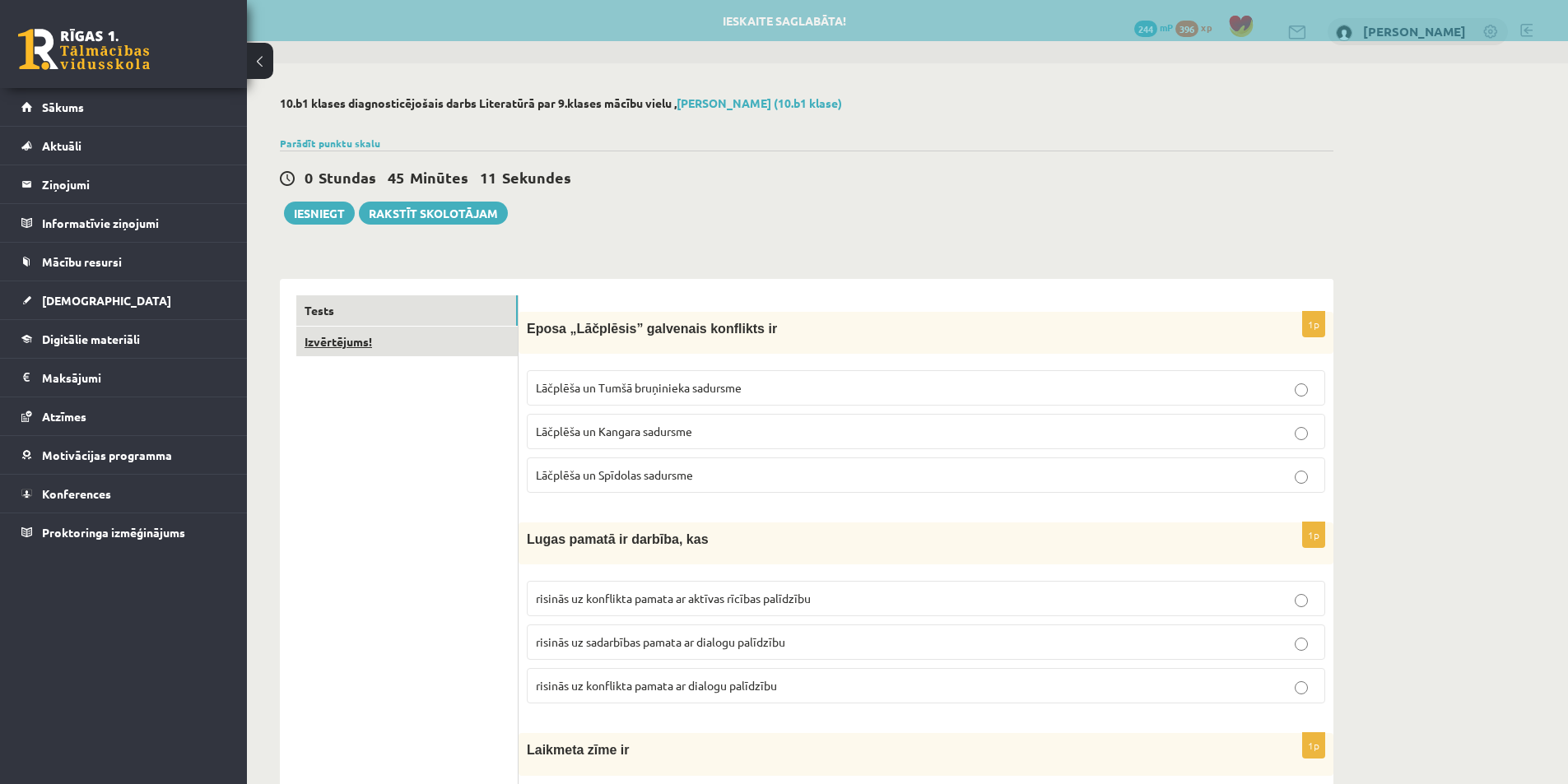
click at [380, 352] on link "Izvērtējums!" at bounding box center [407, 342] width 222 height 31
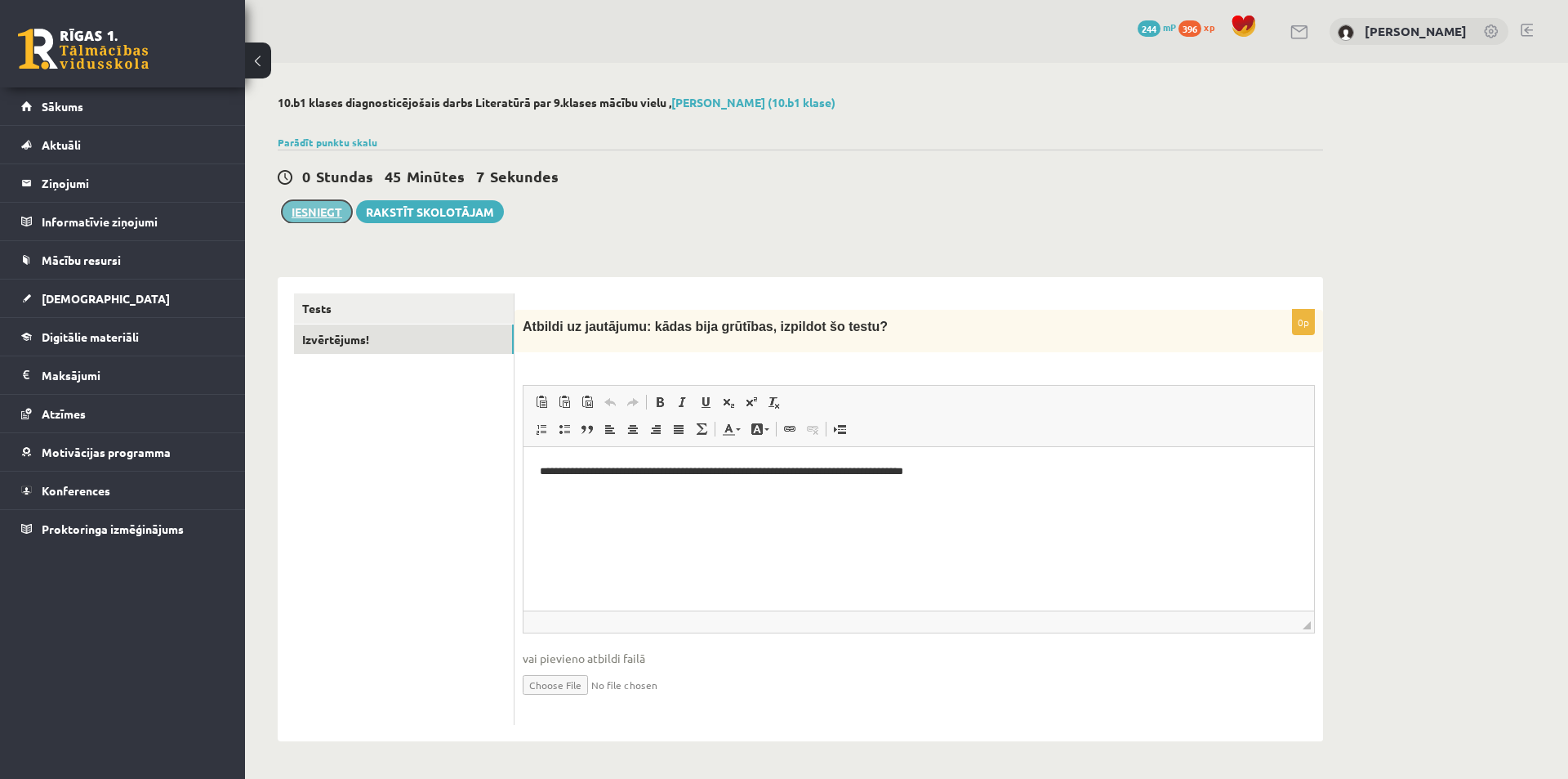
click at [323, 204] on button "Iesniegt" at bounding box center [317, 211] width 70 height 23
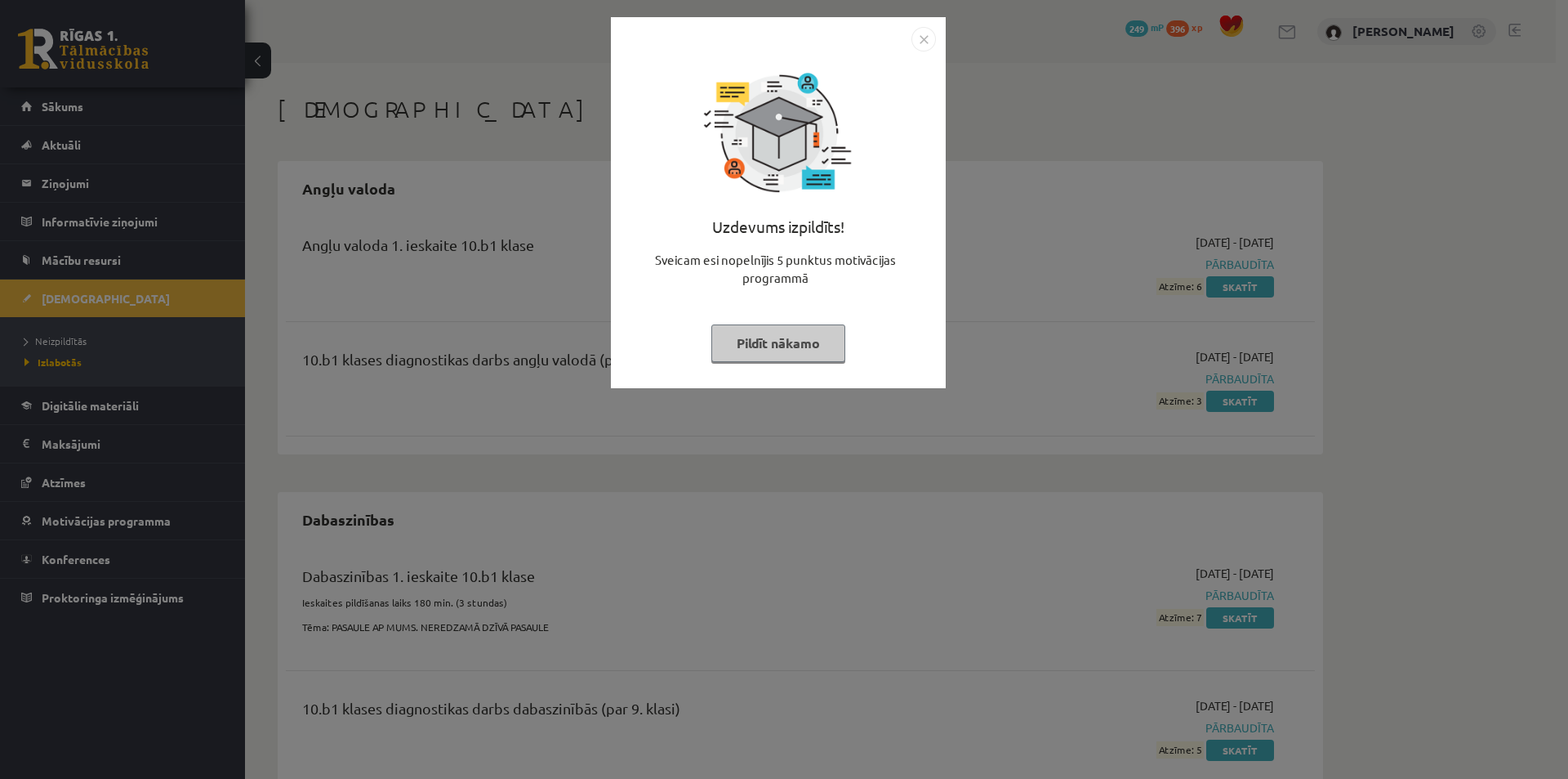
click at [813, 347] on button "Pildīt nākamo" at bounding box center [779, 344] width 134 height 38
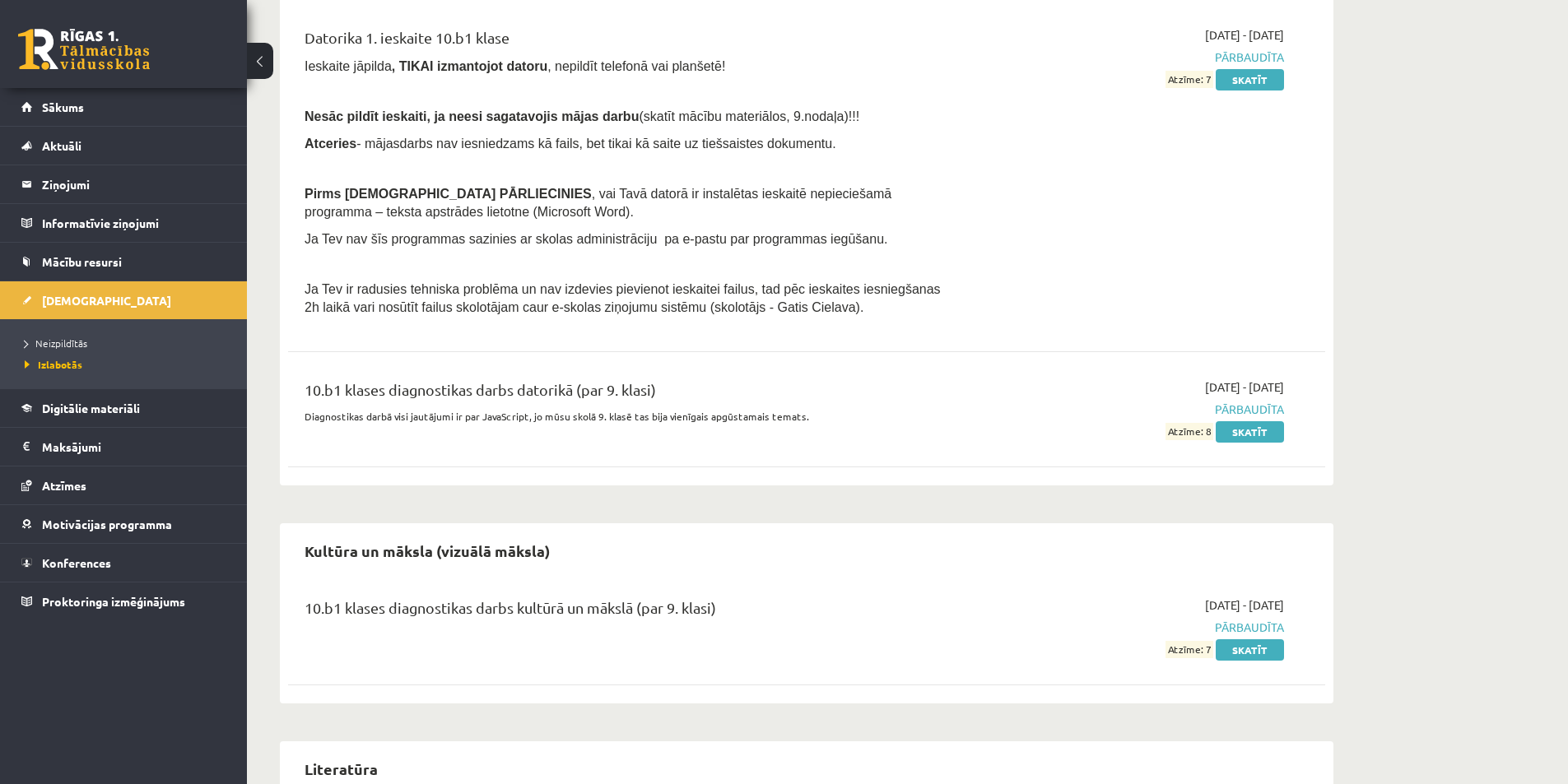
scroll to position [1063, 0]
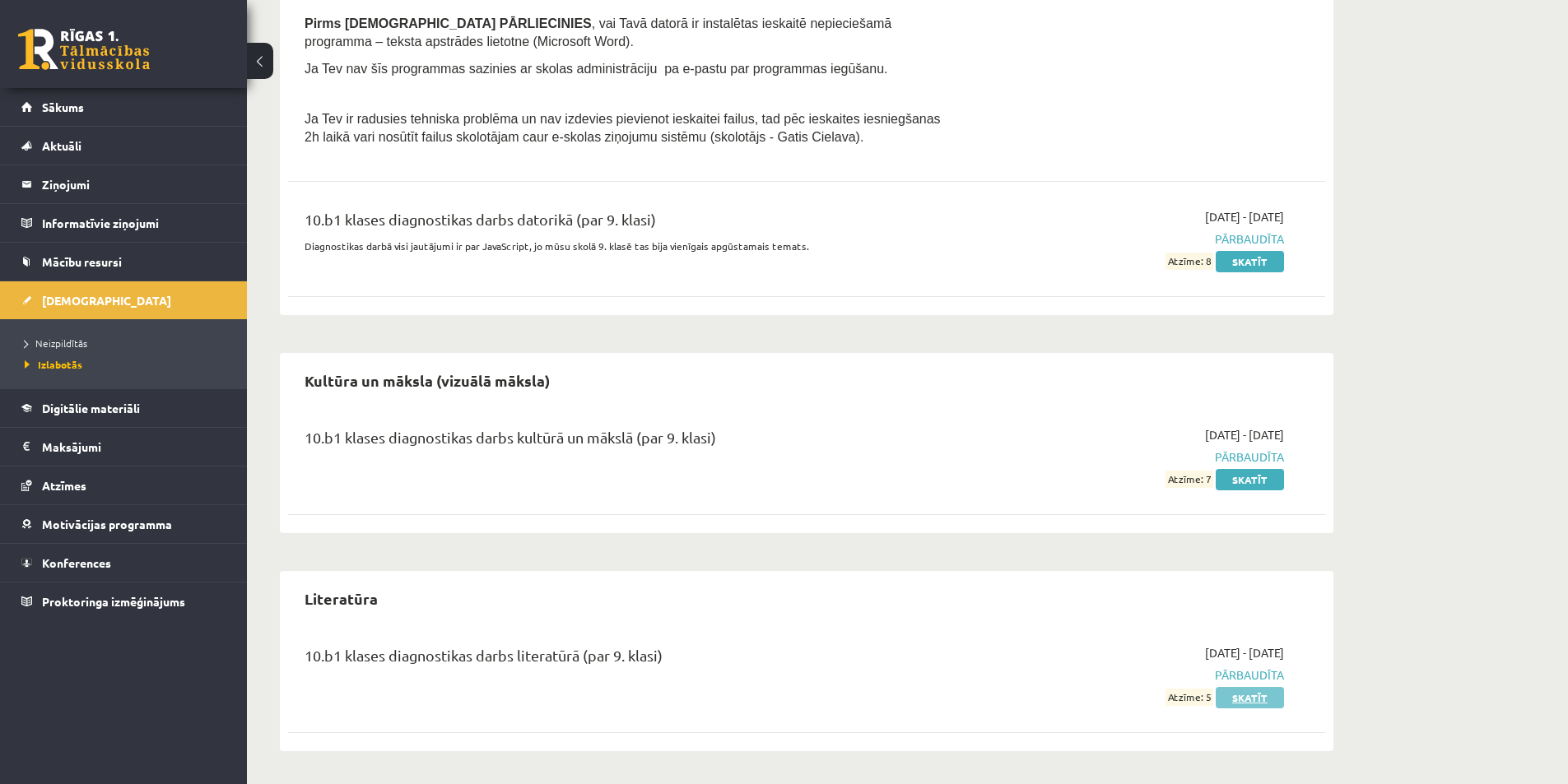
click at [1276, 705] on link "Skatīt" at bounding box center [1250, 698] width 69 height 22
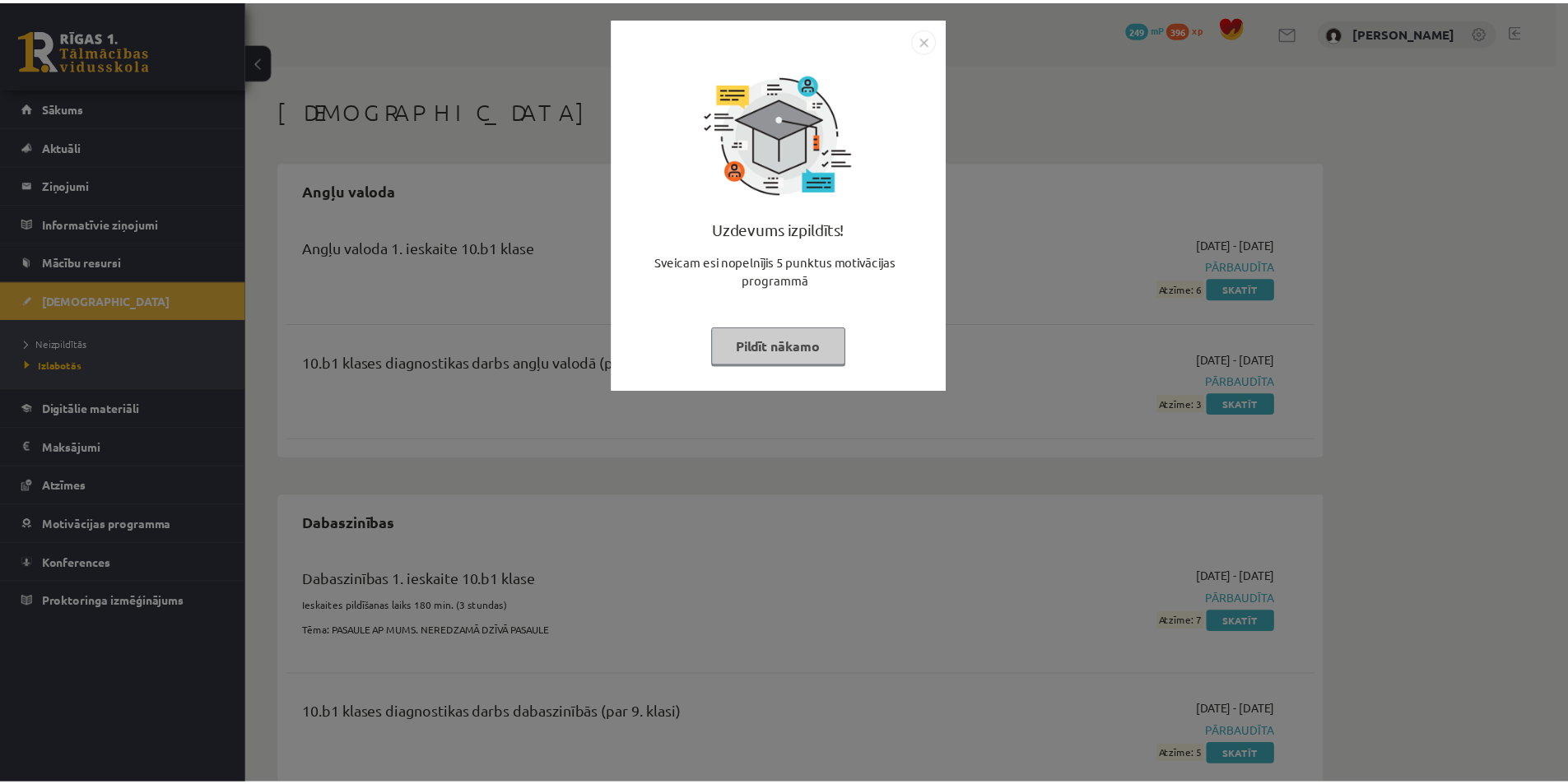
scroll to position [1062, 0]
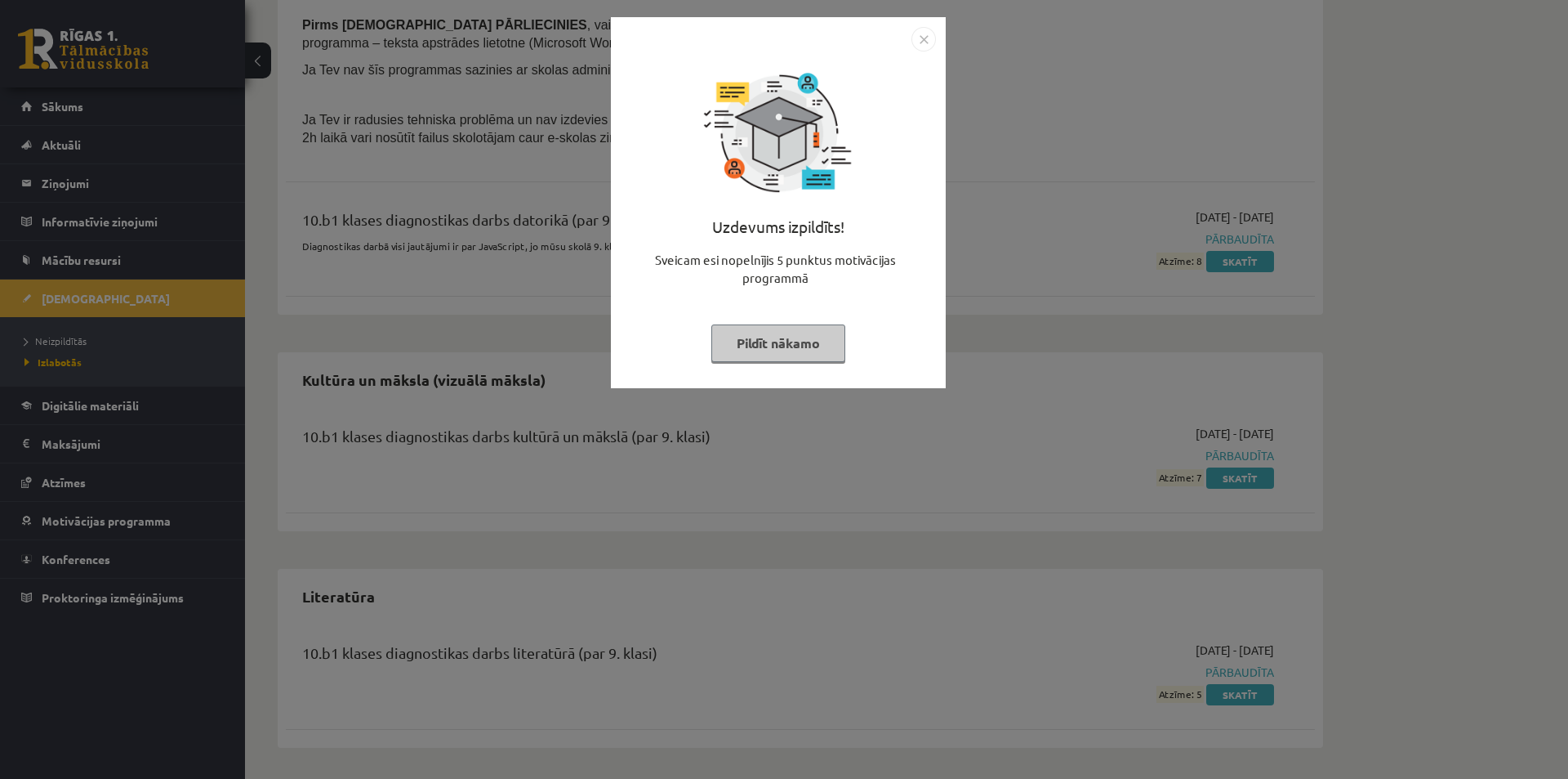
click at [809, 348] on button "Pildīt nākamo" at bounding box center [779, 344] width 134 height 38
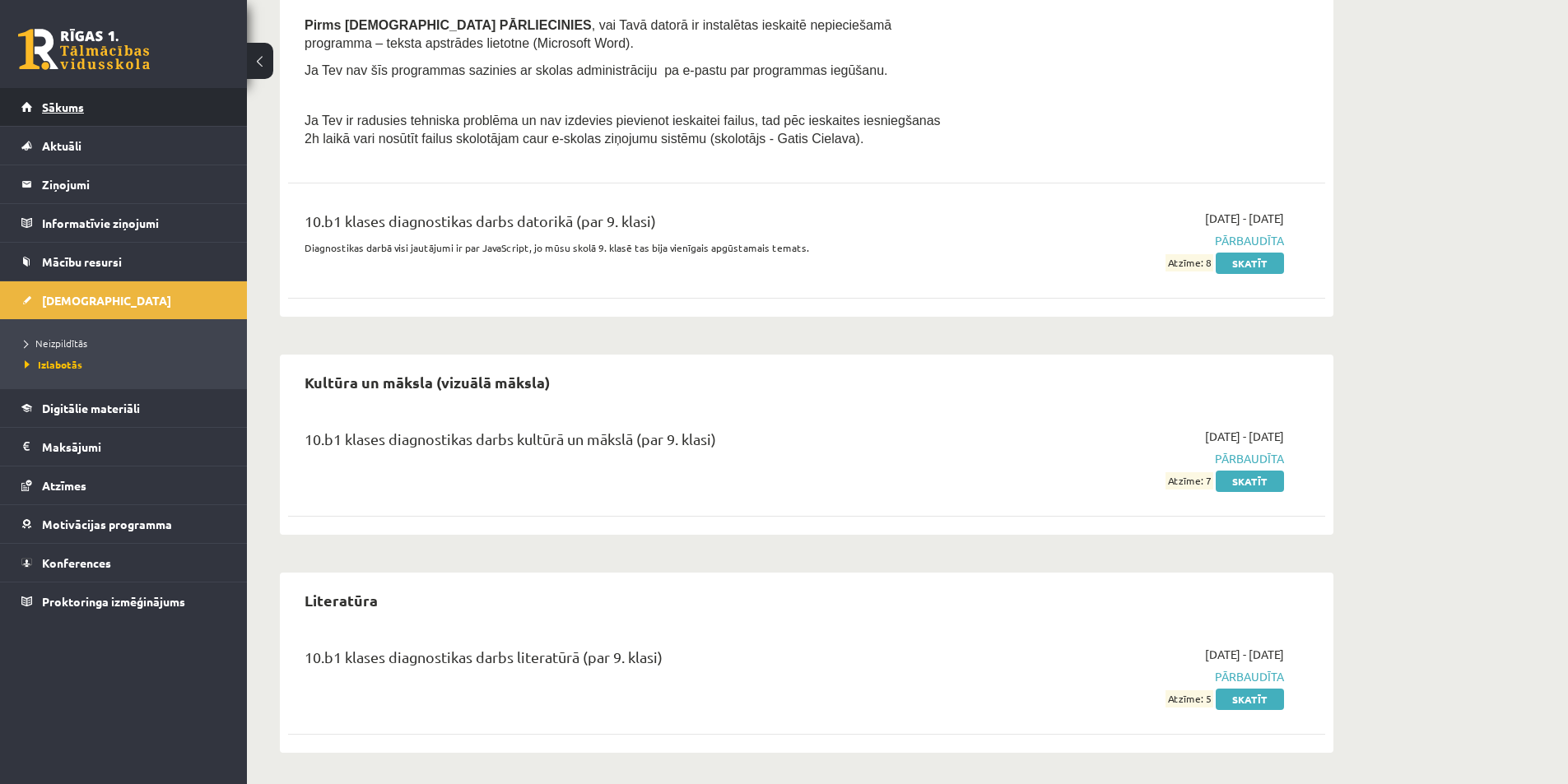
click at [122, 104] on link "Sākums" at bounding box center [124, 107] width 205 height 38
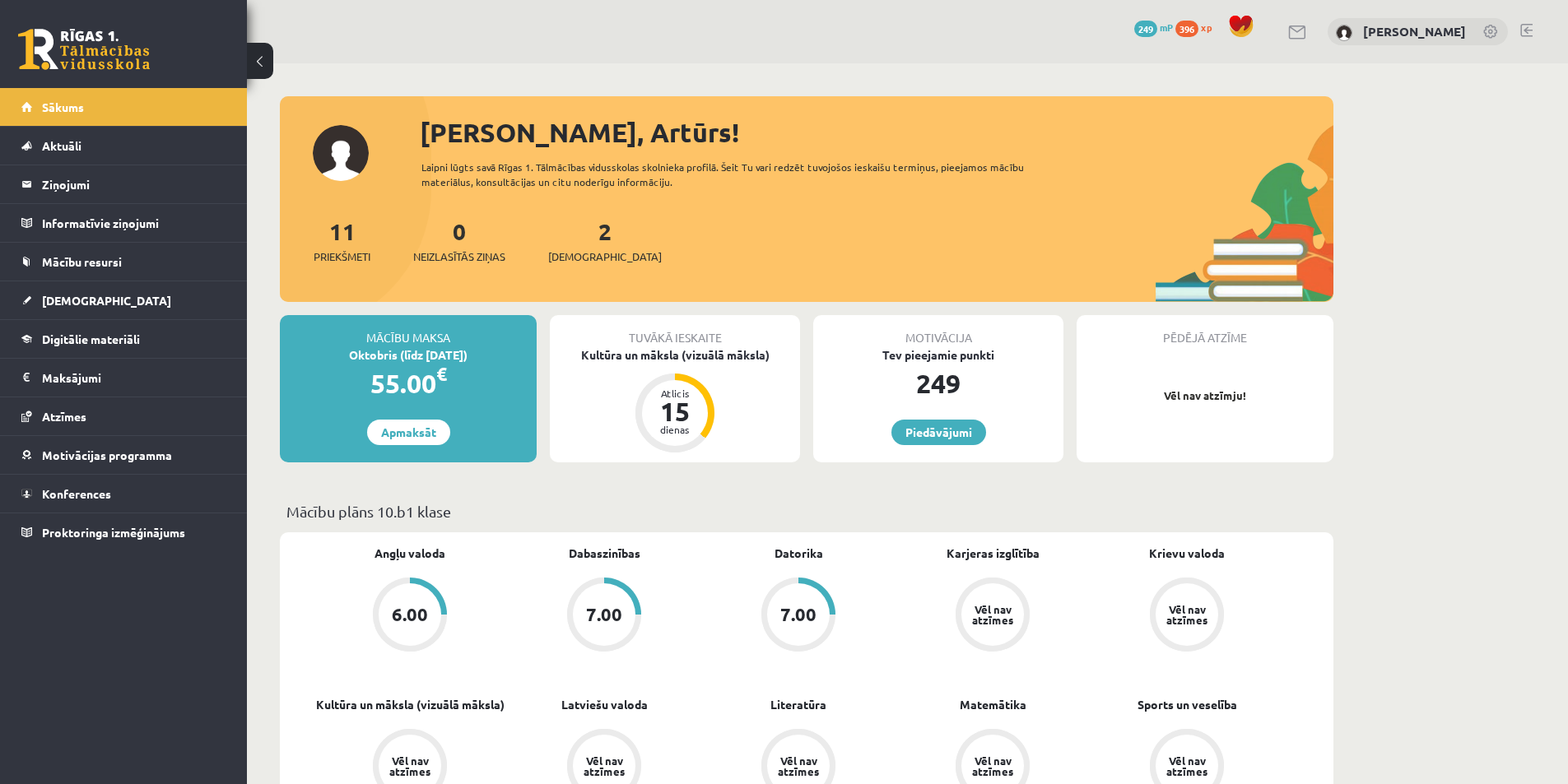
scroll to position [82, 0]
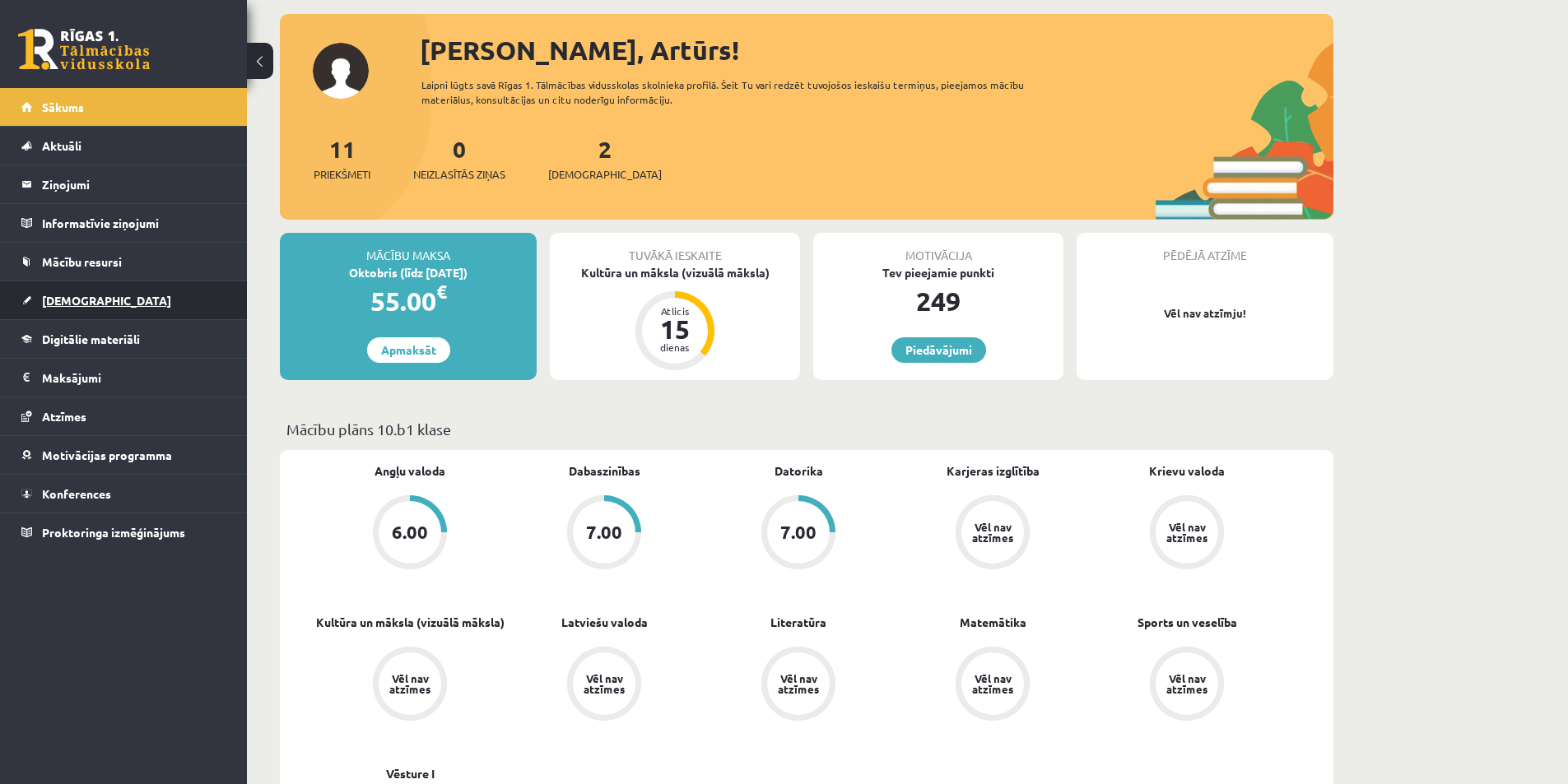
click at [60, 297] on span "[DEMOGRAPHIC_DATA]" at bounding box center [106, 300] width 129 height 15
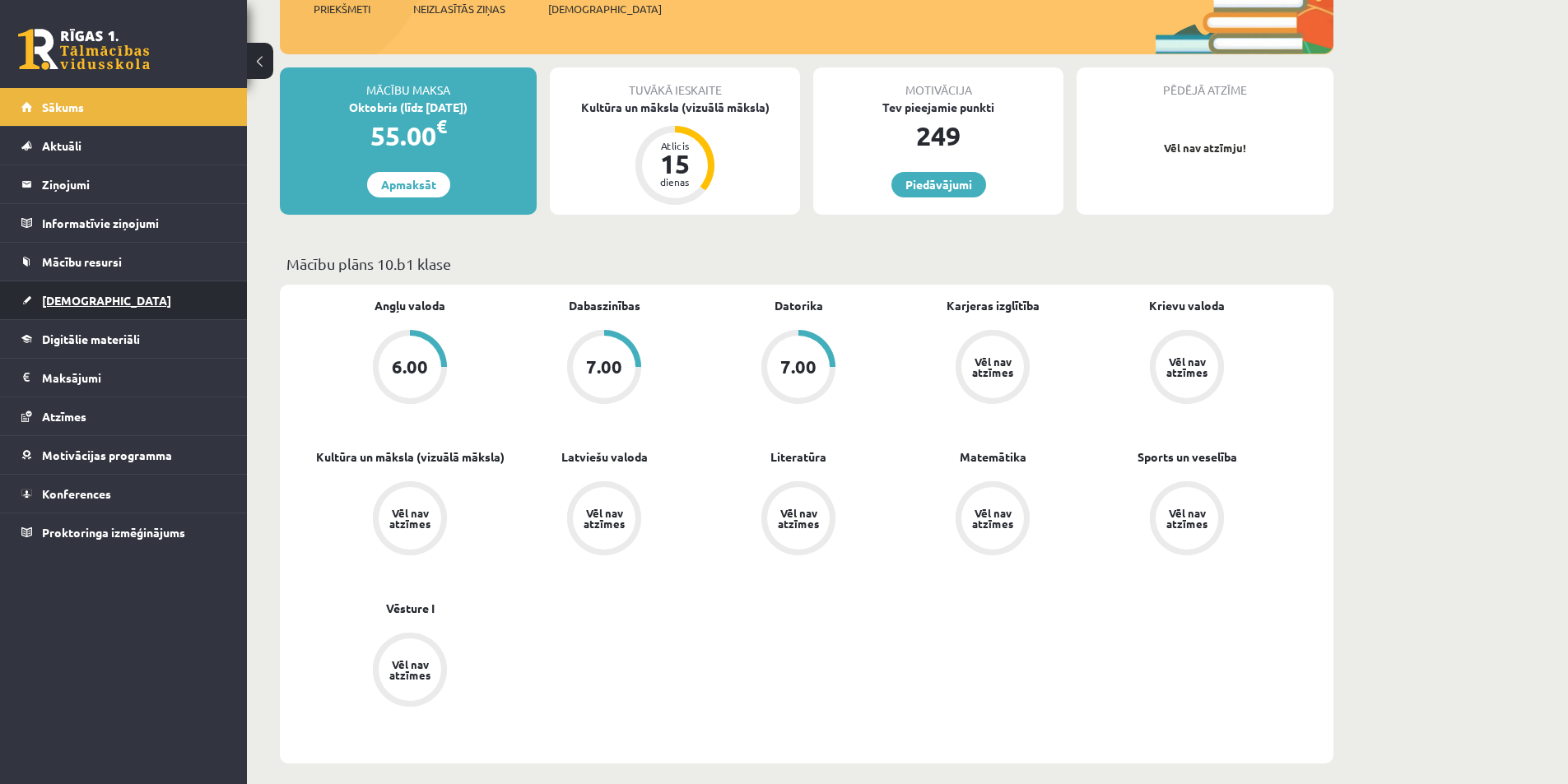
scroll to position [246, 0]
click at [88, 301] on span "[DEMOGRAPHIC_DATA]" at bounding box center [106, 300] width 129 height 15
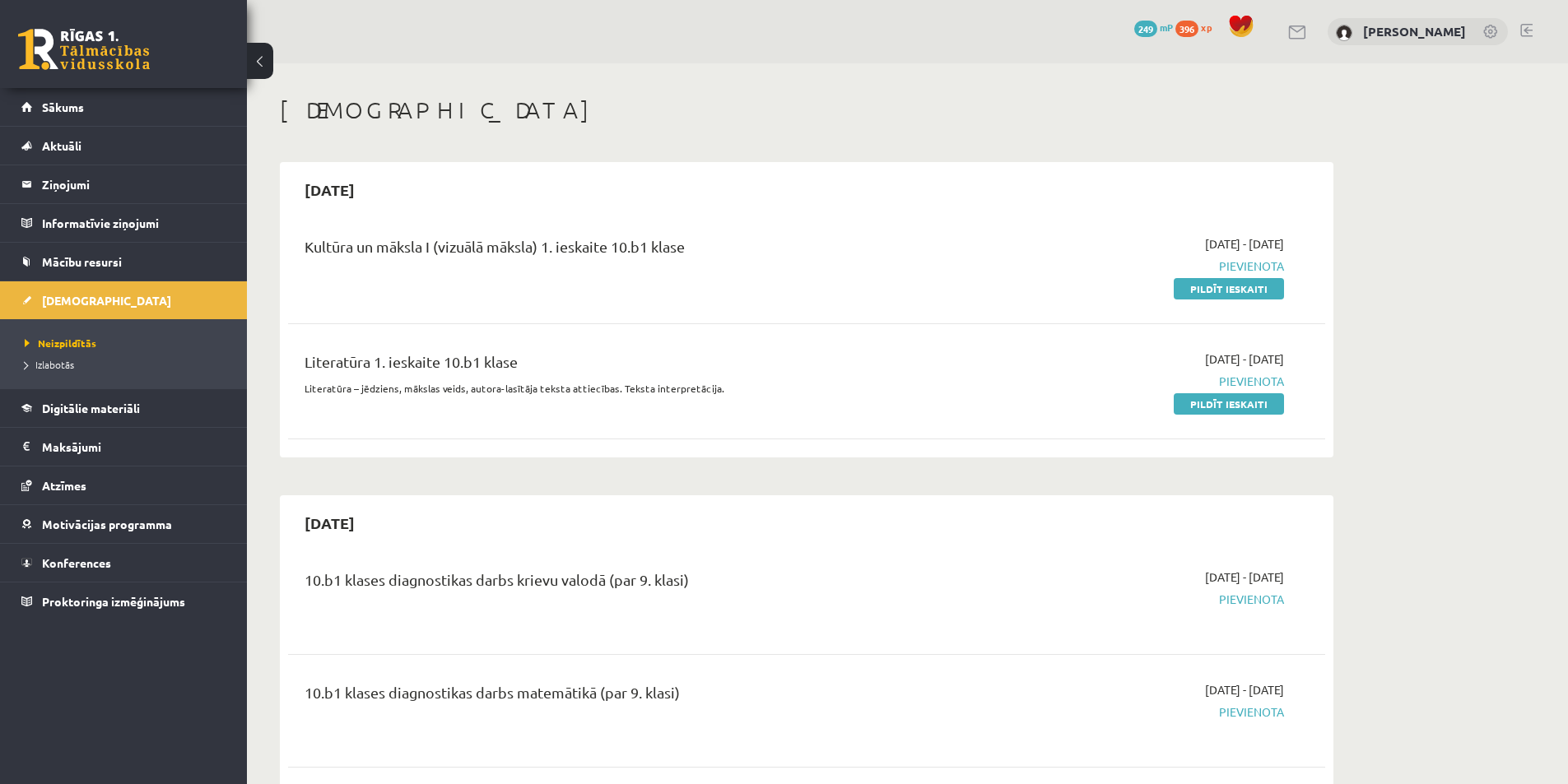
click at [1194, 22] on span "396" at bounding box center [1186, 29] width 23 height 17
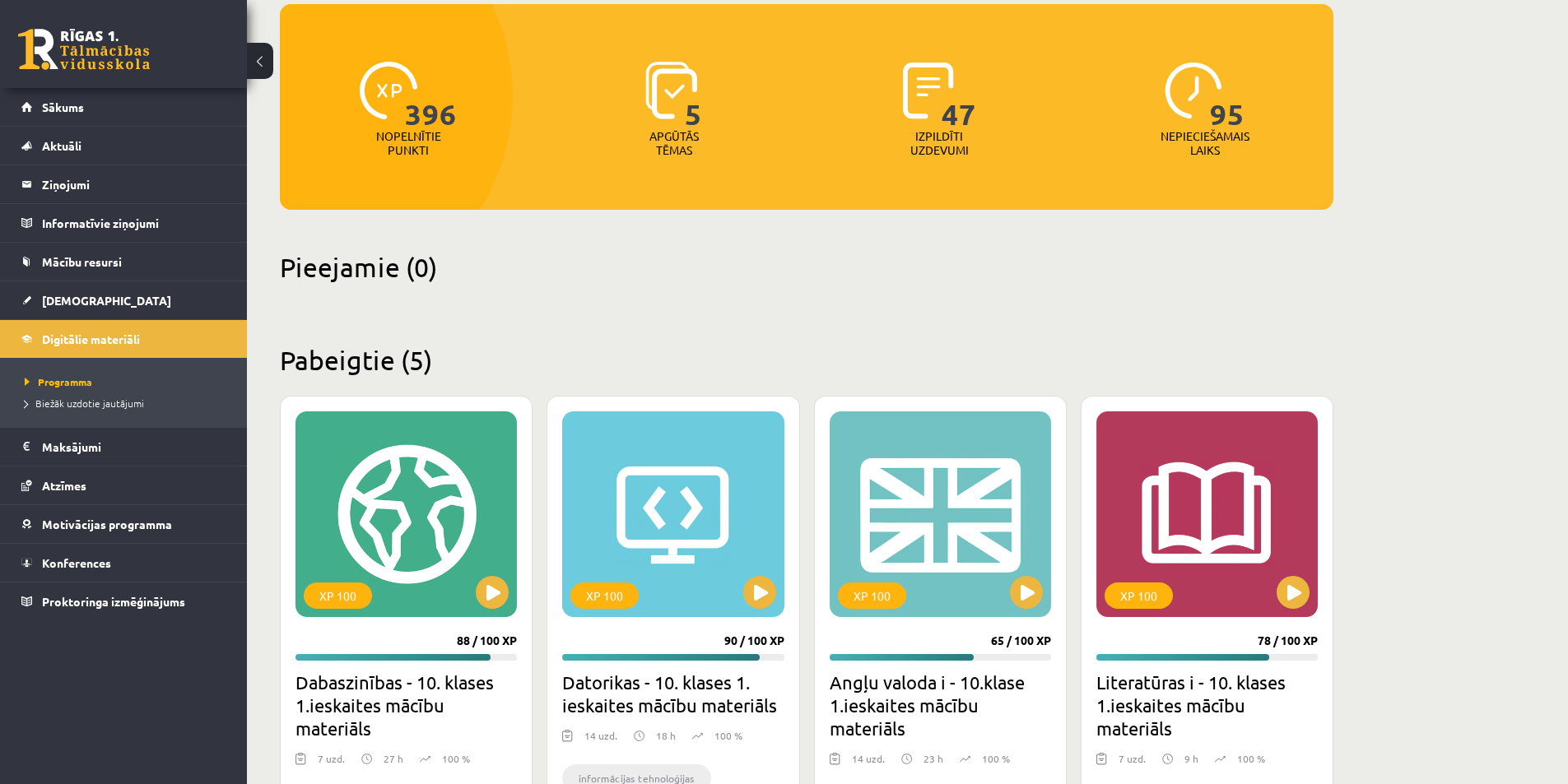
scroll to position [165, 0]
